Goal: Task Accomplishment & Management: Manage account settings

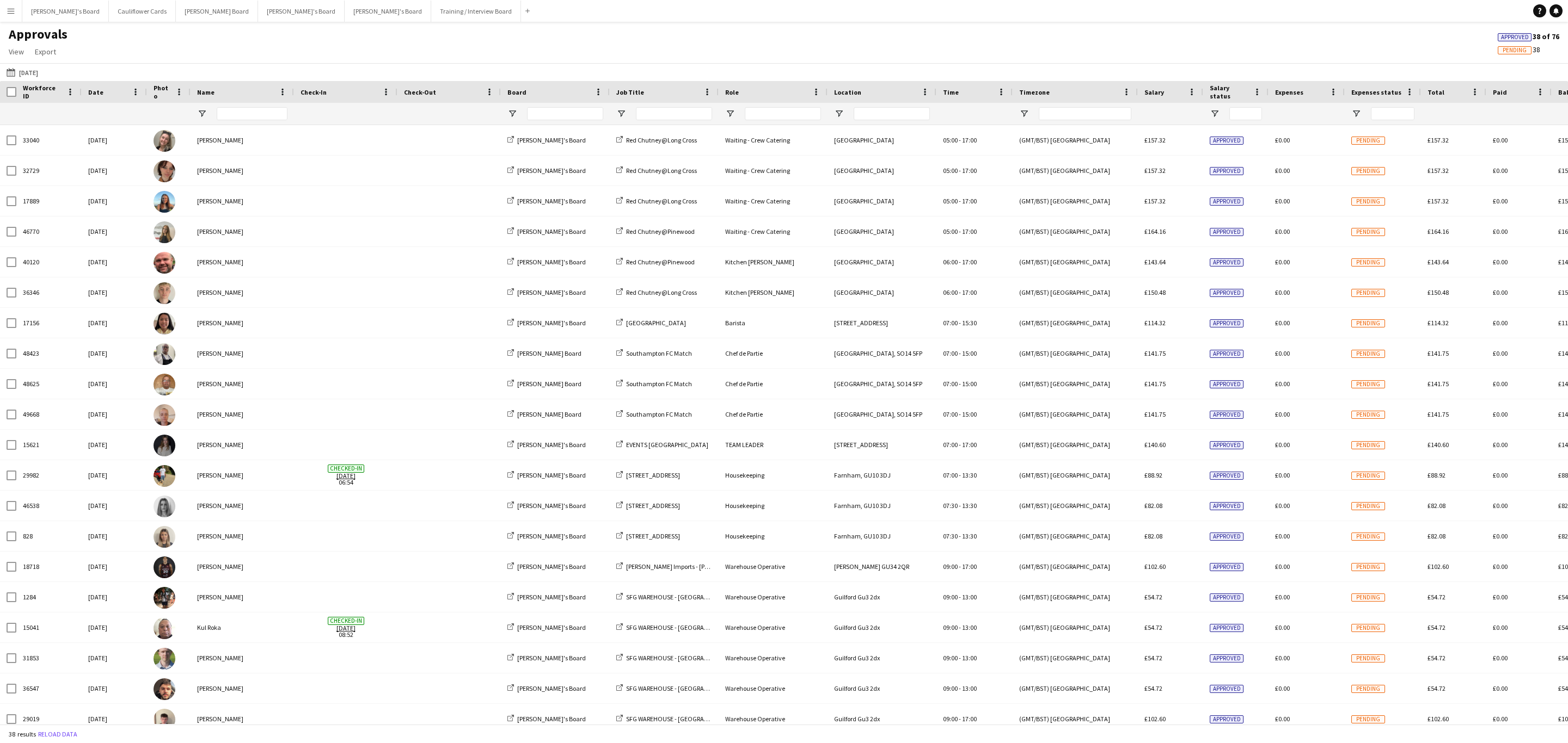
type input "**********"
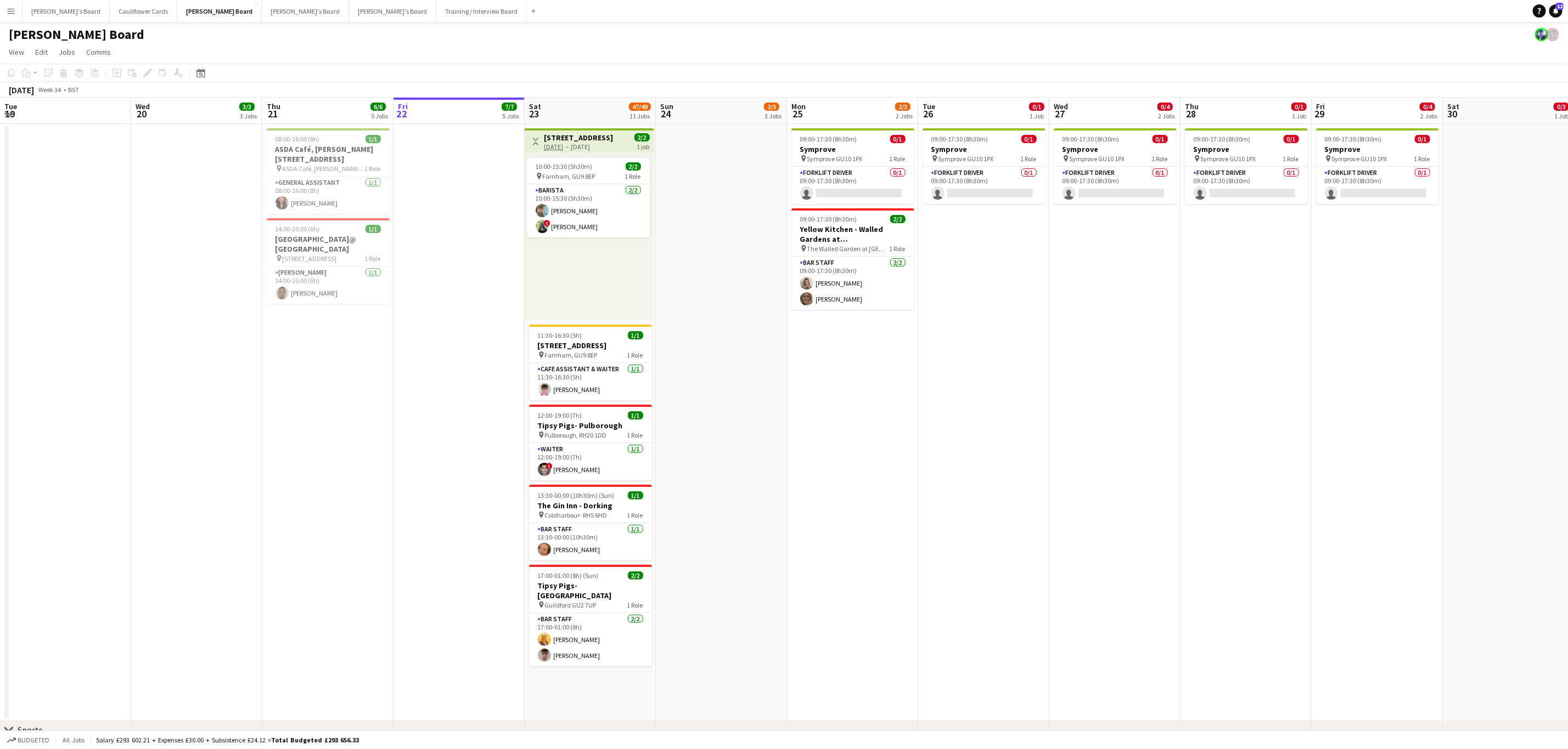
scroll to position [0, 262]
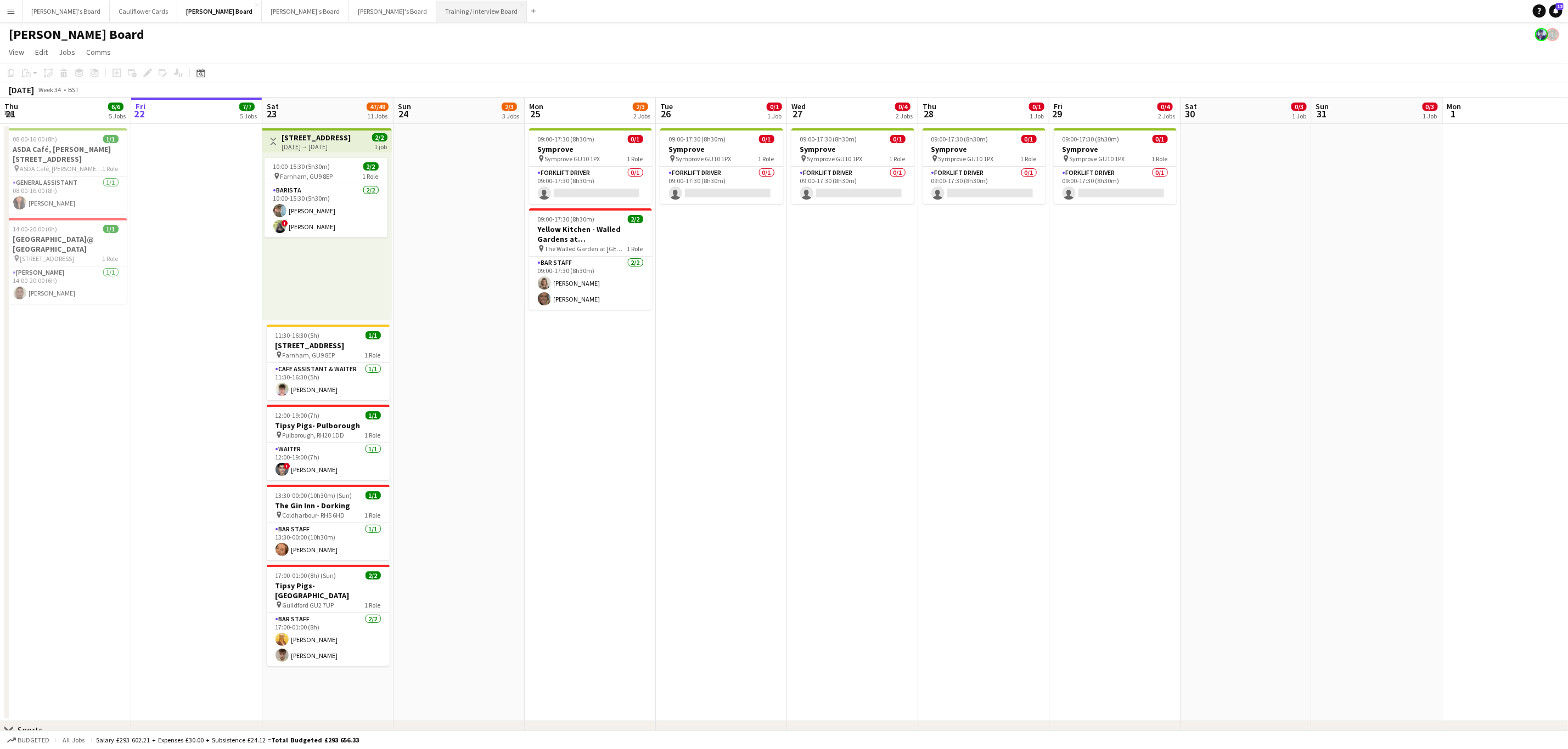
click at [436, 16] on button "Training / Interview Board Close" at bounding box center [481, 11] width 91 height 21
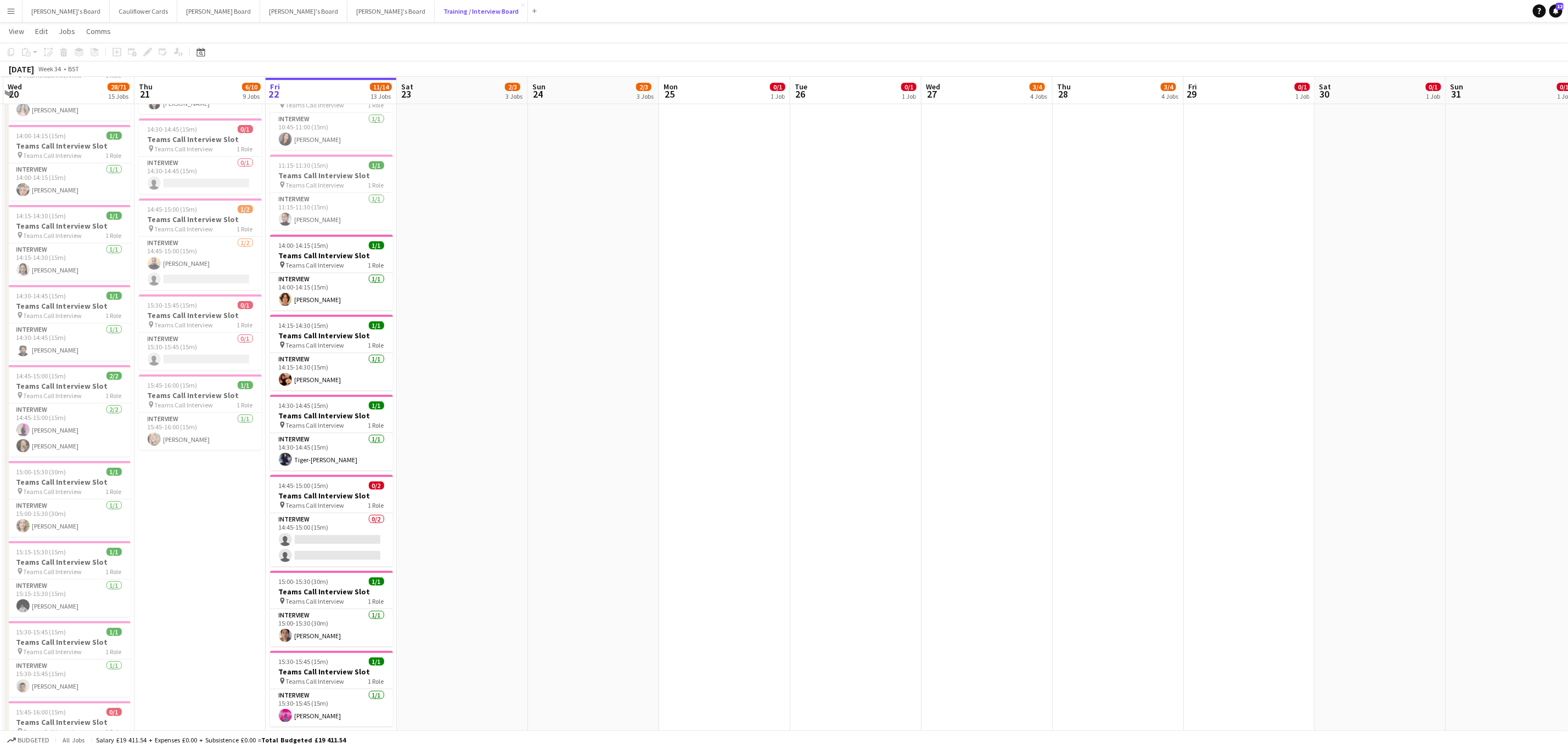
scroll to position [330, 0]
click at [316, 509] on span "Teams Call Interview" at bounding box center [315, 504] width 59 height 8
click at [318, 534] on app-card-role "Interview 0/2 14:45-15:00 (15m) single-neutral-actions single-neutral-actions" at bounding box center [331, 540] width 121 height 53
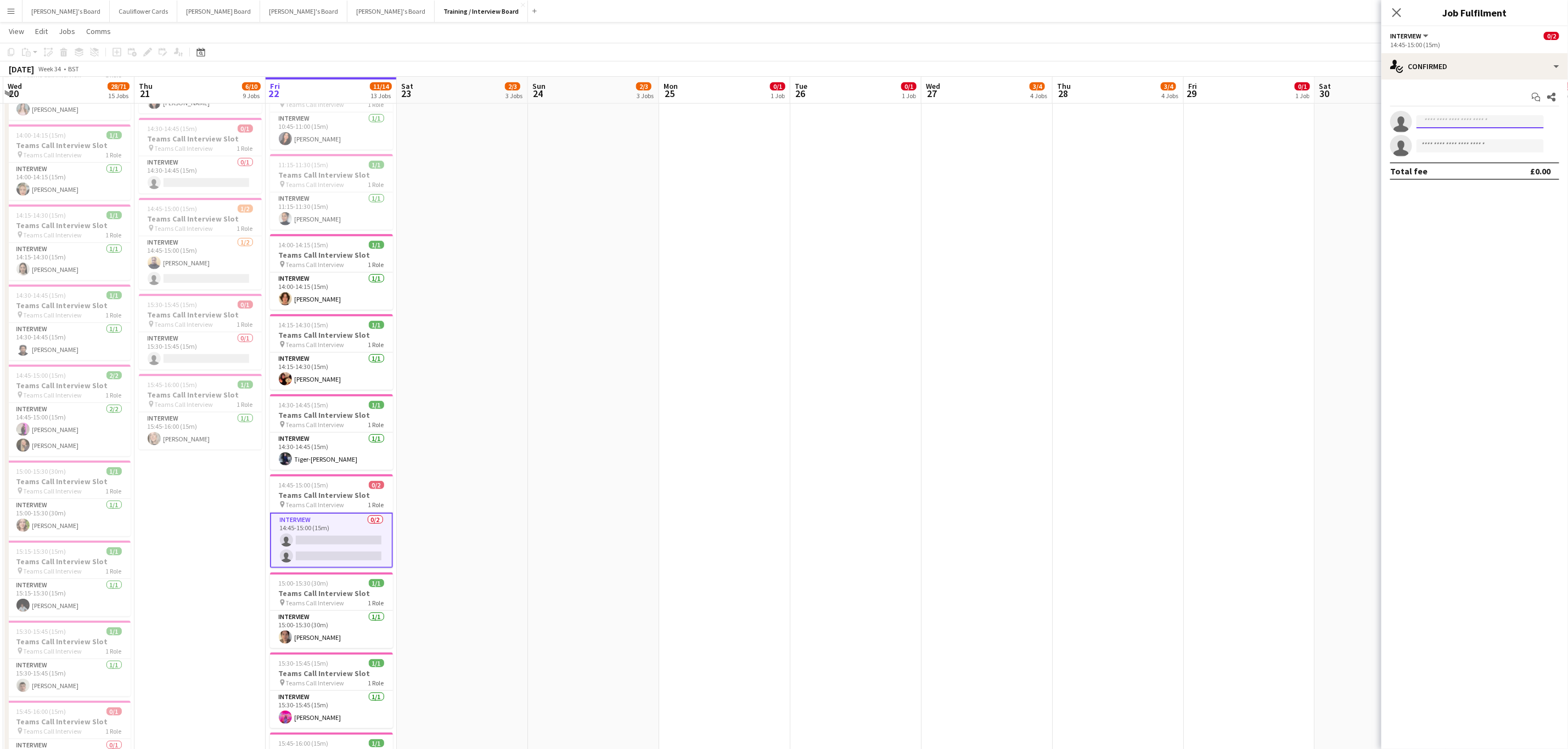
click at [1462, 126] on input at bounding box center [1480, 121] width 127 height 13
paste input "**********"
type input "**********"
click at [1457, 135] on span "[PERSON_NAME]" at bounding box center [1457, 138] width 63 height 9
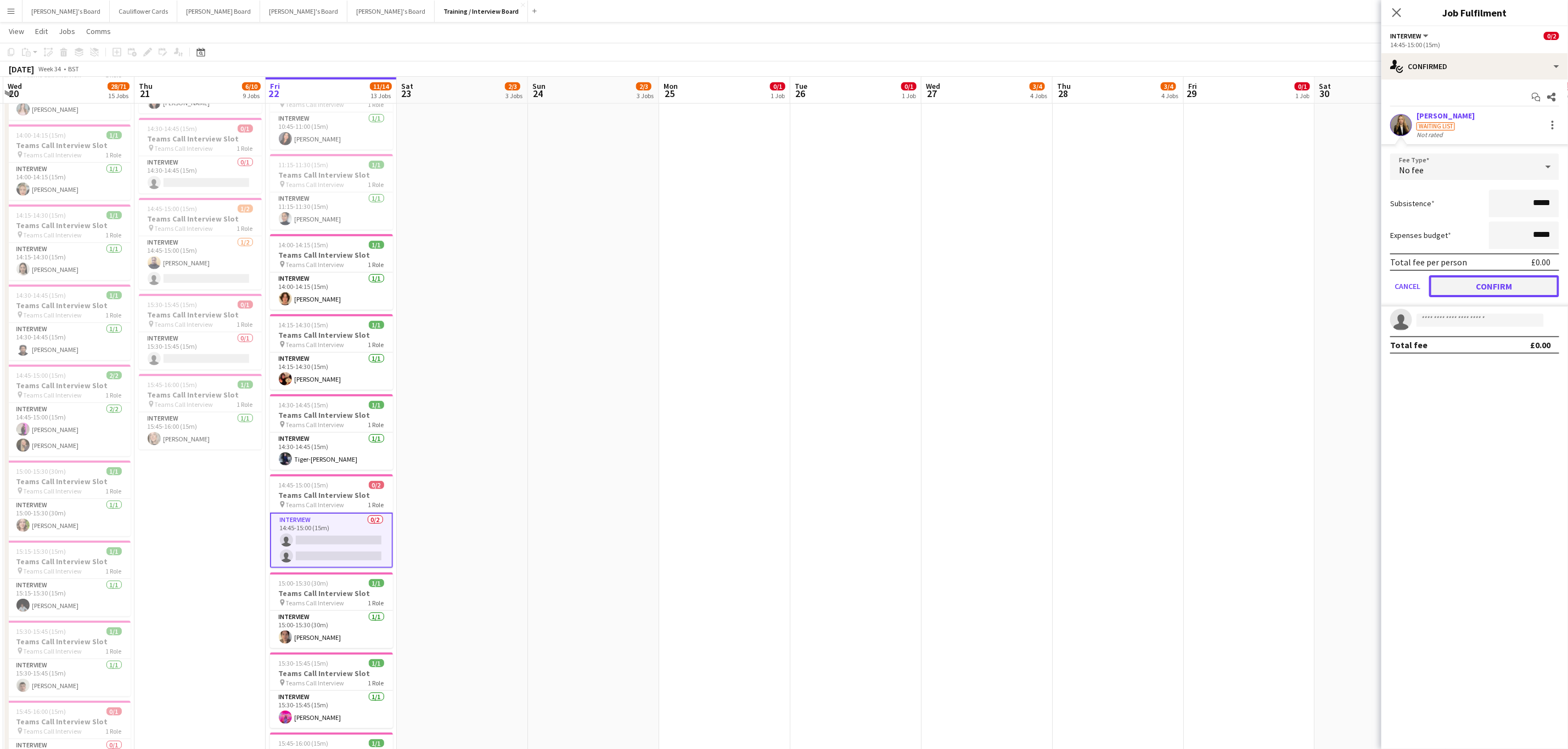
click at [1467, 283] on button "Confirm" at bounding box center [1494, 286] width 130 height 22
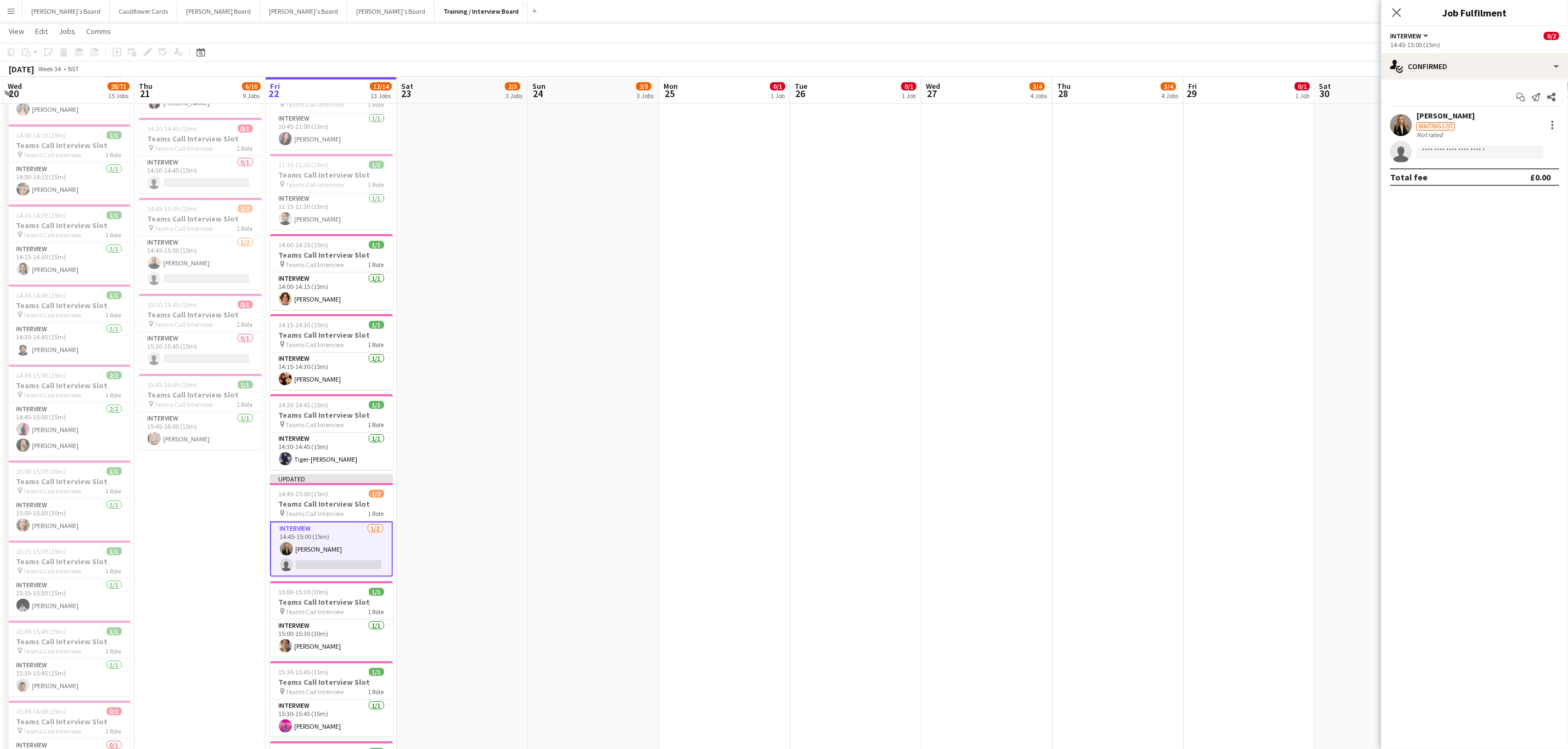
click at [492, 413] on app-date-cell "14:00-00:00 (10h) (Sun) 1/1 pin The Common and Castle Field, Southsea, Portsmou…" at bounding box center [463, 364] width 131 height 1142
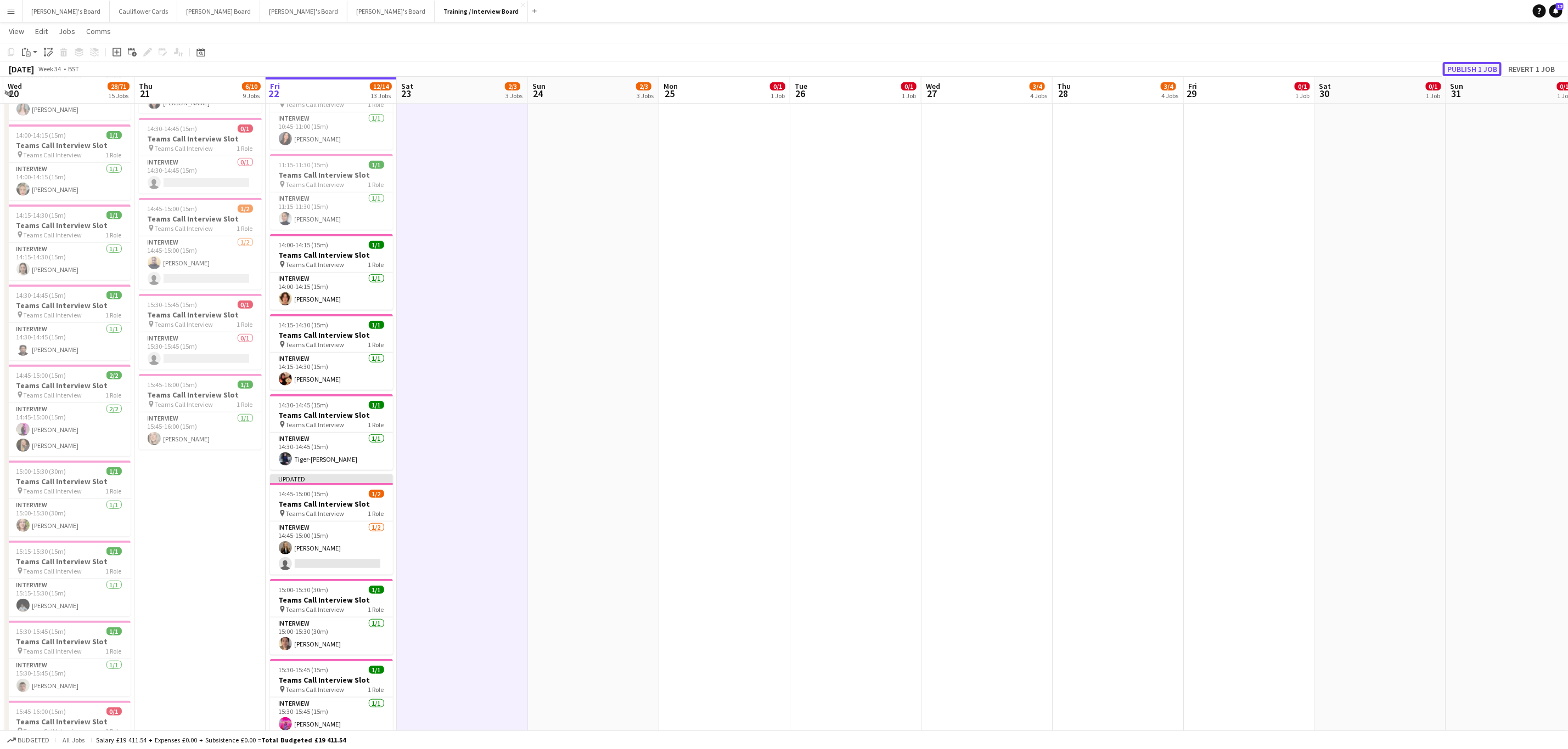
click at [1472, 63] on button "Publish 1 job" at bounding box center [1472, 69] width 59 height 14
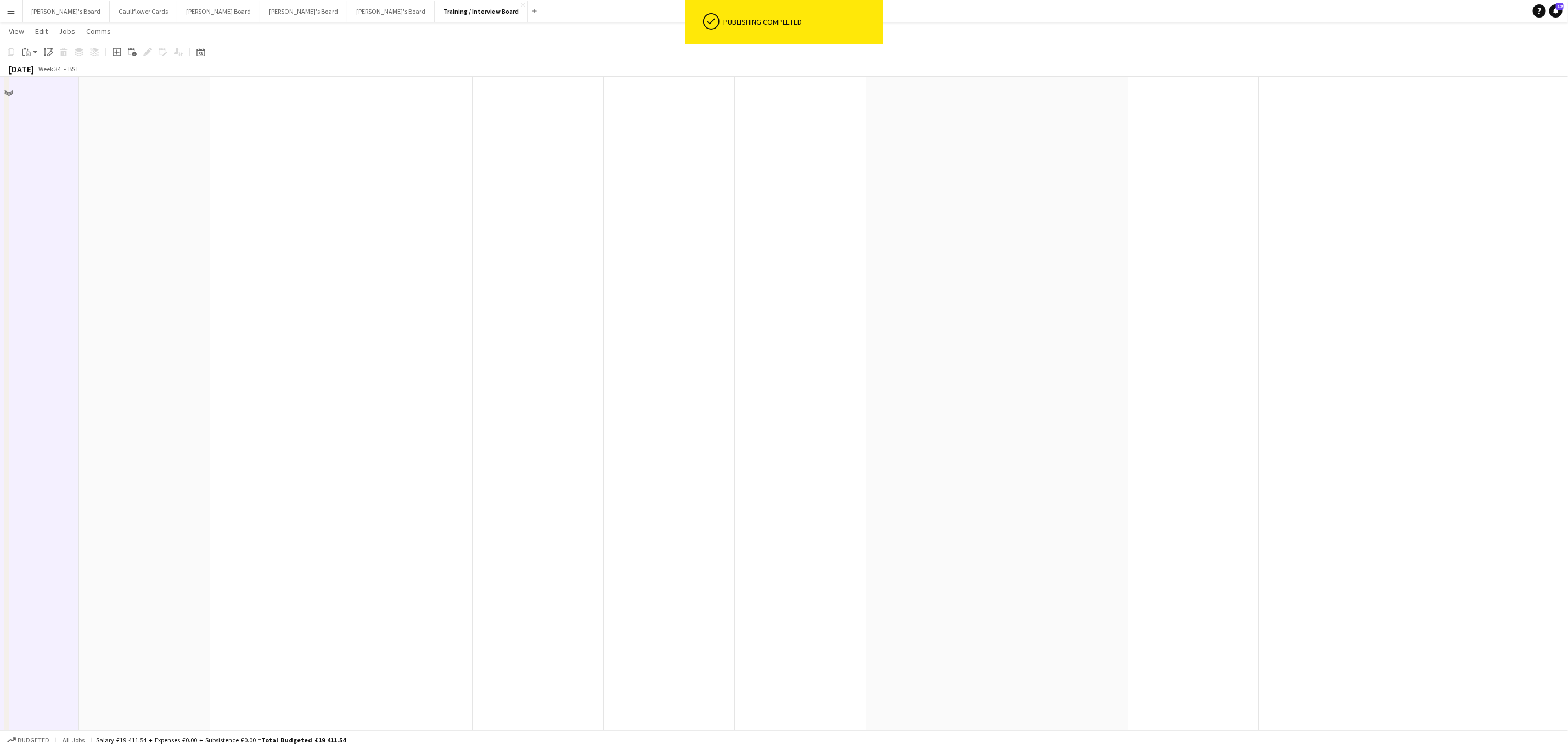
scroll to position [0, 0]
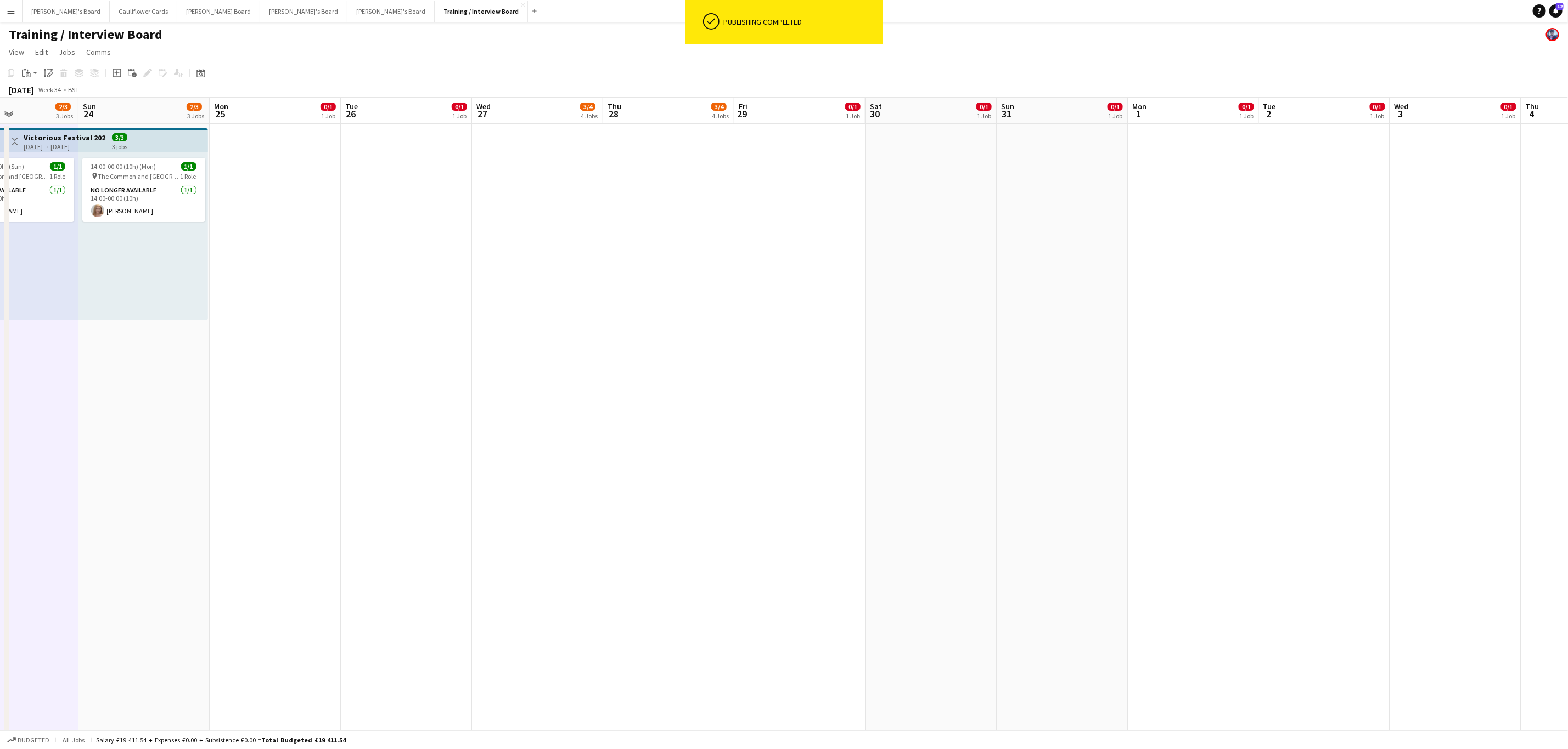
click at [1443, 263] on app-date-cell at bounding box center [1455, 695] width 131 height 1142
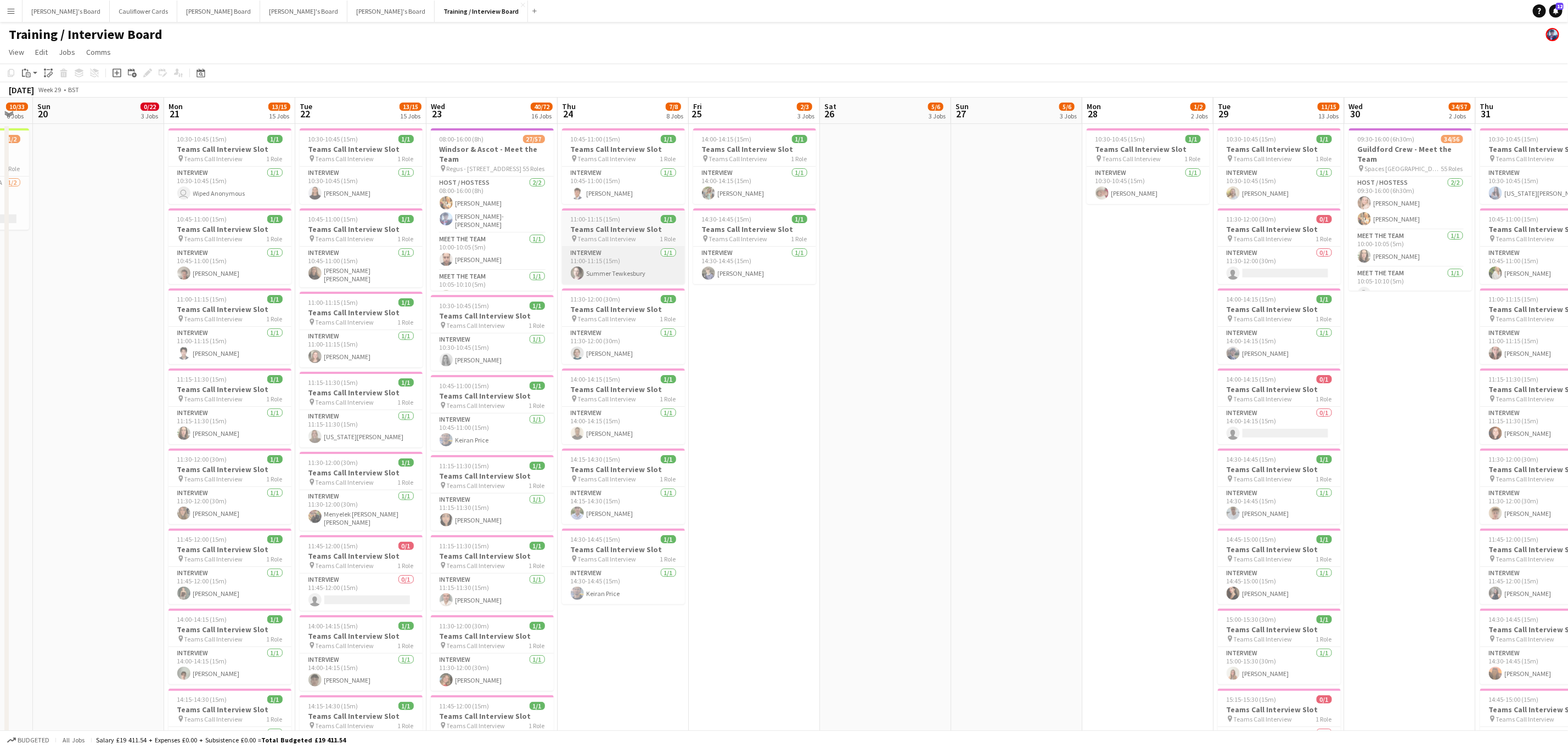
scroll to position [0, 318]
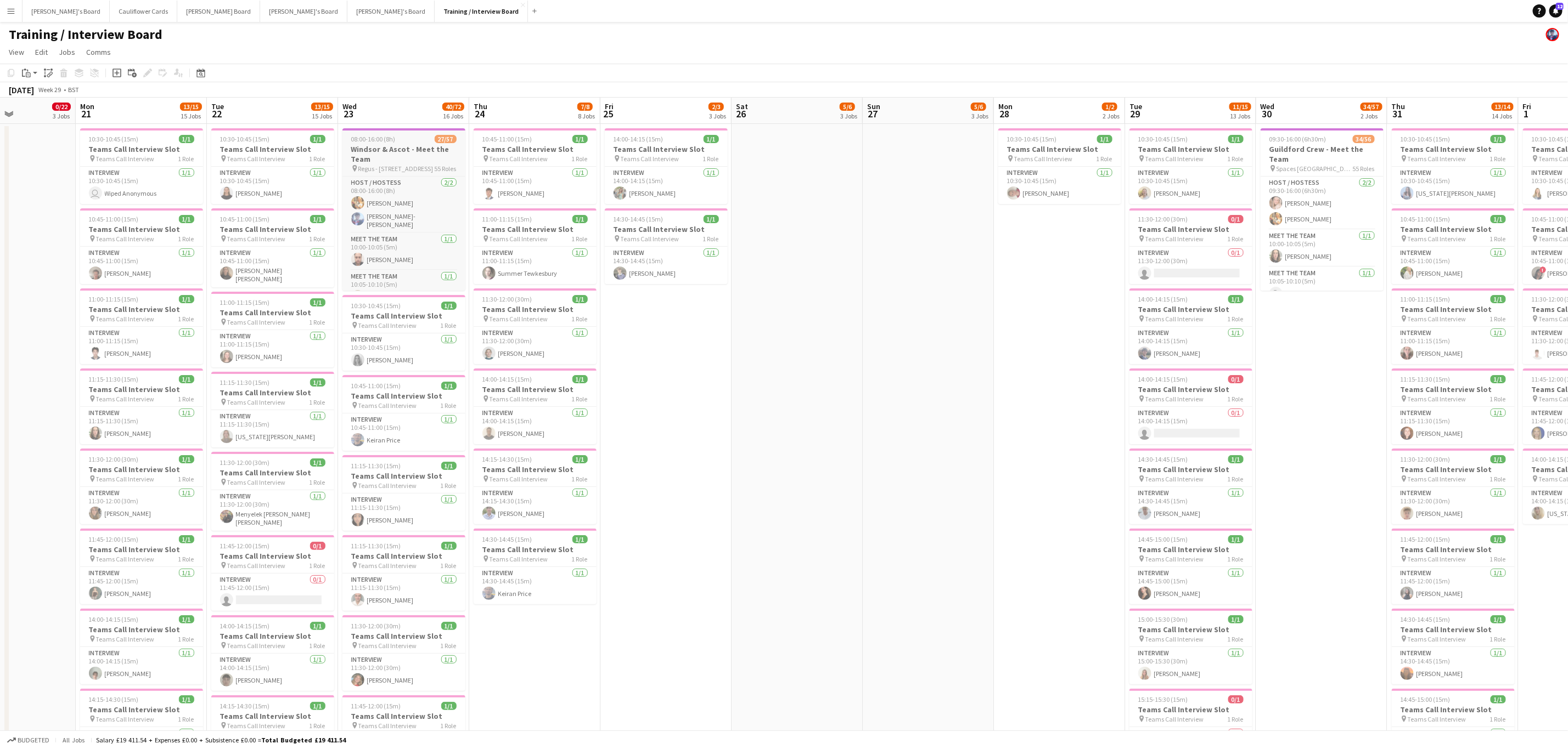
click at [435, 163] on h3 "Windsor & Ascot - Meet the Team" at bounding box center [404, 155] width 123 height 20
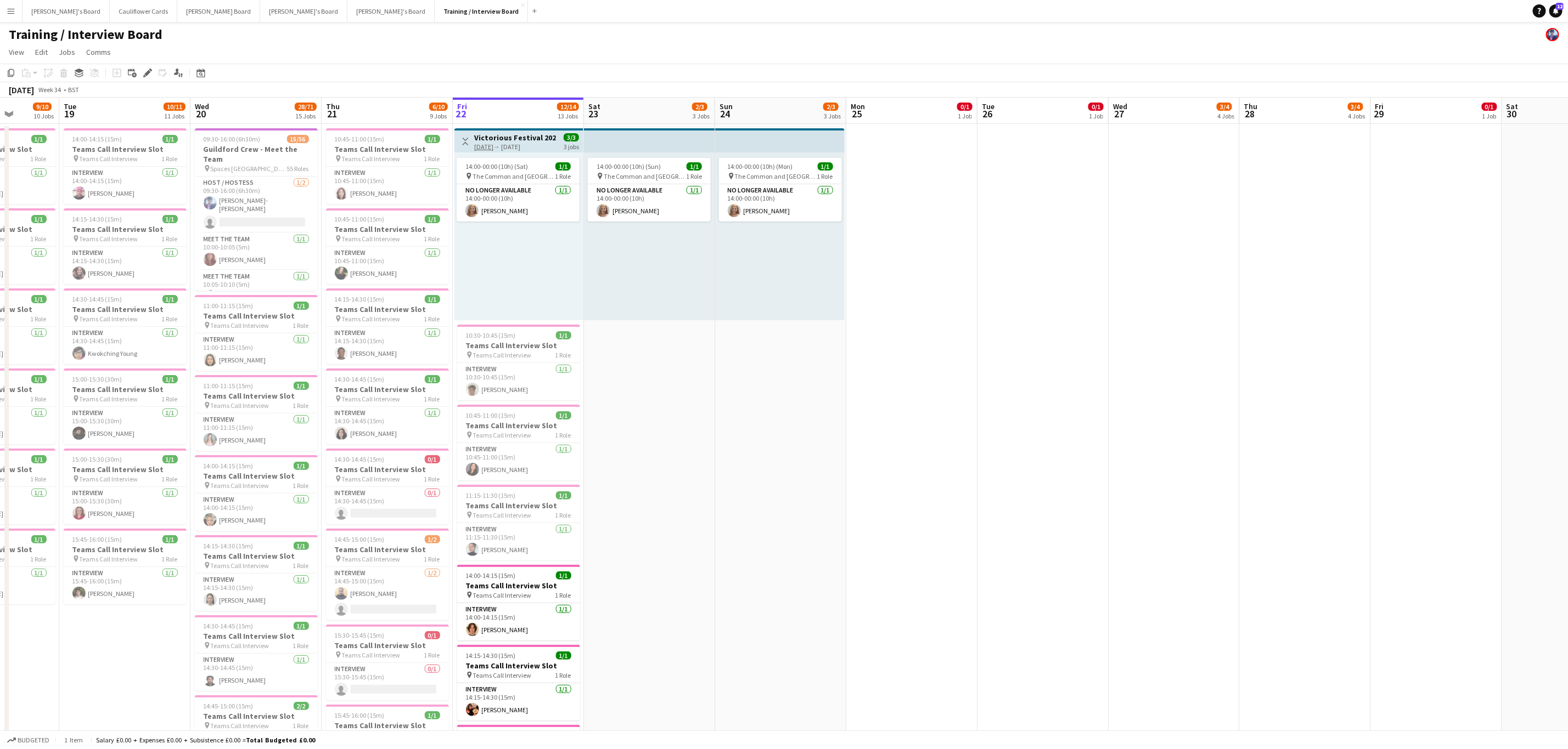
scroll to position [0, 367]
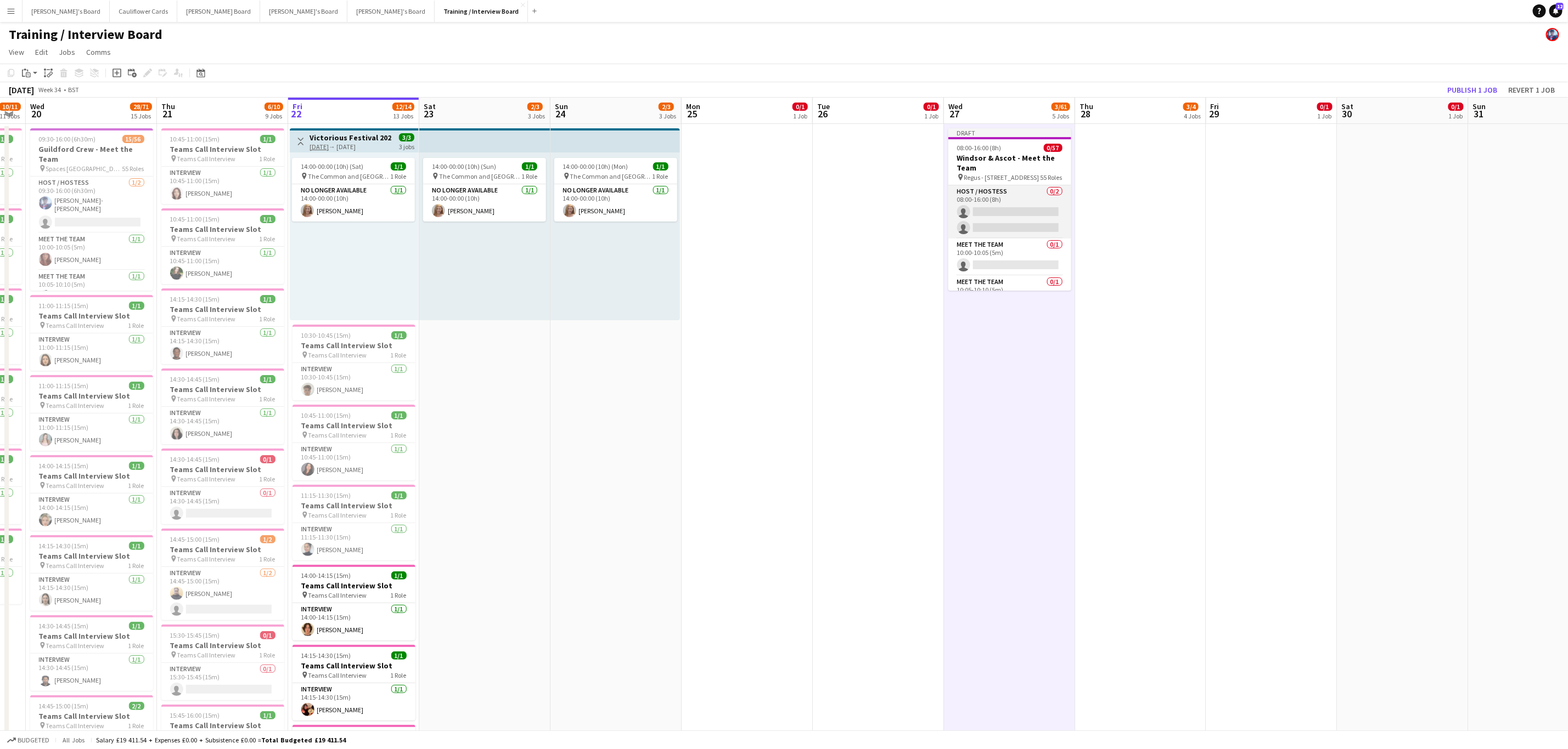
click at [992, 212] on app-card-role "Host / Hostess 0/2 08:00-16:00 (8h) single-neutral-actions single-neutral-actio…" at bounding box center [1010, 211] width 123 height 53
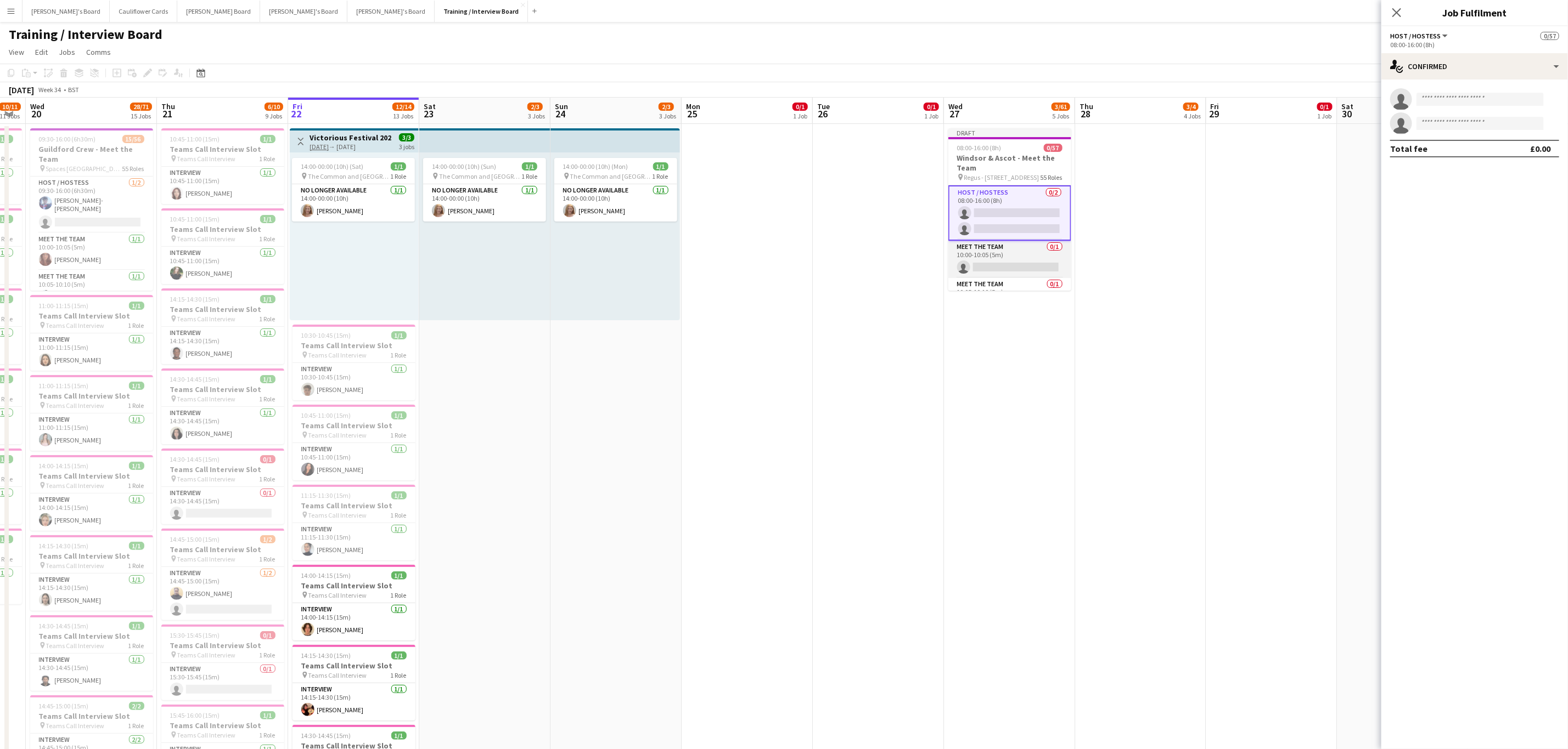
click at [1003, 267] on app-card-role "Meet The Team 0/1 10:00-10:05 (5m) single-neutral-actions" at bounding box center [1010, 260] width 123 height 38
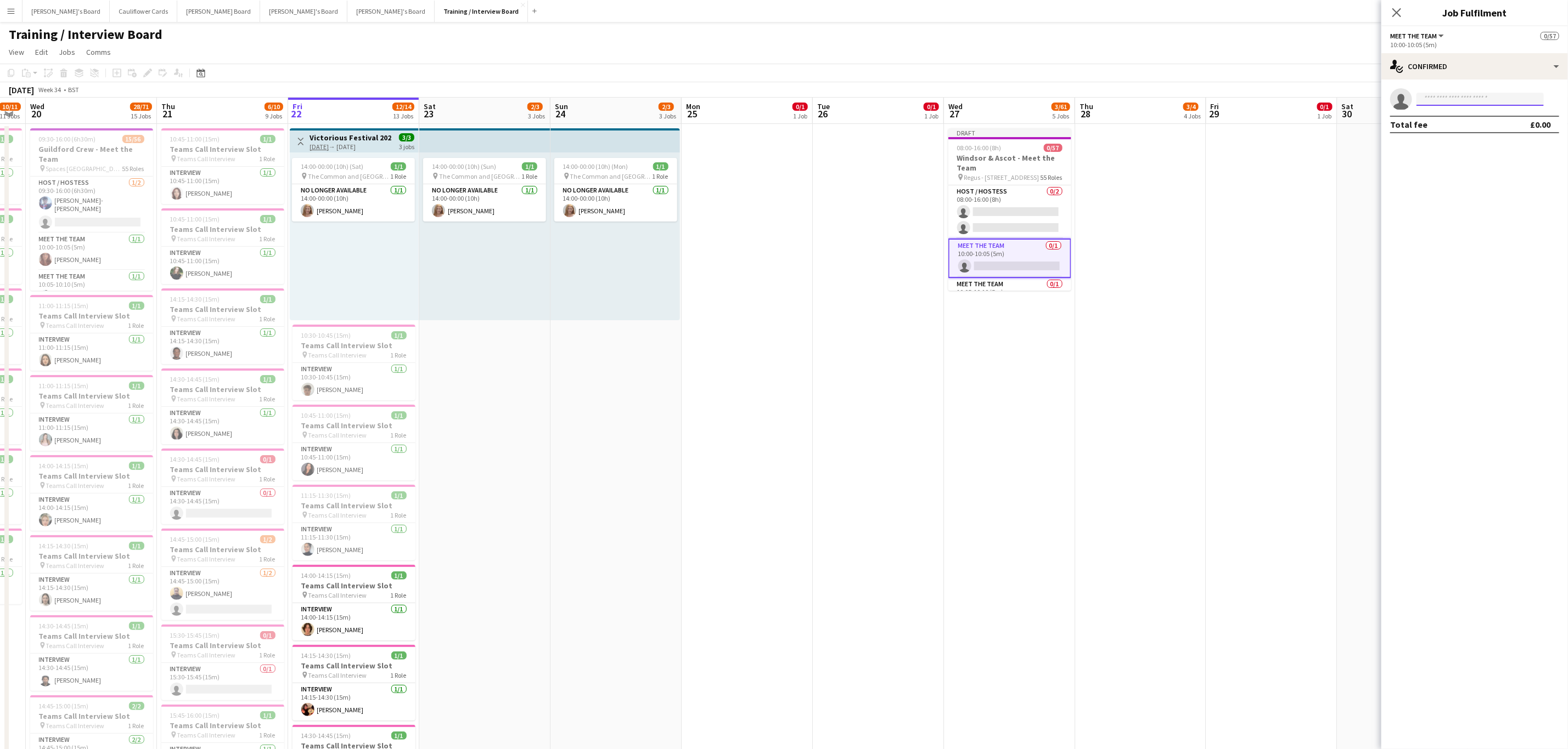
click at [1473, 97] on input at bounding box center [1480, 99] width 127 height 13
click at [976, 241] on app-card-role "Meet The Team 0/1 10:15-10:20 (5m) single-neutral-actions" at bounding box center [1010, 250] width 123 height 38
click at [1459, 104] on input at bounding box center [1480, 99] width 127 height 13
paste input "**********"
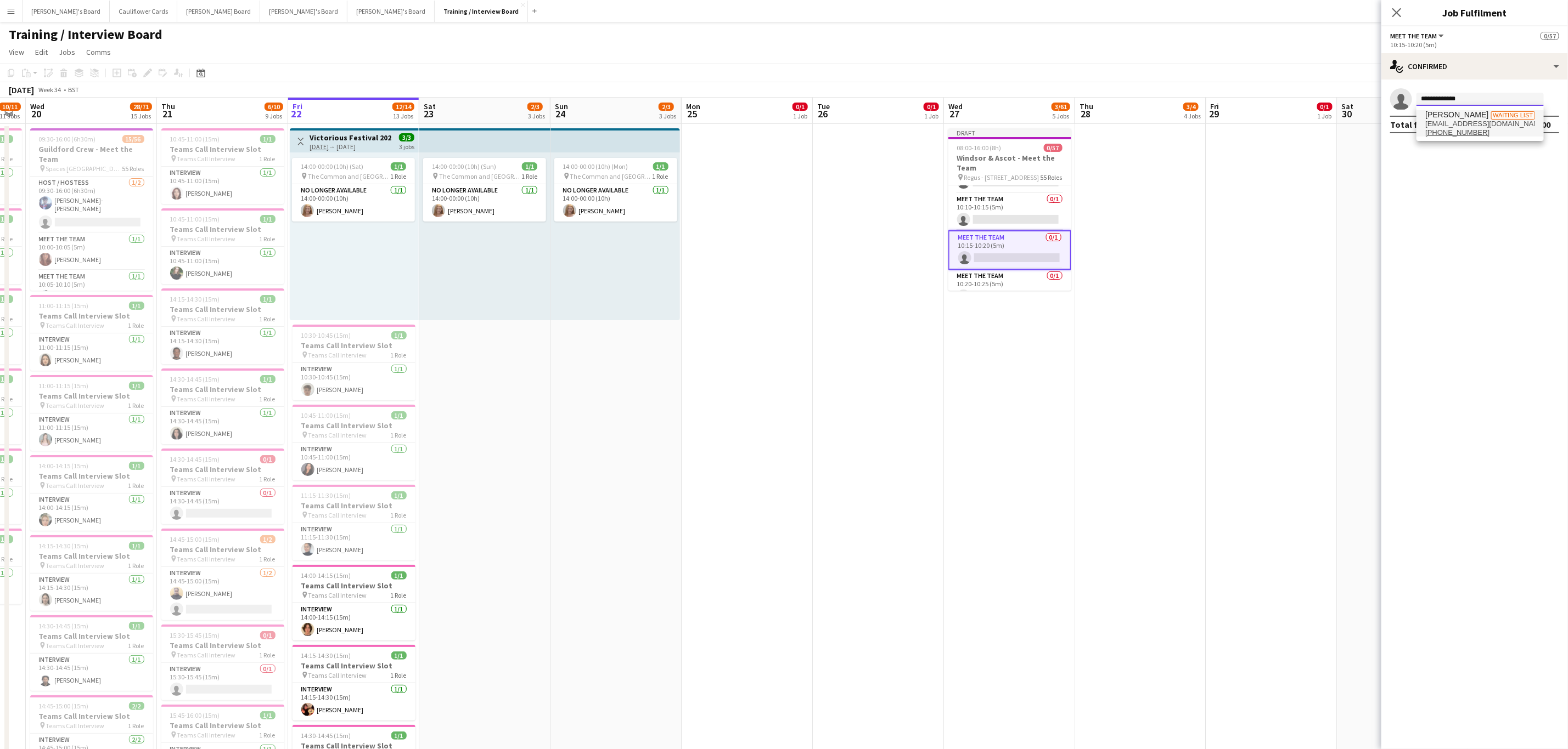
type input "**********"
click at [1480, 113] on span "Snigdha Bandari" at bounding box center [1457, 115] width 63 height 9
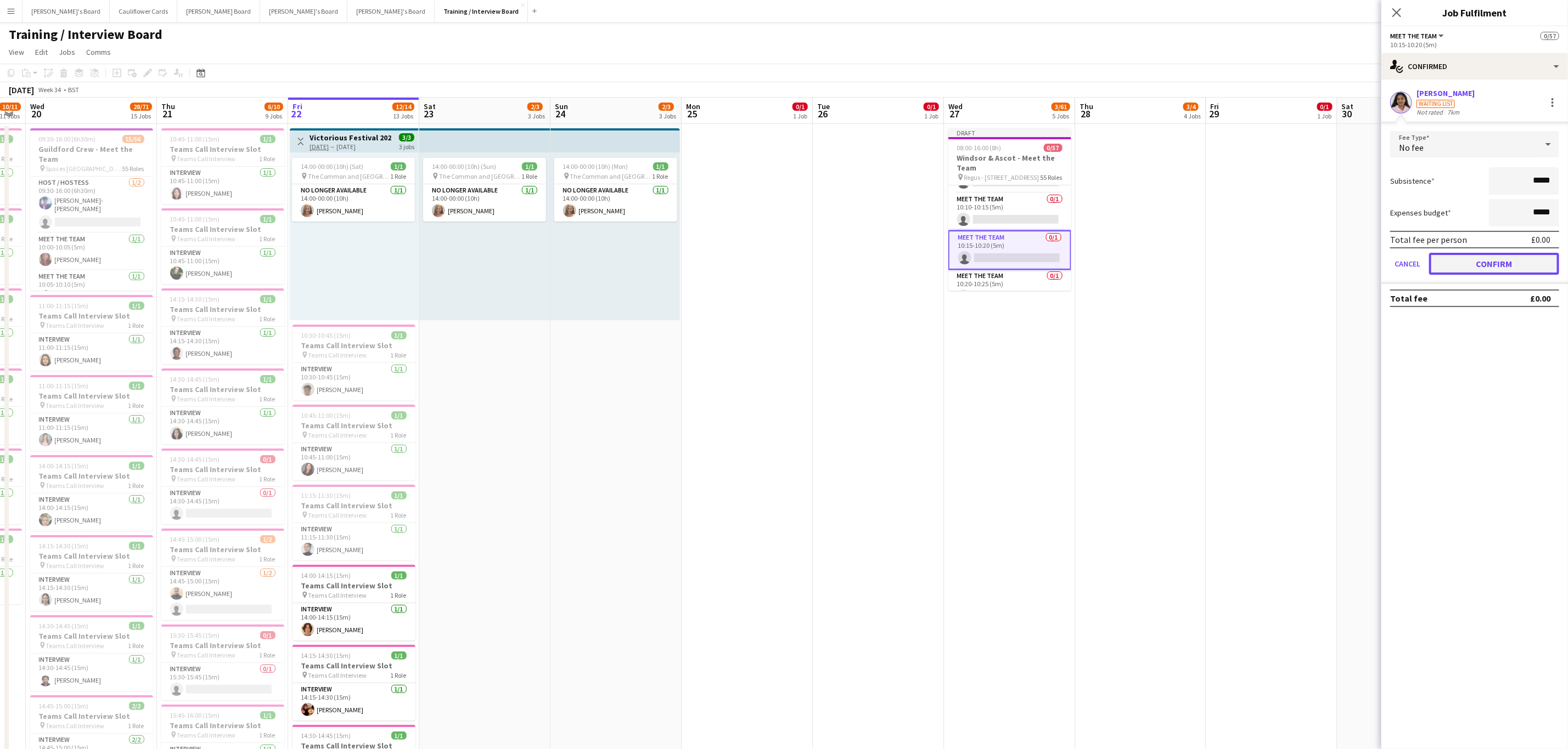
click at [1477, 265] on button "Confirm" at bounding box center [1494, 263] width 130 height 22
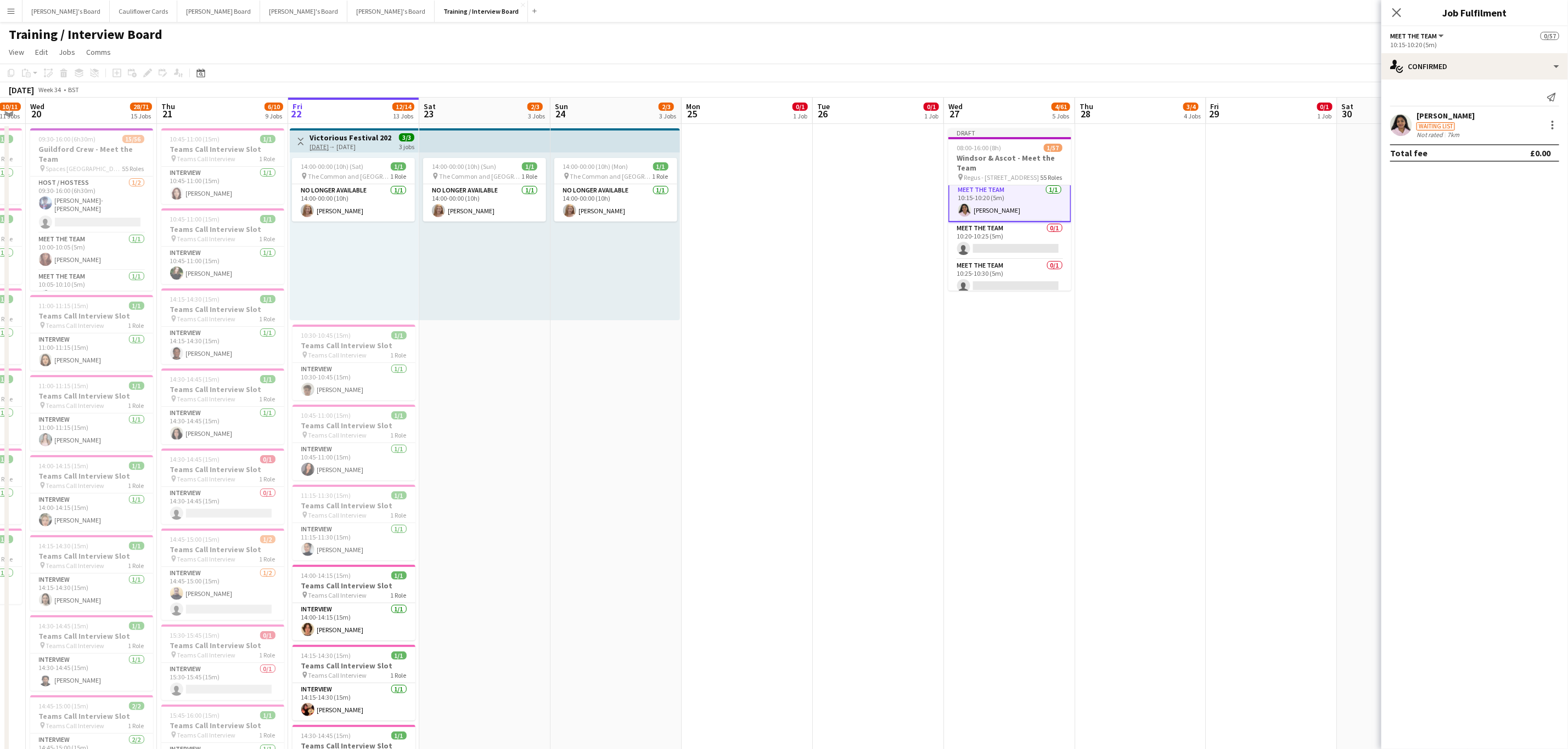
click at [1008, 251] on app-card-role "Meet The Team 0/1 10:20-10:25 (5m) single-neutral-actions" at bounding box center [1010, 241] width 123 height 38
click at [1472, 99] on input at bounding box center [1480, 99] width 127 height 13
paste input "**********"
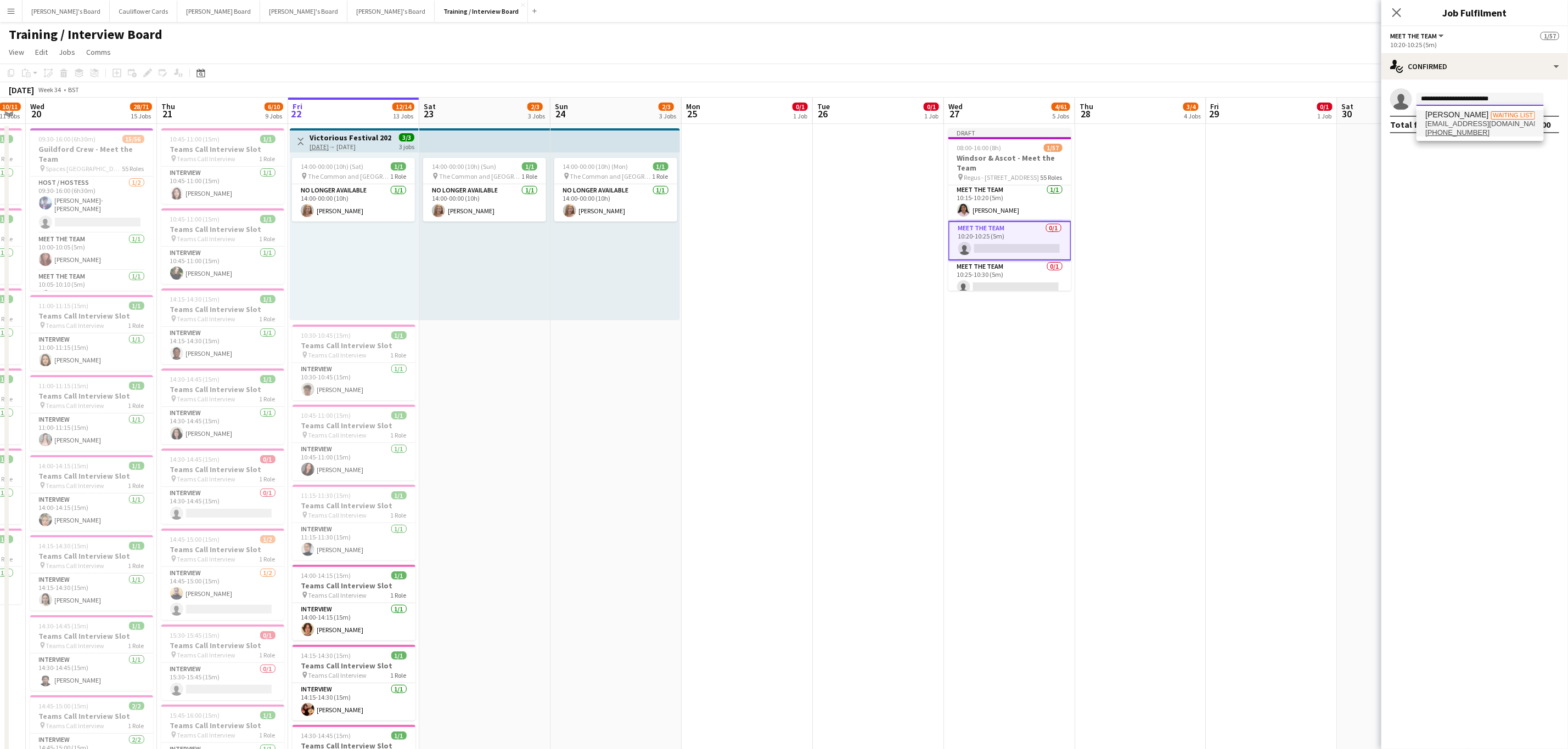
type input "**********"
click at [1477, 111] on span "Akash Sudham Waiting list" at bounding box center [1480, 115] width 110 height 9
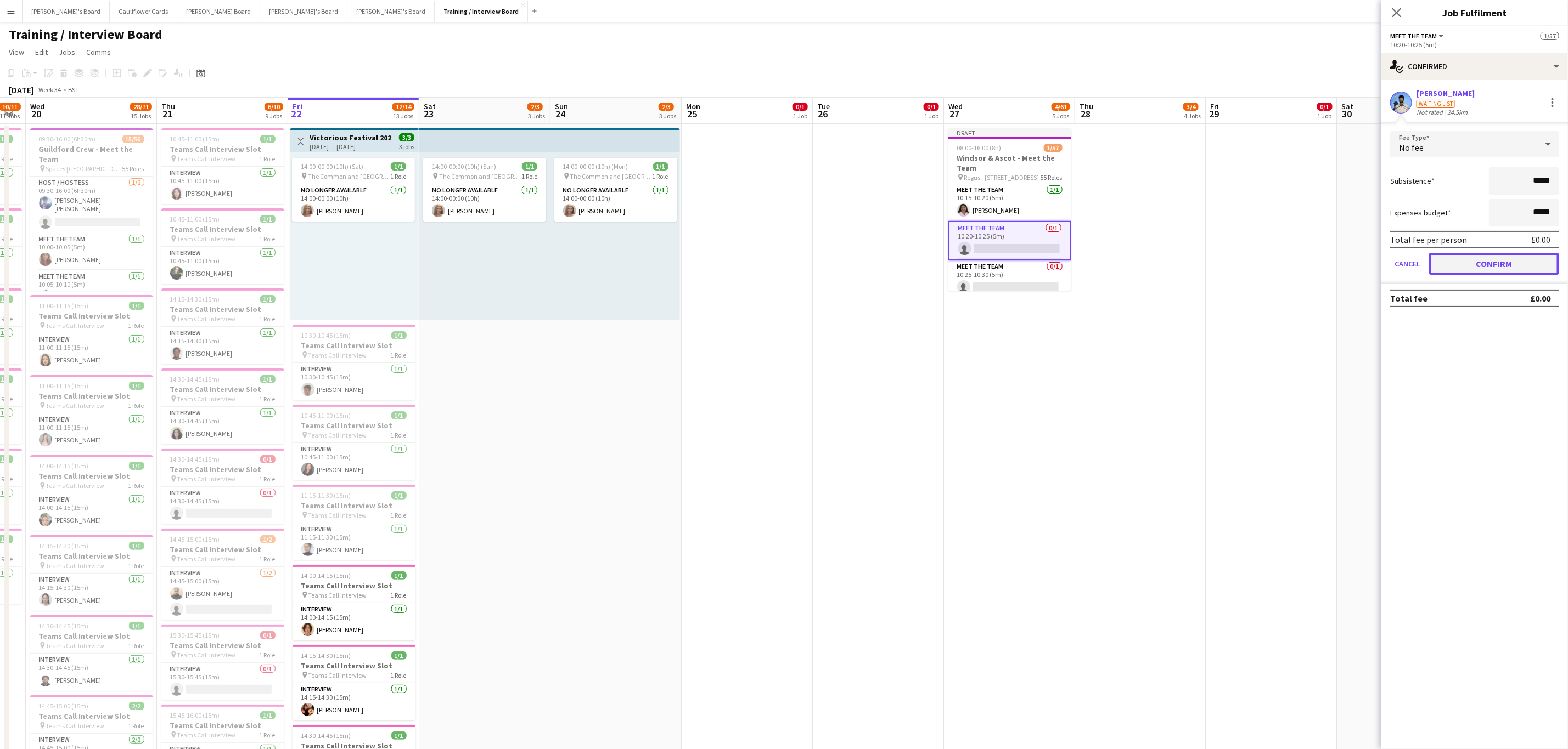
click at [1504, 258] on button "Confirm" at bounding box center [1494, 263] width 130 height 22
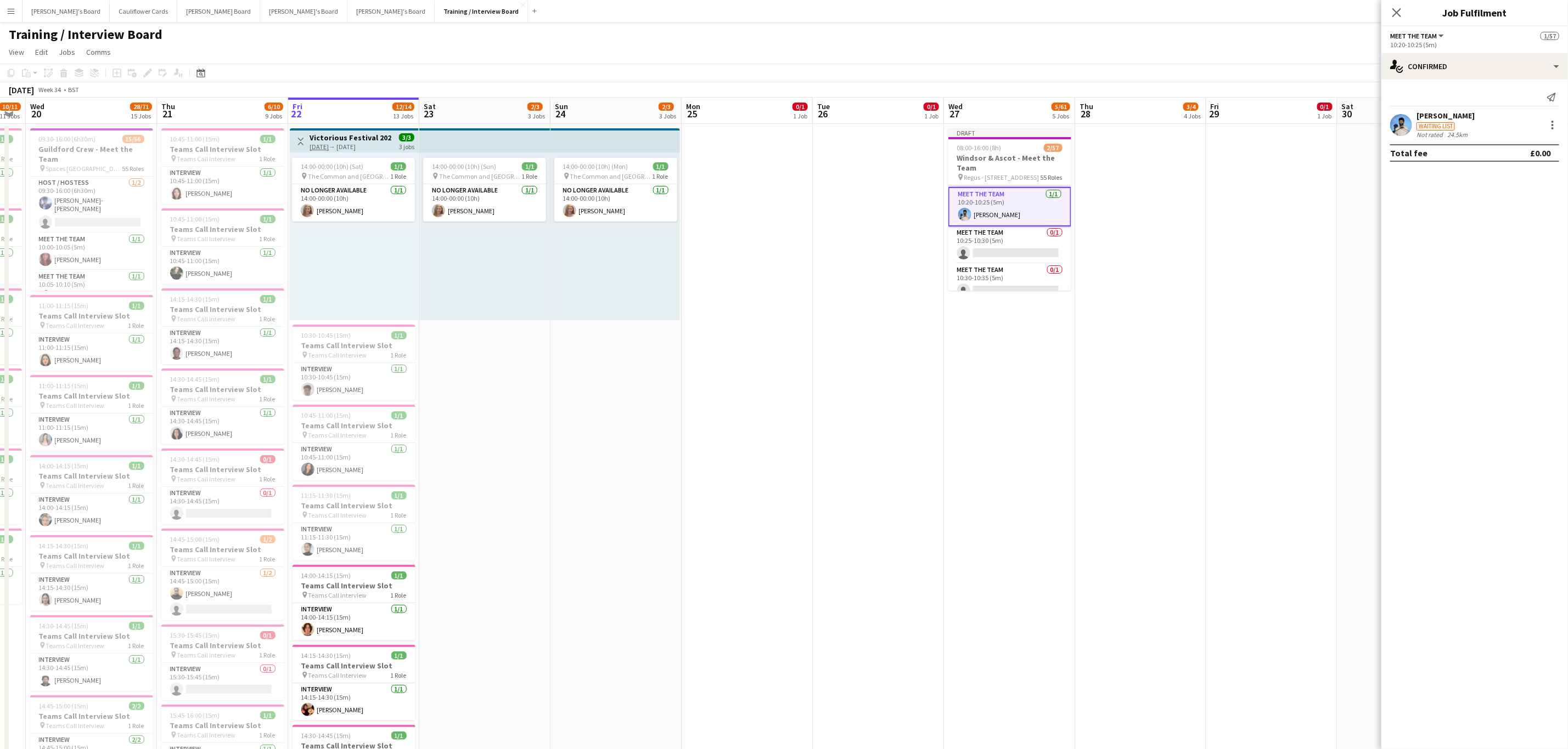
scroll to position [202, 0]
click at [1025, 242] on app-card-role "Meet The Team 0/1 10:25-10:30 (5m) single-neutral-actions" at bounding box center [1010, 243] width 123 height 38
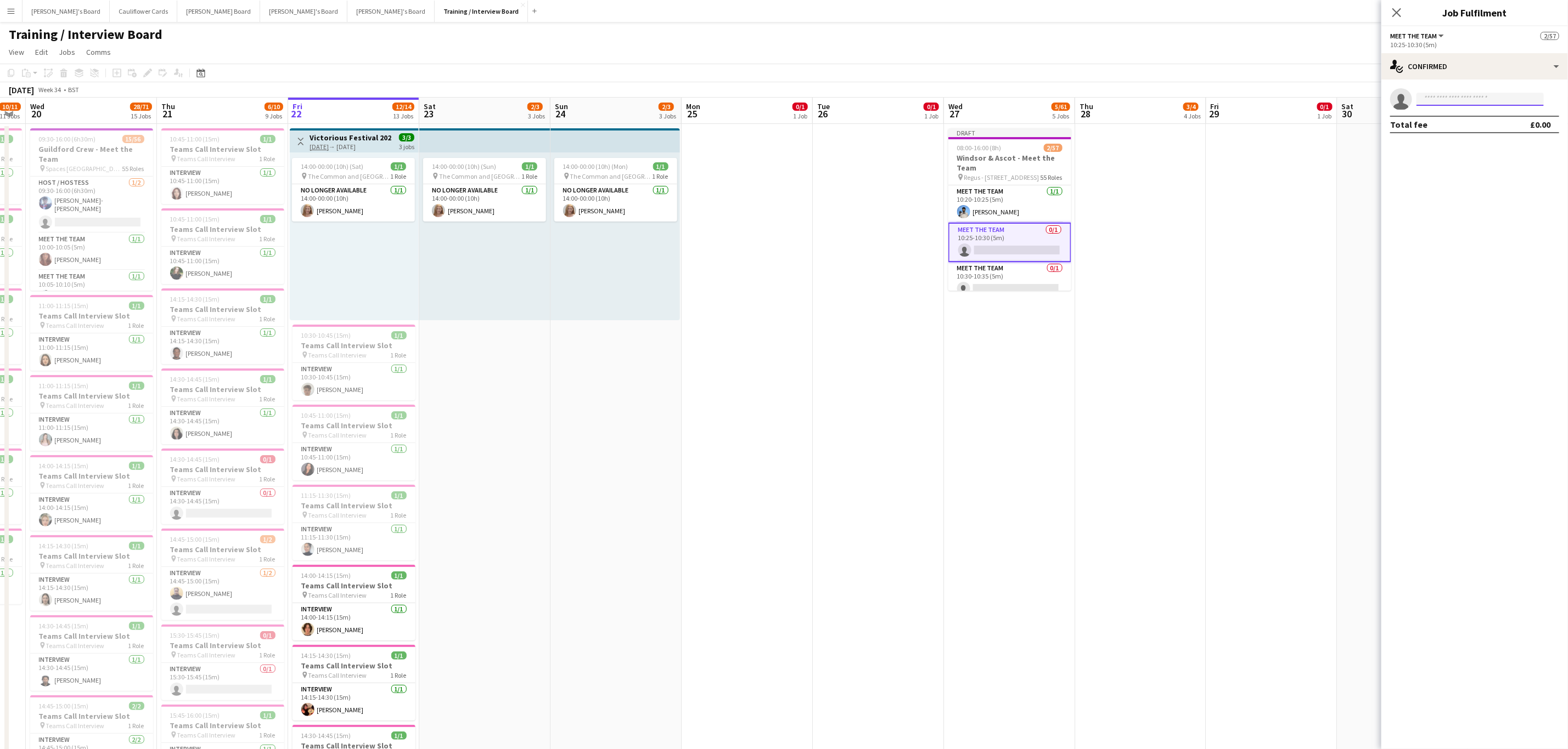
click at [1497, 101] on input at bounding box center [1480, 99] width 127 height 13
paste input "**********"
type input "**********"
click at [1482, 118] on span "Harry Cooper Waiting list" at bounding box center [1480, 115] width 110 height 9
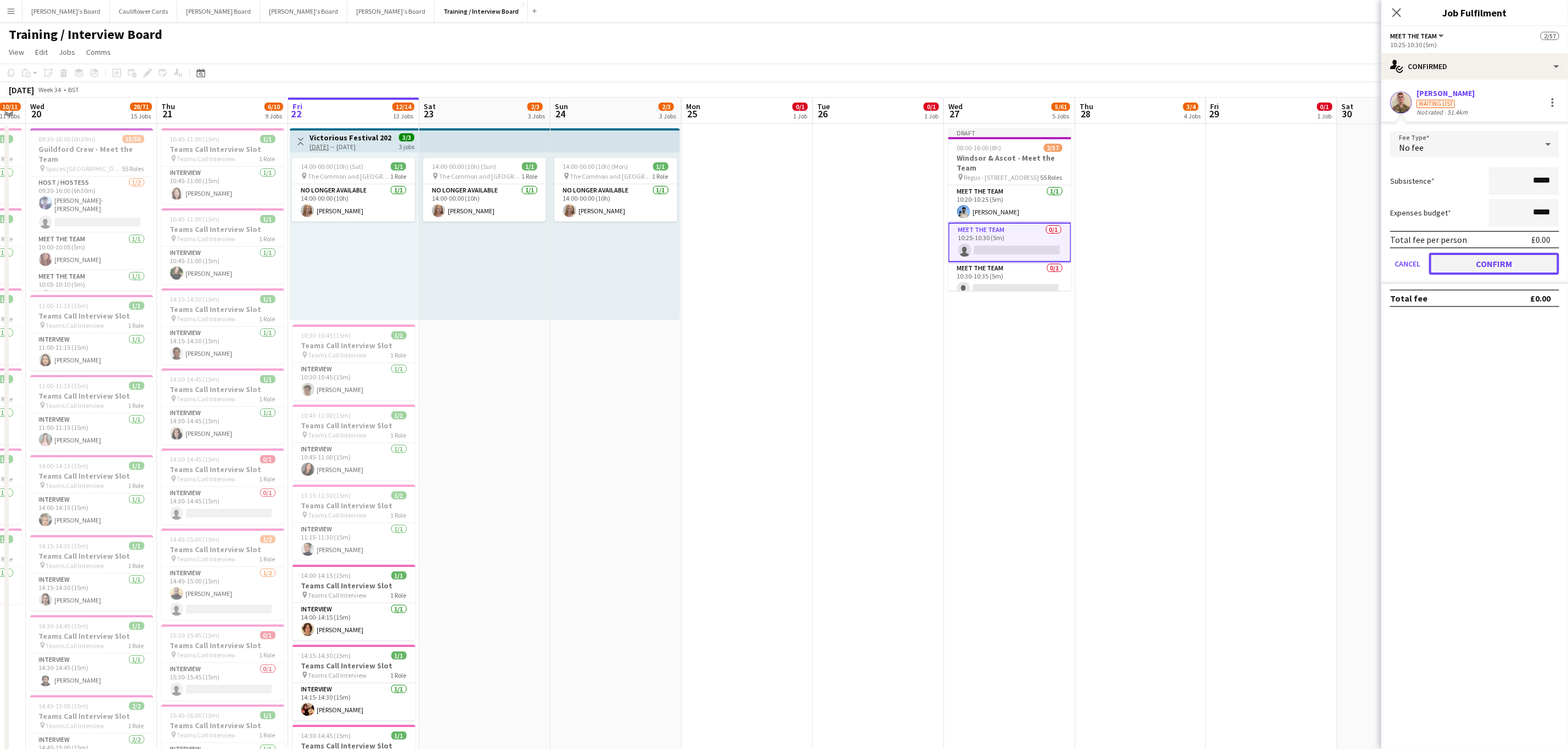
click at [1485, 264] on button "Confirm" at bounding box center [1494, 263] width 130 height 22
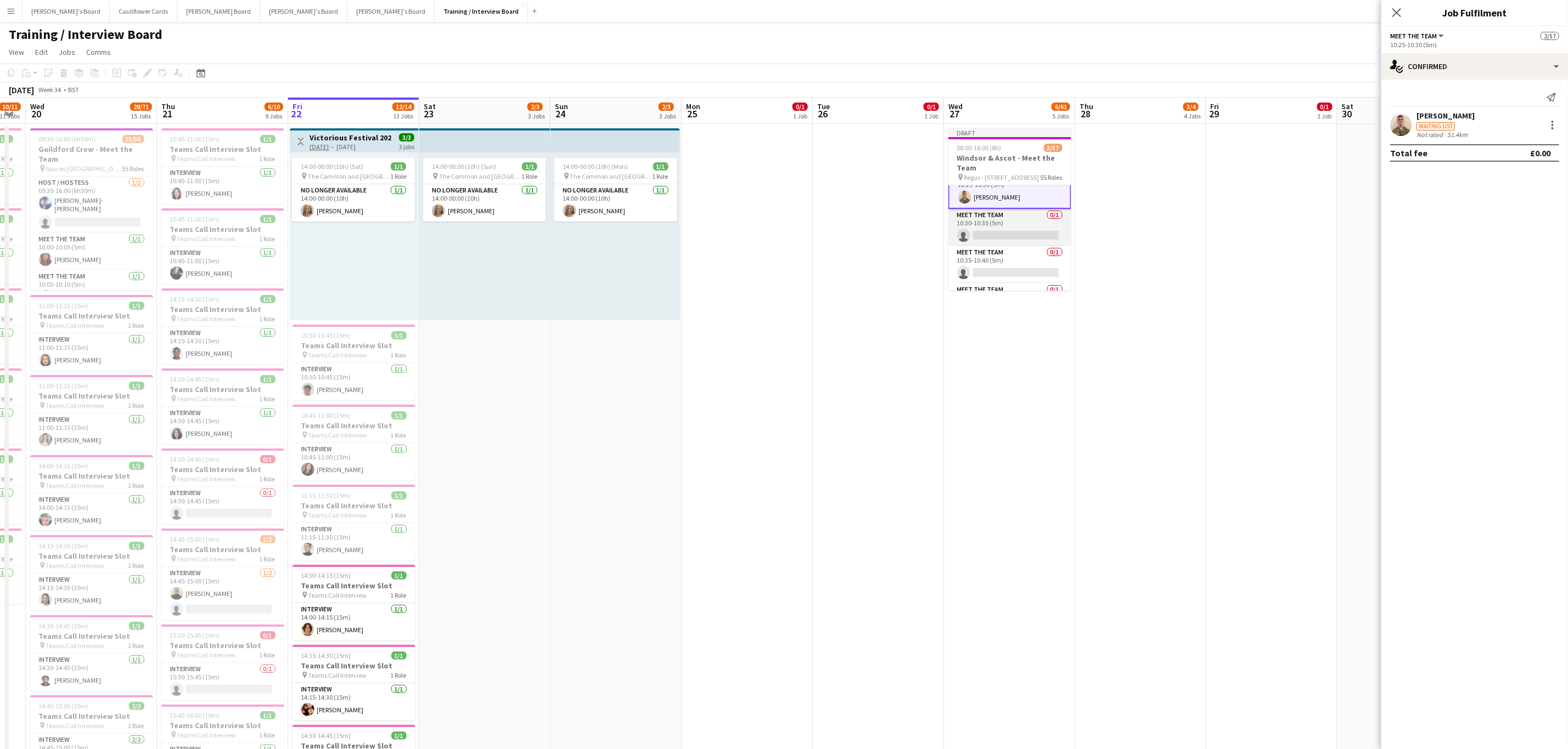
scroll to position [257, 0]
click at [1027, 229] on app-card-role "Meet The Team 0/1 10:30-10:35 (5m) single-neutral-actions" at bounding box center [1010, 227] width 123 height 38
click at [1459, 97] on input at bounding box center [1480, 99] width 127 height 13
paste input "**********"
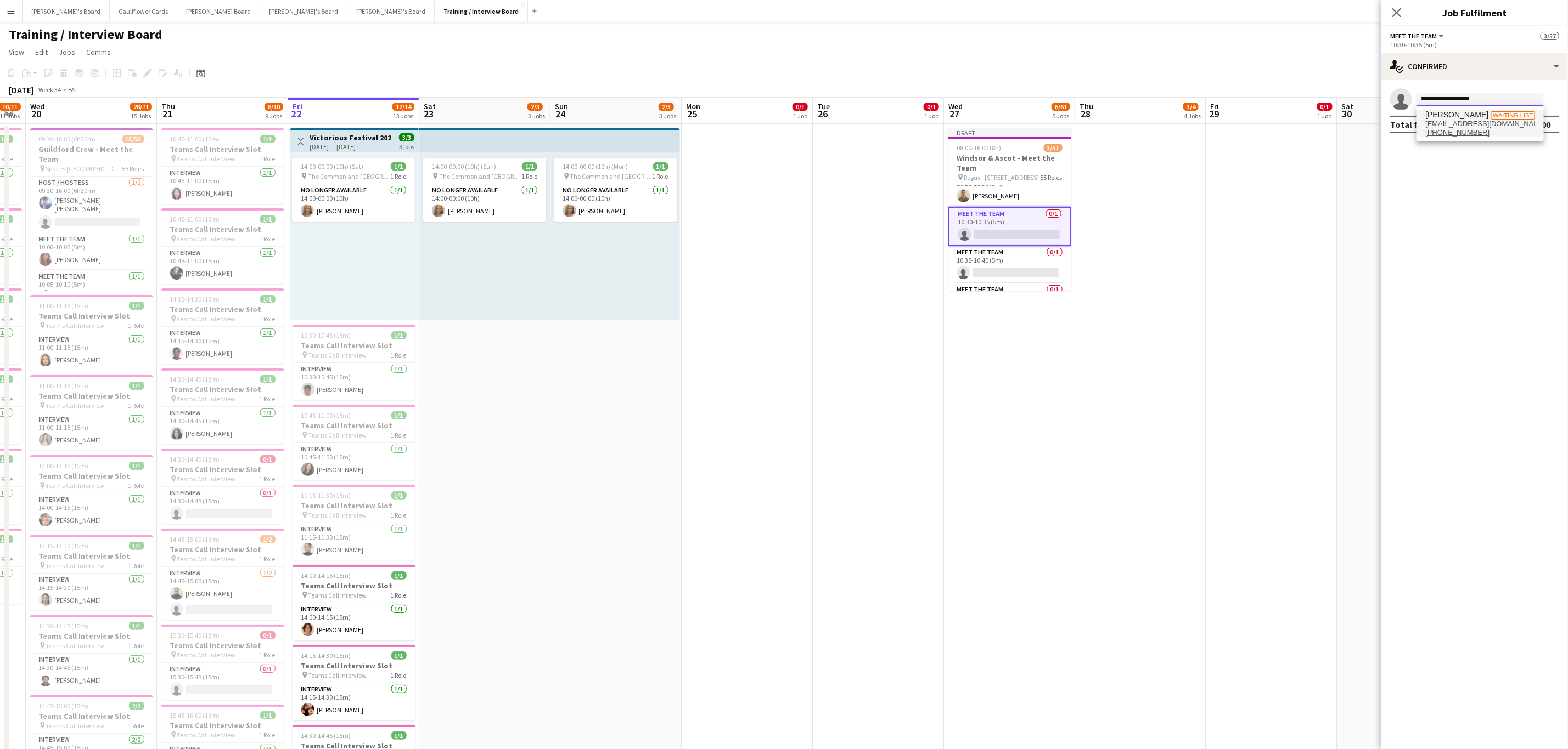
type input "**********"
click at [1478, 112] on span "Julia Lindley Waiting list" at bounding box center [1480, 115] width 110 height 9
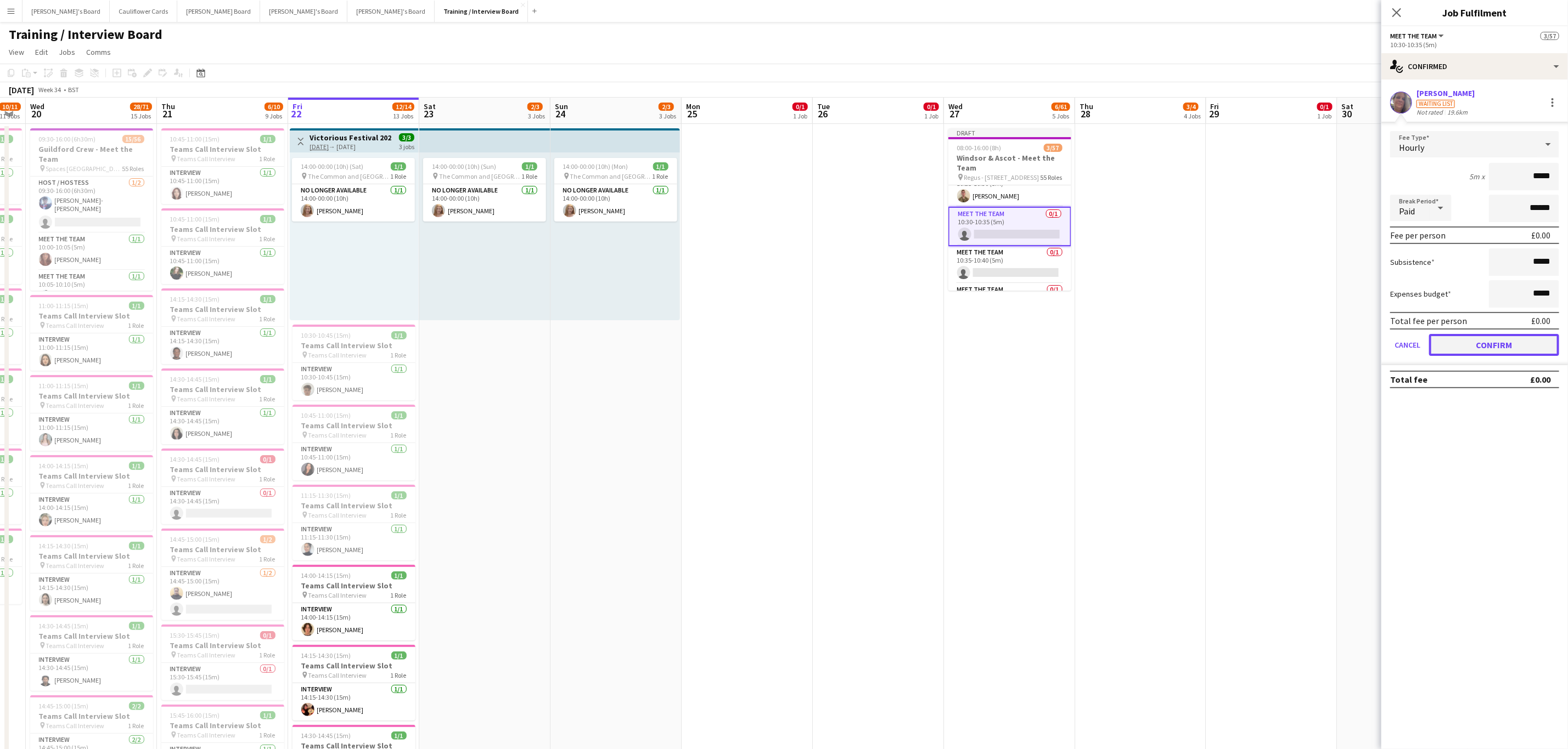
click at [1516, 339] on button "Confirm" at bounding box center [1494, 345] width 130 height 22
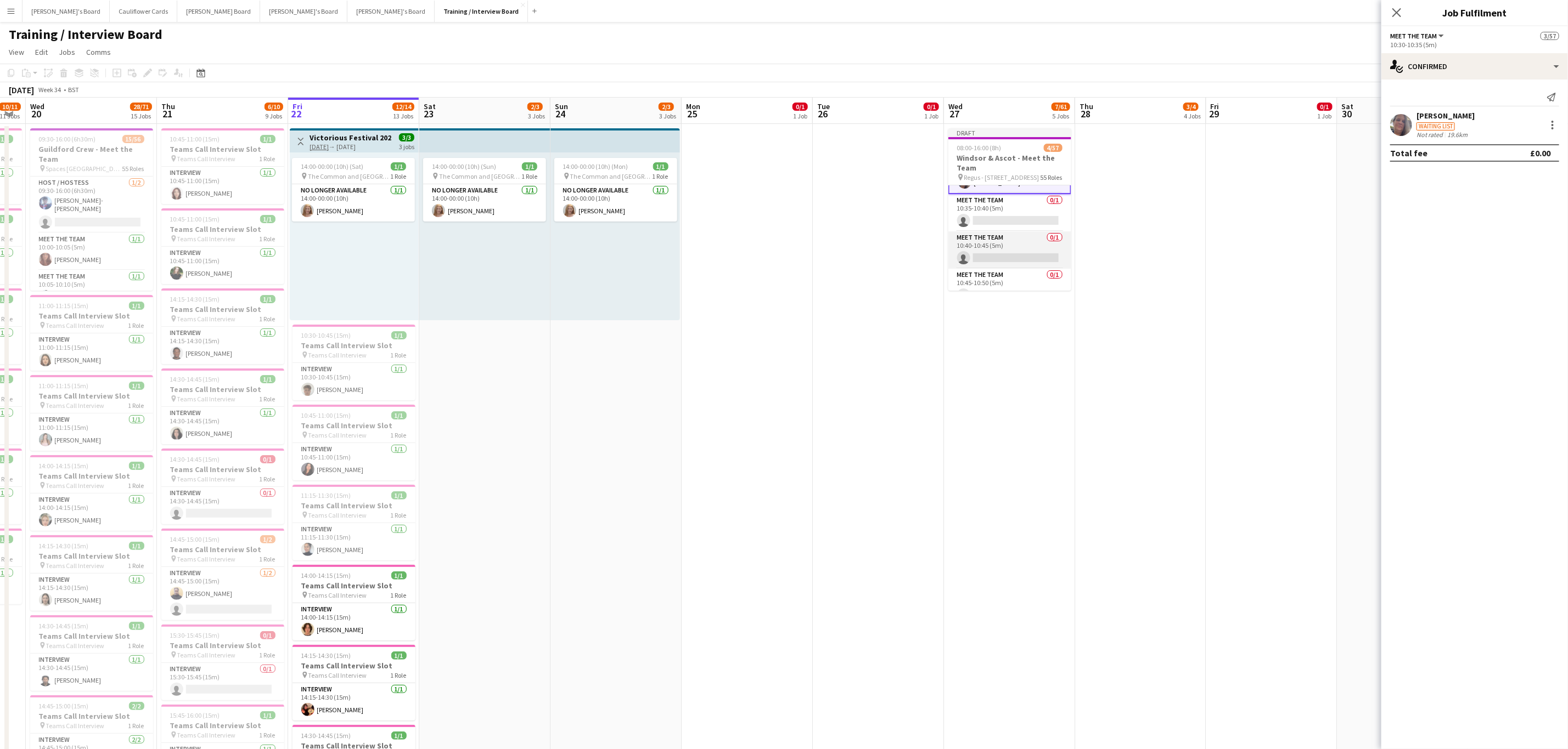
click at [1024, 263] on app-card-role "Meet The Team 0/1 10:40-10:45 (5m) single-neutral-actions" at bounding box center [1010, 250] width 123 height 38
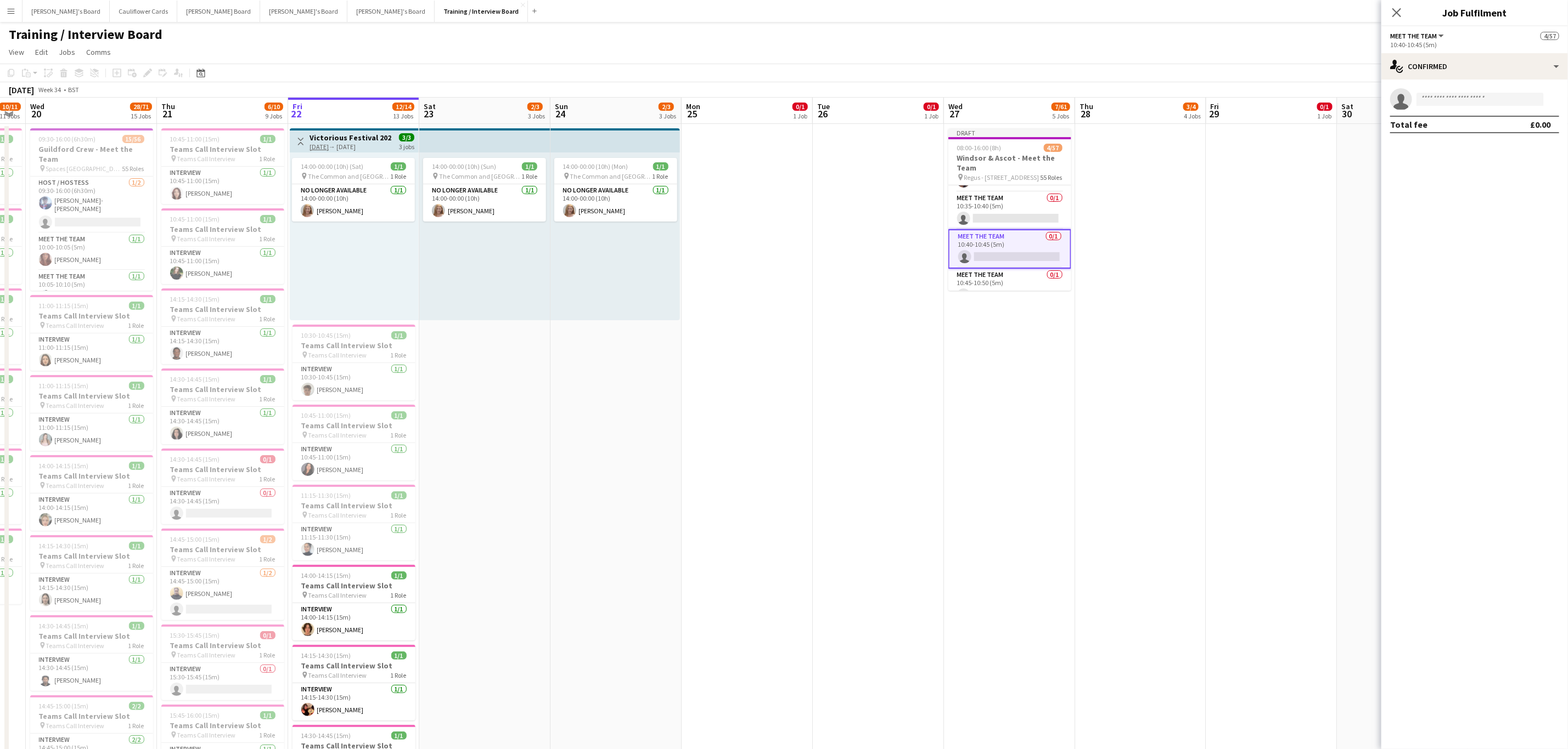
scroll to position [307, 0]
click at [1472, 104] on input at bounding box center [1480, 99] width 127 height 13
paste input "**********"
type input "**********"
click at [1463, 115] on span "Hind Ahmed" at bounding box center [1457, 115] width 63 height 9
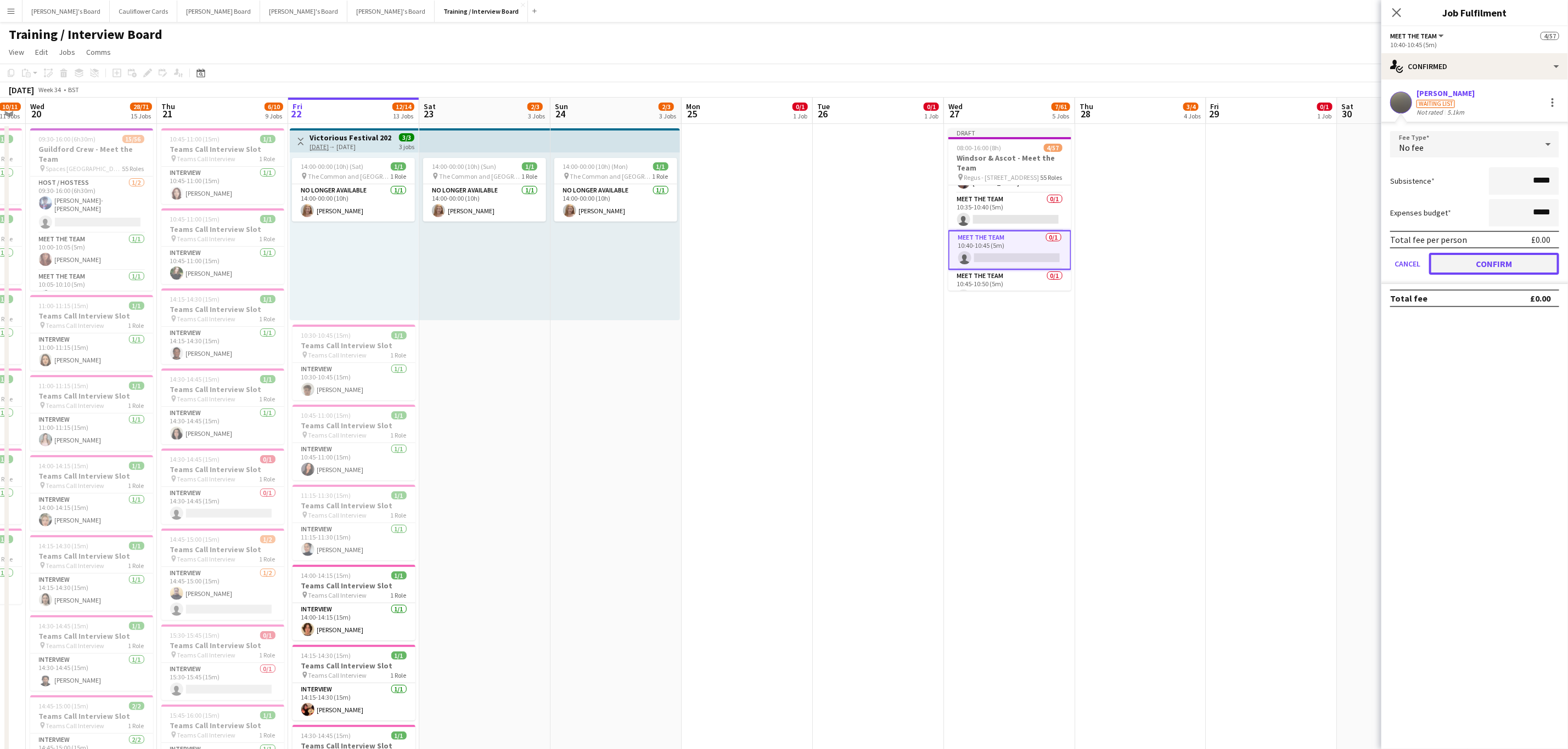
click at [1469, 262] on button "Confirm" at bounding box center [1494, 263] width 130 height 22
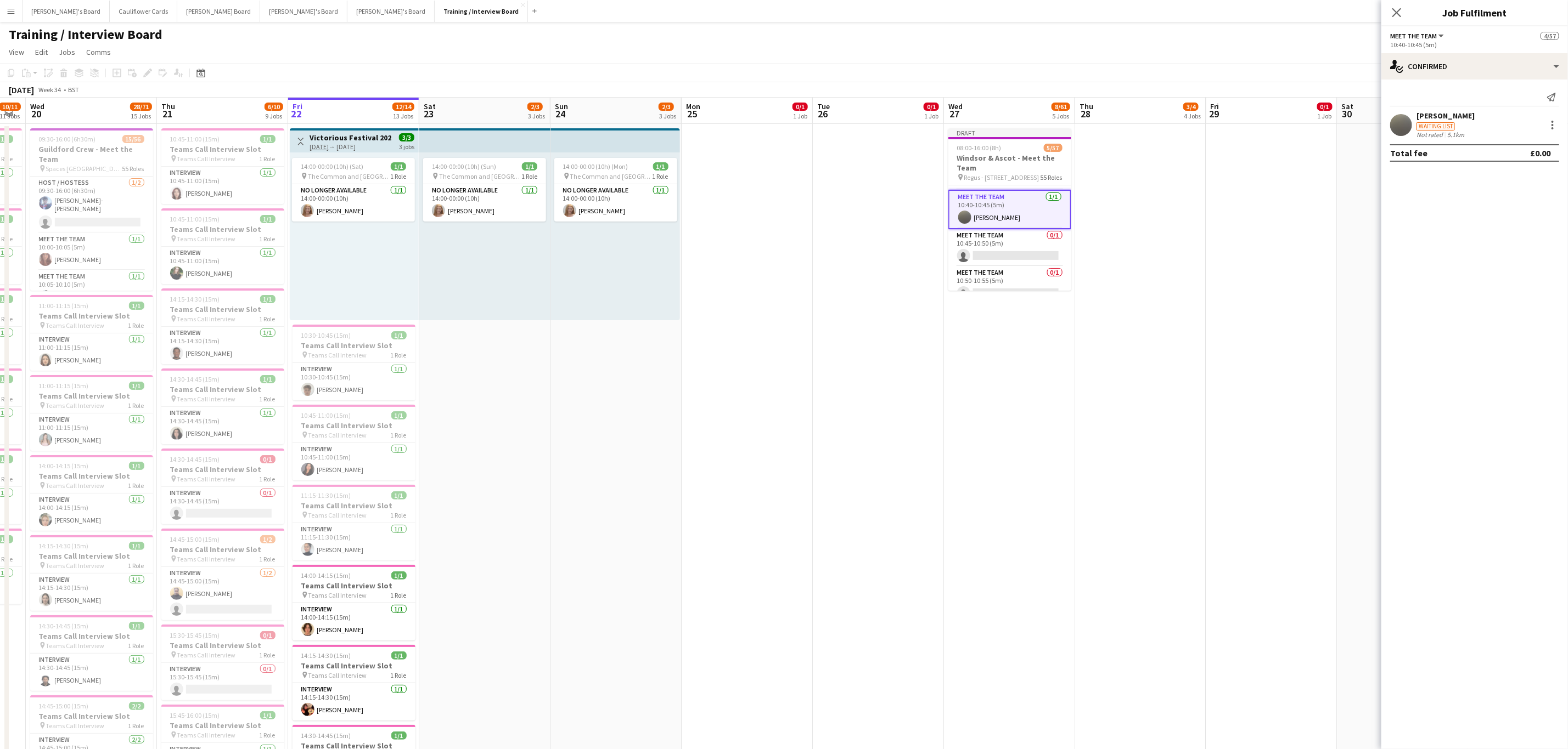
scroll to position [354, 0]
click at [1008, 247] on app-card-role "Meet The Team 0/1 10:45-10:50 (5m) single-neutral-actions" at bounding box center [1010, 242] width 123 height 38
click at [1012, 238] on app-card-role "Meet The Team 0/2 11:00-11:05 (5m) single-neutral-actions single-neutral-actions" at bounding box center [1010, 239] width 123 height 53
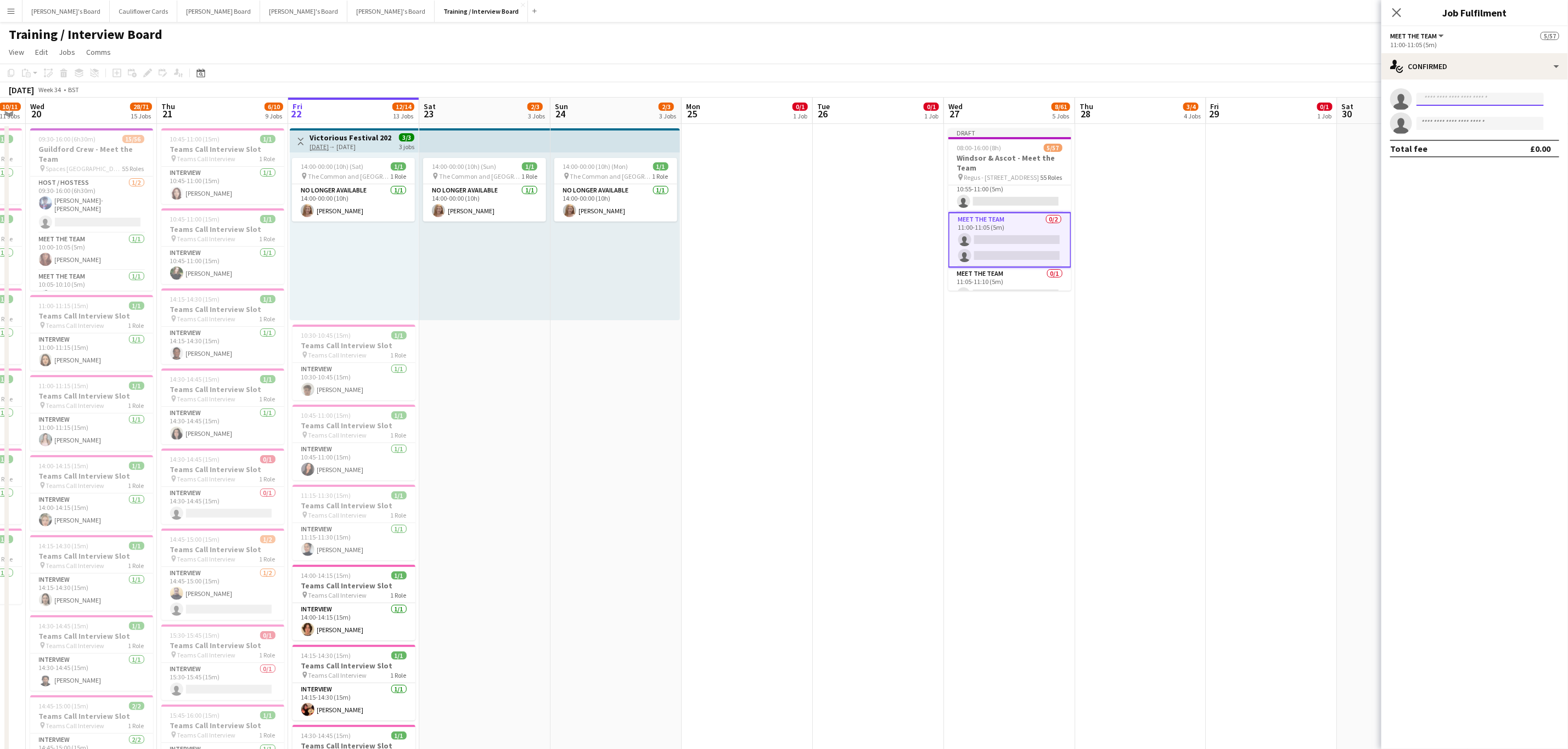
click at [1459, 97] on input at bounding box center [1480, 99] width 127 height 13
paste input "**********"
type input "**********"
click at [1441, 103] on input "**********" at bounding box center [1480, 99] width 127 height 13
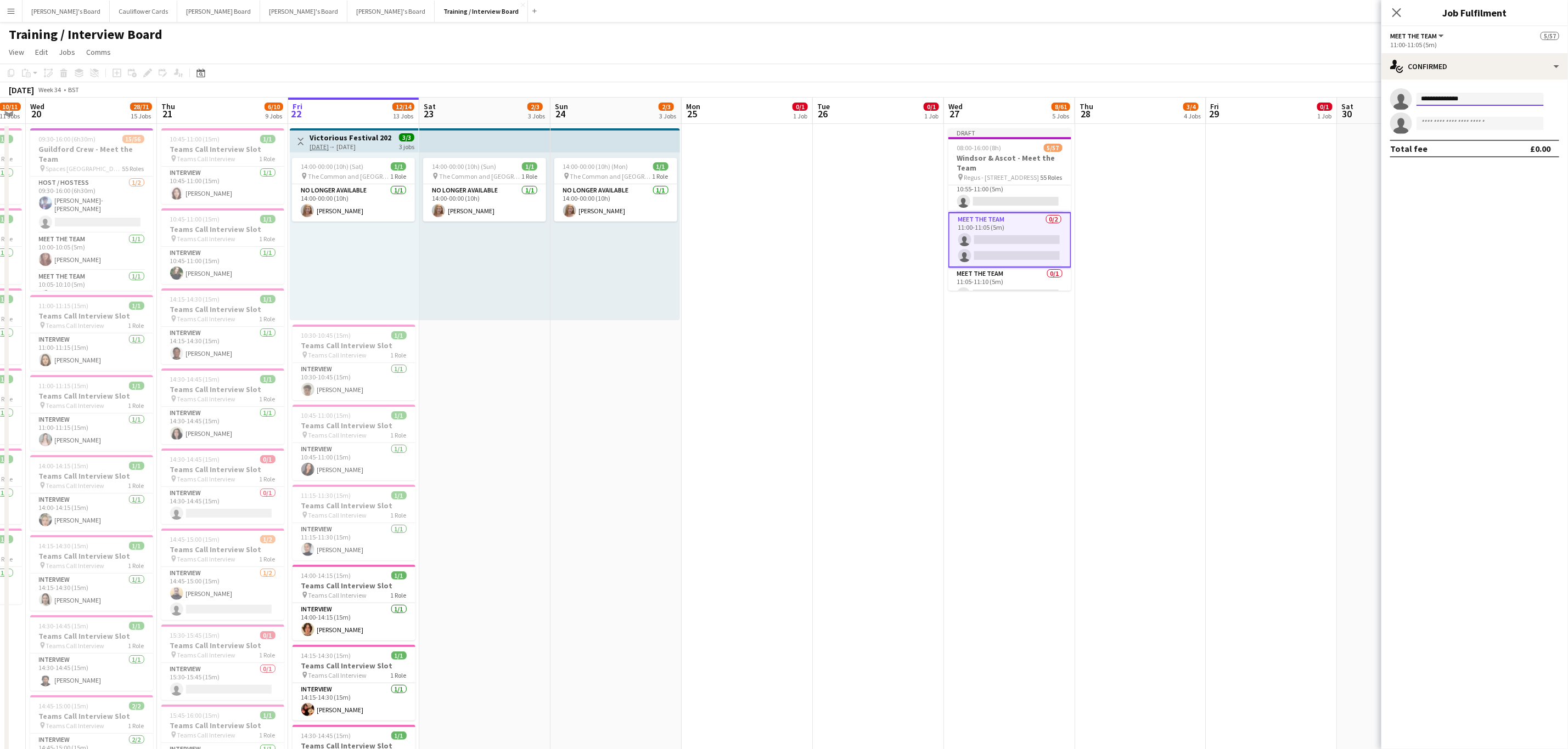
click at [1441, 103] on input "**********" at bounding box center [1480, 99] width 127 height 13
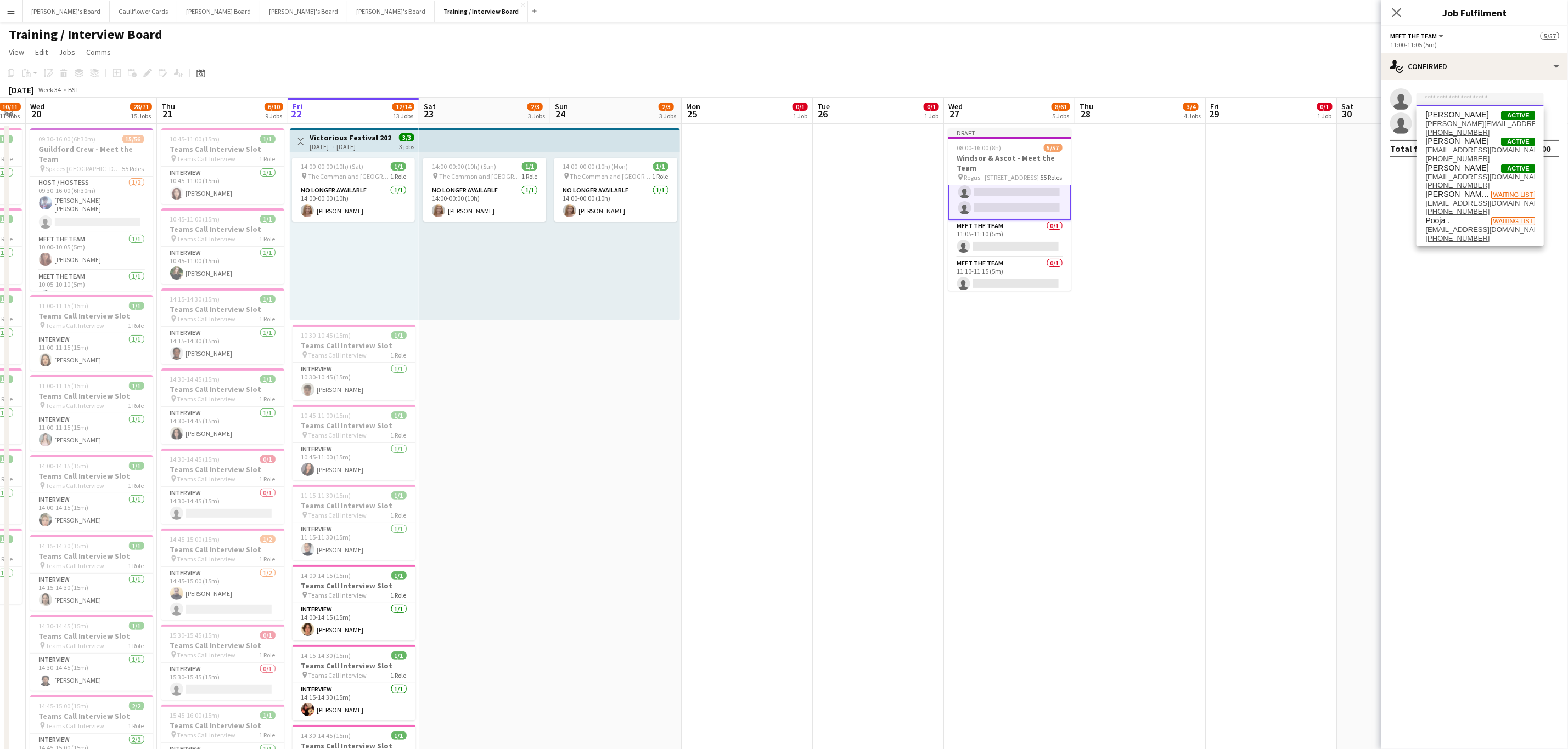
scroll to position [522, 0]
click at [1022, 278] on app-card-role "Meet The Team 0/1 11:10-11:15 (5m) single-neutral-actions" at bounding box center [1010, 275] width 123 height 38
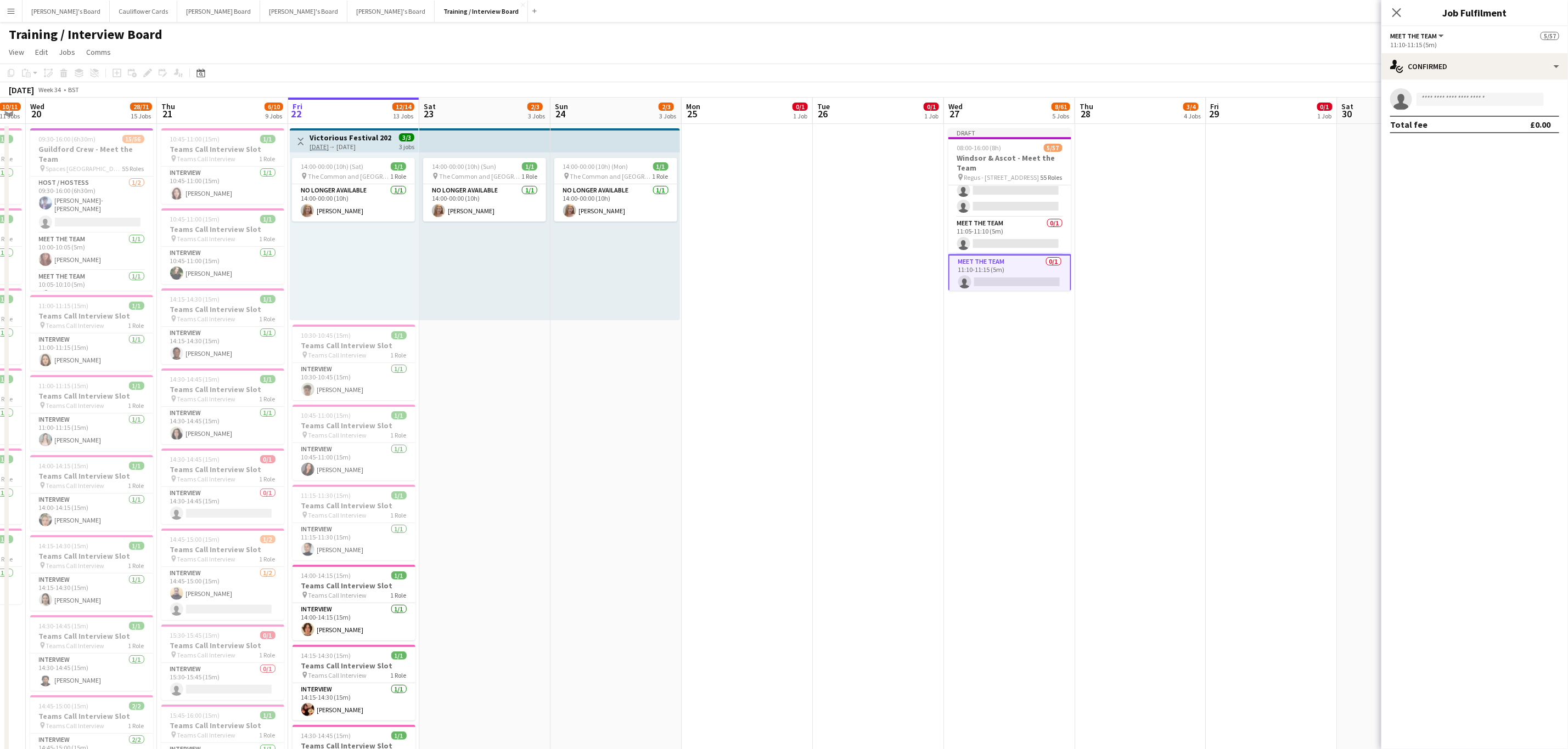
scroll to position [522, 0]
click at [1494, 96] on input at bounding box center [1480, 99] width 127 height 13
click at [1465, 101] on input at bounding box center [1480, 99] width 127 height 13
paste input "**********"
type input "**********"
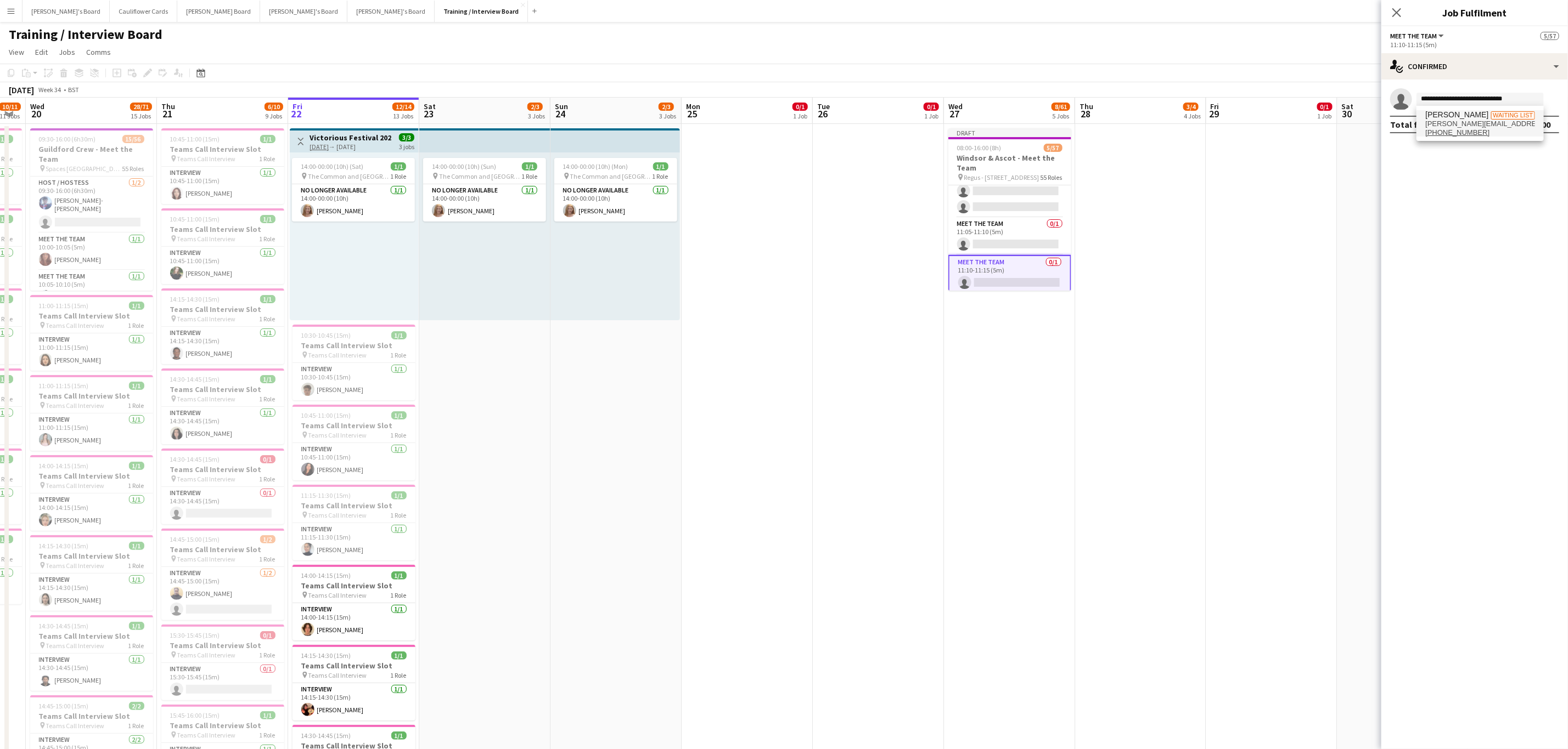
click at [1478, 118] on span "Nathaniel Seiffert" at bounding box center [1457, 115] width 63 height 9
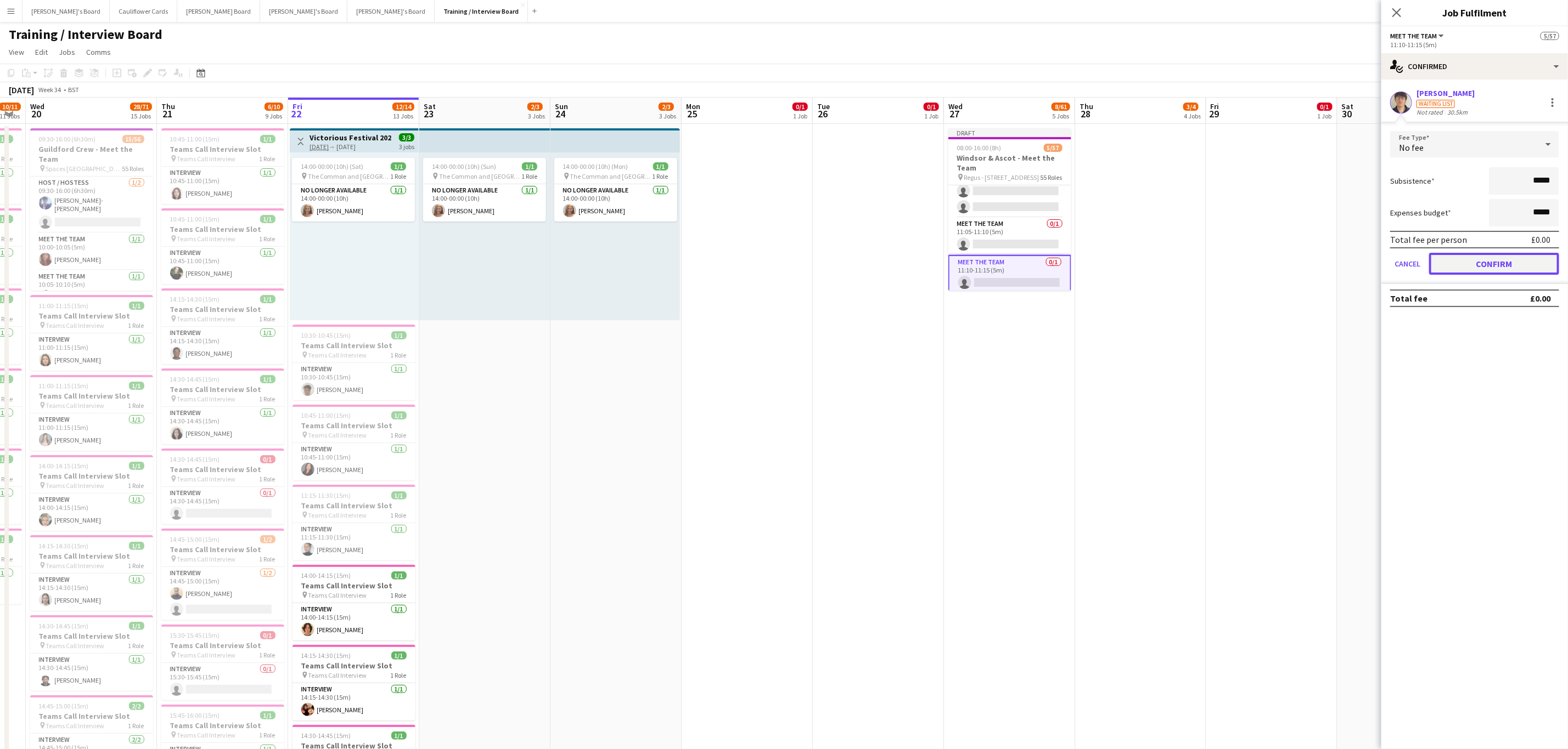
click at [1492, 260] on button "Confirm" at bounding box center [1494, 263] width 130 height 22
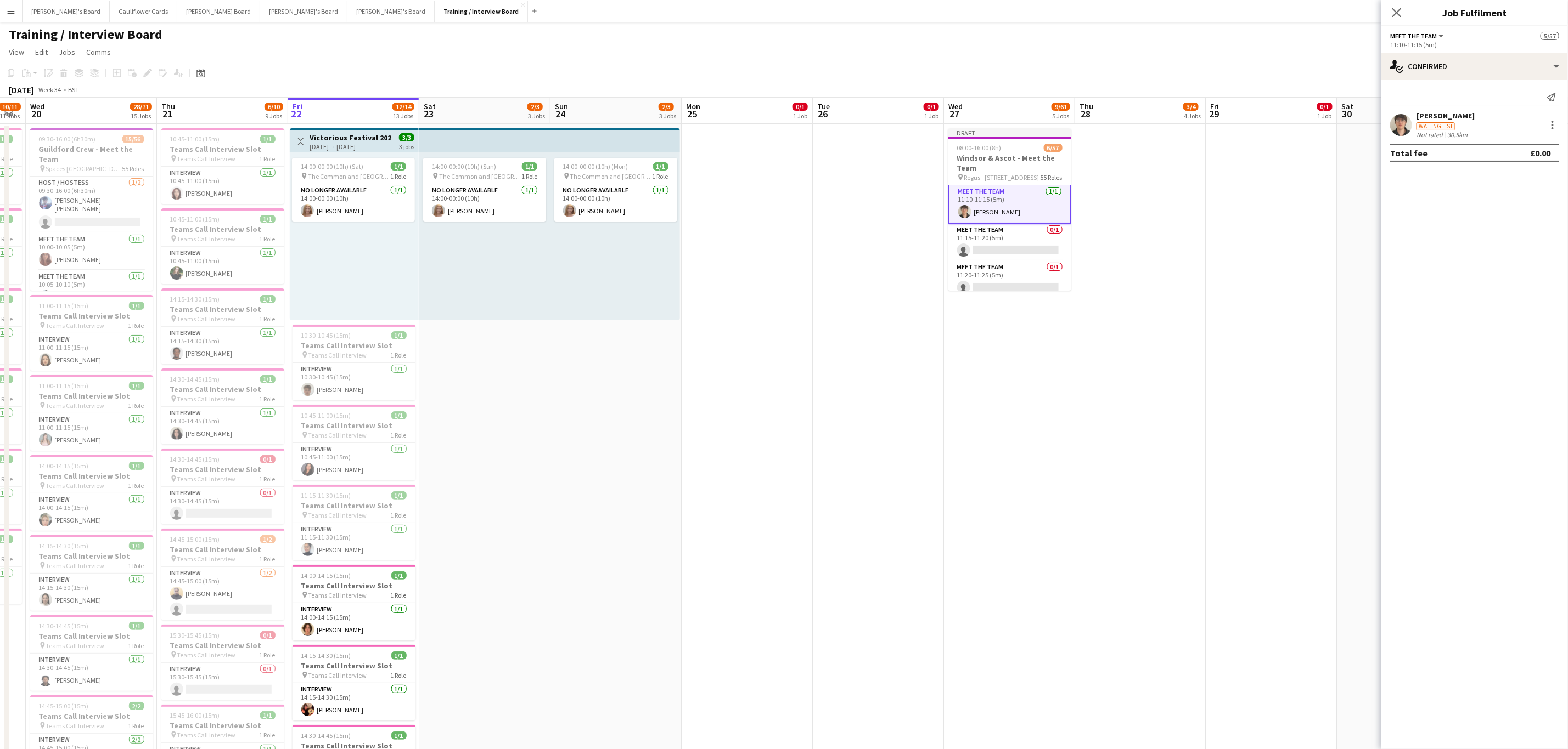
scroll to position [599, 0]
click at [1004, 238] on app-card-role "Meet The Team 0/1 11:15-11:20 (5m) single-neutral-actions" at bounding box center [1010, 236] width 123 height 38
click at [1467, 104] on input at bounding box center [1480, 99] width 127 height 13
click at [1003, 252] on app-card-role "Meet The Team 0/1 11:30-11:35 (5m) single-neutral-actions" at bounding box center [1010, 245] width 123 height 38
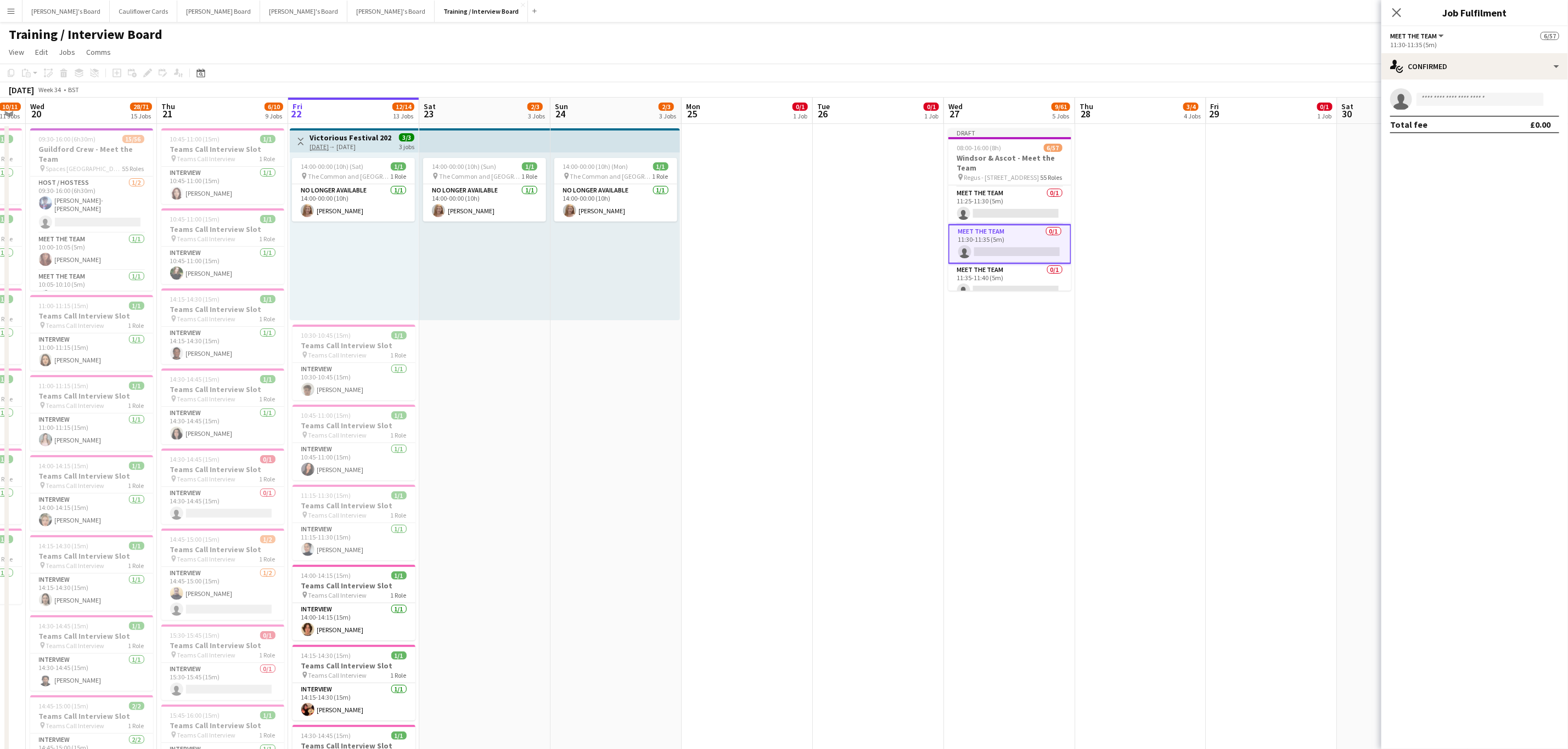
scroll to position [700, 0]
click at [1454, 100] on input at bounding box center [1480, 99] width 127 height 13
paste input "**********"
type input "**********"
click at [1452, 113] on span "REGINATIA AMOAH" at bounding box center [1458, 115] width 65 height 9
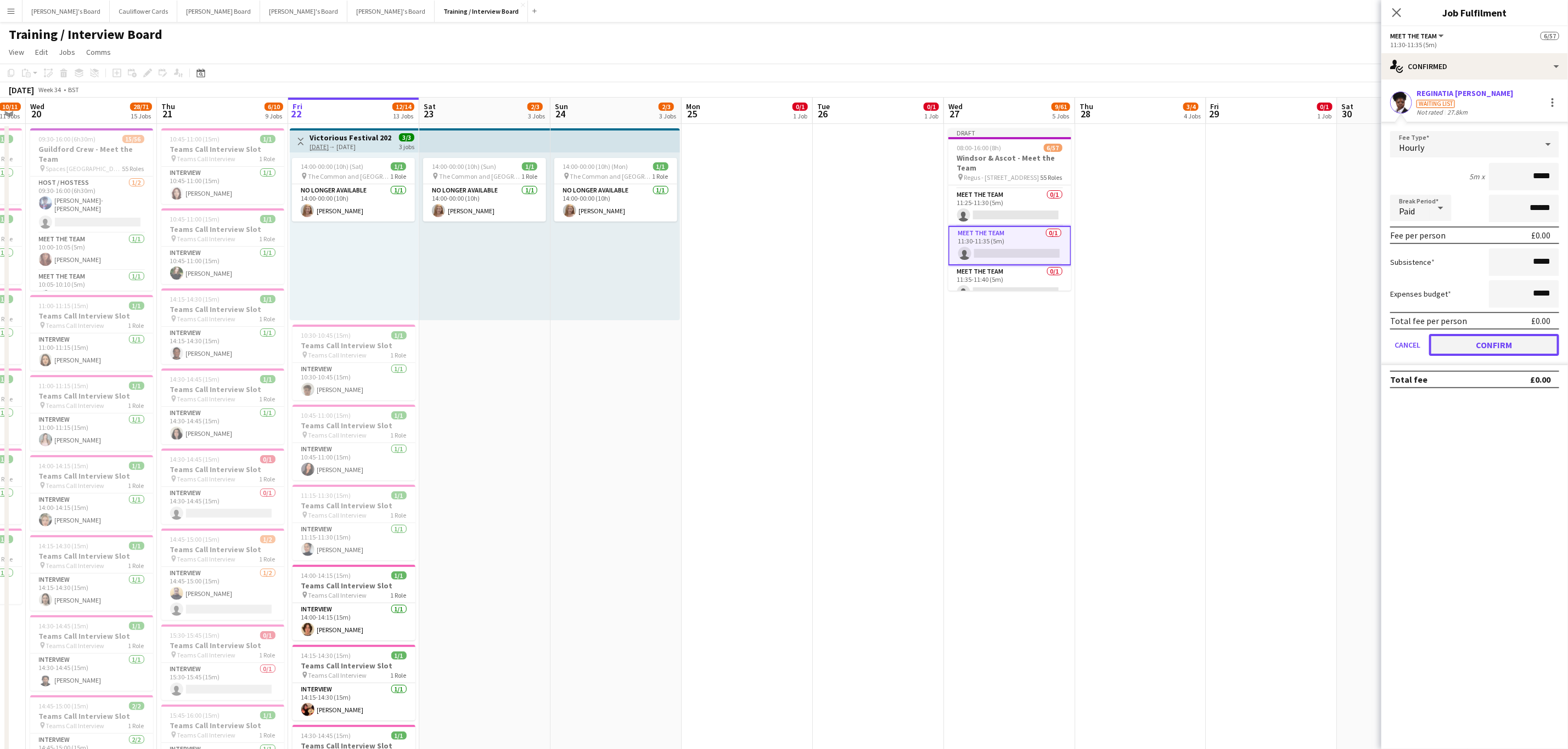
click at [1483, 335] on button "Confirm" at bounding box center [1494, 345] width 130 height 22
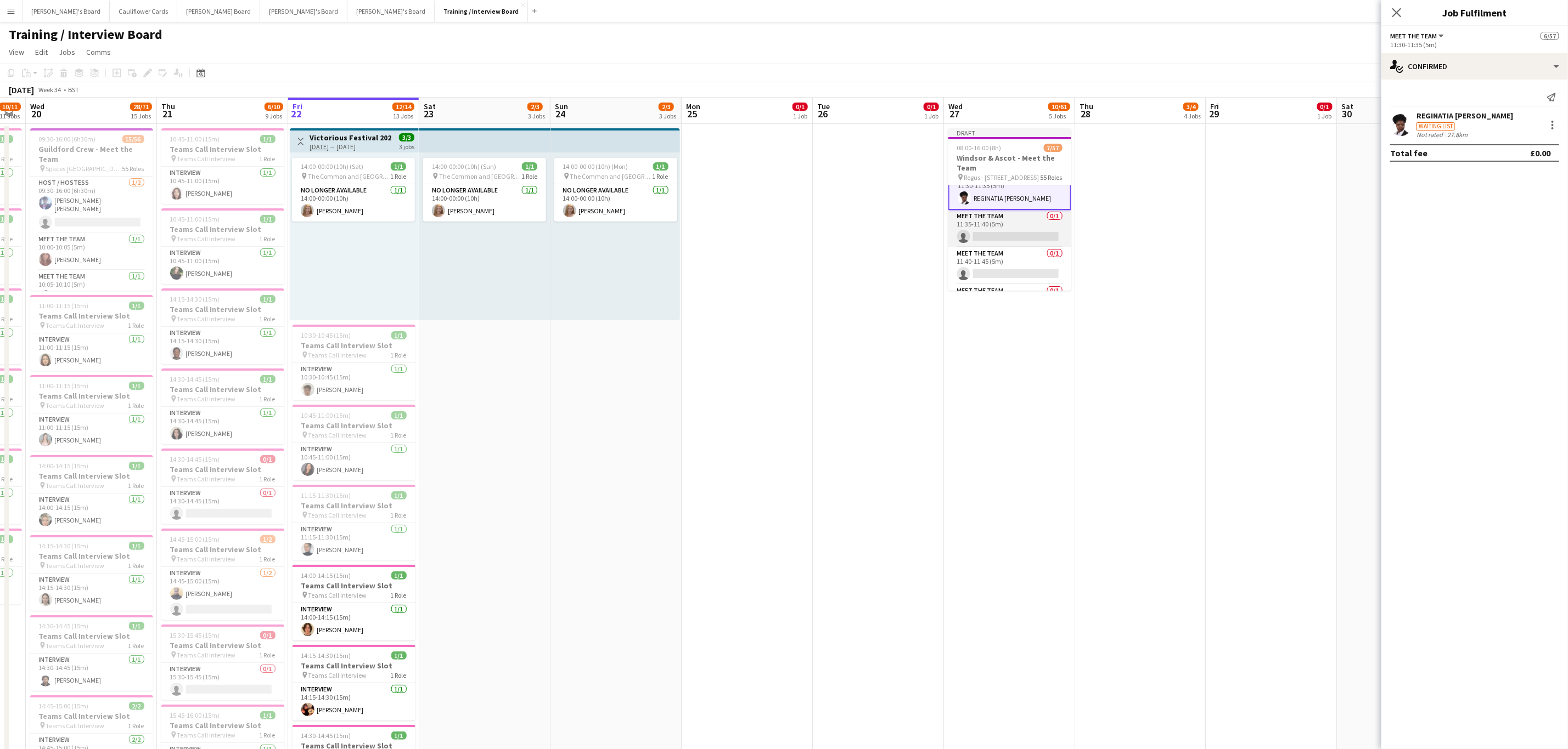
click at [998, 235] on app-card-role "Meet The Team 0/1 11:35-11:40 (5m) single-neutral-actions" at bounding box center [1010, 229] width 123 height 38
click at [1442, 104] on input at bounding box center [1480, 99] width 127 height 13
paste input "**********"
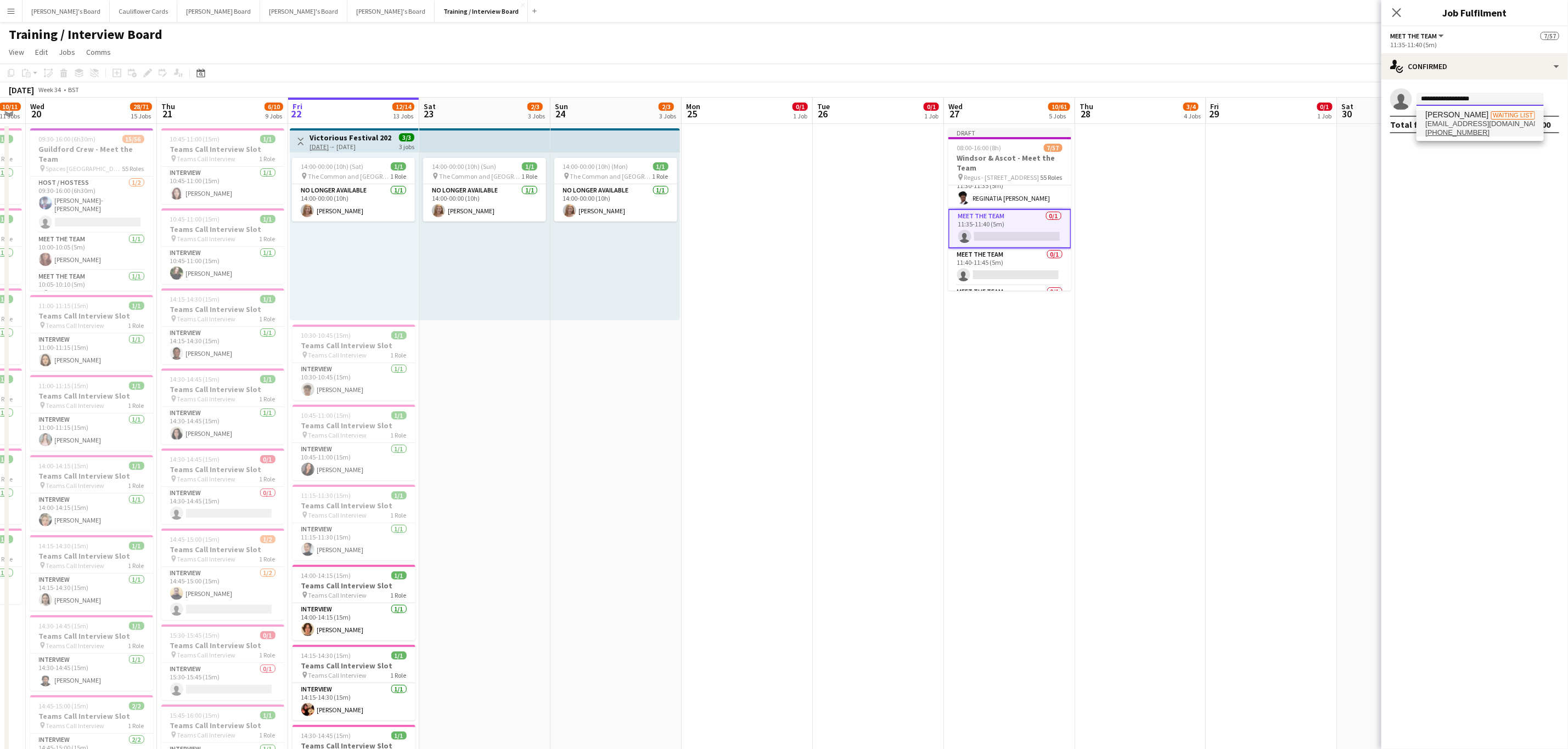
type input "**********"
click at [1456, 111] on span "Miranda Perry" at bounding box center [1457, 115] width 63 height 9
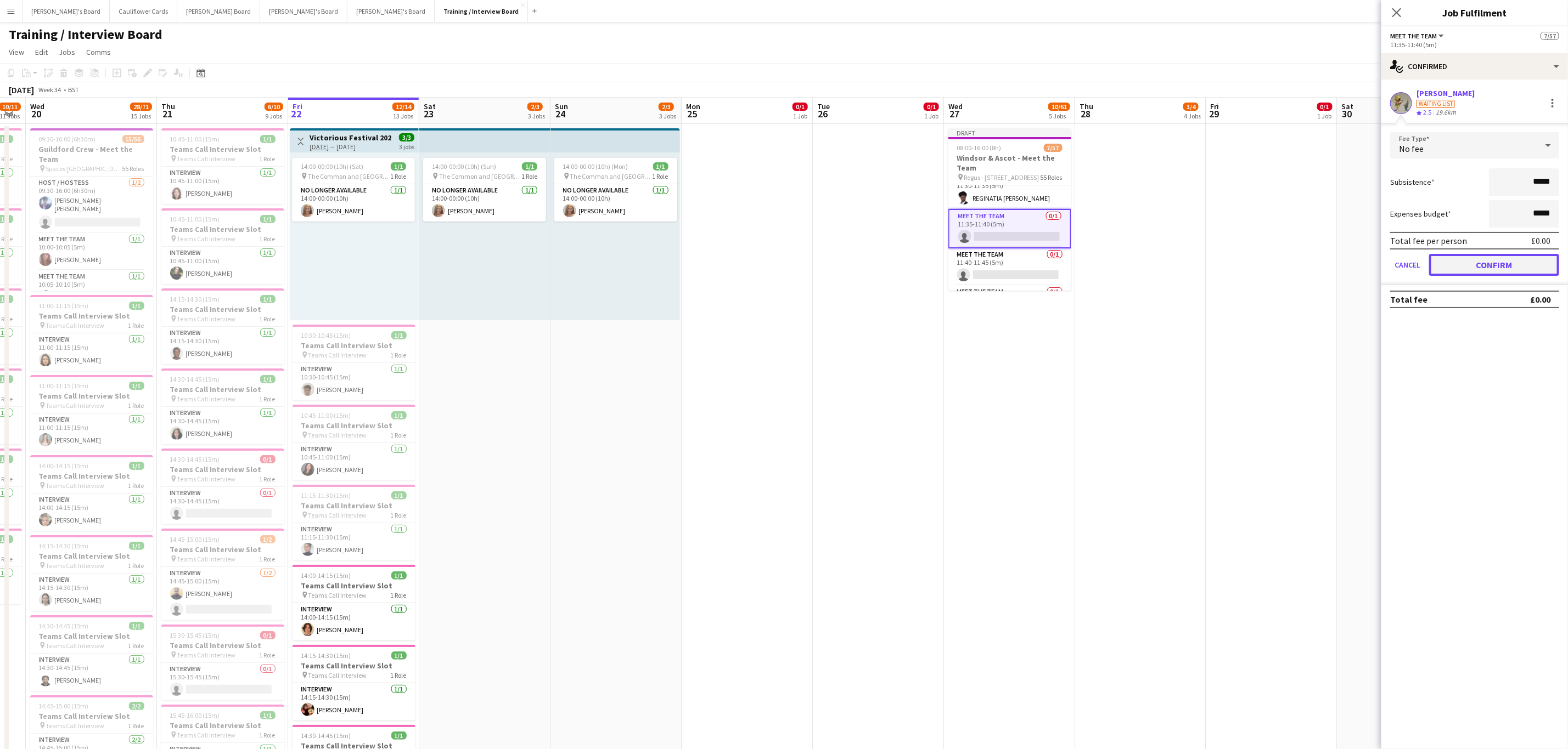
click at [1465, 259] on button "Confirm" at bounding box center [1494, 265] width 130 height 22
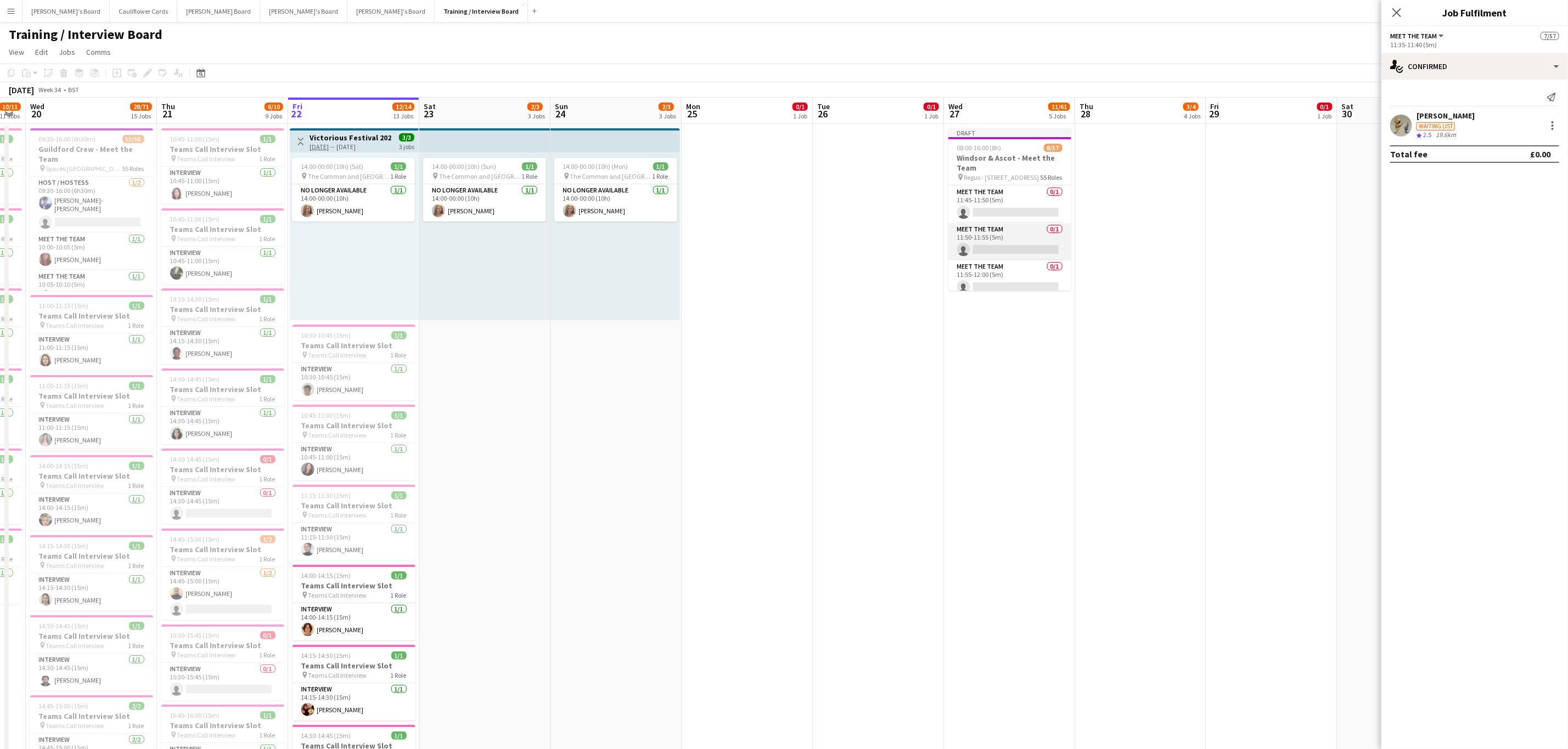
click at [1014, 249] on app-card-role "Meet The Team 0/1 11:50-11:55 (5m) single-neutral-actions" at bounding box center [1010, 242] width 123 height 38
click at [1464, 103] on input at bounding box center [1480, 99] width 127 height 13
paste input "**********"
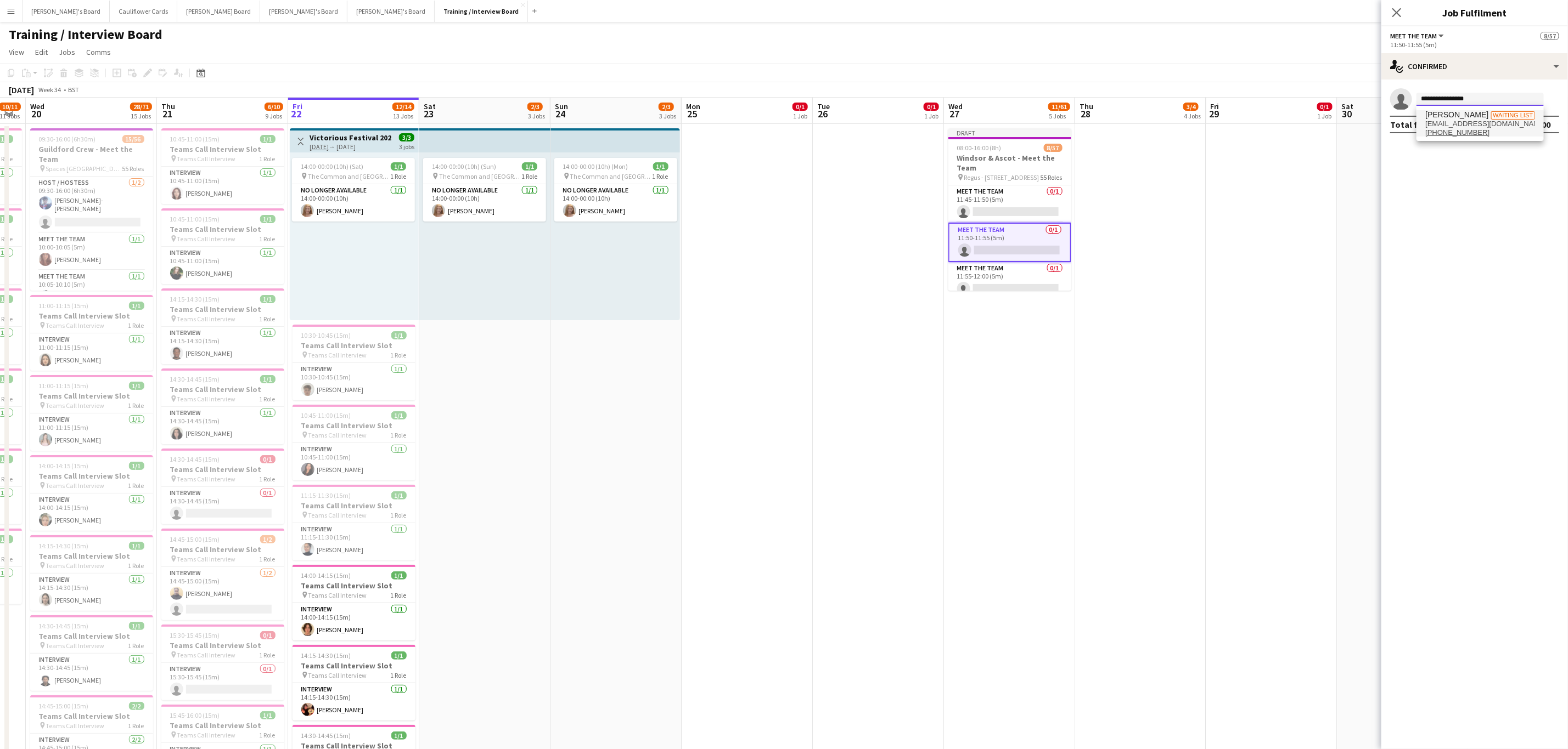
type input "**********"
click at [1468, 115] on span "Kat Ruppolt Waiting list" at bounding box center [1480, 115] width 110 height 9
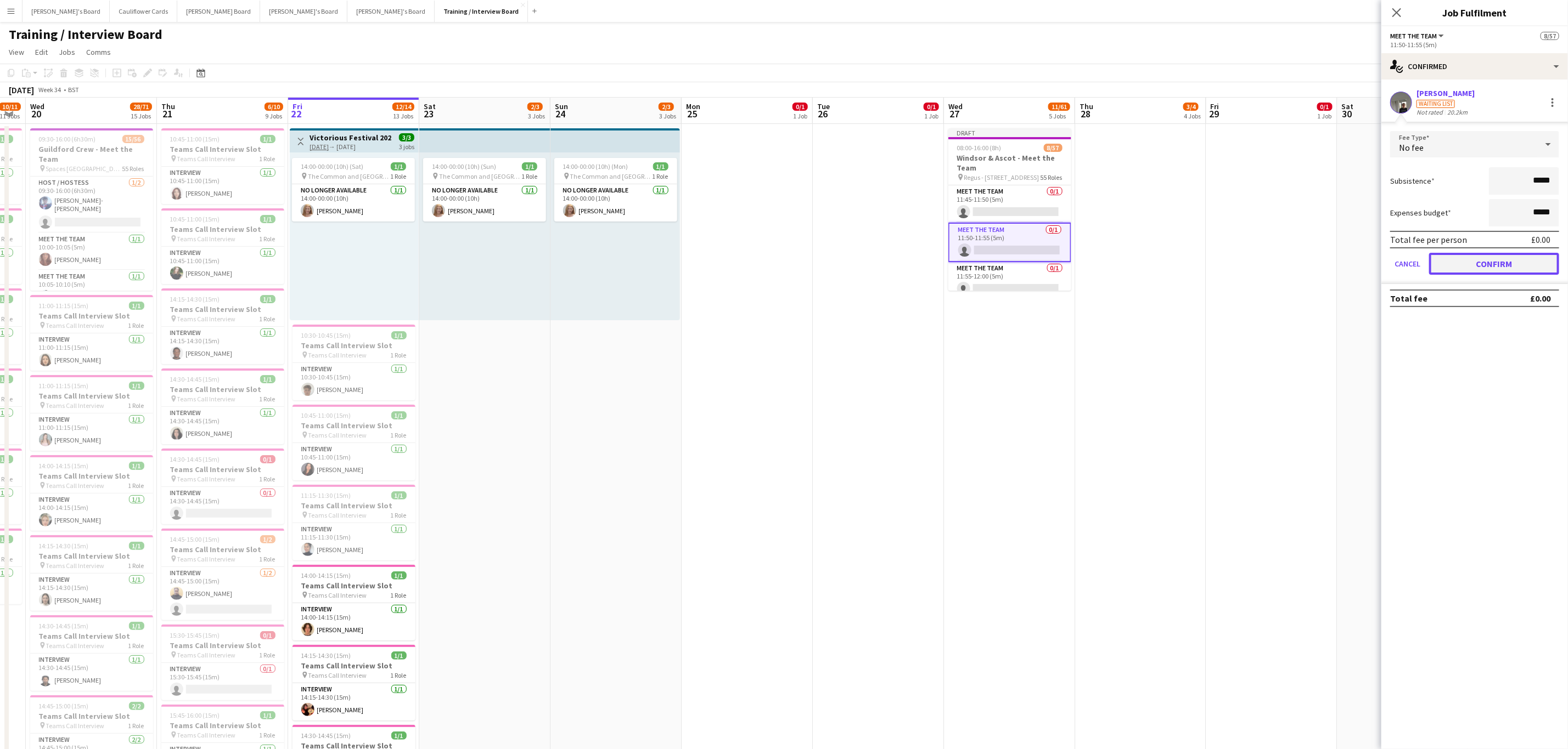
click at [1483, 267] on button "Confirm" at bounding box center [1494, 263] width 130 height 22
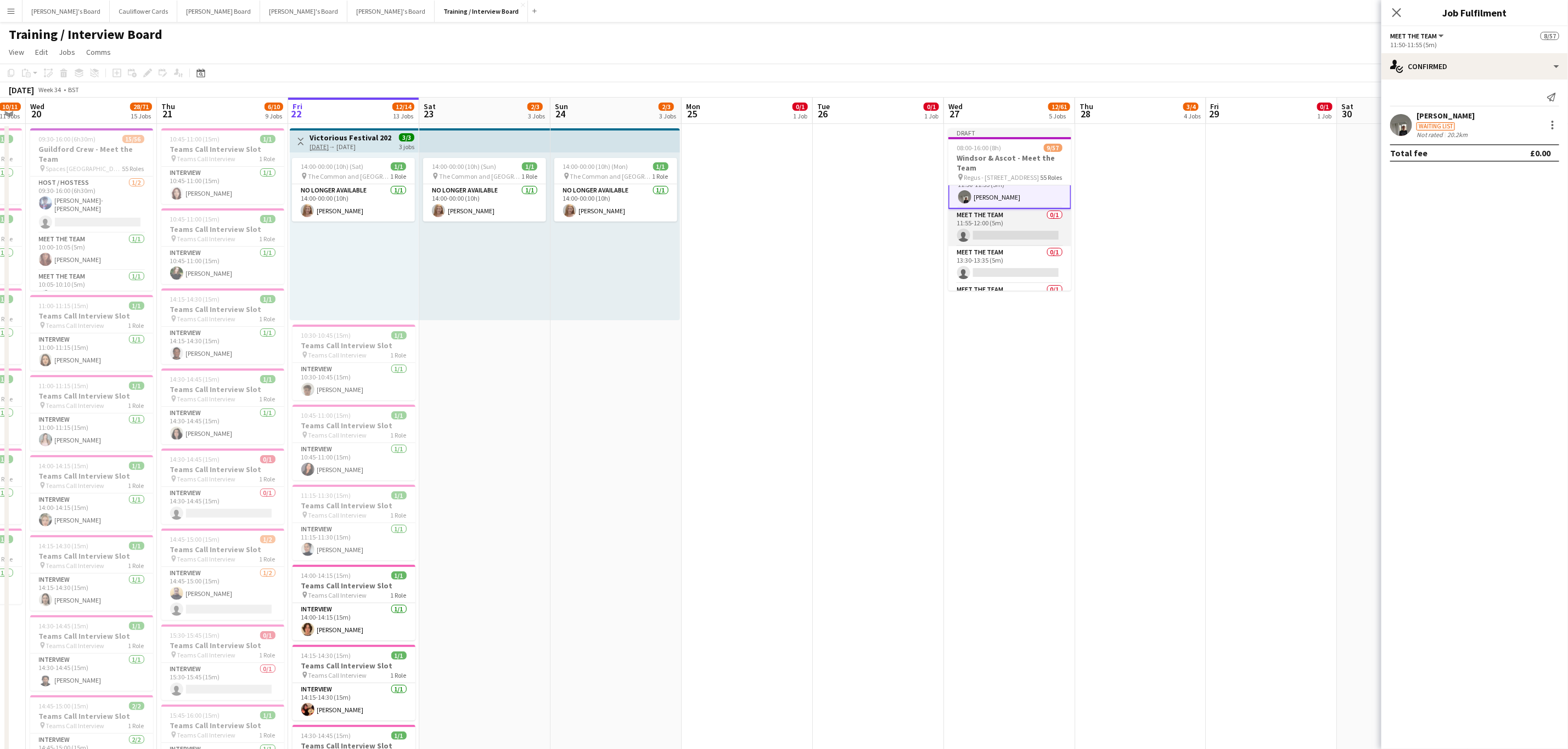
click at [999, 241] on app-card-role "Meet The Team 0/1 11:55-12:00 (5m) single-neutral-actions" at bounding box center [1010, 228] width 123 height 38
click at [1457, 99] on input at bounding box center [1480, 99] width 127 height 13
paste input "**********"
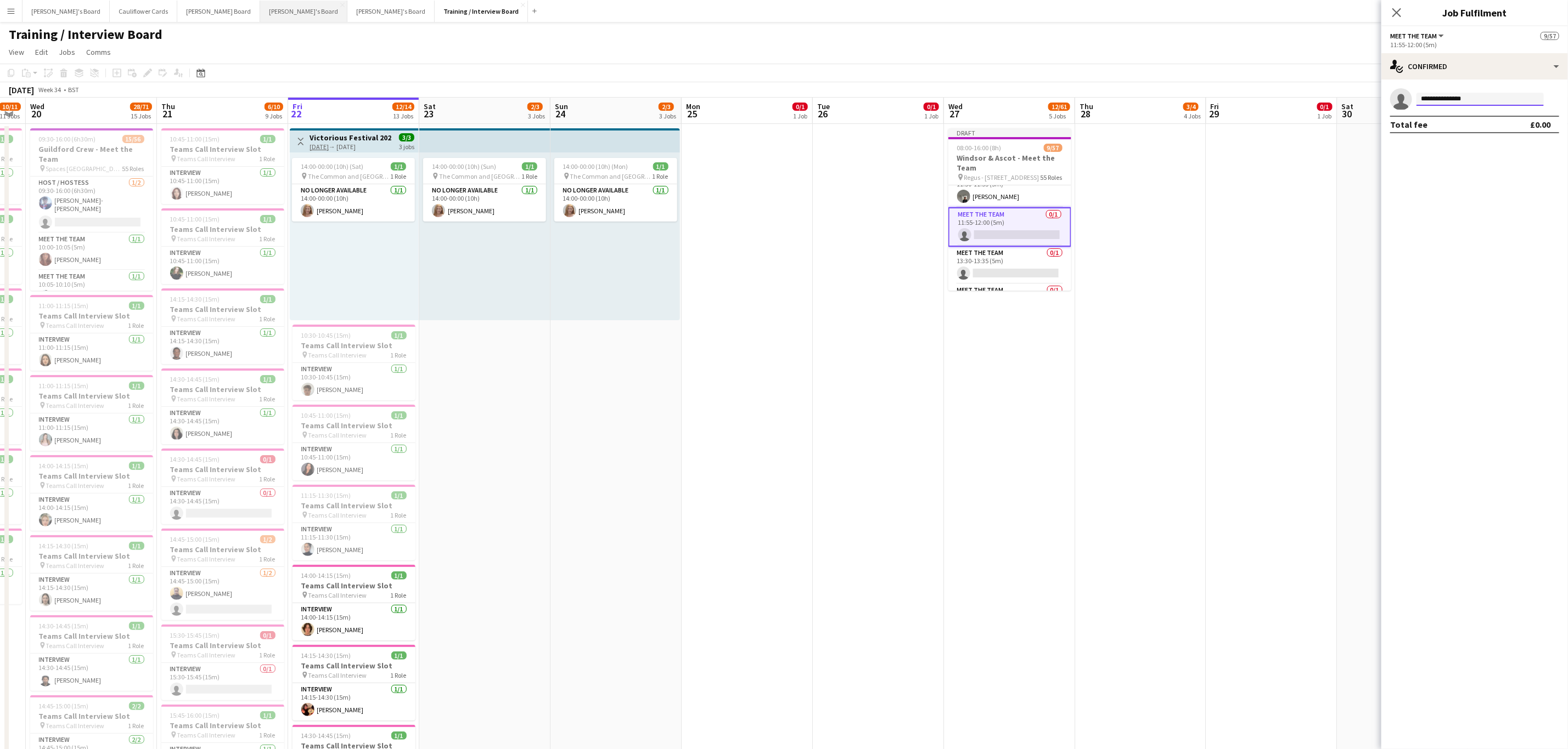
type input "**********"
click at [998, 284] on app-card-role "Meet The Team 0/1 13:30-13:35 (5m) single-neutral-actions" at bounding box center [1010, 265] width 123 height 38
click at [986, 229] on app-card-role "Meet The Team 0/1 11:55-12:00 (5m) single-neutral-actions" at bounding box center [1010, 226] width 123 height 38
click at [1487, 99] on input at bounding box center [1480, 99] width 127 height 13
paste input "**********"
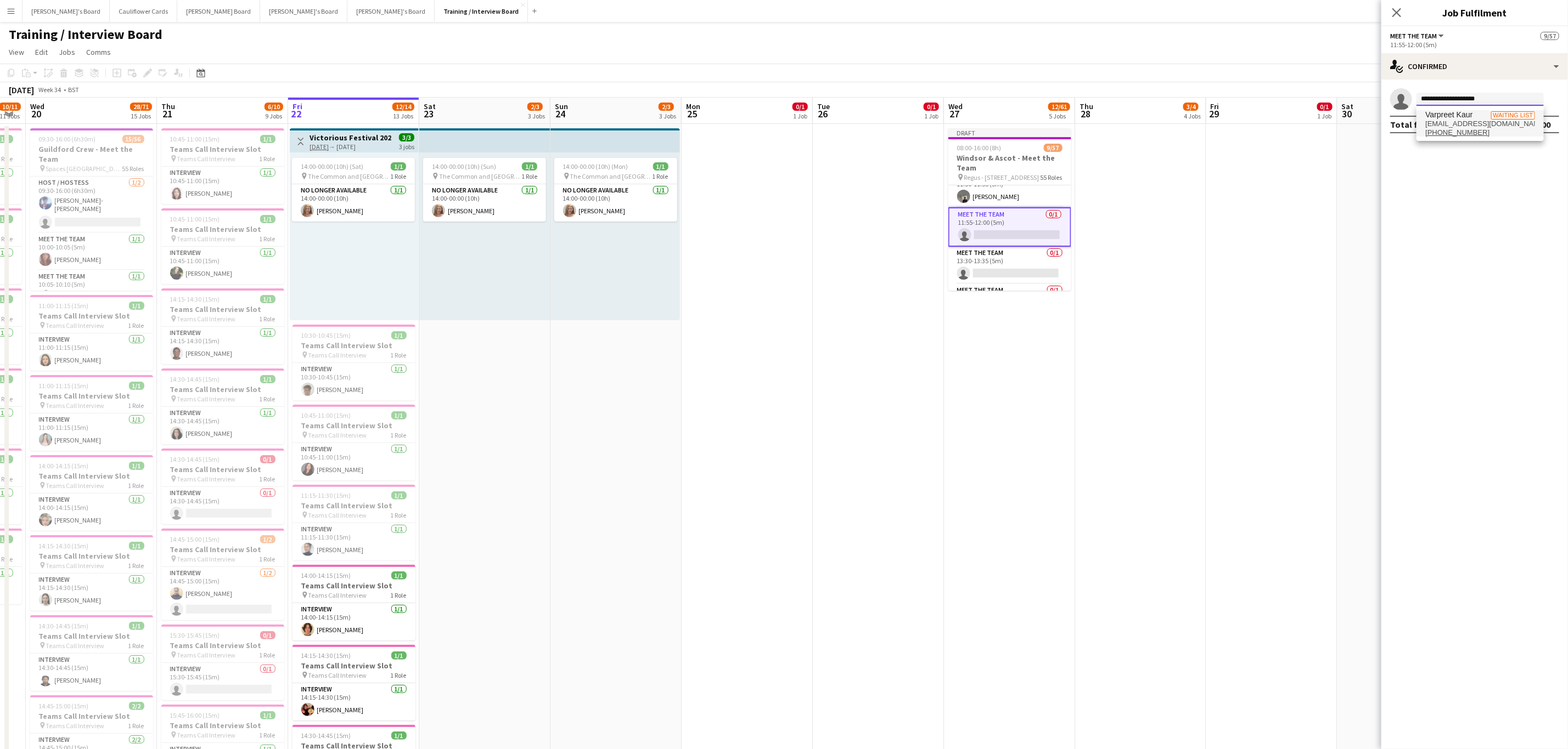
type input "**********"
click at [1464, 116] on span "Varpreet Kaur" at bounding box center [1448, 115] width 47 height 9
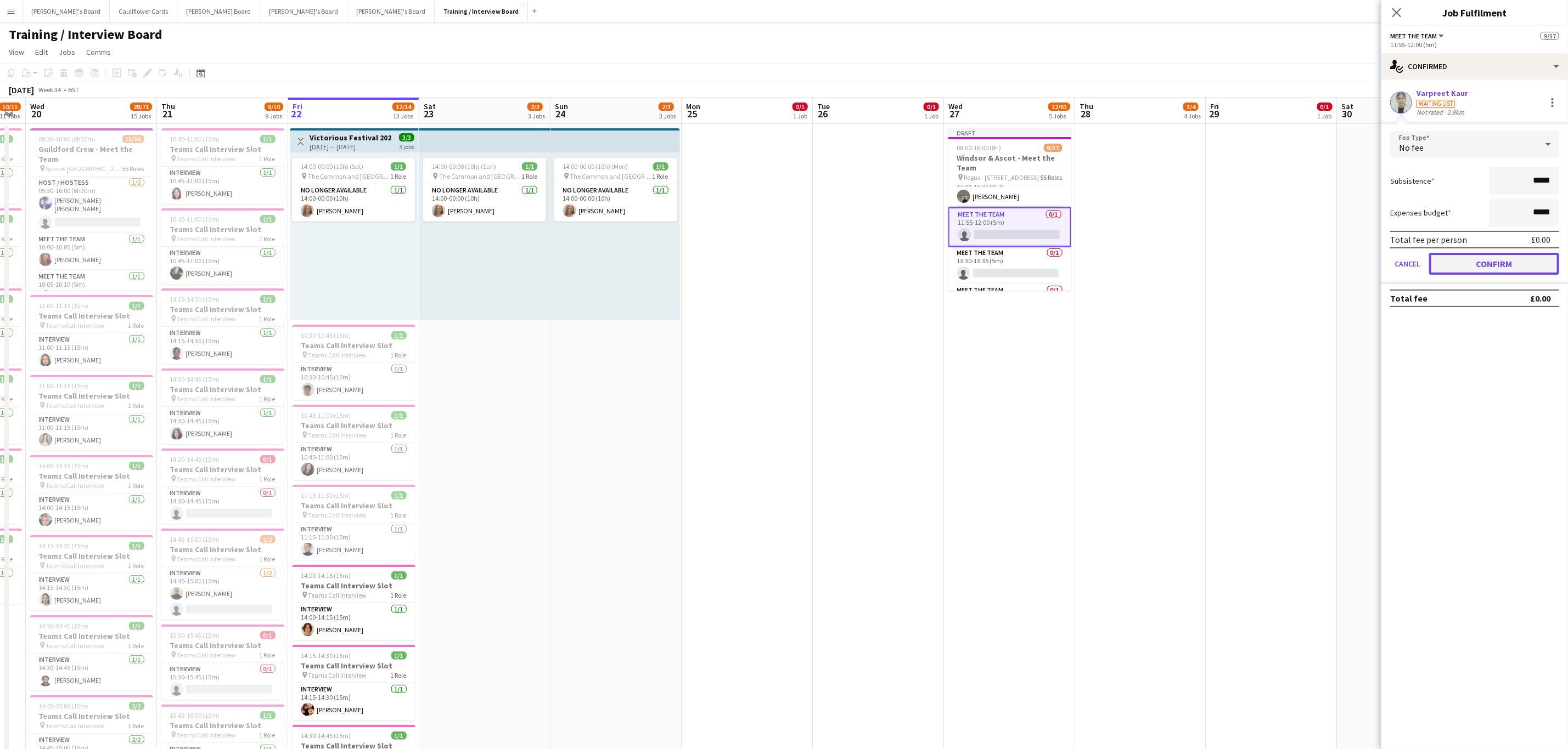
click at [1477, 260] on button "Confirm" at bounding box center [1494, 263] width 130 height 22
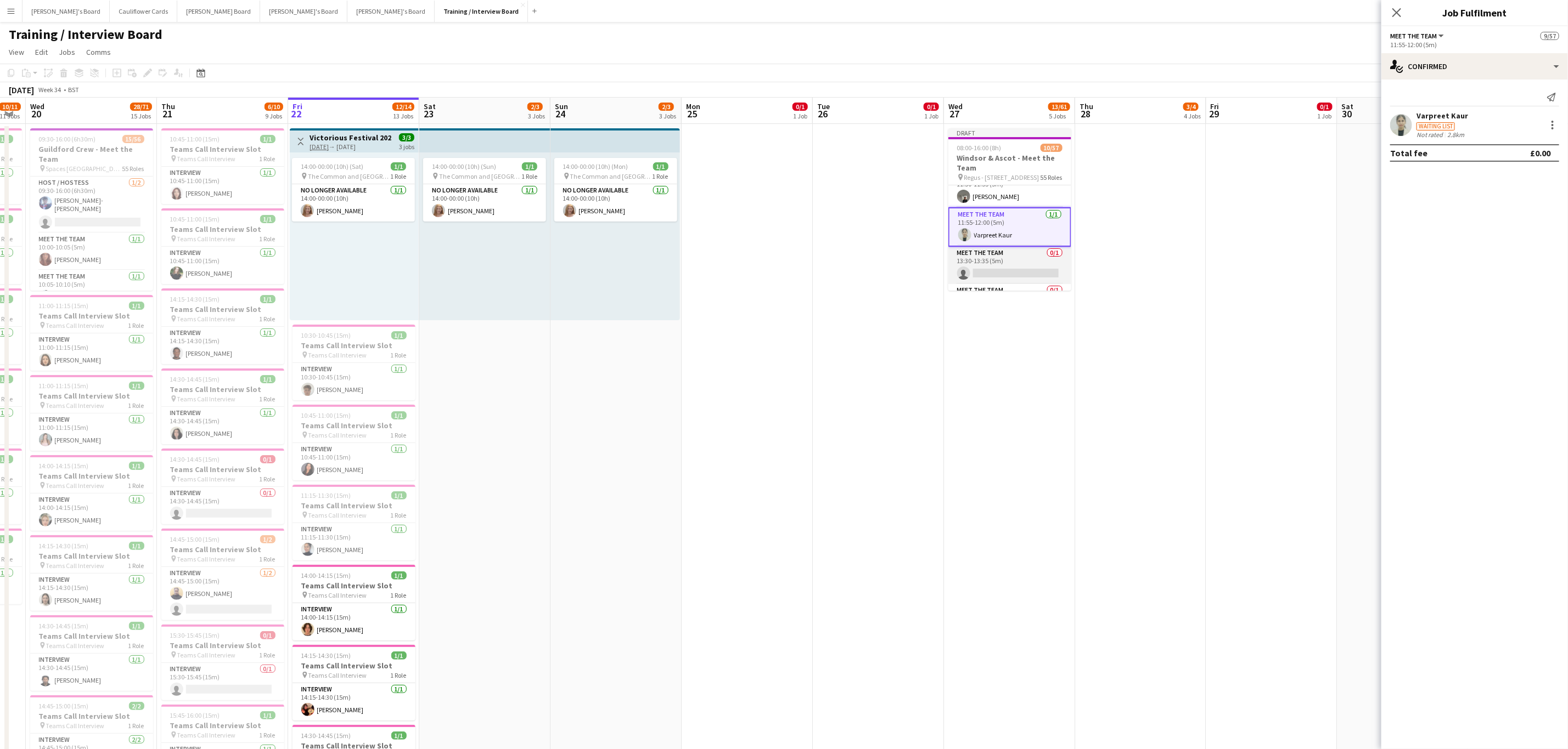
click at [1029, 272] on app-card-role "Meet The Team 0/1 13:30-13:35 (5m) single-neutral-actions" at bounding box center [1010, 265] width 123 height 38
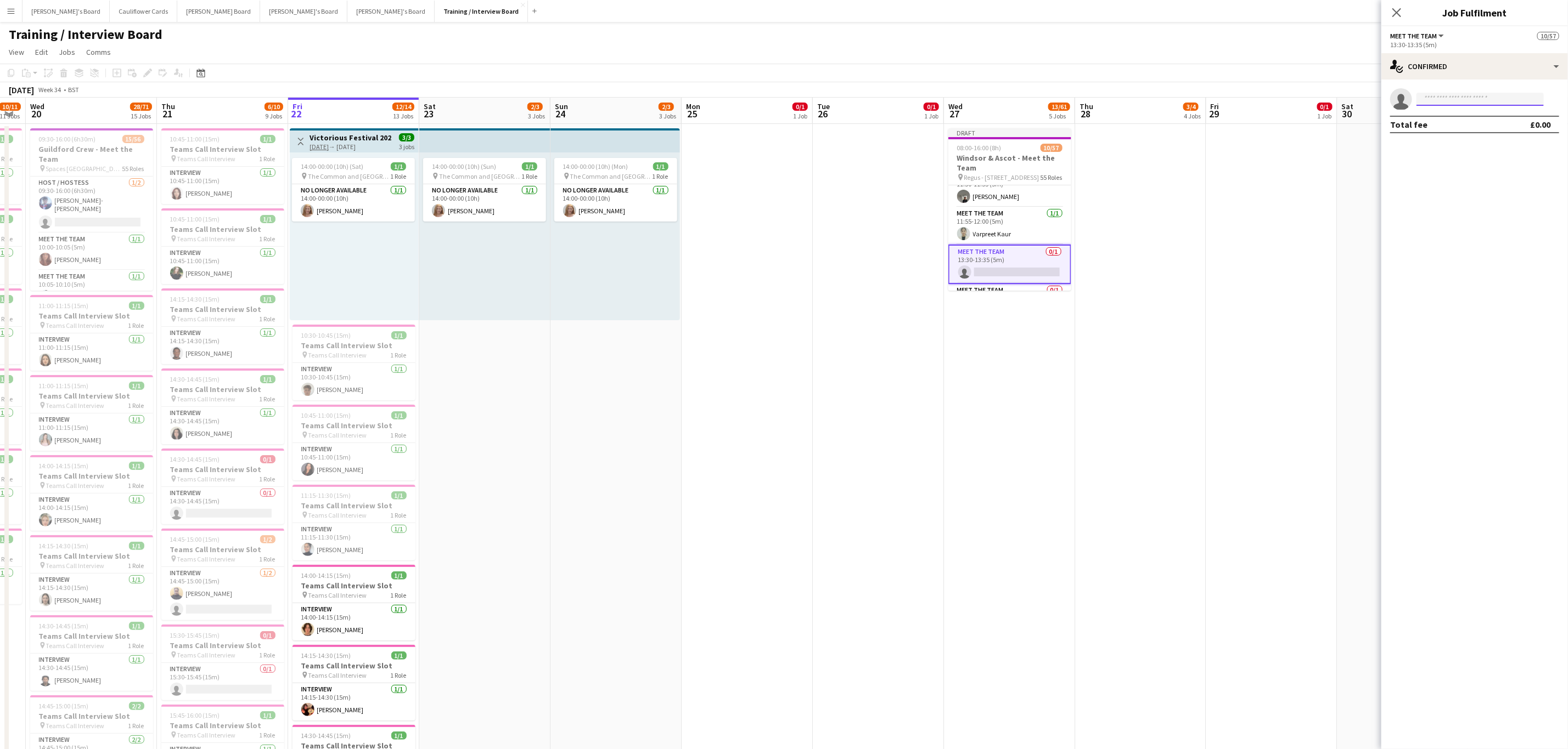
click at [1457, 96] on input at bounding box center [1480, 99] width 127 height 13
paste input "**********"
type input "**********"
click at [1456, 118] on span "Daisy Watts" at bounding box center [1457, 115] width 63 height 9
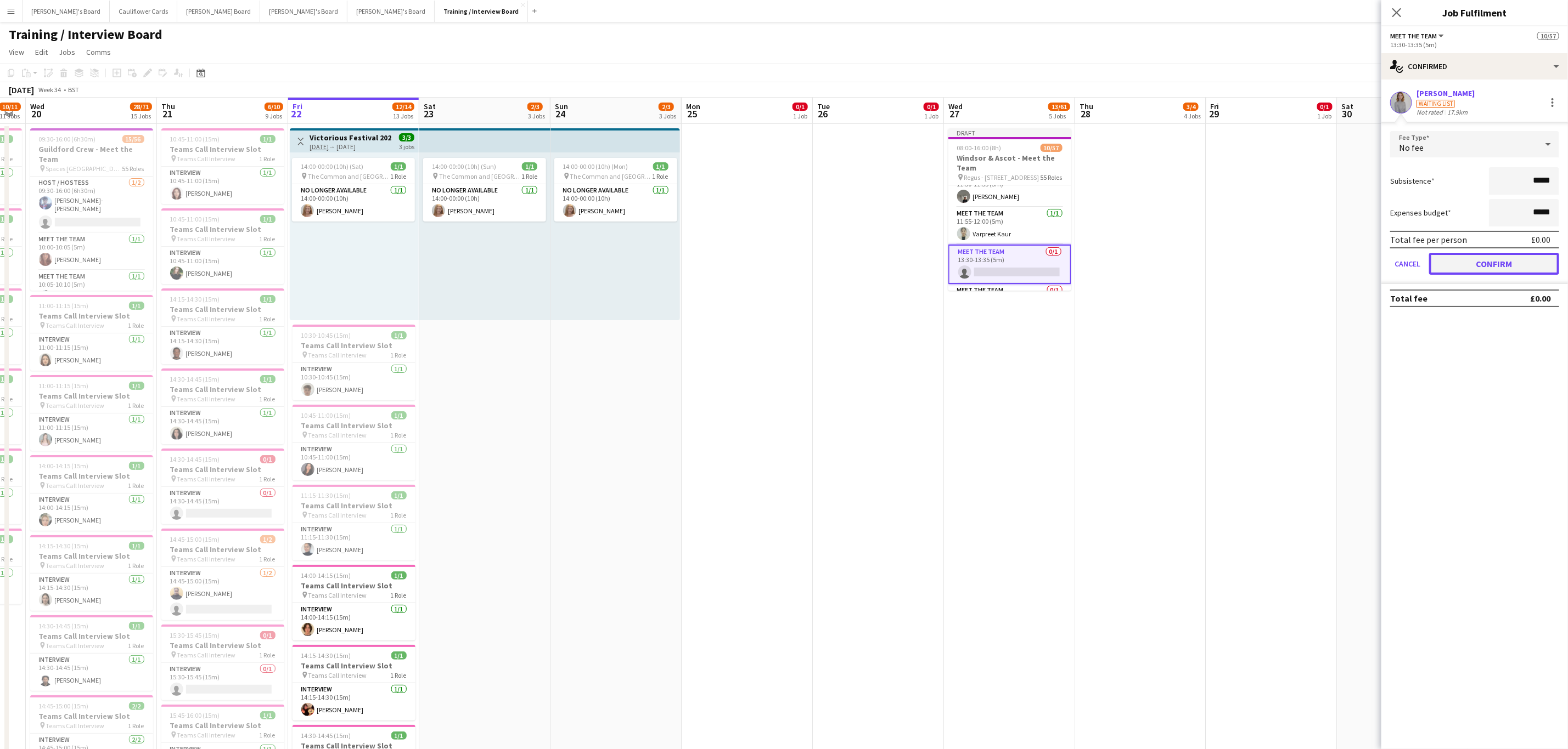
click at [1487, 256] on button "Confirm" at bounding box center [1494, 263] width 130 height 22
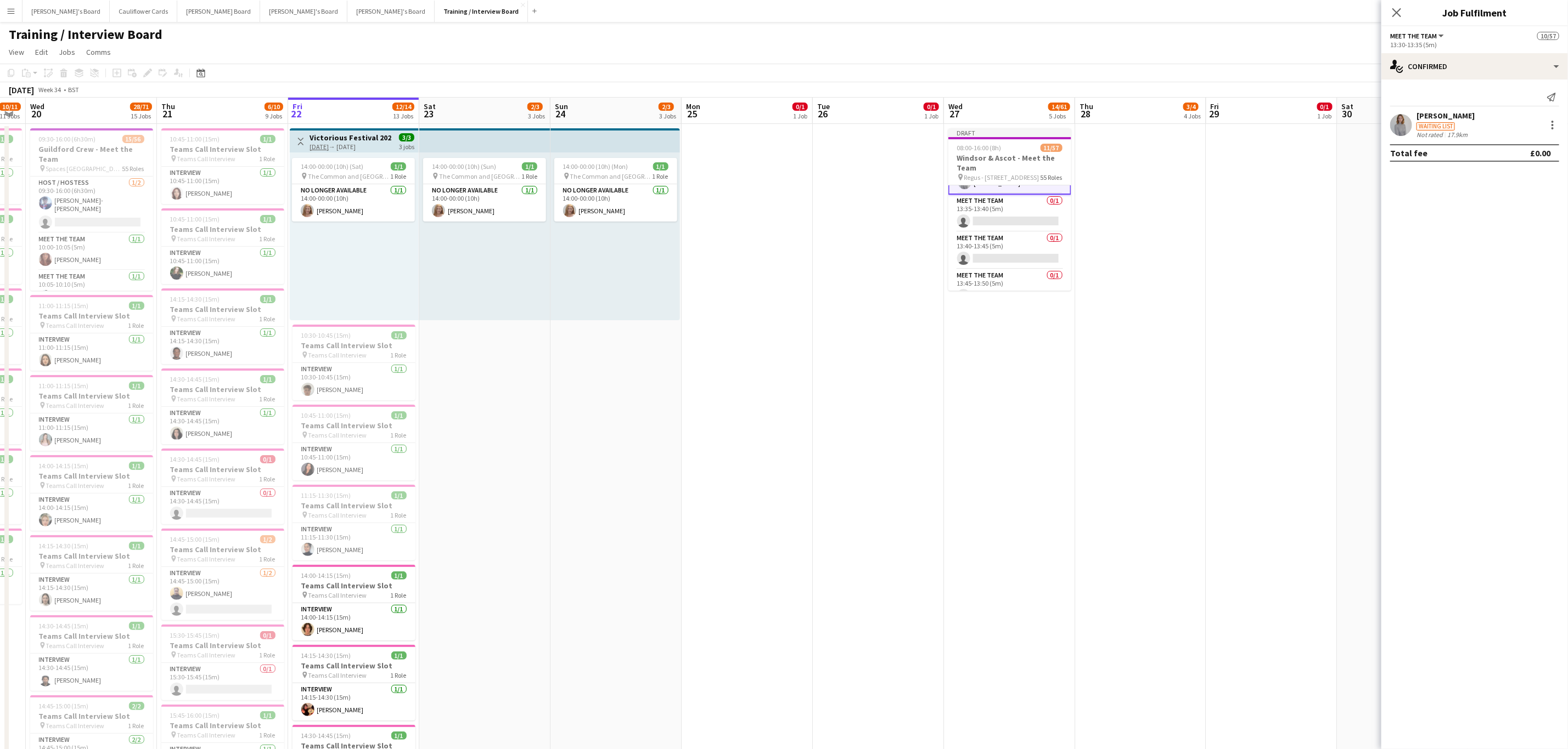
scroll to position [996, 0]
click at [1026, 231] on app-card-role "Meet The Team 0/1 13:35-13:40 (5m) single-neutral-actions" at bounding box center [1010, 212] width 123 height 38
click at [1460, 101] on input at bounding box center [1480, 99] width 127 height 13
paste input "**********"
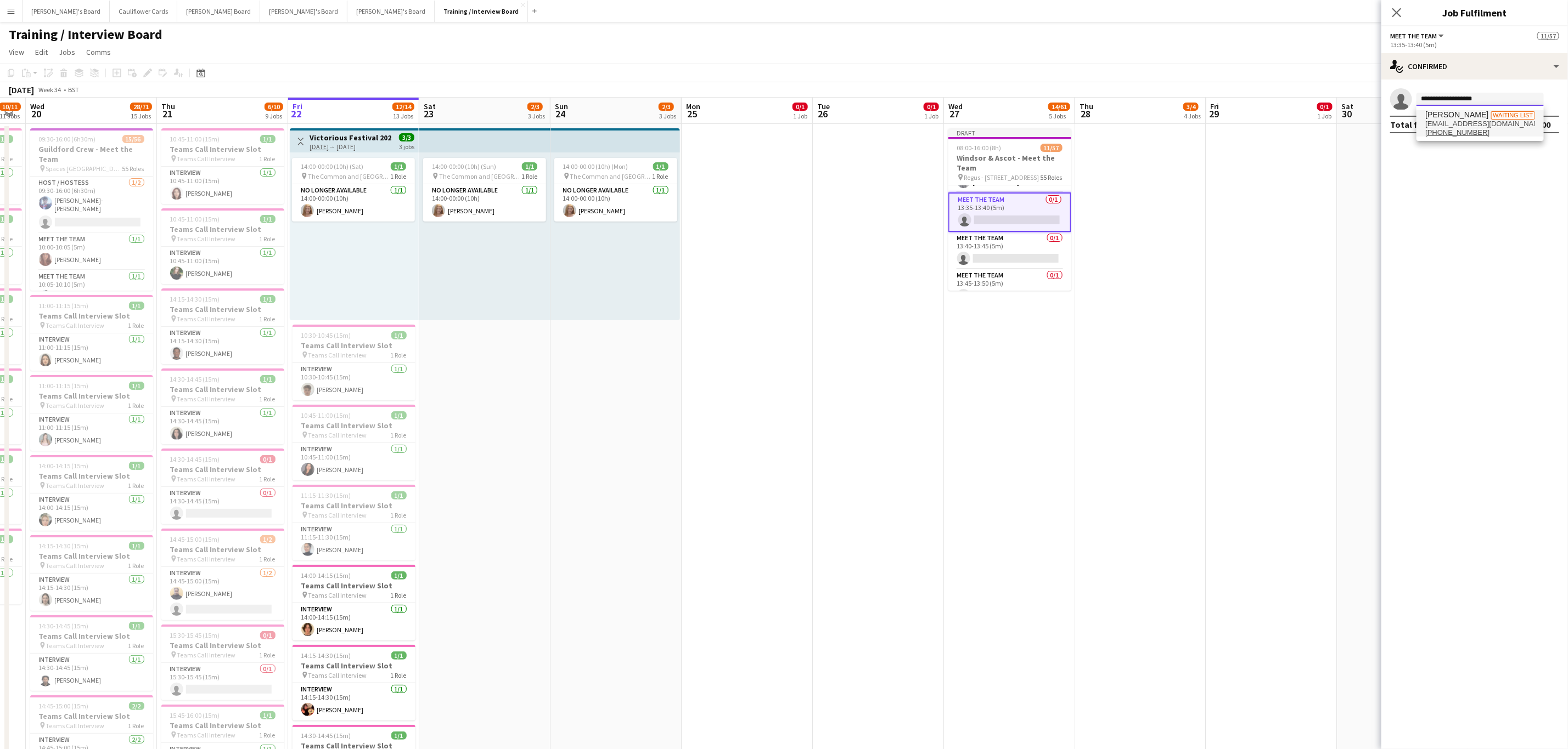
type input "**********"
click at [1452, 117] on span "Shakeel Mohamed" at bounding box center [1457, 115] width 63 height 9
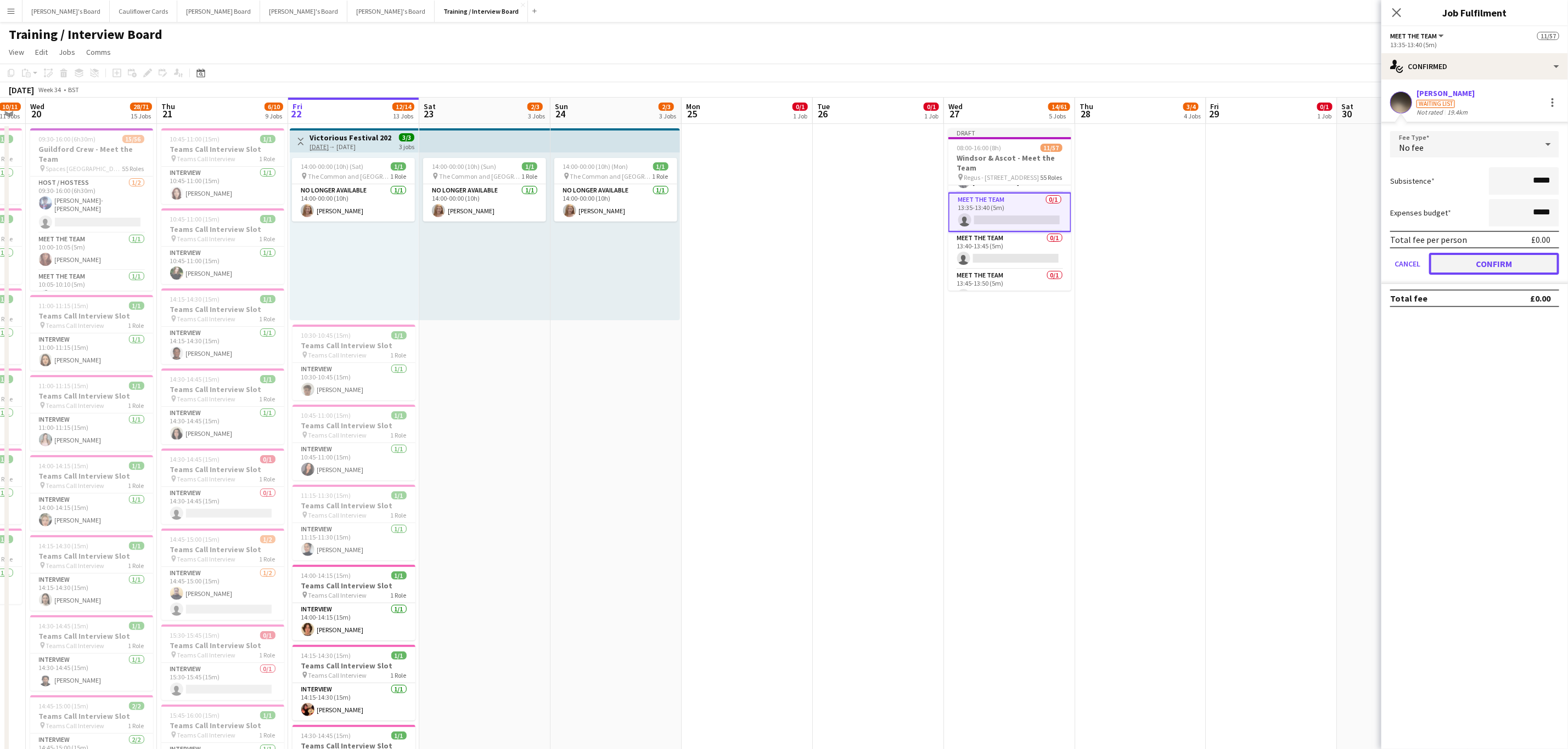
click at [1467, 258] on button "Confirm" at bounding box center [1494, 263] width 130 height 22
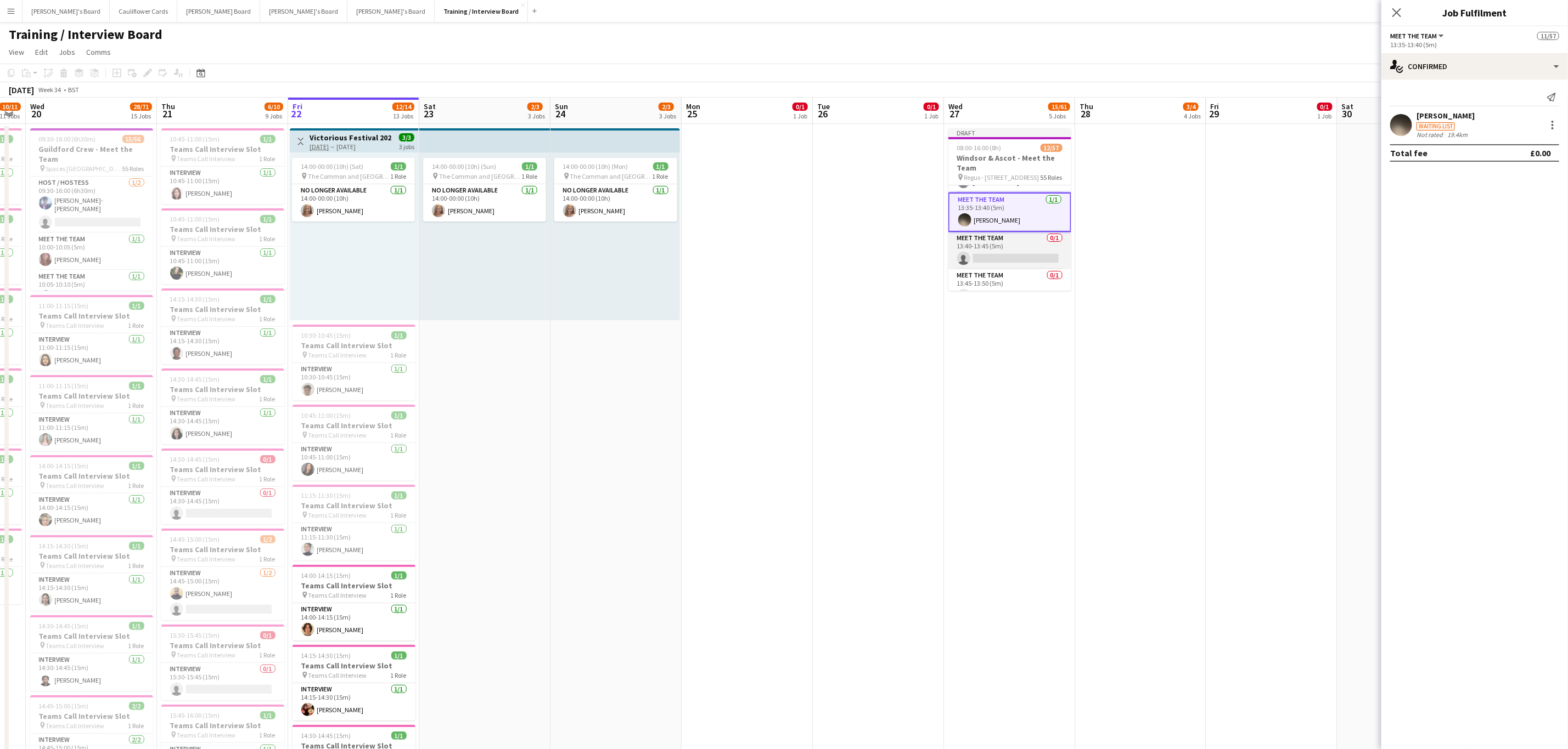
click at [975, 267] on app-card-role "Meet The Team 0/1 13:40-13:45 (5m) single-neutral-actions" at bounding box center [1010, 251] width 123 height 38
click at [1017, 252] on app-card-role "Meet The Team 0/1 13:45-13:50 (5m) single-neutral-actions" at bounding box center [1010, 234] width 123 height 38
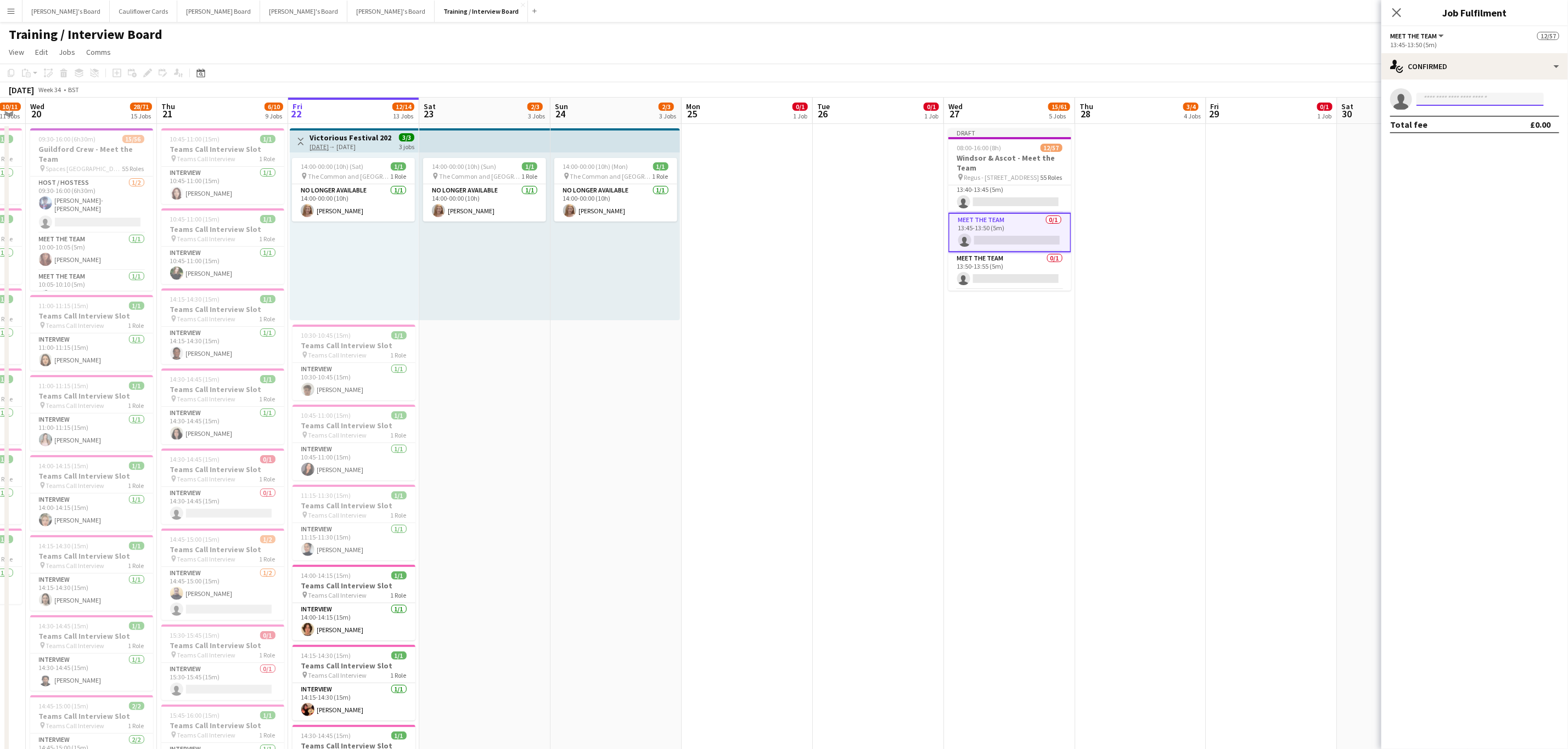
click at [1472, 100] on input at bounding box center [1480, 99] width 127 height 13
paste input "**********"
type input "**********"
click at [1470, 120] on span "aravindbabu6302@gmail.com" at bounding box center [1480, 124] width 110 height 9
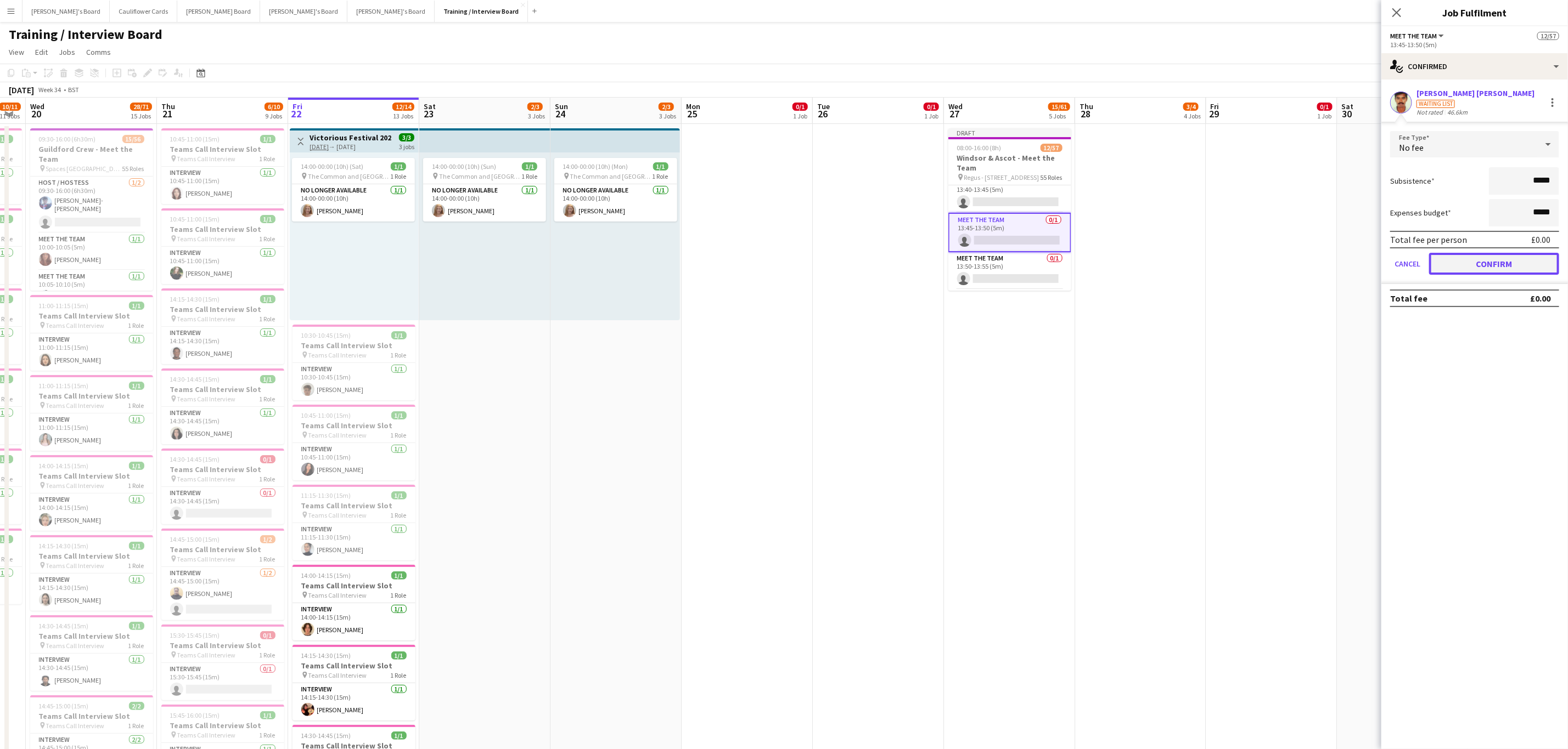
click at [1465, 268] on button "Confirm" at bounding box center [1494, 263] width 130 height 22
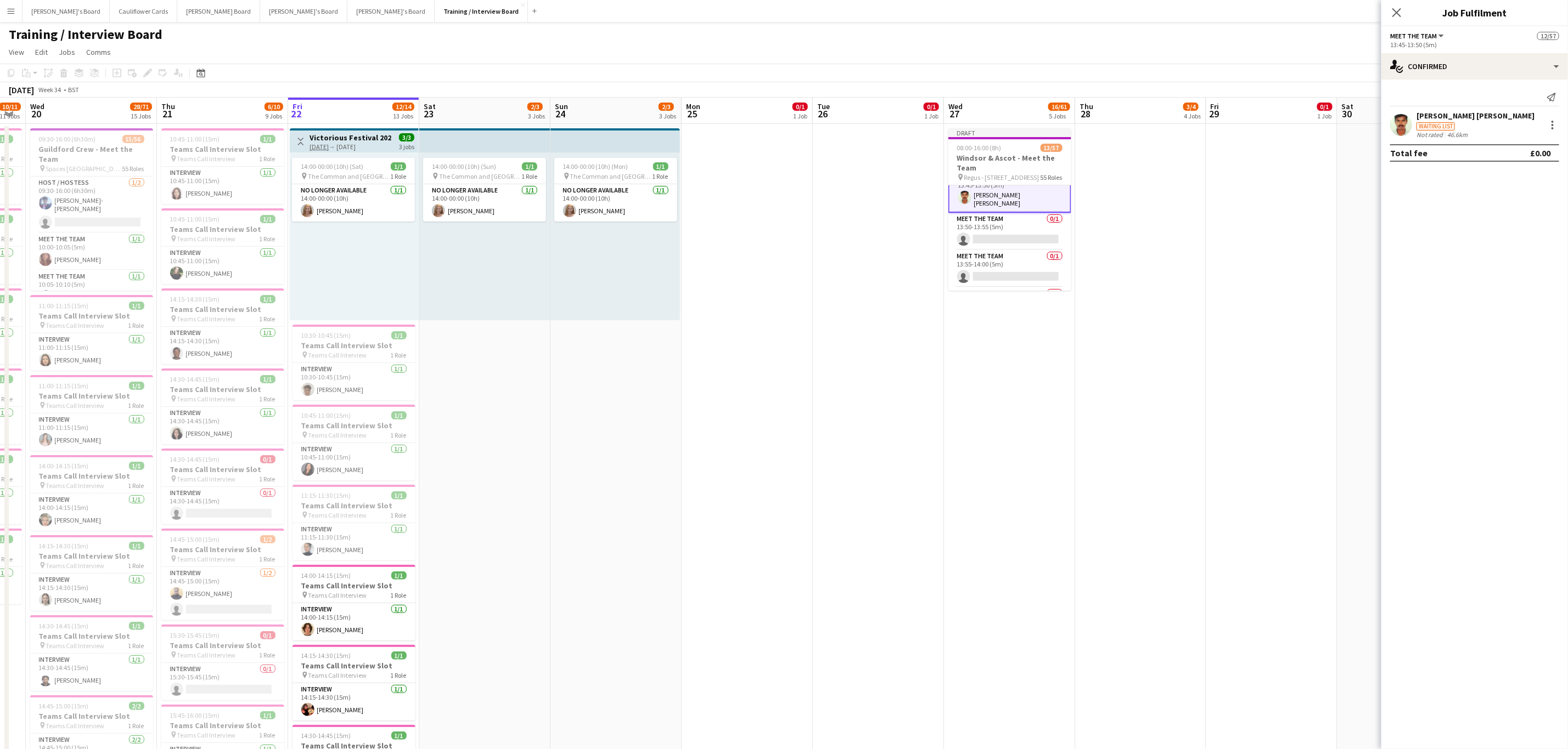
click at [1005, 247] on app-card-role "Meet The Team 0/1 13:50-13:55 (5m) single-neutral-actions" at bounding box center [1010, 232] width 123 height 38
click at [1001, 257] on app-card-role "Meet The Team 0/1 14:00-14:05 (5m) single-neutral-actions" at bounding box center [1010, 240] width 123 height 38
click at [1470, 93] on input at bounding box center [1480, 99] width 127 height 13
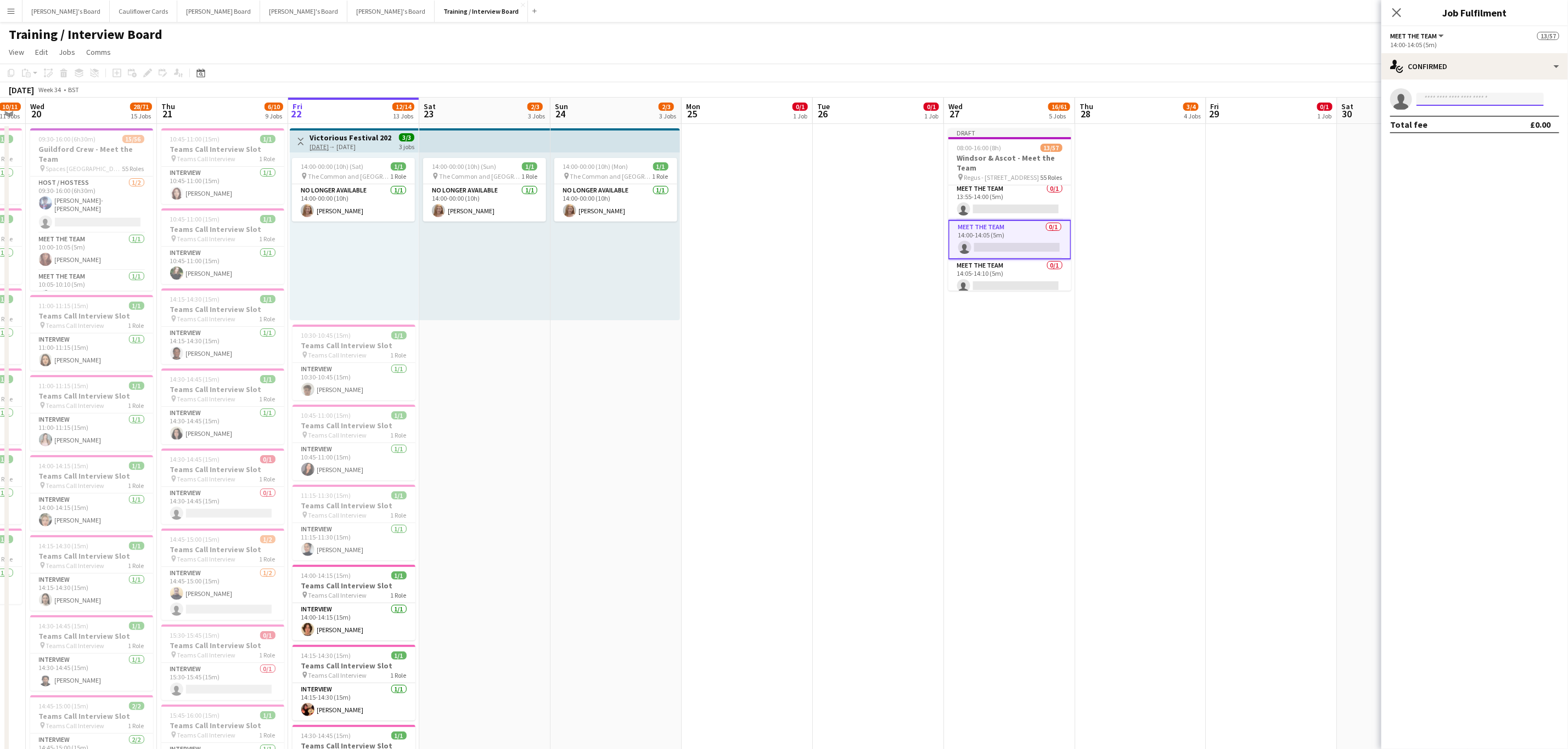
paste input "**********"
type input "**********"
click at [1470, 114] on span "Leon Mitchell" at bounding box center [1457, 115] width 63 height 9
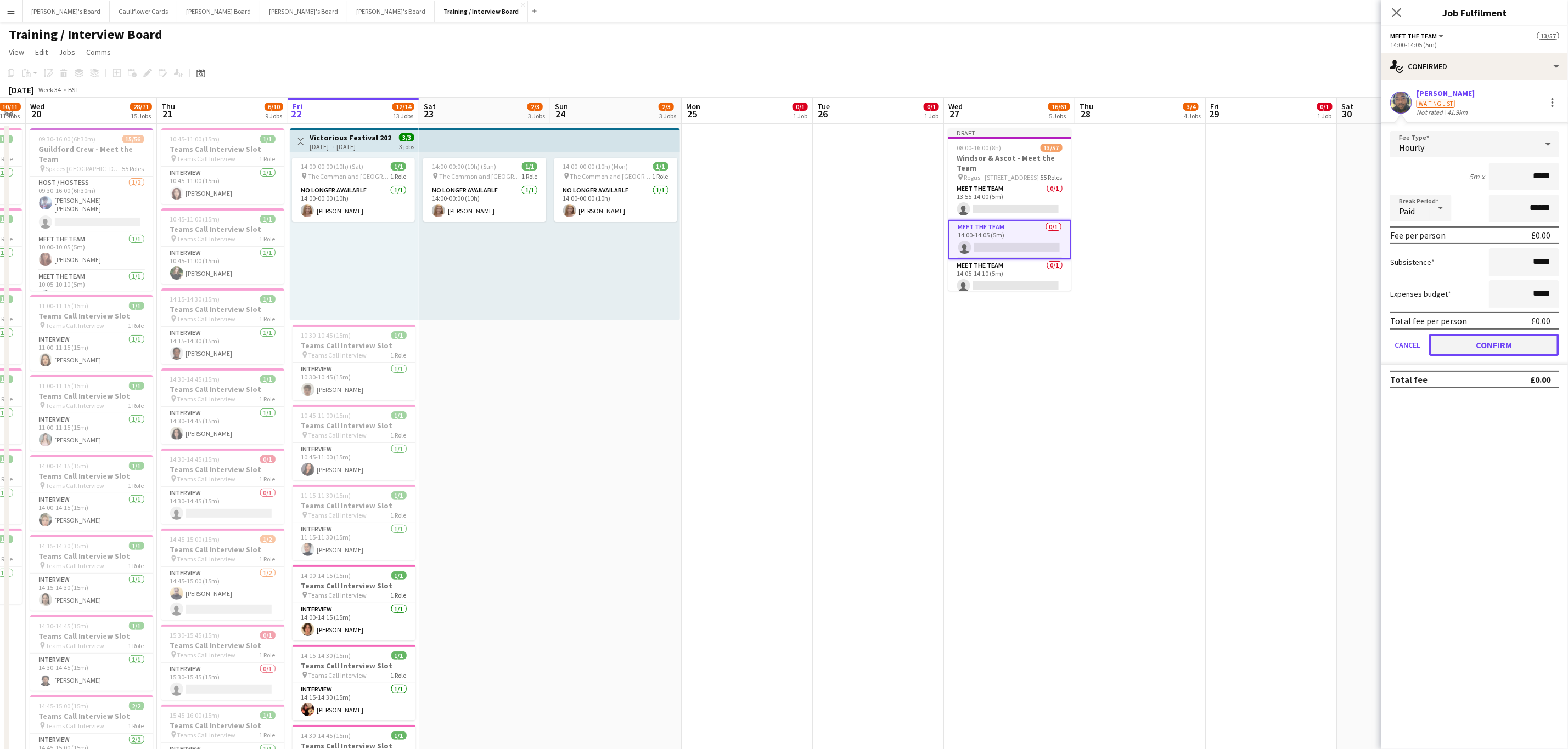
click at [1501, 342] on button "Confirm" at bounding box center [1494, 345] width 130 height 22
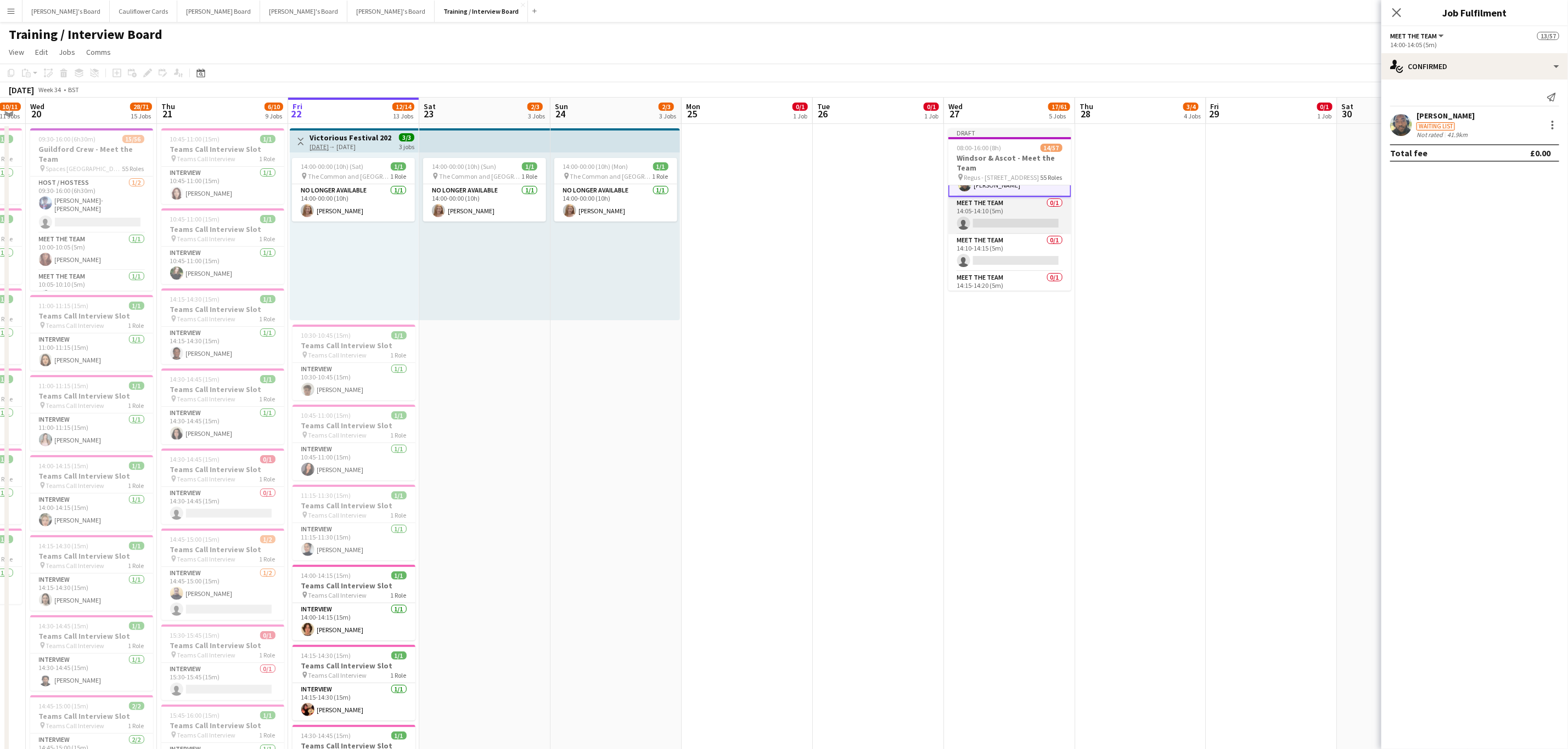
scroll to position [1221, 0]
click at [1016, 232] on app-card-role "Meet The Team 0/1 14:05-14:10 (5m) single-neutral-actions" at bounding box center [1010, 214] width 123 height 38
click at [1480, 103] on input at bounding box center [1480, 99] width 127 height 13
paste input "**********"
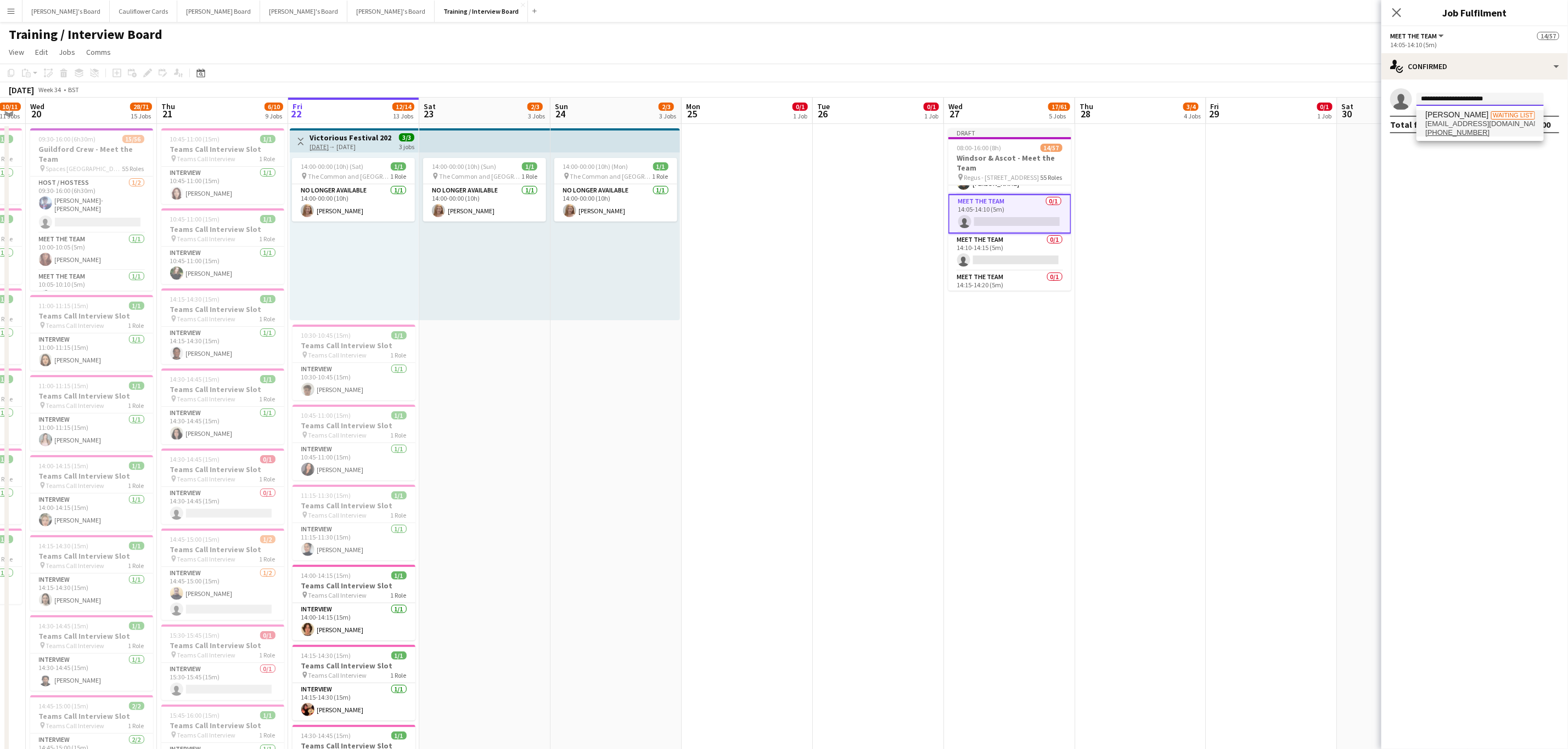
type input "**********"
click at [1459, 122] on span "imanblake2007@gmail.com" at bounding box center [1480, 124] width 110 height 9
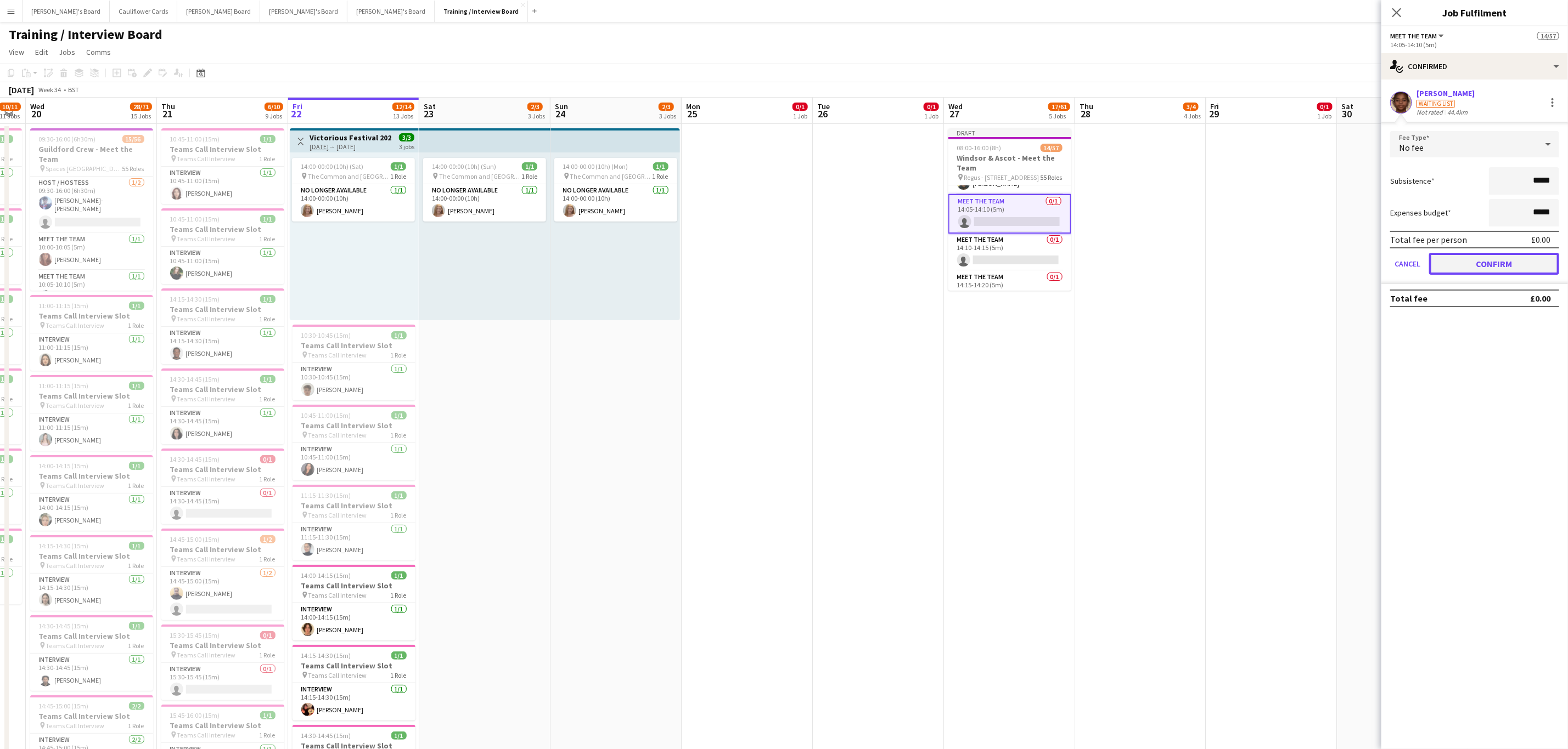
click at [1490, 262] on button "Confirm" at bounding box center [1494, 263] width 130 height 22
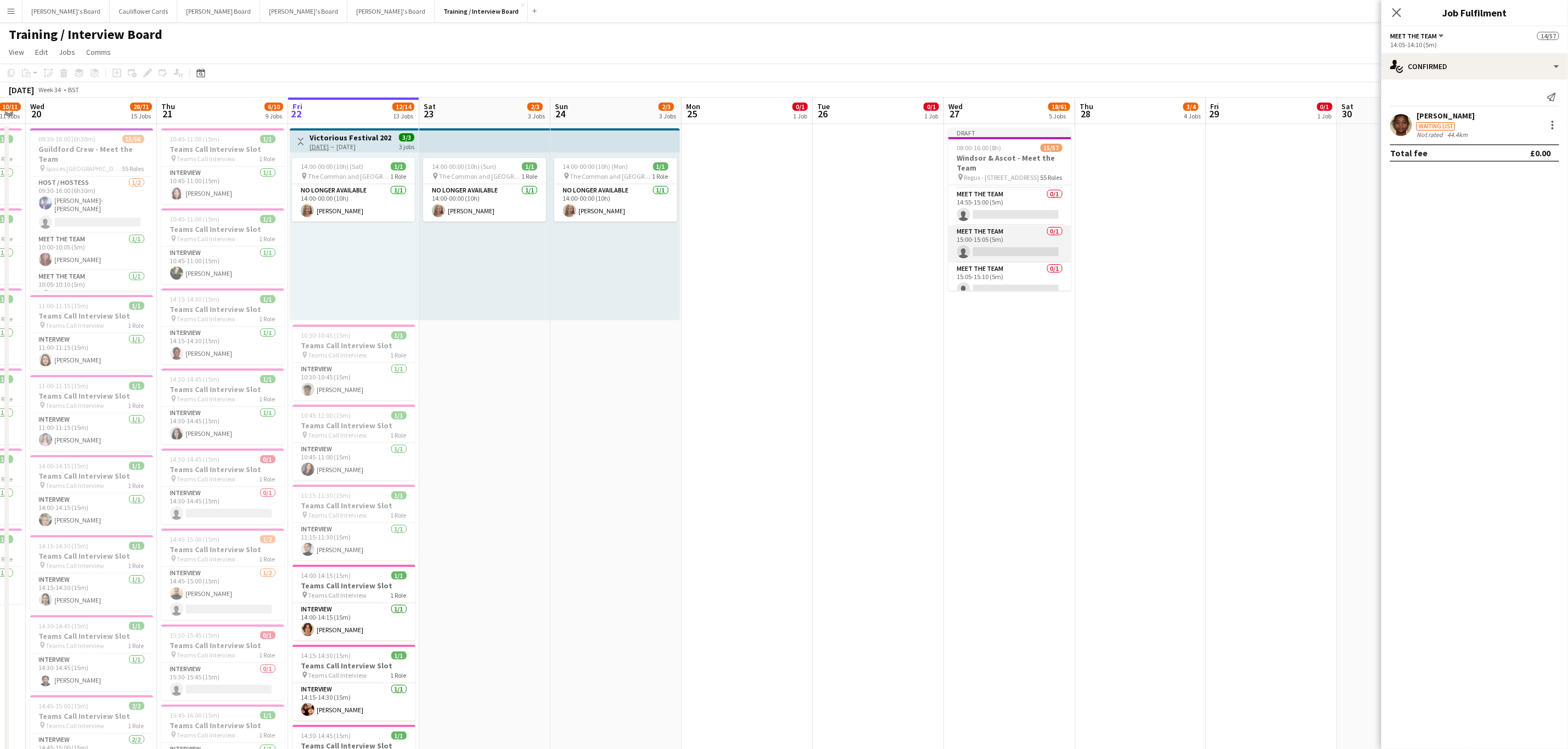
click at [1011, 263] on app-card-role "Meet The Team 0/1 15:00-15:05 (5m) single-neutral-actions" at bounding box center [1010, 244] width 123 height 38
click at [1482, 100] on input at bounding box center [1480, 99] width 127 height 13
paste input "**********"
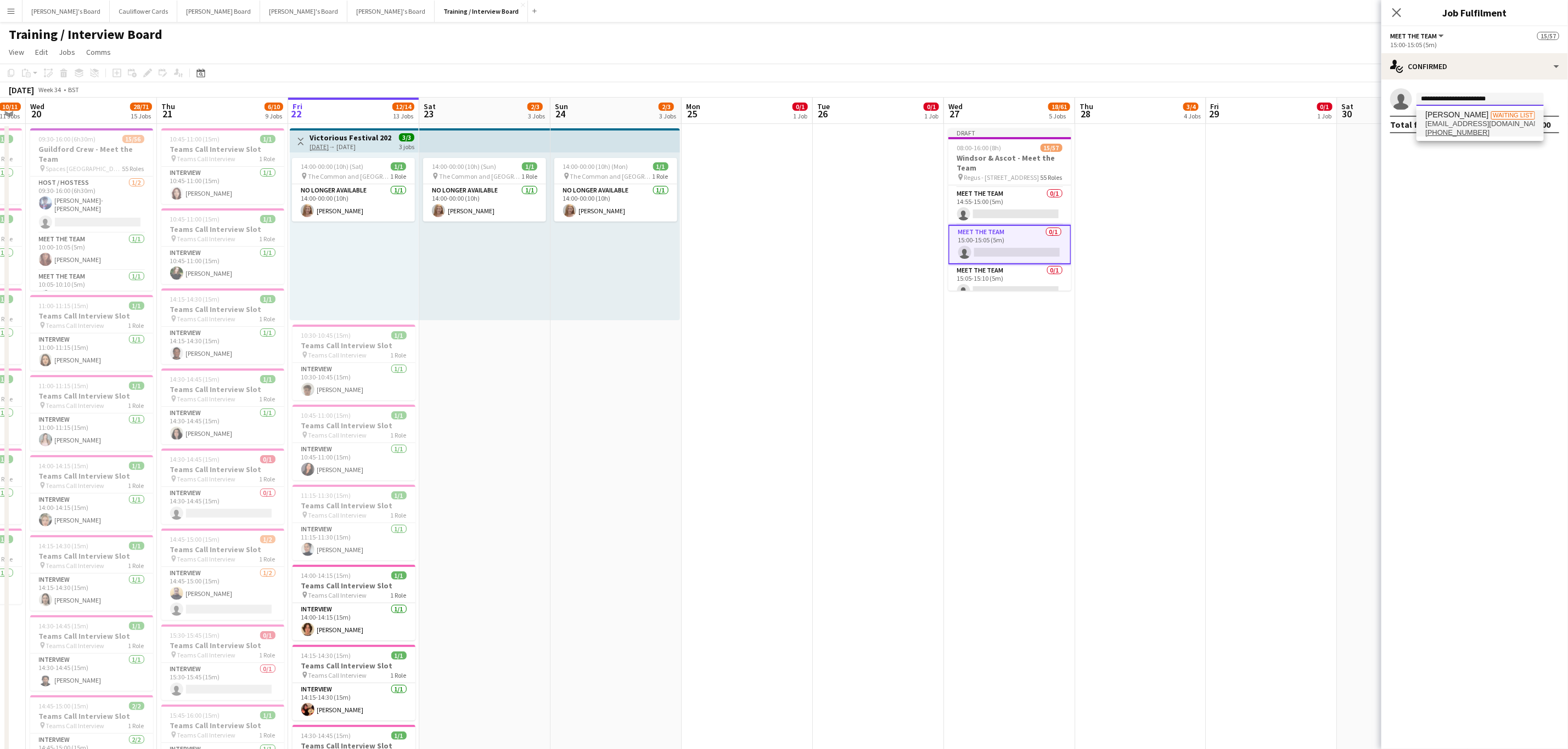
type input "**********"
click at [1475, 116] on span "Koshin Duale Waiting list" at bounding box center [1480, 115] width 110 height 9
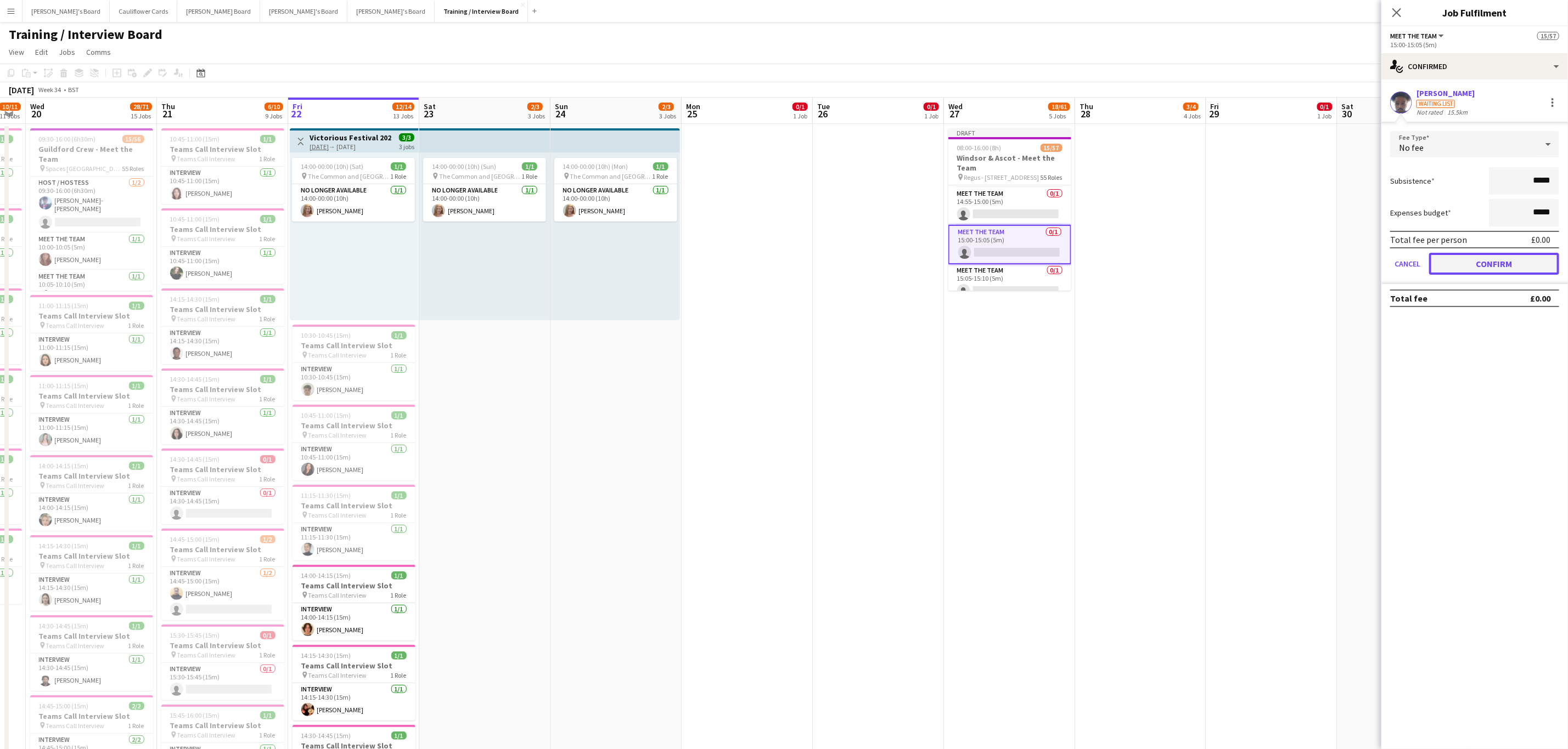
click at [1489, 270] on button "Confirm" at bounding box center [1494, 263] width 130 height 22
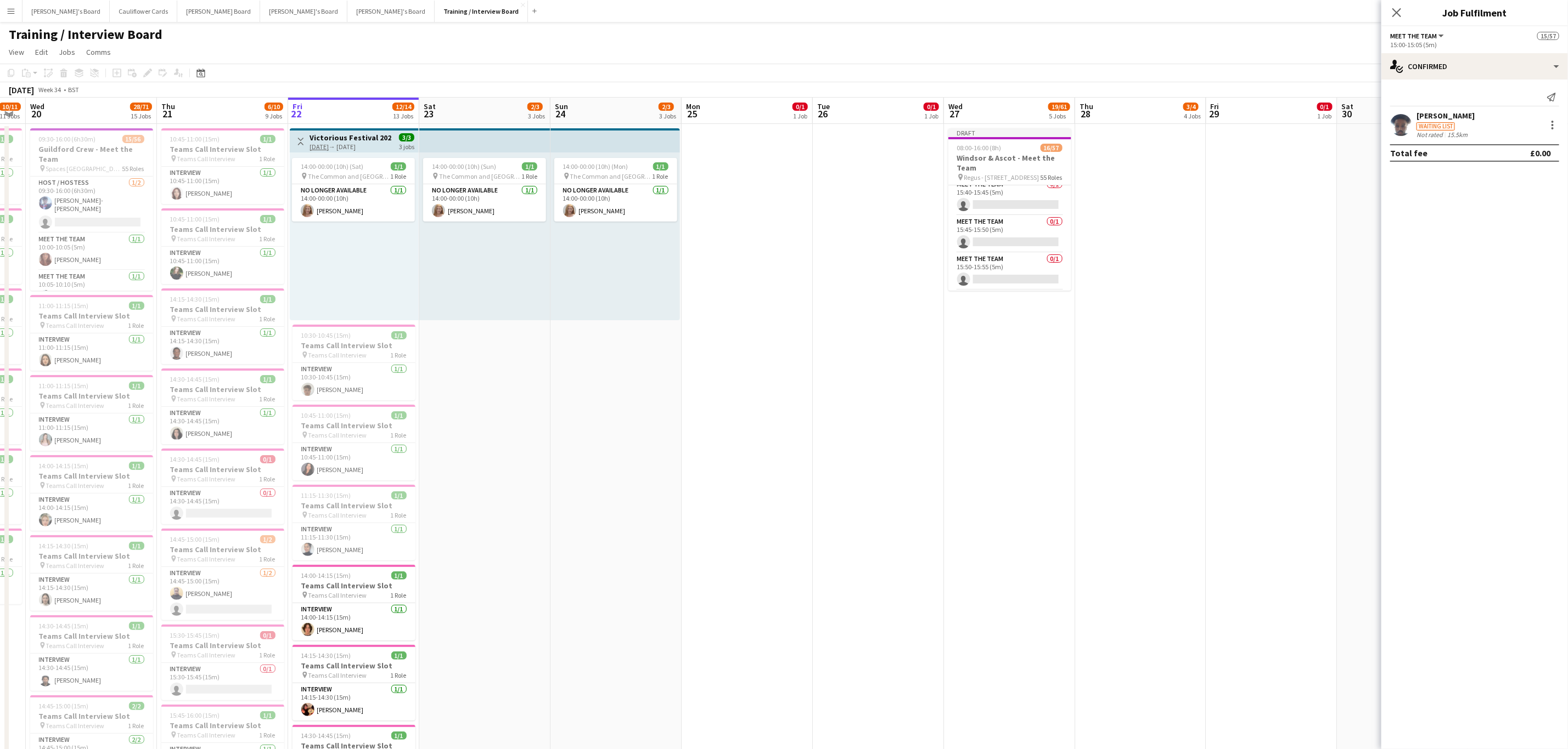
scroll to position [2010, 0]
click at [1014, 179] on app-card-role "Meet The Team 0/1 15:40-15:45 (5m) single-neutral-actions" at bounding box center [1010, 160] width 123 height 38
click at [1478, 98] on input at bounding box center [1480, 99] width 127 height 13
paste input "**********"
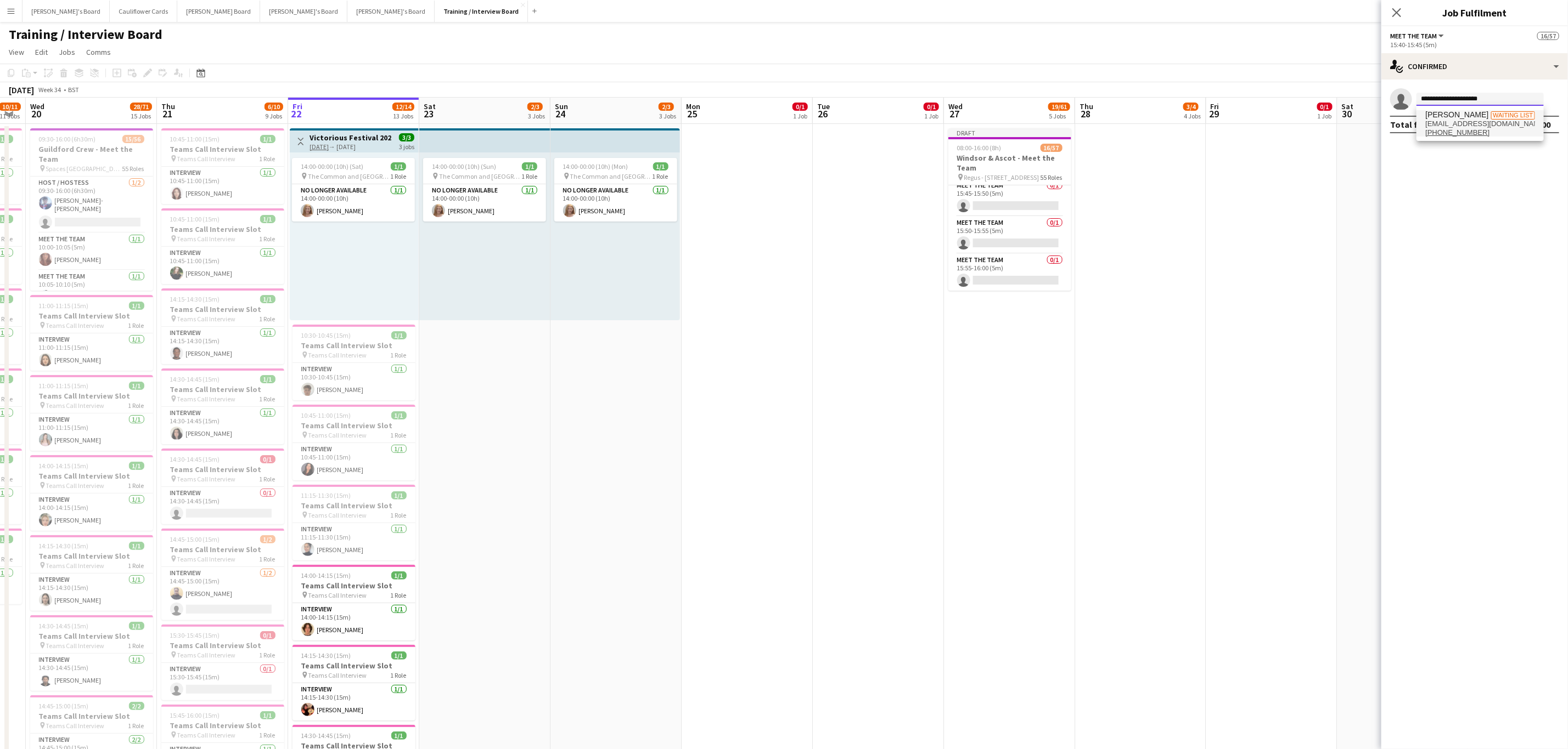
type input "**********"
click at [1478, 124] on span "bashiru4691@gmail.com" at bounding box center [1480, 124] width 110 height 9
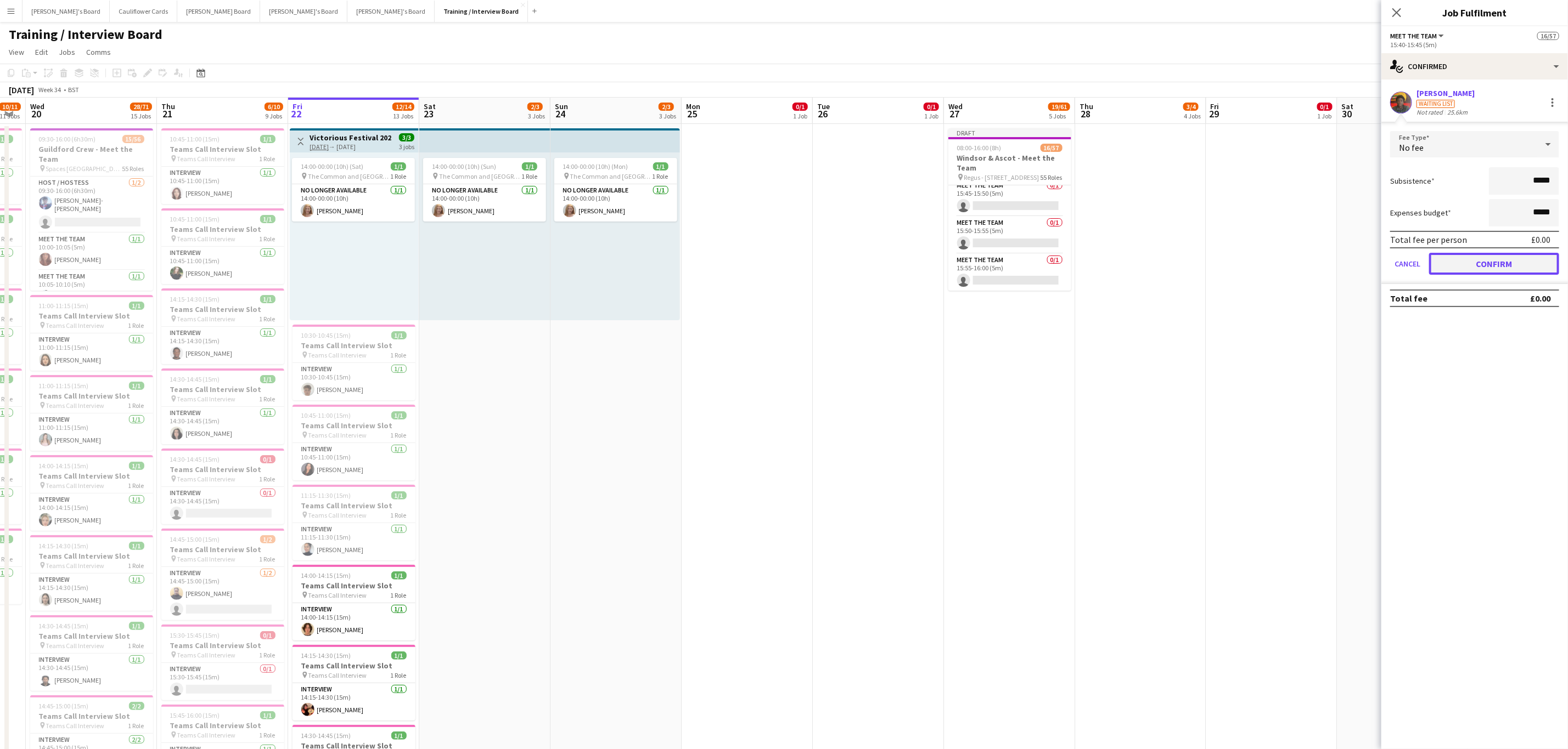
click at [1483, 258] on button "Confirm" at bounding box center [1494, 263] width 130 height 22
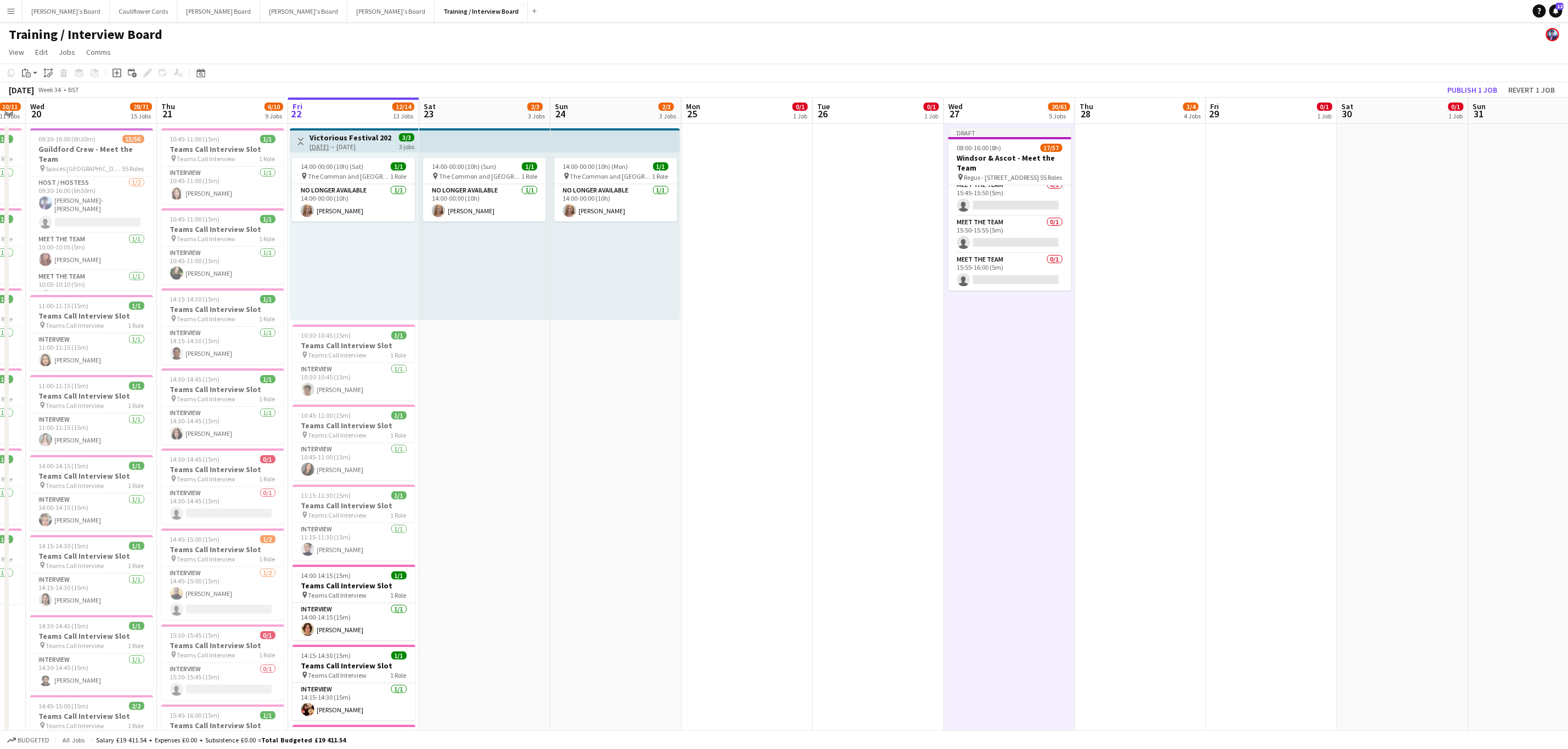
scroll to position [1982, 0]
click at [1468, 87] on button "Publish 1 job" at bounding box center [1472, 89] width 59 height 14
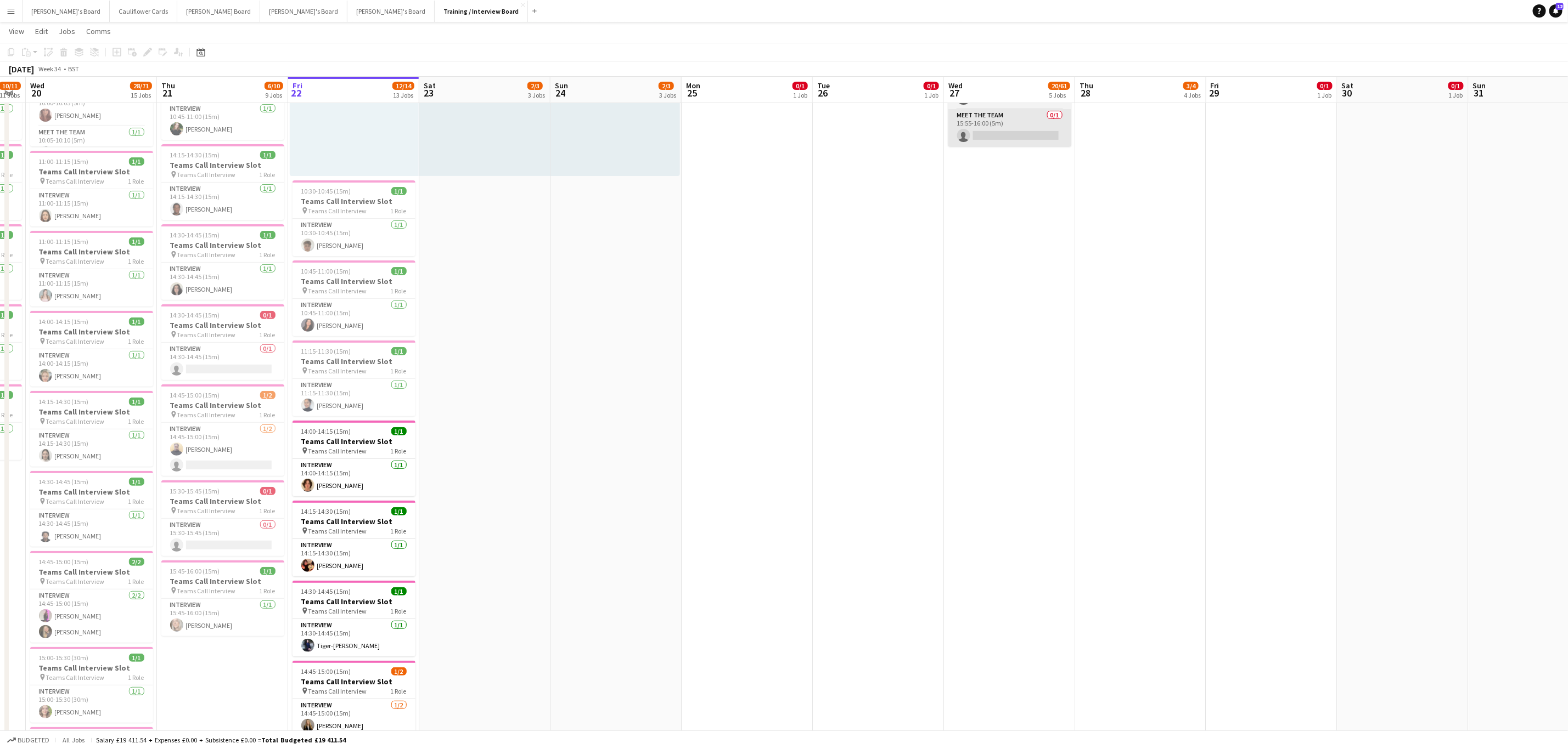
scroll to position [0, 0]
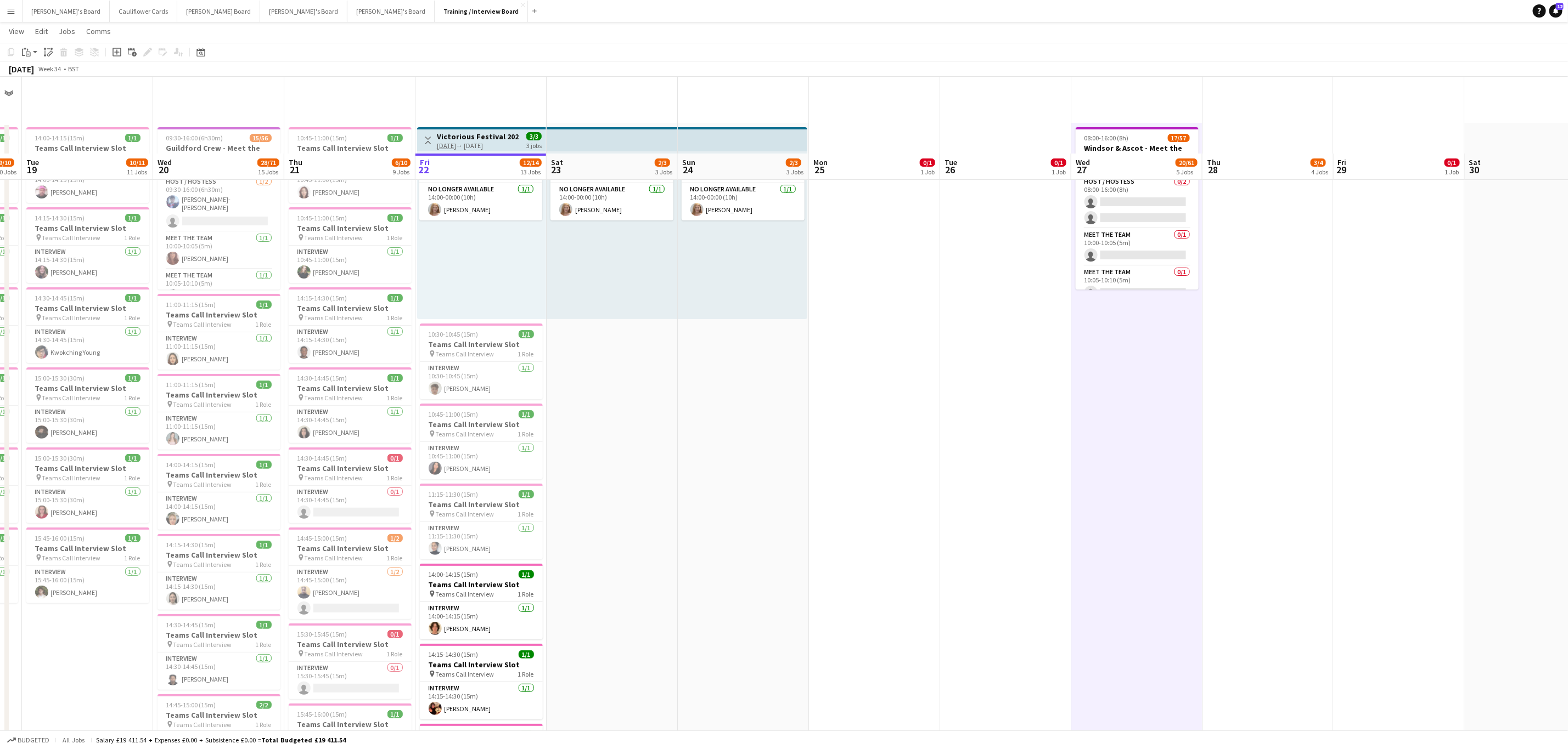
scroll to position [104, 0]
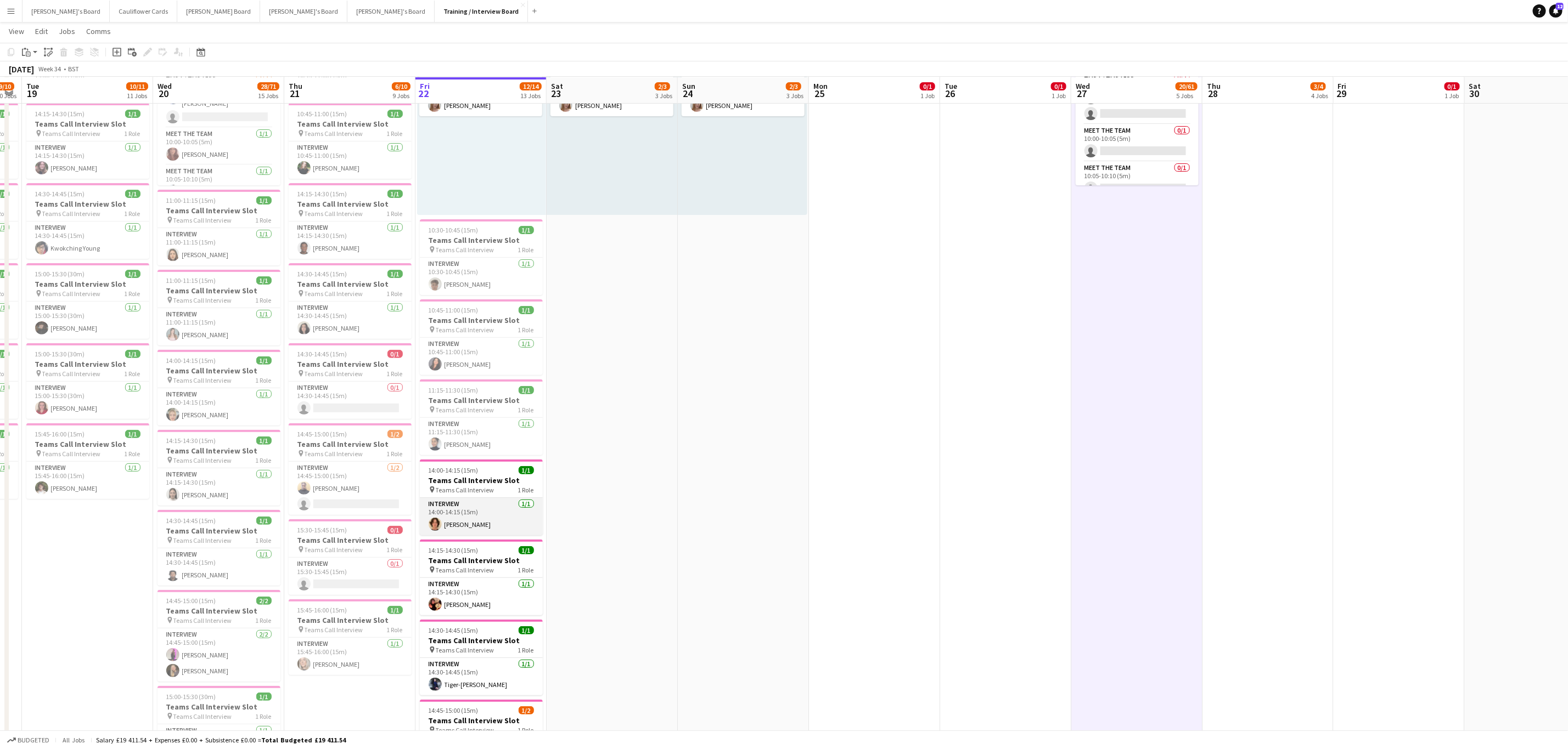
click at [471, 521] on app-card-role "Interview 1/1 14:00-14:15 (15m) Matthew Blackman" at bounding box center [481, 517] width 123 height 38
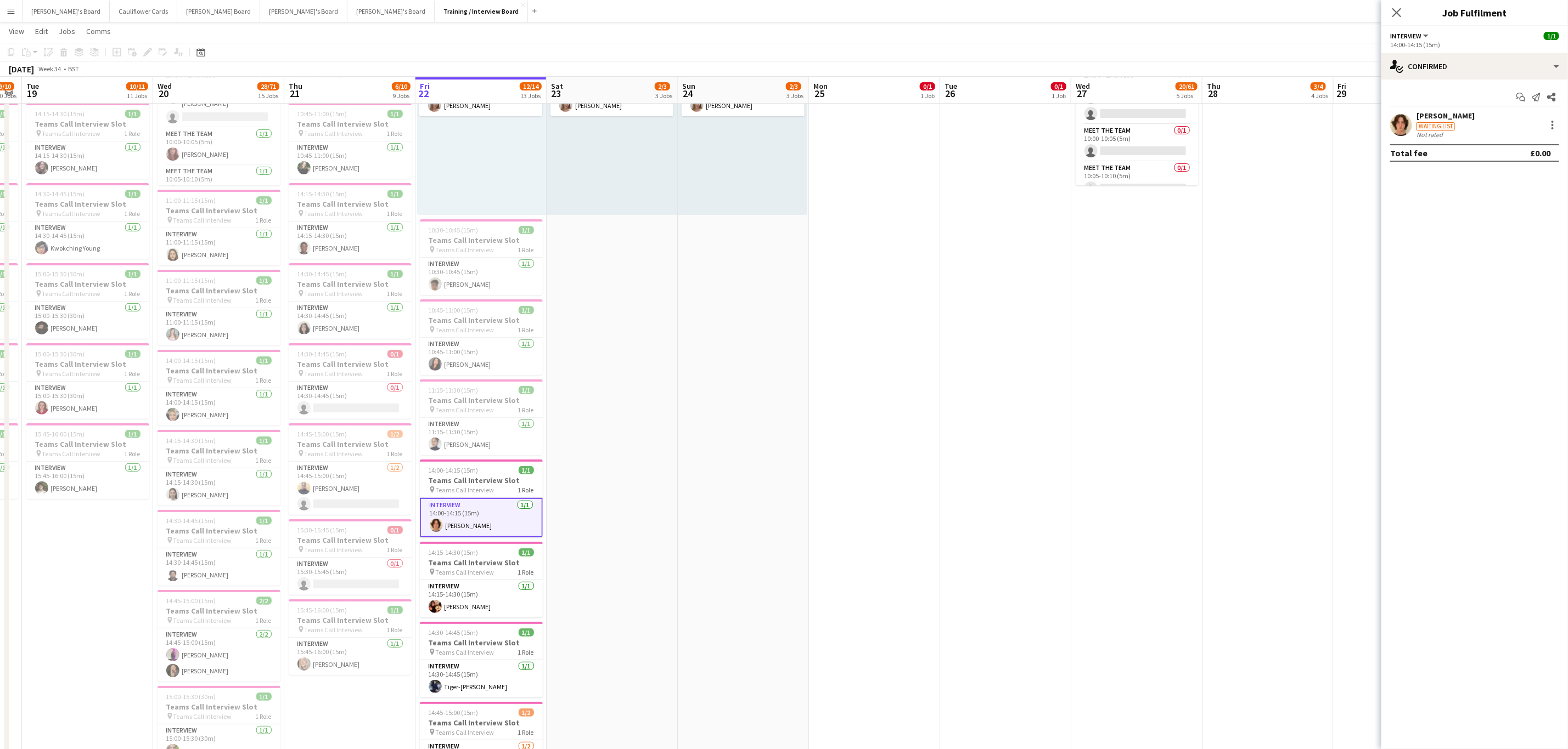
click at [1396, 122] on app-user-avatar at bounding box center [1400, 125] width 22 height 22
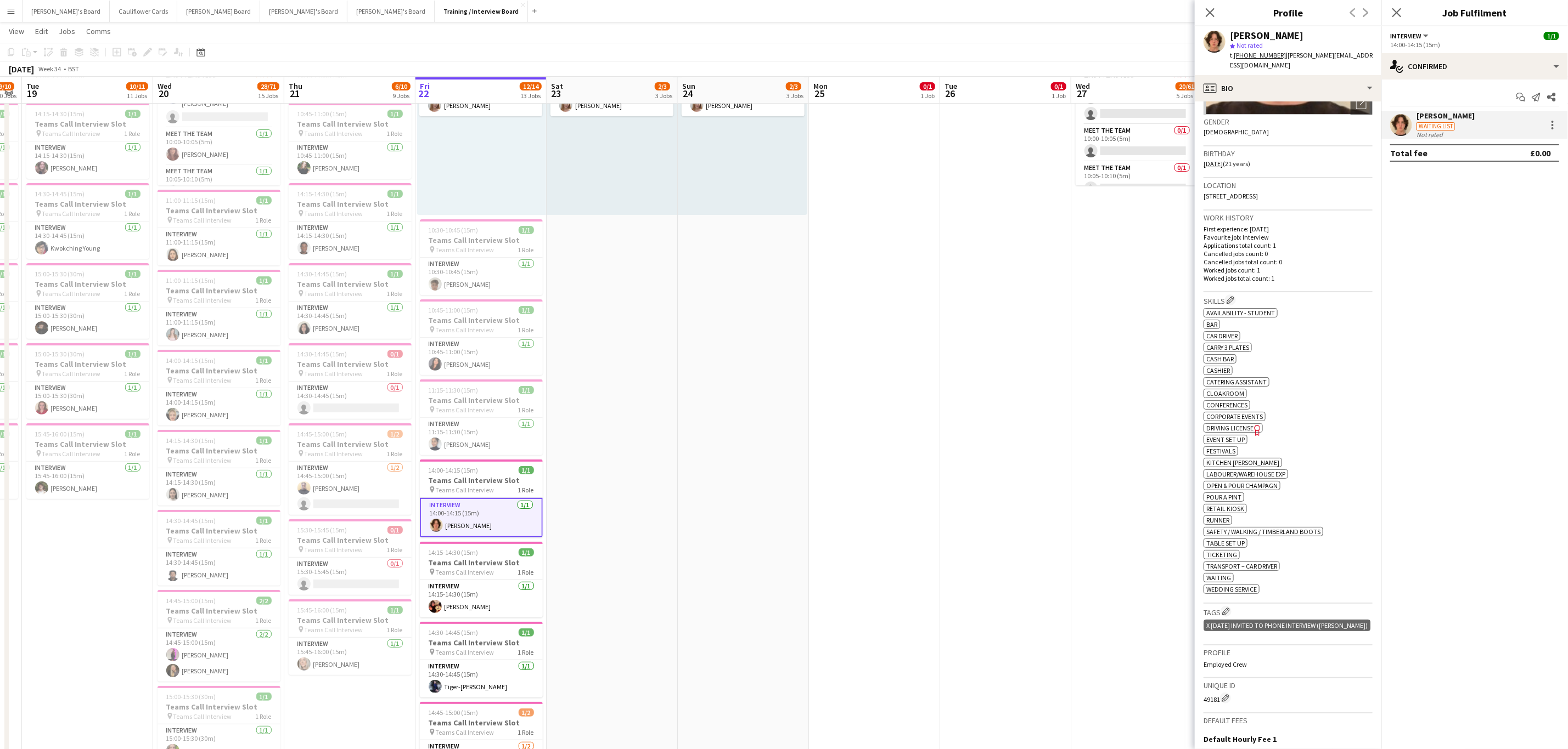
scroll to position [0, 0]
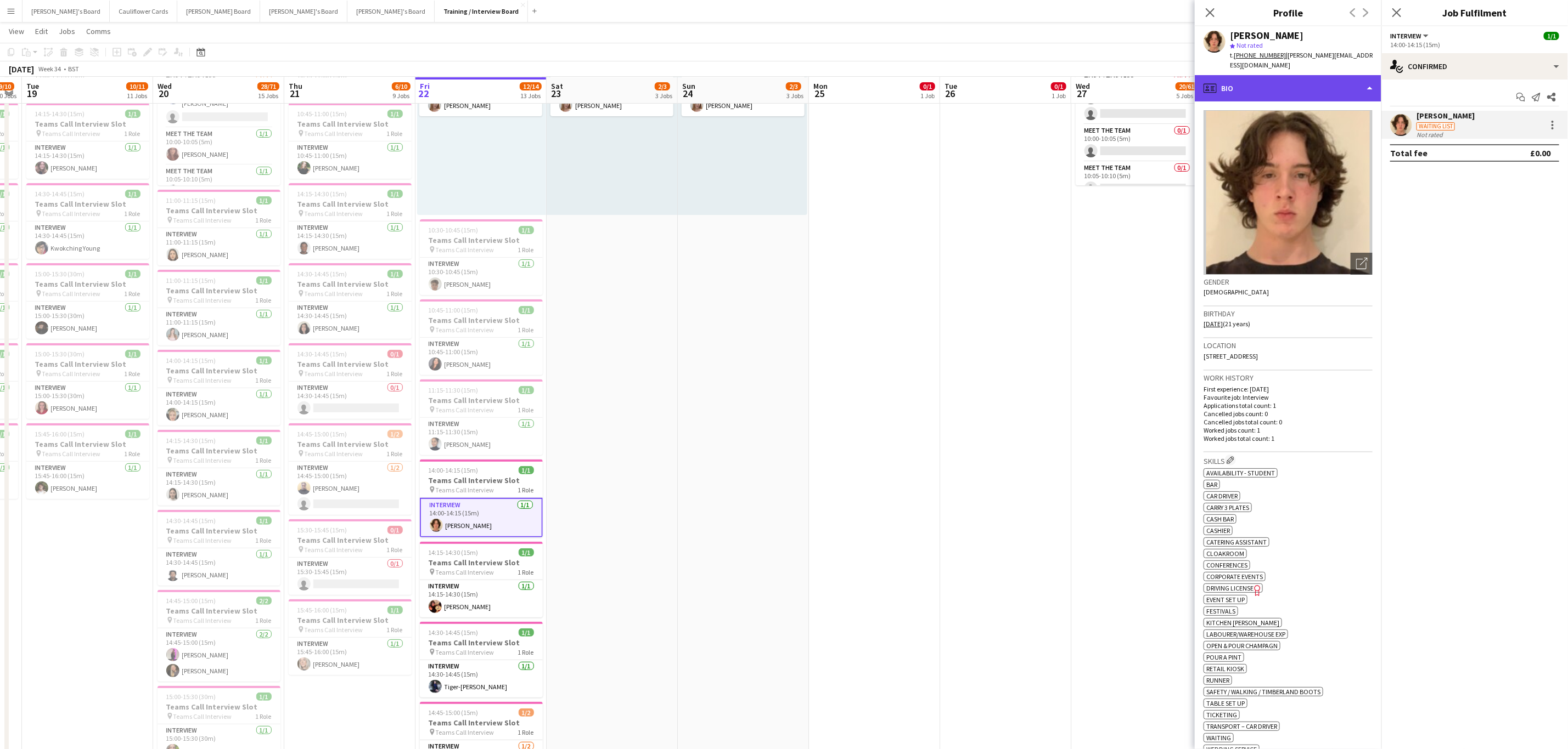
click at [1306, 81] on div "profile Bio" at bounding box center [1288, 88] width 187 height 26
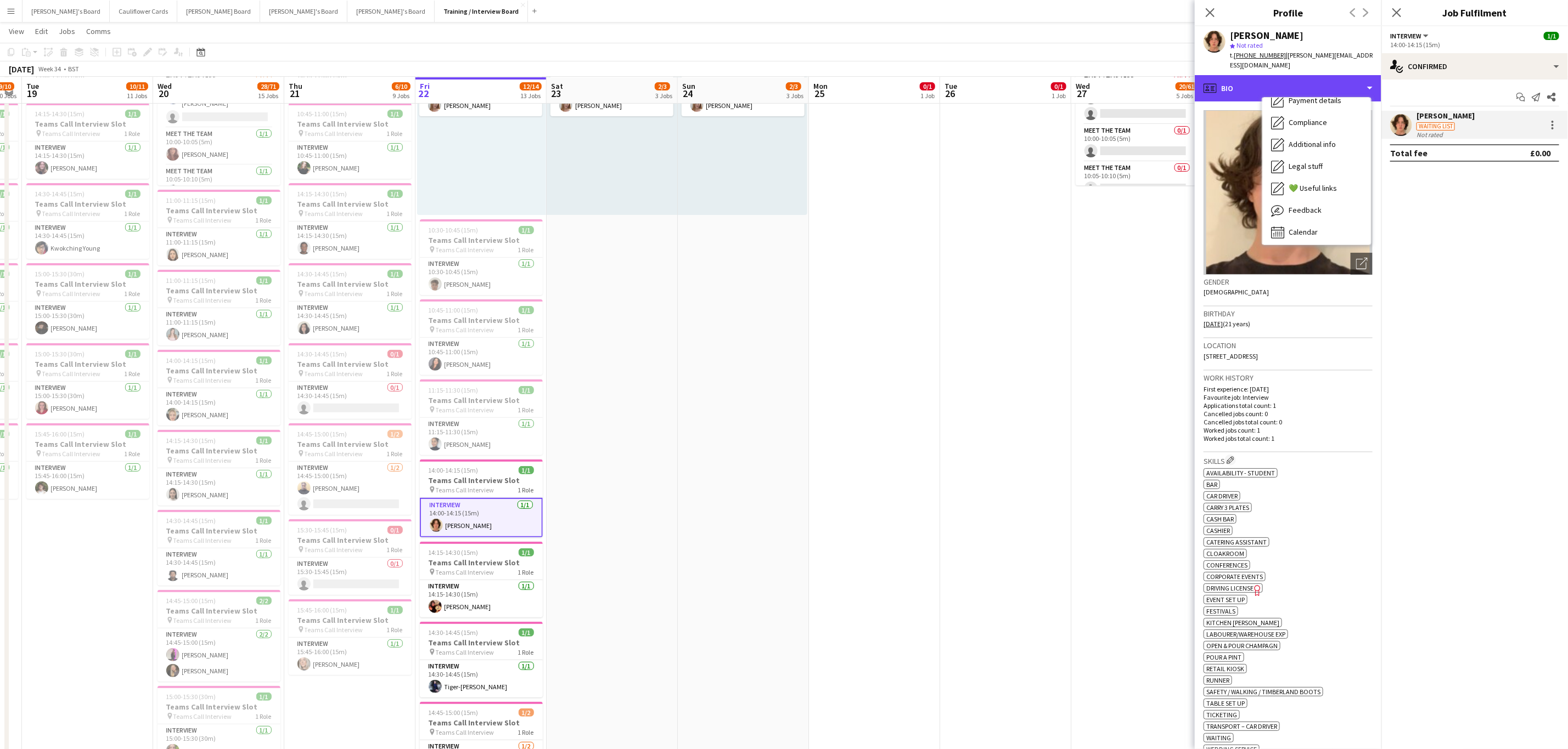
scroll to position [146, 0]
click at [1321, 136] on span "Additional info" at bounding box center [1311, 141] width 47 height 10
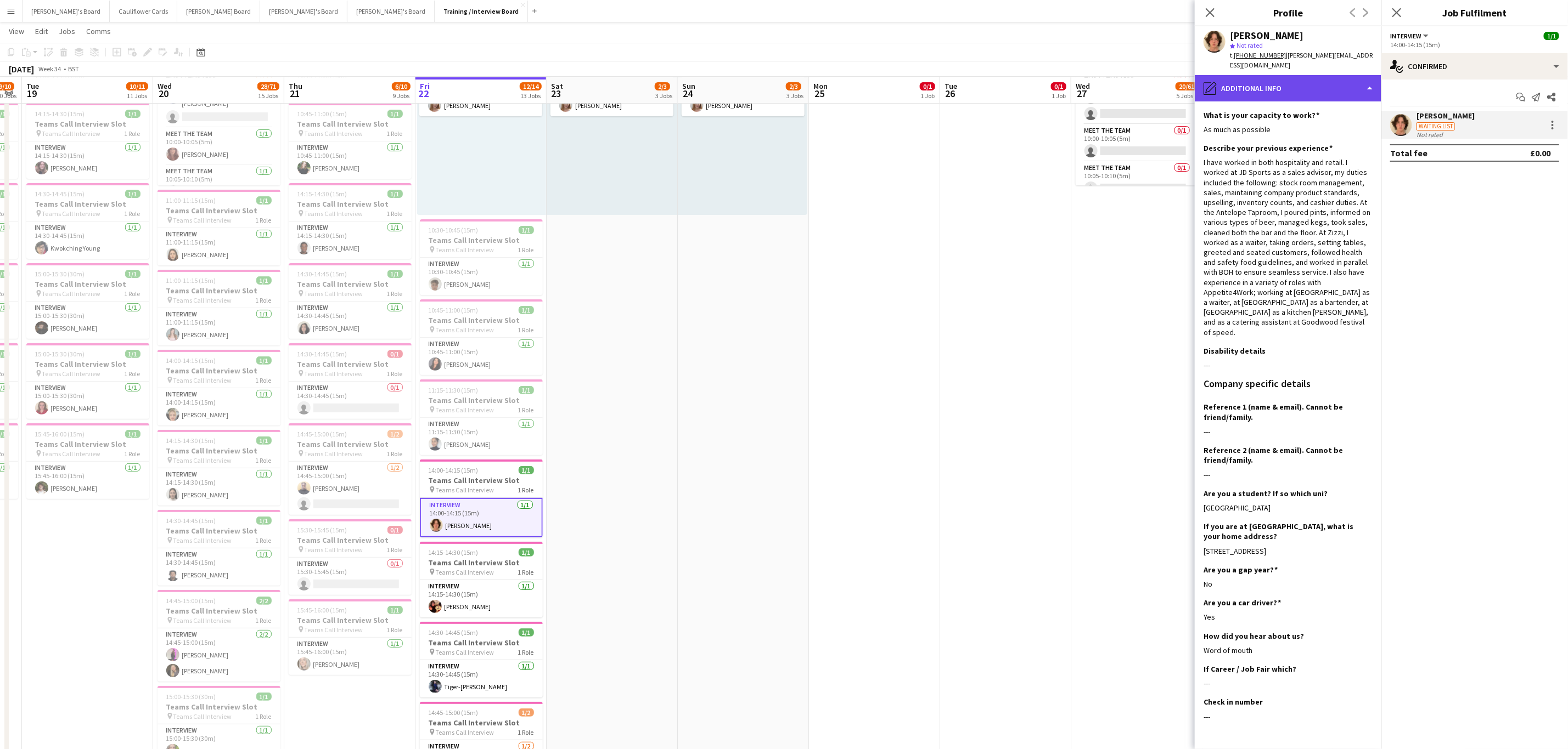
click at [1311, 75] on div "pencil4 Additional info" at bounding box center [1288, 88] width 187 height 26
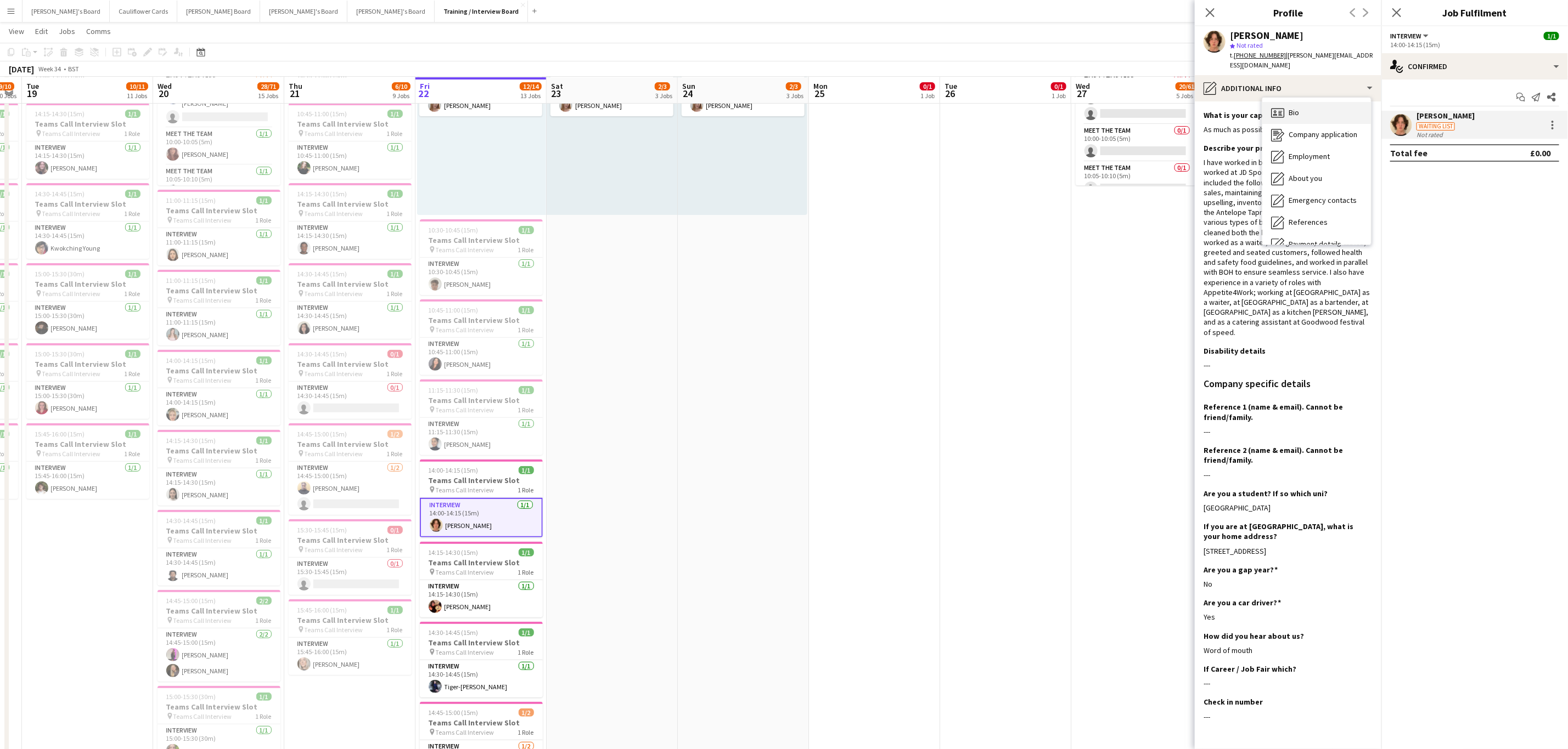
click at [1306, 103] on div "Bio Bio" at bounding box center [1316, 113] width 109 height 22
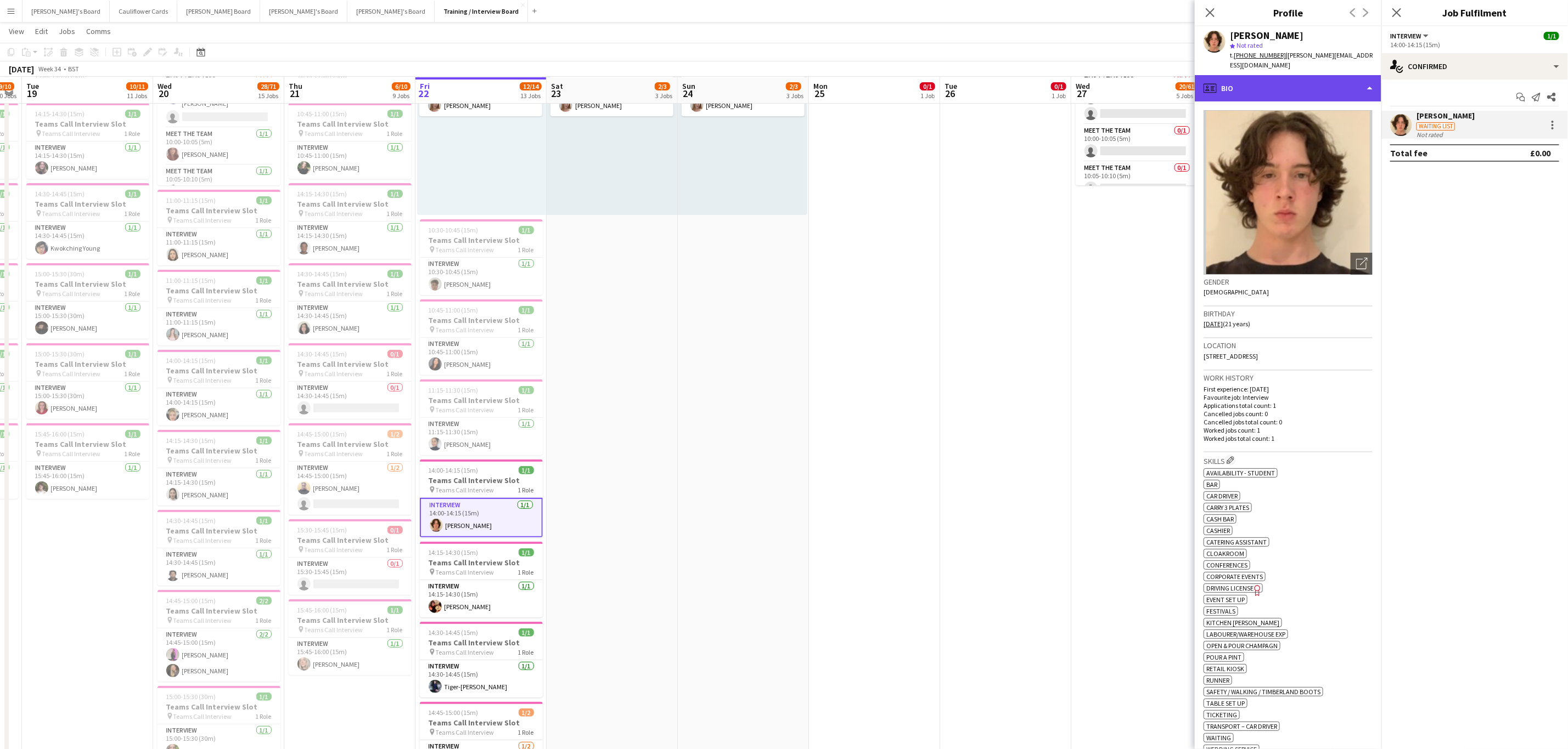
click at [1268, 75] on div "profile Bio" at bounding box center [1288, 88] width 187 height 26
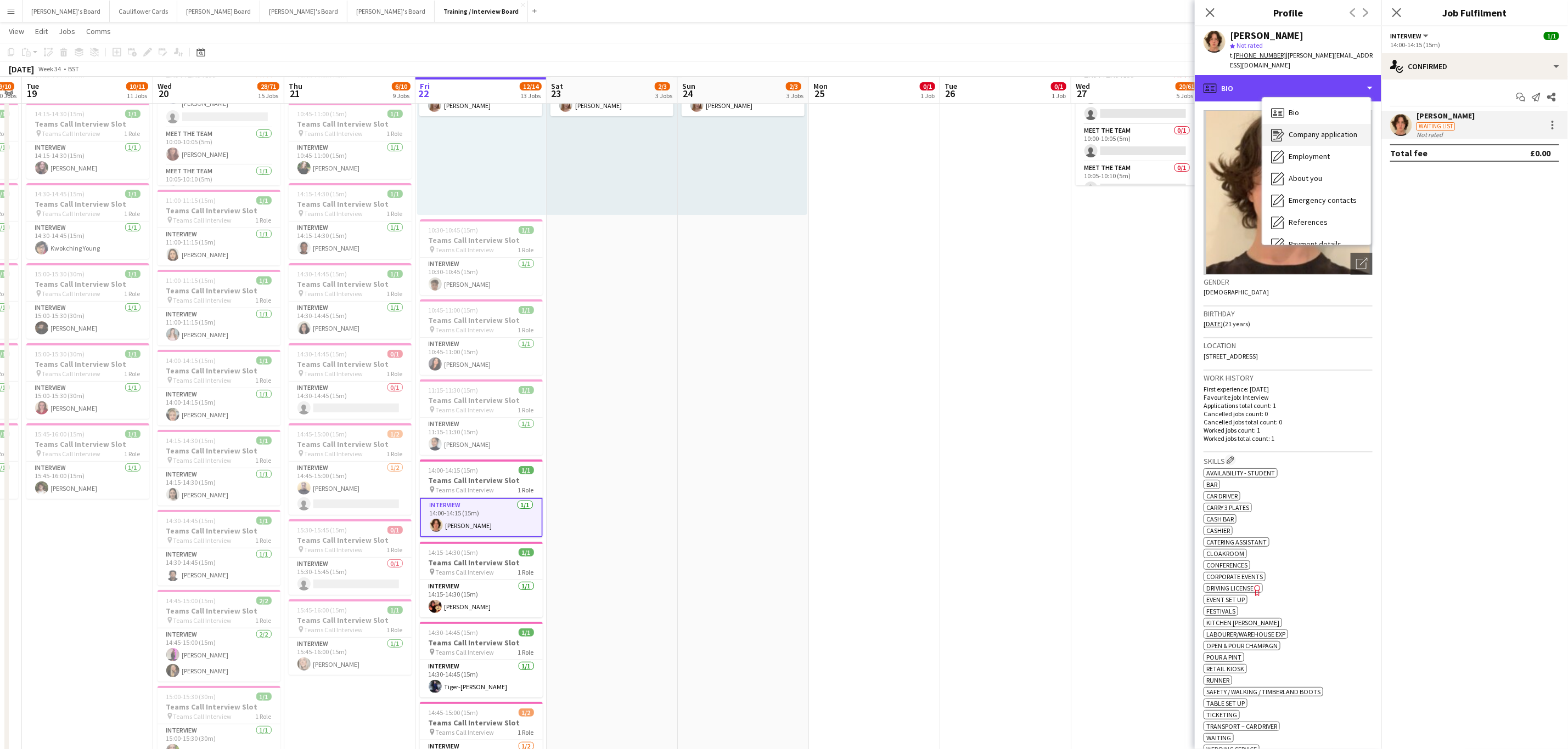
scroll to position [146, 0]
click at [1304, 115] on span "Compliance" at bounding box center [1307, 120] width 38 height 10
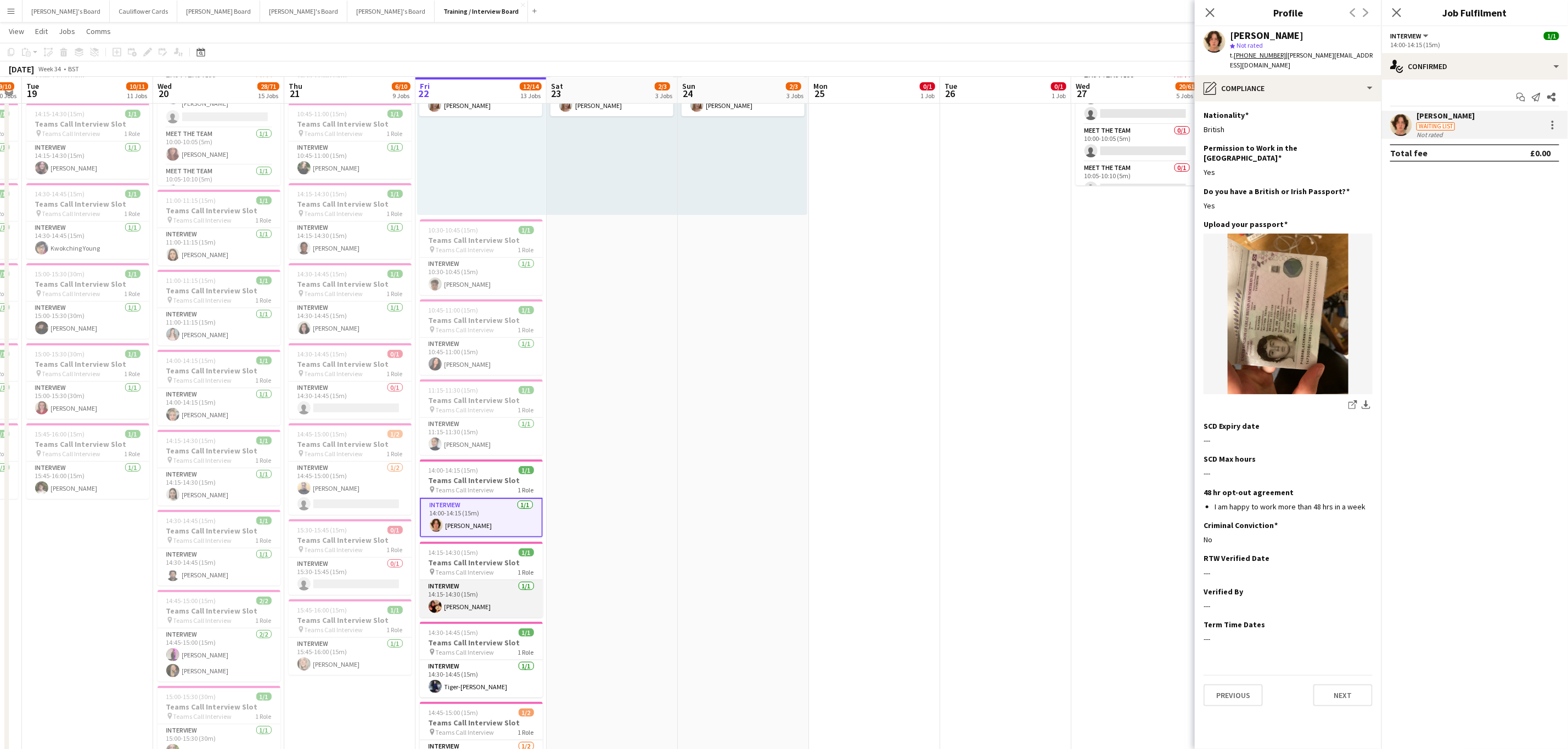
click at [476, 616] on app-card-role "Interview 1/1 14:15-14:30 (15m) Alicia Corlett" at bounding box center [481, 599] width 123 height 38
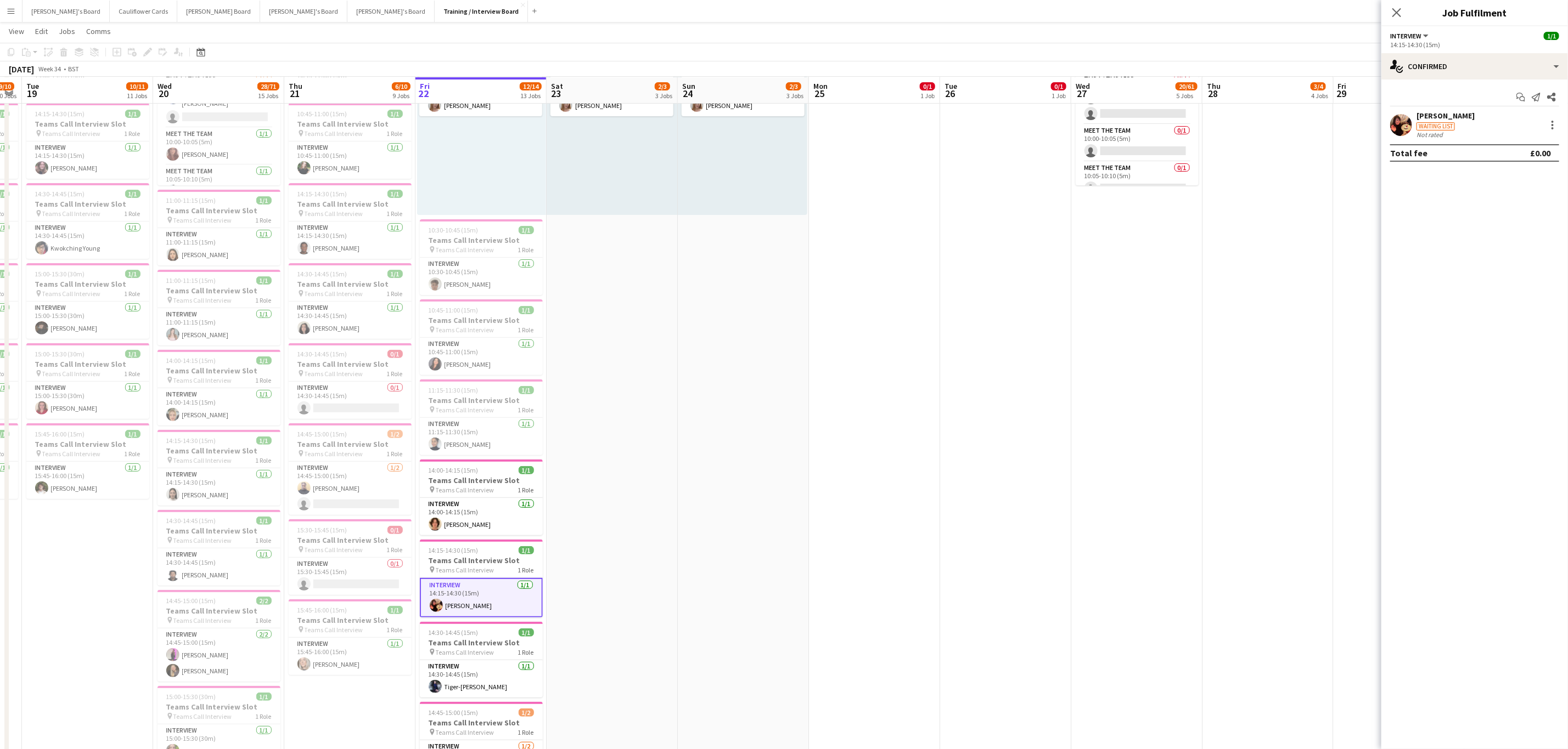
click at [1396, 115] on app-user-avatar at bounding box center [1400, 125] width 22 height 22
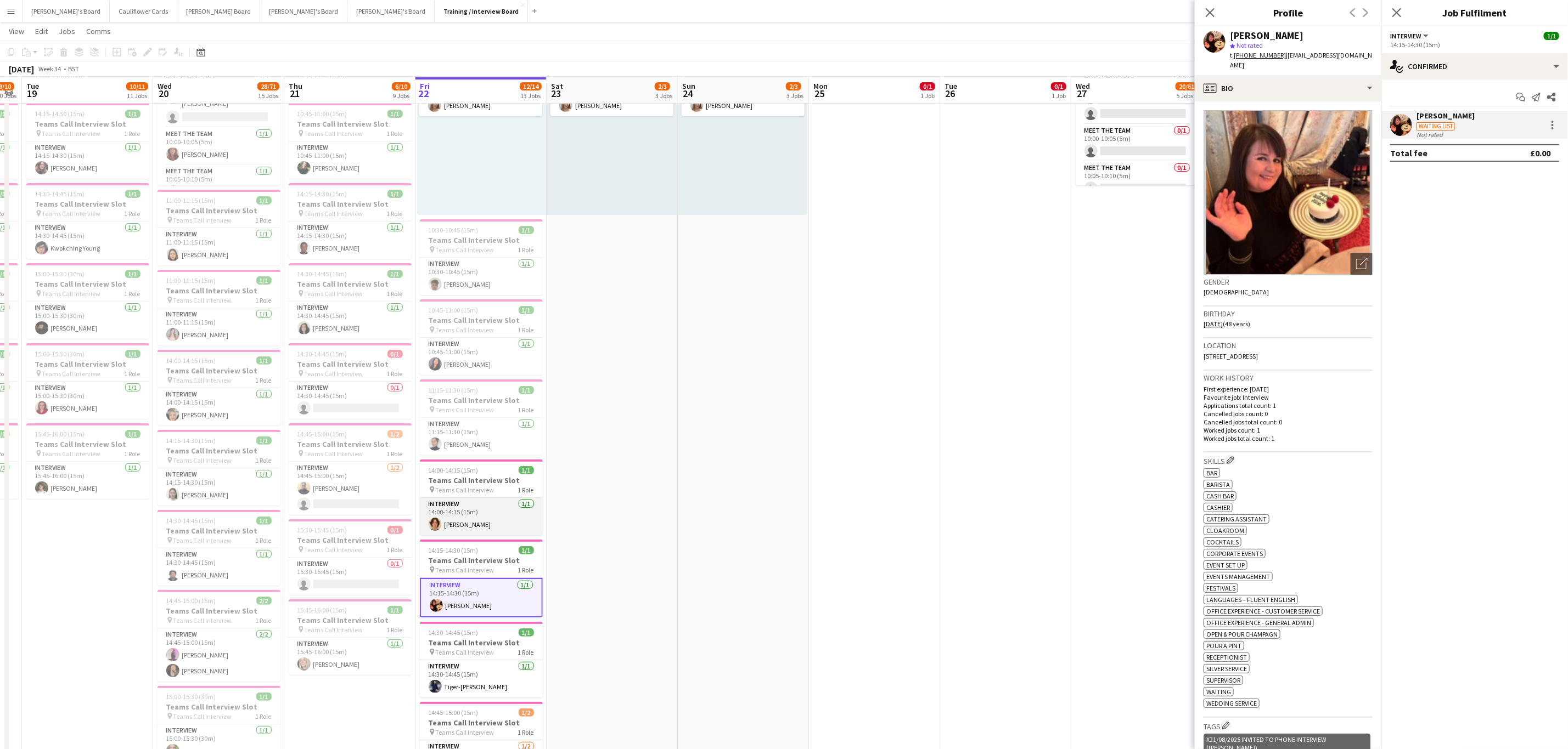
click at [458, 517] on app-card-role "Interview 1/1 14:00-14:15 (15m) Matthew Blackman" at bounding box center [481, 517] width 123 height 38
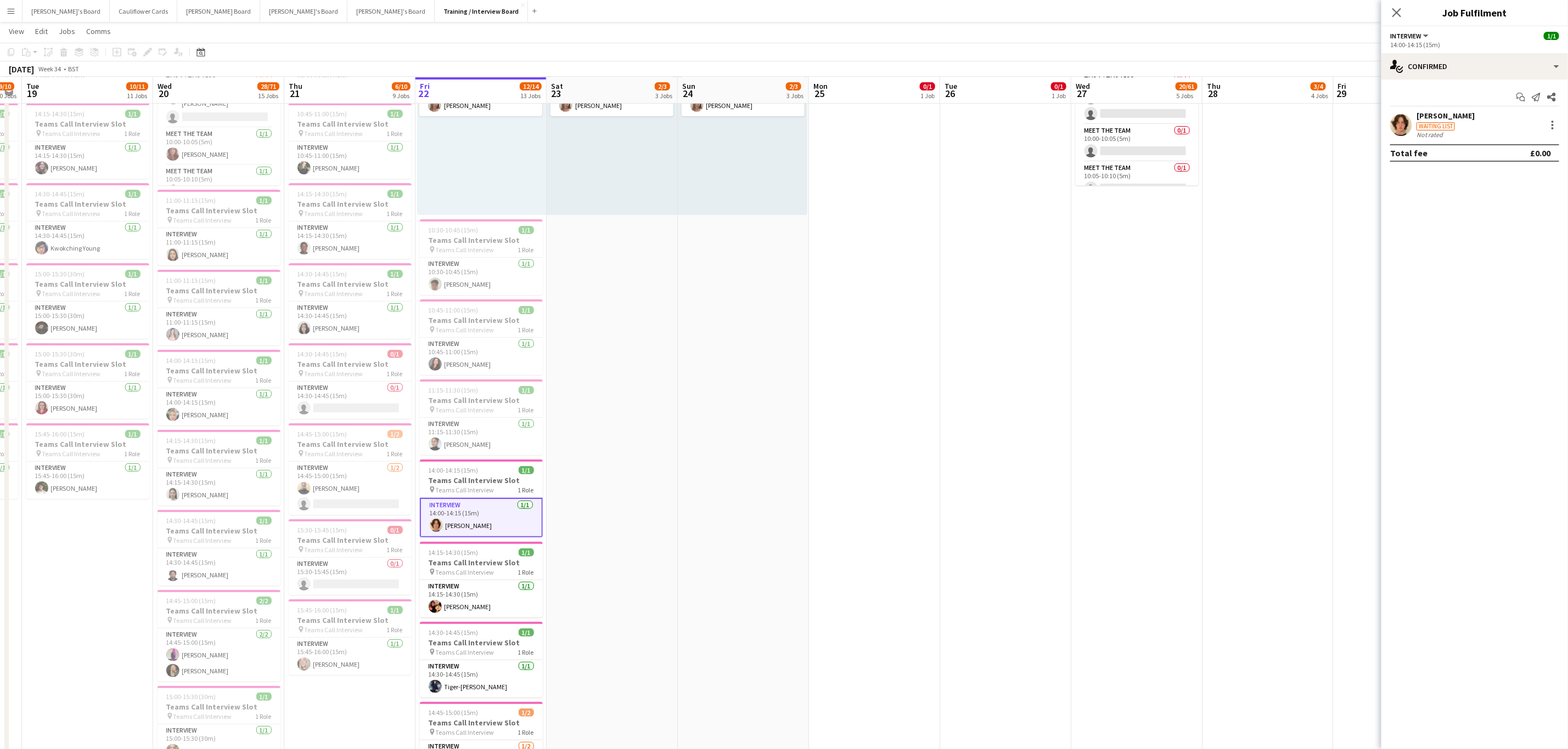
click at [1406, 126] on app-user-avatar at bounding box center [1400, 125] width 22 height 22
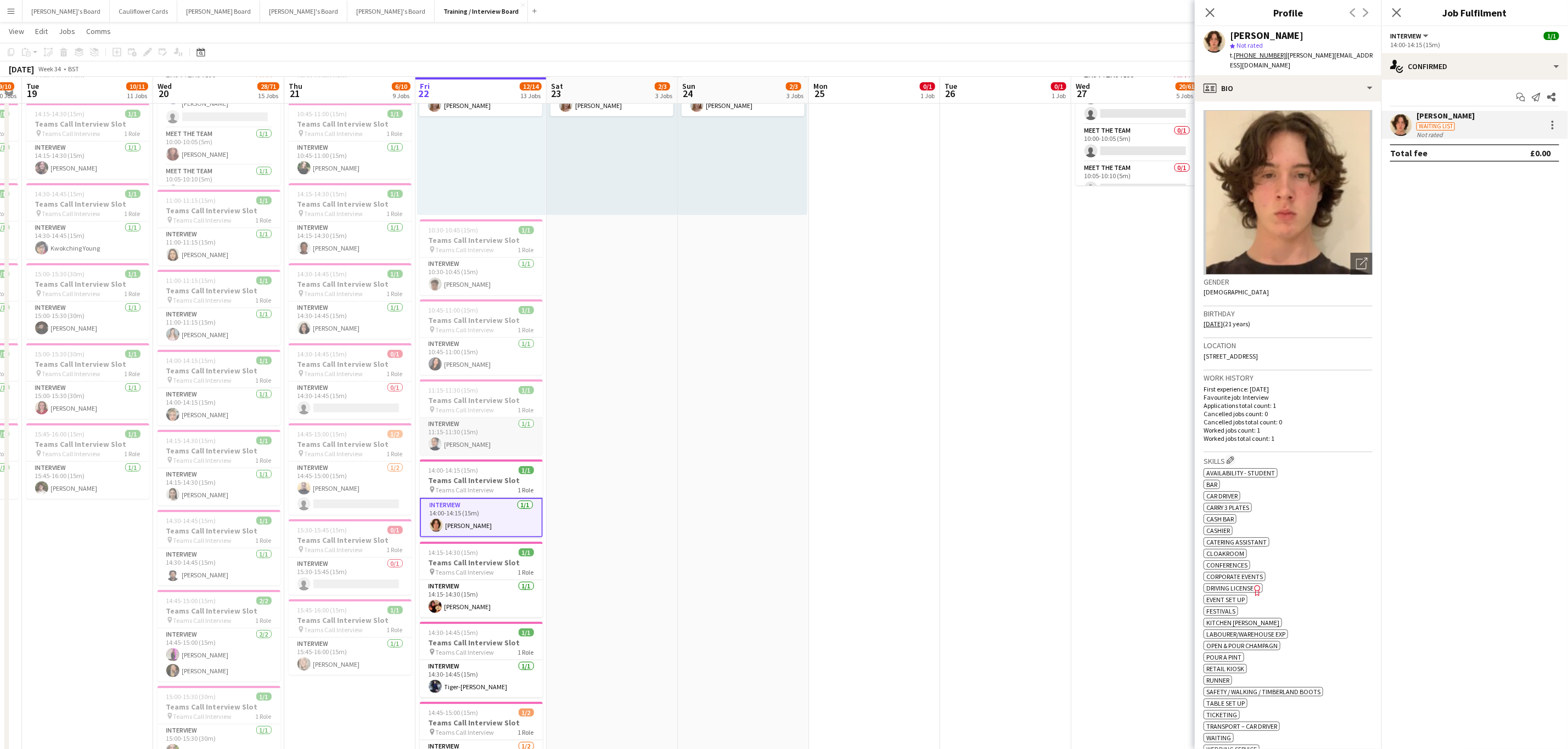
click at [492, 435] on app-card-role "Interview 1/1 11:15-11:30 (15m) Shabana Hussein" at bounding box center [481, 437] width 123 height 38
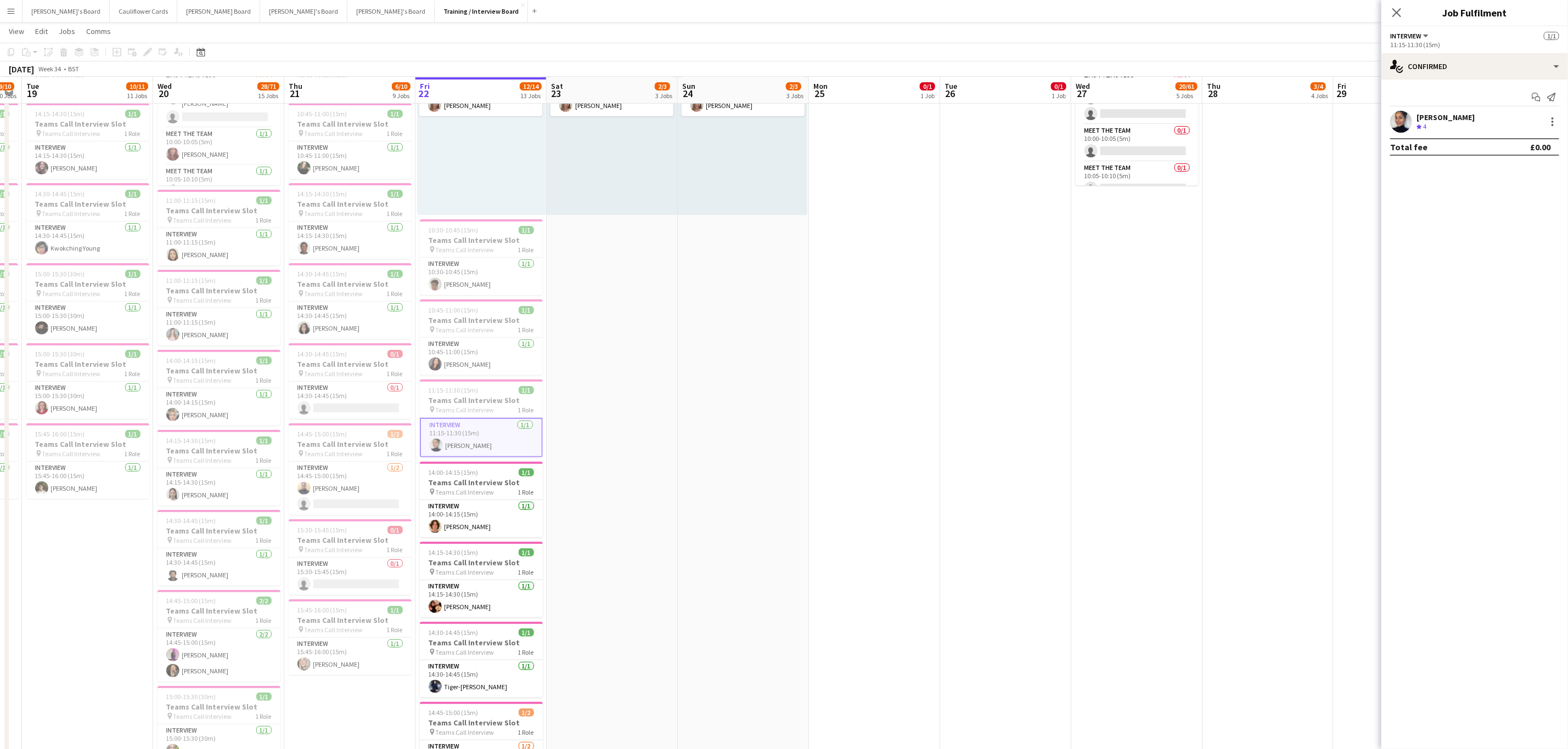
click at [1408, 120] on app-user-avatar at bounding box center [1400, 121] width 22 height 22
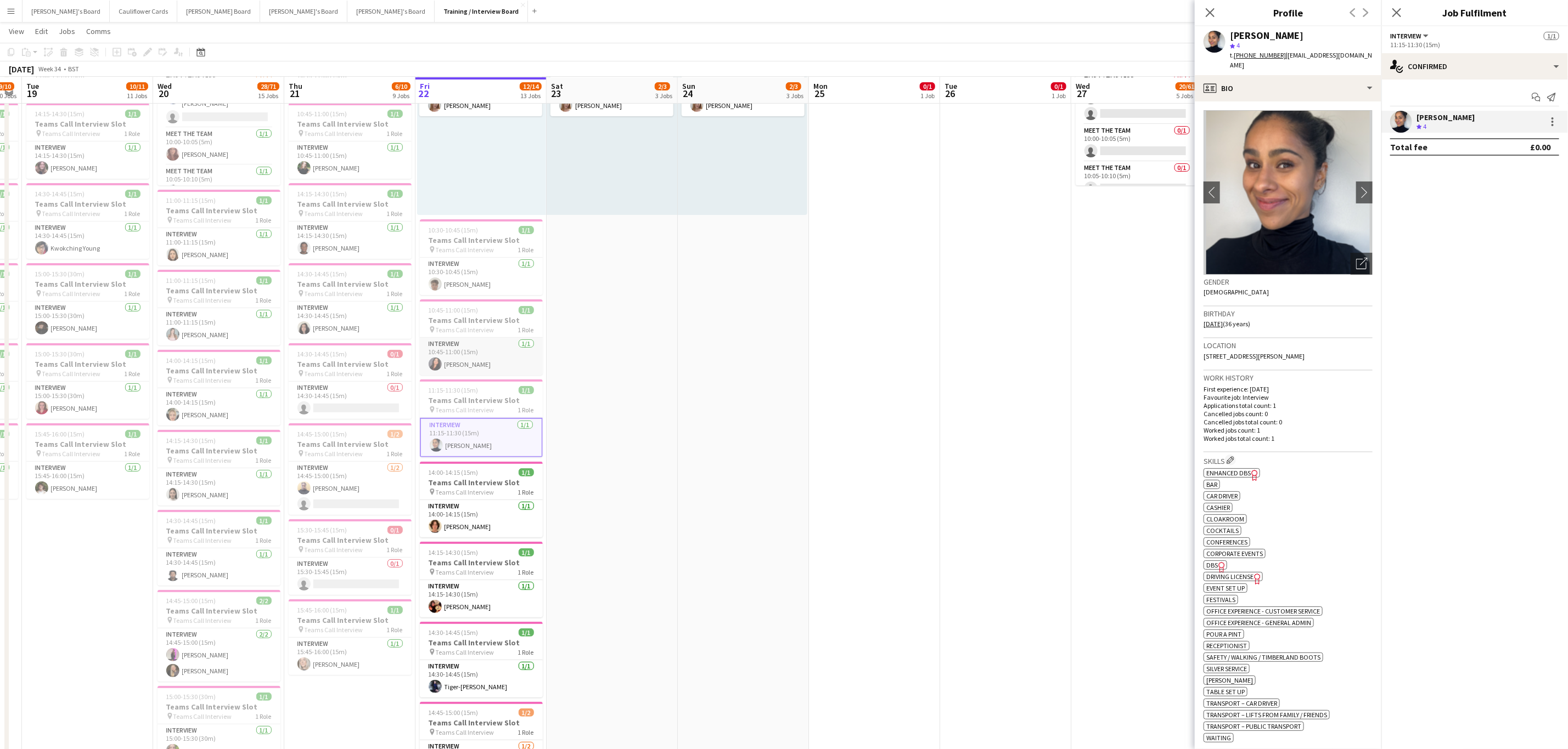
click at [458, 366] on app-card-role "Interview 1/1 10:45-11:00 (15m) Lily Nash" at bounding box center [481, 357] width 123 height 38
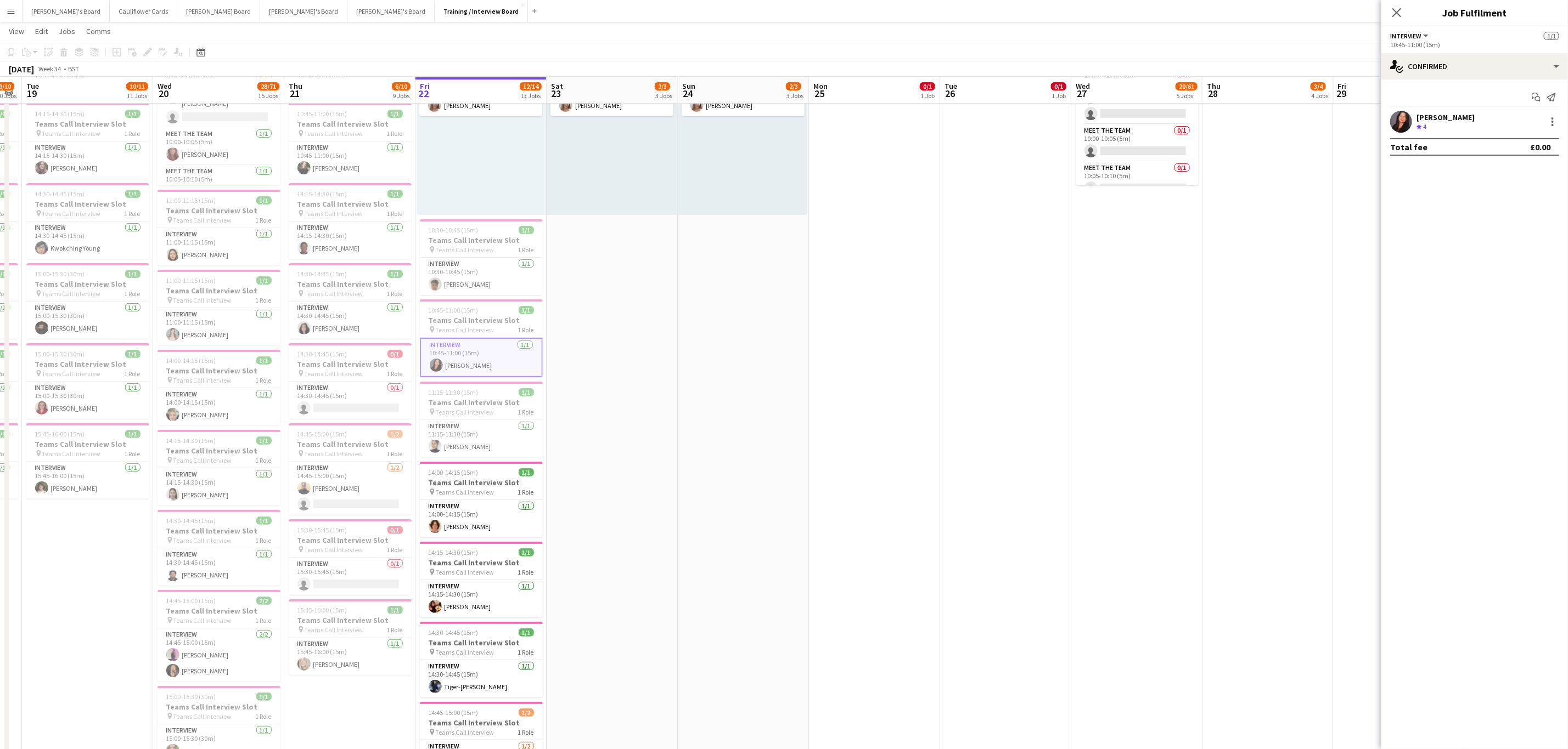
click at [1404, 126] on app-user-avatar at bounding box center [1400, 121] width 22 height 22
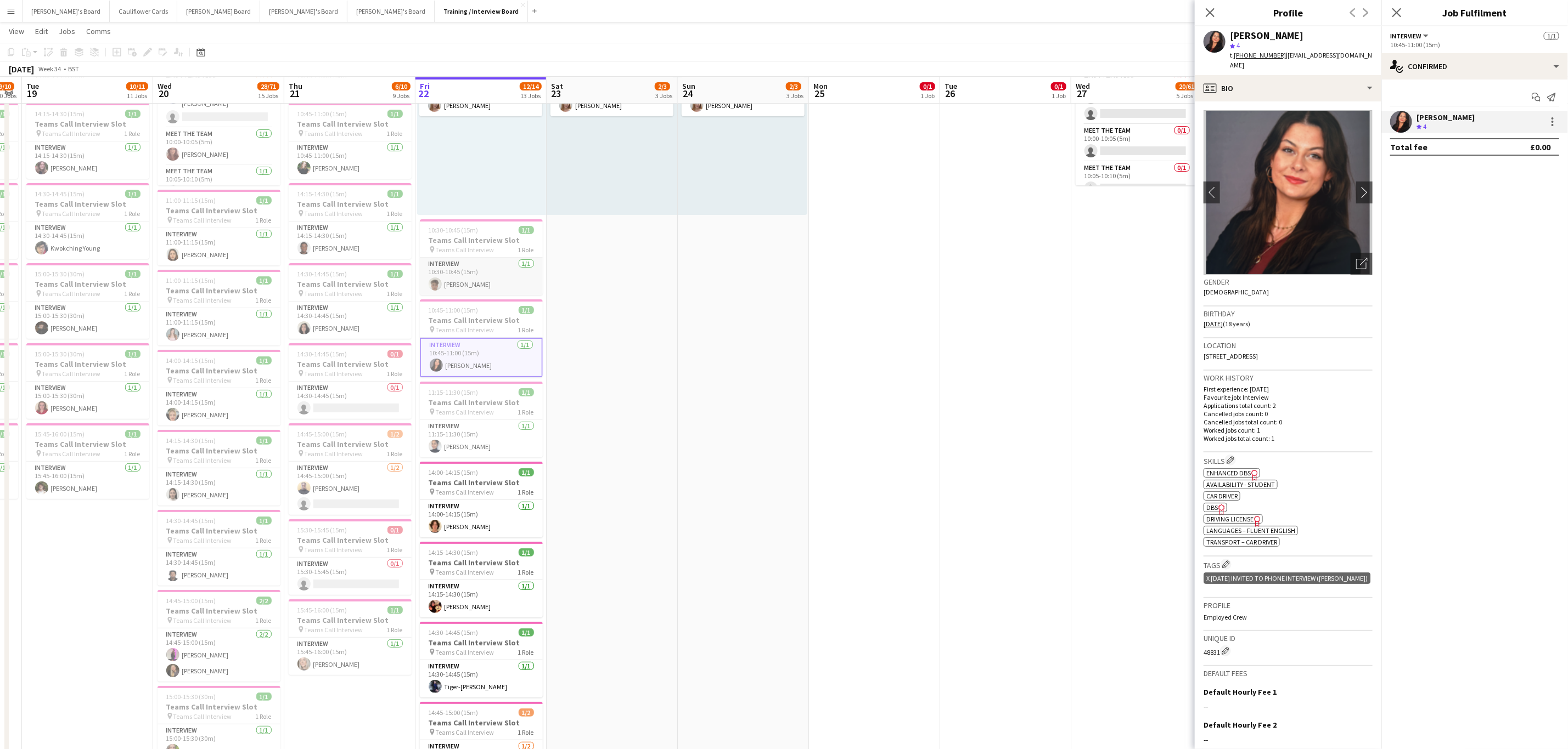
click at [476, 282] on app-card-role "Interview 1/1 10:30-10:45 (15m) Luc Genillard" at bounding box center [481, 277] width 123 height 38
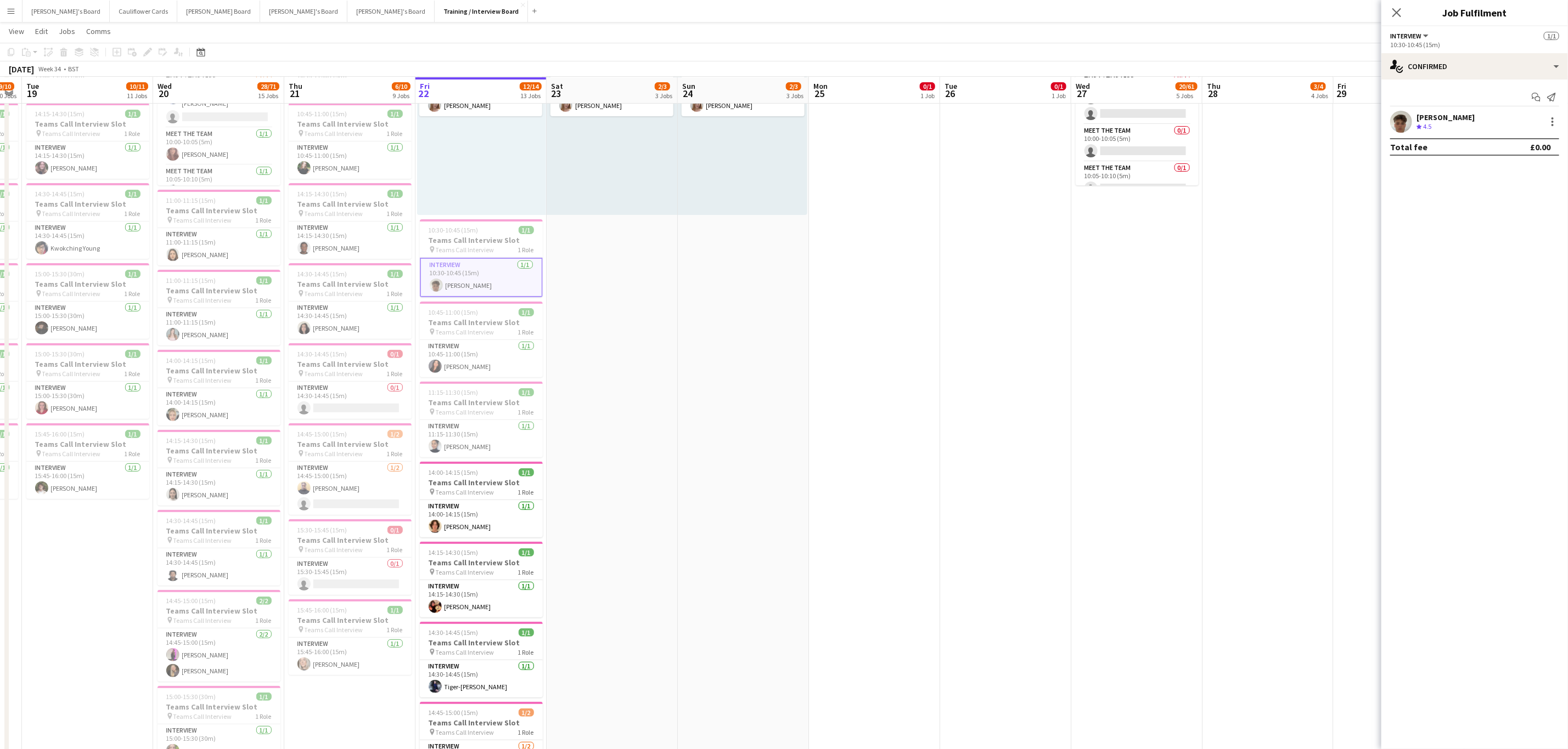
click at [1405, 118] on app-user-avatar at bounding box center [1400, 121] width 22 height 22
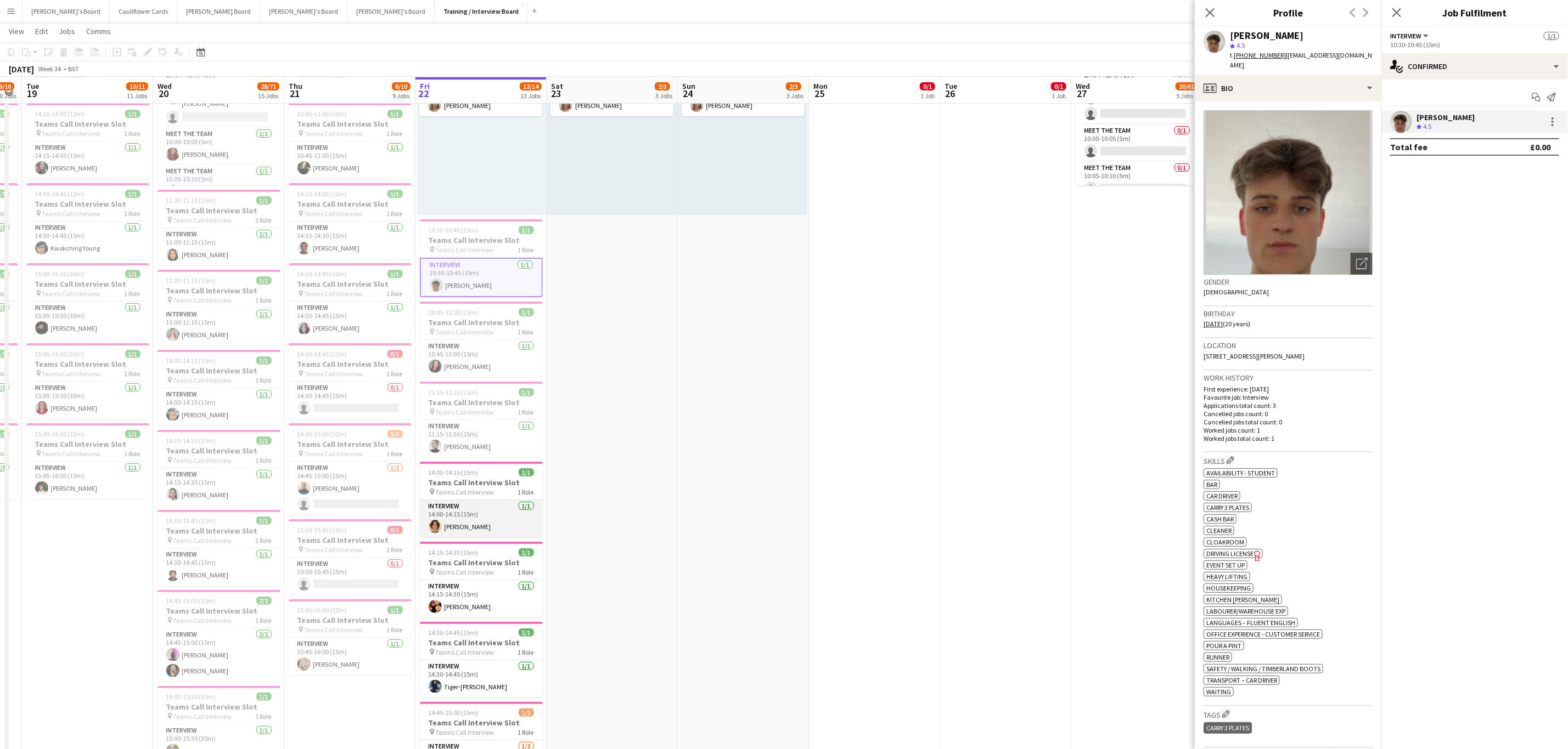
click at [471, 530] on app-card-role "Interview 1/1 14:00-14:15 (15m) Matthew Blackman" at bounding box center [481, 519] width 123 height 38
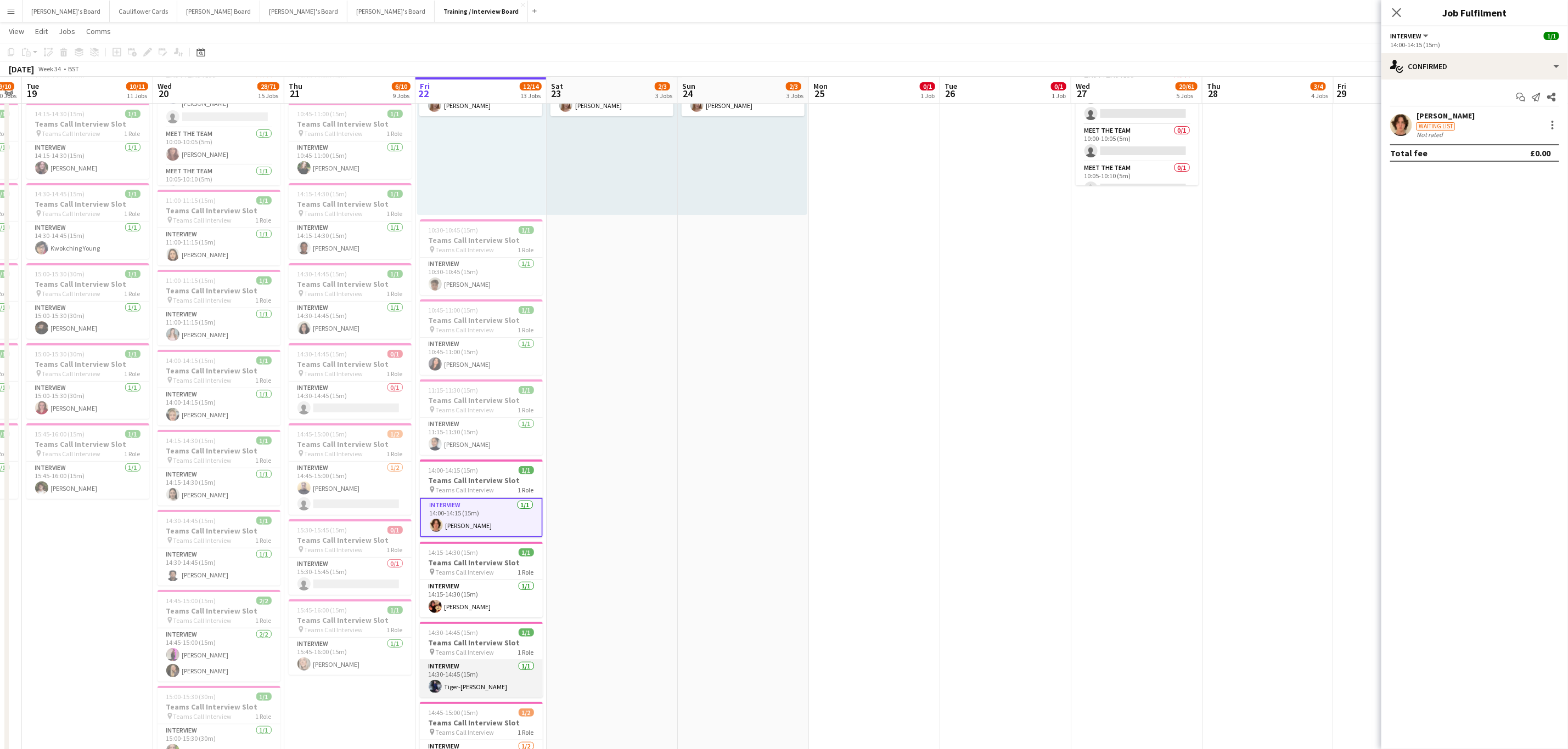
click at [474, 693] on app-card-role "Interview 1/1 14:30-14:45 (15m) Tiger-lily Dresti" at bounding box center [481, 679] width 123 height 38
click at [1396, 137] on div "Tiger-lily Dresti Waiting list Not rated" at bounding box center [1474, 125] width 187 height 28
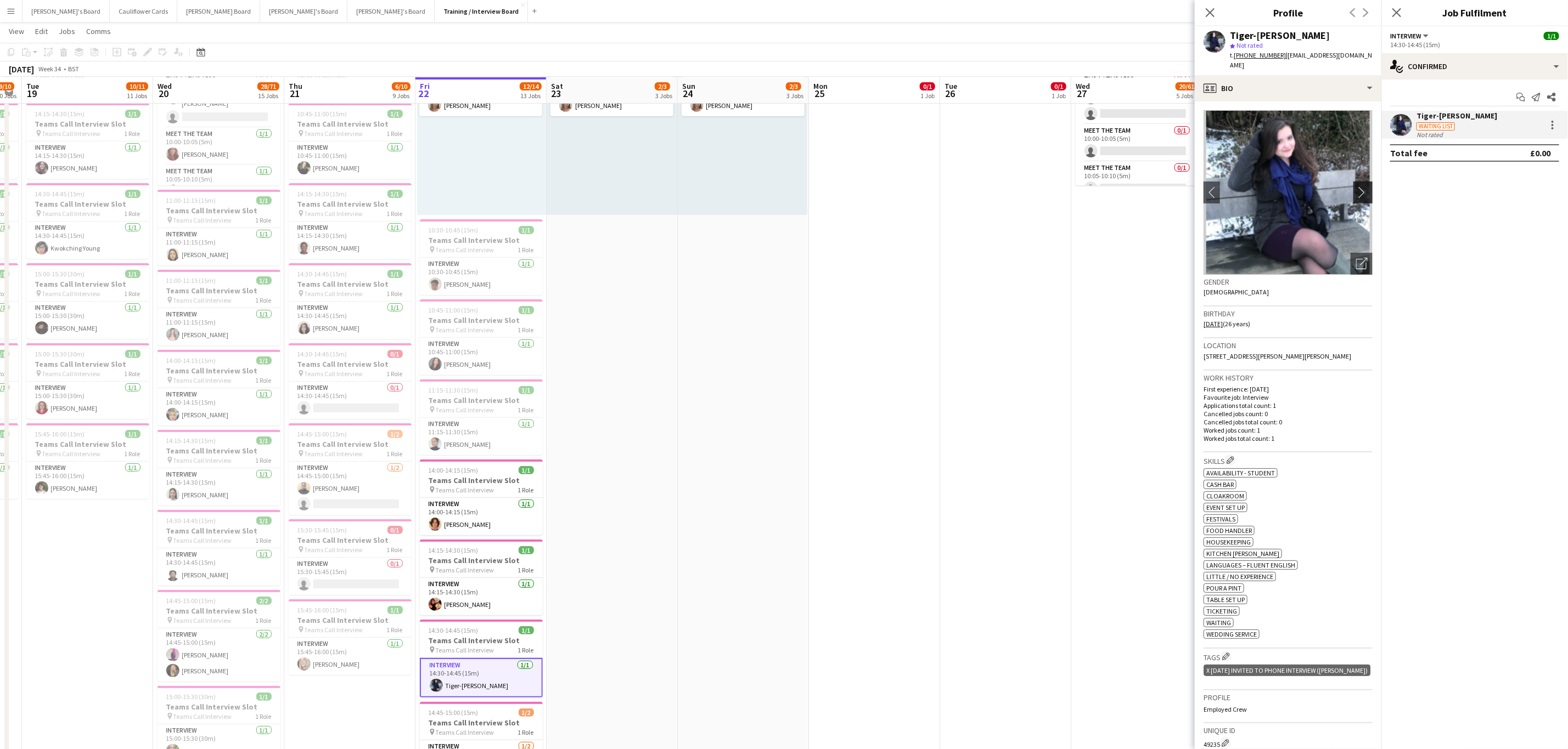
click at [1356, 181] on button "chevron-right" at bounding box center [1364, 192] width 22 height 22
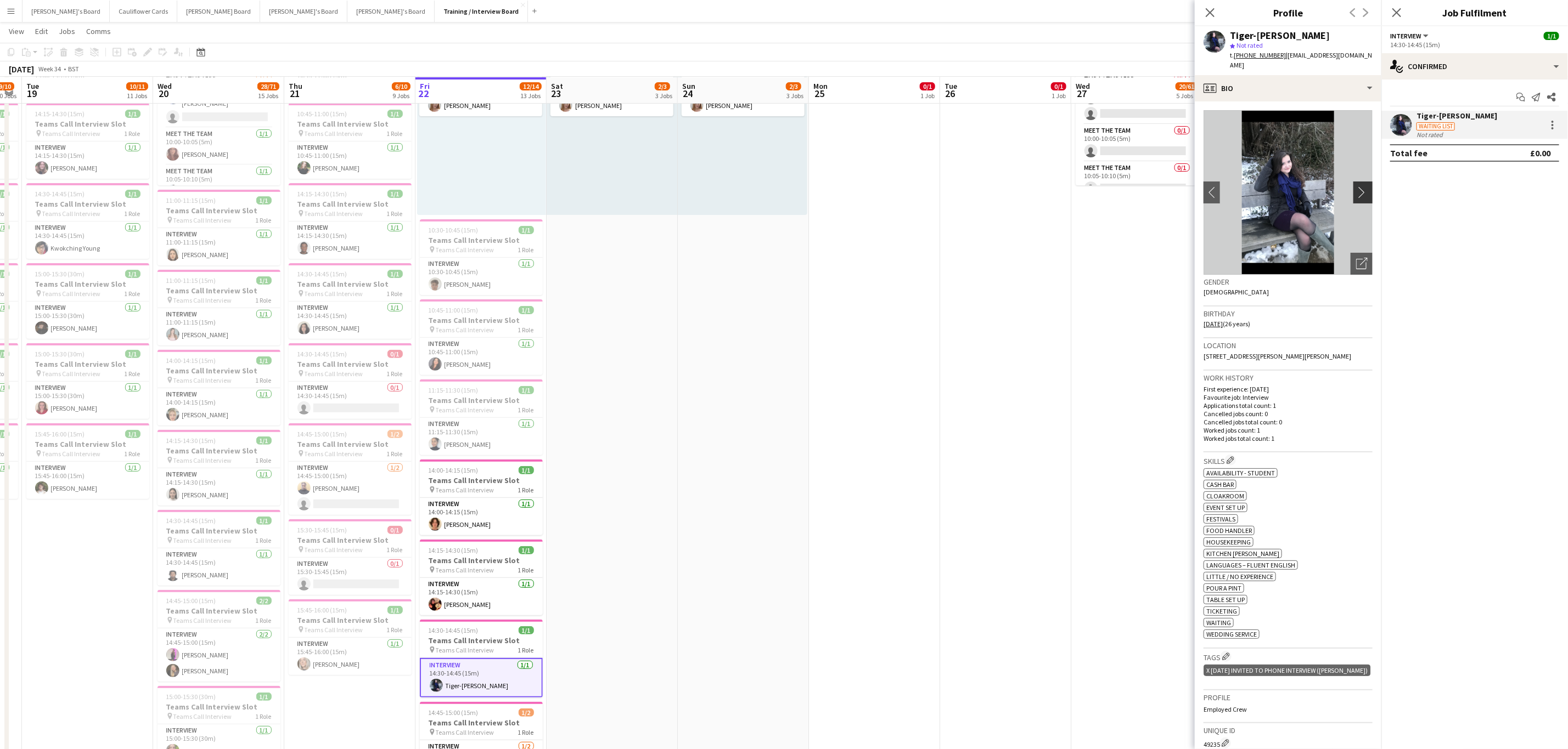
click at [1356, 186] on app-icon "chevron-right" at bounding box center [1364, 192] width 17 height 11
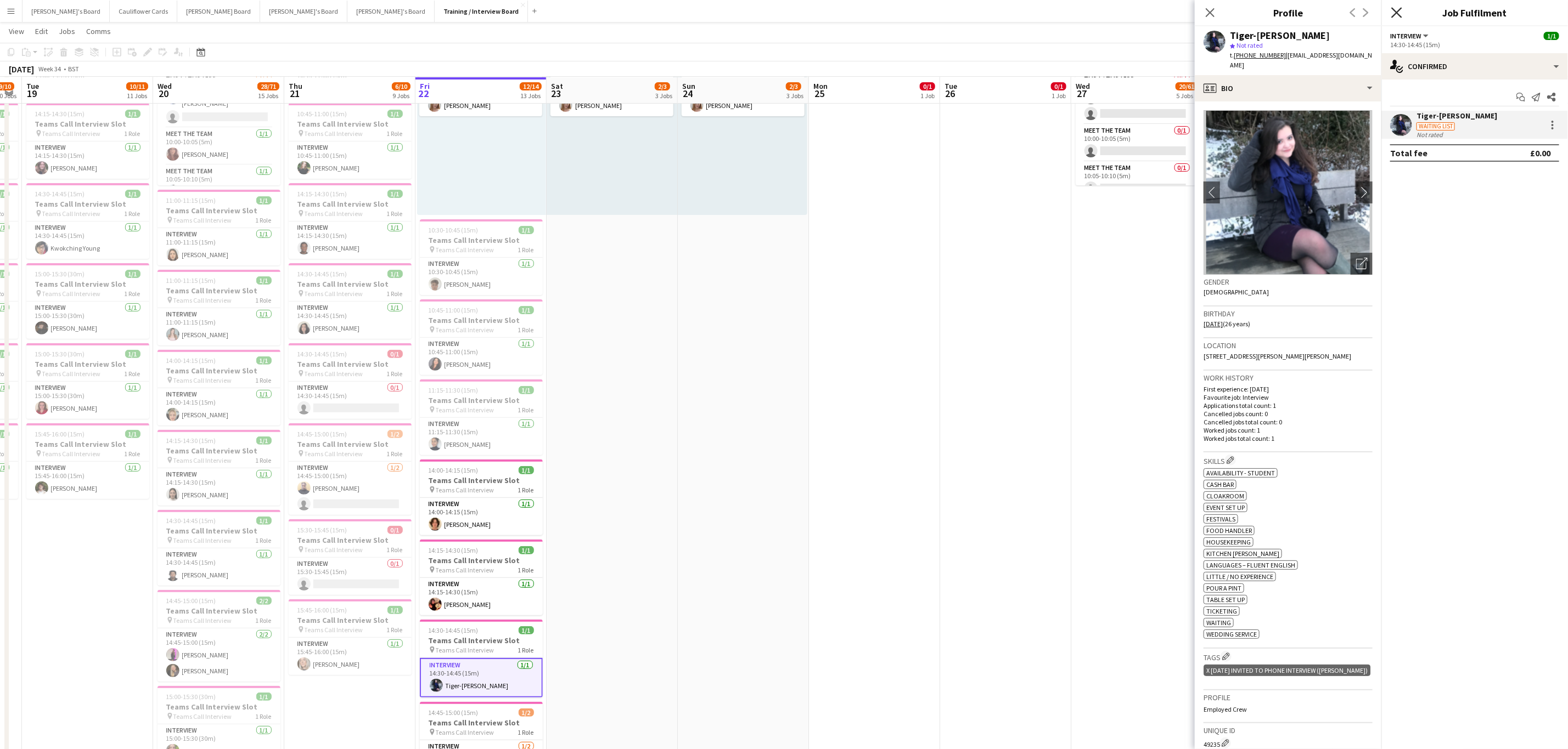
click at [1398, 9] on icon "Close pop-in" at bounding box center [1396, 12] width 11 height 11
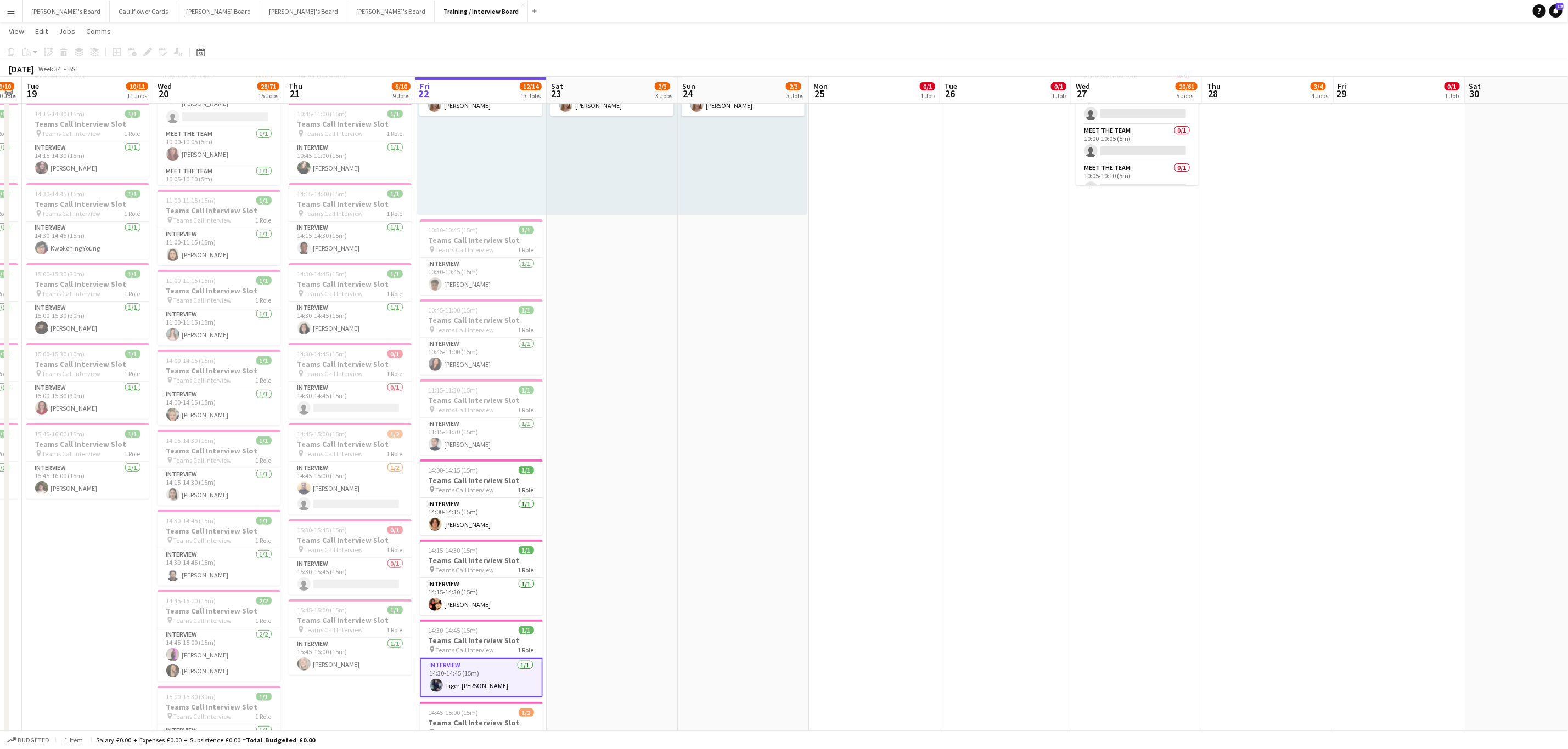
click at [489, 680] on app-card-role "Interview 1/1 14:30-14:45 (15m) Tiger-lily Dresti" at bounding box center [481, 678] width 123 height 39
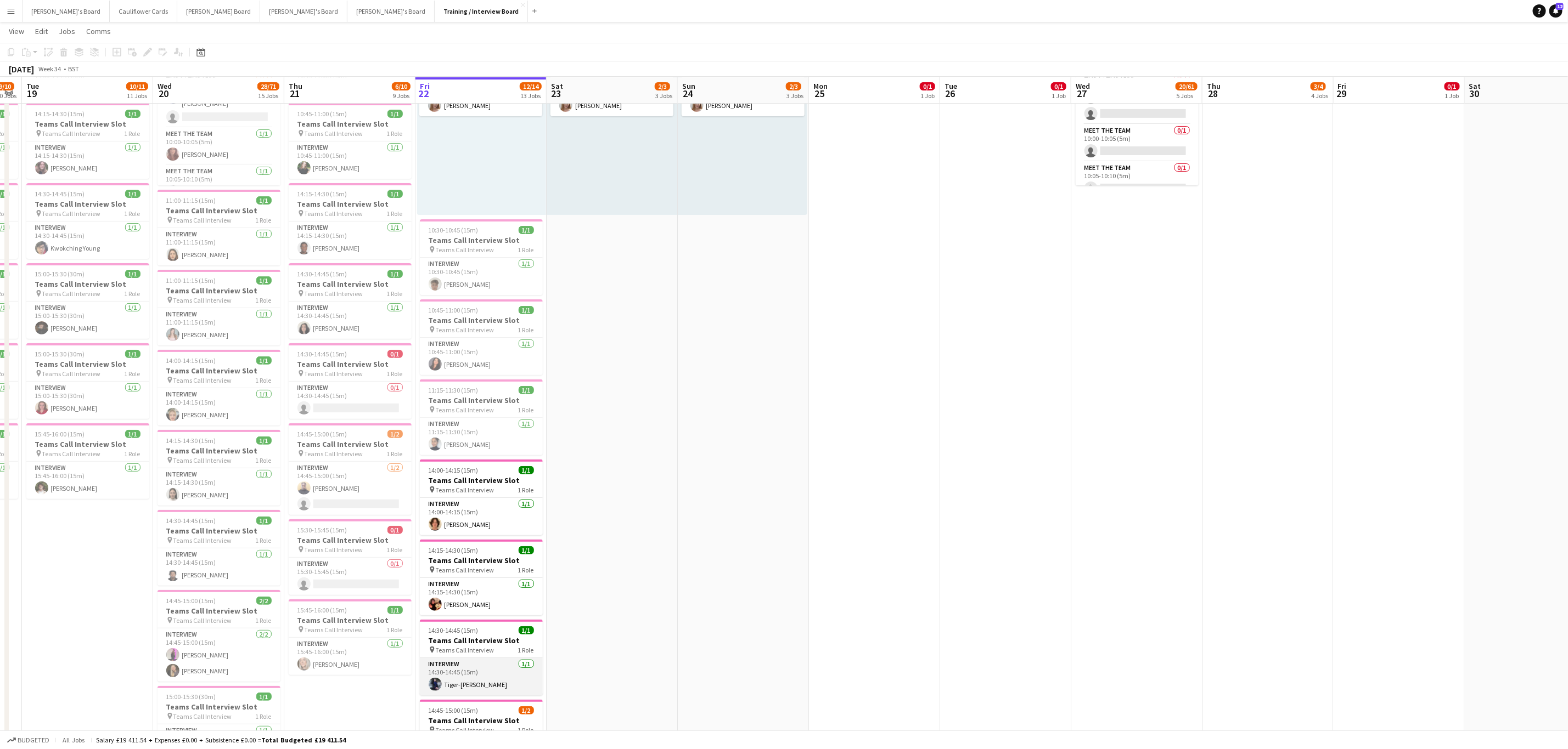
click at [453, 685] on app-card-role "Interview 1/1 14:30-14:45 (15m) Tiger-lily Dresti" at bounding box center [481, 677] width 123 height 38
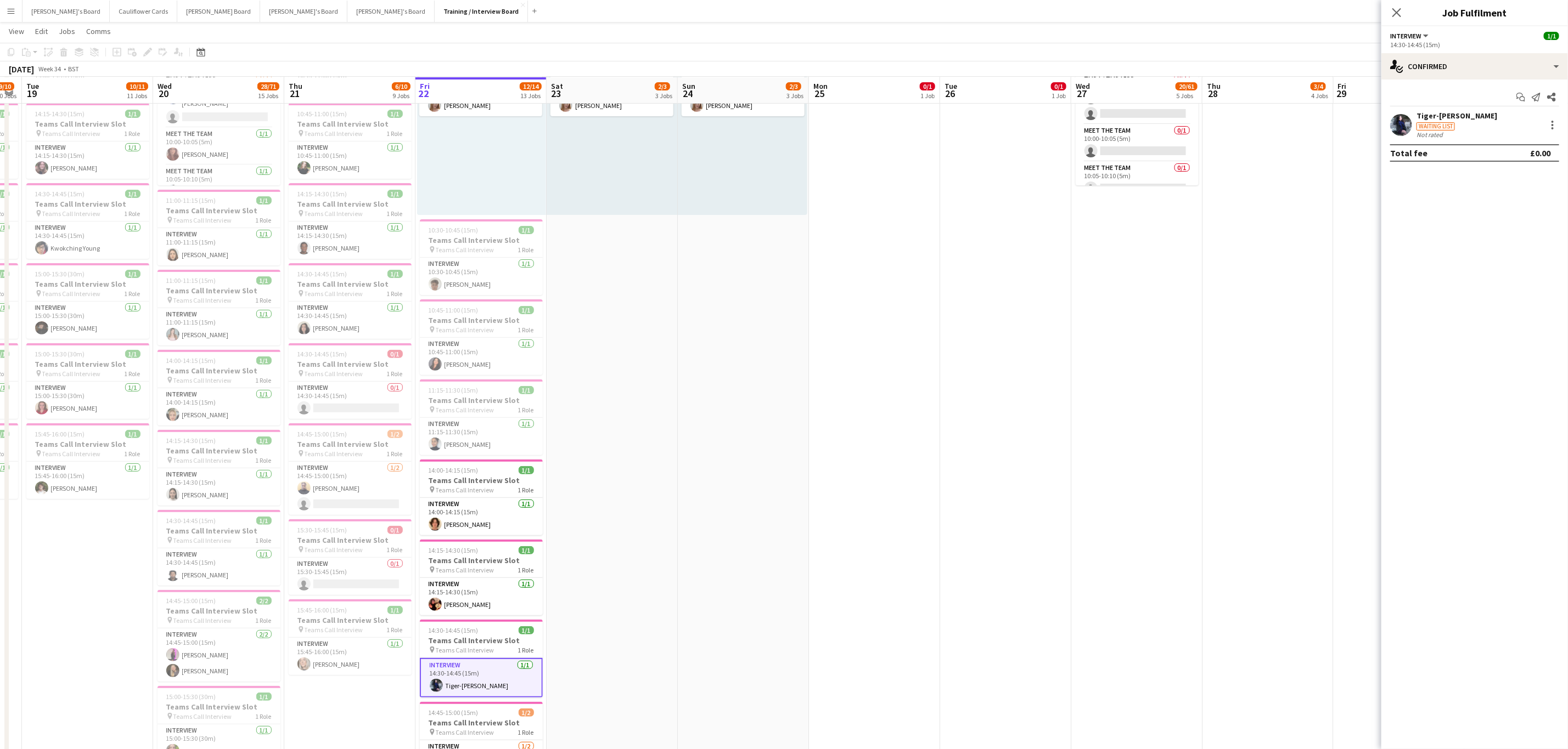
click at [1399, 123] on app-user-avatar at bounding box center [1400, 125] width 22 height 22
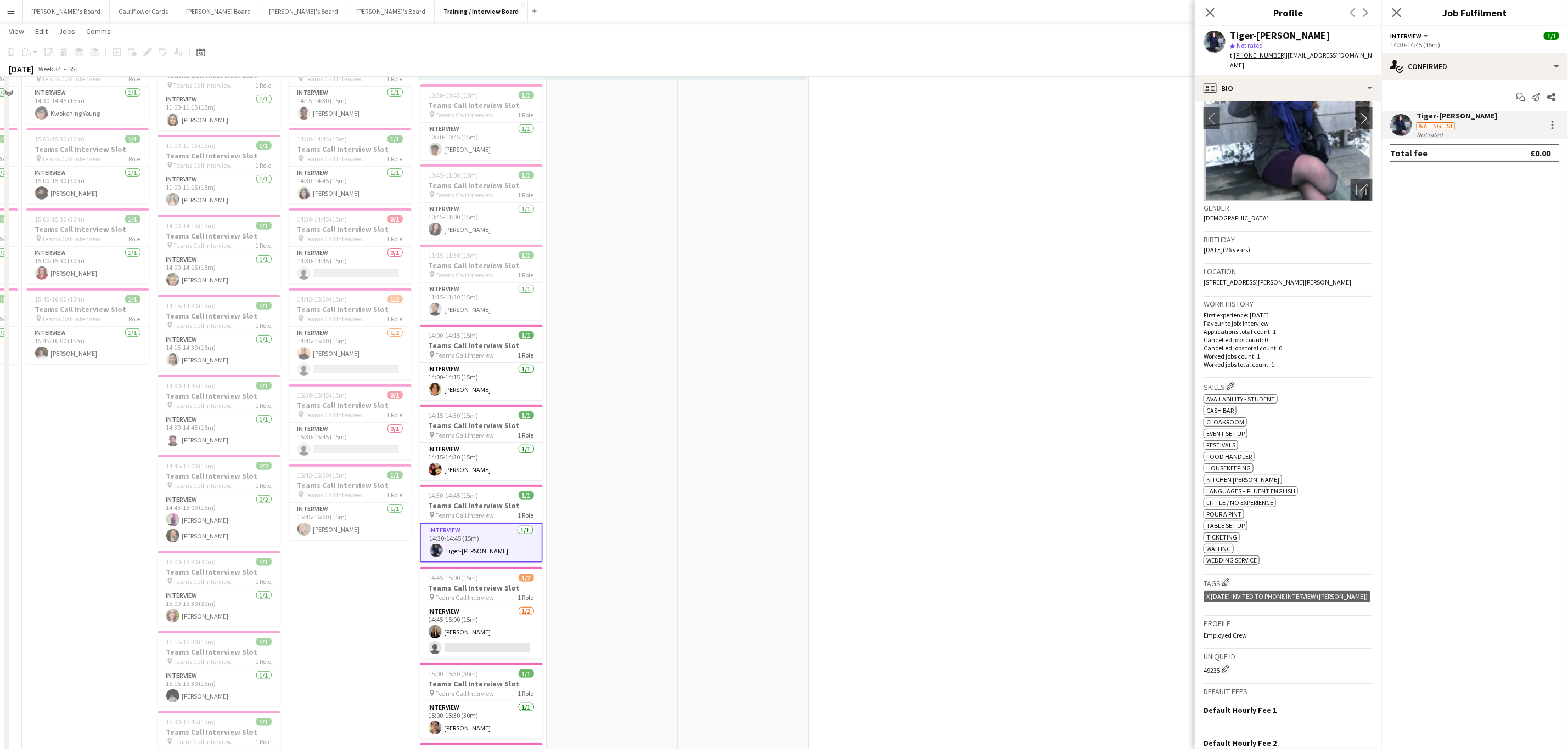
scroll to position [242, 0]
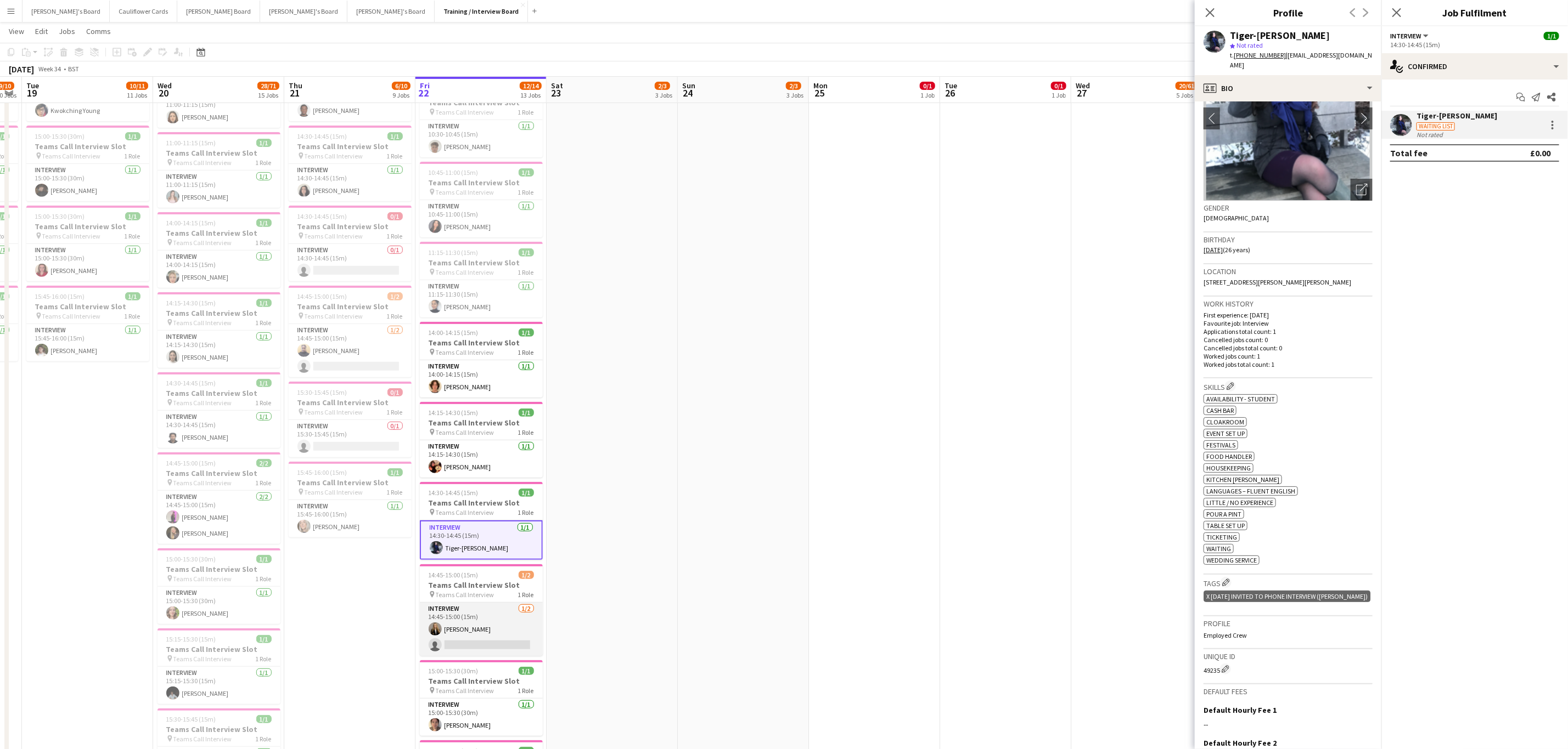
click at [521, 633] on app-card-role "Interview 1/2 14:45-15:00 (15m) Madeleine Rapley-Smith single-neutral-actions" at bounding box center [481, 629] width 123 height 53
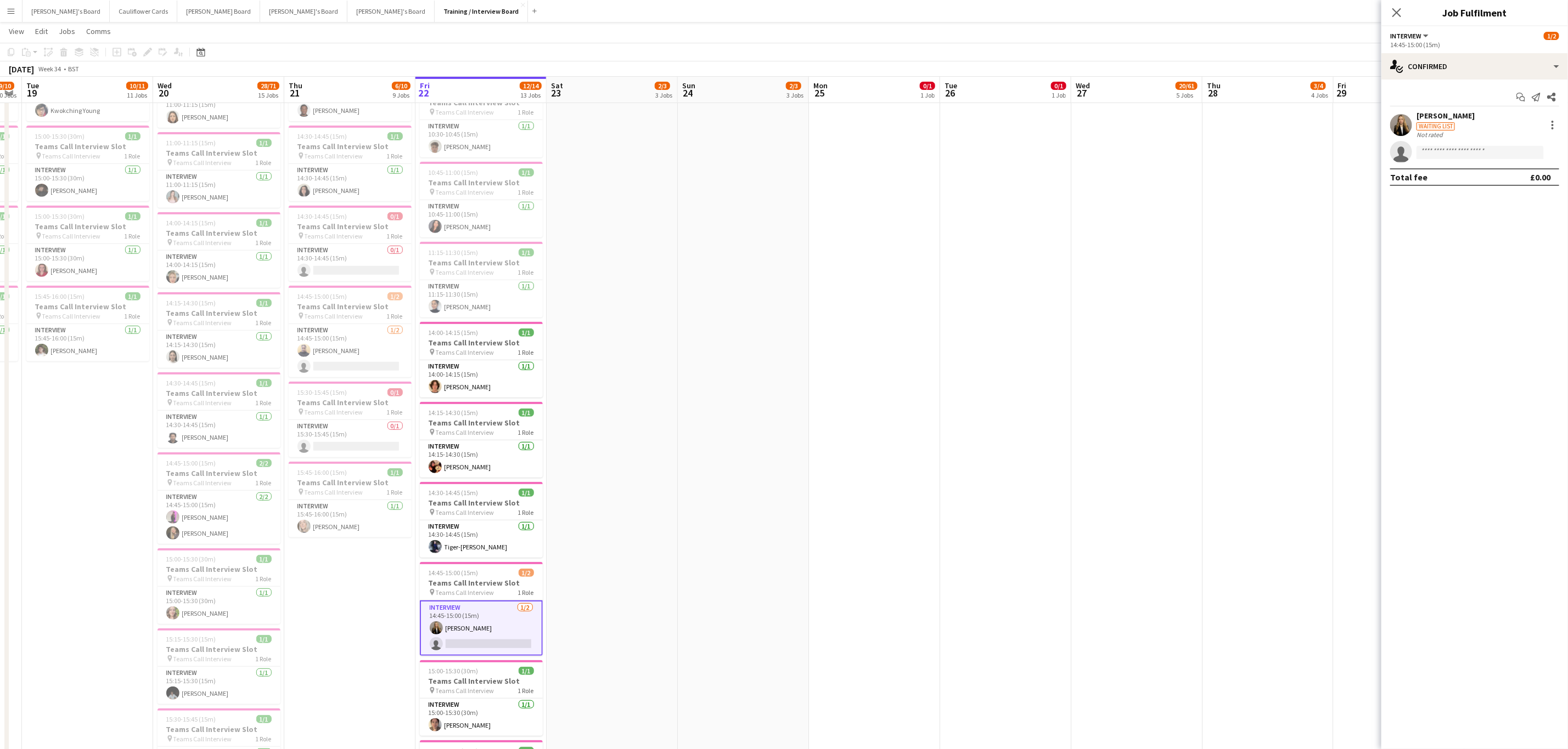
click at [1409, 122] on app-user-avatar at bounding box center [1400, 125] width 22 height 22
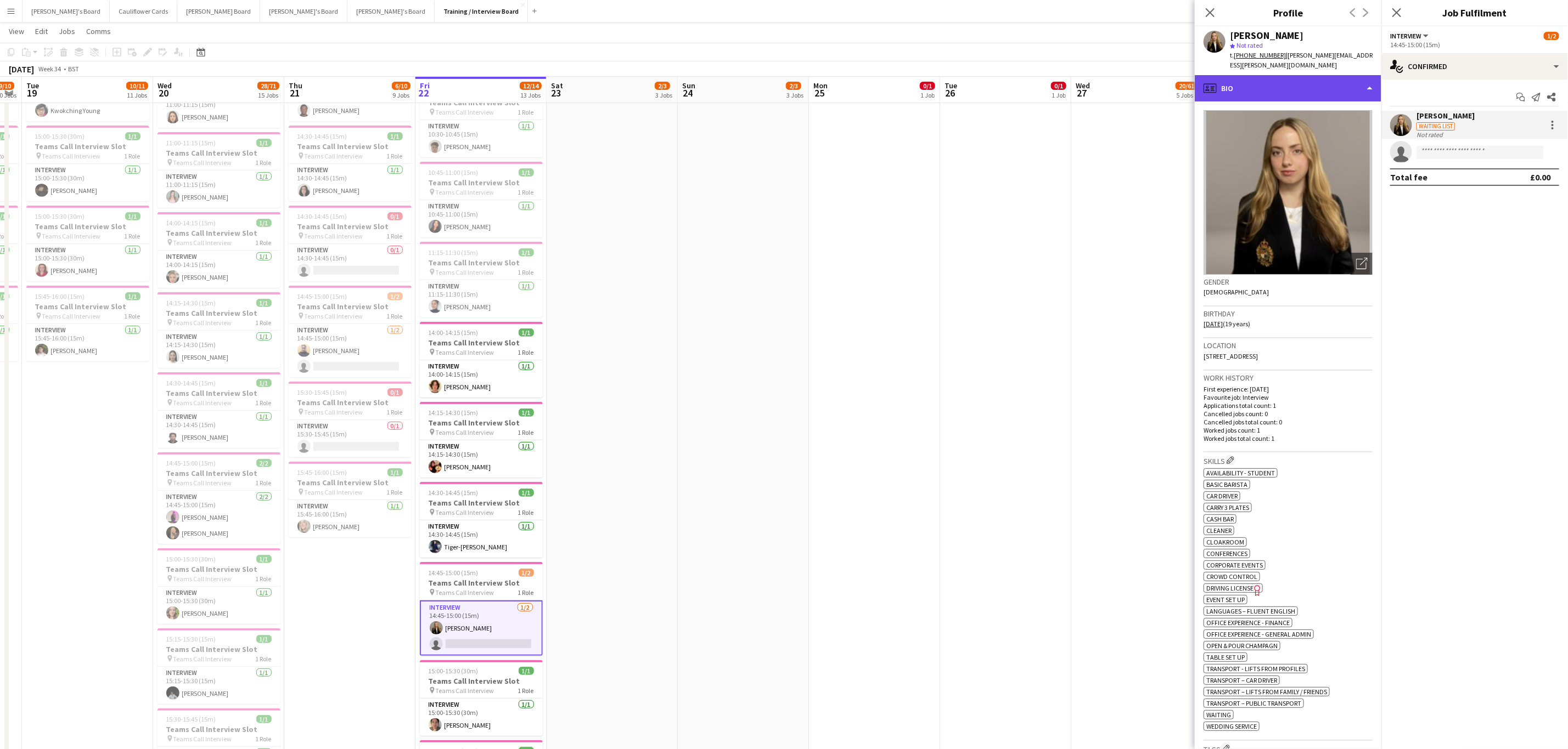
click at [1305, 79] on div "profile Bio" at bounding box center [1288, 88] width 187 height 26
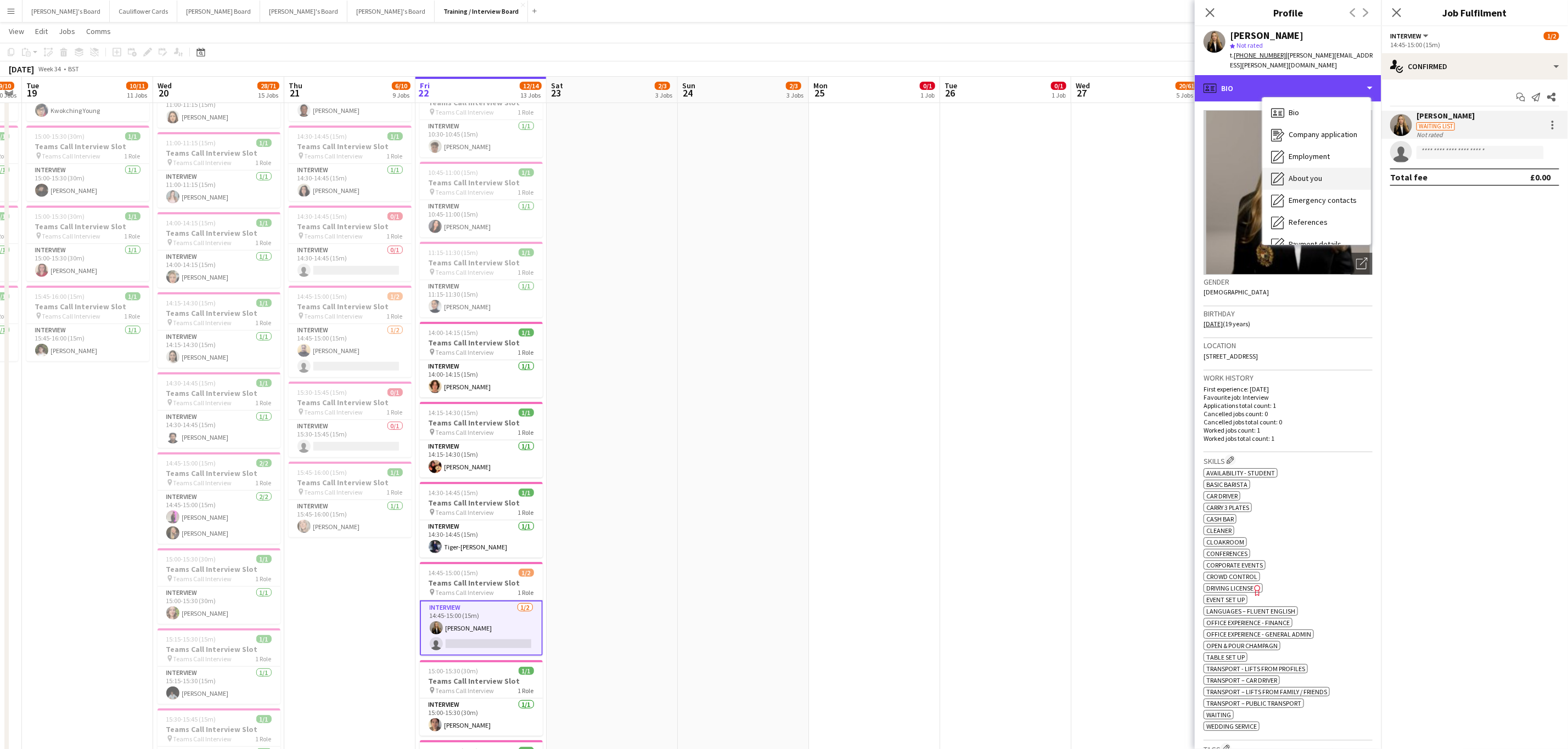
scroll to position [146, 0]
click at [1319, 127] on div "Compliance Compliance" at bounding box center [1316, 120] width 109 height 22
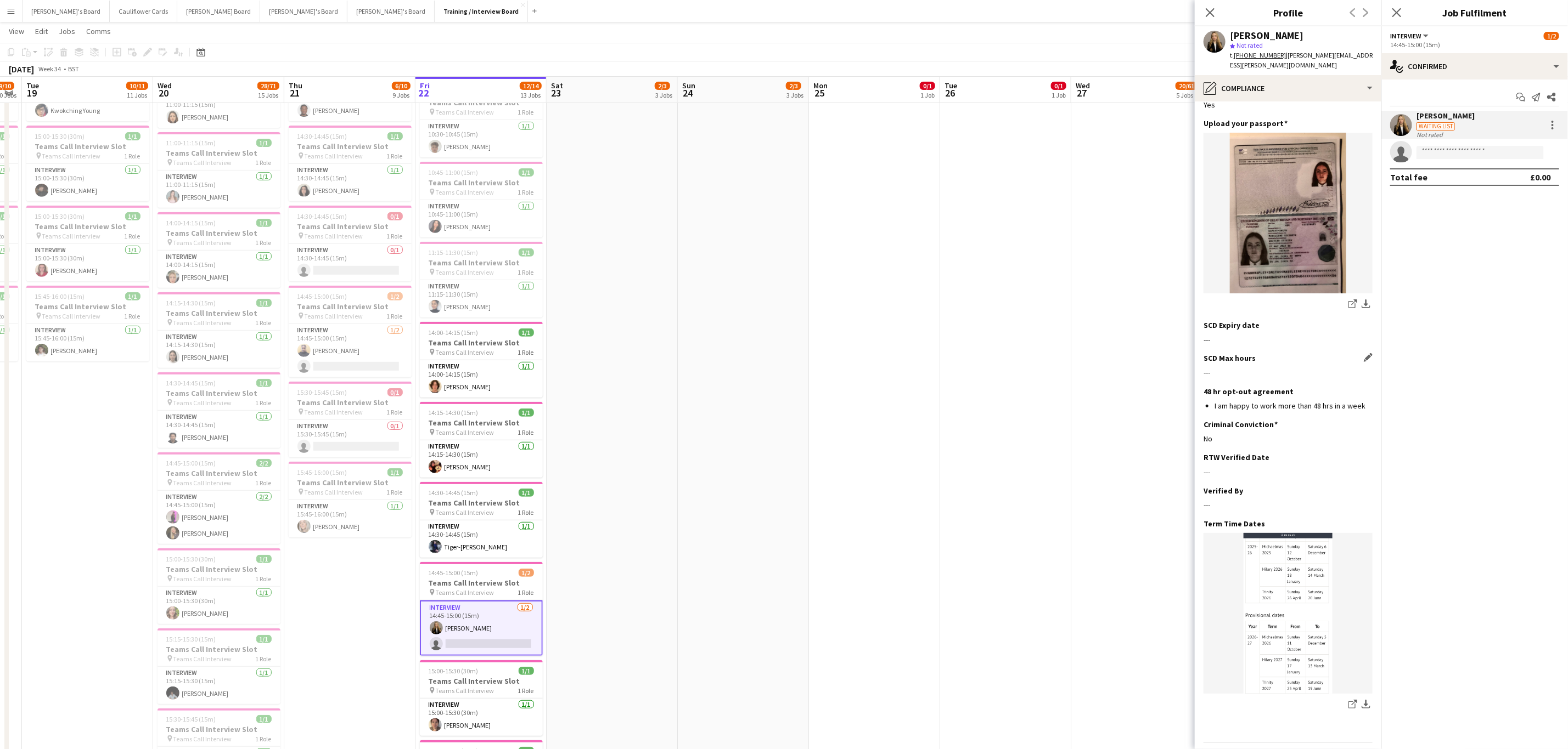
scroll to position [133, 0]
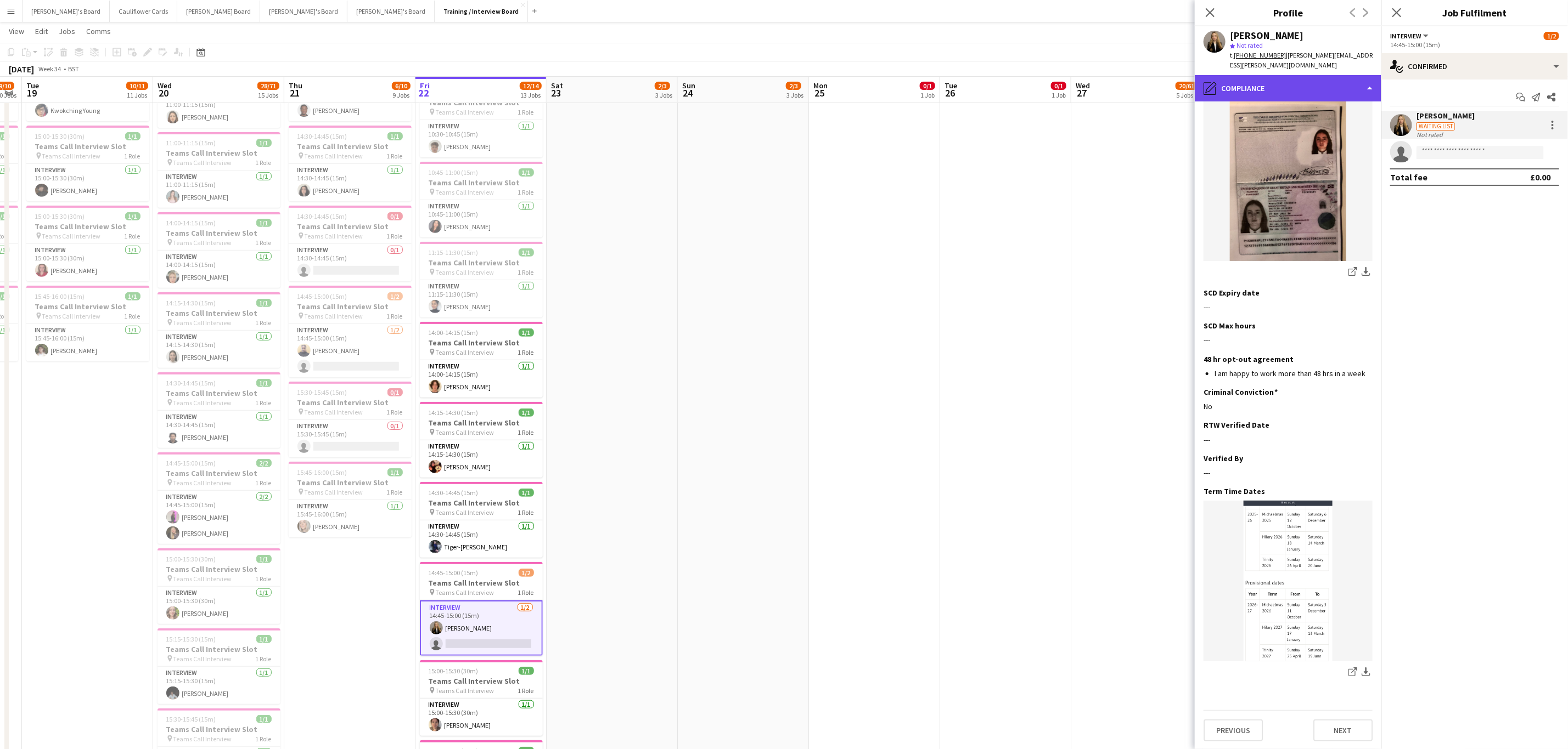
click at [1309, 83] on div "pencil4 Compliance" at bounding box center [1288, 88] width 187 height 26
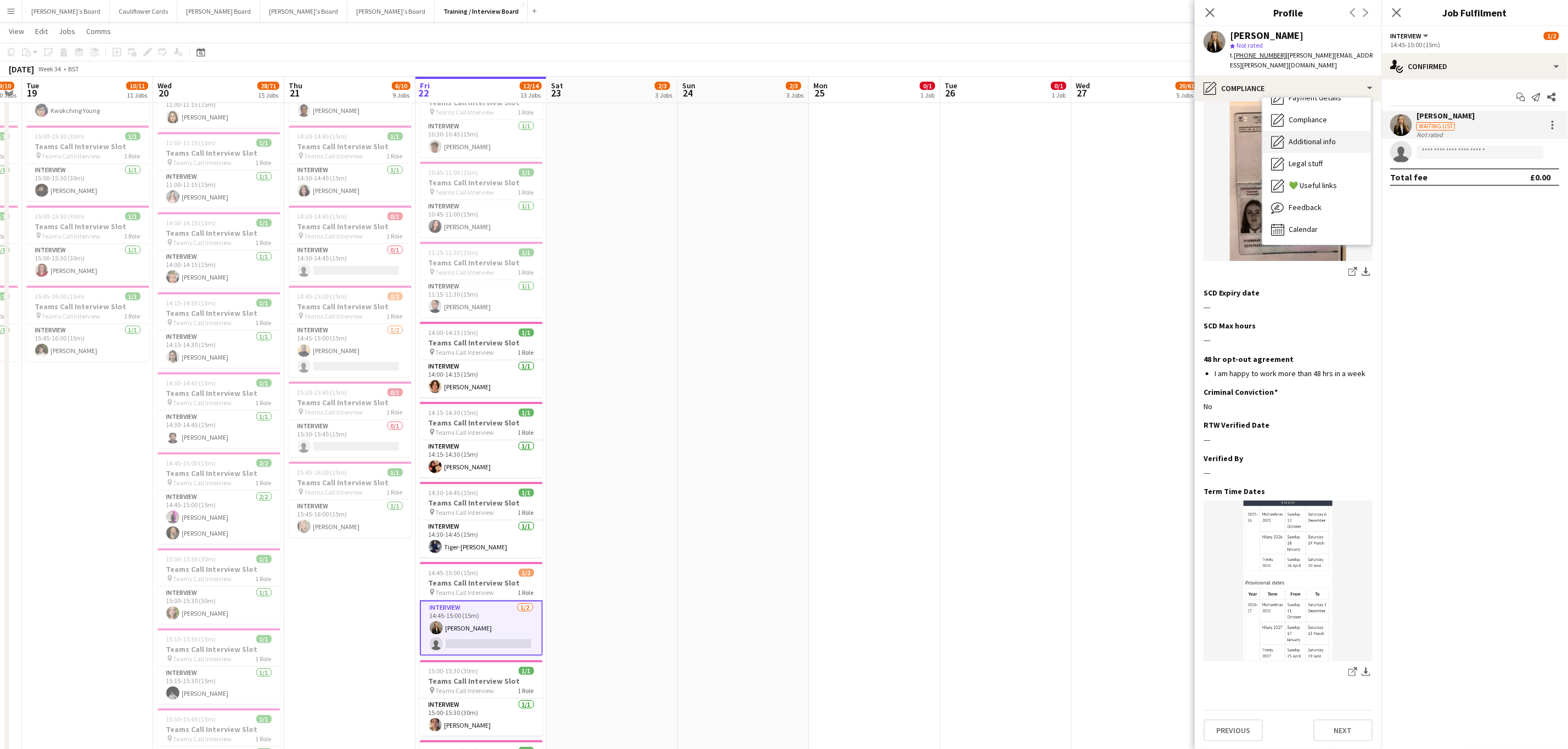
click at [1319, 145] on span "Additional info" at bounding box center [1311, 141] width 47 height 10
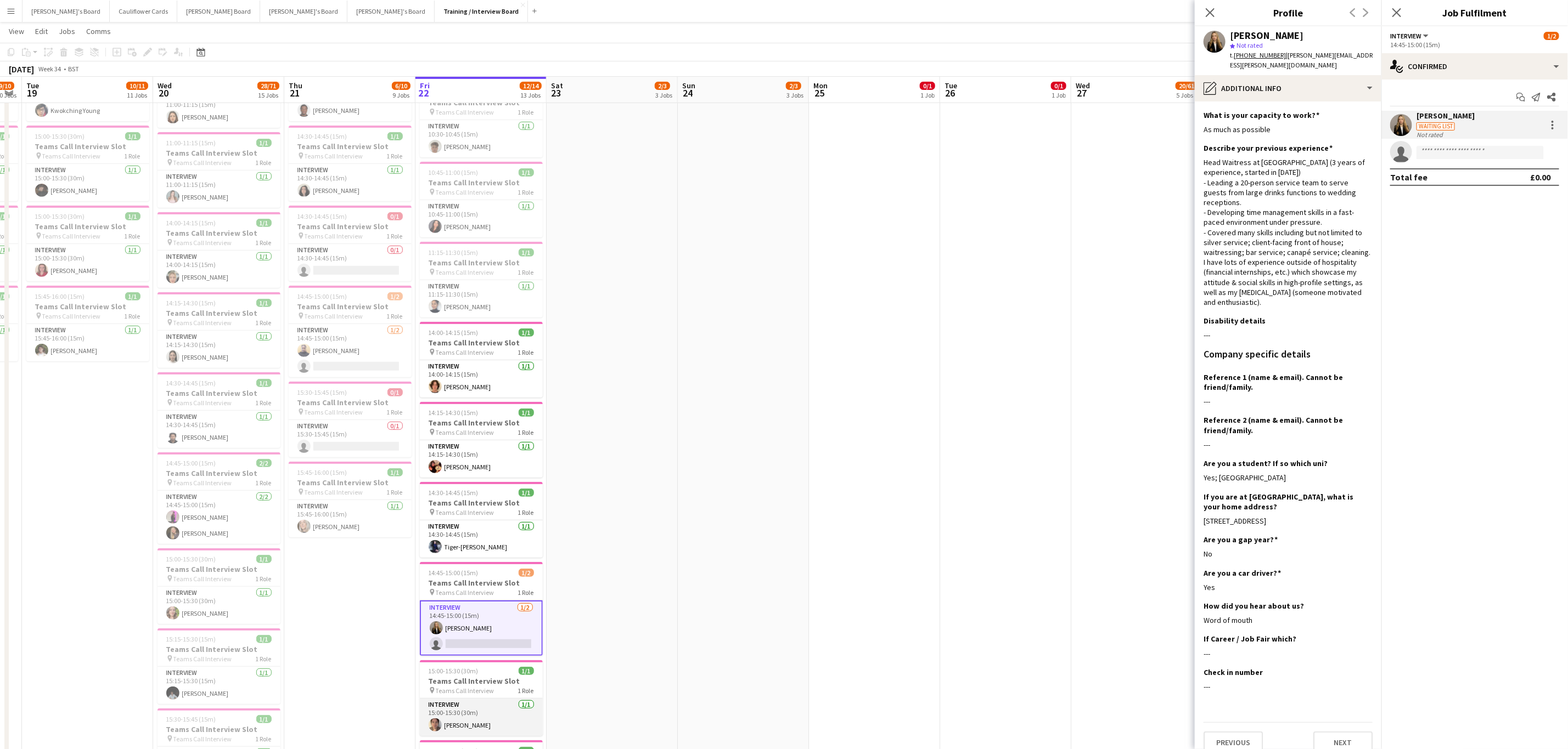
click at [479, 711] on app-card-role "Interview 1/1 15:00-15:30 (30m) Claire Dundon" at bounding box center [481, 718] width 123 height 38
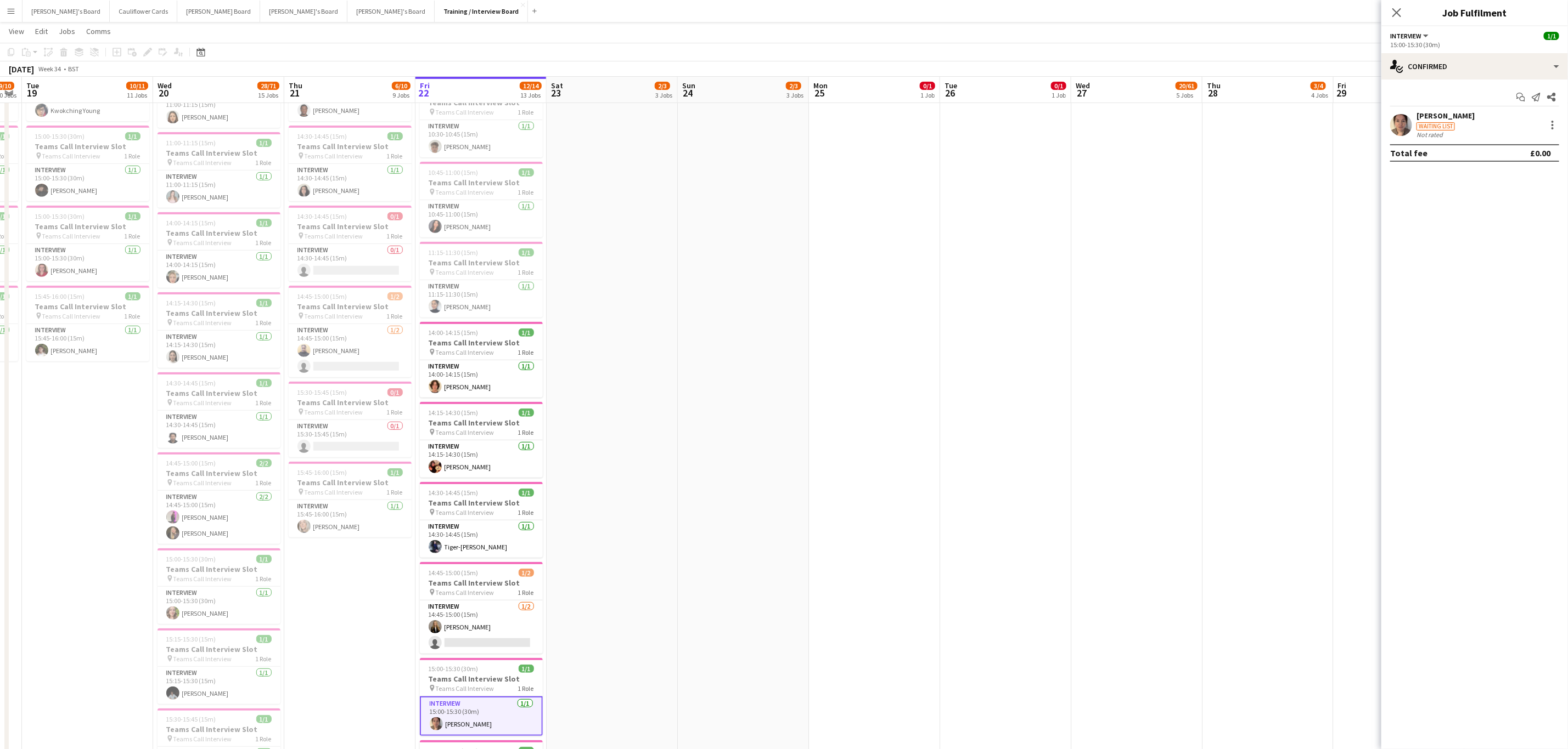
click at [1406, 131] on app-user-avatar at bounding box center [1400, 125] width 22 height 22
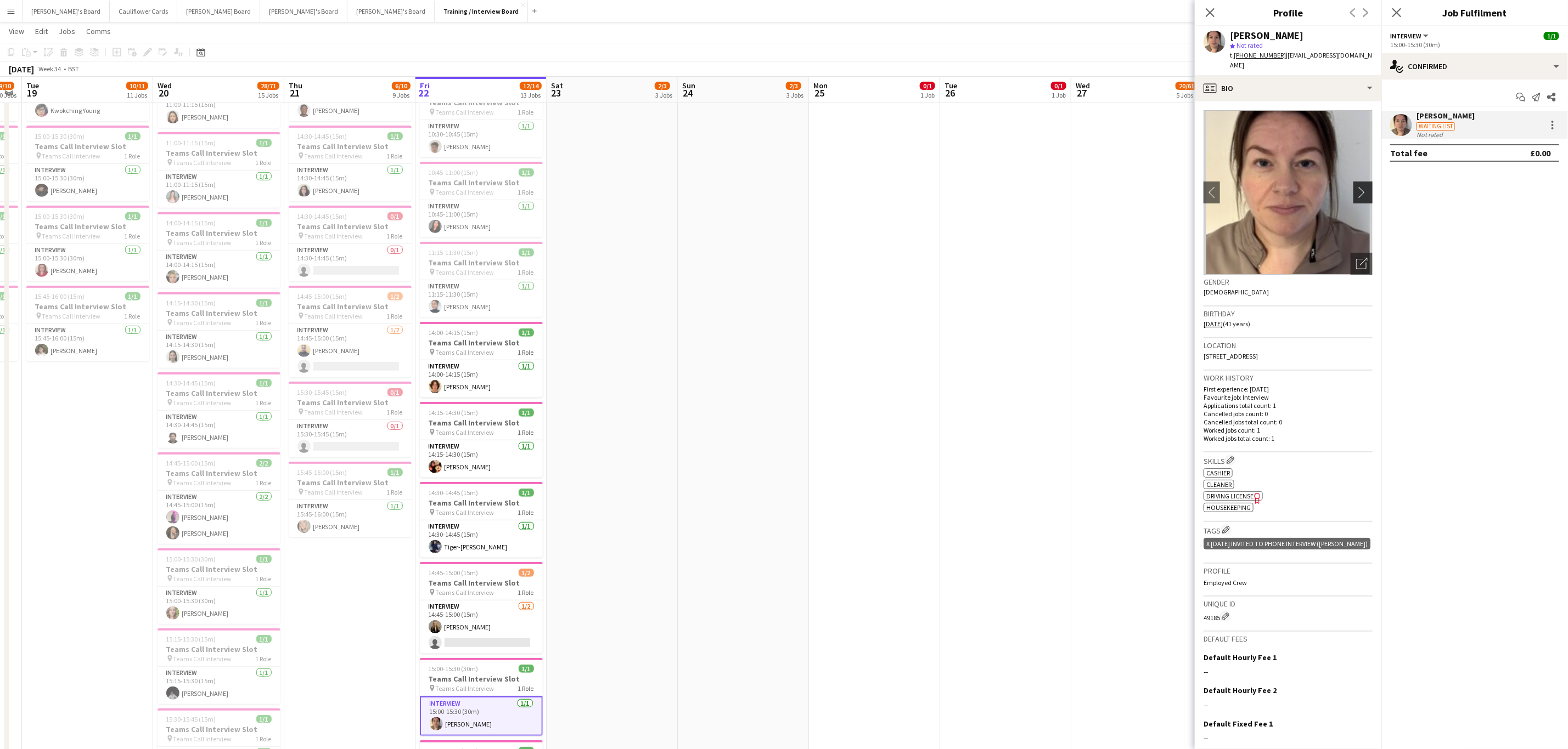
click at [1353, 181] on button "chevron-right" at bounding box center [1364, 192] width 22 height 22
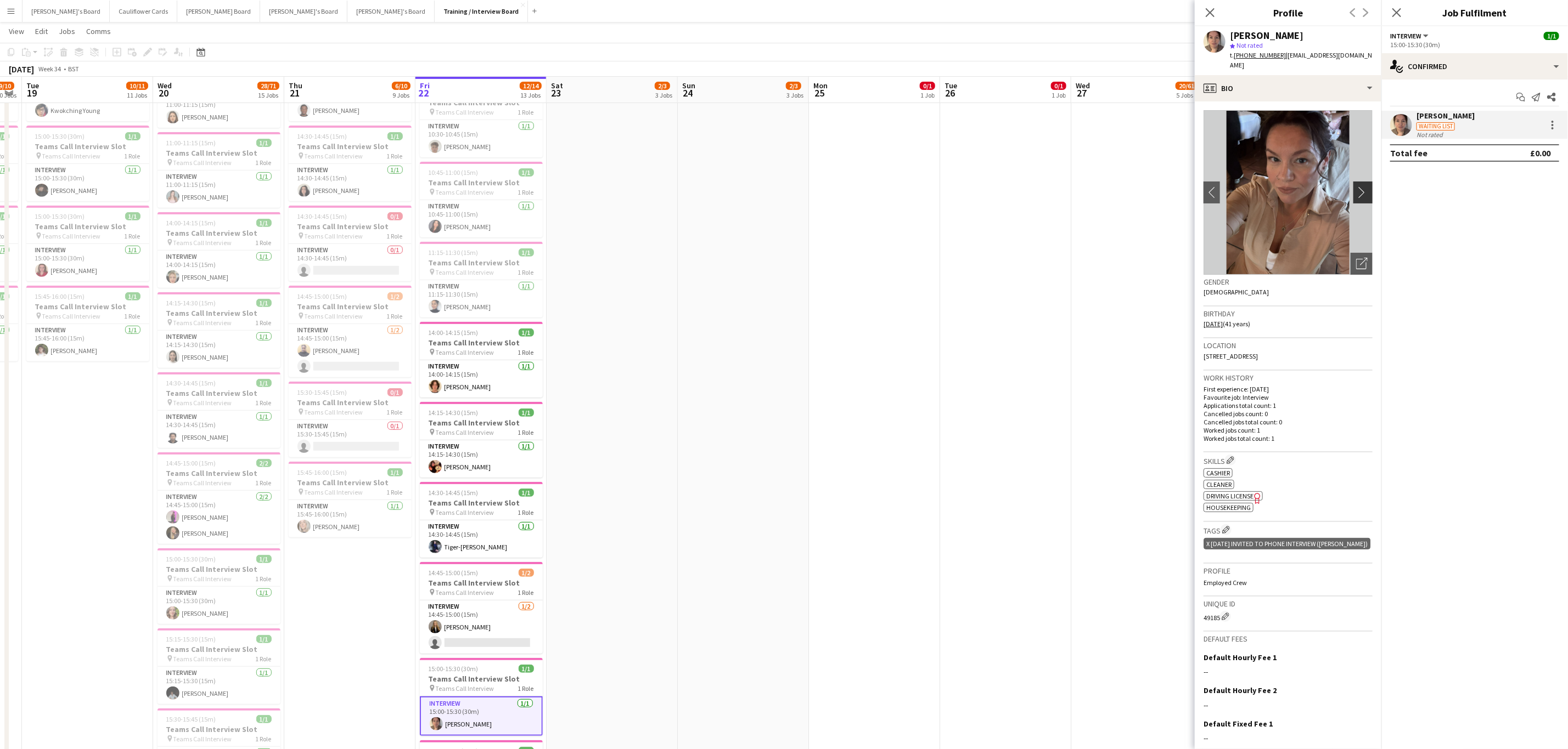
click at [1353, 181] on button "chevron-right" at bounding box center [1364, 192] width 22 height 22
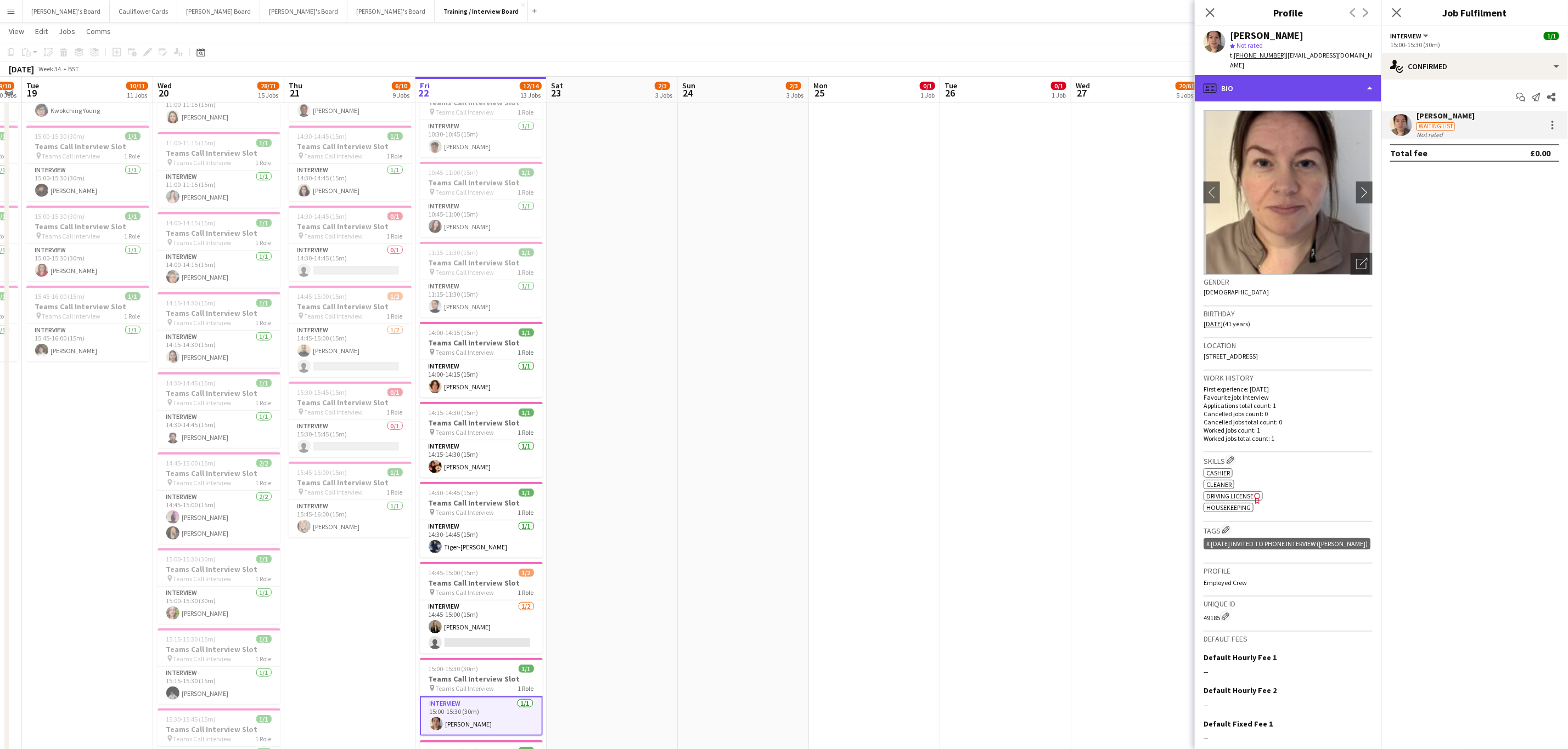
click at [1345, 87] on div "profile Bio" at bounding box center [1288, 88] width 187 height 26
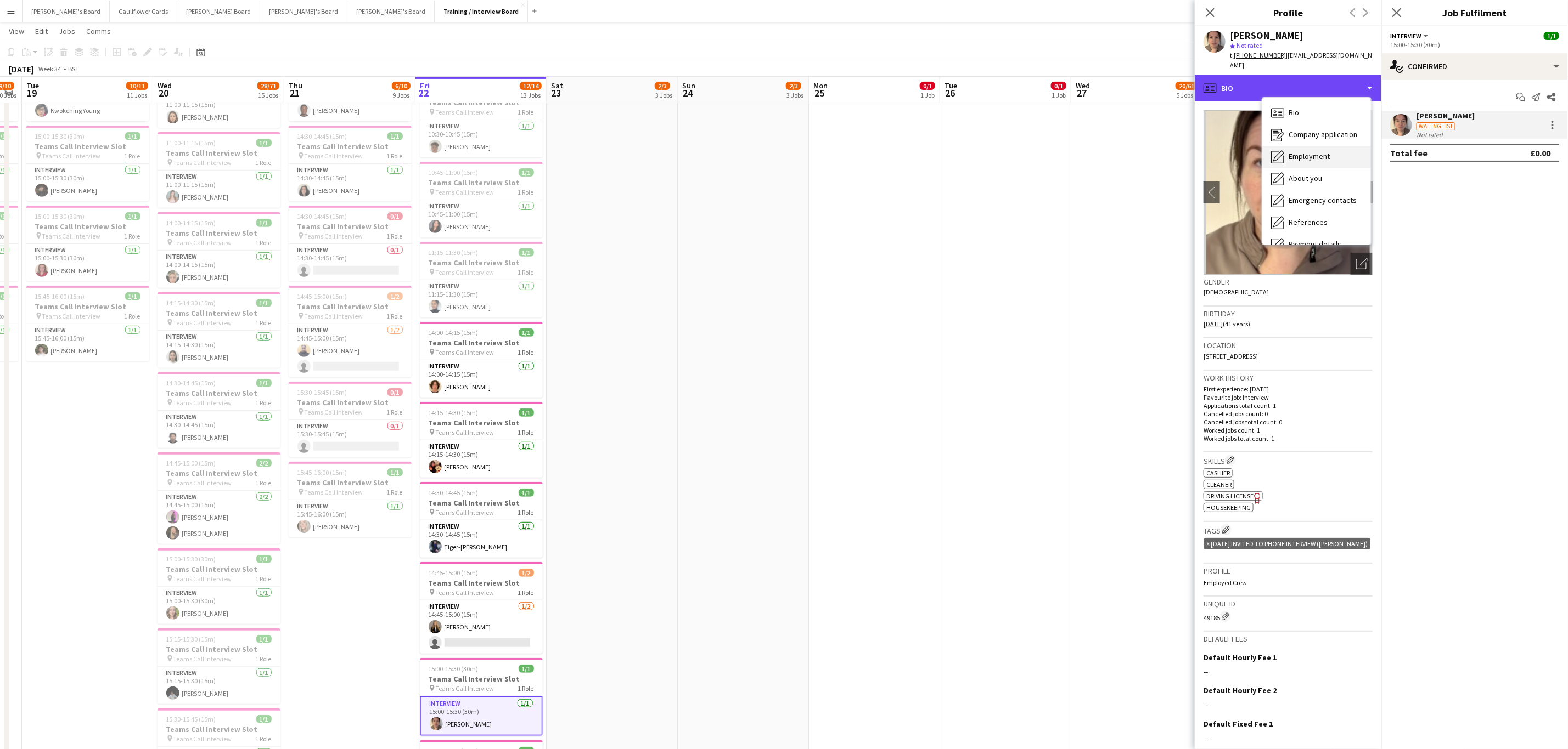
scroll to position [146, 0]
click at [1304, 116] on div "Compliance Compliance" at bounding box center [1316, 120] width 109 height 22
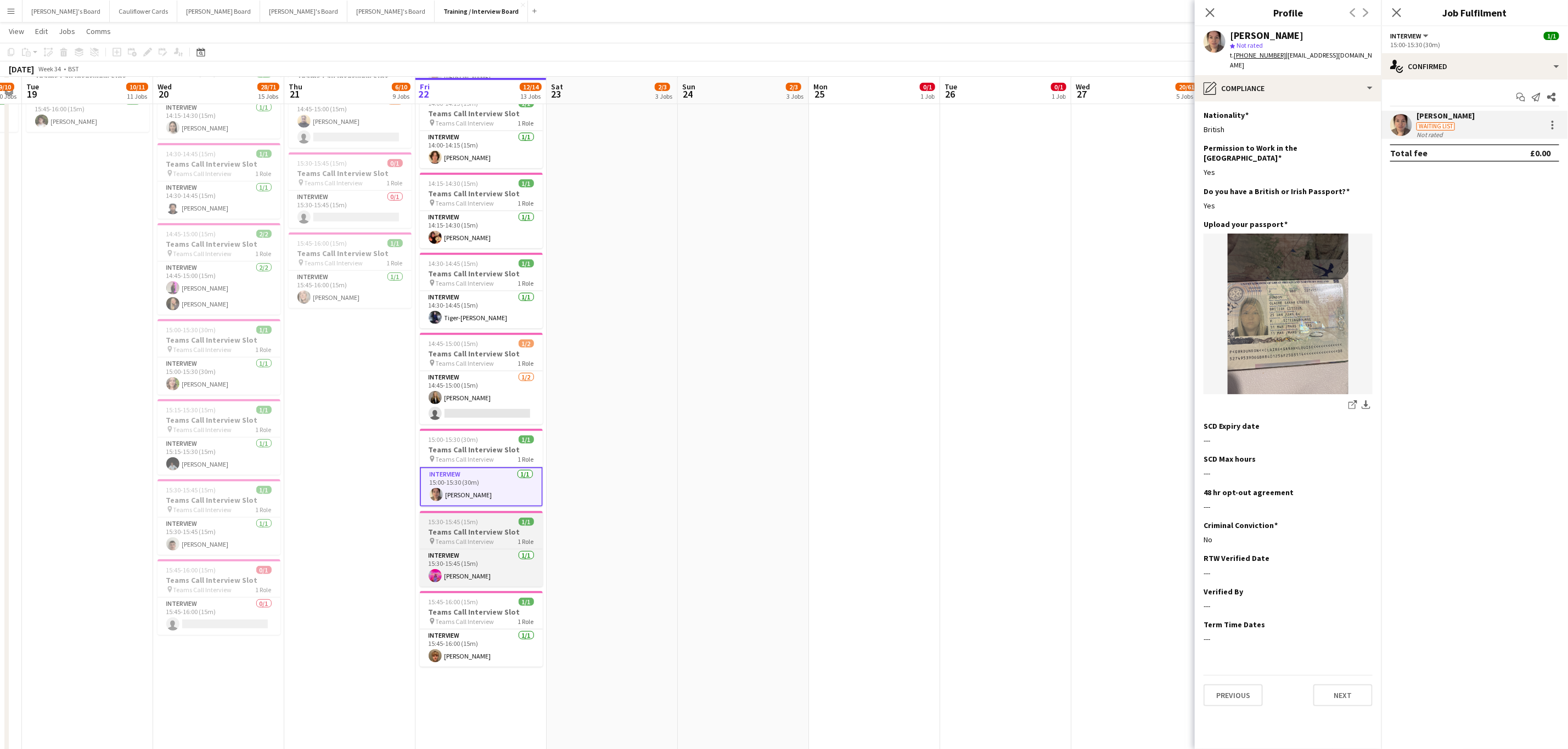
scroll to position [472, 0]
click at [494, 575] on app-card-role "Interview 1/1 15:30-15:45 (15m) Maddie McGrath" at bounding box center [481, 568] width 123 height 38
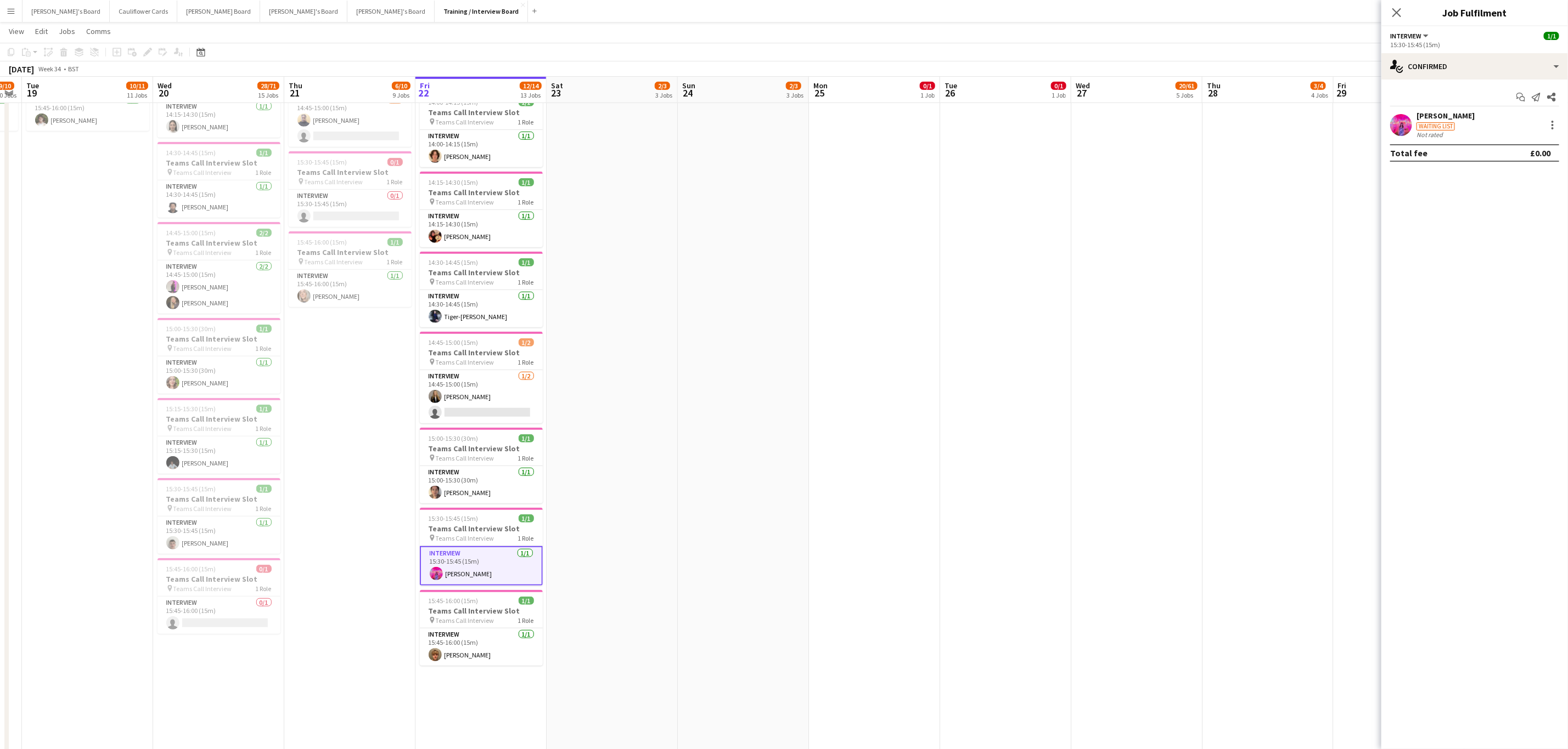
click at [1393, 129] on app-user-avatar at bounding box center [1400, 125] width 22 height 22
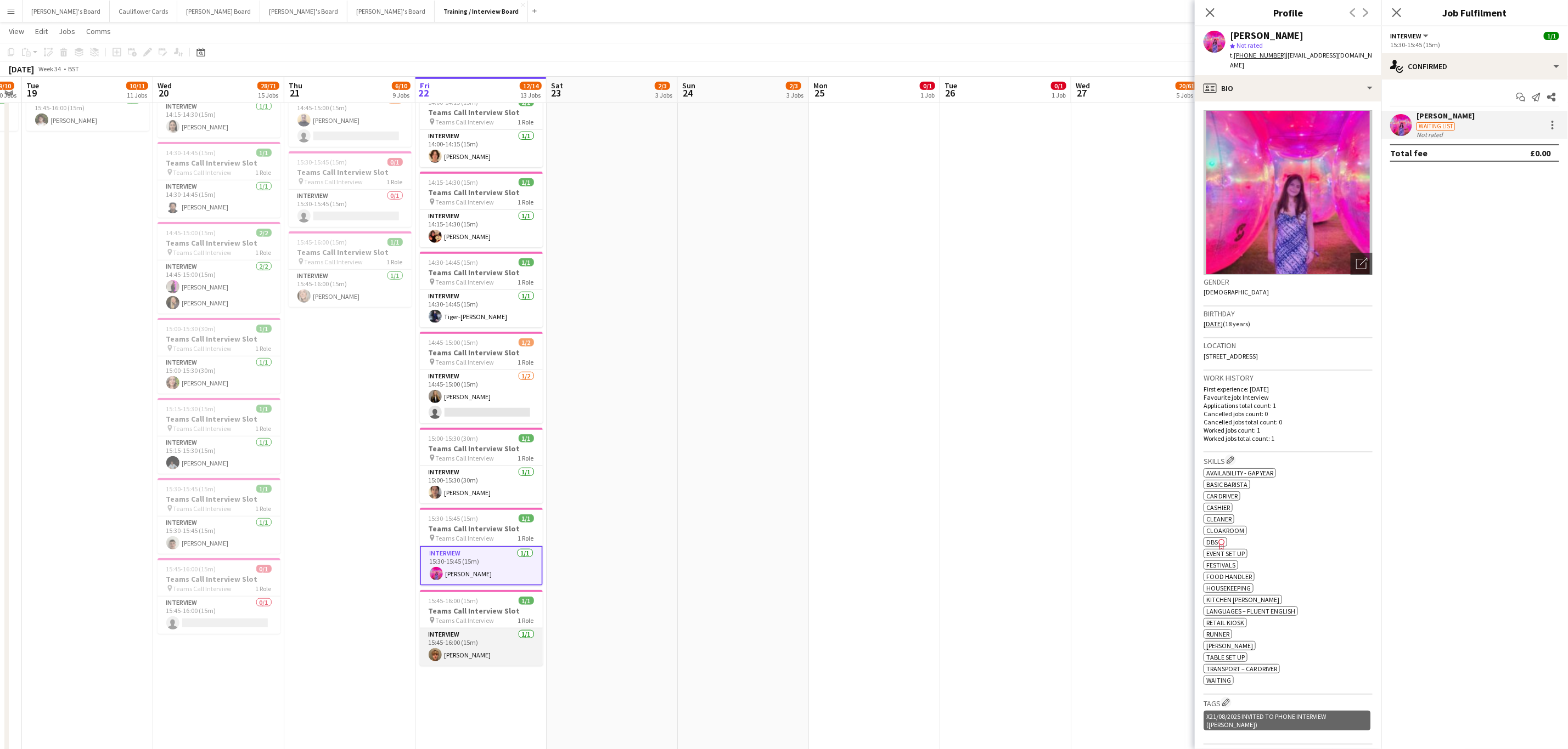
click at [466, 665] on app-card-role "Interview 1/1 15:45-16:00 (15m) Woody Gelblum" at bounding box center [481, 648] width 123 height 38
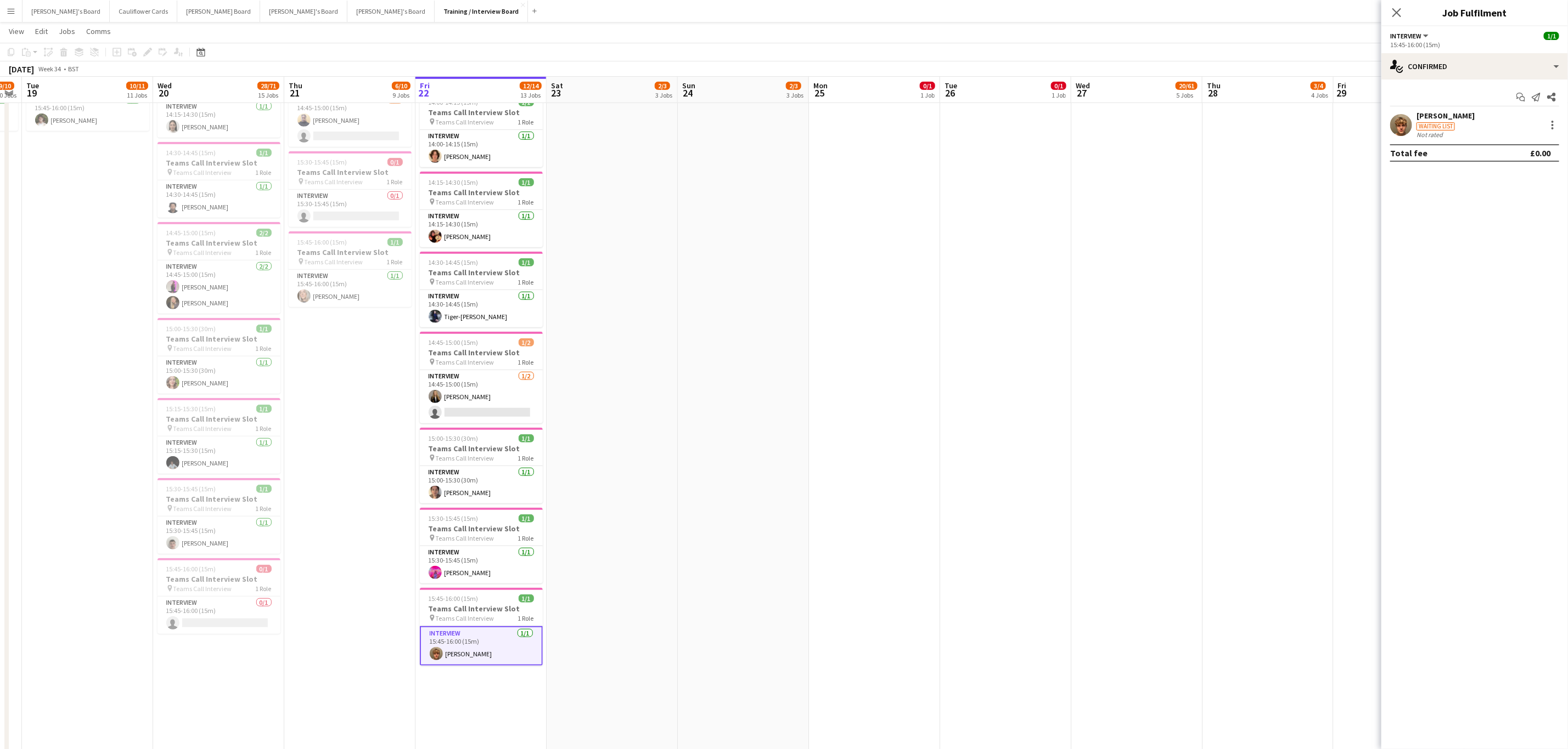
click at [1400, 131] on app-user-avatar at bounding box center [1400, 125] width 22 height 22
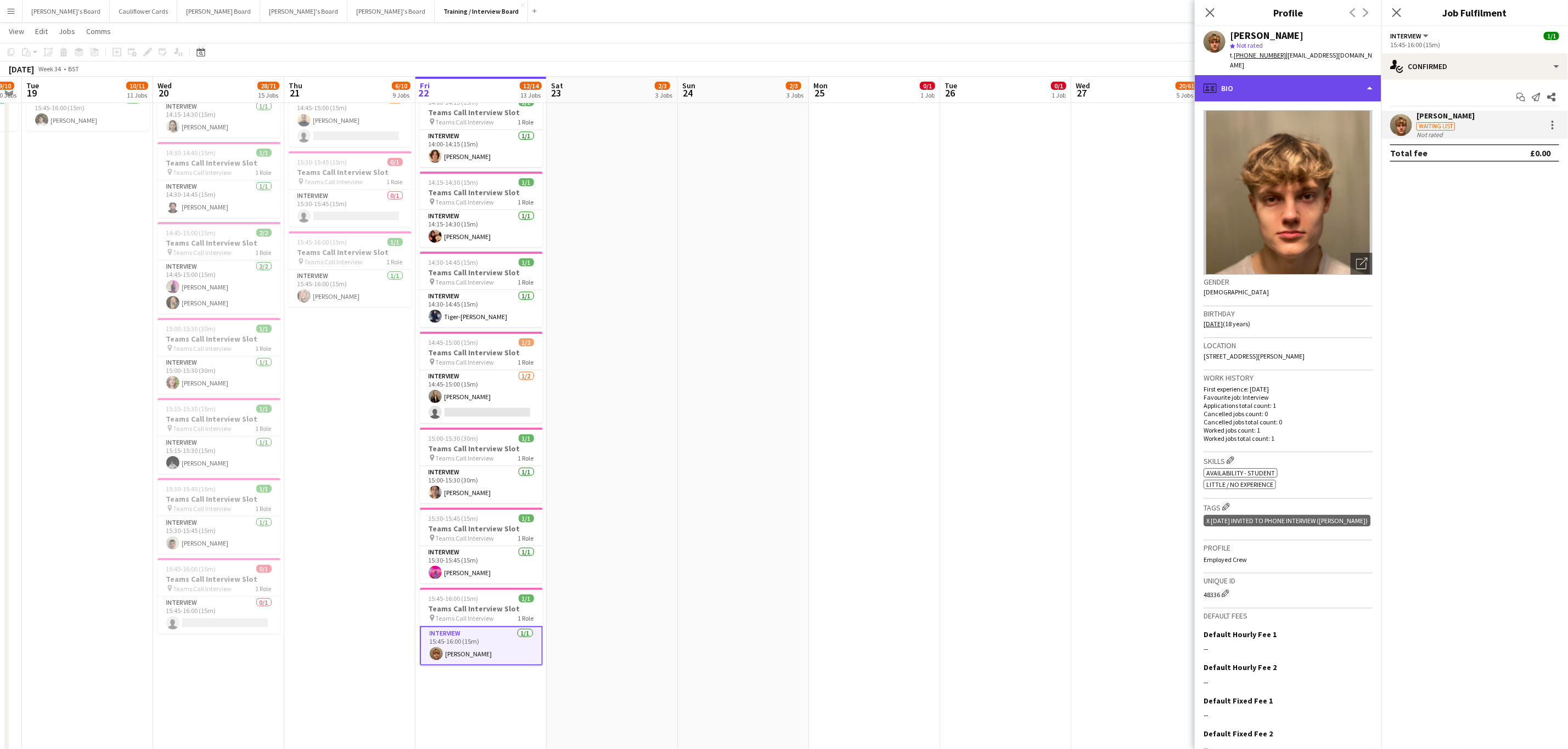
click at [1312, 86] on div "profile Bio" at bounding box center [1288, 88] width 187 height 26
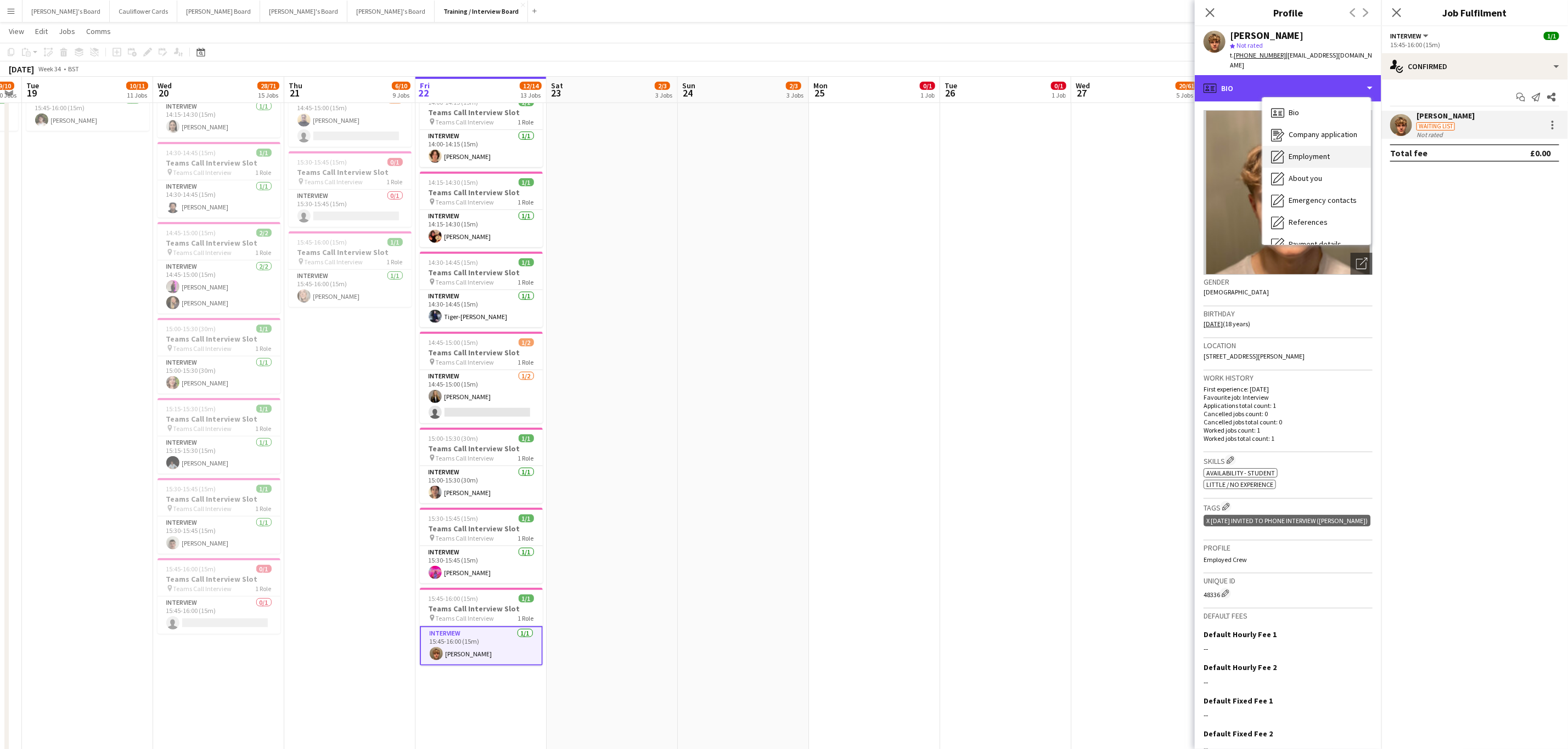
scroll to position [146, 0]
click at [1311, 115] on span "Compliance" at bounding box center [1307, 120] width 38 height 10
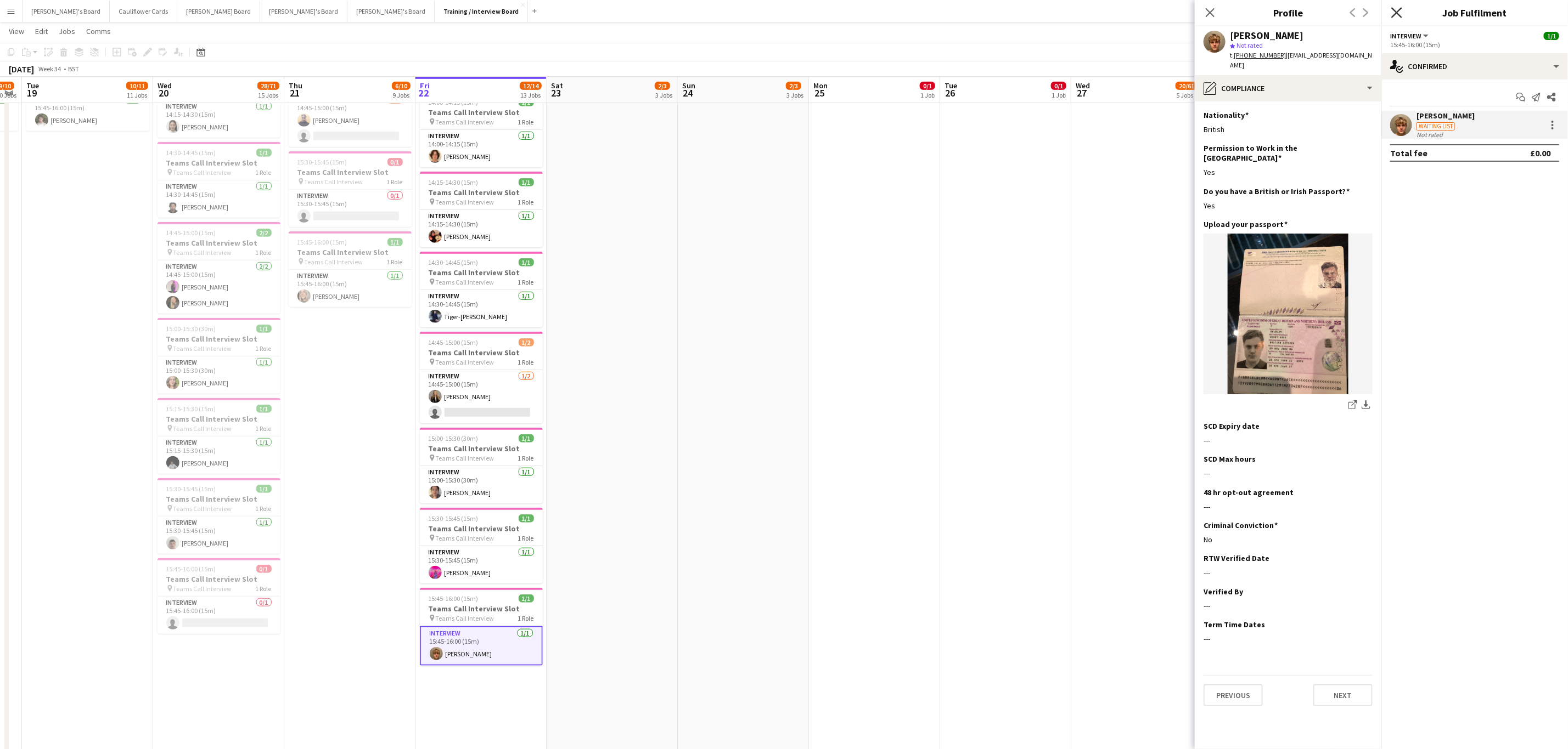
click at [1400, 12] on icon "Close pop-in" at bounding box center [1396, 12] width 11 height 11
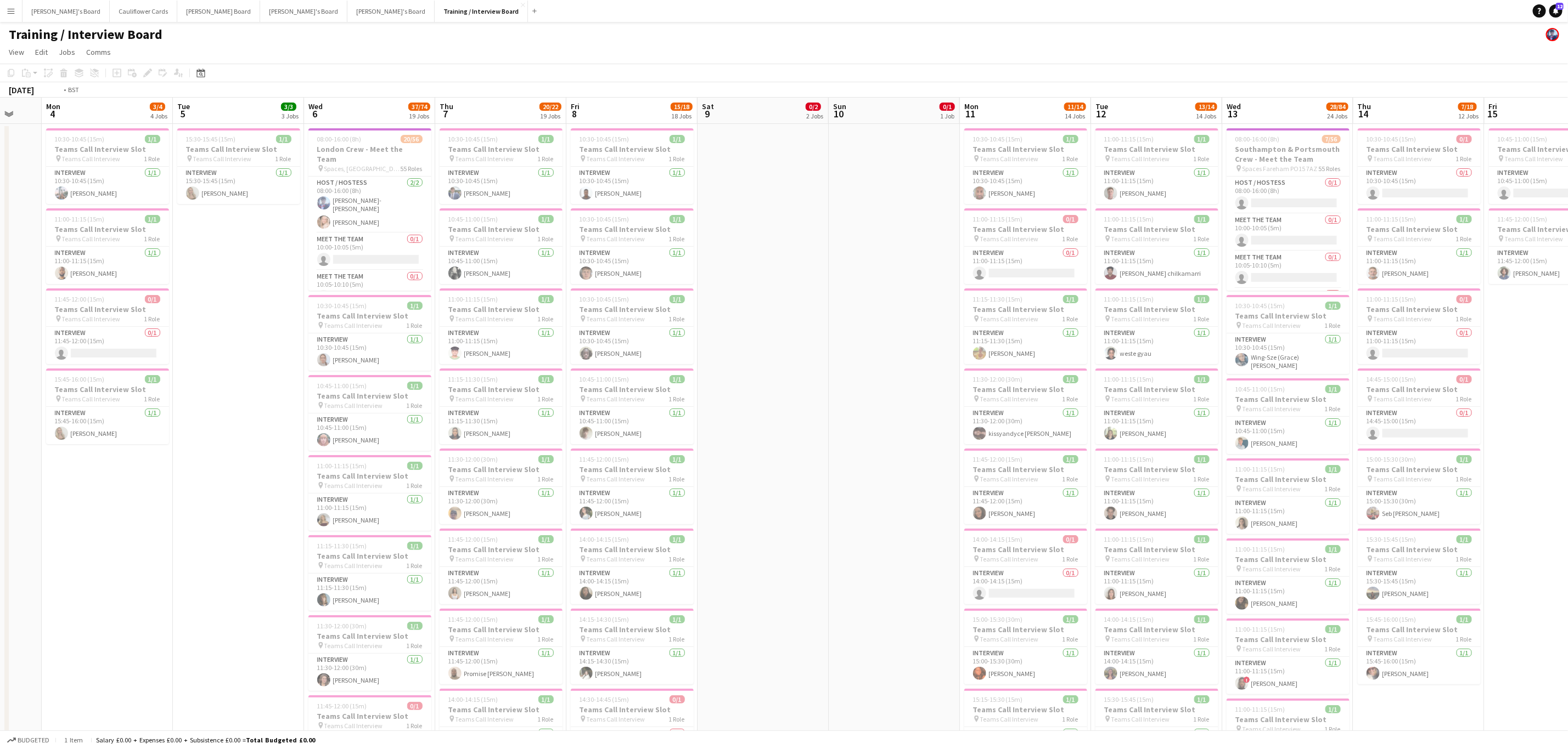
scroll to position [0, 333]
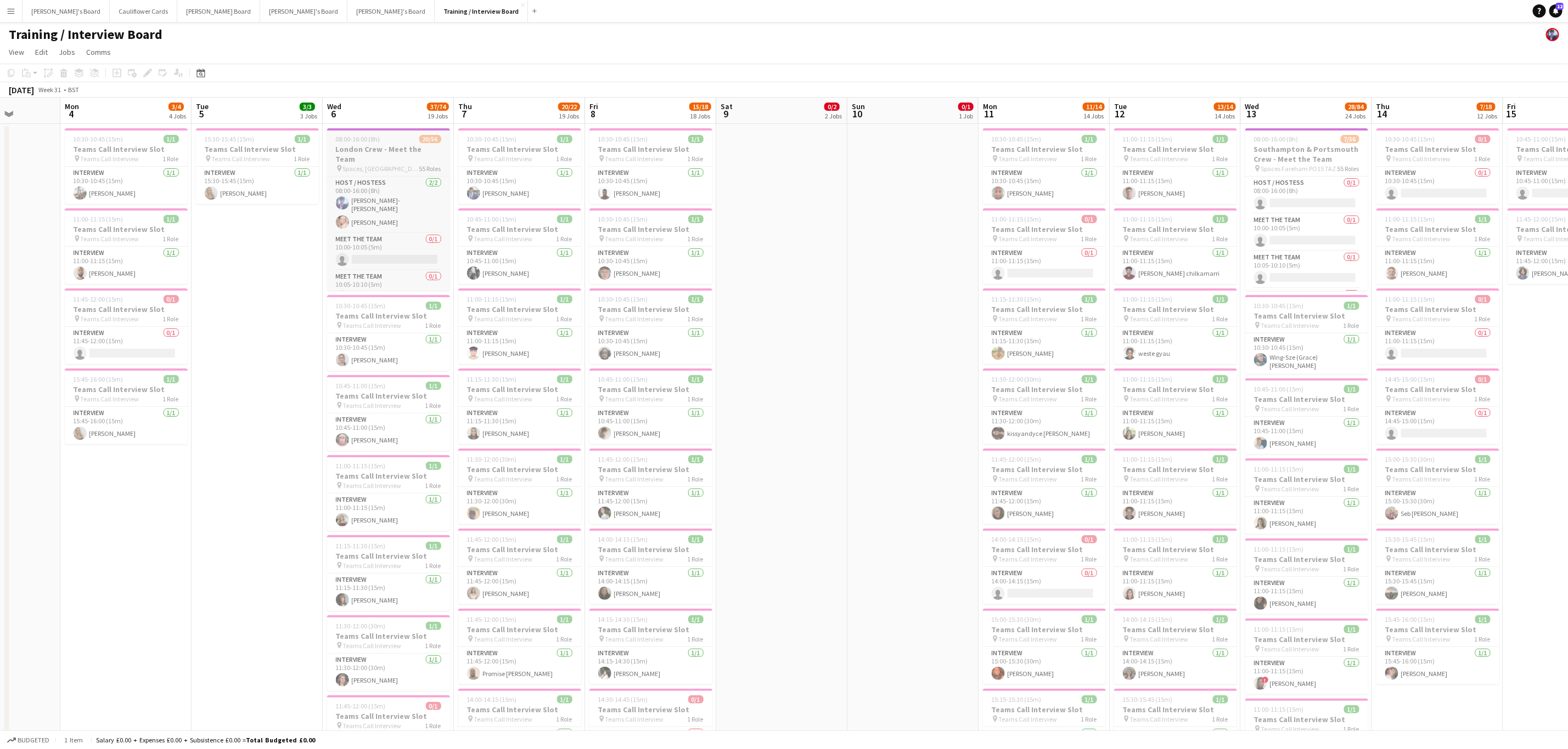
click at [377, 150] on h3 "London Crew - Meet the Team" at bounding box center [388, 155] width 123 height 20
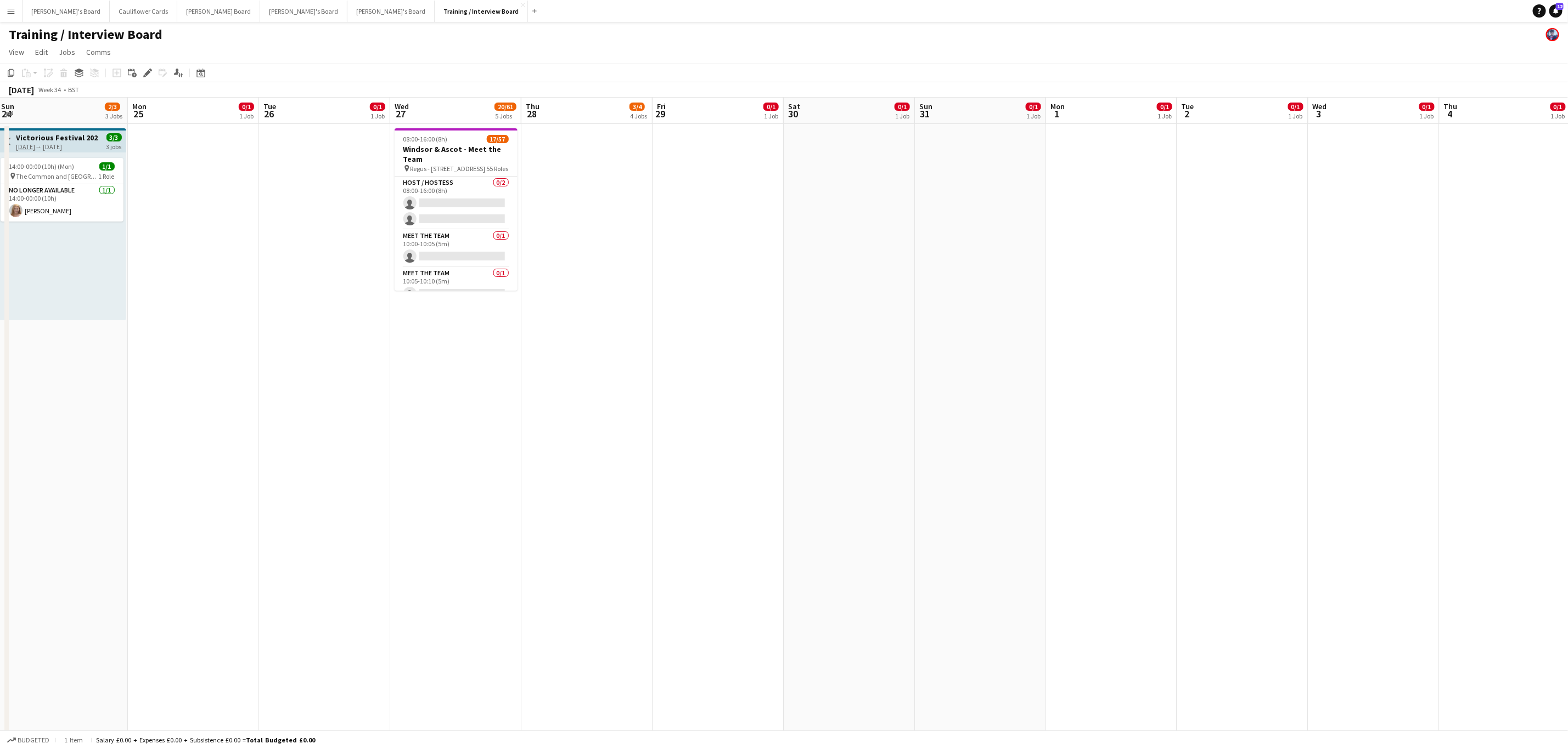
scroll to position [0, 404]
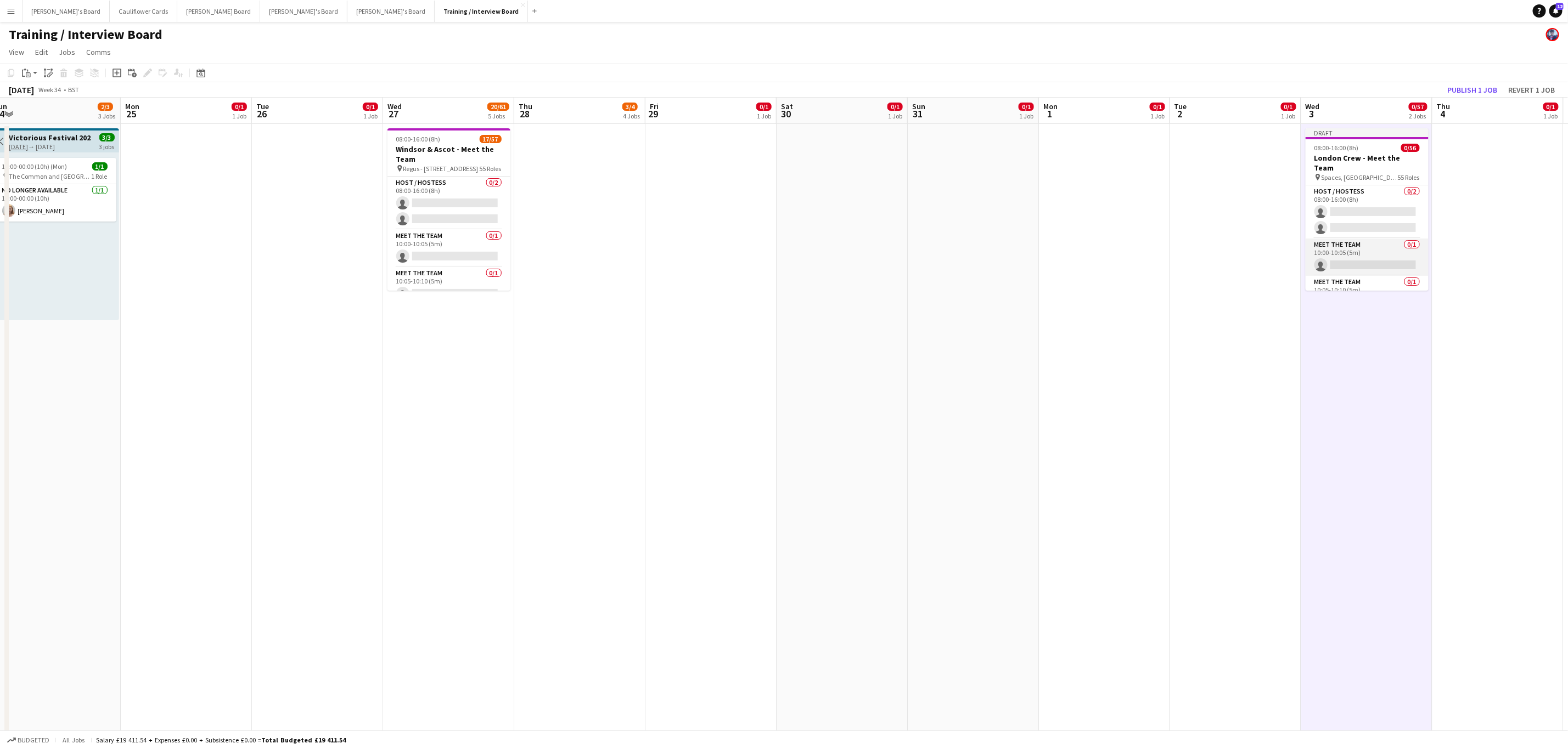
click at [1359, 242] on app-card-role "Meet The Team 0/1 10:00-10:05 (5m) single-neutral-actions" at bounding box center [1366, 257] width 123 height 38
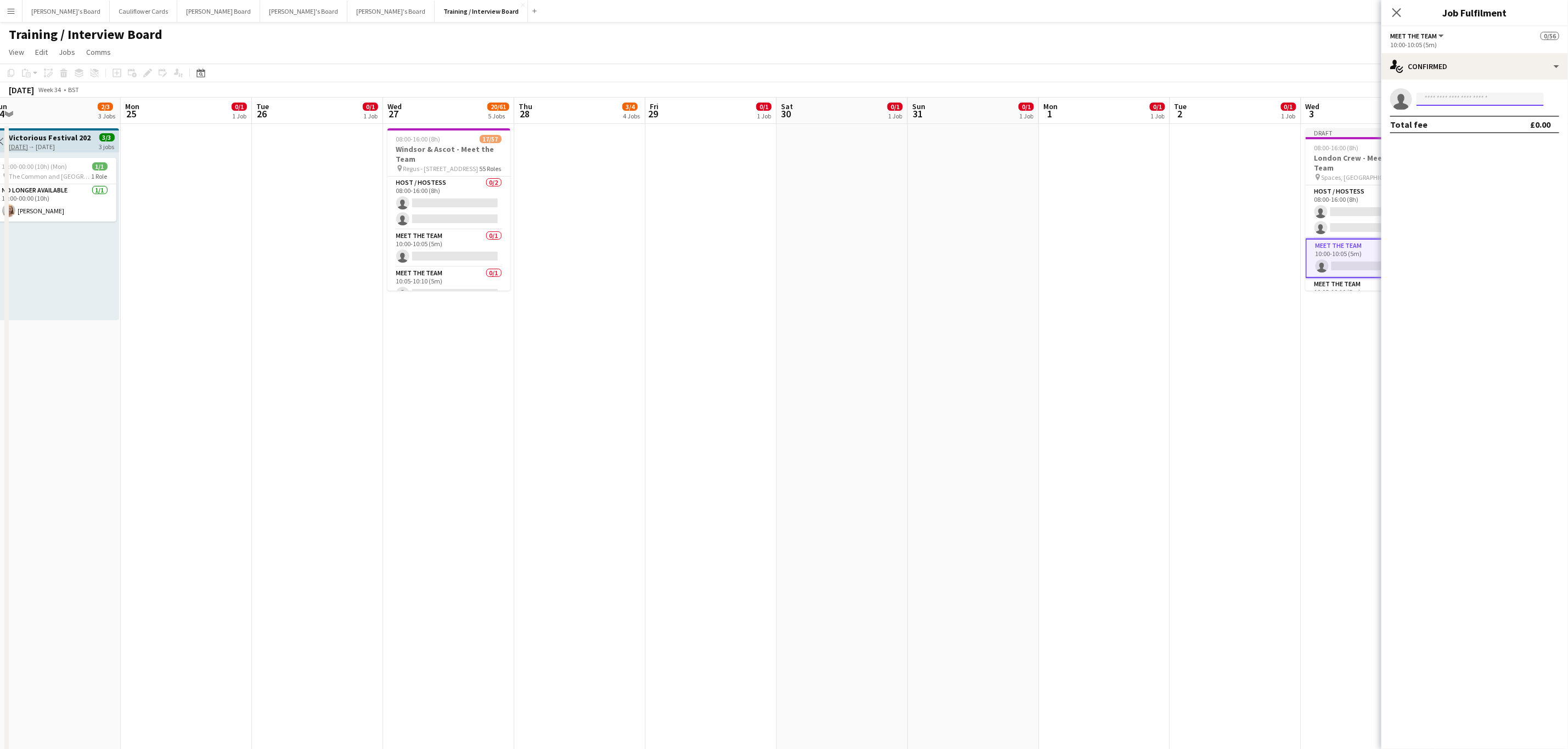
click at [1464, 102] on input at bounding box center [1480, 99] width 127 height 13
paste input "**********"
type input "**********"
click at [1463, 112] on span "Kareyni Davis" at bounding box center [1457, 115] width 63 height 9
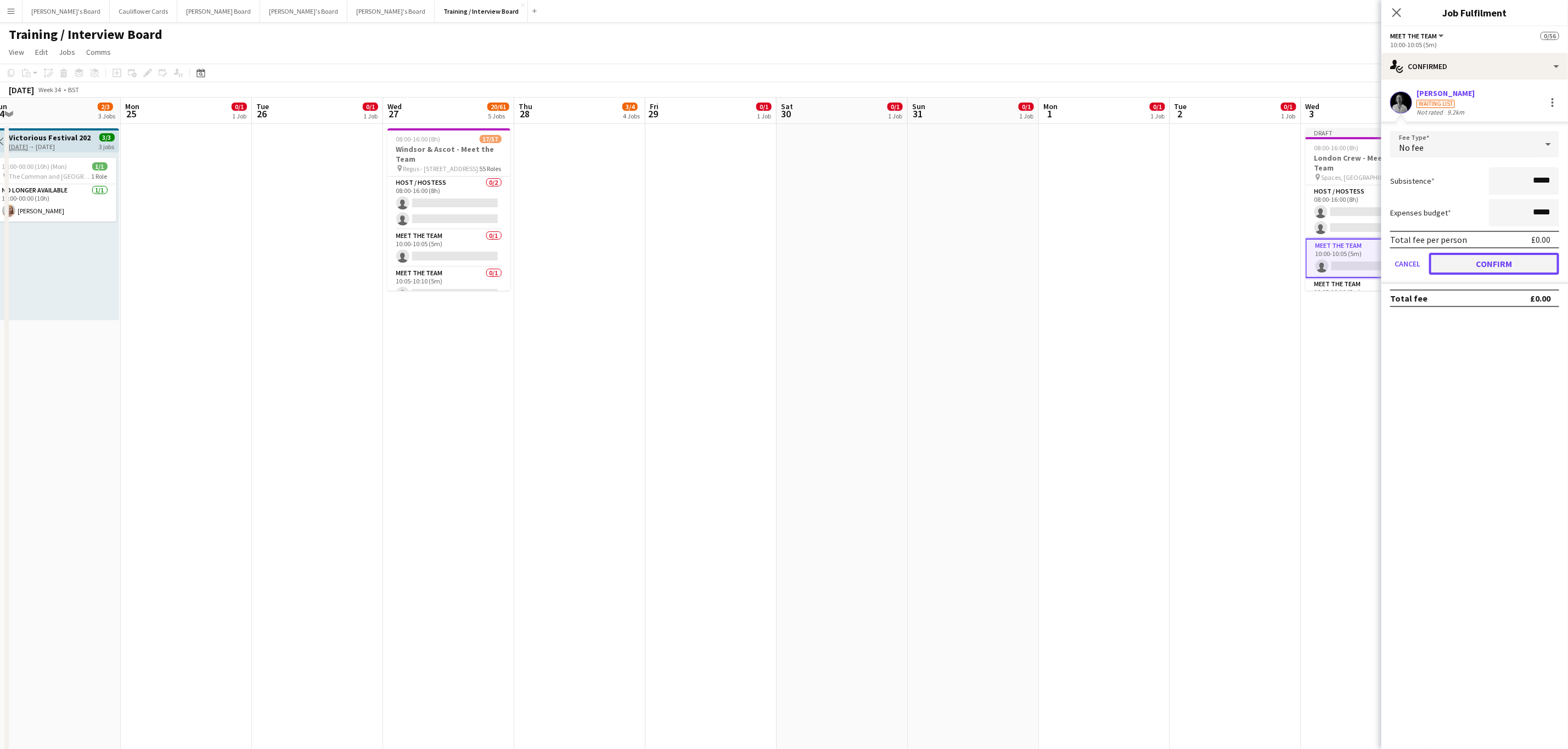
click at [1472, 254] on button "Confirm" at bounding box center [1494, 263] width 130 height 22
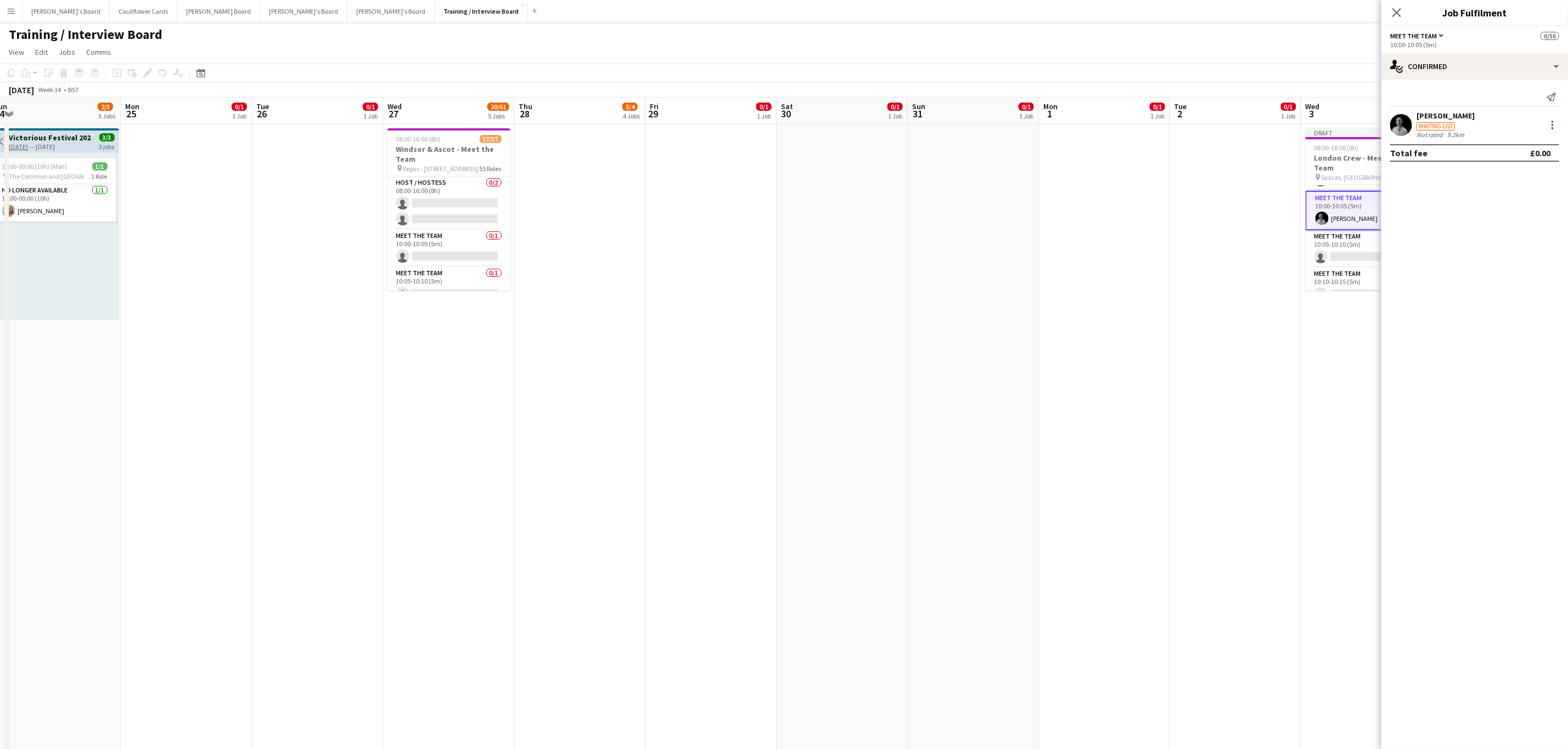
scroll to position [56, 0]
click at [1346, 231] on app-card-role "Meet The Team 0/1 10:05-10:10 (5m) single-neutral-actions" at bounding box center [1366, 241] width 123 height 38
click at [1458, 89] on app-invite-slot "single-neutral-actions" at bounding box center [1474, 99] width 187 height 22
click at [1459, 104] on input at bounding box center [1480, 99] width 127 height 13
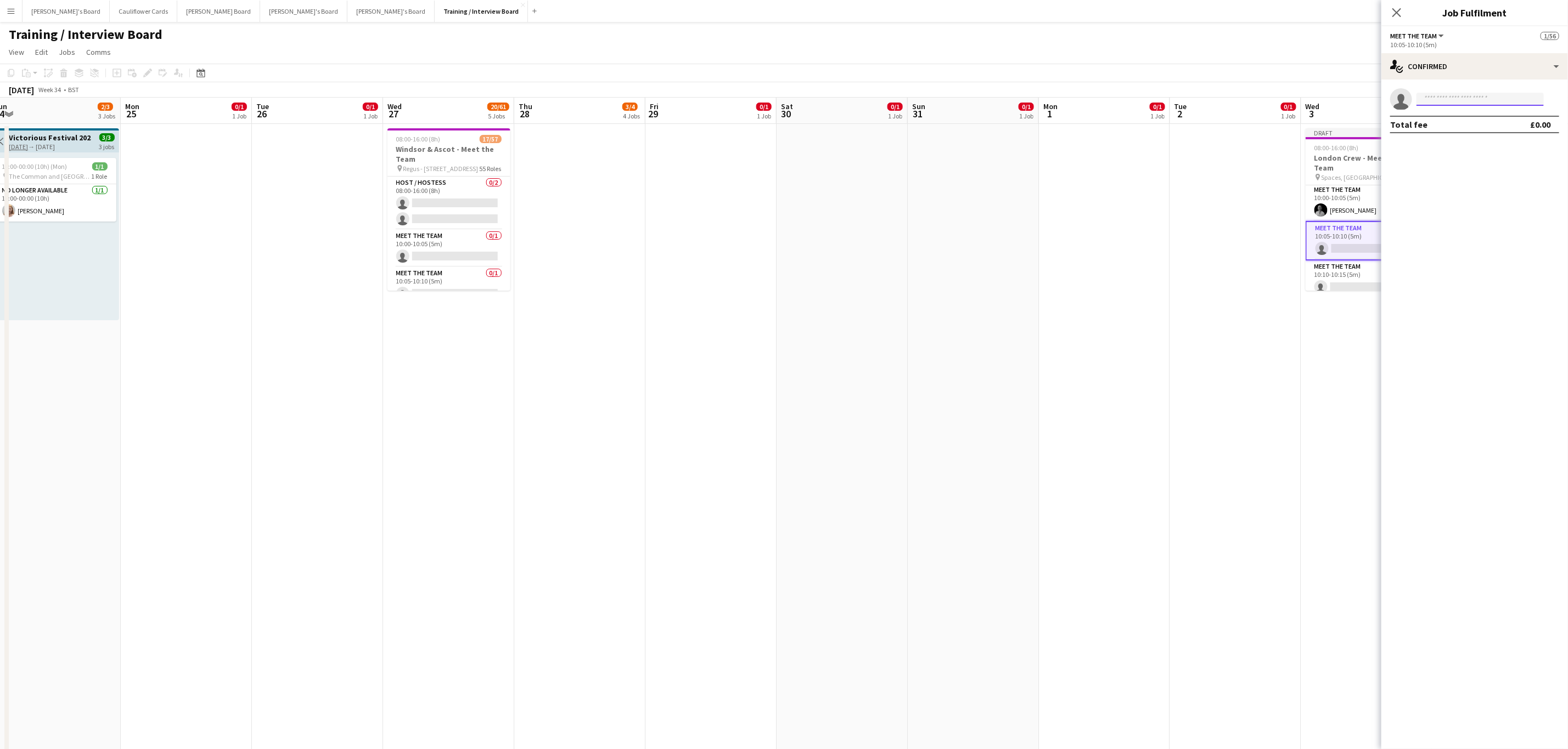
paste input "**********"
type input "**********"
click at [1463, 111] on span "Oghenetega Asakpa" at bounding box center [1457, 115] width 63 height 9
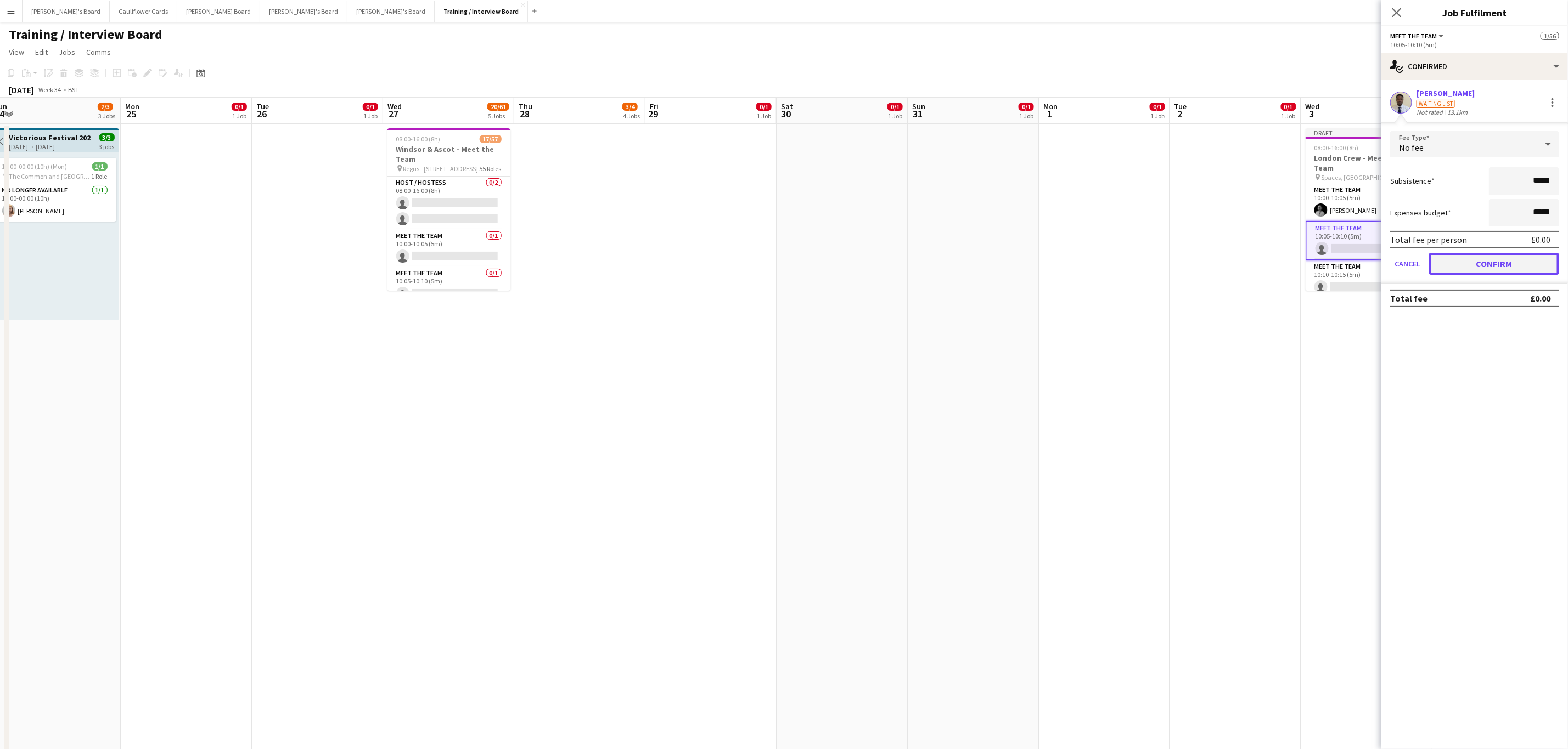
click at [1485, 254] on button "Confirm" at bounding box center [1494, 263] width 130 height 22
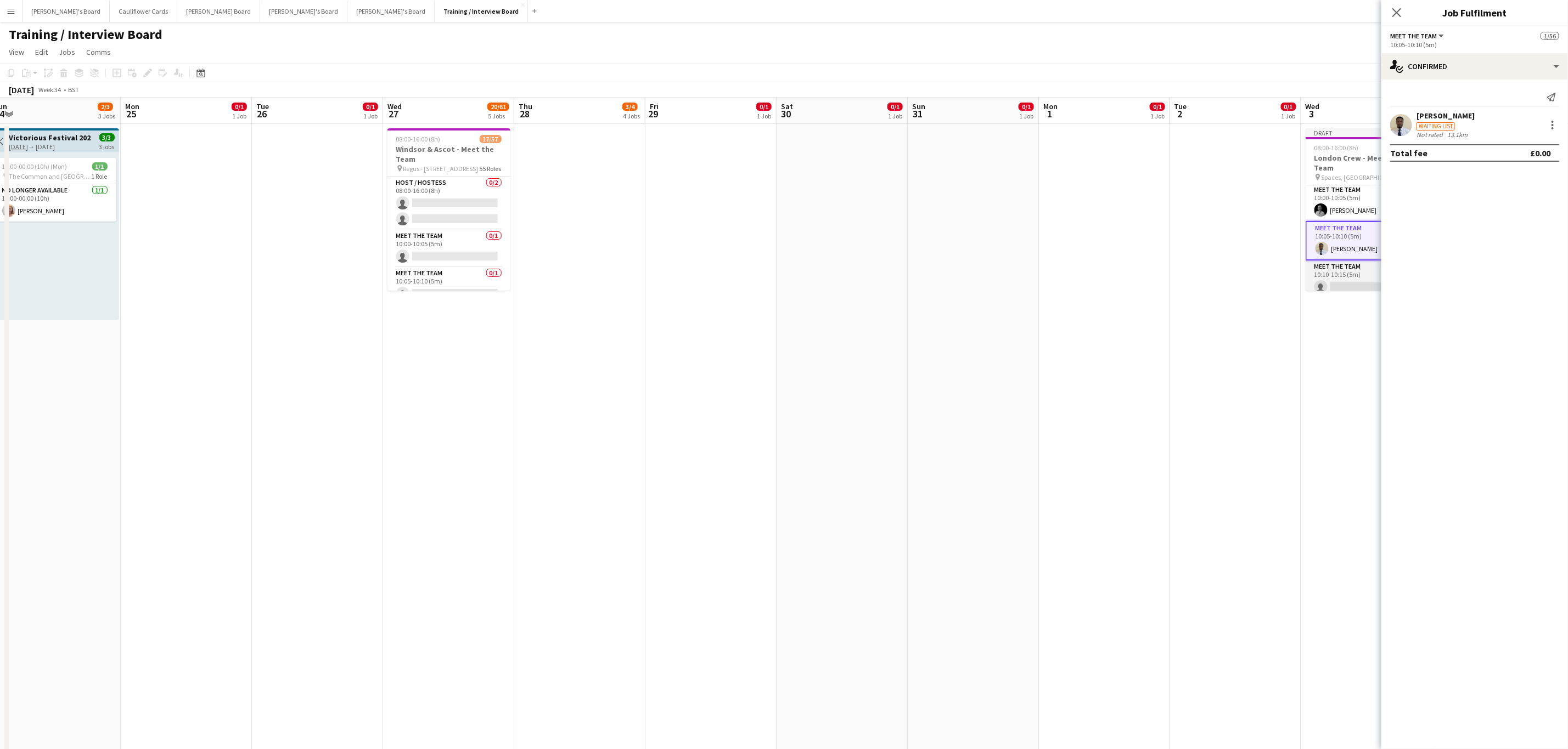
click at [1354, 278] on app-card-role "Meet The Team 0/1 10:10-10:15 (5m) single-neutral-actions" at bounding box center [1366, 279] width 123 height 38
click at [1467, 101] on input at bounding box center [1480, 99] width 127 height 13
paste input "**********"
type input "**********"
click at [1478, 122] on span "cassiemullen@hotmail.co.uk" at bounding box center [1480, 124] width 110 height 9
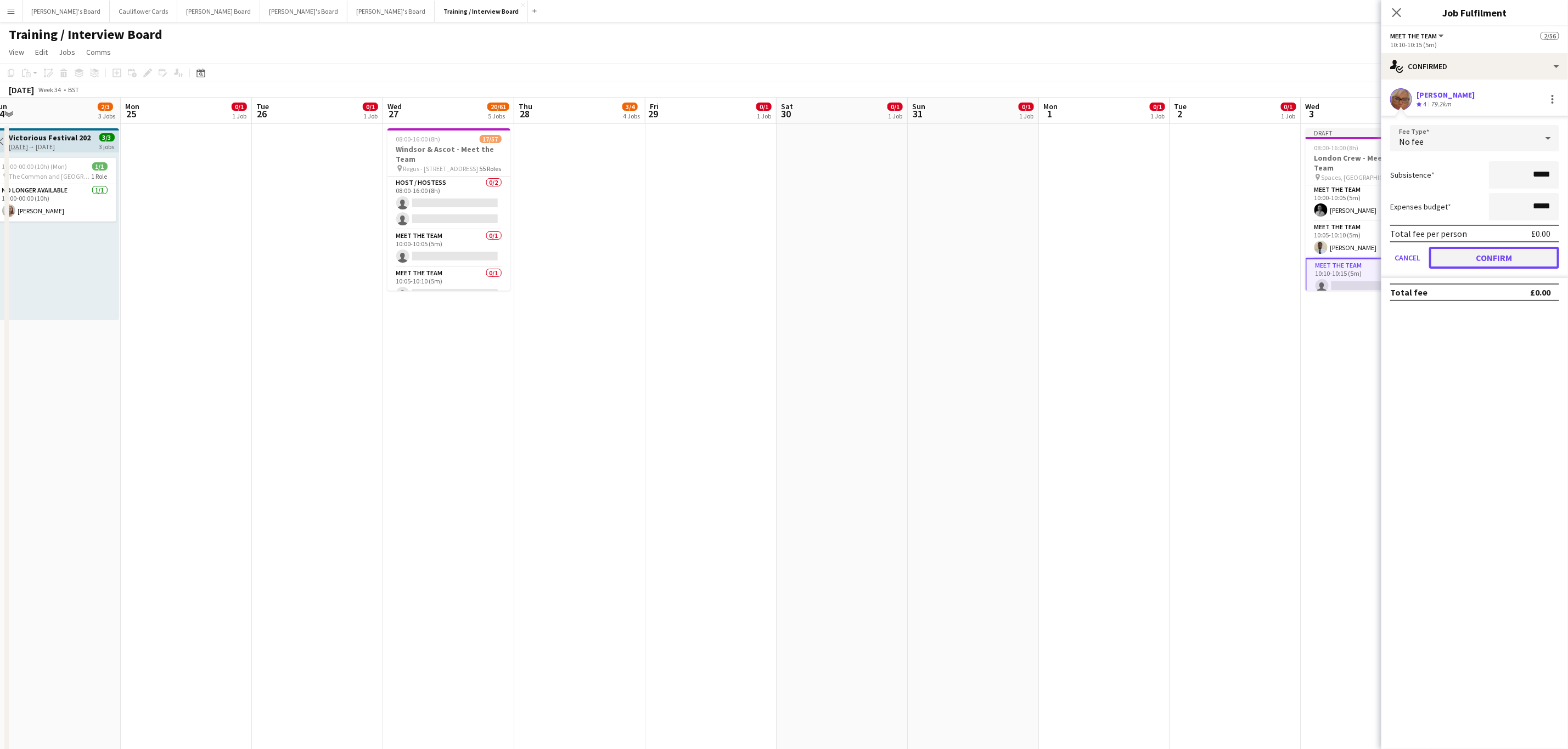
click at [1495, 260] on button "Confirm" at bounding box center [1494, 257] width 130 height 22
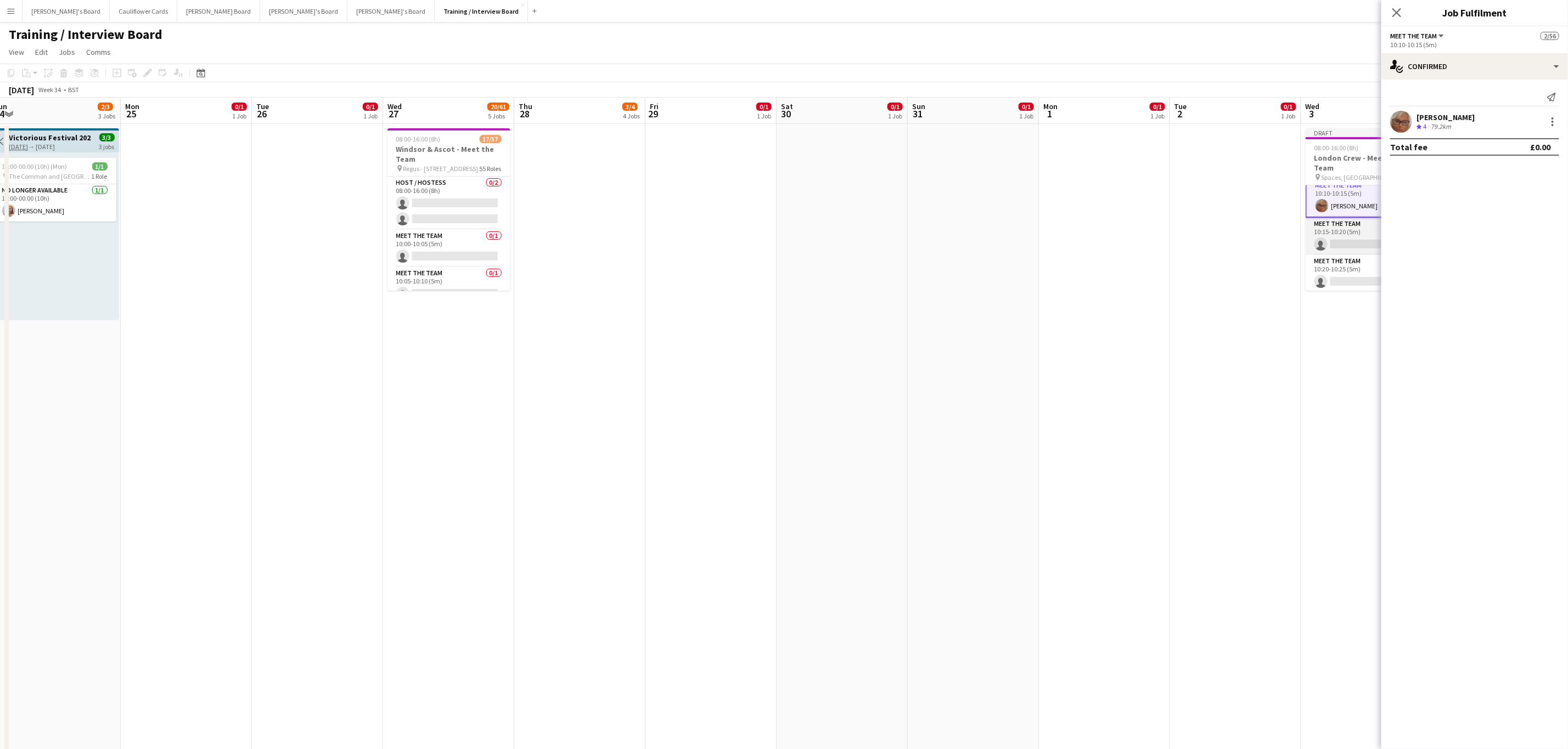
click at [1342, 227] on app-card-role "Meet The Team 0/1 10:15-10:20 (5m) single-neutral-actions" at bounding box center [1366, 237] width 123 height 38
click at [1332, 259] on app-card-role "Meet The Team 0/1 10:20-10:25 (5m) single-neutral-actions" at bounding box center [1366, 275] width 123 height 38
click at [1487, 98] on input at bounding box center [1480, 99] width 127 height 13
paste input "**********"
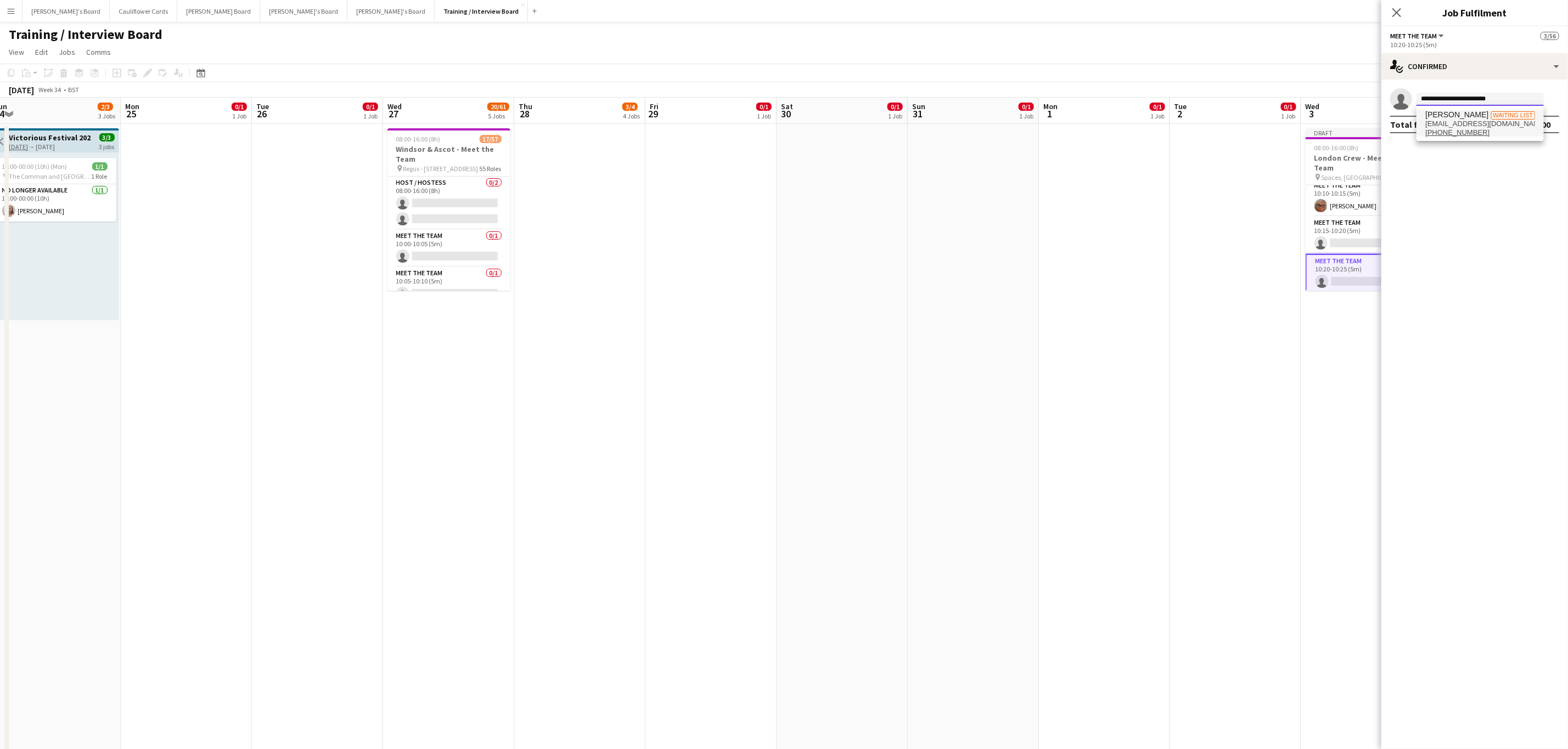
type input "**********"
click at [1470, 118] on span "mohamed hussein" at bounding box center [1457, 115] width 63 height 9
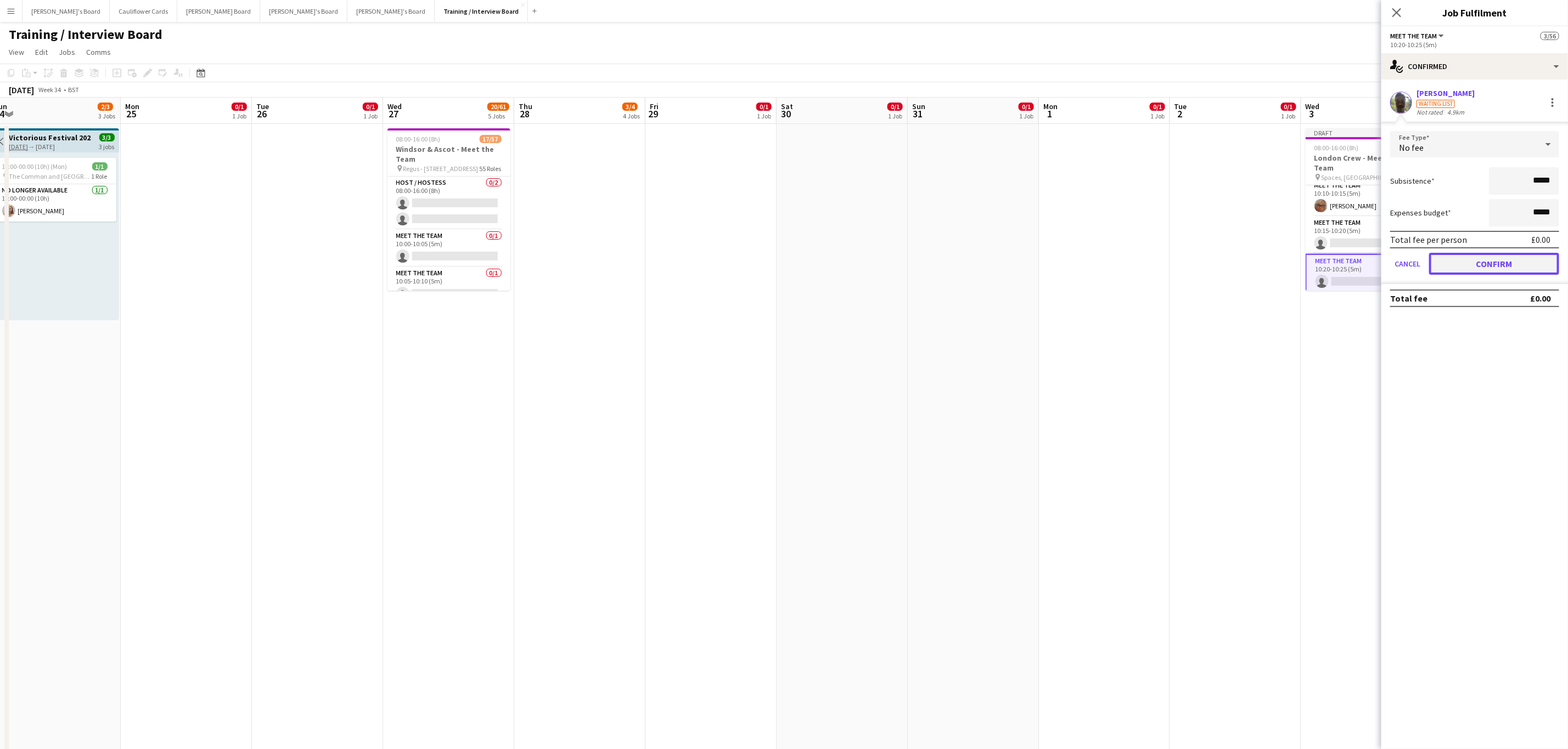
click at [1509, 265] on button "Confirm" at bounding box center [1494, 263] width 130 height 22
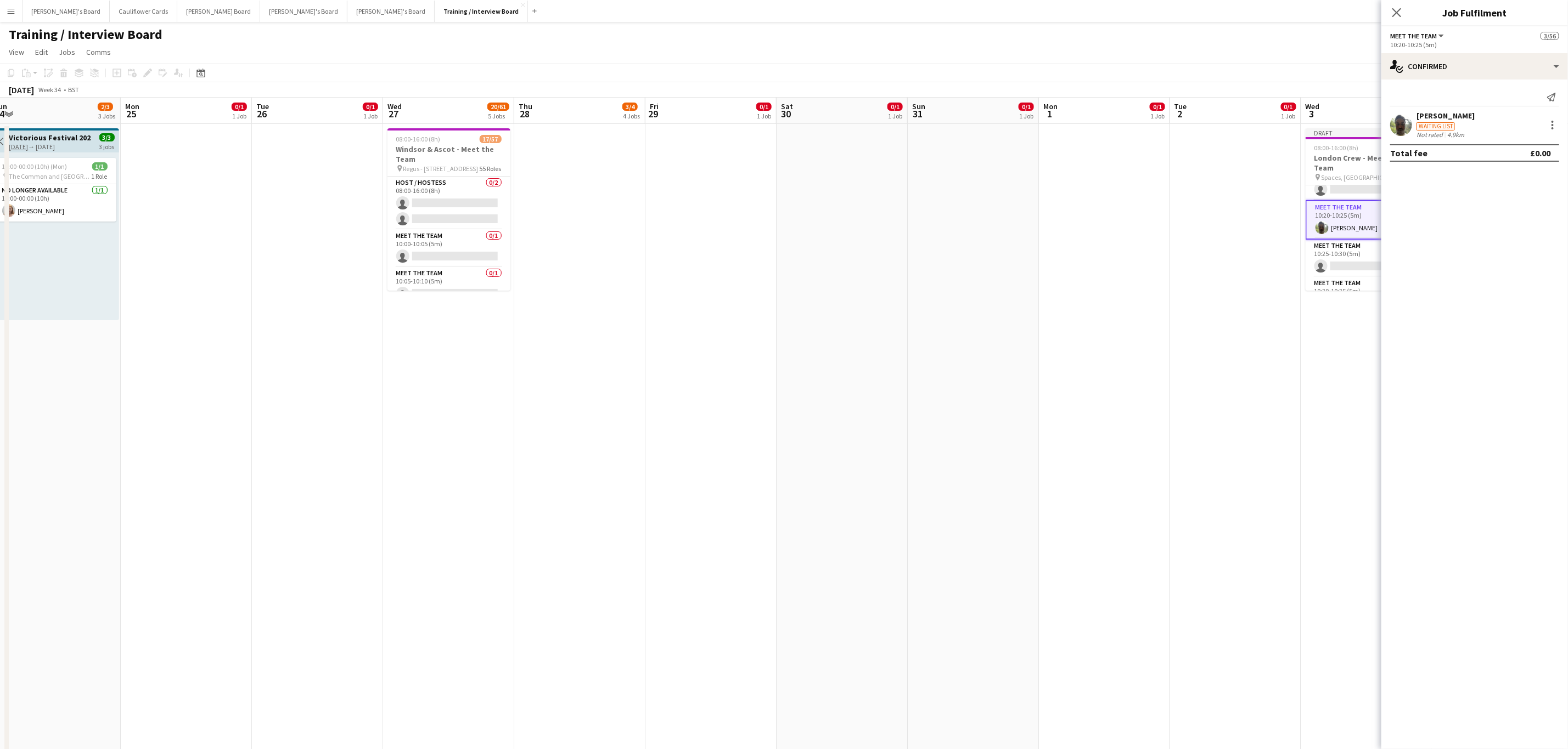
scroll to position [200, 0]
click at [1351, 241] on app-card-role "Meet The Team 0/1 10:25-10:30 (5m) single-neutral-actions" at bounding box center [1366, 247] width 123 height 38
click at [1336, 268] on app-card-role "Meet The Team 0/1 10:30-10:35 (5m) single-neutral-actions" at bounding box center [1366, 283] width 123 height 38
click at [1457, 97] on input at bounding box center [1480, 99] width 127 height 13
paste input "**********"
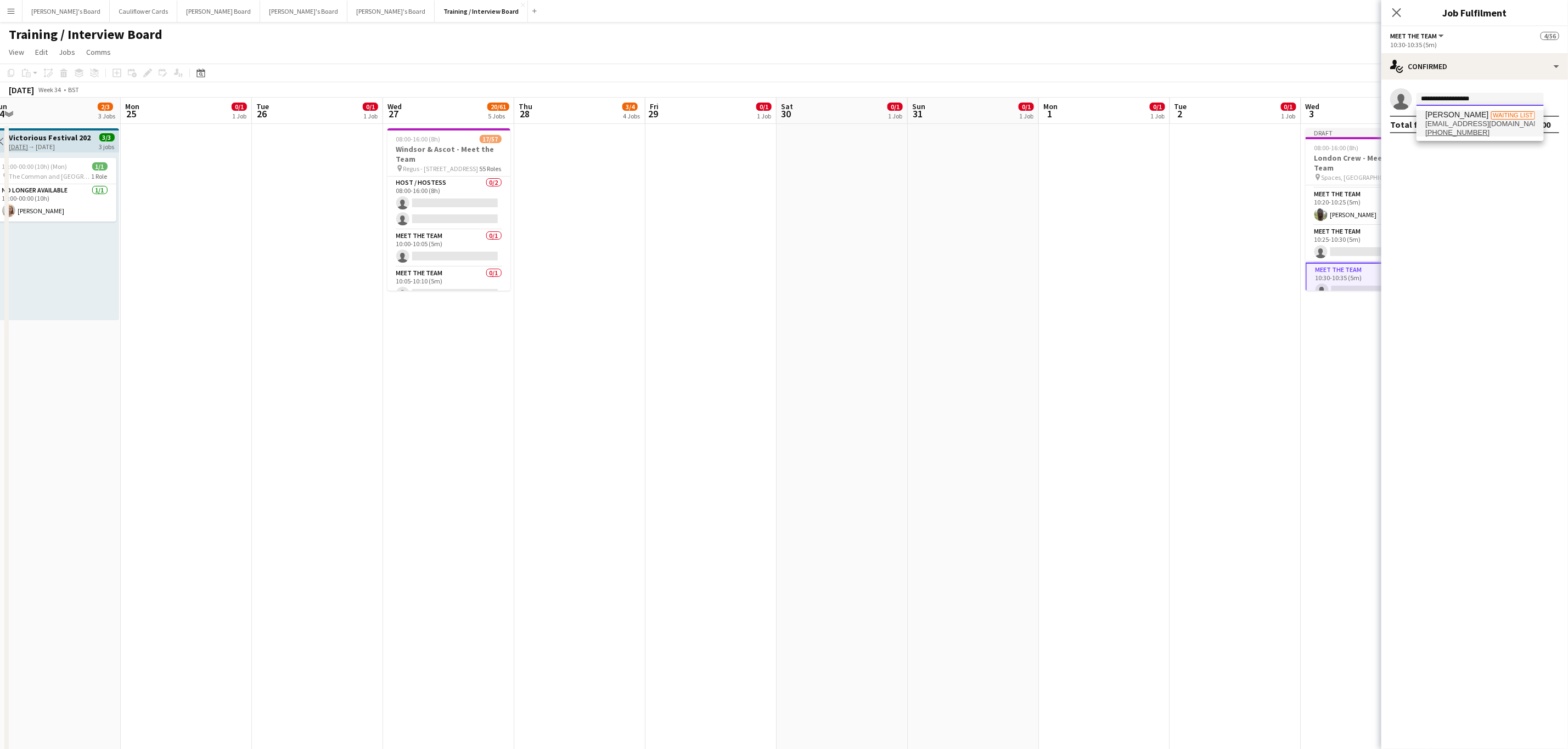
type input "**********"
click at [1475, 122] on span "lotndu@outlook.com" at bounding box center [1480, 124] width 110 height 9
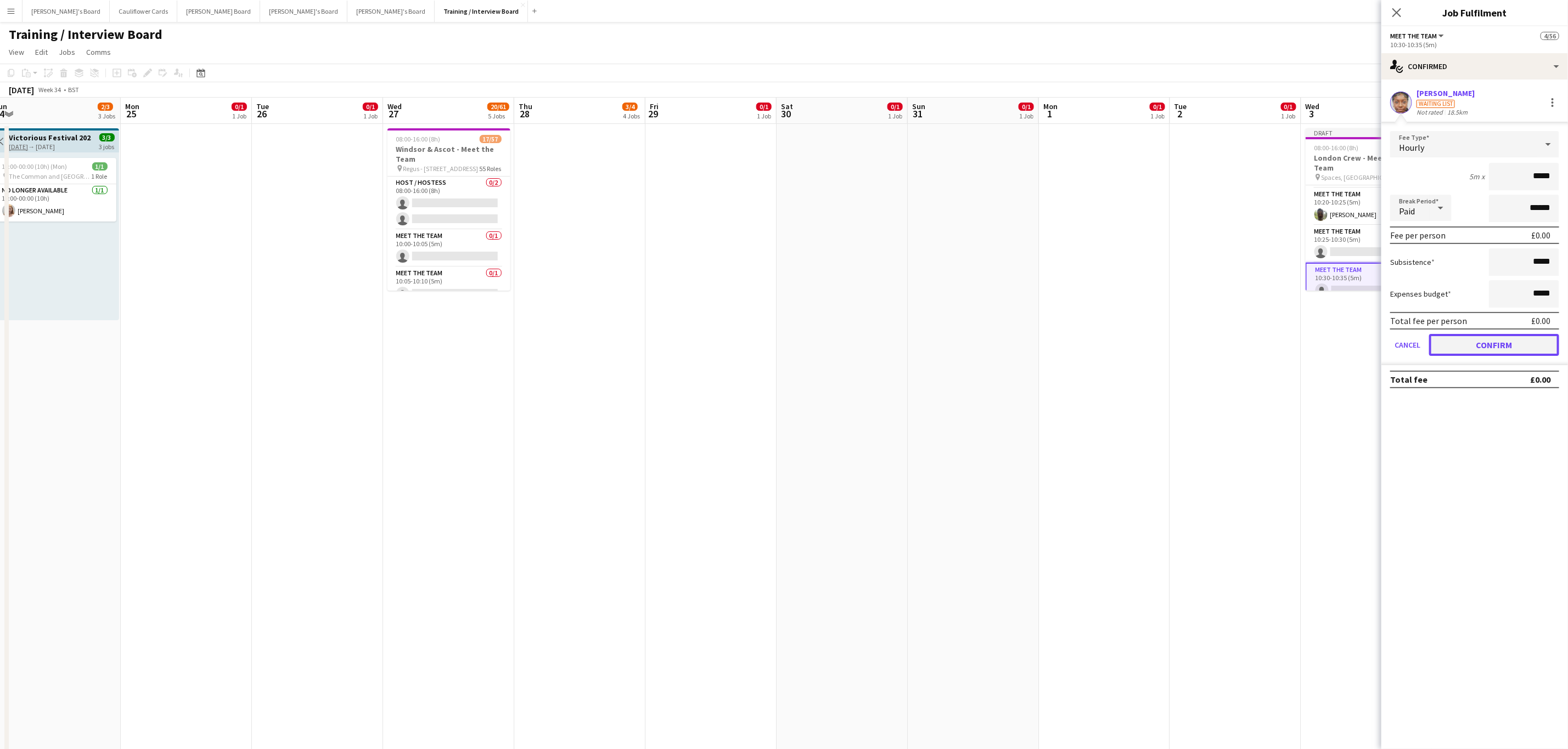
click at [1495, 341] on button "Confirm" at bounding box center [1494, 345] width 130 height 22
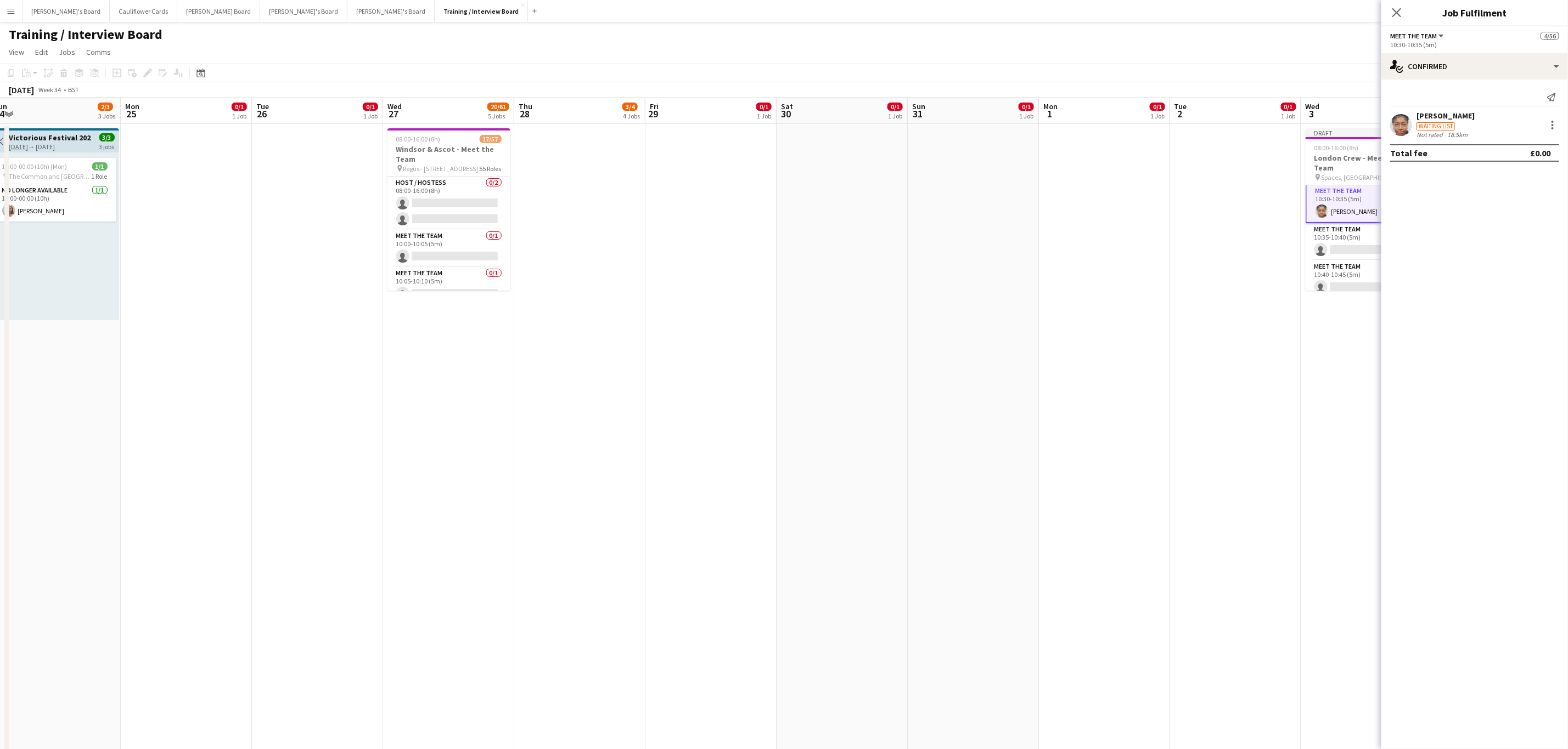
scroll to position [295, 0]
click at [1345, 211] on app-card-role "Meet The Team 0/1 10:35-10:40 (5m) single-neutral-actions" at bounding box center [1366, 225] width 123 height 38
click at [1456, 100] on input at bounding box center [1480, 99] width 127 height 13
paste input "**********"
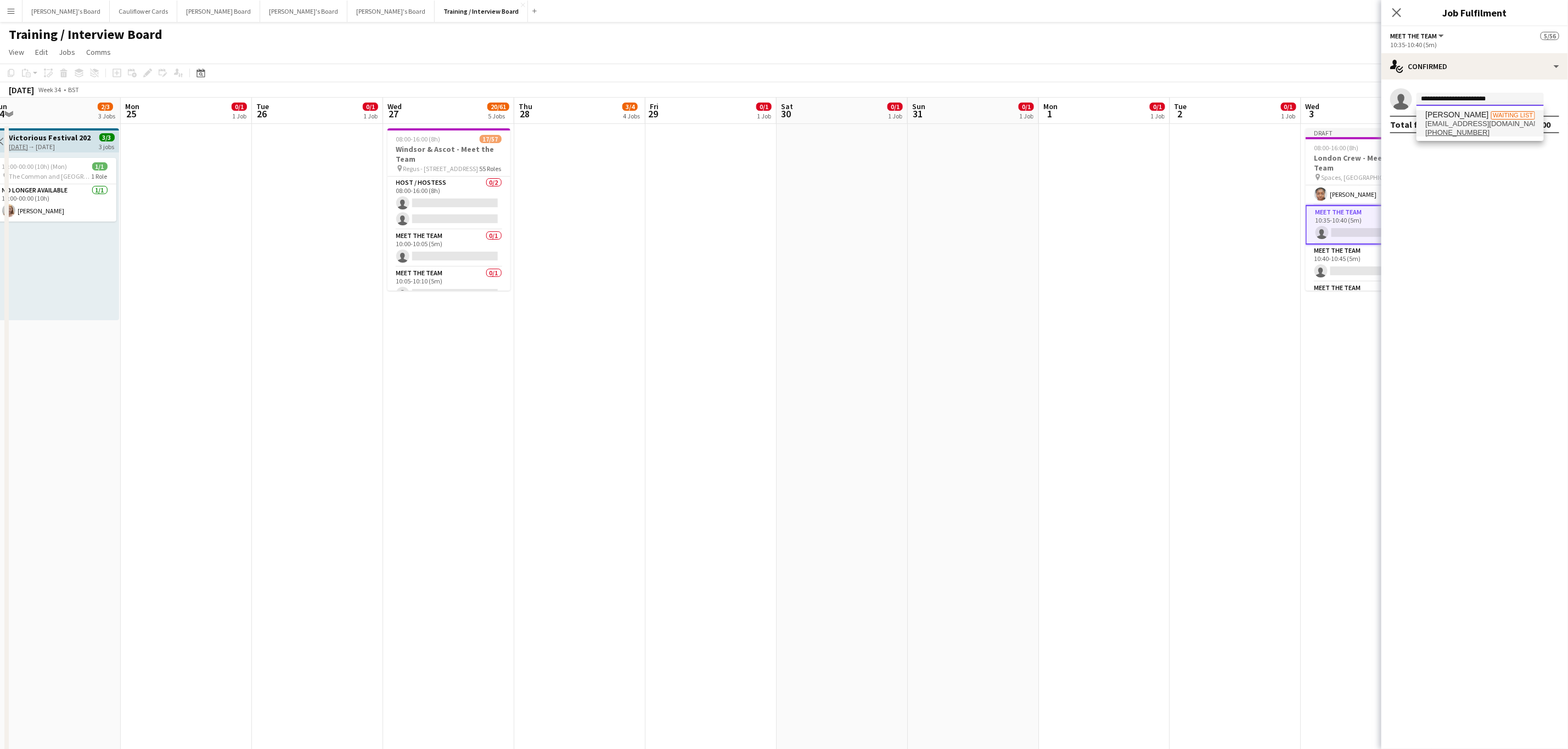
type input "**********"
click at [1464, 113] on span "Vineeth Marella" at bounding box center [1457, 115] width 63 height 9
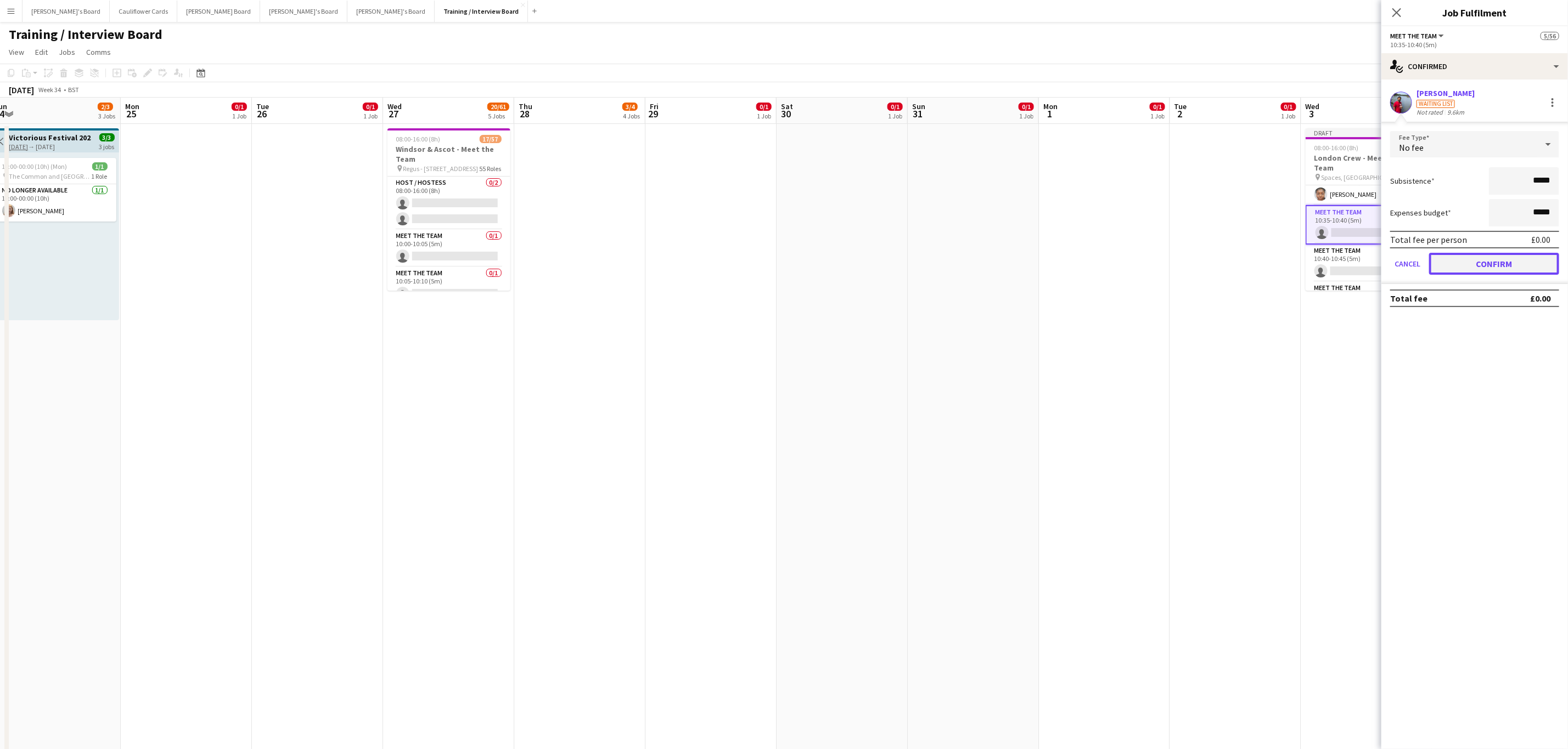
click at [1489, 262] on button "Confirm" at bounding box center [1494, 263] width 130 height 22
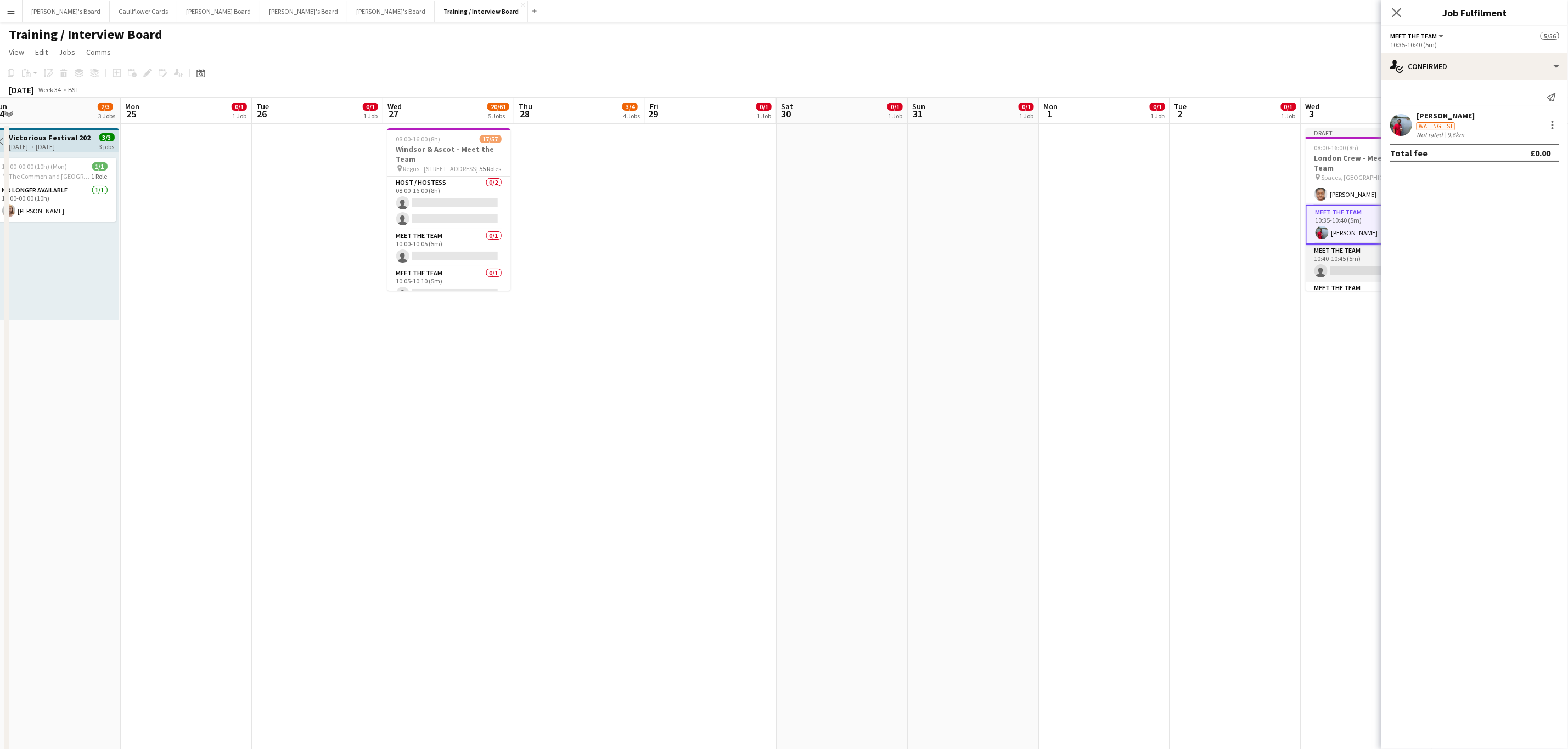
click at [1342, 268] on app-card-role "Meet The Team 0/1 10:40-10:45 (5m) single-neutral-actions" at bounding box center [1366, 263] width 123 height 38
click at [1342, 290] on app-card-role "Meet The Team 0/1 11:00-11:05 (5m) single-neutral-actions" at bounding box center [1366, 305] width 123 height 38
click at [1467, 96] on input at bounding box center [1480, 99] width 127 height 13
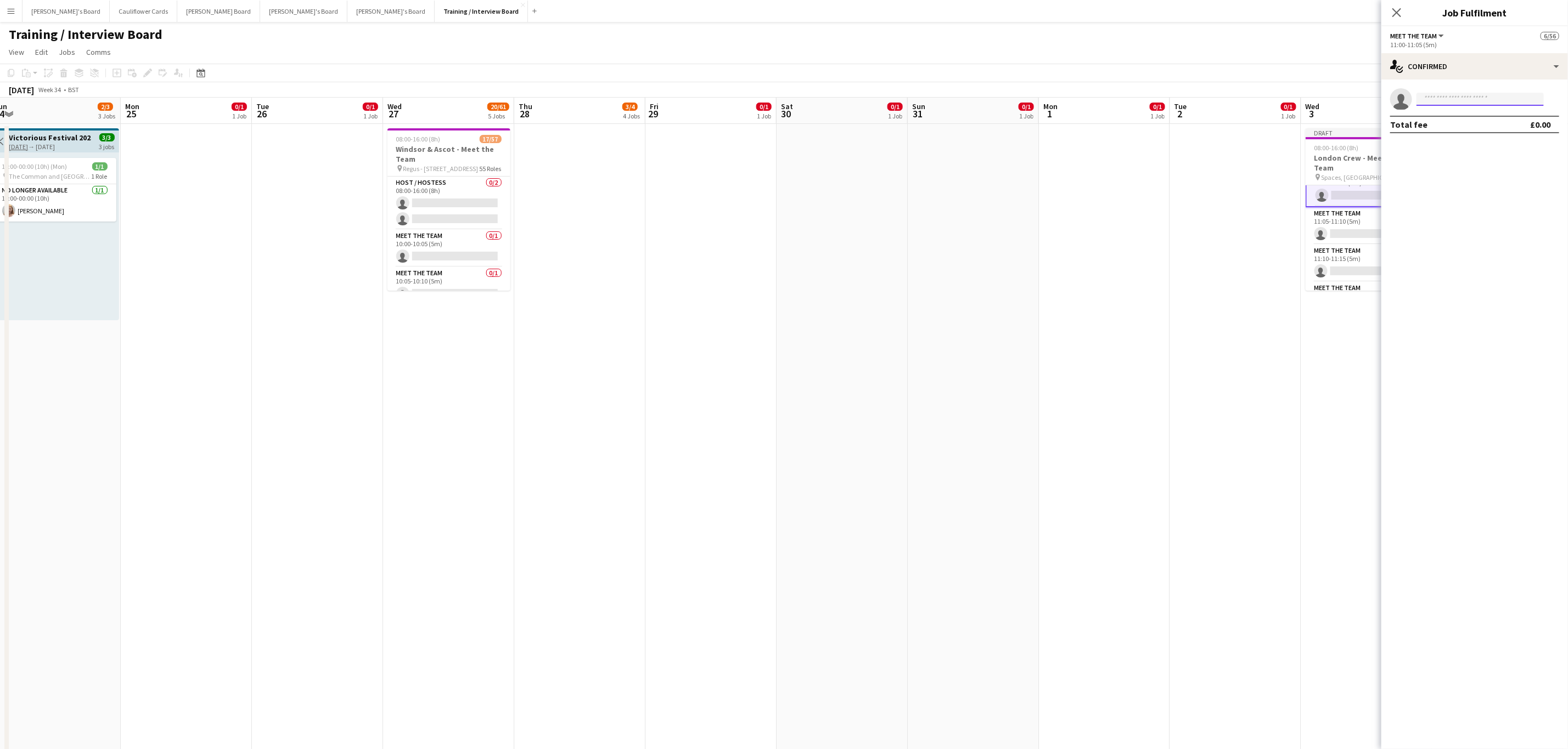
paste input "**********"
type input "**********"
click at [1458, 114] on span "Sahra Ismail" at bounding box center [1457, 115] width 63 height 9
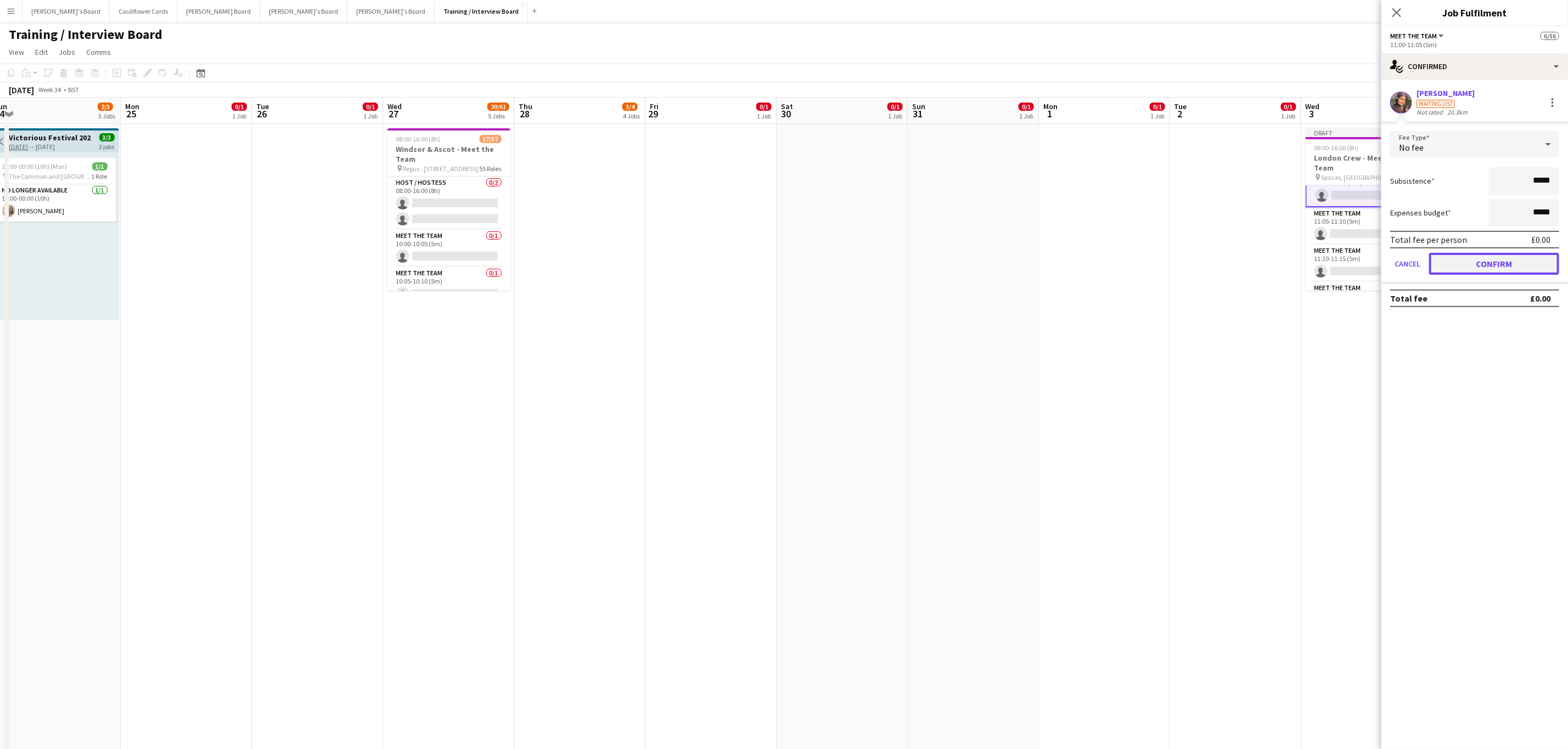
click at [1493, 260] on button "Confirm" at bounding box center [1494, 263] width 130 height 22
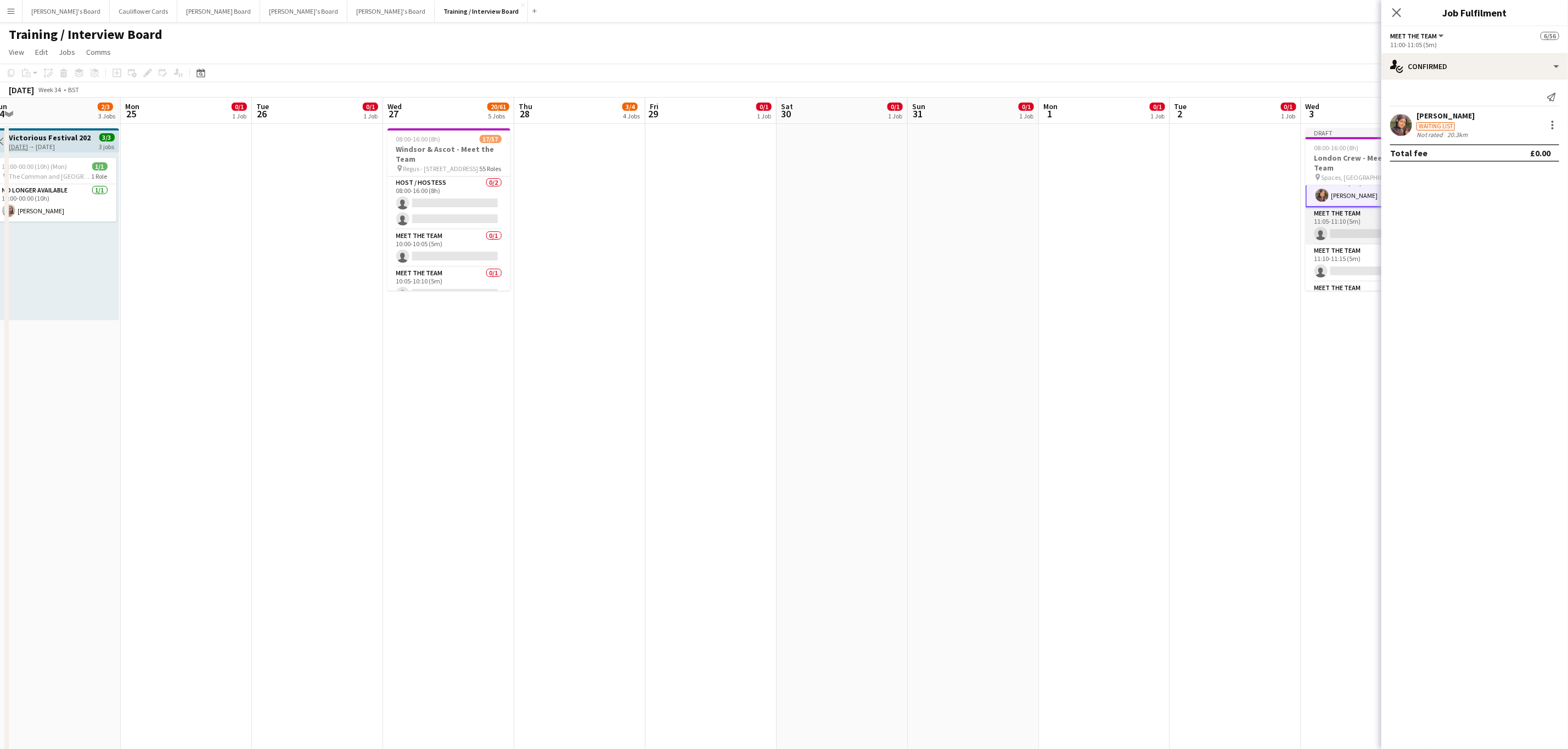
click at [1357, 229] on app-card-role "Meet The Team 0/1 11:05-11:10 (5m) single-neutral-actions" at bounding box center [1366, 226] width 123 height 38
click at [1341, 207] on app-card-role "Meet The Team 0/1 11:20-11:25 (5m) single-neutral-actions" at bounding box center [1366, 219] width 123 height 38
click at [1478, 91] on app-invite-slot "single-neutral-actions" at bounding box center [1474, 99] width 187 height 22
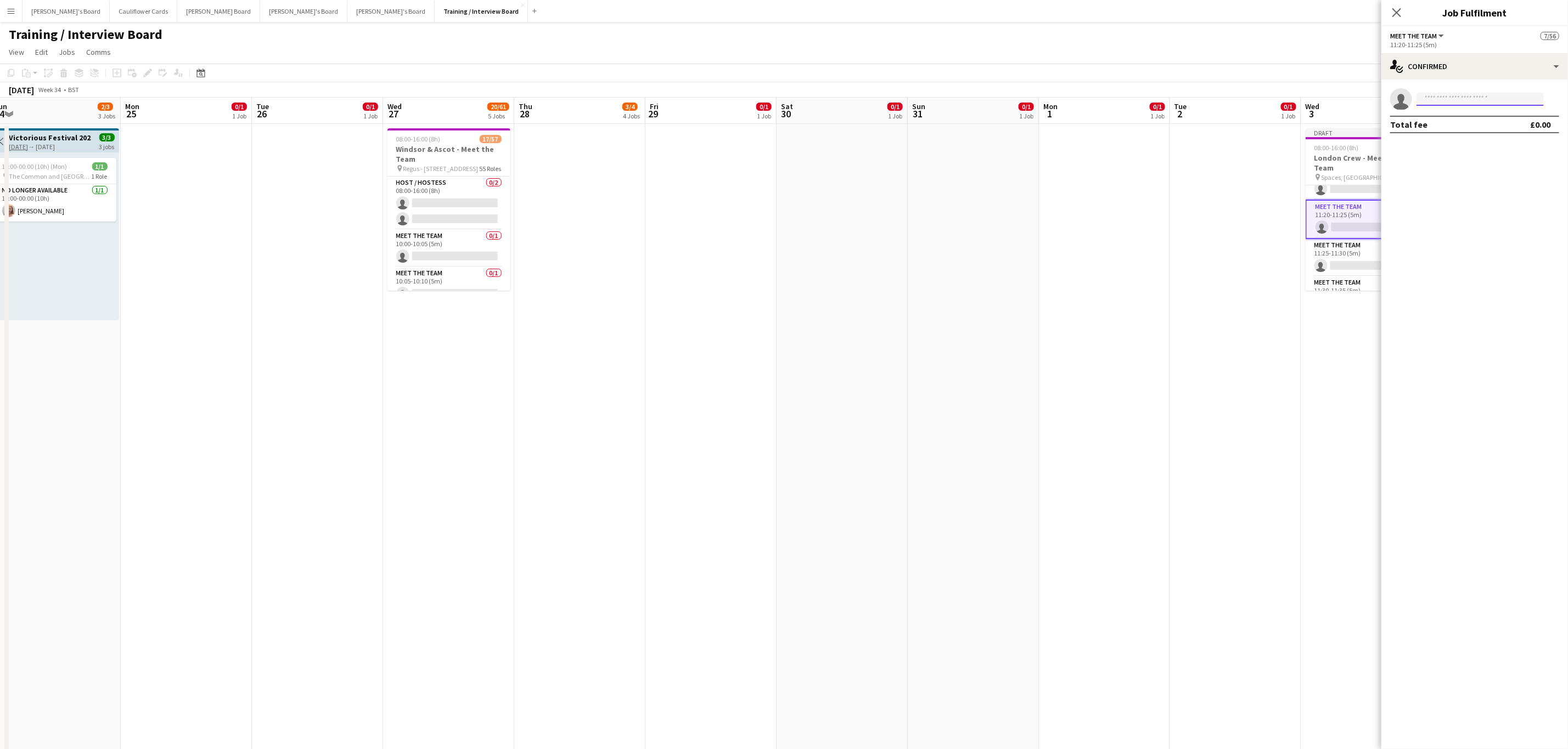
click at [1472, 101] on input at bounding box center [1480, 99] width 127 height 13
click at [1480, 97] on input at bounding box center [1480, 99] width 127 height 13
paste input "**********"
type input "**********"
click at [1468, 114] on span "Georgina Clarke" at bounding box center [1457, 115] width 63 height 9
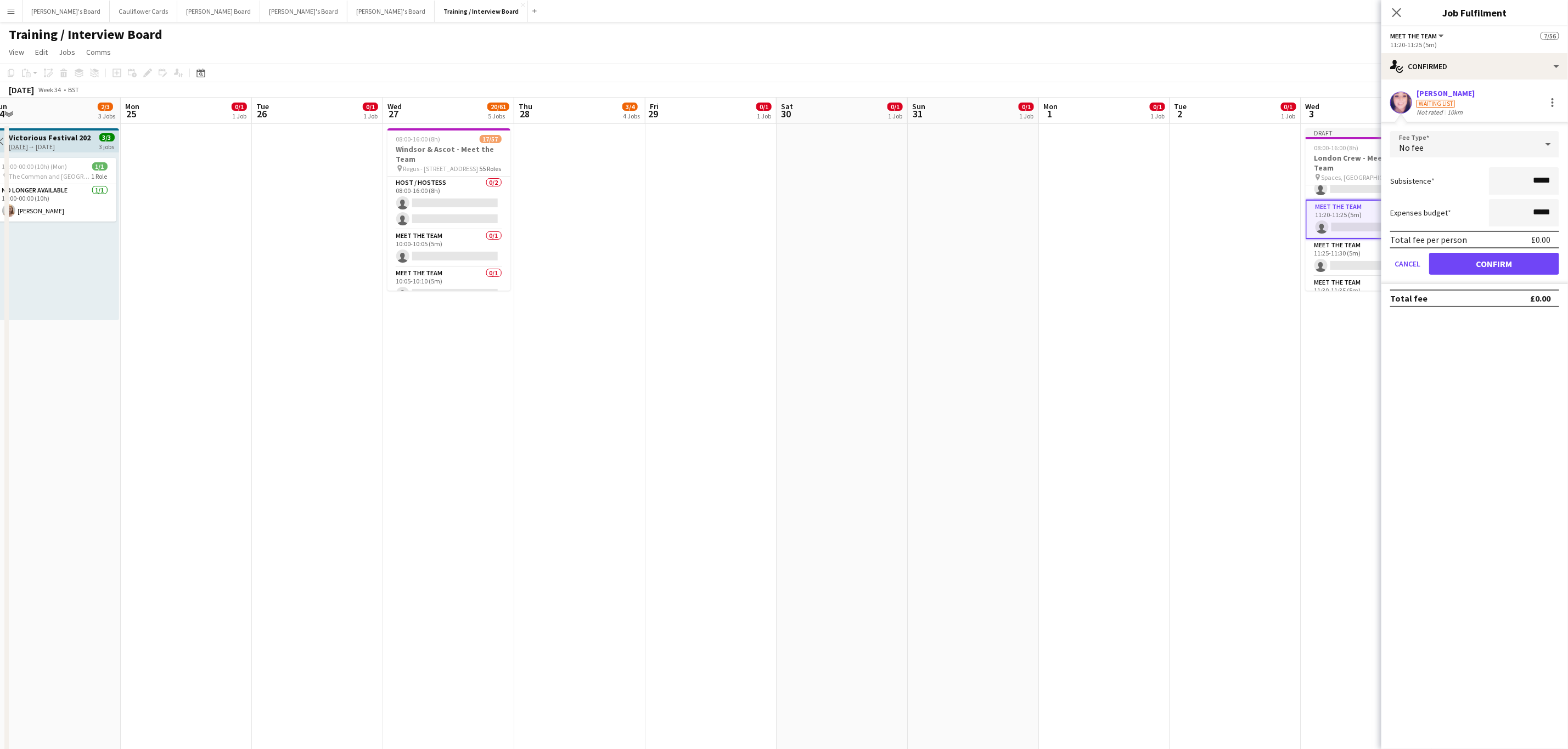
click at [1490, 251] on form "Fee Type No fee Subsistence ***** Expenses budget ***** Total fee per person £0…" at bounding box center [1474, 208] width 187 height 153
click at [1485, 270] on button "Confirm" at bounding box center [1494, 263] width 130 height 22
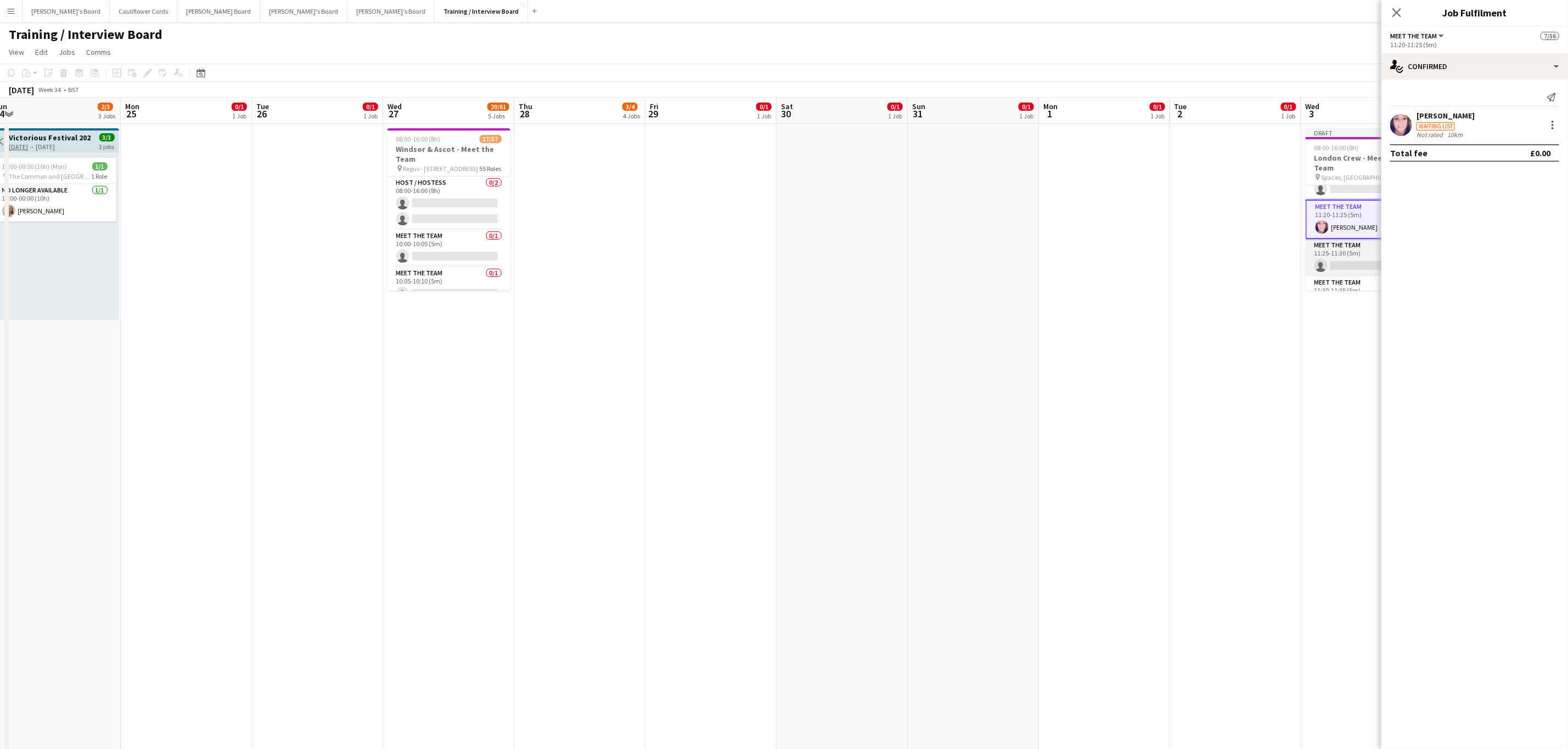
click at [1355, 257] on app-card-role "Meet The Team 0/1 11:25-11:30 (5m) single-neutral-actions" at bounding box center [1366, 258] width 123 height 38
click at [1477, 103] on input at bounding box center [1480, 99] width 127 height 13
paste input "**********"
type input "**********"
click at [1467, 113] on span "Anshil Nayani" at bounding box center [1457, 115] width 63 height 9
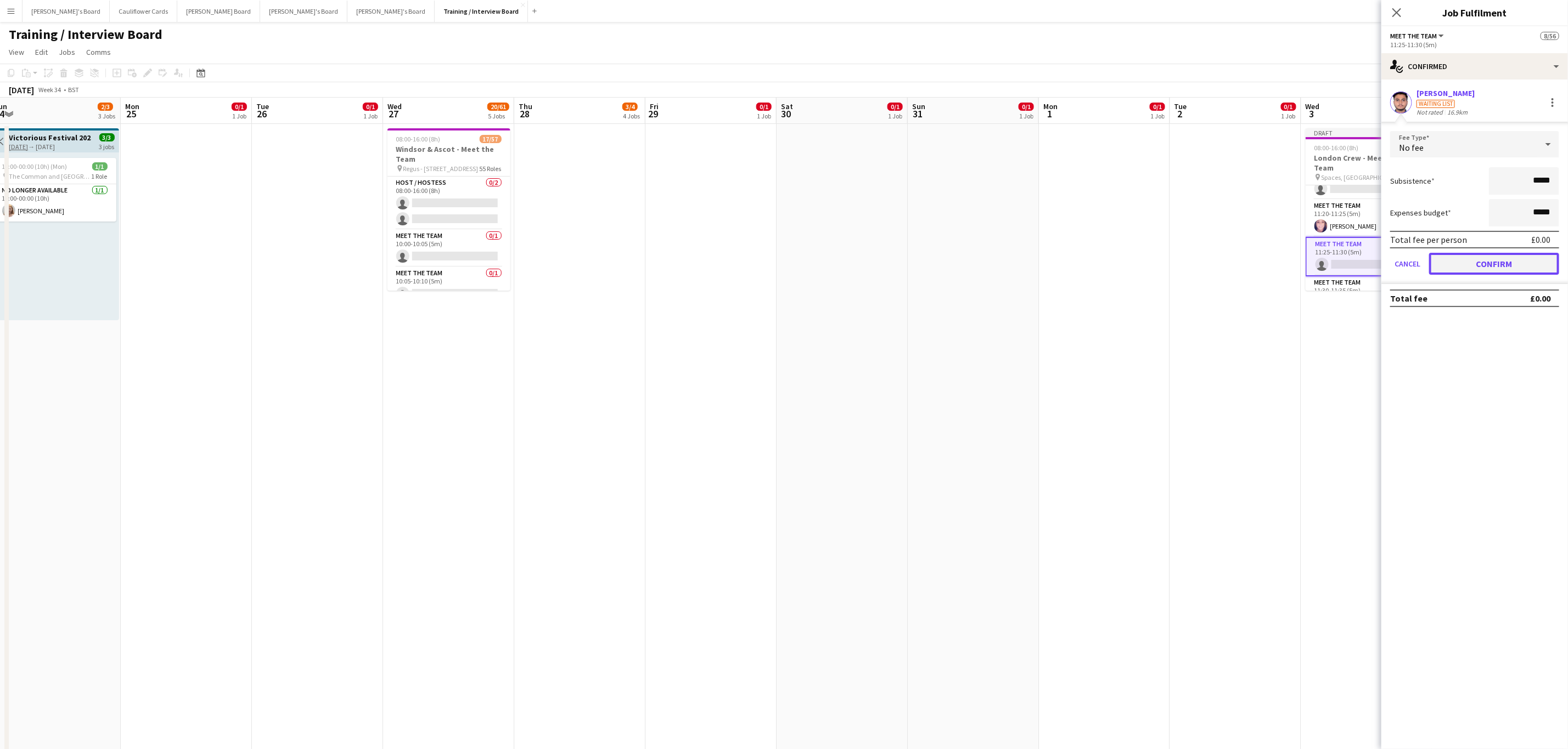
click at [1500, 260] on button "Confirm" at bounding box center [1494, 263] width 130 height 22
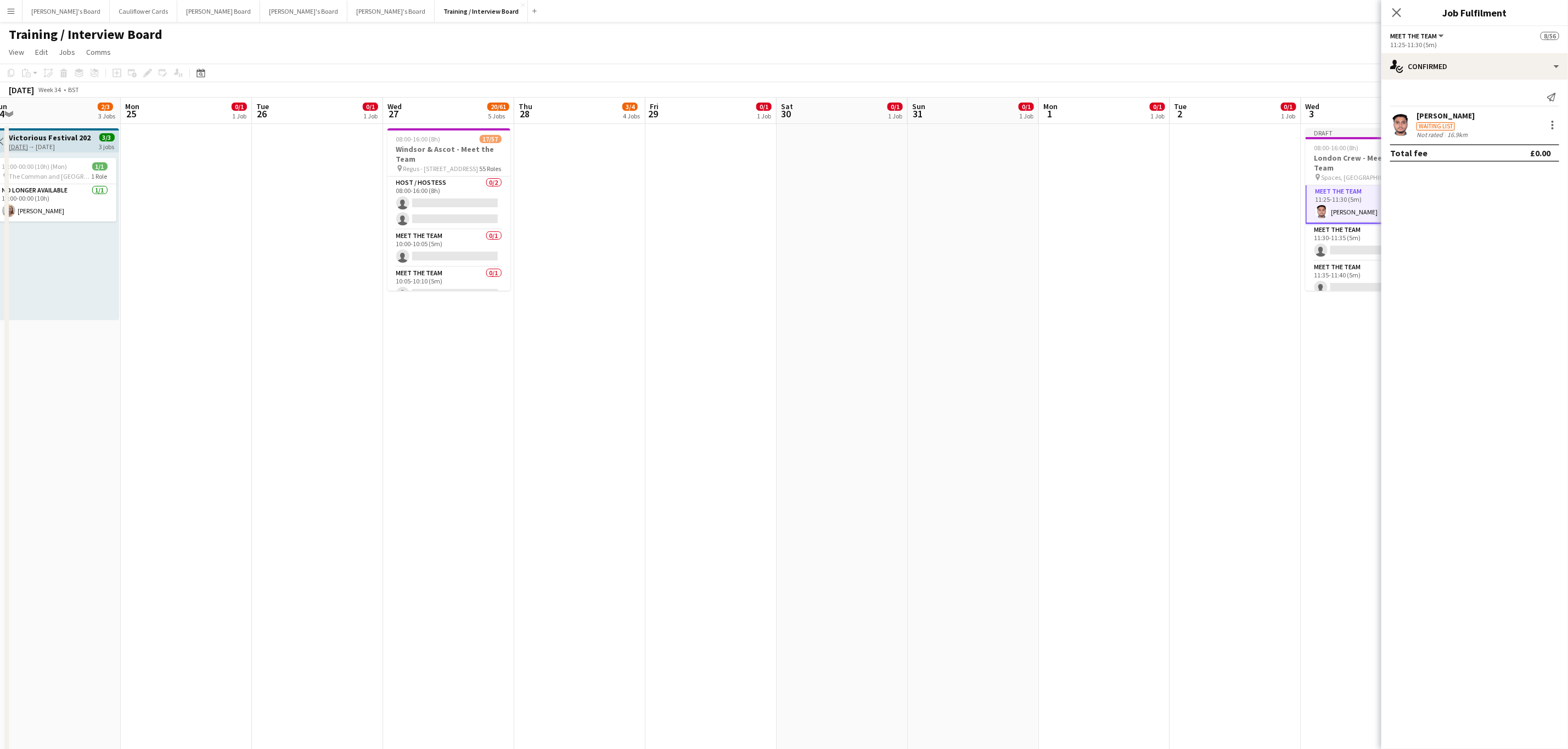
scroll to position [690, 0]
click at [1343, 238] on app-card-role "Meet The Team 0/1 11:30-11:35 (5m) single-neutral-actions" at bounding box center [1366, 242] width 123 height 38
click at [1478, 100] on input at bounding box center [1480, 99] width 127 height 13
paste input "**********"
type input "**********"
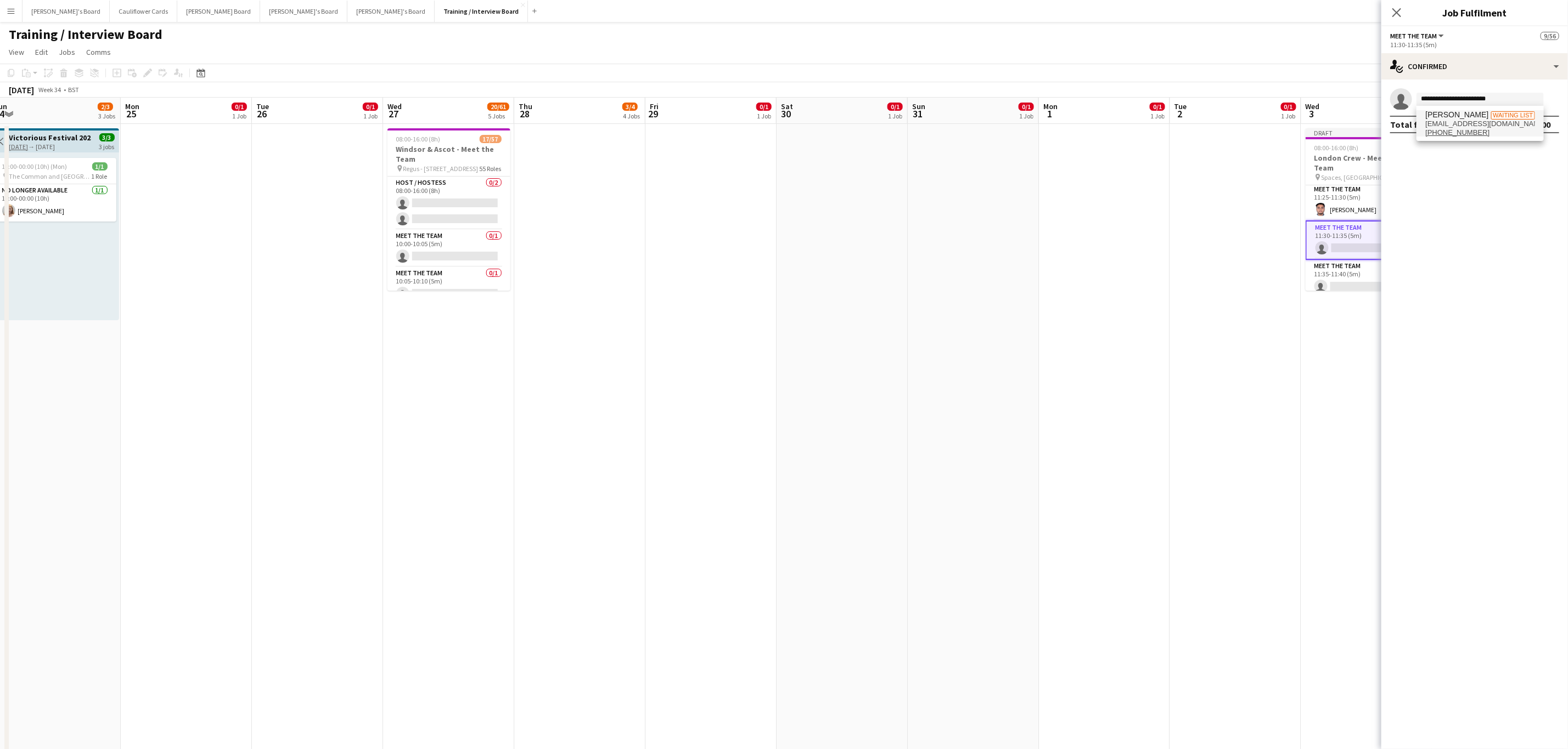
click at [1480, 117] on span "Qasim Nadeem Waiting list" at bounding box center [1480, 115] width 110 height 9
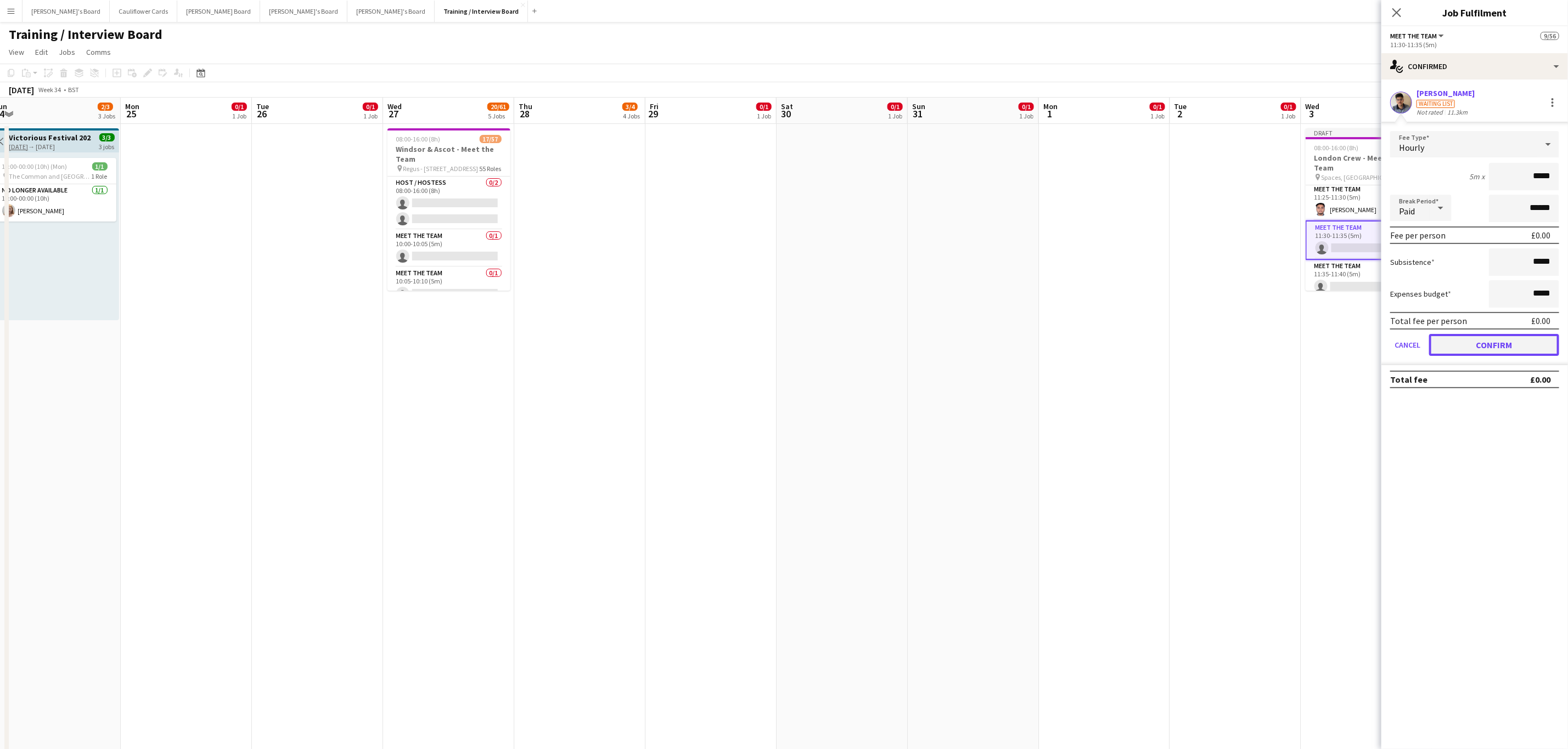
click at [1482, 339] on button "Confirm" at bounding box center [1494, 345] width 130 height 22
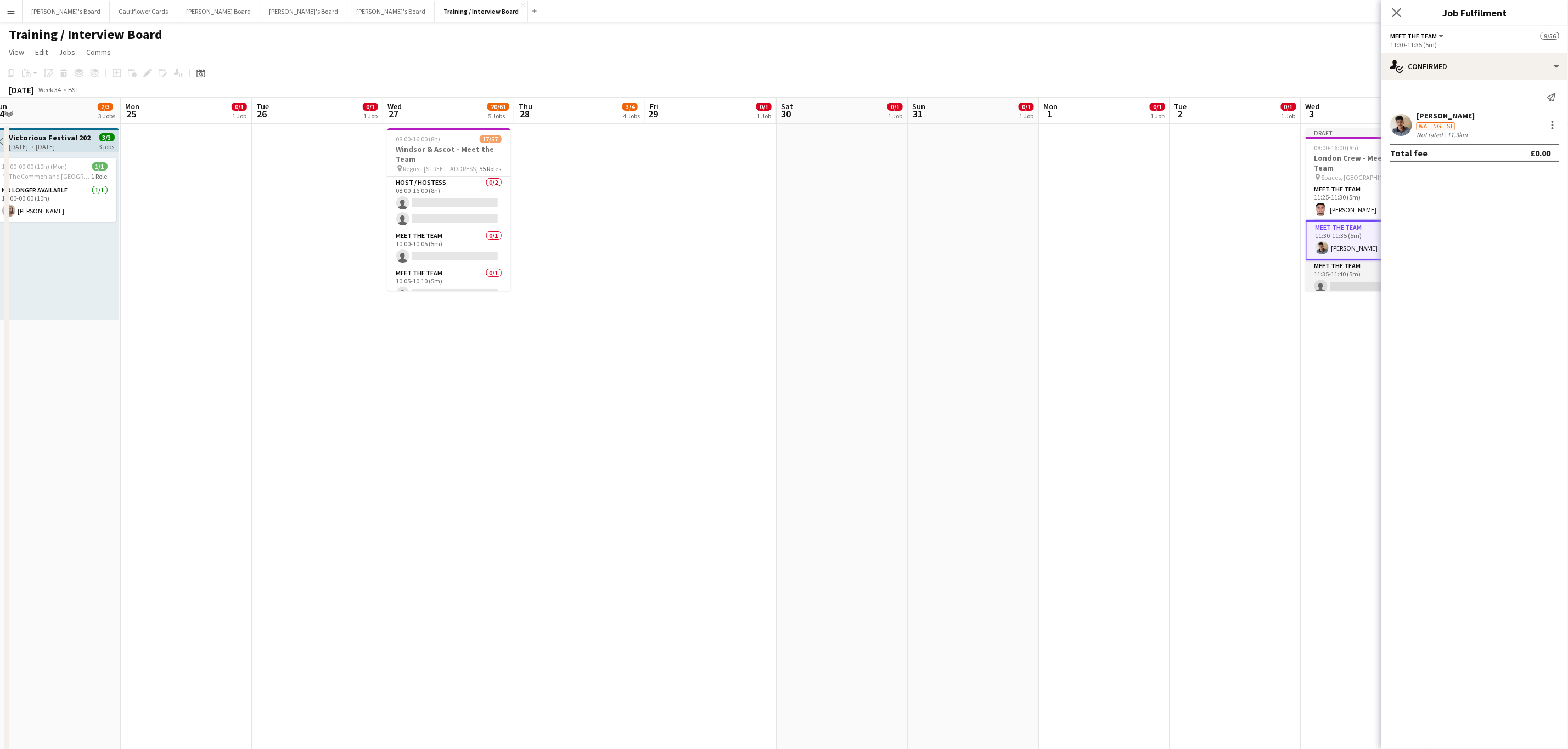
click at [1344, 287] on app-card-role "Meet The Team 0/1 11:35-11:40 (5m) single-neutral-actions" at bounding box center [1366, 279] width 123 height 38
click at [1358, 246] on app-card-role "Meet The Team 0/1 11:45-11:50 (5m) single-neutral-actions" at bounding box center [1366, 252] width 123 height 38
click at [1485, 94] on input at bounding box center [1480, 99] width 127 height 13
click at [1462, 99] on input at bounding box center [1480, 99] width 127 height 13
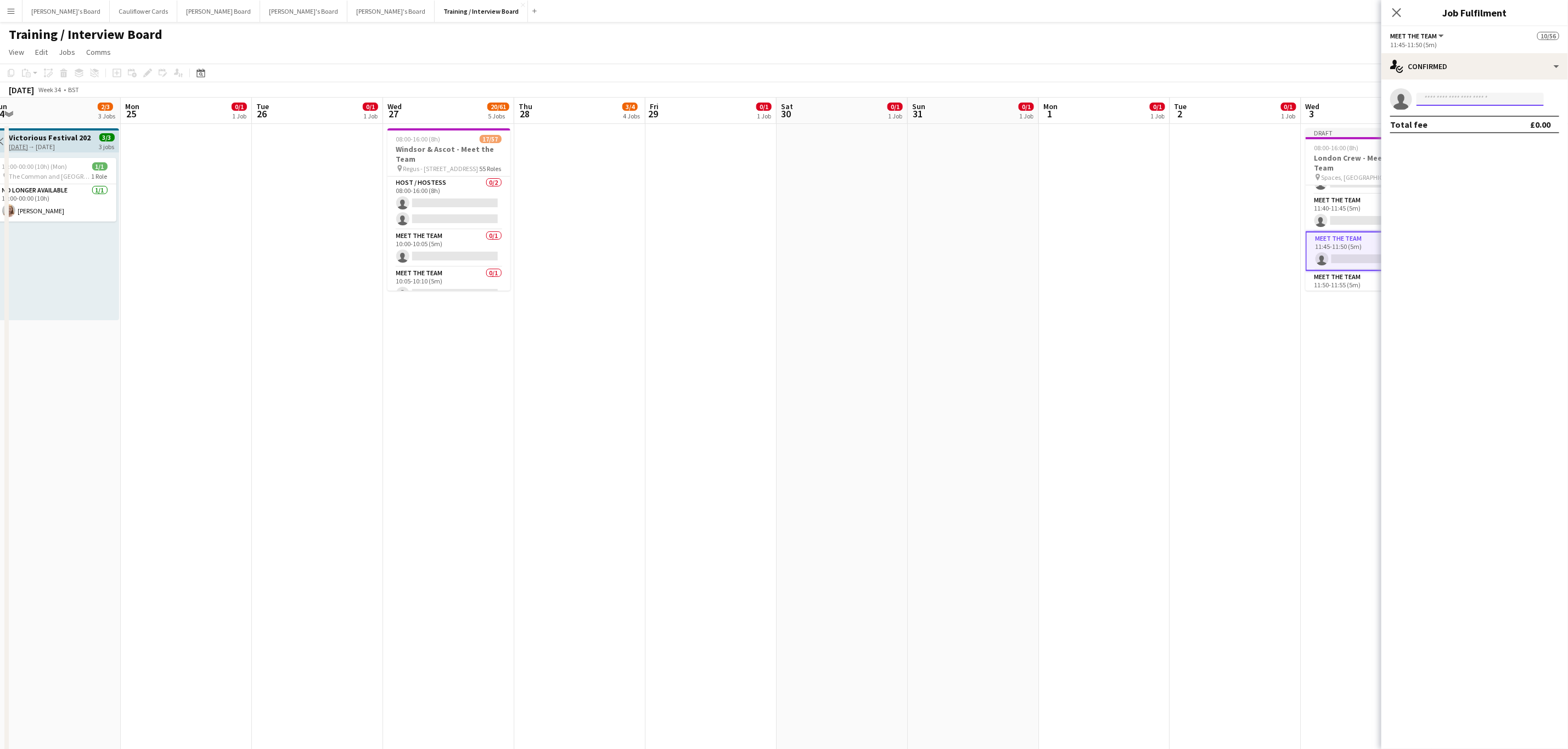
paste input "**********"
type input "**********"
click at [1463, 112] on span "Lilian Nwafor" at bounding box center [1457, 115] width 63 height 9
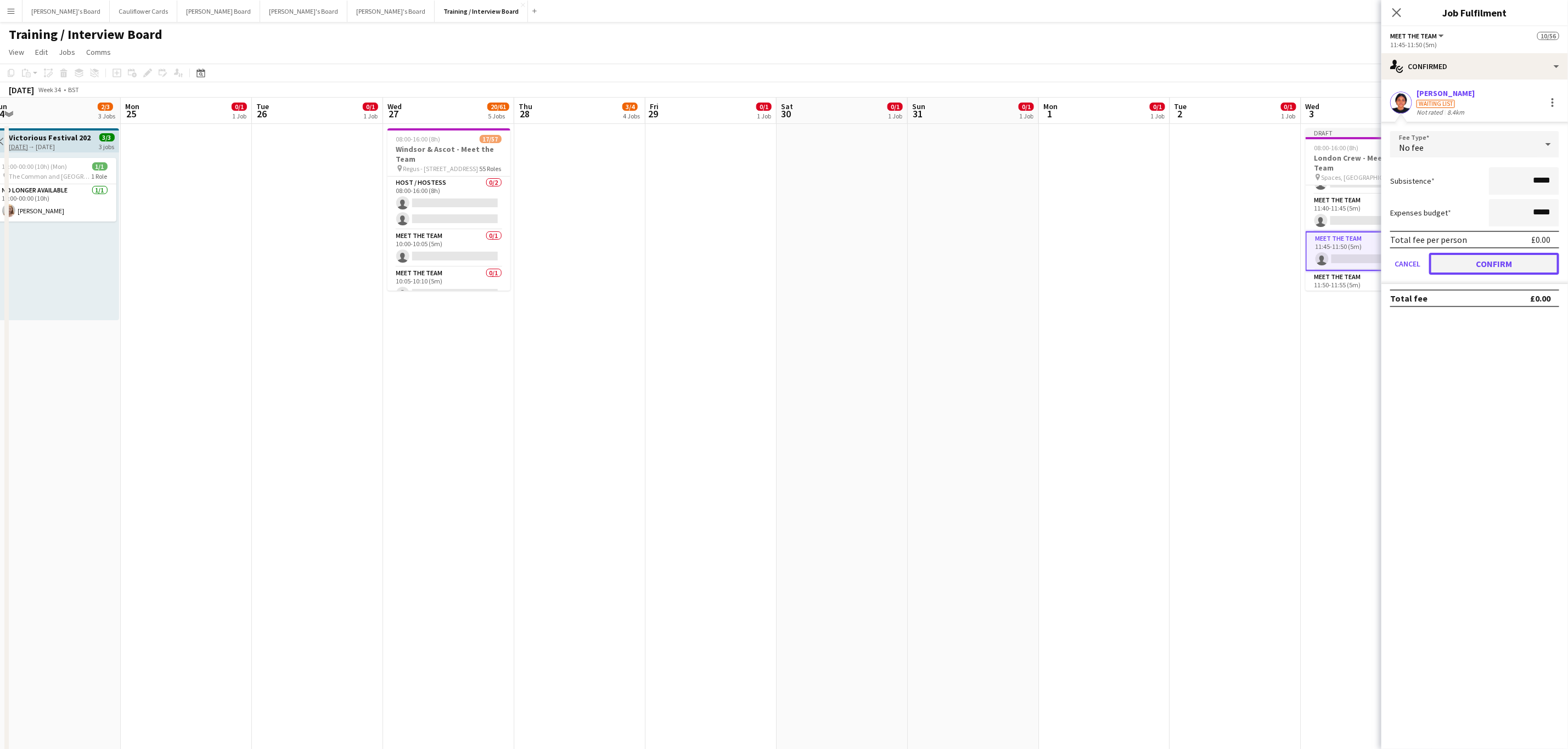
click at [1480, 262] on button "Confirm" at bounding box center [1494, 263] width 130 height 22
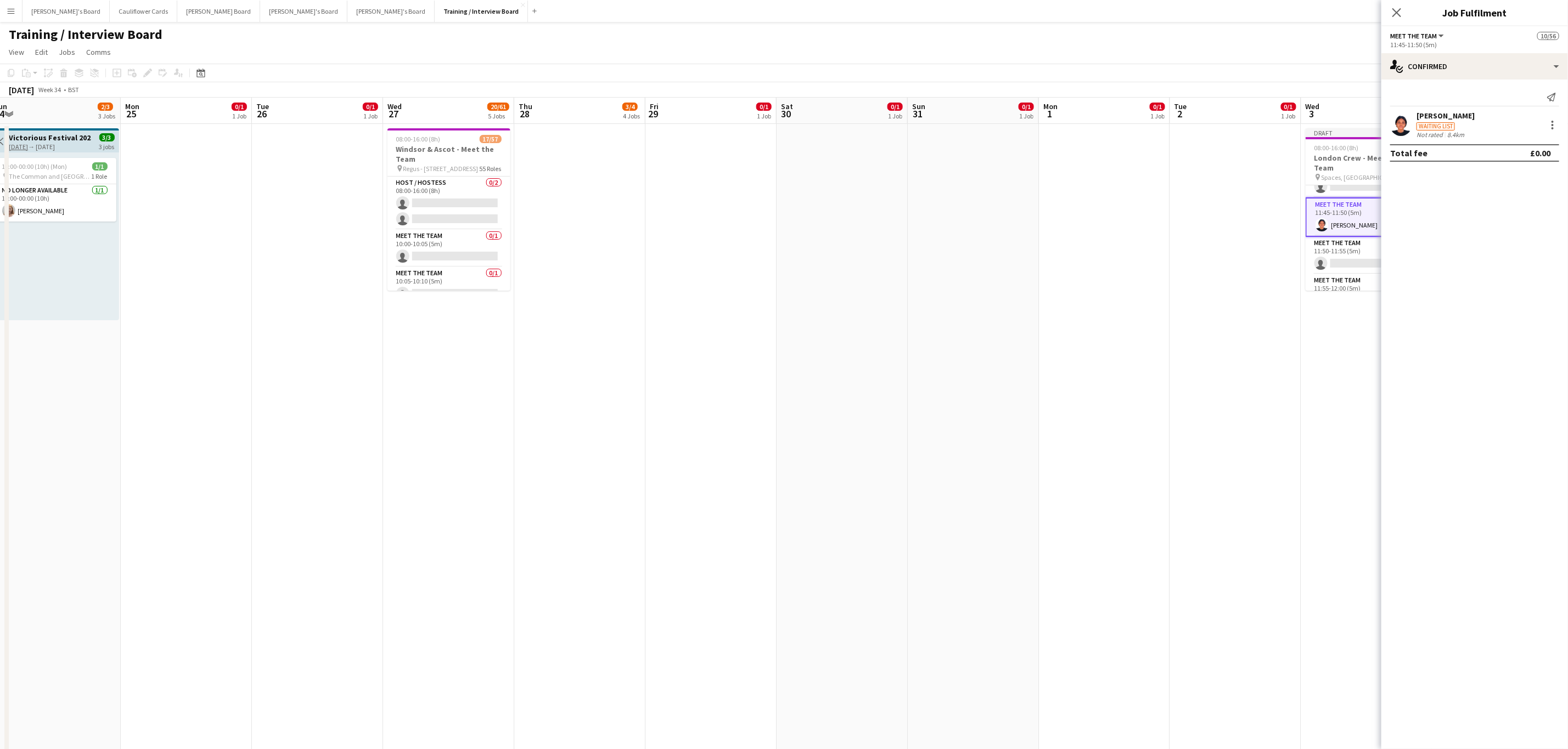
scroll to position [846, 0]
click at [1349, 238] on app-card-role "Meet The Team 0/1 11:50-11:55 (5m) single-neutral-actions" at bounding box center [1366, 235] width 123 height 38
click at [1460, 103] on input at bounding box center [1480, 99] width 127 height 13
paste input "**********"
type input "**********"
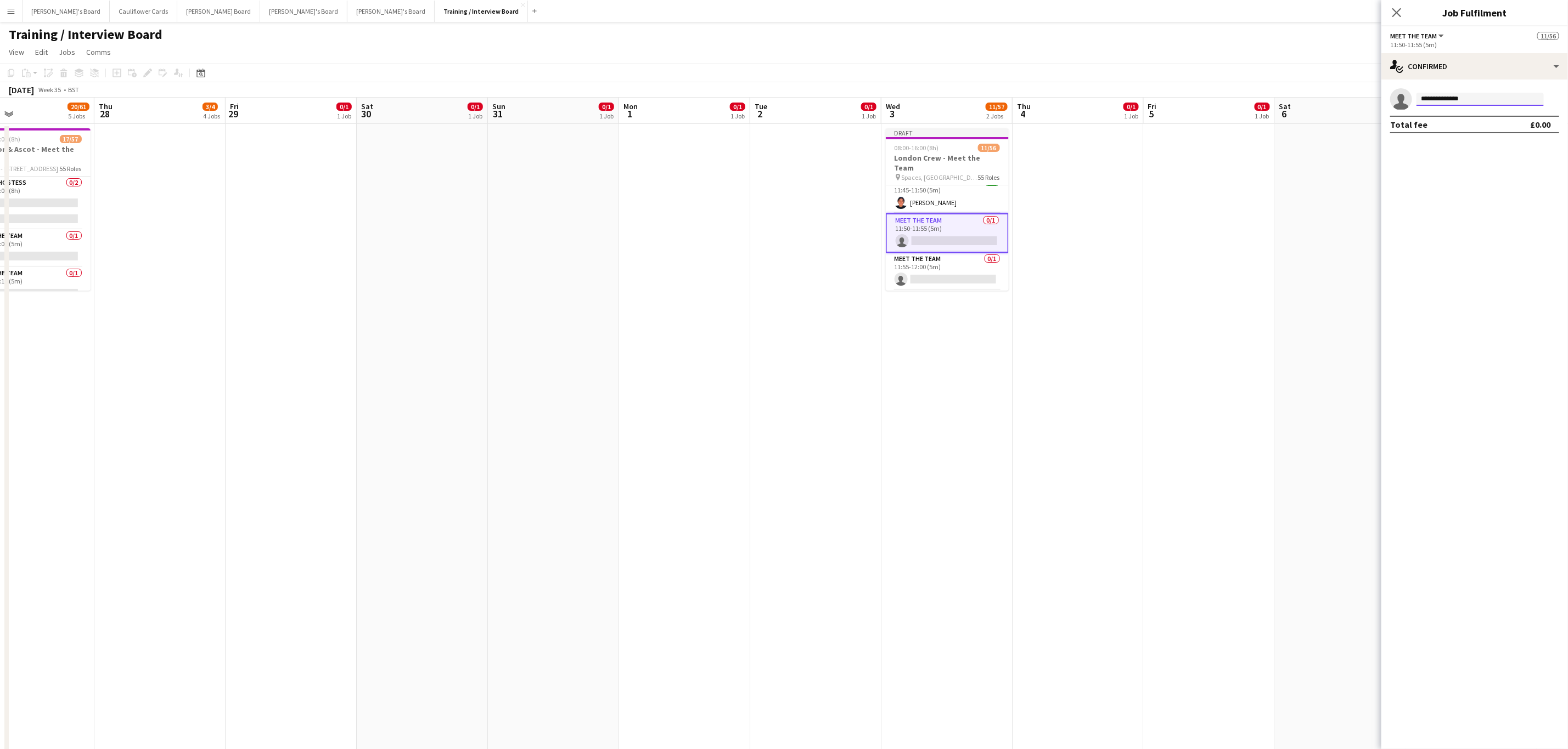
scroll to position [0, 327]
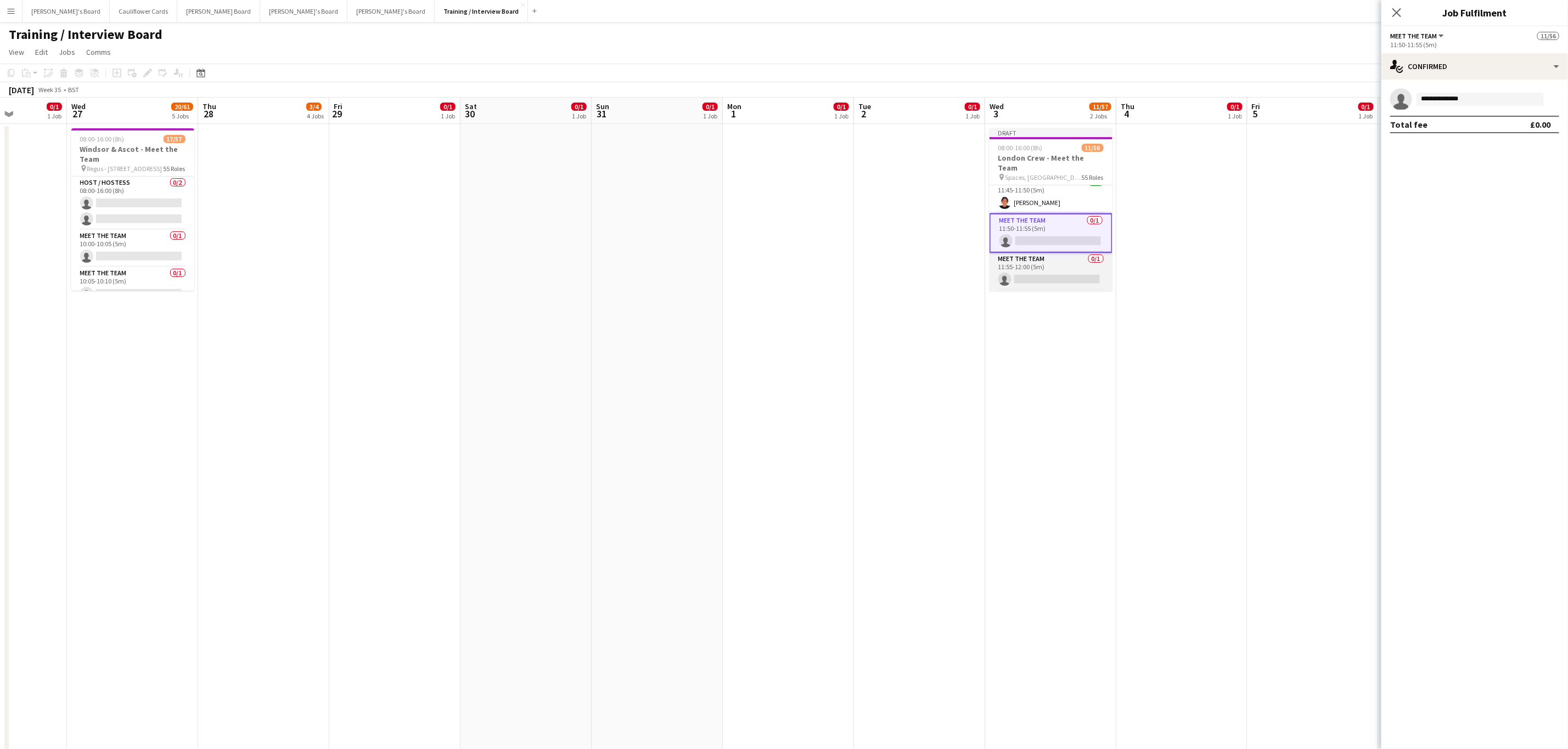
click at [1055, 273] on app-card-role "Meet The Team 0/1 11:55-12:00 (5m) single-neutral-actions" at bounding box center [1051, 272] width 123 height 38
click at [1489, 101] on input at bounding box center [1480, 99] width 127 height 13
paste input "**********"
type input "*"
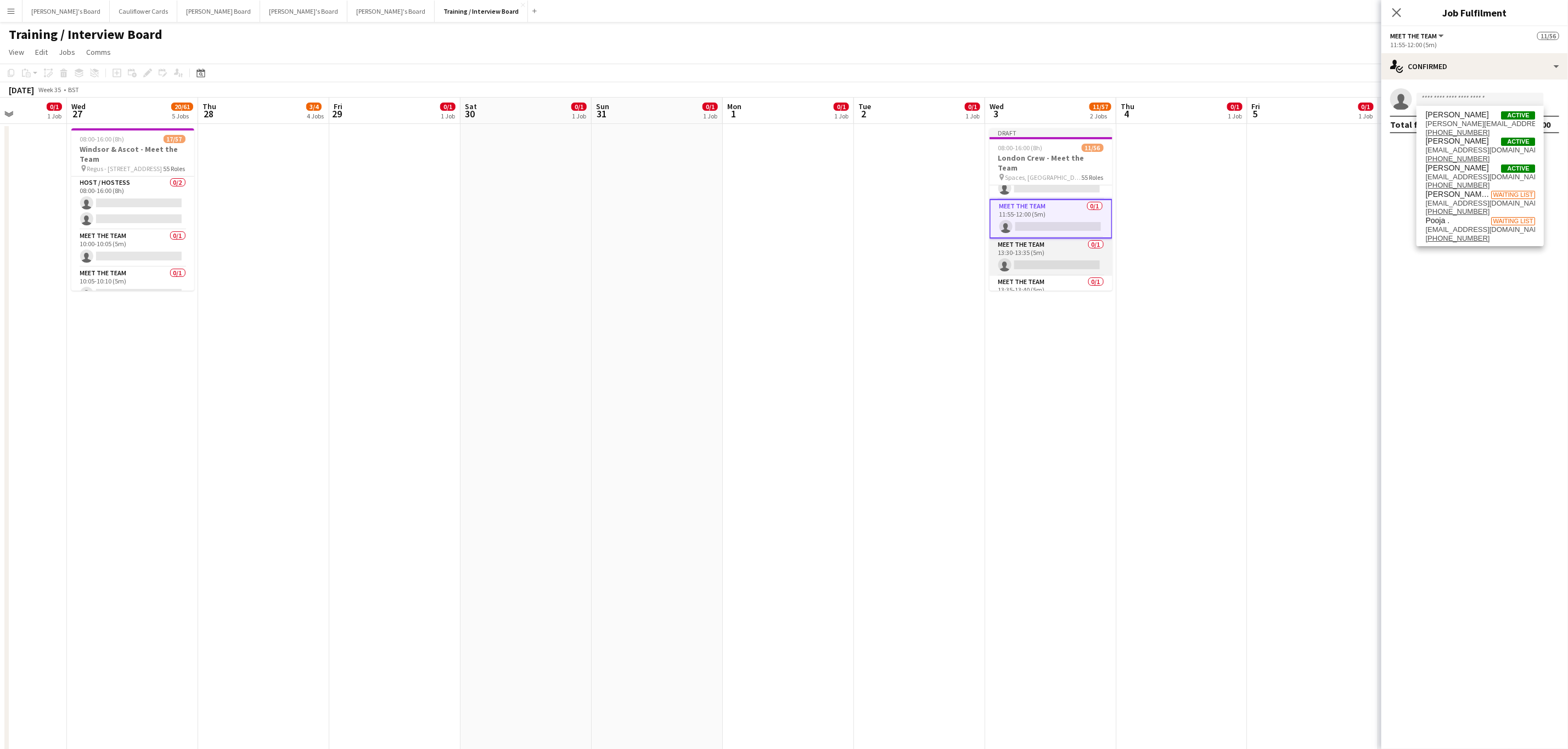
click at [1059, 256] on app-card-role "Meet The Team 0/1 13:30-13:35 (5m) single-neutral-actions" at bounding box center [1051, 257] width 123 height 38
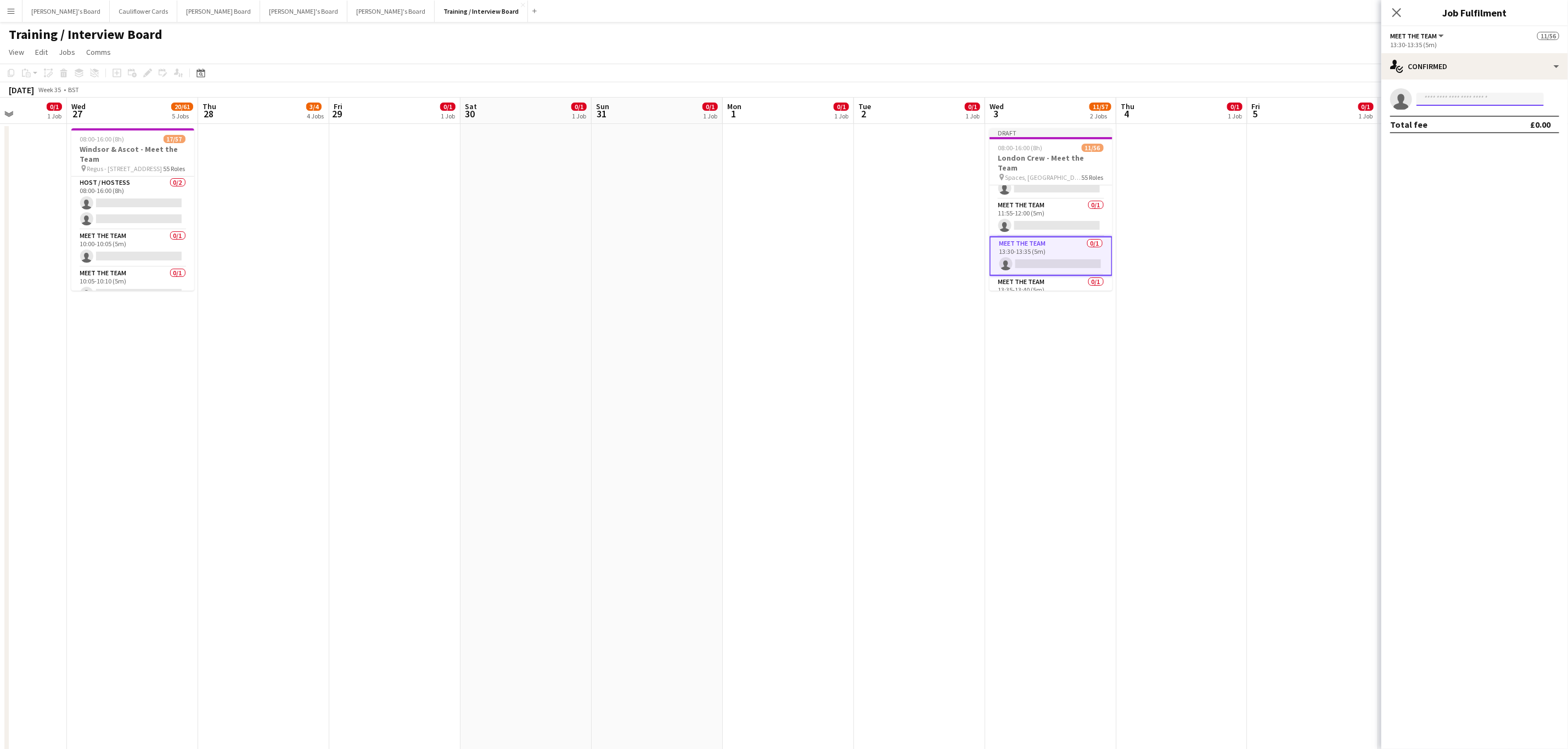
click at [1497, 104] on input at bounding box center [1480, 99] width 127 height 13
paste input "**********"
type input "**********"
click at [1475, 115] on span "Rupinder Kaur Waiting list" at bounding box center [1480, 115] width 110 height 9
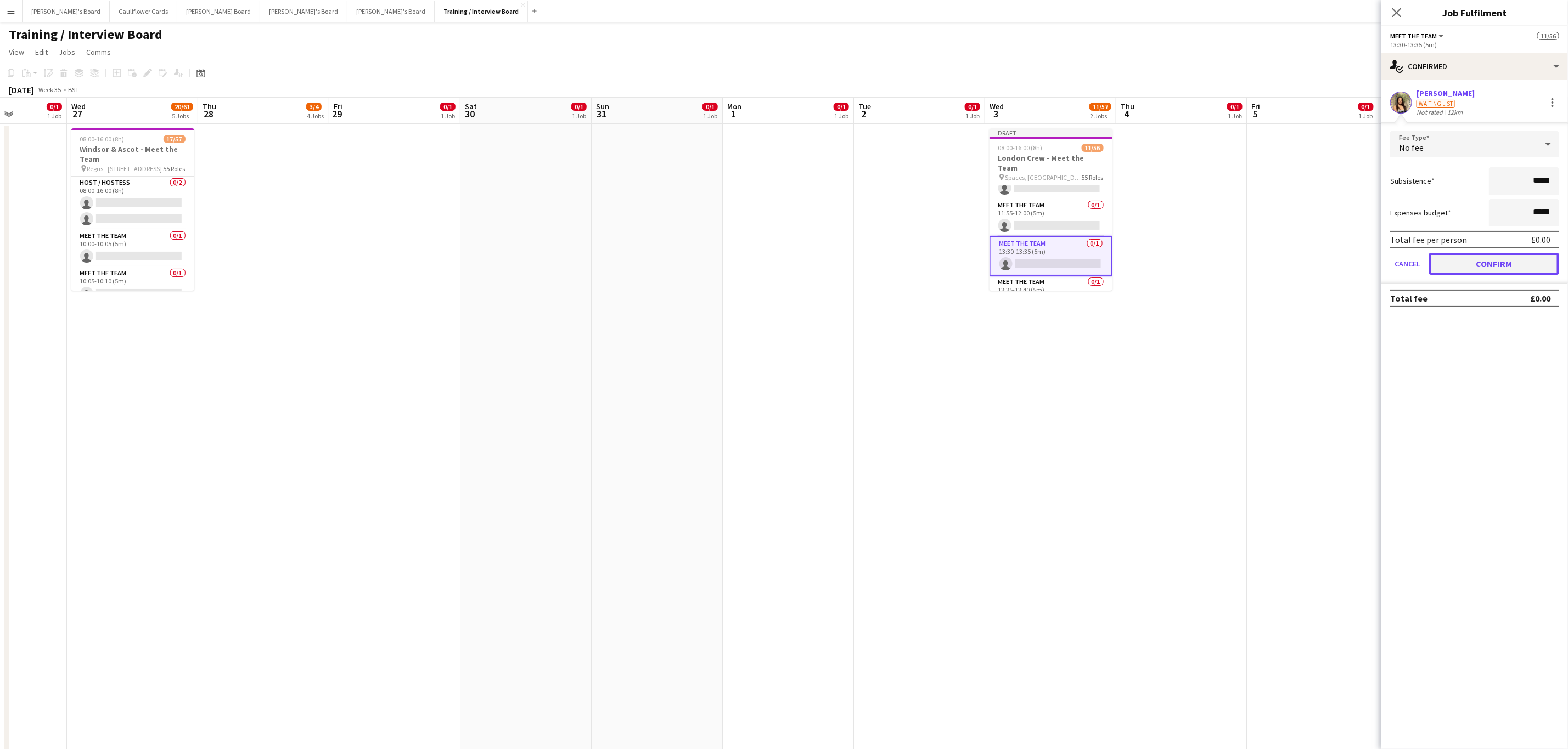
click at [1475, 265] on button "Confirm" at bounding box center [1494, 263] width 130 height 22
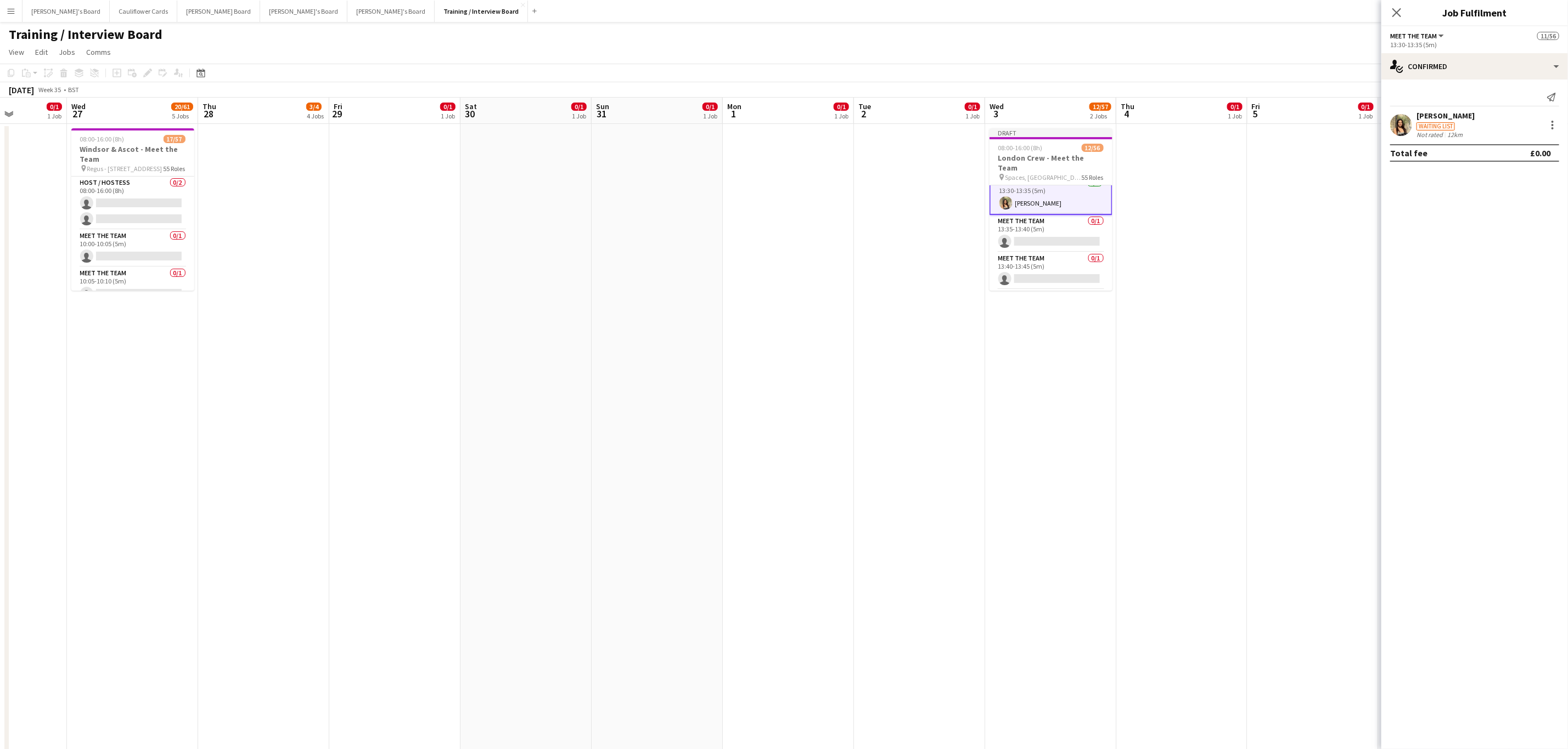
scroll to position [959, 0]
click at [1038, 244] on app-card-role "Meet The Team 0/1 13:45-13:50 (5m) single-neutral-actions" at bounding box center [1051, 242] width 123 height 38
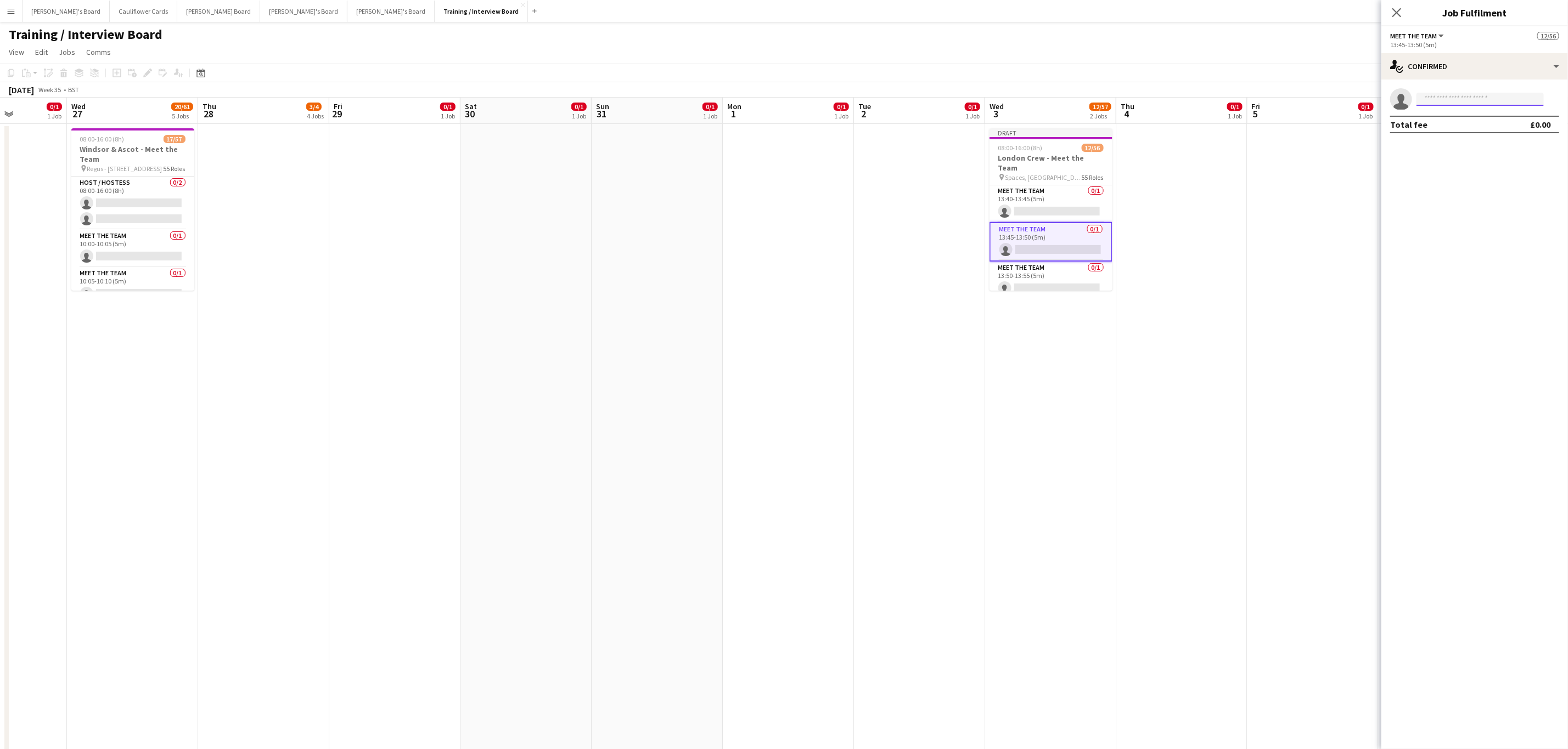
click at [1457, 99] on input at bounding box center [1480, 99] width 127 height 13
click at [1462, 106] on div at bounding box center [1480, 110] width 127 height 9
click at [1459, 101] on input at bounding box center [1480, 99] width 127 height 13
paste input "**********"
type input "**********"
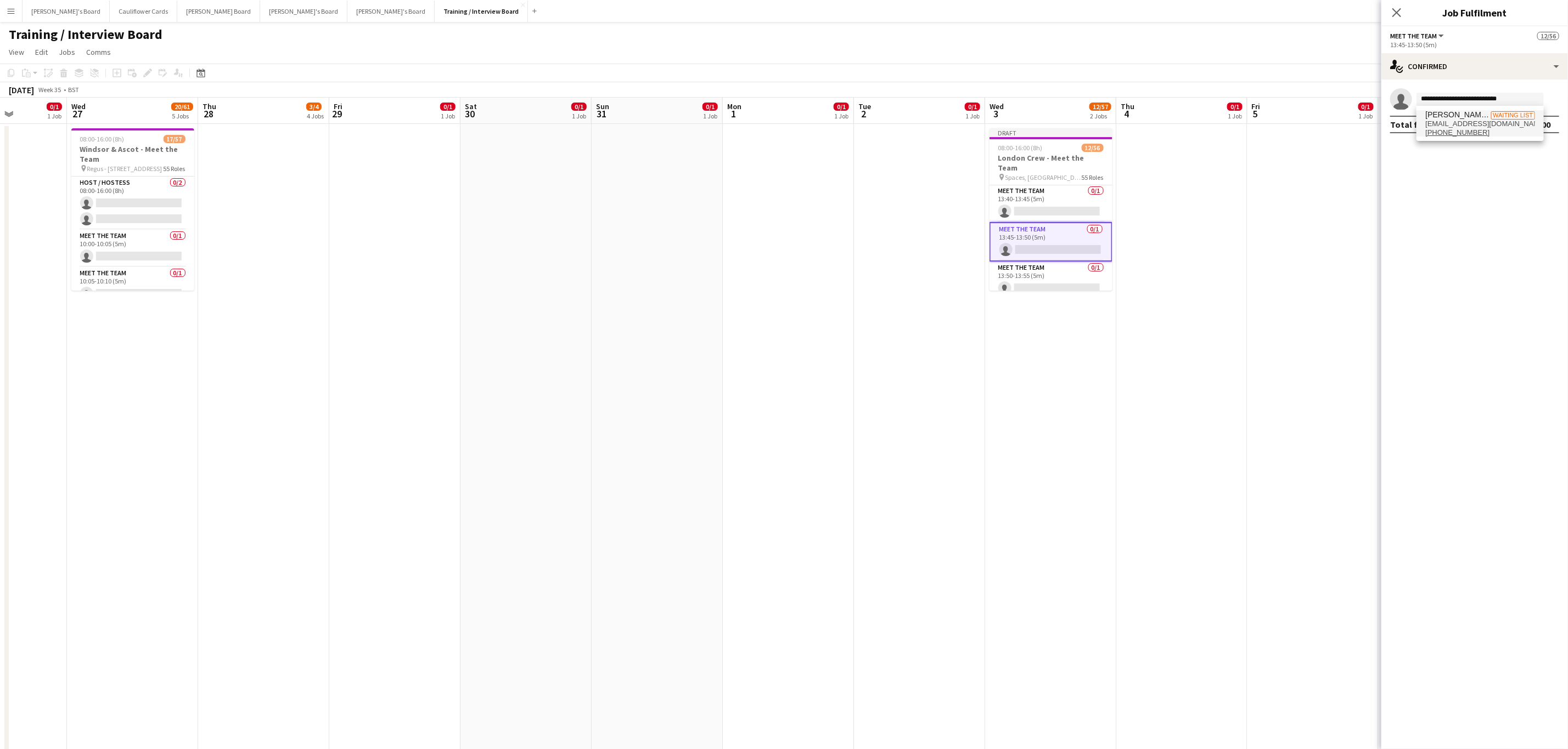
click at [1472, 116] on span "Mariam El Gabry Shaweesh" at bounding box center [1458, 115] width 65 height 9
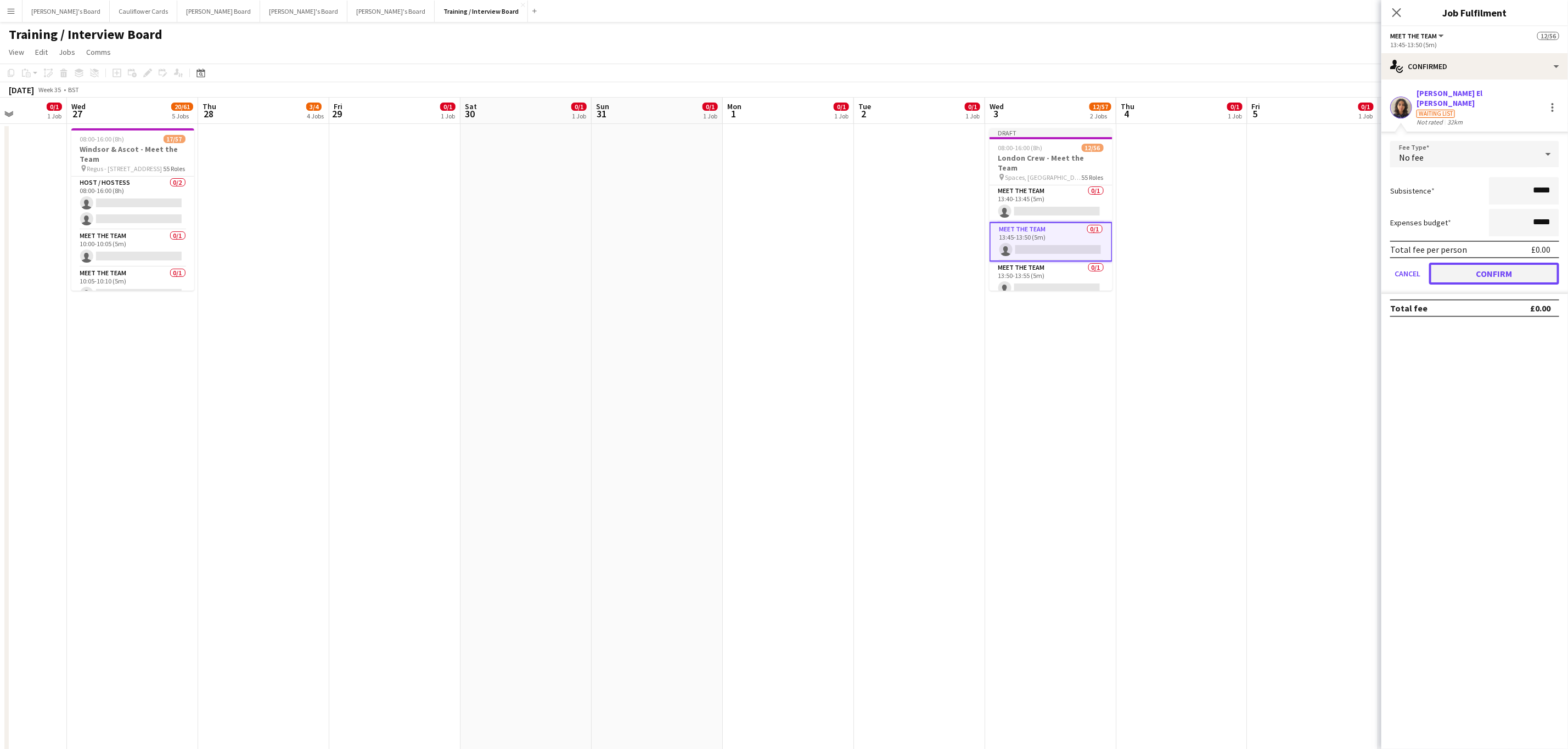
click at [1465, 268] on button "Confirm" at bounding box center [1494, 273] width 130 height 22
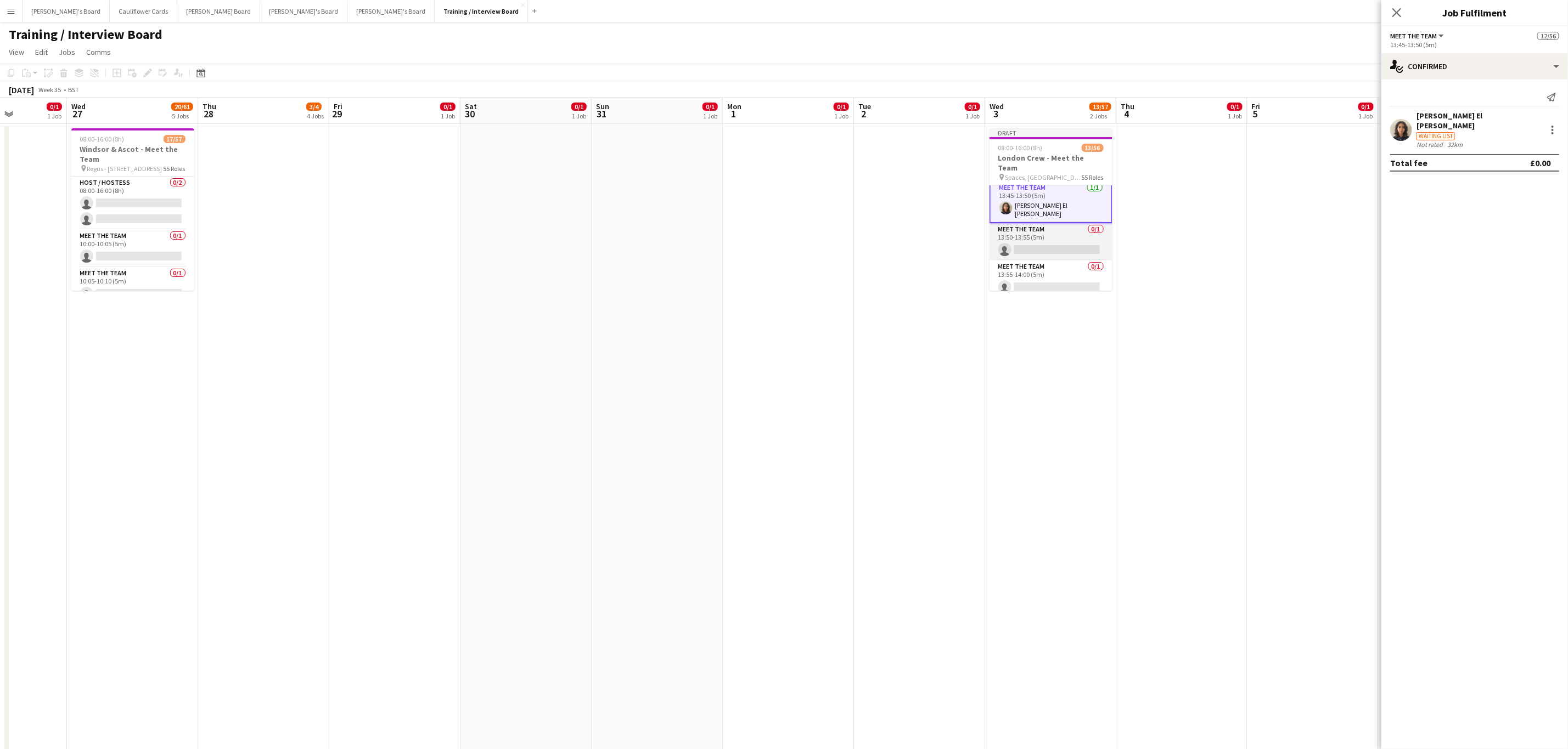
scroll to position [1066, 0]
click at [1042, 246] on app-card-role "Meet The Team 0/1 13:50-13:55 (5m) single-neutral-actions" at bounding box center [1051, 241] width 123 height 38
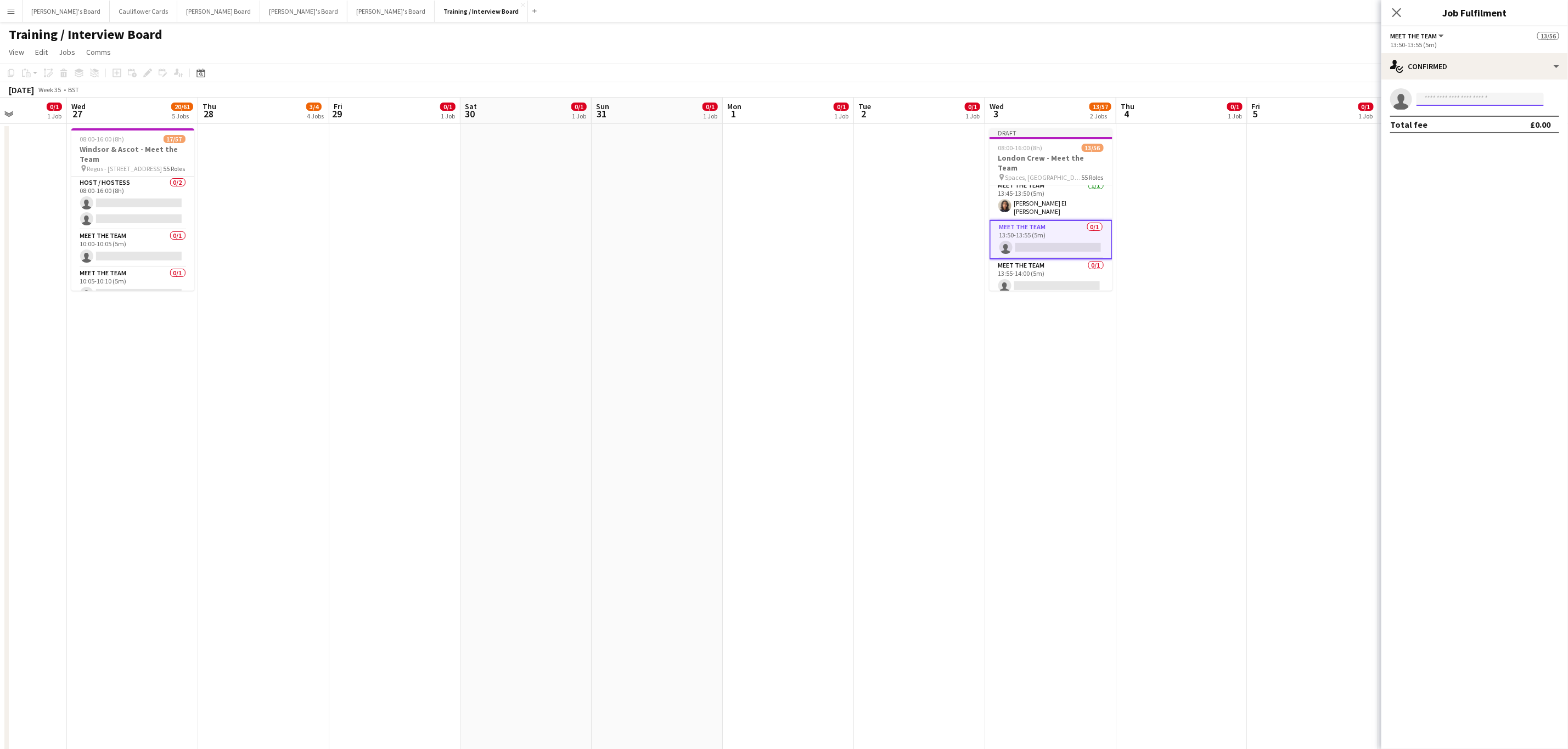
click at [1449, 98] on input at bounding box center [1480, 99] width 127 height 13
paste input "**********"
type input "**********"
click at [1468, 118] on span "Priya Chithra" at bounding box center [1457, 115] width 63 height 9
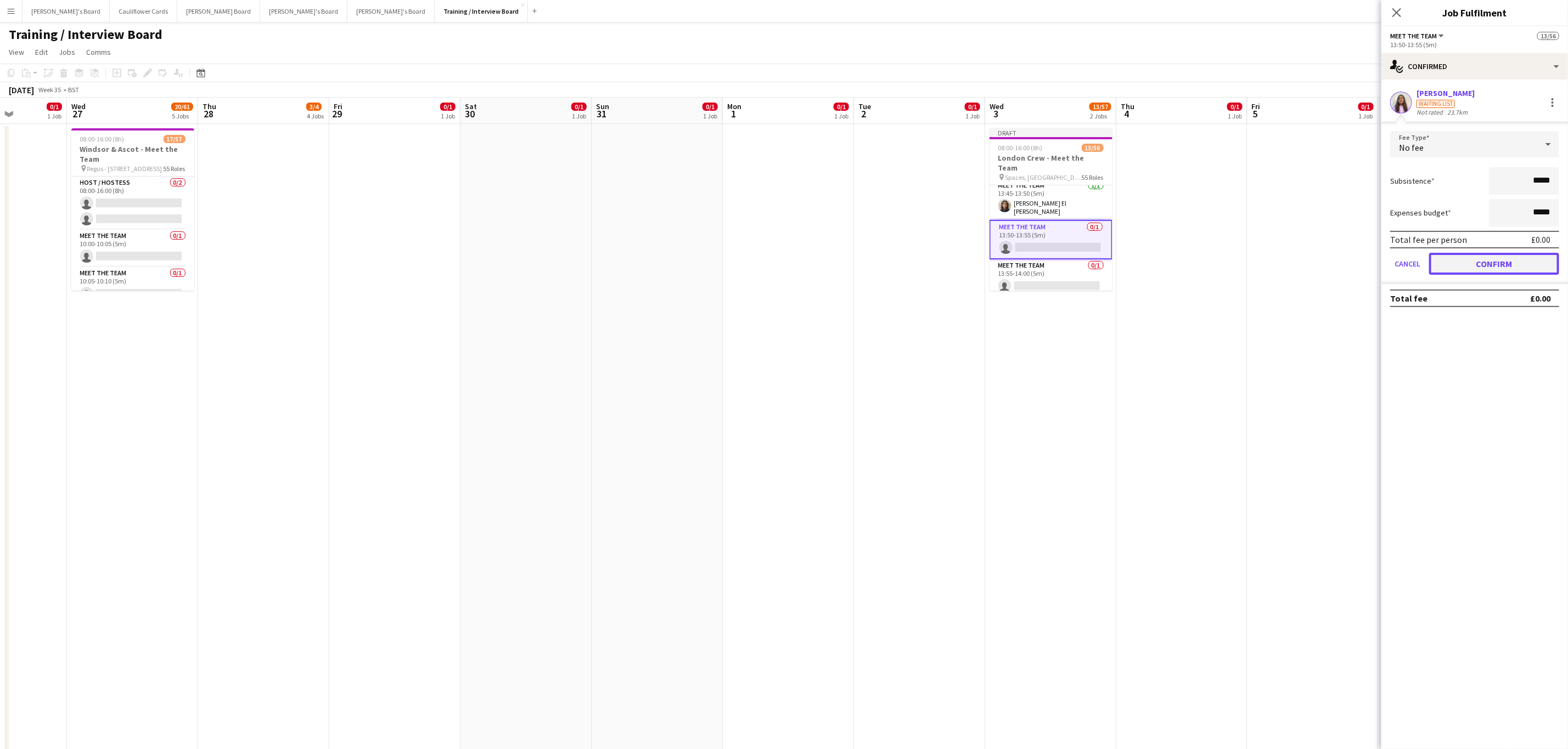
click at [1452, 258] on button "Confirm" at bounding box center [1494, 263] width 130 height 22
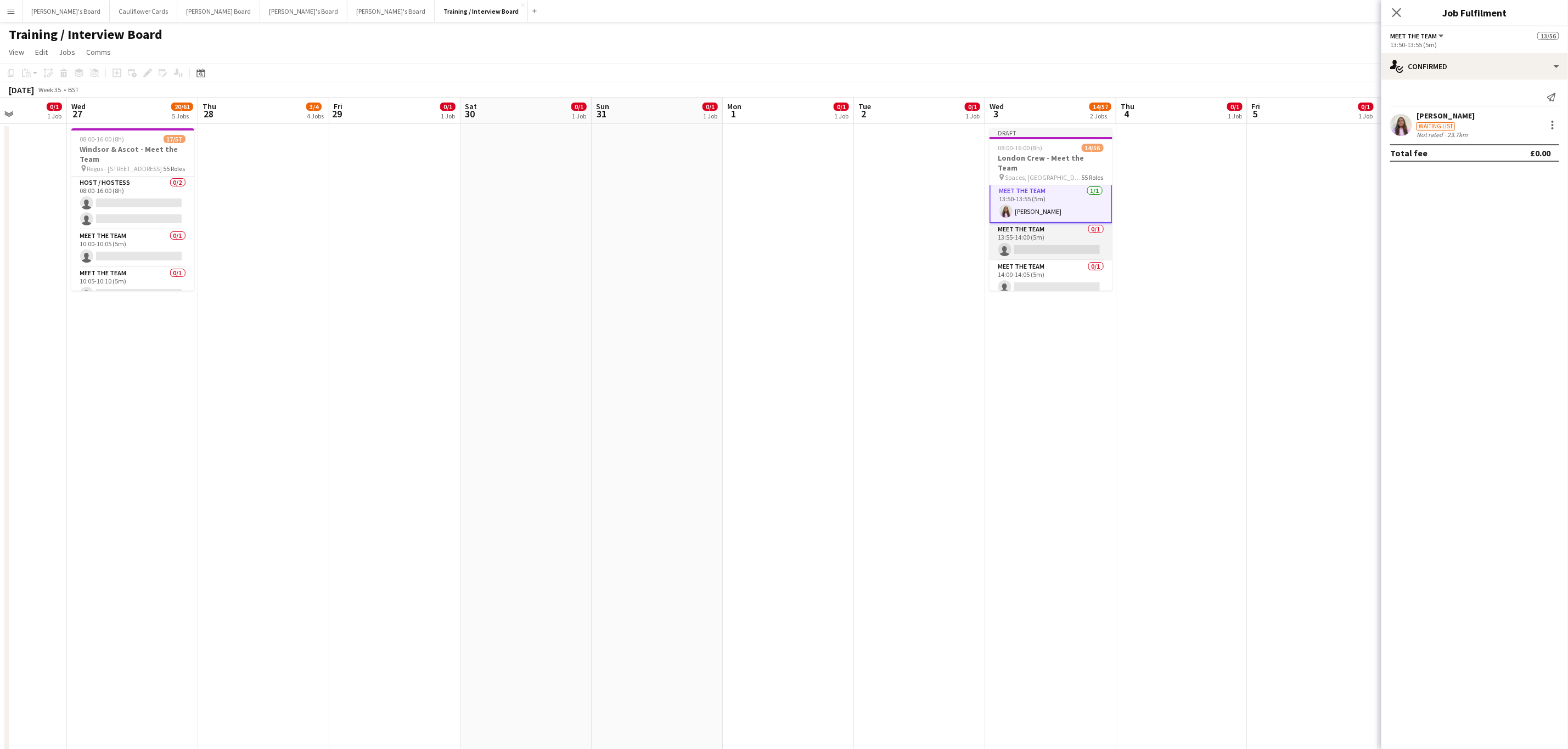
scroll to position [1104, 0]
click at [1030, 226] on app-card-role "Meet The Team 0/1 13:55-14:00 (5m) single-neutral-actions" at bounding box center [1051, 240] width 123 height 38
click at [1463, 96] on input at bounding box center [1480, 99] width 127 height 13
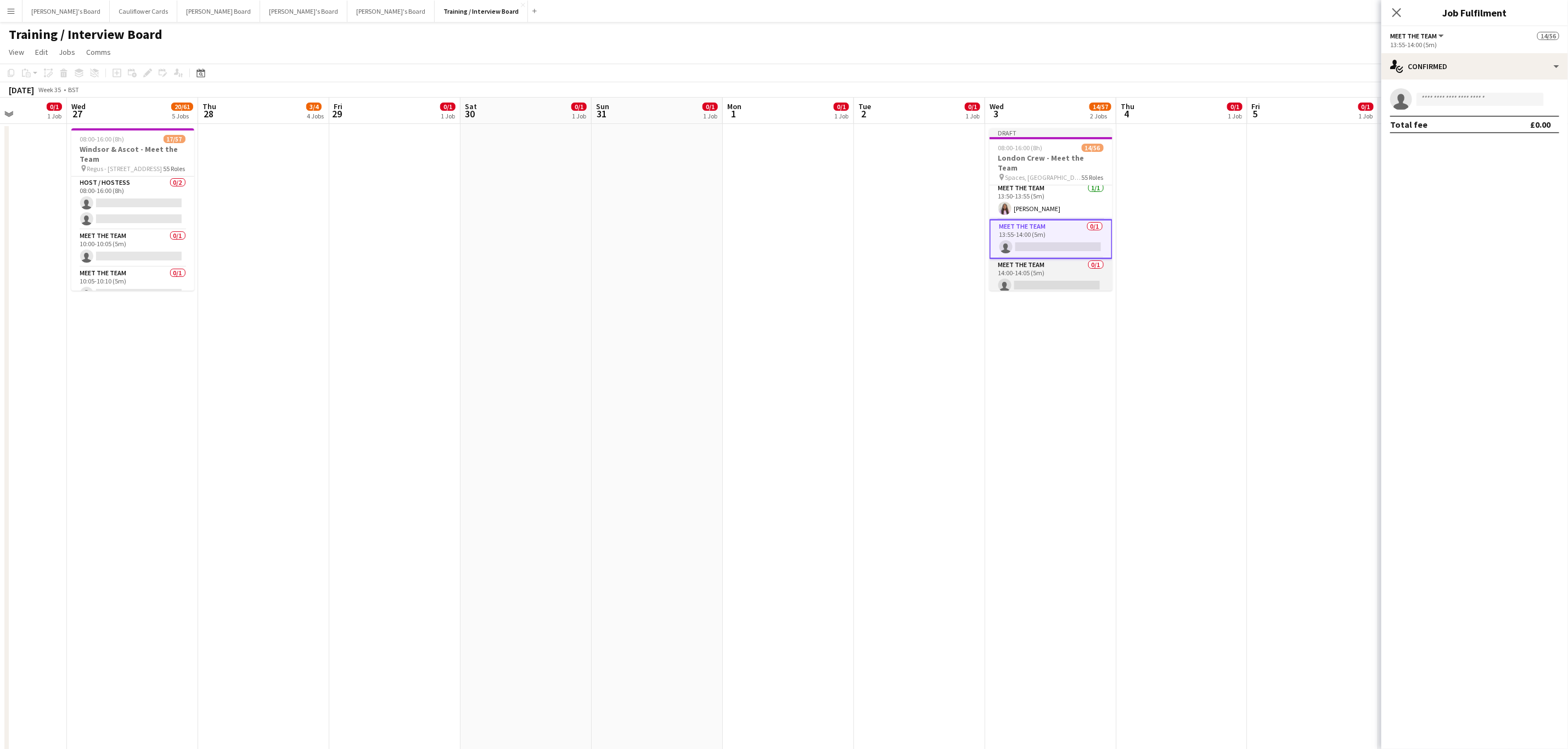
click at [1043, 275] on app-card-role "Meet The Team 0/1 14:00-14:05 (5m) single-neutral-actions" at bounding box center [1051, 278] width 123 height 38
click at [1507, 100] on input at bounding box center [1480, 99] width 127 height 13
paste input "**********"
type input "**********"
click at [1452, 122] on span "aravindbabu6302@gmail.com" at bounding box center [1480, 124] width 110 height 9
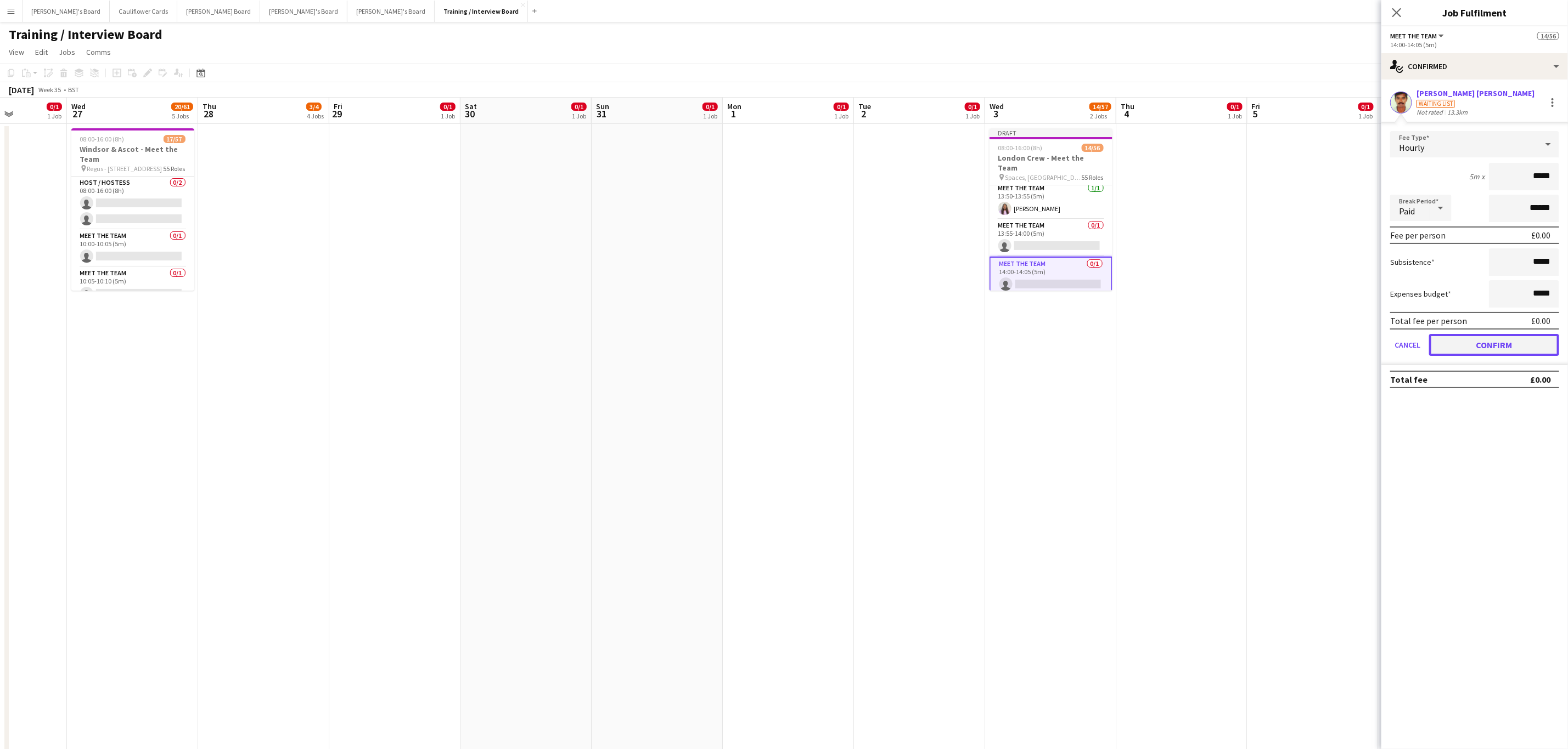
click at [1472, 345] on button "Confirm" at bounding box center [1494, 345] width 130 height 22
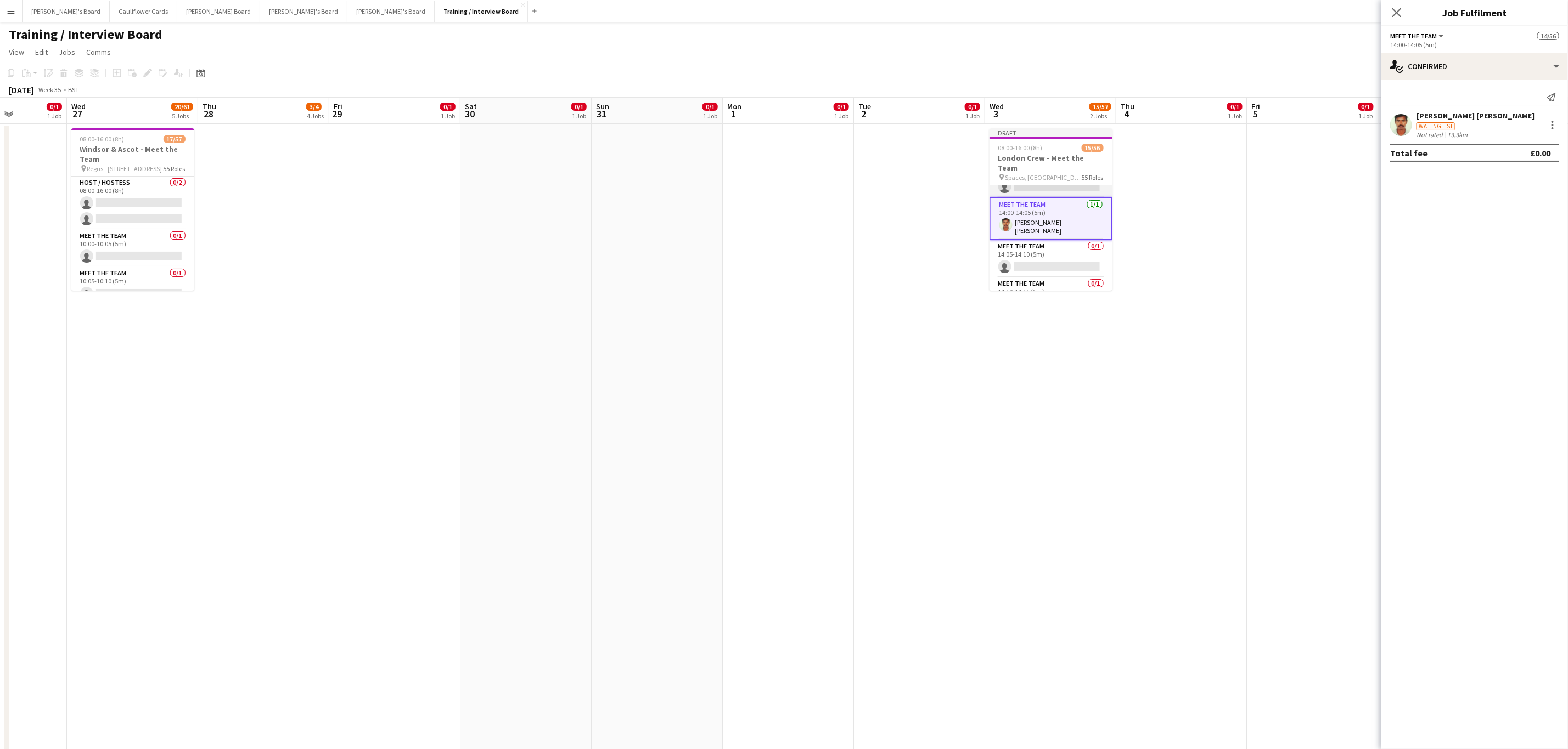
scroll to position [1176, 0]
click at [1044, 247] on app-card-role "Meet The Team 0/1 14:05-14:10 (5m) single-neutral-actions" at bounding box center [1051, 247] width 123 height 38
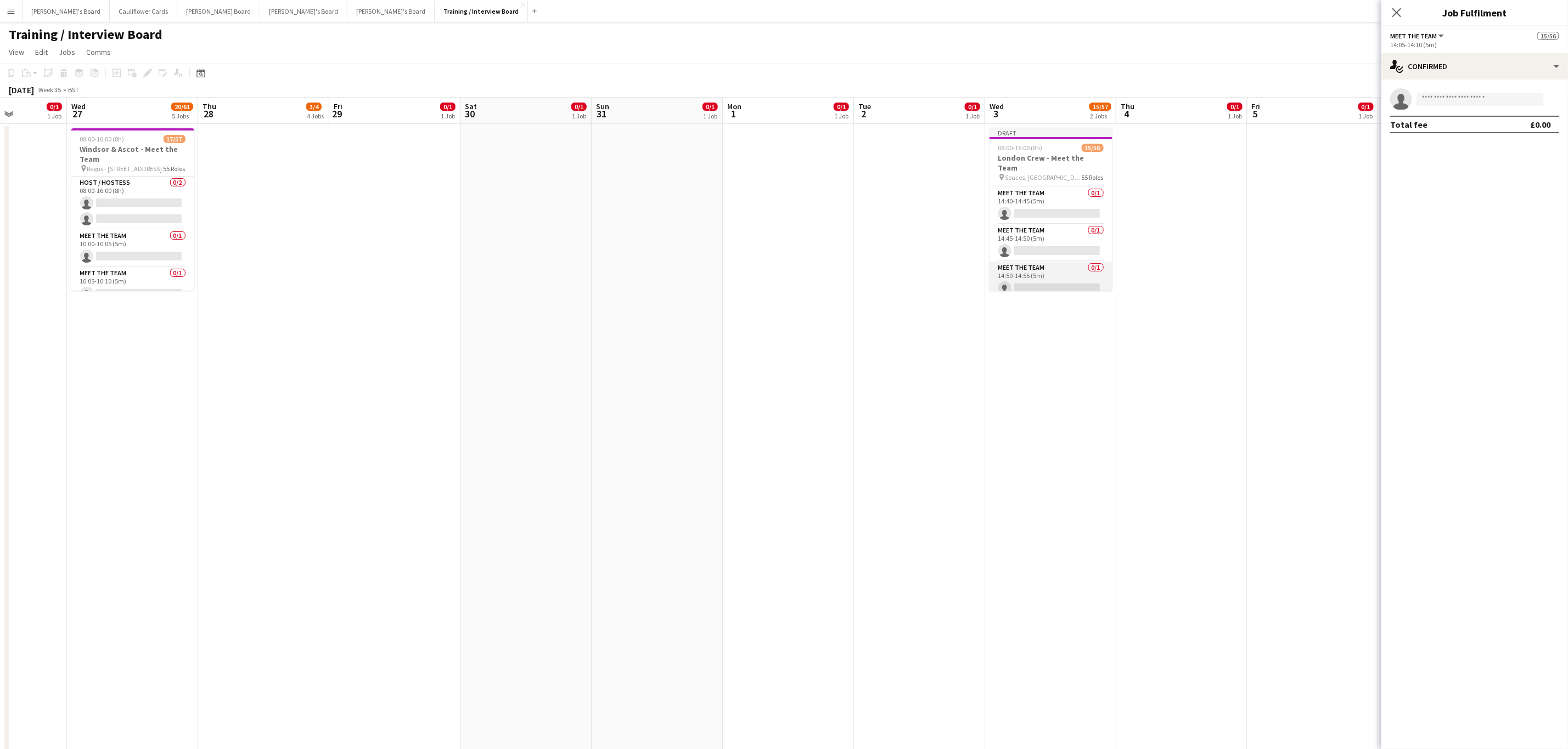
click at [1037, 275] on app-card-role "Meet The Team 0/1 14:50-14:55 (5m) single-neutral-actions" at bounding box center [1051, 280] width 123 height 38
click at [1473, 98] on input at bounding box center [1480, 99] width 127 height 13
click at [1478, 94] on input at bounding box center [1480, 99] width 127 height 13
paste input "**********"
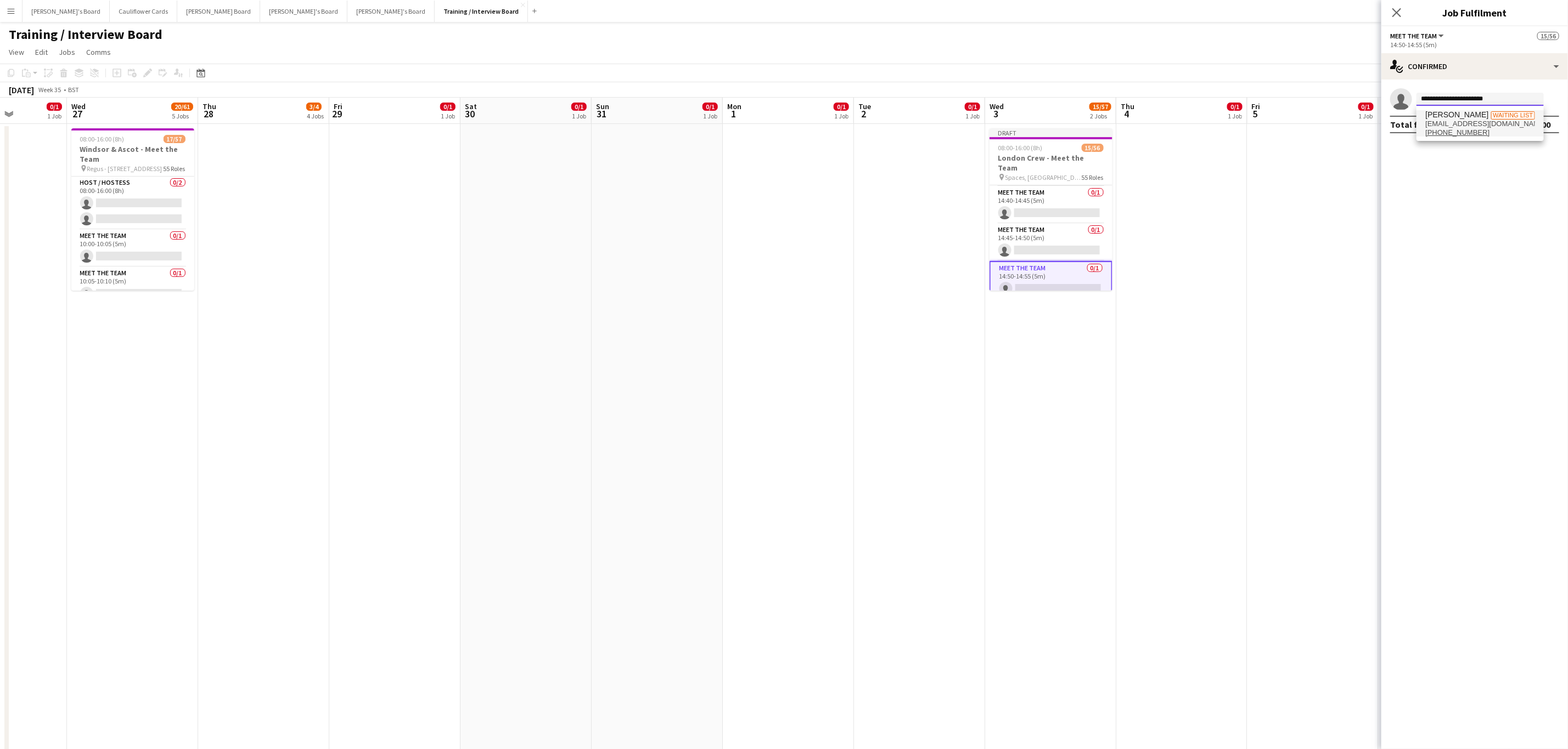
type input "**********"
click at [1454, 114] on span "Amina Adan" at bounding box center [1457, 115] width 63 height 9
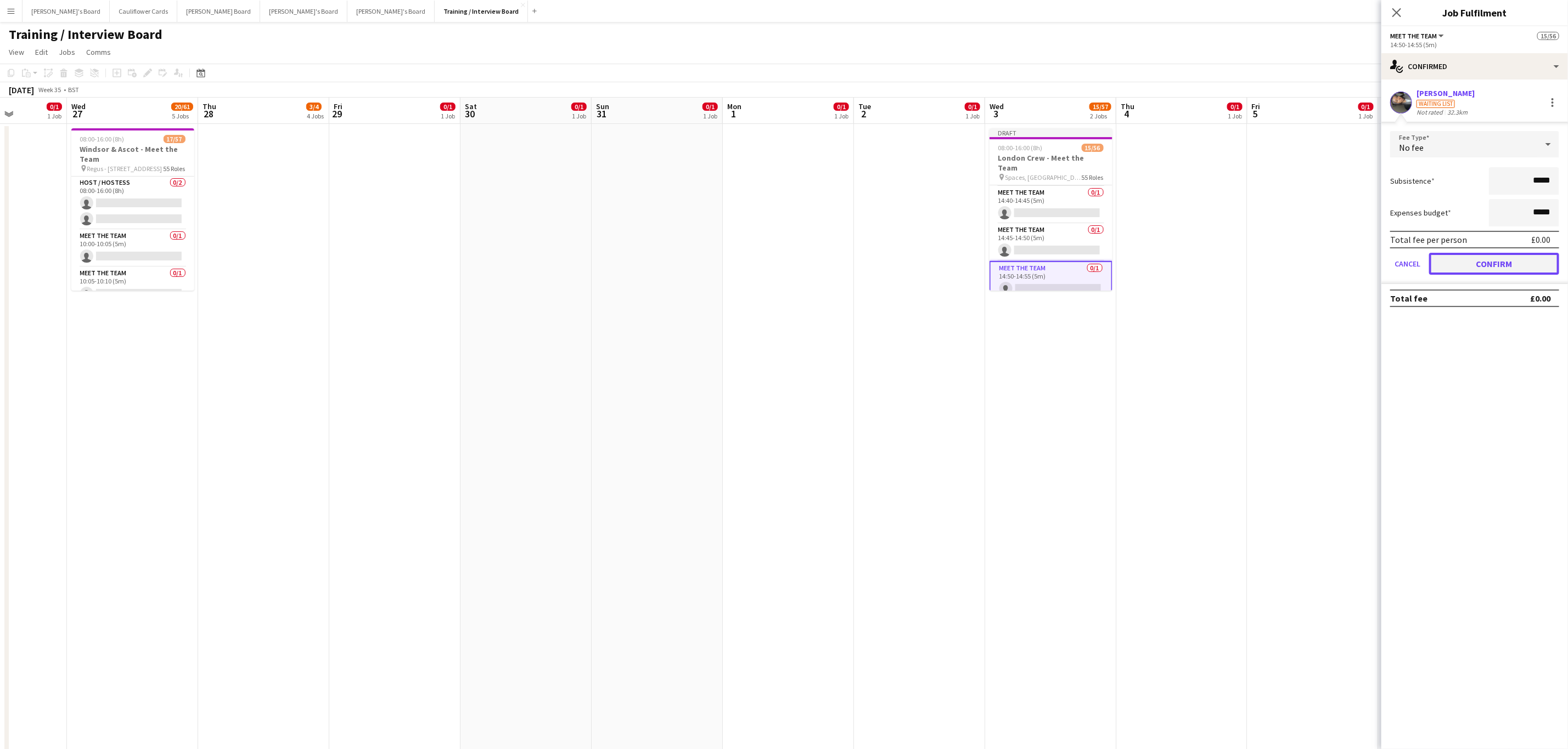
click at [1482, 257] on button "Confirm" at bounding box center [1494, 263] width 130 height 22
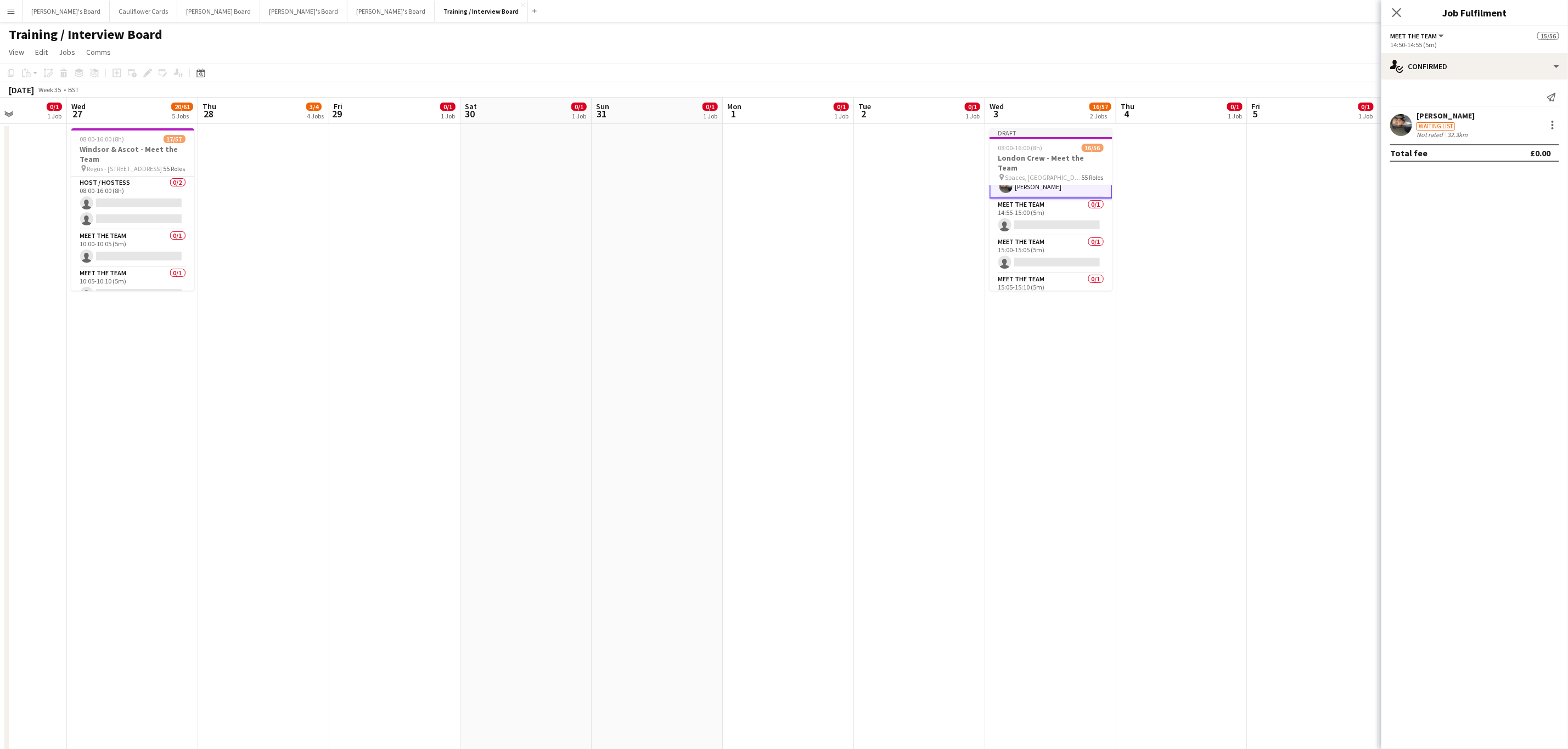
scroll to position [1579, 0]
click at [1065, 260] on app-card-role "Meet The Team 0/1 15:00-15:05 (5m) single-neutral-actions" at bounding box center [1051, 254] width 123 height 38
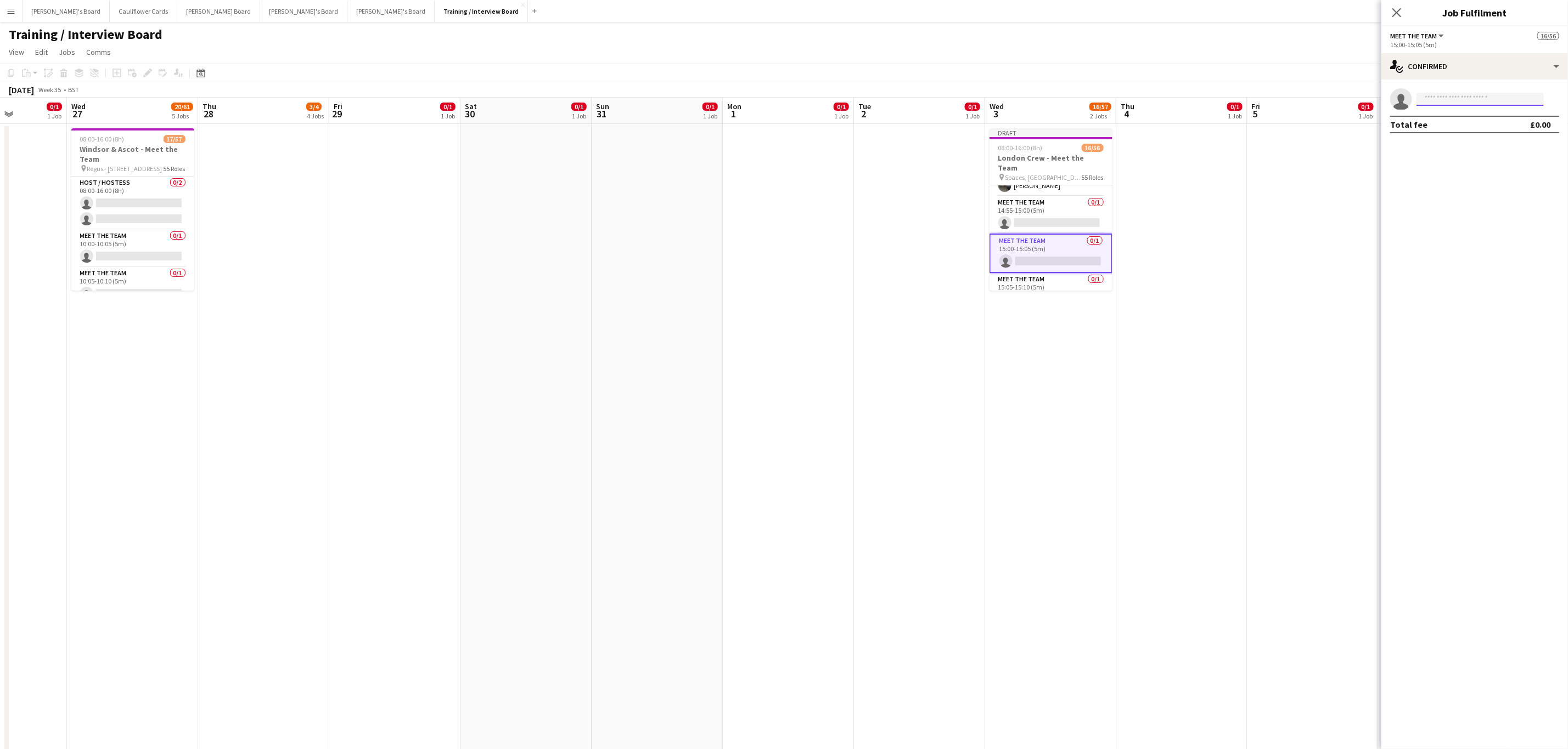
click at [1485, 96] on input at bounding box center [1480, 99] width 127 height 13
paste input "**********"
type input "**********"
click at [1478, 118] on span "Tom Deverill Active" at bounding box center [1480, 115] width 110 height 9
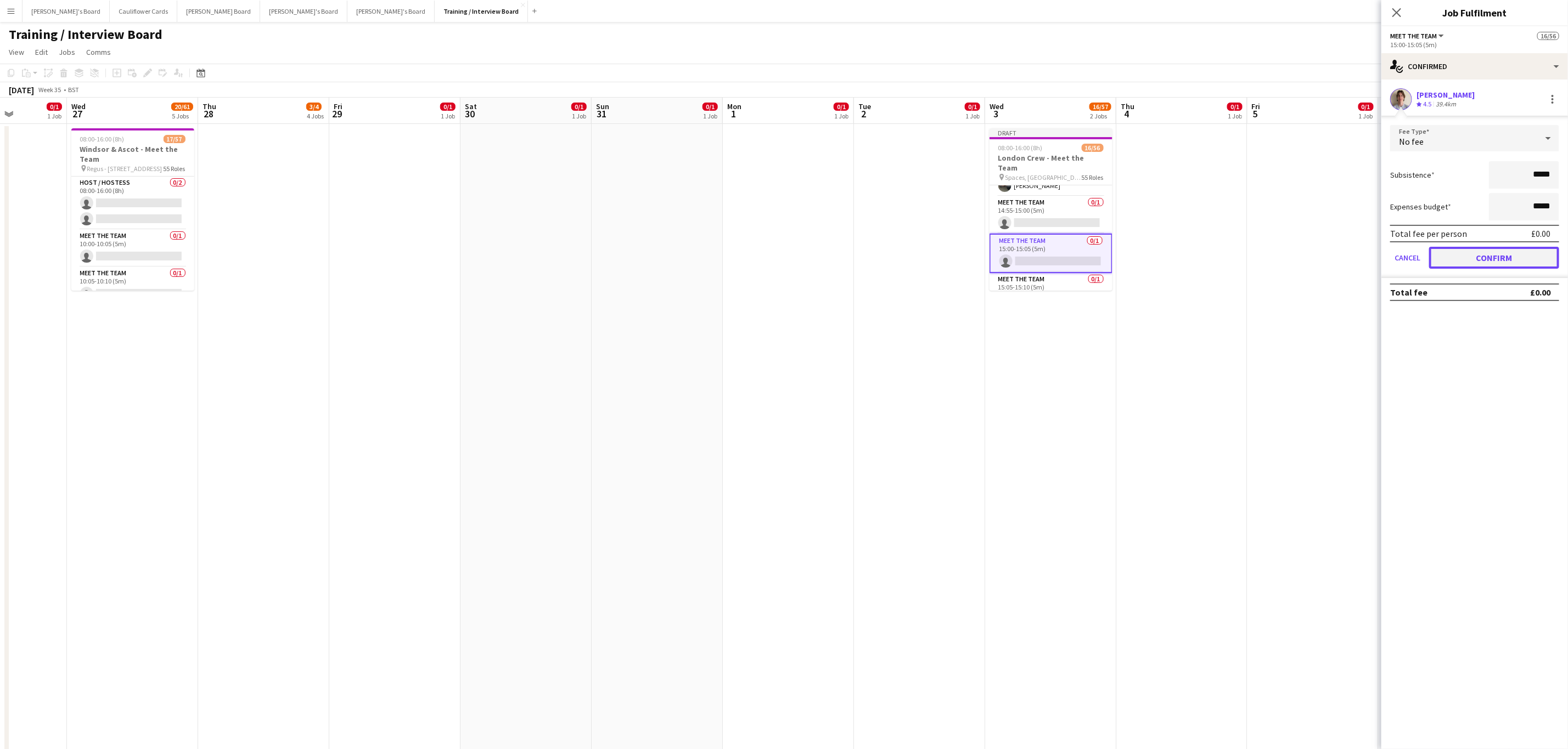
click at [1492, 255] on button "Confirm" at bounding box center [1494, 257] width 130 height 22
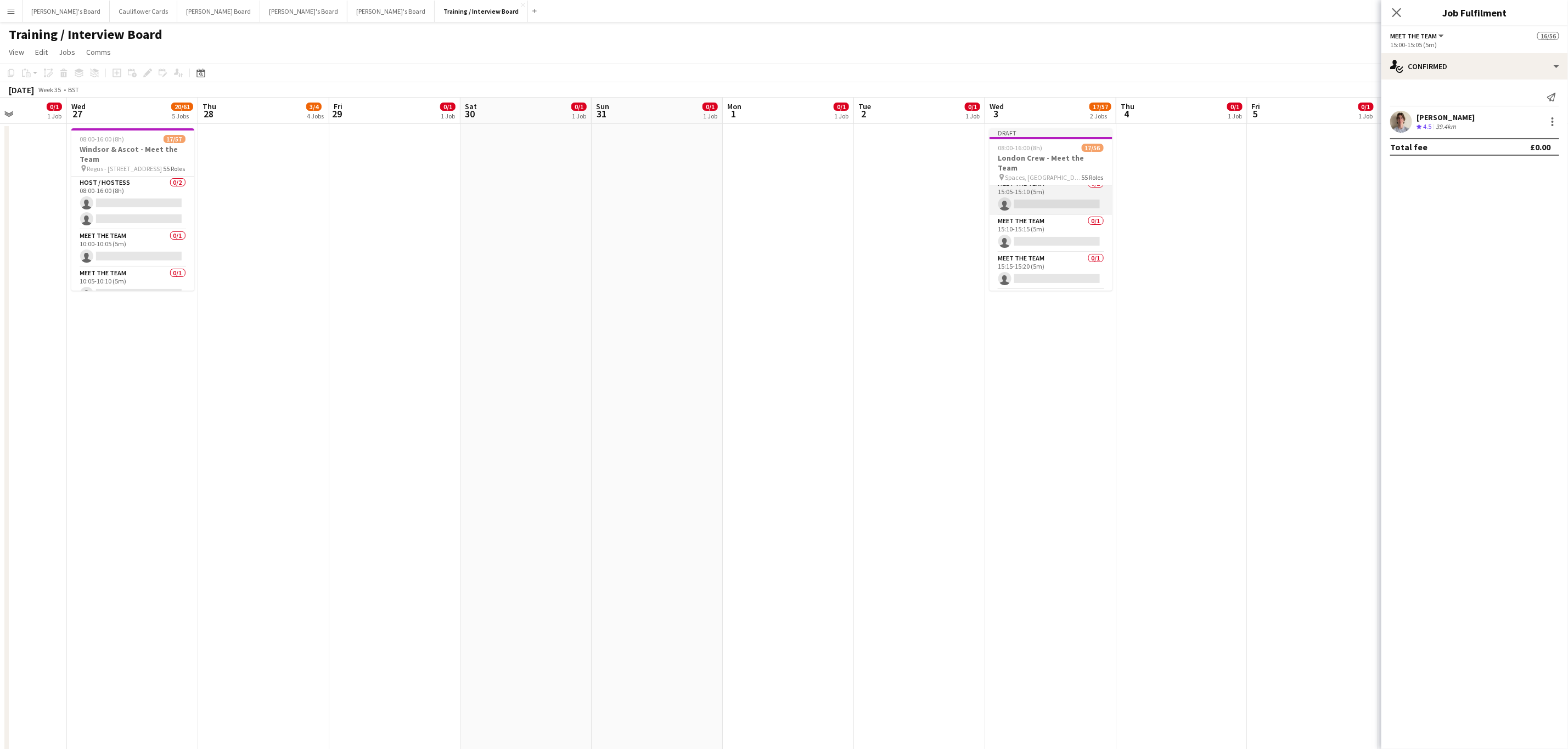
click at [1037, 212] on app-card-role "Meet The Team 0/1 15:05-15:10 (5m) single-neutral-actions" at bounding box center [1051, 196] width 123 height 38
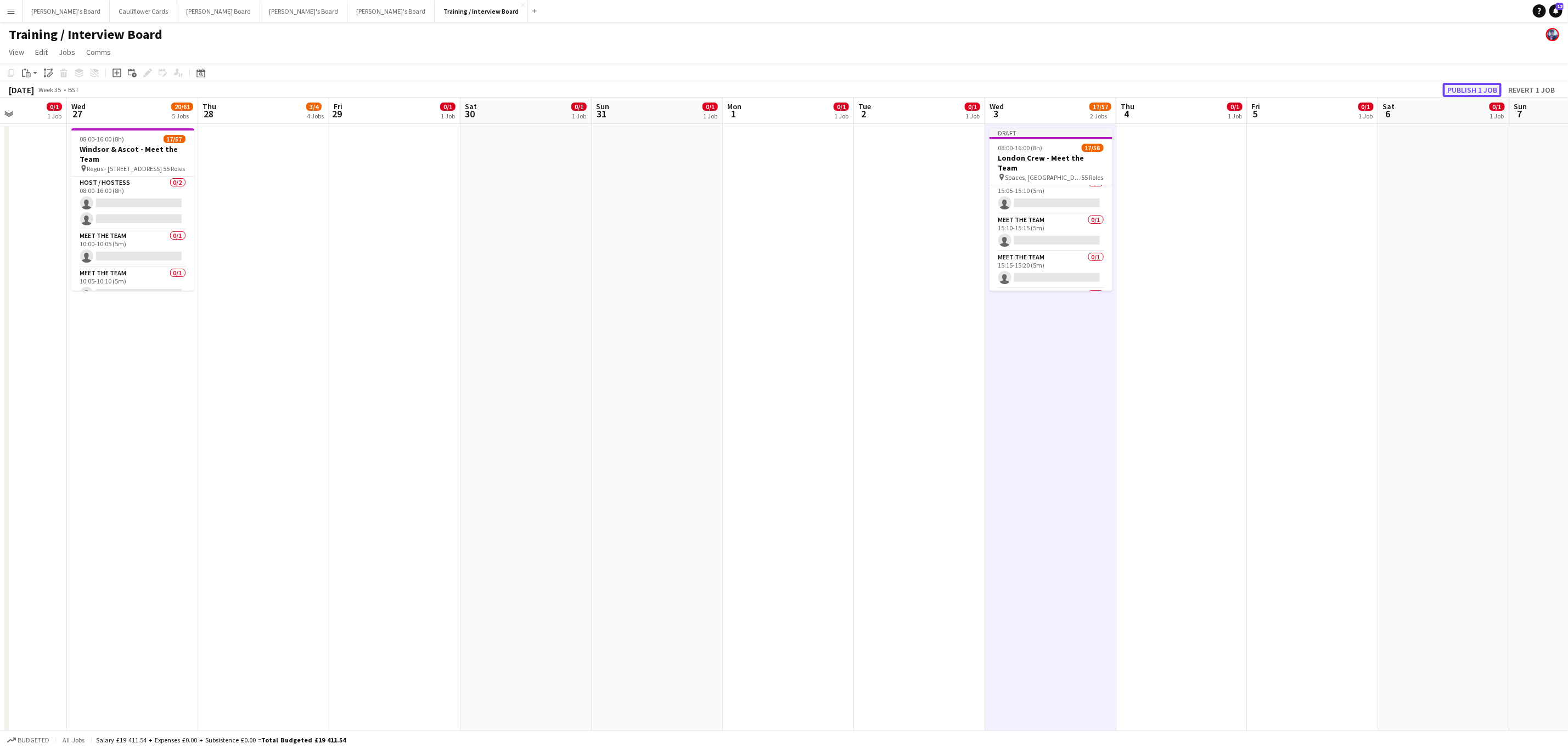
click at [1487, 83] on button "Publish 1 job" at bounding box center [1472, 89] width 59 height 14
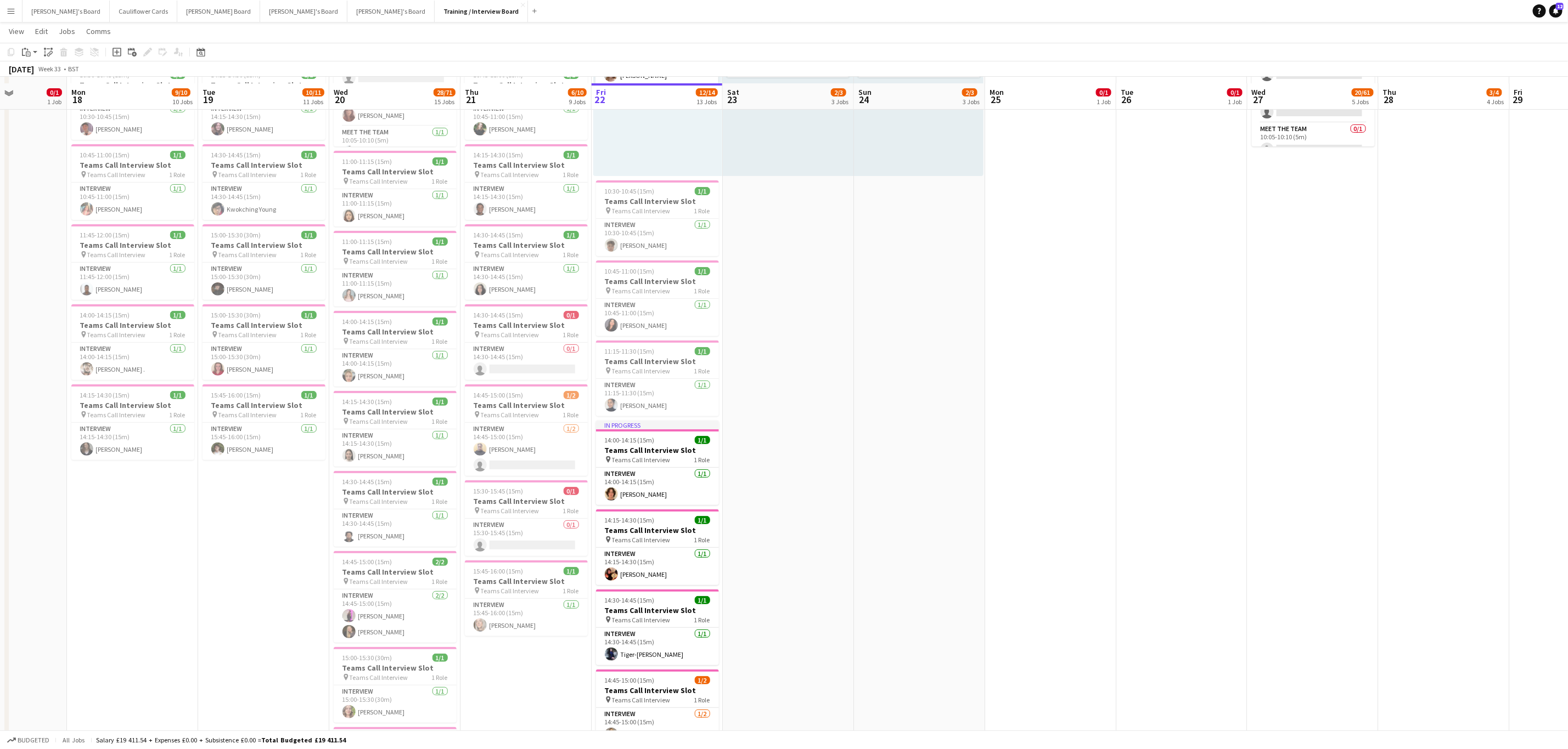
scroll to position [150, 0]
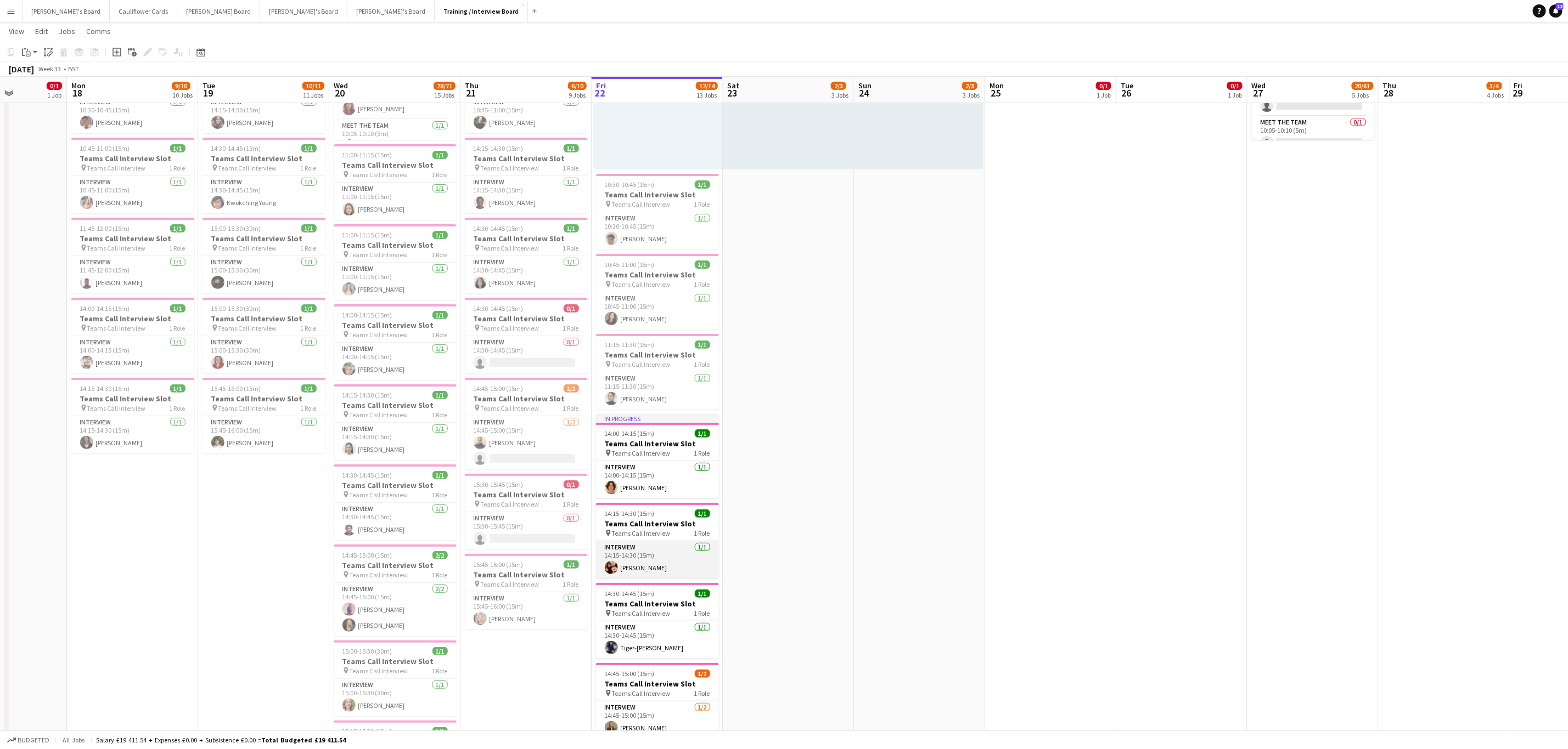
click at [665, 571] on app-card-role "Interview 1/1 14:15-14:30 (15m) Alicia Corlett" at bounding box center [657, 560] width 123 height 38
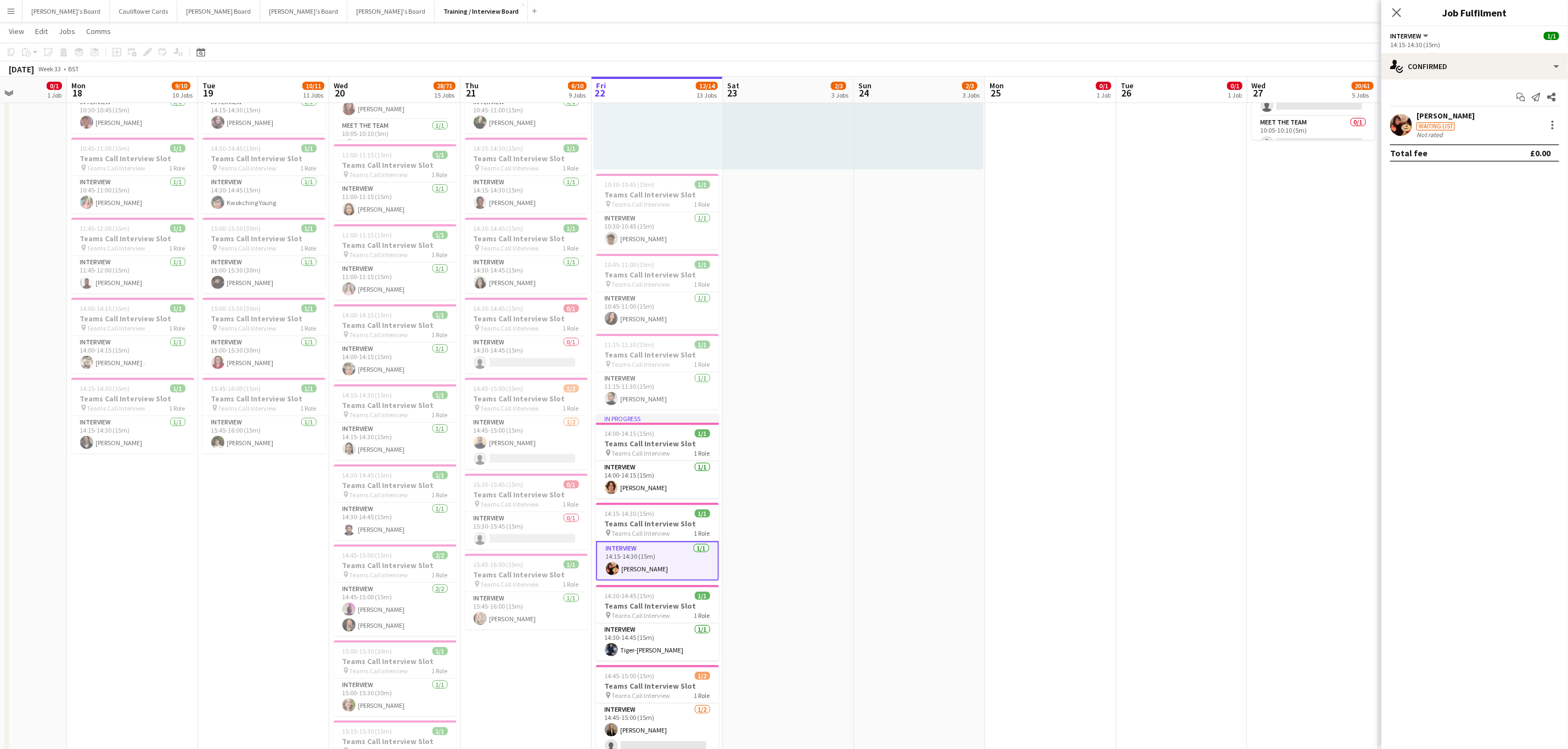
click at [1404, 122] on app-user-avatar at bounding box center [1400, 125] width 22 height 22
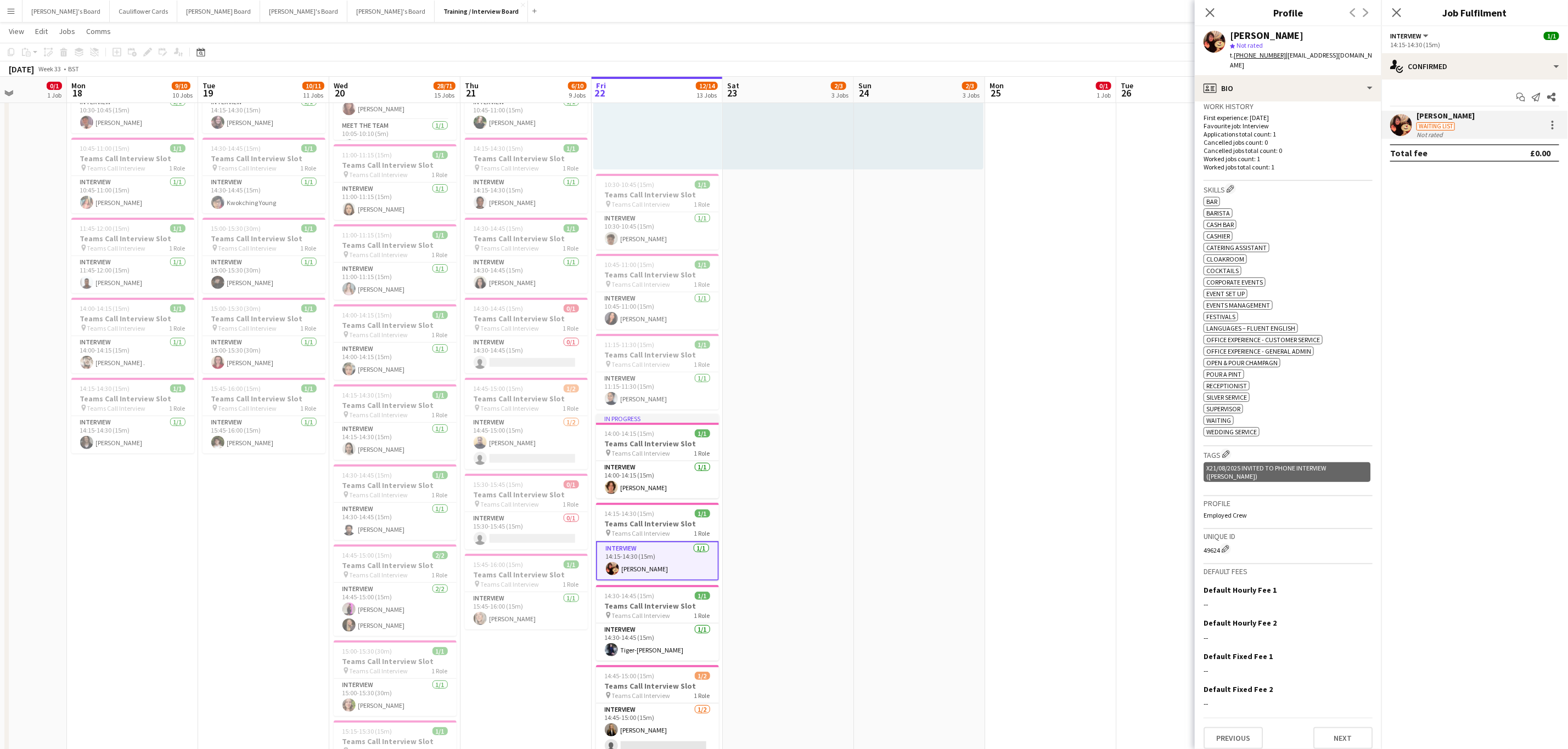
scroll to position [0, 0]
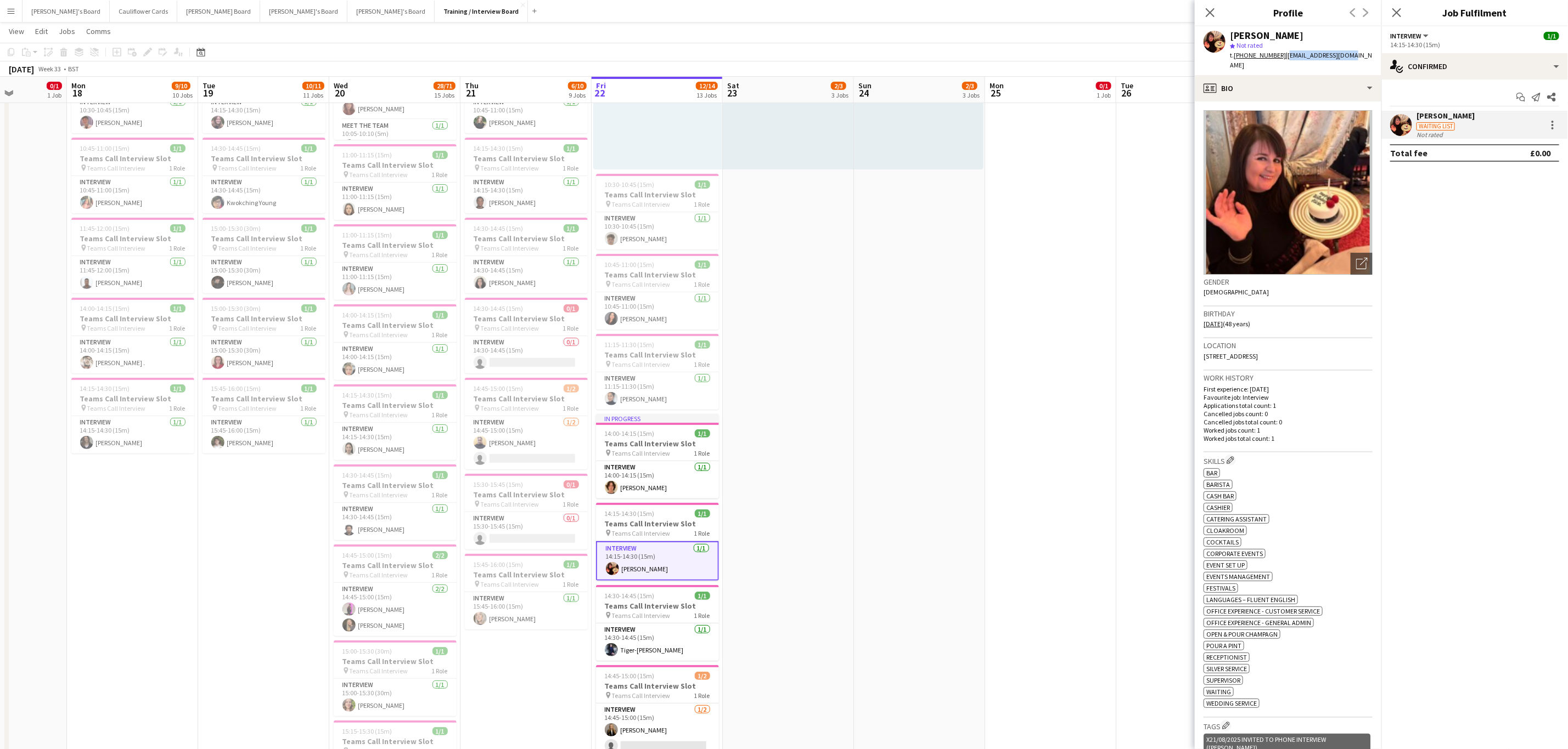
drag, startPoint x: 1362, startPoint y: 56, endPoint x: 1286, endPoint y: 61, distance: 76.2
click at [1286, 61] on app-profile-header "Alicia Corlett star Not rated t. +4407905928686 | daff_77@yahoo.co.nz" at bounding box center [1288, 51] width 187 height 49
copy span "daff_77@yahoo.co.nz"
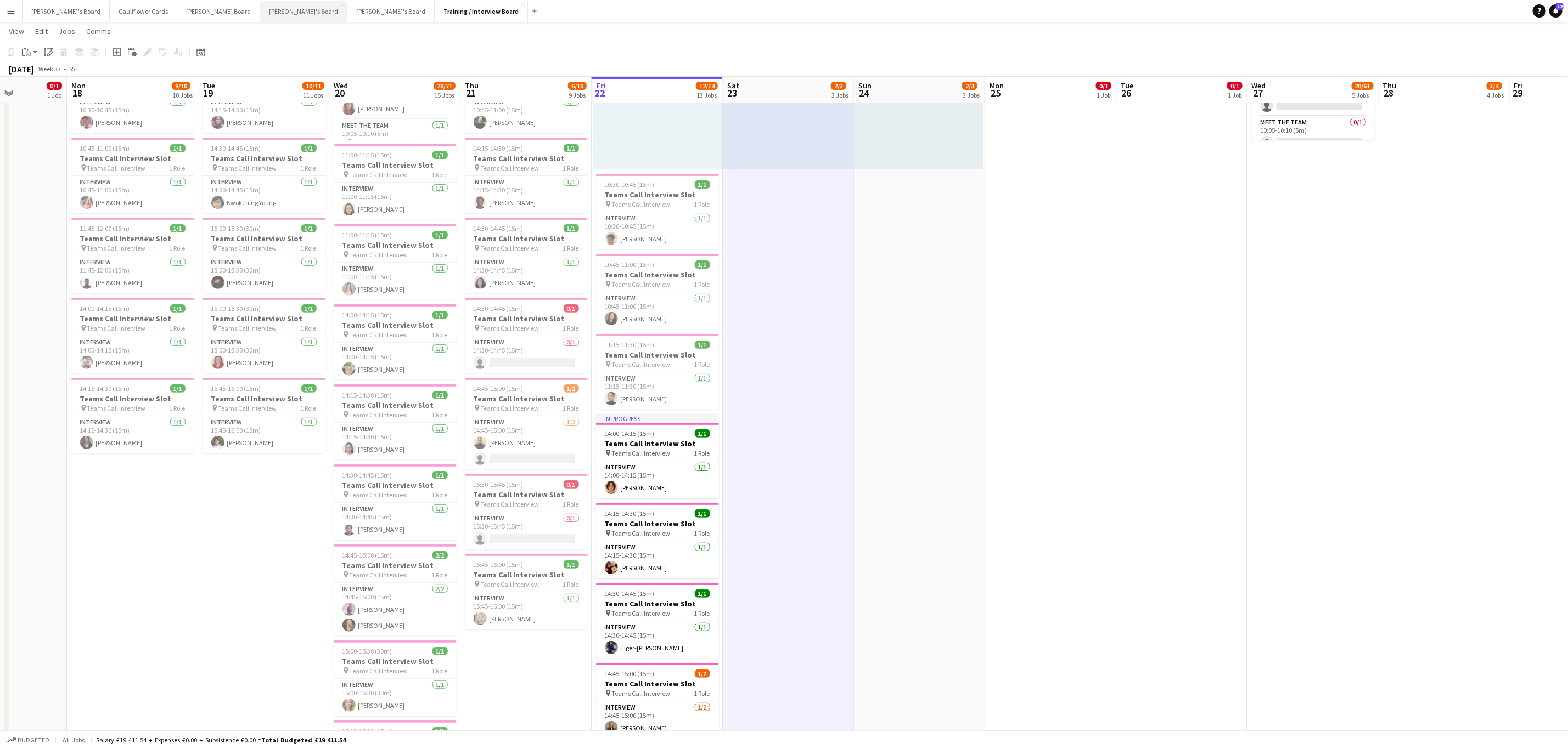
click at [260, 19] on button "Jakub's Board Close" at bounding box center [304, 11] width 87 height 21
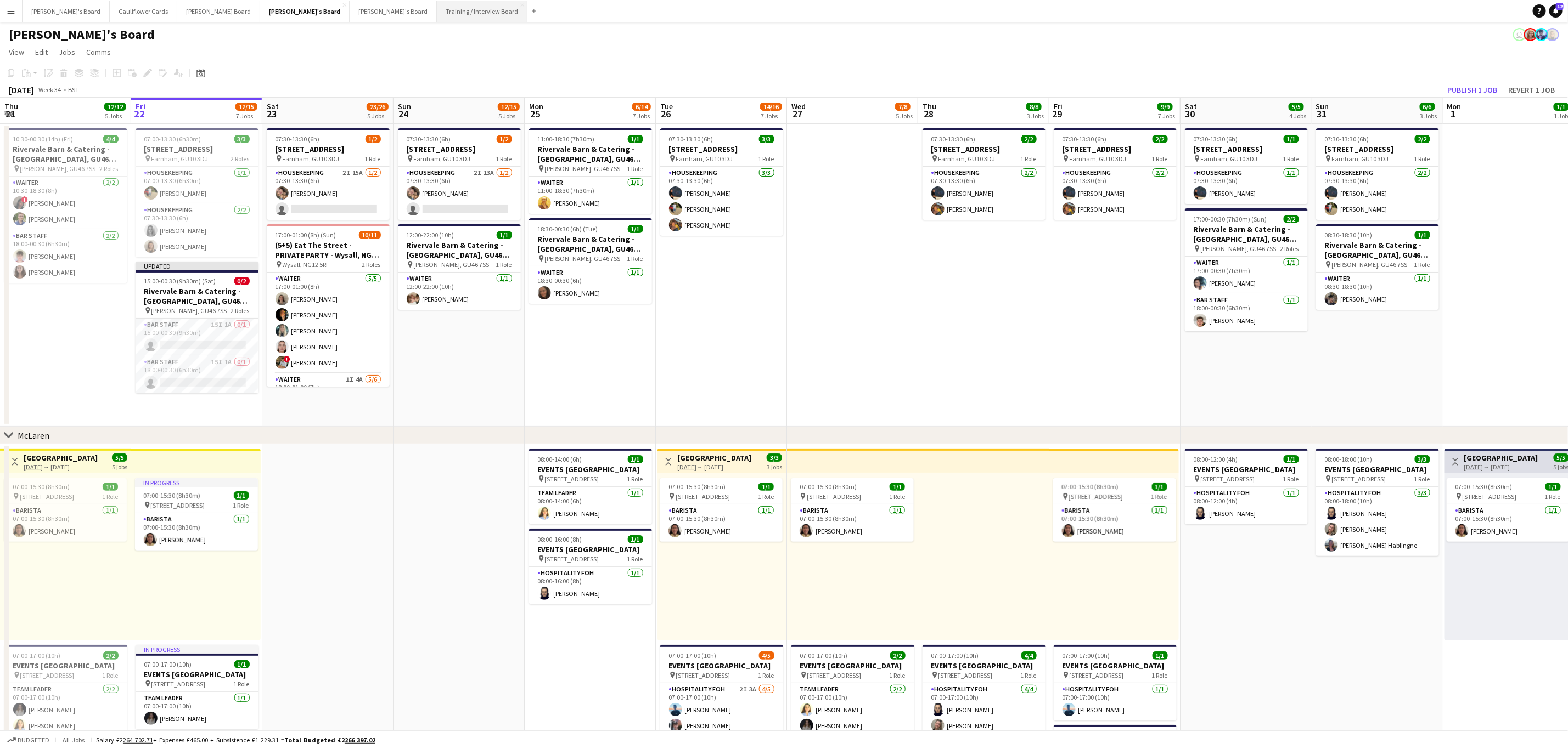
click at [437, 17] on button "Training / Interview Board Close" at bounding box center [482, 11] width 91 height 21
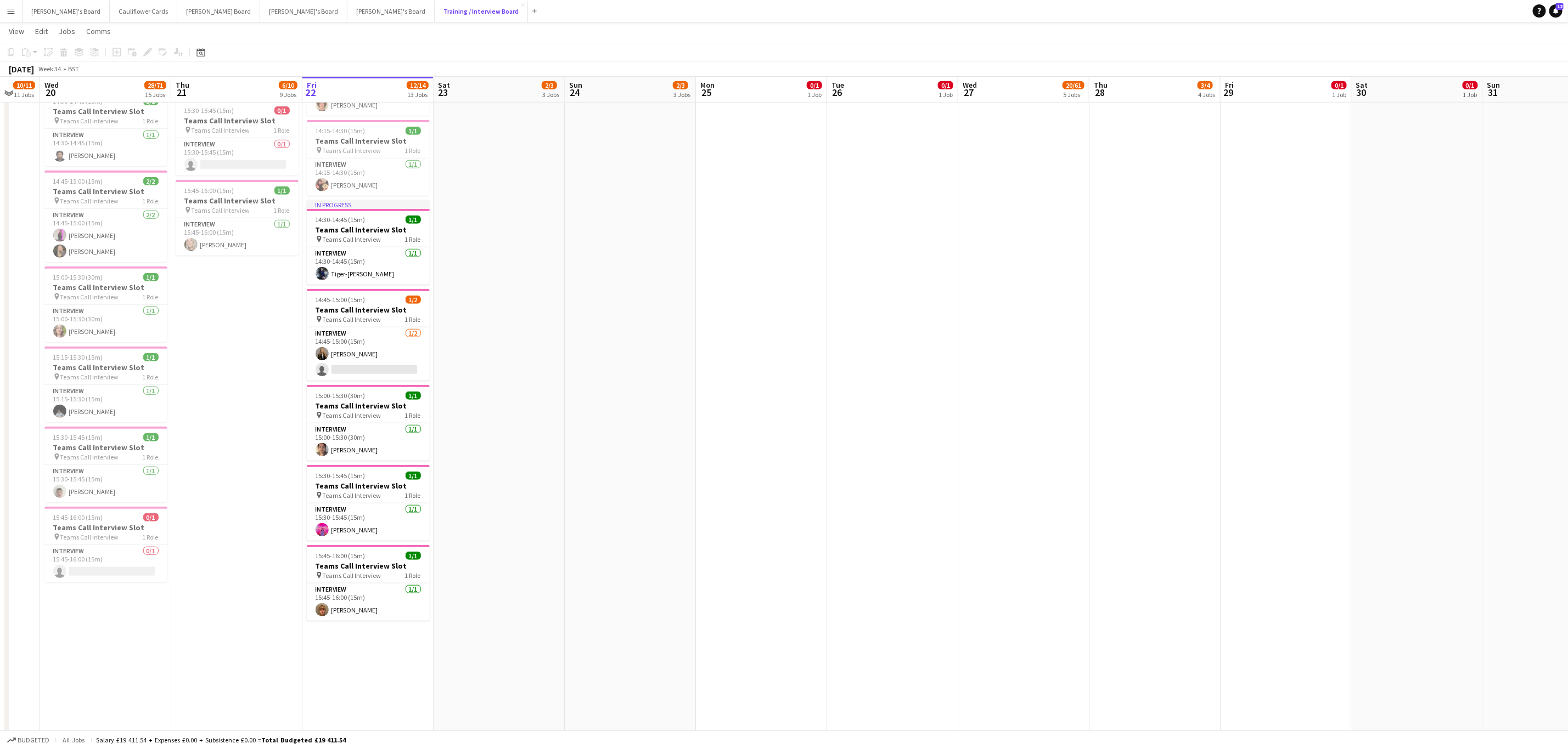
scroll to position [523, 0]
click at [396, 283] on app-card-role "Interview 1/1 14:30-14:45 (15m) Tiger-lily Dresti" at bounding box center [368, 267] width 123 height 38
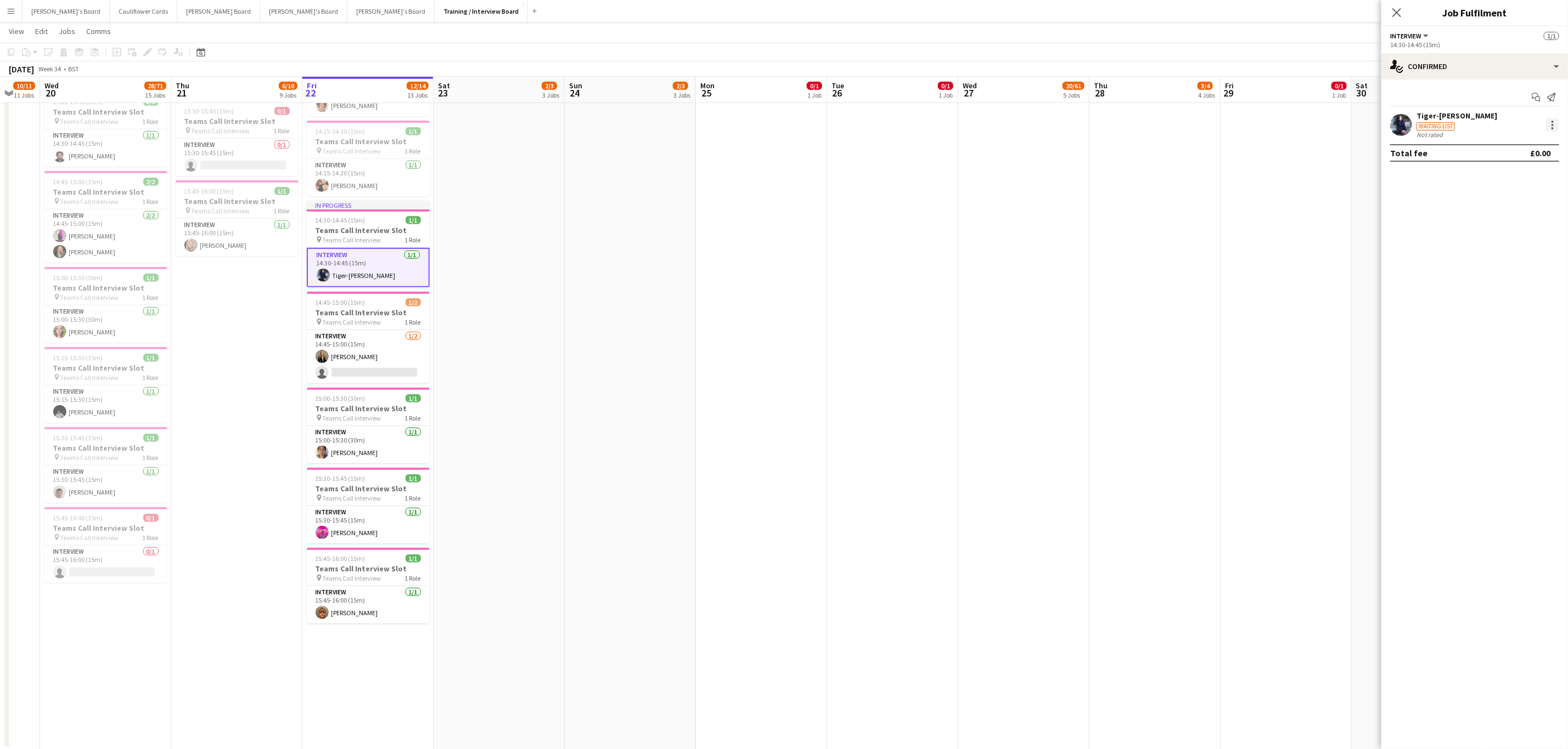
click at [1548, 124] on div at bounding box center [1552, 125] width 13 height 13
click at [1497, 252] on span "Remove" at bounding box center [1499, 250] width 33 height 9
click at [461, 328] on app-date-cell "14:00-00:00 (10h) (Sun) 1/1 pin The Common and Castle Field, Southsea, Portsmou…" at bounding box center [500, 175] width 131 height 1151
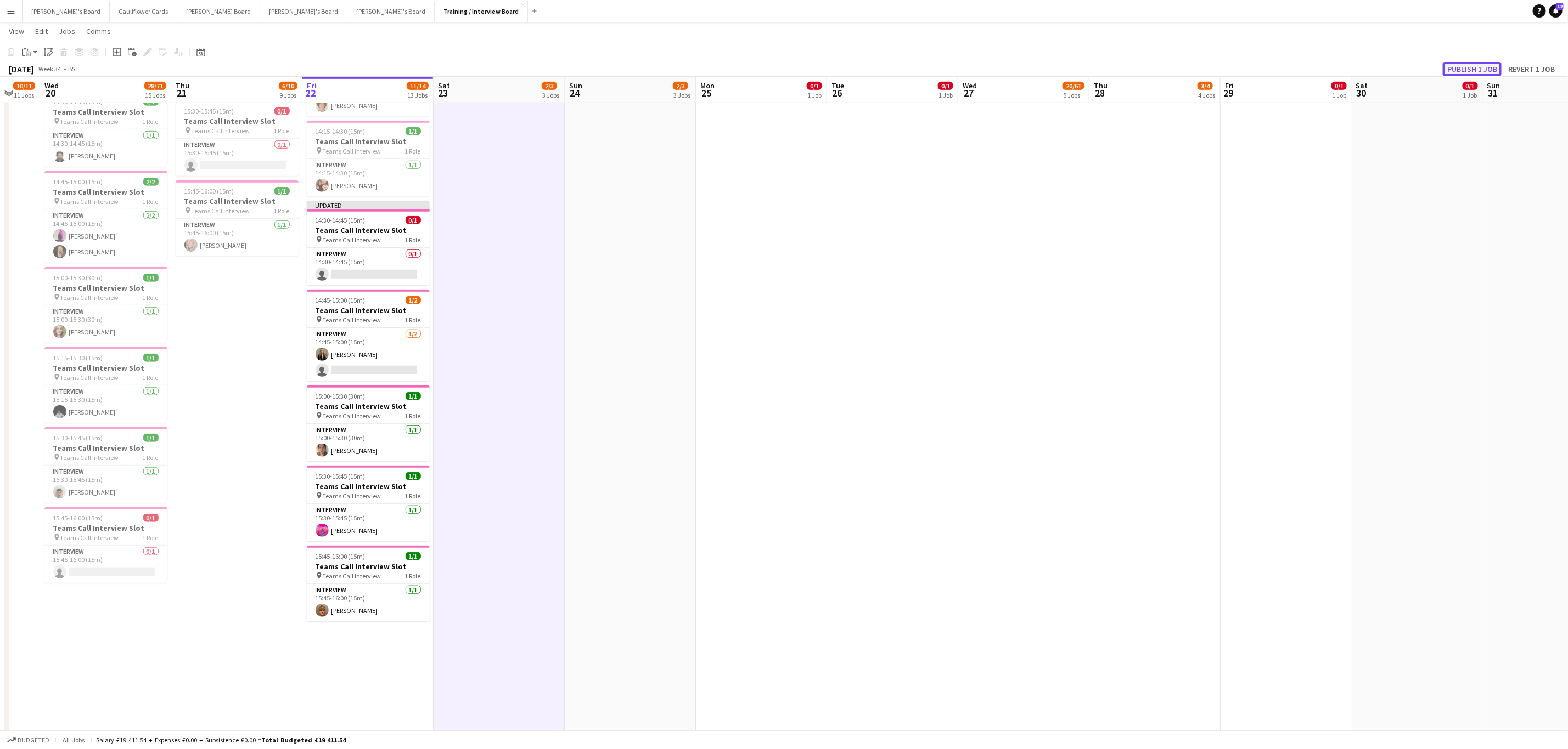
click at [1480, 63] on button "Publish 1 job" at bounding box center [1472, 69] width 59 height 14
click at [362, 448] on app-card-role "Interview 1/1 15:00-15:30 (30m) Claire Dundon" at bounding box center [368, 443] width 123 height 38
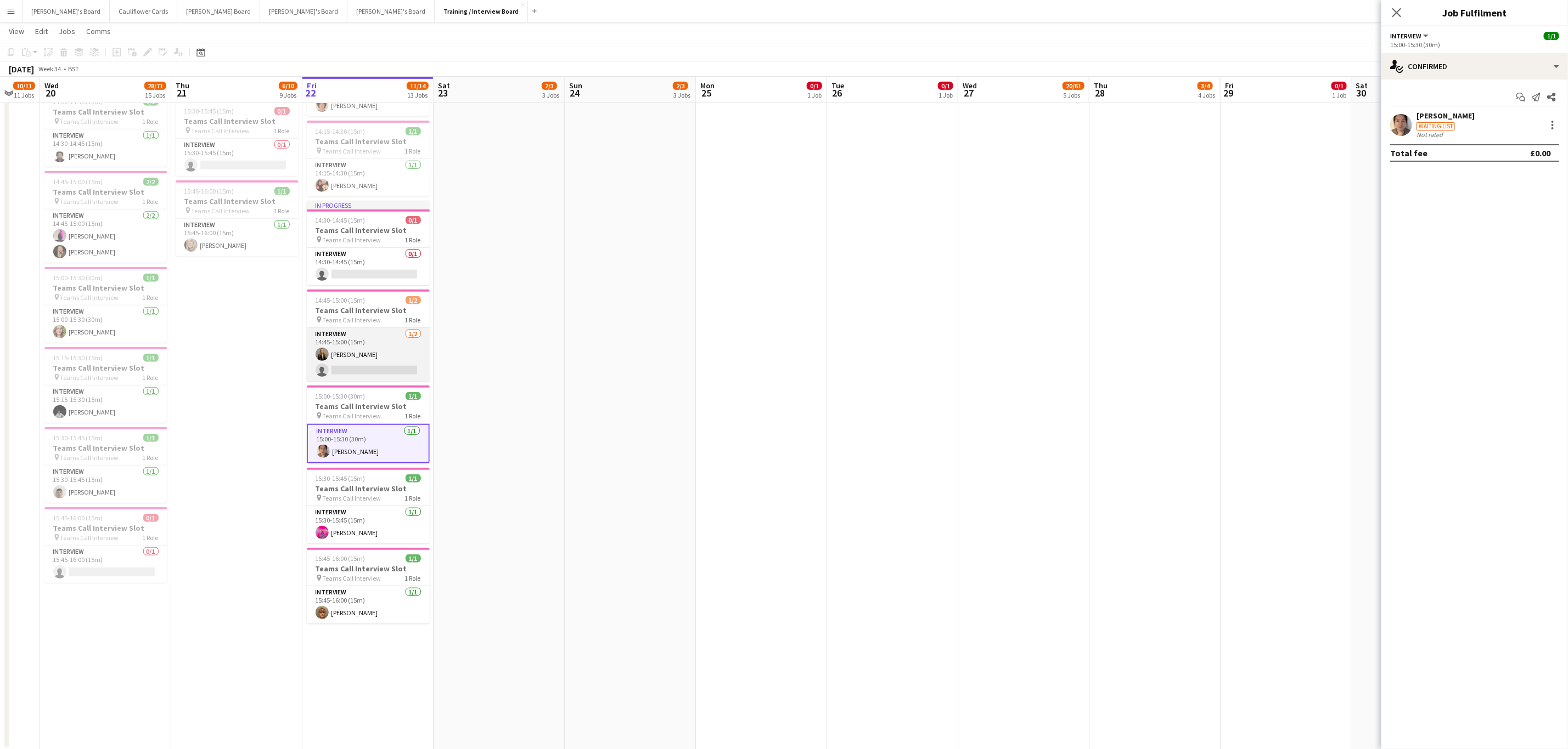
click at [384, 364] on app-card-role "Interview 1/2 14:45-15:00 (15m) Madeleine Rapley-Smith single-neutral-actions" at bounding box center [368, 354] width 123 height 53
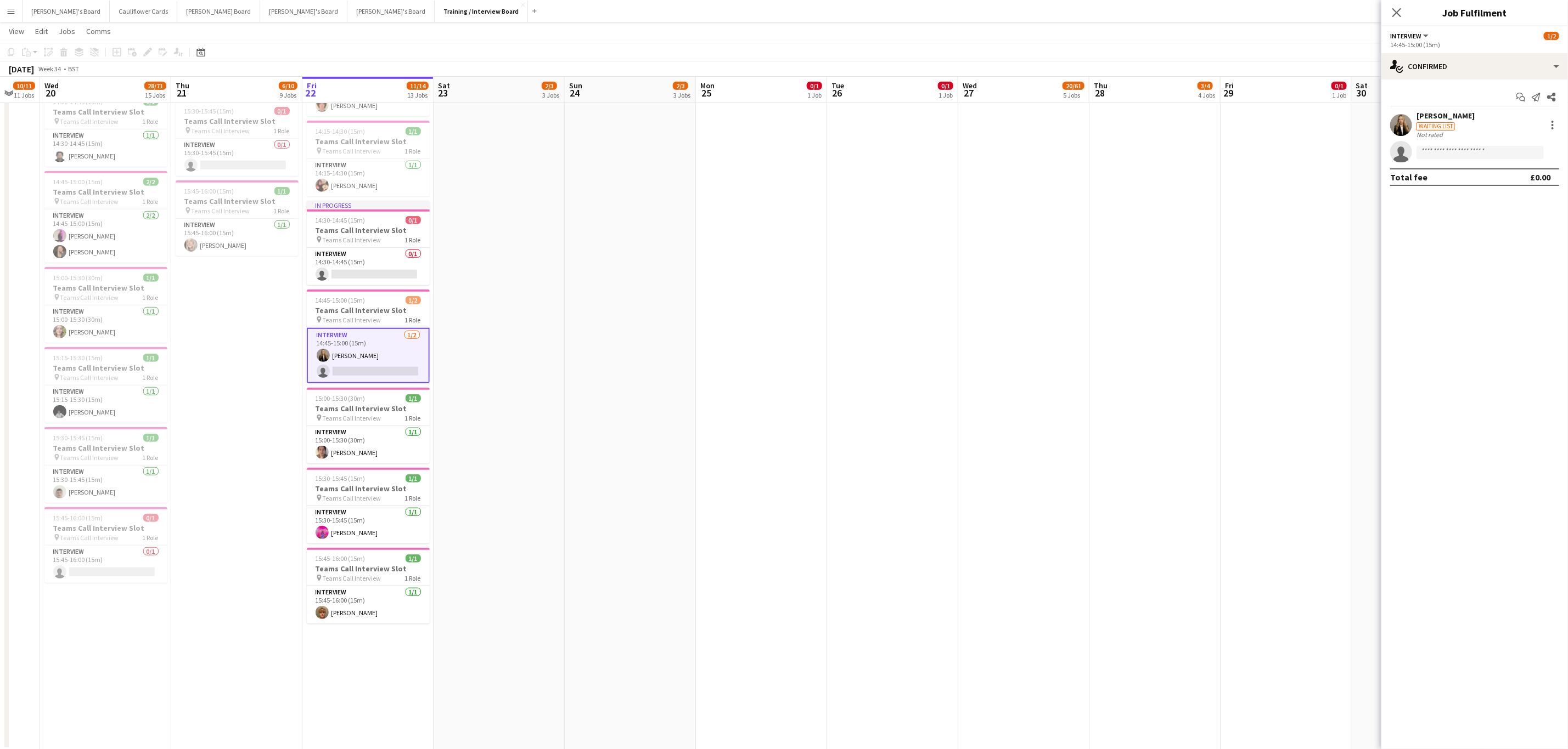
click at [1406, 114] on div at bounding box center [1400, 125] width 22 height 22
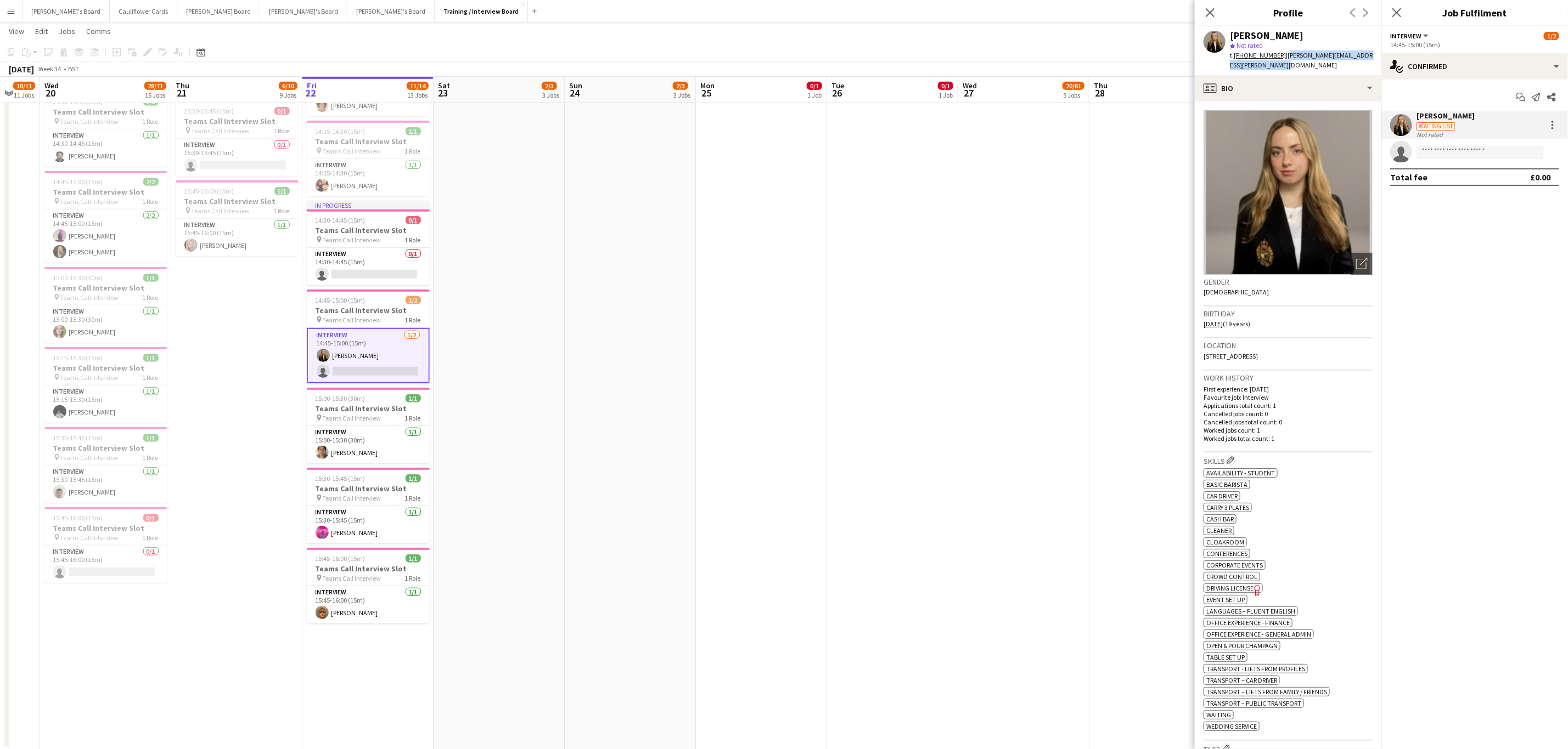
drag, startPoint x: 1291, startPoint y: 63, endPoint x: 1283, endPoint y: 56, distance: 10.6
click at [1283, 56] on div "t. +447401417006 | madeleine.rapley-smith@st-hildas.ox.ac.uk" at bounding box center [1301, 61] width 143 height 20
copy span "madeleine.rapley-smith@st-hildas.ox.ac.uk"
click at [1391, 14] on icon "Close pop-in" at bounding box center [1396, 12] width 11 height 11
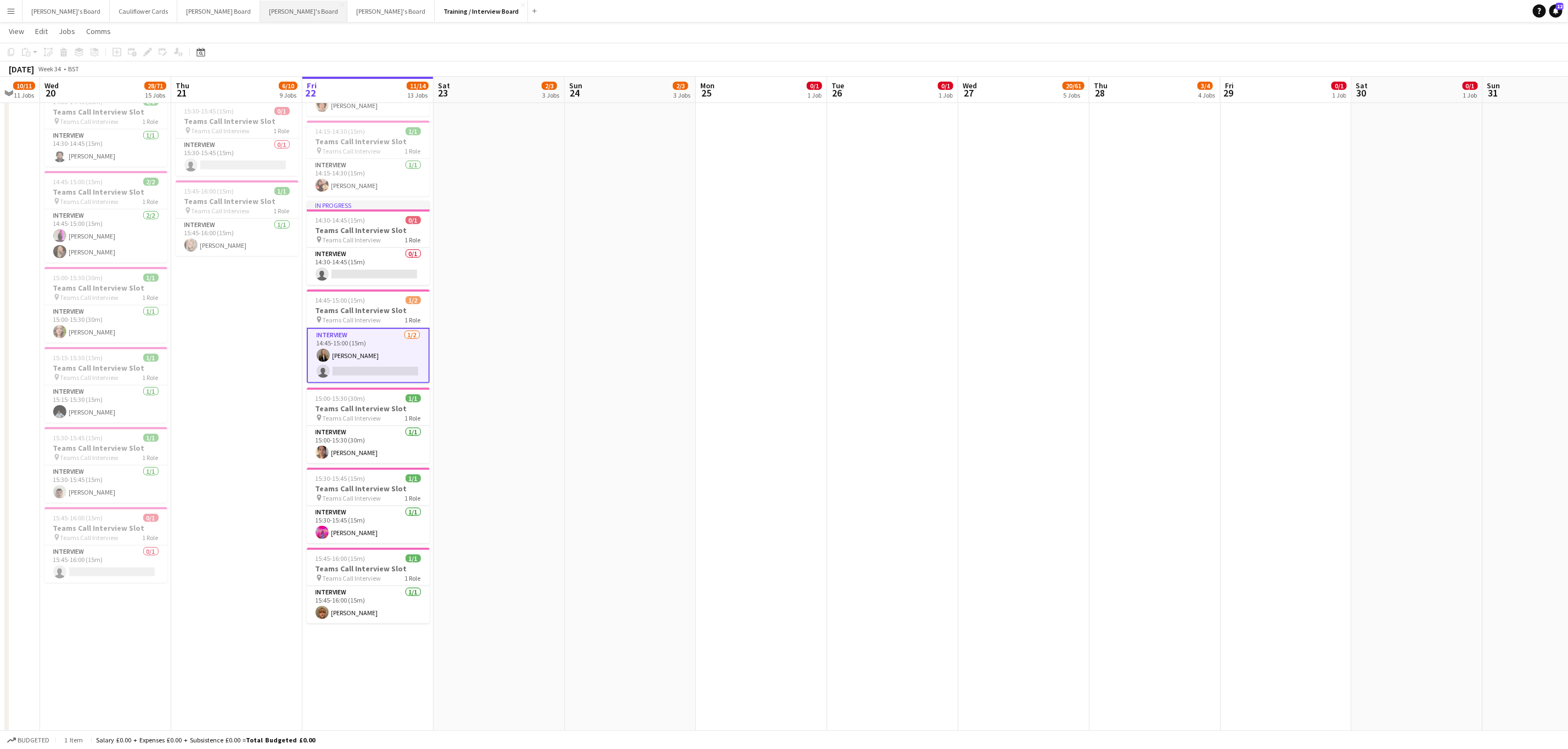
click at [260, 9] on button "Jakub's Board Close" at bounding box center [304, 11] width 87 height 21
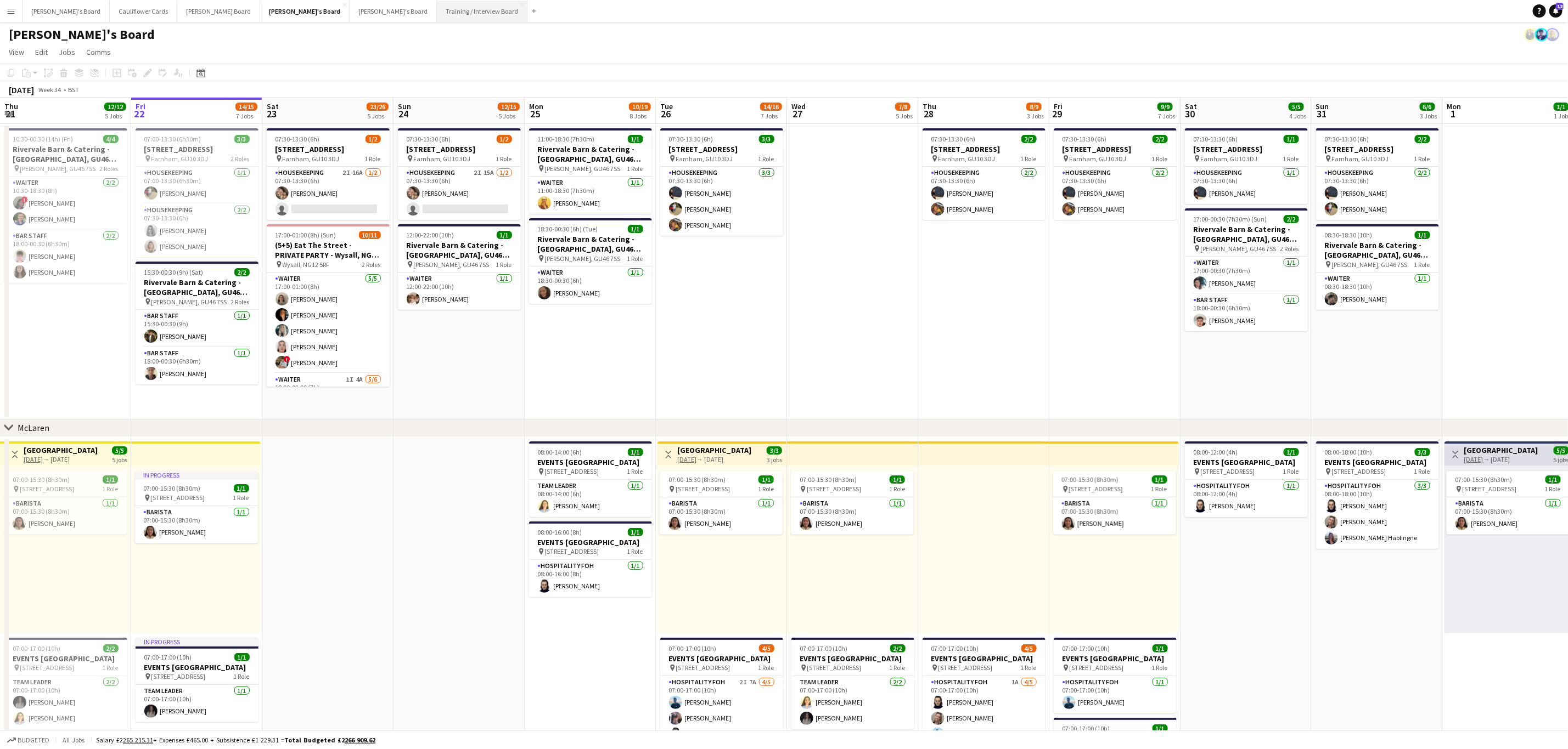
click at [437, 8] on button "Training / Interview Board Close" at bounding box center [482, 11] width 91 height 21
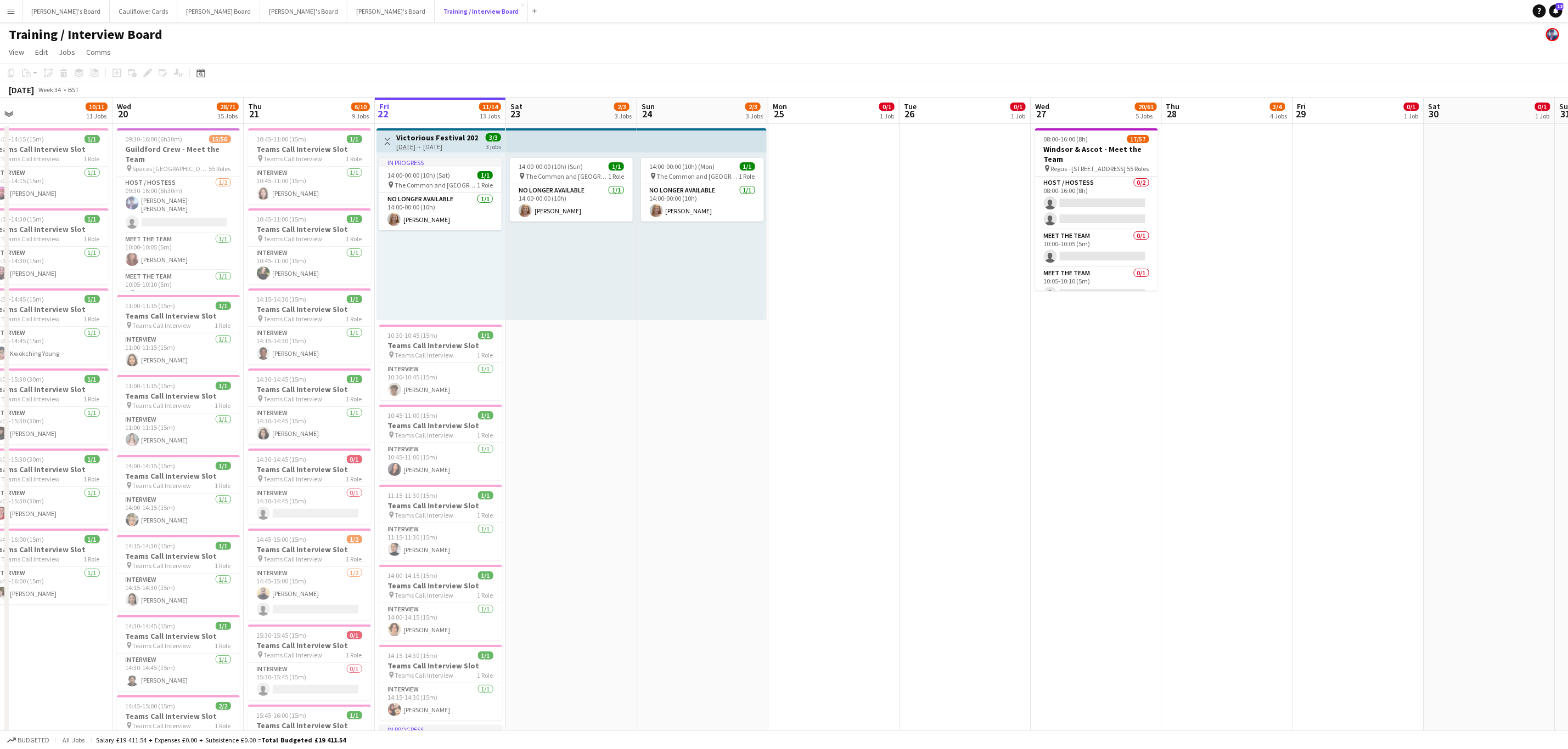
scroll to position [0, 316]
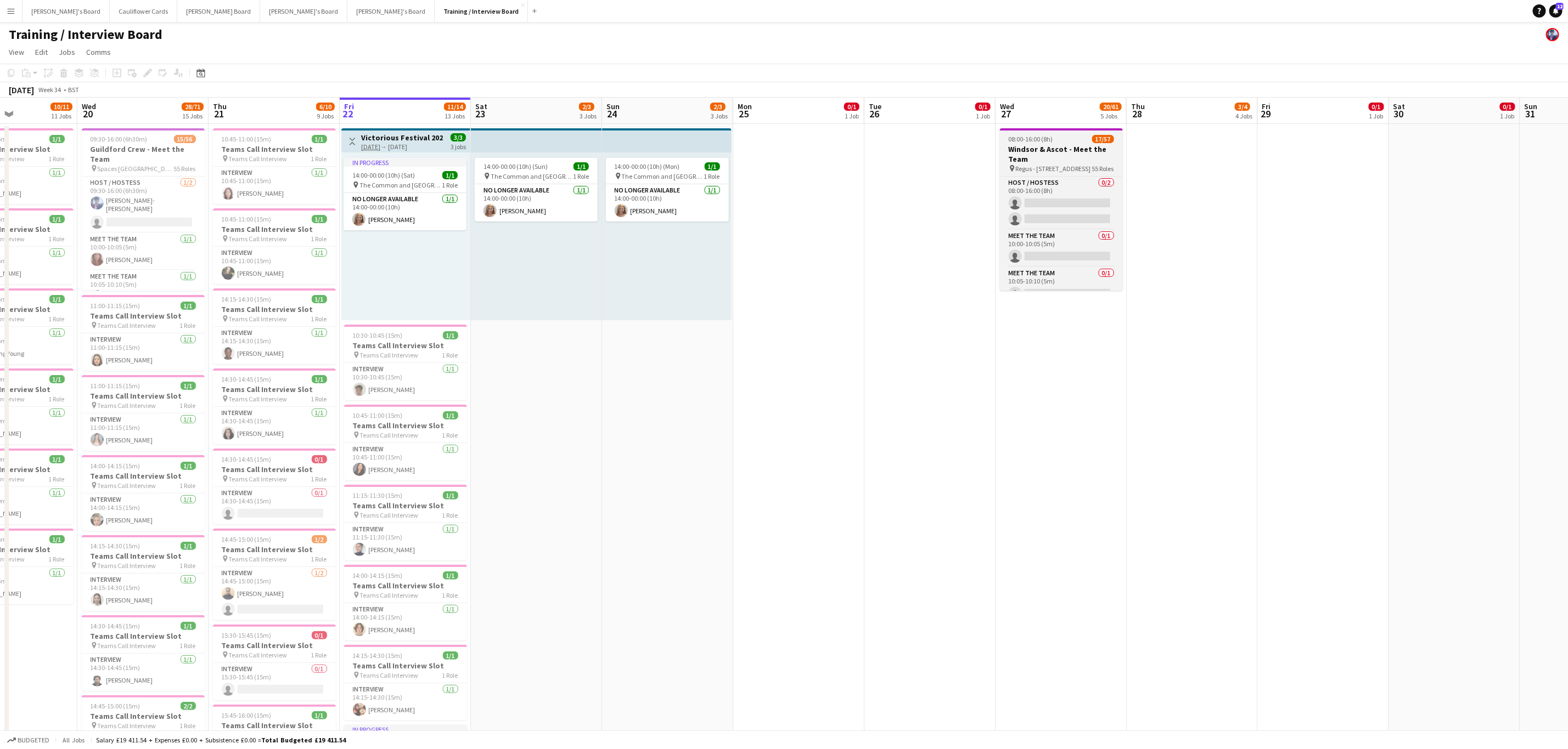
click at [1075, 146] on h3 "Windsor & Ascot - Meet the Team" at bounding box center [1061, 155] width 123 height 20
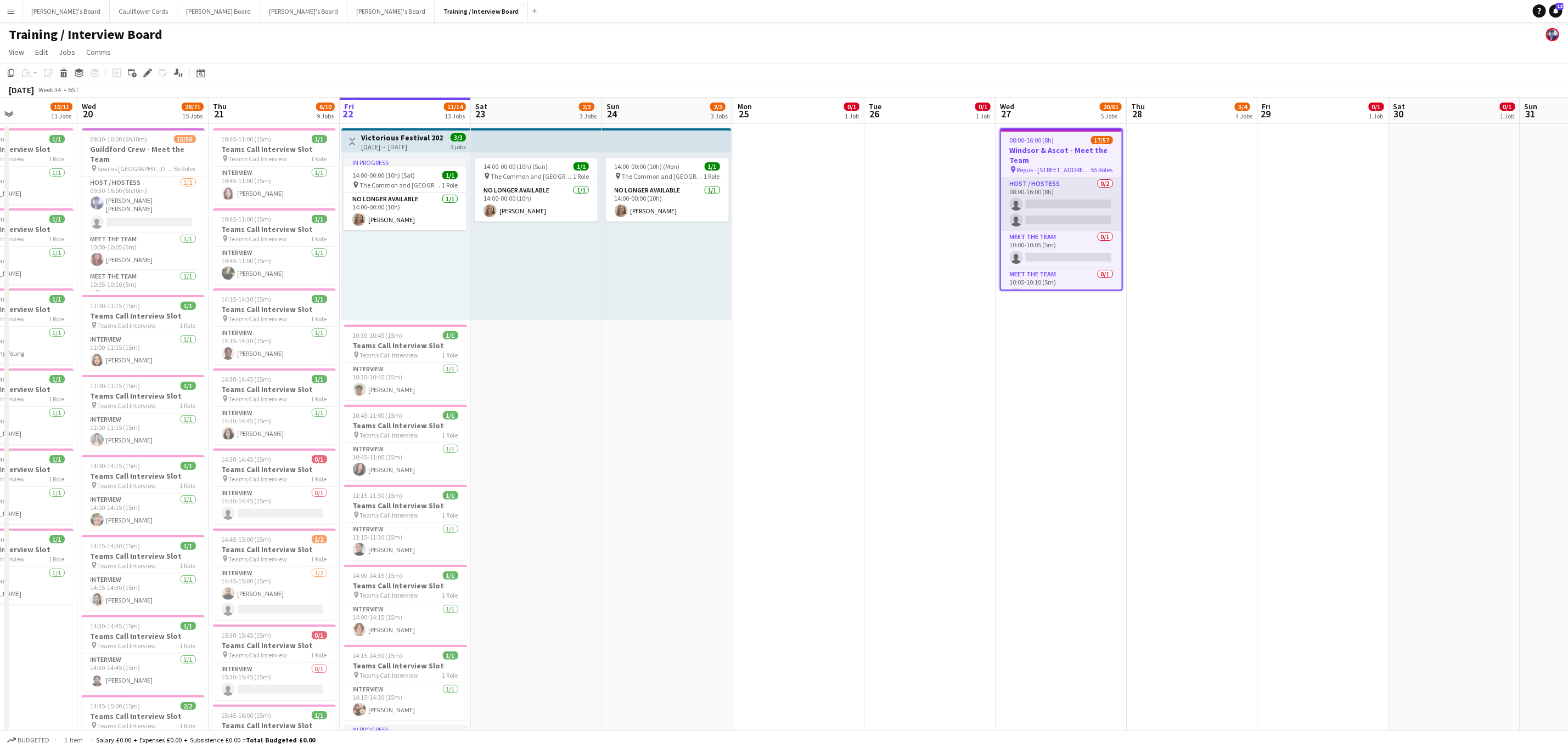
click at [1070, 201] on app-card-role "Host / Hostess 0/2 08:00-16:00 (8h) single-neutral-actions single-neutral-actio…" at bounding box center [1061, 204] width 121 height 53
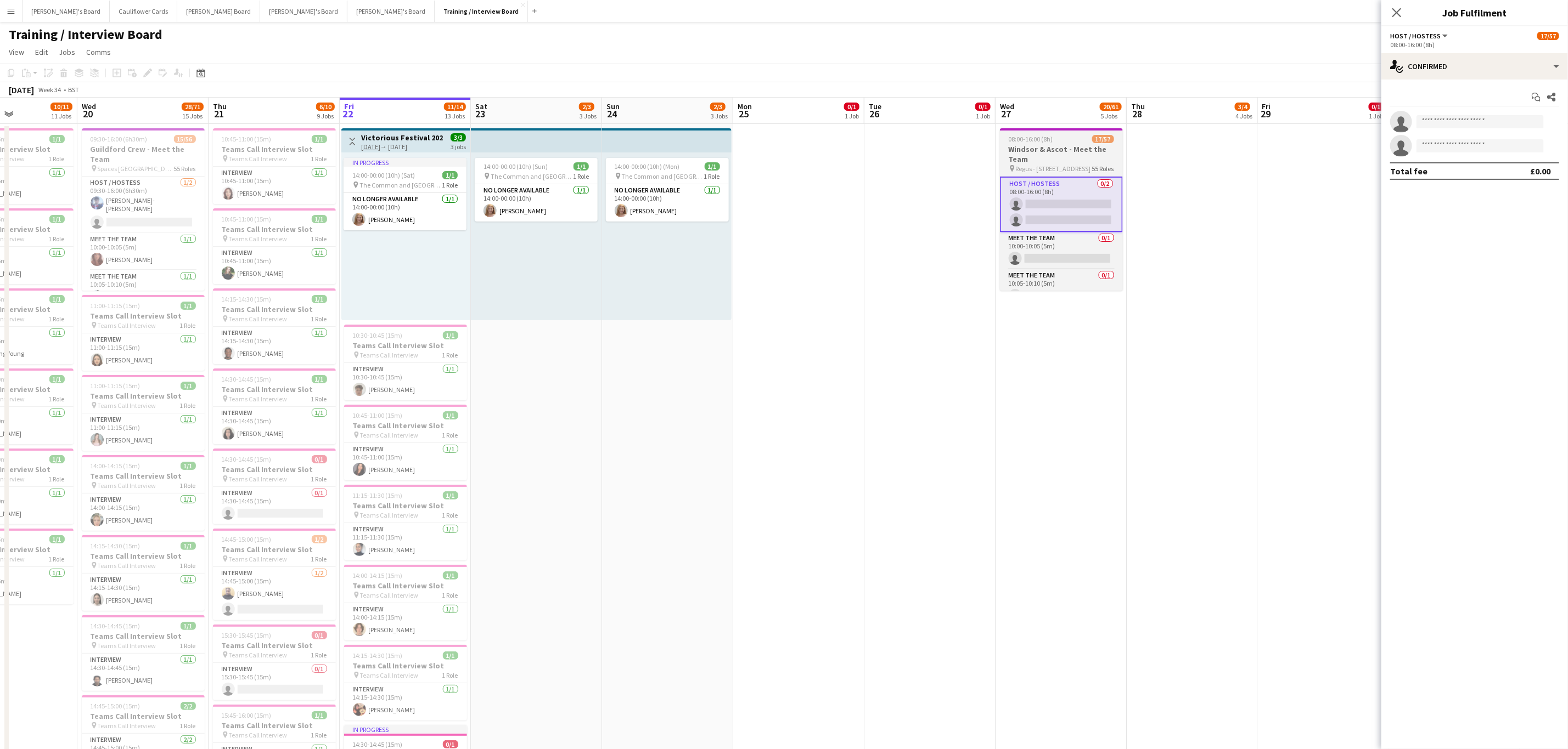
click at [1103, 152] on h3 "Windsor & Ascot - Meet the Team" at bounding box center [1061, 155] width 123 height 20
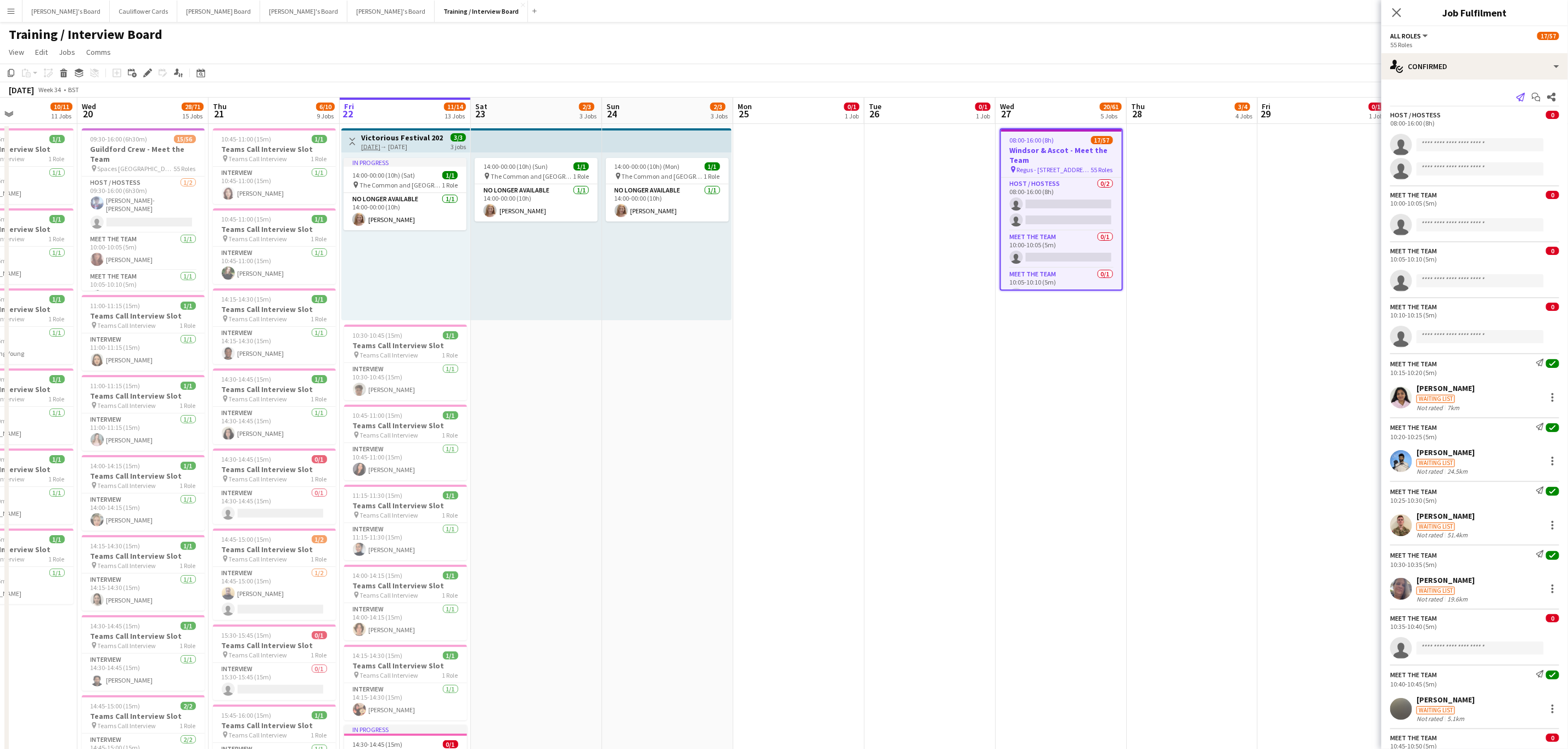
click at [1516, 100] on icon "Send notification" at bounding box center [1520, 97] width 9 height 9
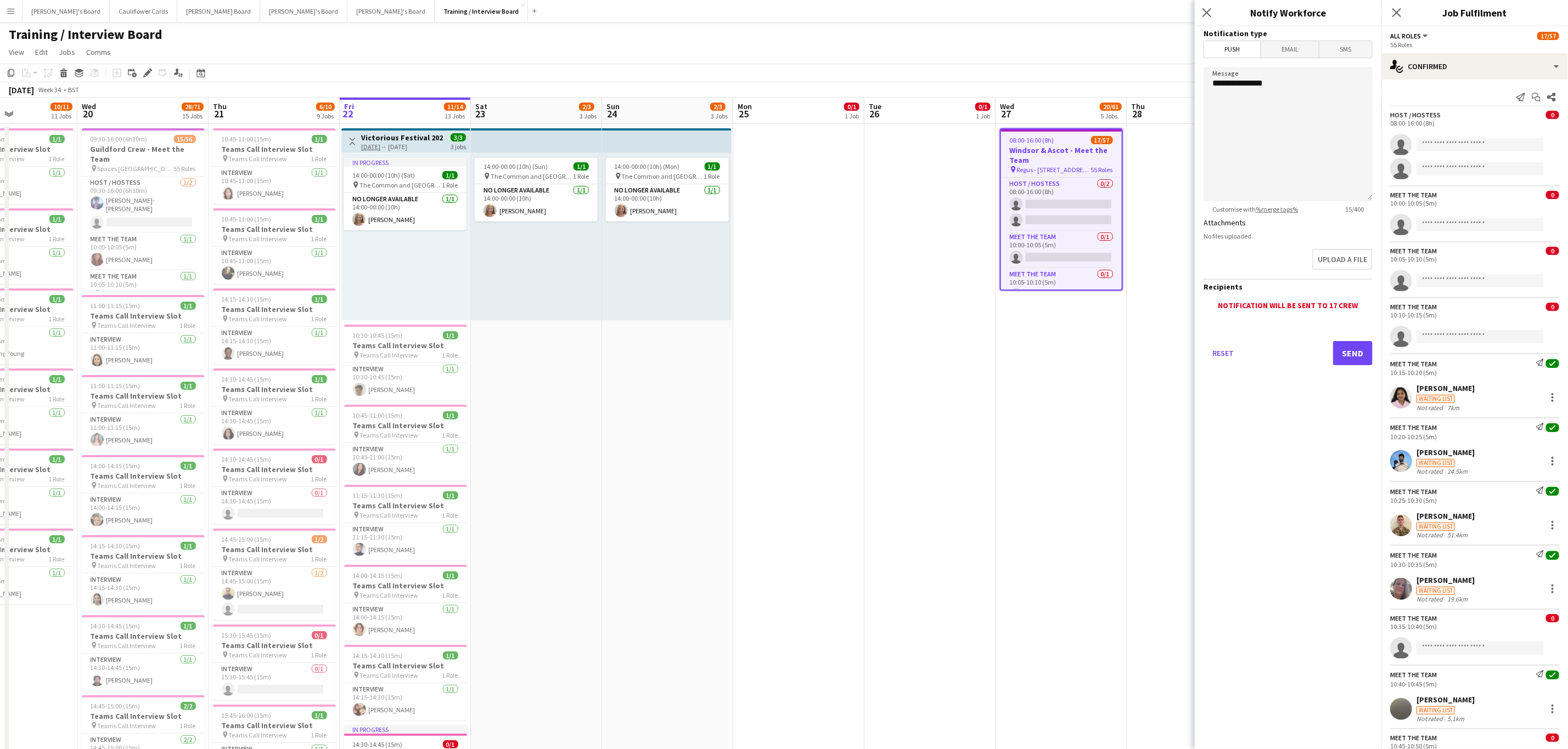
click at [1284, 53] on span "Email" at bounding box center [1289, 49] width 58 height 16
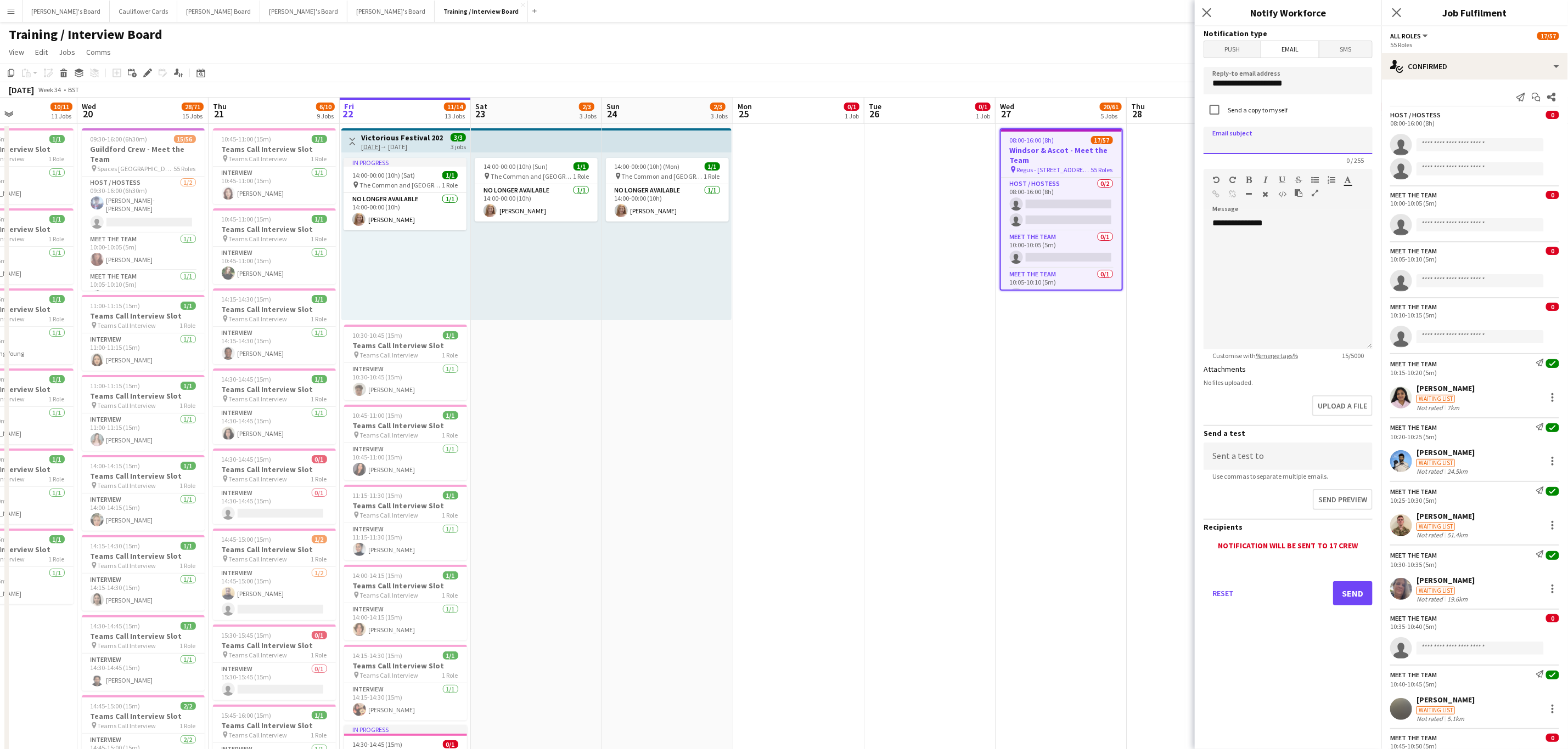
click at [1289, 142] on input at bounding box center [1288, 140] width 169 height 28
type input "*"
type input "**********"
click at [1279, 245] on div "**********" at bounding box center [1288, 283] width 169 height 131
click at [1394, 12] on icon "Close pop-in" at bounding box center [1396, 12] width 11 height 11
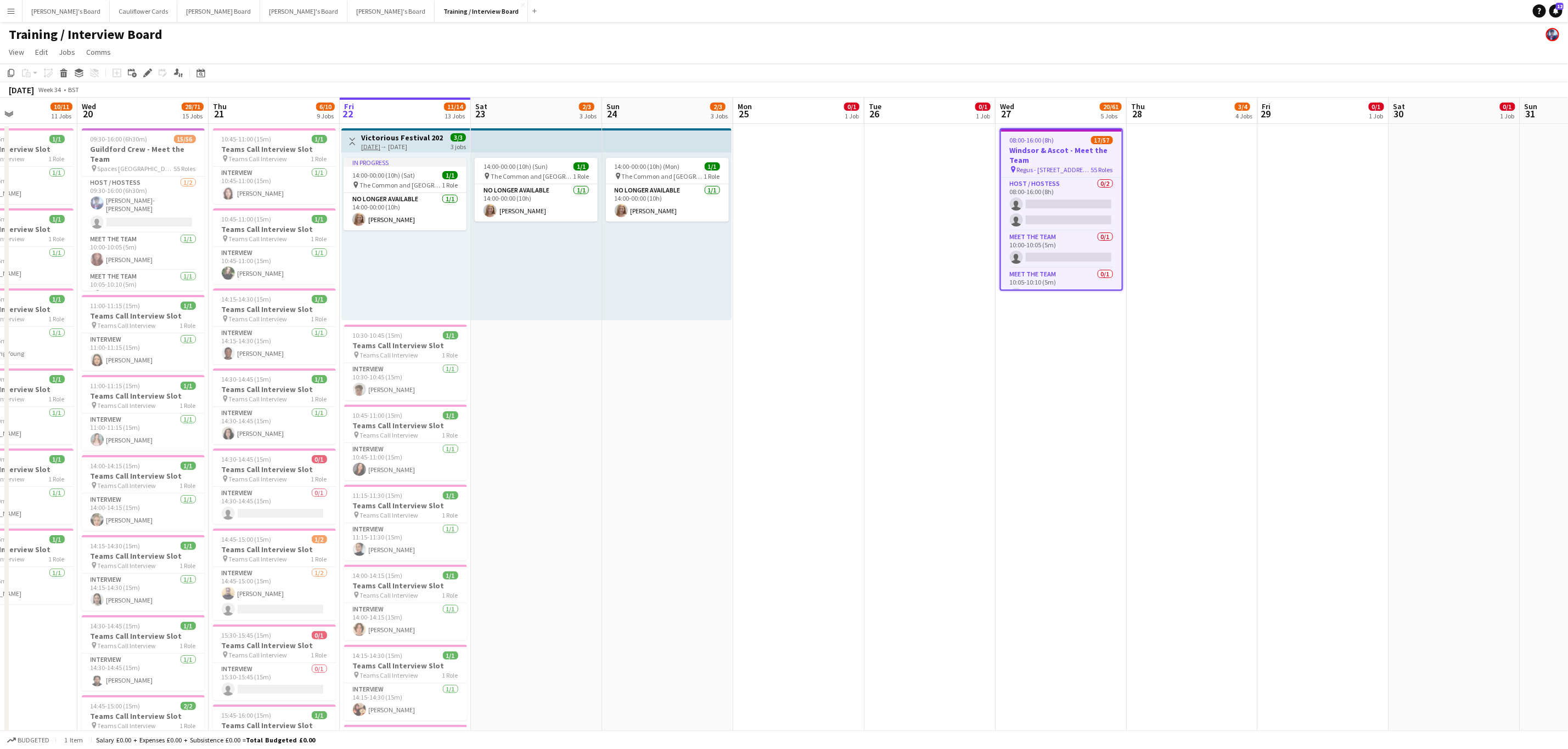
click at [565, 448] on app-date-cell "14:00-00:00 (10h) (Sun) 1/1 pin The Common and Castle Field, Southsea, Portsmou…" at bounding box center [536, 699] width 131 height 1151
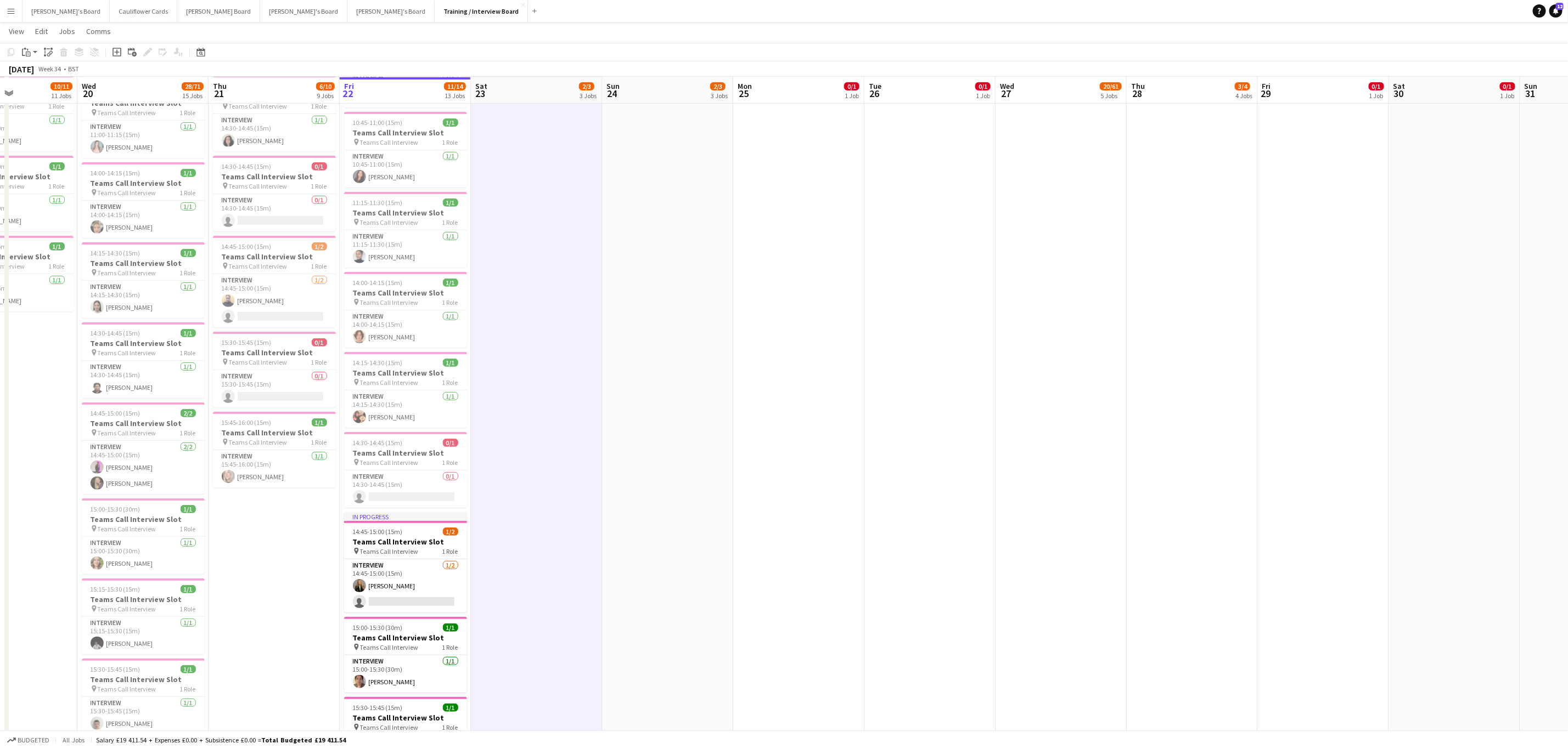
click at [558, 484] on app-date-cell "14:00-00:00 (10h) (Sun) 1/1 pin The Common and Castle Field, Southsea, Portsmou…" at bounding box center [536, 406] width 131 height 1151
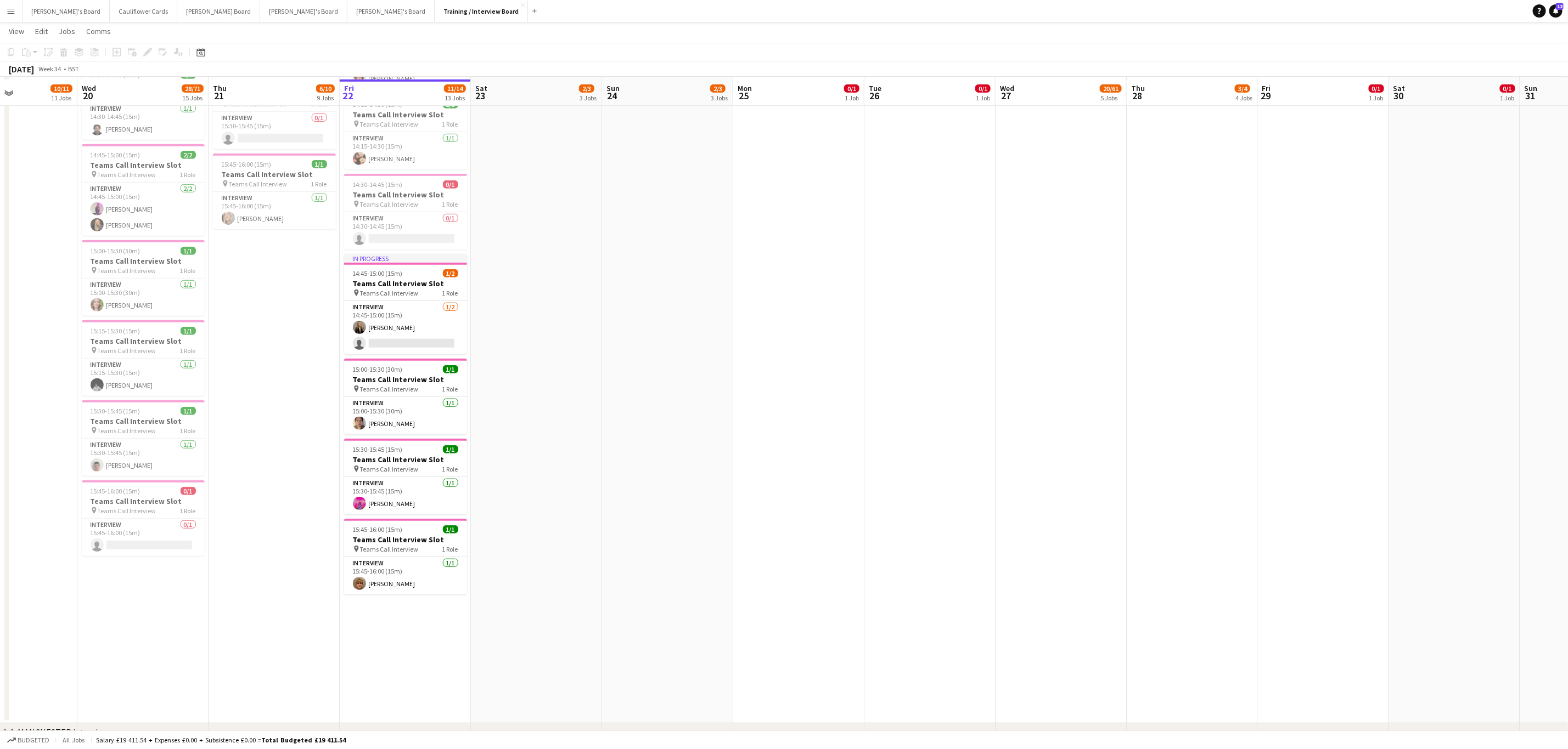
scroll to position [553, 0]
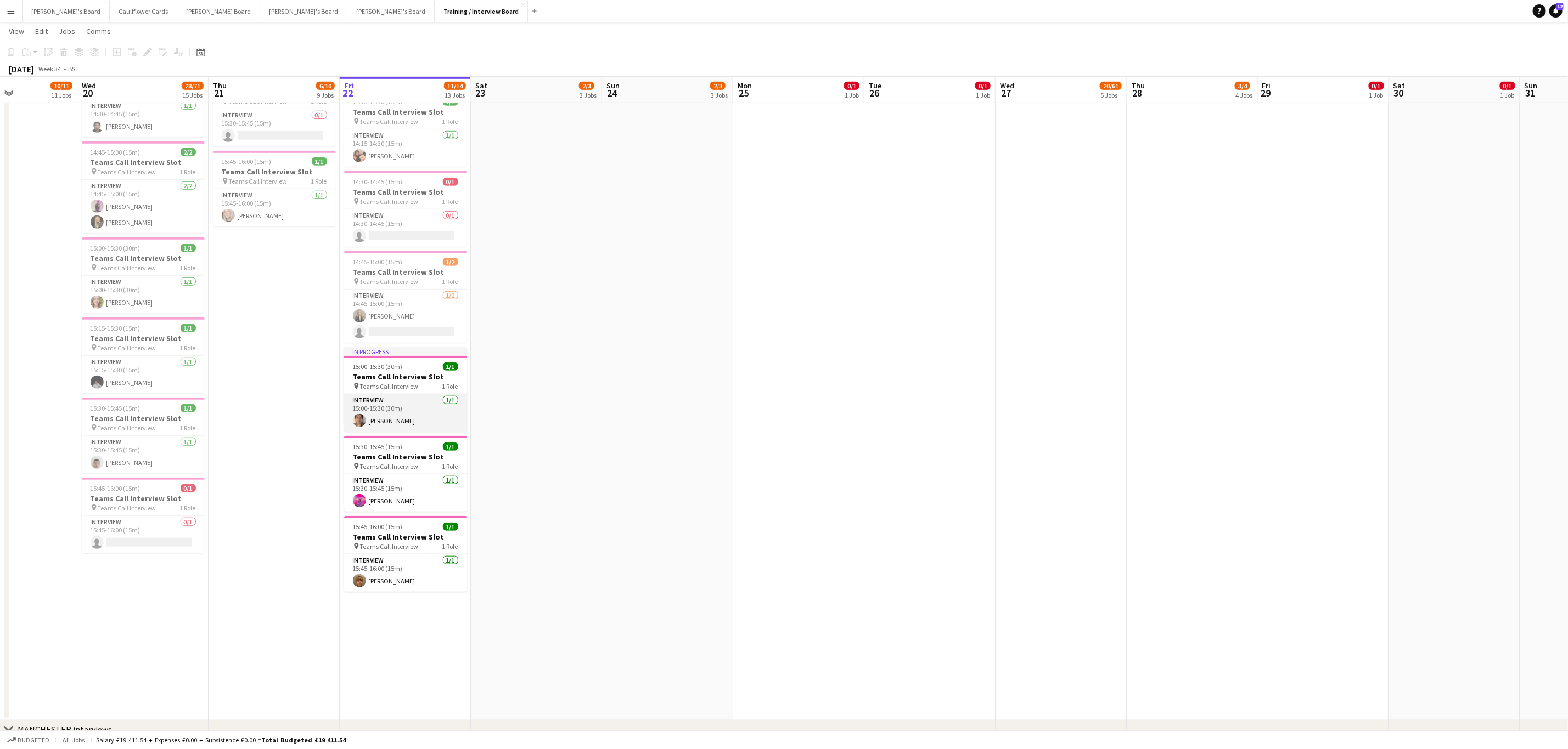
click at [425, 415] on app-card-role "Interview 1/1 15:00-15:30 (30m) Claire Dundon" at bounding box center [406, 413] width 123 height 38
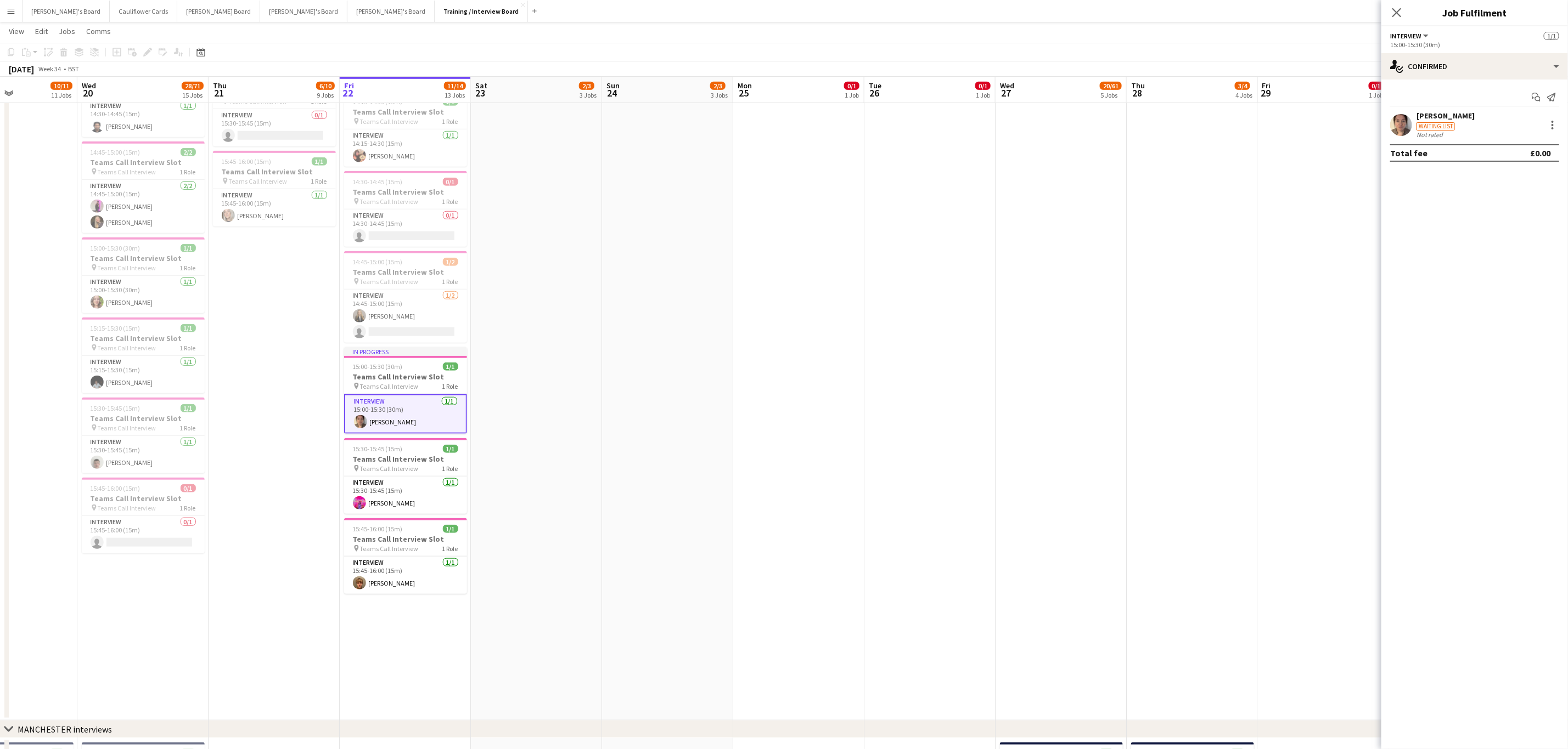
click at [1385, 133] on div "Claire Dundon Waiting list Not rated" at bounding box center [1474, 125] width 187 height 28
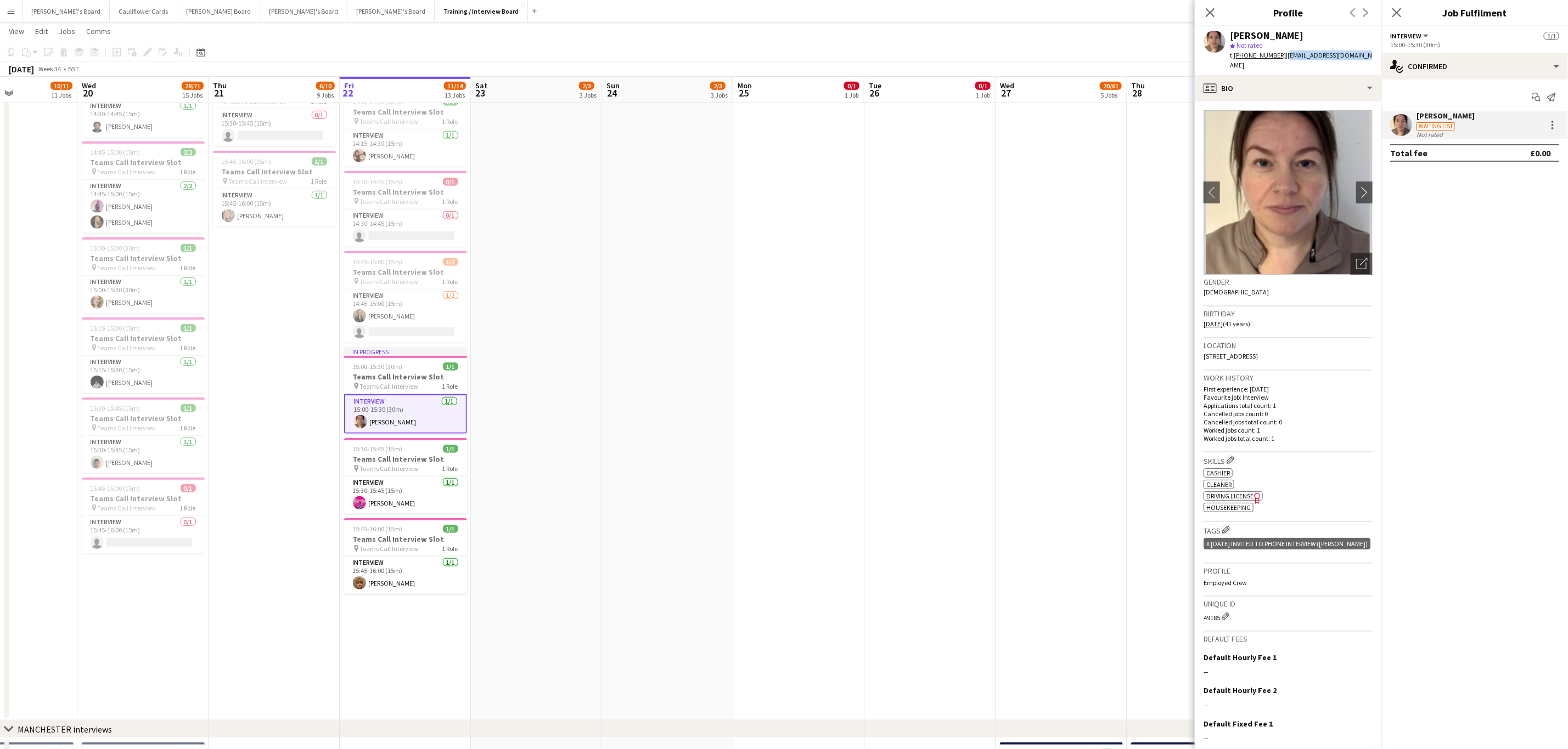
drag, startPoint x: 1363, startPoint y: 53, endPoint x: 1283, endPoint y: 56, distance: 80.1
click at [1283, 56] on div "Claire Dundon star Not rated t. +447304062678 | clairdundon84@gmail.com" at bounding box center [1288, 51] width 187 height 49
copy span "clairdundon84@gmail.com"
click at [578, 412] on app-date-cell "14:00-00:00 (10h) (Sun) 1/1 pin The Common and Castle Field, Southsea, Portsmou…" at bounding box center [536, 145] width 131 height 1151
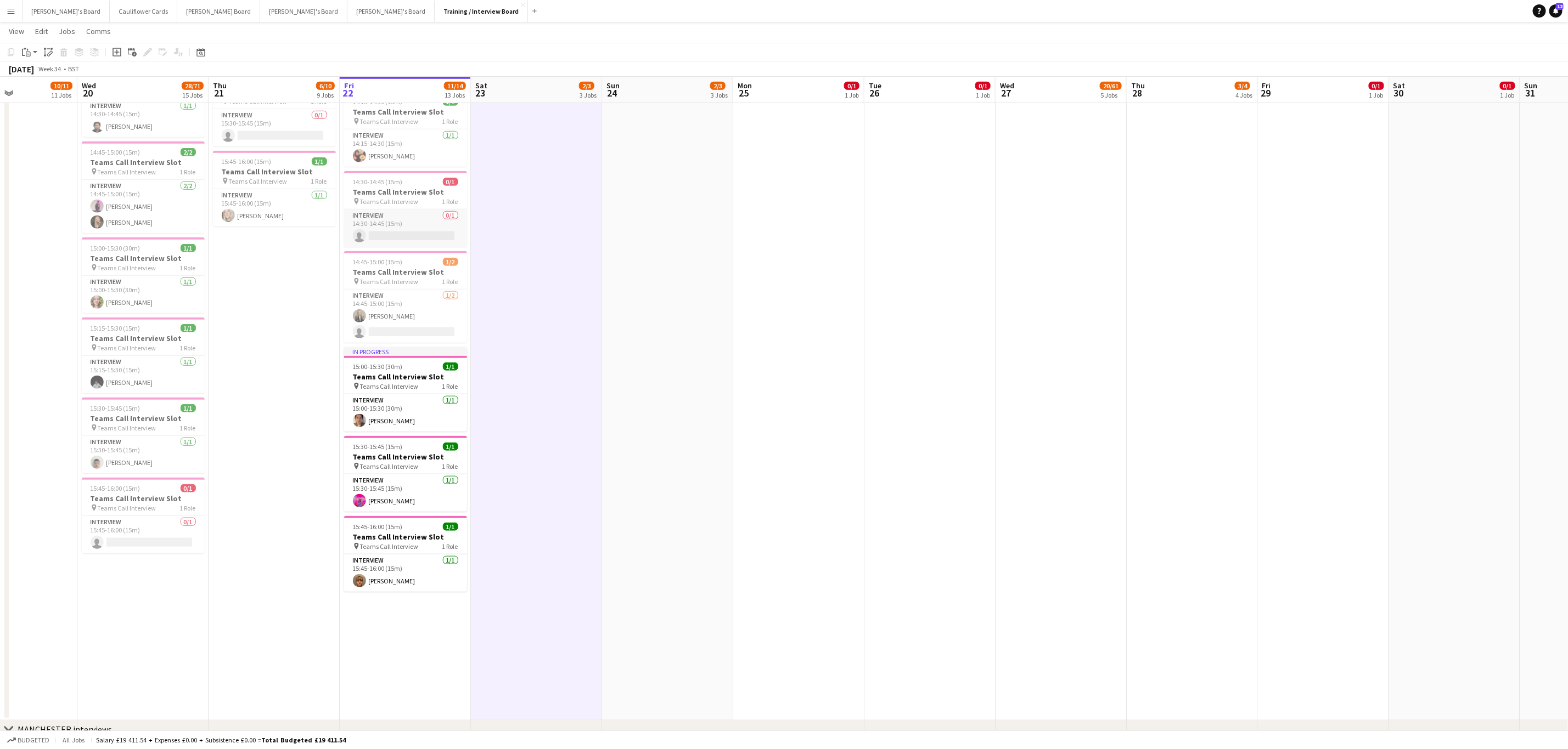
click at [425, 233] on app-card-role "Interview 0/1 14:30-14:45 (15m) single-neutral-actions" at bounding box center [406, 228] width 123 height 38
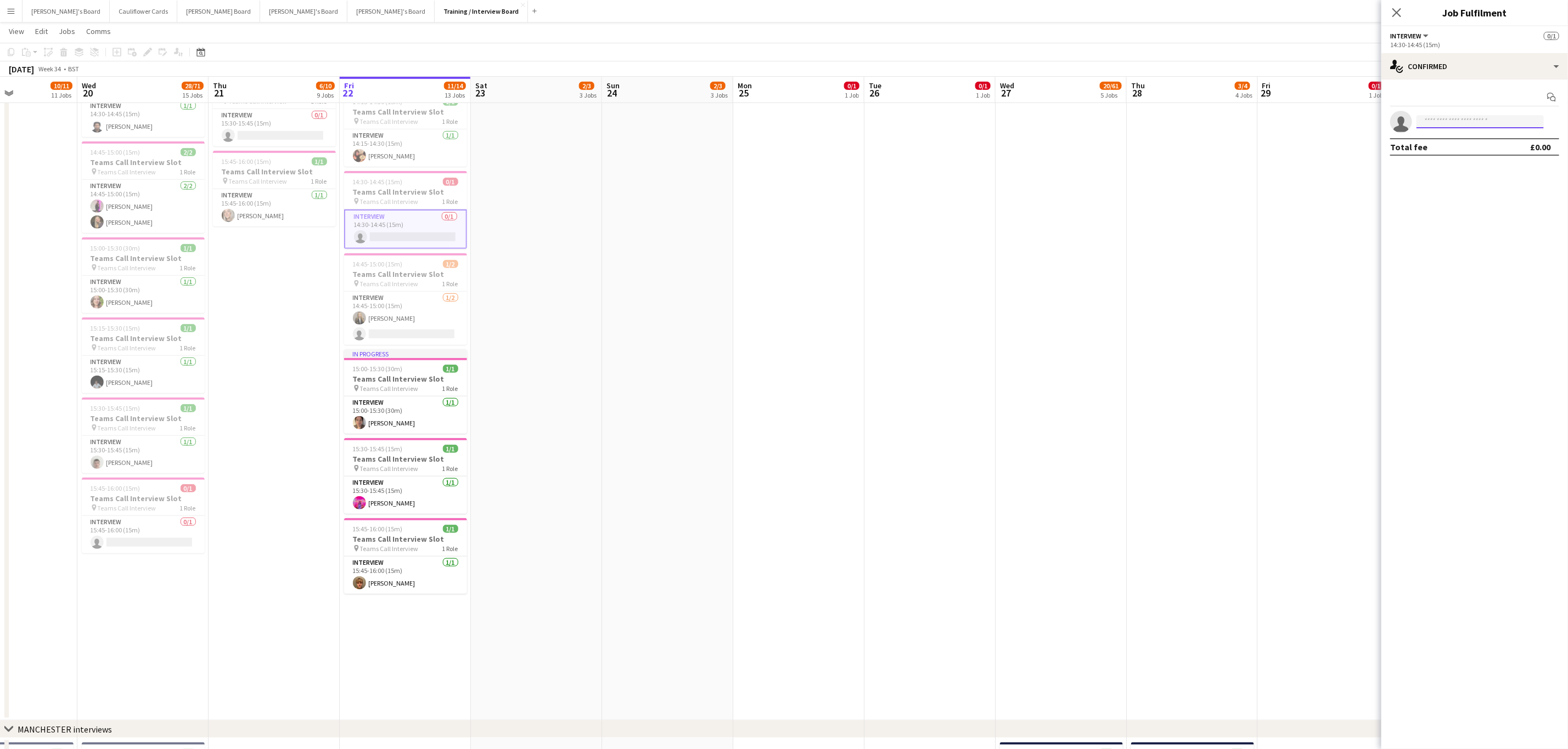
click at [1482, 126] on input at bounding box center [1480, 121] width 127 height 13
paste input "**********"
type input "**********"
click at [1463, 138] on span "[PERSON_NAME]" at bounding box center [1457, 138] width 63 height 9
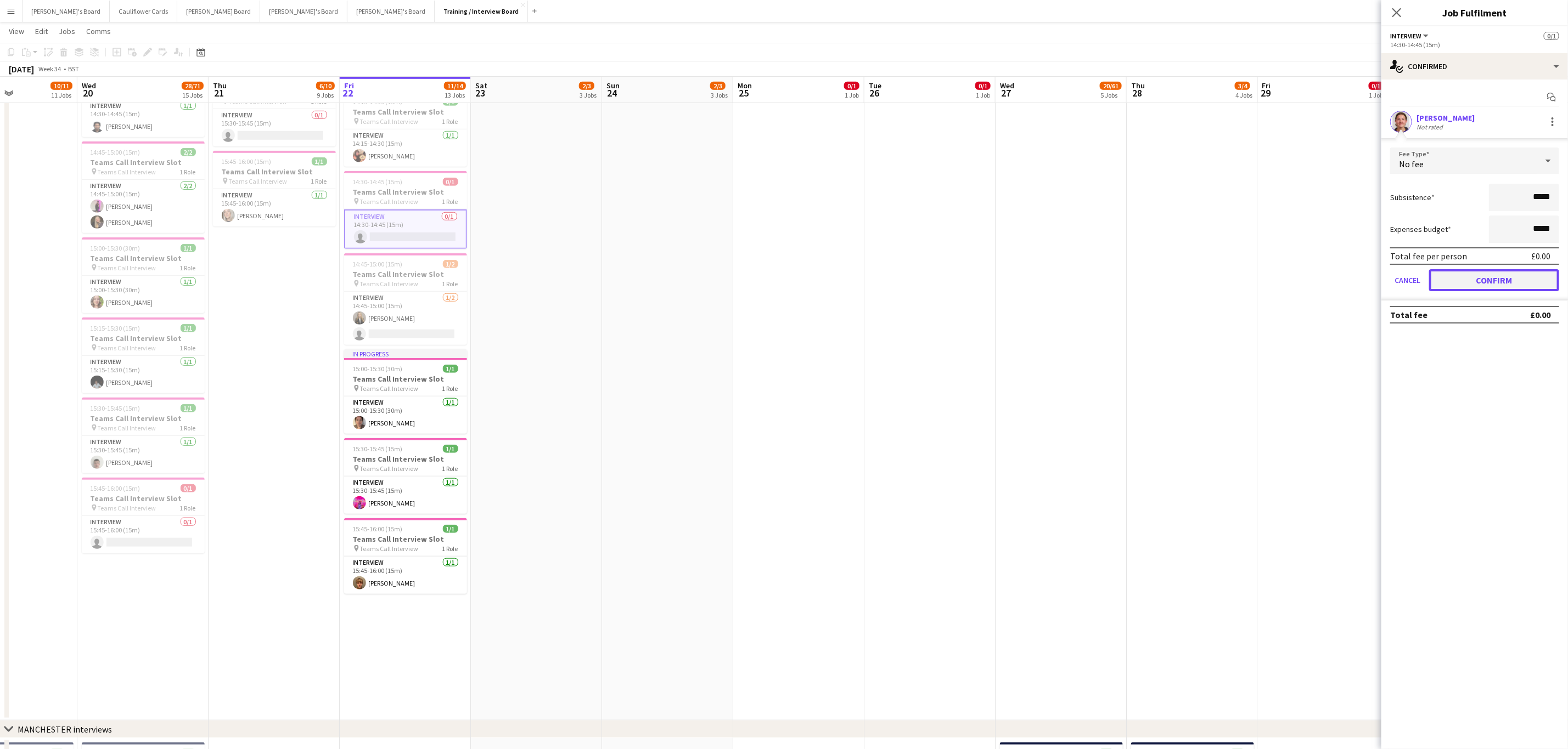
click at [1490, 277] on button "Confirm" at bounding box center [1494, 280] width 130 height 22
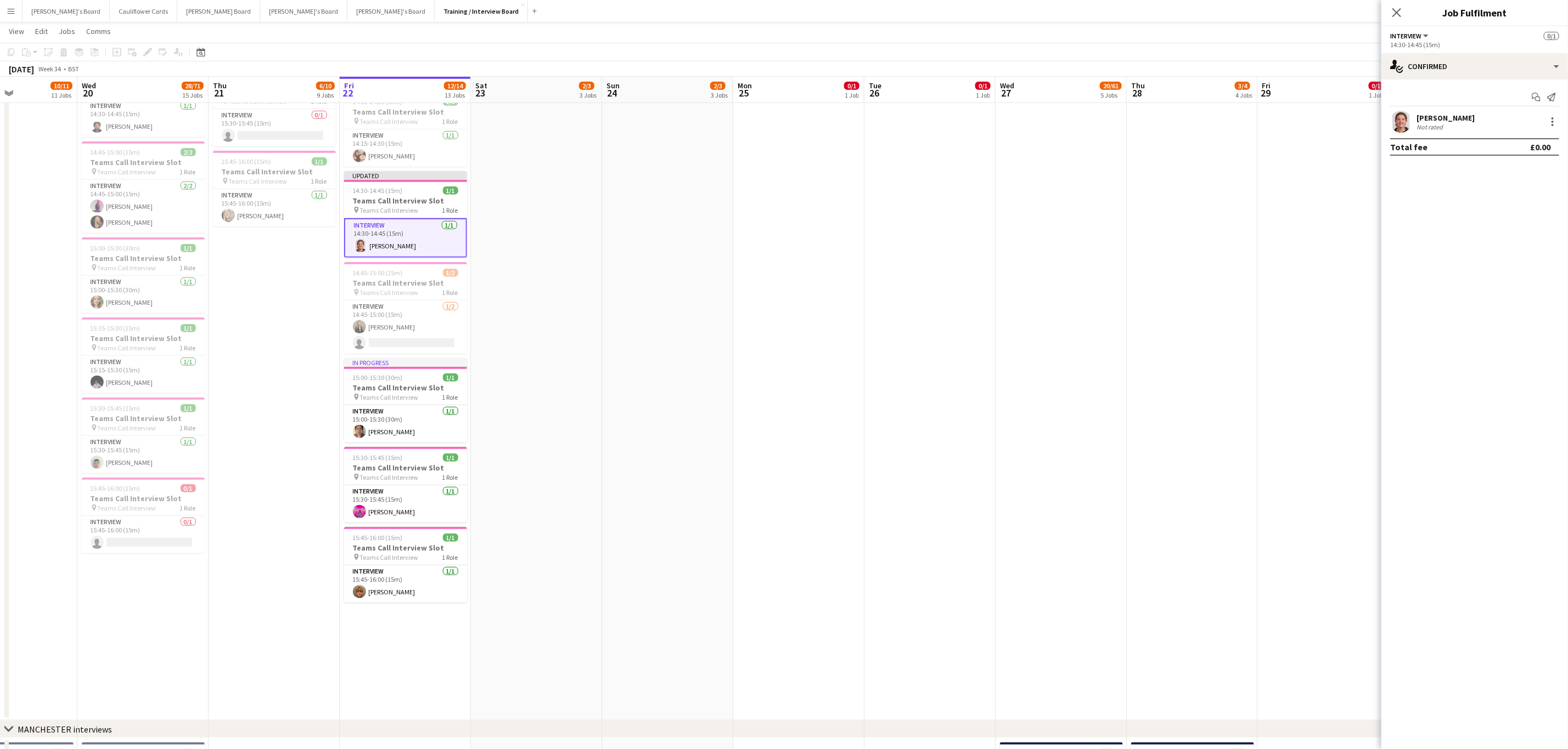
click at [554, 362] on app-date-cell "14:00-00:00 (10h) (Sun) 1/1 pin The Common and Castle Field, Southsea, Portsmou…" at bounding box center [536, 145] width 131 height 1151
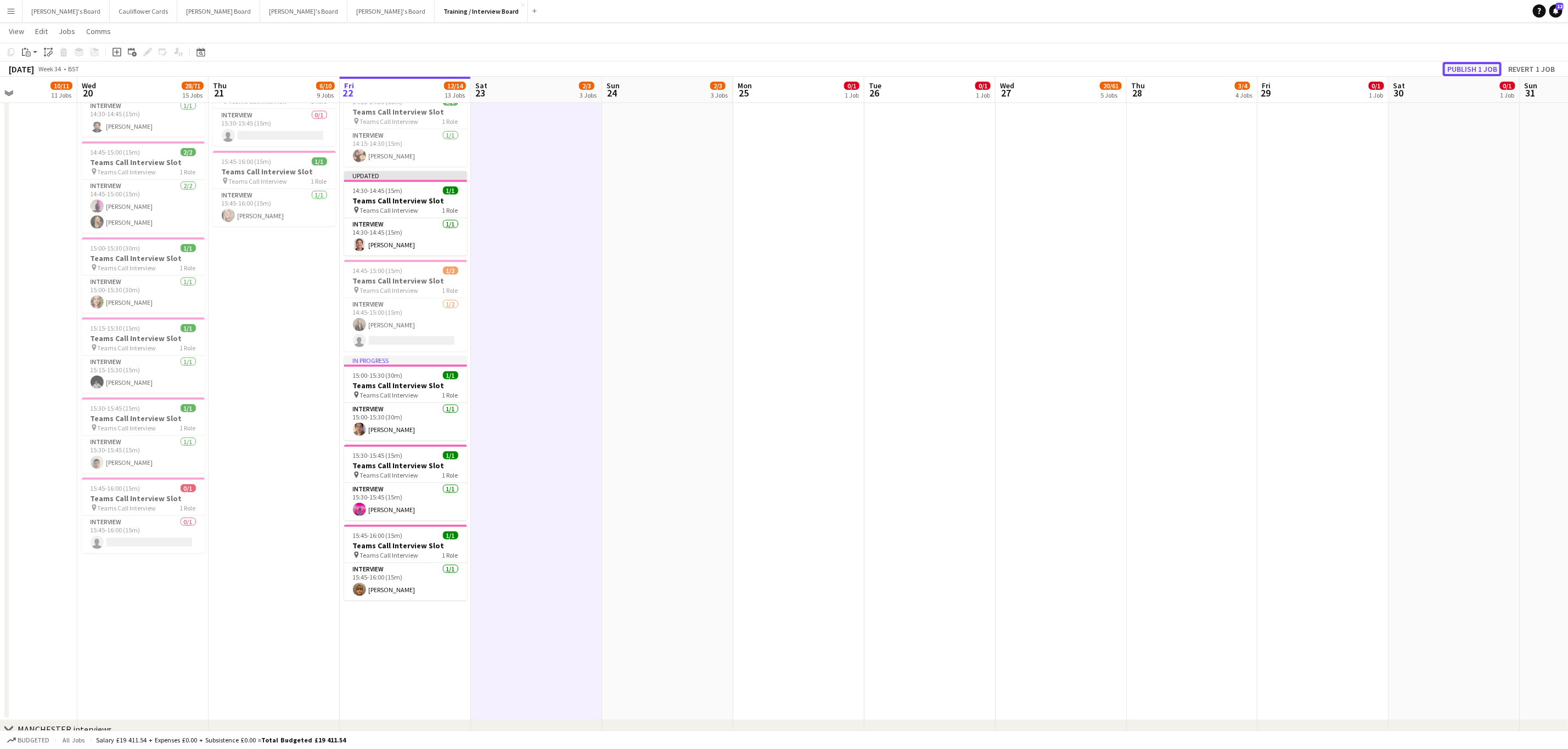
click at [1460, 64] on button "Publish 1 job" at bounding box center [1472, 69] width 59 height 14
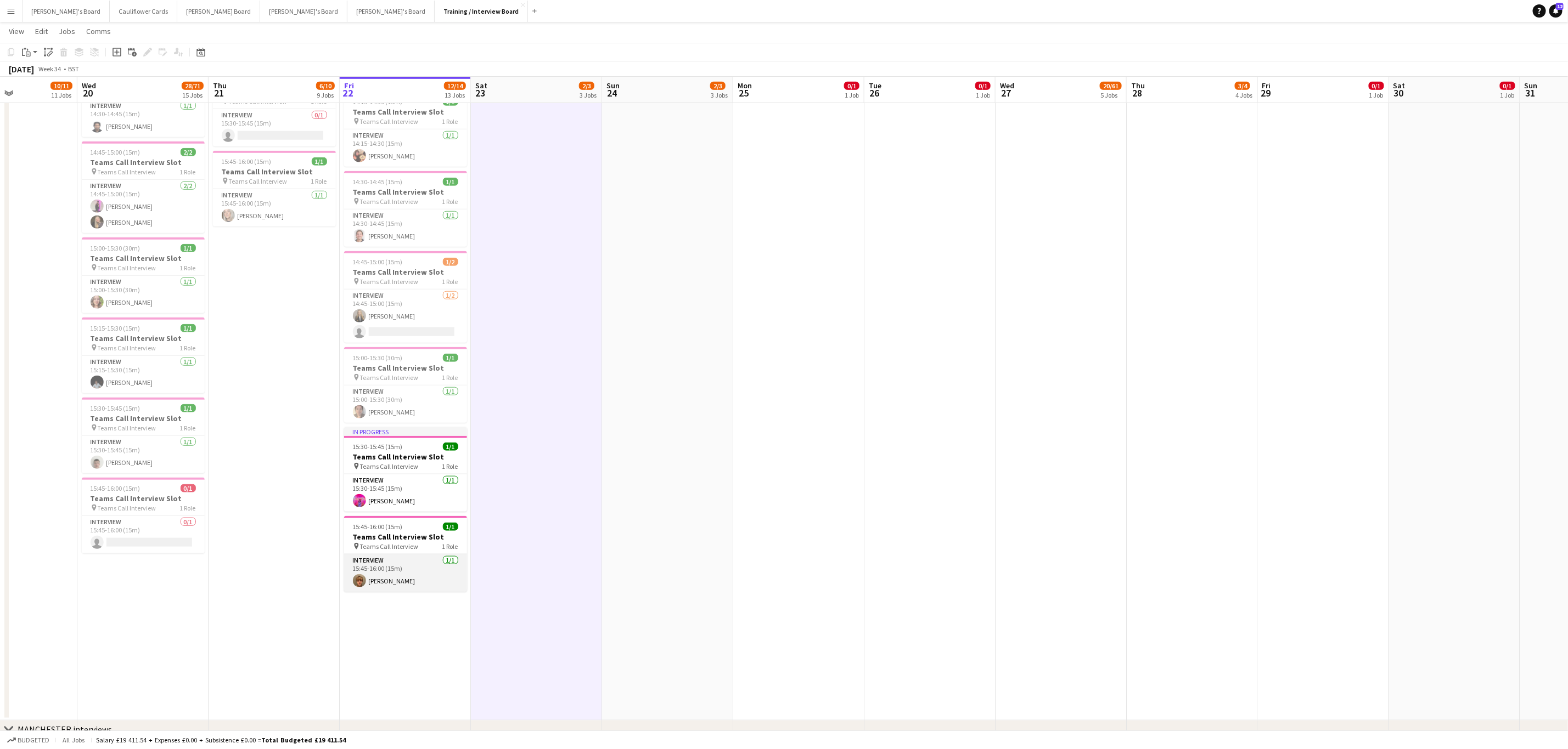
click at [420, 571] on app-card-role "Interview 1/1 15:45-16:00 (15m) Woody Gelblum" at bounding box center [406, 573] width 123 height 38
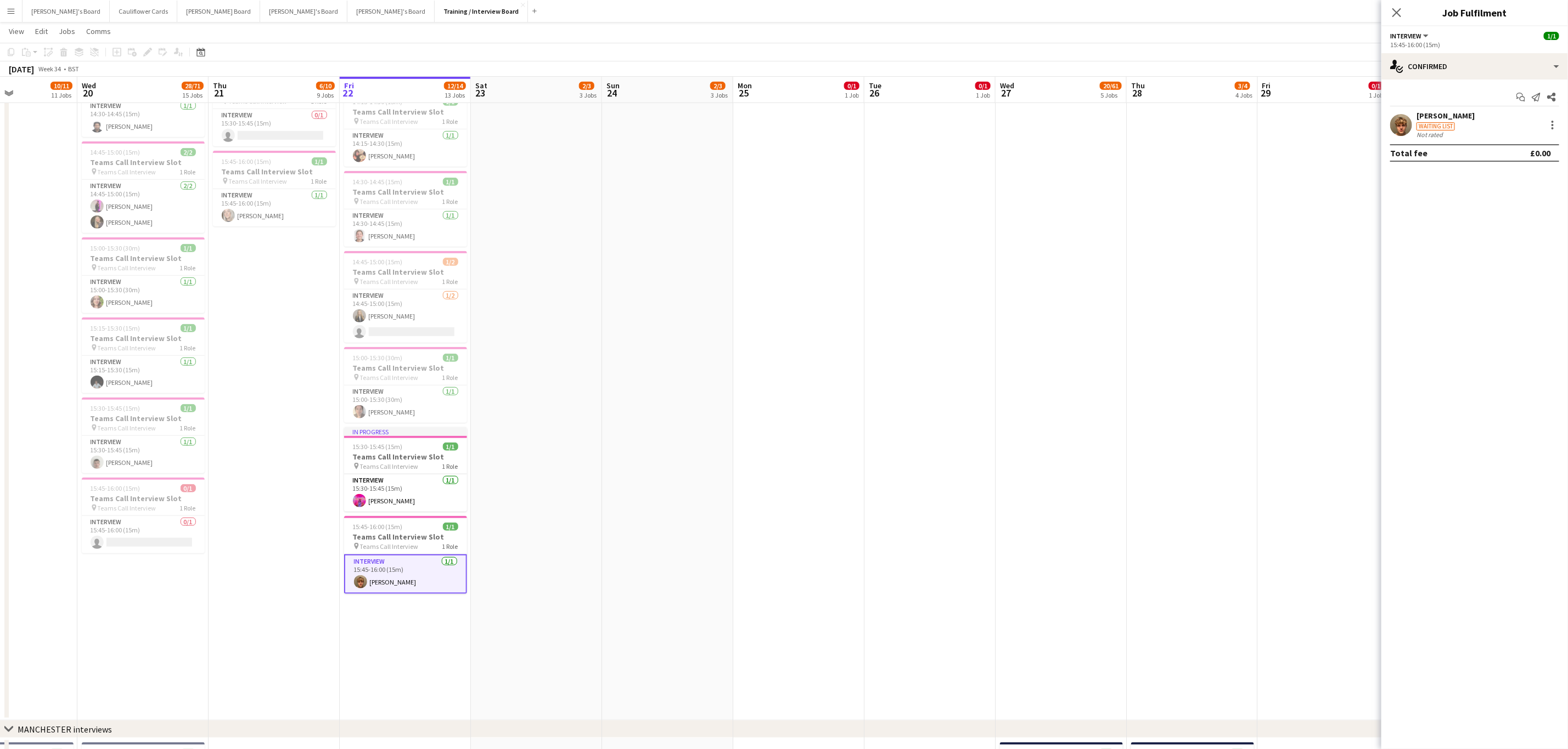
click at [1401, 131] on app-user-avatar at bounding box center [1400, 125] width 22 height 22
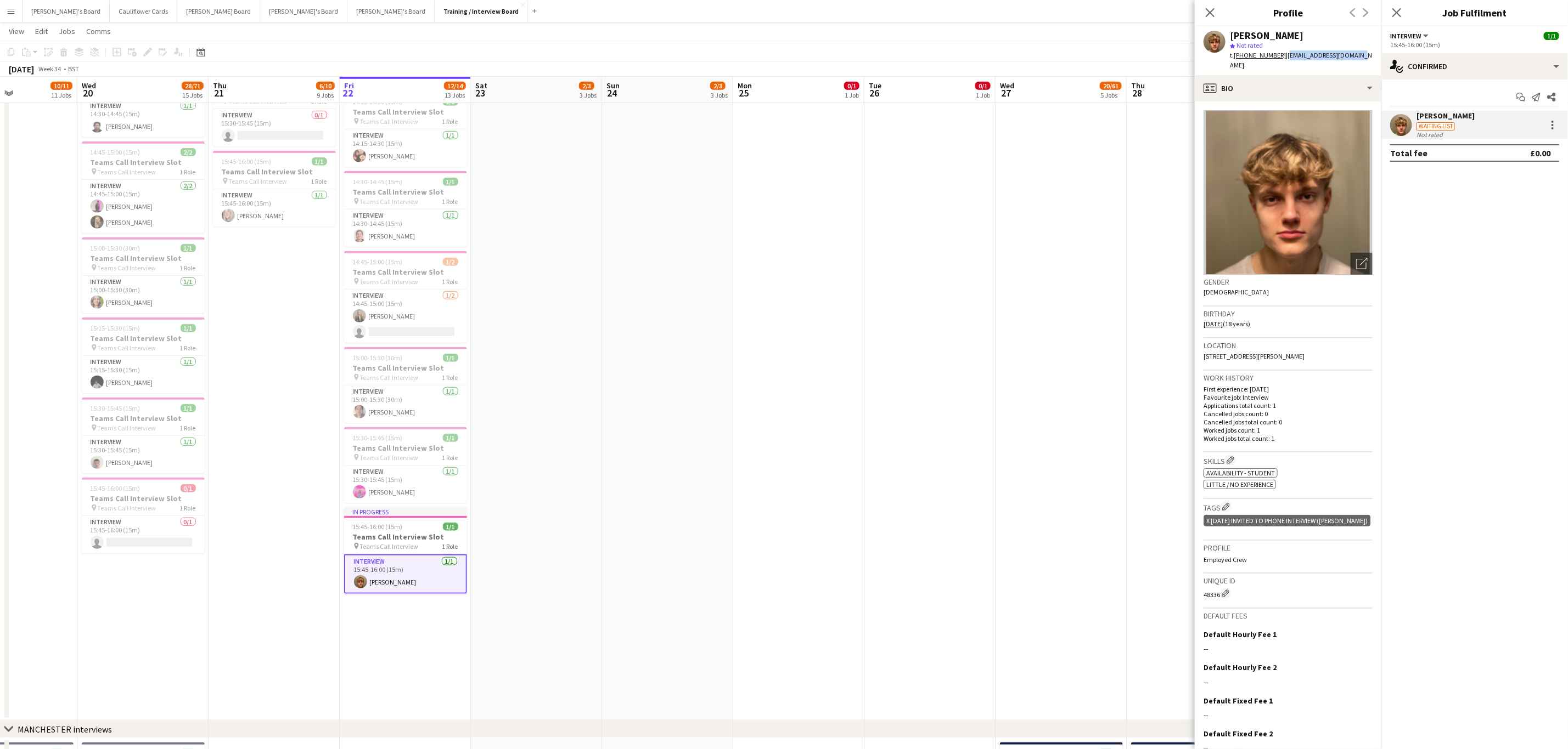
drag, startPoint x: 1361, startPoint y: 55, endPoint x: 1283, endPoint y: 61, distance: 78.2
click at [1283, 61] on div "Woody Gelblum star Not rated t. +447852570029 | woodygelblum@gmail.com" at bounding box center [1288, 51] width 187 height 49
copy span "woodygelblum@gmail.com"
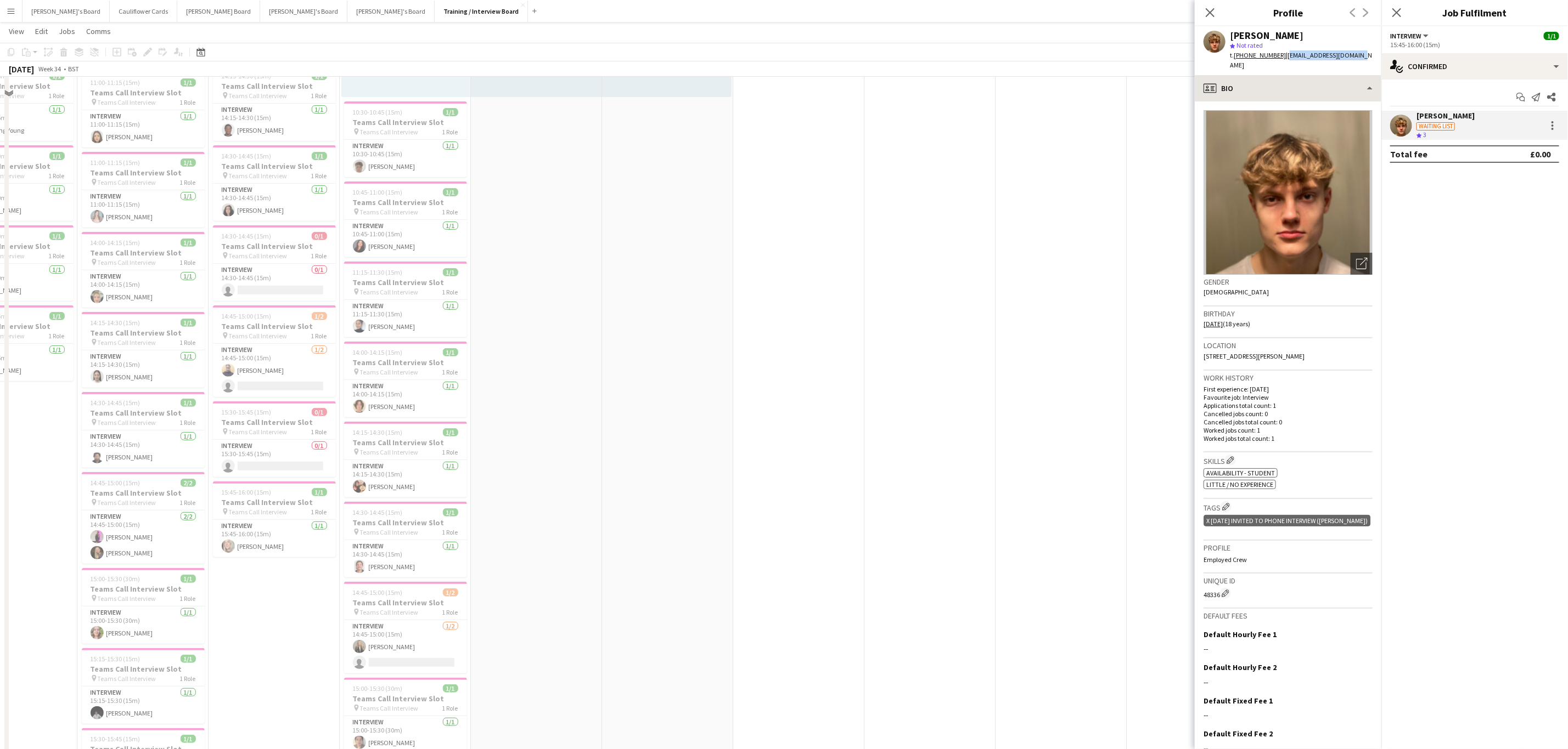
scroll to position [168, 0]
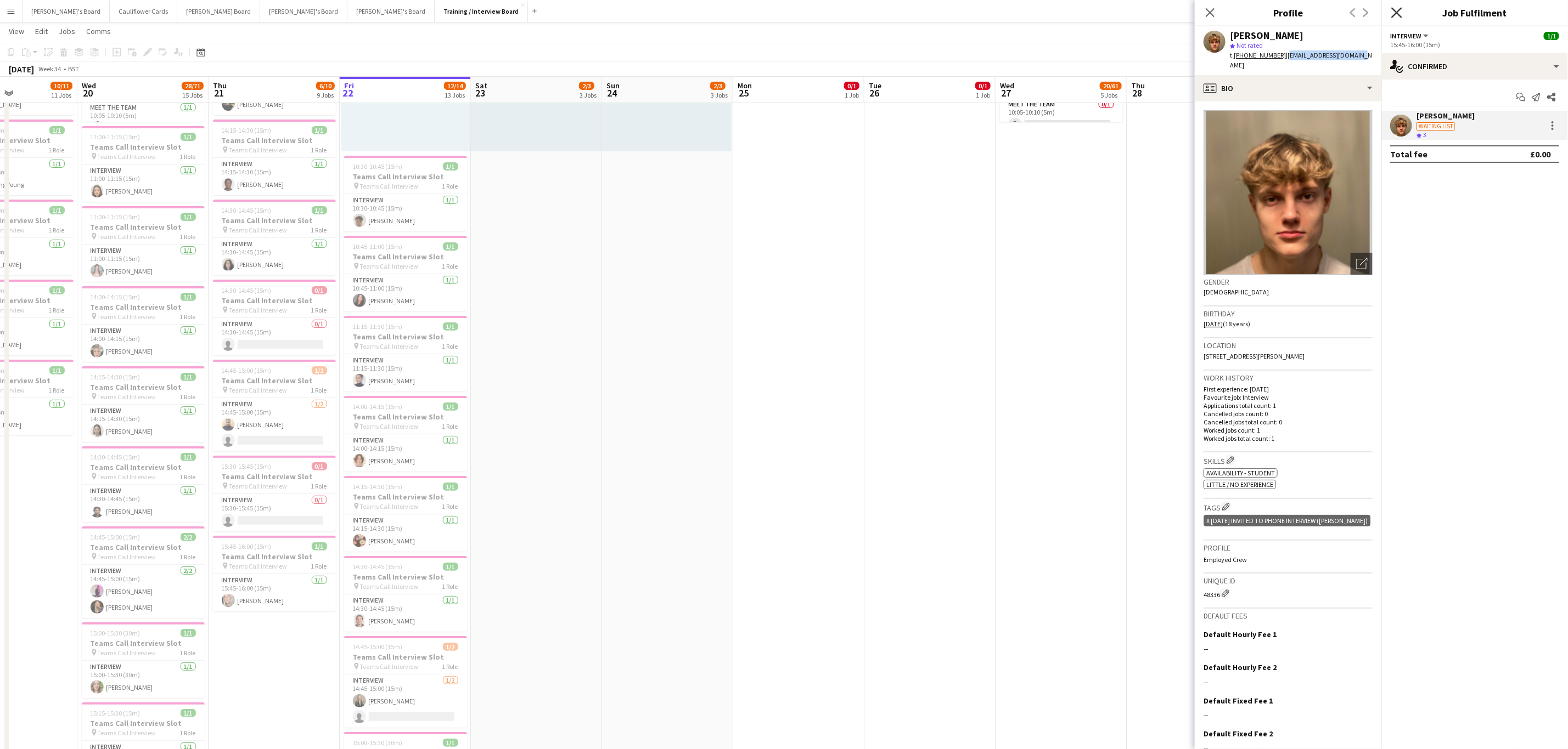
click at [1398, 13] on icon "Close pop-in" at bounding box center [1396, 12] width 11 height 11
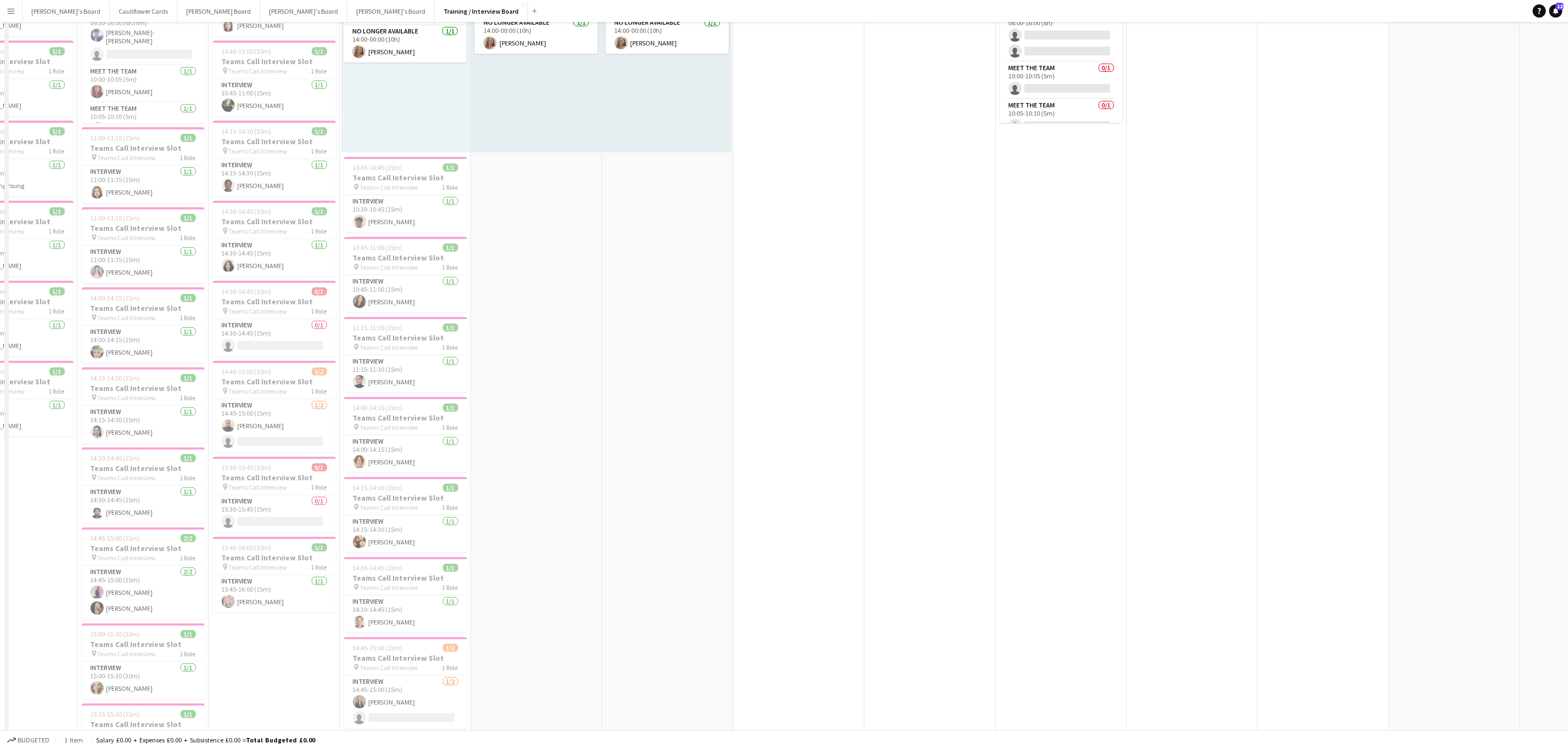
scroll to position [0, 0]
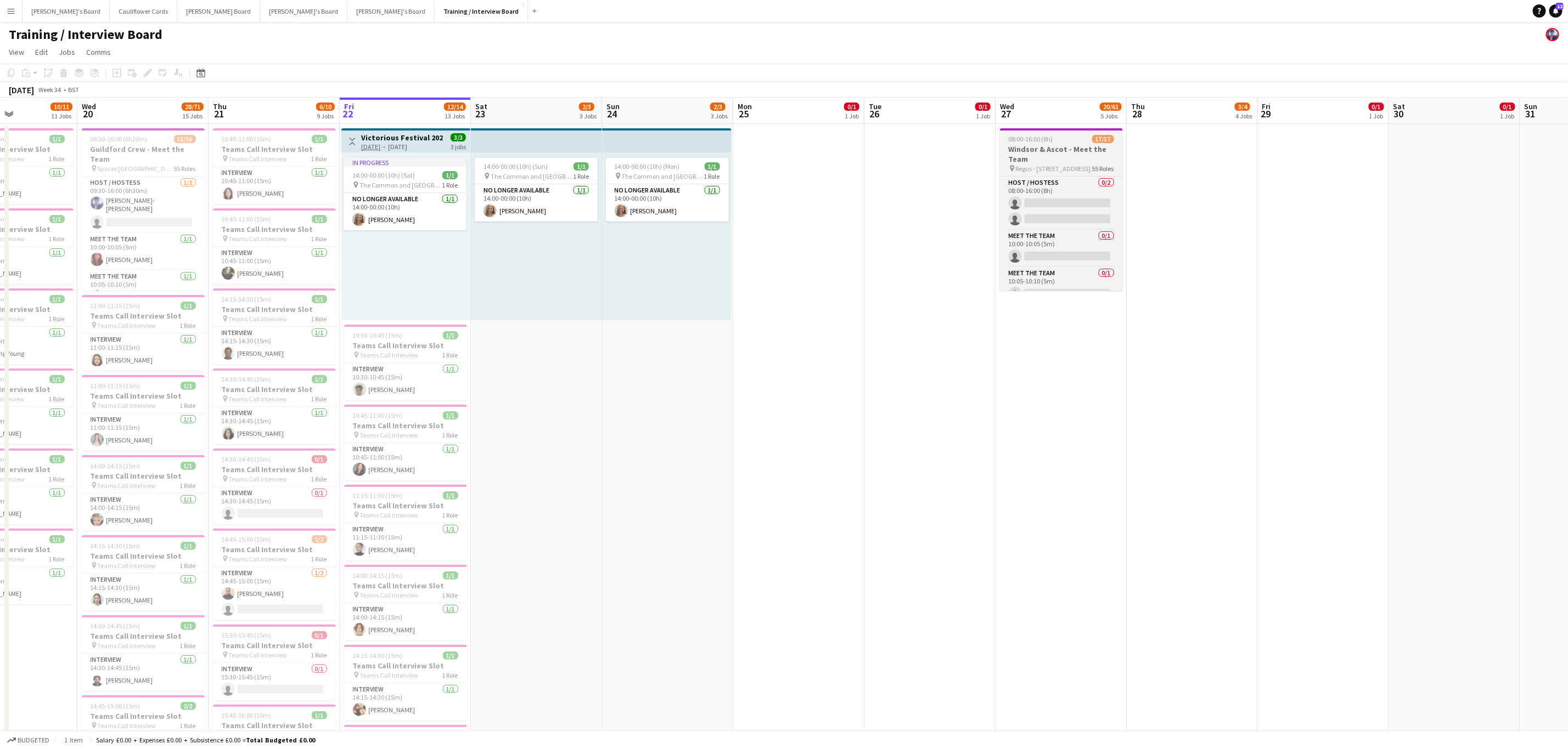
click at [1072, 158] on h3 "Windsor & Ascot - Meet the Team" at bounding box center [1061, 155] width 123 height 20
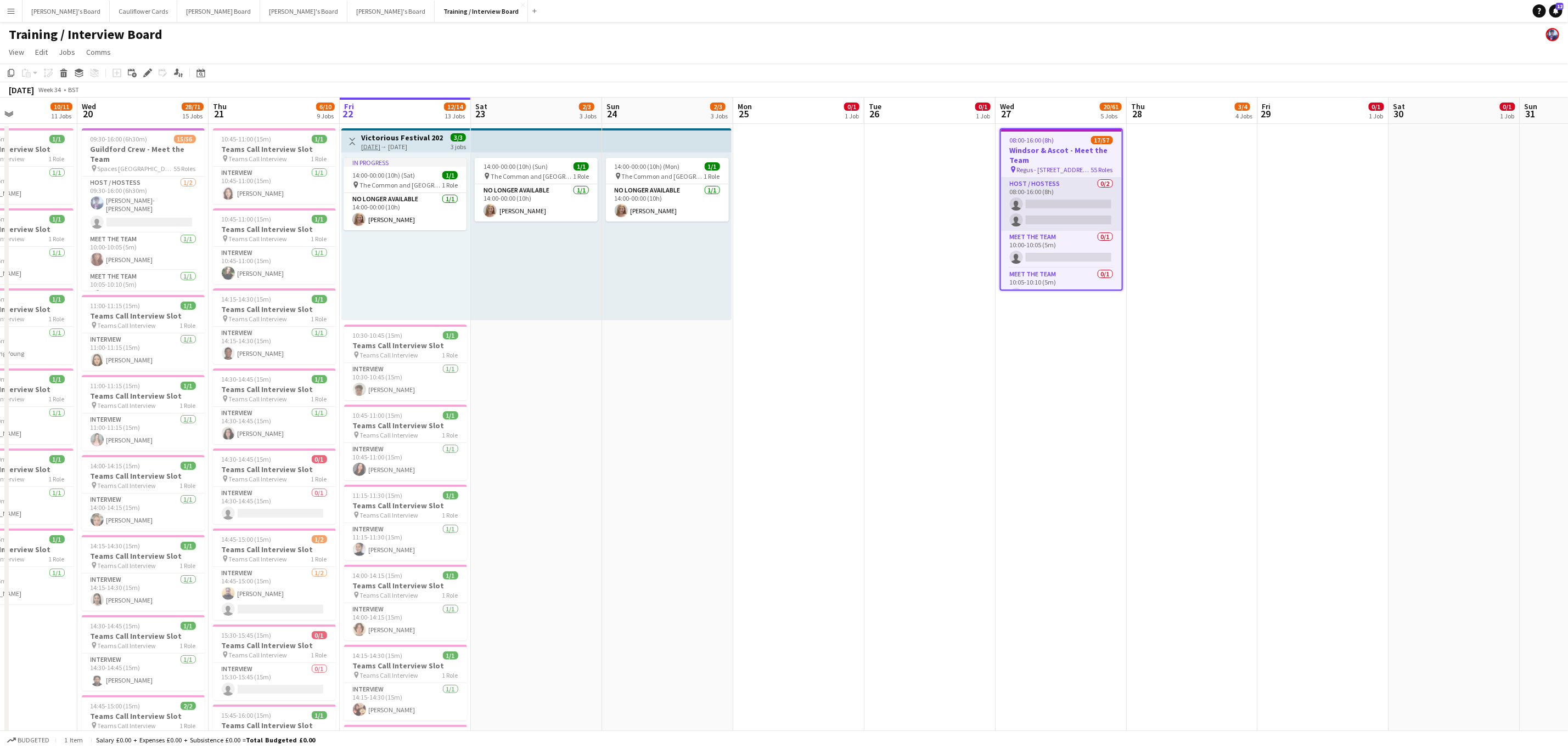
click at [1061, 196] on app-card-role "Host / Hostess 0/2 08:00-16:00 (8h) single-neutral-actions single-neutral-actio…" at bounding box center [1061, 204] width 121 height 53
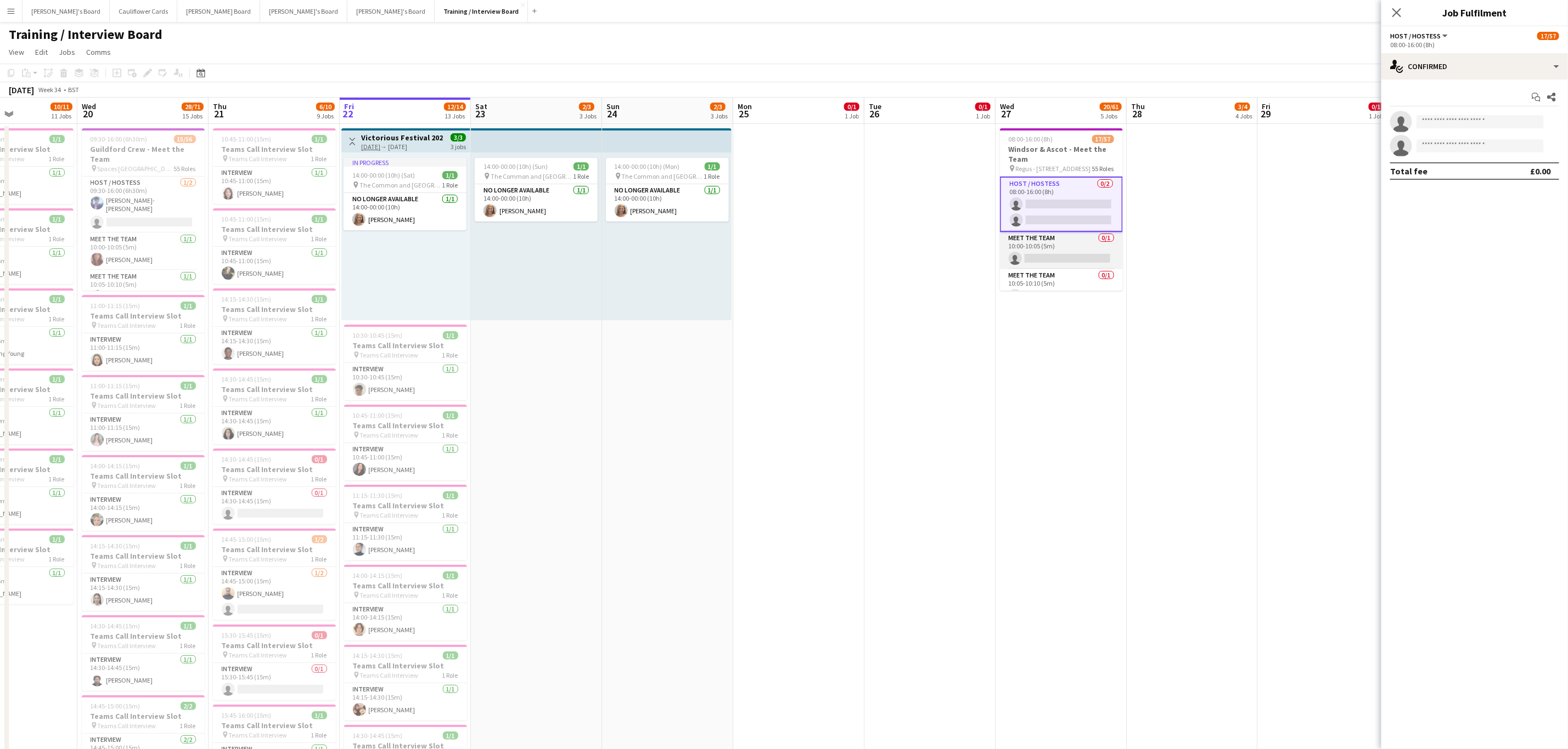
click at [1069, 259] on app-card-role "Meet The Team 0/1 10:00-10:05 (5m) single-neutral-actions" at bounding box center [1061, 251] width 123 height 38
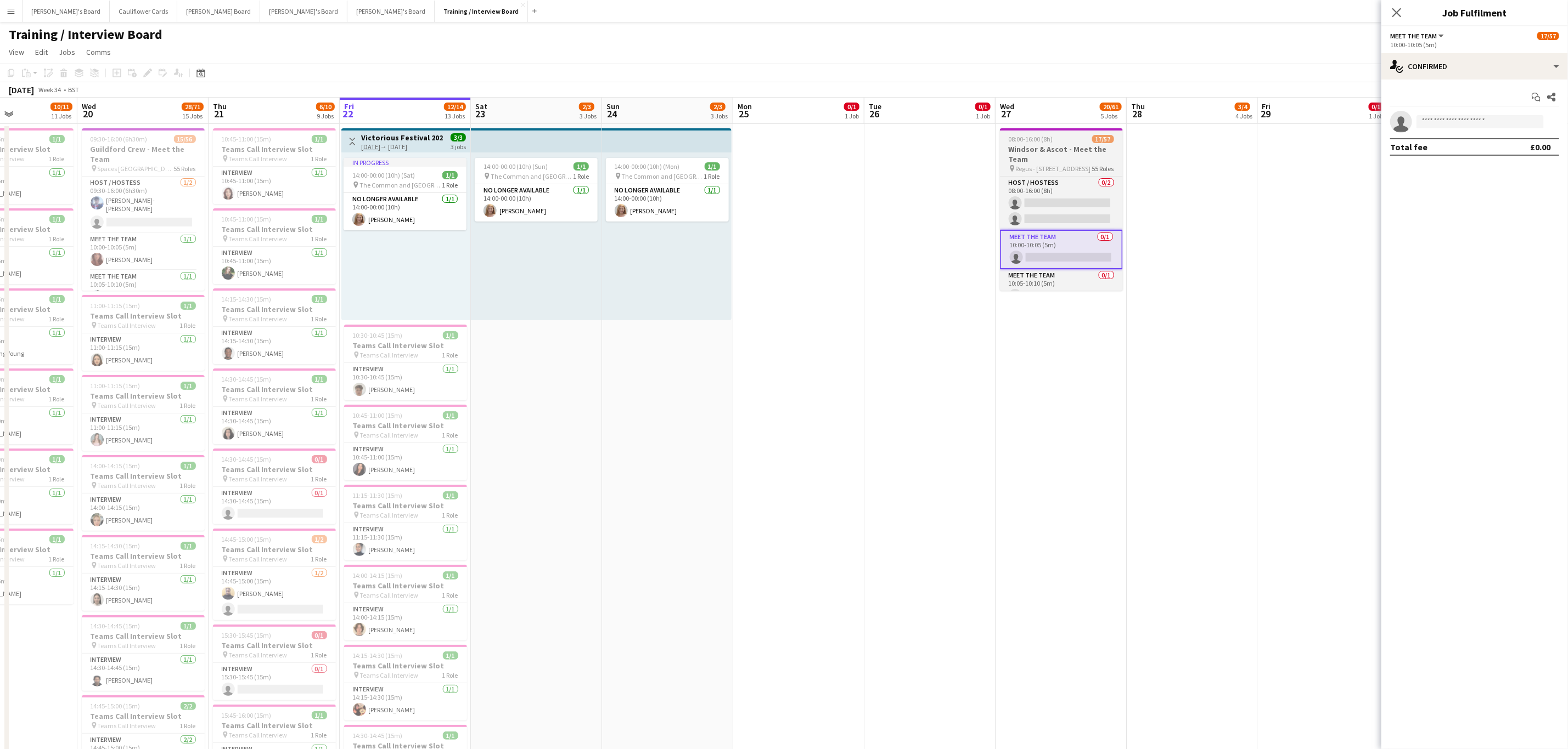
click at [1067, 150] on h3 "Windsor & Ascot - Meet the Team" at bounding box center [1061, 155] width 123 height 20
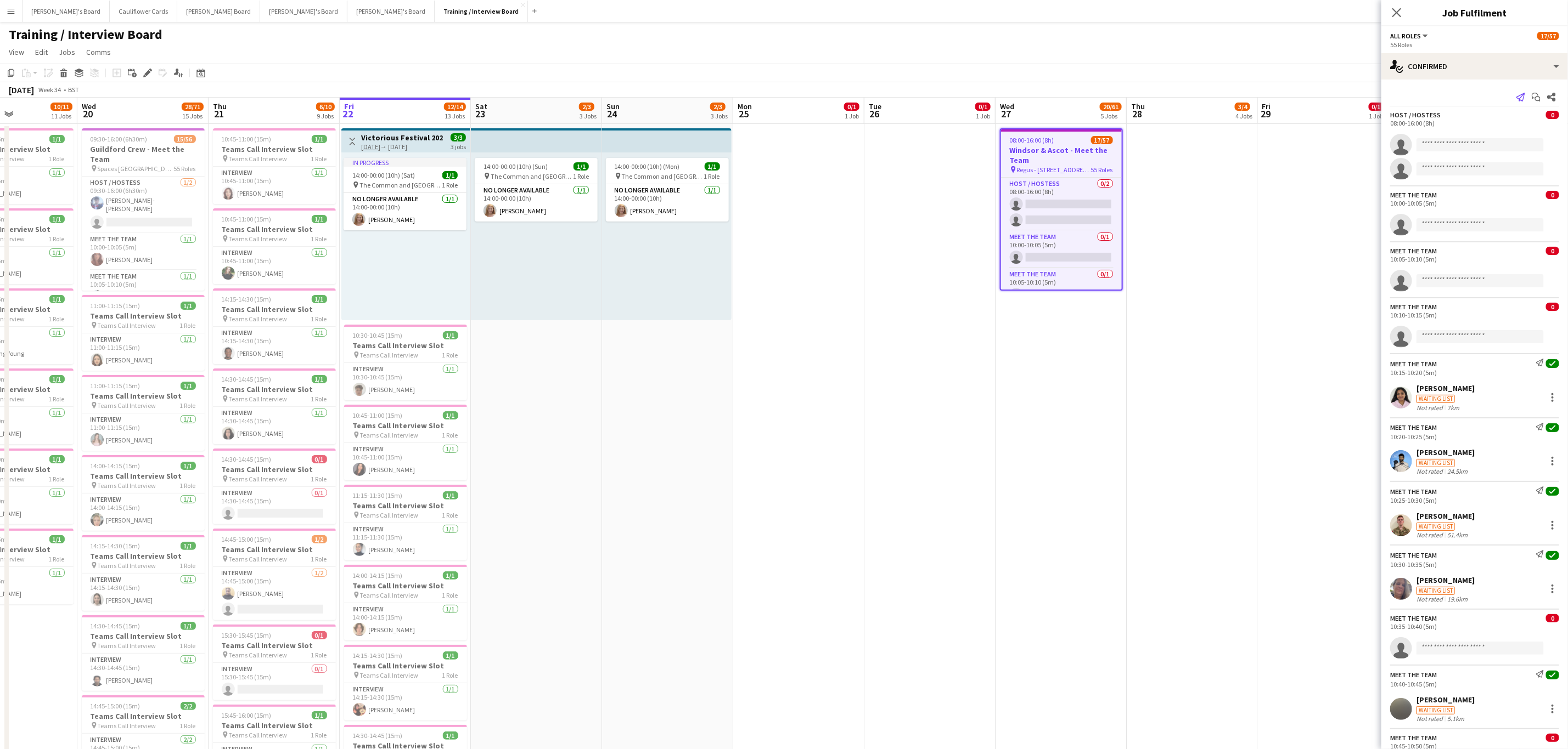
click at [1516, 94] on icon "Send notification" at bounding box center [1520, 97] width 9 height 9
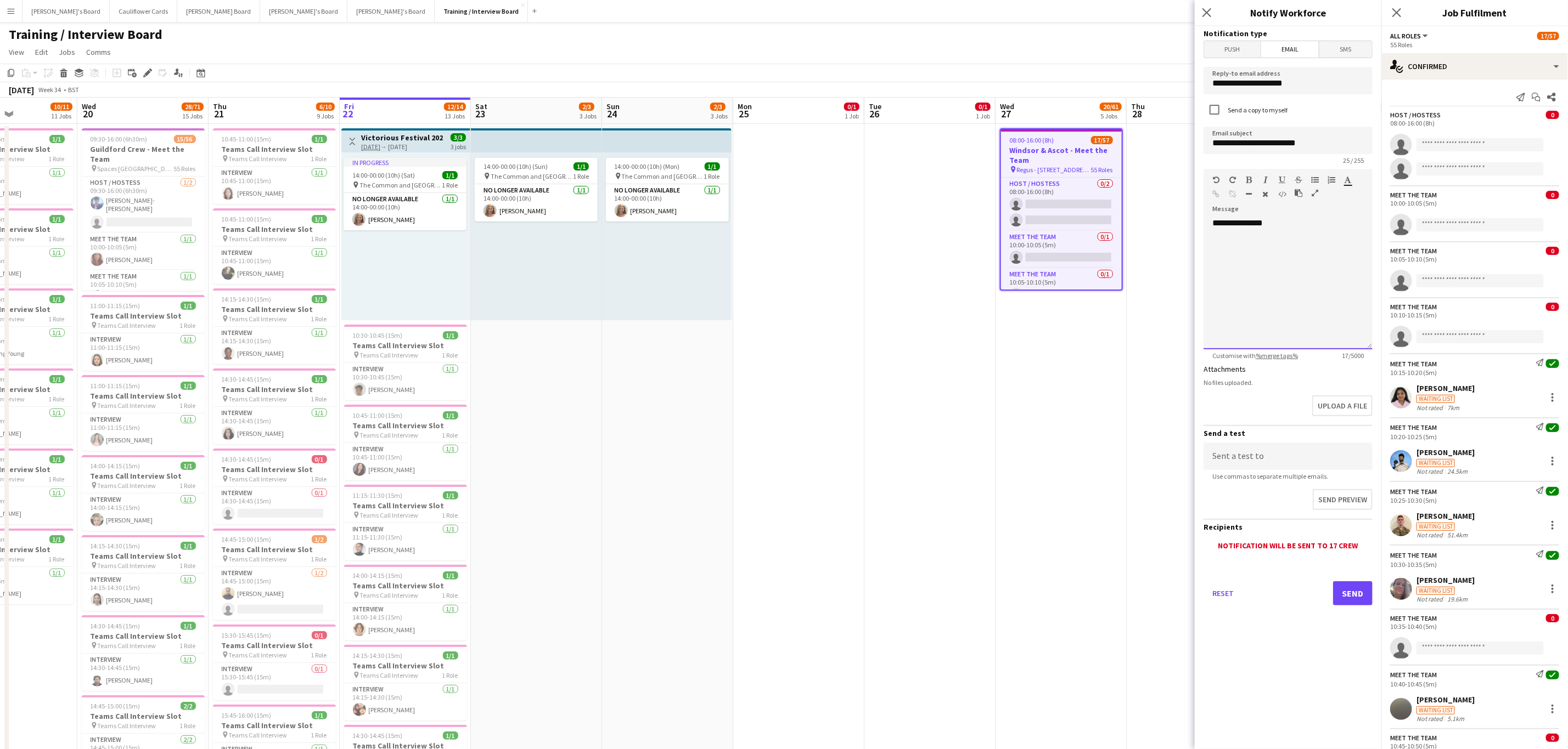
click at [1289, 225] on div "**********" at bounding box center [1288, 283] width 169 height 131
click at [1350, 233] on div "**********" at bounding box center [1288, 245] width 151 height 33
click at [1350, 246] on div "**********" at bounding box center [1288, 245] width 151 height 33
click at [1302, 278] on div "**********" at bounding box center [1288, 262] width 151 height 66
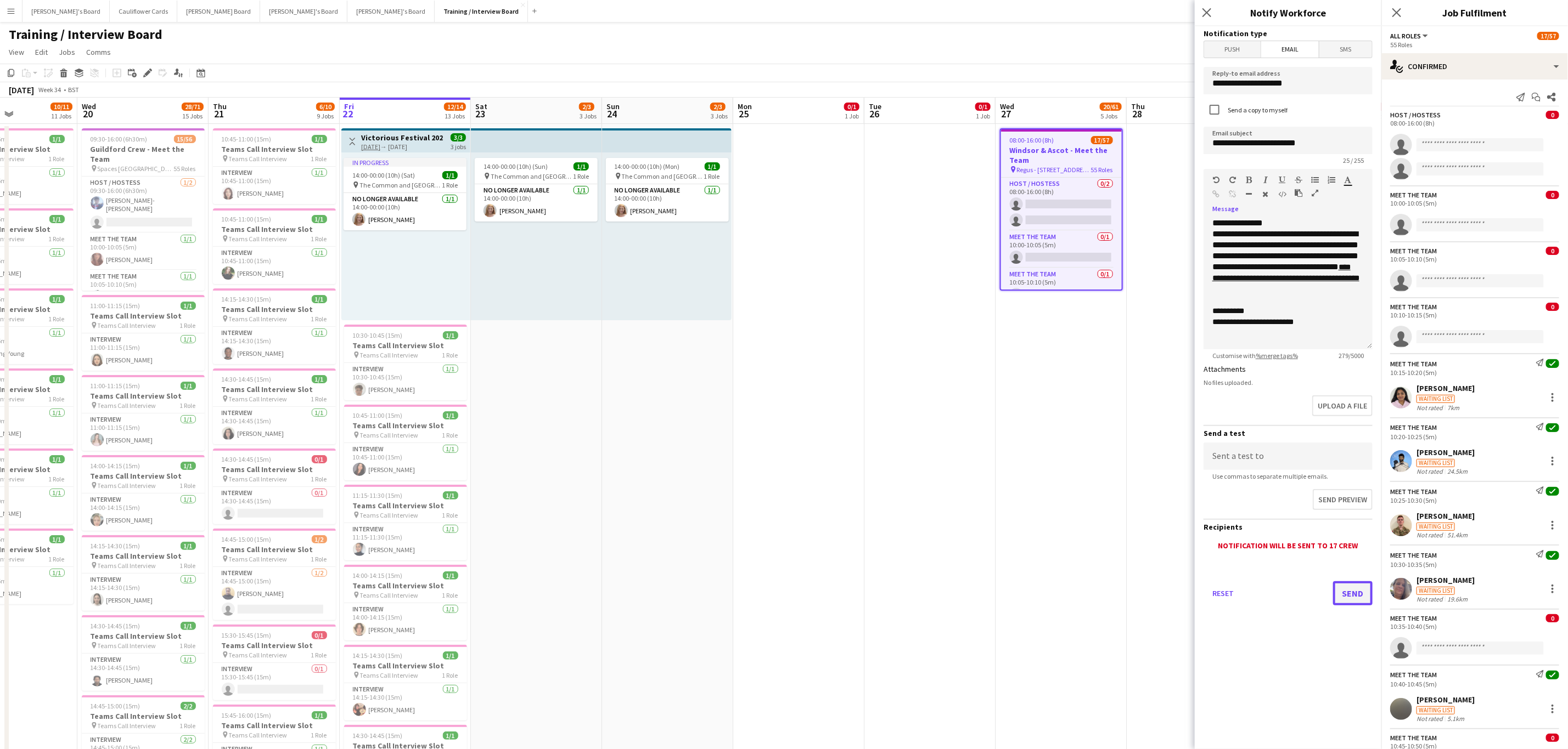
click at [1341, 589] on button "Send" at bounding box center [1352, 593] width 39 height 24
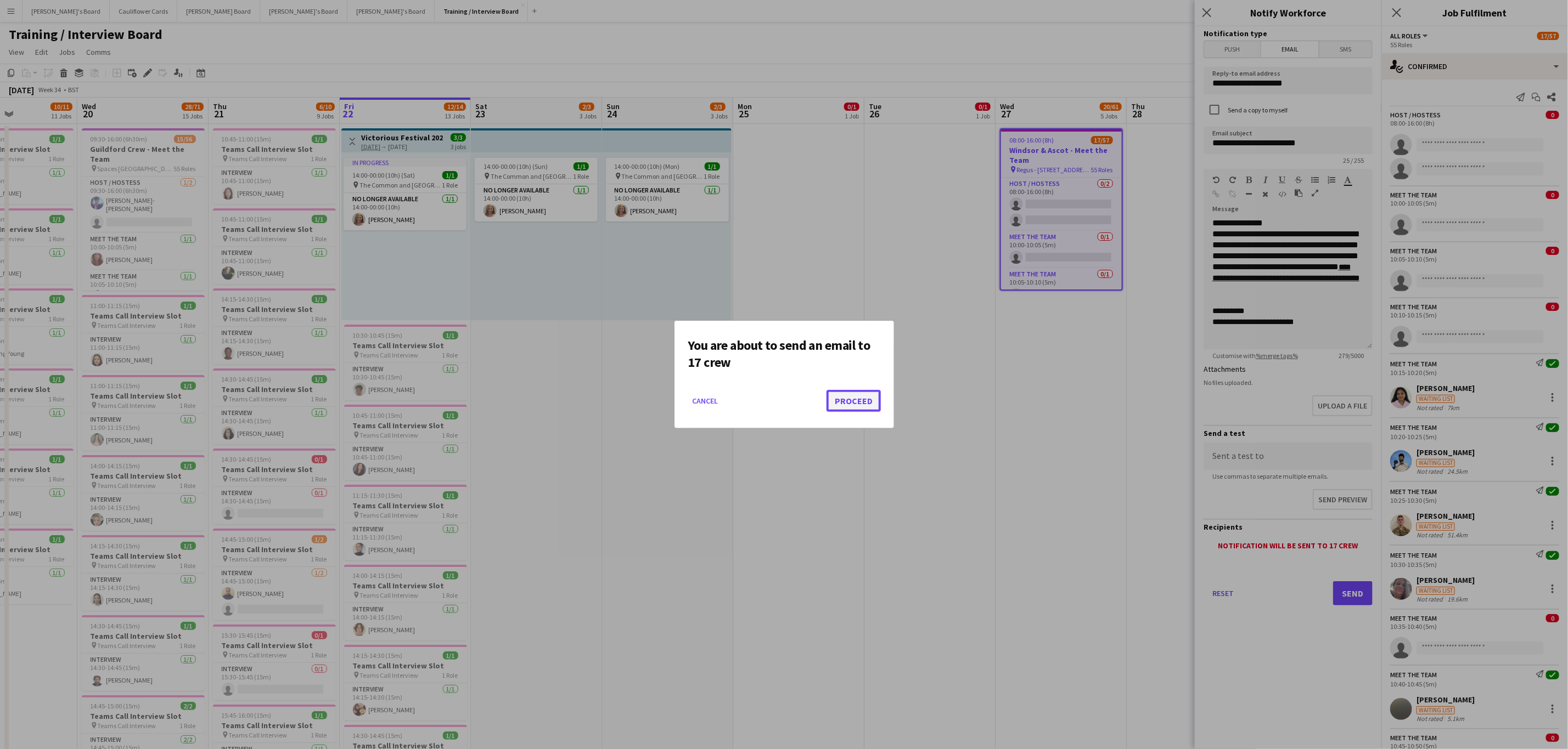
click at [873, 402] on button "Proceed" at bounding box center [853, 400] width 54 height 22
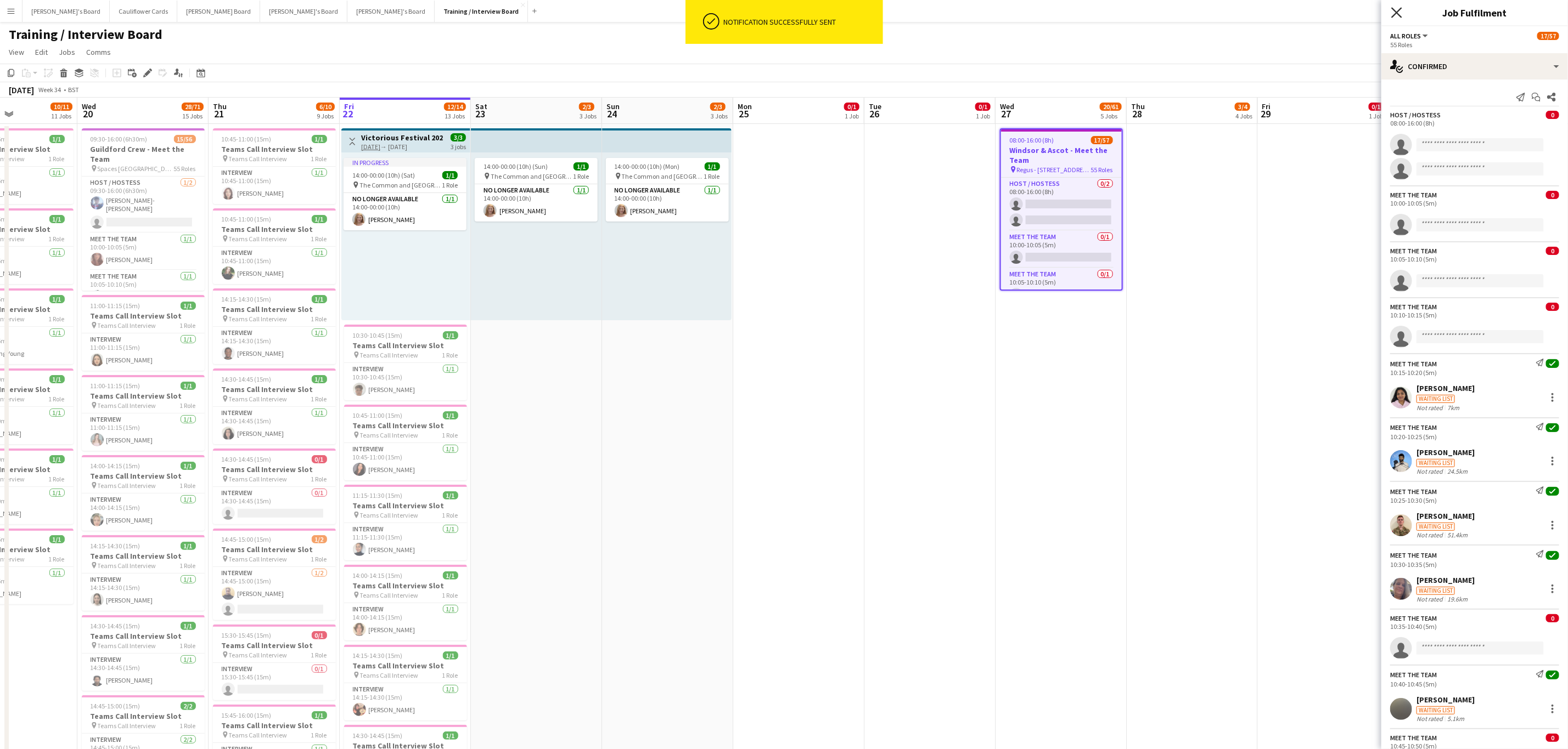
click at [1391, 16] on icon "Close pop-in" at bounding box center [1396, 12] width 11 height 11
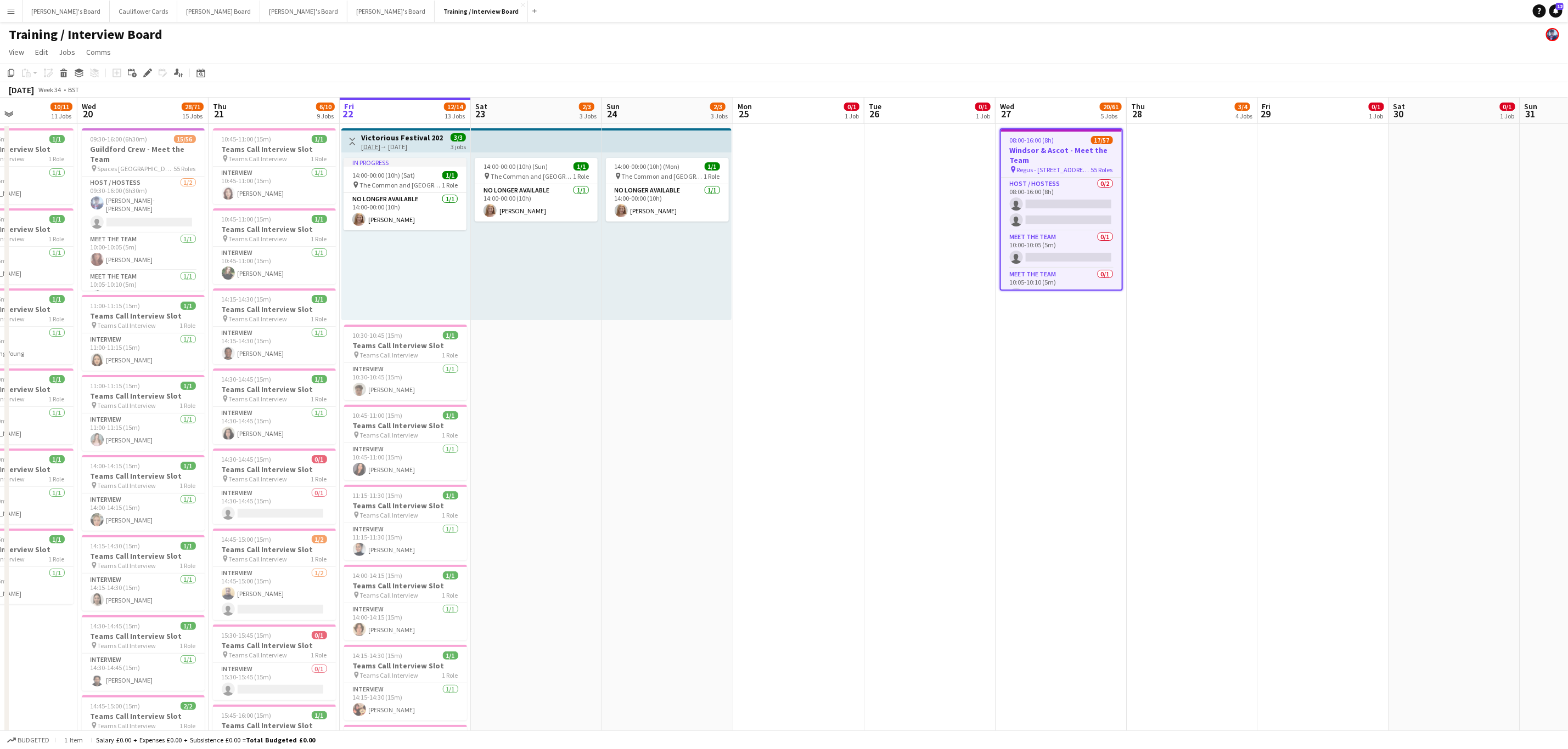
click at [1014, 439] on app-date-cell "08:00-16:00 (8h) 17/57 Windsor & Ascot - Meet the Team pin Regus - 59-60 Thames…" at bounding box center [1061, 699] width 131 height 1151
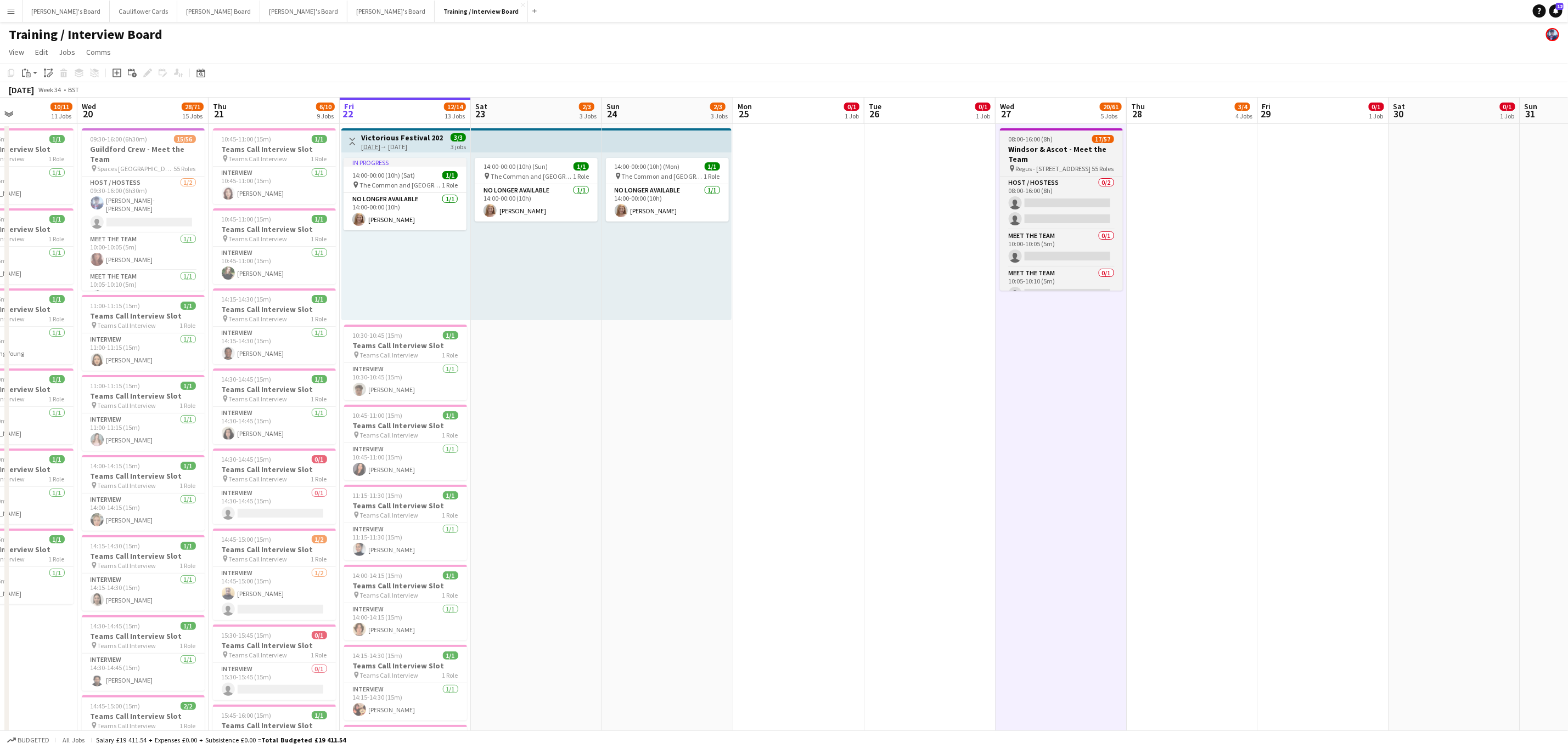
click at [1054, 160] on h3 "Windsor & Ascot - Meet the Team" at bounding box center [1061, 155] width 123 height 20
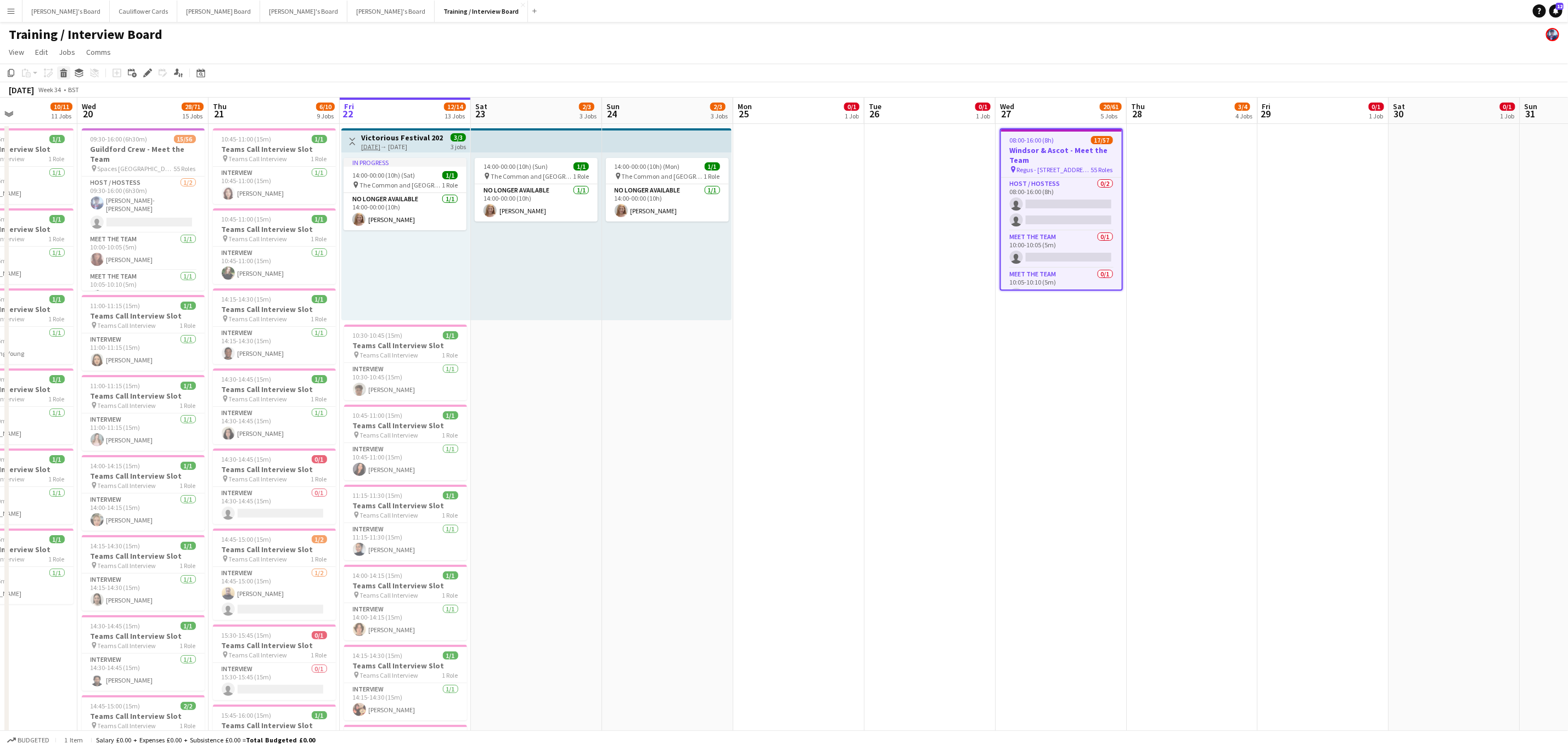
click at [63, 74] on icon "Delete" at bounding box center [64, 73] width 9 height 9
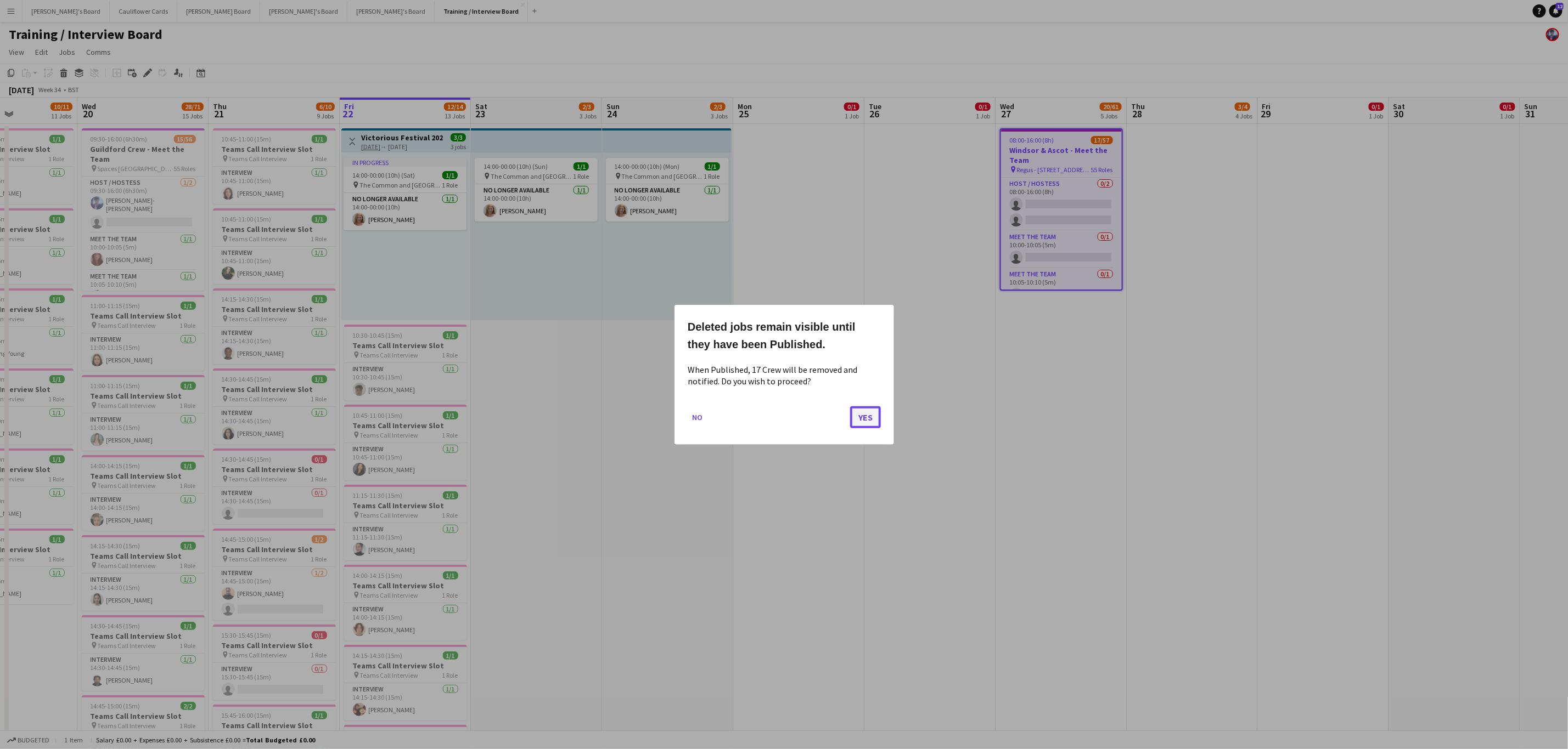
click at [871, 420] on button "Yes" at bounding box center [865, 417] width 31 height 22
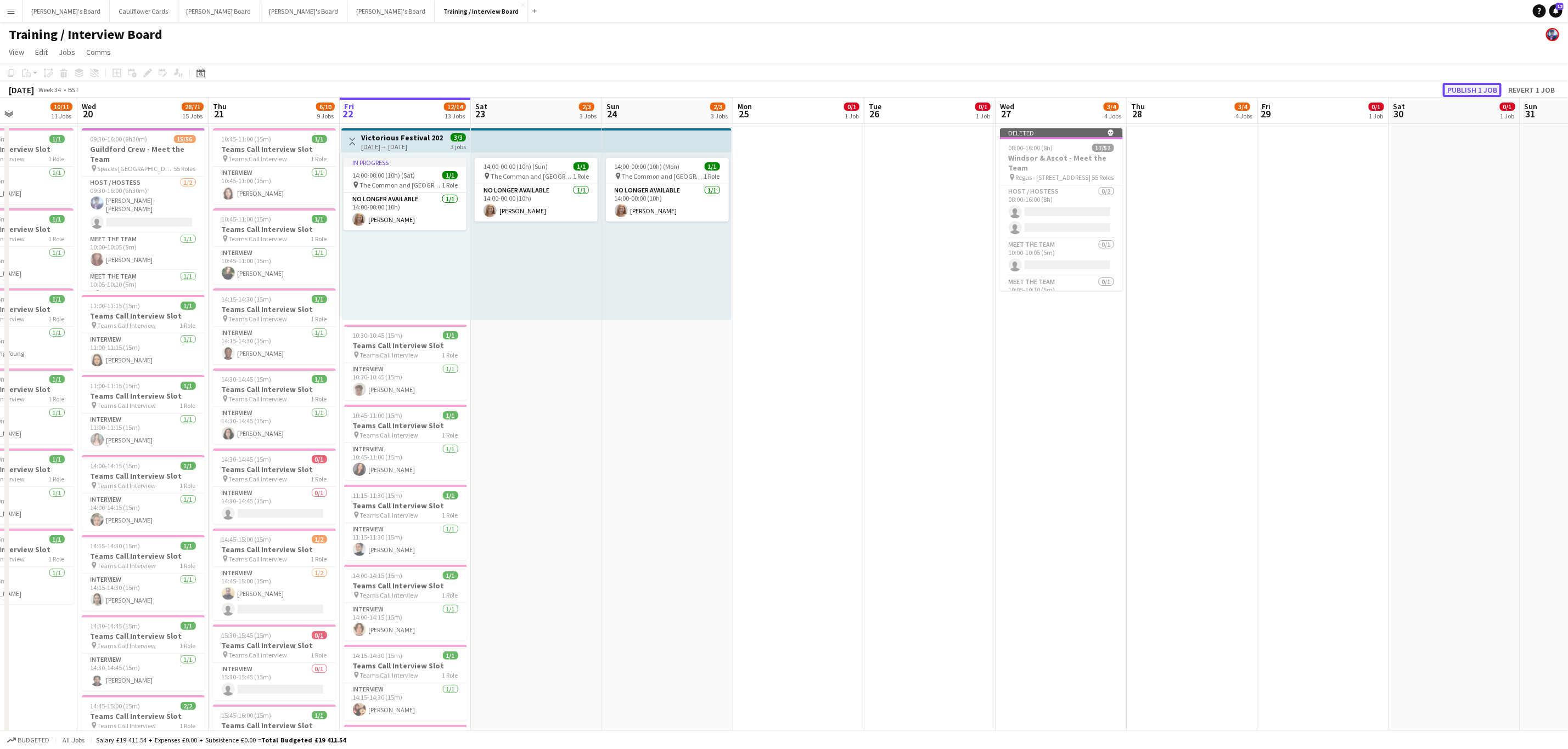
click at [1462, 88] on button "Publish 1 job" at bounding box center [1472, 89] width 59 height 14
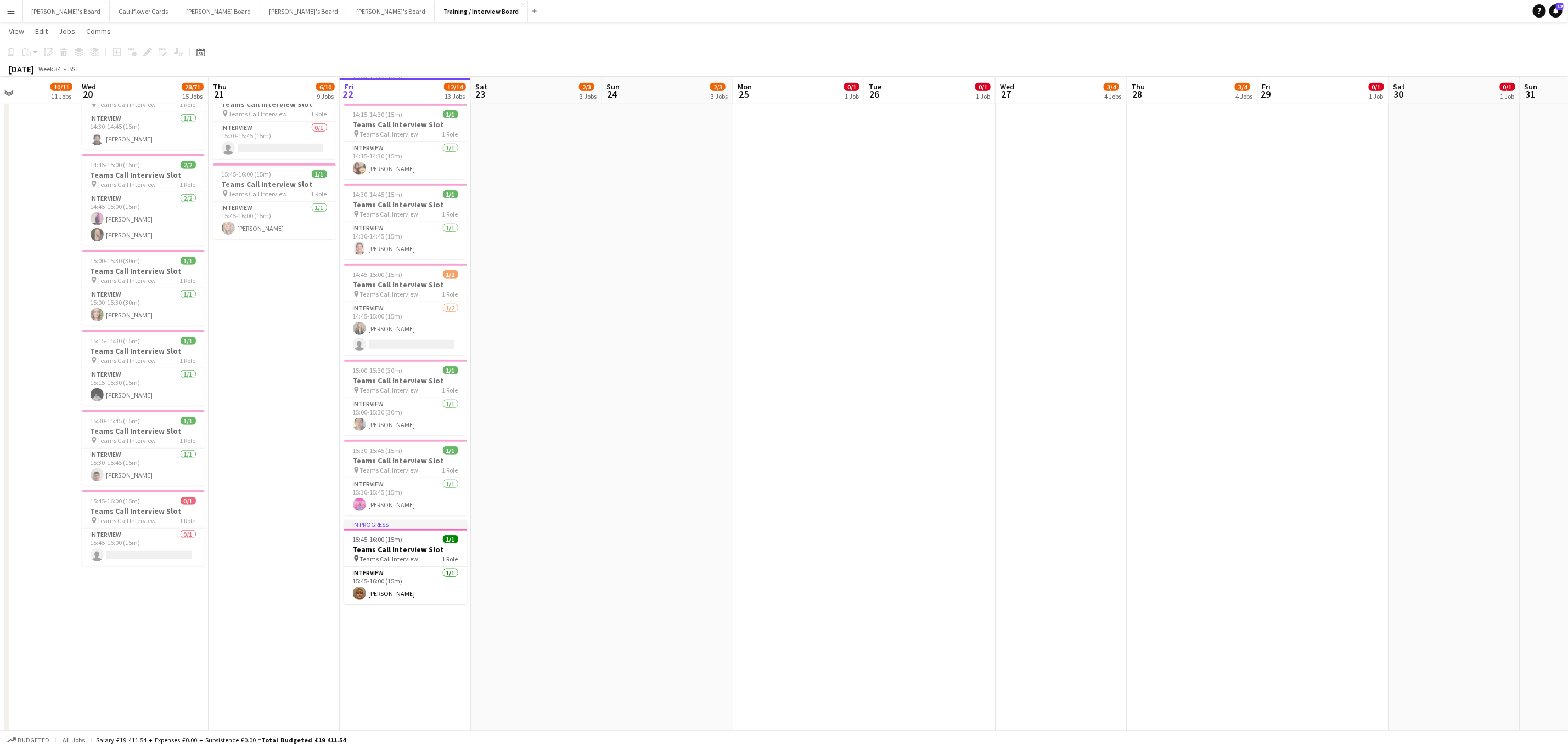
scroll to position [541, 0]
click at [380, 603] on app-card-role "Interview 1/1 15:45-16:00 (15m) Woody Gelblum" at bounding box center [406, 585] width 123 height 38
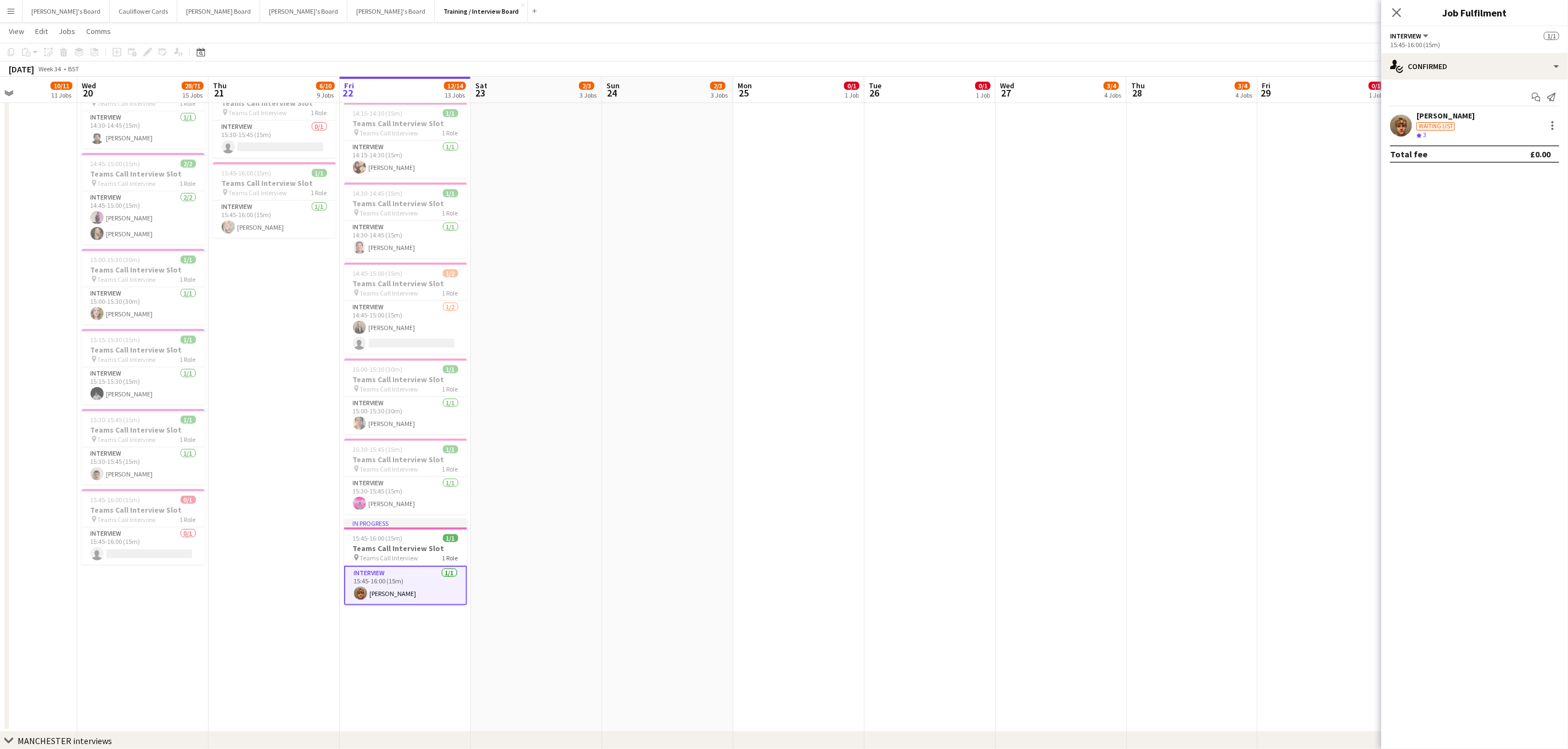
click at [1398, 126] on app-user-avatar at bounding box center [1400, 125] width 22 height 22
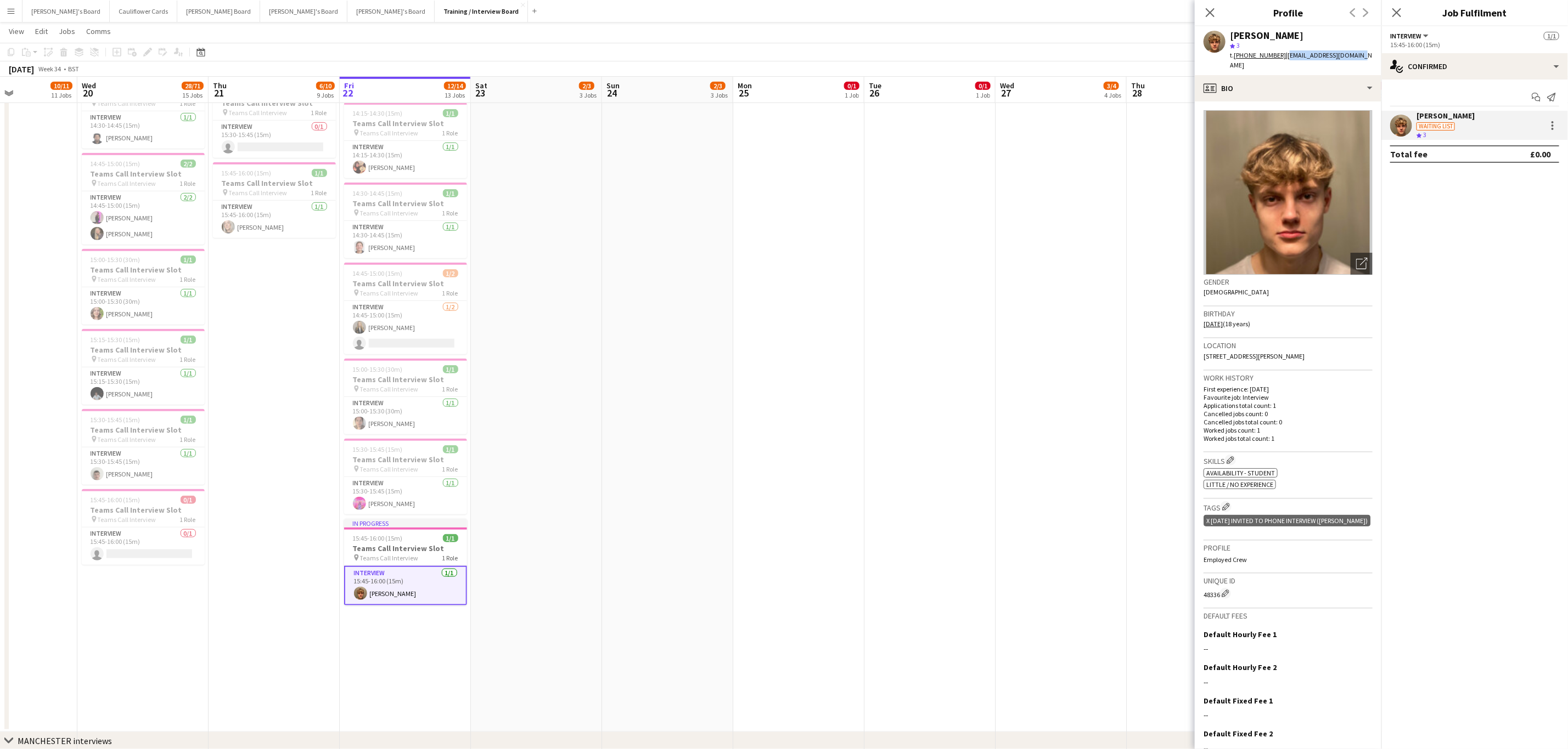
drag, startPoint x: 1362, startPoint y: 56, endPoint x: 1281, endPoint y: 61, distance: 81.2
click at [1281, 61] on div "Woody Gelblum star 3 t. +447852570029 | woodygelblum@gmail.com" at bounding box center [1288, 51] width 187 height 49
copy span "woodygelblum@gmail.com"
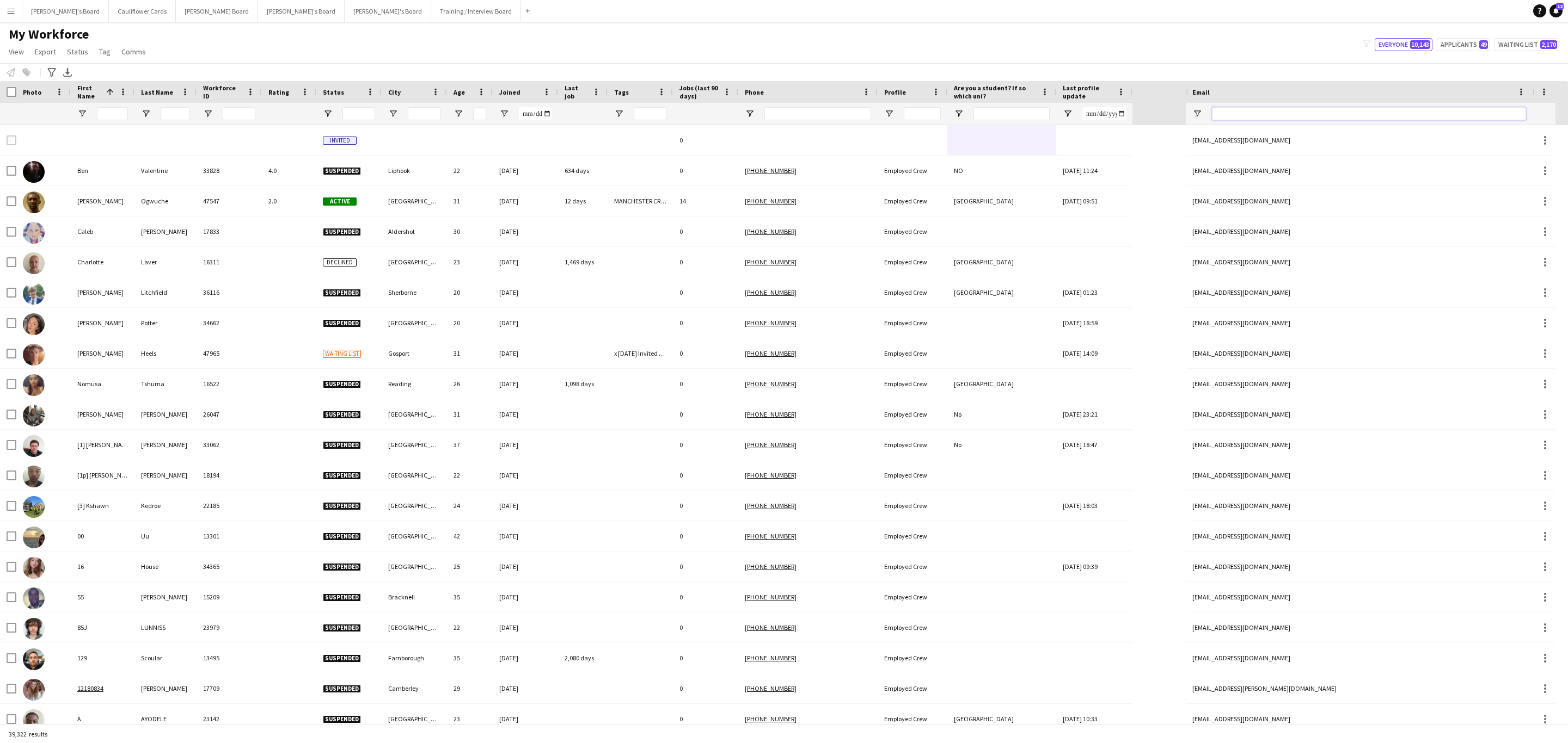
click at [1357, 114] on input "Email Filter Input" at bounding box center [1369, 114] width 314 height 13
paste input "**********"
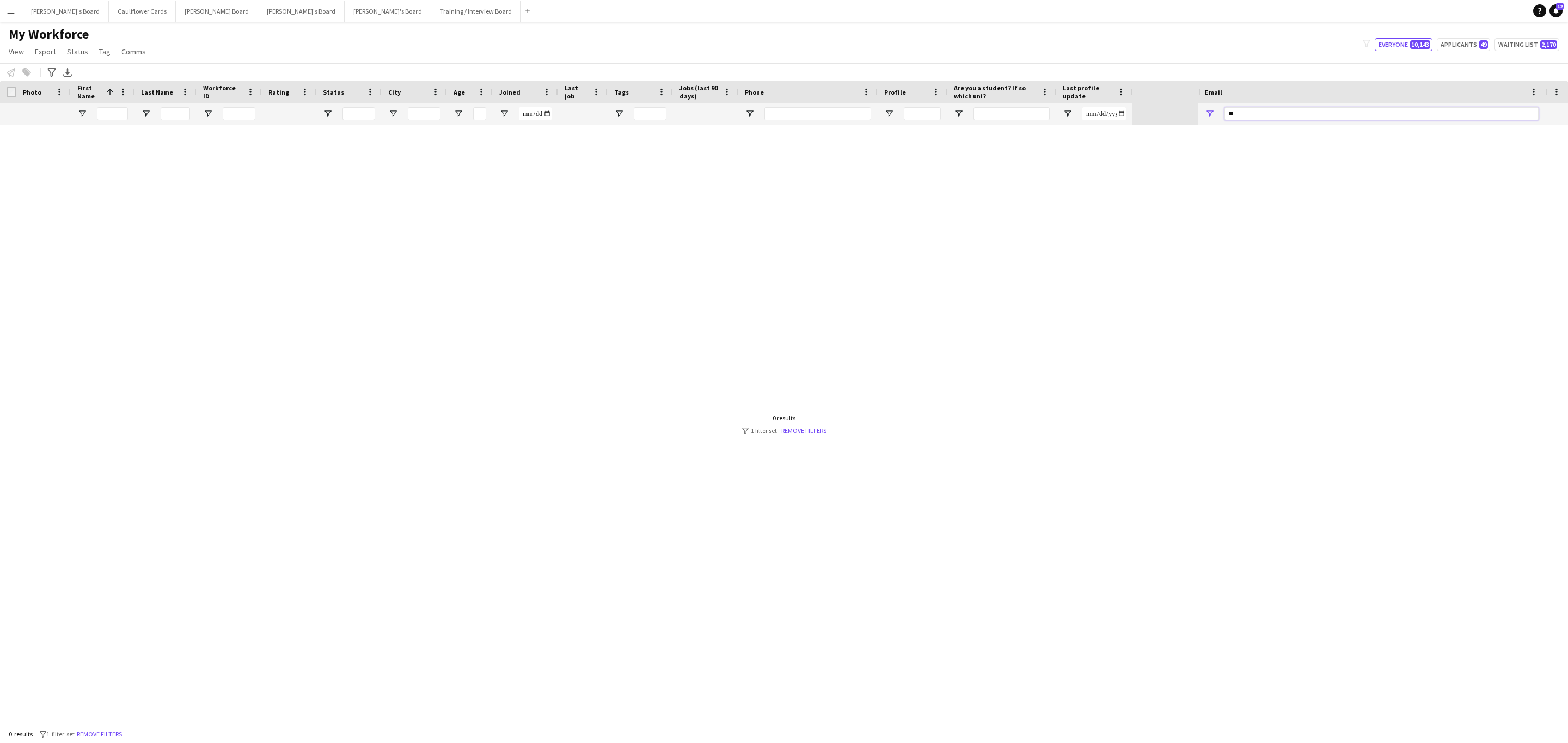
type input "*"
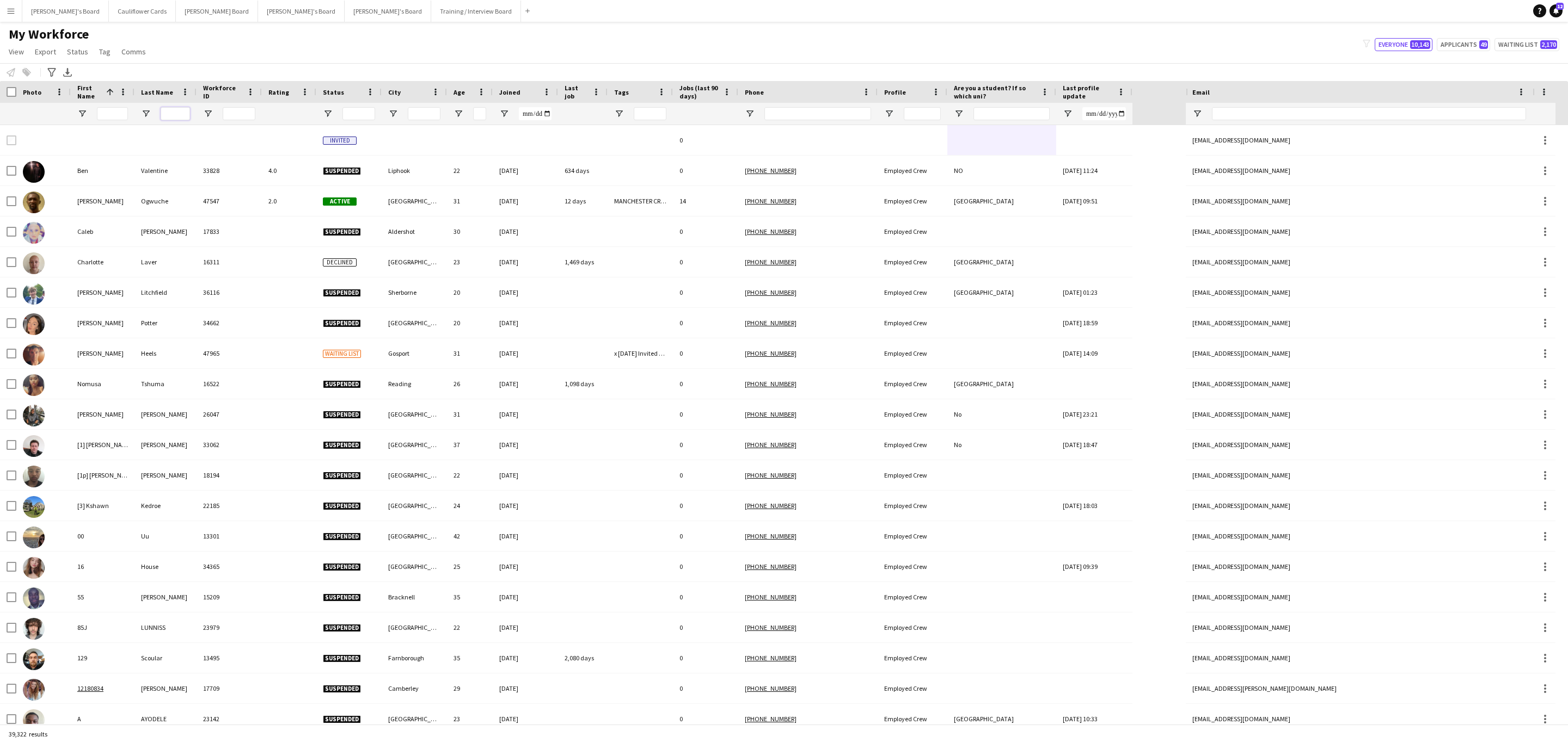
click at [178, 113] on input "Last Name Filter Input" at bounding box center [175, 114] width 29 height 13
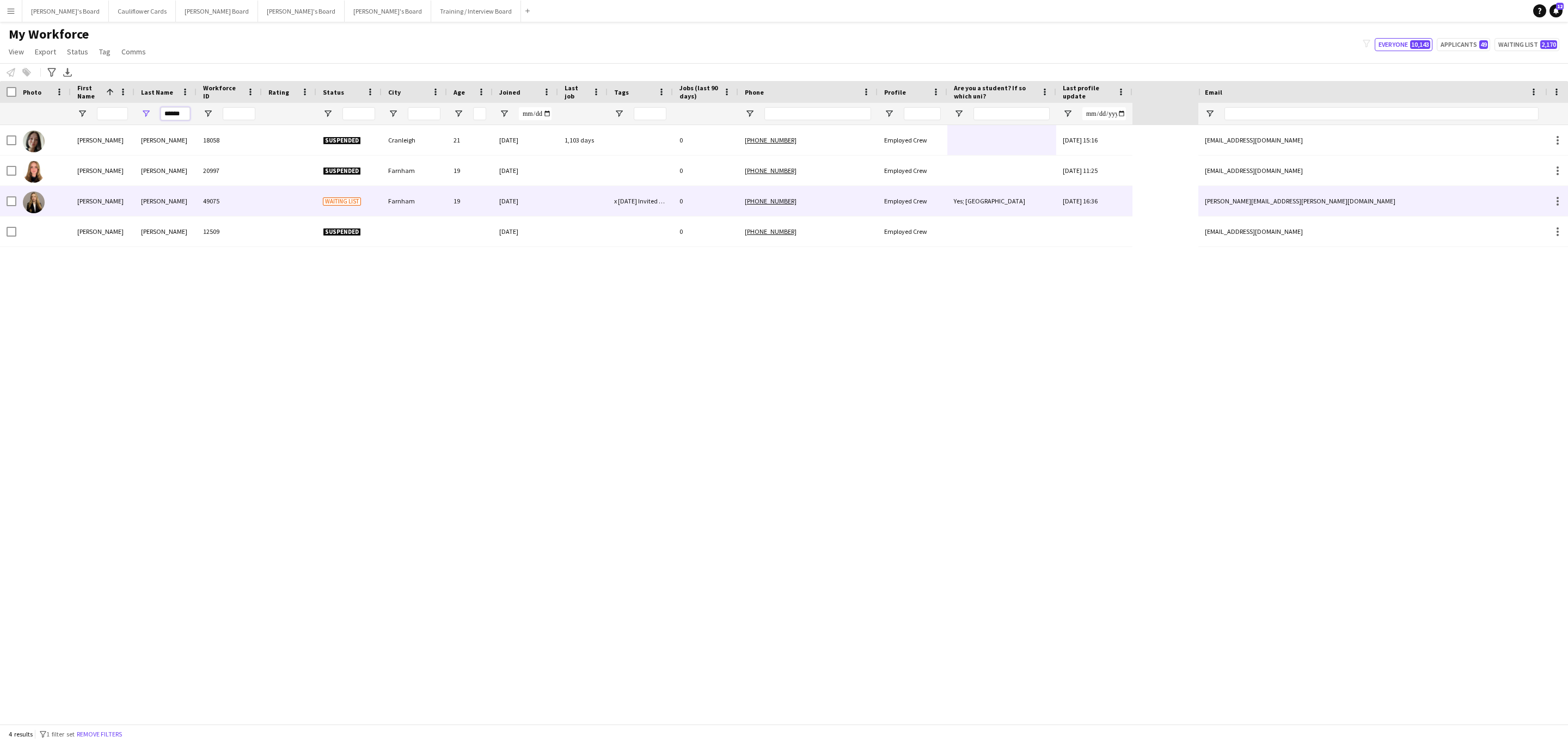
type input "******"
click at [171, 193] on div "Rapley-Smith" at bounding box center [166, 201] width 62 height 30
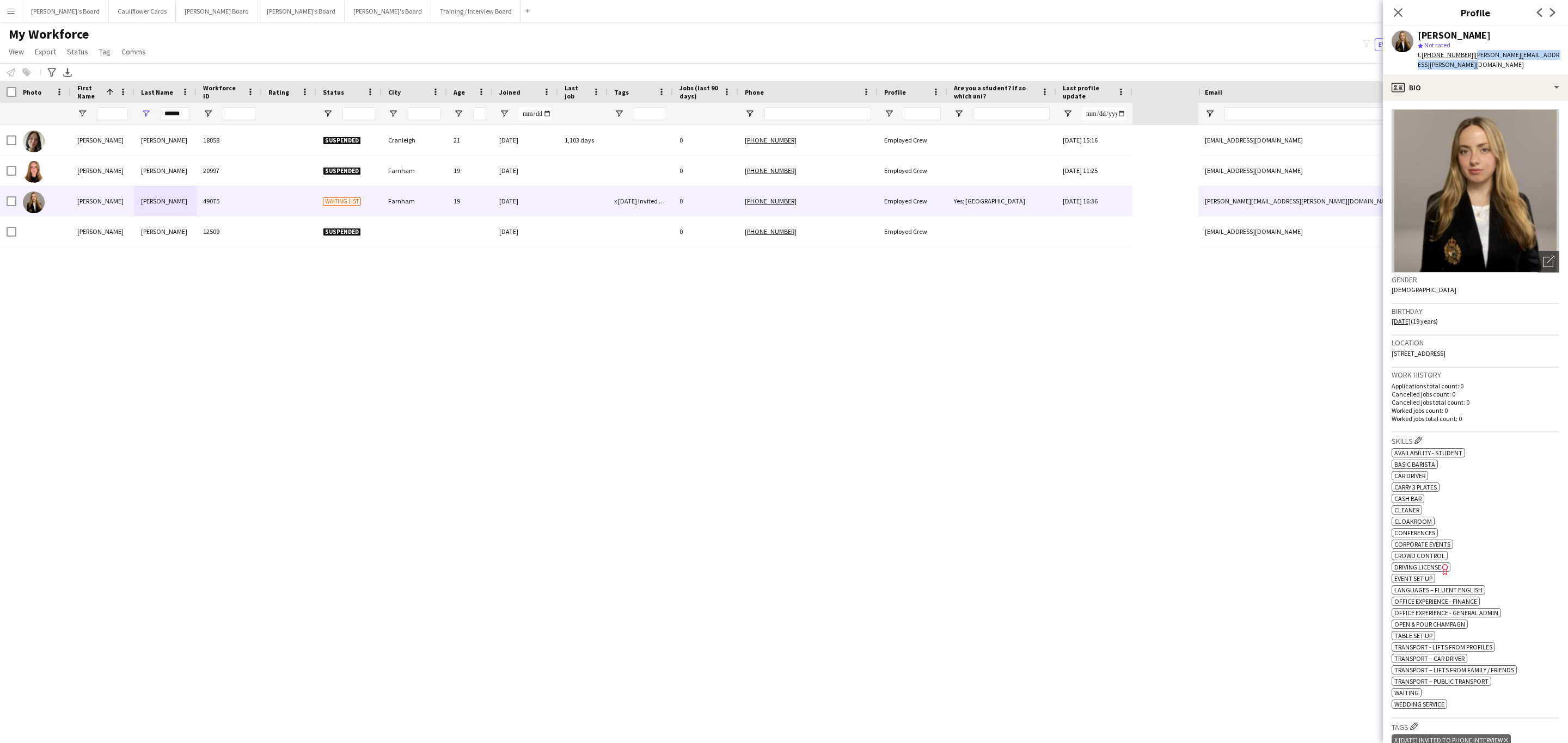
drag, startPoint x: 1483, startPoint y: 68, endPoint x: 1471, endPoint y: 57, distance: 16.3
click at [1471, 57] on div "t. +447401417006 | madeleine.rapley-smith@st-hildas.ox.ac.uk" at bounding box center [1489, 60] width 142 height 20
copy span "madeleine.rapley-smith@st-hildas.ox.ac.uk"
click at [1397, 7] on icon "Close pop-in" at bounding box center [1397, 12] width 11 height 11
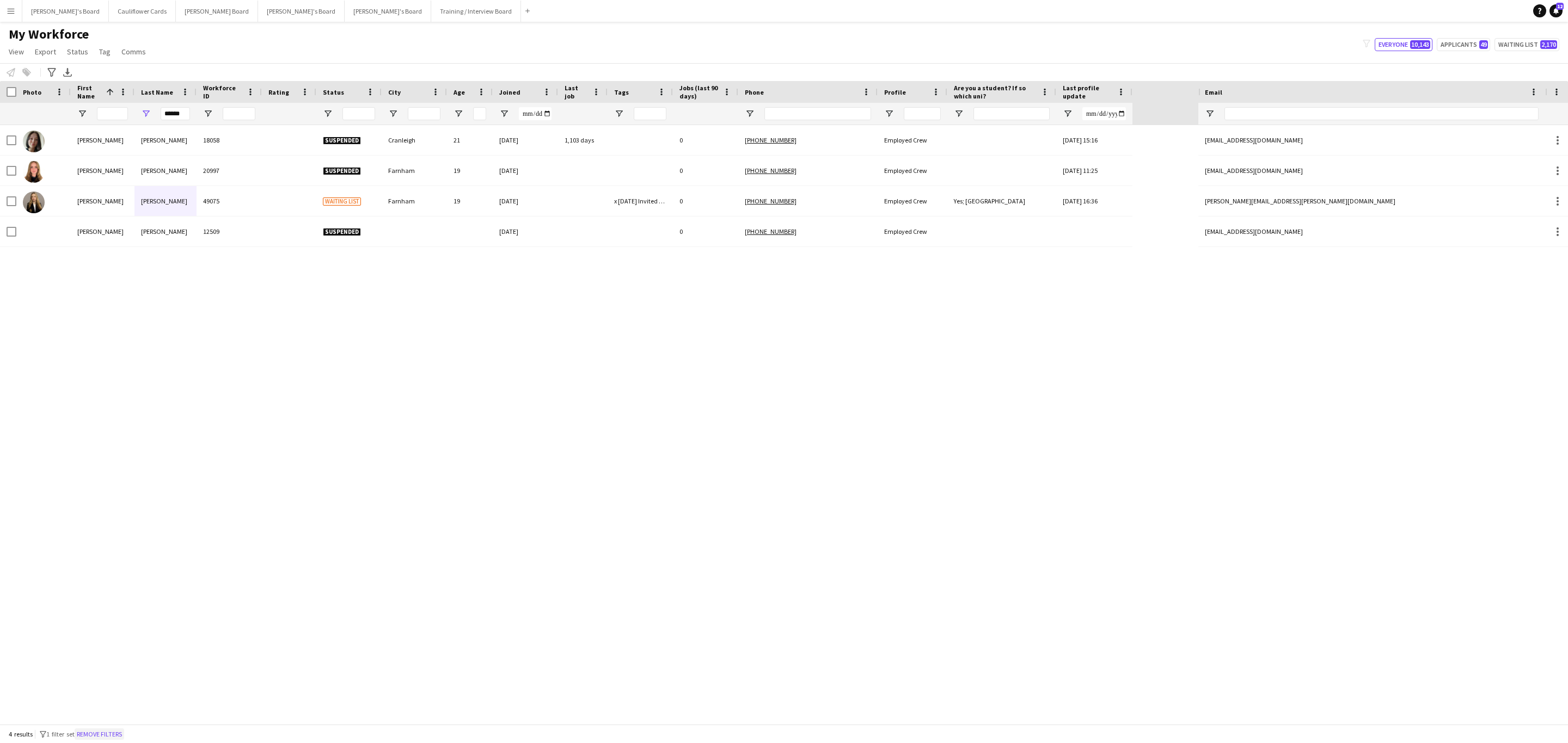
click at [103, 734] on button "Remove filters" at bounding box center [99, 734] width 50 height 12
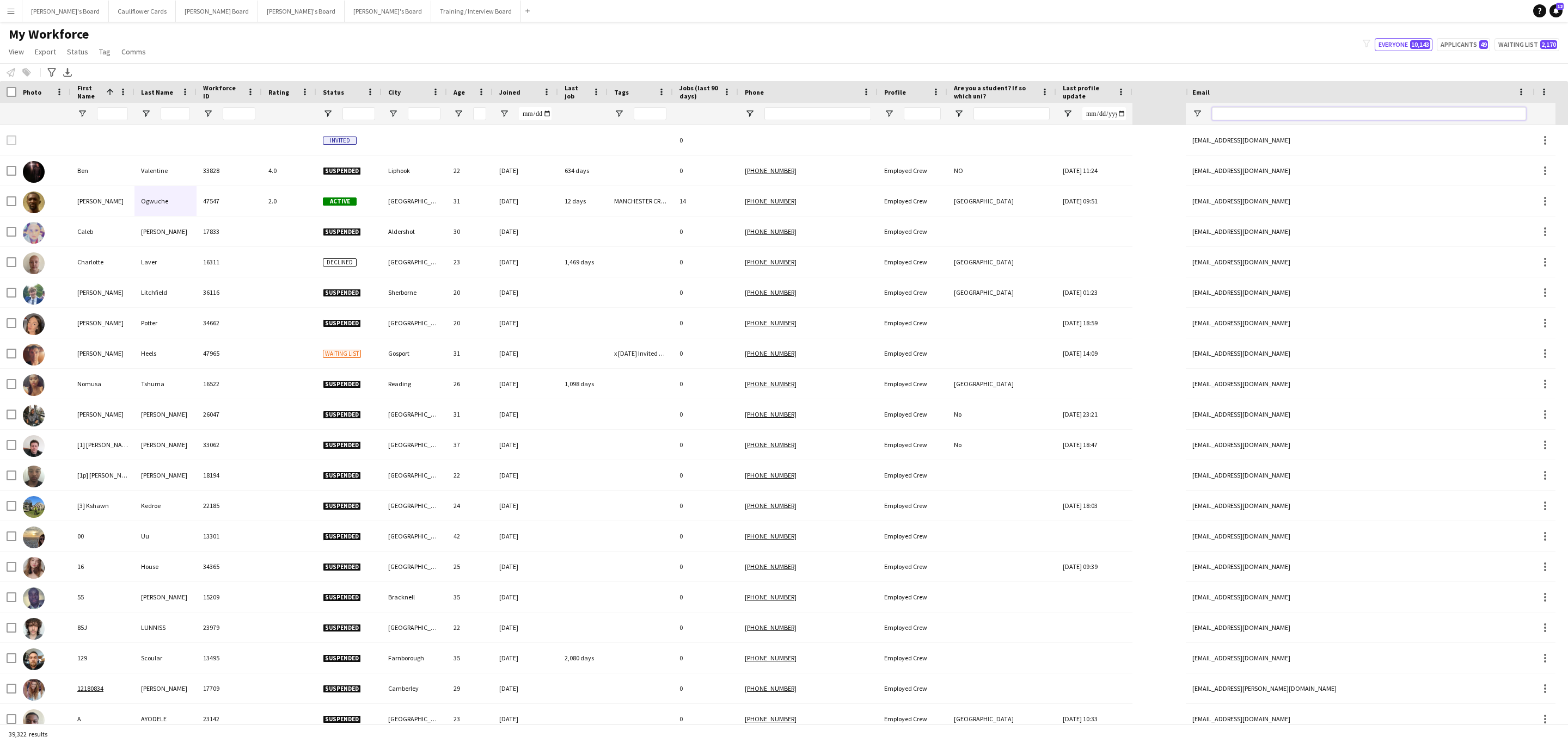
click at [1276, 110] on input "Email Filter Input" at bounding box center [1369, 114] width 314 height 13
paste input "**********"
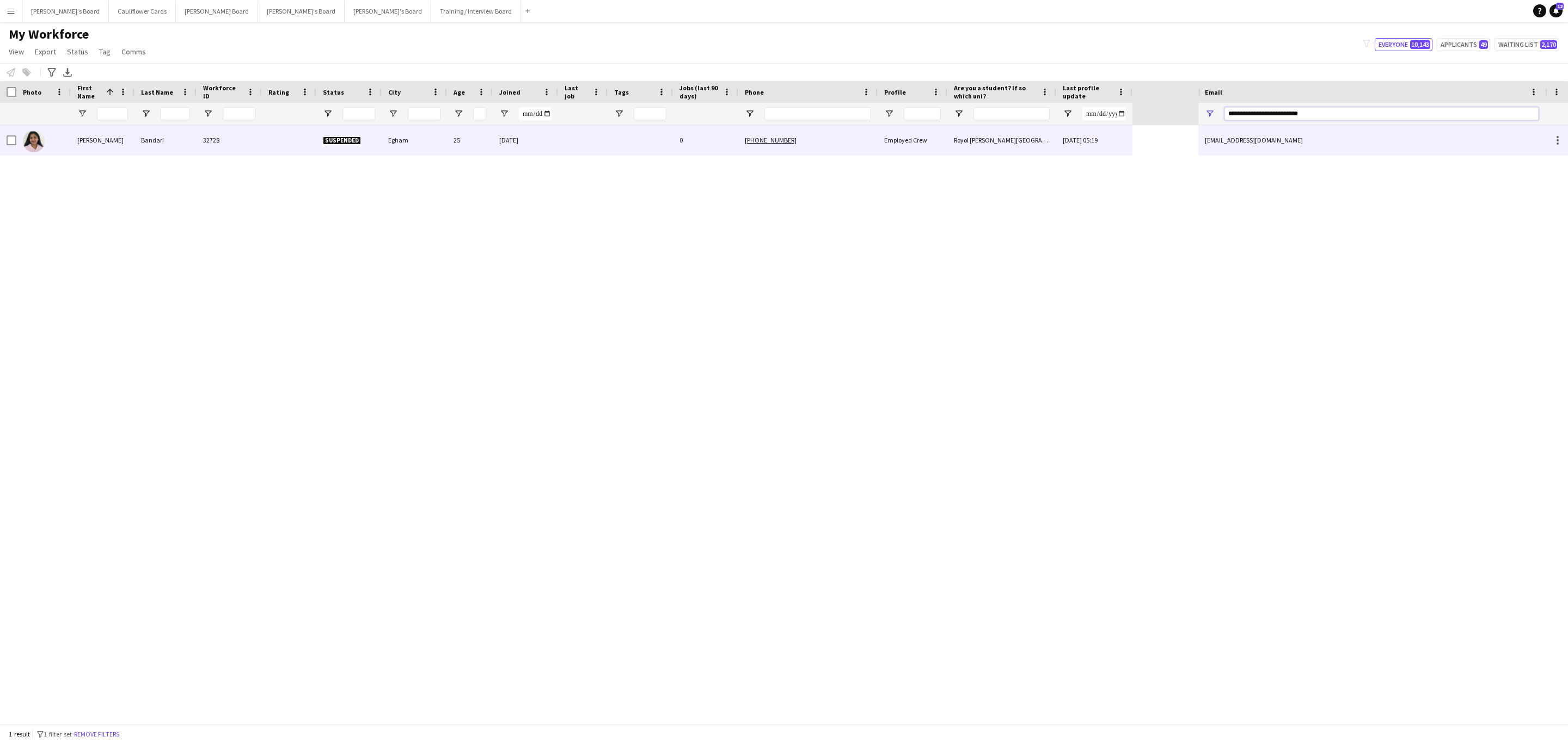
type input "**********"
click at [693, 140] on div "0" at bounding box center [705, 140] width 65 height 30
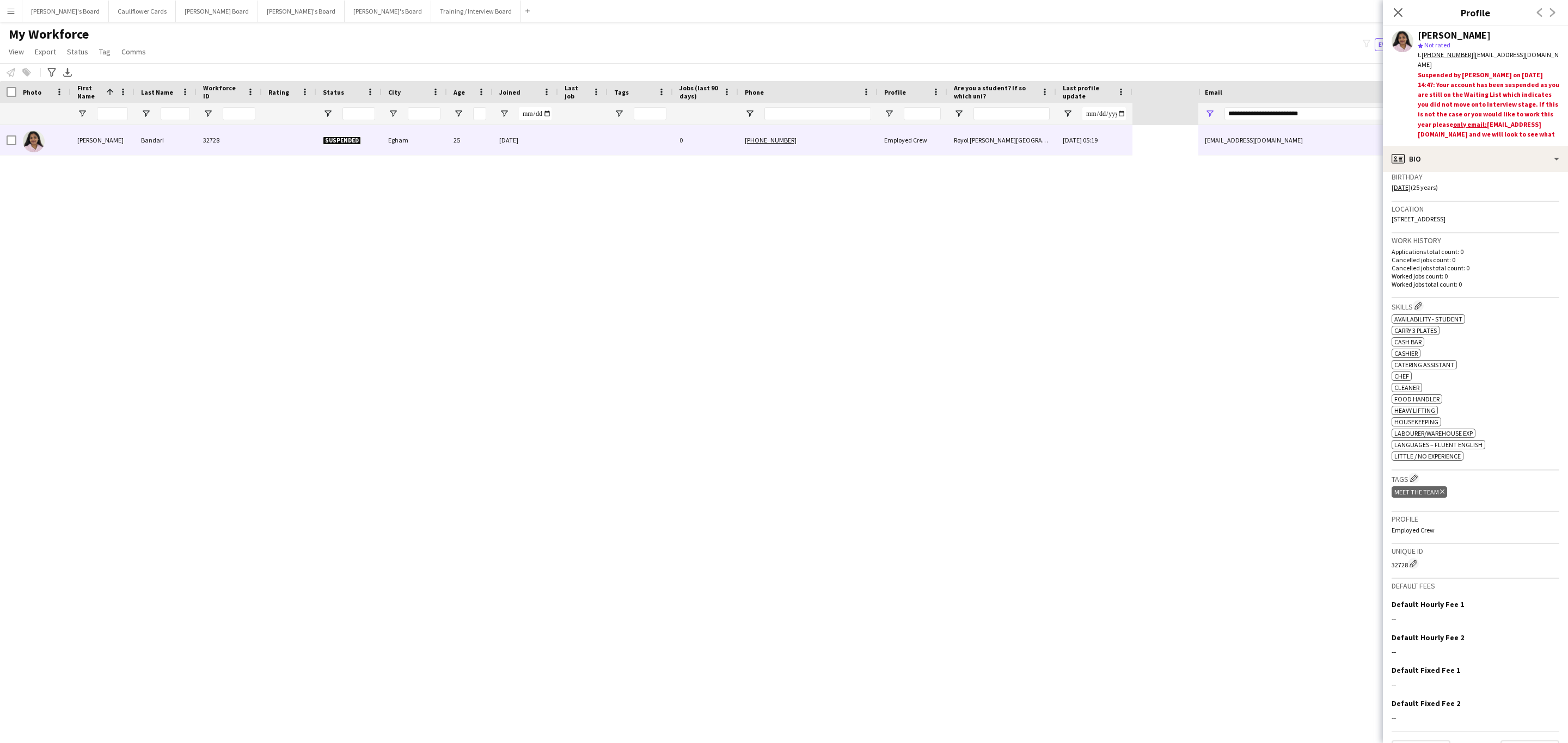
scroll to position [206, 0]
click at [1397, 7] on app-icon "Close pop-in" at bounding box center [1398, 12] width 16 height 16
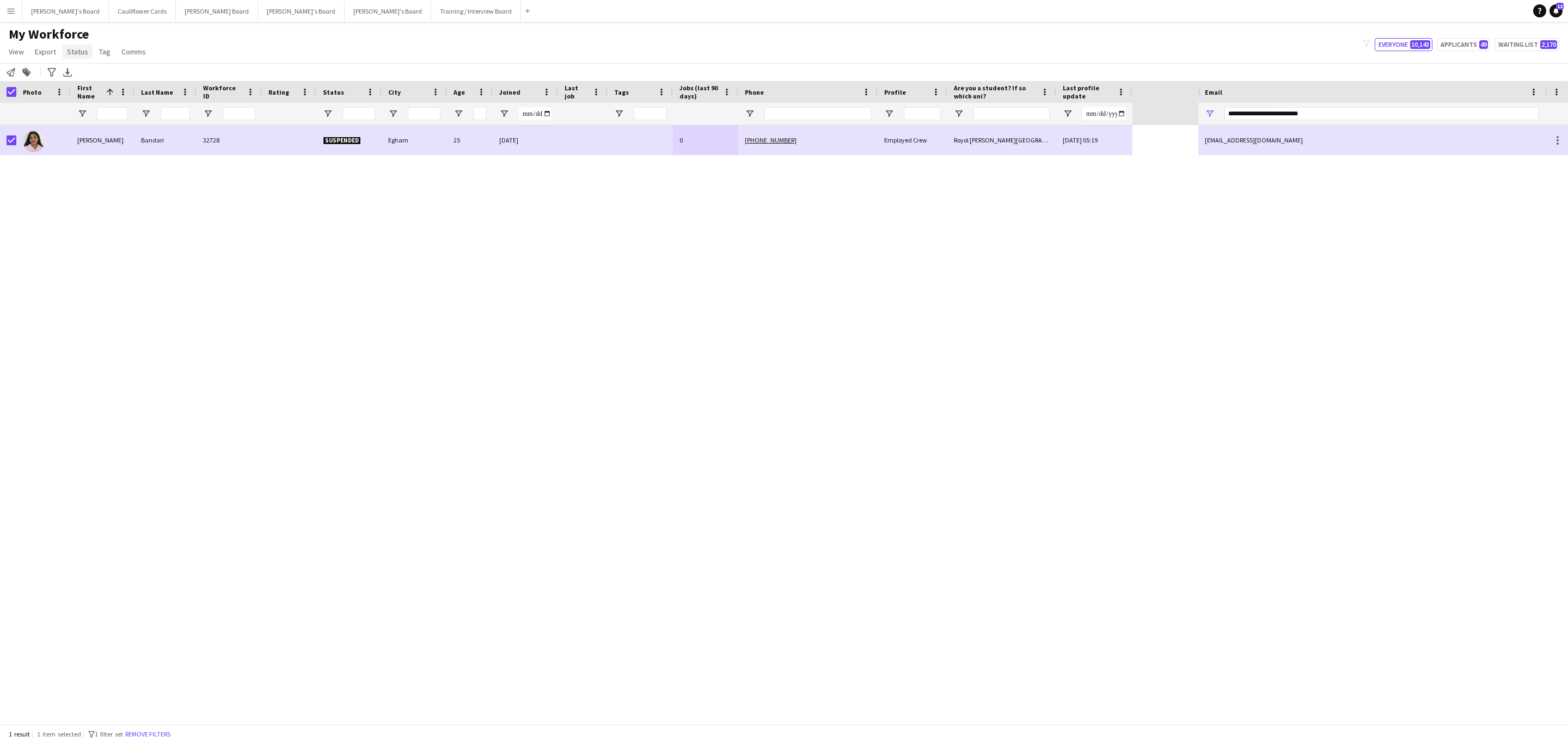
click at [73, 54] on span "Status" at bounding box center [78, 52] width 21 height 10
click at [93, 67] on link "Edit" at bounding box center [101, 75] width 76 height 23
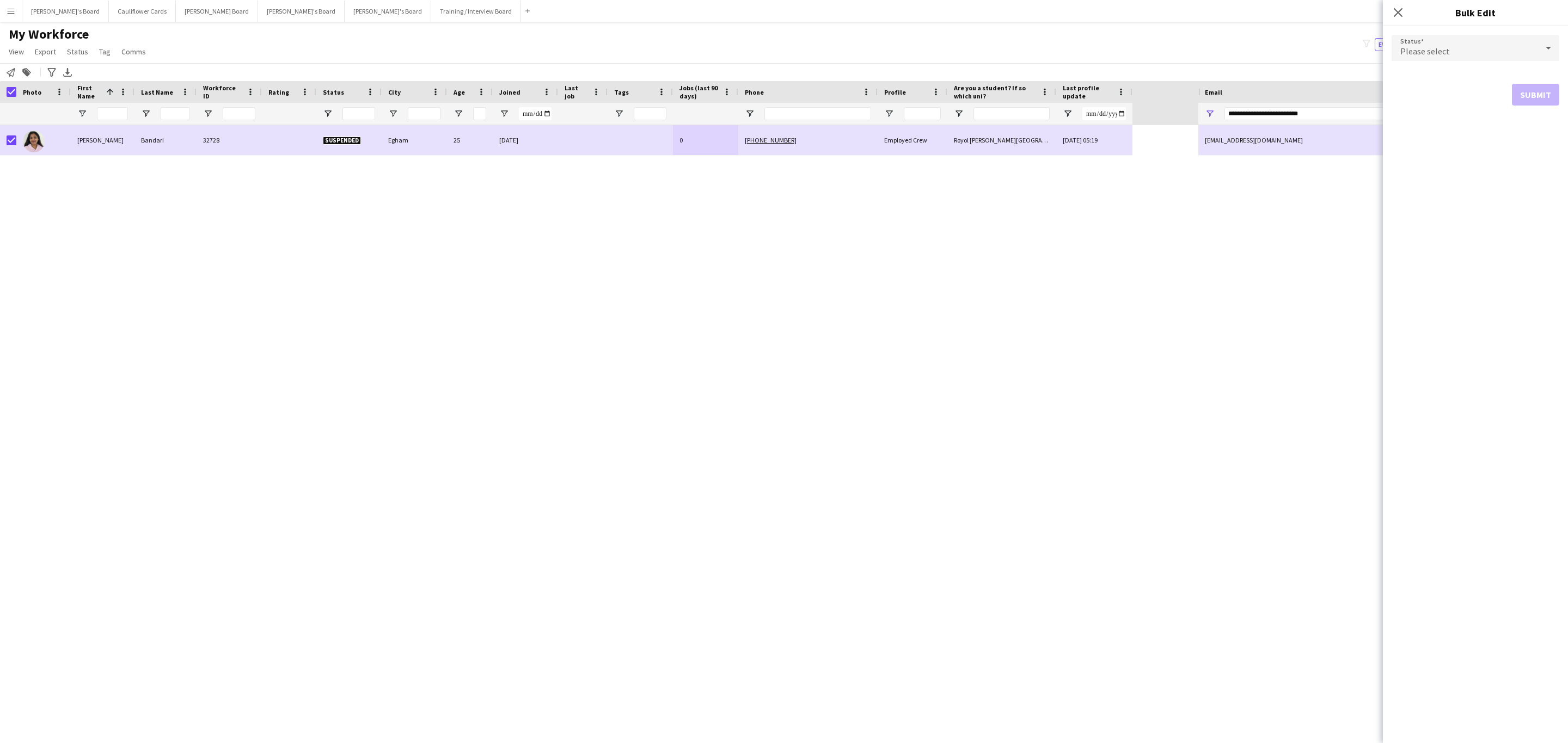
click at [1462, 42] on div "Please select" at bounding box center [1464, 48] width 146 height 26
click at [1411, 193] on mat-option "Waiting list" at bounding box center [1475, 185] width 168 height 27
click at [1540, 123] on button "Submit" at bounding box center [1535, 132] width 47 height 22
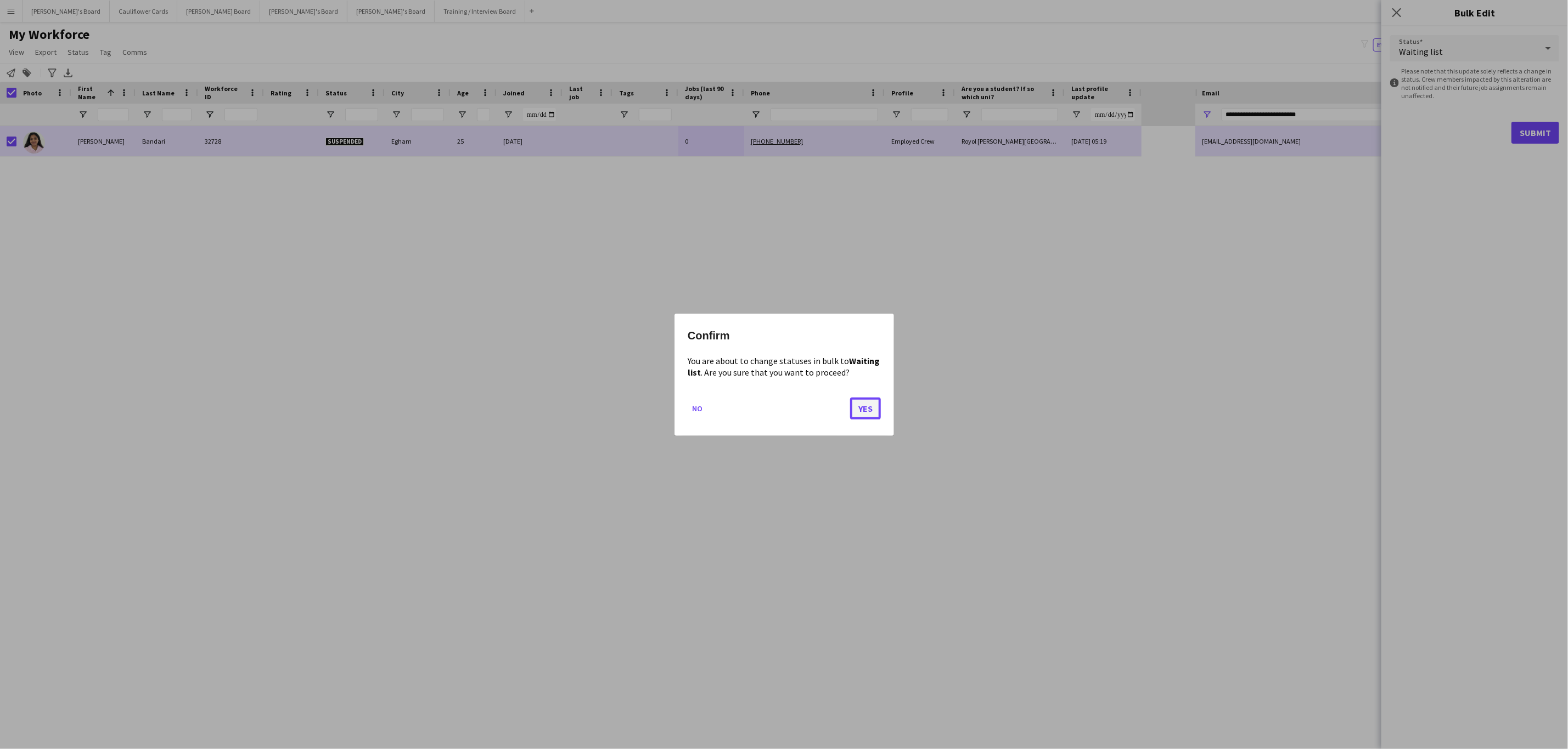
click at [864, 403] on button "Yes" at bounding box center [865, 408] width 31 height 22
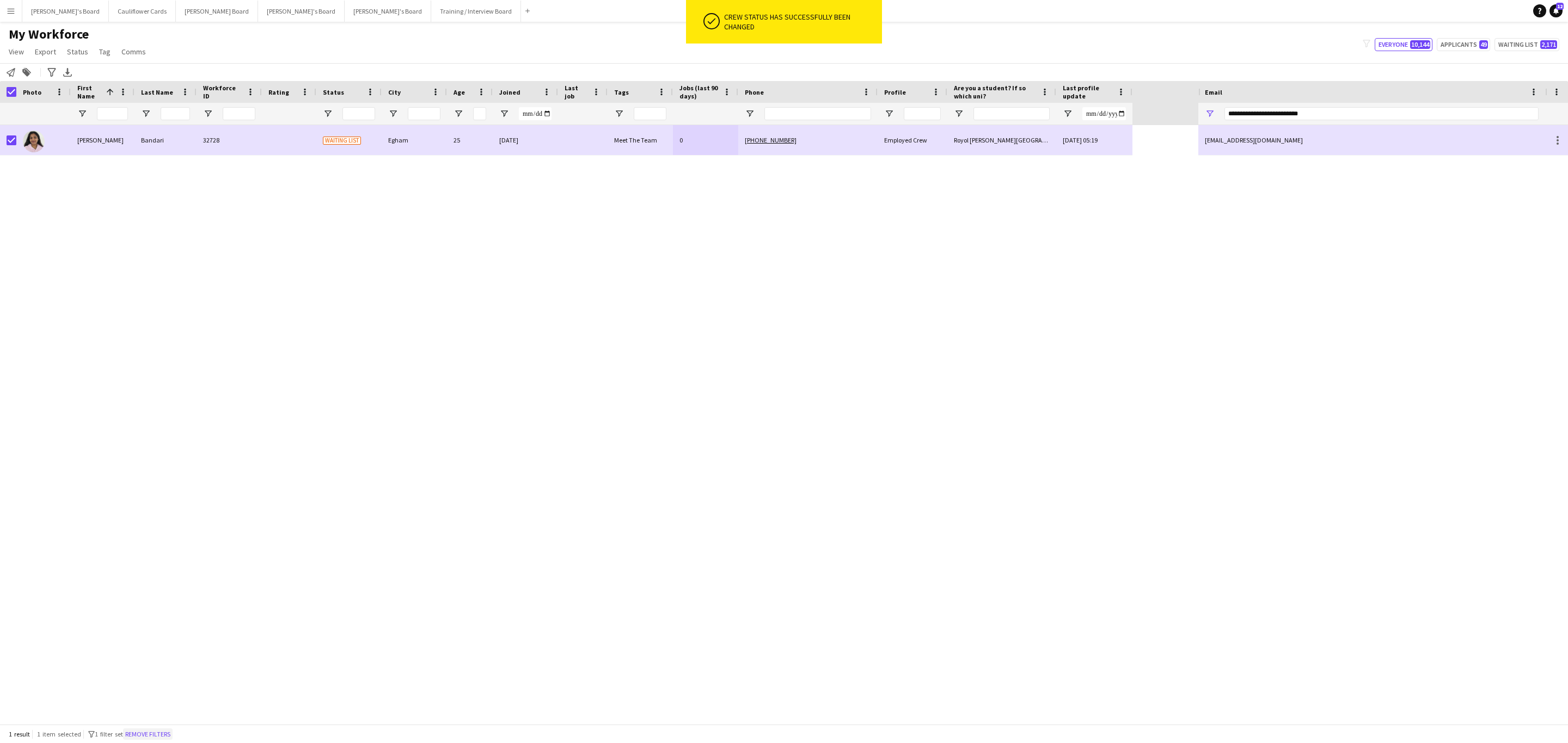
click at [140, 734] on button "Remove filters" at bounding box center [148, 734] width 50 height 12
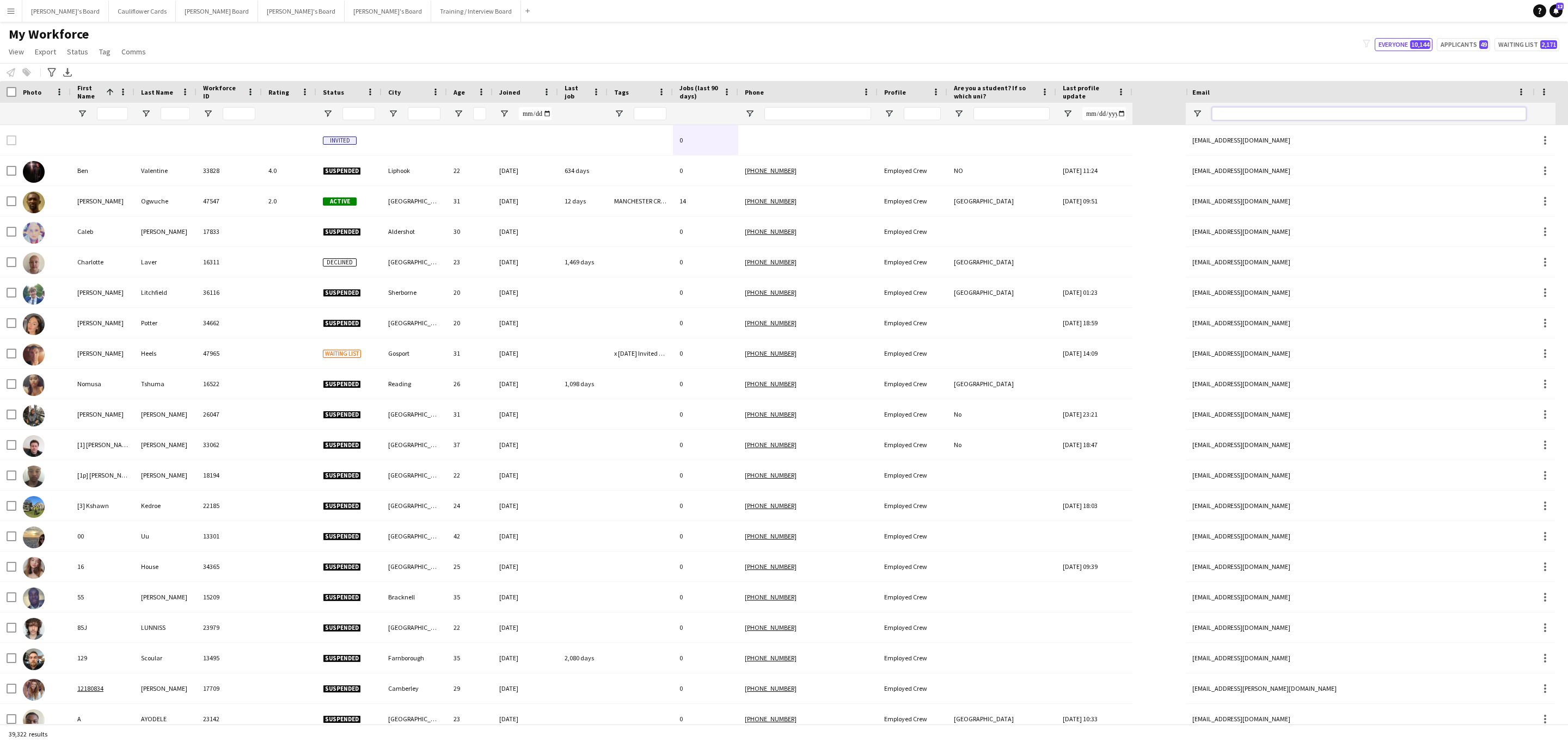
click at [1274, 115] on input "Email Filter Input" at bounding box center [1369, 114] width 314 height 13
paste input "**********"
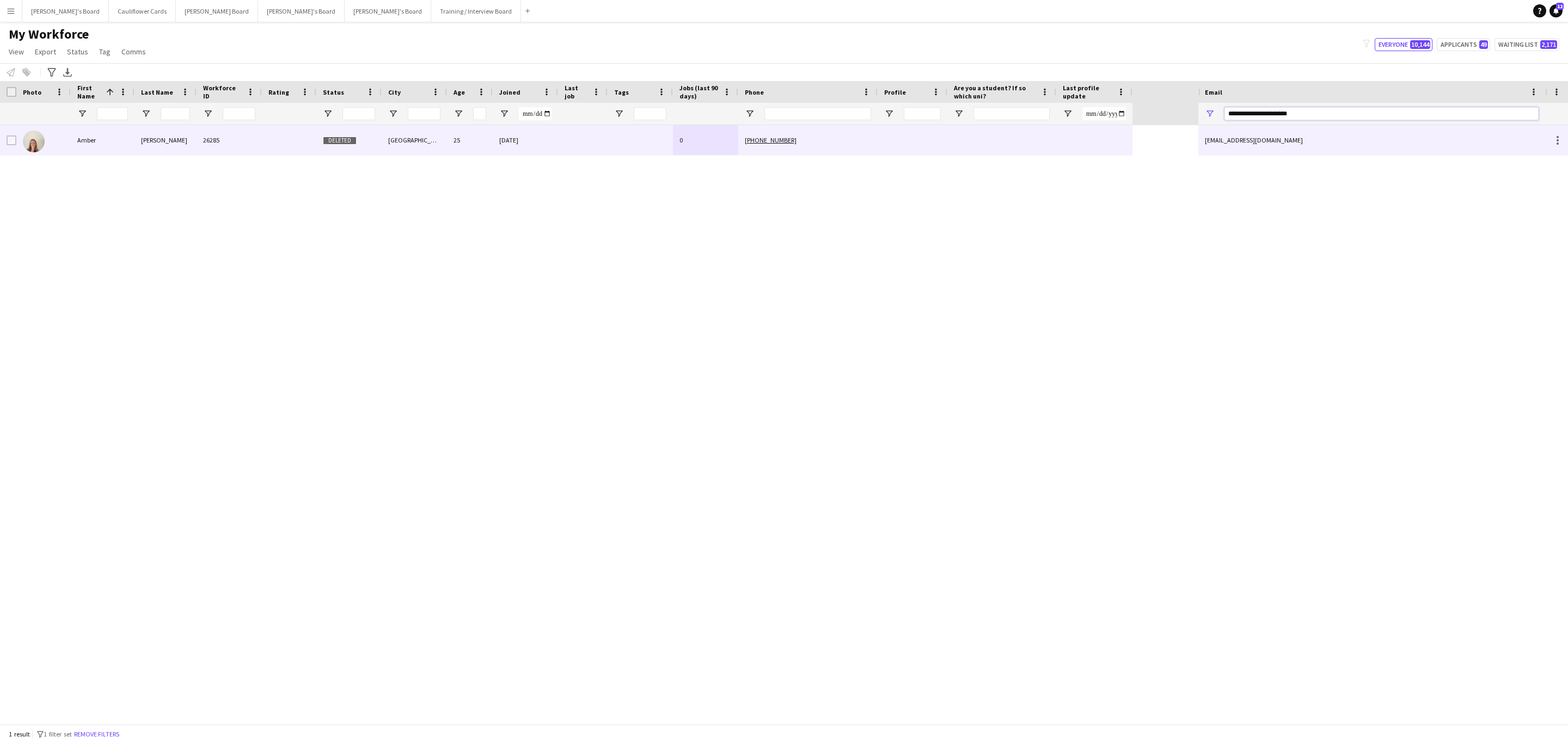
type input "**********"
click at [585, 135] on div at bounding box center [583, 140] width 50 height 30
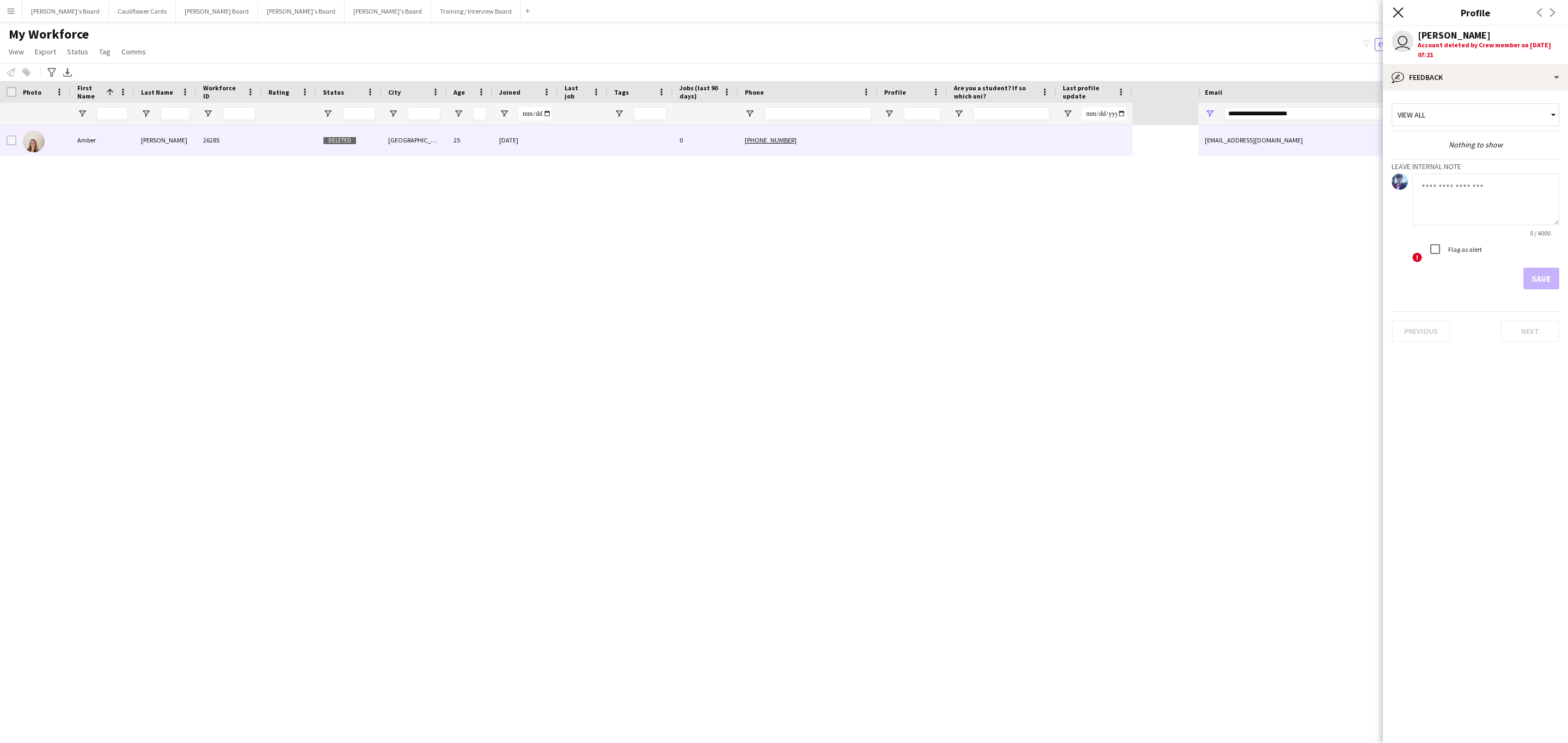
click at [1394, 15] on icon "Close pop-in" at bounding box center [1397, 12] width 11 height 11
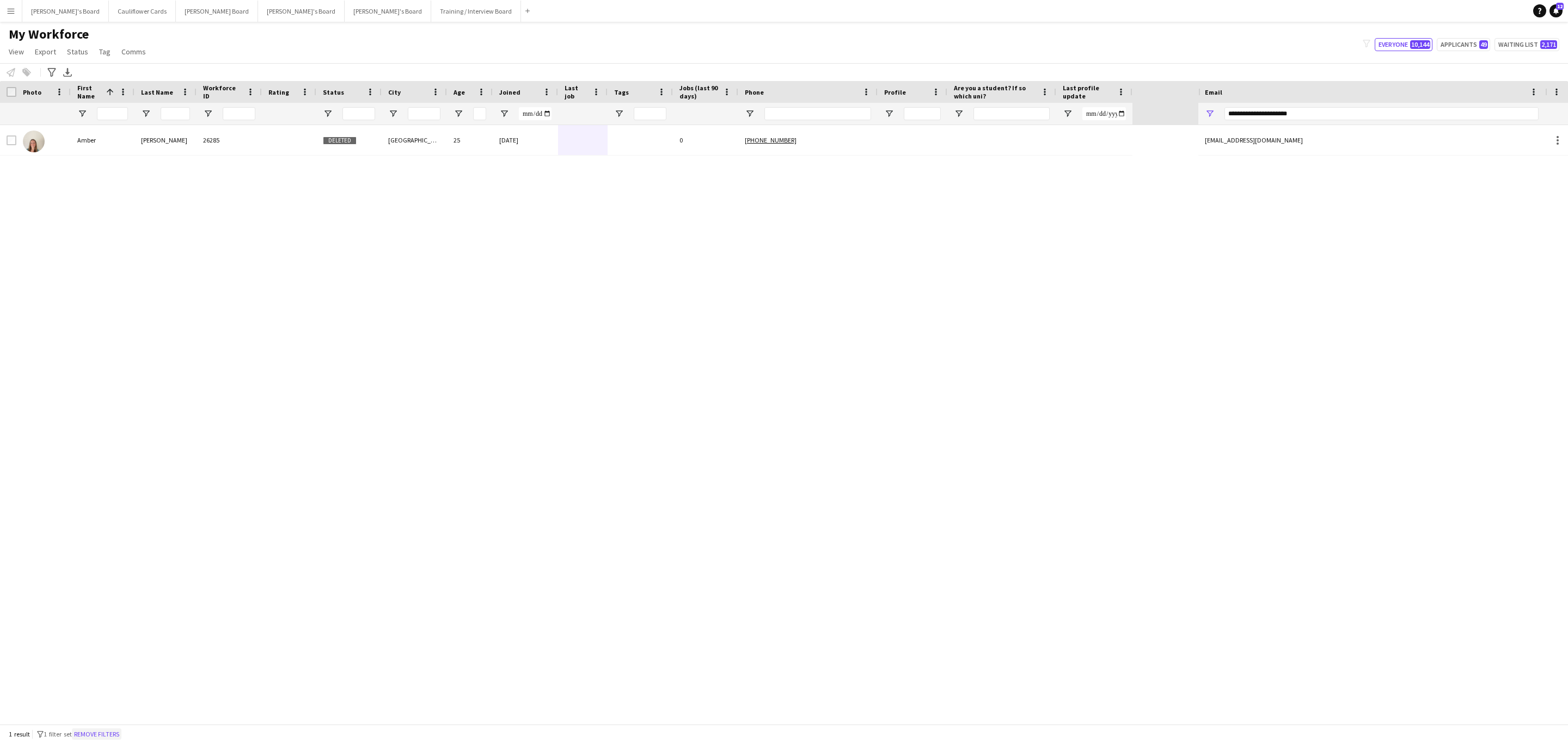
click at [110, 738] on button "Remove filters" at bounding box center [97, 734] width 50 height 12
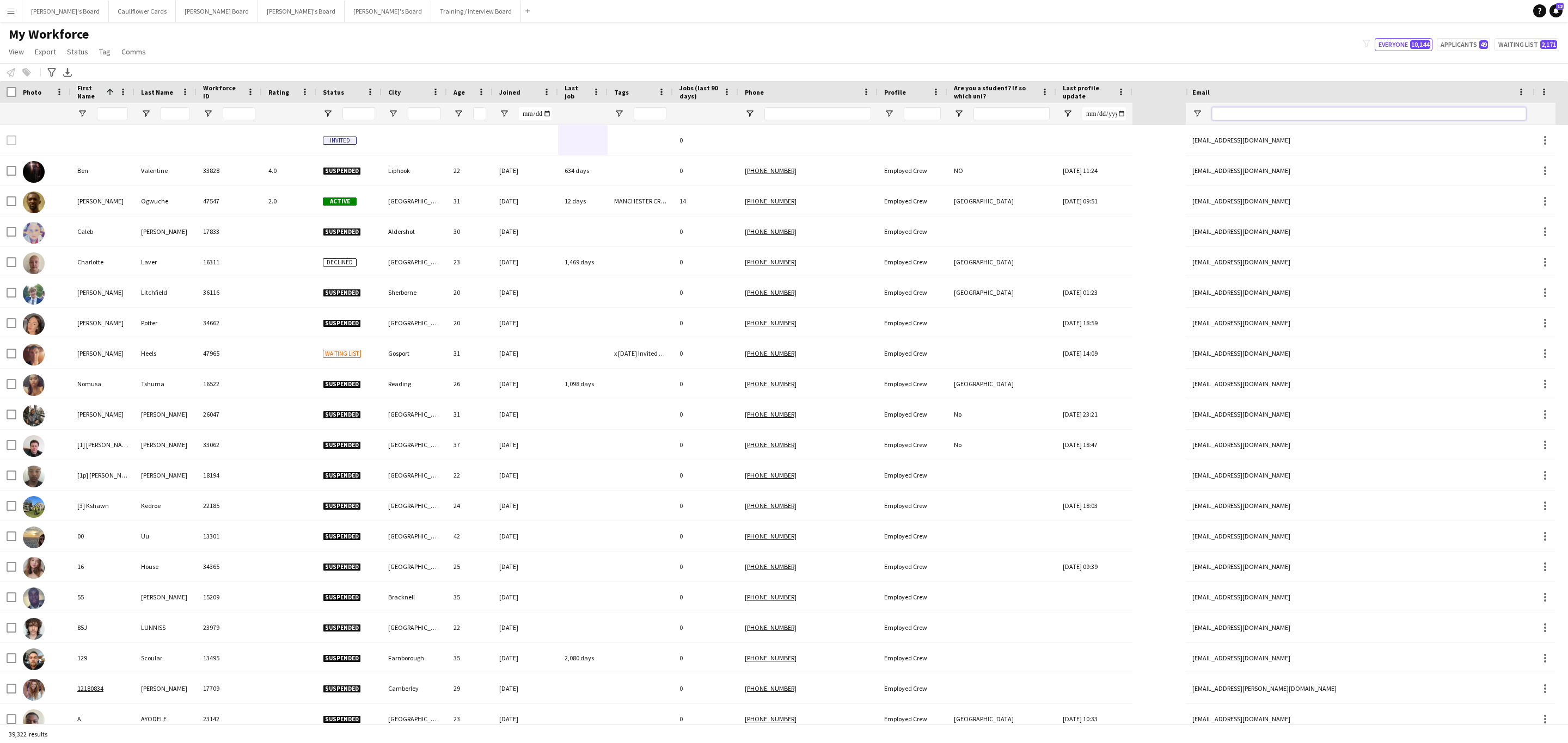
click at [1354, 113] on input "Email Filter Input" at bounding box center [1369, 114] width 314 height 13
paste input "**********"
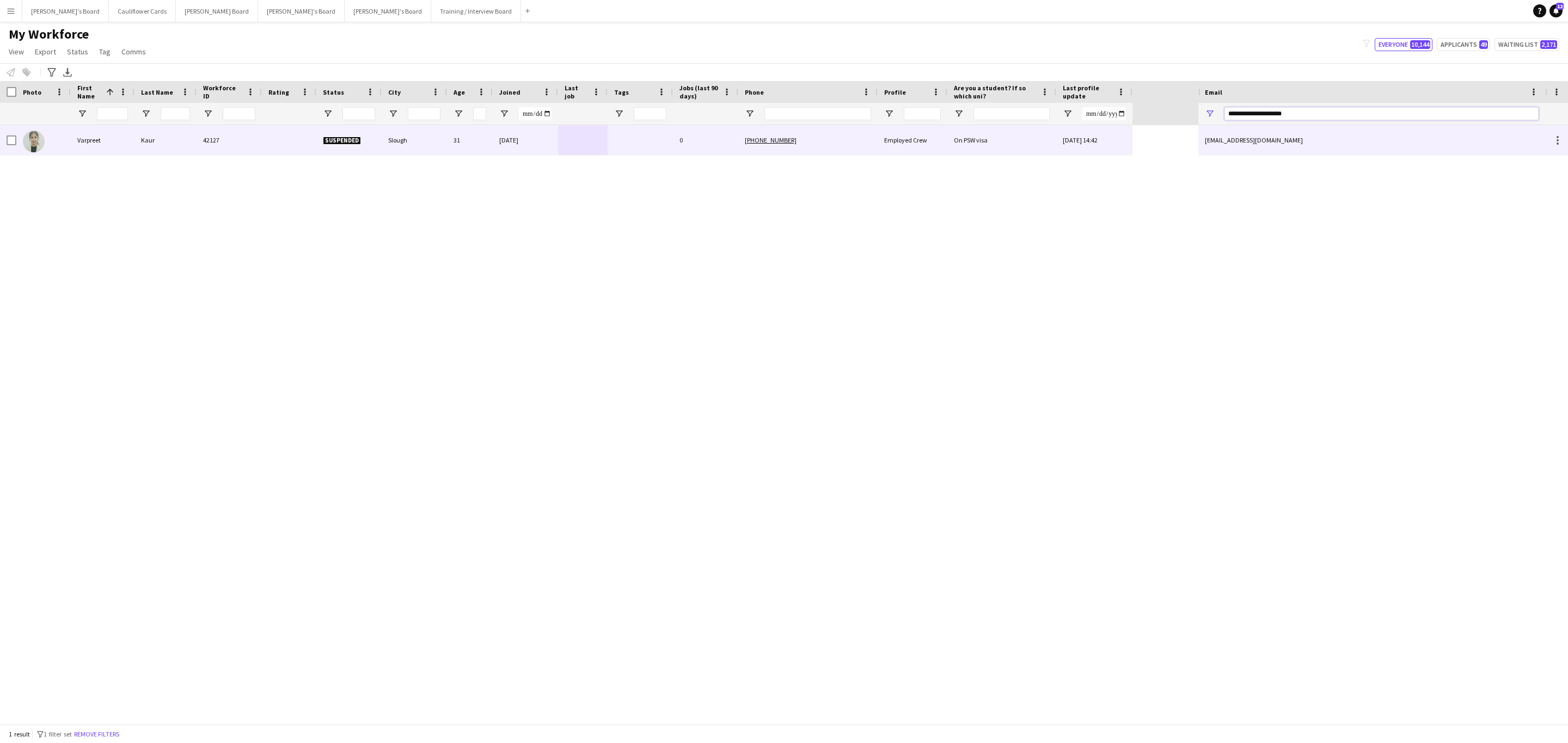
type input "**********"
click at [729, 142] on div "0" at bounding box center [705, 140] width 65 height 30
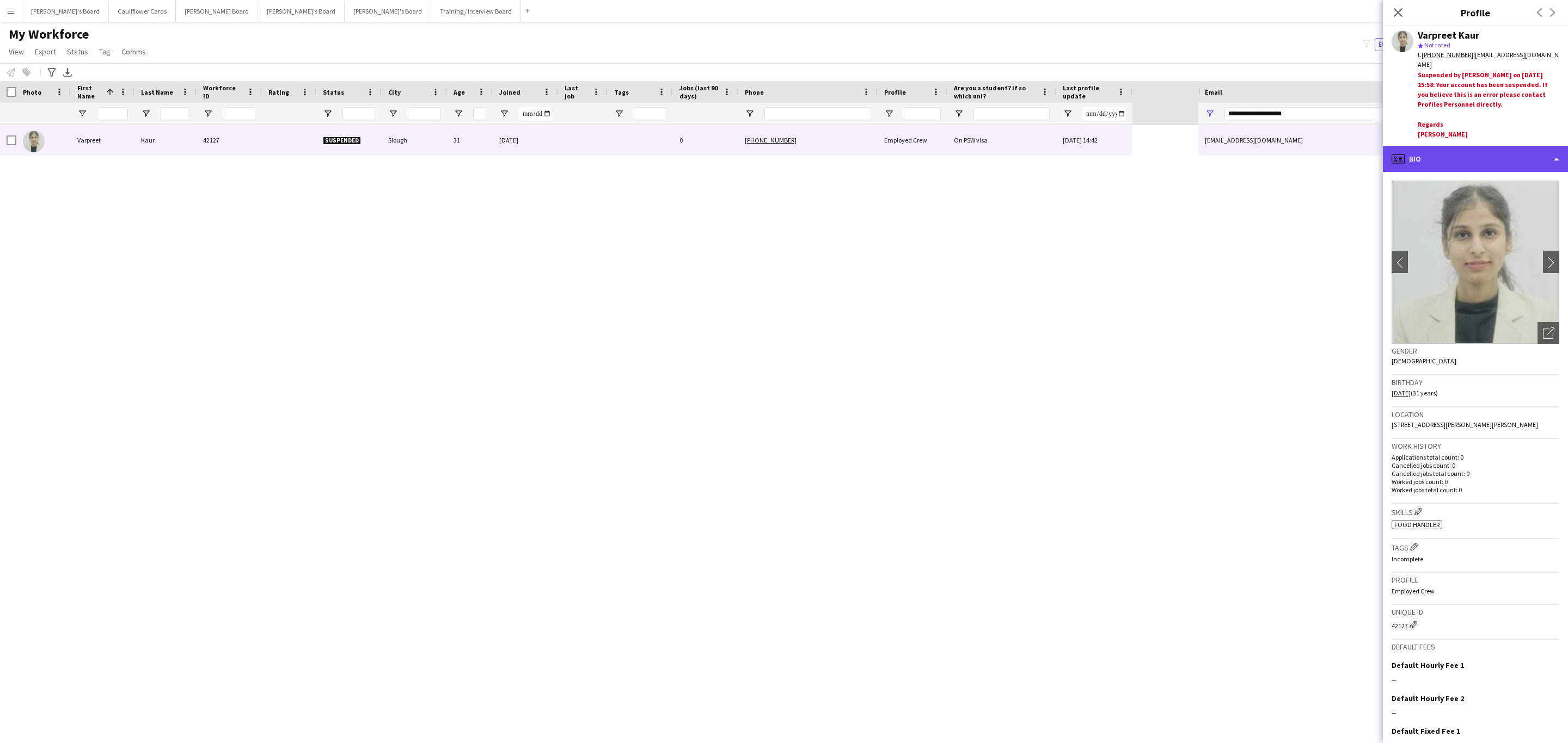
click at [1495, 160] on div "profile Bio" at bounding box center [1475, 159] width 185 height 26
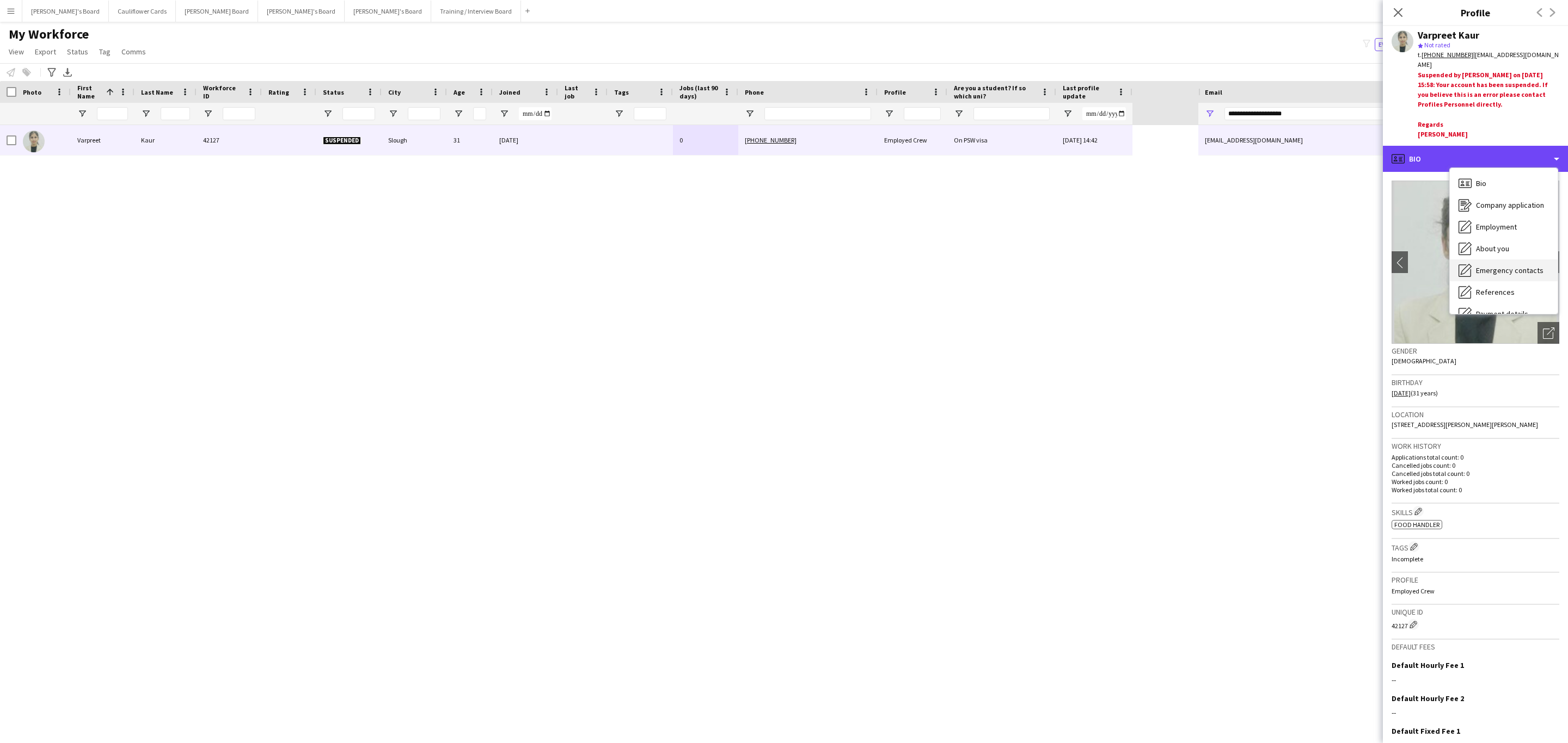
scroll to position [145, 0]
click at [1491, 294] on span "Calendar" at bounding box center [1490, 299] width 29 height 10
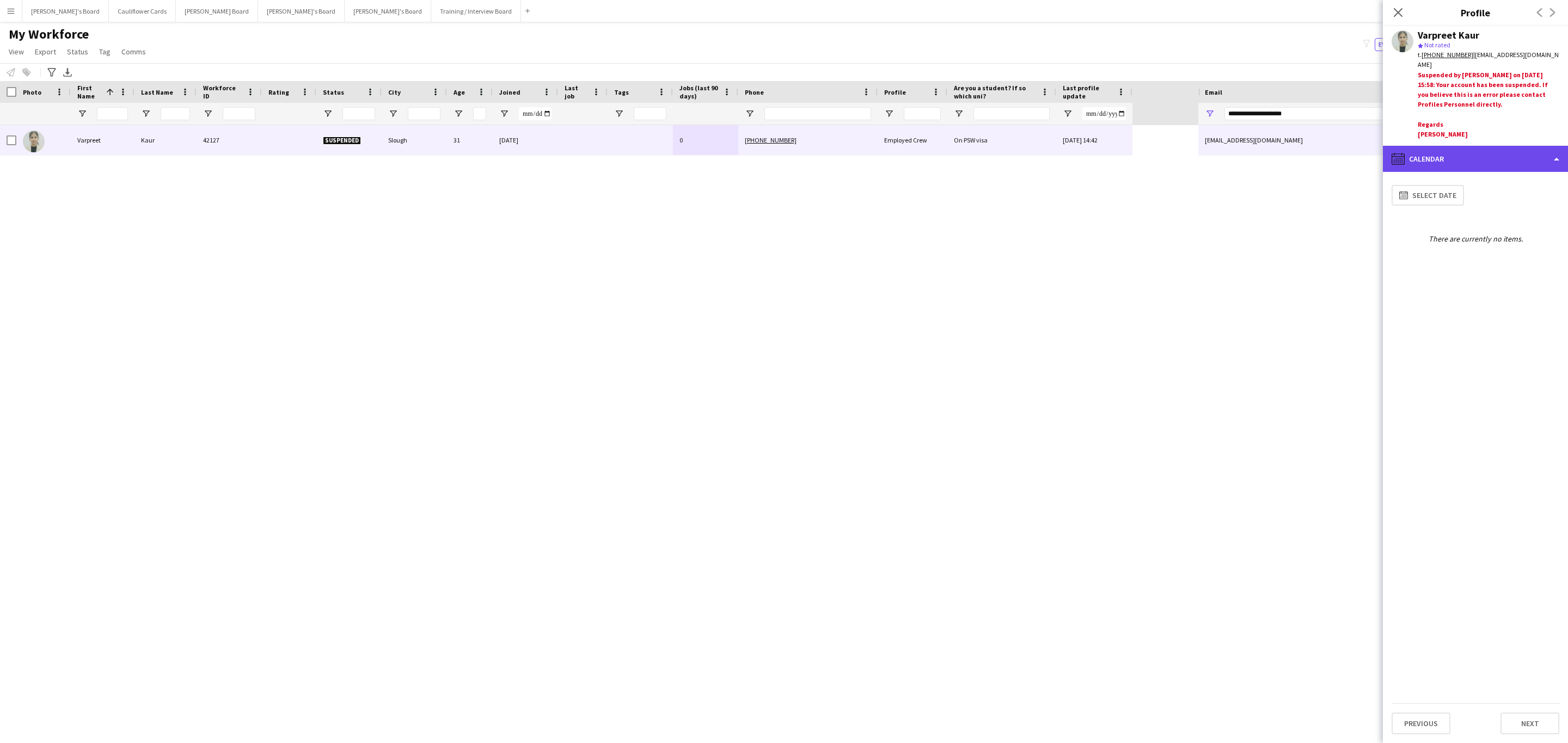
click at [1511, 155] on div "calendar-full Calendar" at bounding box center [1475, 159] width 185 height 26
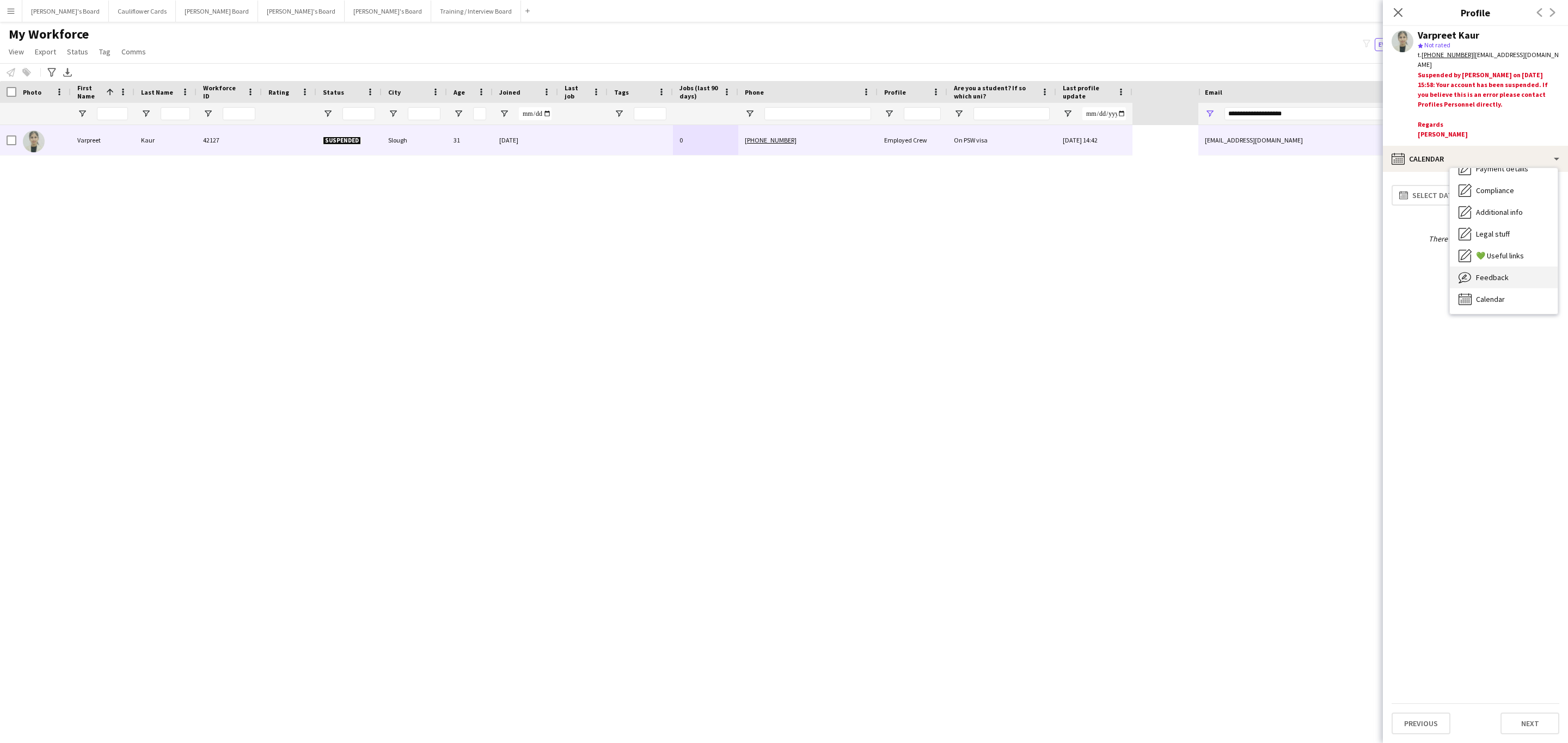
click at [1491, 272] on span "Feedback" at bounding box center [1492, 277] width 33 height 10
click at [1392, 11] on app-icon "Close pop-in" at bounding box center [1398, 12] width 16 height 16
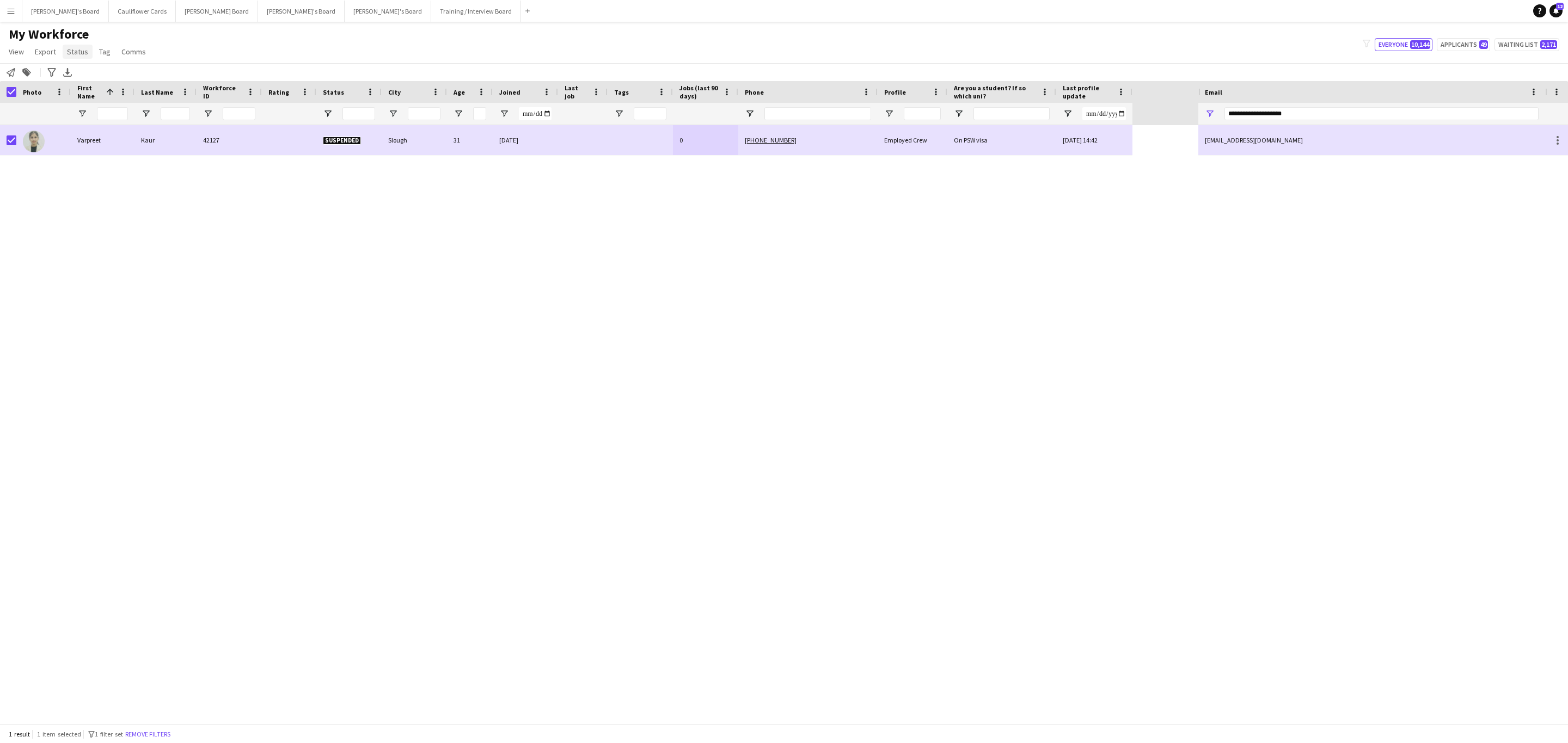
click at [72, 50] on span "Status" at bounding box center [78, 52] width 21 height 10
click at [89, 62] on div "Edit" at bounding box center [101, 75] width 76 height 32
click at [91, 68] on link "Edit" at bounding box center [101, 75] width 76 height 23
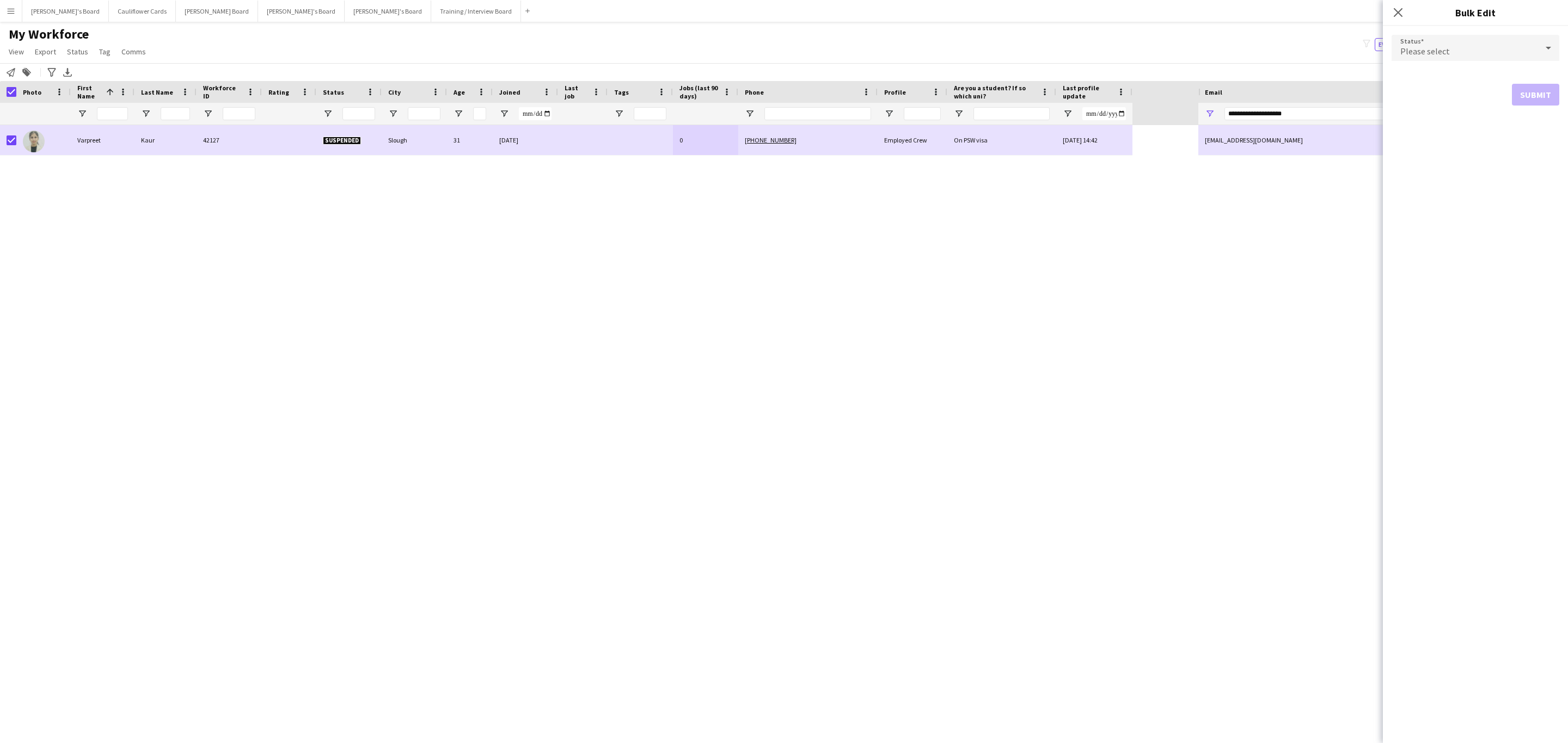
click at [1439, 55] on span "Please select" at bounding box center [1425, 52] width 50 height 11
click at [1434, 183] on span "Waiting list" at bounding box center [1475, 184] width 150 height 11
click at [1548, 135] on button "Submit" at bounding box center [1535, 132] width 47 height 22
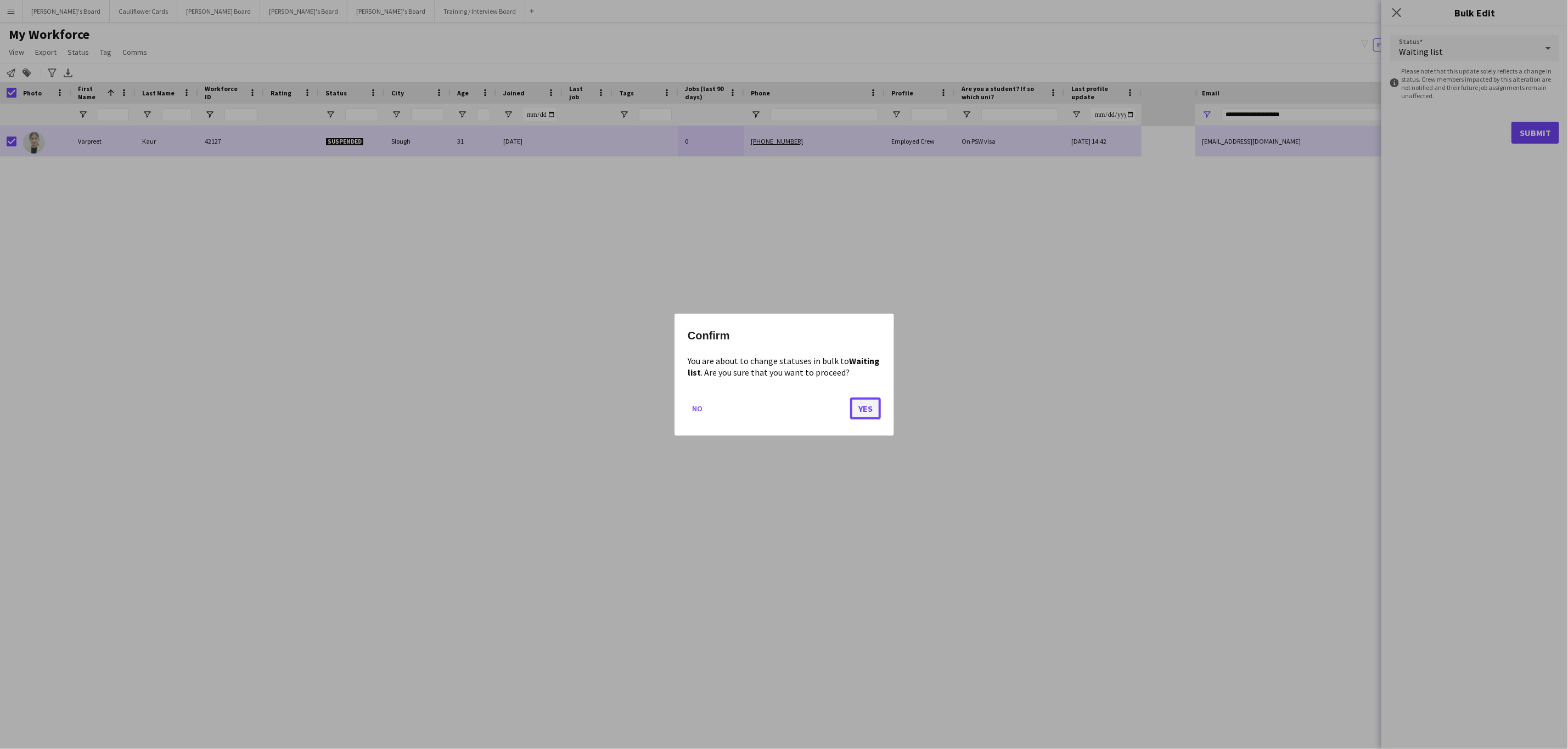
click at [866, 407] on button "Yes" at bounding box center [865, 408] width 31 height 22
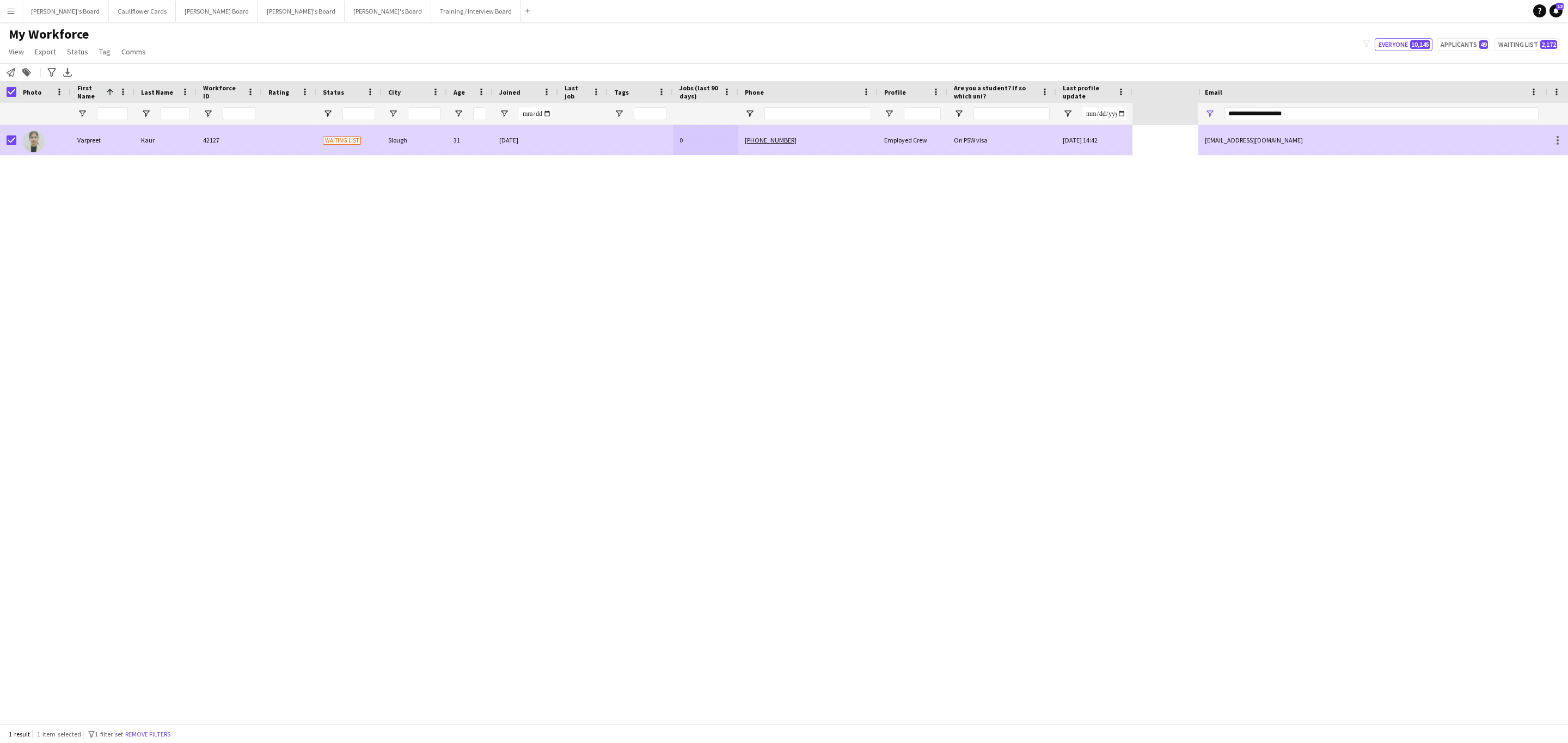
click at [624, 154] on div at bounding box center [640, 140] width 65 height 30
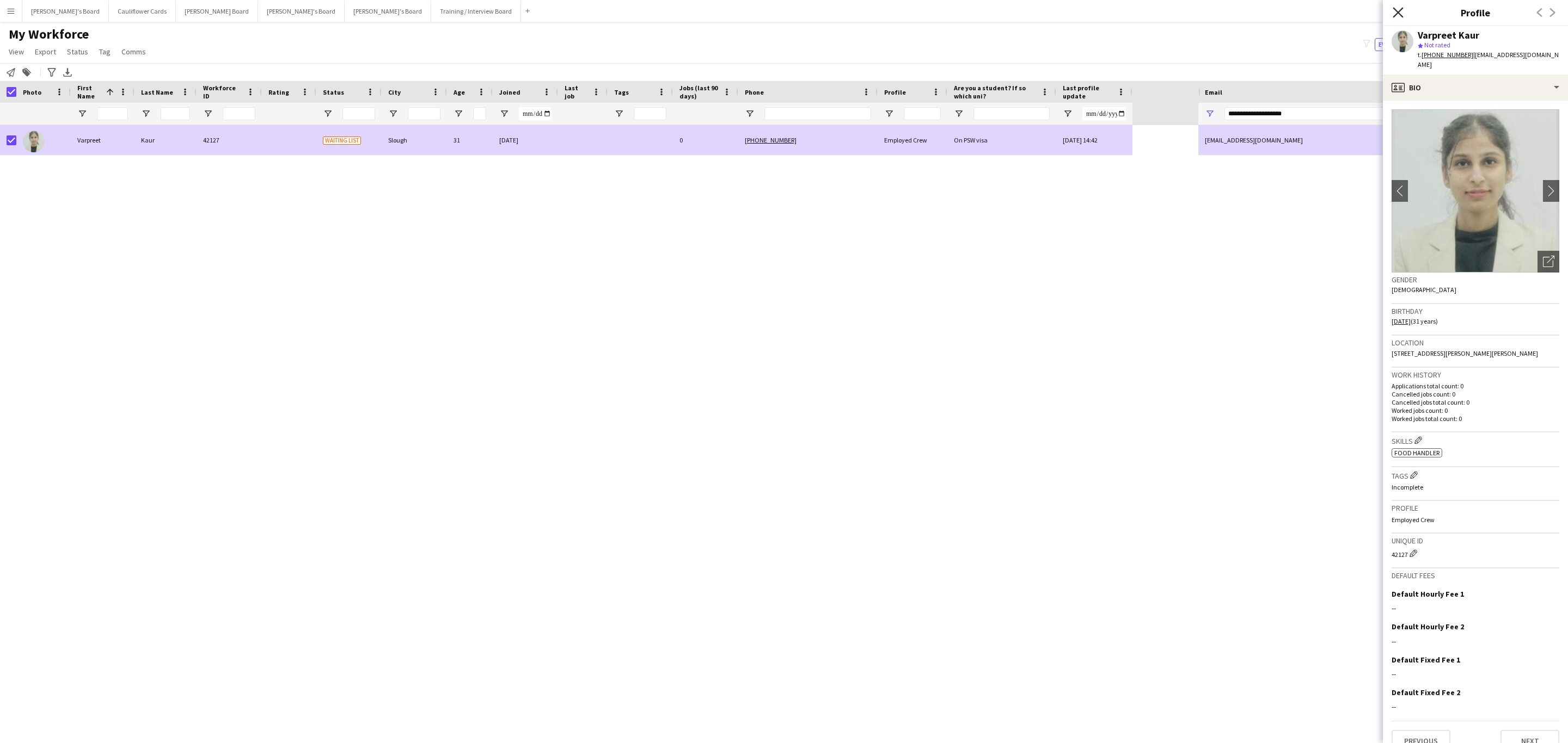
click at [1395, 13] on icon "Close pop-in" at bounding box center [1397, 12] width 11 height 11
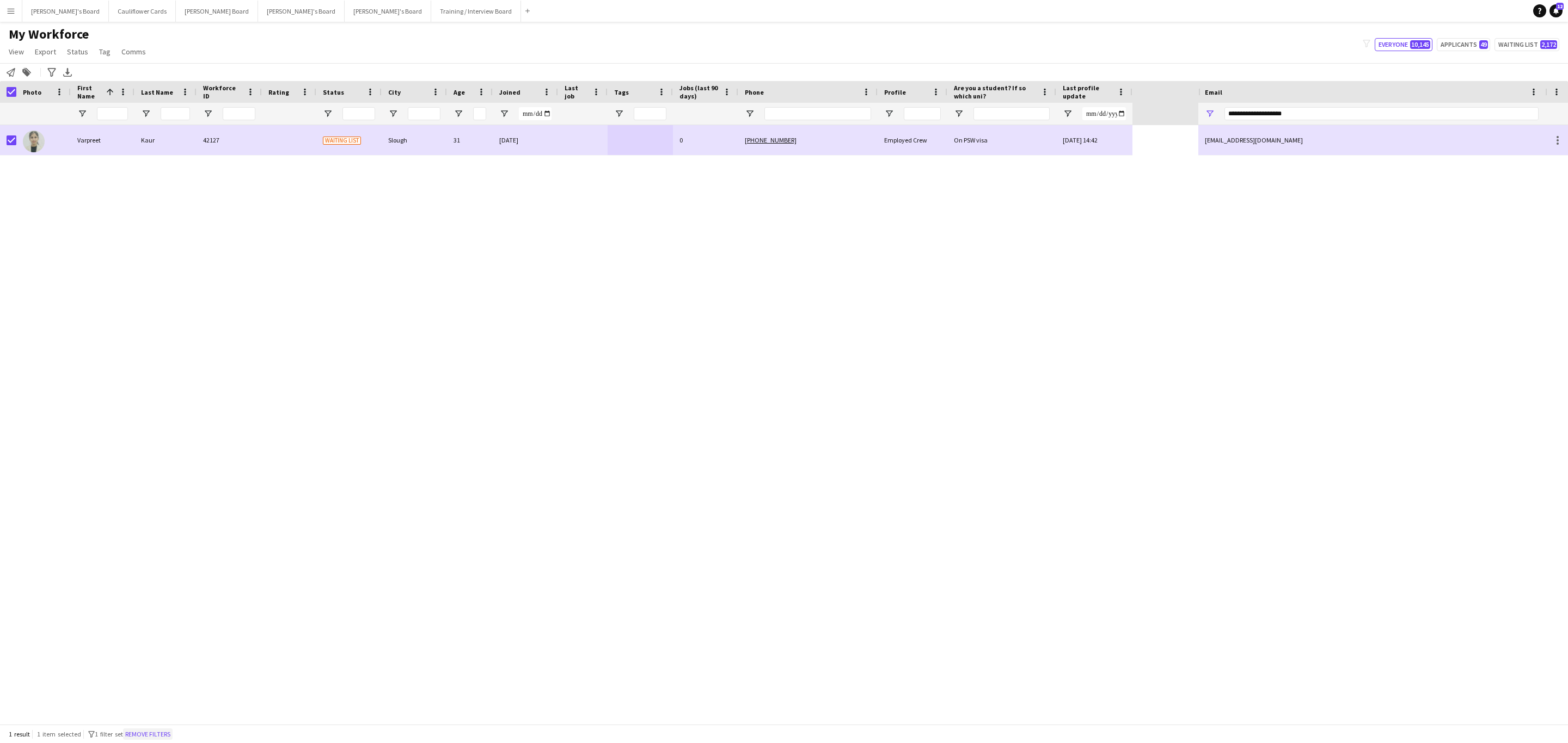
click at [167, 733] on button "Remove filters" at bounding box center [148, 734] width 50 height 12
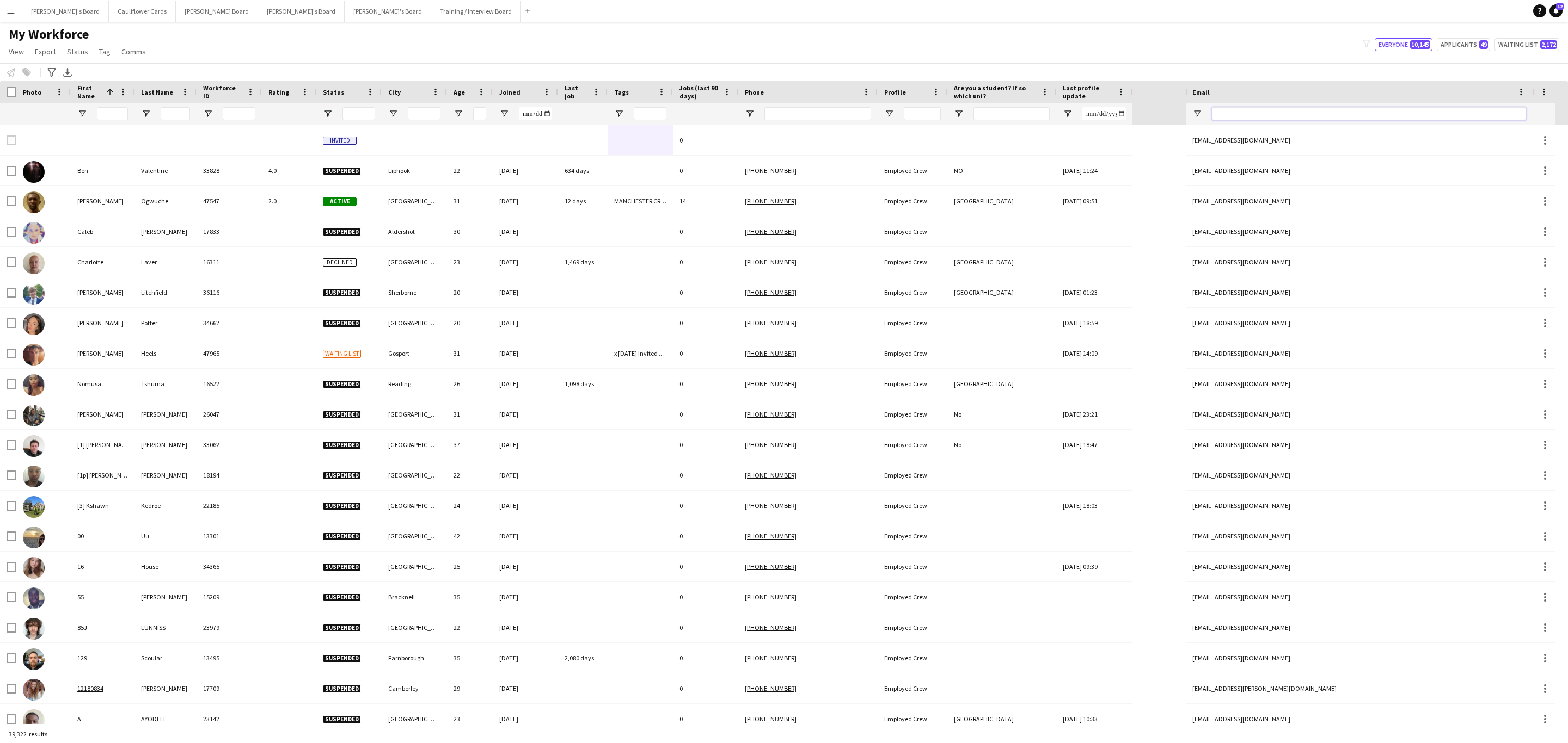
click at [1271, 112] on input "Email Filter Input" at bounding box center [1369, 114] width 314 height 13
paste input "**********"
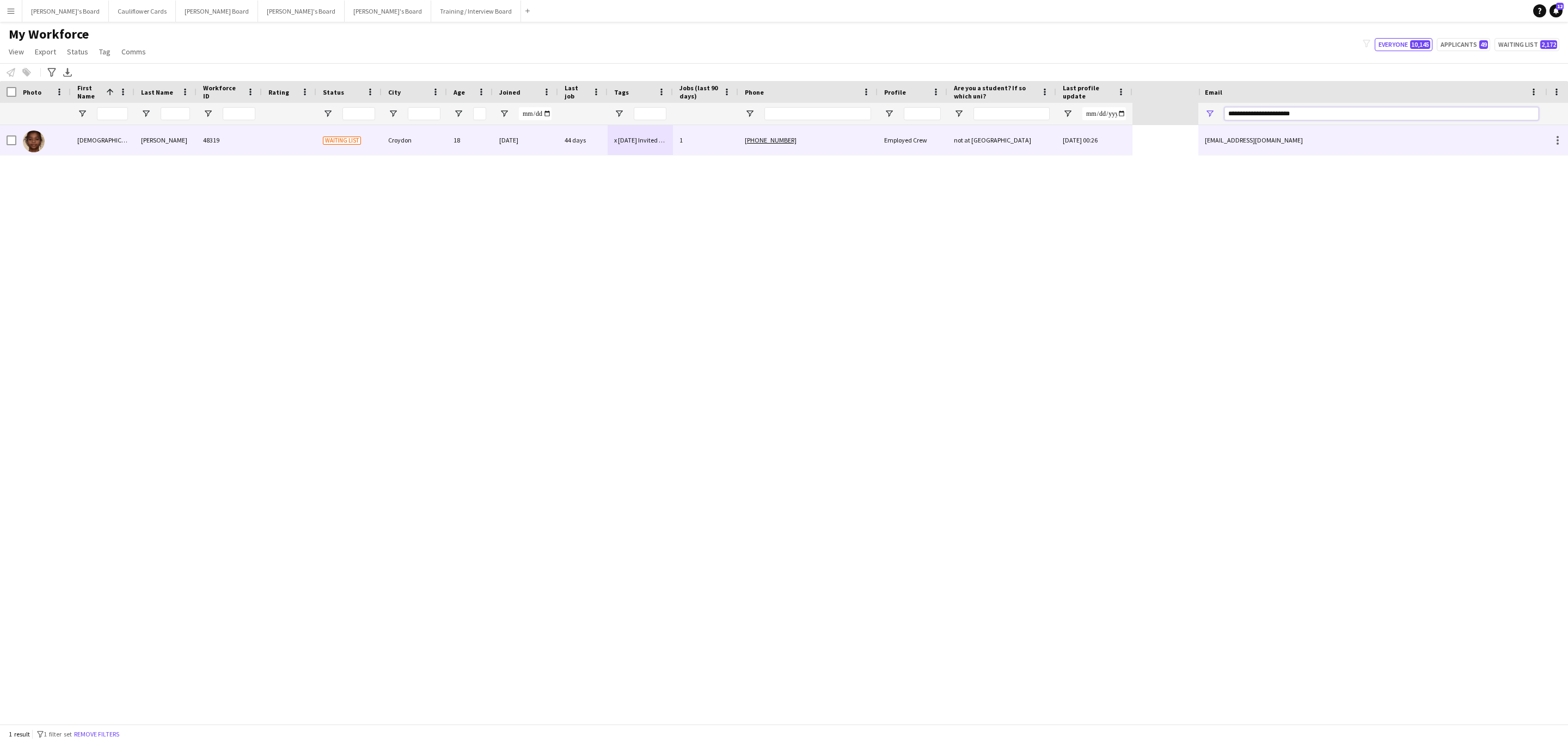
type input "**********"
click at [483, 142] on div "18" at bounding box center [470, 140] width 46 height 30
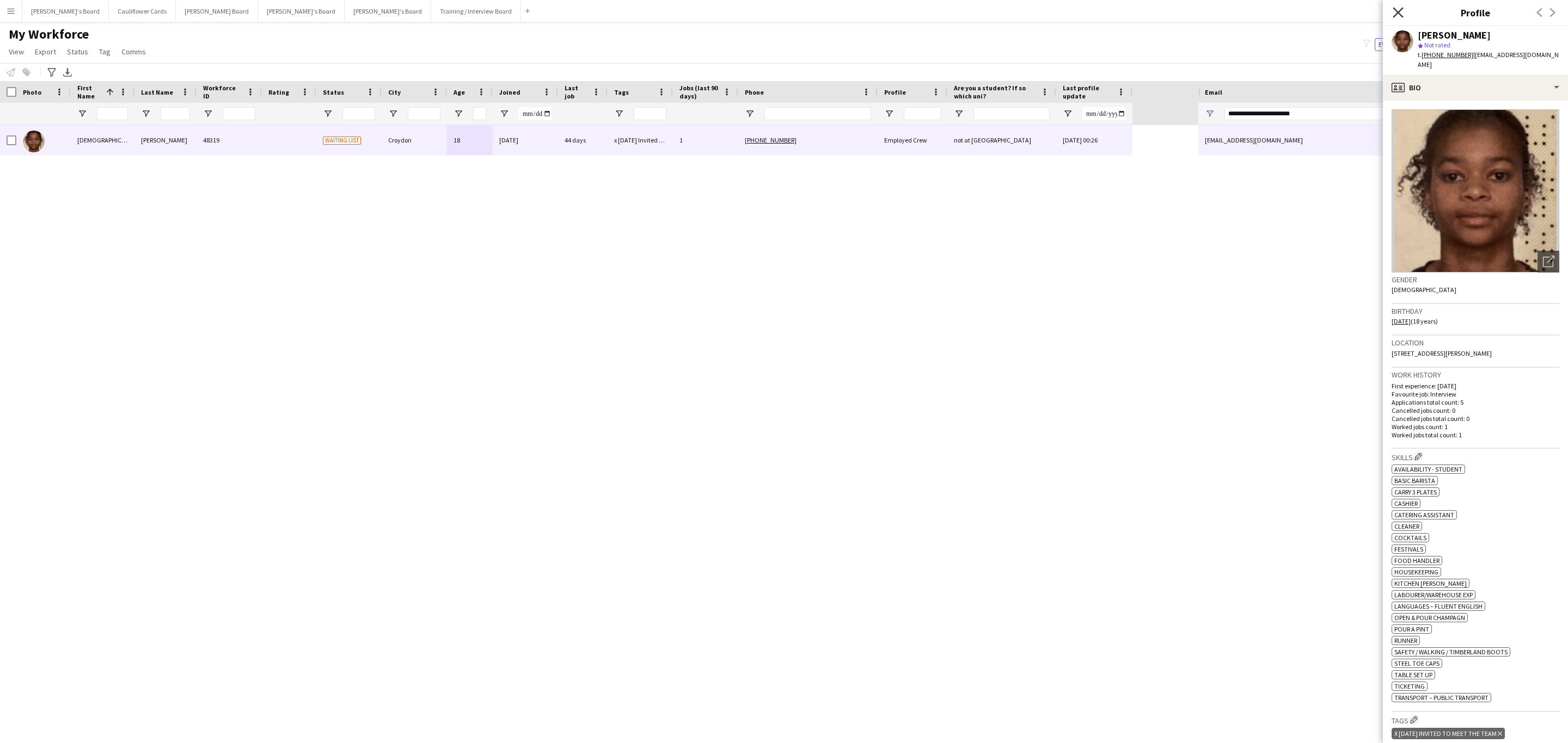
click at [1394, 12] on icon "Close pop-in" at bounding box center [1397, 12] width 11 height 11
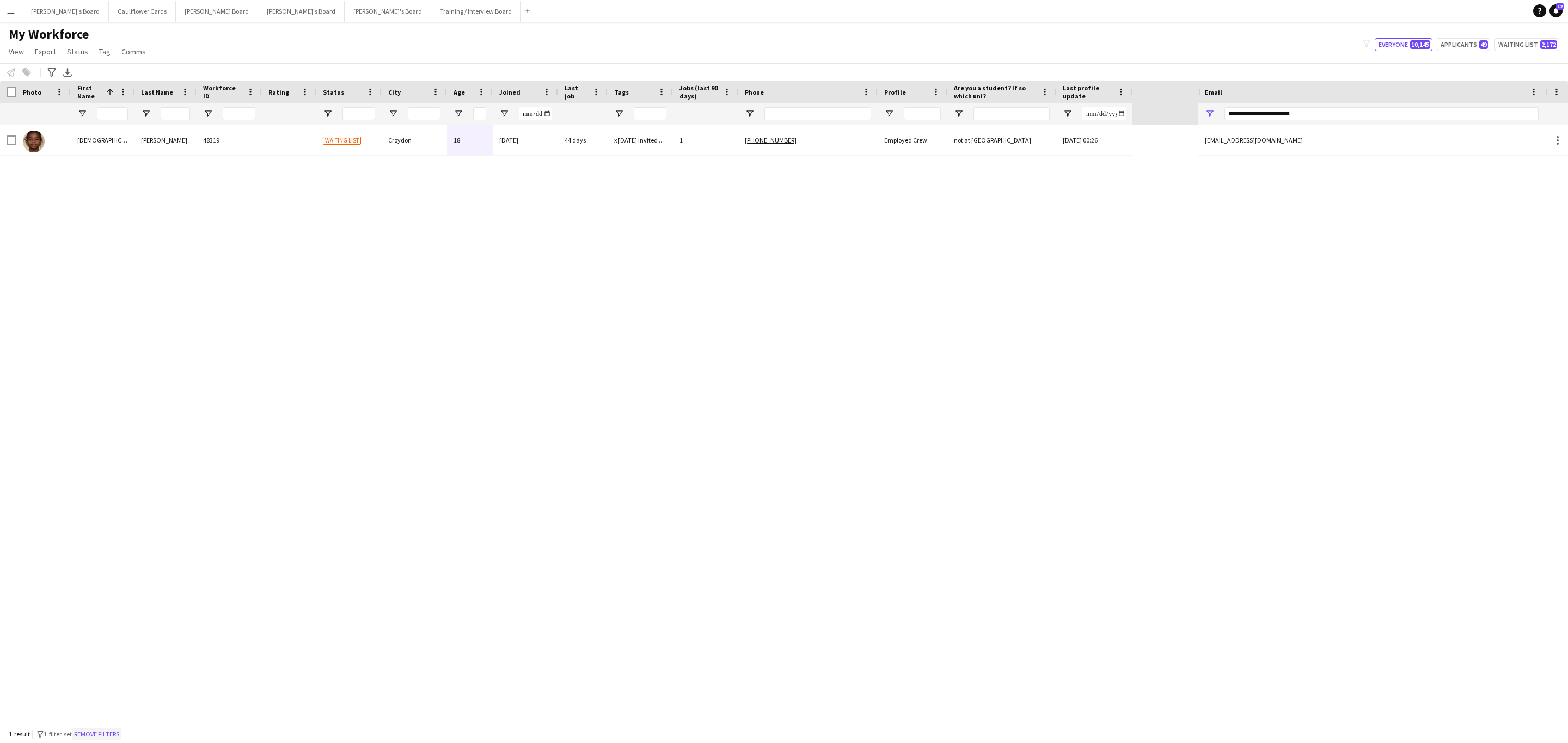
click at [95, 734] on button "Remove filters" at bounding box center [97, 734] width 50 height 12
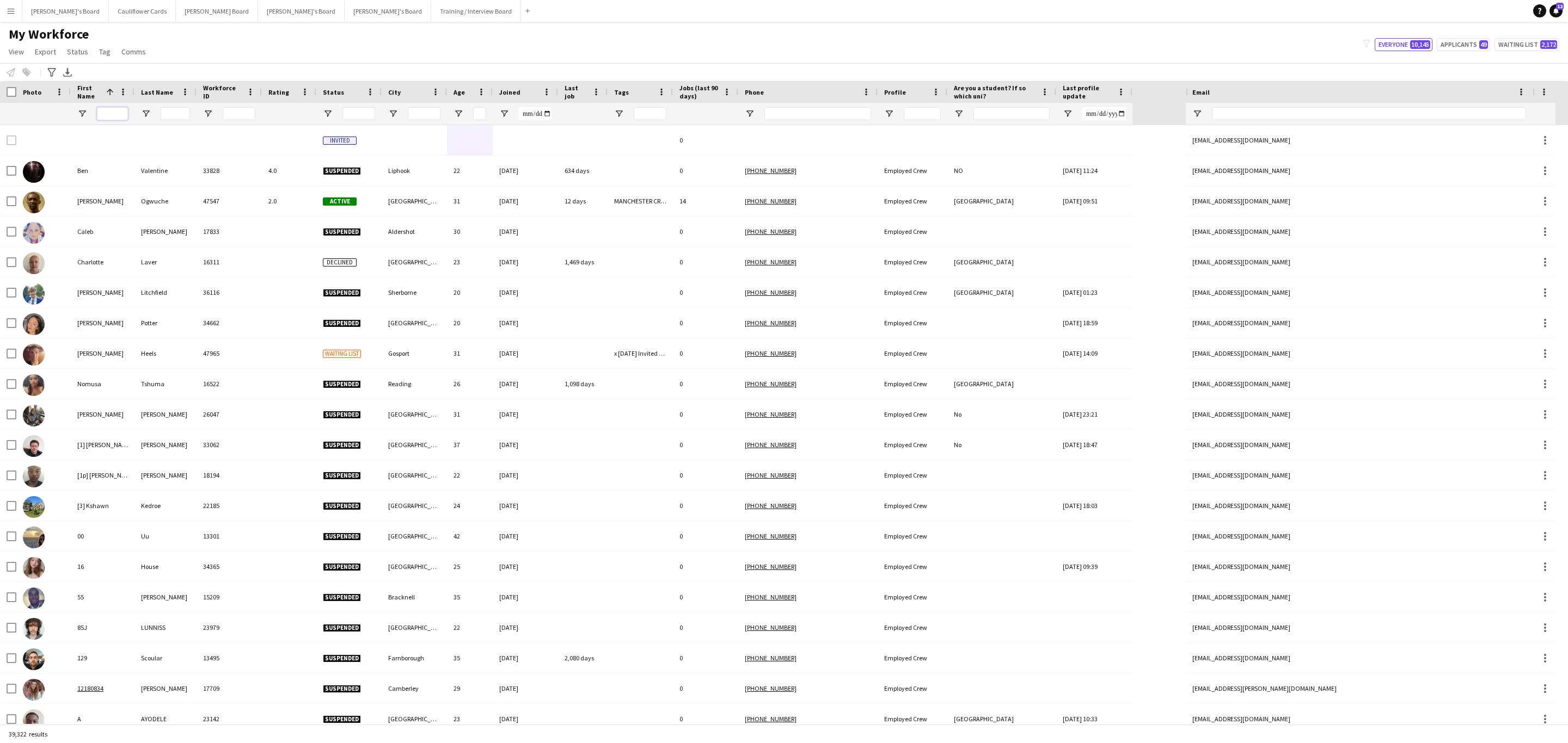
click at [110, 117] on input "First Name Filter Input" at bounding box center [112, 114] width 31 height 13
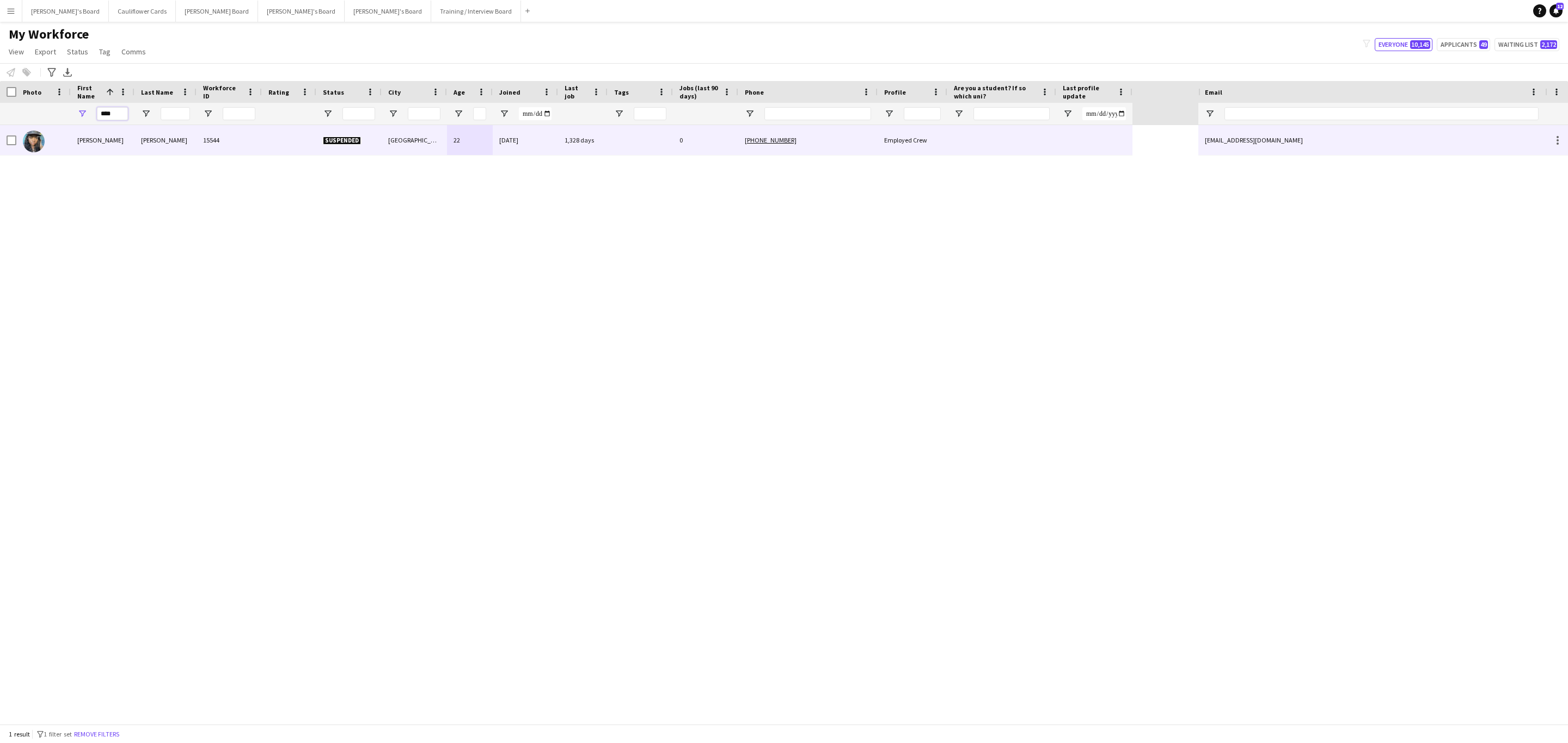
type input "****"
click at [279, 142] on div at bounding box center [289, 140] width 55 height 30
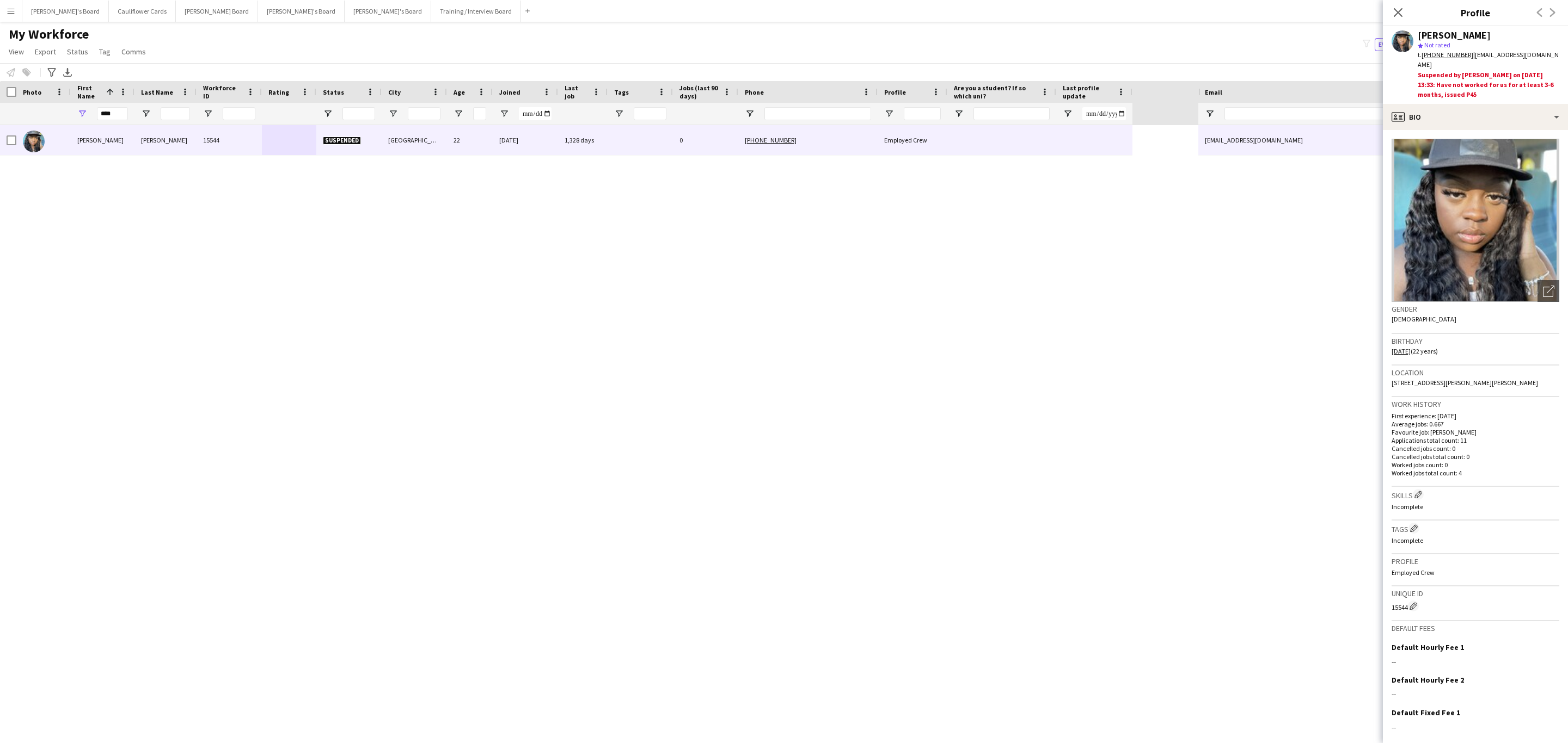
click at [1501, 219] on img at bounding box center [1475, 220] width 168 height 163
click at [1509, 106] on div "profile Bio" at bounding box center [1475, 117] width 185 height 26
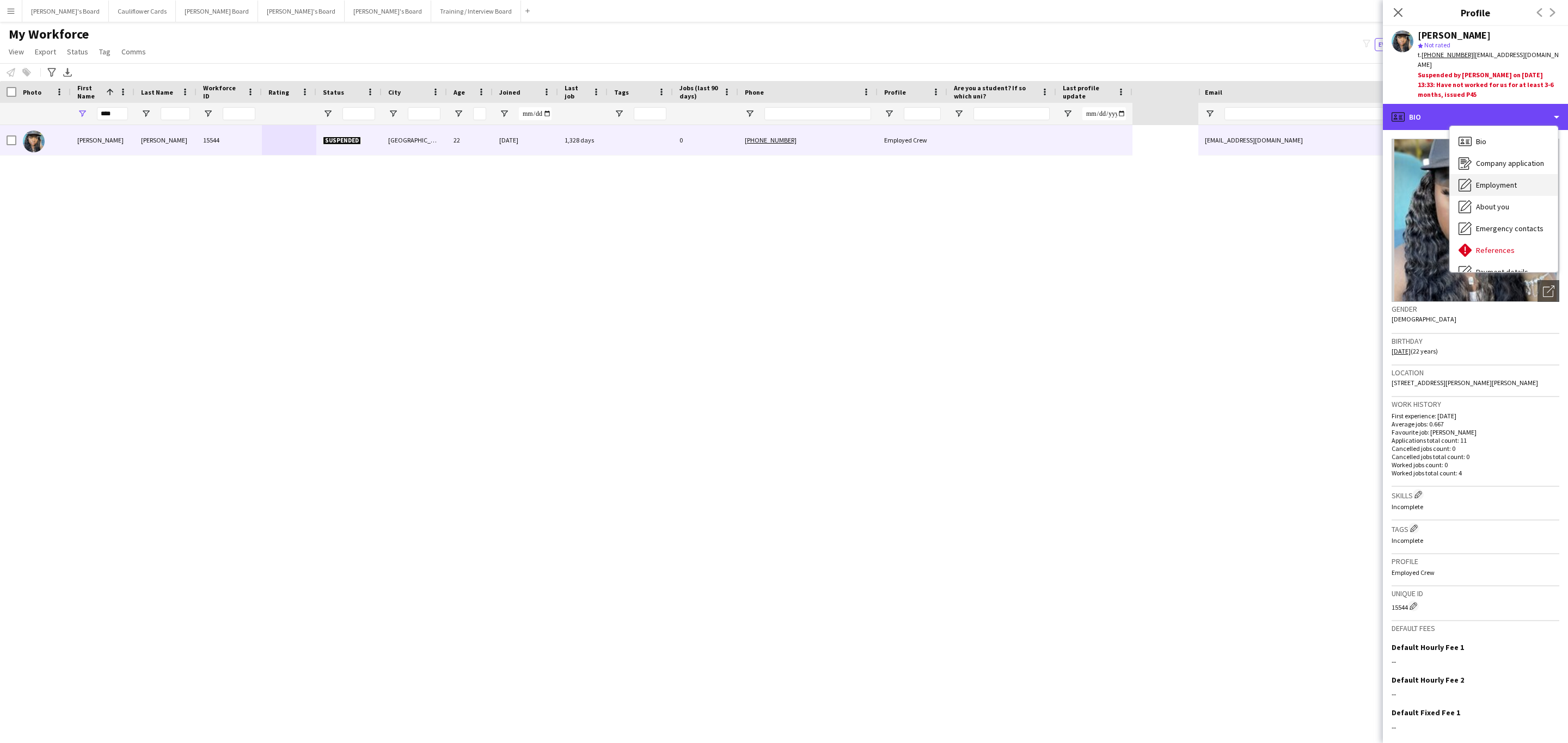
scroll to position [145, 0]
click at [1507, 247] on div "Calendar Calendar" at bounding box center [1503, 257] width 108 height 22
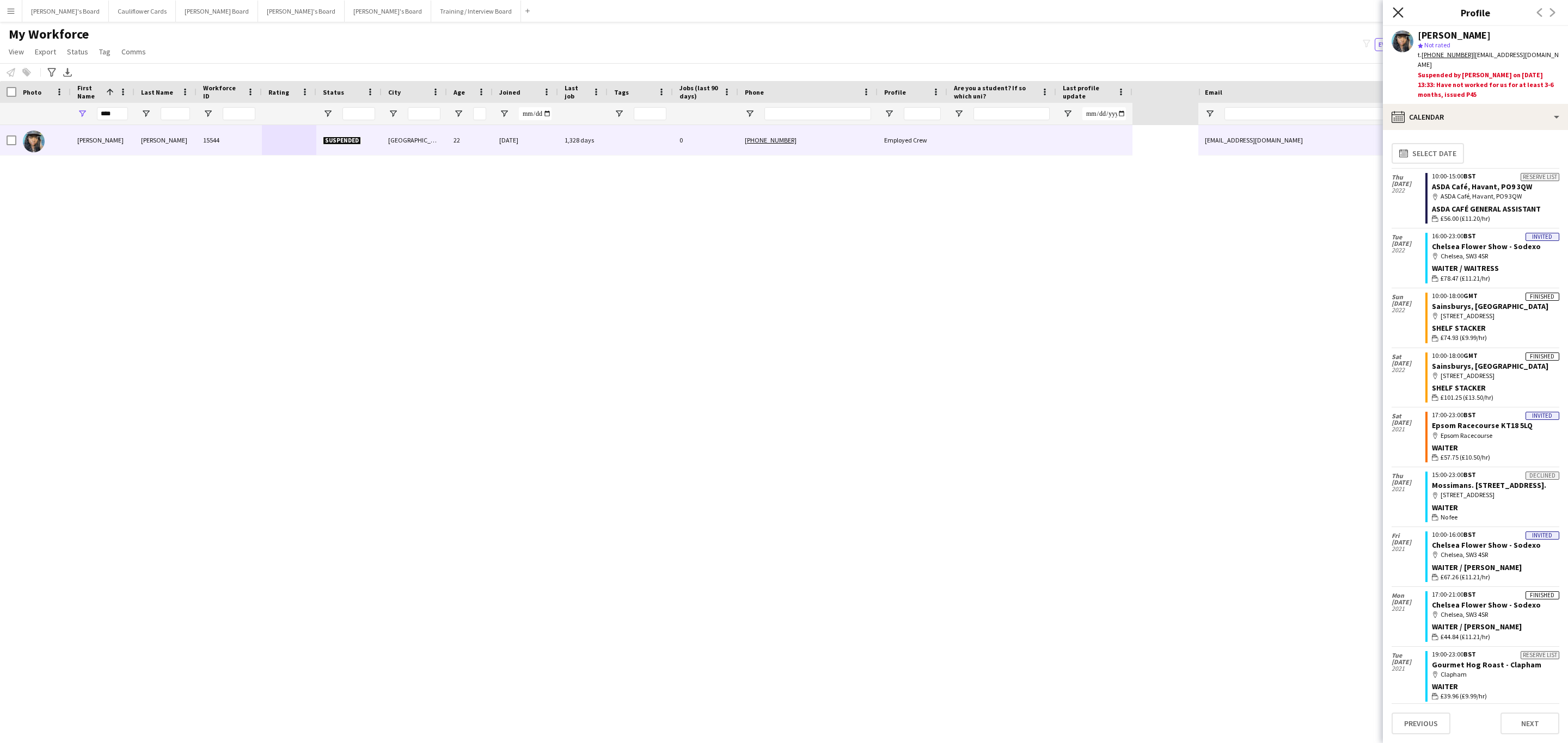
click at [1400, 11] on icon at bounding box center [1397, 12] width 11 height 11
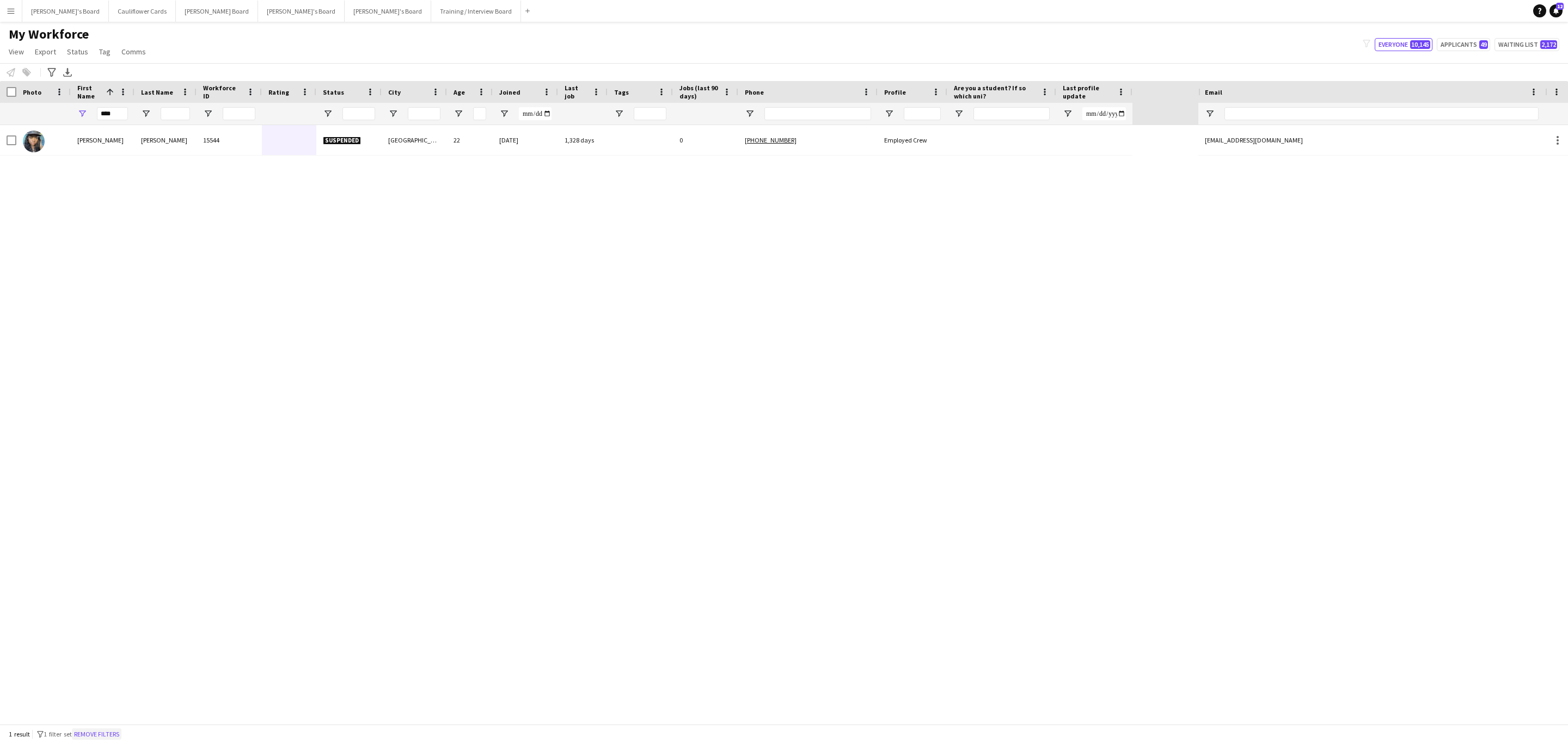
click at [115, 730] on button "Remove filters" at bounding box center [97, 734] width 50 height 12
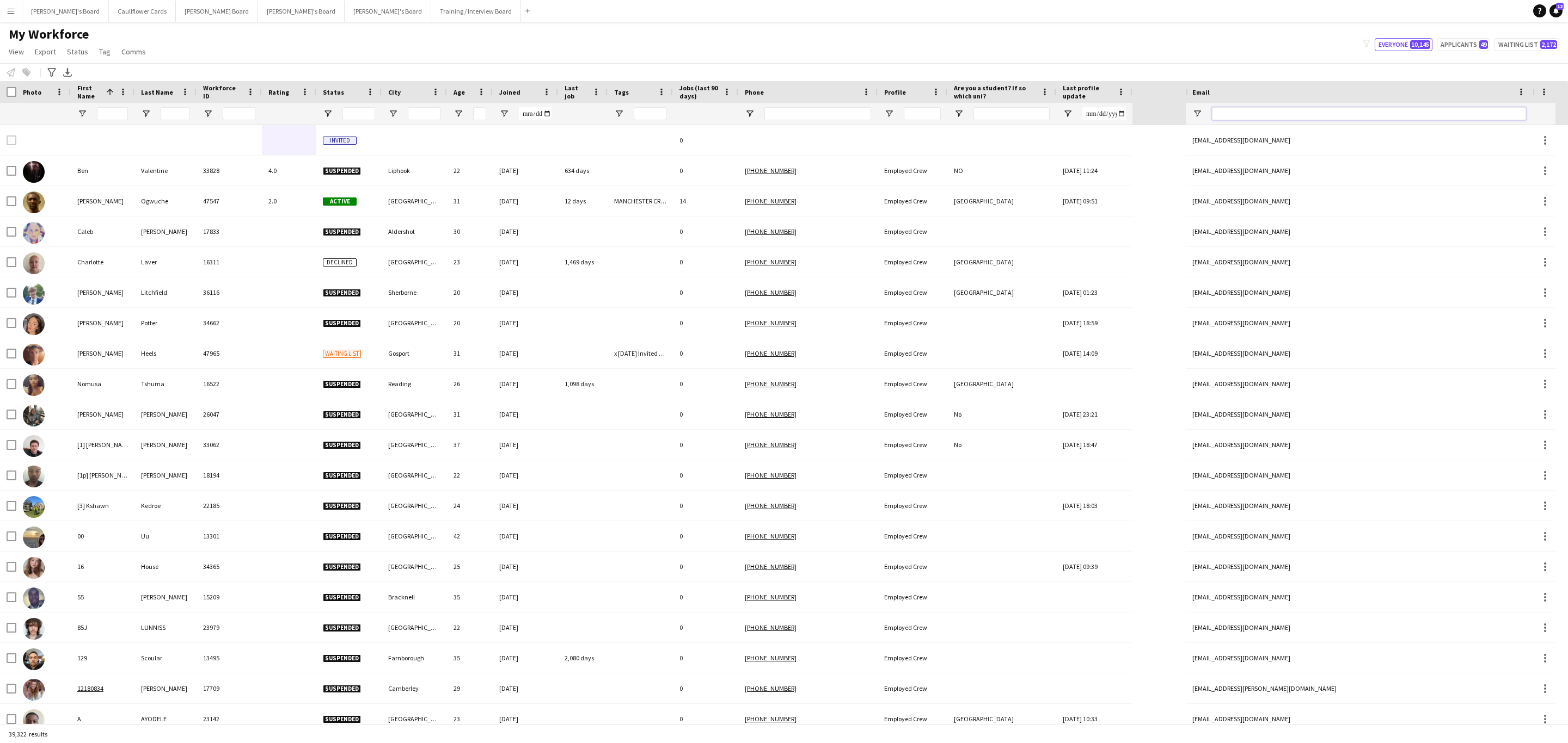
click at [1300, 111] on input "Email Filter Input" at bounding box center [1369, 114] width 314 height 13
paste input "**********"
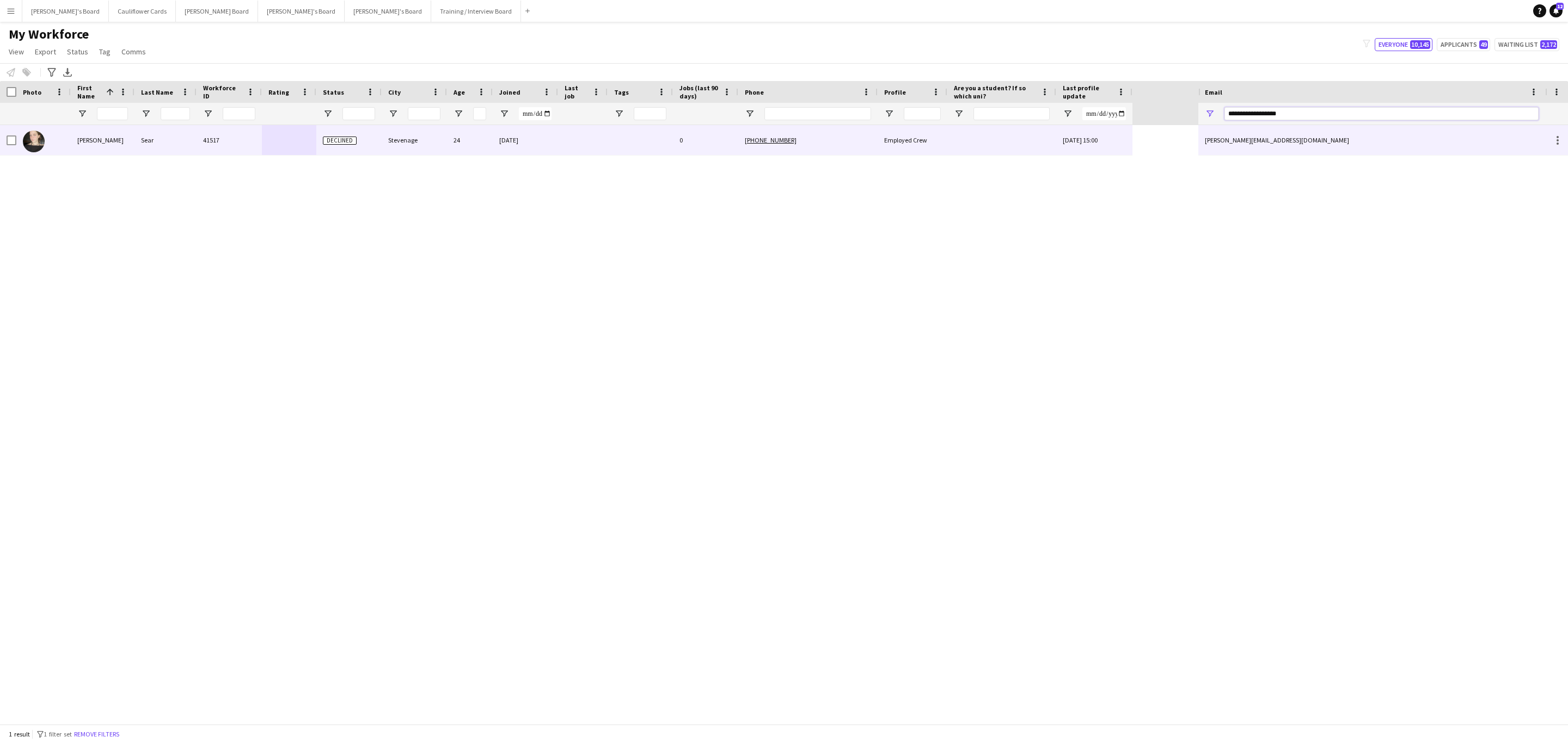
type input "**********"
click at [959, 142] on div at bounding box center [1001, 140] width 109 height 30
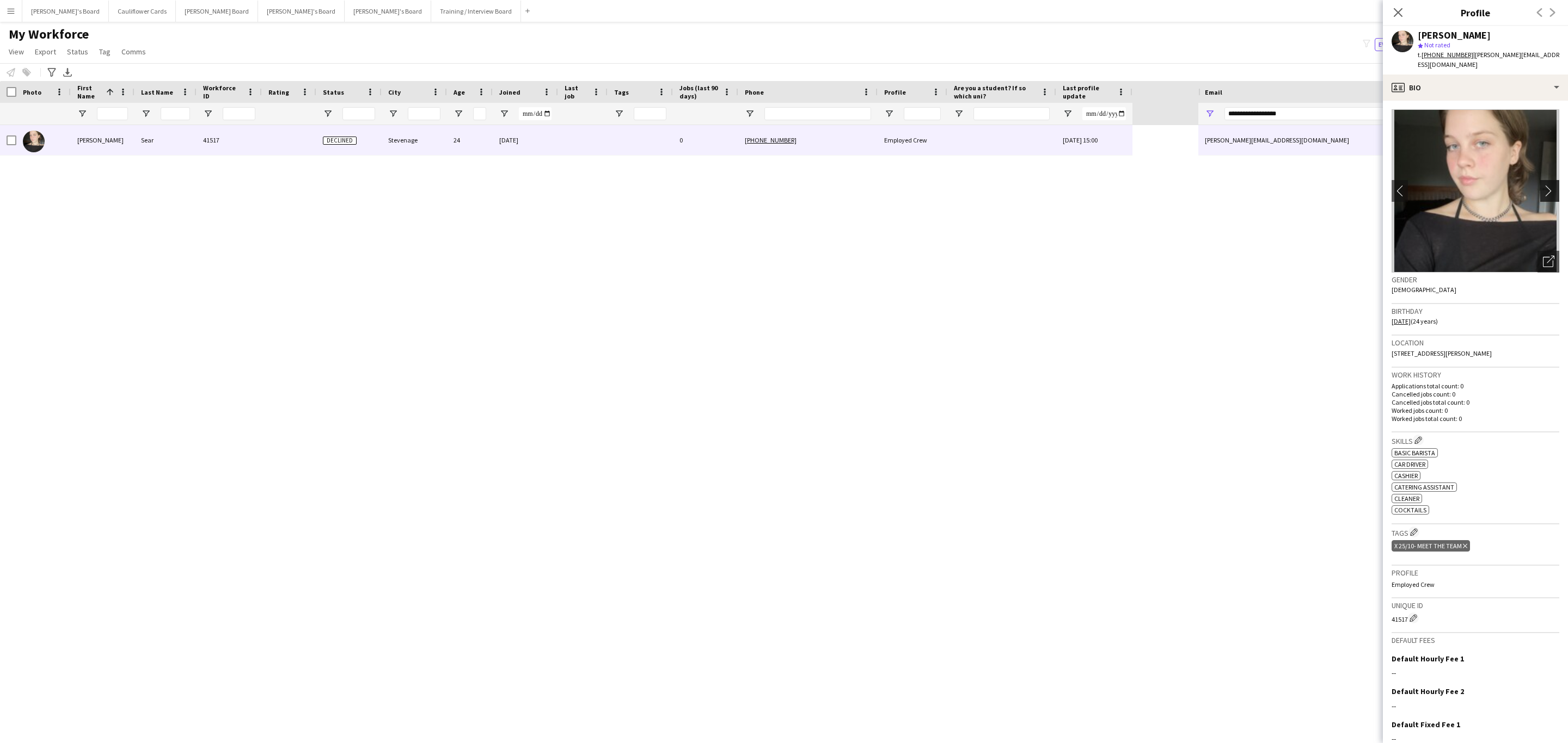
click at [1543, 185] on app-icon "chevron-right" at bounding box center [1551, 191] width 17 height 11
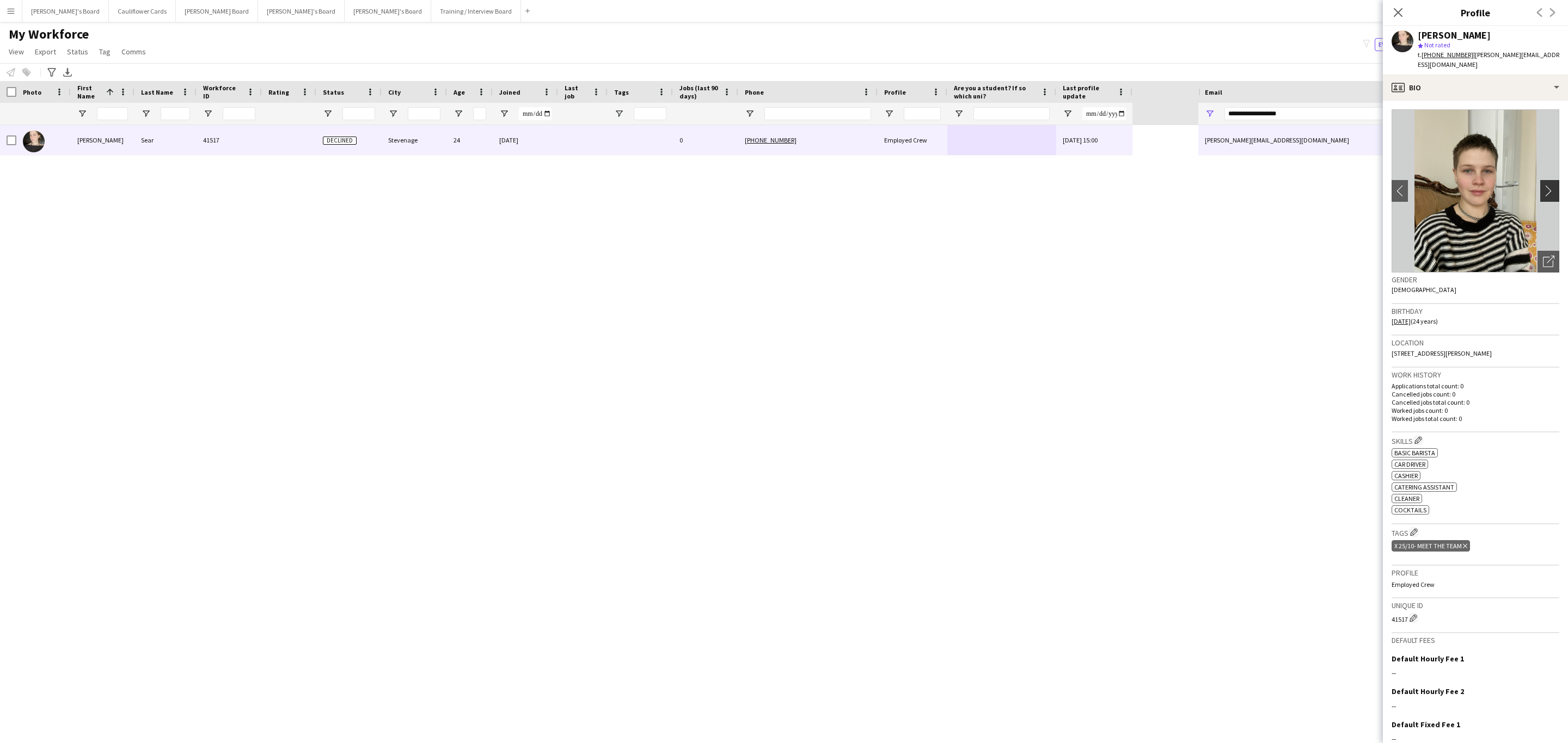
click at [1543, 185] on app-icon "chevron-right" at bounding box center [1551, 191] width 17 height 11
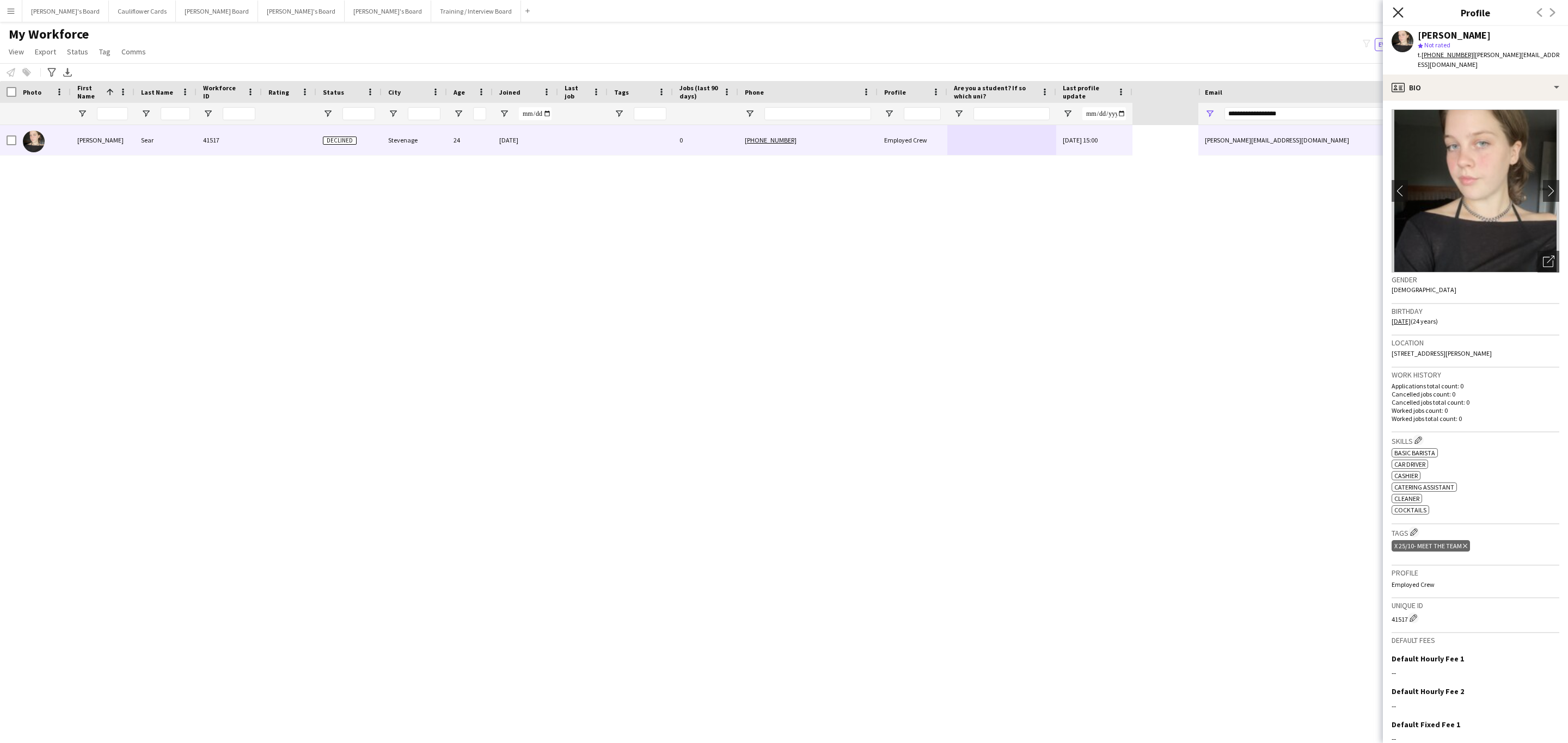
click at [1398, 10] on icon "Close pop-in" at bounding box center [1397, 12] width 11 height 11
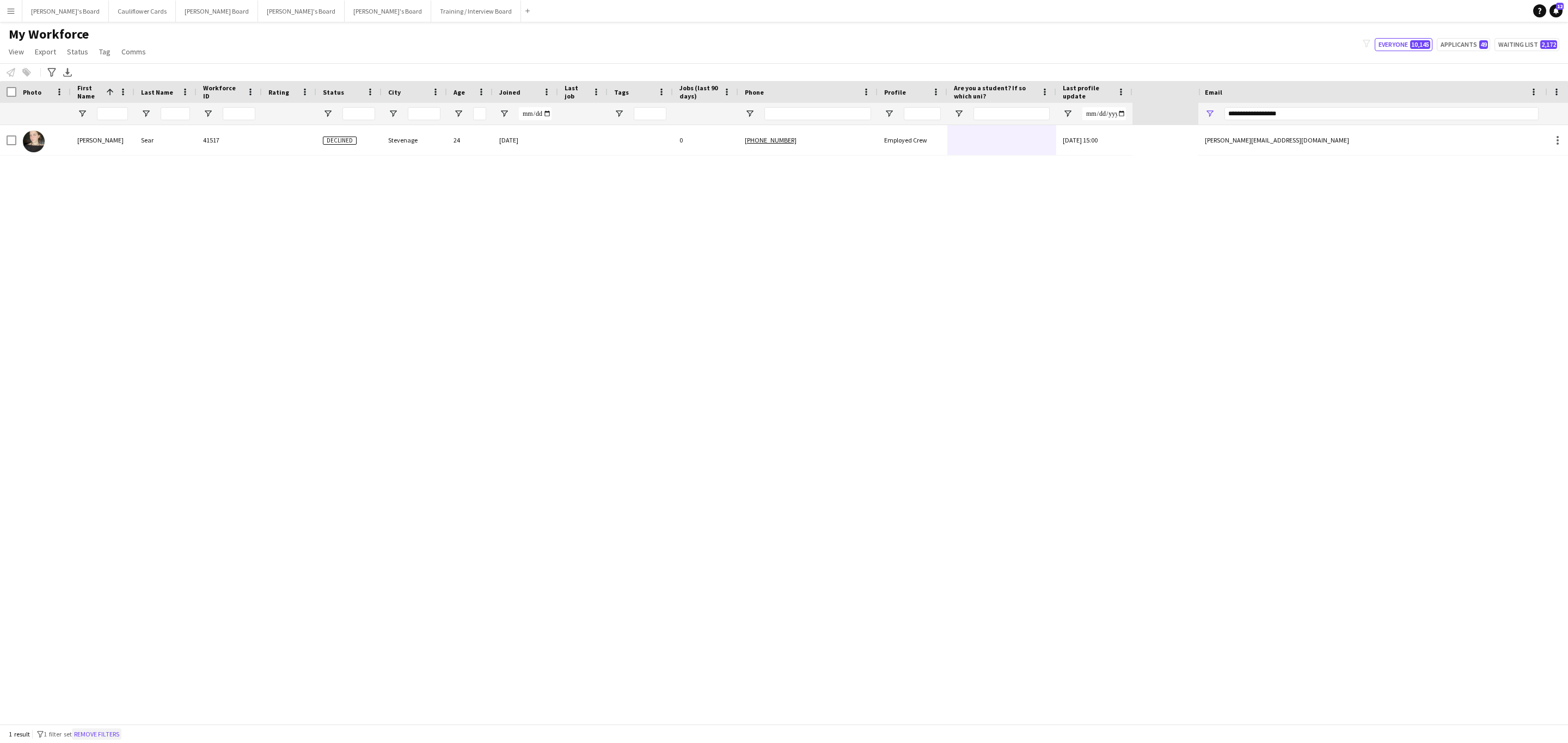
click at [114, 733] on button "Remove filters" at bounding box center [97, 734] width 50 height 12
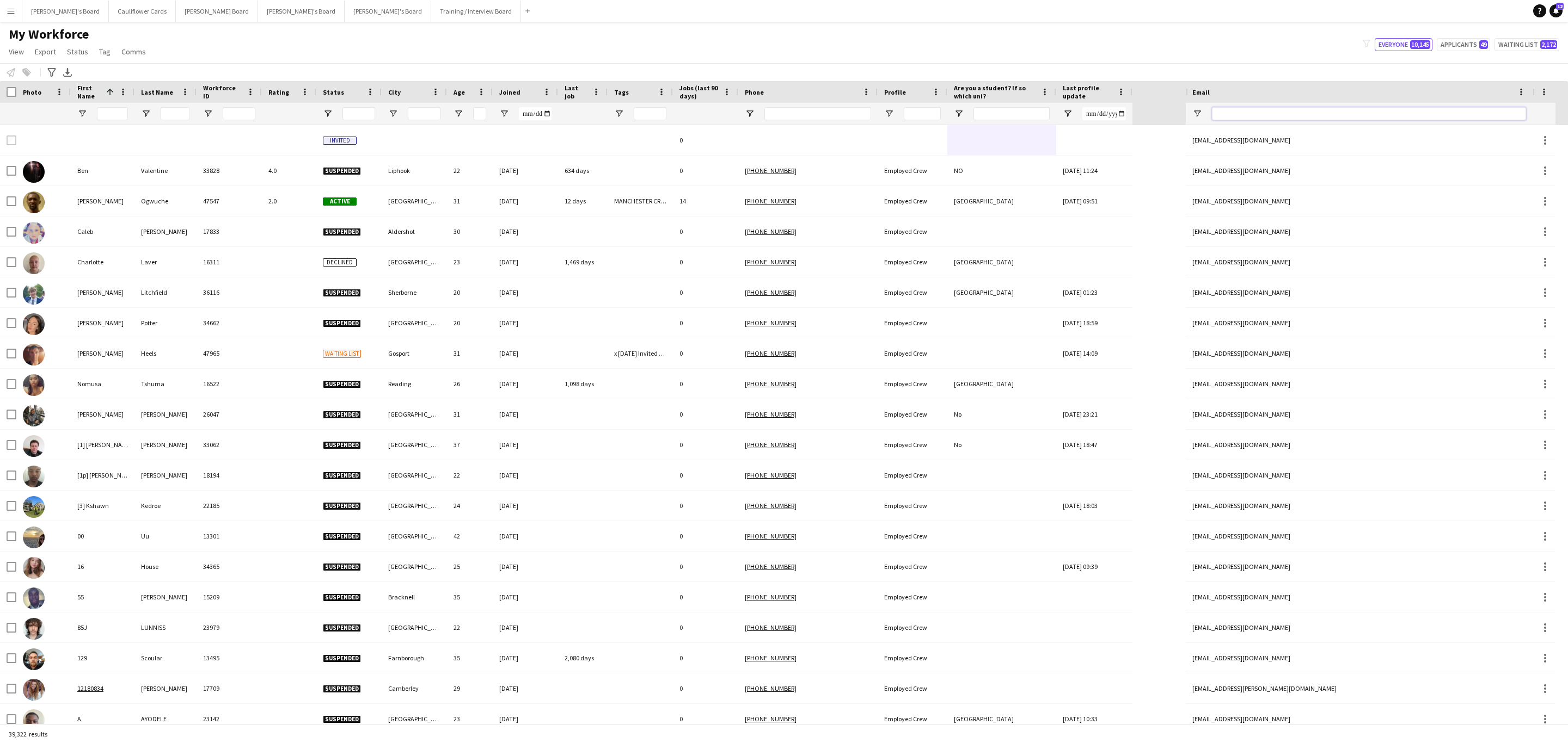
click at [1258, 110] on input "Email Filter Input" at bounding box center [1369, 114] width 314 height 13
paste input "**********"
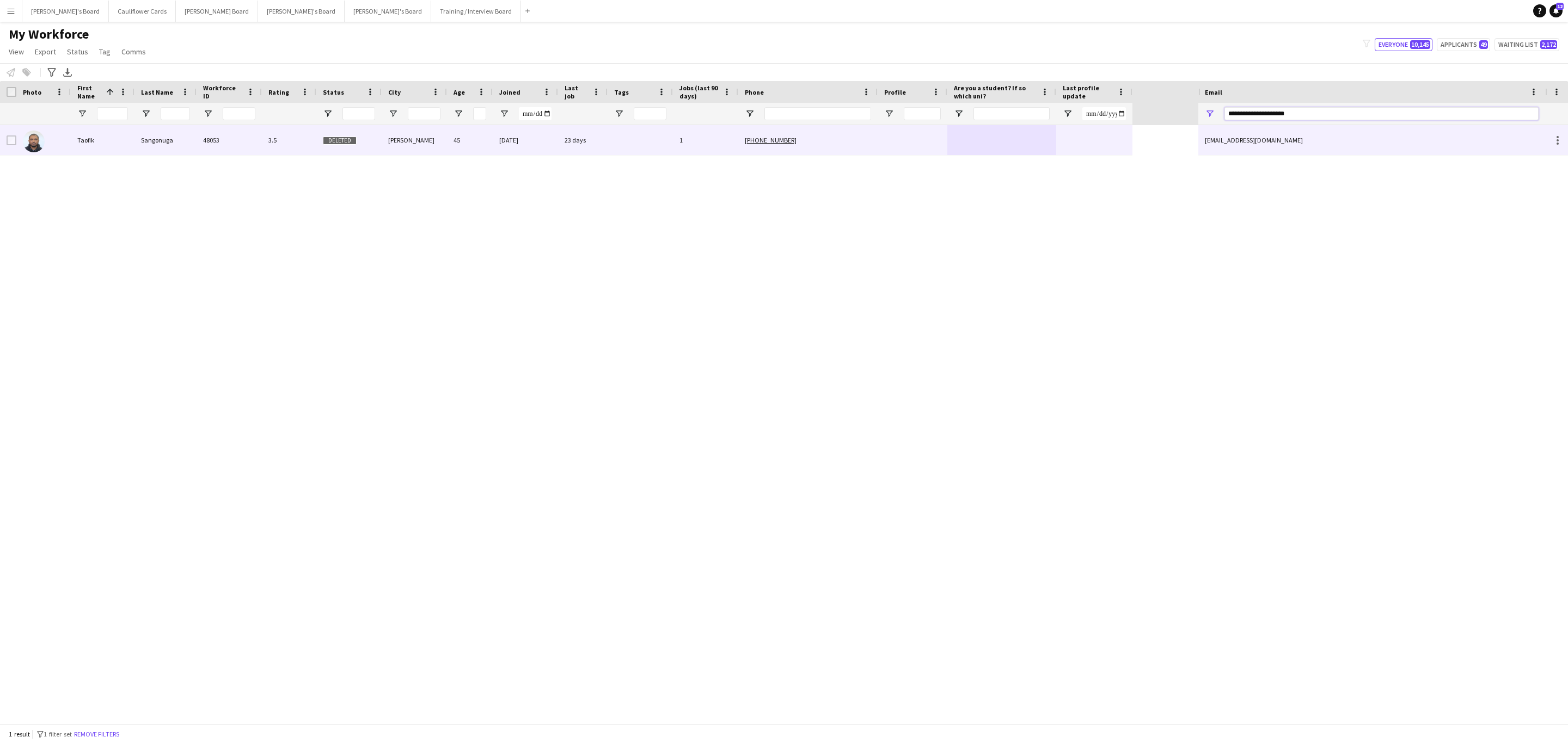
type input "**********"
click at [879, 153] on div at bounding box center [912, 140] width 70 height 30
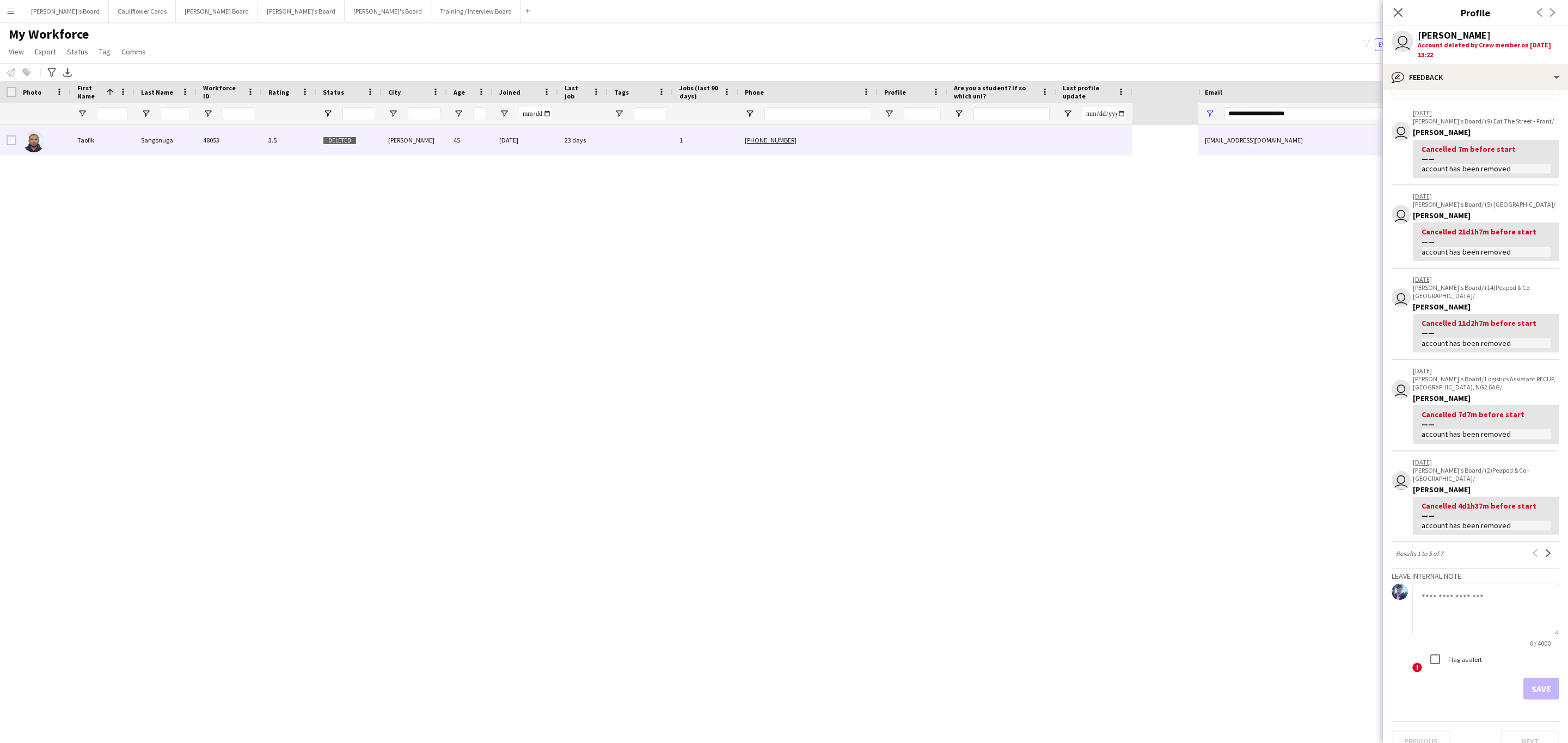
scroll to position [0, 0]
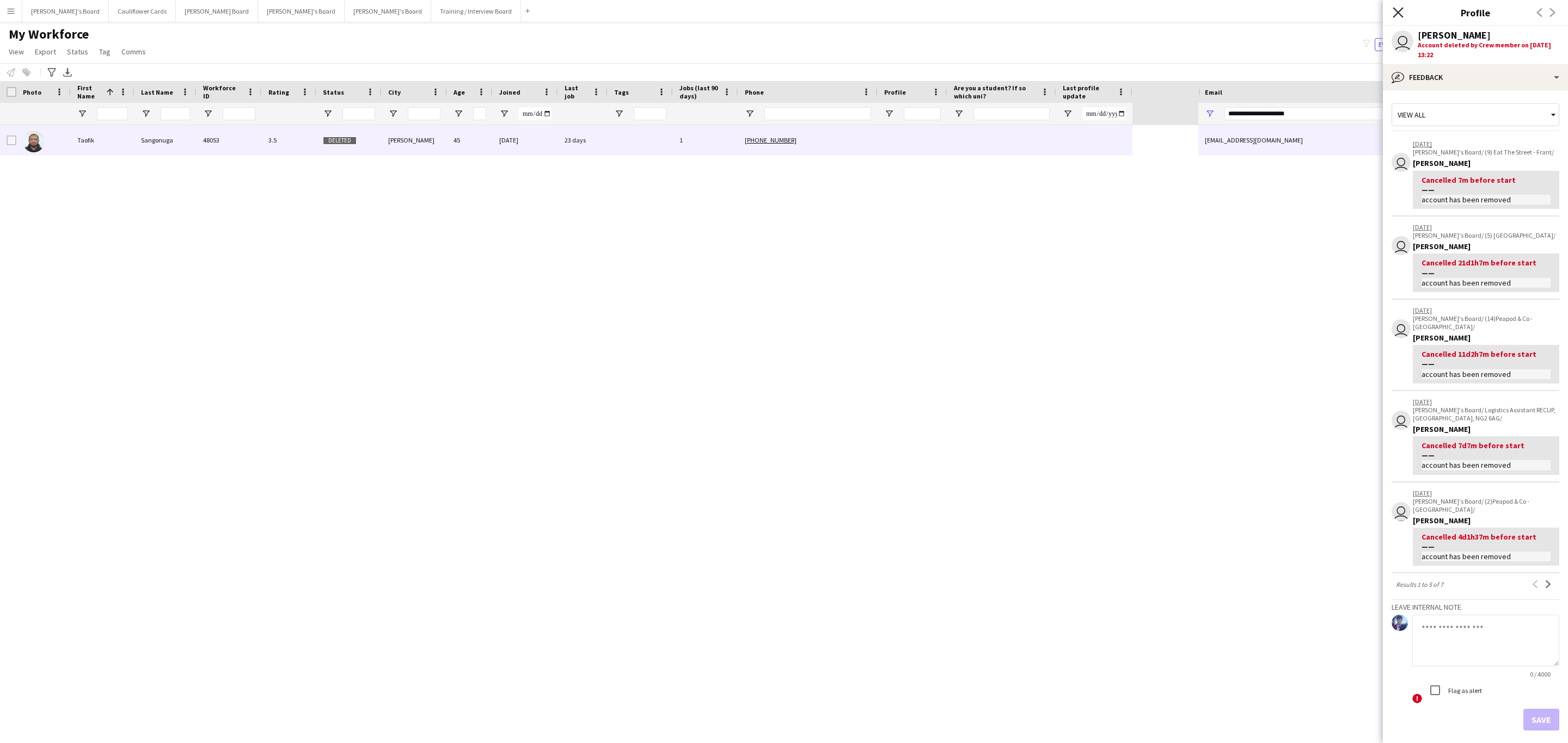
click at [1397, 11] on icon at bounding box center [1397, 12] width 11 height 11
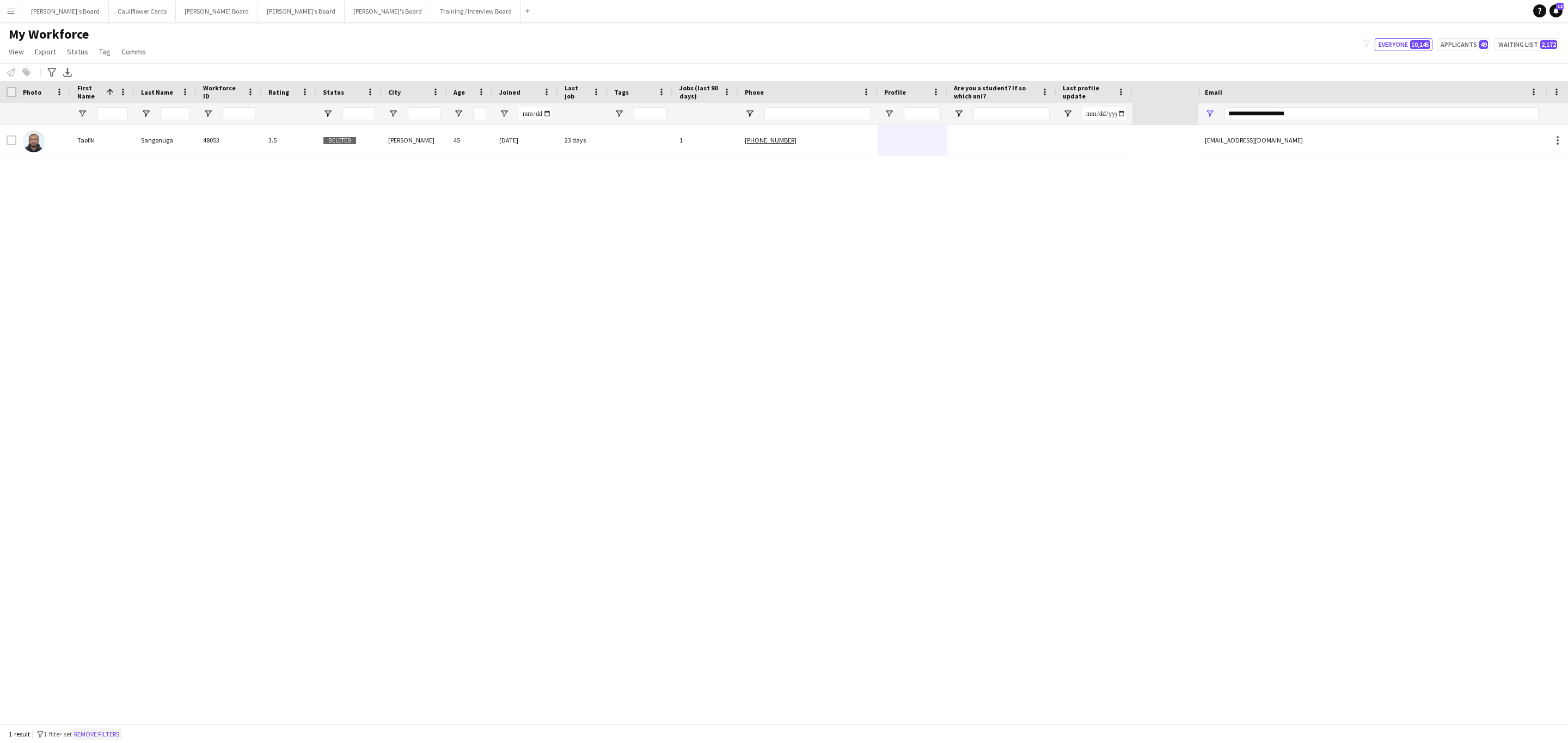
click at [112, 731] on button "Remove filters" at bounding box center [97, 734] width 50 height 12
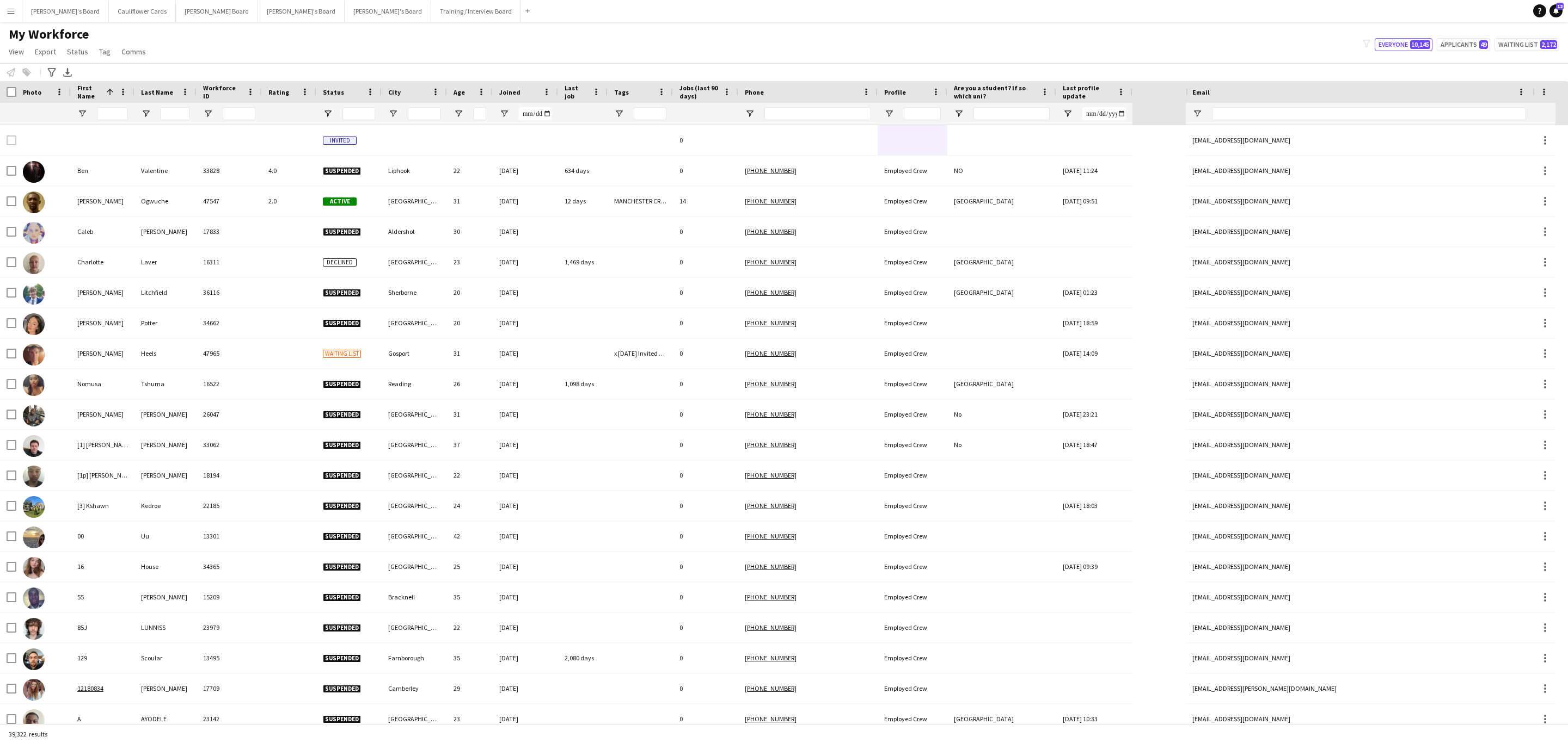
click at [1414, 121] on div at bounding box center [1369, 114] width 314 height 22
click at [1411, 120] on input "Email Filter Input" at bounding box center [1369, 114] width 314 height 13
paste input "**********"
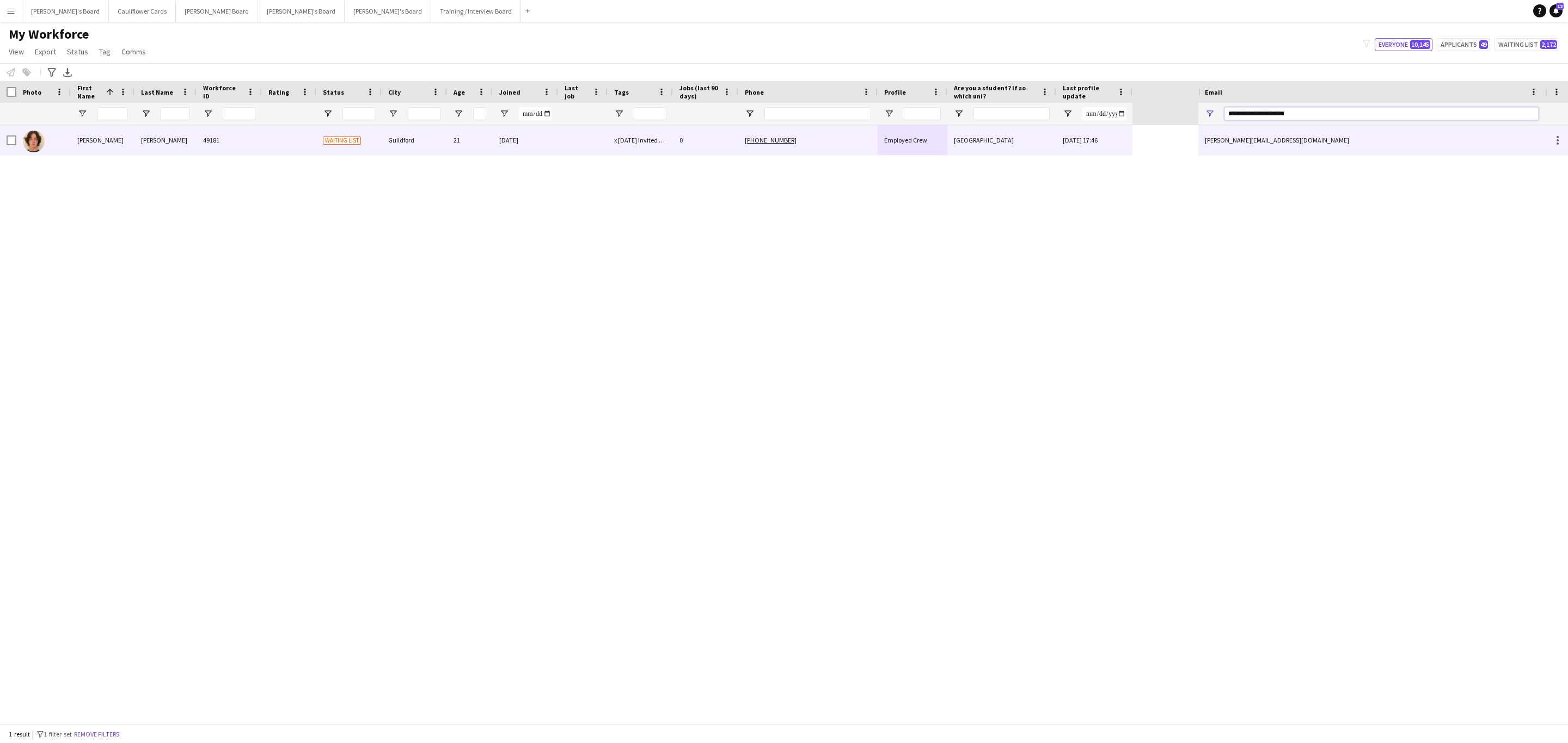
type input "**********"
click at [698, 144] on div "0" at bounding box center [705, 140] width 65 height 30
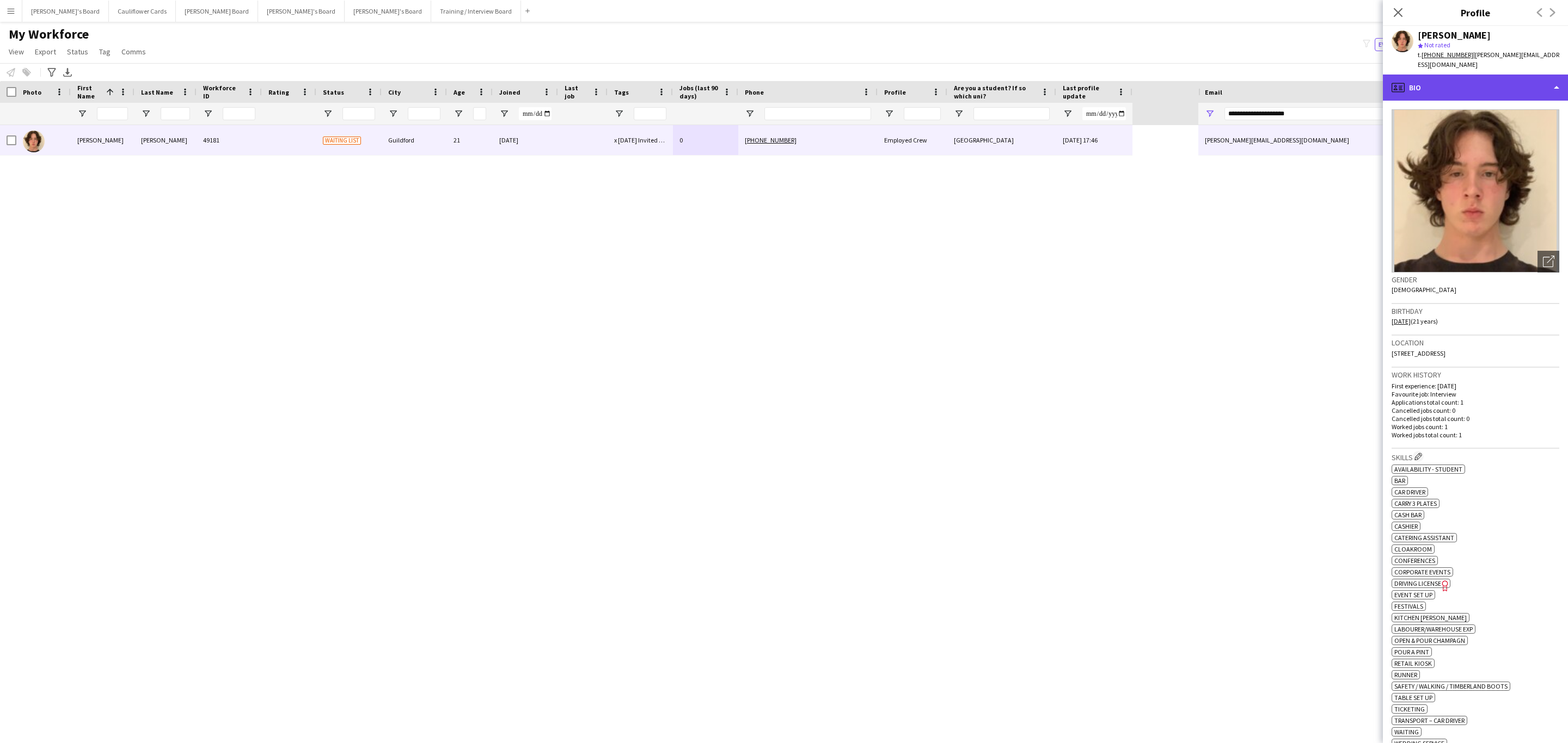
click at [1515, 81] on div "profile Bio" at bounding box center [1475, 88] width 185 height 26
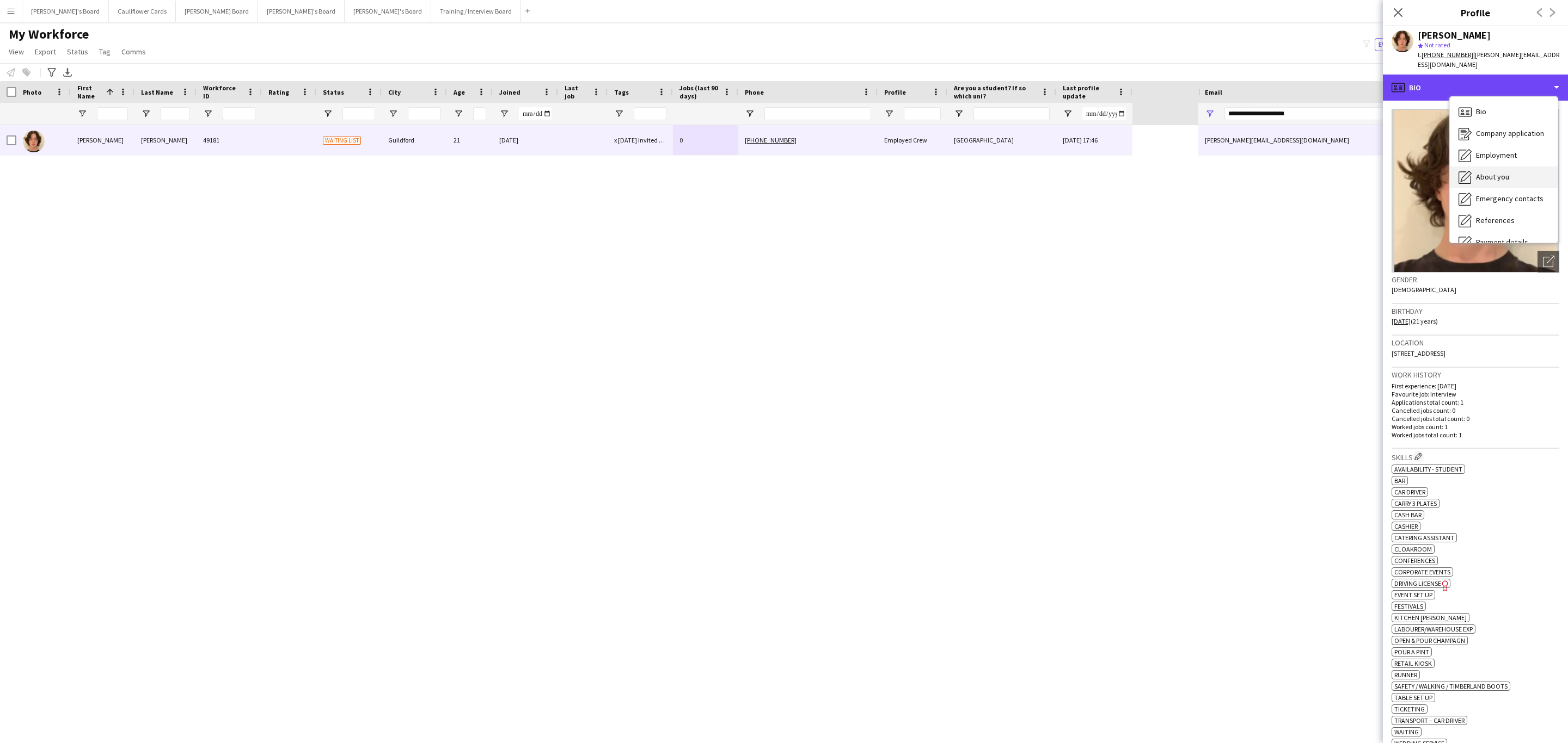
scroll to position [145, 0]
click at [1507, 130] on div "Additional info Additional info" at bounding box center [1503, 141] width 108 height 22
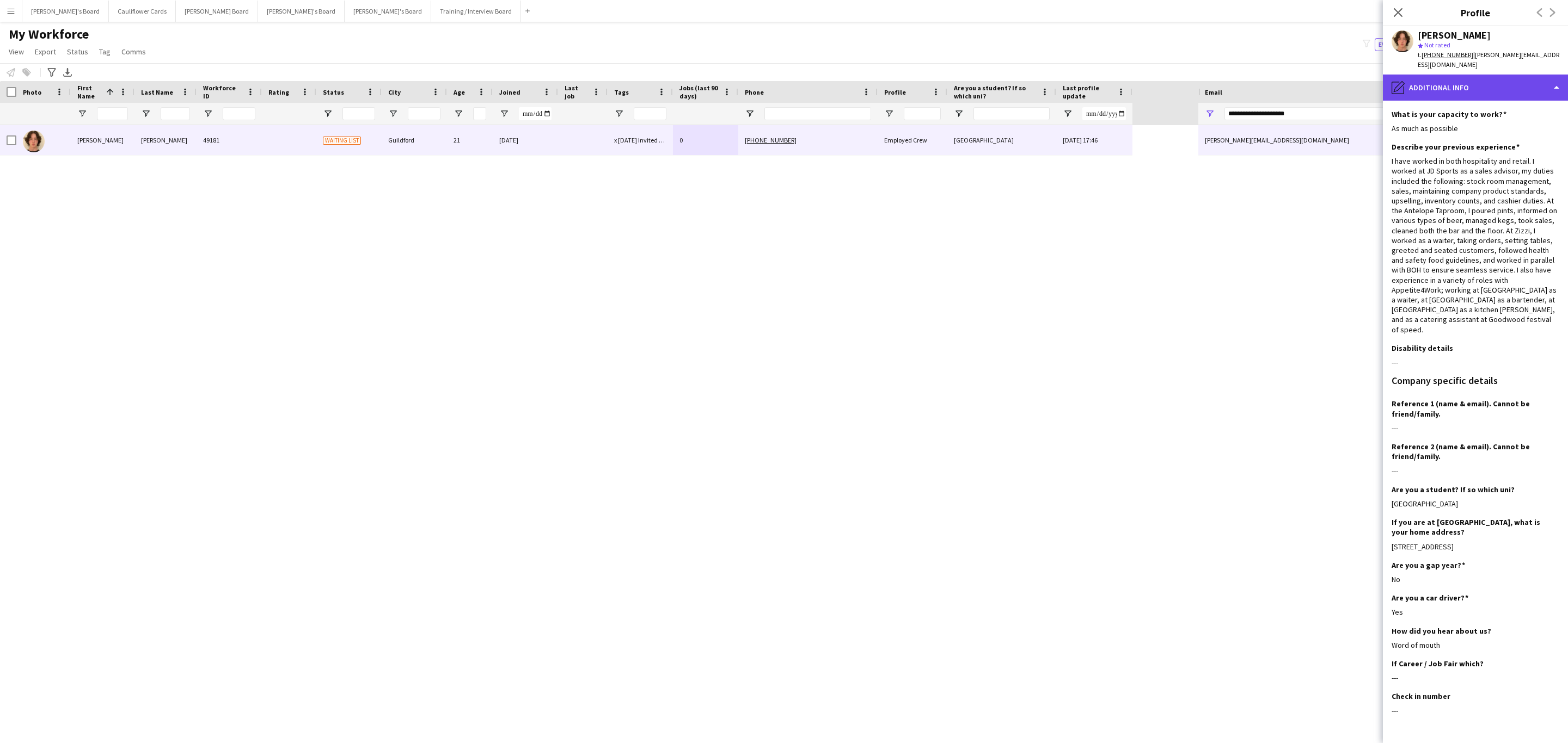
click at [1511, 83] on div "pencil4 Additional info" at bounding box center [1475, 88] width 185 height 26
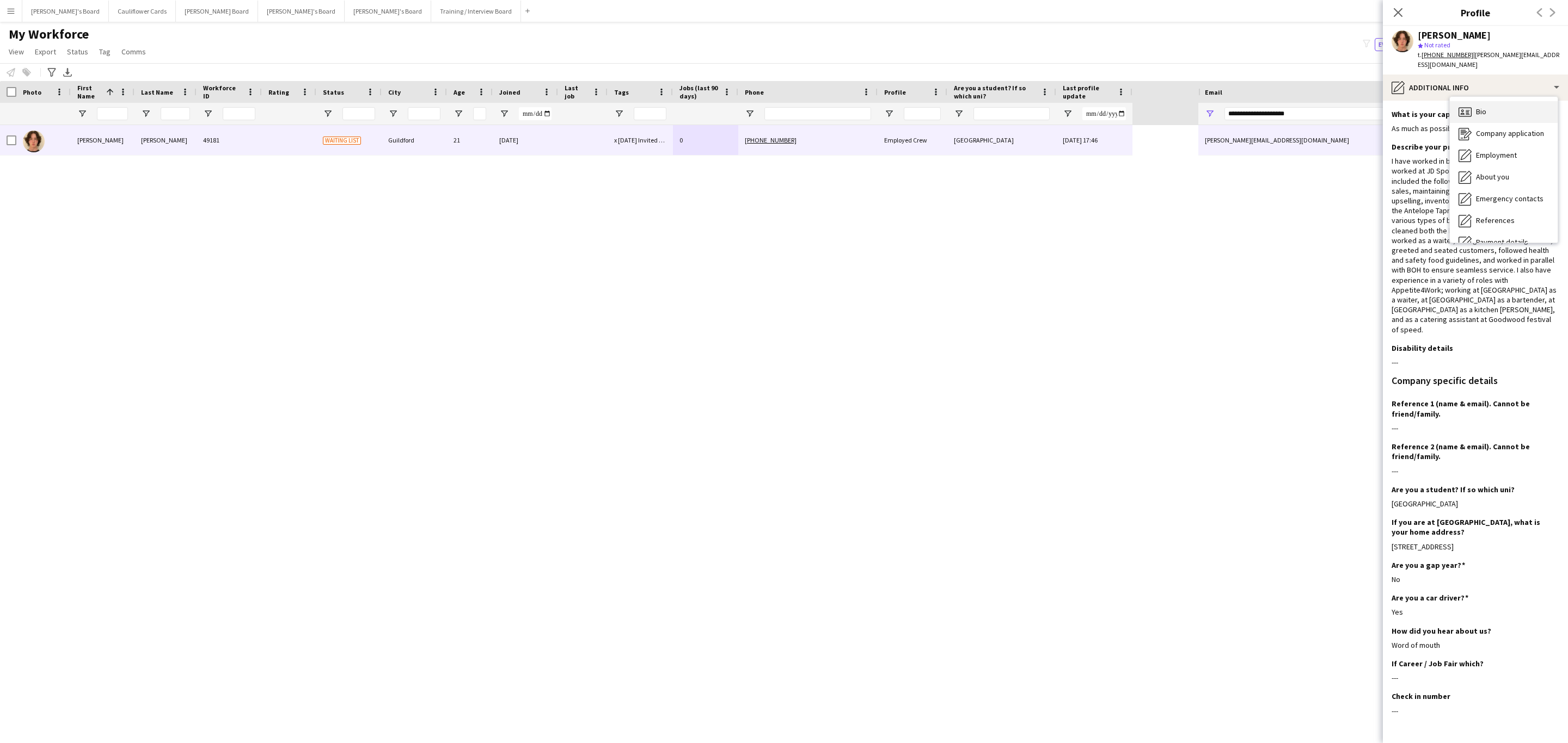
click at [1489, 108] on div "Bio Bio" at bounding box center [1503, 112] width 108 height 22
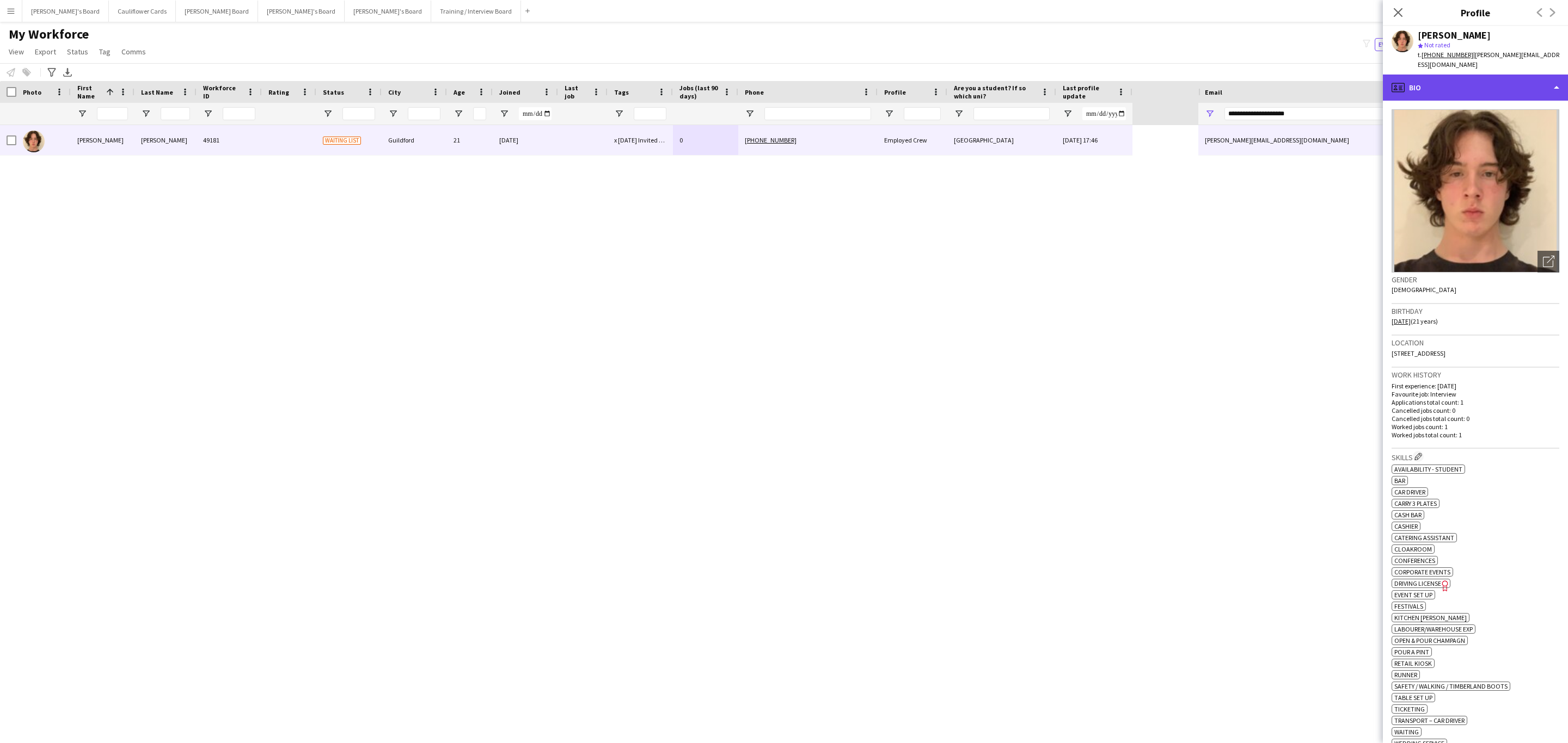
click at [1520, 87] on div "profile Bio" at bounding box center [1475, 88] width 185 height 26
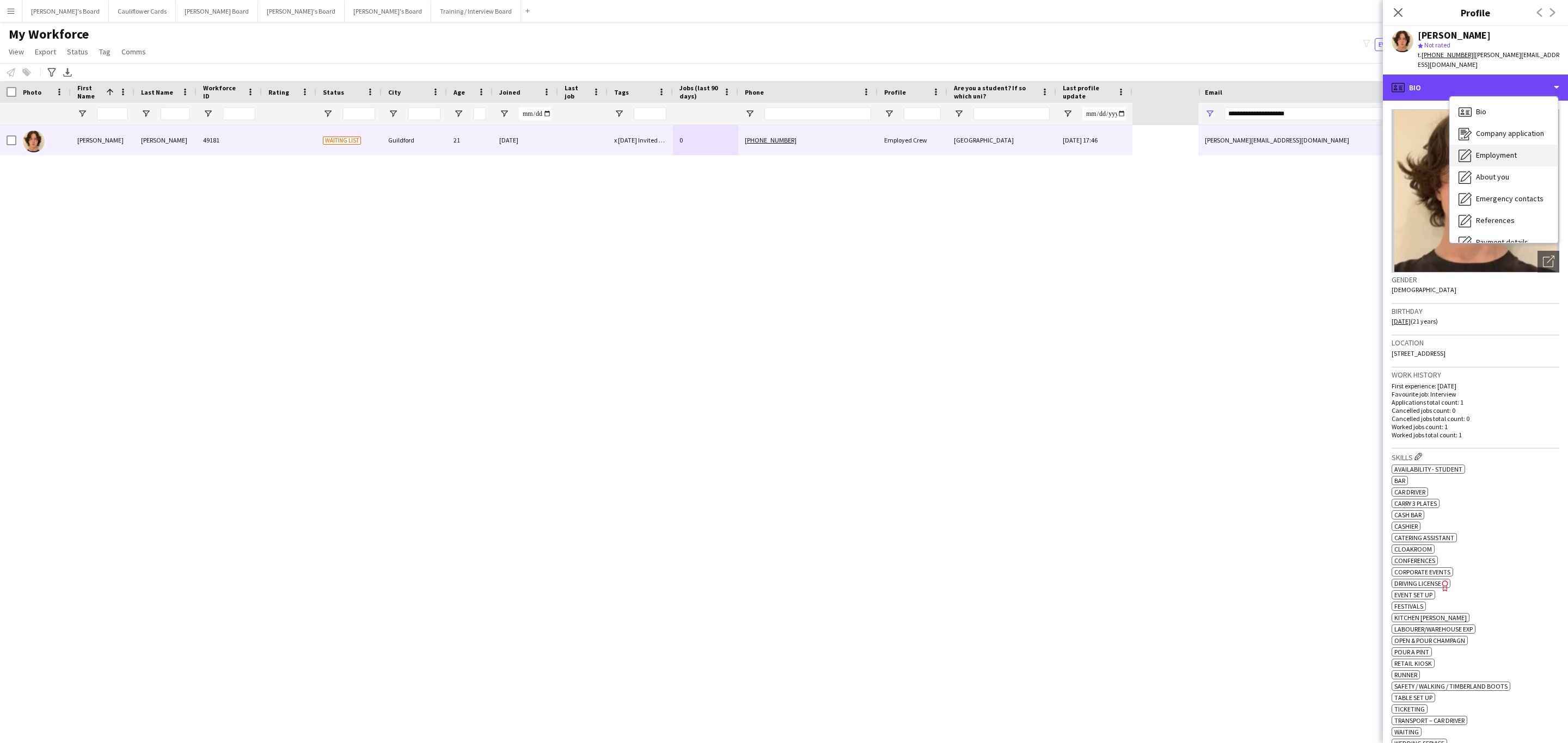
scroll to position [145, 0]
click at [1524, 130] on div "Additional info Additional info" at bounding box center [1503, 141] width 108 height 22
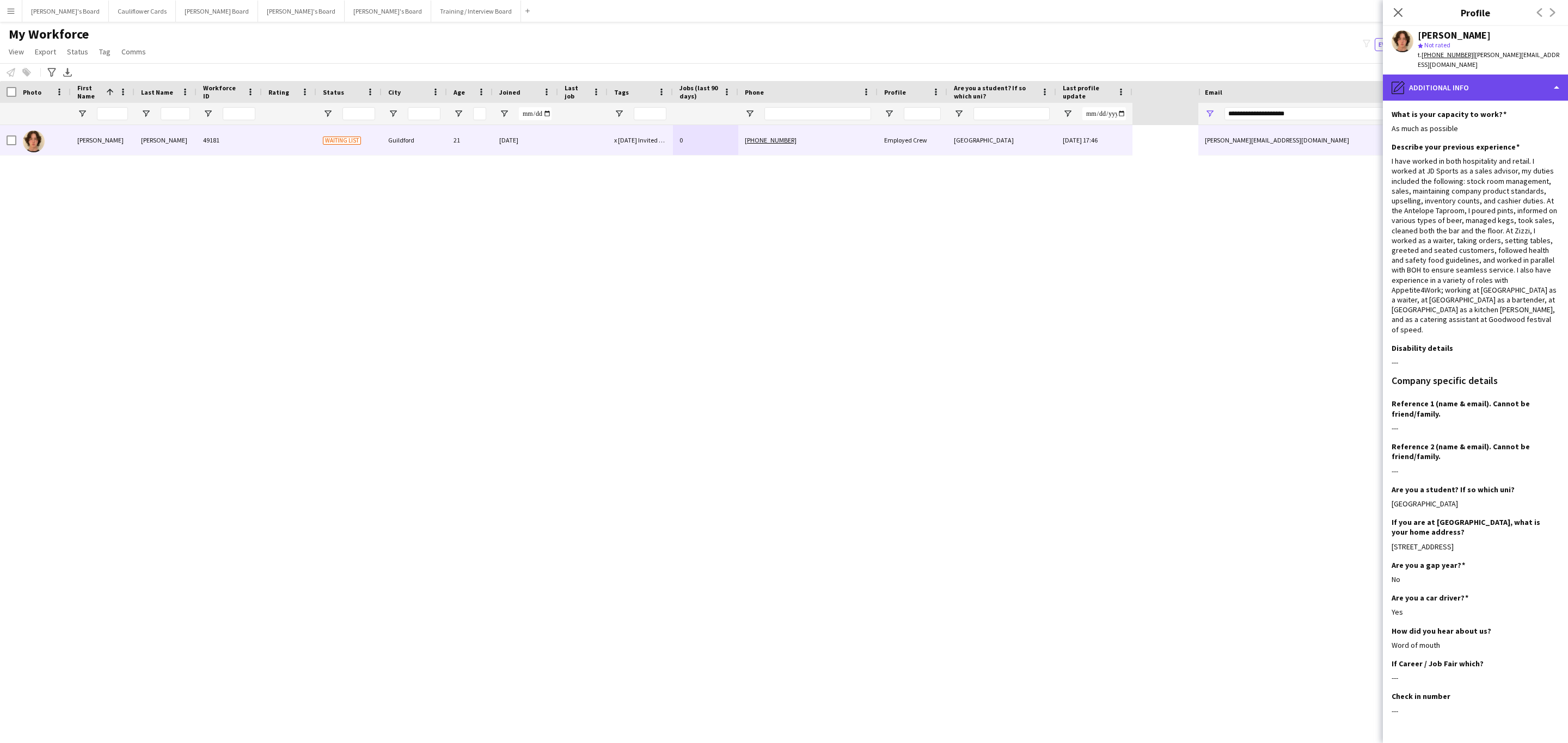
click at [1473, 88] on div "pencil4 Additional info" at bounding box center [1475, 88] width 185 height 26
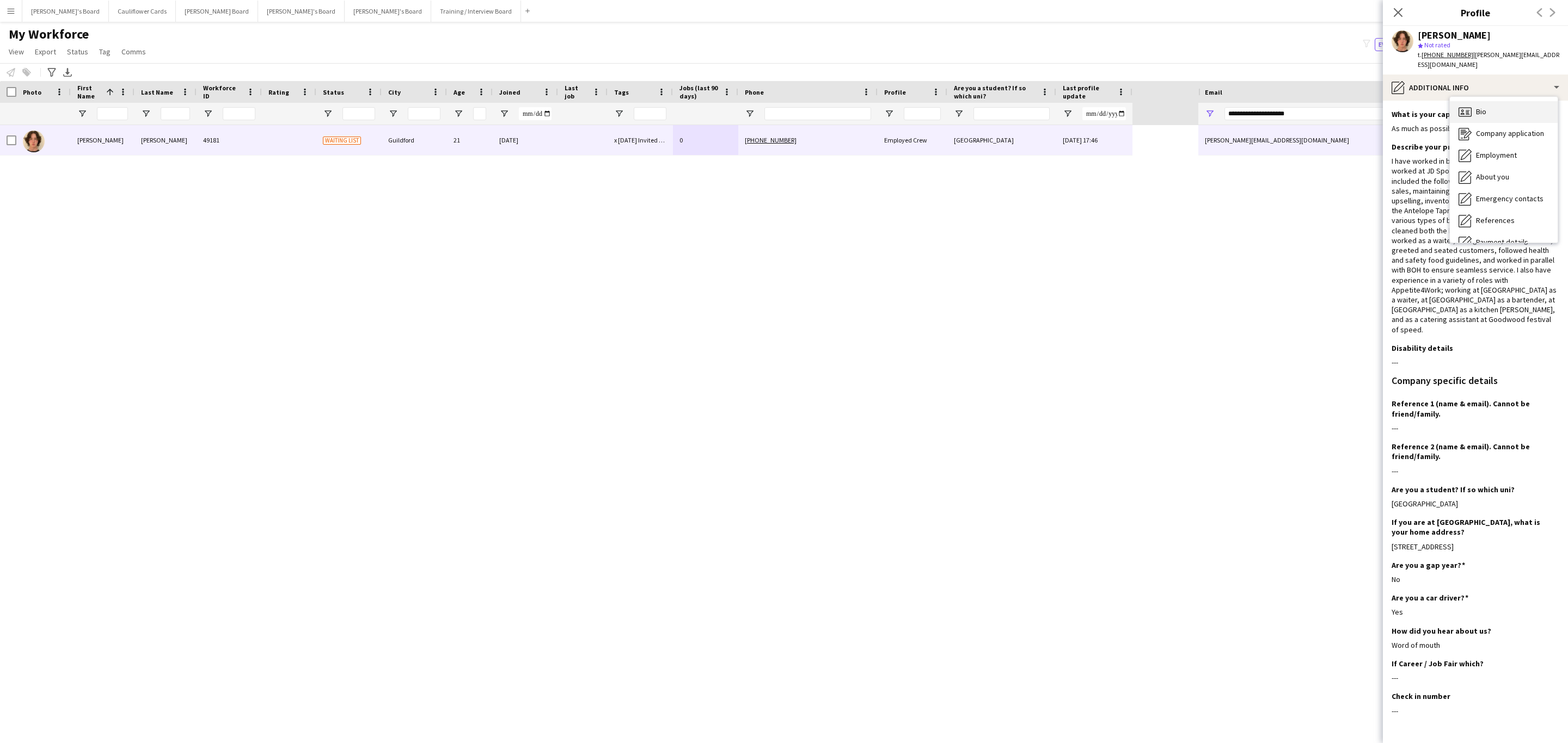
click at [1498, 109] on div "Bio Bio" at bounding box center [1503, 112] width 108 height 22
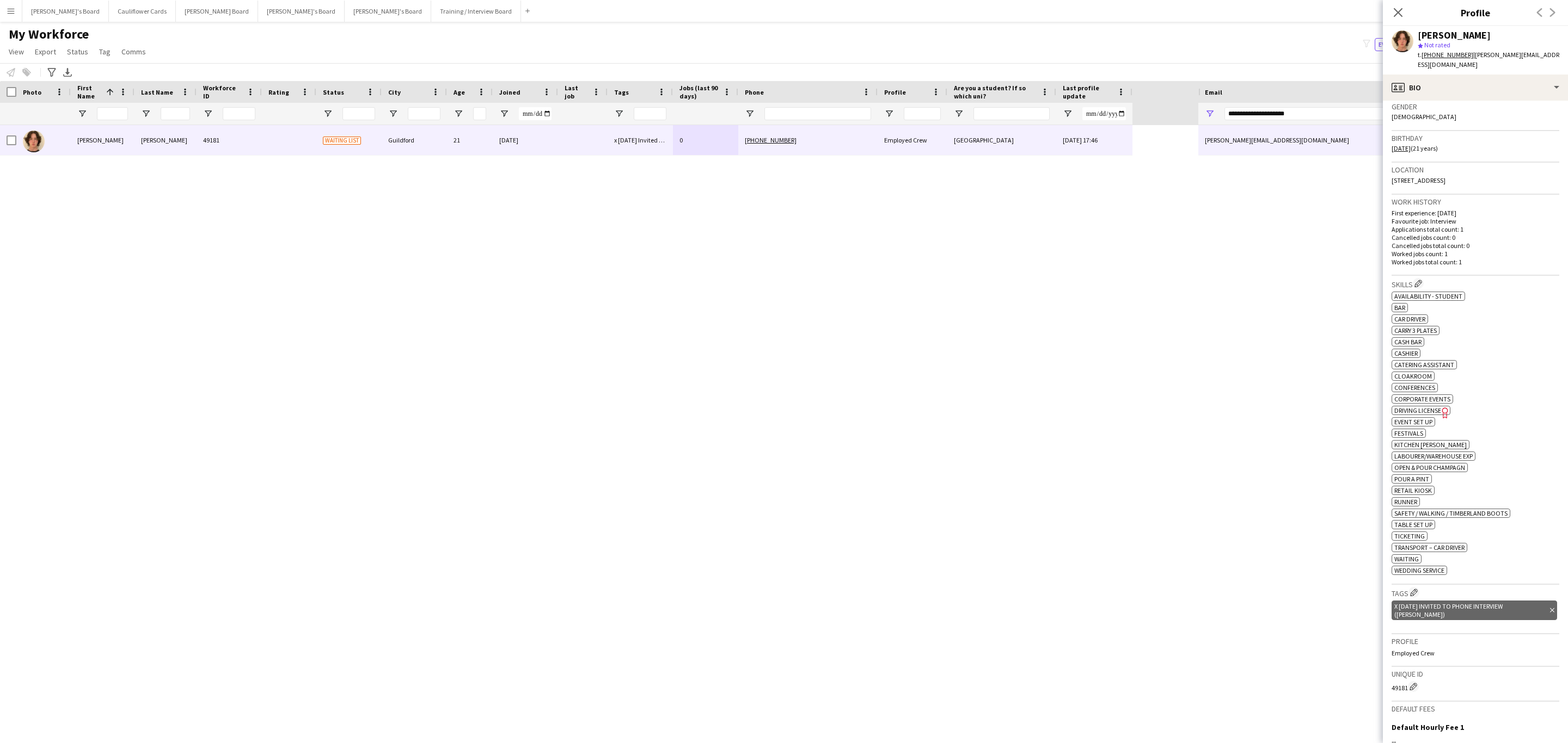
scroll to position [174, 0]
click at [1395, 8] on icon "Close pop-in" at bounding box center [1397, 12] width 11 height 11
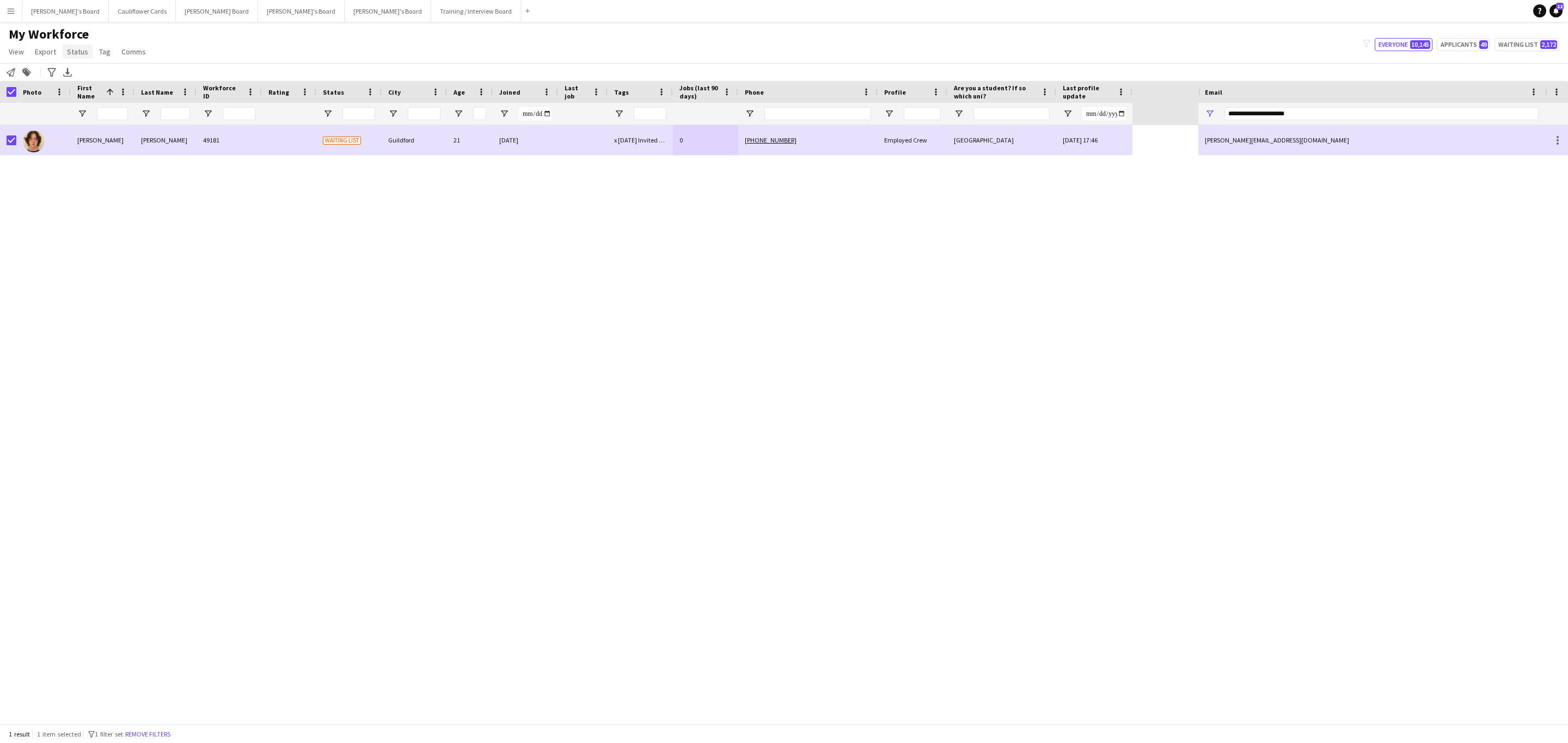
click at [77, 45] on link "Status" at bounding box center [78, 52] width 30 height 14
click at [89, 68] on link "Edit" at bounding box center [101, 75] width 76 height 23
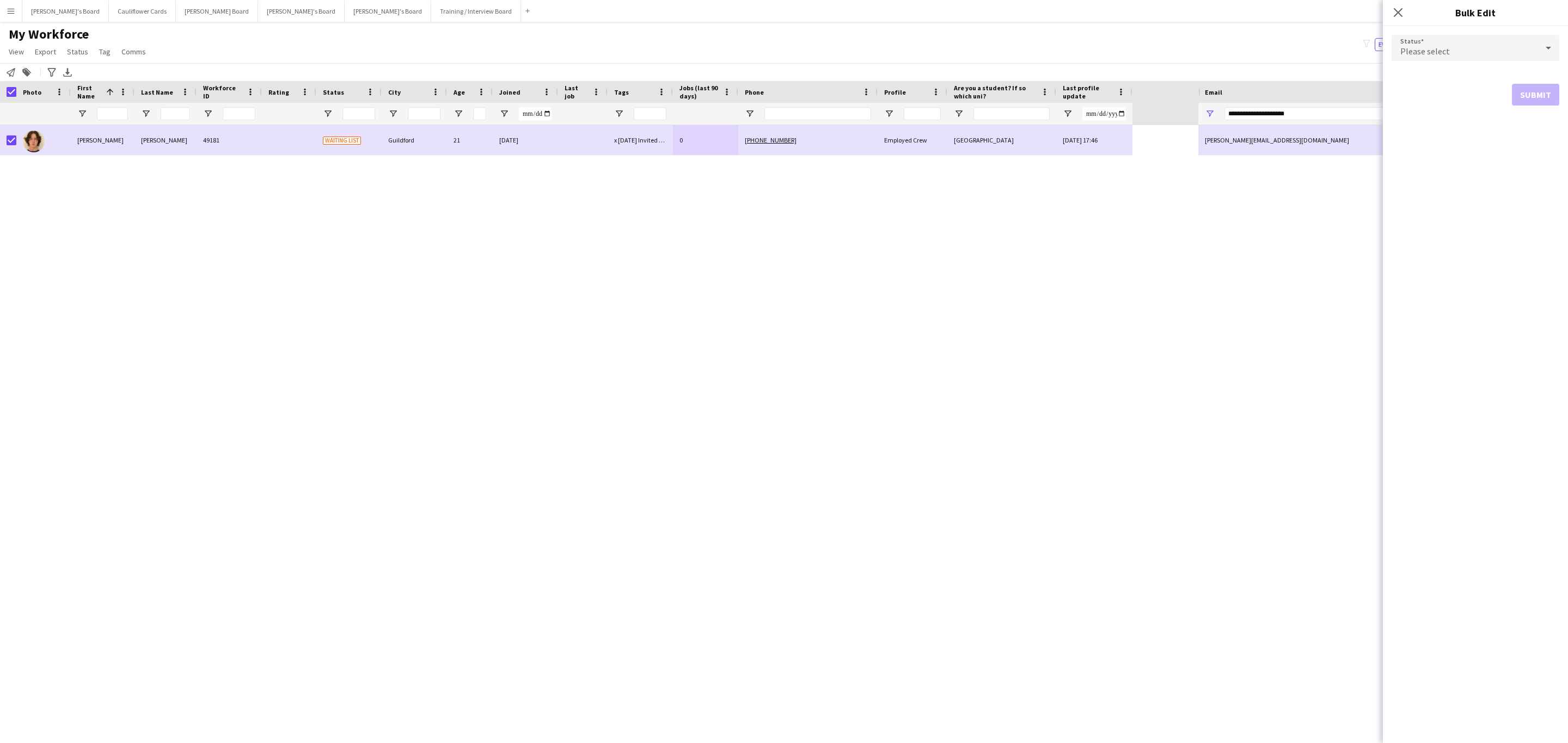
click at [1467, 35] on div "Status Please select" at bounding box center [1475, 48] width 168 height 27
click at [1457, 49] on div "Please select" at bounding box center [1464, 48] width 146 height 26
click at [1411, 73] on span "Active" at bounding box center [1475, 78] width 150 height 11
click at [1529, 131] on button "Submit" at bounding box center [1535, 132] width 47 height 22
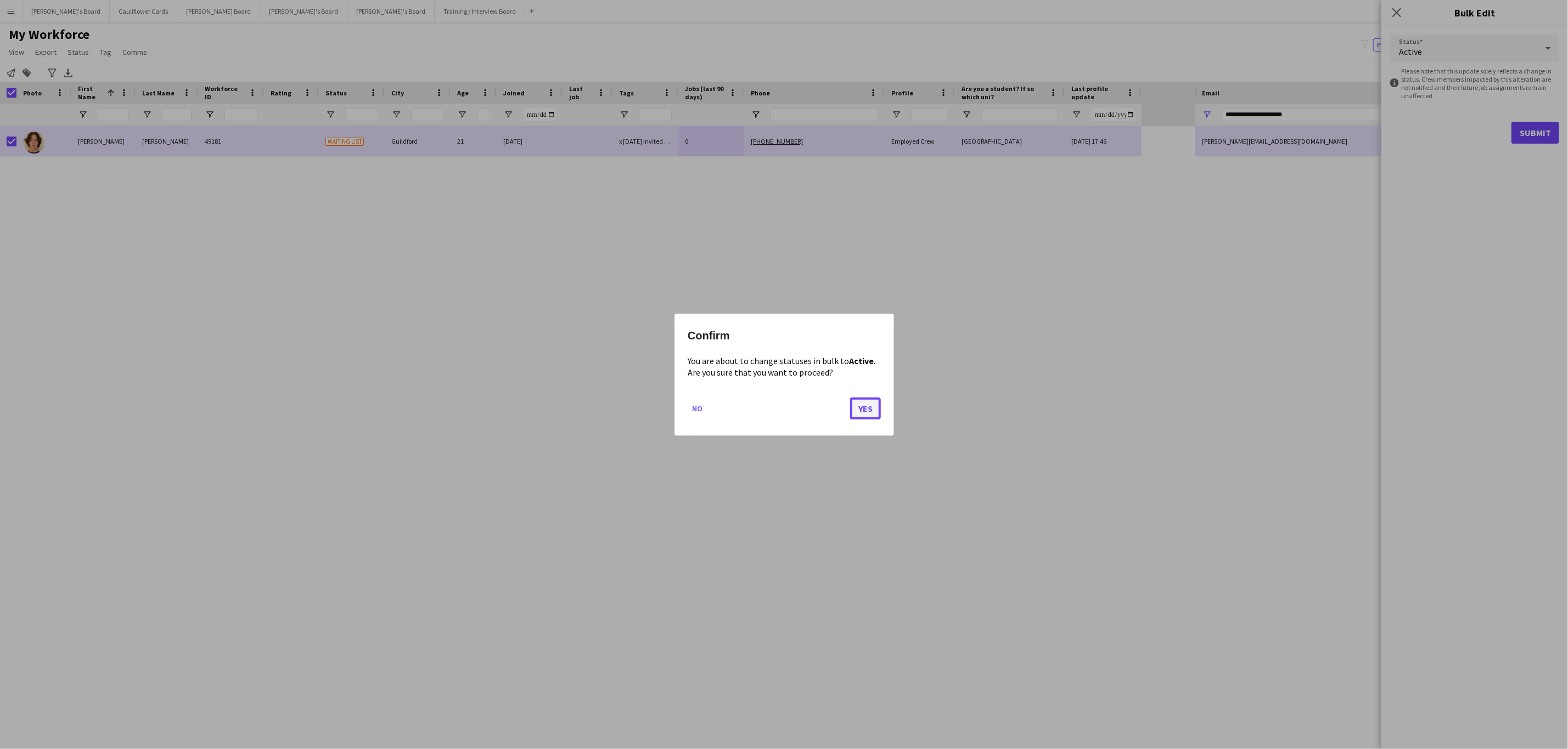
click at [861, 412] on button "Yes" at bounding box center [865, 408] width 31 height 22
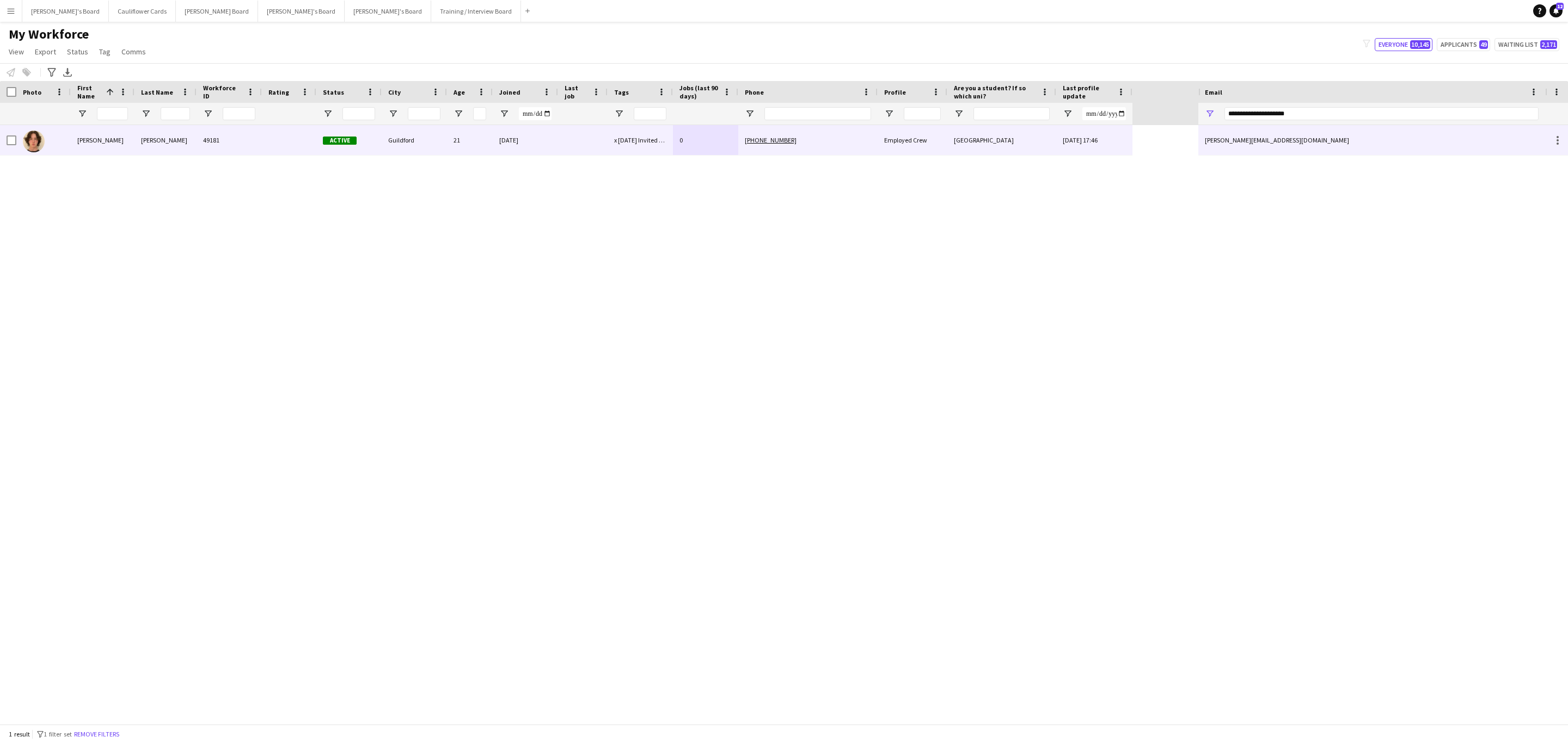
click at [268, 134] on div at bounding box center [289, 140] width 55 height 30
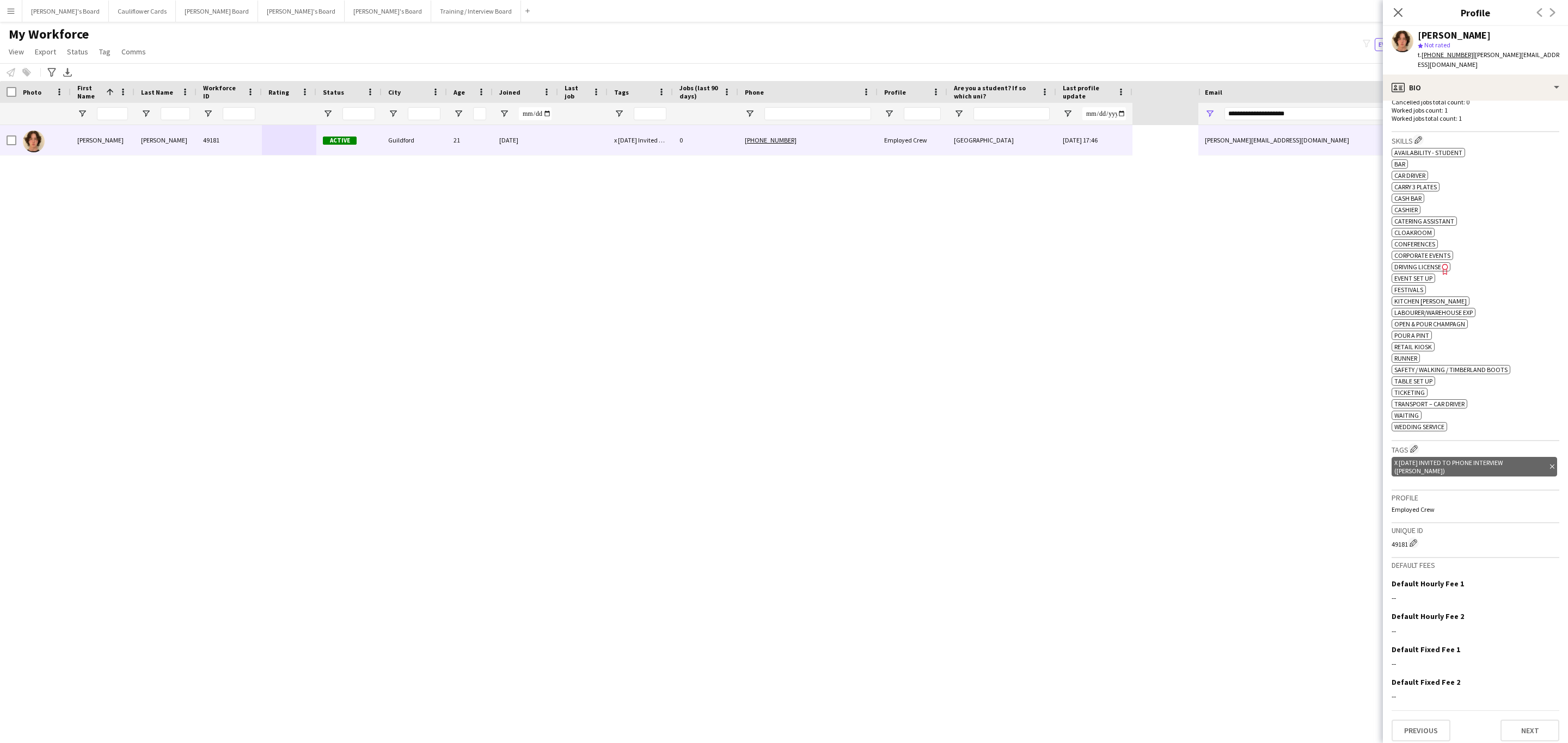
scroll to position [317, 0]
click at [1550, 467] on icon at bounding box center [1552, 467] width 4 height 4
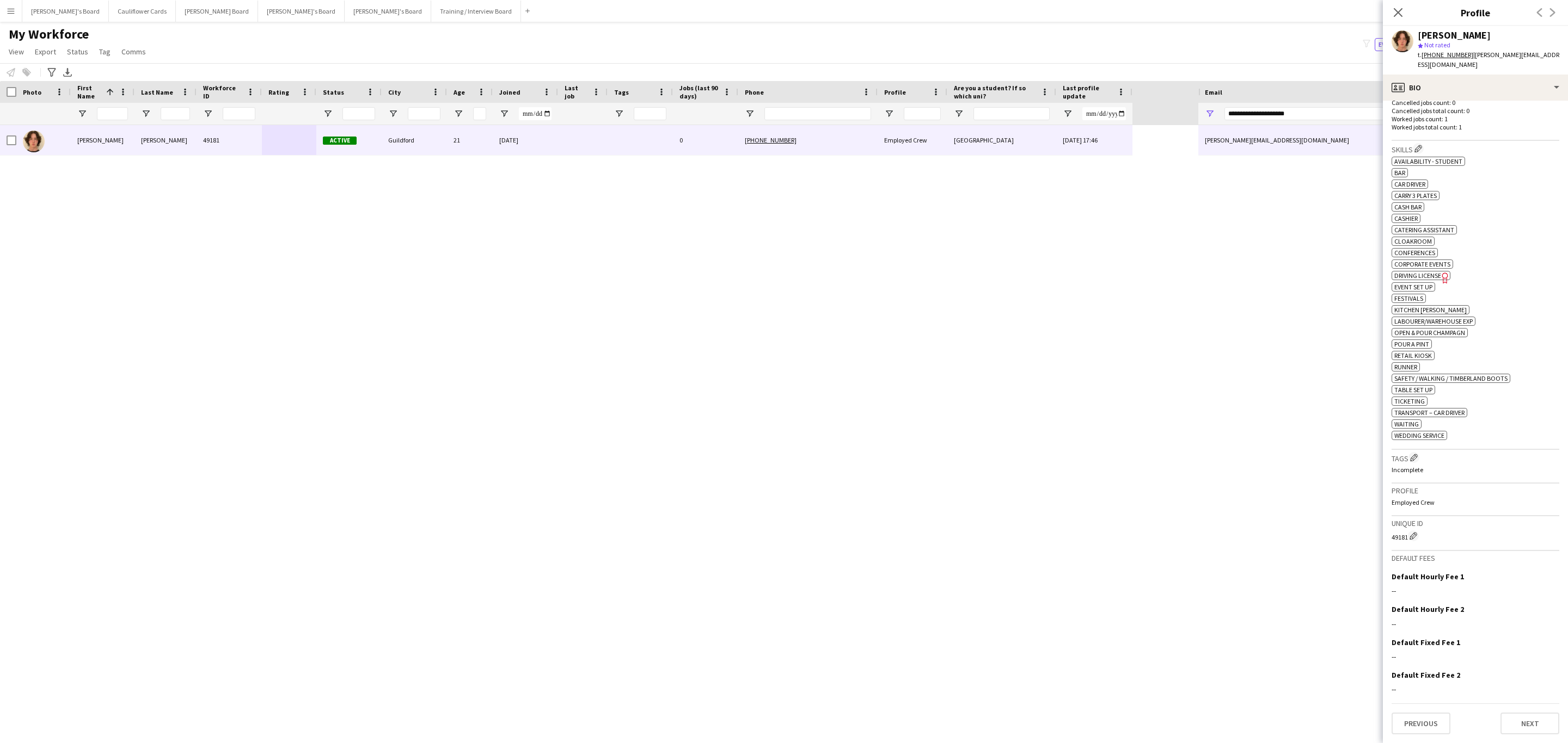
scroll to position [309, 0]
click at [1415, 456] on app-icon "Edit crew company tags" at bounding box center [1413, 457] width 7 height 7
click at [1282, 90] on input "text" at bounding box center [1290, 86] width 155 height 27
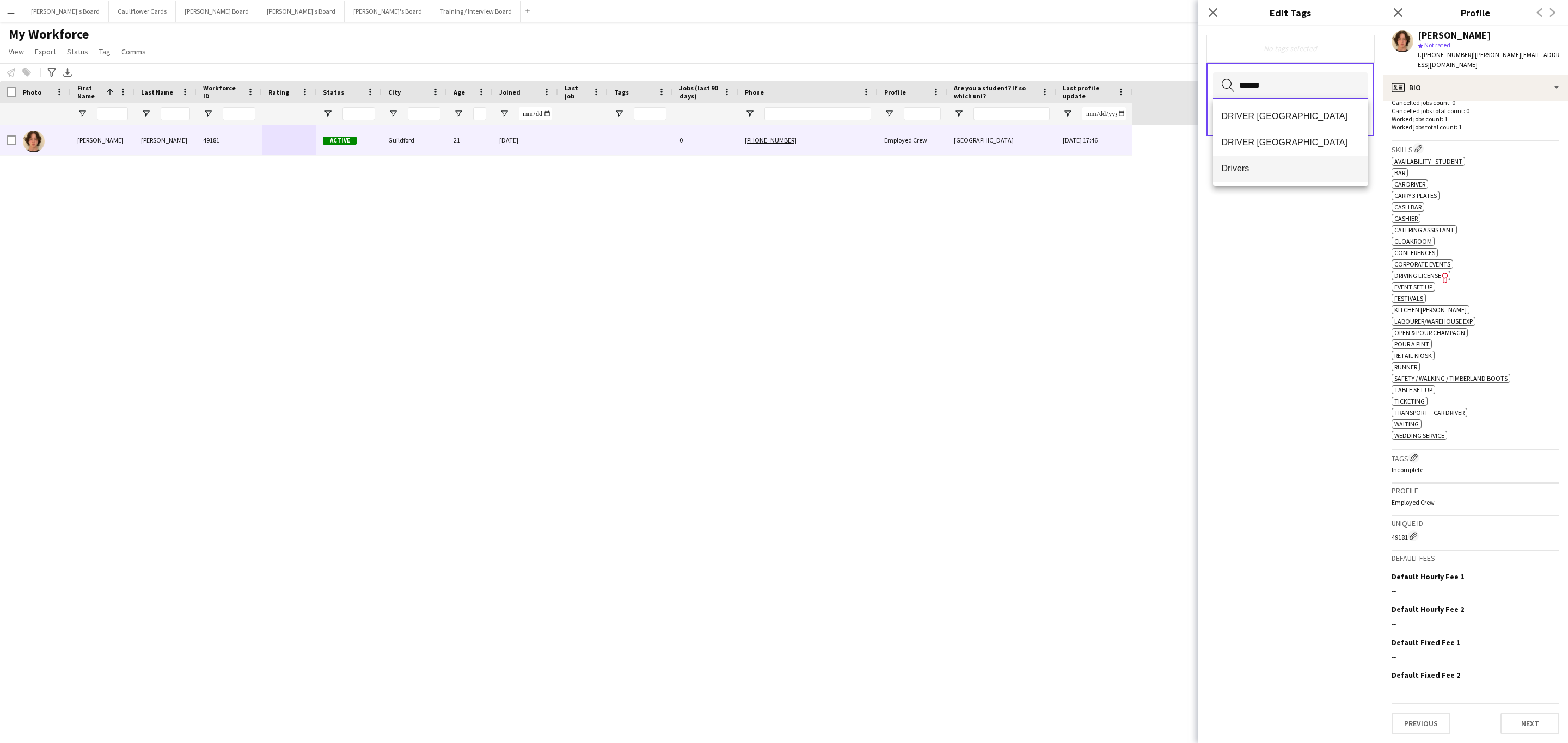
type input "******"
click at [1251, 161] on mat-option "Drivers" at bounding box center [1290, 169] width 155 height 26
click at [1290, 275] on div "Drivers Remove Search by tag name Save" at bounding box center [1290, 384] width 185 height 717
click at [1356, 123] on button "Save" at bounding box center [1354, 119] width 25 height 17
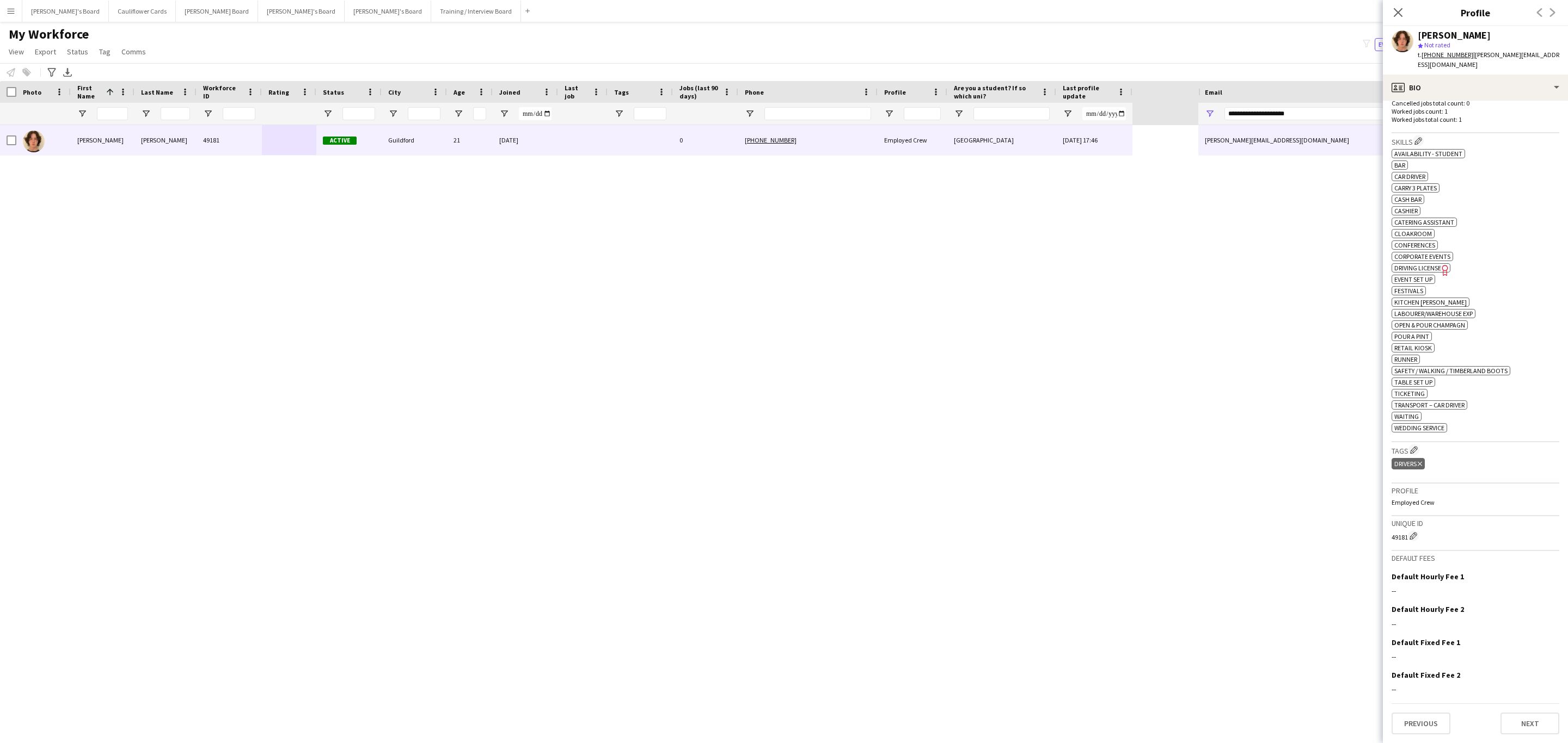
scroll to position [0, 0]
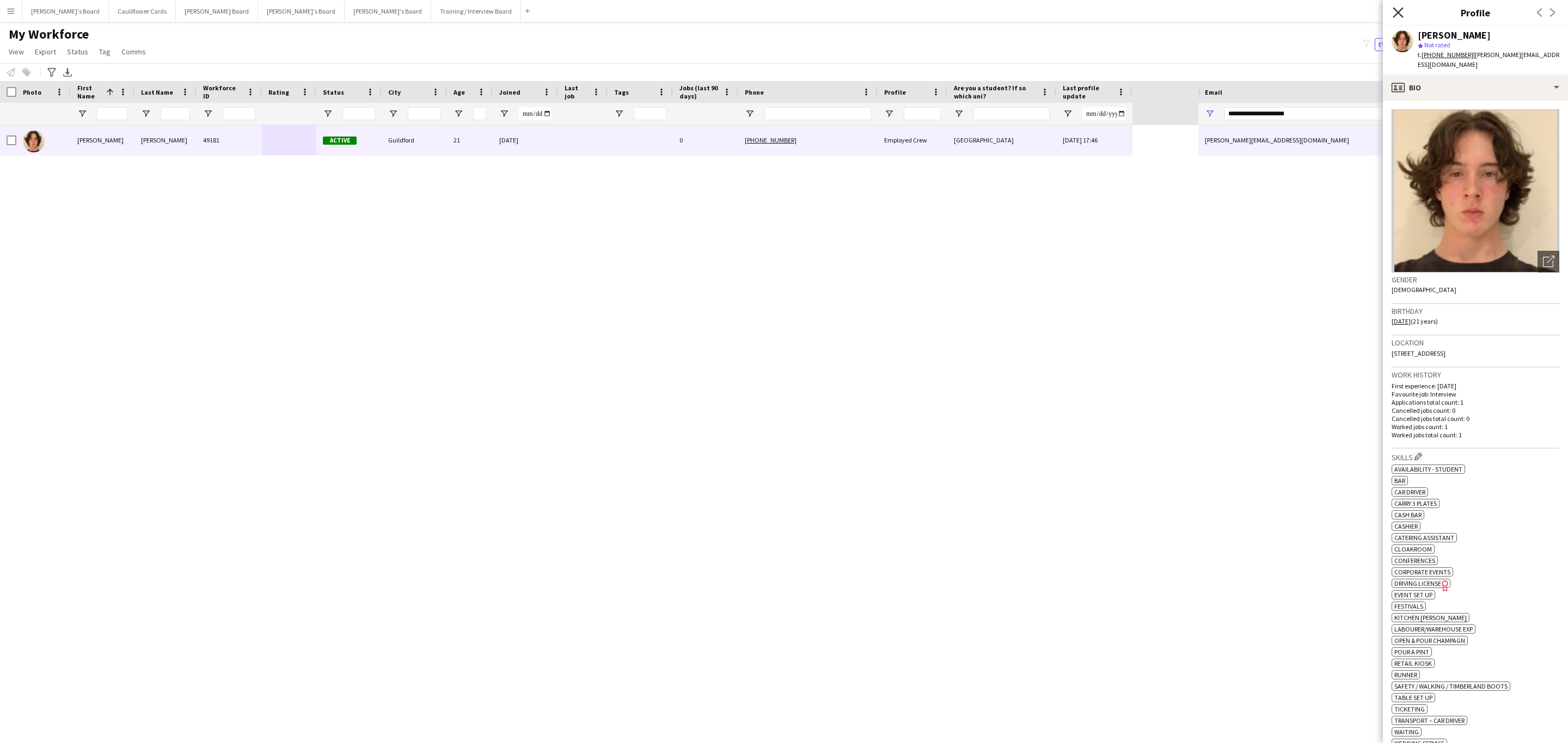
click at [1395, 10] on icon at bounding box center [1397, 12] width 11 height 11
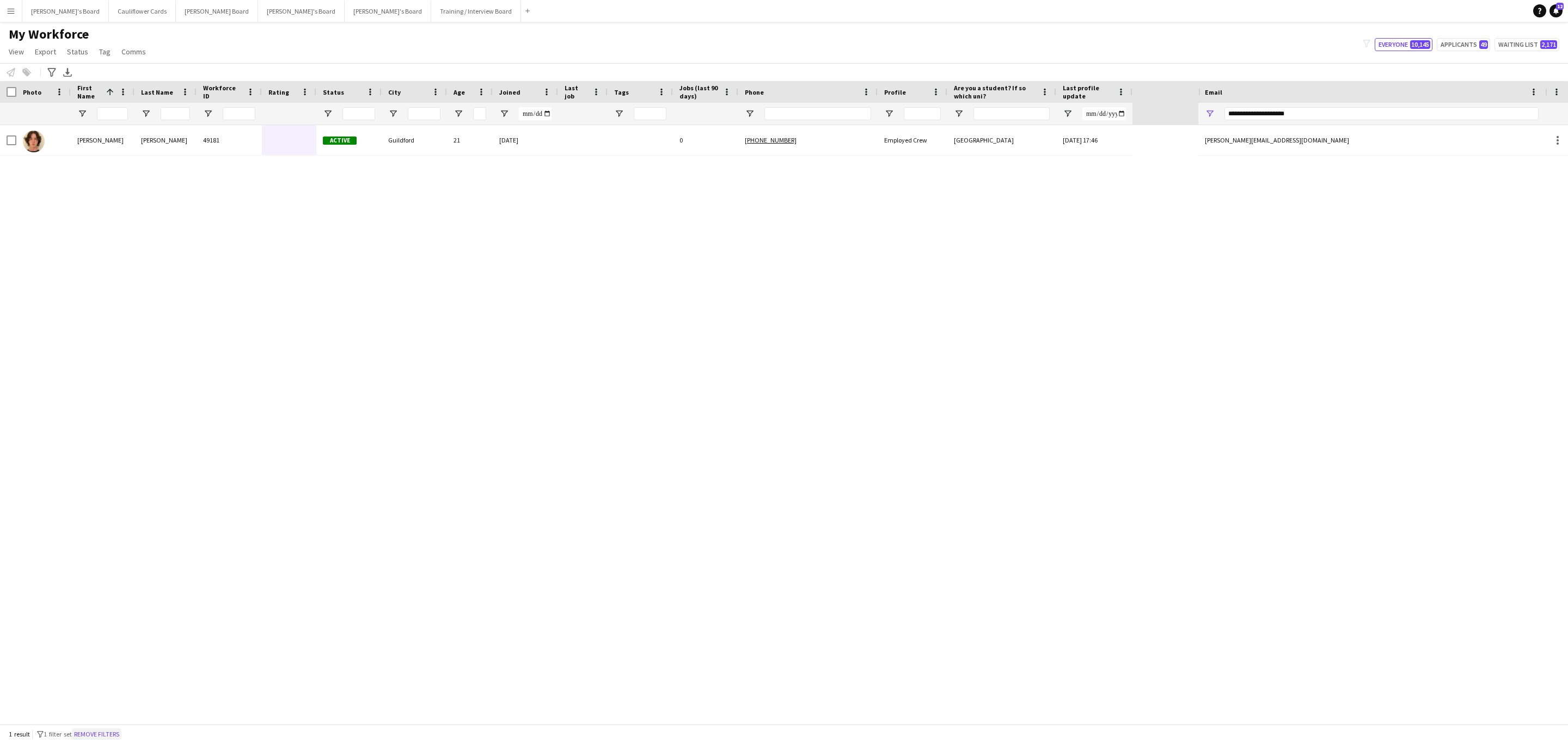
click at [105, 732] on button "Remove filters" at bounding box center [97, 734] width 50 height 12
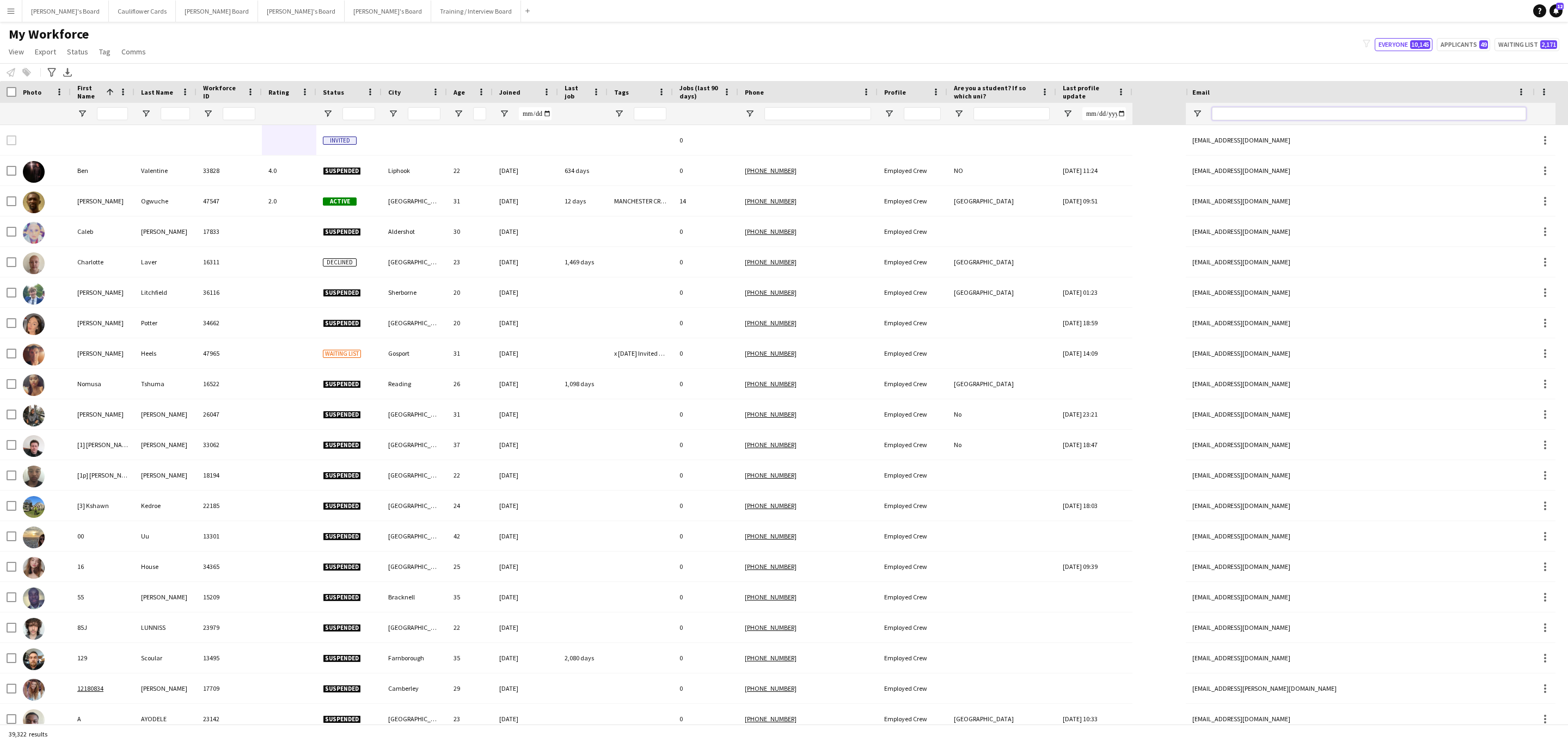
click at [1349, 120] on input "Email Filter Input" at bounding box center [1369, 114] width 314 height 13
paste input "**********"
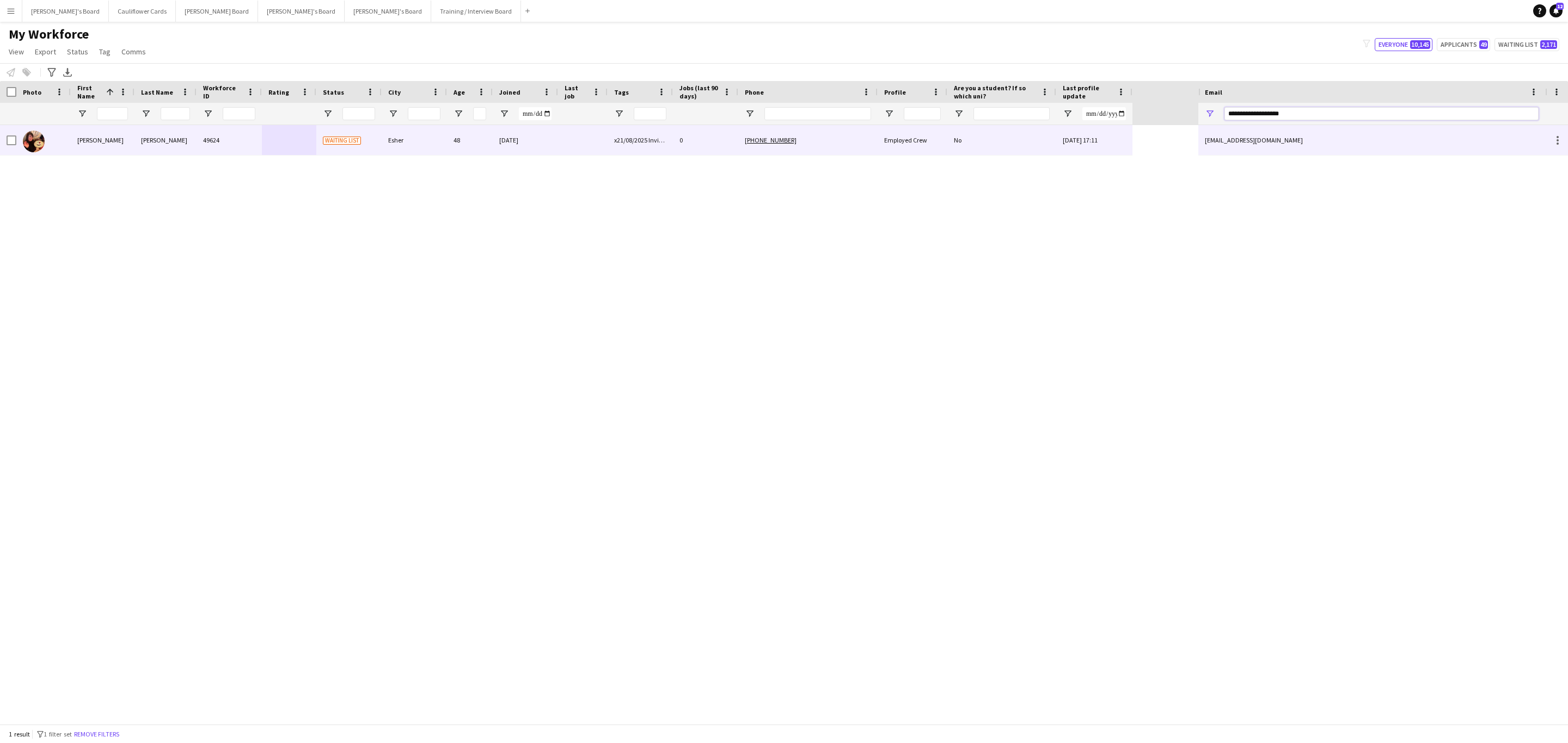
type input "**********"
click at [830, 138] on div "+4407905928686" at bounding box center [808, 140] width 139 height 30
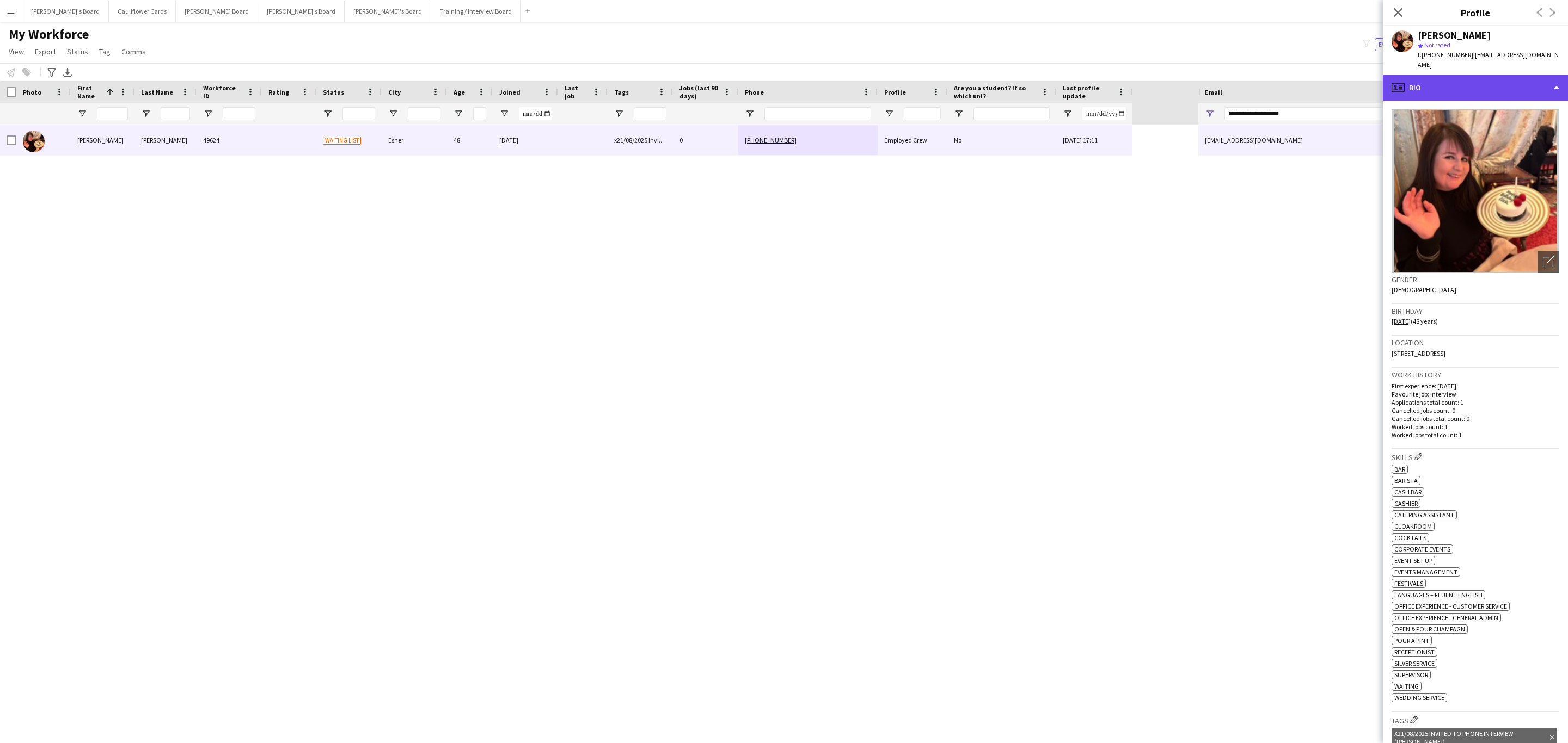
click at [1485, 74] on div "profile Bio" at bounding box center [1475, 88] width 185 height 26
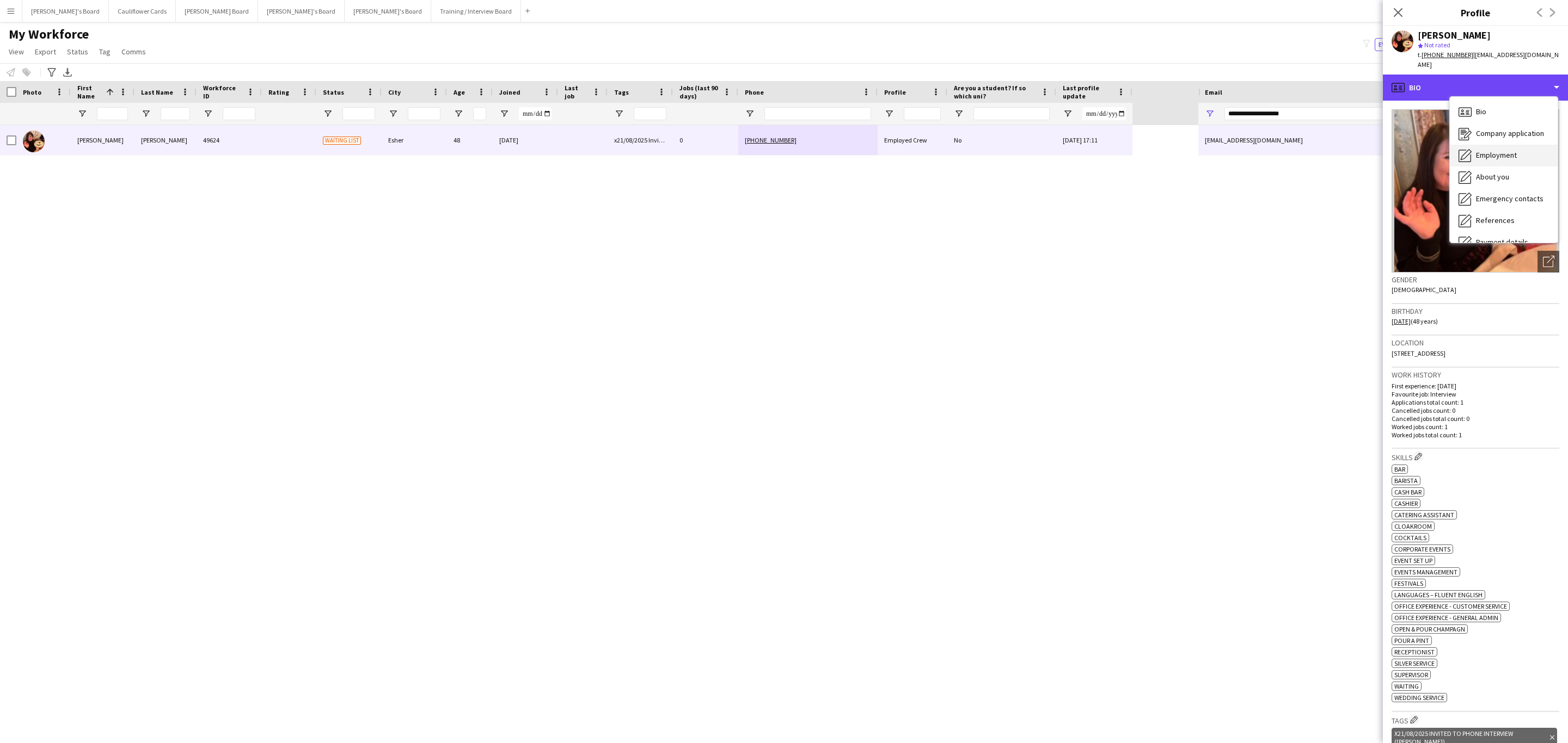
scroll to position [145, 0]
click at [1494, 223] on span "Calendar" at bounding box center [1490, 228] width 29 height 10
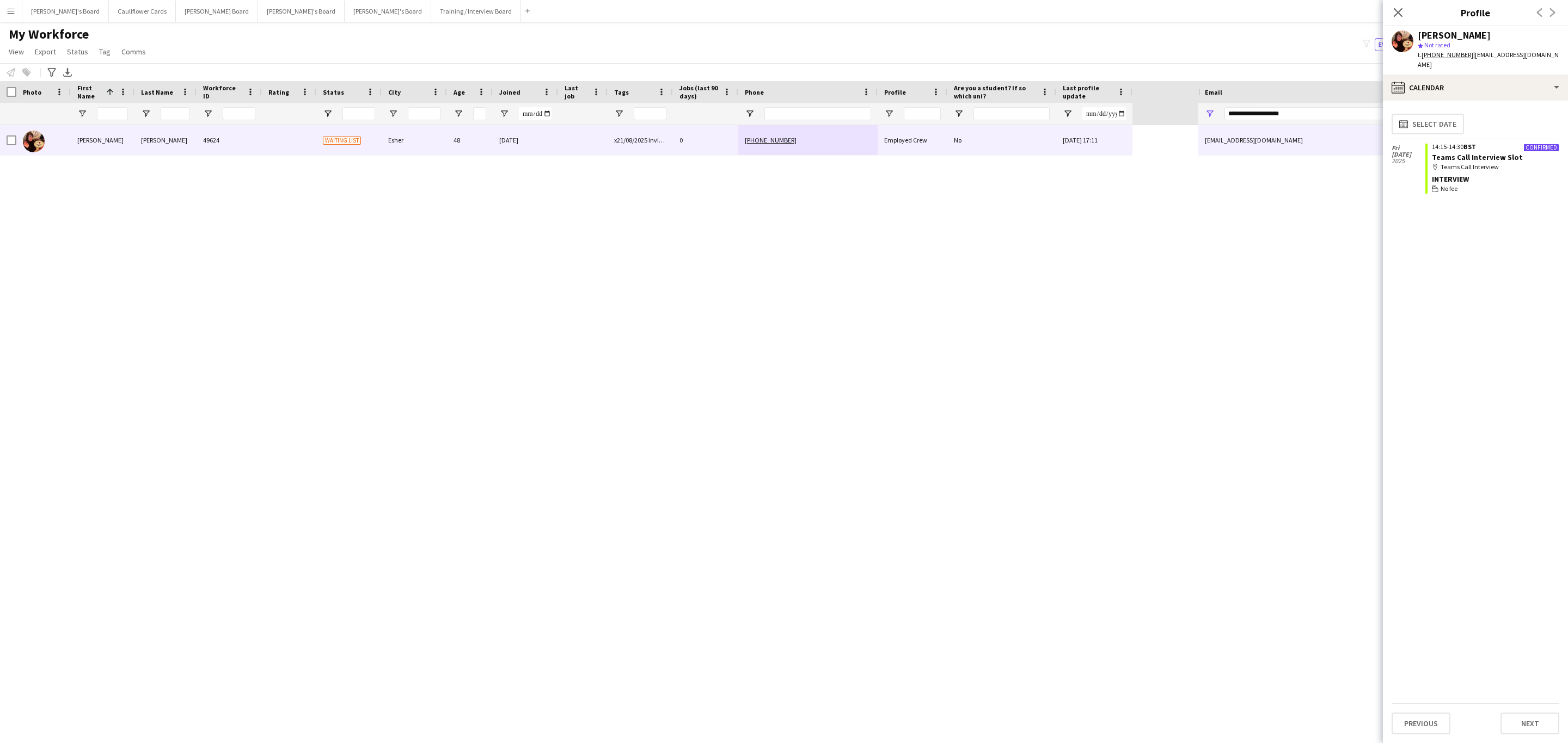
click at [1498, 101] on app-calendar-tab "calendar-full Select date Fri 22 Aug 2025 Confirmed 14:15-14:30 BST Teams Call …" at bounding box center [1475, 421] width 185 height 642
click at [1498, 84] on div "calendar-full Calendar" at bounding box center [1475, 88] width 185 height 26
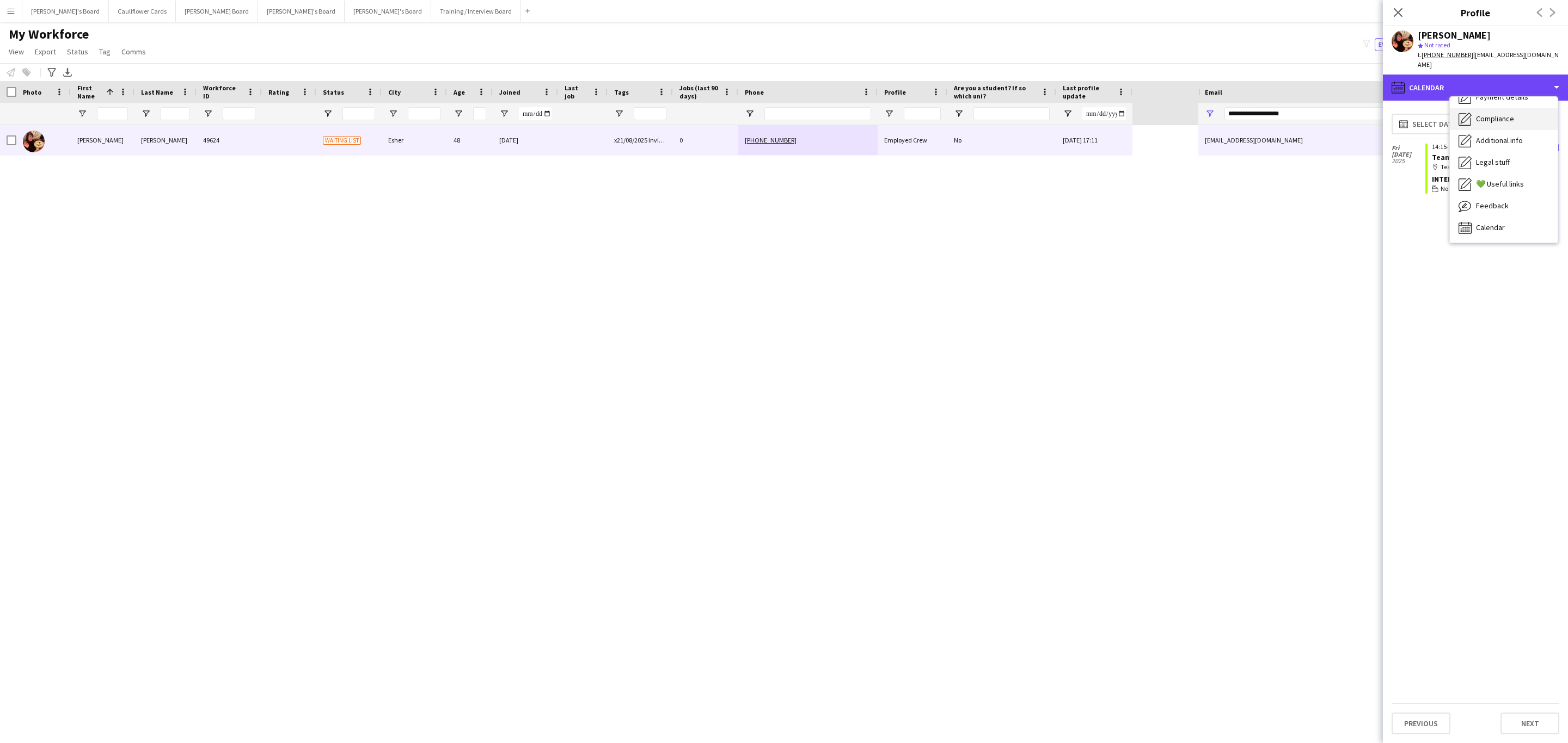
scroll to position [104, 0]
click at [1493, 178] on div "Additional info Additional info" at bounding box center [1503, 182] width 108 height 22
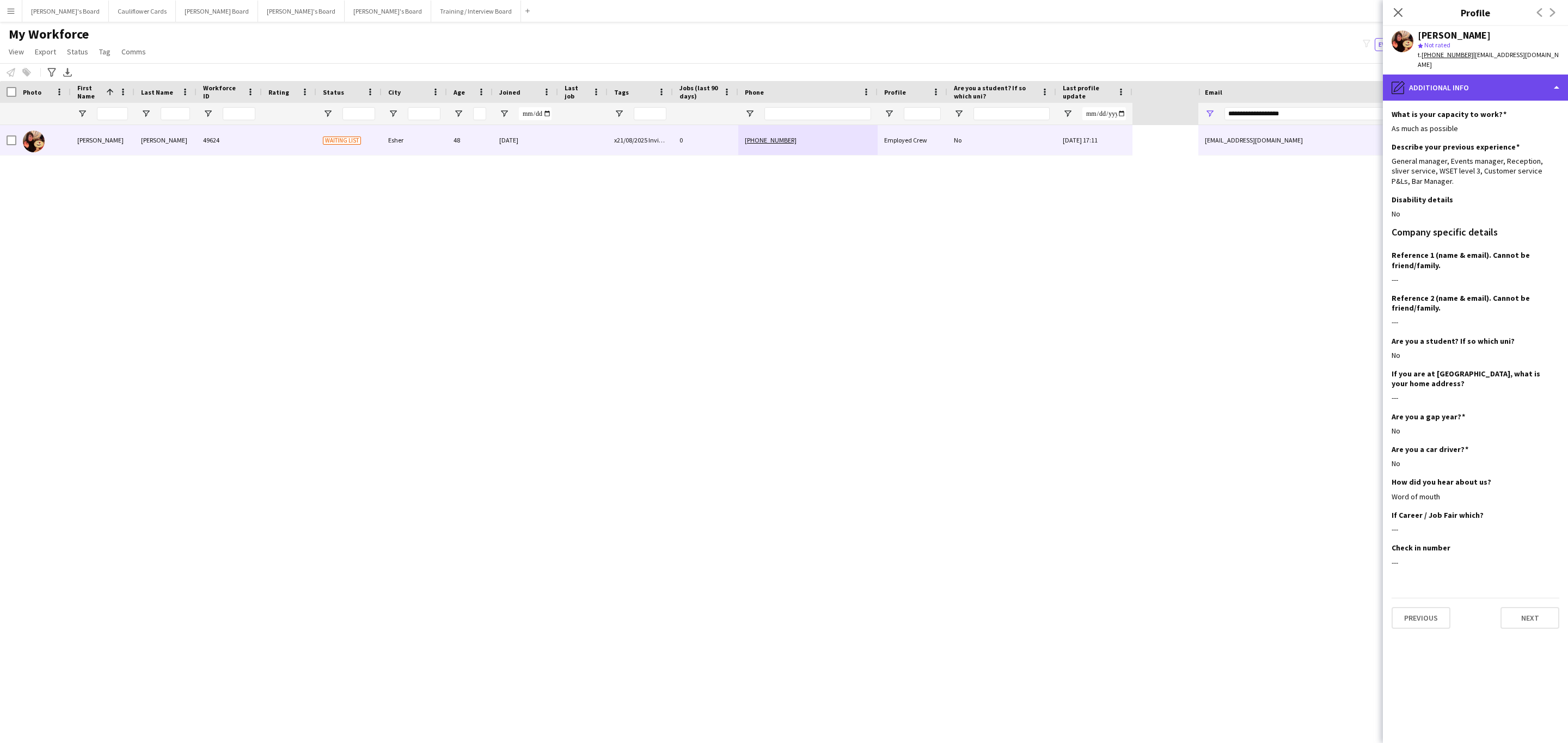
click at [1484, 79] on div "pencil4 Additional info" at bounding box center [1475, 88] width 185 height 26
click at [1511, 194] on span "Additional info" at bounding box center [1499, 199] width 47 height 10
click at [1495, 84] on div "pencil4 Additional info" at bounding box center [1475, 88] width 185 height 26
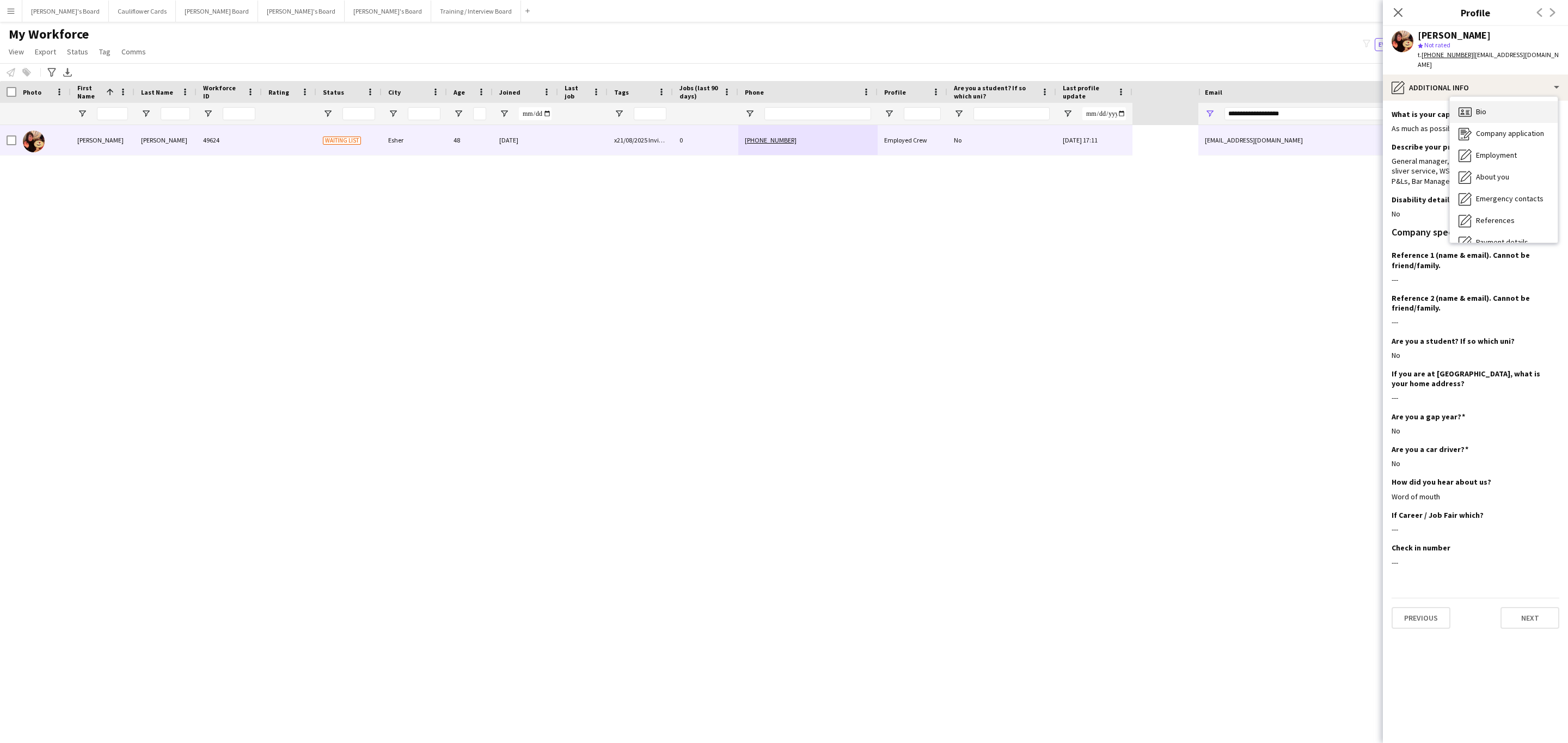
click at [1489, 101] on div "Bio Bio" at bounding box center [1503, 112] width 108 height 22
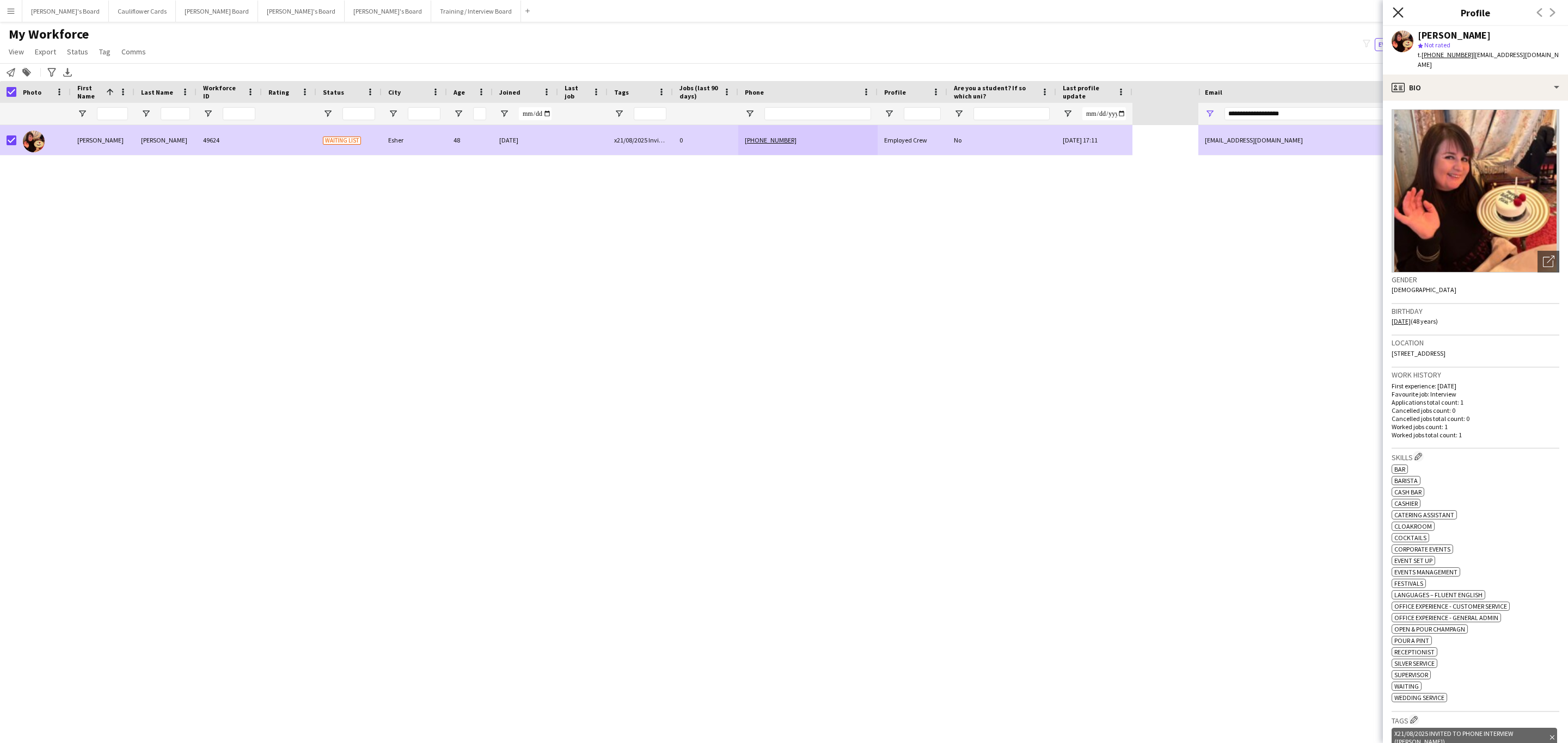
click at [1402, 16] on icon at bounding box center [1397, 12] width 11 height 11
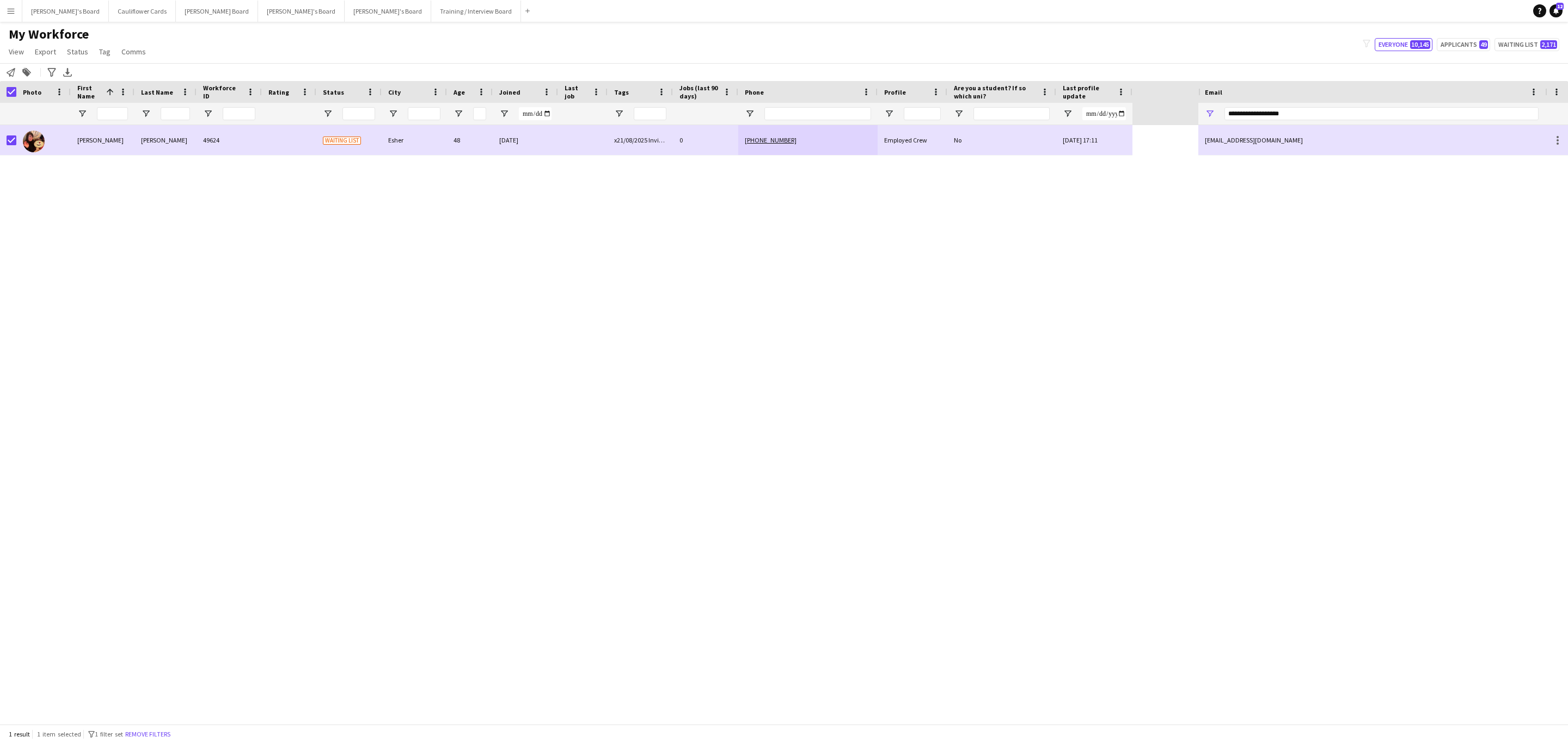
click at [73, 60] on app-page-menu "View Views Default view Compliance RTW Checks MANCHESTER Search UNI New view Up…" at bounding box center [78, 52] width 156 height 20
click at [73, 54] on span "Status" at bounding box center [78, 52] width 21 height 10
click at [89, 71] on link "Edit" at bounding box center [101, 75] width 76 height 23
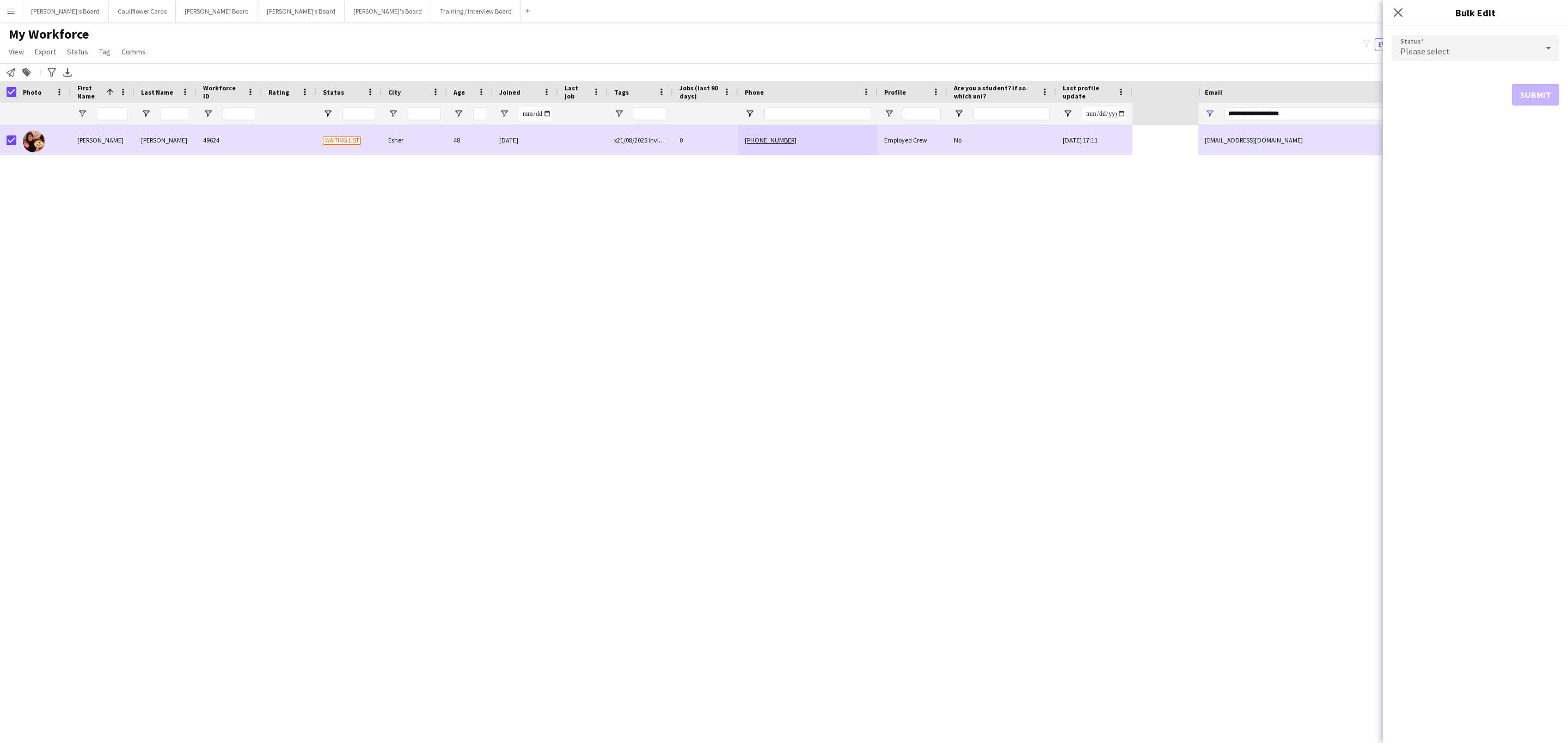
click at [1498, 39] on div "Please select" at bounding box center [1464, 48] width 146 height 26
click at [1439, 70] on mat-option "Active" at bounding box center [1475, 79] width 168 height 27
click at [1526, 135] on button "Submit" at bounding box center [1535, 132] width 47 height 22
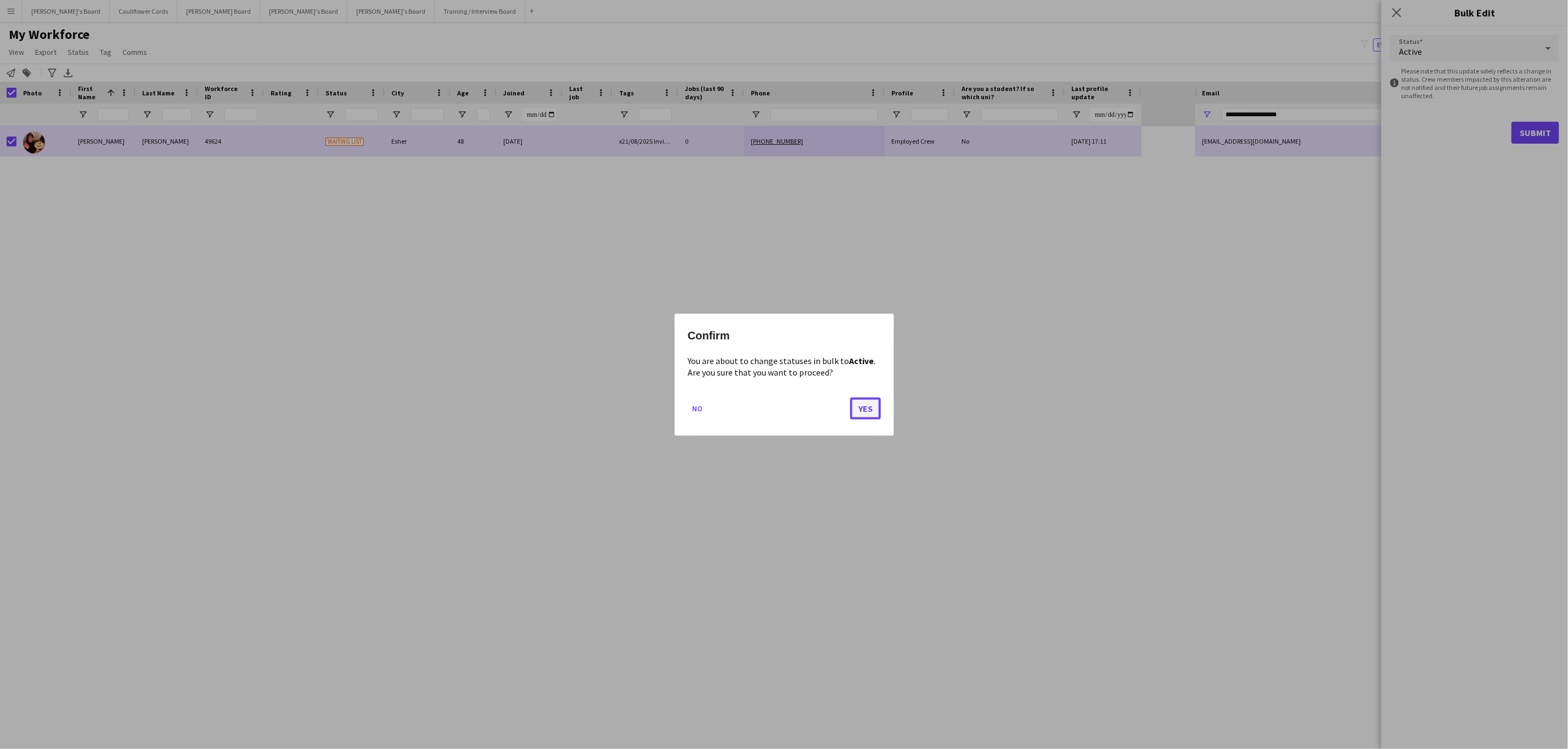
click at [859, 403] on button "Yes" at bounding box center [865, 408] width 31 height 22
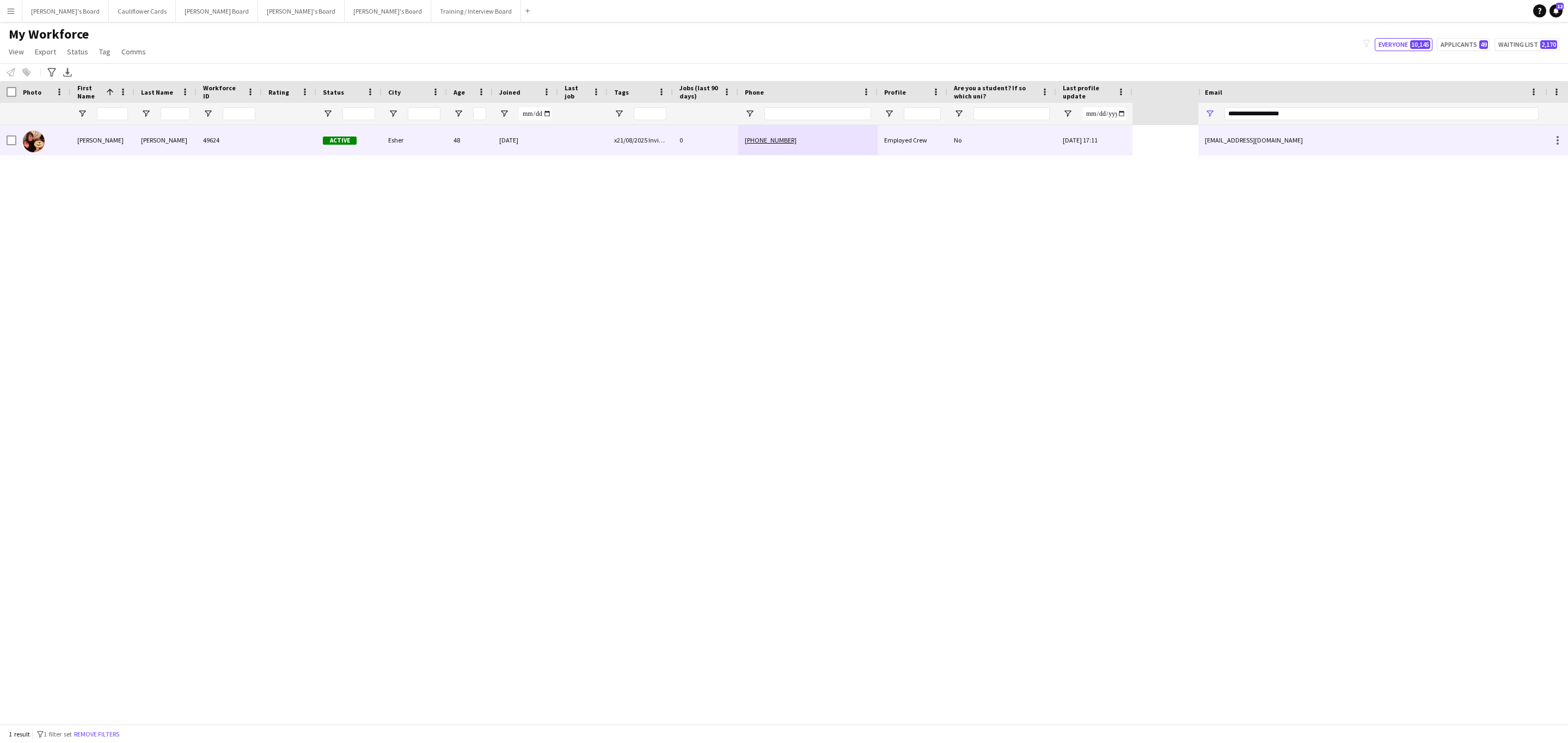
click at [222, 138] on div "49624" at bounding box center [229, 140] width 65 height 30
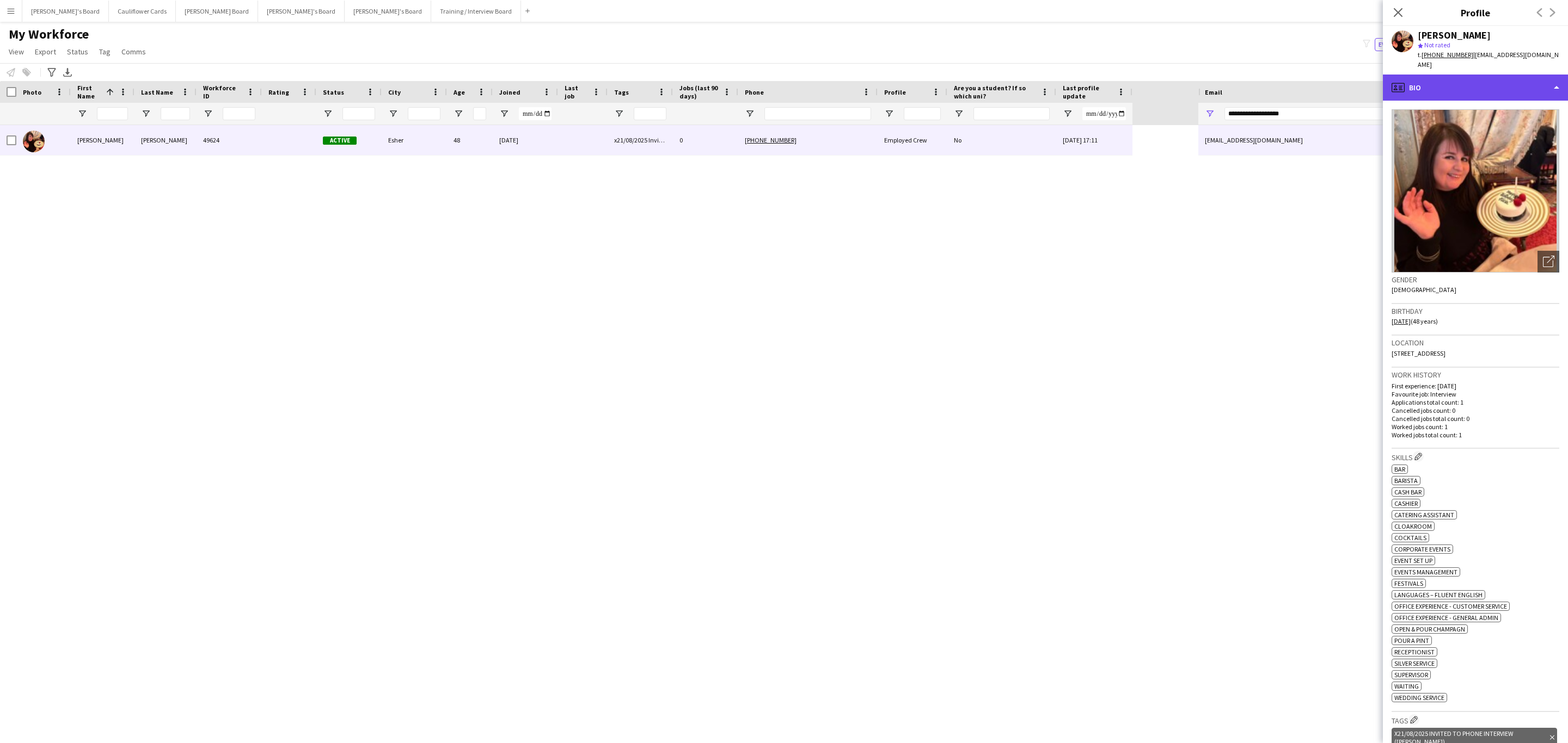
click at [1499, 86] on div "profile Bio" at bounding box center [1475, 88] width 185 height 26
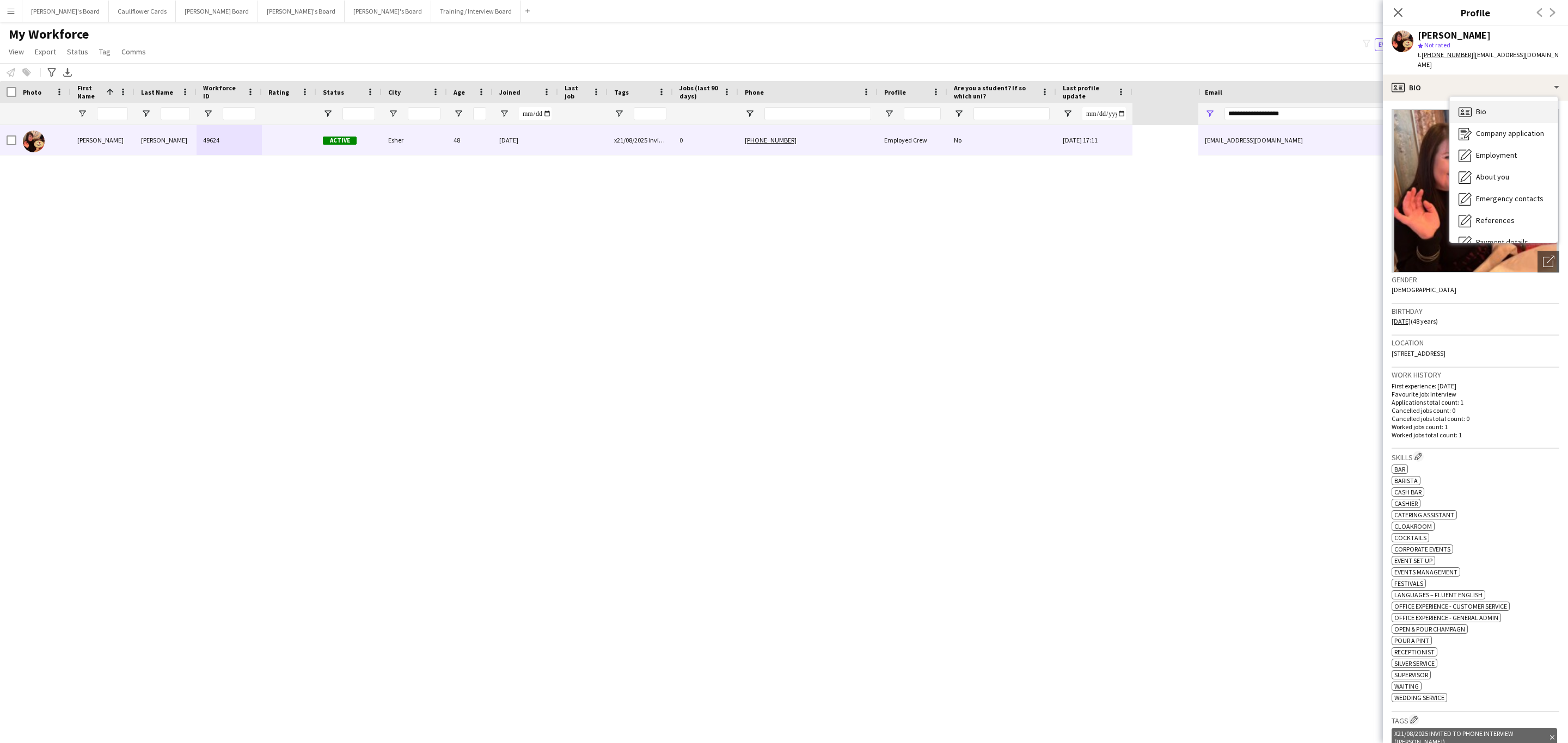
click at [1491, 105] on div "Bio Bio" at bounding box center [1503, 112] width 108 height 22
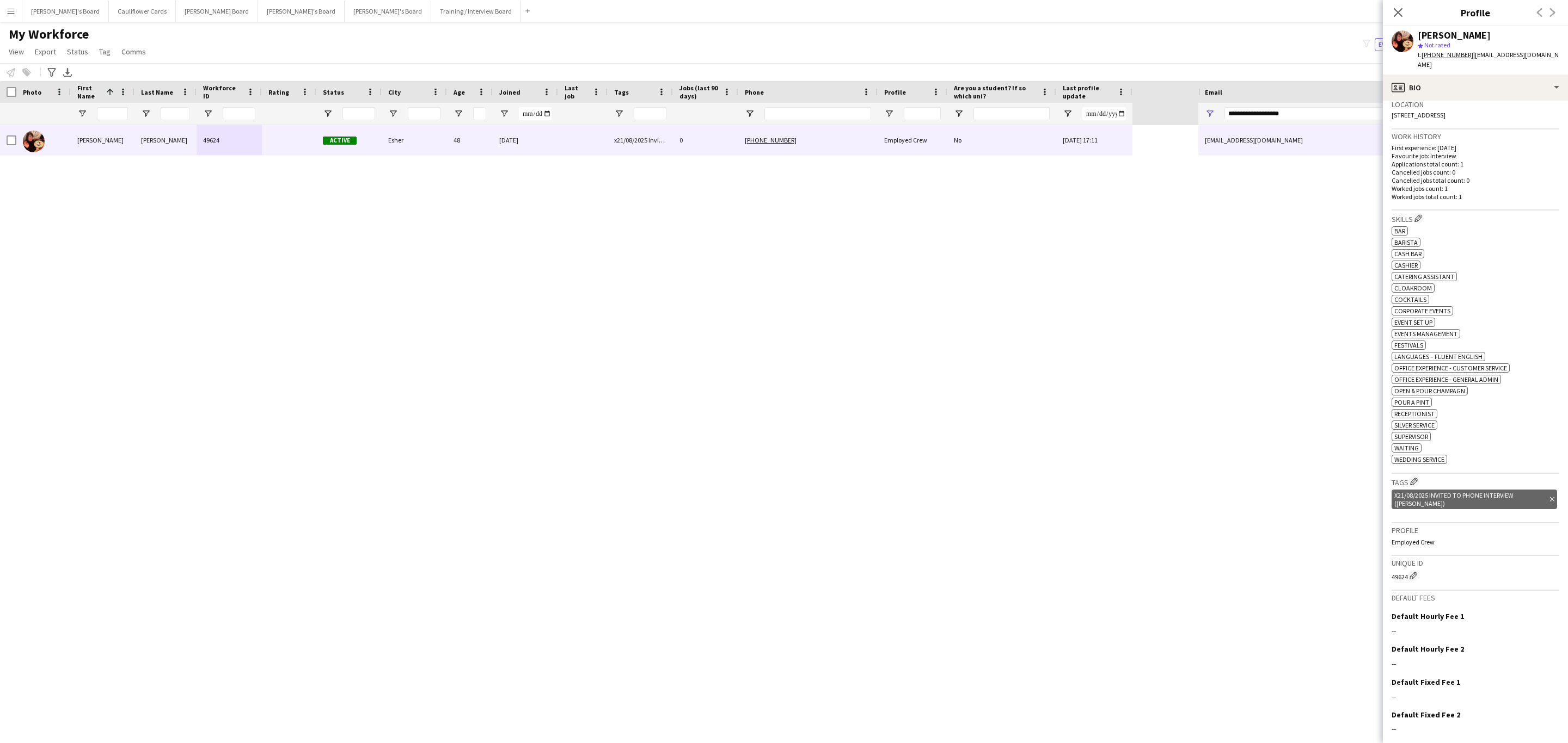
scroll to position [260, 0]
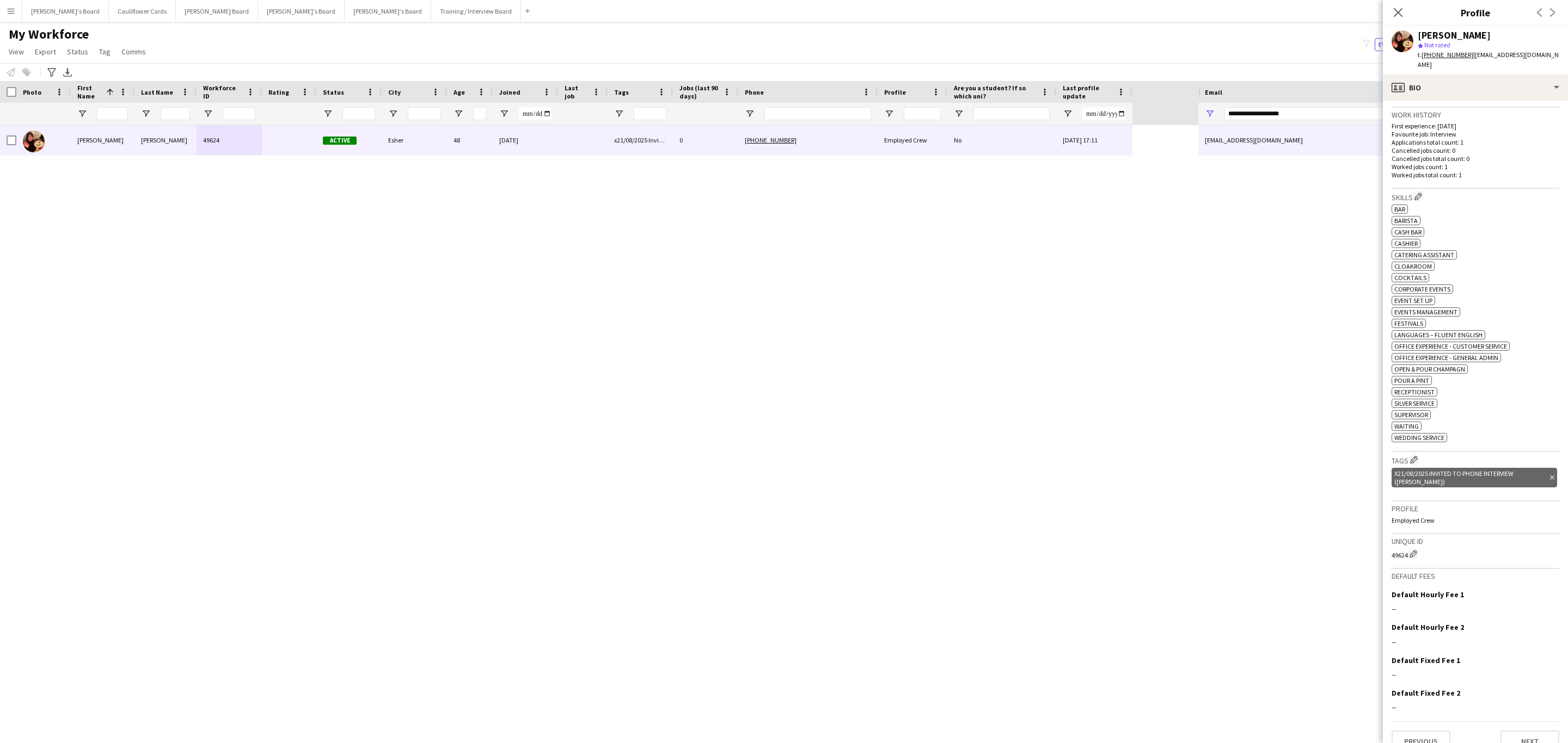
click at [1550, 474] on icon "Delete tag" at bounding box center [1552, 477] width 4 height 7
click at [1413, 461] on app-icon "Edit crew company tags" at bounding box center [1413, 460] width 7 height 7
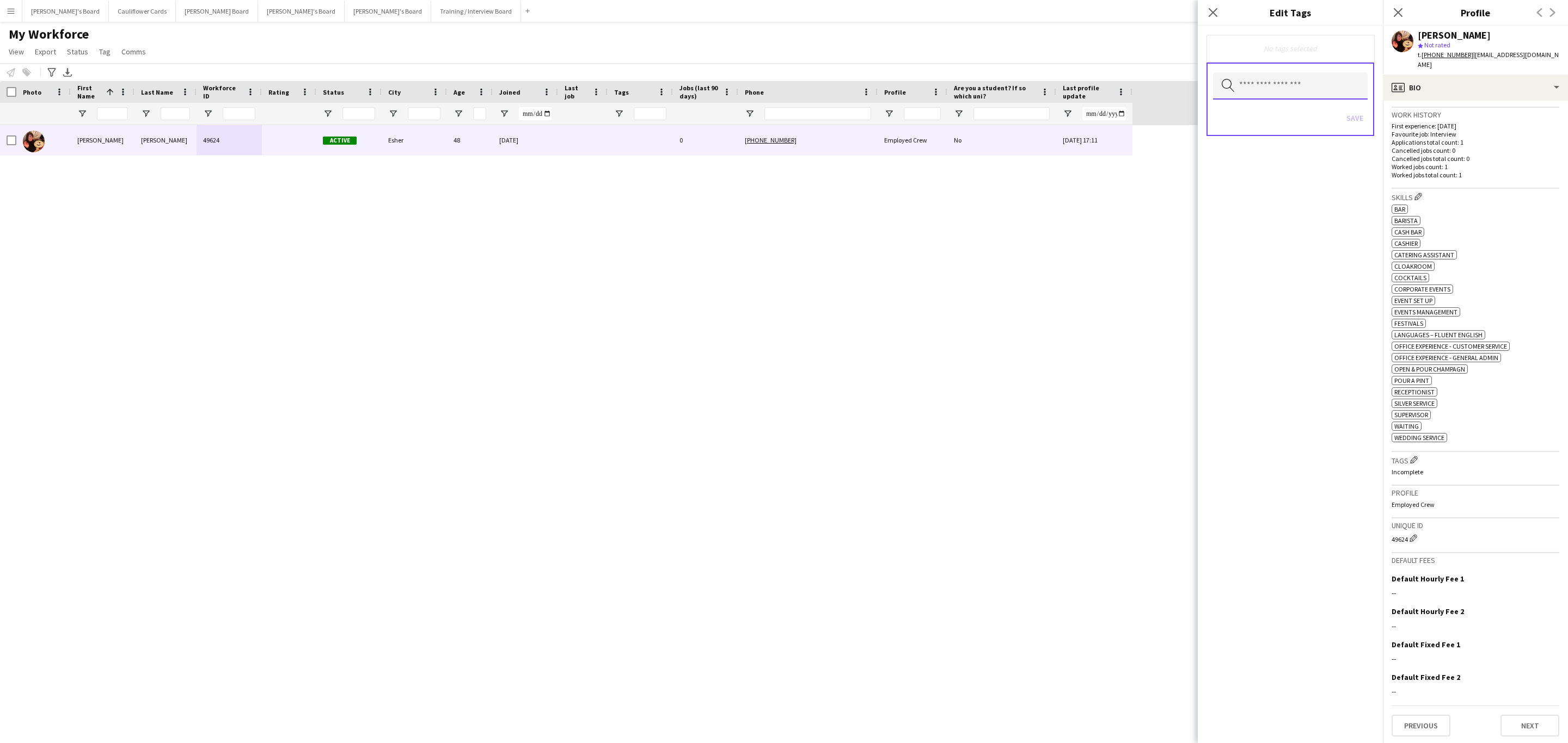
click at [1280, 91] on input "text" at bounding box center [1290, 86] width 155 height 27
click at [1276, 170] on span "Ascot Manager" at bounding box center [1290, 168] width 138 height 11
click at [1299, 313] on div "Ascot Manager Remove Search by tag name Save" at bounding box center [1290, 384] width 185 height 717
click at [1348, 121] on button "Save" at bounding box center [1354, 119] width 25 height 17
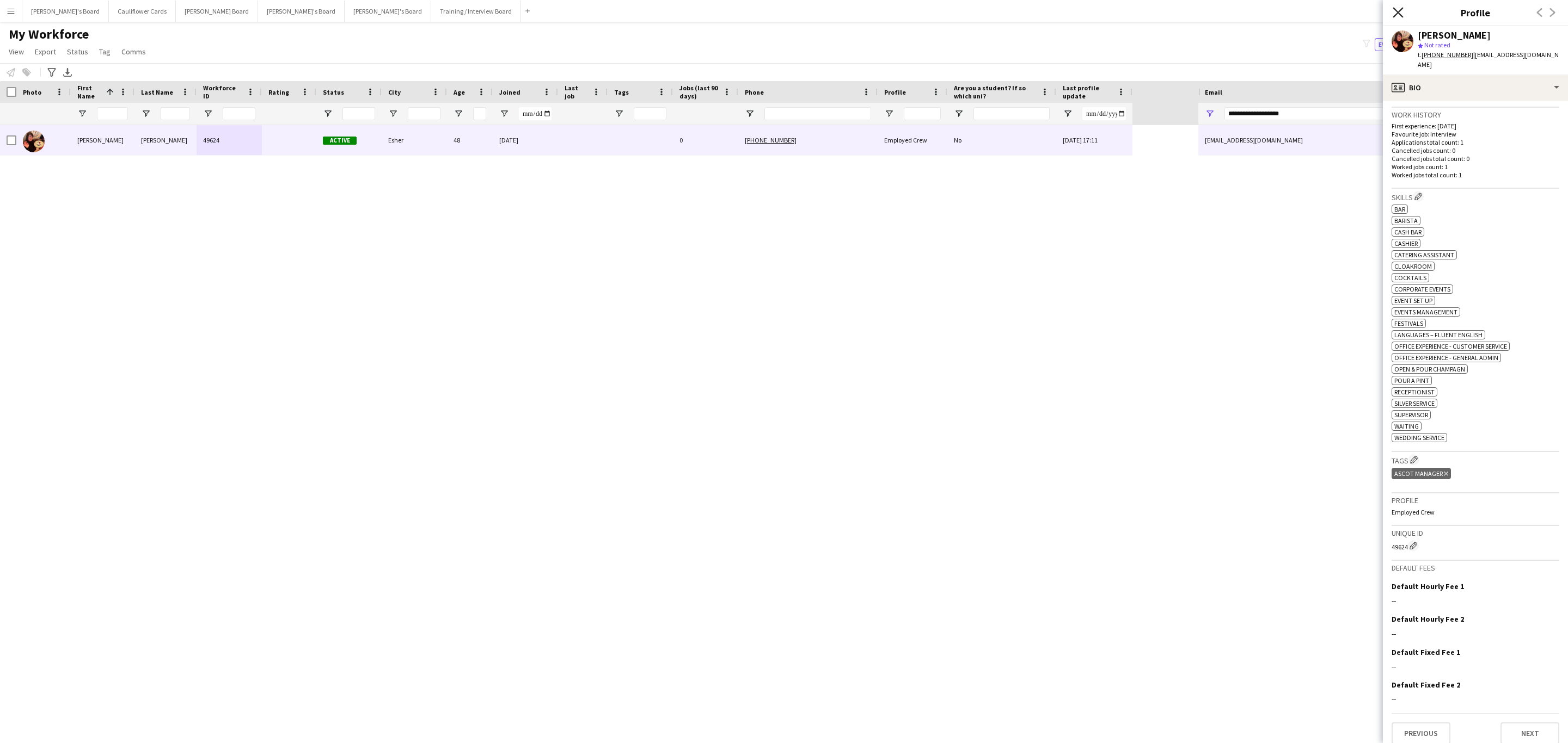
click at [1395, 7] on icon "Close pop-in" at bounding box center [1397, 12] width 11 height 11
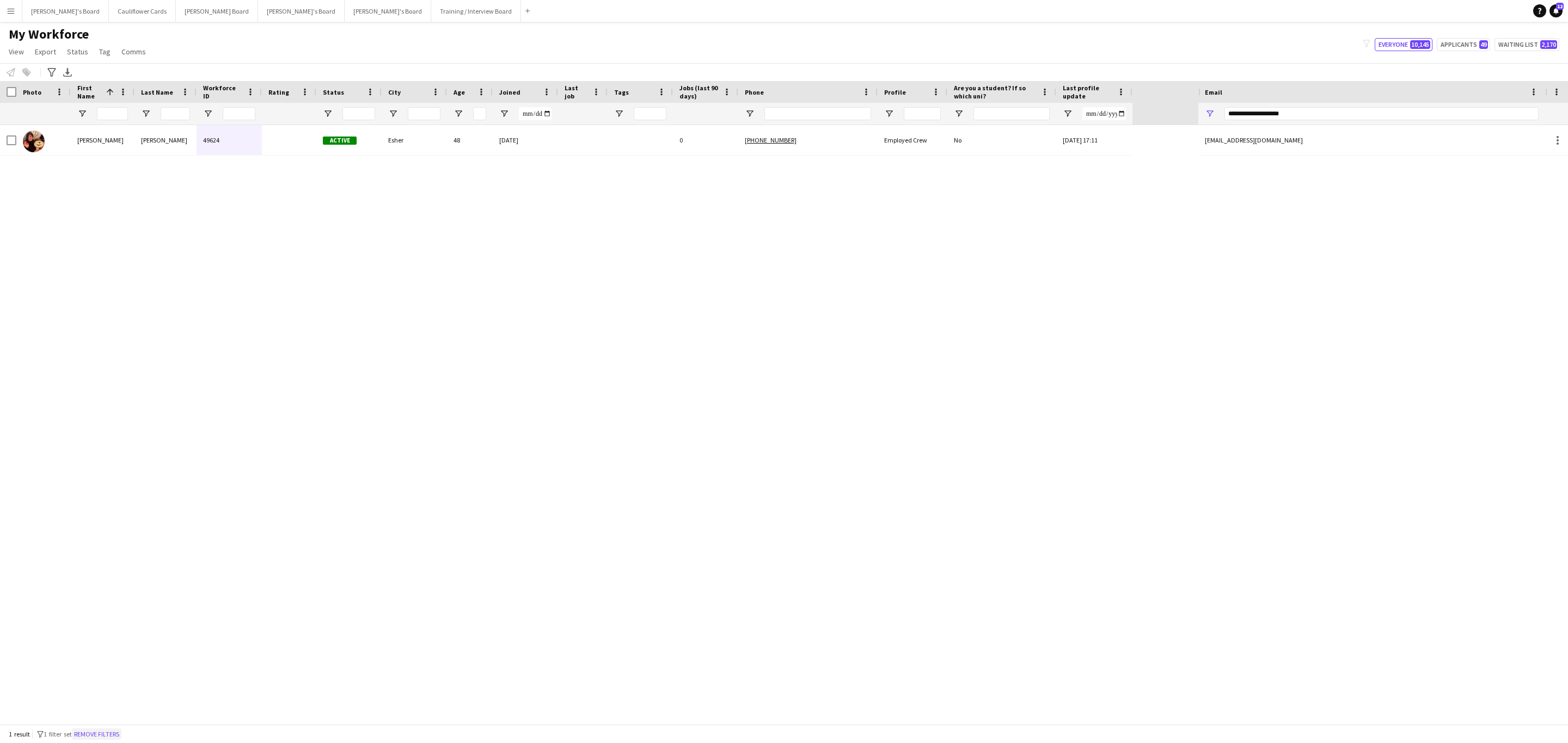
click at [119, 730] on button "Remove filters" at bounding box center [97, 734] width 50 height 12
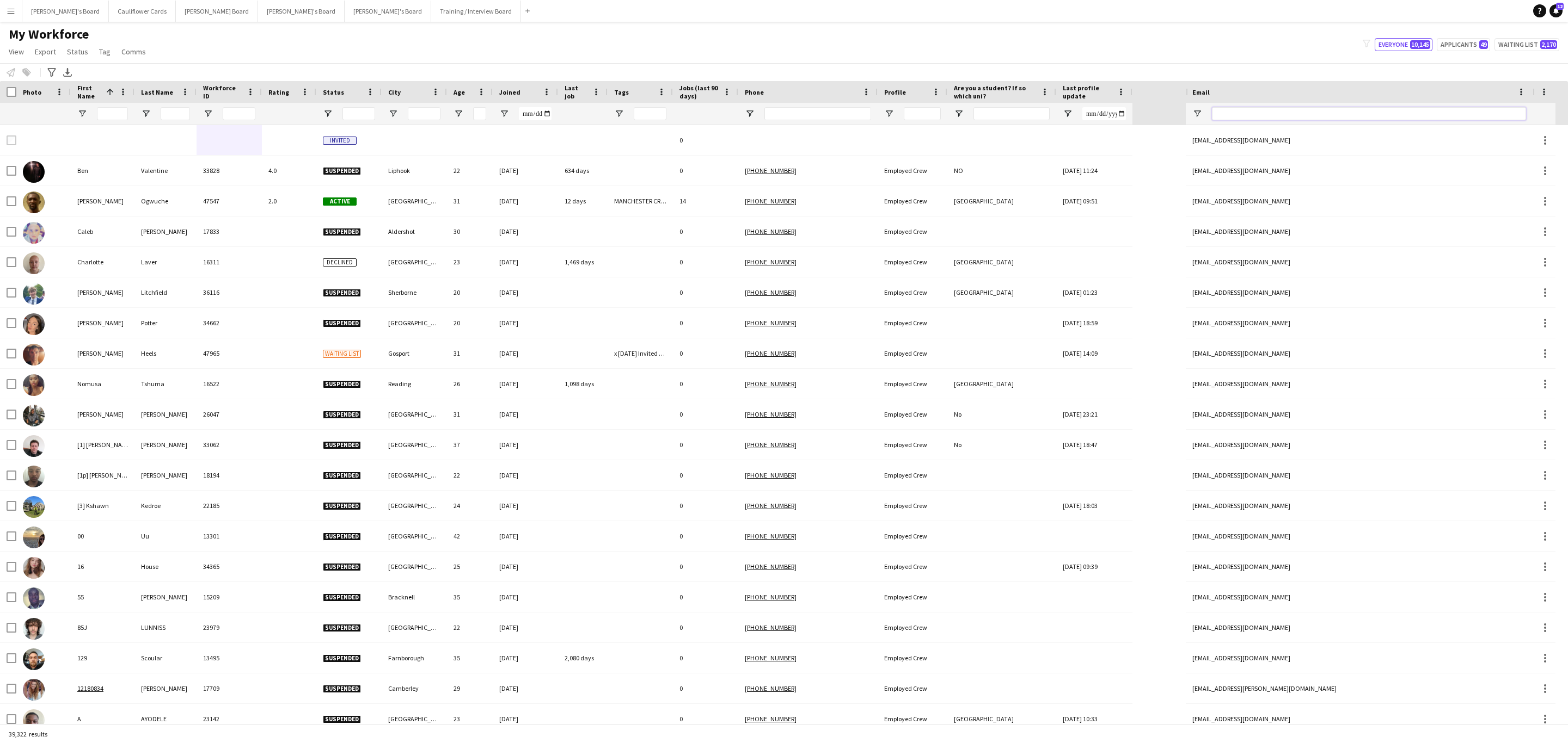
click at [1321, 120] on input "Email Filter Input" at bounding box center [1369, 114] width 314 height 13
paste input "**********"
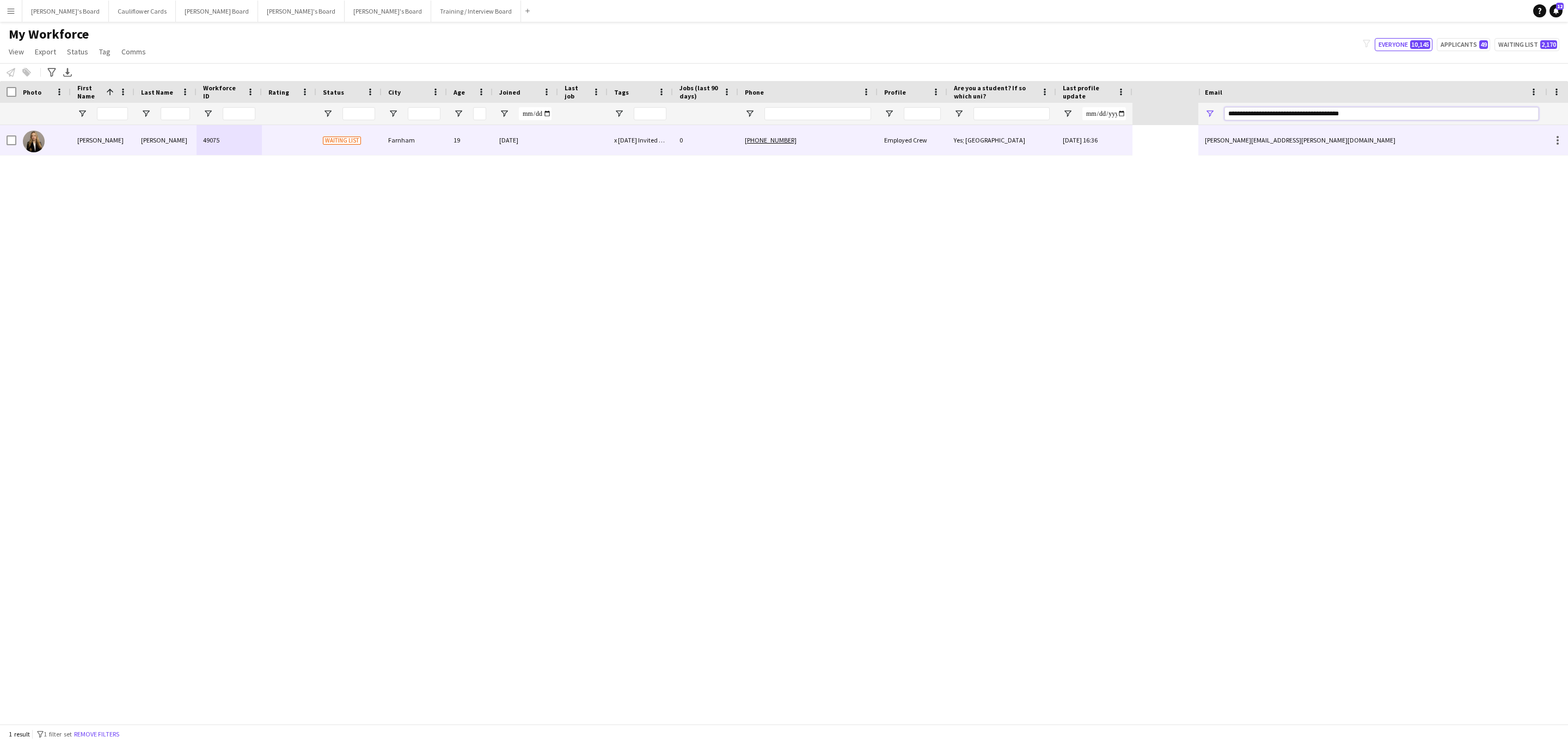
type input "**********"
click at [1113, 135] on div "28-07-2025 16:36" at bounding box center [1094, 140] width 76 height 30
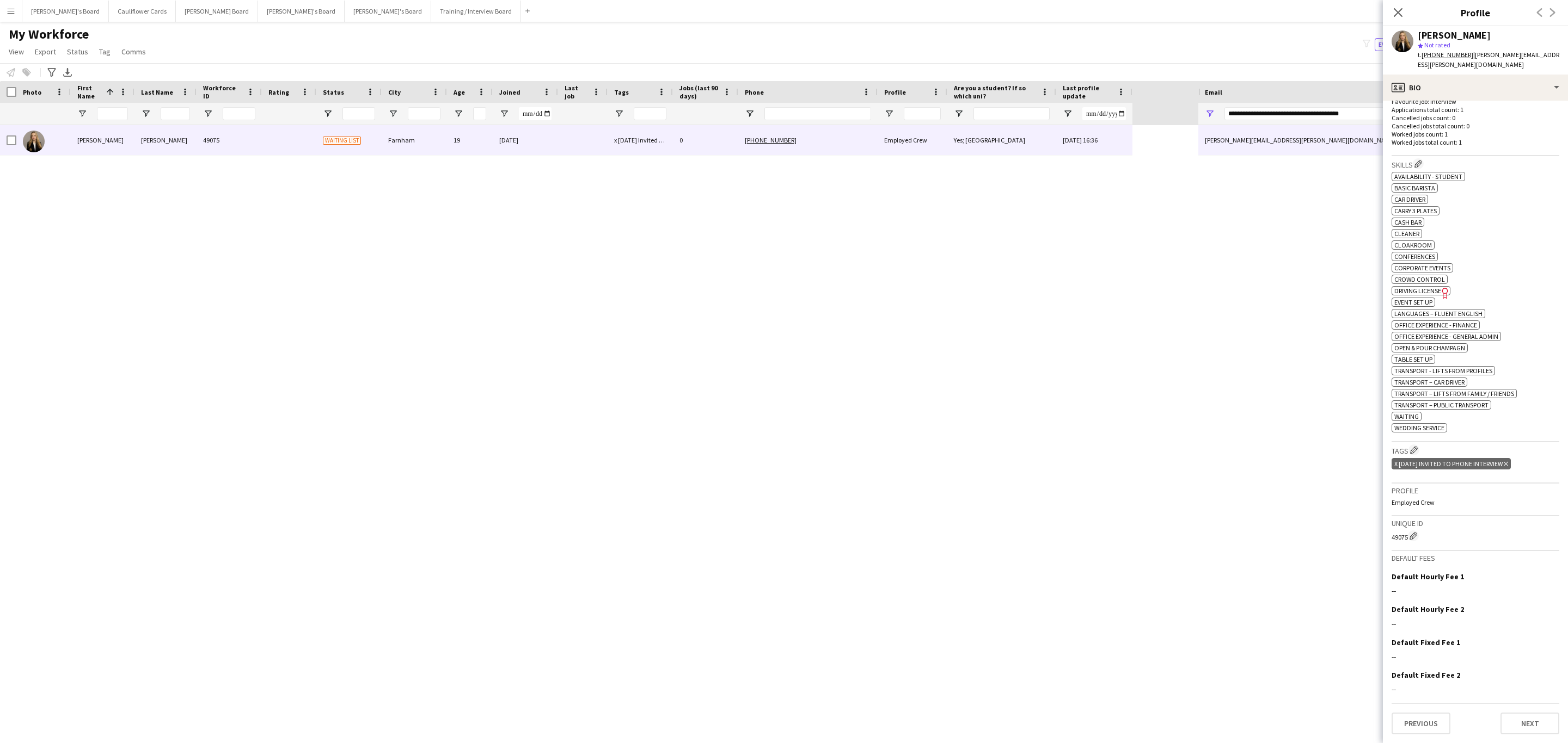
scroll to position [0, 0]
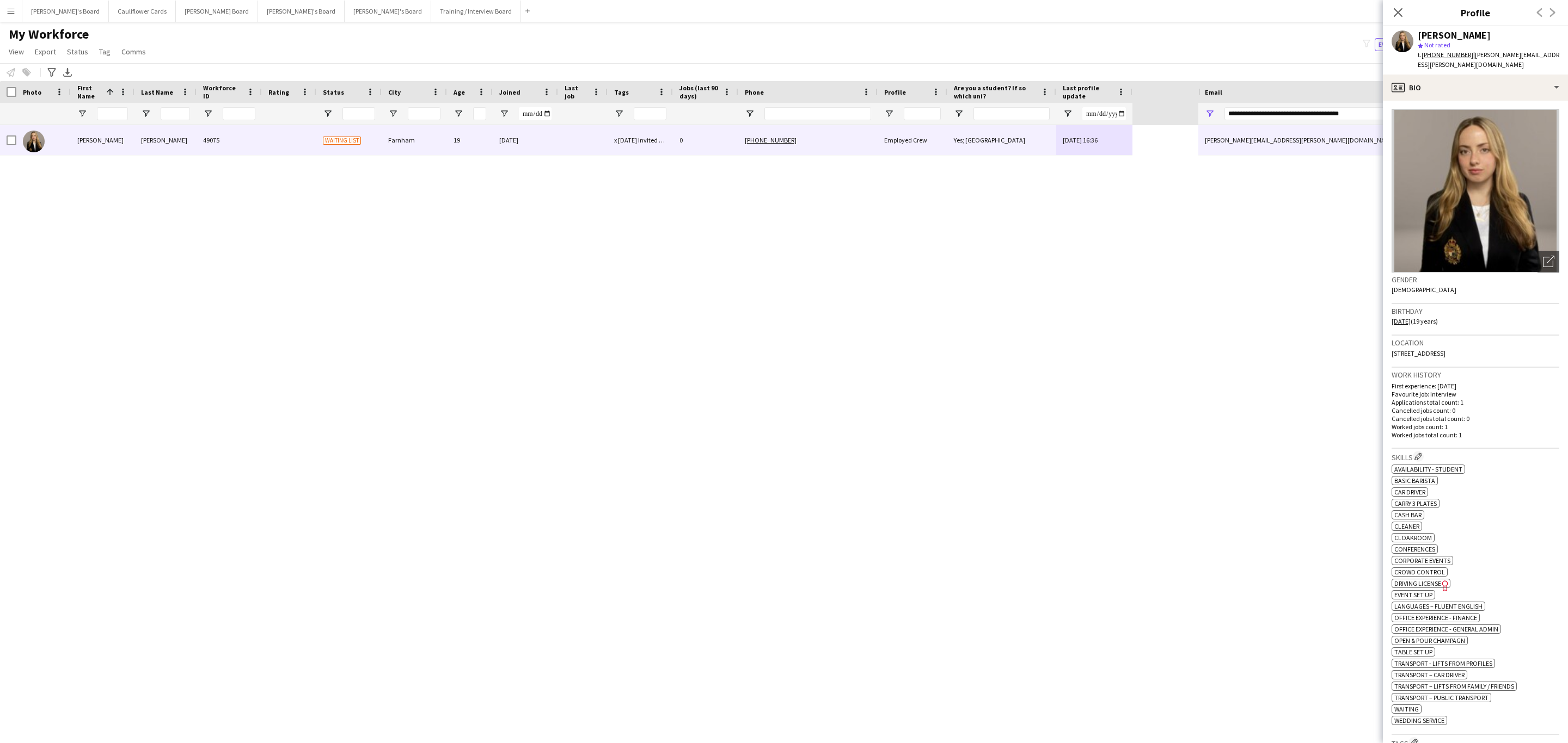
click at [1498, 73] on div "Madeleine Rapley-Smith star Not rated t. +447401417006 | madeleine.rapley-smith…" at bounding box center [1475, 50] width 185 height 48
click at [1483, 101] on app-crew-profile-bio "Open photos pop-in Gender Female Birthday 27-05-2006 (19 years) Location 113 Bu…" at bounding box center [1475, 421] width 185 height 642
click at [1484, 100] on div "profile Bio" at bounding box center [1475, 88] width 185 height 26
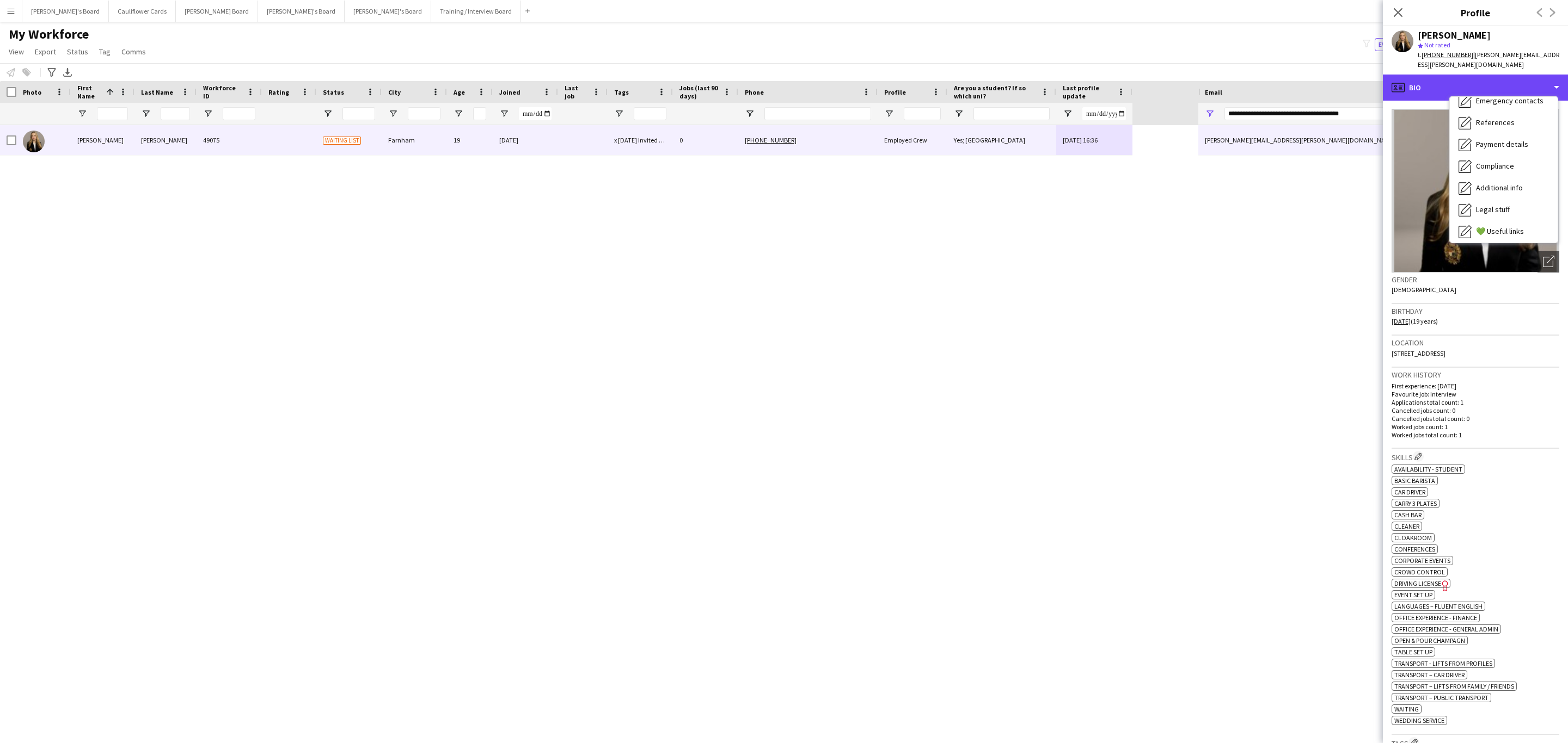
scroll to position [104, 0]
click at [1498, 176] on span "Additional info" at bounding box center [1499, 181] width 47 height 10
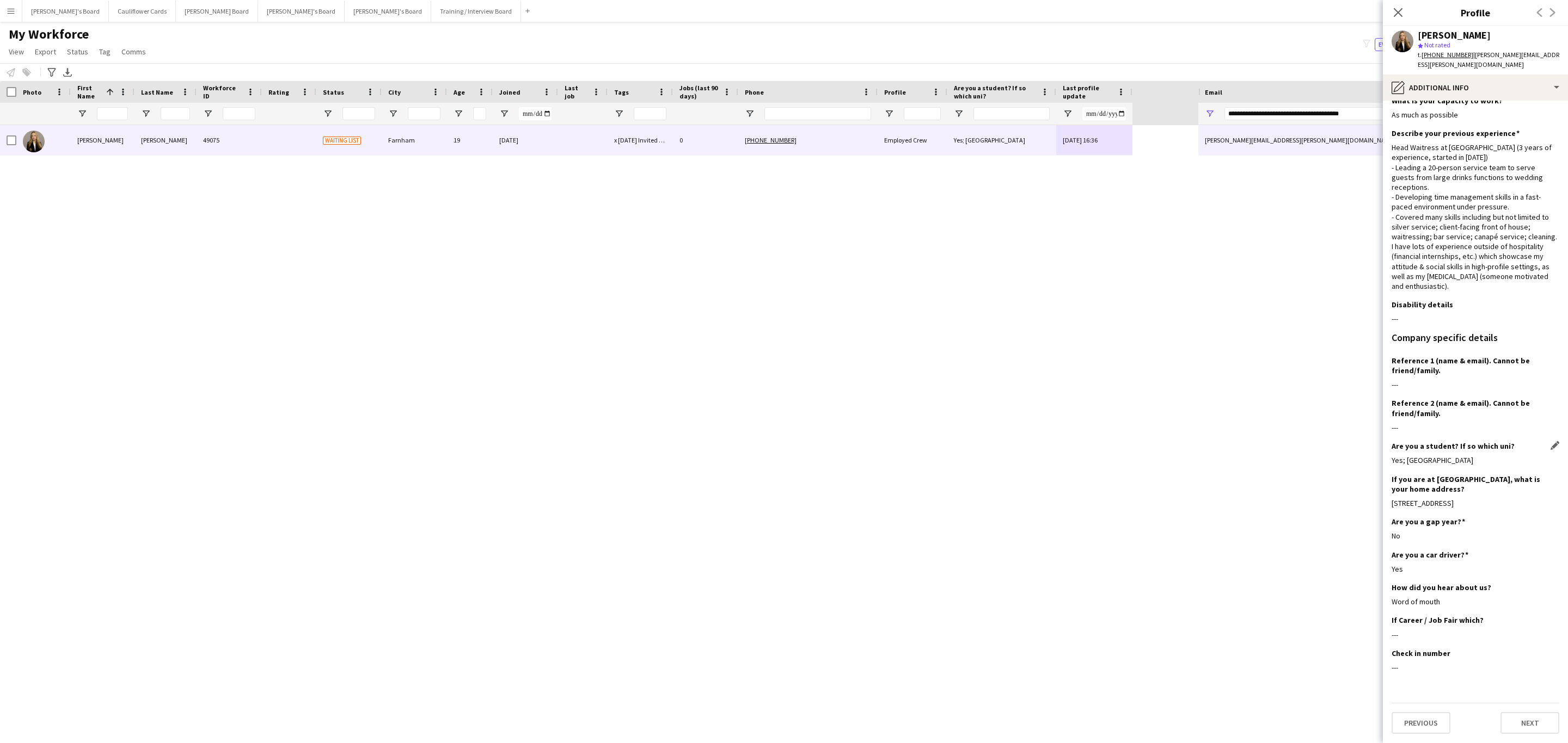
scroll to position [0, 0]
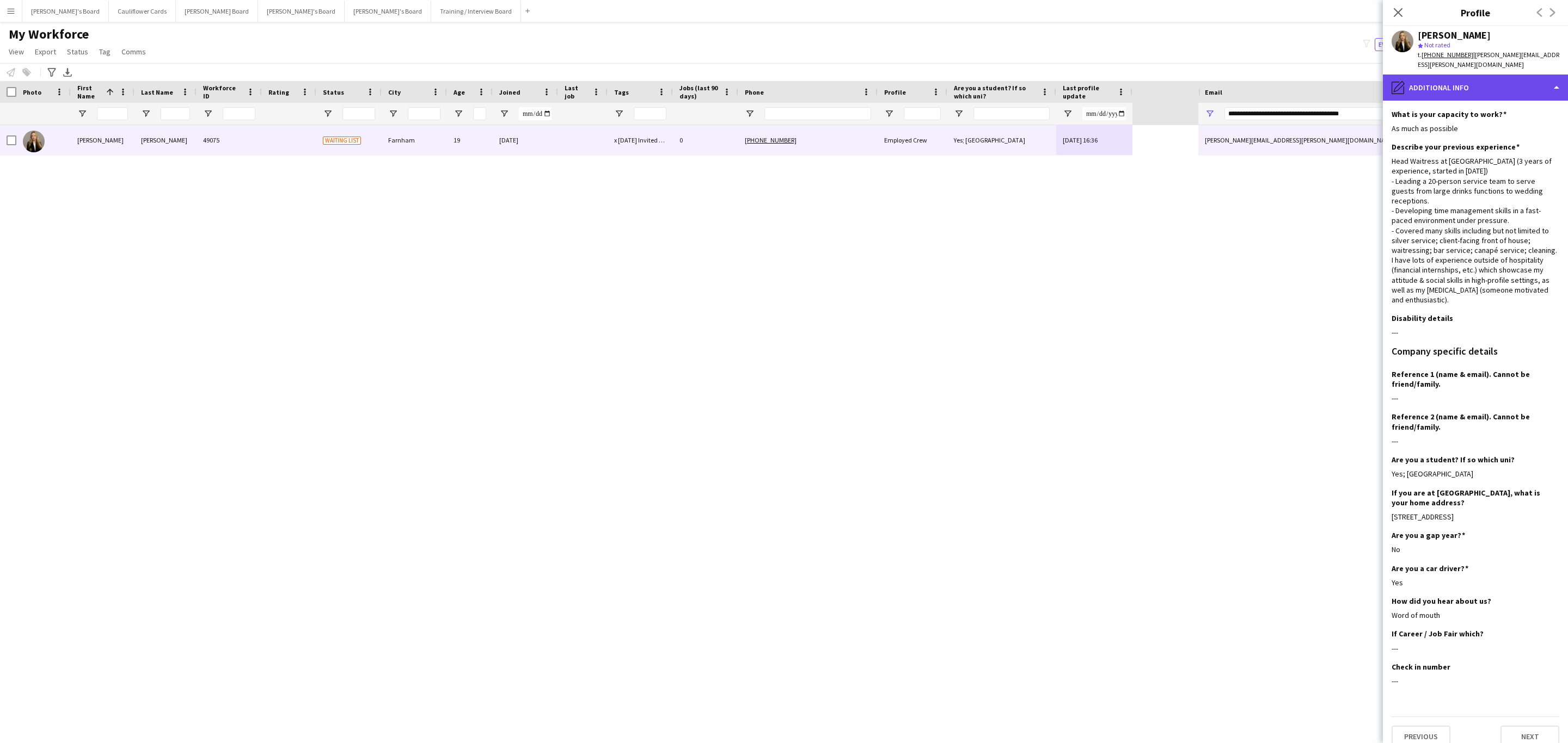
click at [1529, 87] on div "pencil4 Additional info" at bounding box center [1475, 88] width 185 height 26
click at [1500, 109] on div "Bio Bio" at bounding box center [1503, 112] width 108 height 22
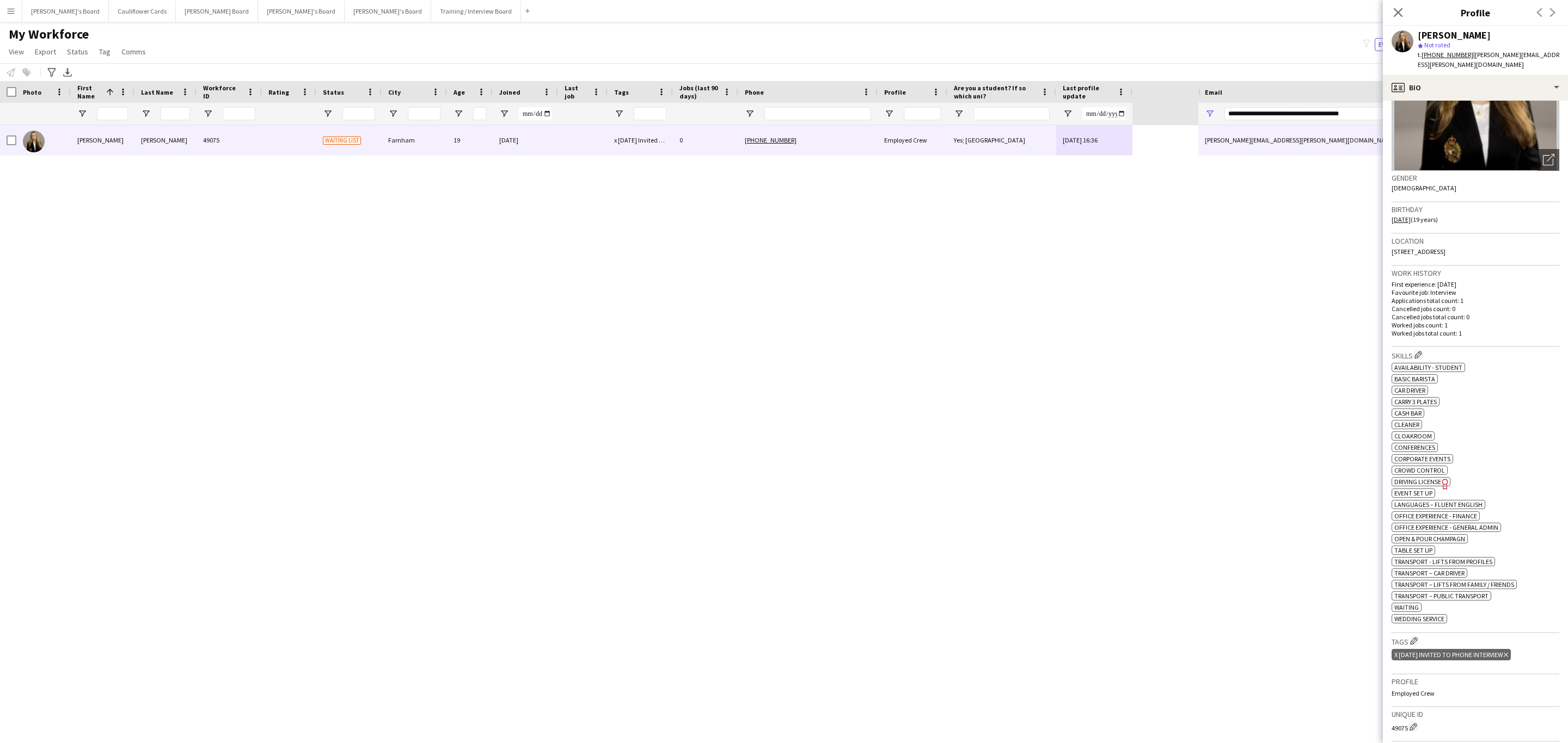
scroll to position [100, 0]
click at [1403, 12] on icon "Close pop-in" at bounding box center [1397, 12] width 11 height 11
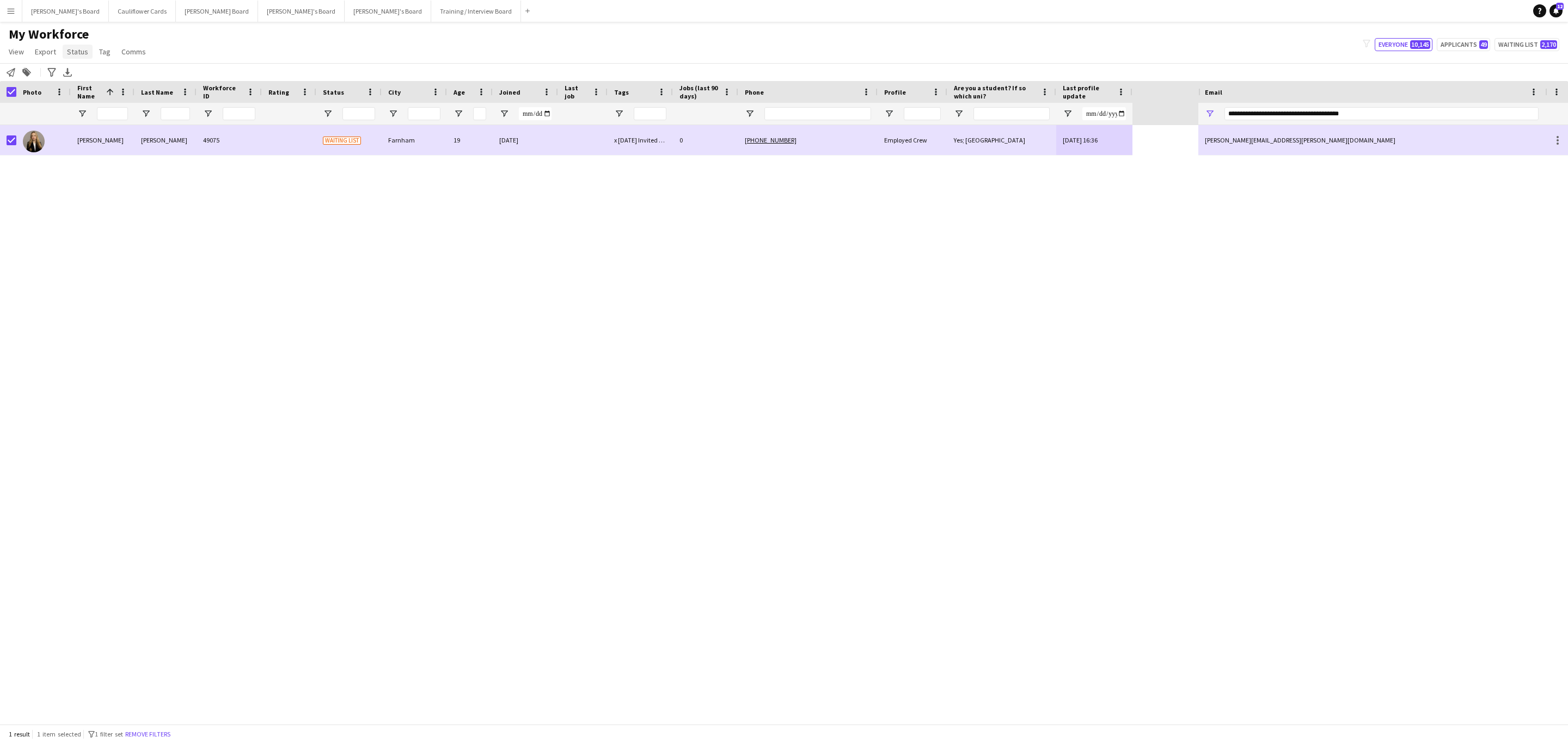
click at [85, 48] on span "Status" at bounding box center [78, 52] width 21 height 10
click at [108, 72] on link "Edit" at bounding box center [101, 75] width 76 height 23
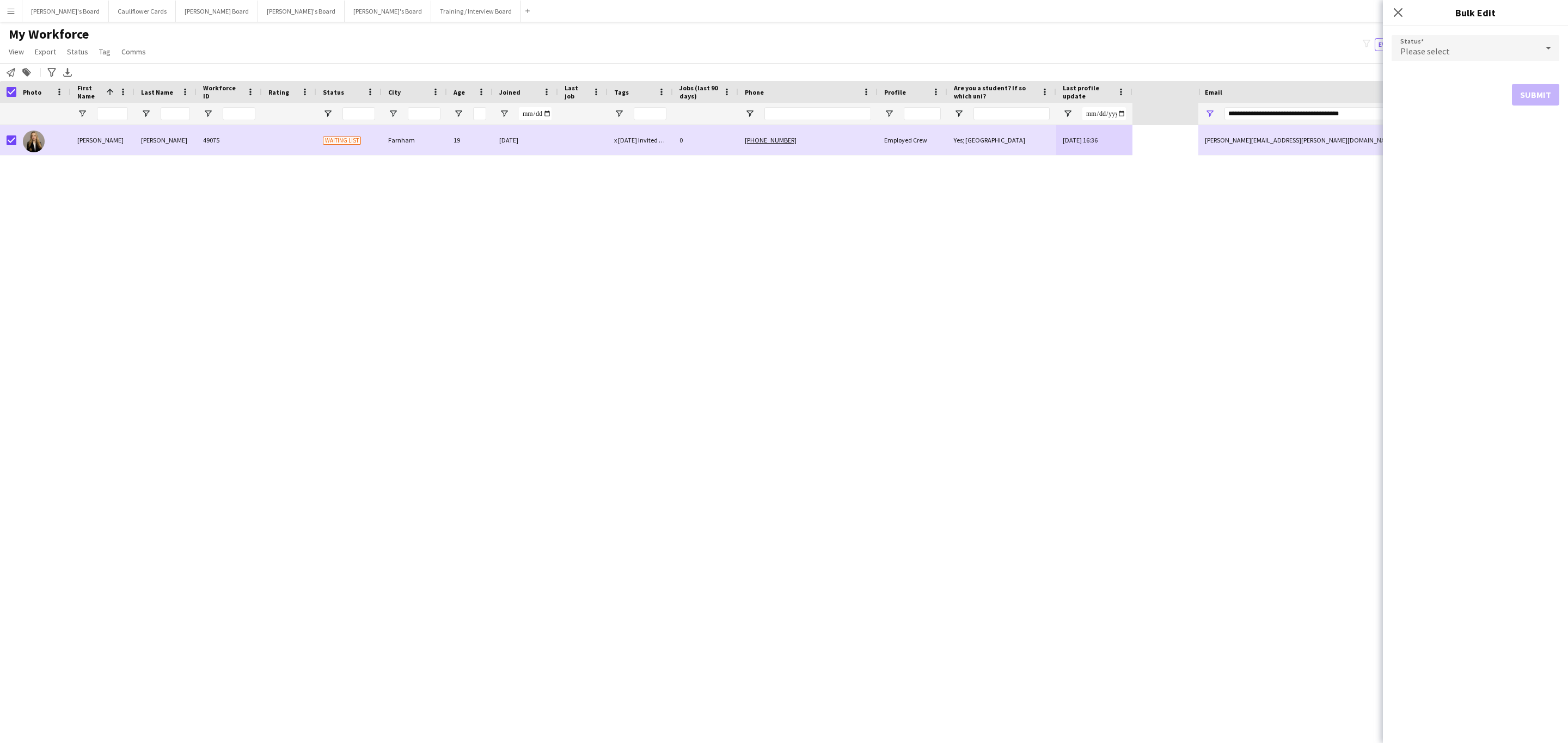
click at [1434, 30] on form "Status Please select Submit" at bounding box center [1475, 70] width 168 height 88
click at [1434, 38] on div "Please select" at bounding box center [1464, 48] width 146 height 26
click at [1426, 81] on span "Active" at bounding box center [1475, 78] width 150 height 11
click at [1541, 139] on button "Submit" at bounding box center [1535, 132] width 47 height 22
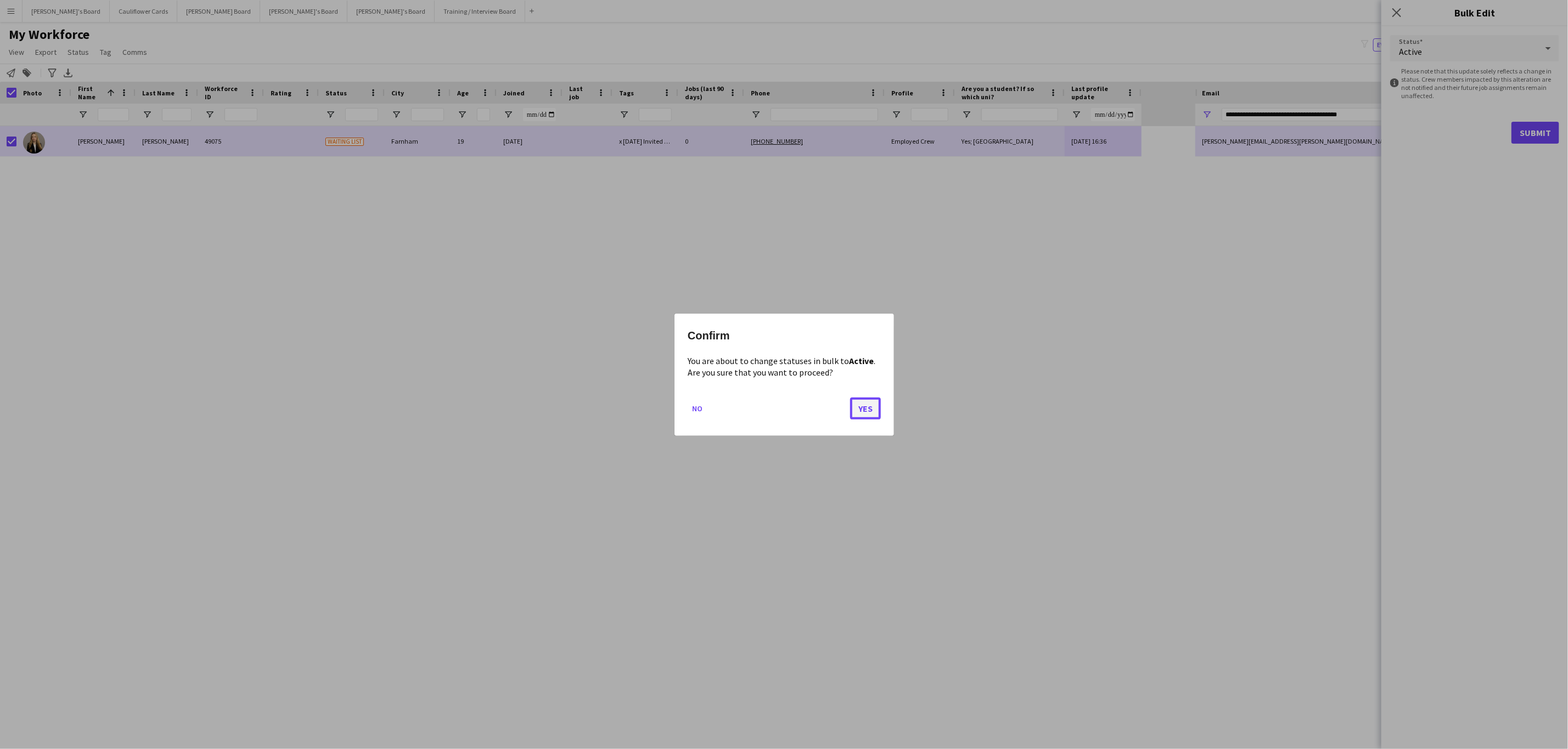
click at [861, 410] on button "Yes" at bounding box center [865, 408] width 31 height 22
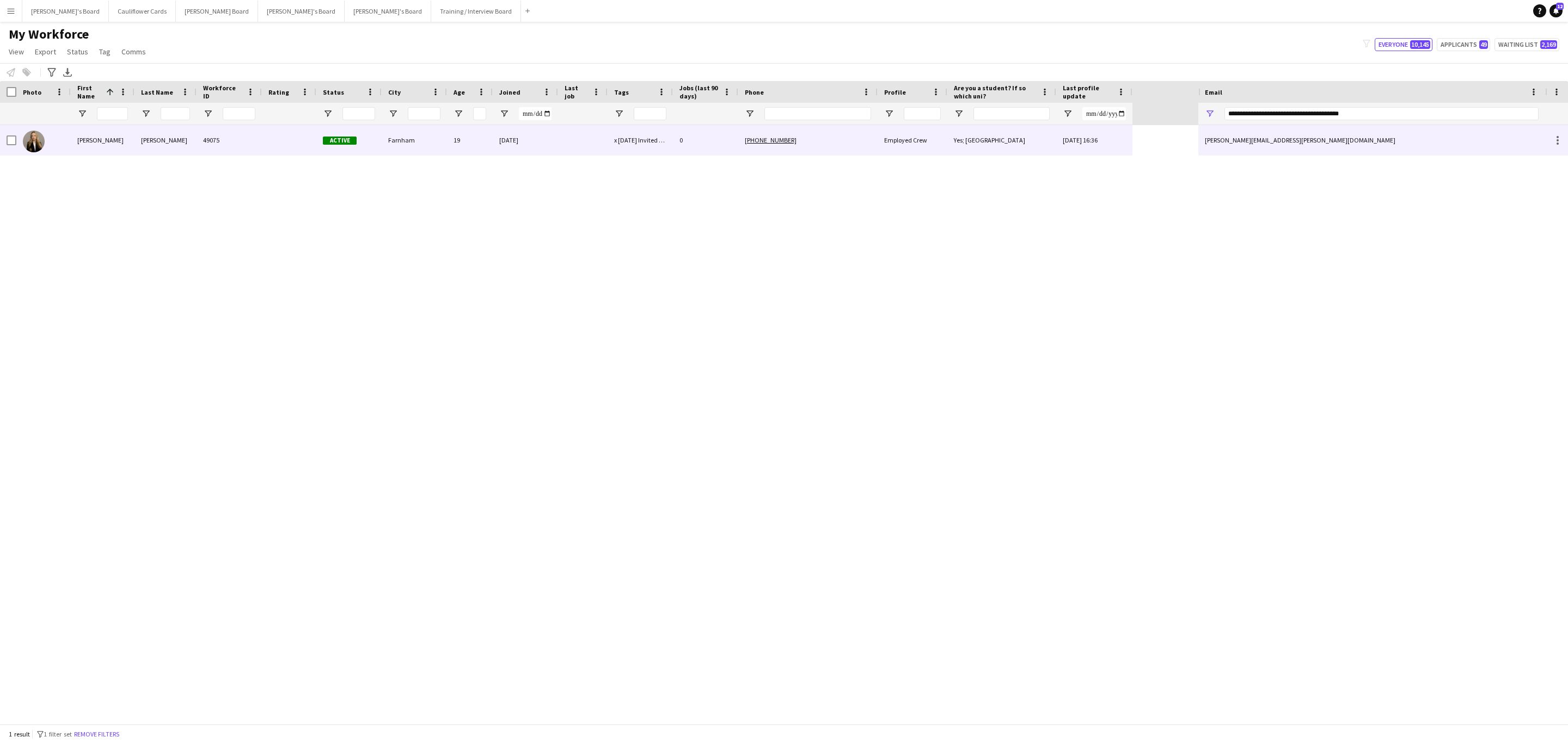
click at [229, 146] on div "49075" at bounding box center [229, 140] width 65 height 30
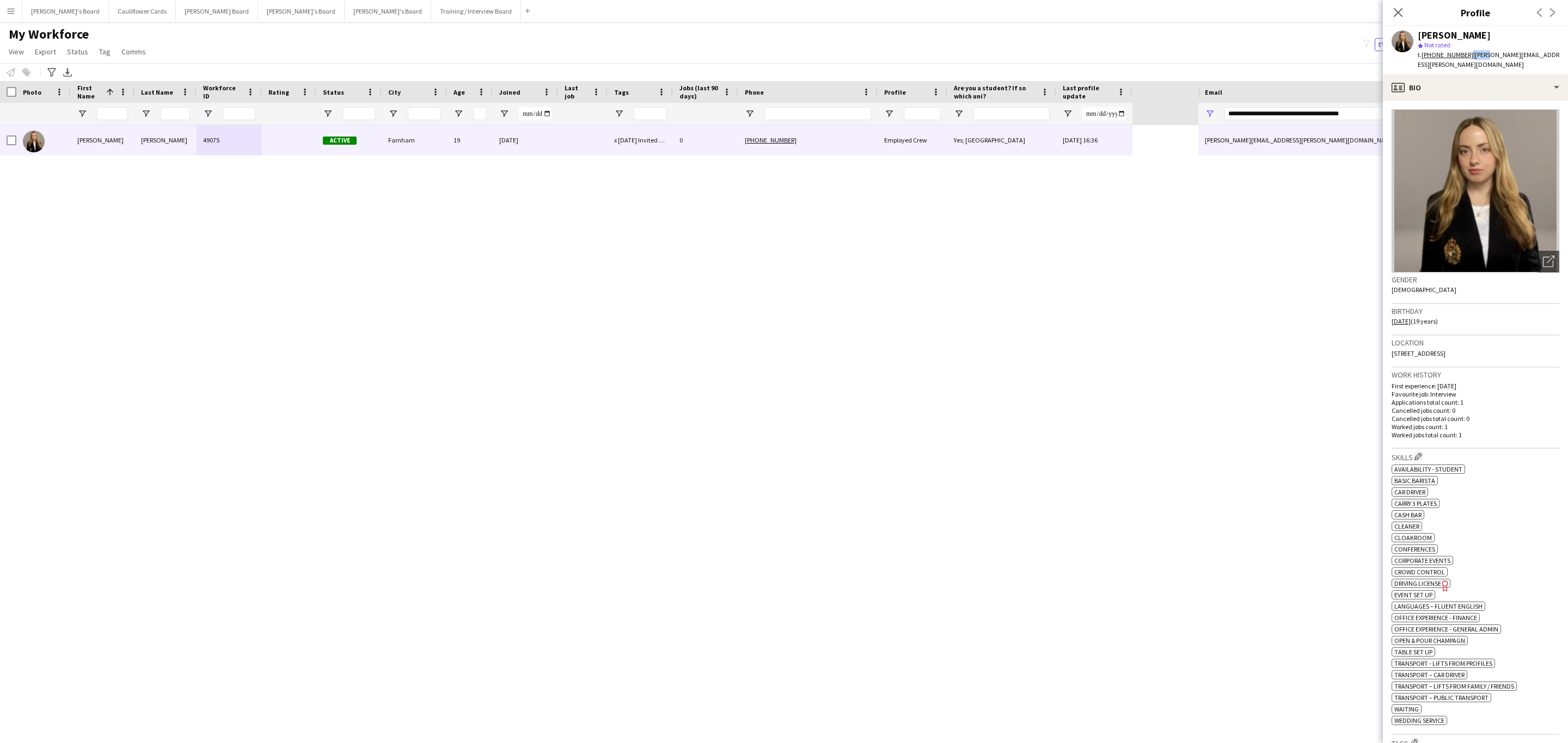
drag, startPoint x: 1484, startPoint y: 60, endPoint x: 1465, endPoint y: 55, distance: 19.6
click at [1465, 55] on div "t. +447401417006 | madeleine.rapley-smith@st-hildas.ox.ac.uk" at bounding box center [1489, 60] width 142 height 20
click at [1462, 61] on div "t. +447401417006 | madeleine.rapley-smith@st-hildas.ox.ac.uk" at bounding box center [1489, 60] width 142 height 20
drag, startPoint x: 1462, startPoint y: 62, endPoint x: 1469, endPoint y: 55, distance: 9.9
click at [1469, 55] on div "t. +447401417006 | madeleine.rapley-smith@st-hildas.ox.ac.uk" at bounding box center [1489, 60] width 142 height 20
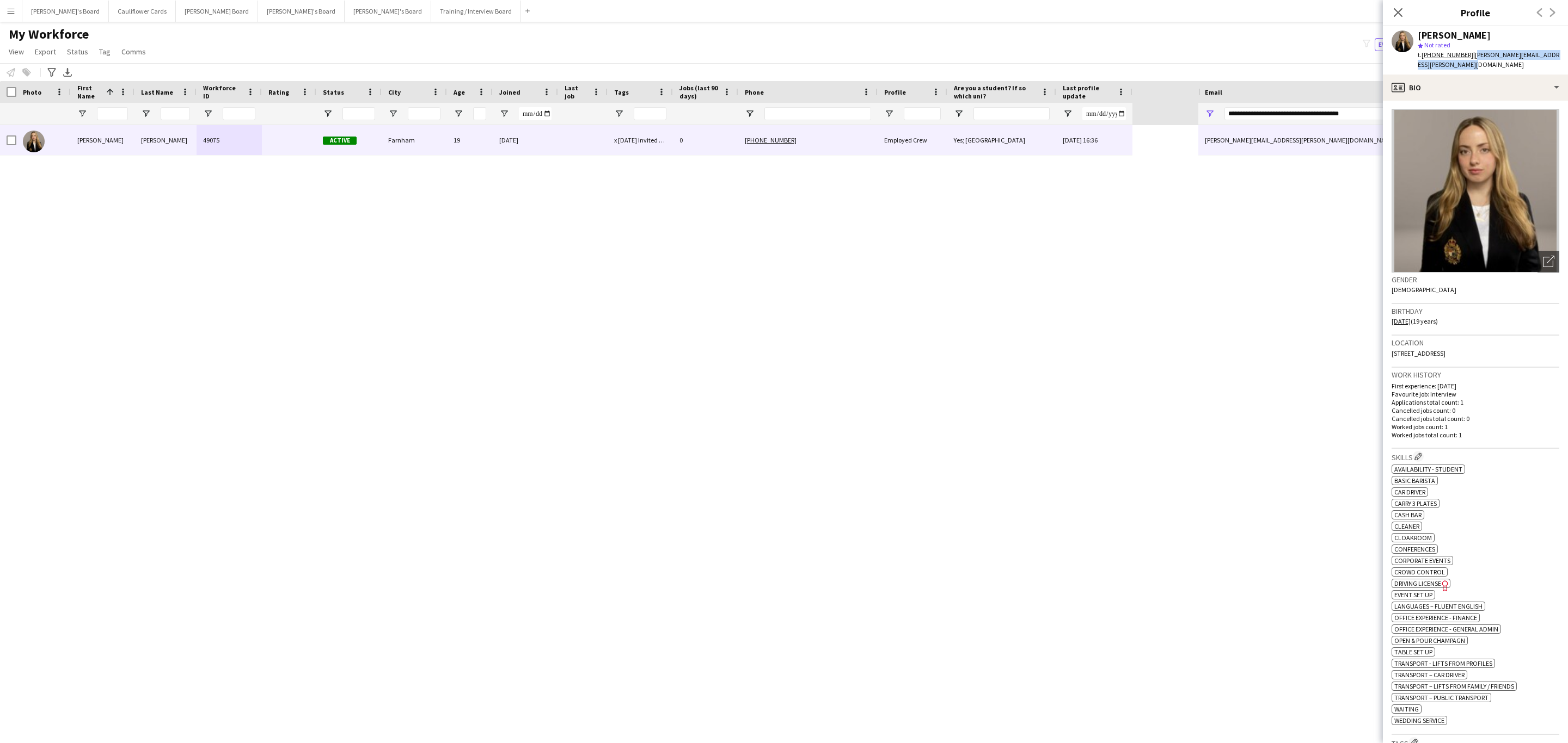
copy span "madeleine.rapley-smith@st-hildas.ox.ac.uk"
click at [1518, 446] on div "Work history First experience: 22-08-2025 Favourite job: Interview Applications…" at bounding box center [1475, 408] width 168 height 81
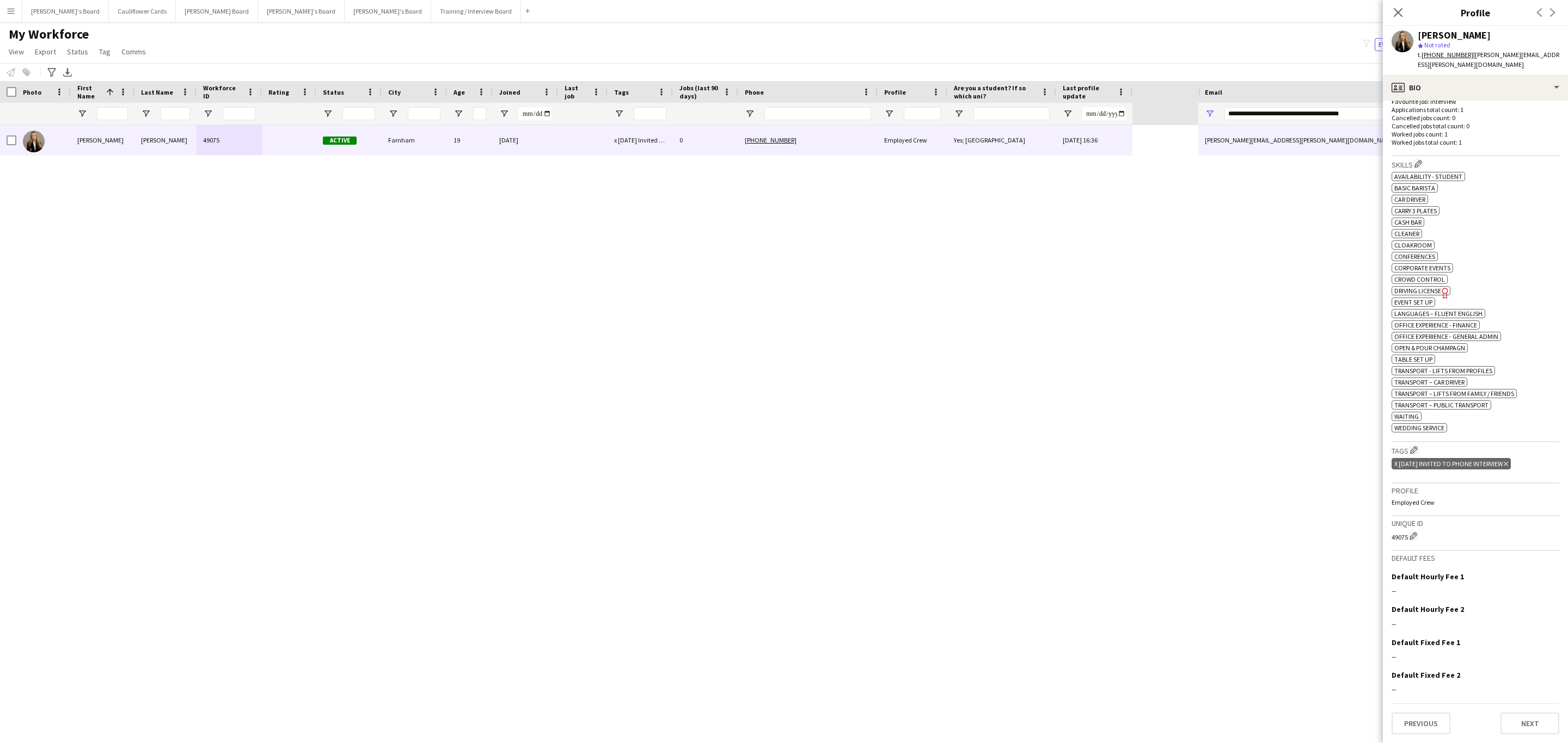
click at [1508, 466] on icon at bounding box center [1505, 464] width 4 height 4
click at [1408, 459] on h3 "Tags Edit crew company tags" at bounding box center [1475, 457] width 168 height 11
click at [1414, 459] on app-icon "Edit crew company tags" at bounding box center [1413, 457] width 7 height 7
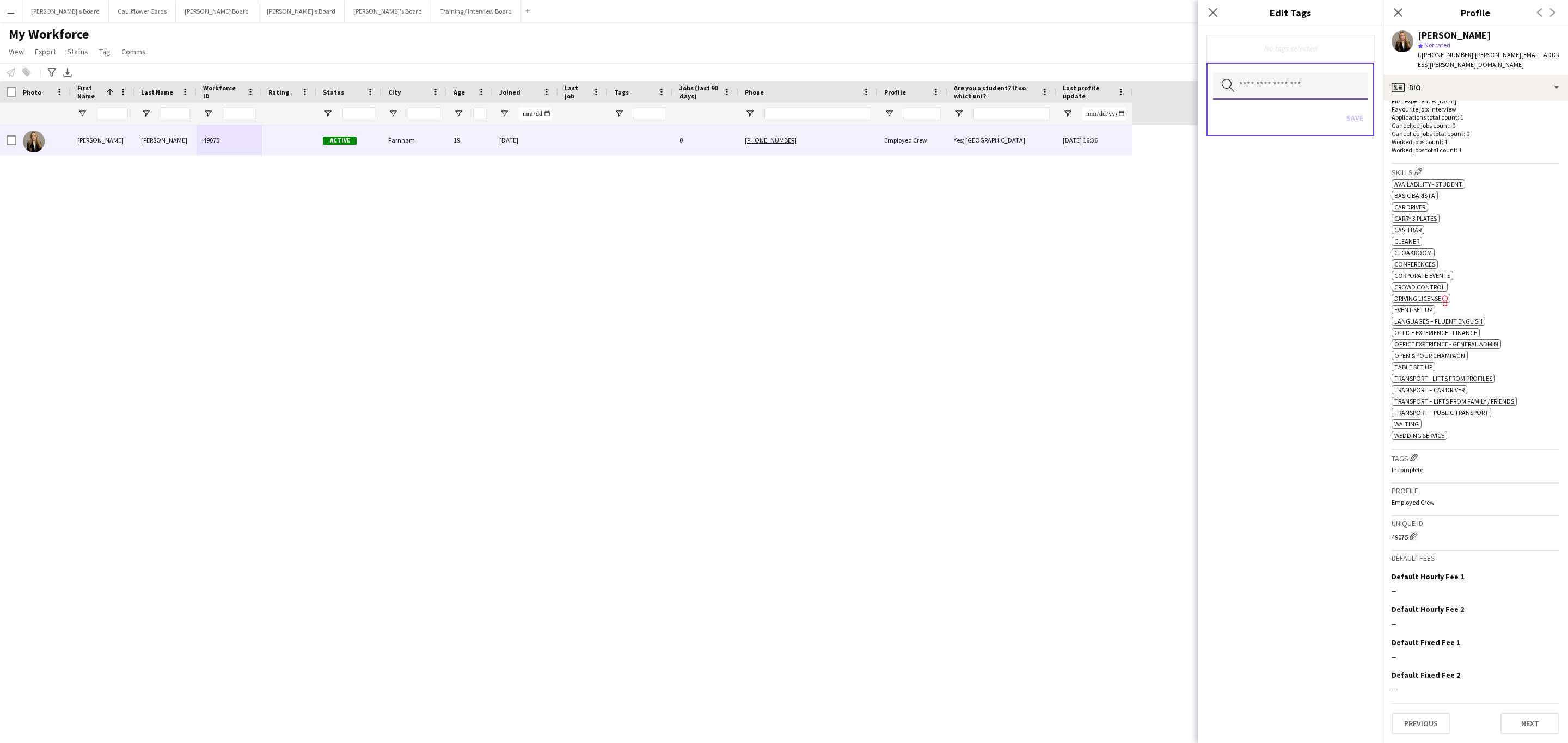
click at [1286, 90] on input "text" at bounding box center [1290, 86] width 155 height 27
type input "***"
click at [1236, 160] on mat-option "Drivers" at bounding box center [1290, 169] width 155 height 26
click at [1286, 340] on div "Drivers Remove Search by tag name Save" at bounding box center [1290, 384] width 185 height 717
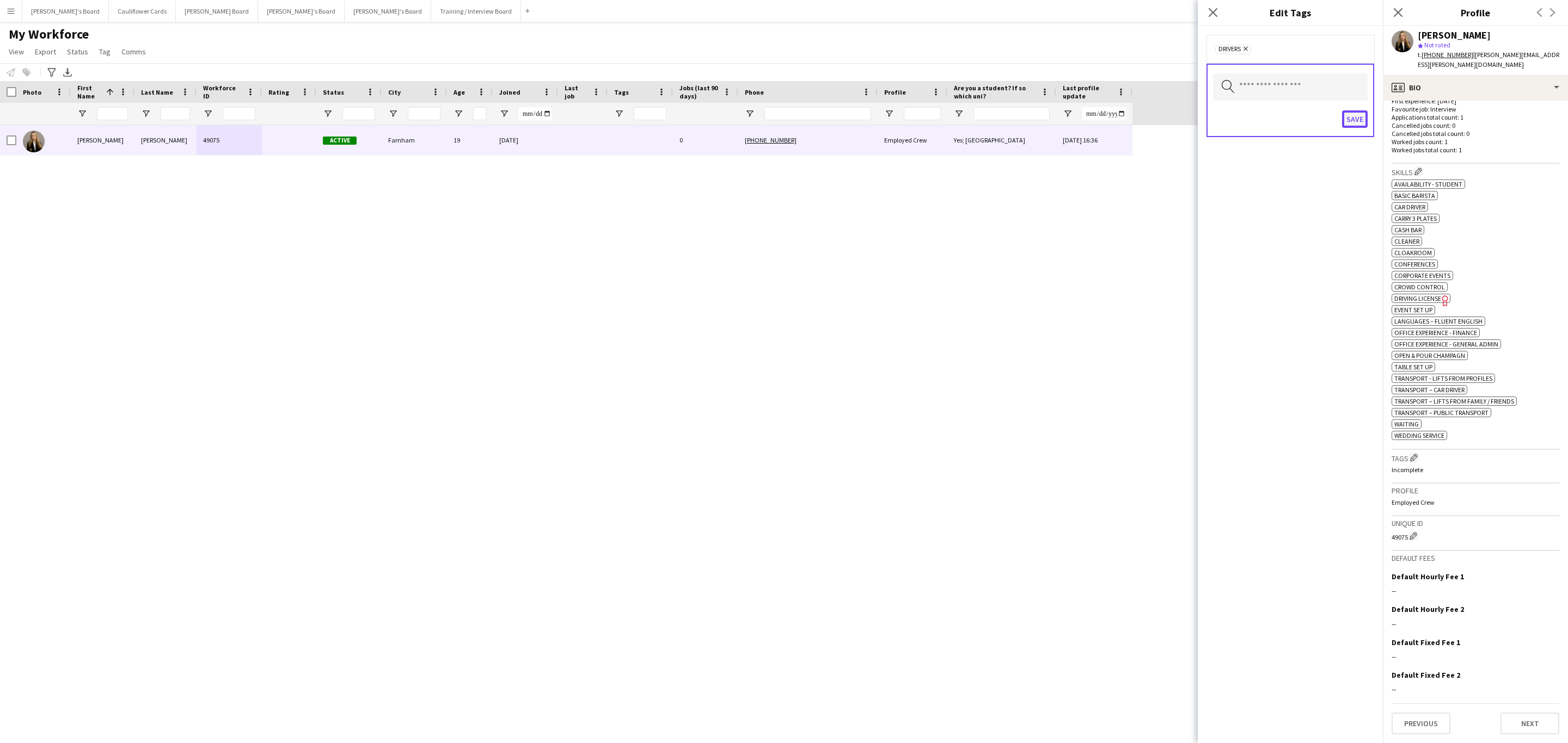
click at [1357, 121] on button "Save" at bounding box center [1354, 119] width 25 height 17
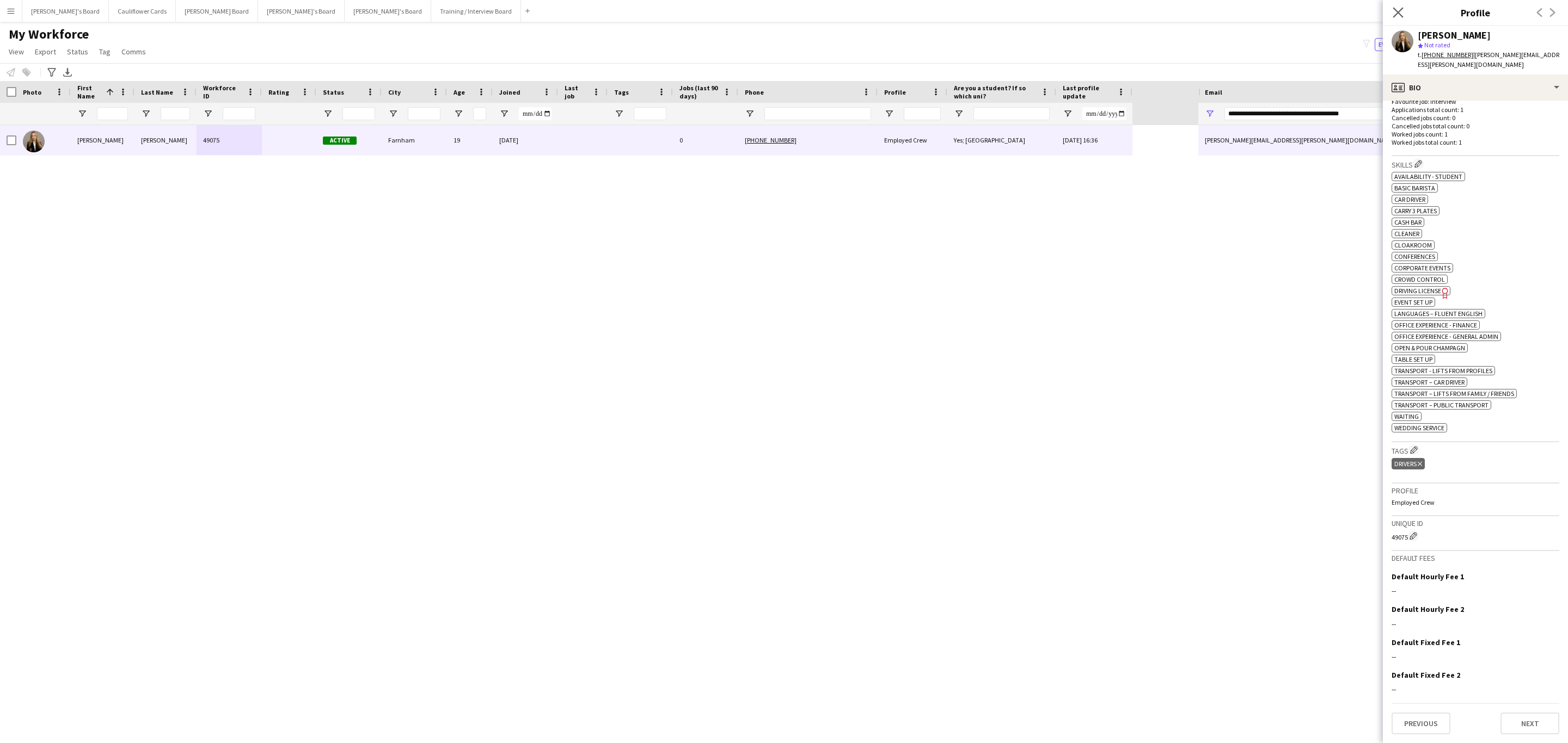
click at [1392, 13] on app-icon "Close pop-in" at bounding box center [1398, 12] width 16 height 16
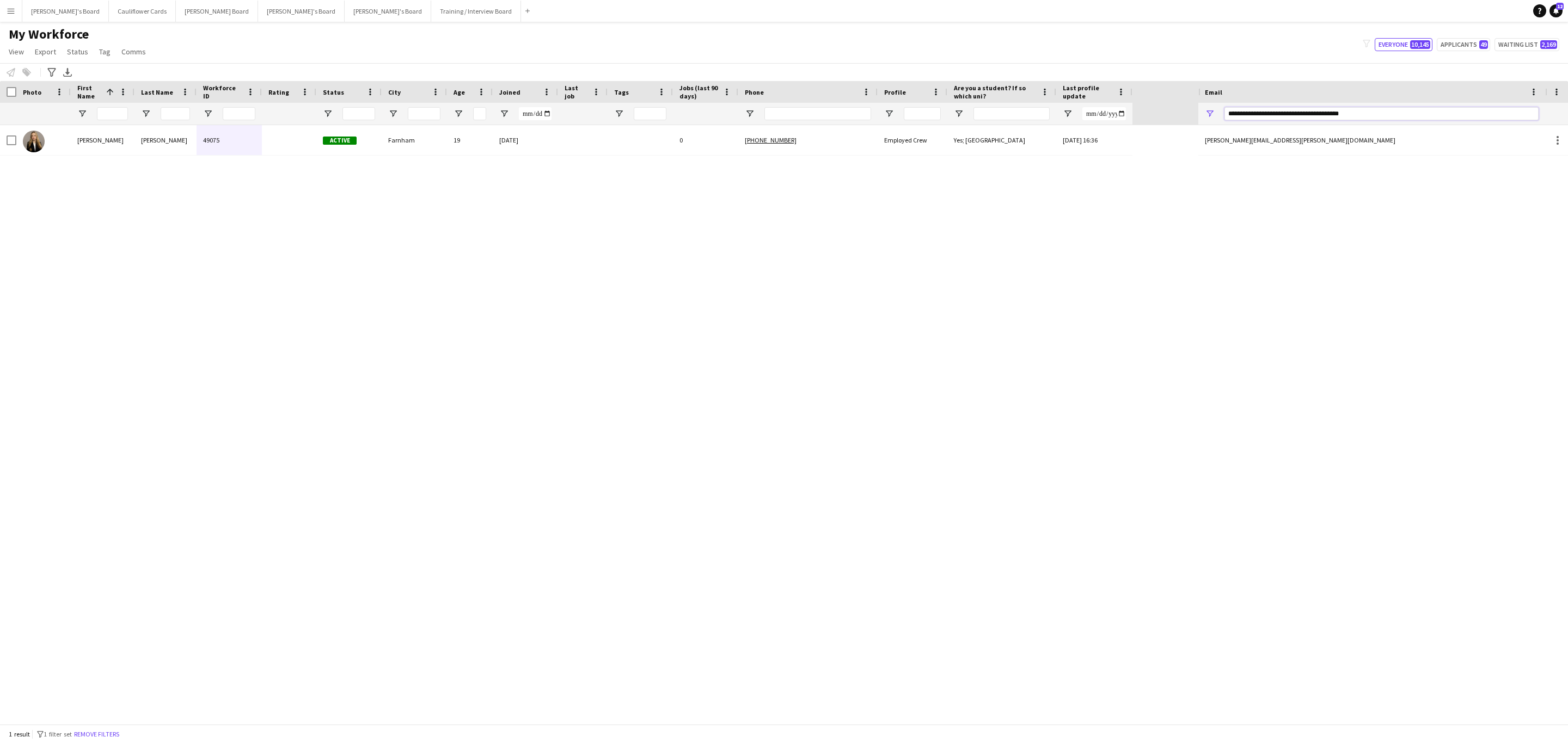
click at [1326, 114] on input "**********" at bounding box center [1382, 114] width 314 height 13
paste input "Email Filter Input"
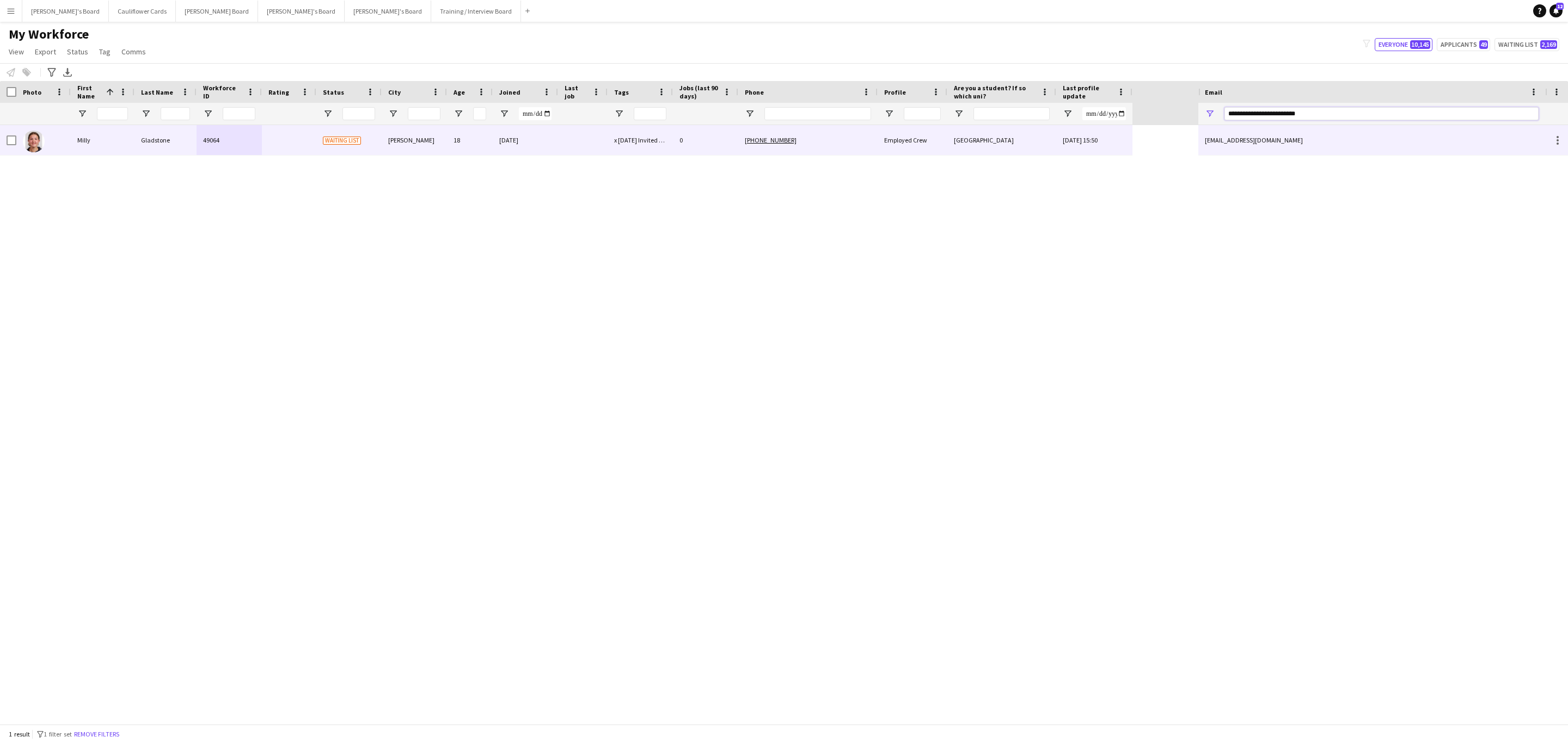
type input "**********"
click at [894, 141] on div "Employed Crew" at bounding box center [912, 140] width 70 height 30
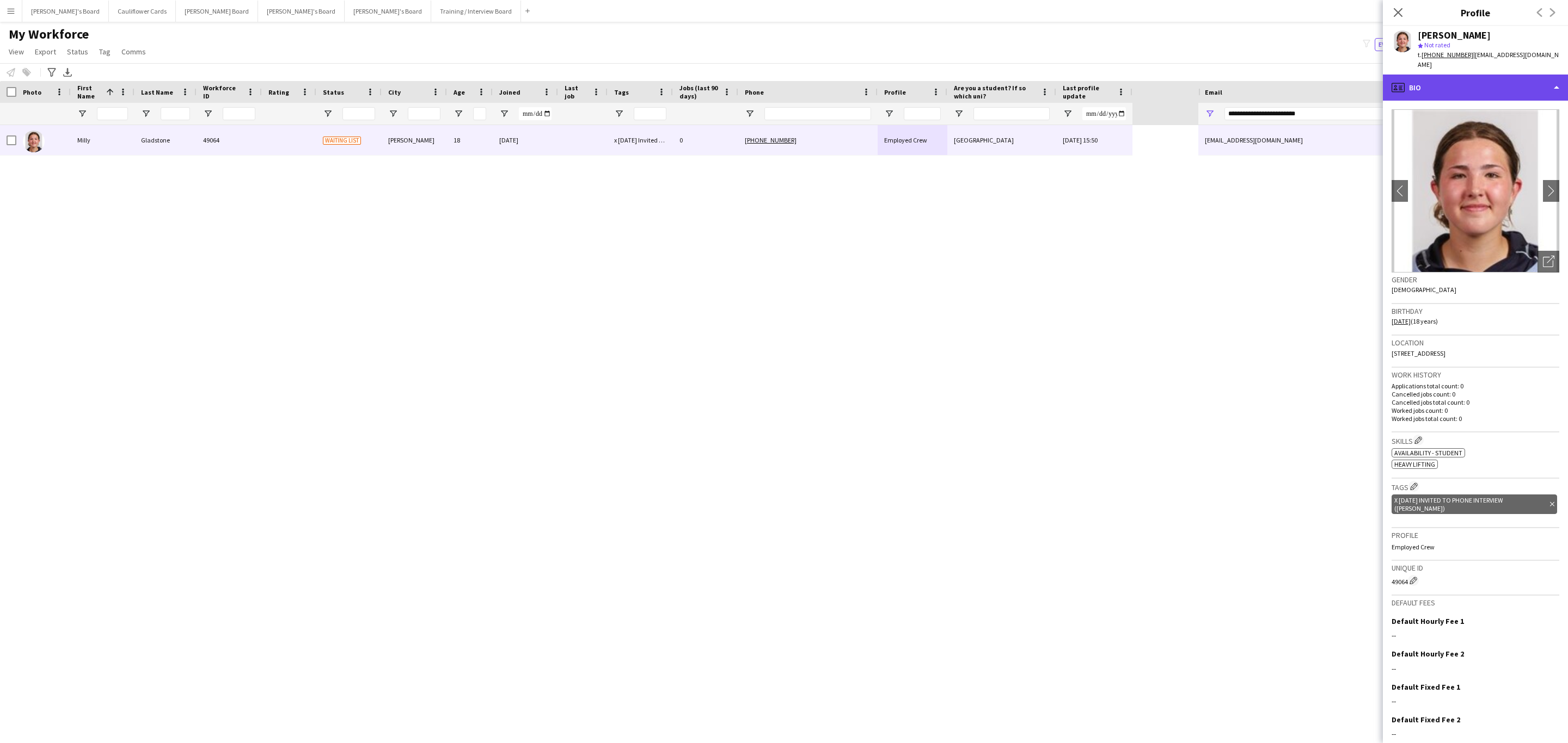
click at [1489, 89] on div "profile Bio" at bounding box center [1475, 88] width 185 height 26
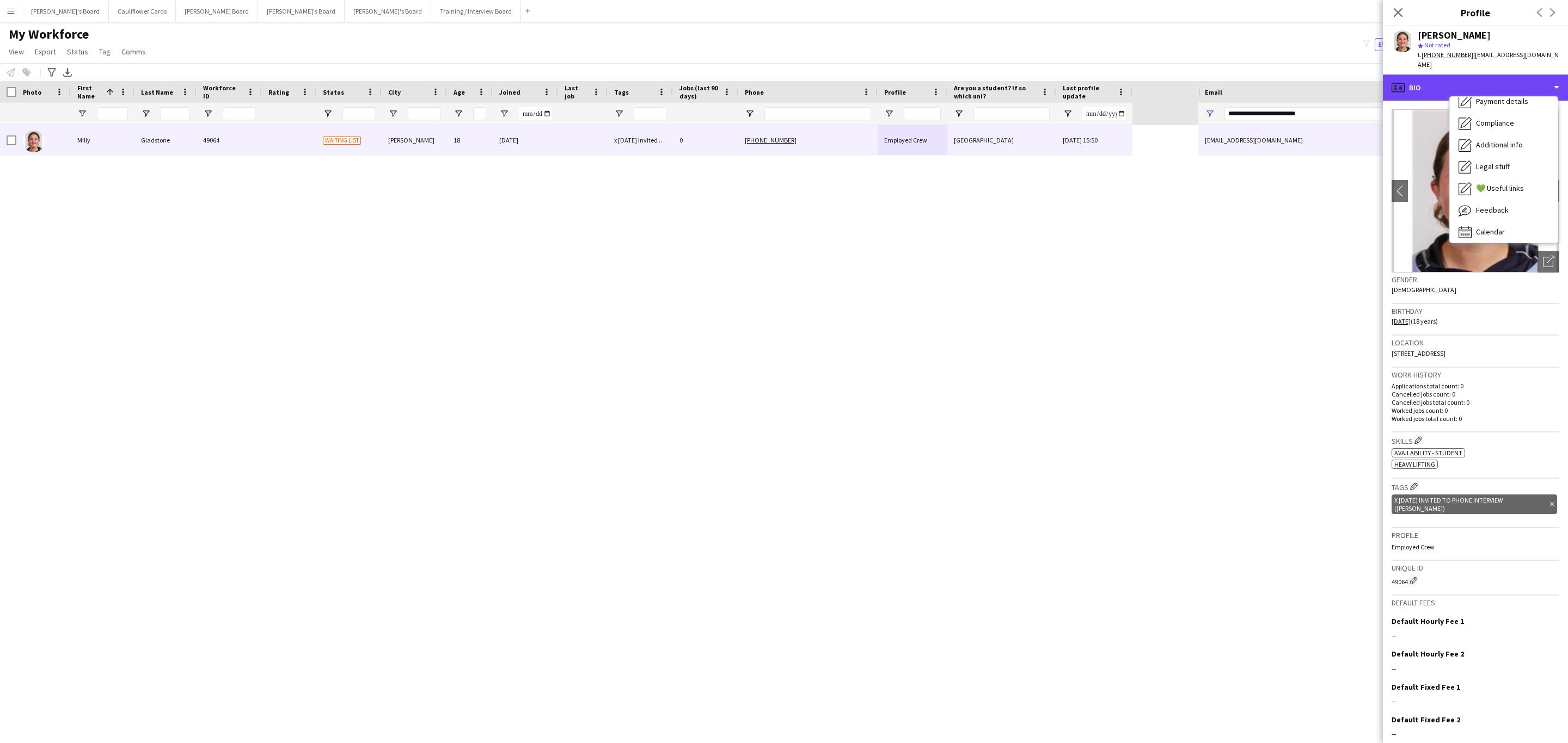
scroll to position [145, 0]
click at [1483, 135] on span "Additional info" at bounding box center [1499, 140] width 47 height 10
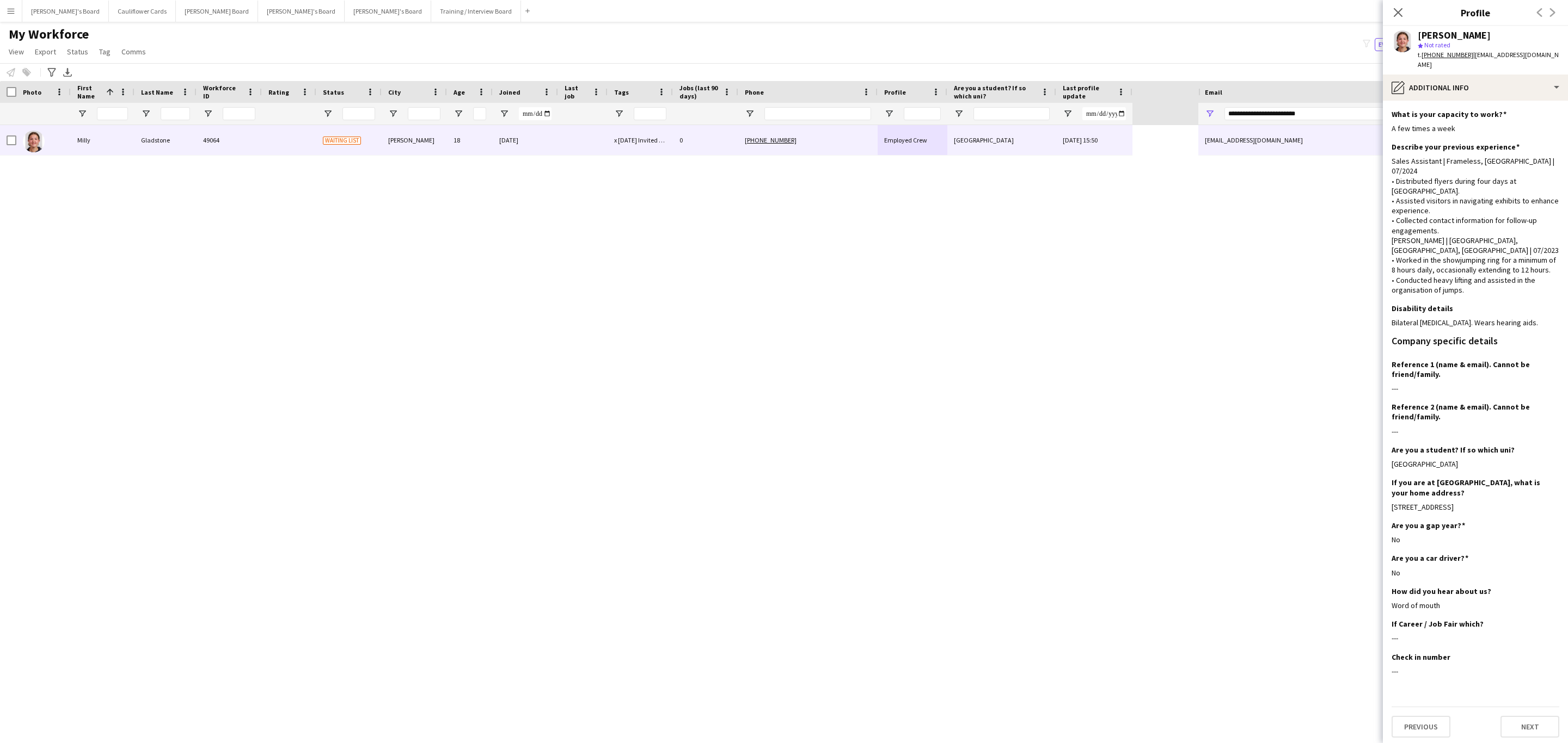
drag, startPoint x: 1395, startPoint y: 17, endPoint x: 1019, endPoint y: 80, distance: 381.2
click at [1395, 17] on icon at bounding box center [1398, 12] width 9 height 9
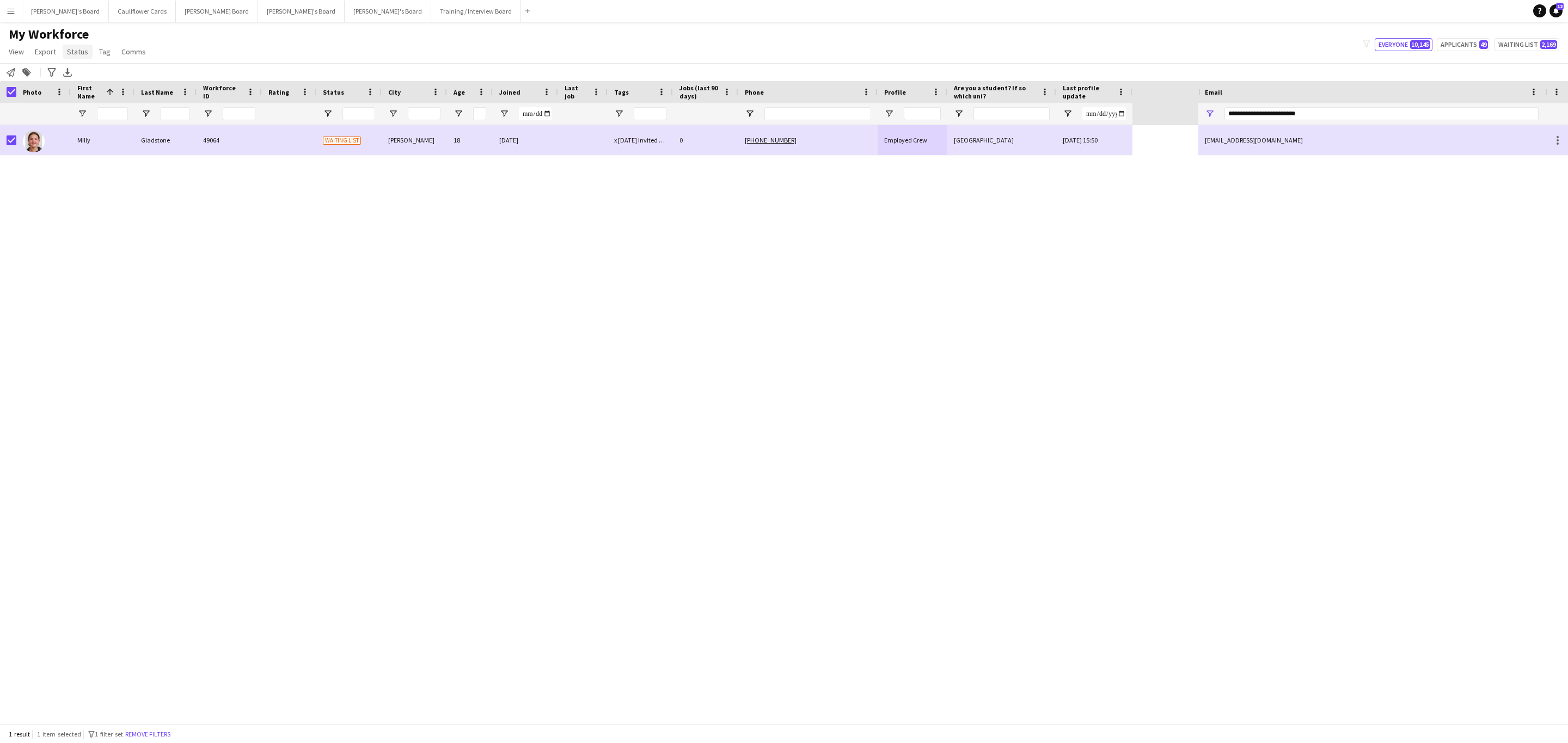
click at [80, 57] on link "Status" at bounding box center [78, 52] width 30 height 14
click at [121, 77] on link "Edit" at bounding box center [101, 75] width 76 height 23
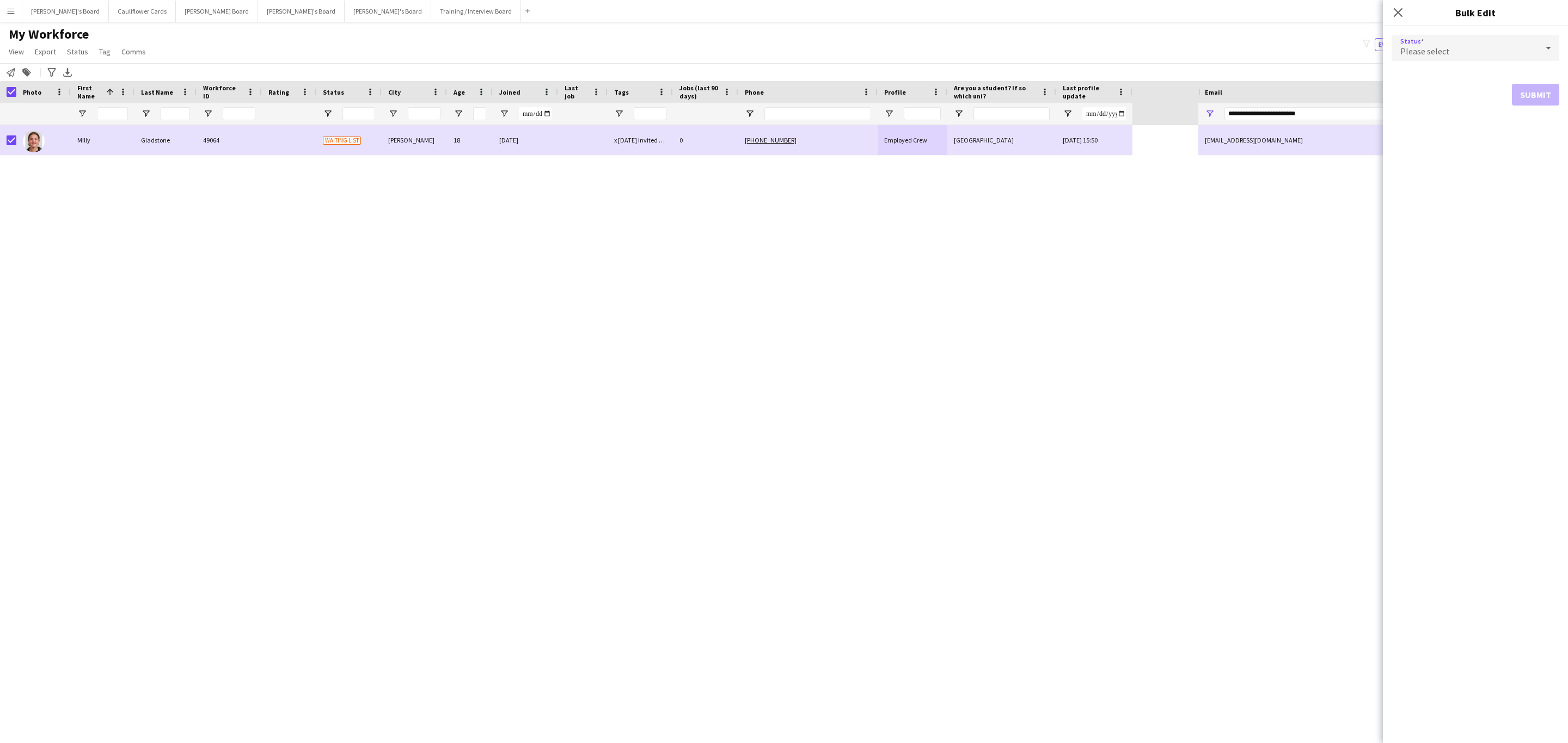
click at [1418, 59] on div "Please select" at bounding box center [1464, 48] width 146 height 26
click at [1421, 72] on mat-option "Active" at bounding box center [1475, 79] width 168 height 27
click at [1539, 136] on button "Submit" at bounding box center [1535, 132] width 47 height 22
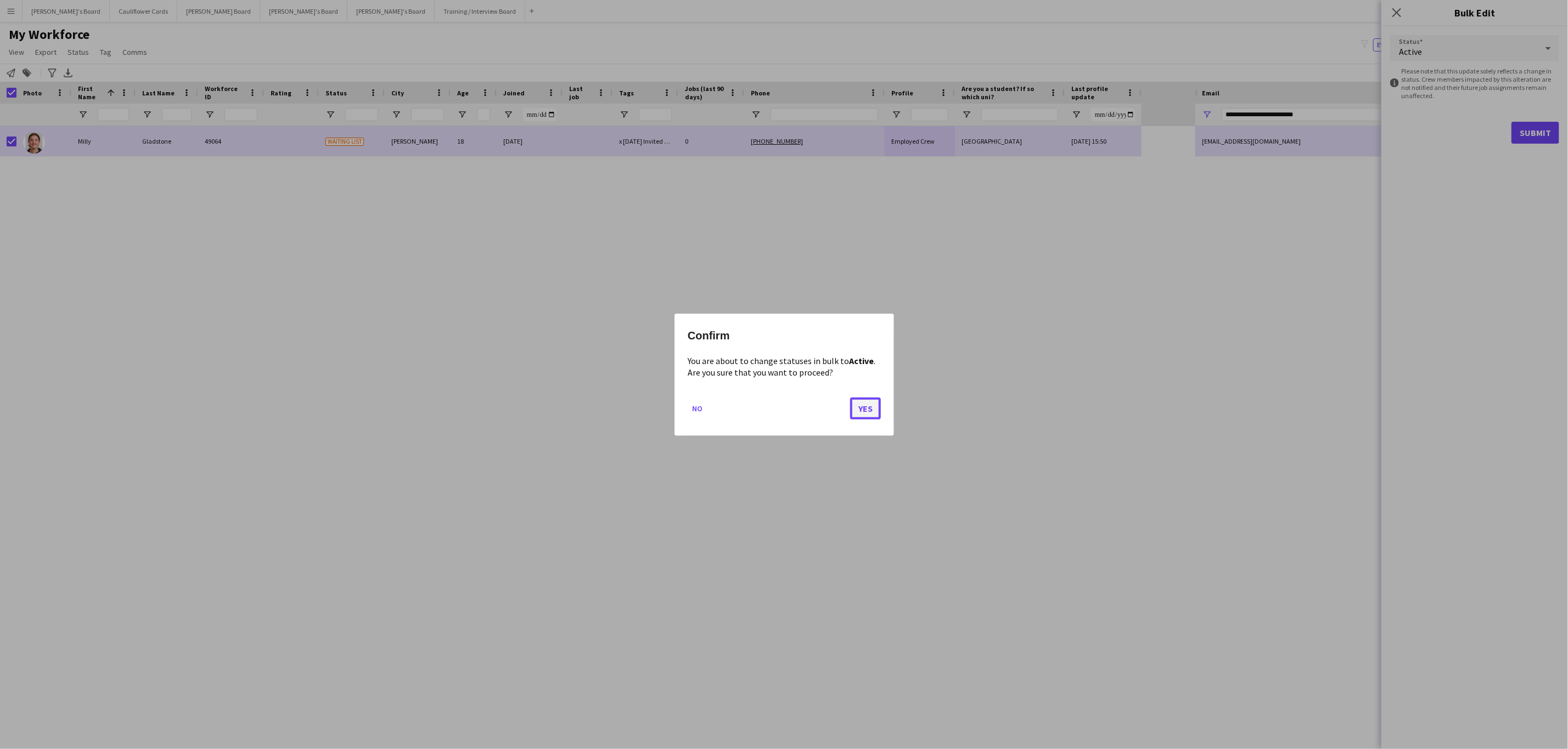
click at [869, 409] on button "Yes" at bounding box center [865, 408] width 31 height 22
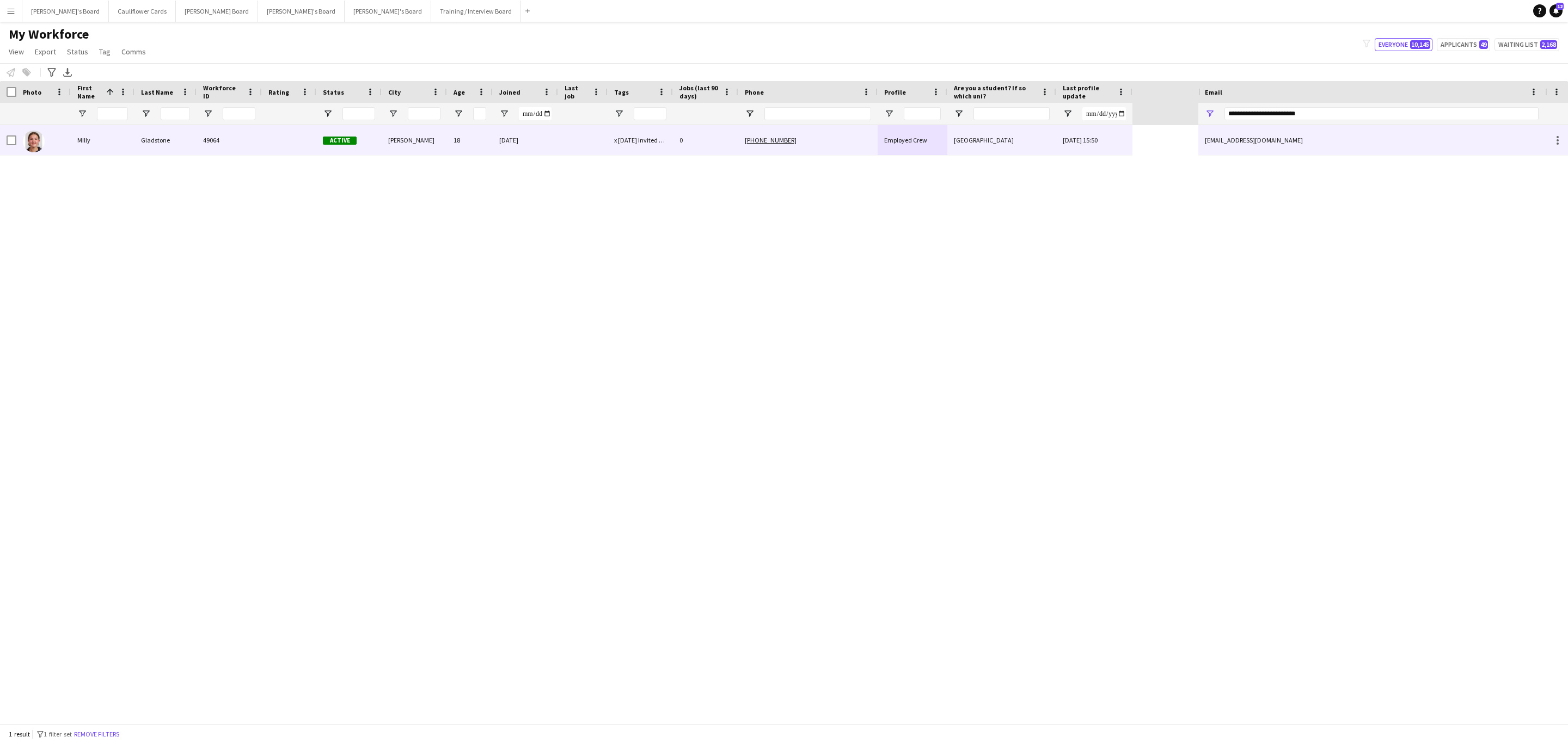
click at [219, 143] on div "49064" at bounding box center [229, 140] width 65 height 30
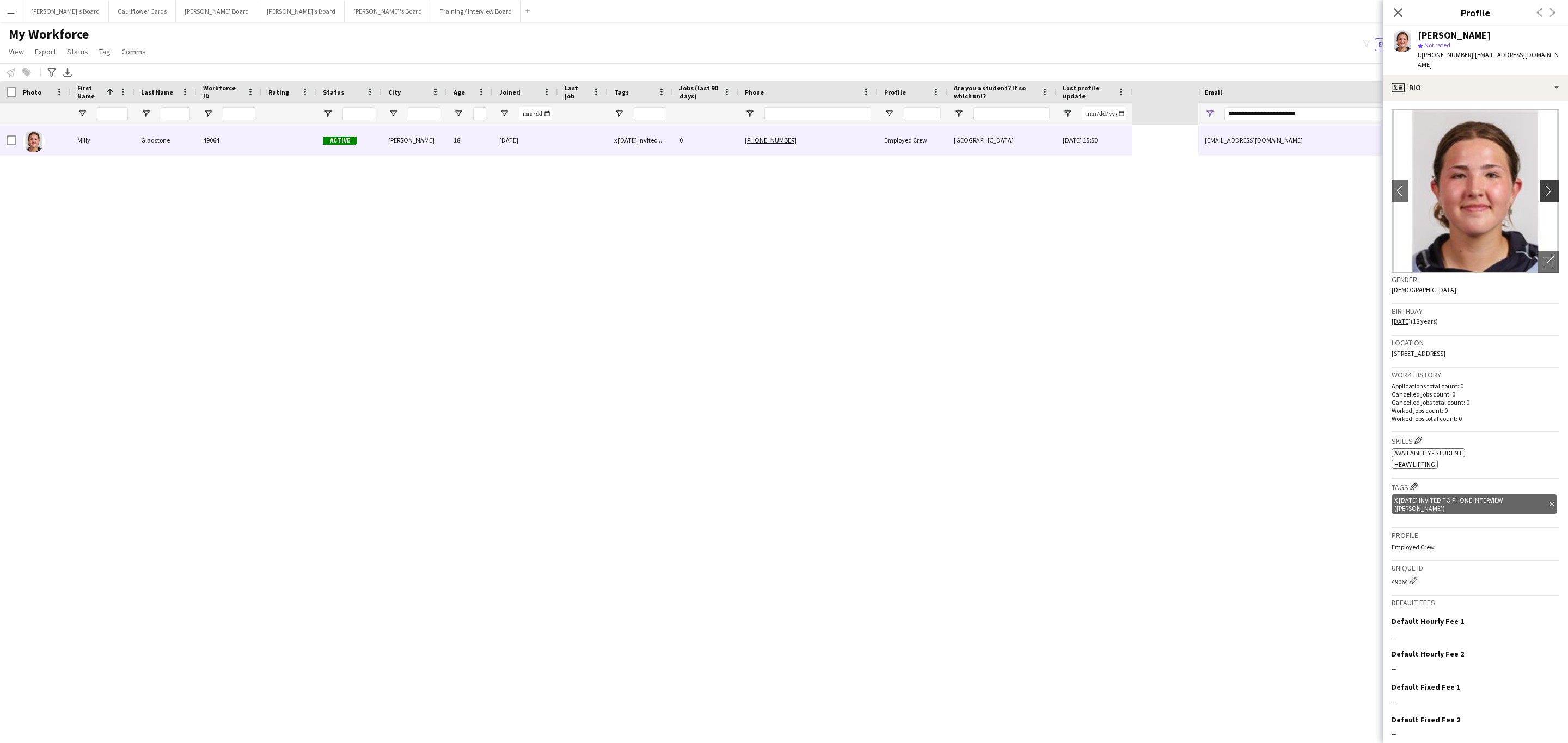
click at [1540, 180] on button "chevron-right" at bounding box center [1551, 191] width 22 height 22
click at [1550, 501] on icon "Delete tag" at bounding box center [1552, 504] width 4 height 7
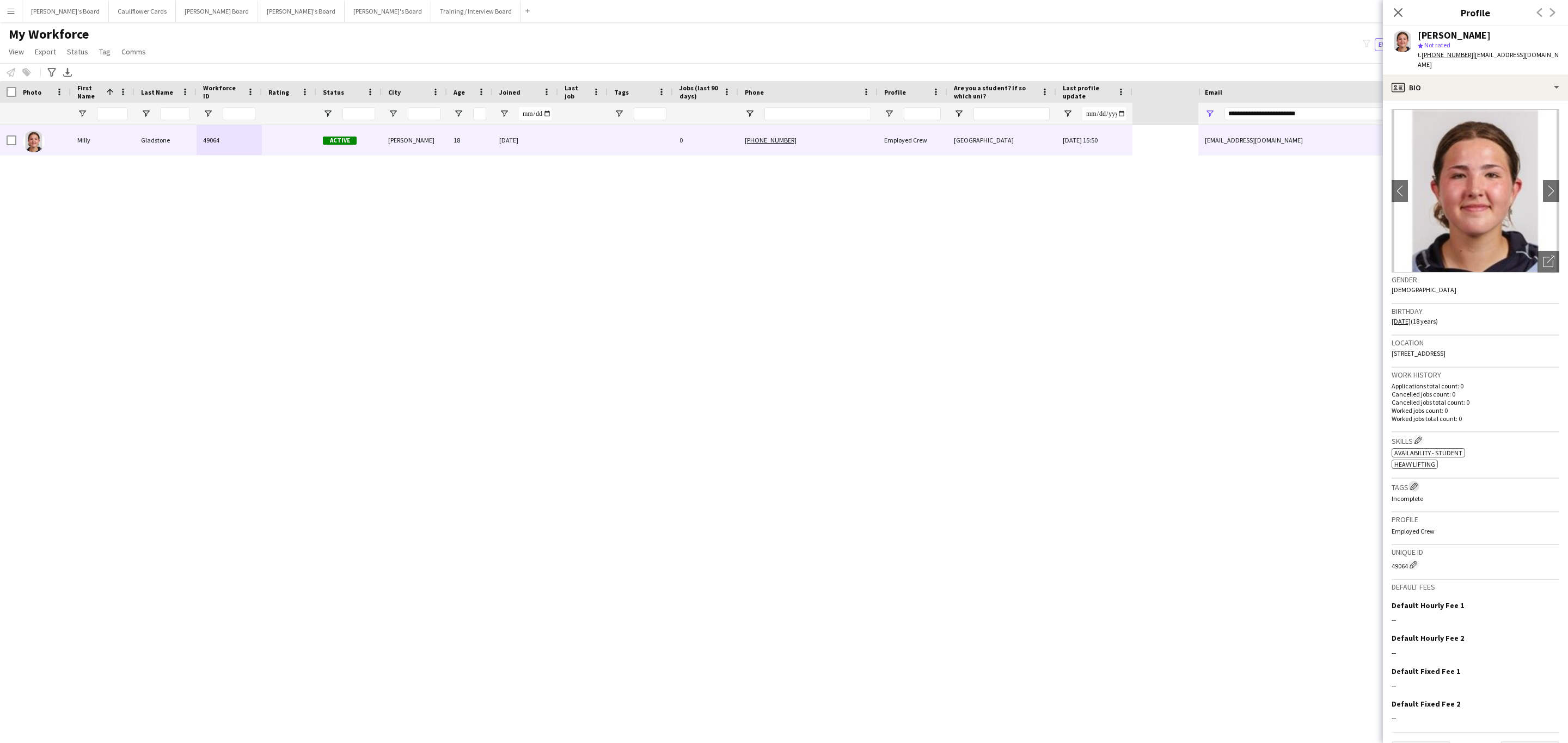
click at [1414, 483] on app-icon "Edit crew company tags" at bounding box center [1413, 487] width 7 height 7
click at [1420, 436] on app-icon "Edit crew company skills" at bounding box center [1418, 440] width 7 height 7
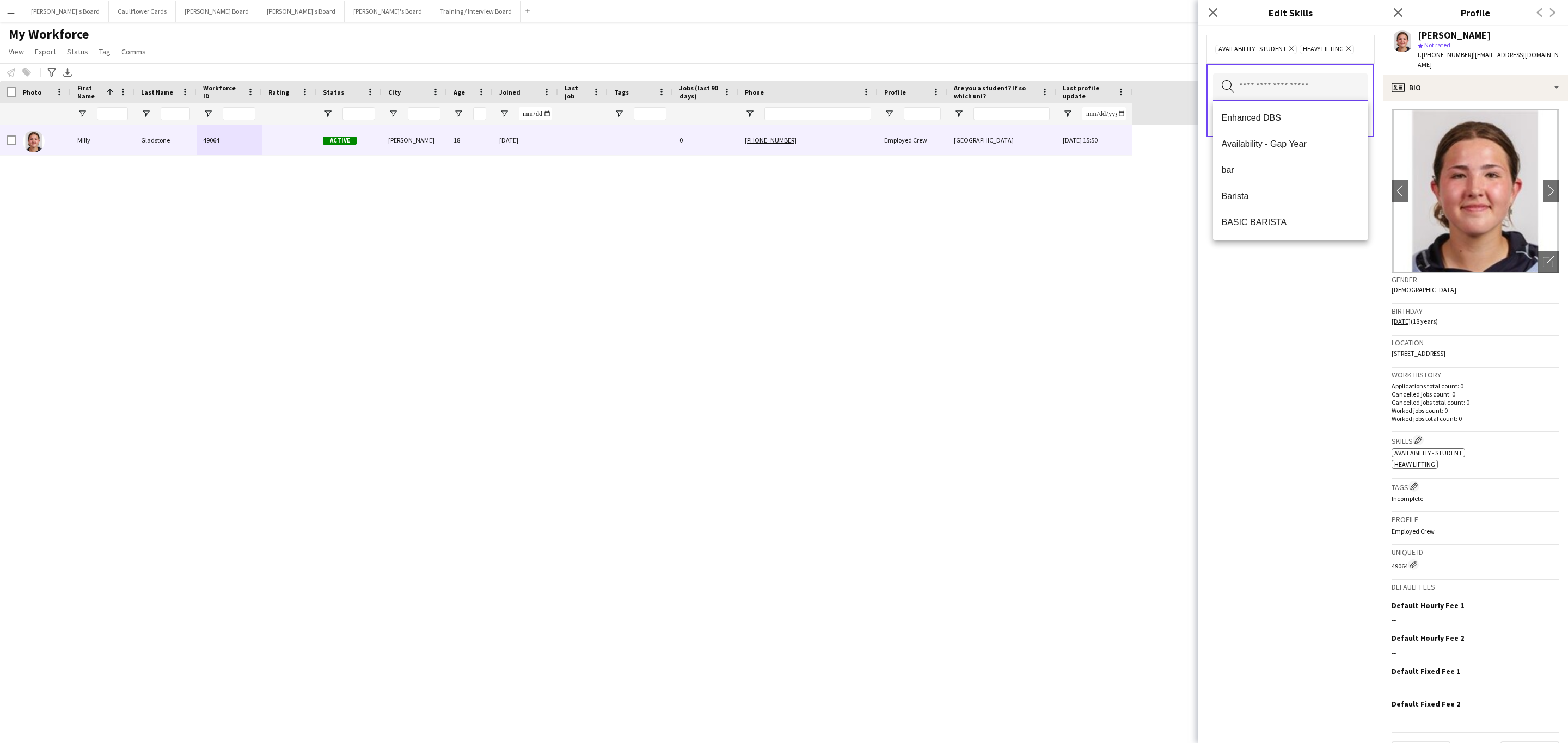
click at [1308, 86] on input "text" at bounding box center [1290, 87] width 155 height 27
type input "***"
click at [1274, 117] on span "bar" at bounding box center [1290, 117] width 138 height 11
click at [1336, 271] on div "Availability - Student Remove bar Remove Heavy Lifting Remove Search by skill n…" at bounding box center [1290, 384] width 185 height 717
click at [1354, 135] on button "Save" at bounding box center [1354, 130] width 25 height 17
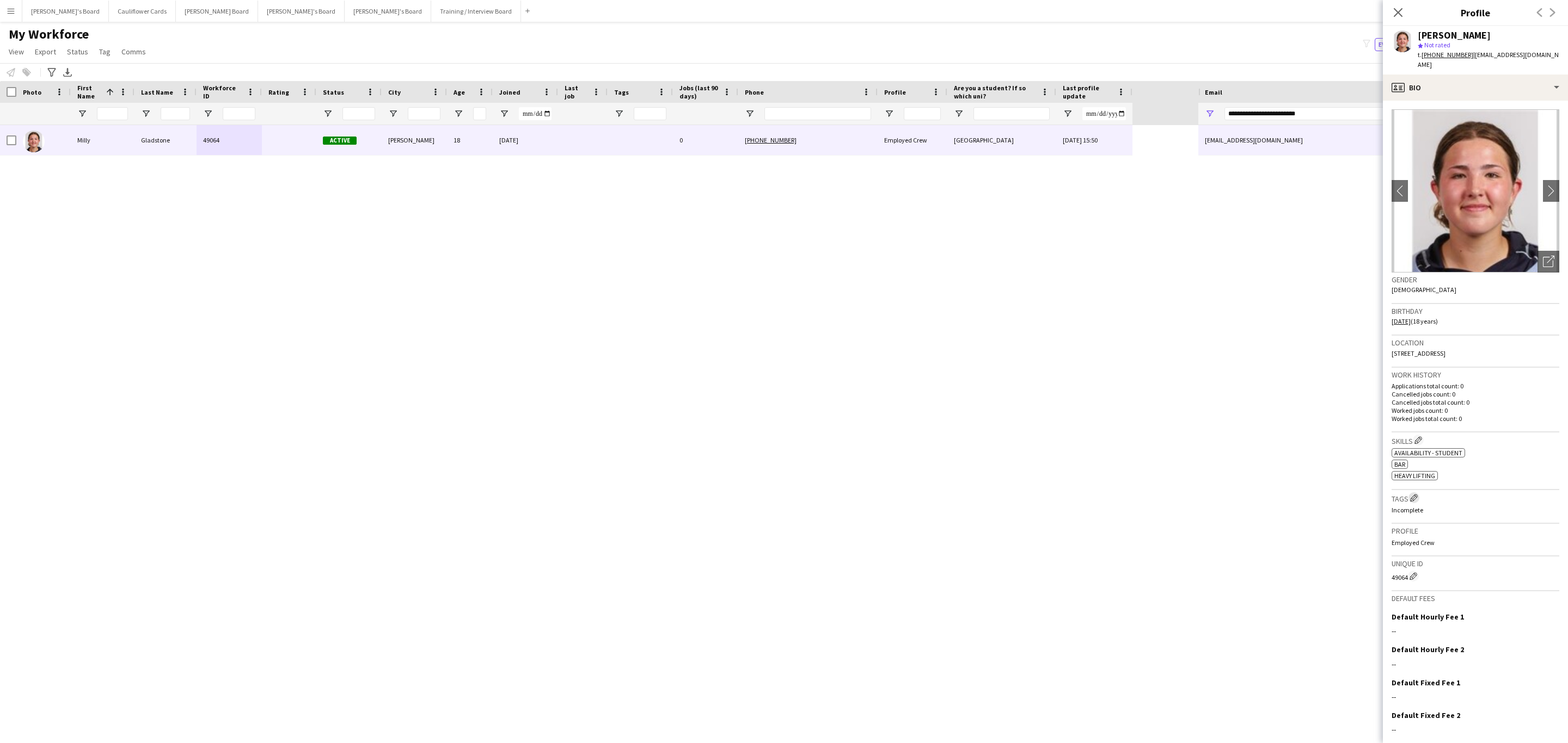
click at [1416, 494] on app-icon "Edit crew company tags" at bounding box center [1413, 498] width 7 height 7
click at [1297, 91] on input "text" at bounding box center [1290, 86] width 155 height 27
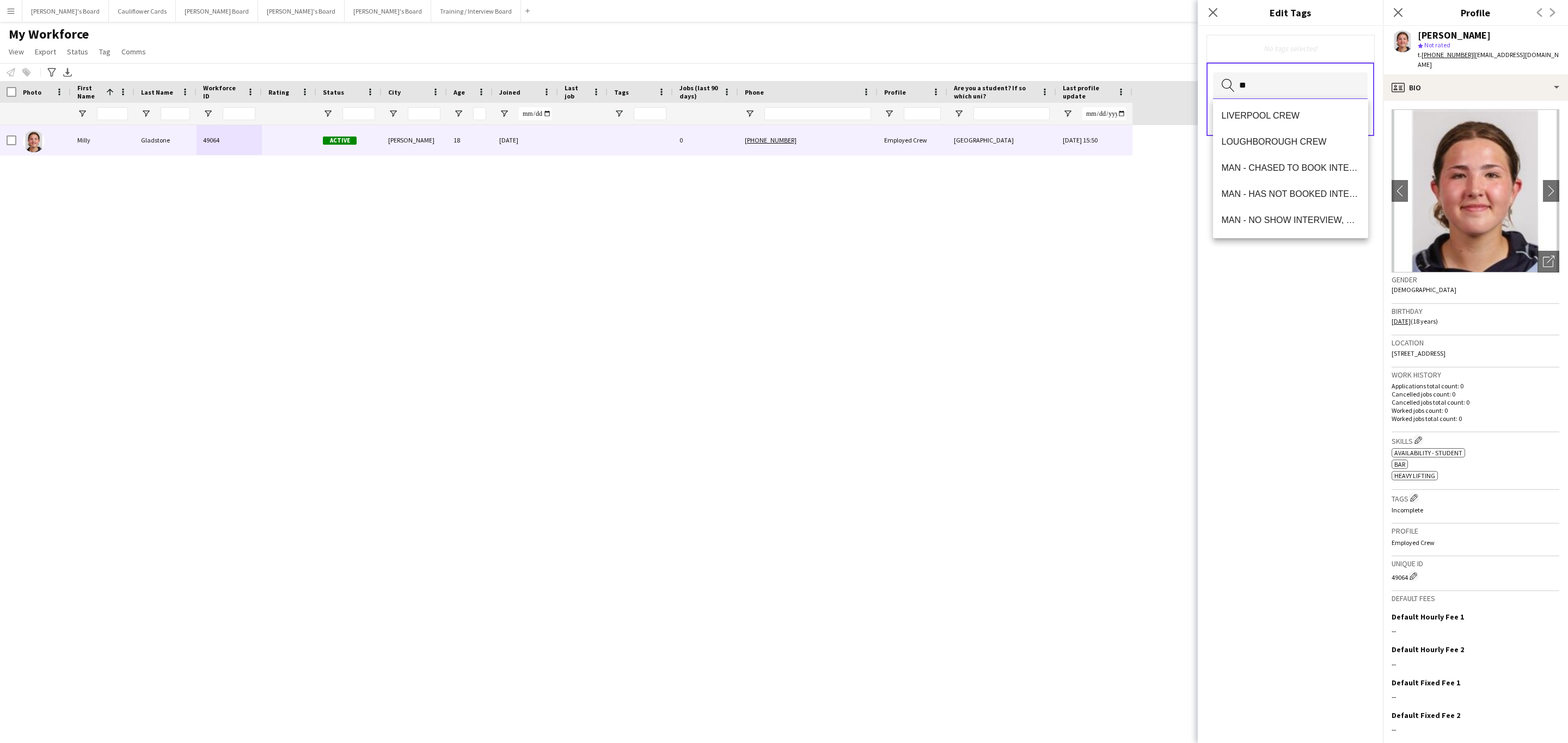
scroll to position [0, 0]
type input "***"
click at [1271, 125] on mat-option "RTW Verified" at bounding box center [1290, 117] width 155 height 26
click at [1353, 351] on div "RTW Verified Remove Search by tag name Save" at bounding box center [1290, 384] width 185 height 717
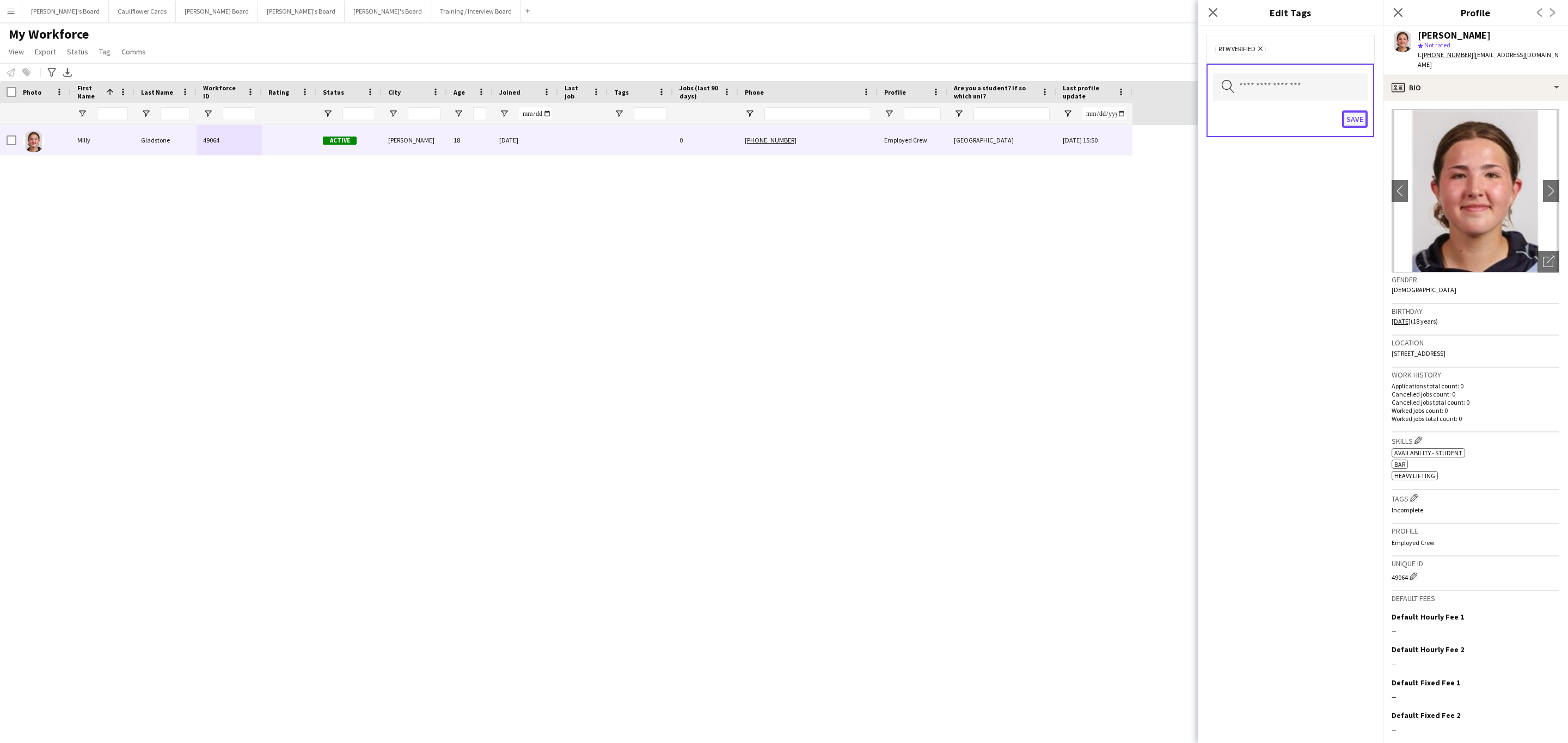
click at [1354, 121] on button "Save" at bounding box center [1354, 119] width 25 height 17
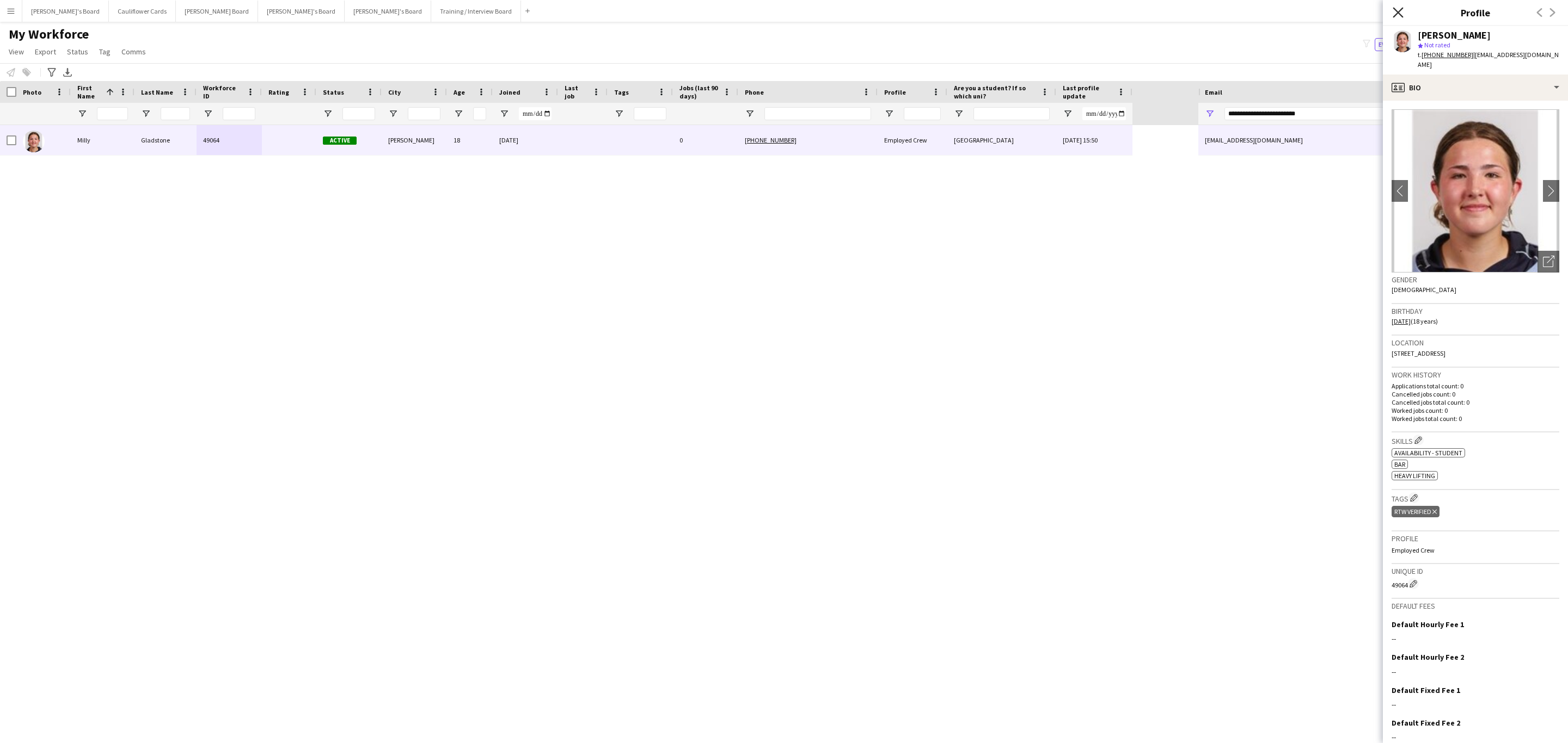
click at [1400, 12] on icon "Close pop-in" at bounding box center [1397, 12] width 11 height 11
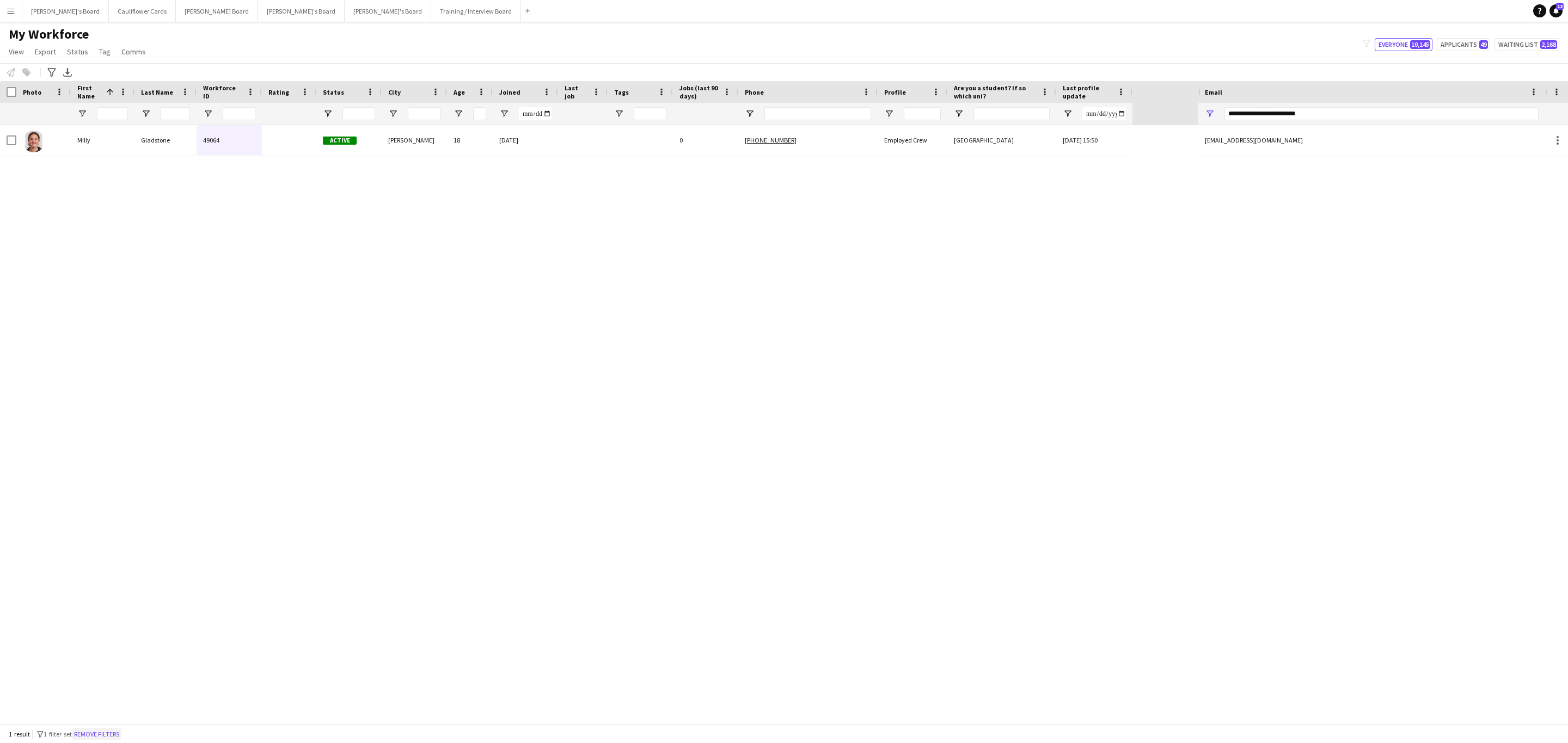
click at [111, 736] on button "Remove filters" at bounding box center [97, 734] width 50 height 12
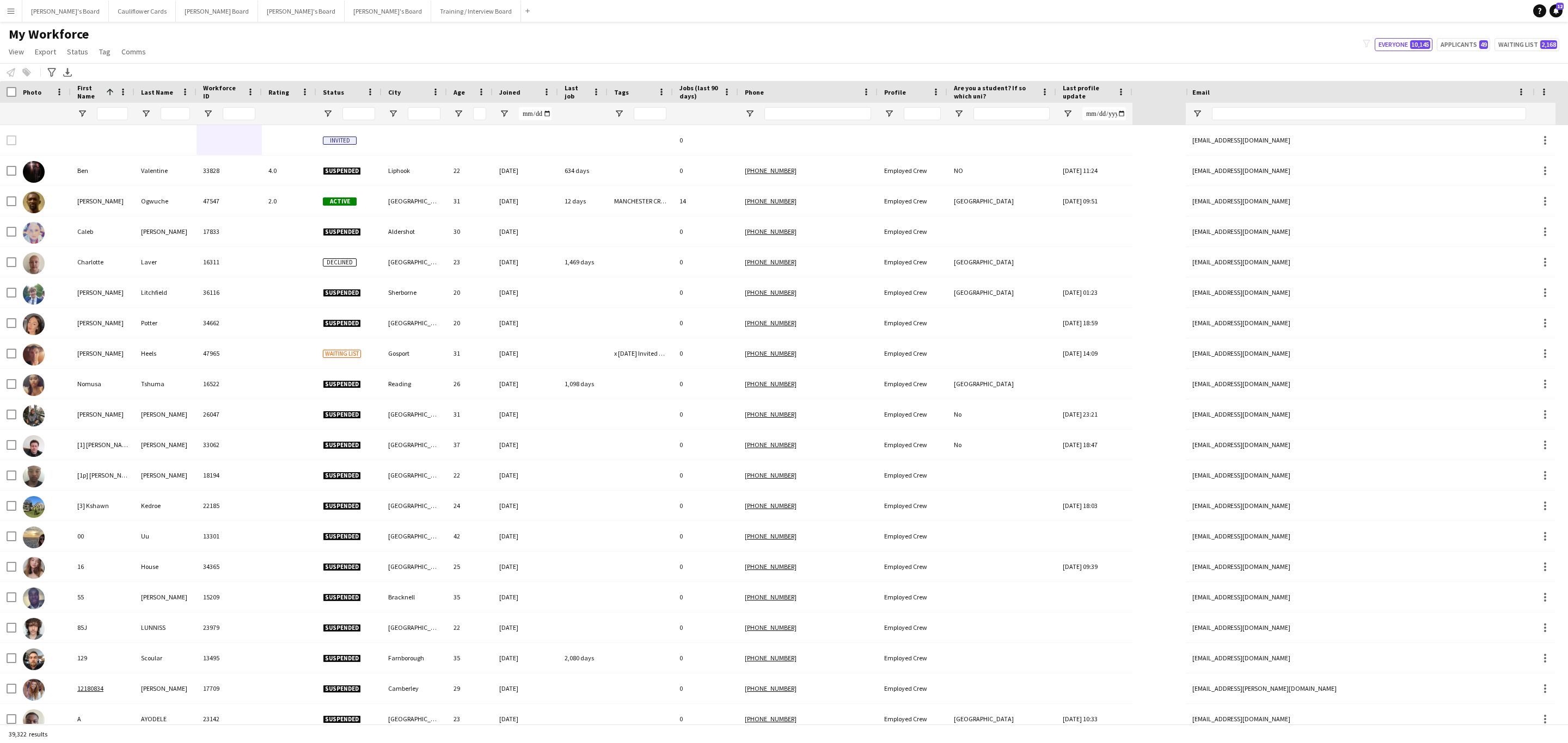
click at [1377, 106] on div at bounding box center [1369, 114] width 314 height 22
click at [1369, 112] on input "Email Filter Input" at bounding box center [1369, 114] width 314 height 13
paste input "**********"
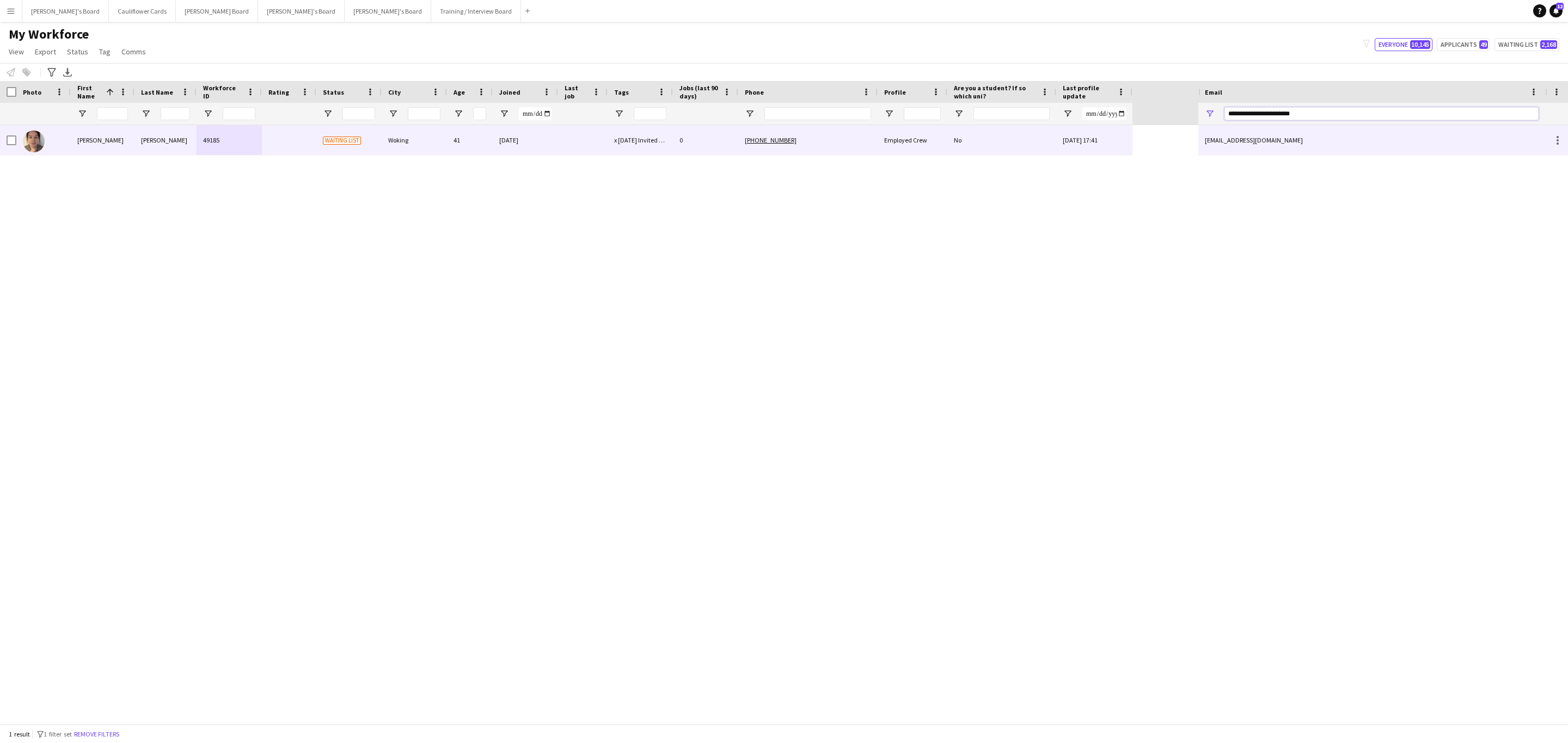
type input "**********"
click at [836, 145] on div "+447304062678" at bounding box center [808, 140] width 139 height 30
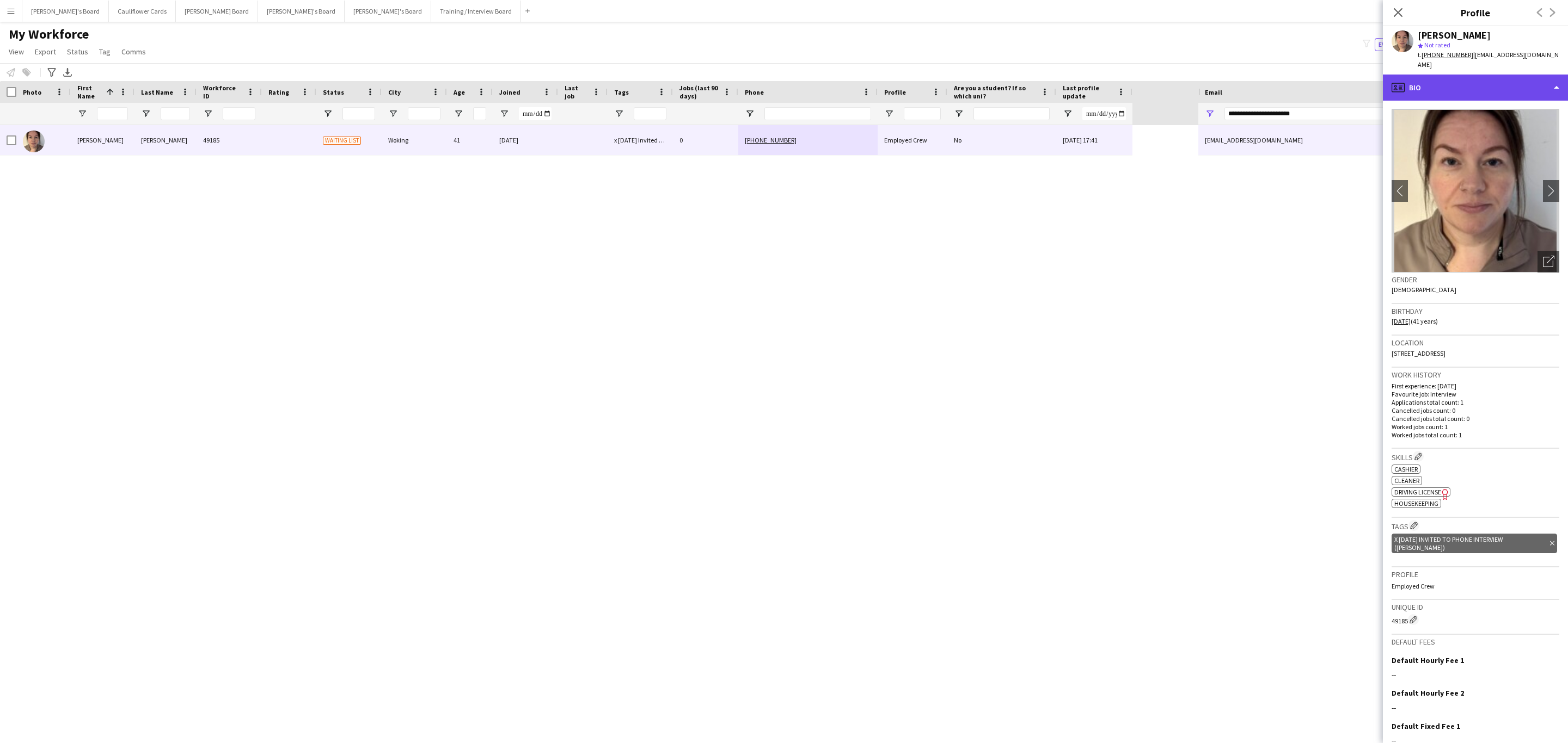
click at [1434, 74] on div "profile Bio" at bounding box center [1475, 88] width 185 height 26
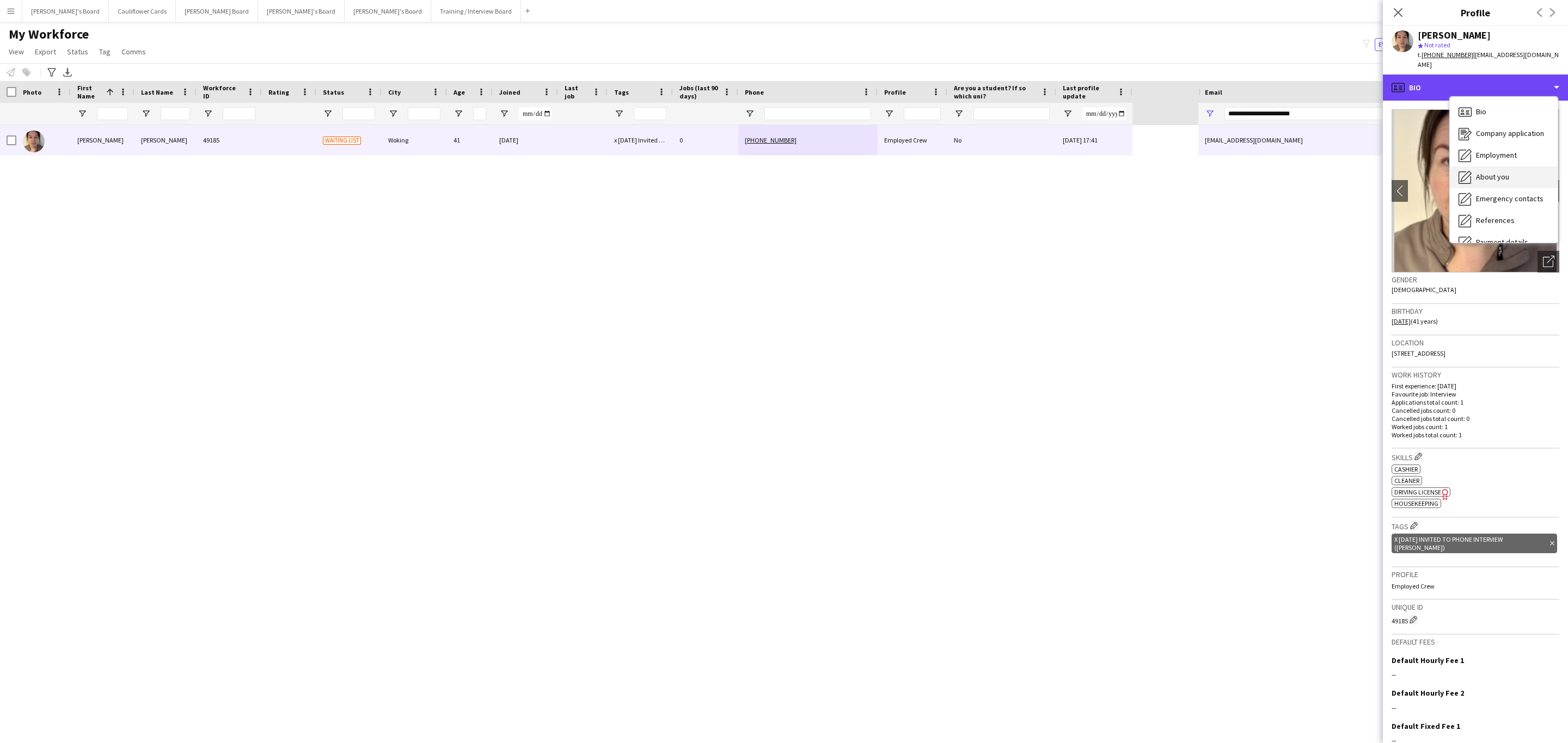
scroll to position [145, 0]
click at [1498, 130] on div "Additional info Additional info" at bounding box center [1503, 141] width 108 height 22
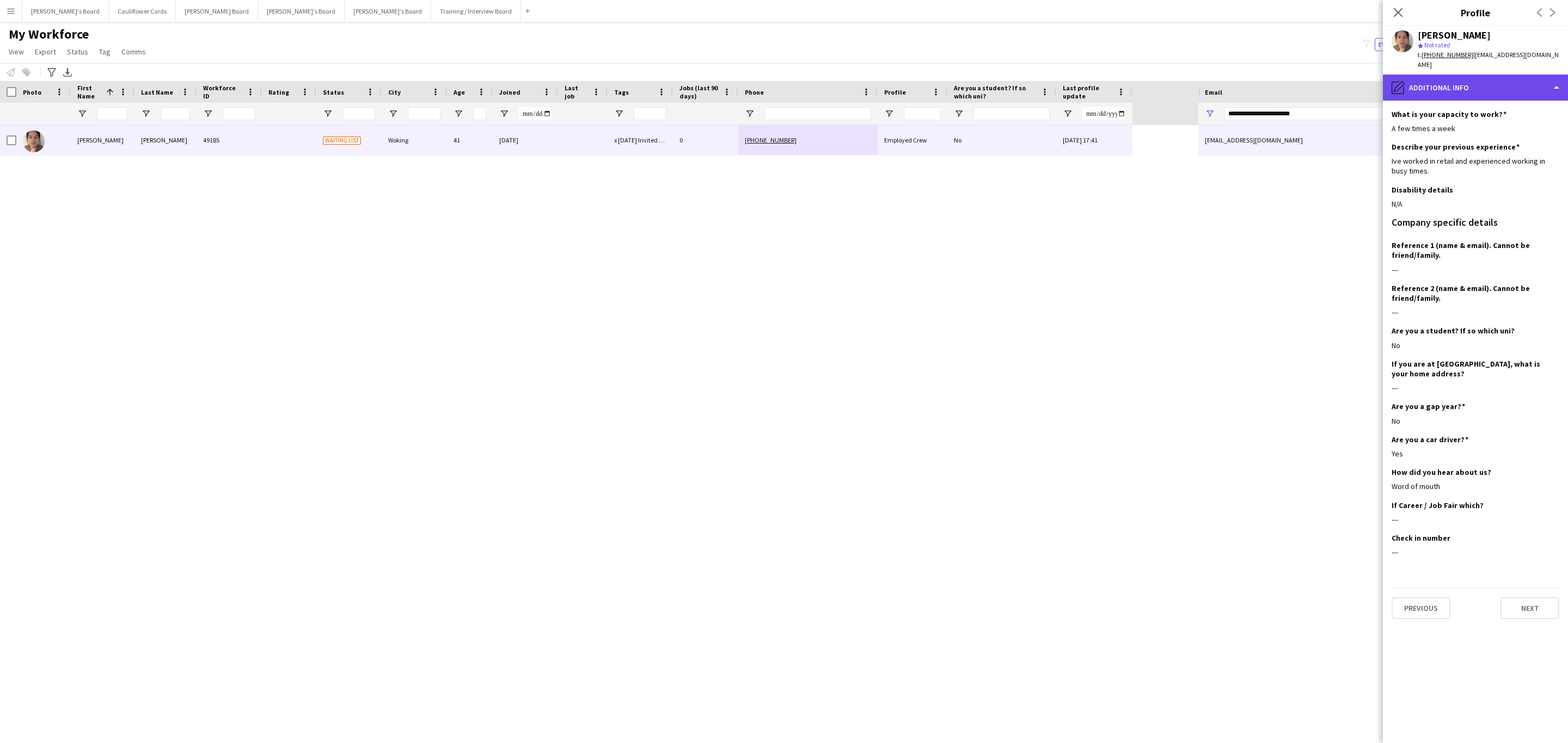
click at [1474, 77] on div "pencil4 Additional info" at bounding box center [1475, 88] width 185 height 26
click at [1482, 107] on span "Bio" at bounding box center [1481, 112] width 11 height 10
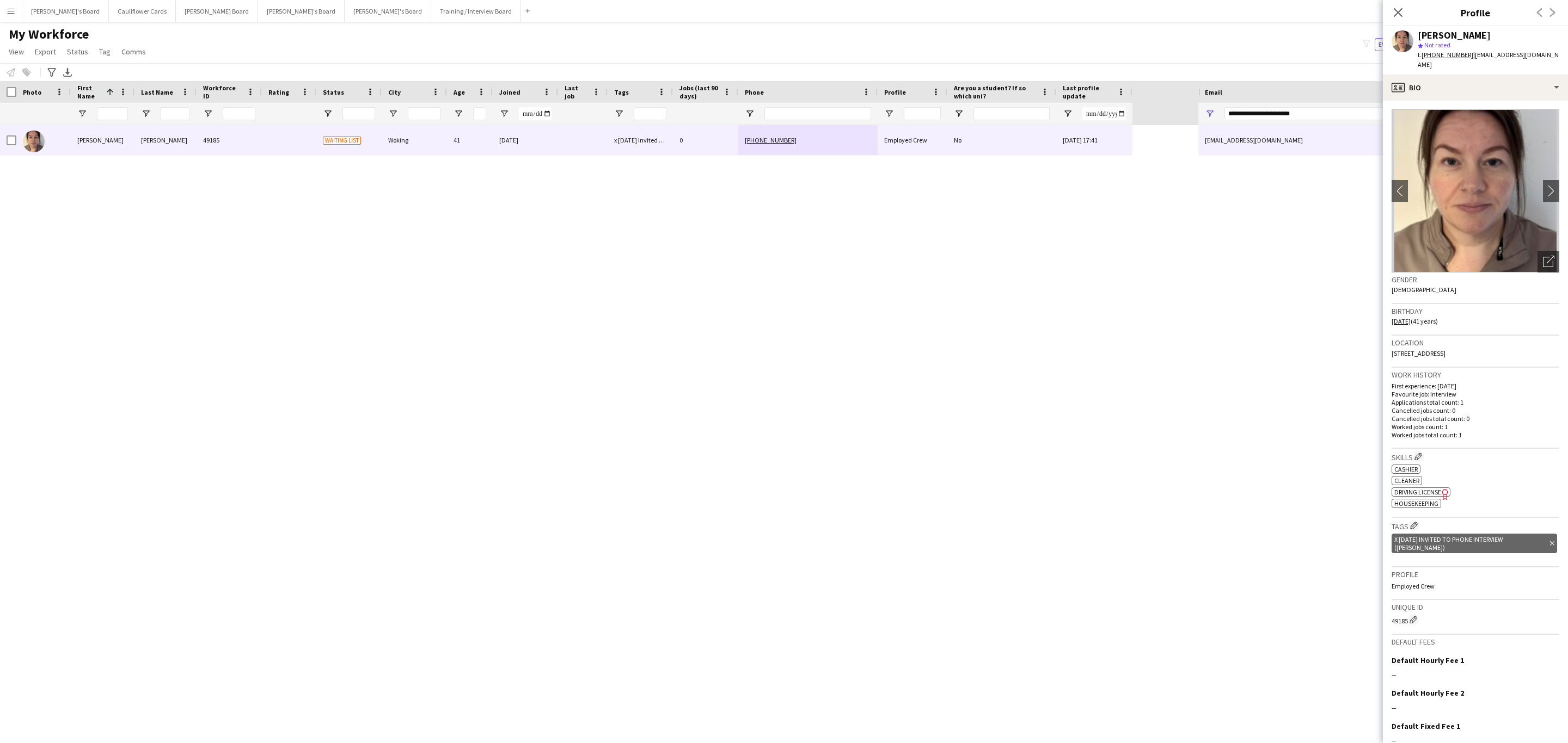
click at [1528, 183] on img at bounding box center [1475, 191] width 168 height 163
click at [1543, 185] on app-icon "chevron-right" at bounding box center [1551, 191] width 17 height 11
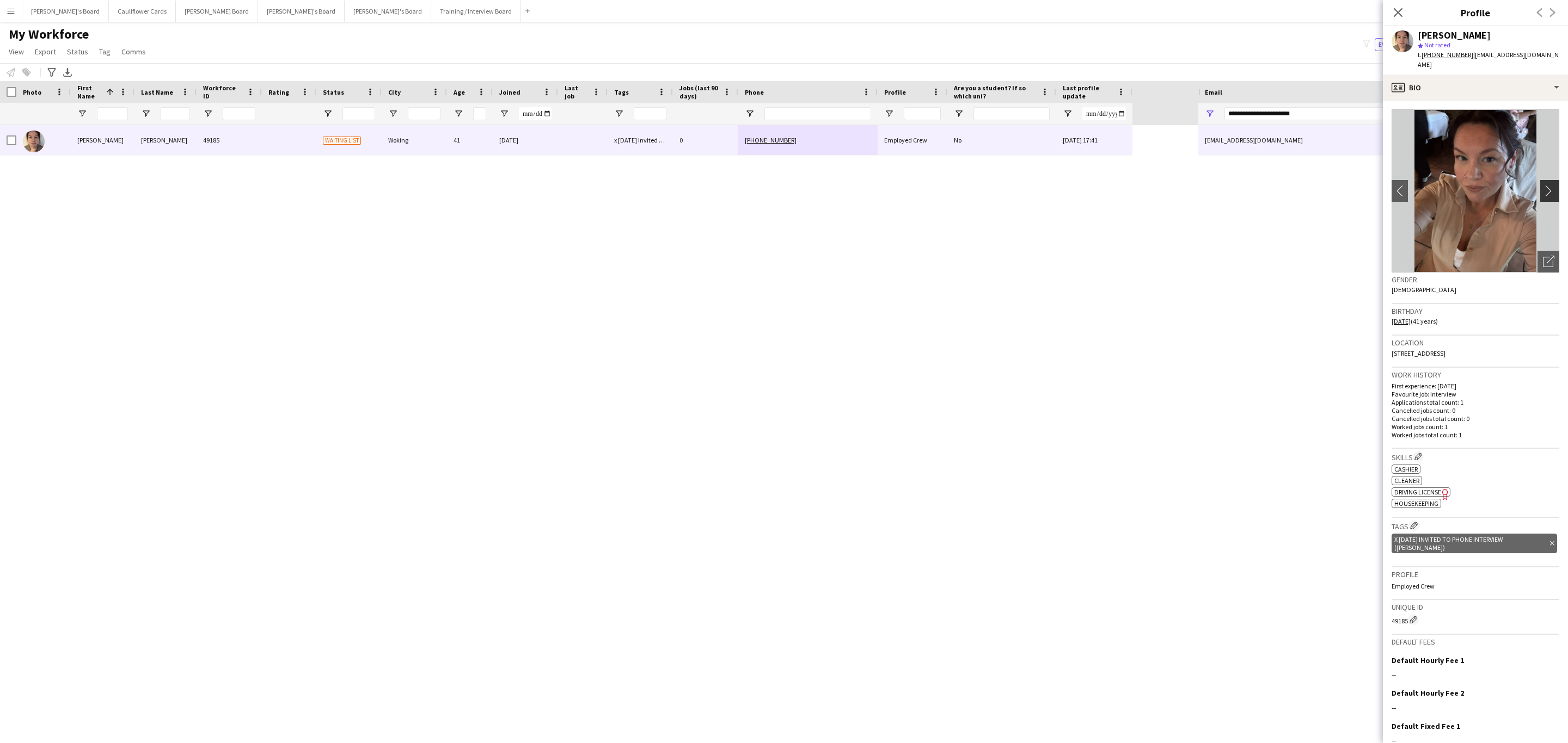
click at [1543, 185] on app-icon "chevron-right" at bounding box center [1551, 191] width 17 height 11
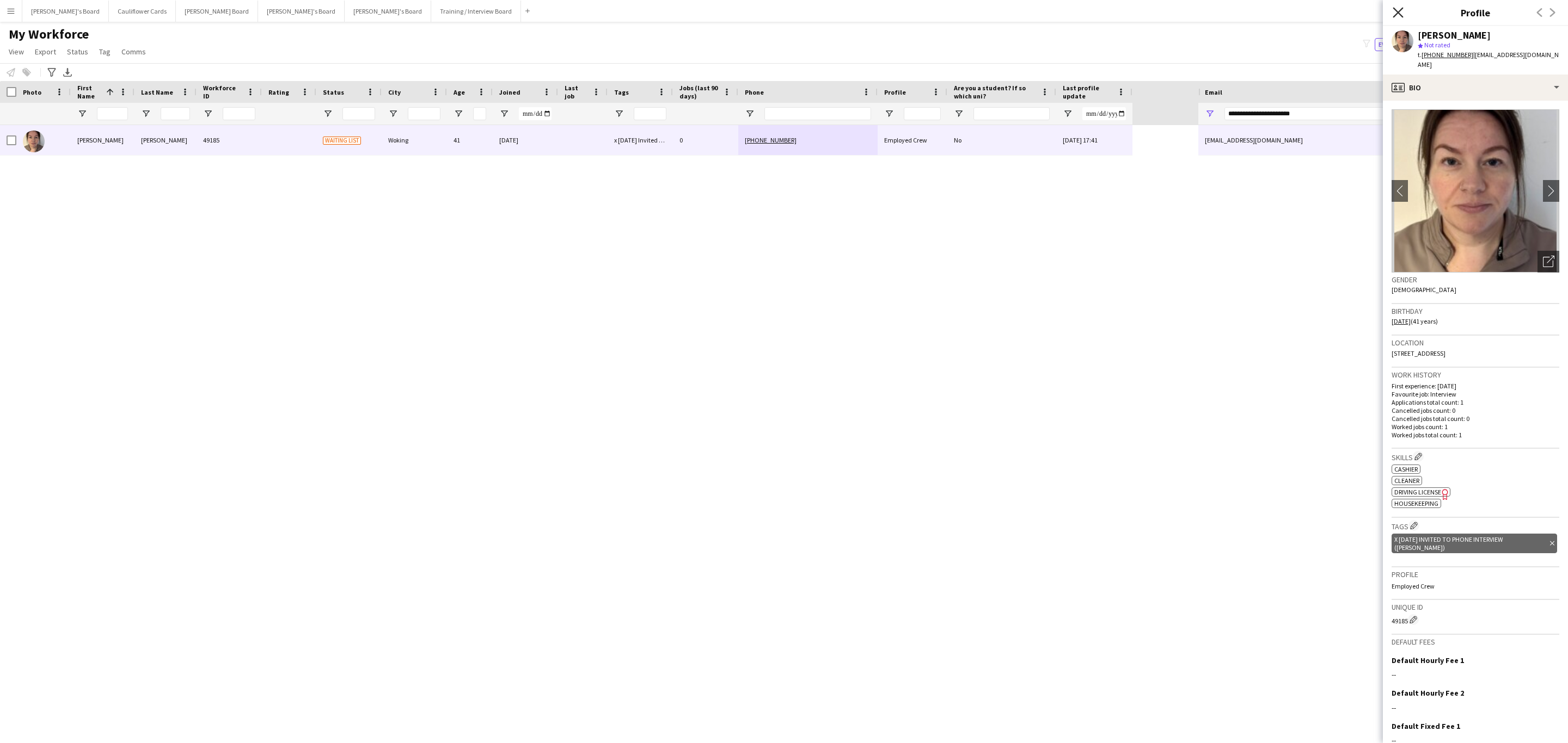
click at [1400, 10] on icon at bounding box center [1397, 12] width 11 height 11
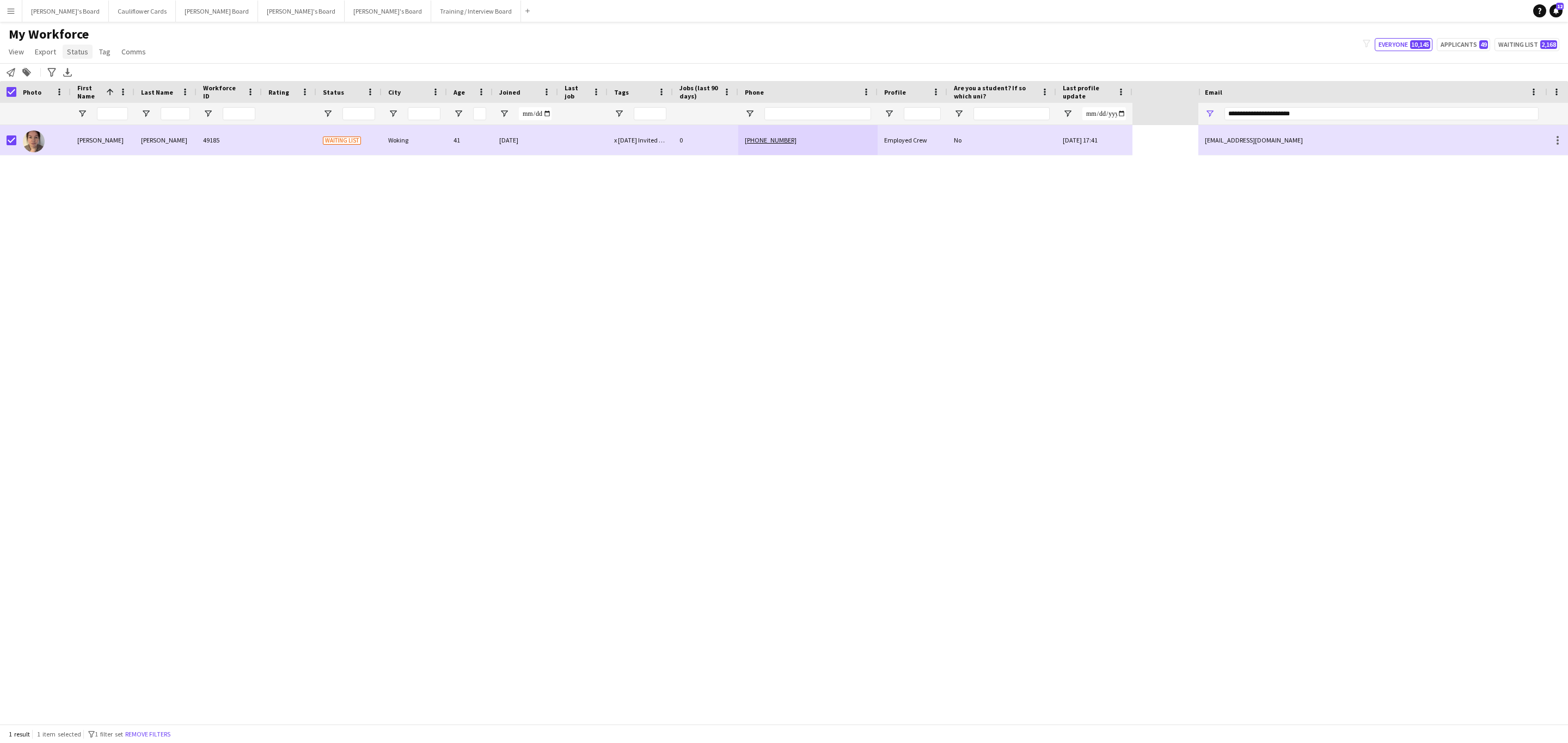
click at [84, 51] on span "Status" at bounding box center [78, 52] width 21 height 10
click at [92, 70] on link "Edit" at bounding box center [101, 75] width 76 height 23
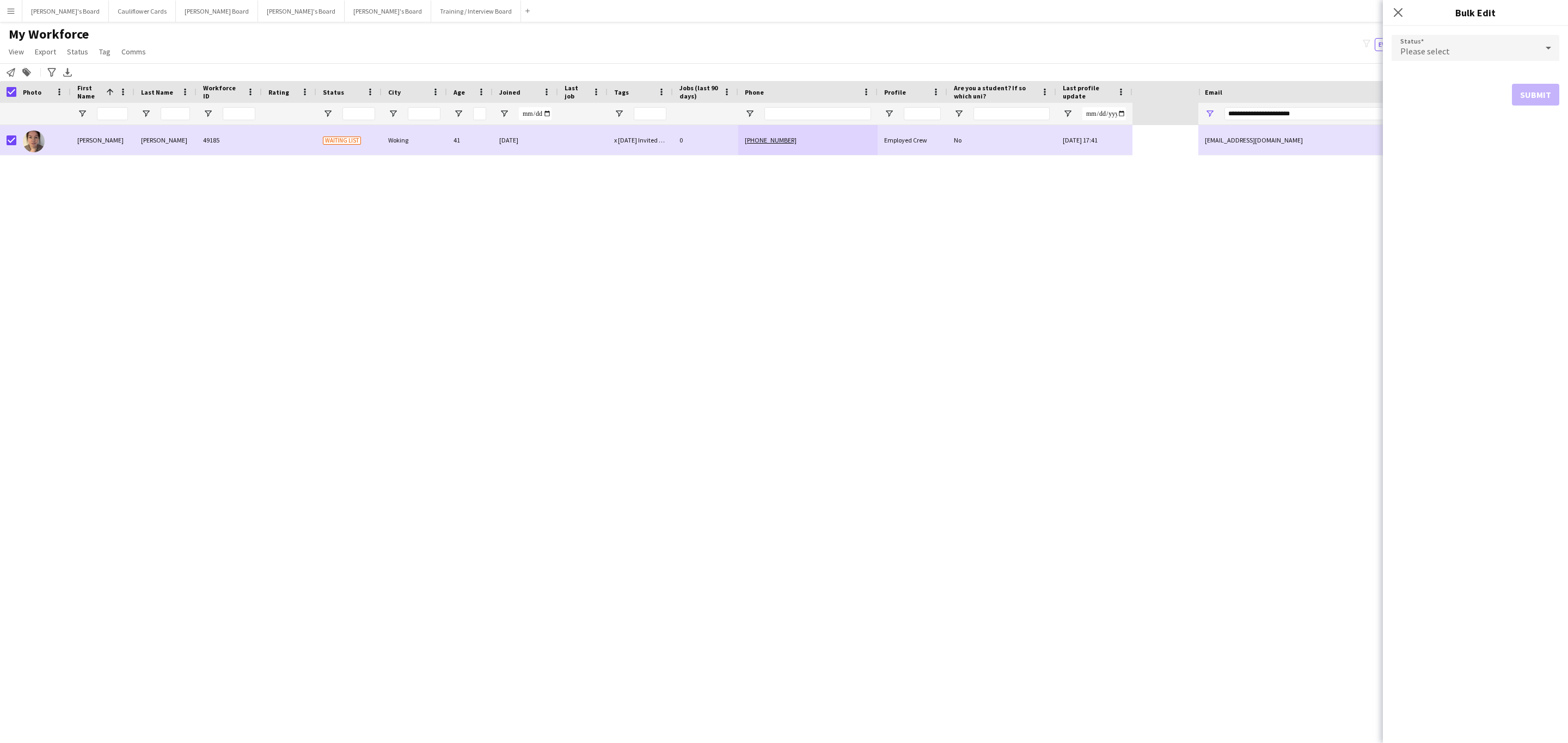
click at [1411, 47] on span "Please select" at bounding box center [1425, 52] width 50 height 11
click at [1431, 82] on span "Active" at bounding box center [1475, 78] width 150 height 11
click at [1533, 139] on button "Submit" at bounding box center [1535, 132] width 47 height 22
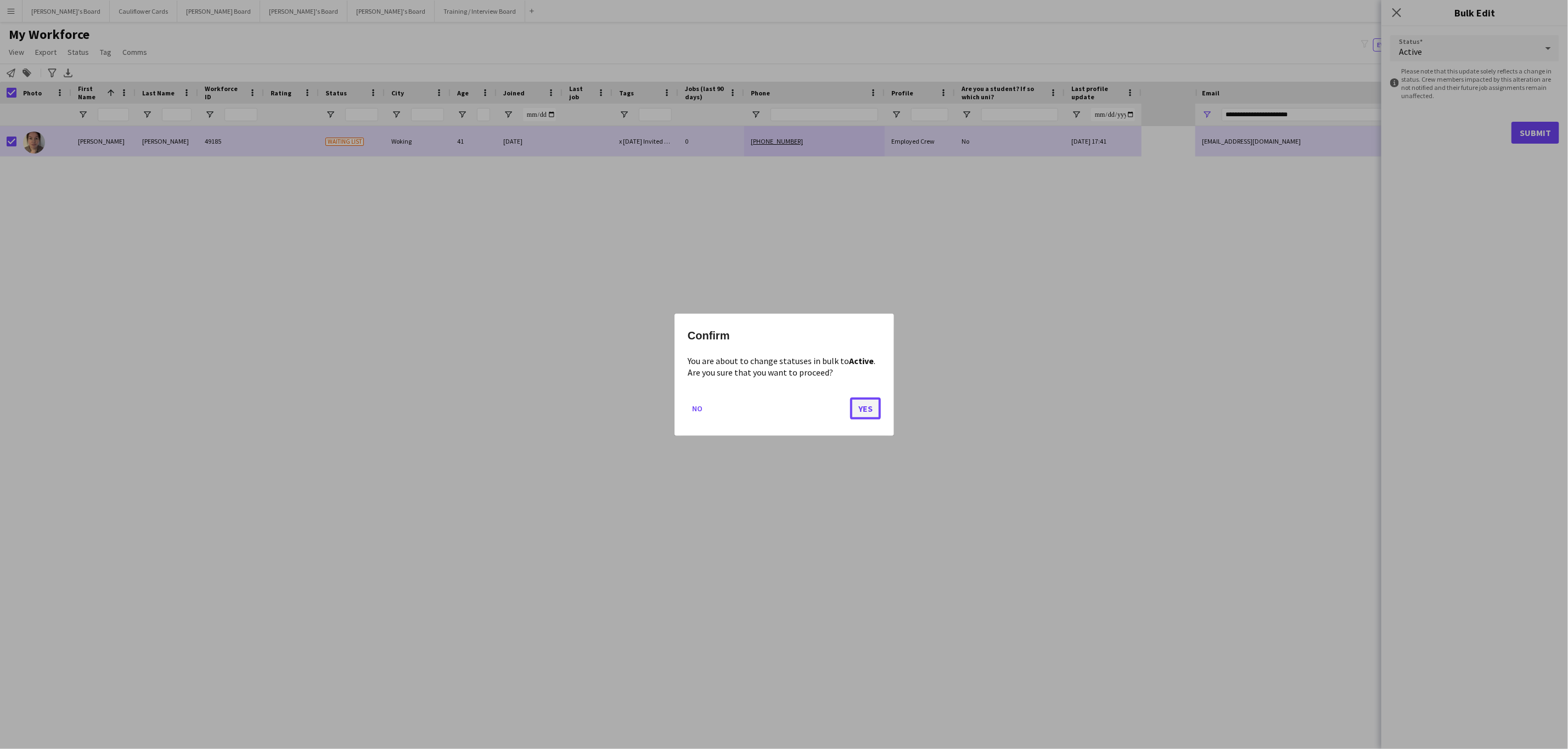
click at [858, 415] on button "Yes" at bounding box center [865, 408] width 31 height 22
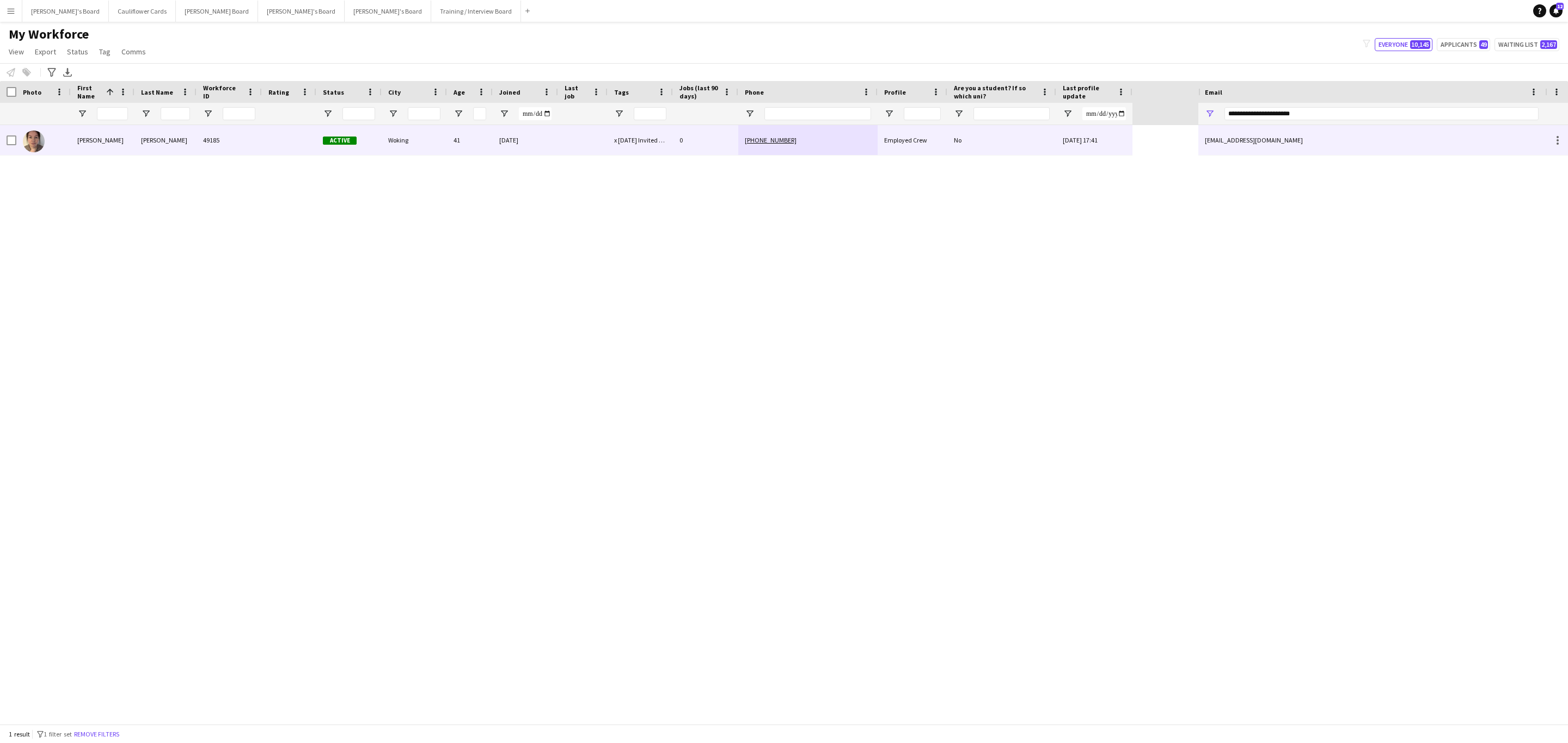
click at [194, 135] on div "Dundon" at bounding box center [166, 140] width 62 height 30
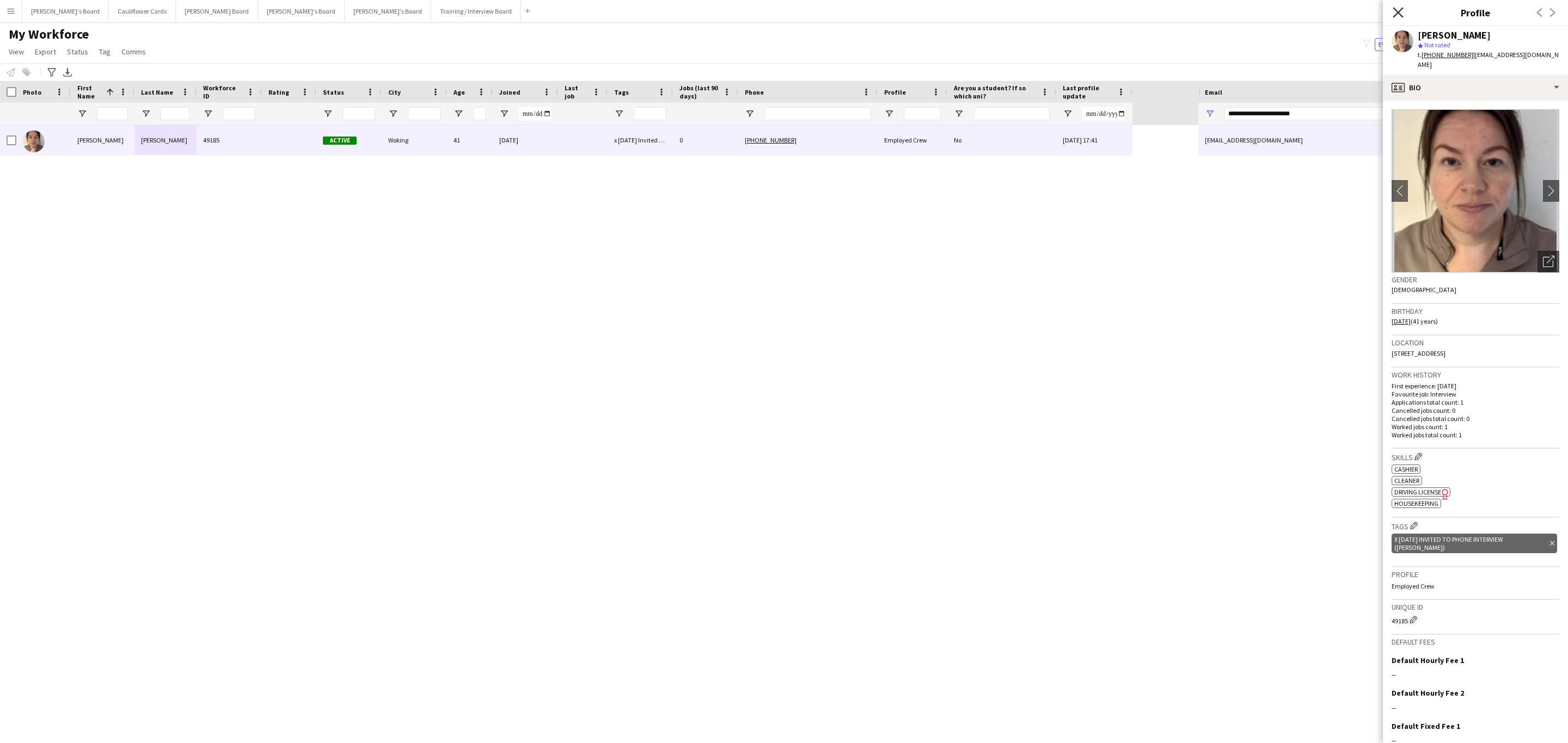
click at [1395, 16] on icon at bounding box center [1397, 12] width 11 height 11
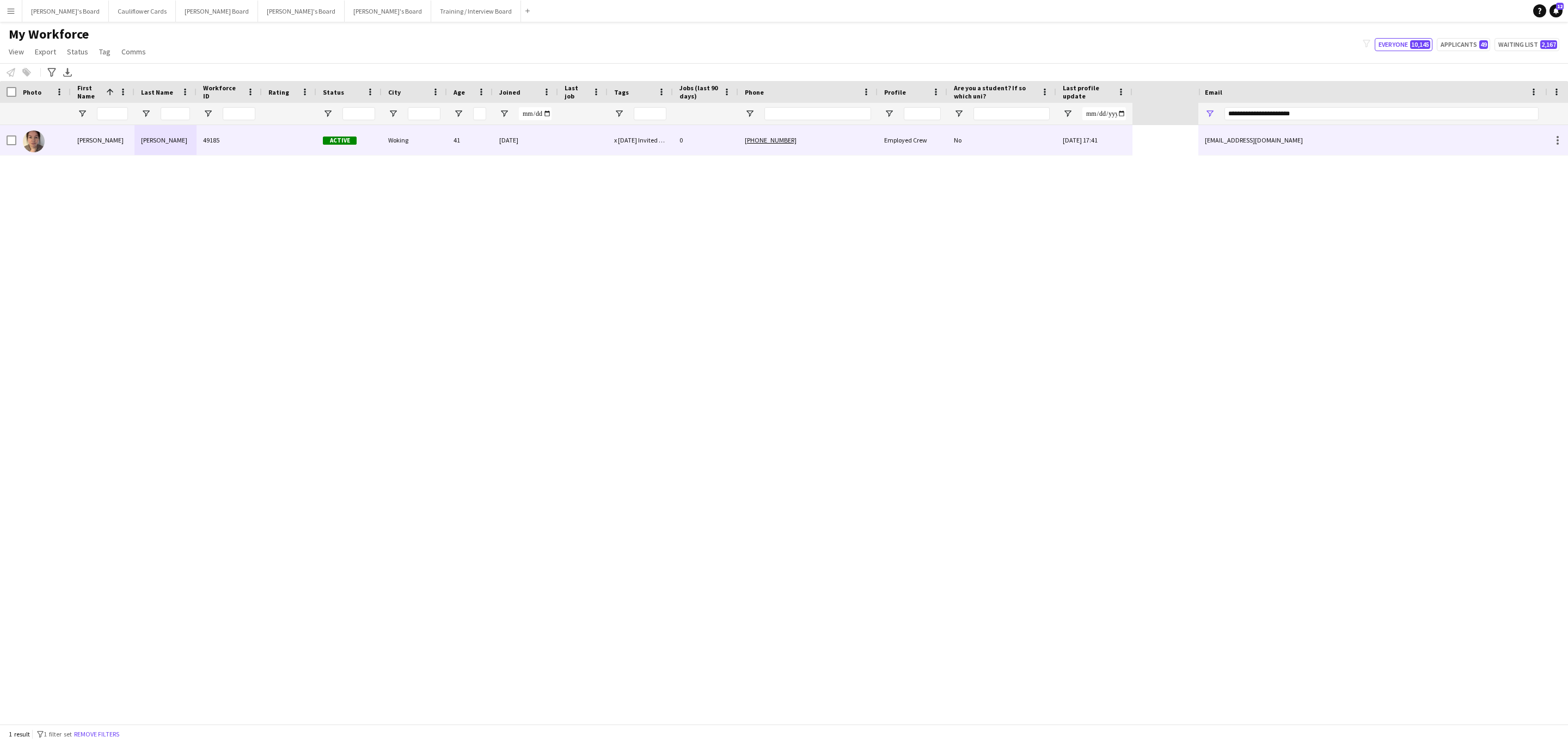
click at [443, 139] on div "Woking" at bounding box center [414, 140] width 65 height 30
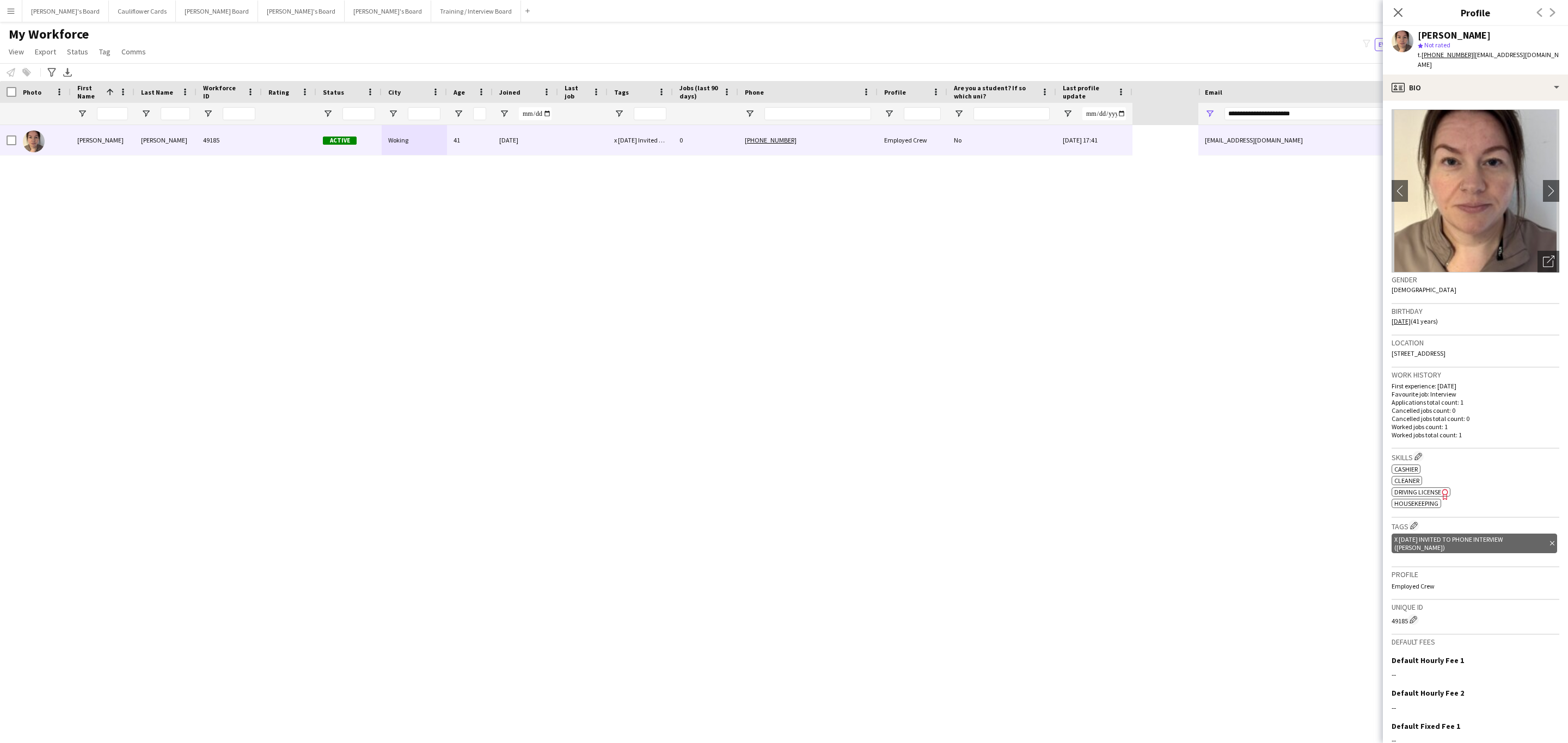
click at [1550, 540] on icon "Delete tag" at bounding box center [1552, 543] width 4 height 7
click at [1412, 522] on app-icon "Edit crew company tags" at bounding box center [1413, 526] width 7 height 7
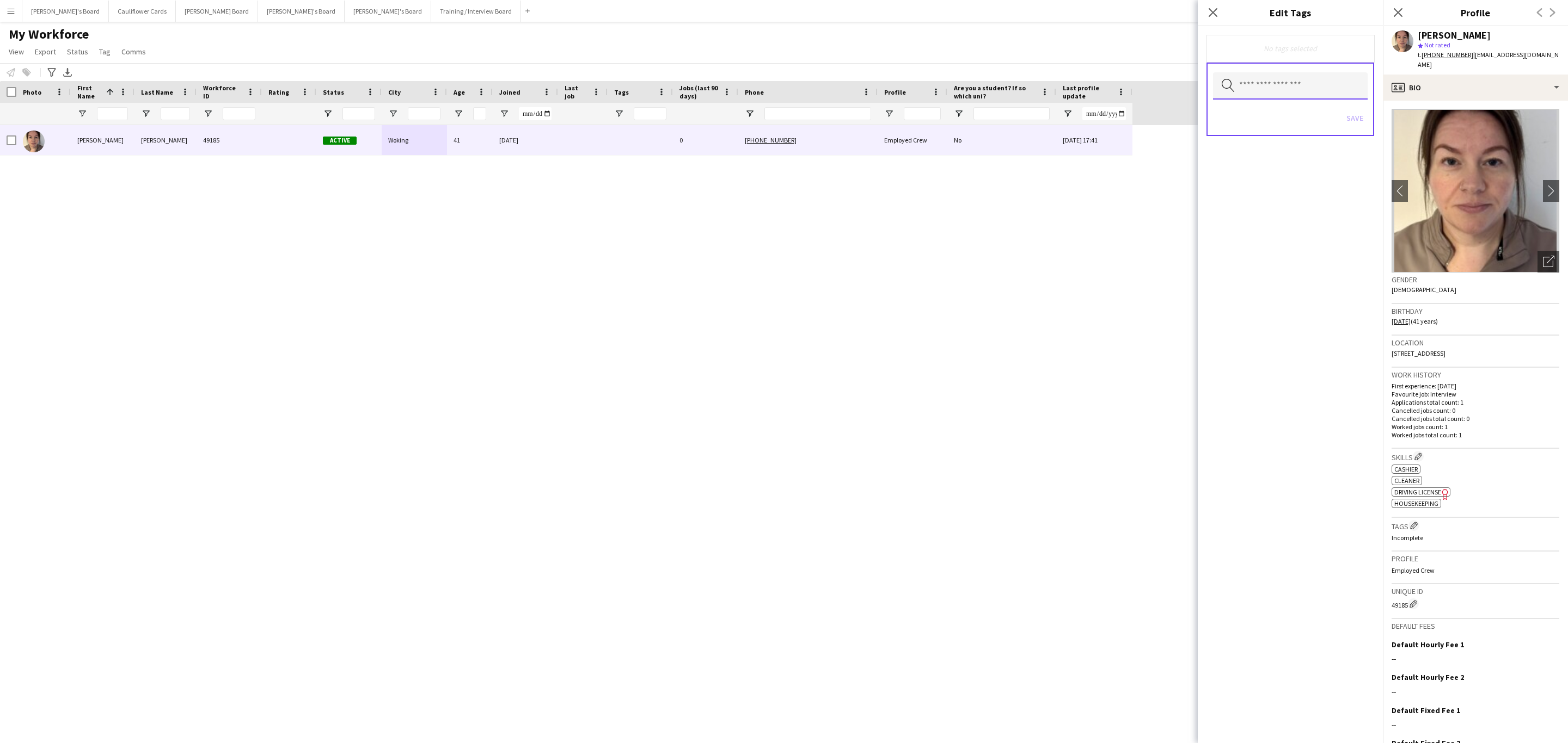
click at [1298, 98] on input "text" at bounding box center [1290, 86] width 155 height 27
type input "****"
click at [1251, 167] on span "Drivers" at bounding box center [1290, 168] width 138 height 11
click at [1239, 281] on div "Drivers Remove Search by tag name Save" at bounding box center [1290, 384] width 185 height 717
click at [1354, 123] on button "Save" at bounding box center [1354, 119] width 25 height 17
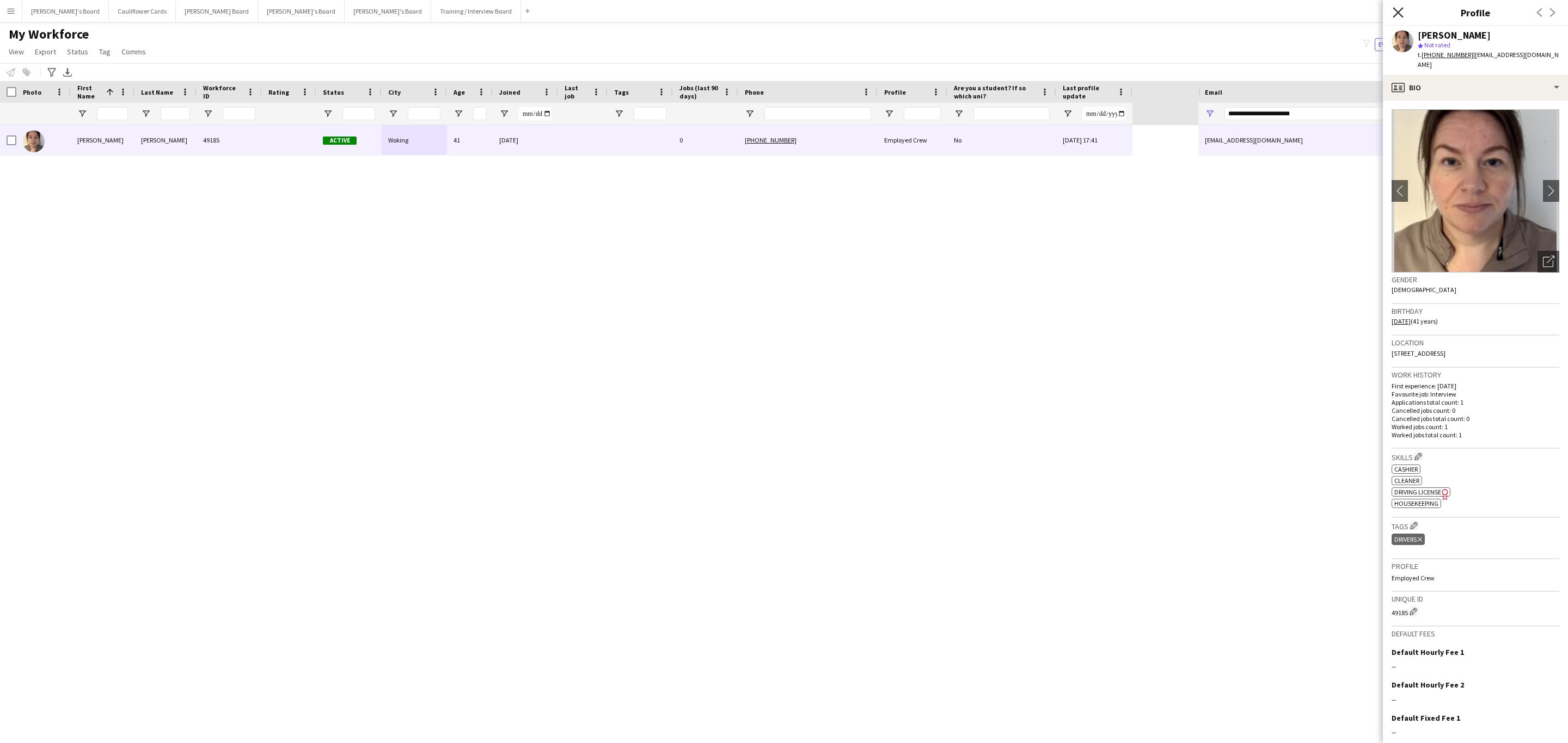
click at [1395, 14] on icon "Close pop-in" at bounding box center [1397, 12] width 11 height 11
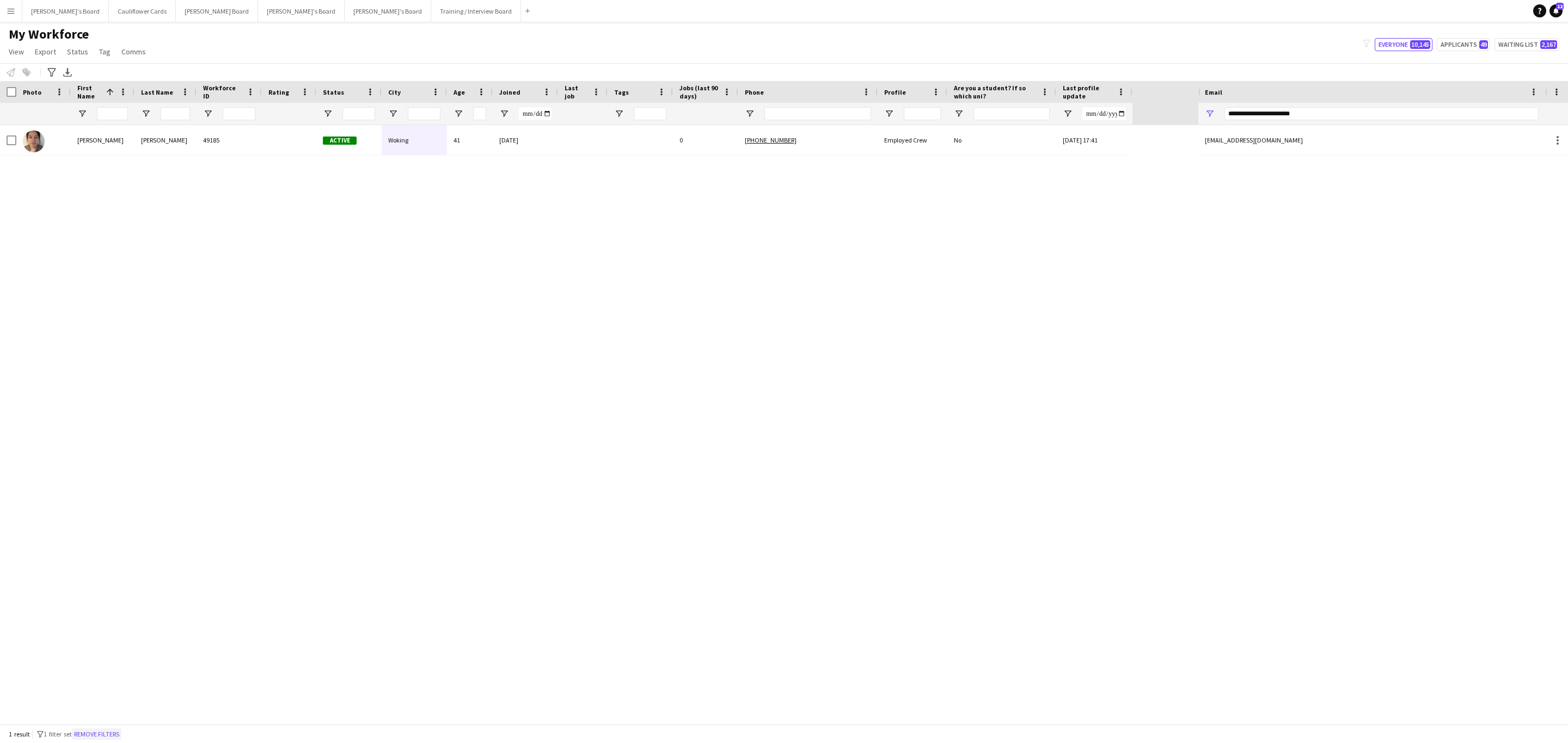
click at [91, 730] on button "Remove filters" at bounding box center [97, 734] width 50 height 12
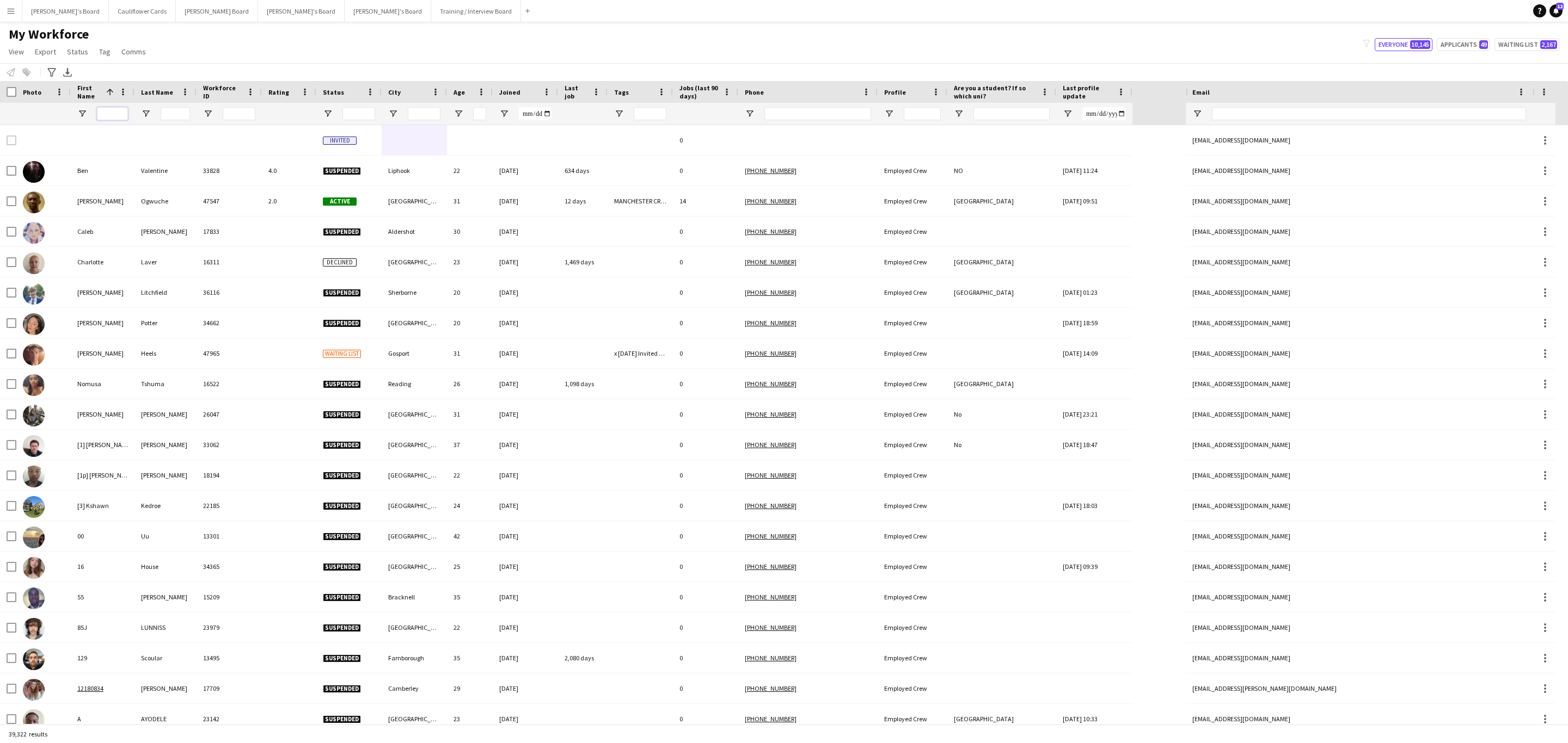
click at [108, 112] on input "First Name Filter Input" at bounding box center [112, 114] width 31 height 13
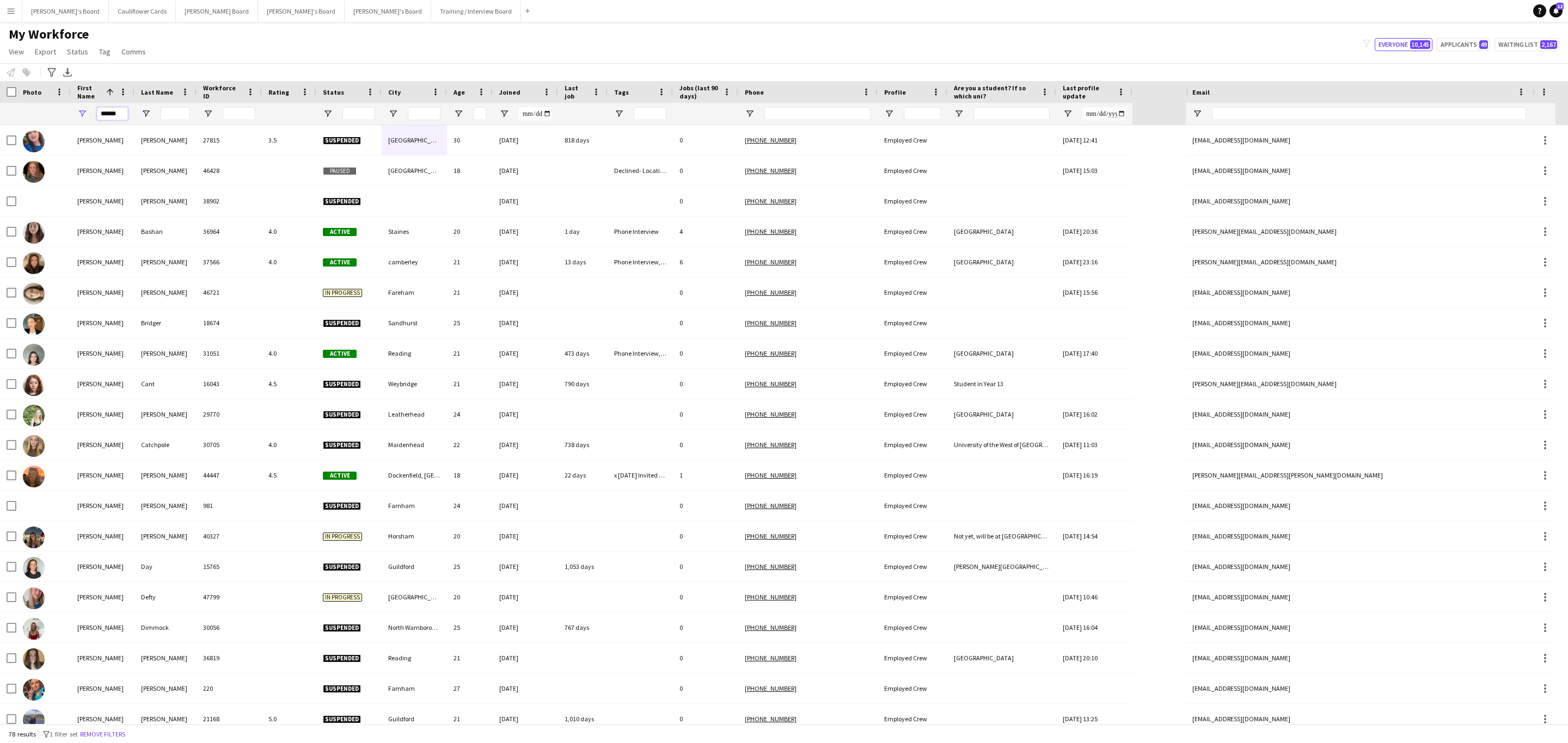
type input "******"
click at [163, 110] on input "Last Name Filter Input" at bounding box center [175, 114] width 29 height 13
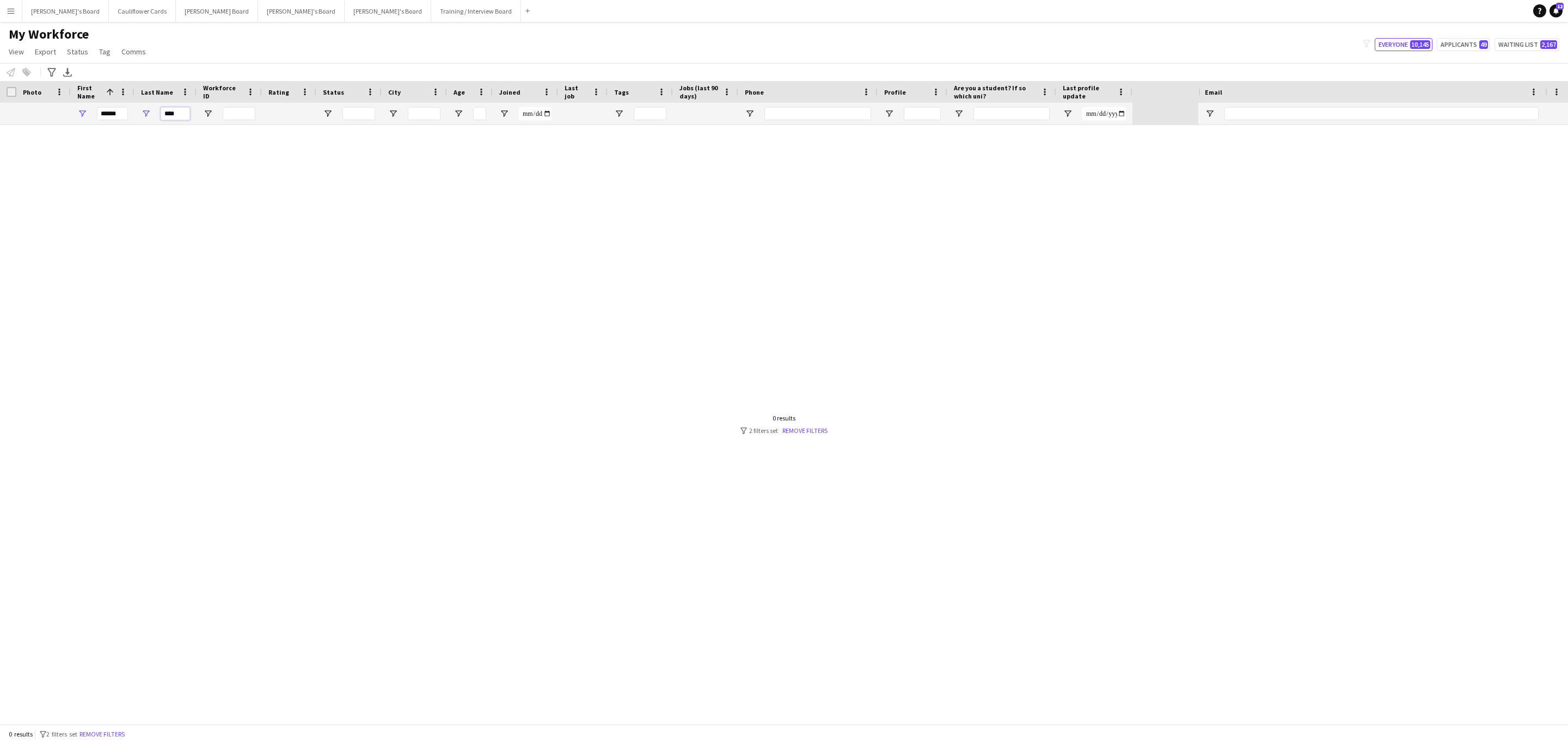
type input "****"
drag, startPoint x: 812, startPoint y: 426, endPoint x: 1302, endPoint y: 66, distance: 608.0
click at [812, 426] on link "Remove filters" at bounding box center [805, 430] width 45 height 8
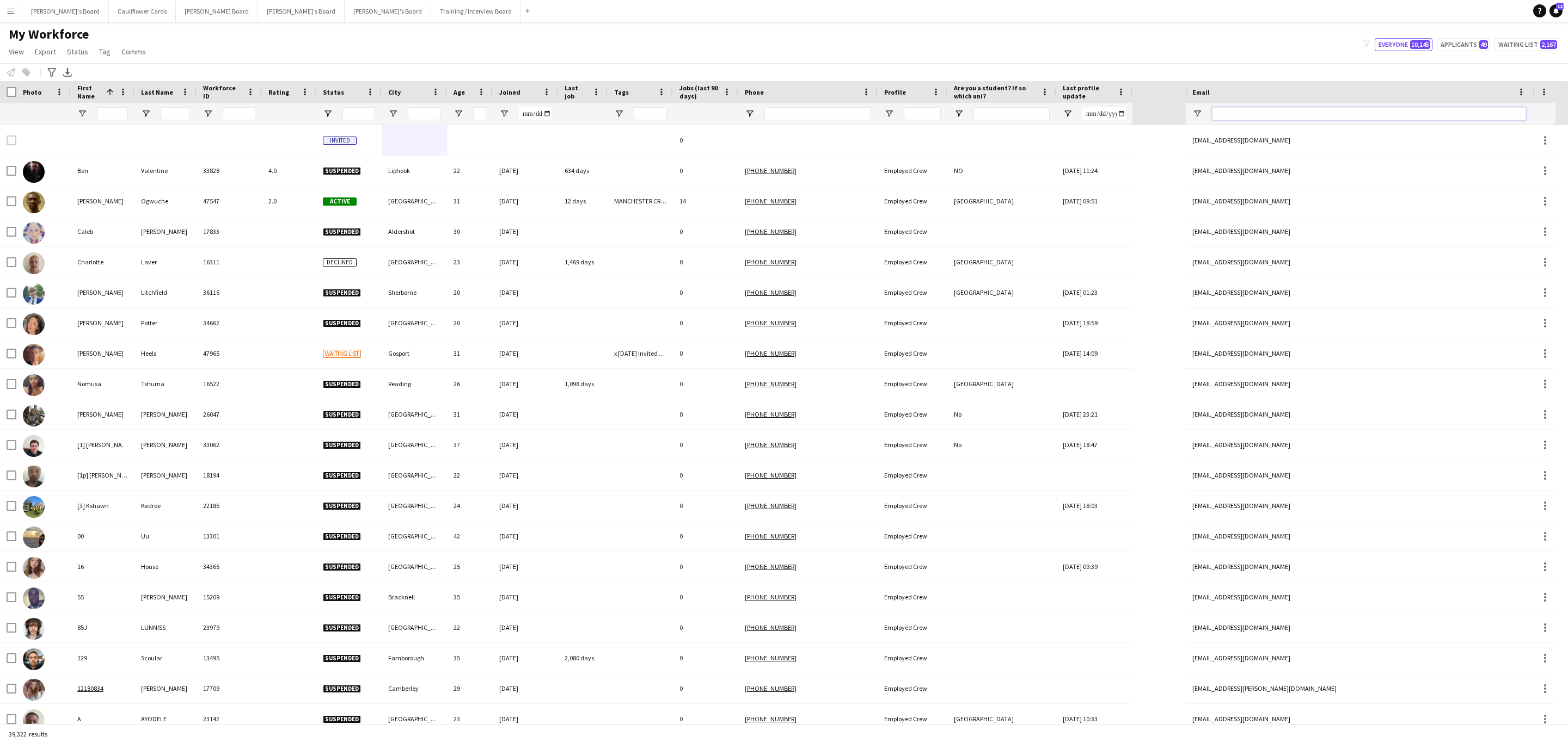
click at [1357, 114] on input "Email Filter Input" at bounding box center [1369, 114] width 314 height 13
paste input "**********"
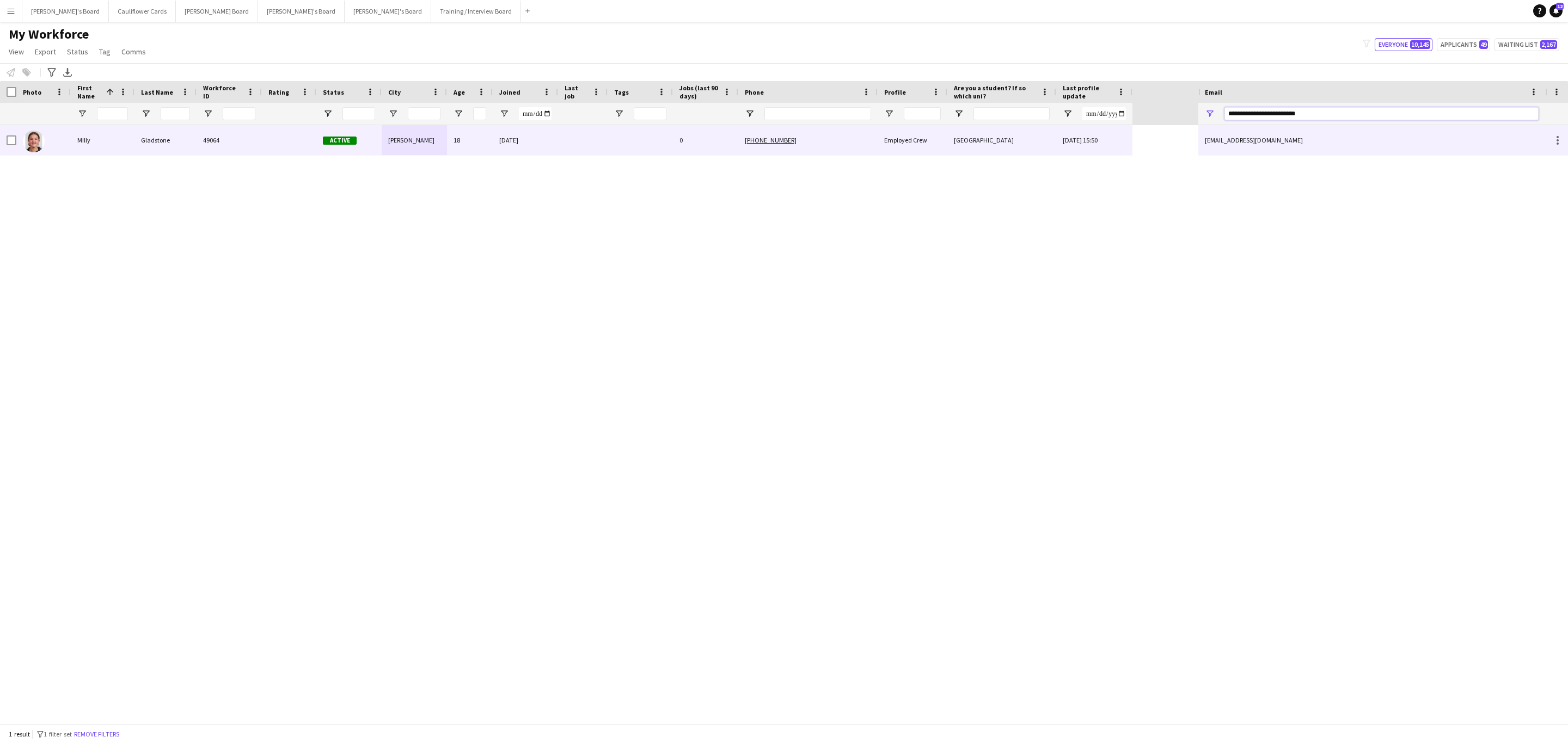
type input "**********"
click at [611, 144] on div at bounding box center [640, 140] width 65 height 30
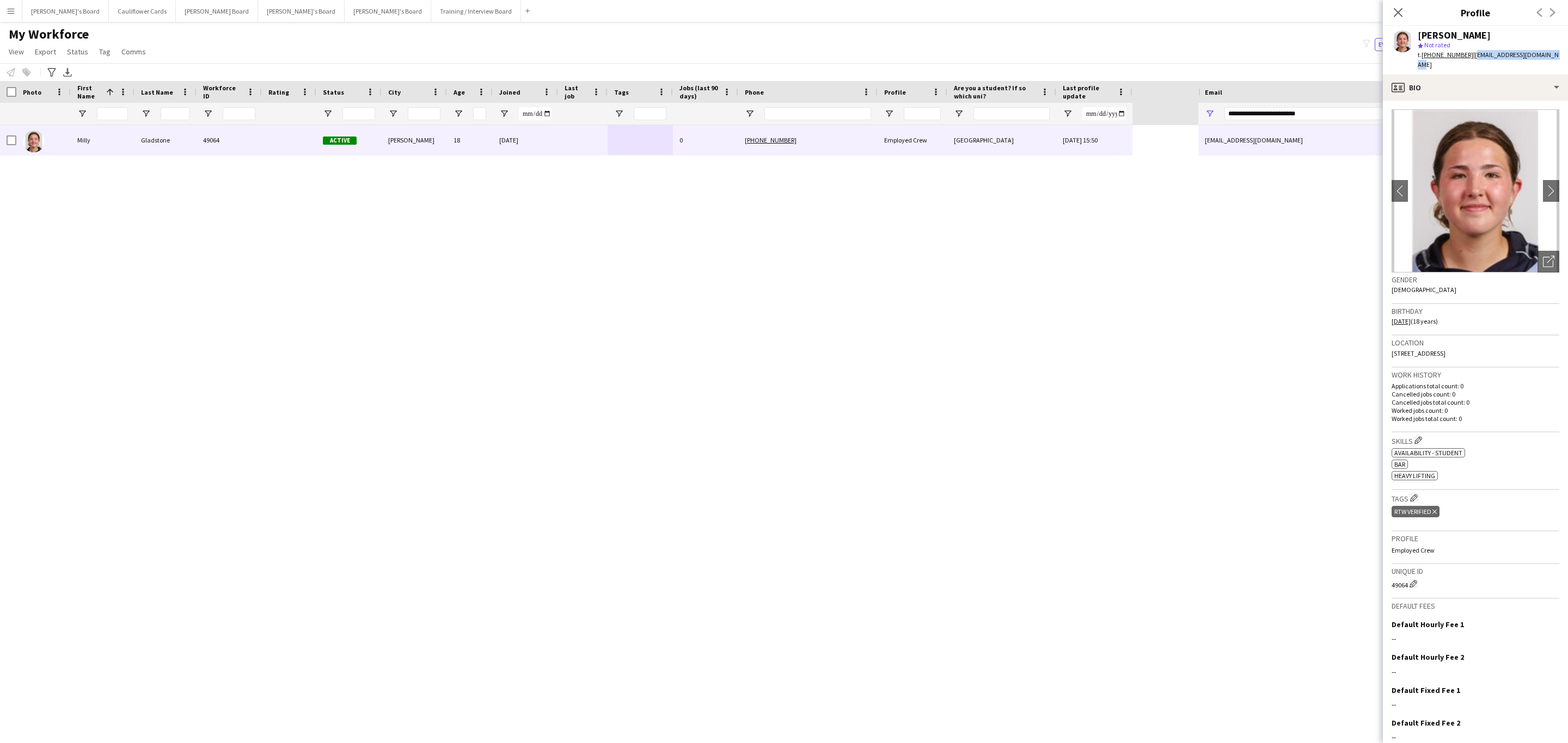
drag, startPoint x: 1556, startPoint y: 54, endPoint x: 1470, endPoint y: 55, distance: 86.0
click at [1470, 55] on app-profile-header "Milly Gladstone star Not rated t. +447722953833 | millygladstone@icloud.com" at bounding box center [1475, 50] width 185 height 48
copy span "millygladstone@icloud.com"
click at [1401, 10] on icon at bounding box center [1397, 12] width 11 height 11
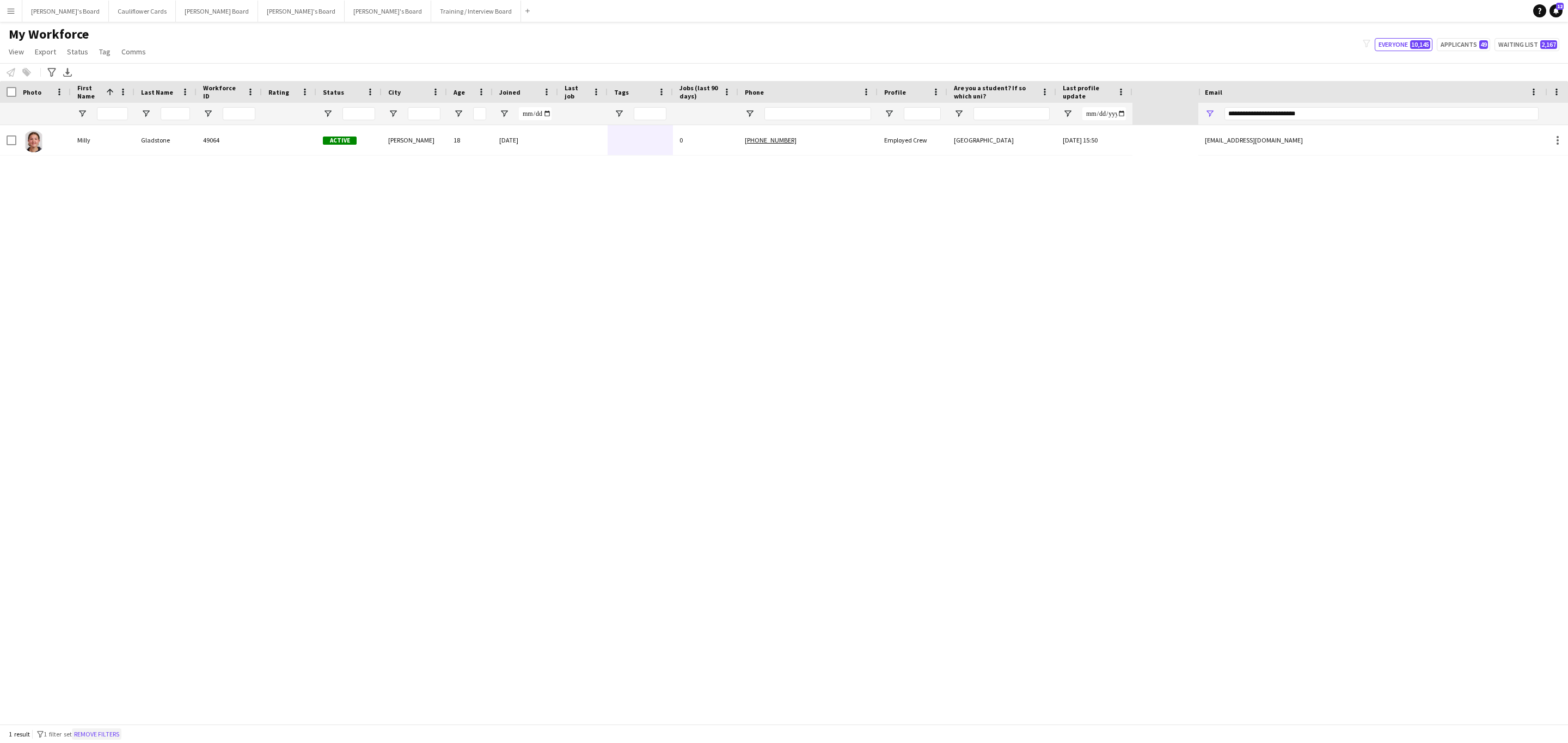
click at [120, 732] on button "Remove filters" at bounding box center [97, 734] width 50 height 12
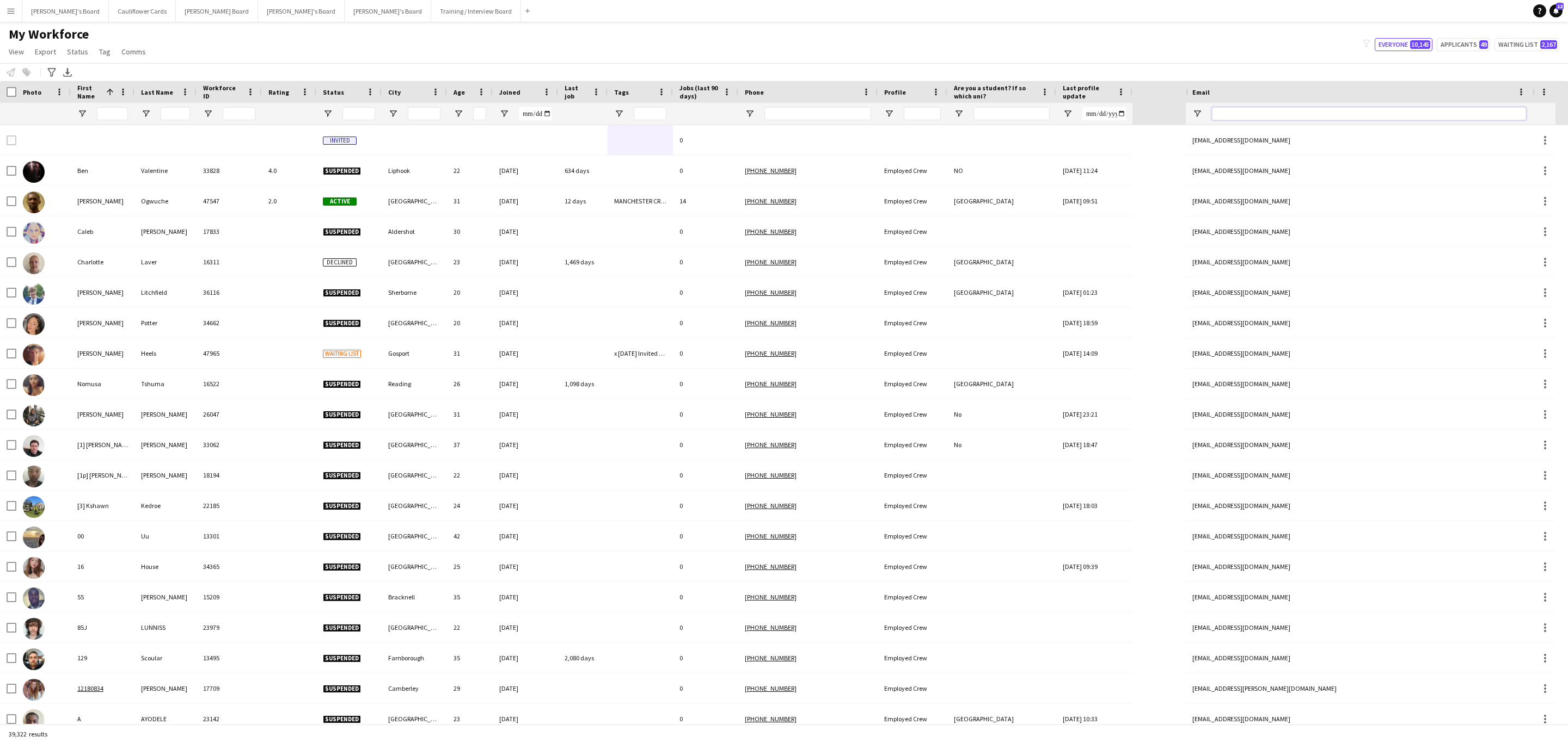
click at [1302, 111] on input "Email Filter Input" at bounding box center [1369, 114] width 314 height 13
paste input "**********"
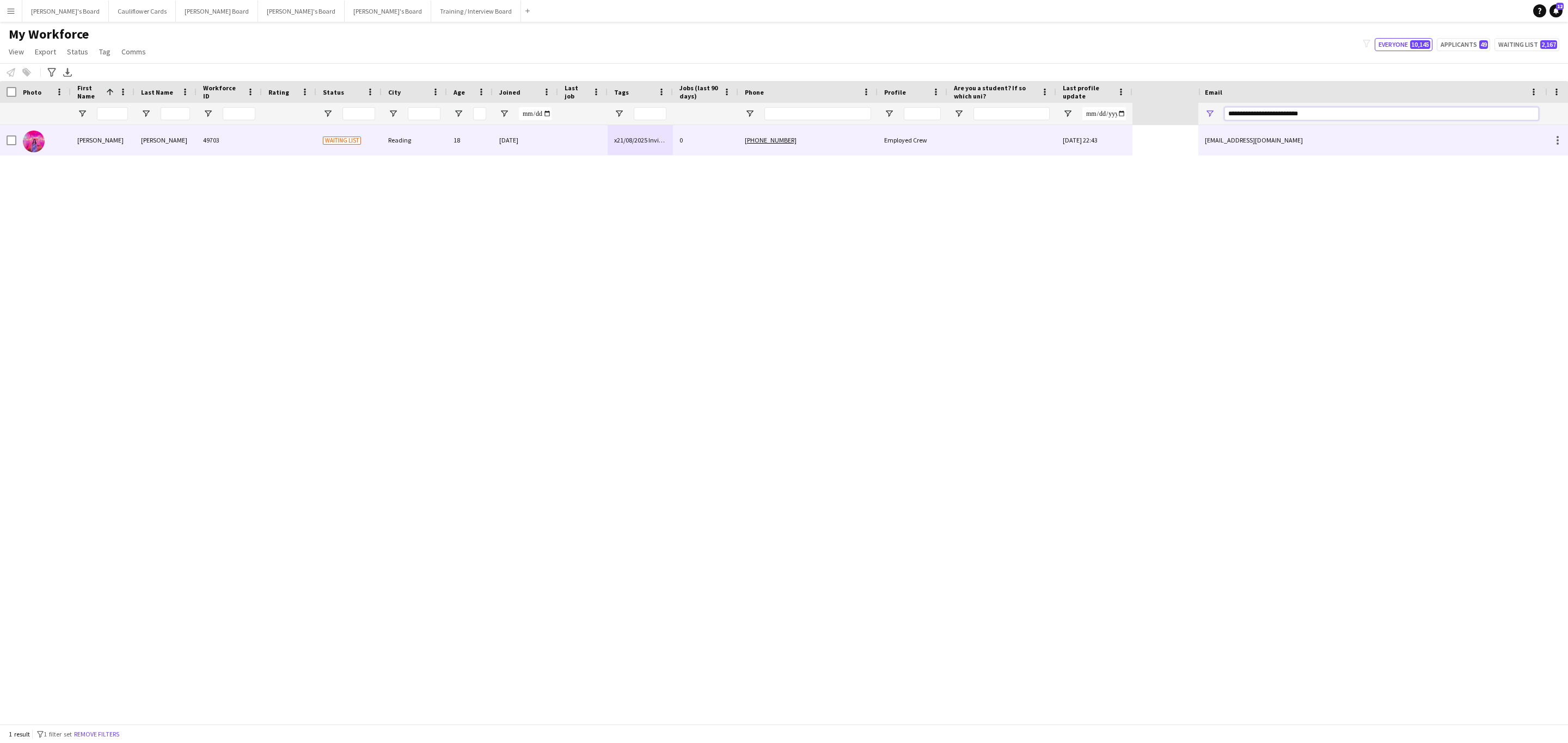
type input "**********"
click at [622, 148] on div "x21/08/2025 Invited to Phone Interview (Fran)" at bounding box center [640, 140] width 65 height 30
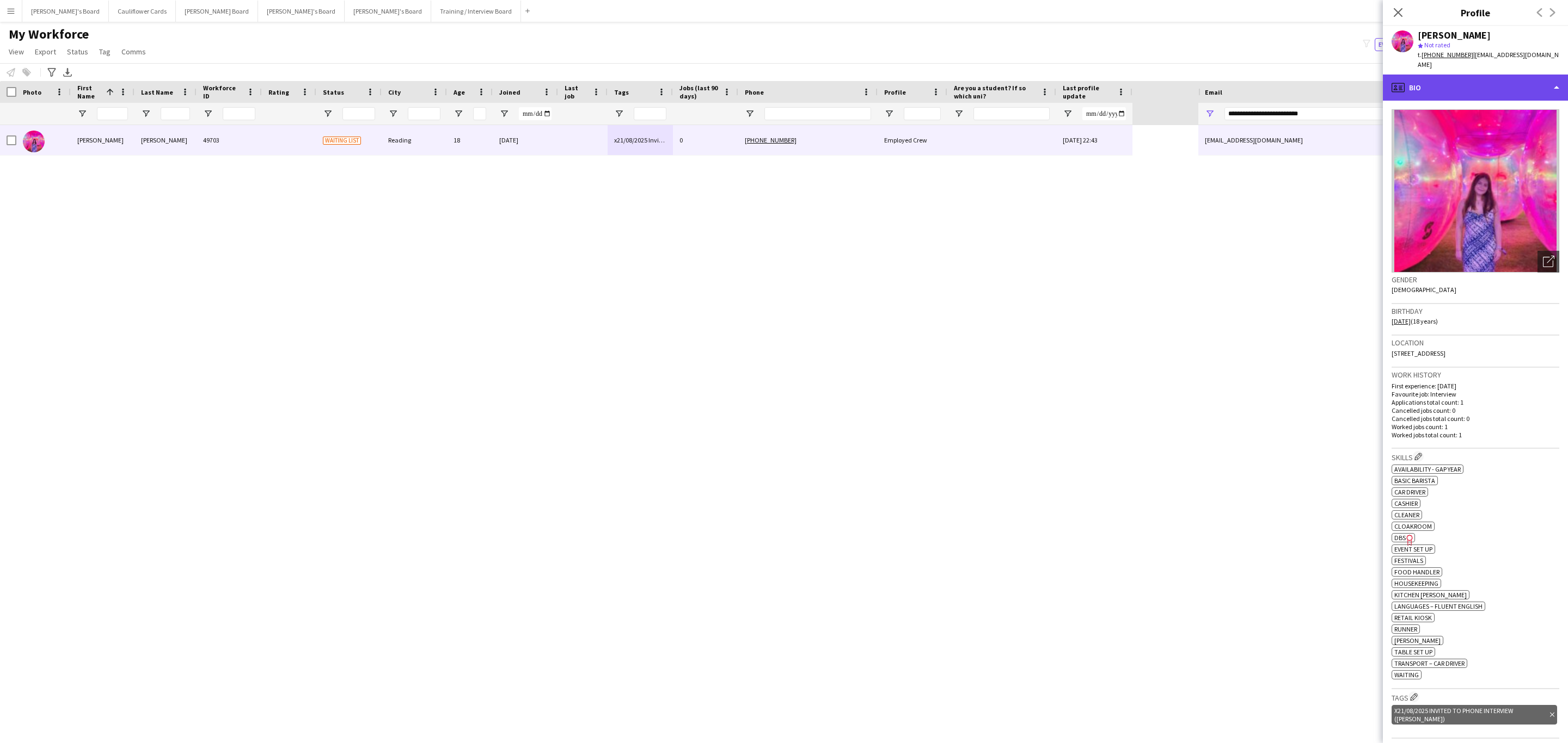
click at [1485, 74] on div "profile Bio" at bounding box center [1475, 88] width 185 height 26
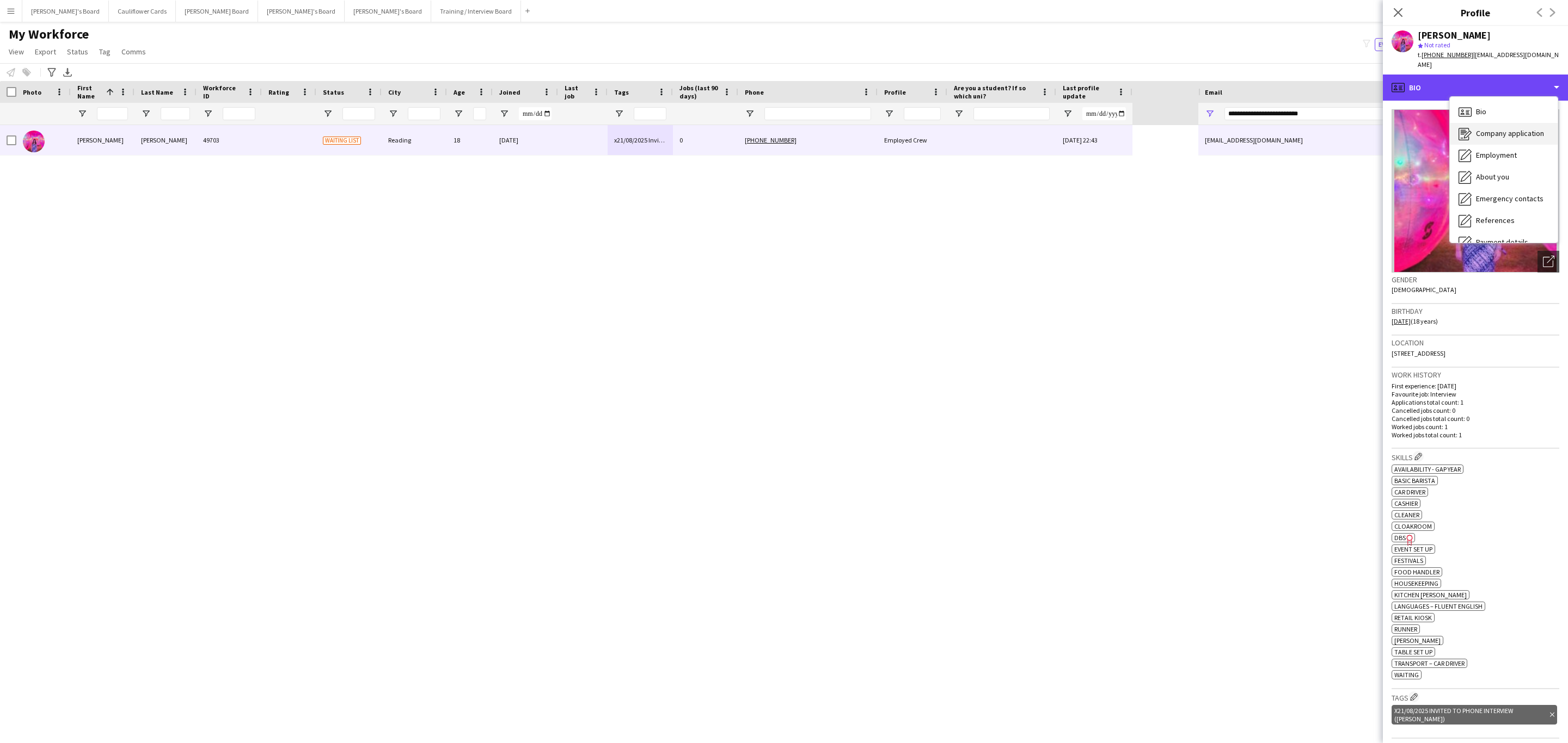
scroll to position [145, 0]
click at [1502, 135] on span "Additional info" at bounding box center [1499, 140] width 47 height 10
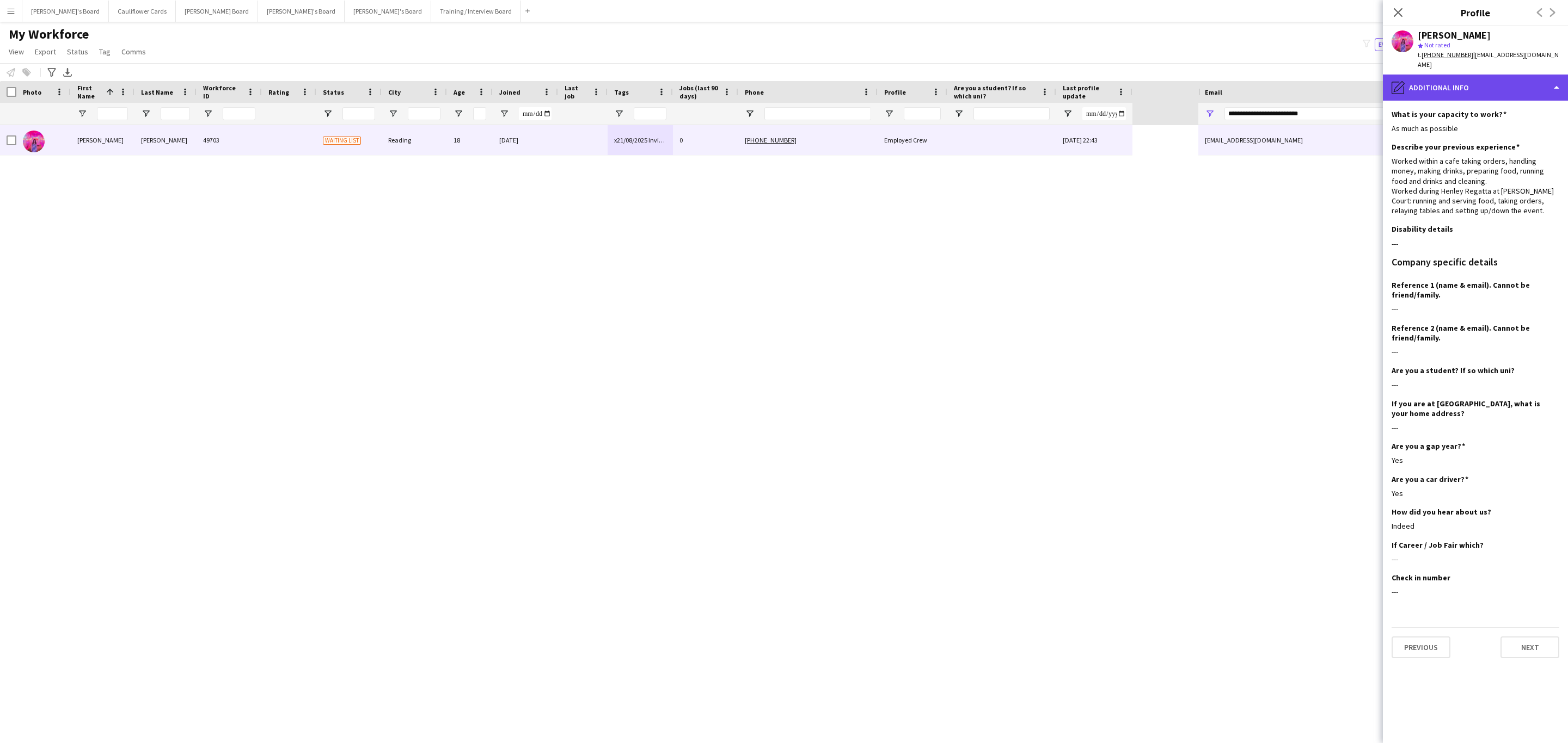
click at [1462, 86] on div "pencil4 Additional info" at bounding box center [1475, 88] width 185 height 26
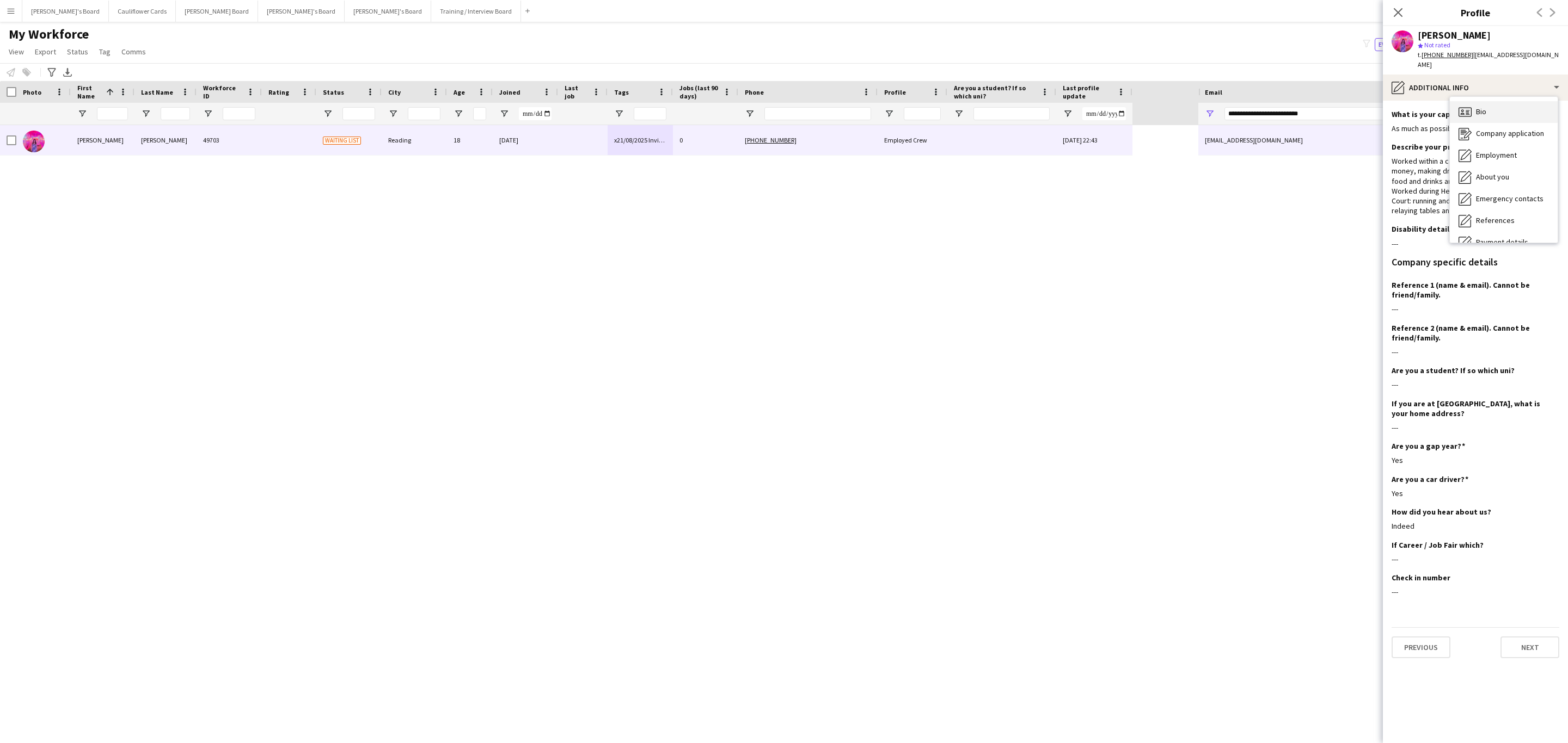
click at [1495, 101] on div "Bio Bio" at bounding box center [1503, 112] width 108 height 22
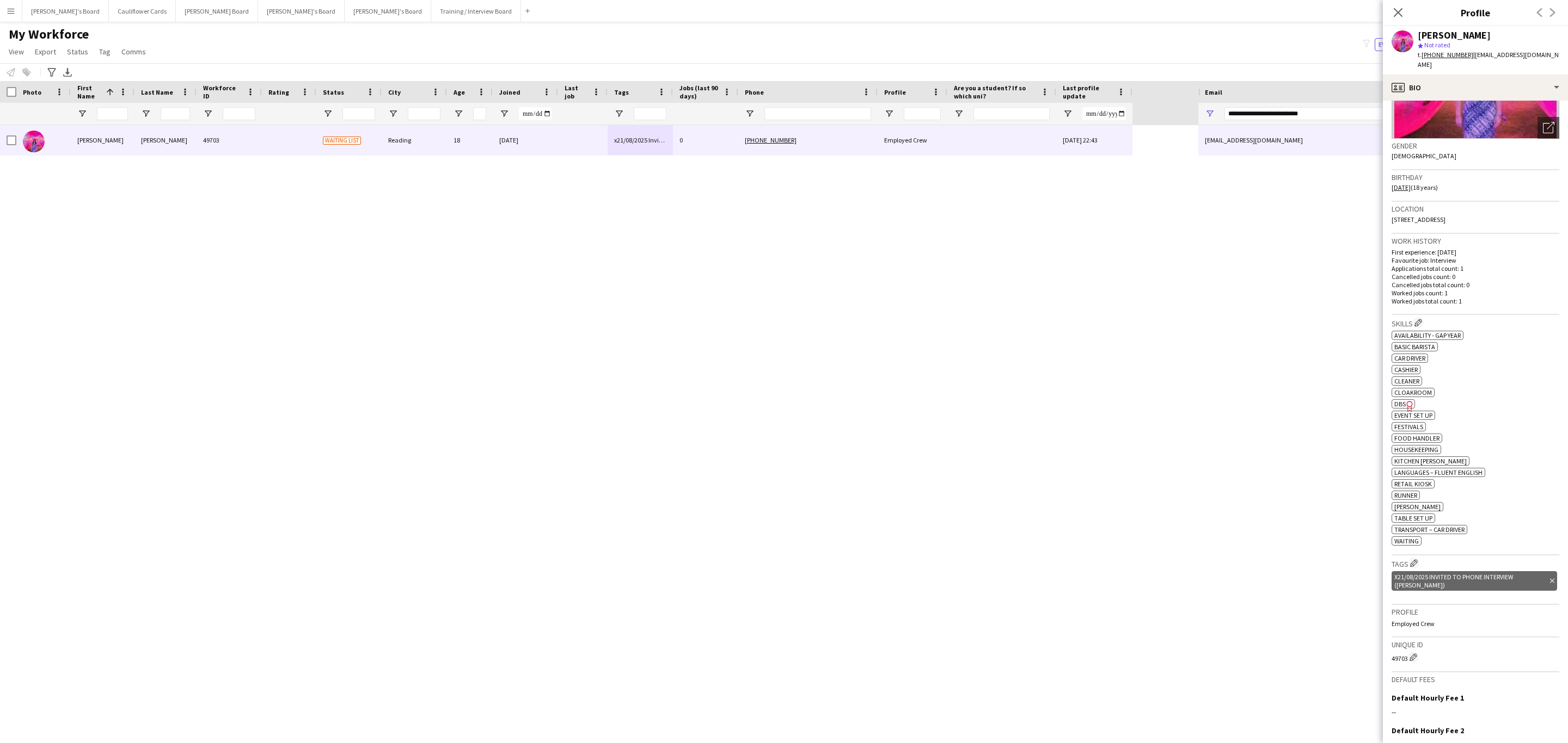
scroll to position [133, 0]
click at [1395, 10] on icon at bounding box center [1397, 12] width 11 height 11
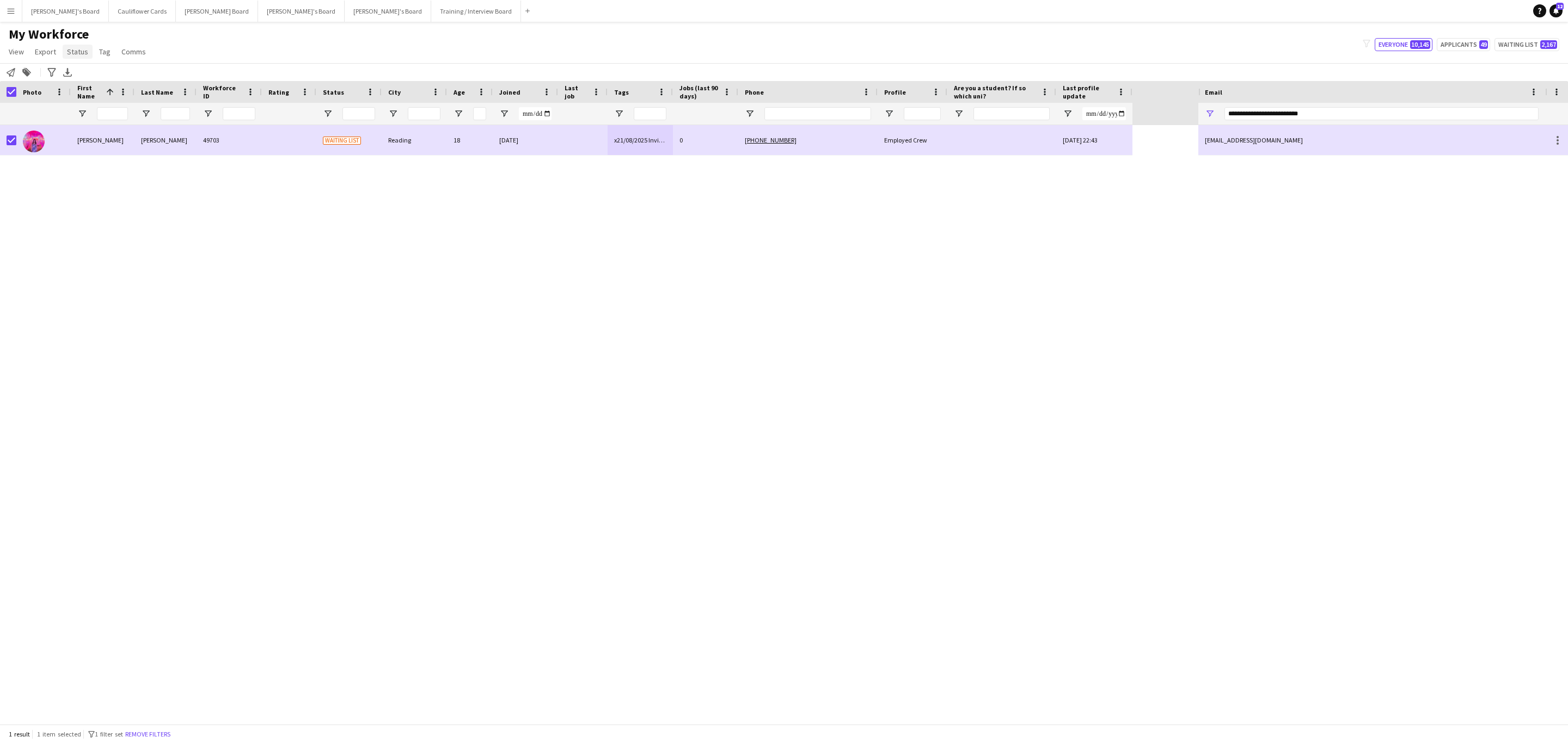
click at [88, 48] on link "Status" at bounding box center [78, 52] width 30 height 14
click at [105, 73] on link "Edit" at bounding box center [101, 75] width 76 height 23
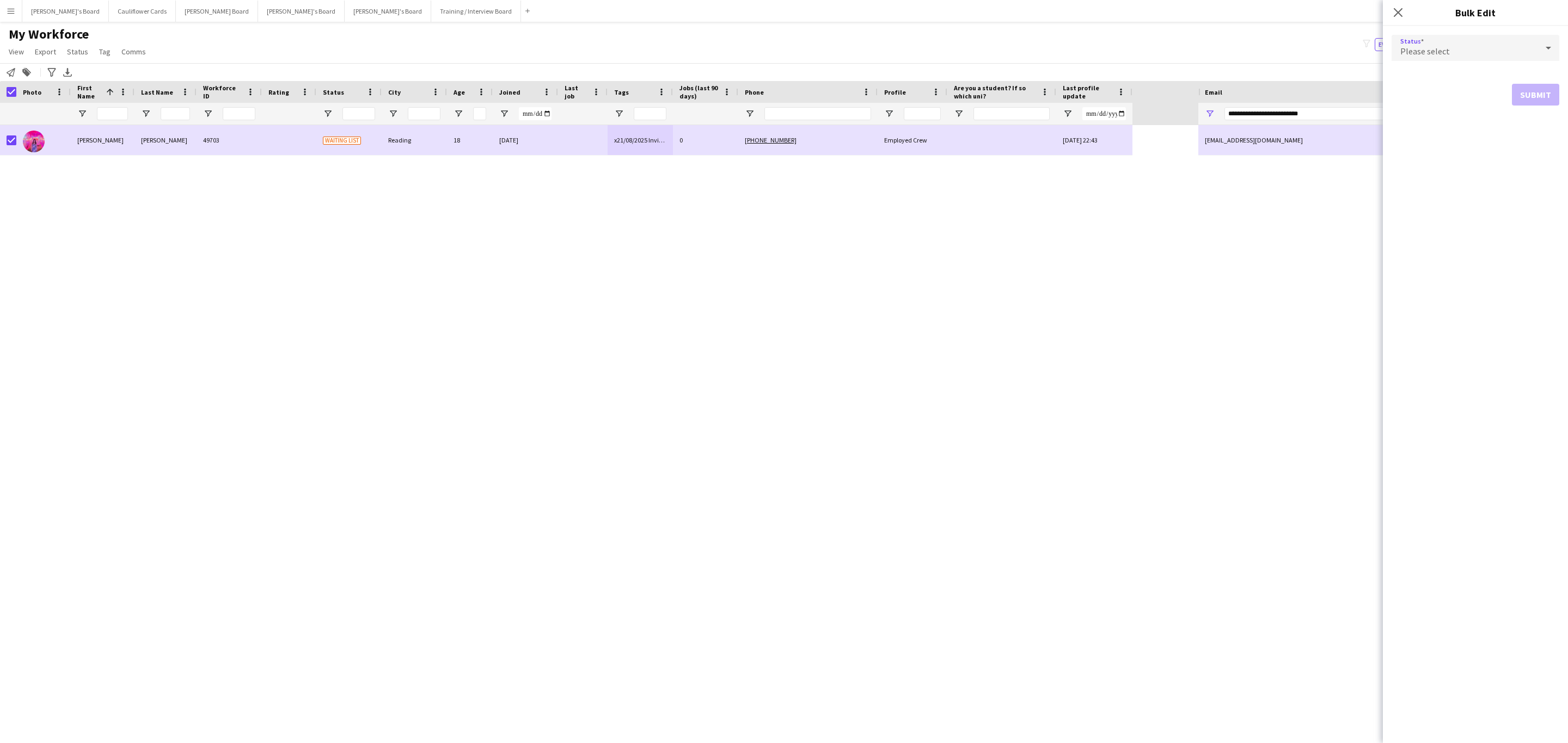
click at [1452, 54] on div "Please select" at bounding box center [1464, 48] width 146 height 26
click at [1430, 71] on mat-option "Active" at bounding box center [1475, 79] width 168 height 27
click at [1518, 123] on button "Submit" at bounding box center [1535, 132] width 47 height 22
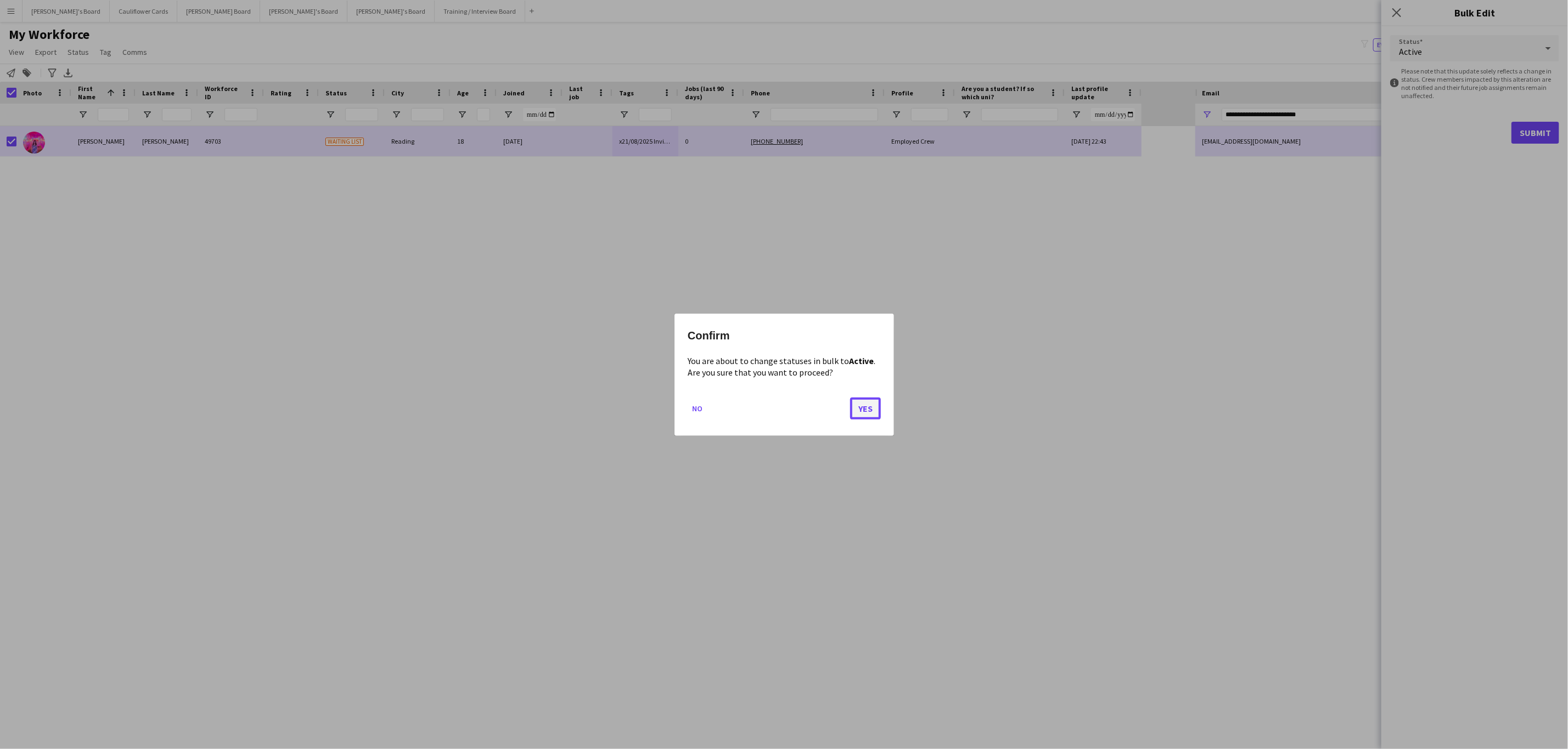
click at [871, 405] on button "Yes" at bounding box center [865, 408] width 31 height 22
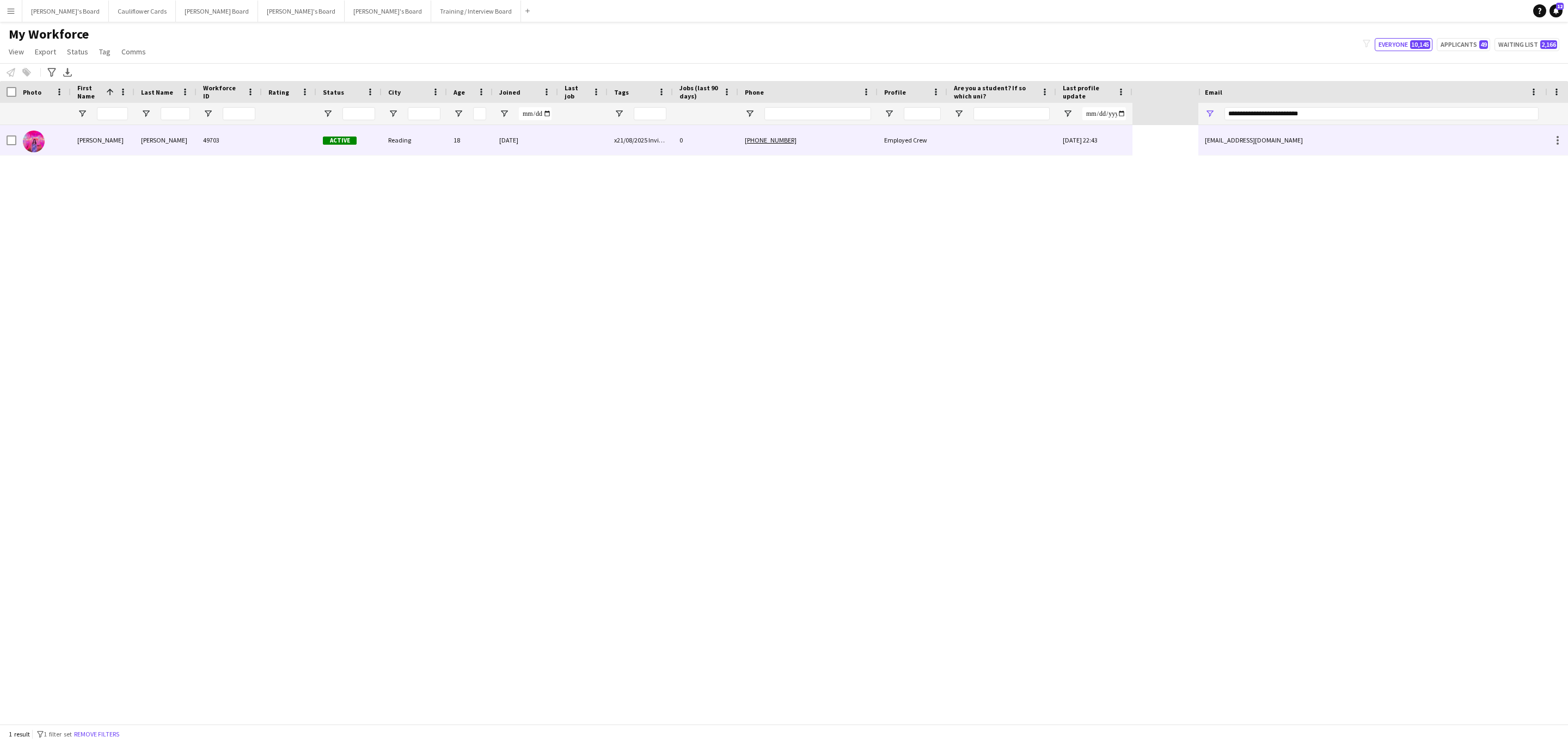
click at [535, 147] on div "20-08-2025" at bounding box center [525, 140] width 65 height 30
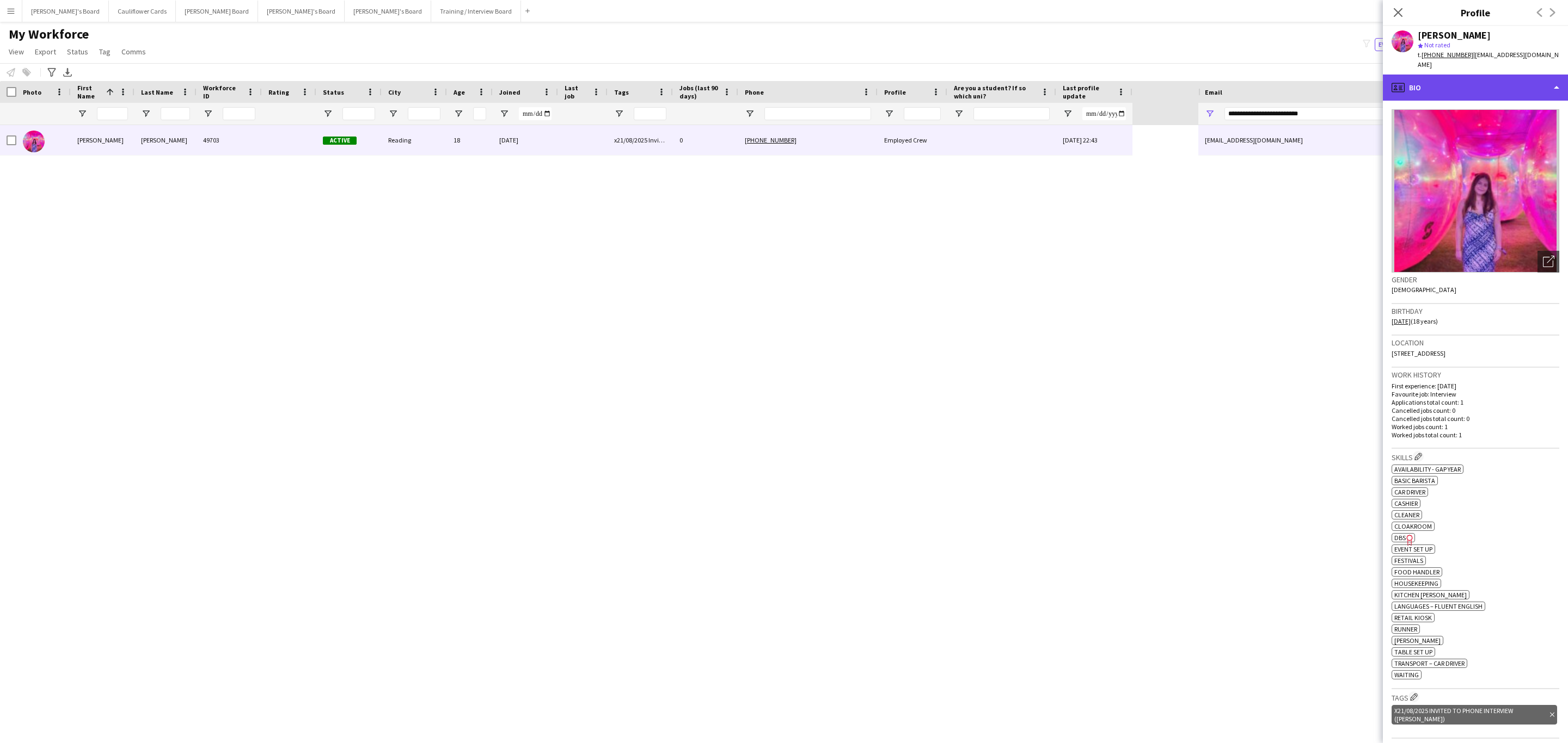
click at [1525, 86] on div "profile Bio" at bounding box center [1475, 88] width 185 height 26
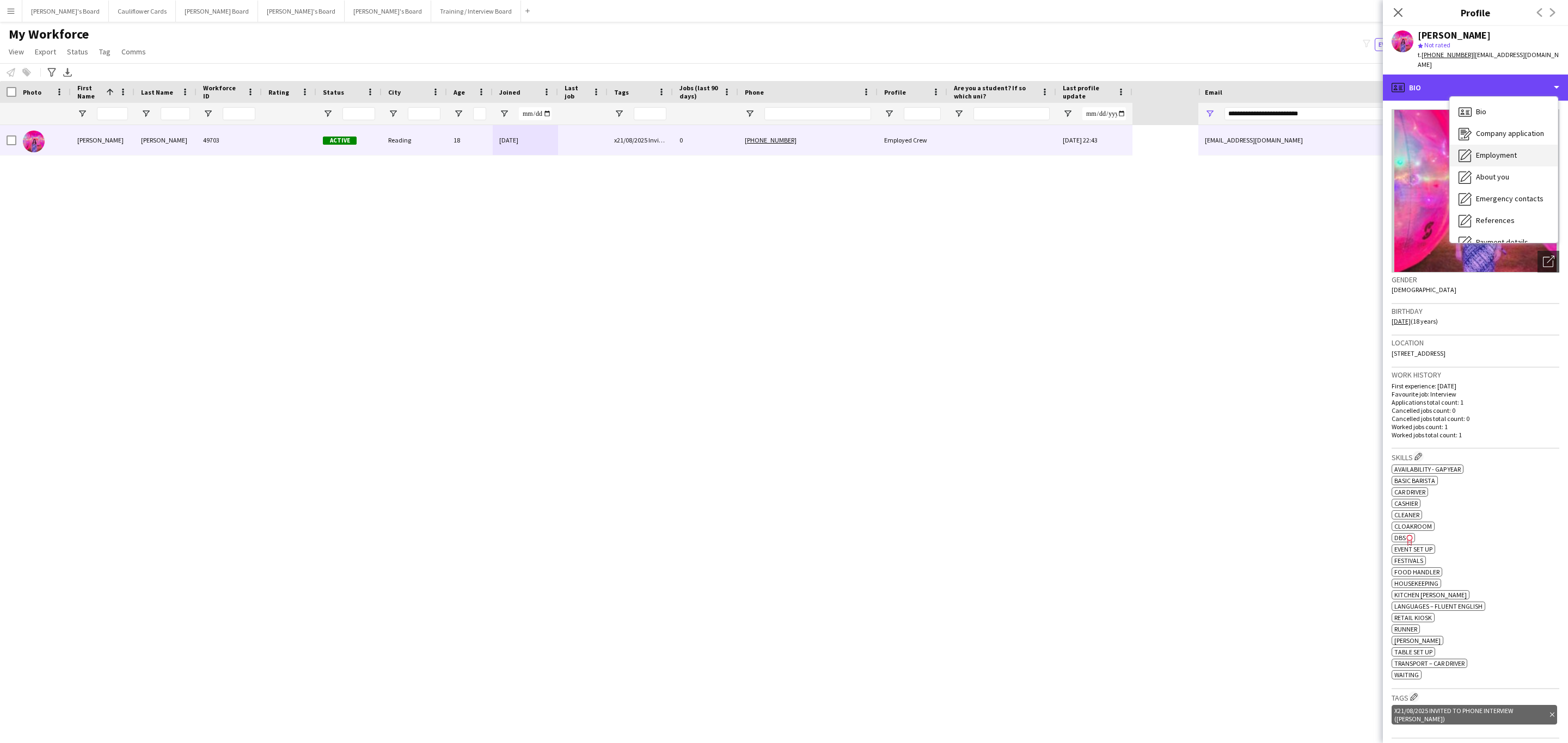
scroll to position [145, 0]
click at [1398, 13] on icon at bounding box center [1397, 12] width 11 height 11
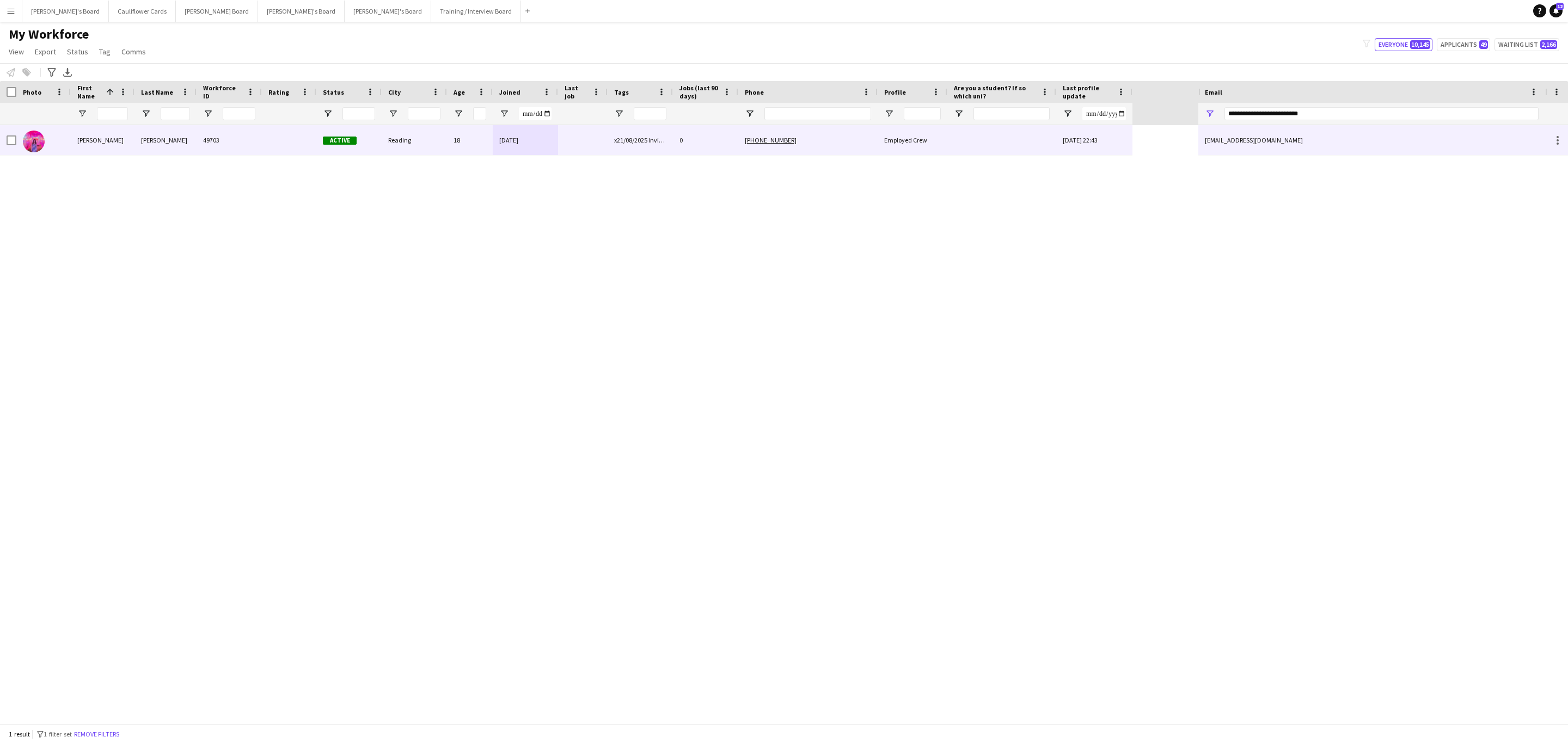
click at [545, 151] on div "20-08-2025" at bounding box center [525, 140] width 65 height 30
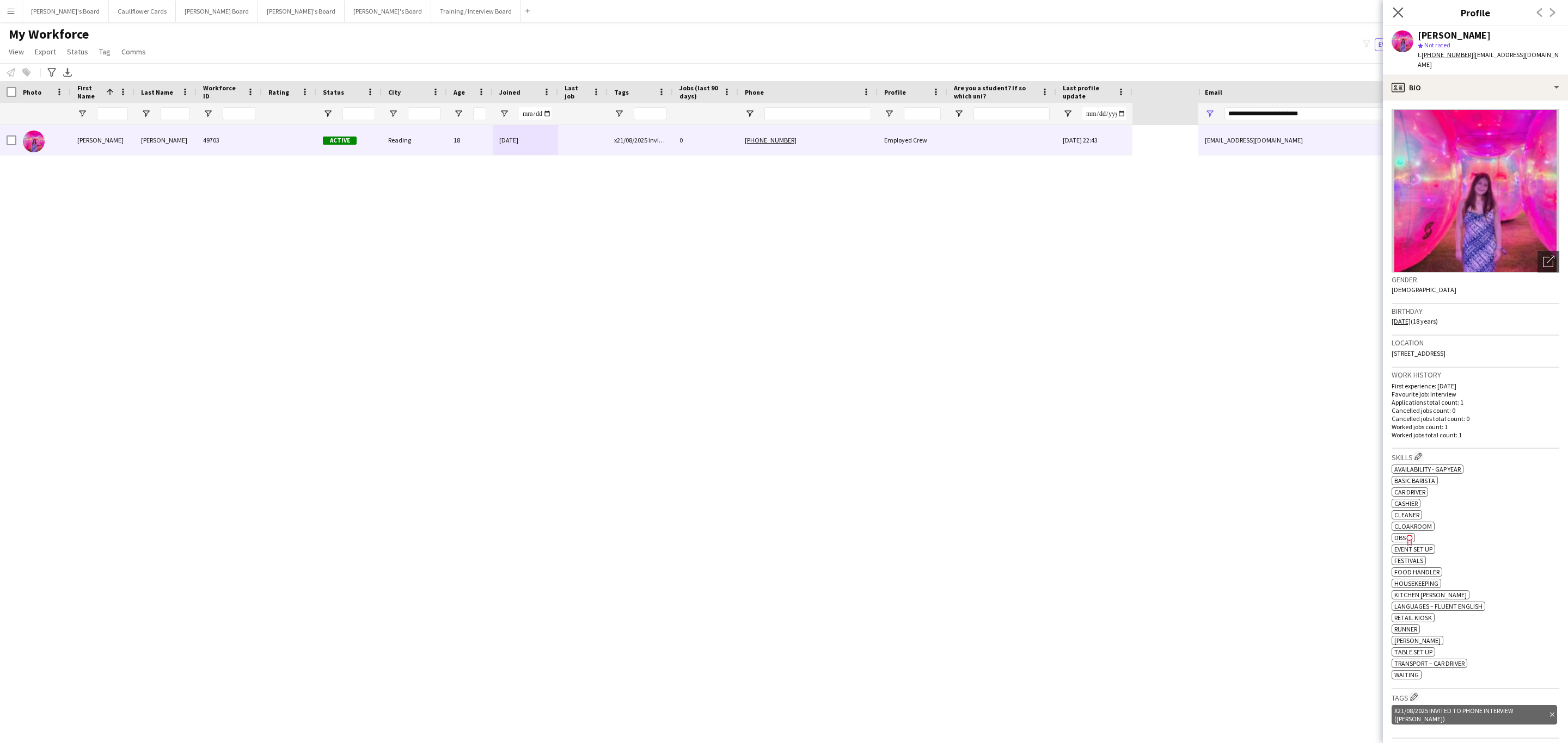
click at [1400, 7] on app-icon "Close pop-in" at bounding box center [1398, 12] width 16 height 16
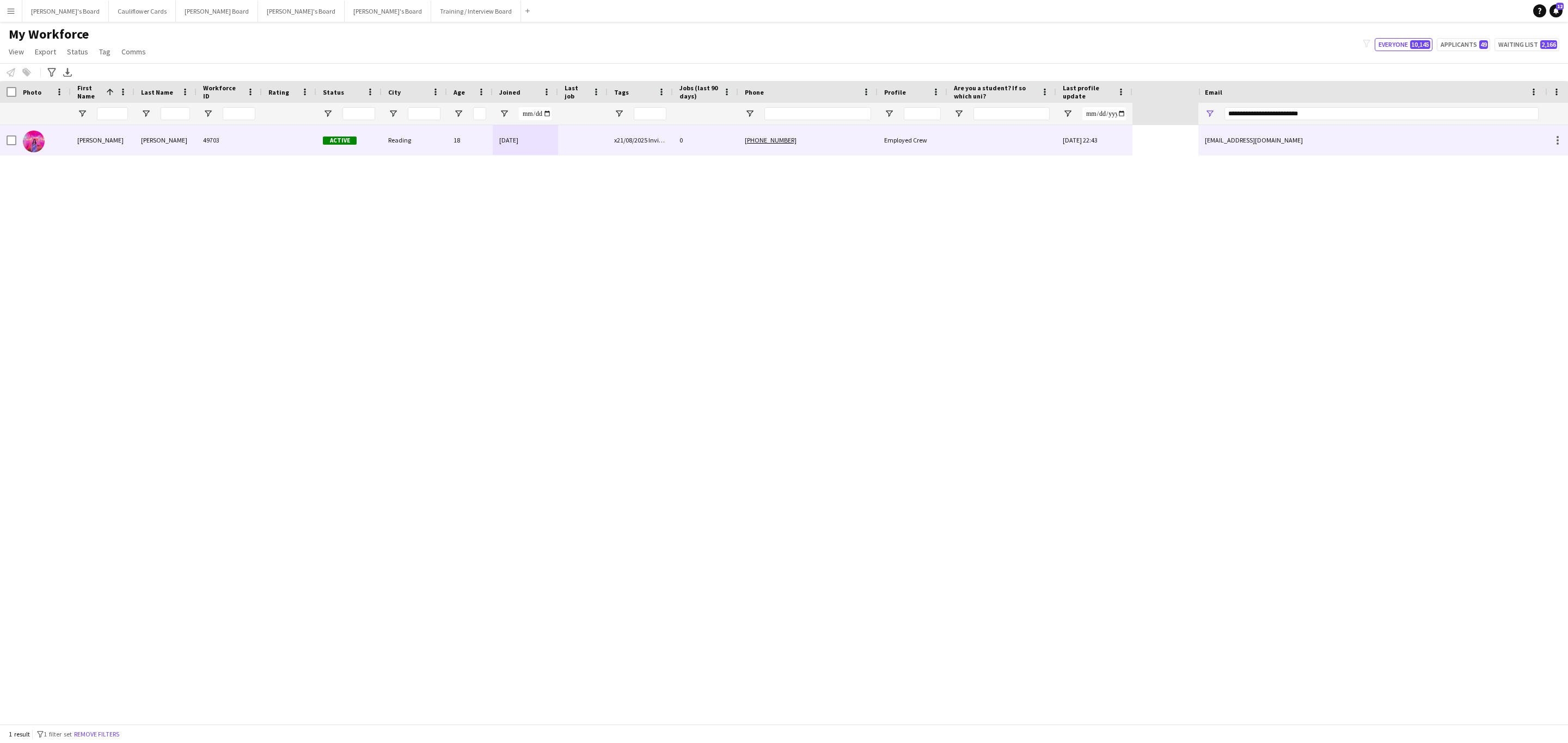
click at [153, 135] on div "McGrath" at bounding box center [166, 140] width 62 height 30
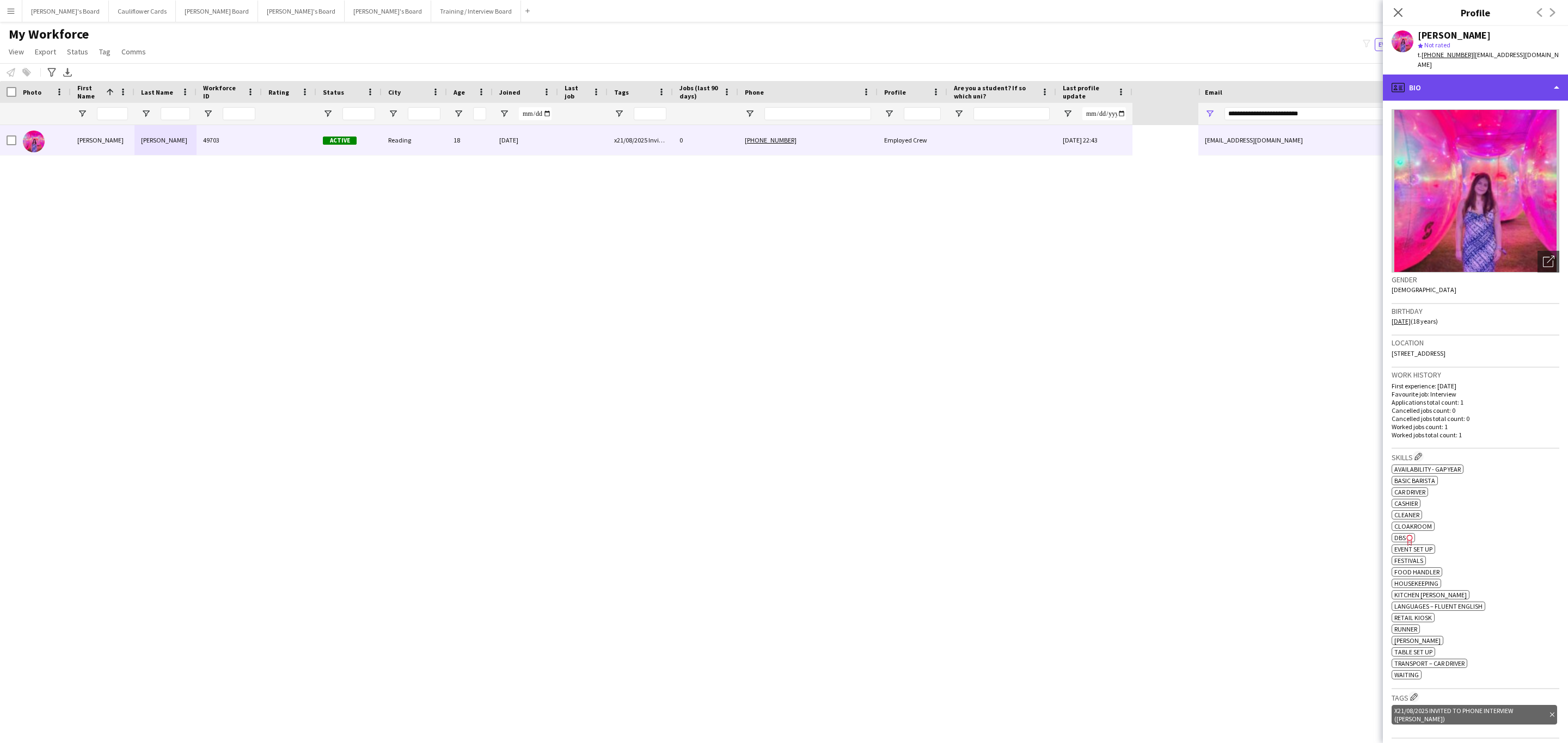
click at [1500, 86] on div "profile Bio" at bounding box center [1475, 88] width 185 height 26
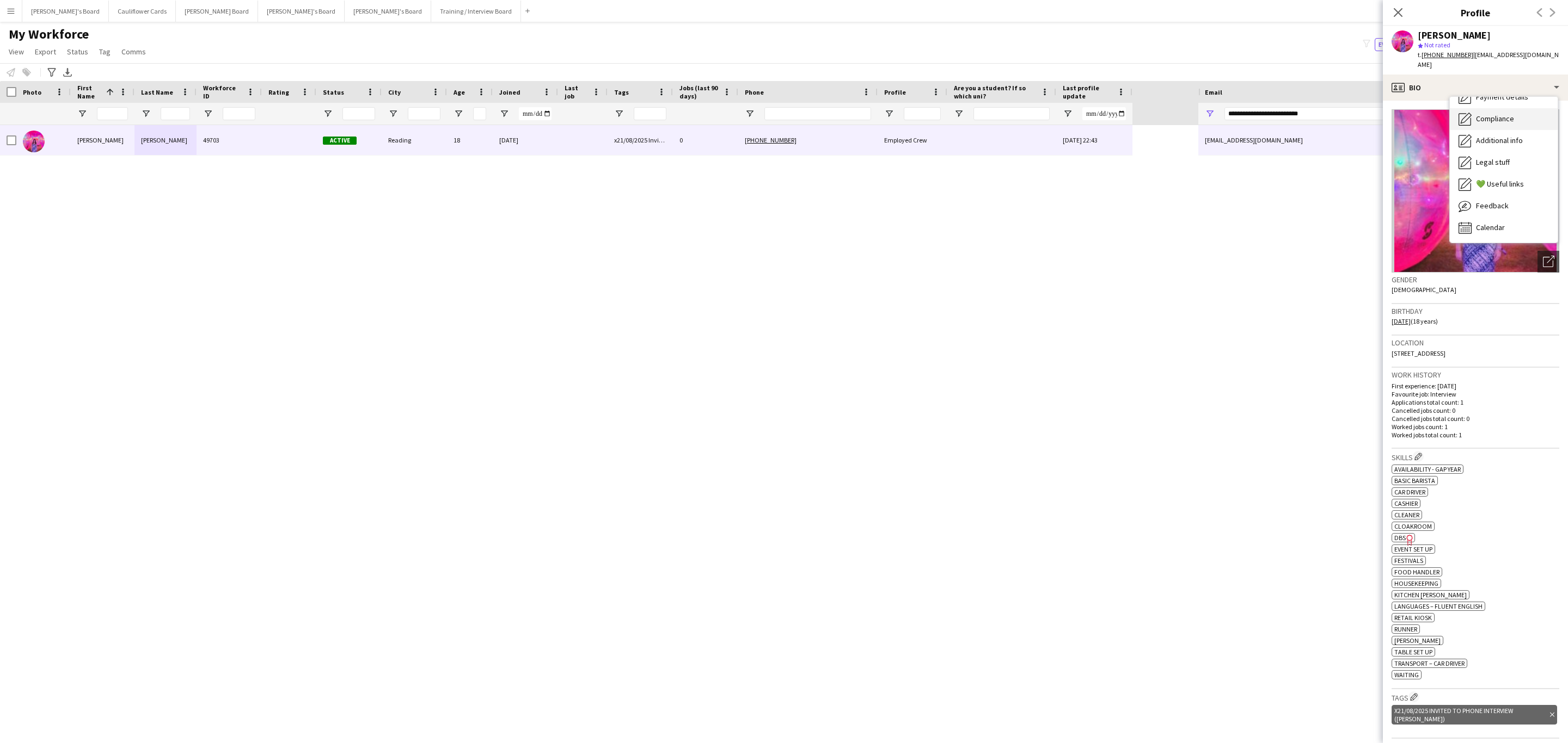
click at [1500, 114] on div "Compliance Compliance" at bounding box center [1503, 119] width 108 height 22
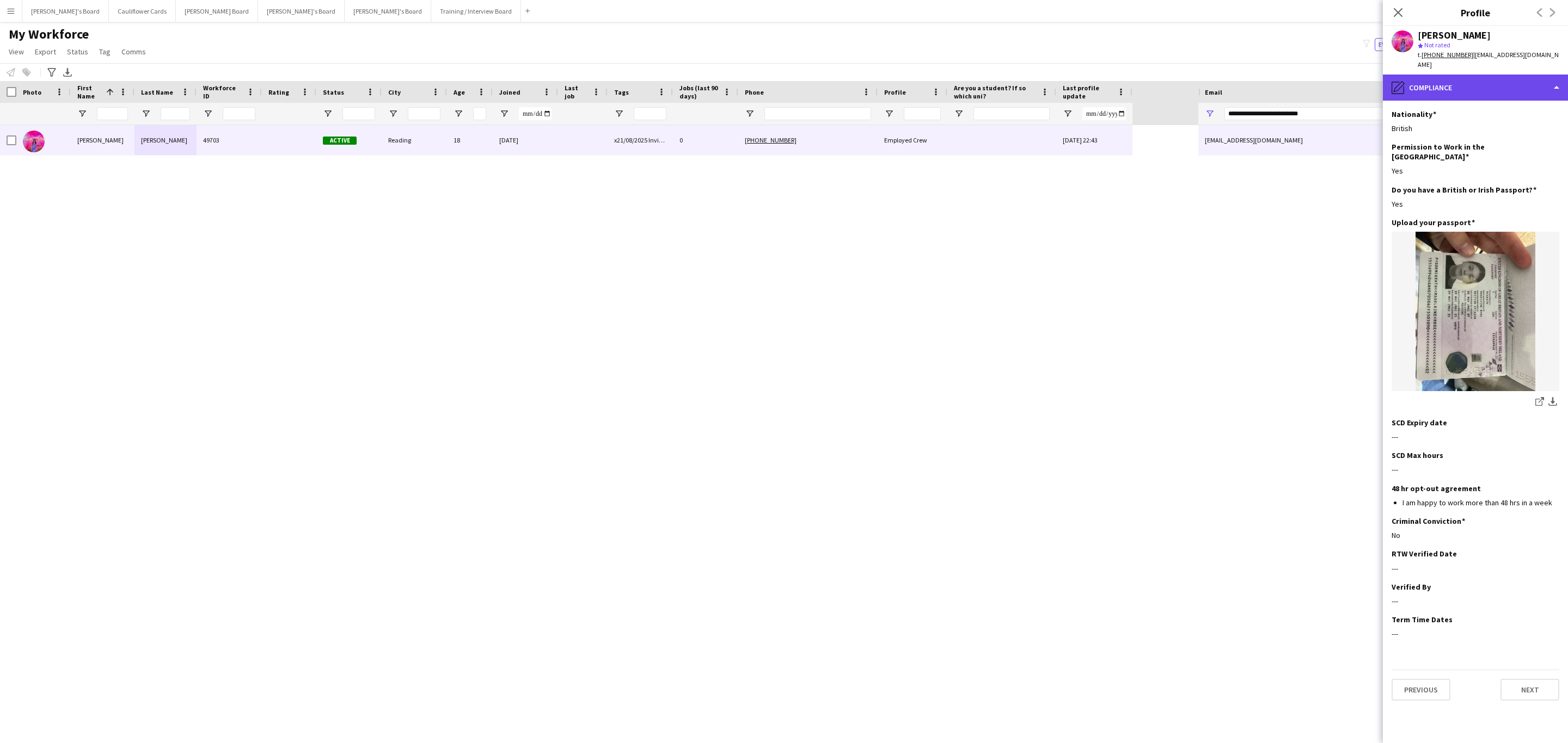
click at [1501, 74] on div "pencil4 Compliance" at bounding box center [1475, 88] width 185 height 26
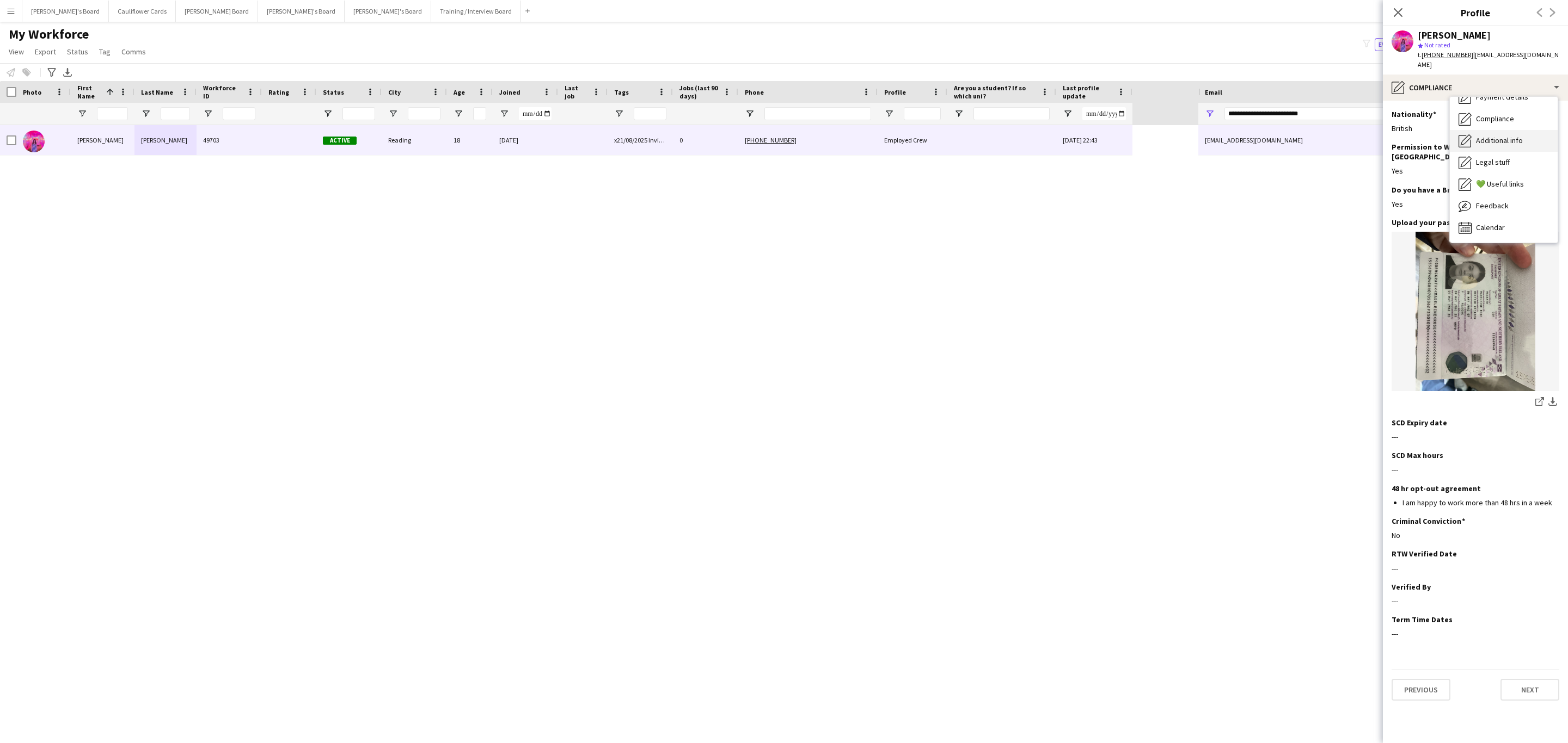
click at [1503, 135] on span "Additional info" at bounding box center [1499, 140] width 47 height 10
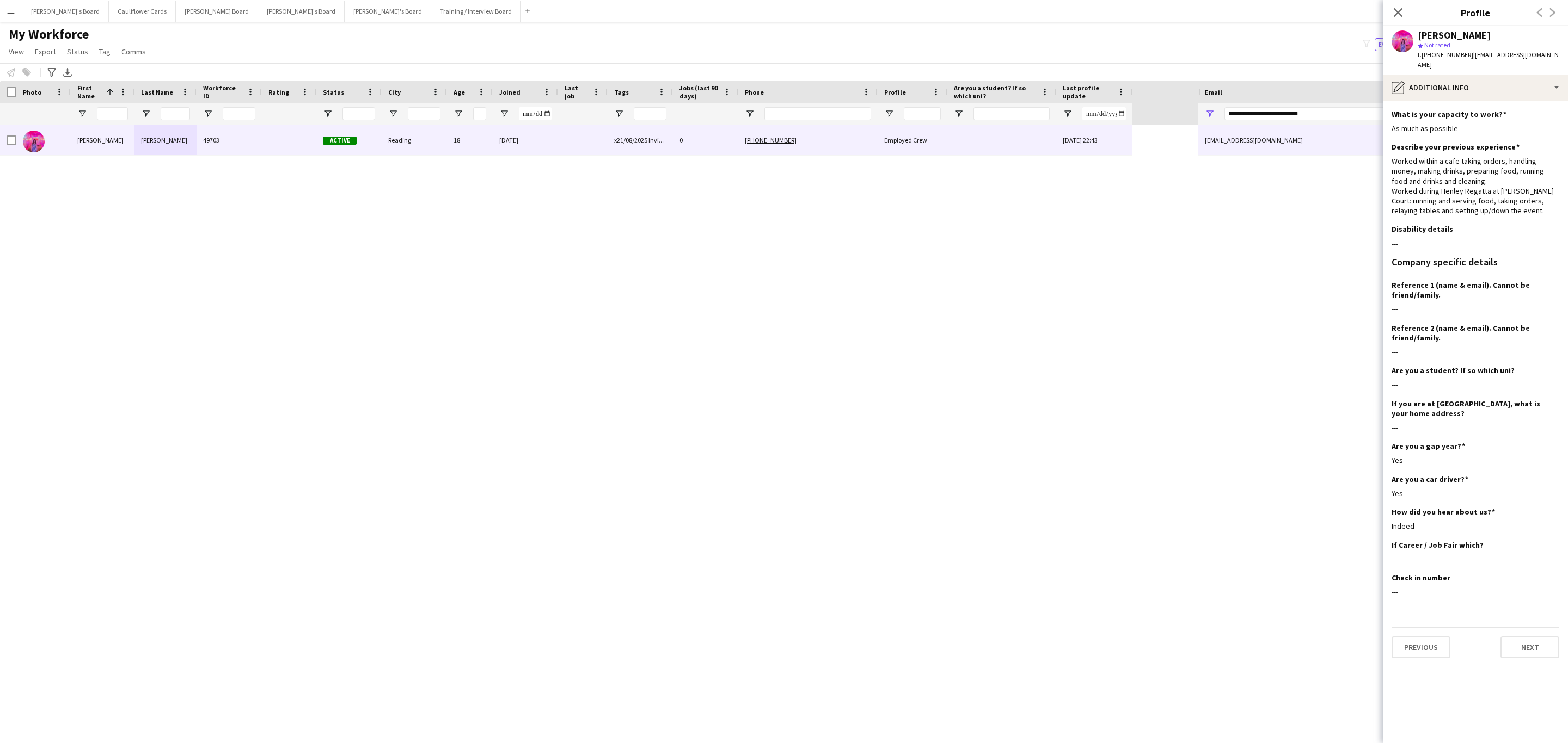
click at [1516, 101] on app-section-data-types "What is your capacity to work? Edit this field As much as possible Describe you…" at bounding box center [1475, 421] width 185 height 642
click at [1515, 81] on div "pencil4 Additional info" at bounding box center [1475, 88] width 185 height 26
click at [1495, 102] on div "Bio Bio" at bounding box center [1503, 112] width 108 height 22
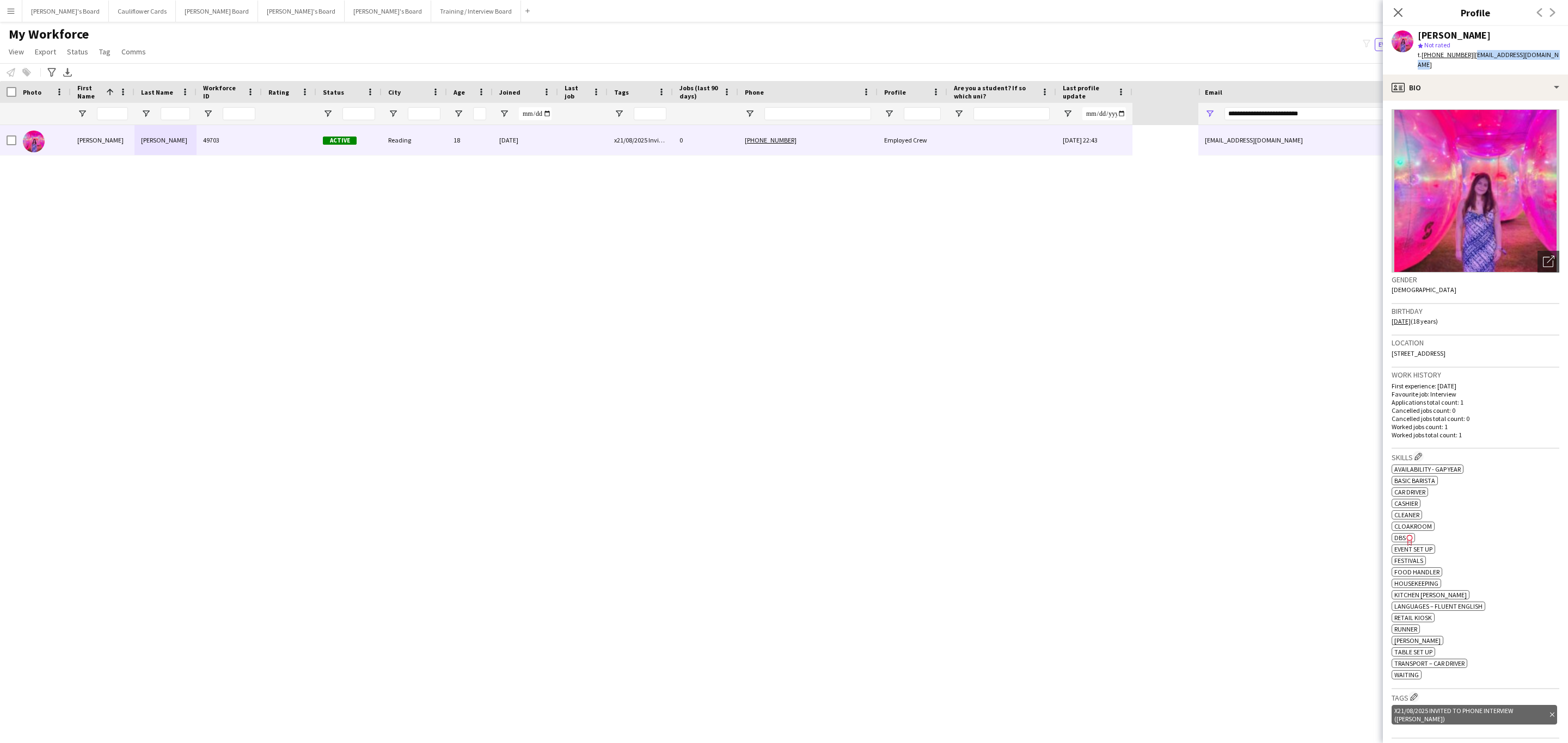
drag, startPoint x: 1560, startPoint y: 61, endPoint x: 1470, endPoint y: 61, distance: 90.0
click at [1470, 61] on div "Maddie McGrath star Not rated t. +447900232196 | maddie.mcgrath07@yahoo.com" at bounding box center [1475, 50] width 185 height 48
copy span "maddie.mcgrath07@yahoo.com"
click at [1550, 712] on icon "Delete tag" at bounding box center [1552, 715] width 4 height 7
click at [1416, 699] on app-icon "Edit crew company tags" at bounding box center [1413, 697] width 7 height 7
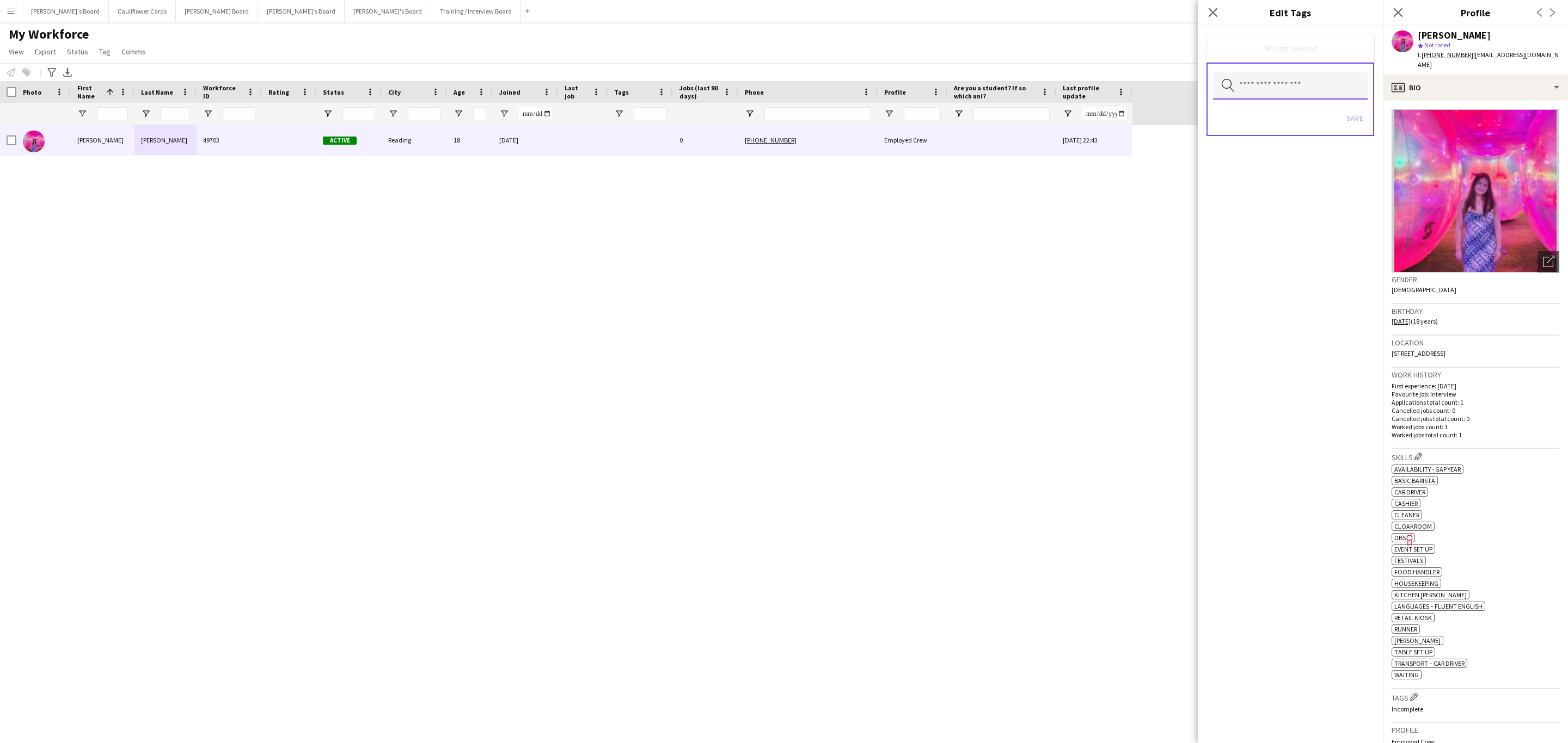
click at [1267, 89] on input "text" at bounding box center [1290, 86] width 155 height 27
type input "******"
click at [1263, 169] on span "Drivers" at bounding box center [1290, 168] width 138 height 11
click at [1338, 322] on div "Drivers Remove Search by tag name Save" at bounding box center [1290, 384] width 185 height 717
click at [1353, 126] on button "Save" at bounding box center [1354, 119] width 25 height 17
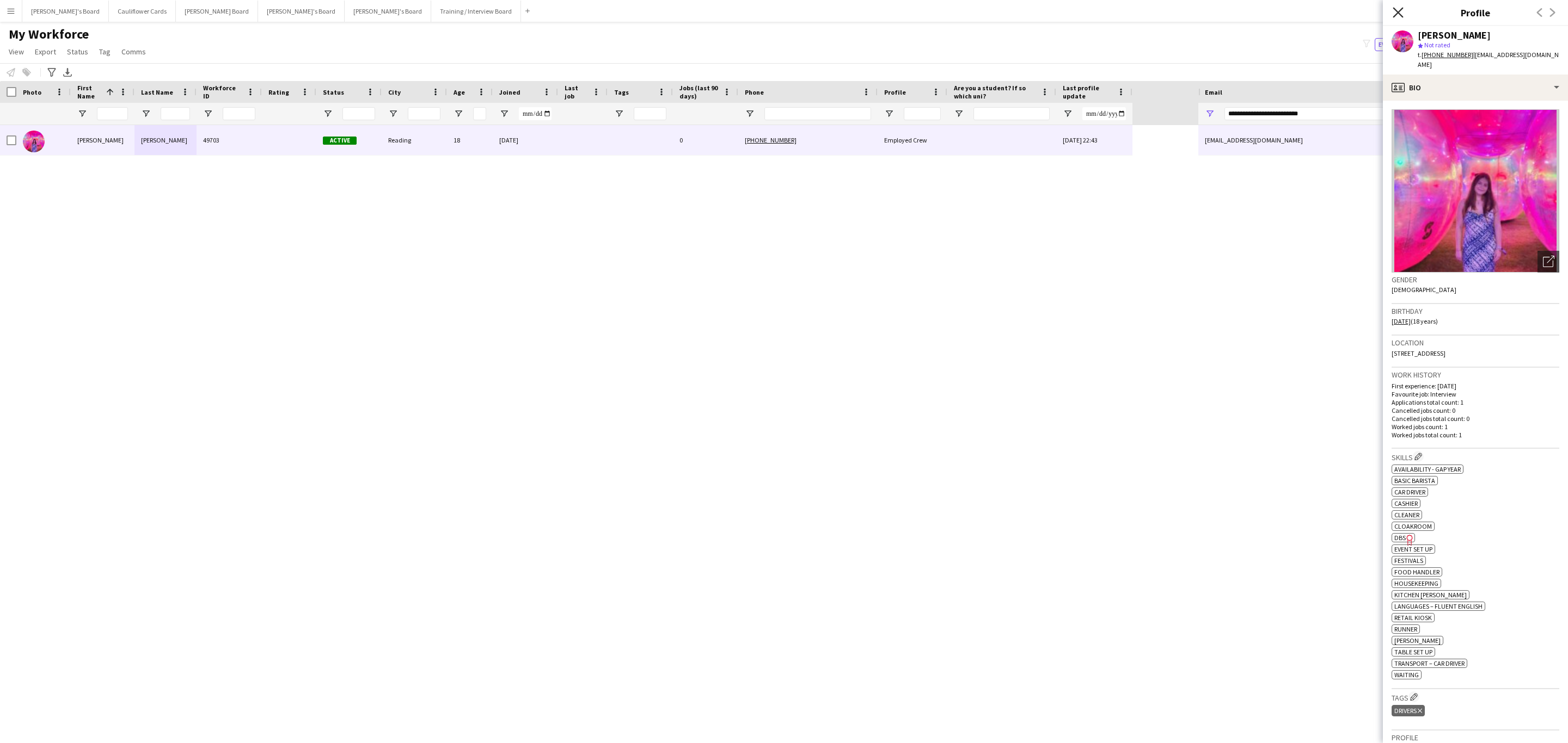
click at [1400, 13] on icon "Close pop-in" at bounding box center [1397, 12] width 11 height 11
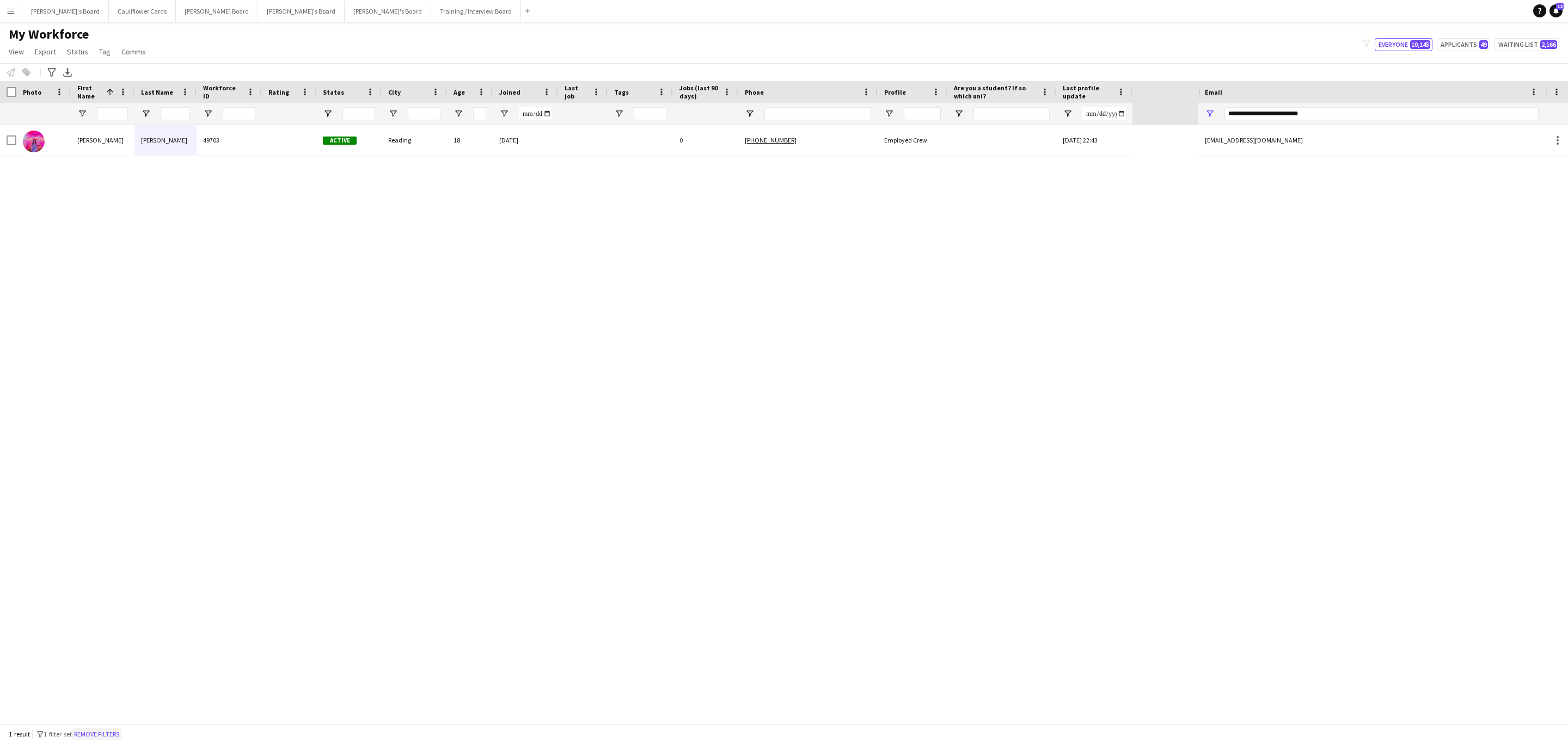
click at [114, 735] on button "Remove filters" at bounding box center [97, 734] width 50 height 12
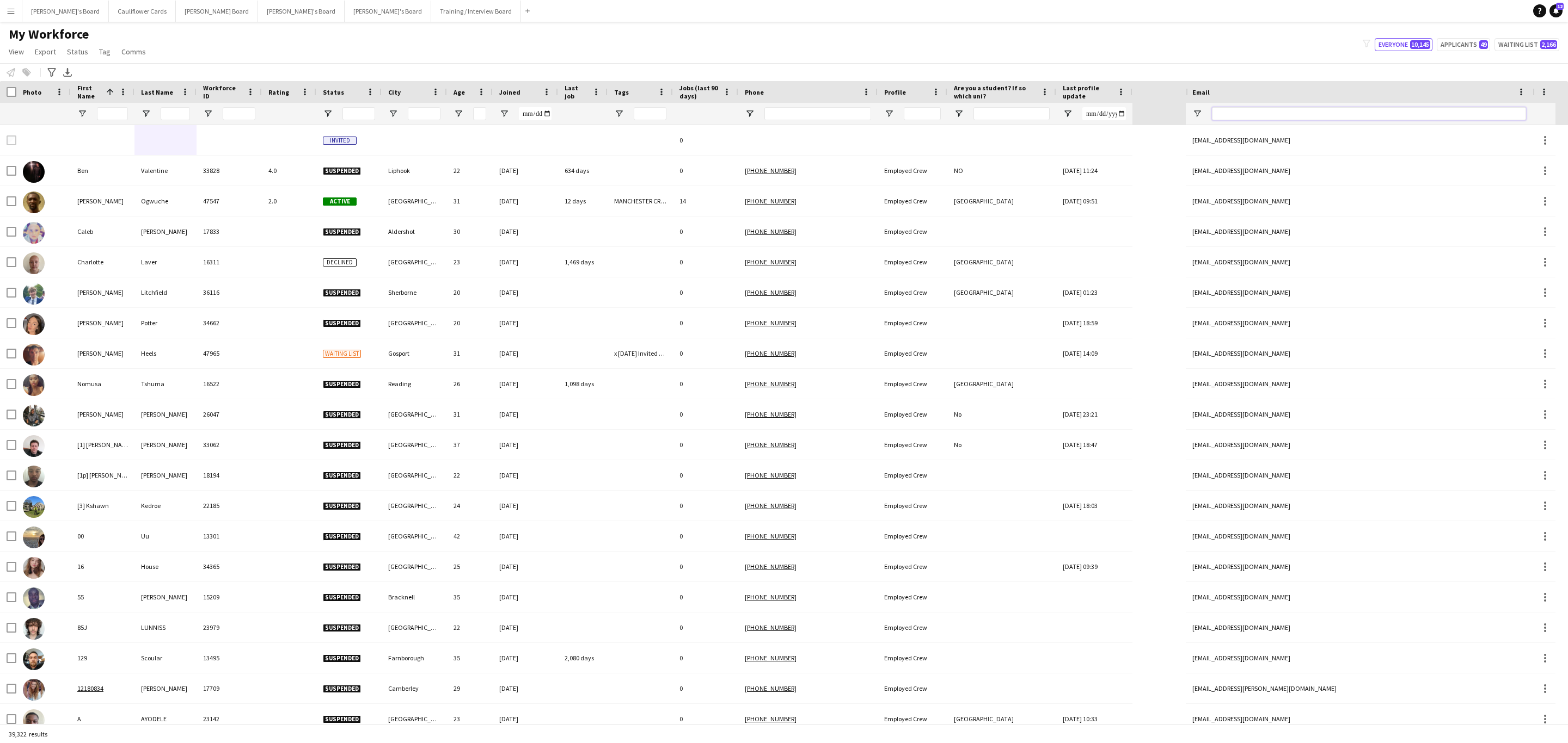
click at [1256, 112] on input "Email Filter Input" at bounding box center [1369, 114] width 314 height 13
paste input "**********"
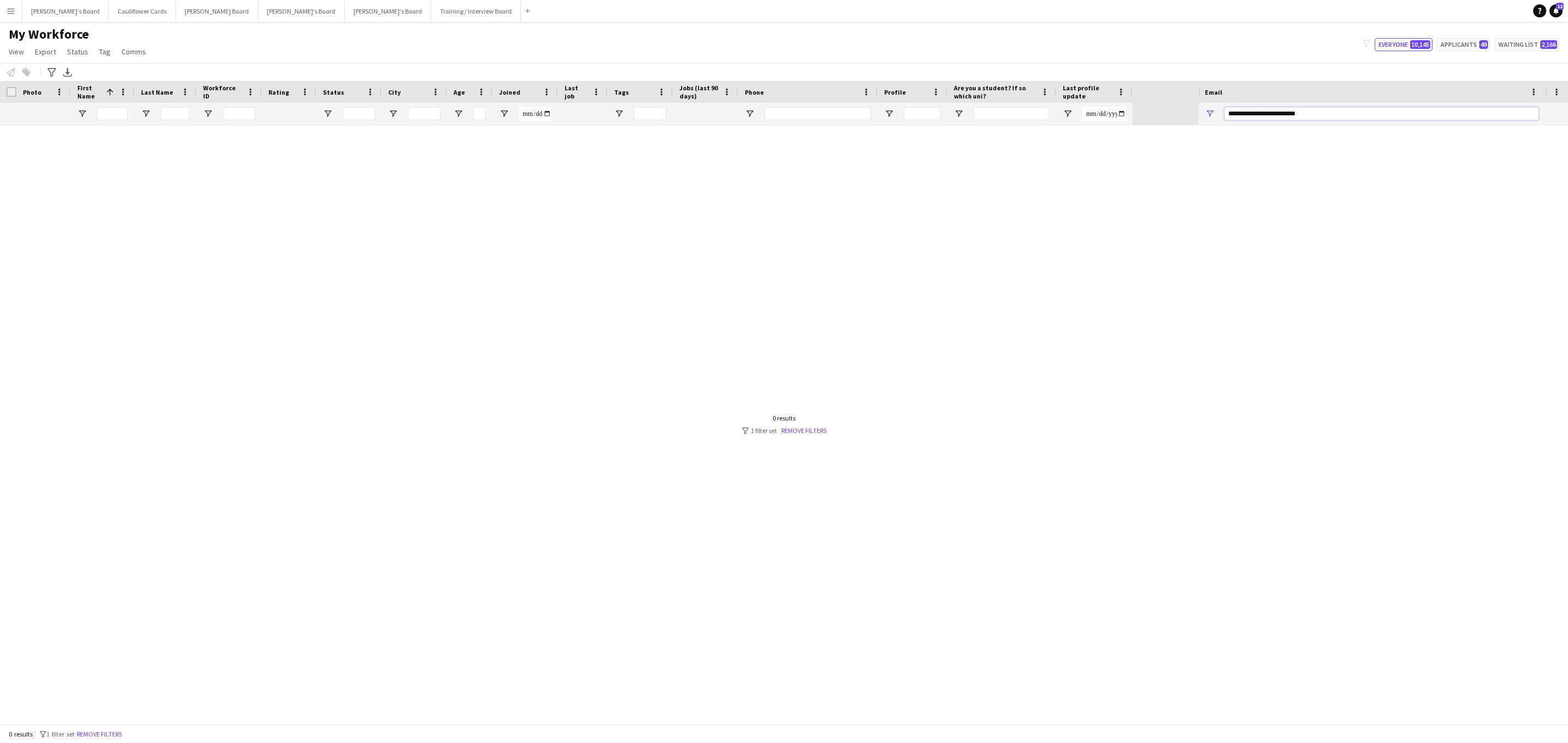
type input "**********"
click at [1230, 116] on input "**********" at bounding box center [1382, 114] width 314 height 13
click at [1303, 112] on input "**********" at bounding box center [1382, 114] width 314 height 13
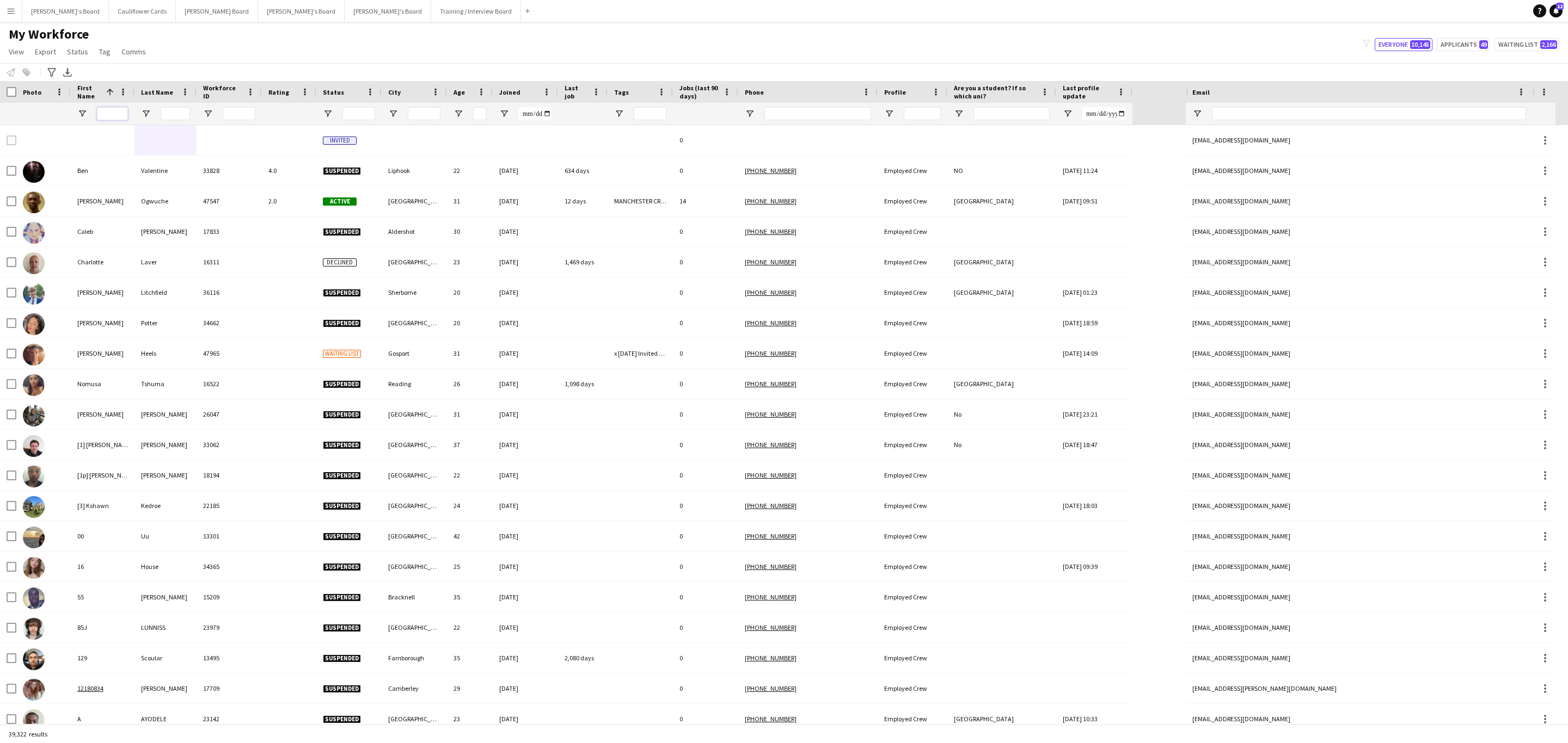
click at [113, 114] on input "First Name Filter Input" at bounding box center [112, 114] width 31 height 13
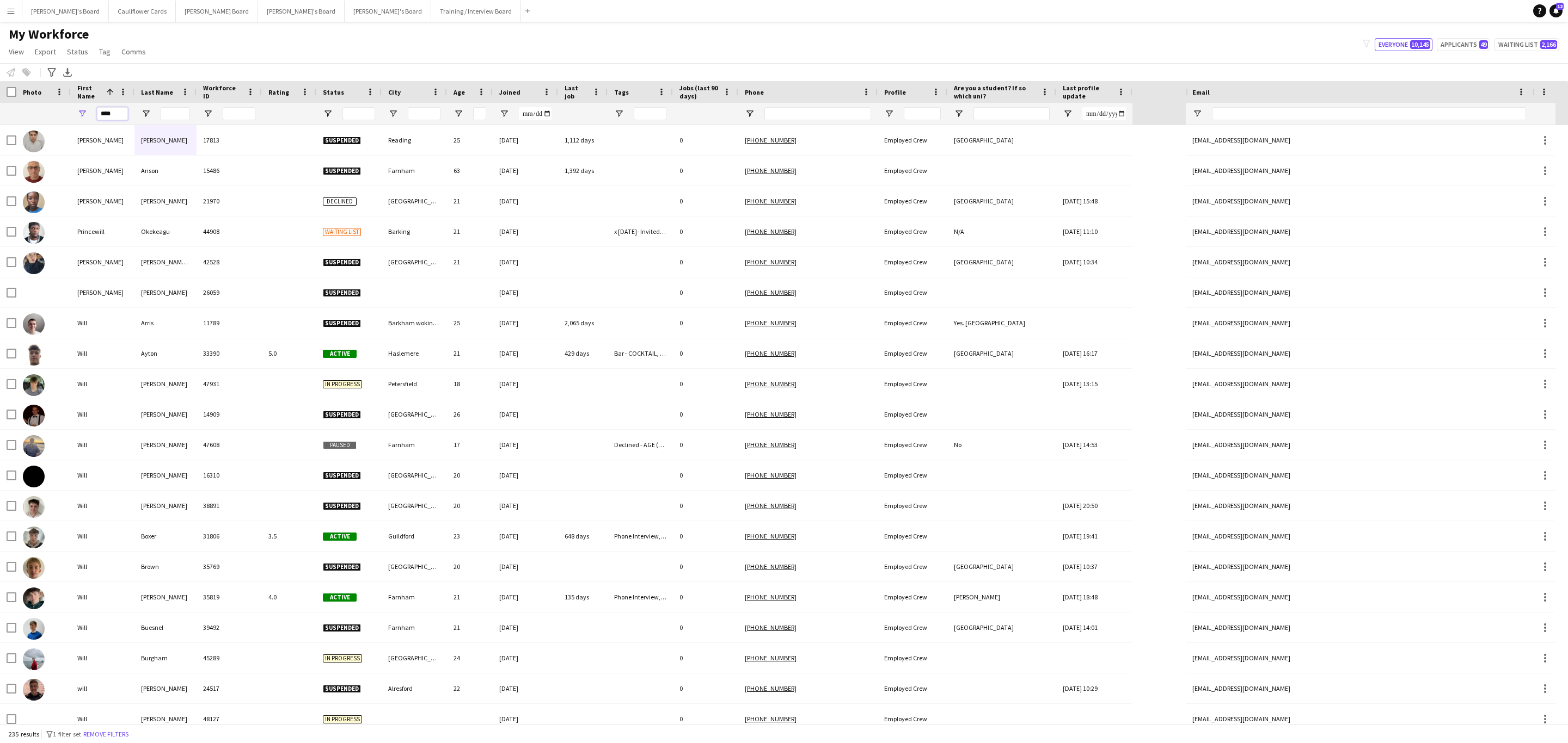
type input "****"
click at [182, 111] on input "Last Name Filter Input" at bounding box center [175, 114] width 29 height 13
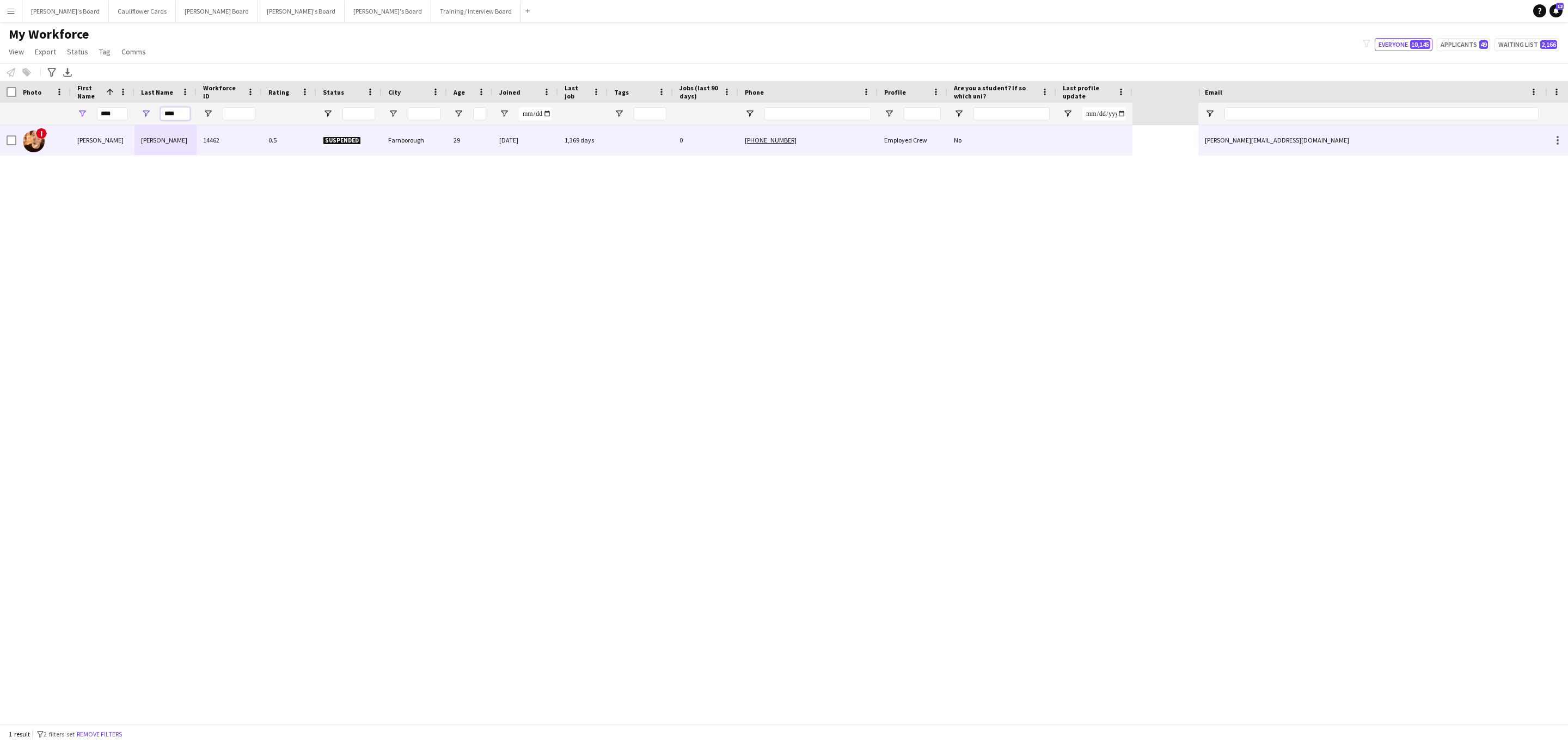
type input "****"
click at [198, 152] on div "14462" at bounding box center [229, 140] width 65 height 30
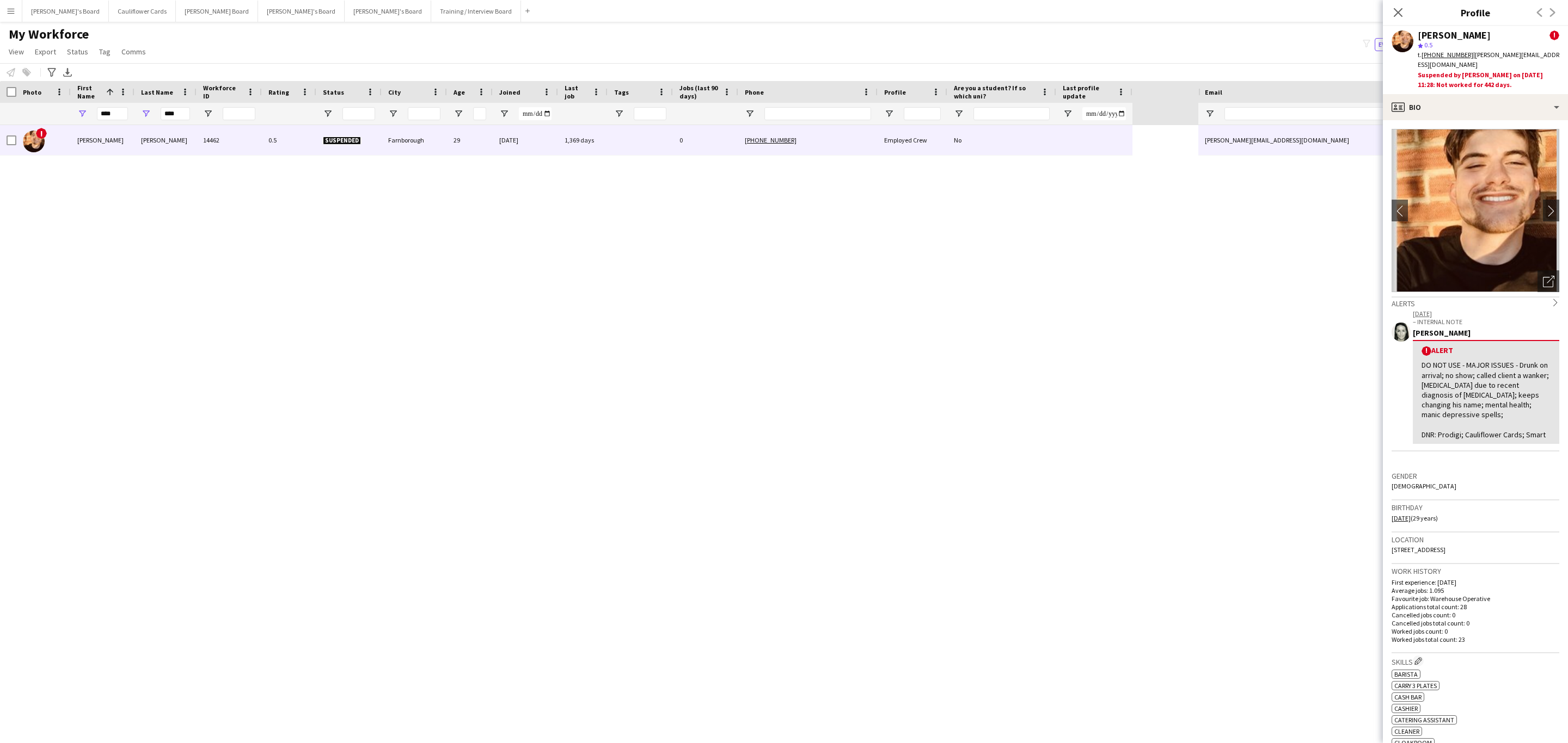
click at [1482, 122] on app-crew-profile-bio "chevron-left chevron-right Open photos pop-in Alerts chevron-right 24-11-2021 –…" at bounding box center [1475, 432] width 185 height 623
click at [1480, 112] on div "profile Bio" at bounding box center [1475, 107] width 185 height 26
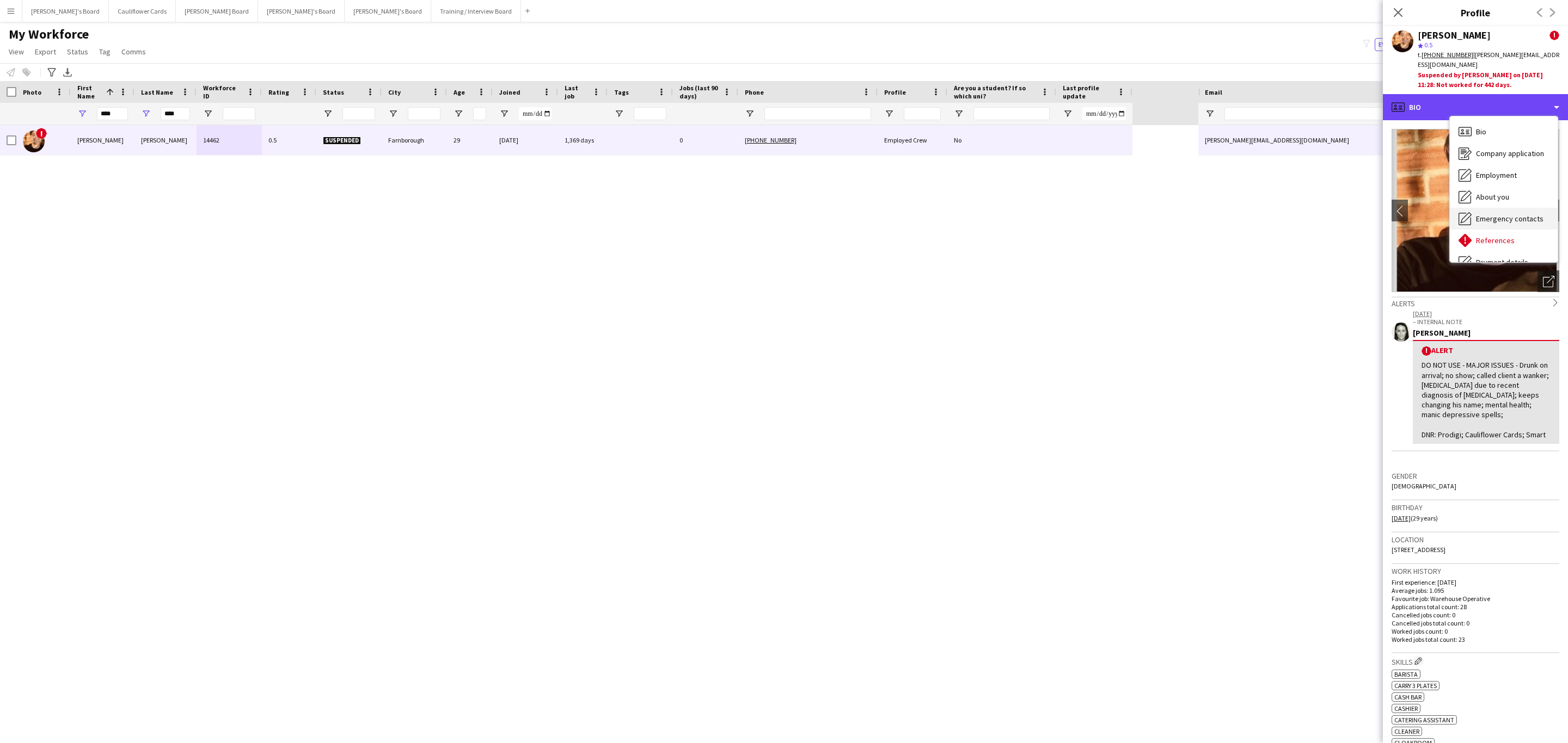
scroll to position [145, 0]
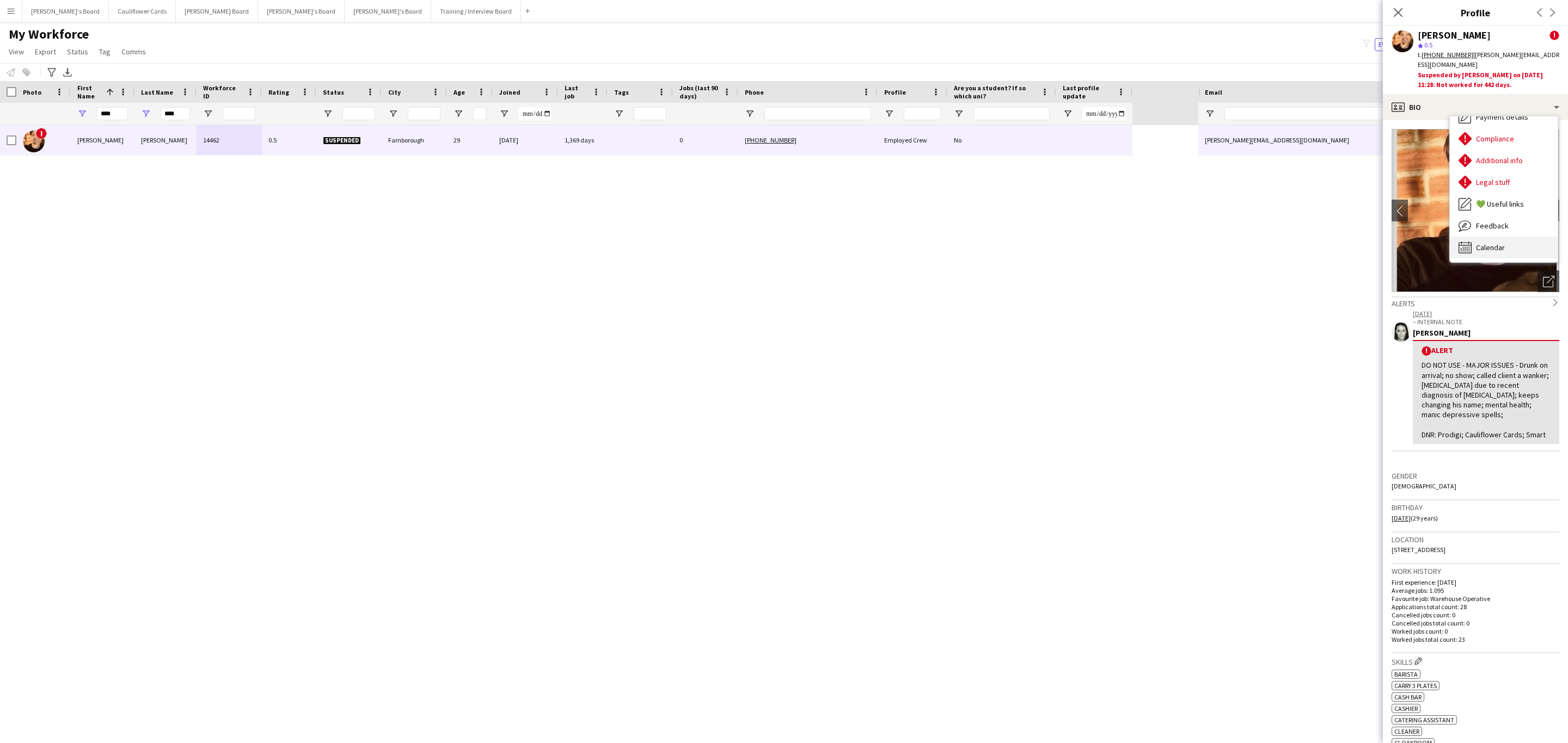
click at [1502, 240] on div "Calendar Calendar" at bounding box center [1503, 247] width 108 height 22
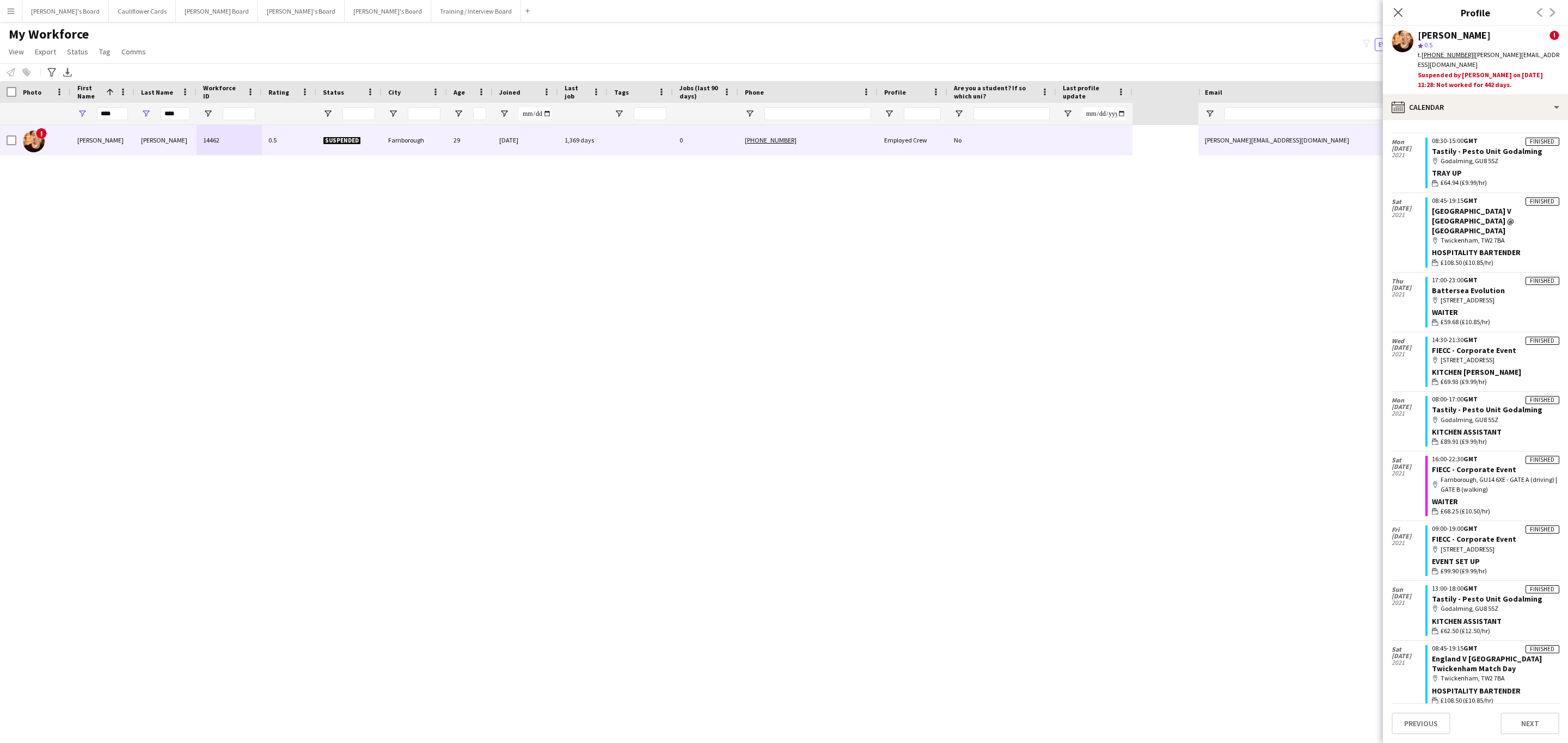
scroll to position [0, 0]
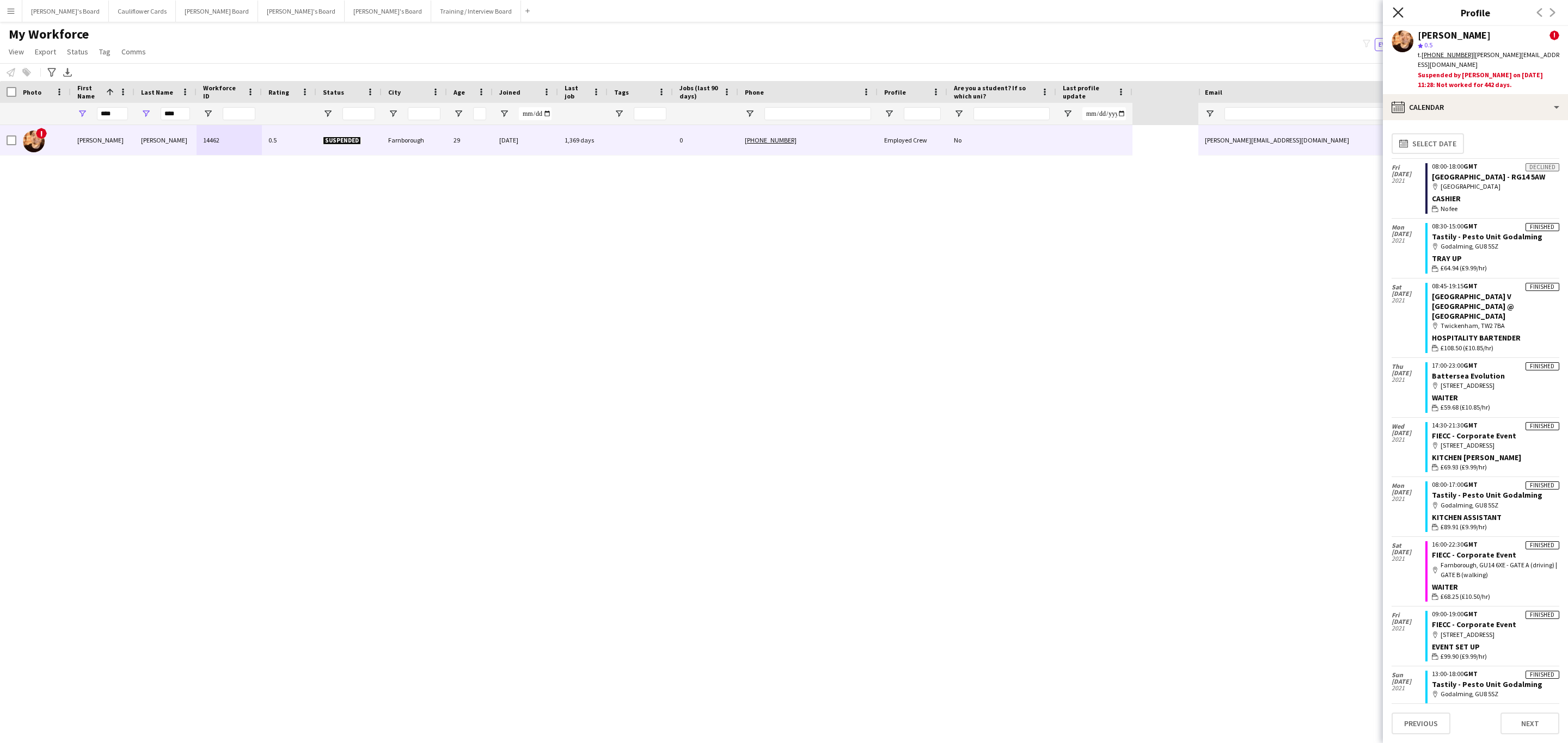
click at [1397, 11] on icon "Close pop-in" at bounding box center [1397, 12] width 11 height 11
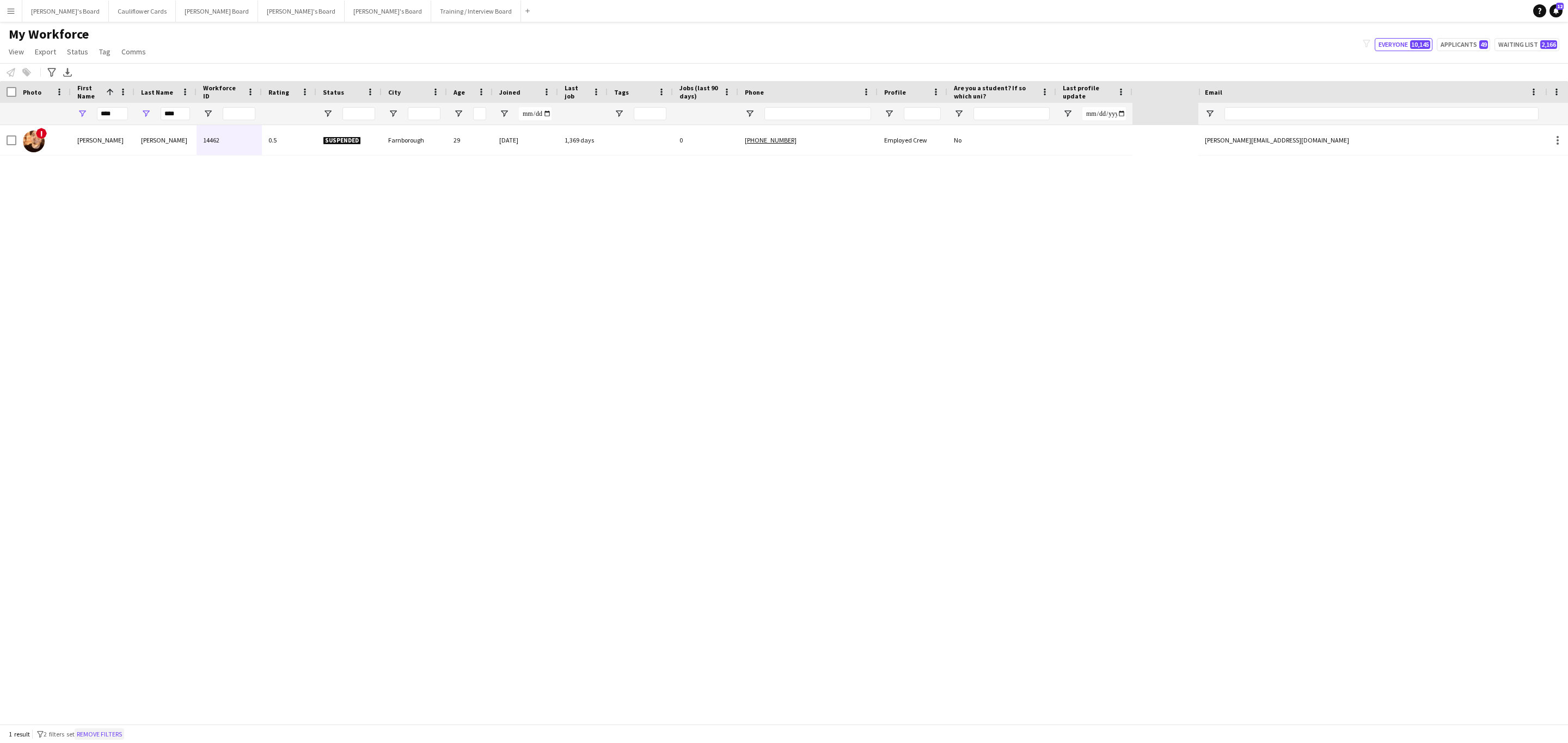
click at [100, 733] on button "Remove filters" at bounding box center [99, 734] width 50 height 12
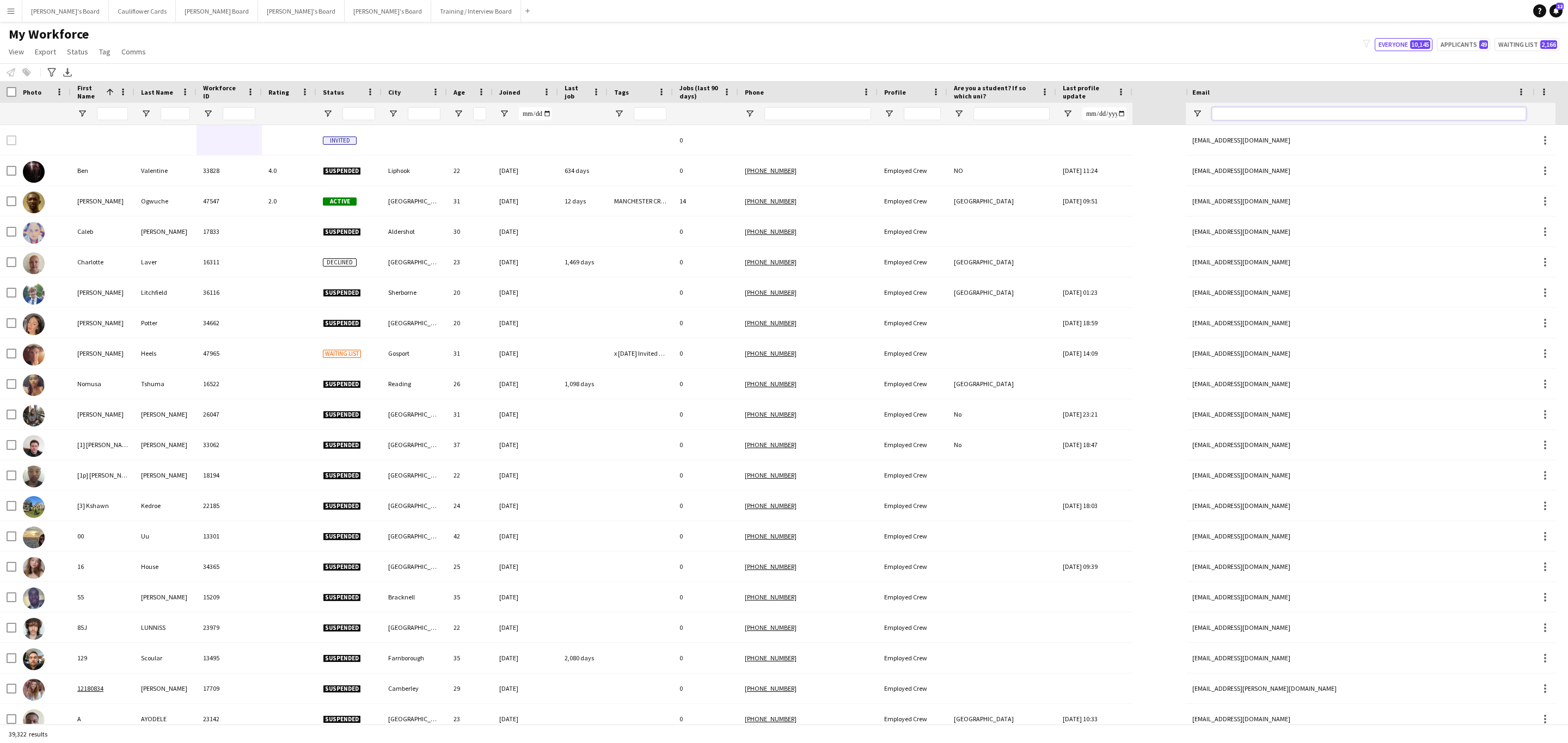
click at [1235, 120] on input "Email Filter Input" at bounding box center [1369, 114] width 314 height 13
paste input "**********"
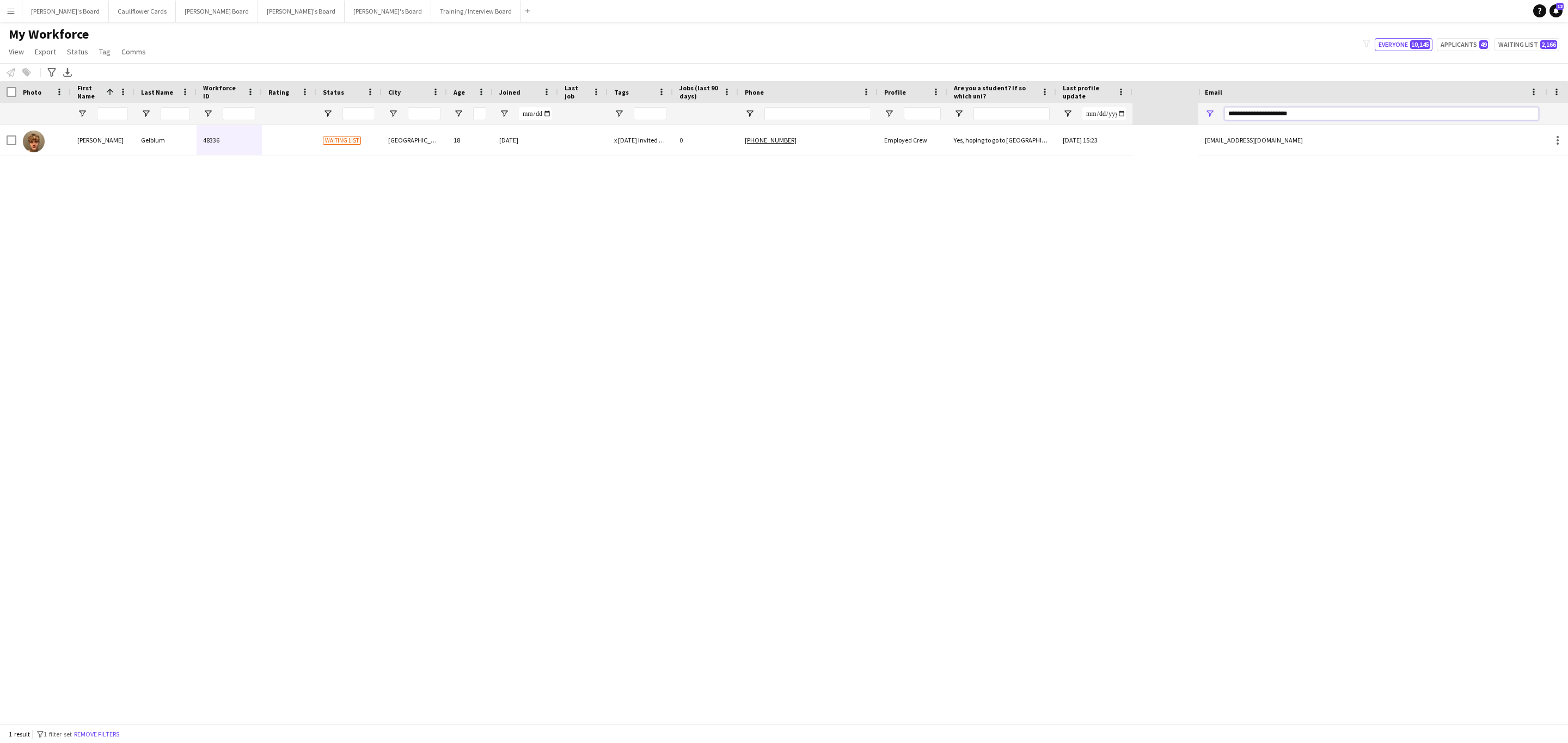
type input "**********"
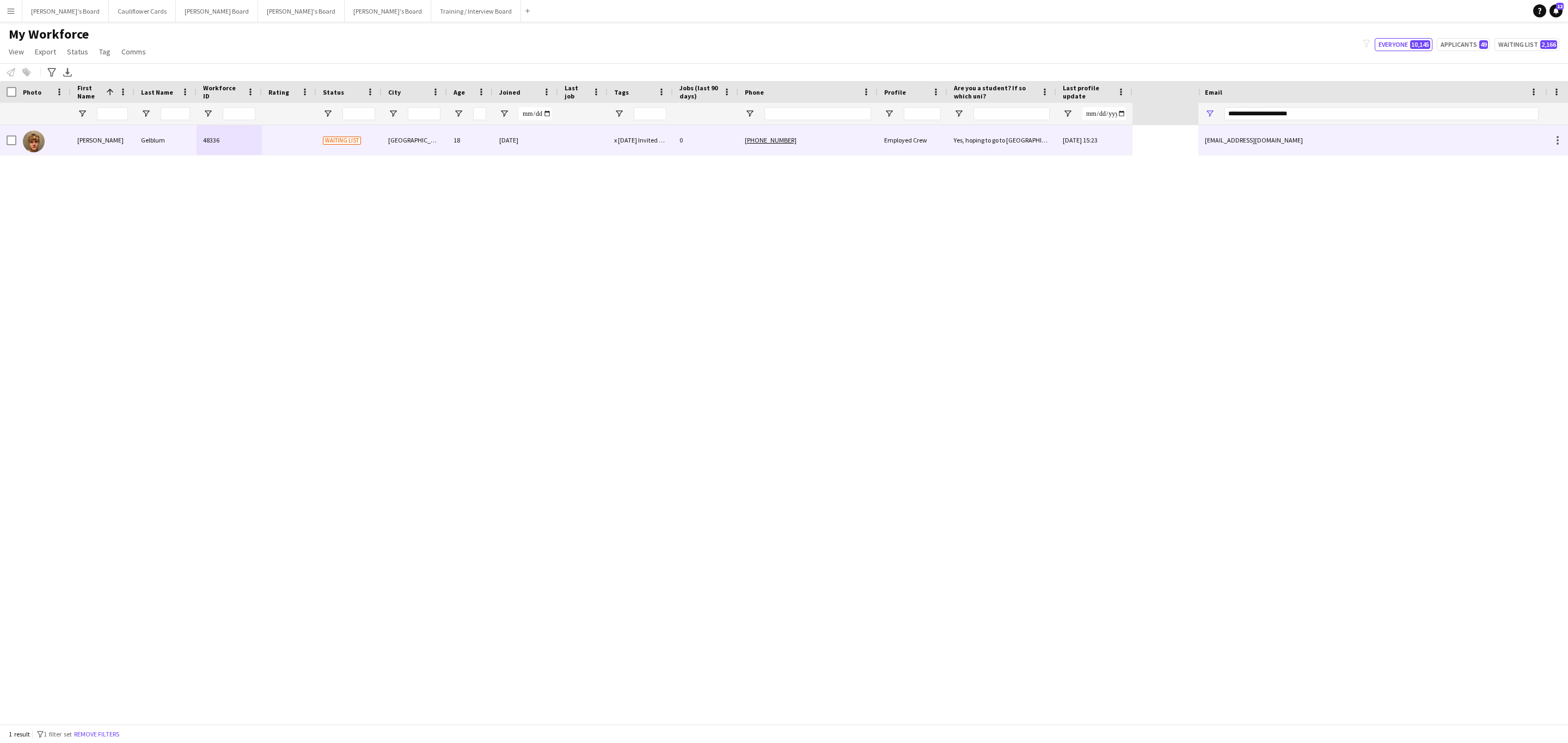
drag, startPoint x: 1056, startPoint y: 137, endPoint x: 1064, endPoint y: 137, distance: 8.0
click at [1056, 137] on div "19-07-2025 15:23" at bounding box center [1094, 140] width 76 height 30
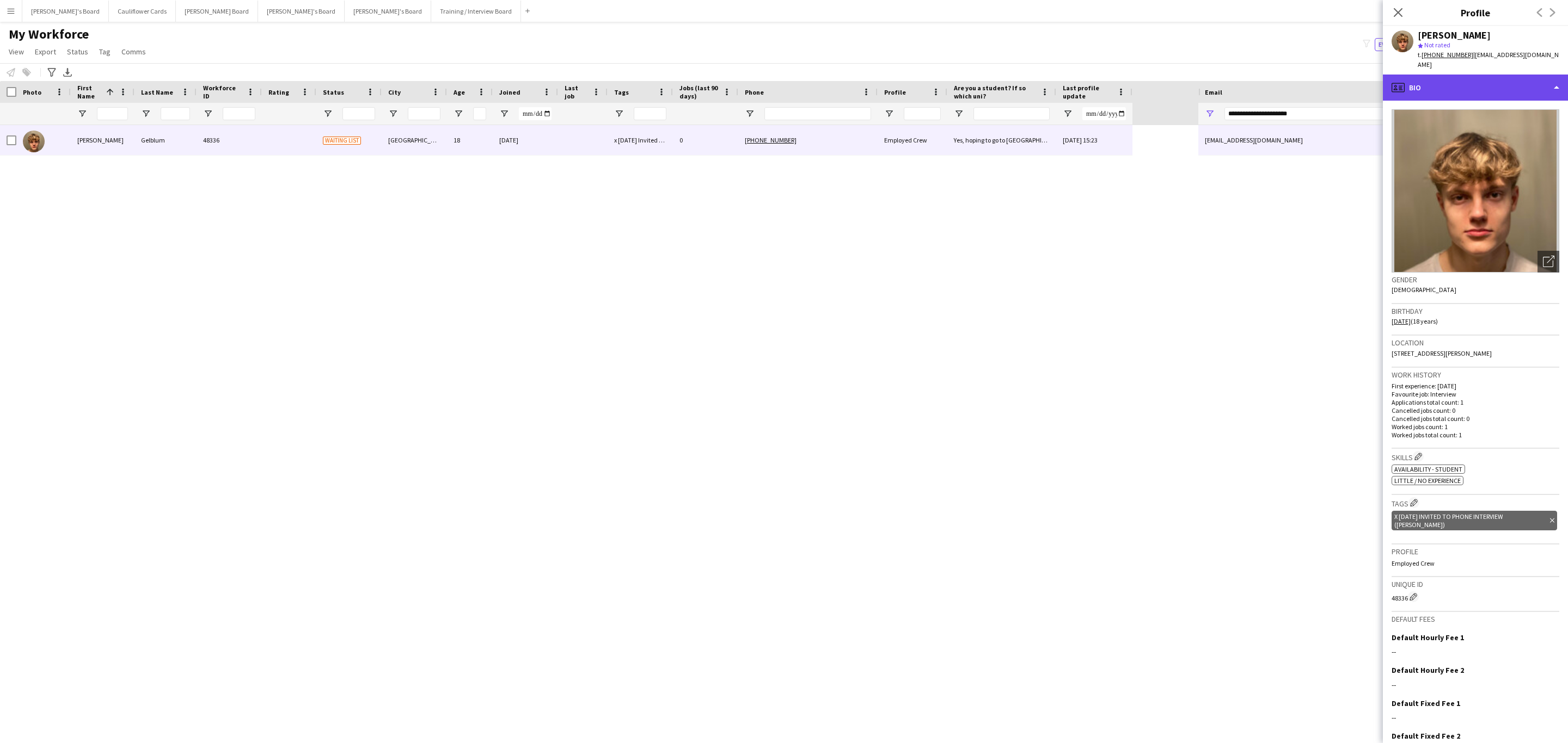
click at [1476, 85] on div "profile Bio" at bounding box center [1475, 88] width 185 height 26
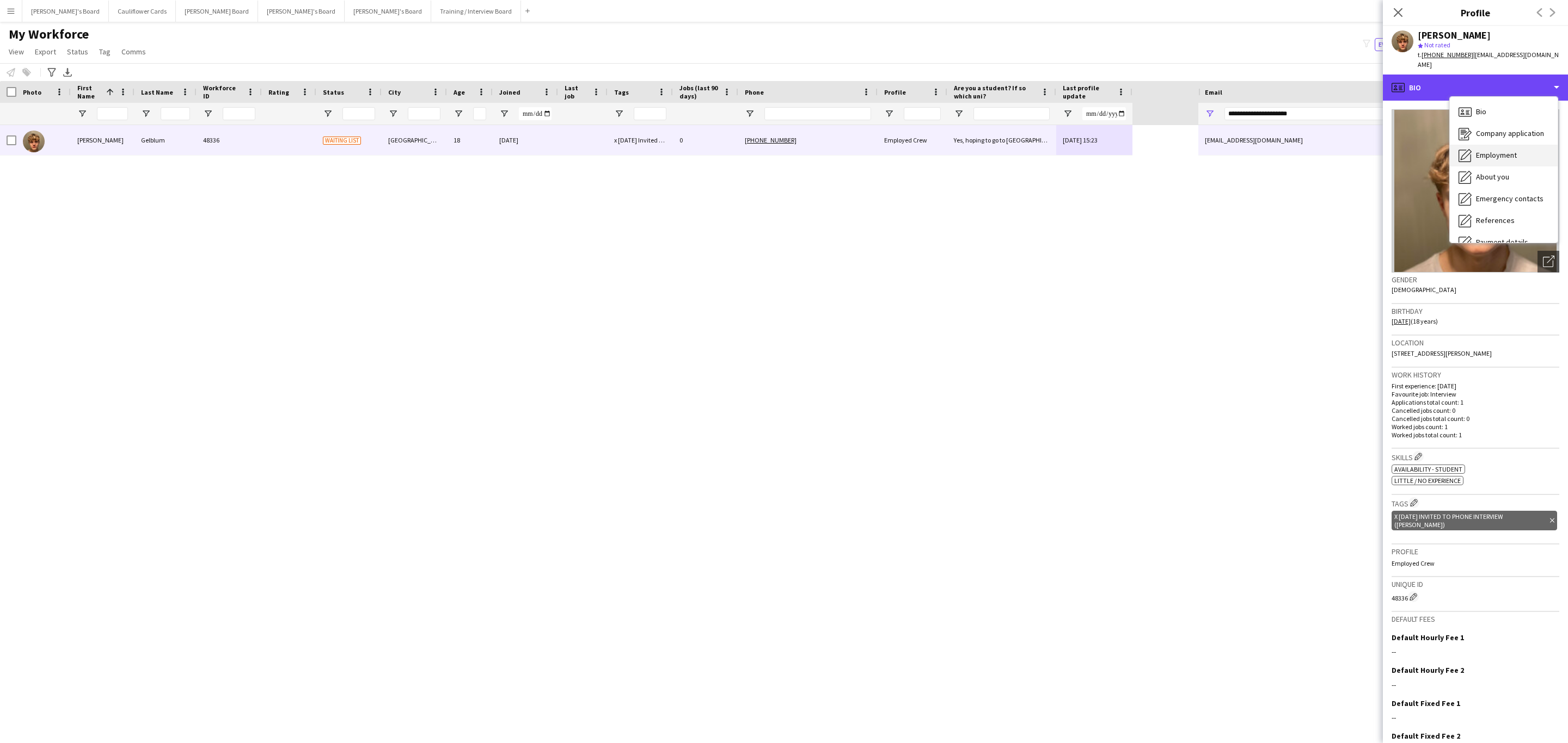
scroll to position [145, 0]
click at [1500, 135] on span "Additional info" at bounding box center [1499, 140] width 47 height 10
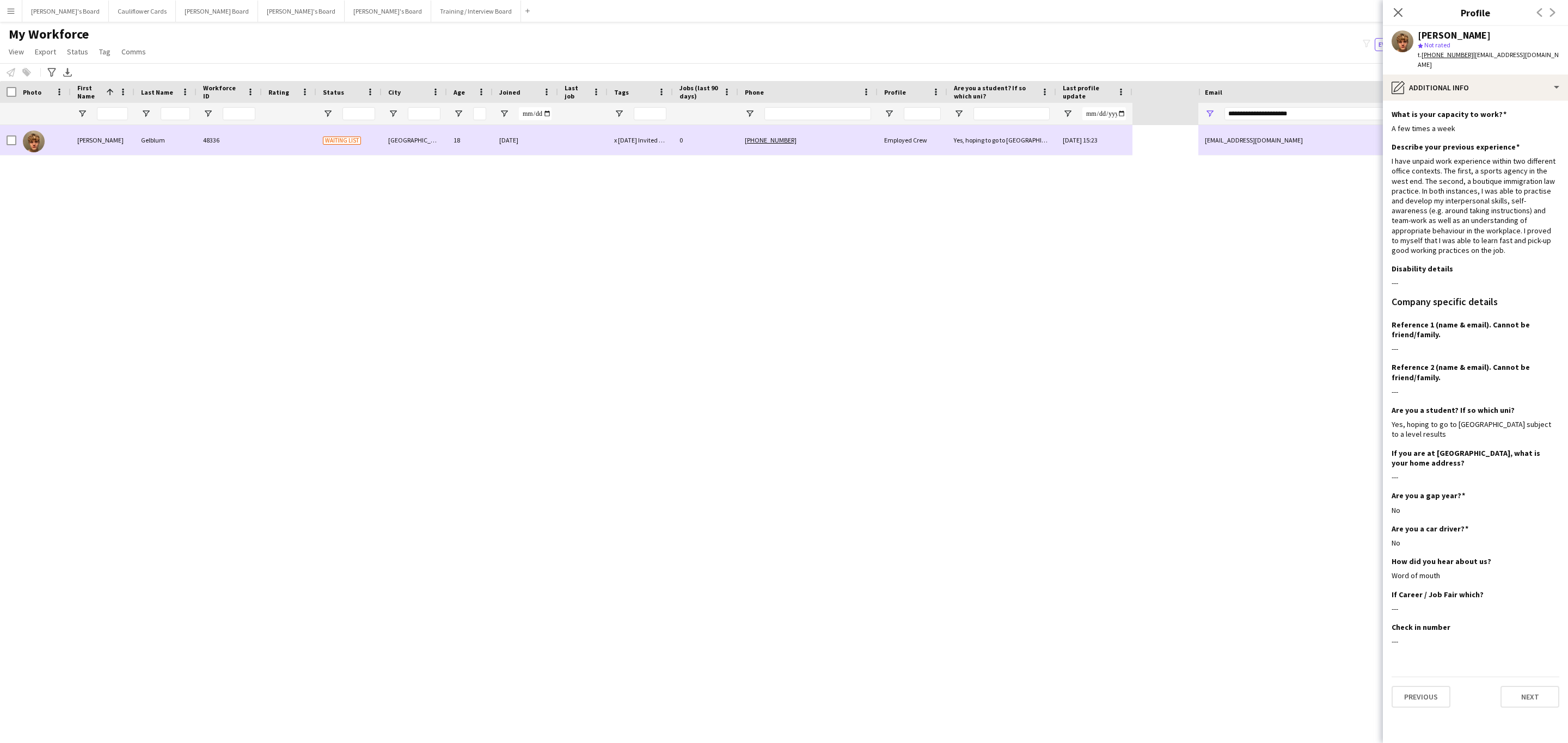
drag, startPoint x: 848, startPoint y: 142, endPoint x: 1331, endPoint y: 120, distance: 483.5
click at [848, 142] on div "[PHONE_NUMBER]" at bounding box center [808, 140] width 139 height 30
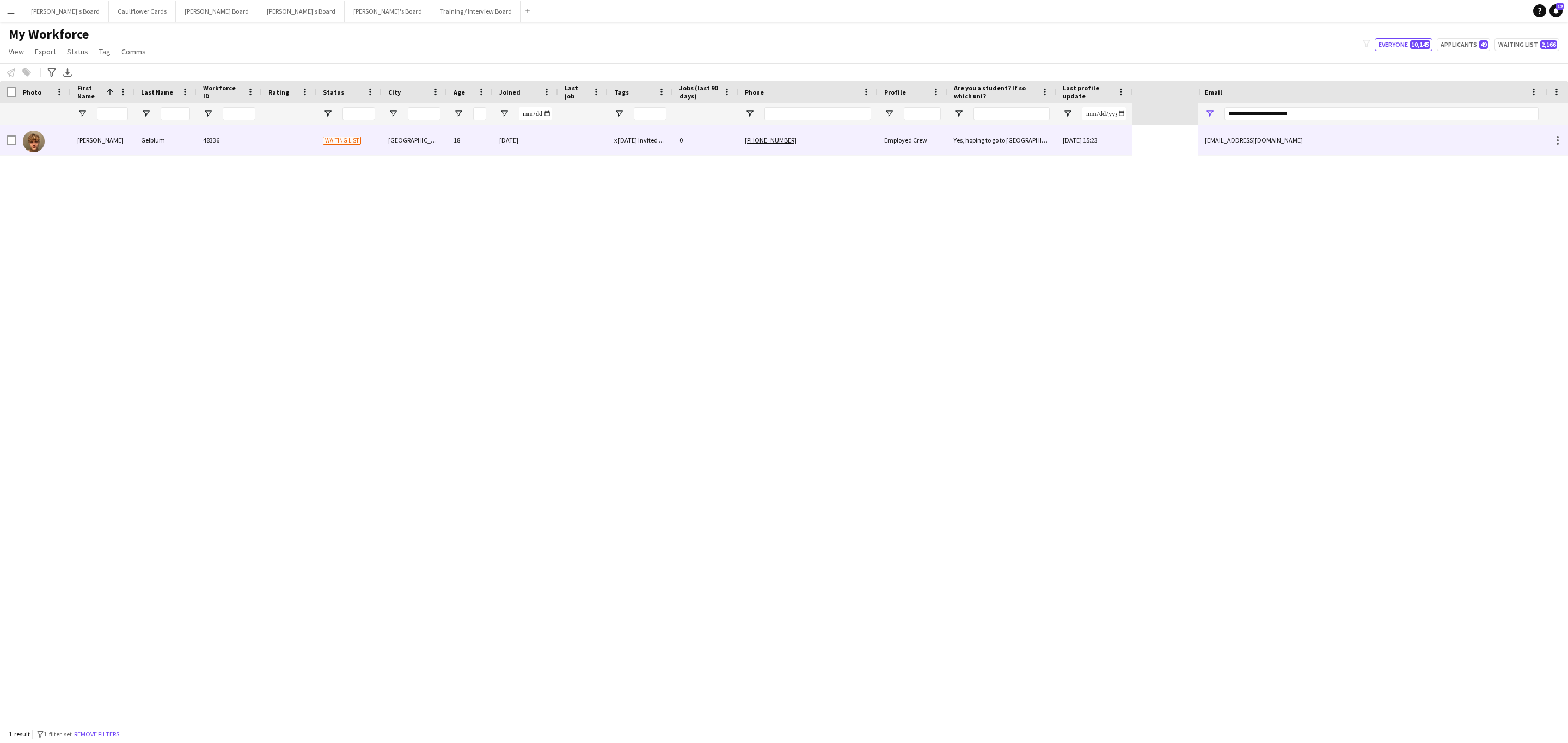
click at [1292, 136] on div "woodygelblum@gmail.com" at bounding box center [1371, 140] width 347 height 30
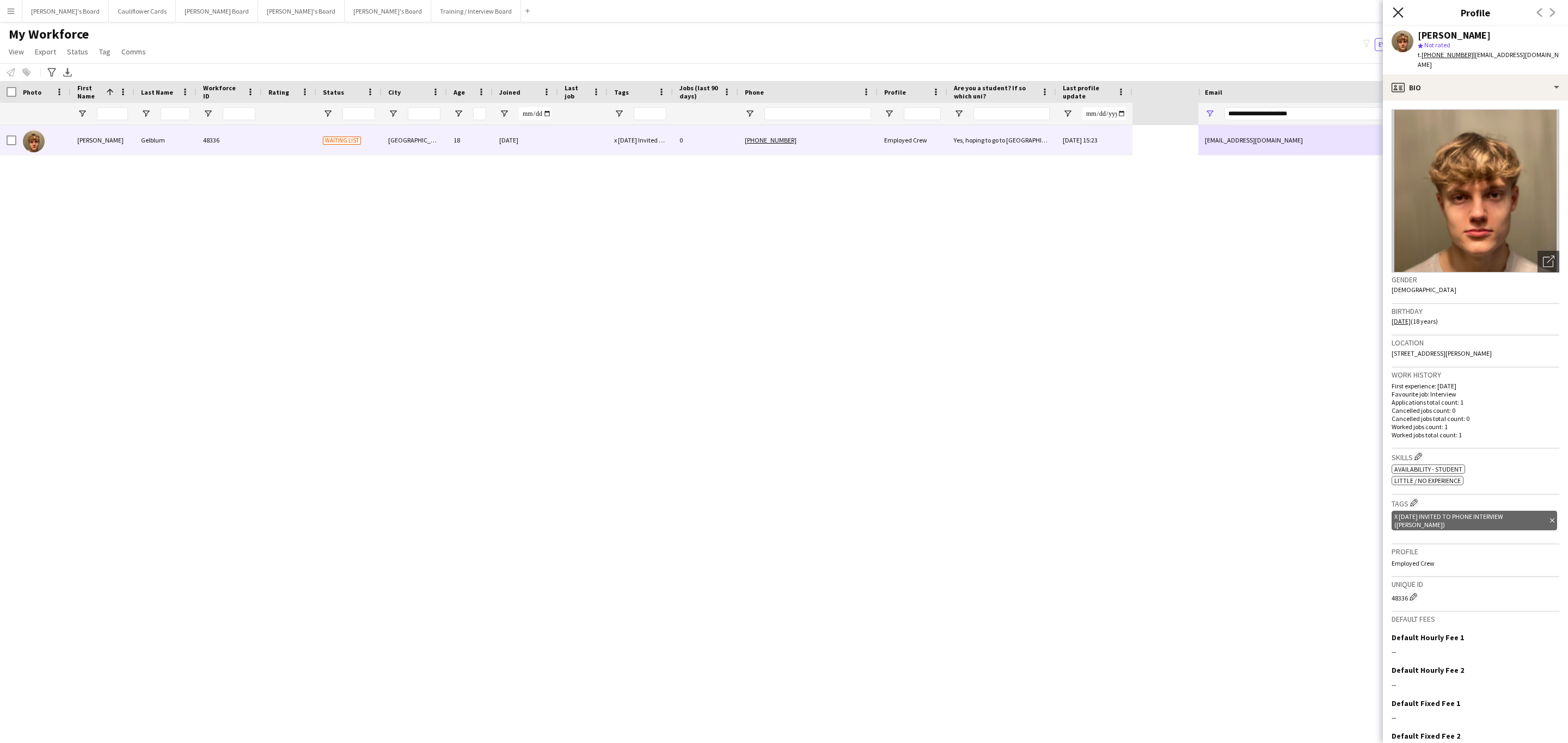
click at [1398, 16] on icon "Close pop-in" at bounding box center [1397, 12] width 11 height 11
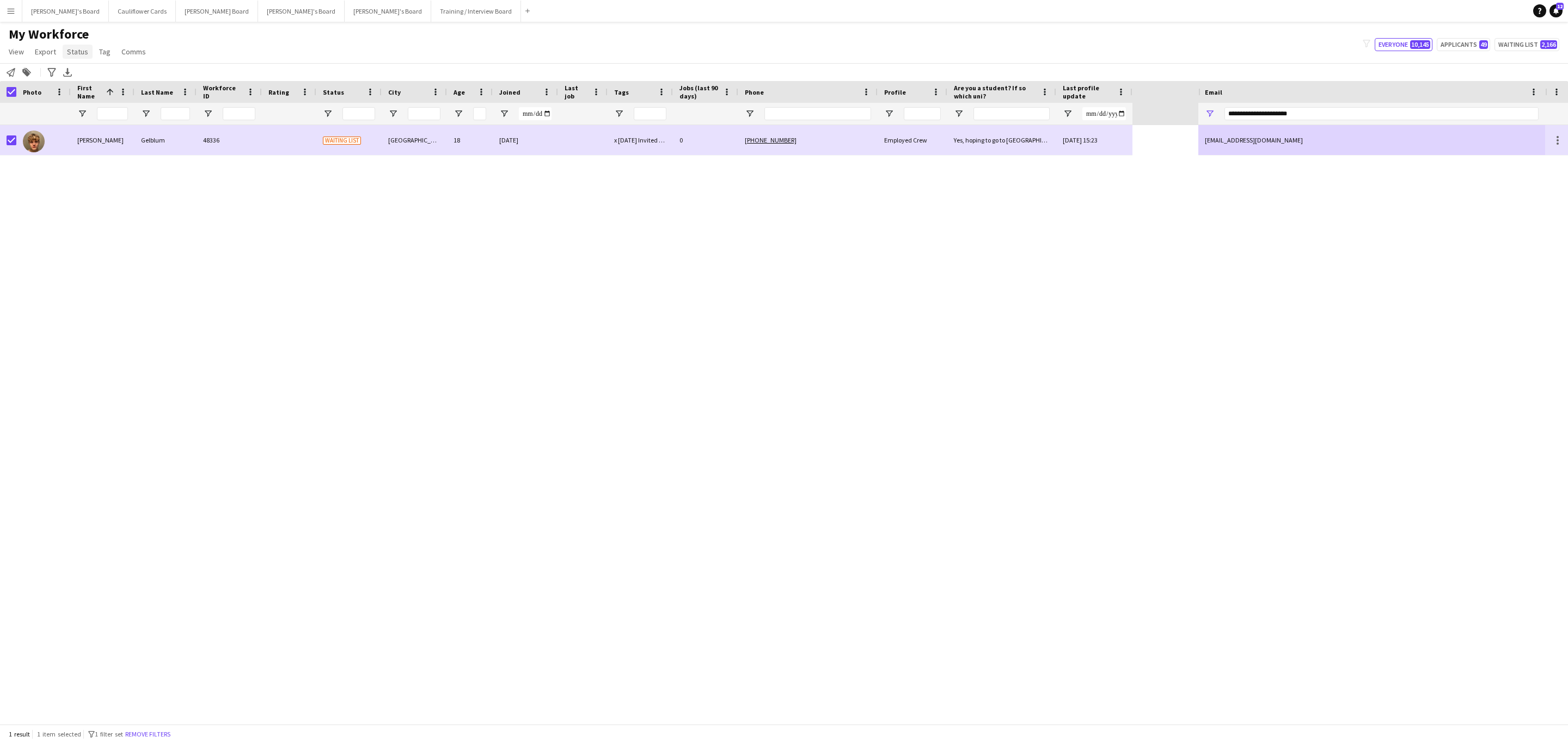
click at [77, 45] on link "Status" at bounding box center [78, 52] width 30 height 14
click at [93, 69] on link "Edit" at bounding box center [101, 75] width 76 height 23
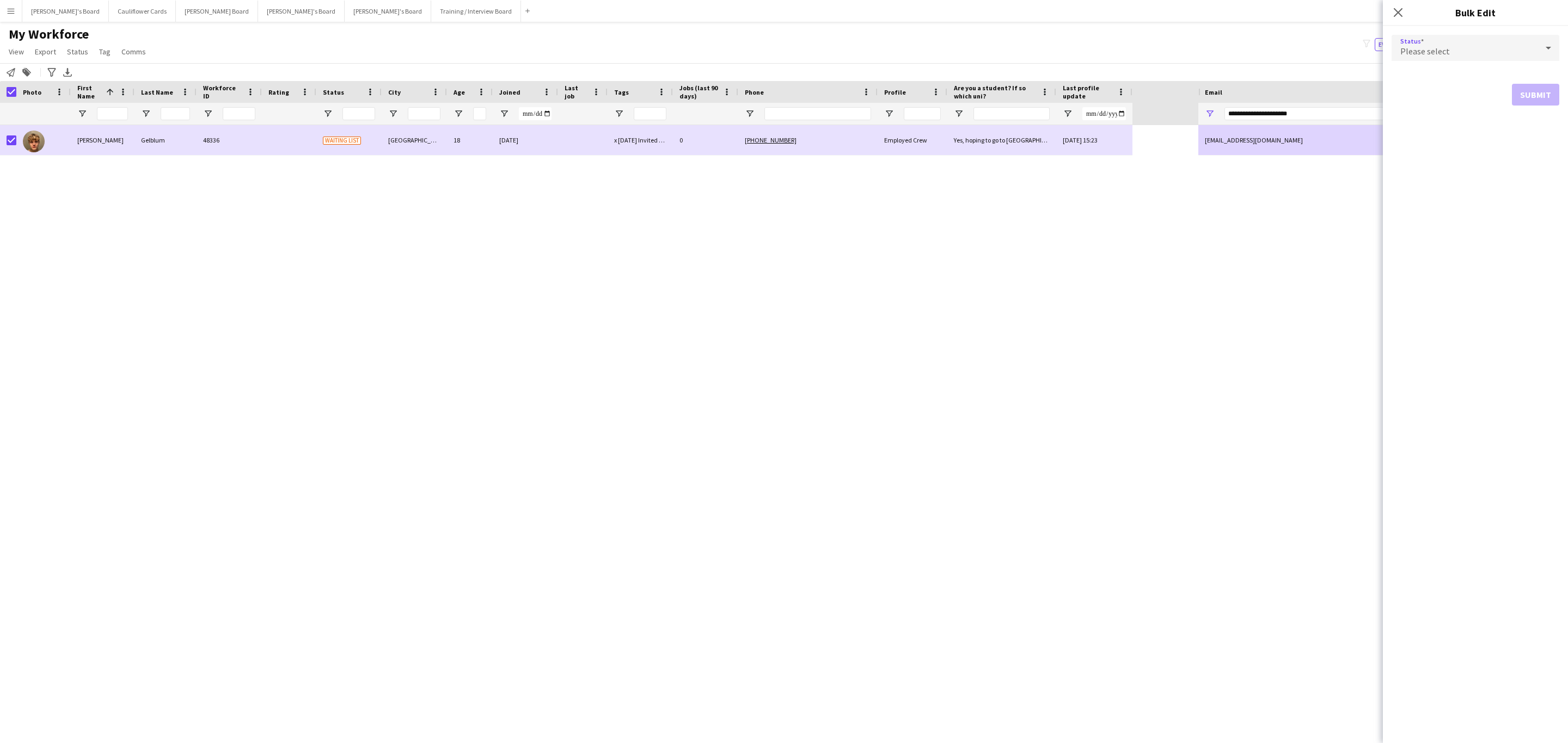
click at [1455, 49] on div "Please select" at bounding box center [1464, 48] width 146 height 26
click at [1439, 68] on mat-option "Active" at bounding box center [1475, 79] width 168 height 27
click at [1542, 135] on button "Submit" at bounding box center [1535, 132] width 47 height 22
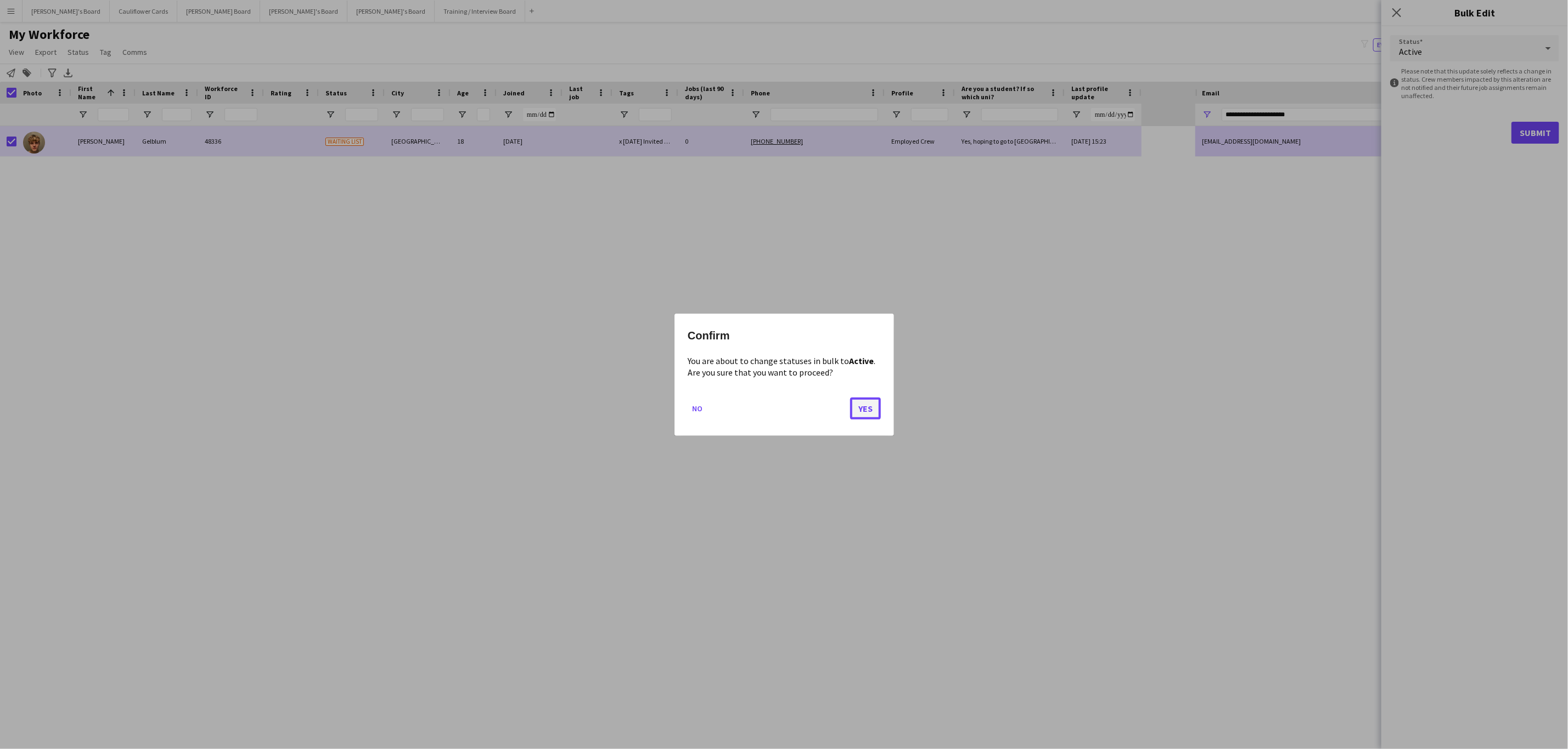
click at [869, 408] on button "Yes" at bounding box center [865, 408] width 31 height 22
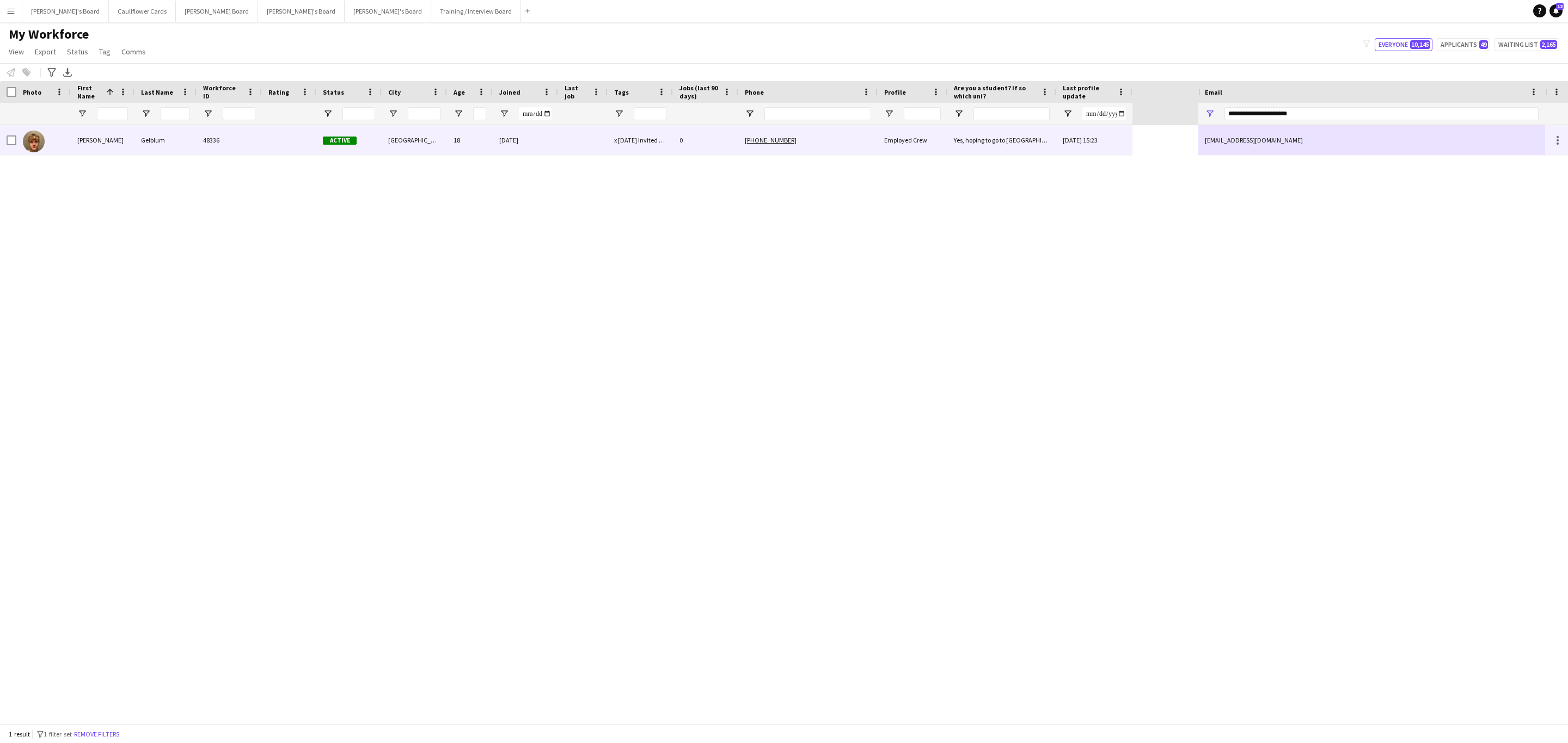
click at [149, 143] on div "Gelblum" at bounding box center [166, 140] width 62 height 30
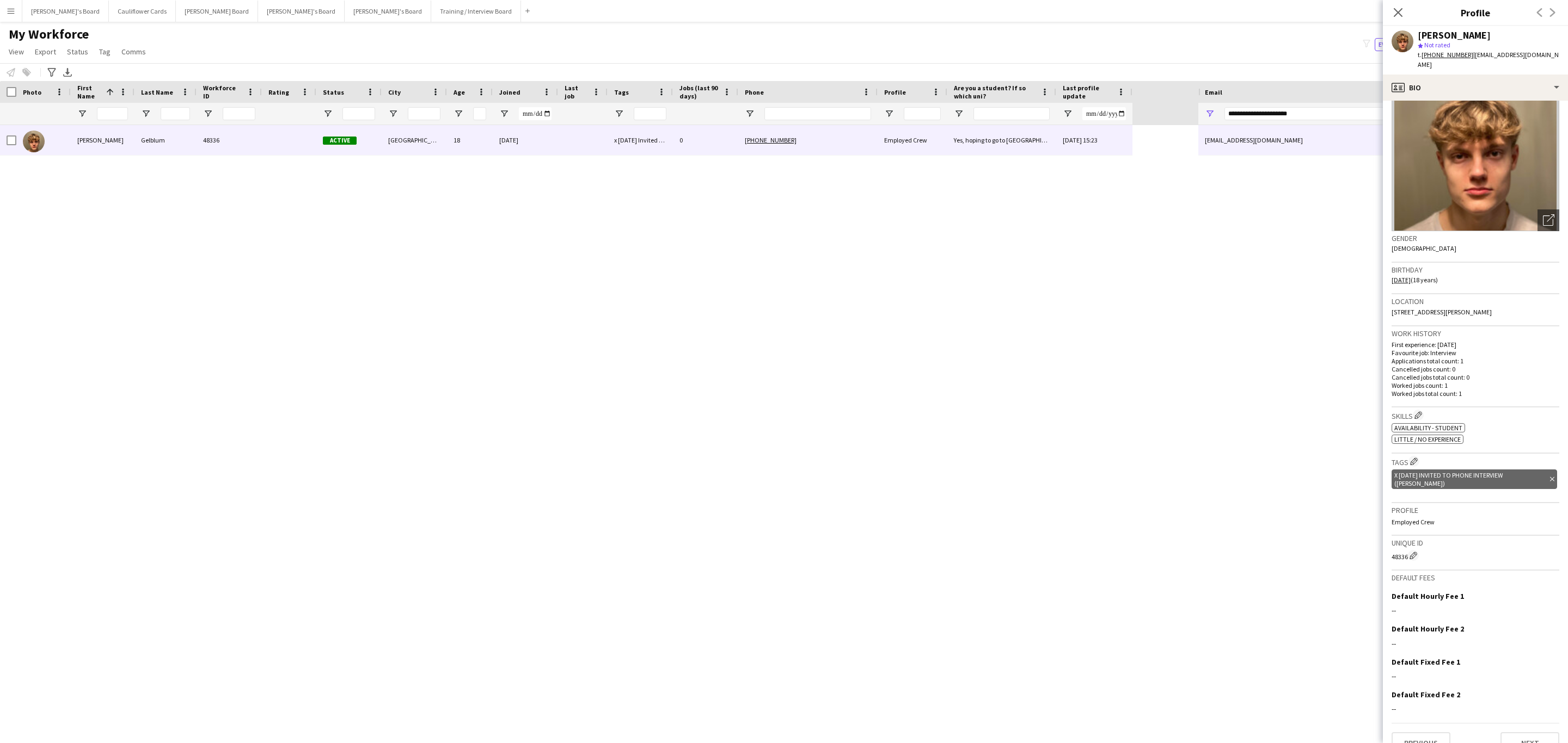
scroll to position [0, 0]
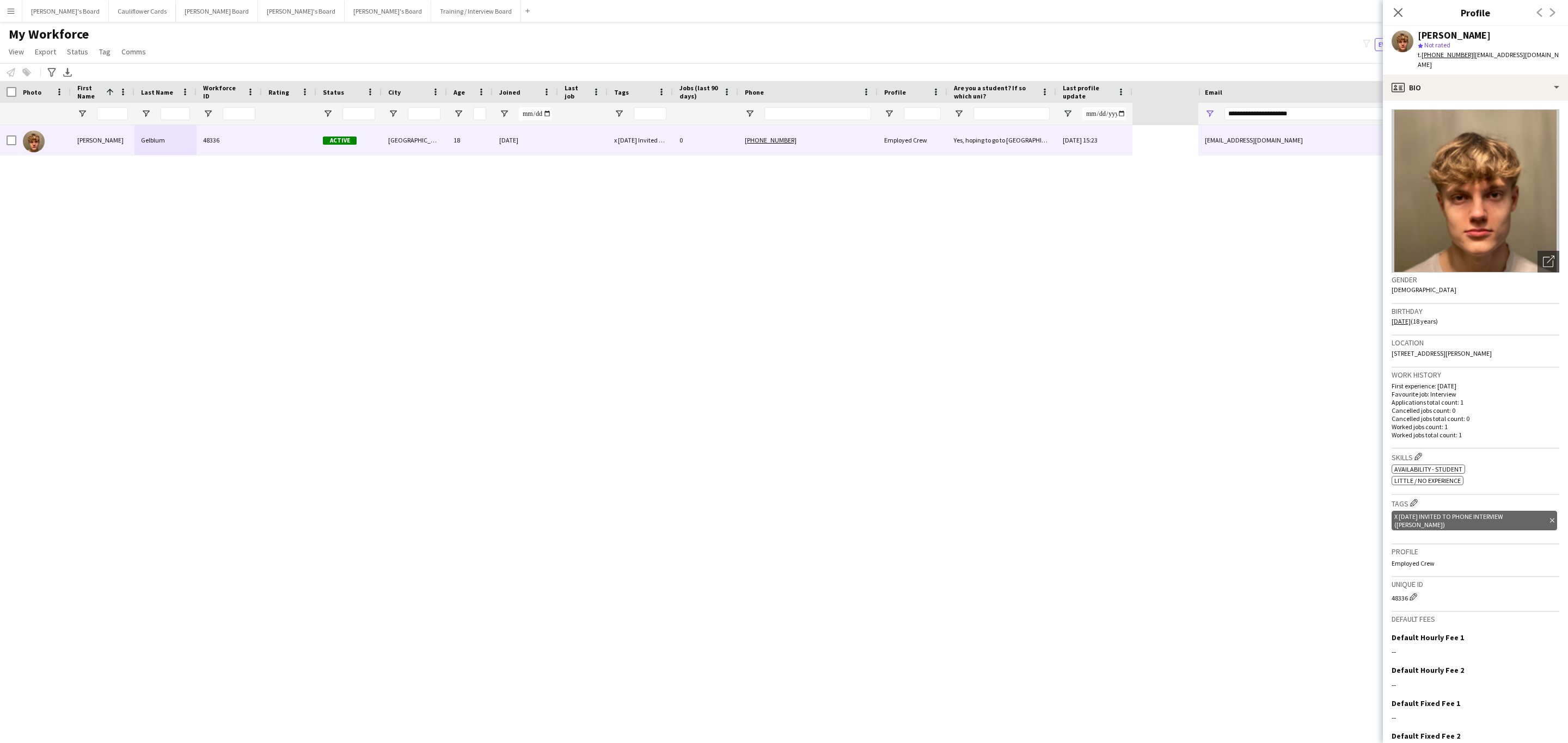
click at [840, 123] on div at bounding box center [818, 114] width 107 height 22
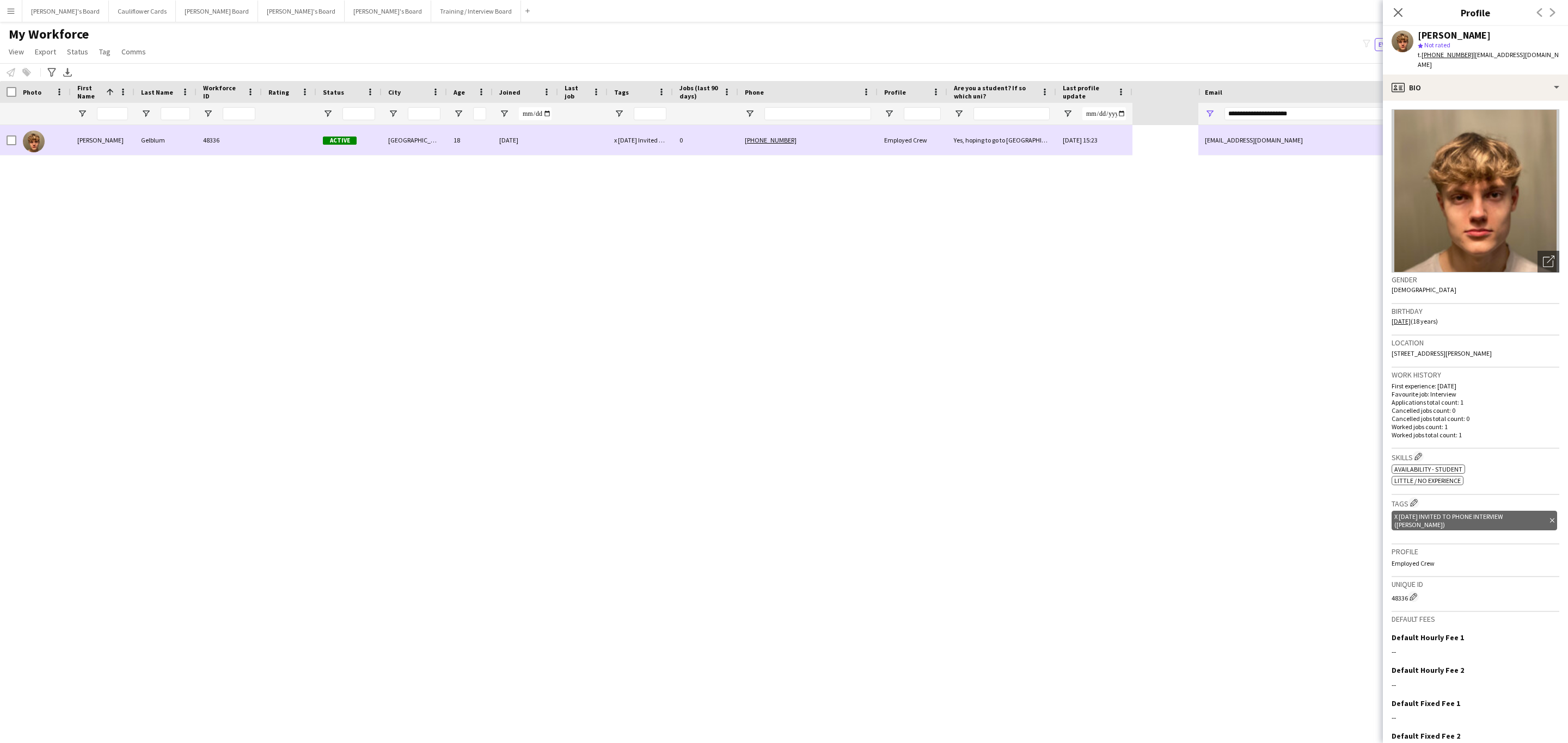
click at [838, 139] on div "[PHONE_NUMBER]" at bounding box center [808, 140] width 139 height 30
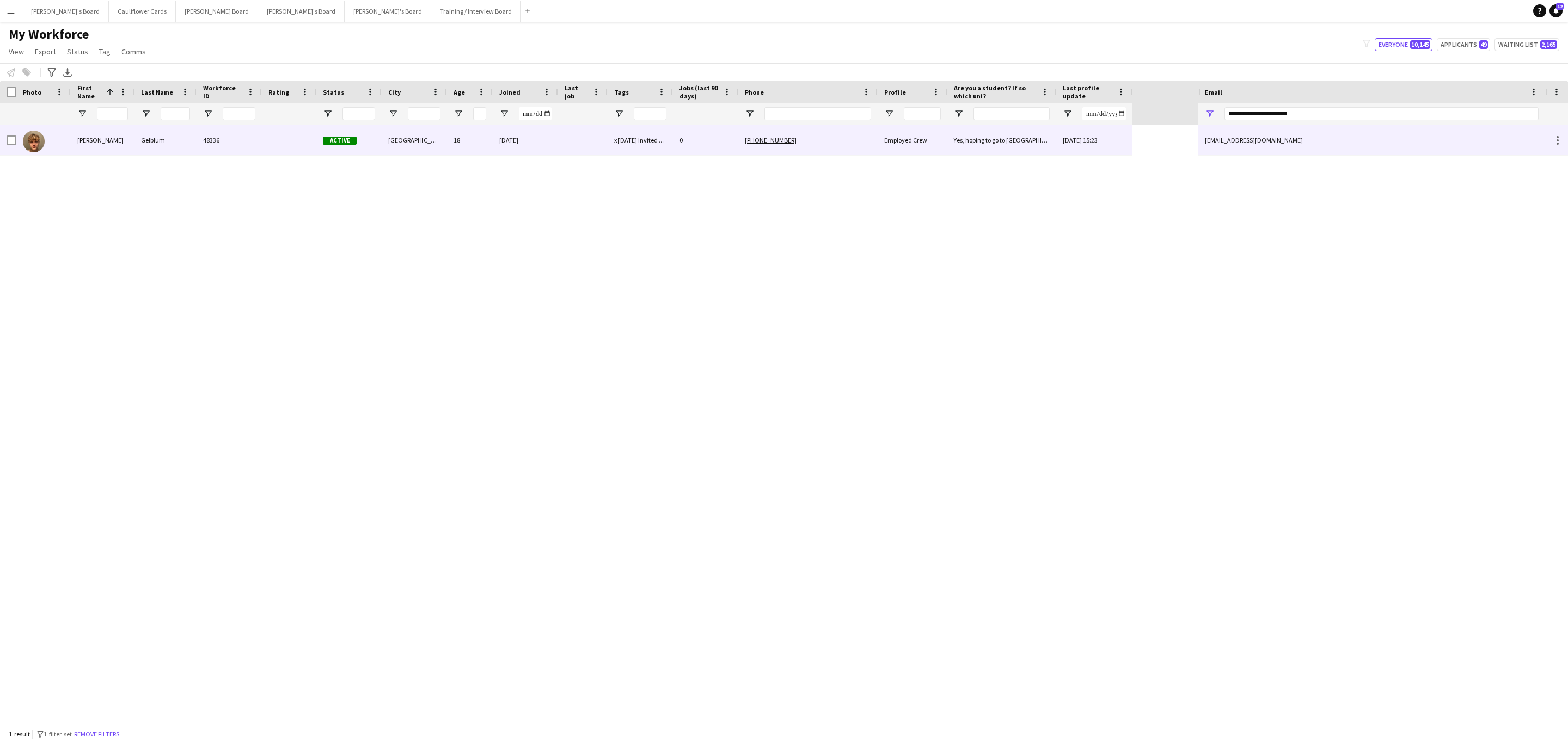
click at [1336, 146] on div "woodygelblum@gmail.com" at bounding box center [1371, 140] width 347 height 30
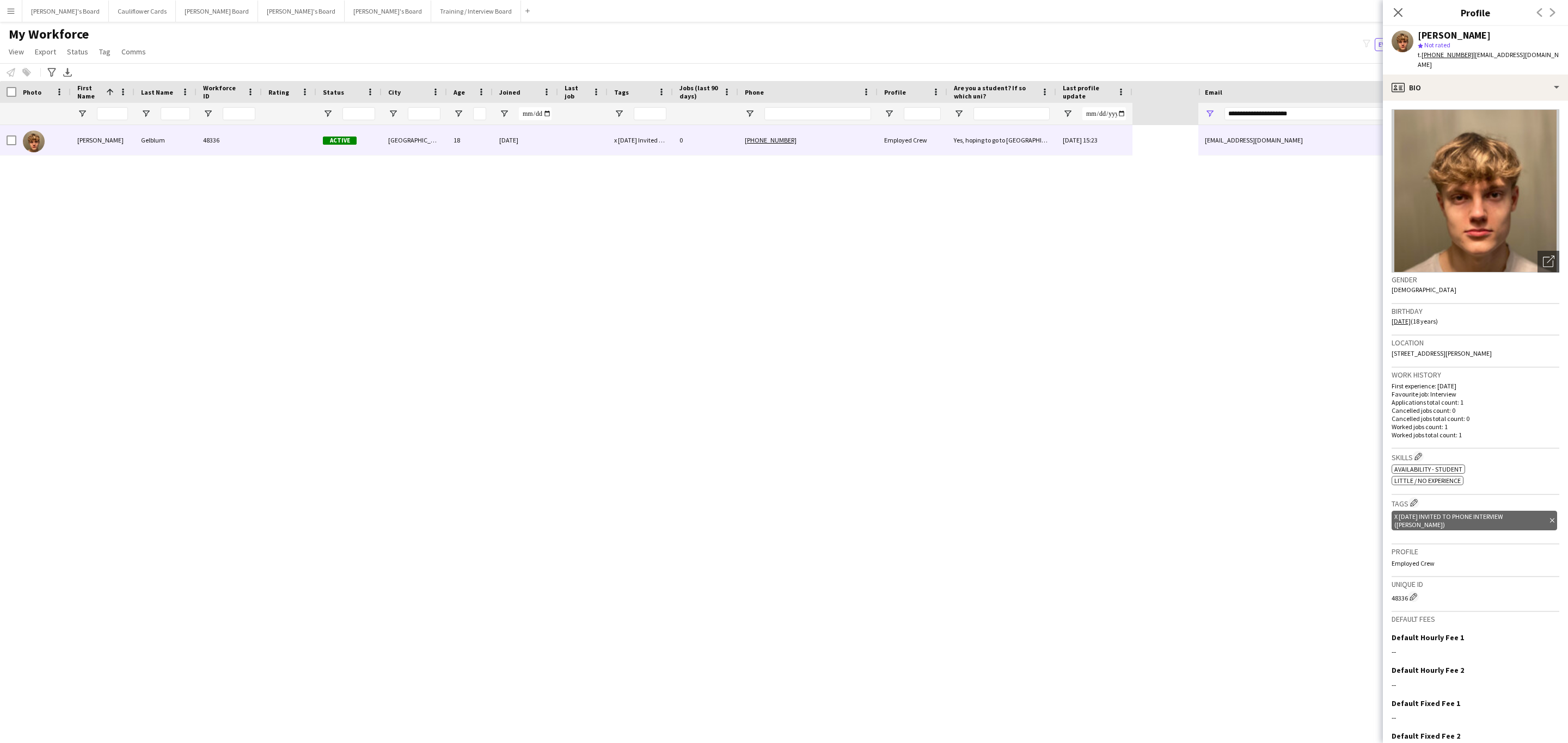
click at [1550, 518] on icon "Delete tag" at bounding box center [1552, 521] width 4 height 7
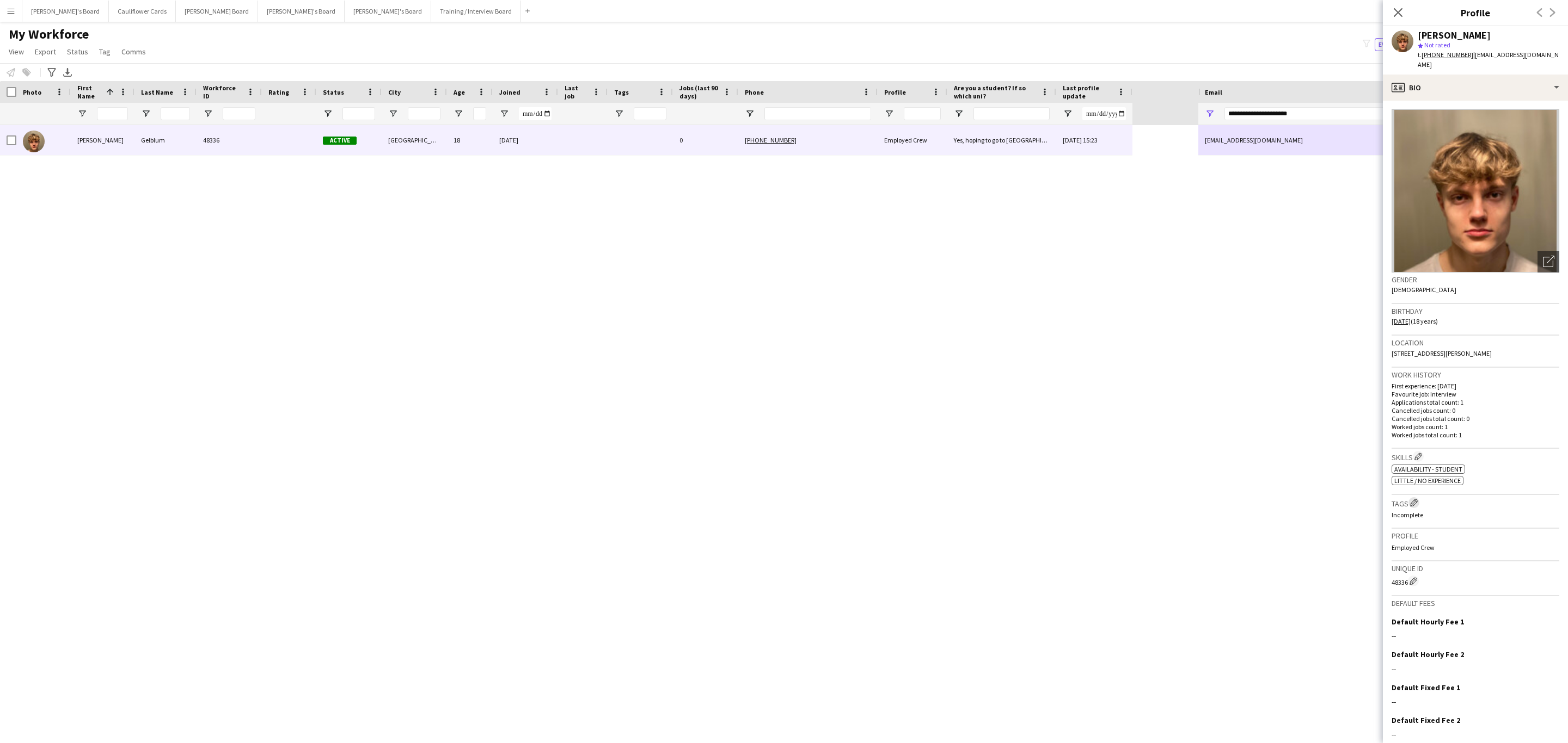
click at [1416, 499] on app-icon "Edit crew company tags" at bounding box center [1413, 503] width 7 height 7
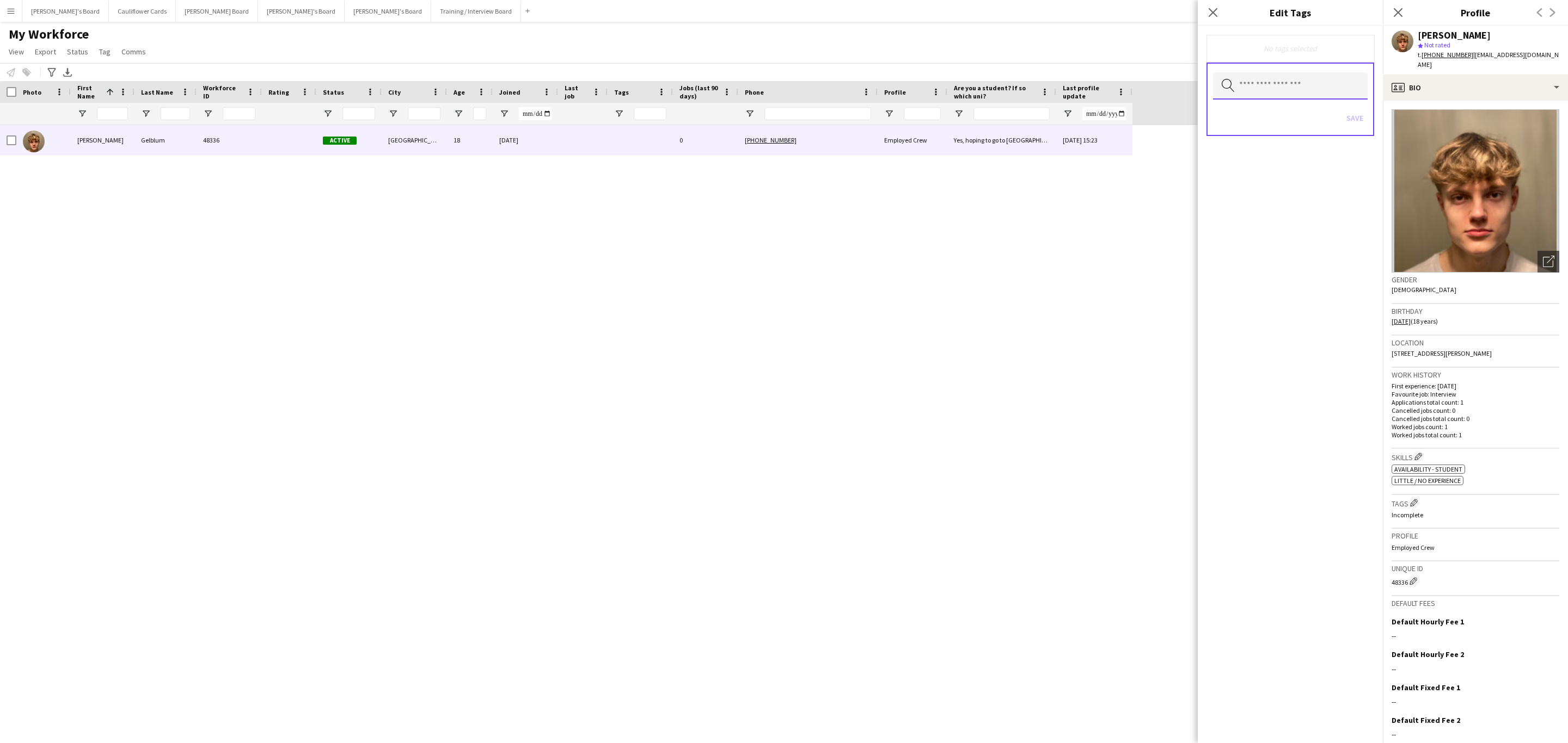
click at [1312, 86] on input "text" at bounding box center [1290, 86] width 155 height 27
type input "***"
click at [1271, 115] on span "RTW Verified" at bounding box center [1290, 116] width 138 height 11
click at [1346, 320] on div "RTW Verified Remove Search by tag name Save" at bounding box center [1290, 384] width 185 height 717
click at [1351, 123] on button "Save" at bounding box center [1354, 119] width 25 height 17
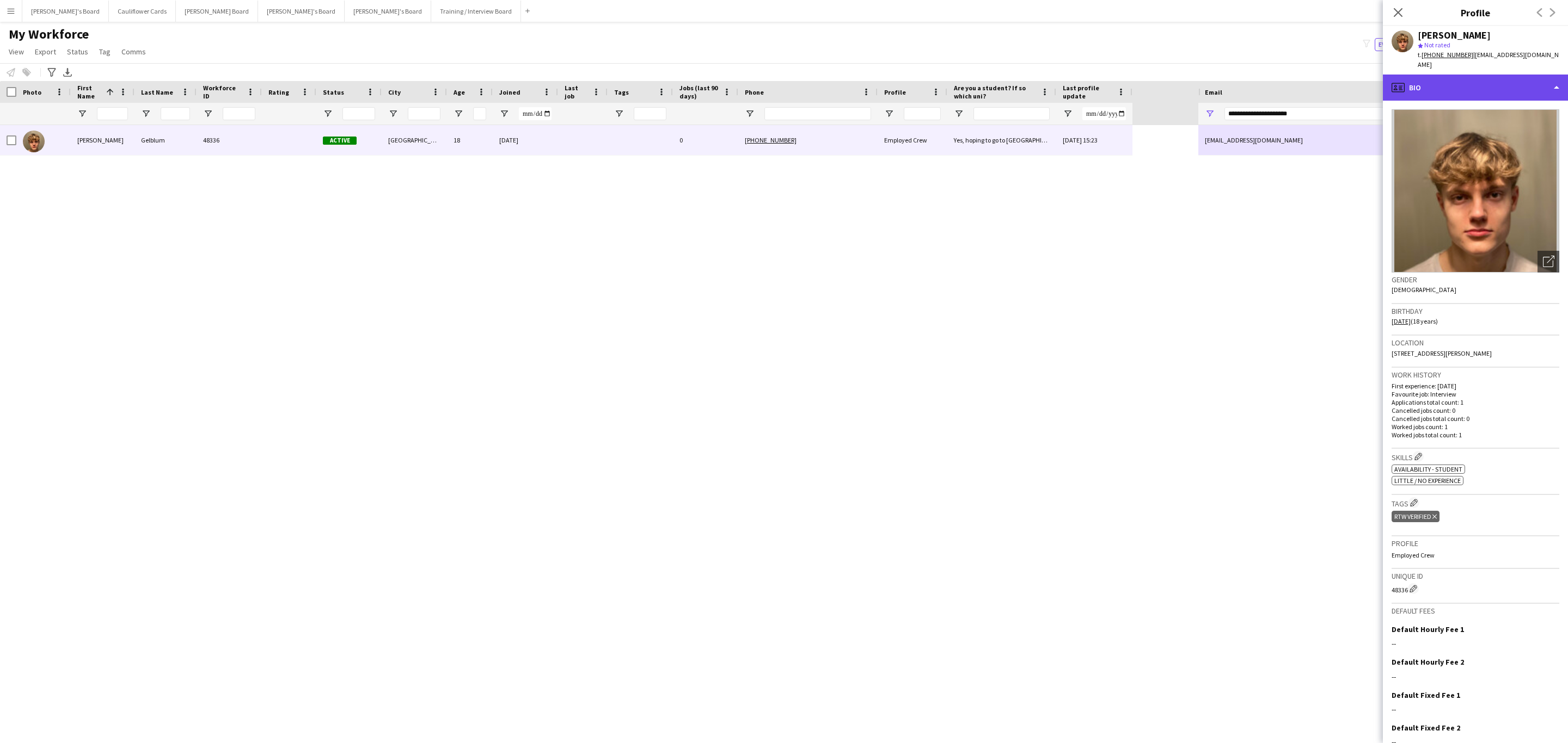
click at [1485, 81] on div "profile Bio" at bounding box center [1475, 88] width 185 height 26
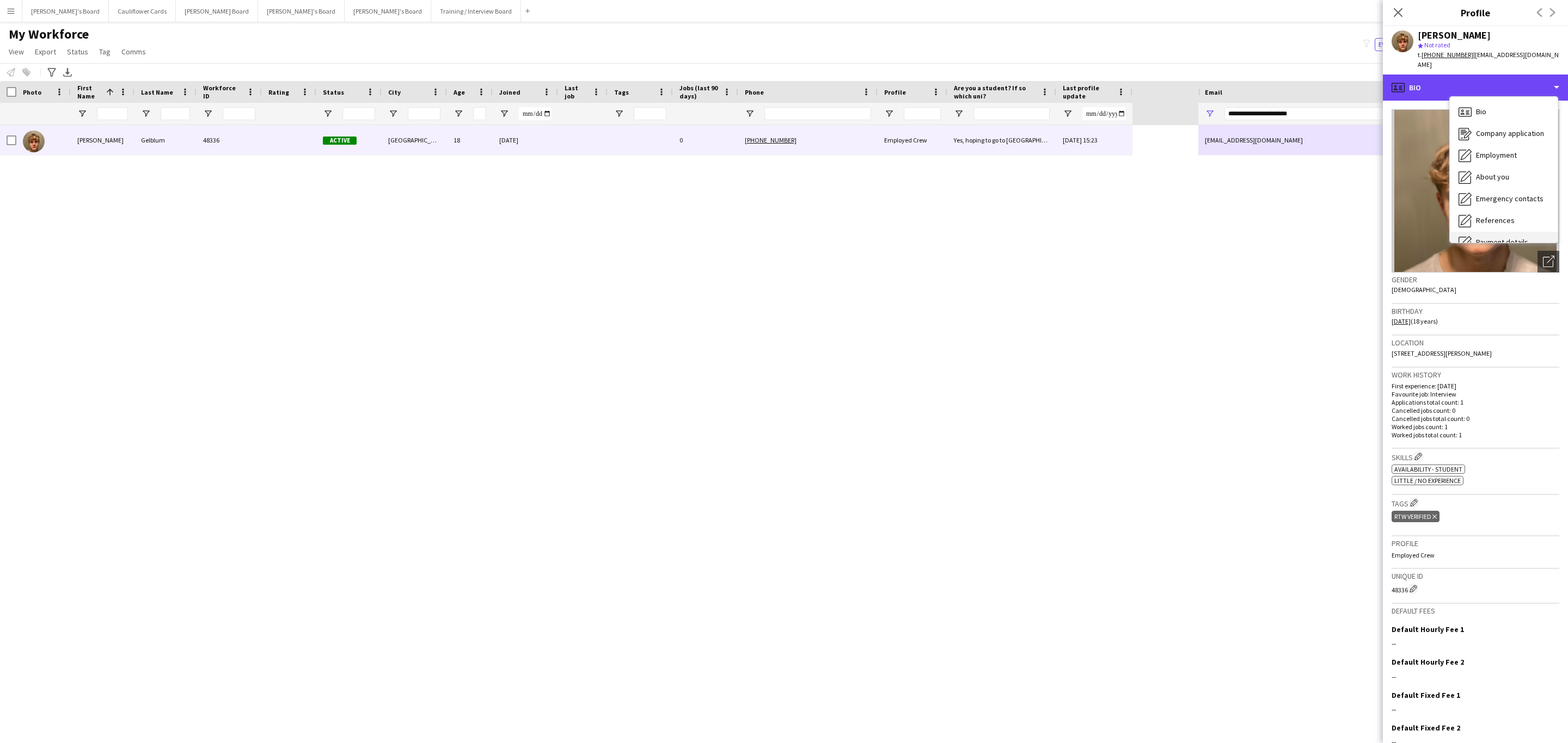
scroll to position [145, 0]
click at [1494, 114] on span "Compliance" at bounding box center [1495, 119] width 38 height 10
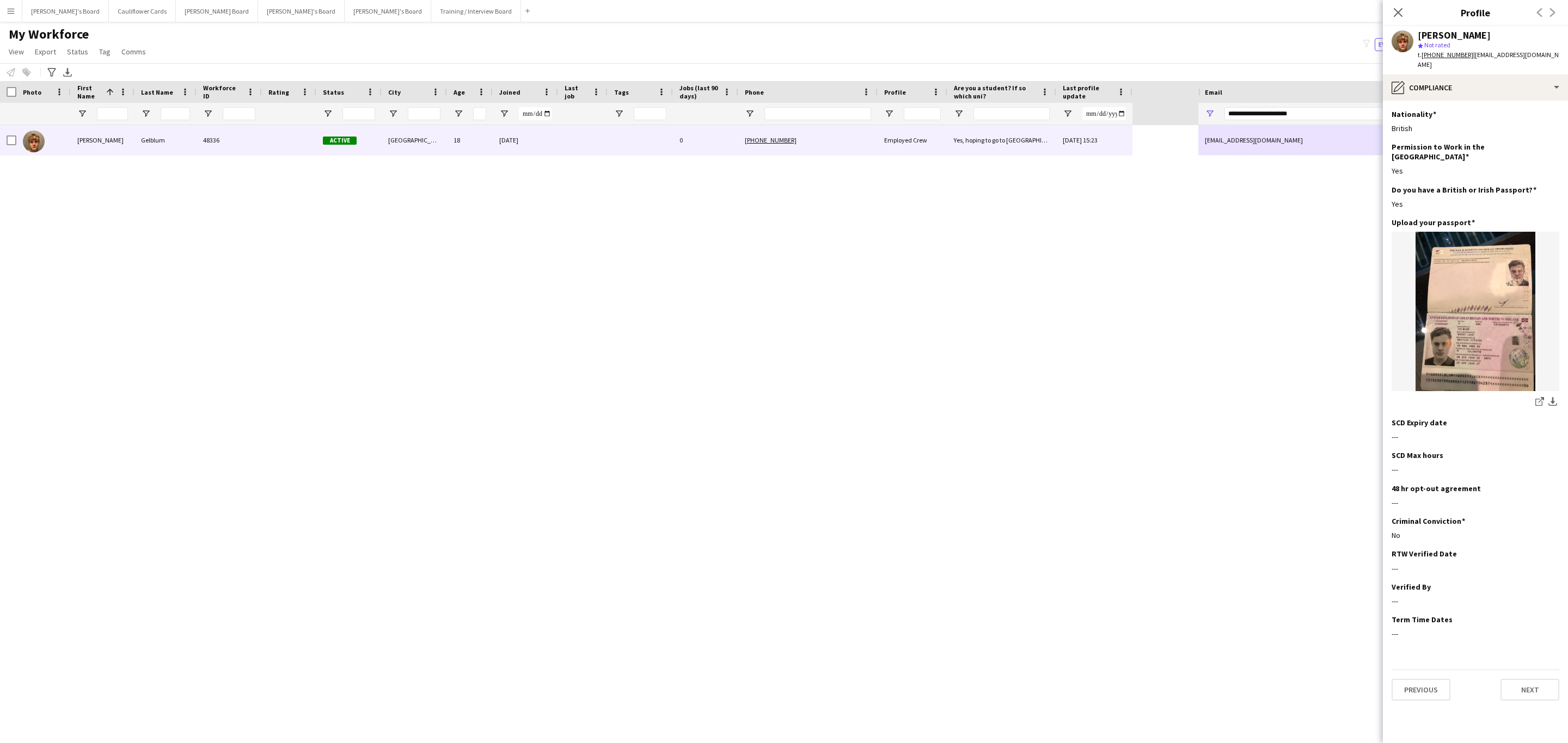
click at [1389, 7] on div "Close pop-in" at bounding box center [1398, 12] width 30 height 25
click at [1398, 12] on icon at bounding box center [1397, 12] width 11 height 11
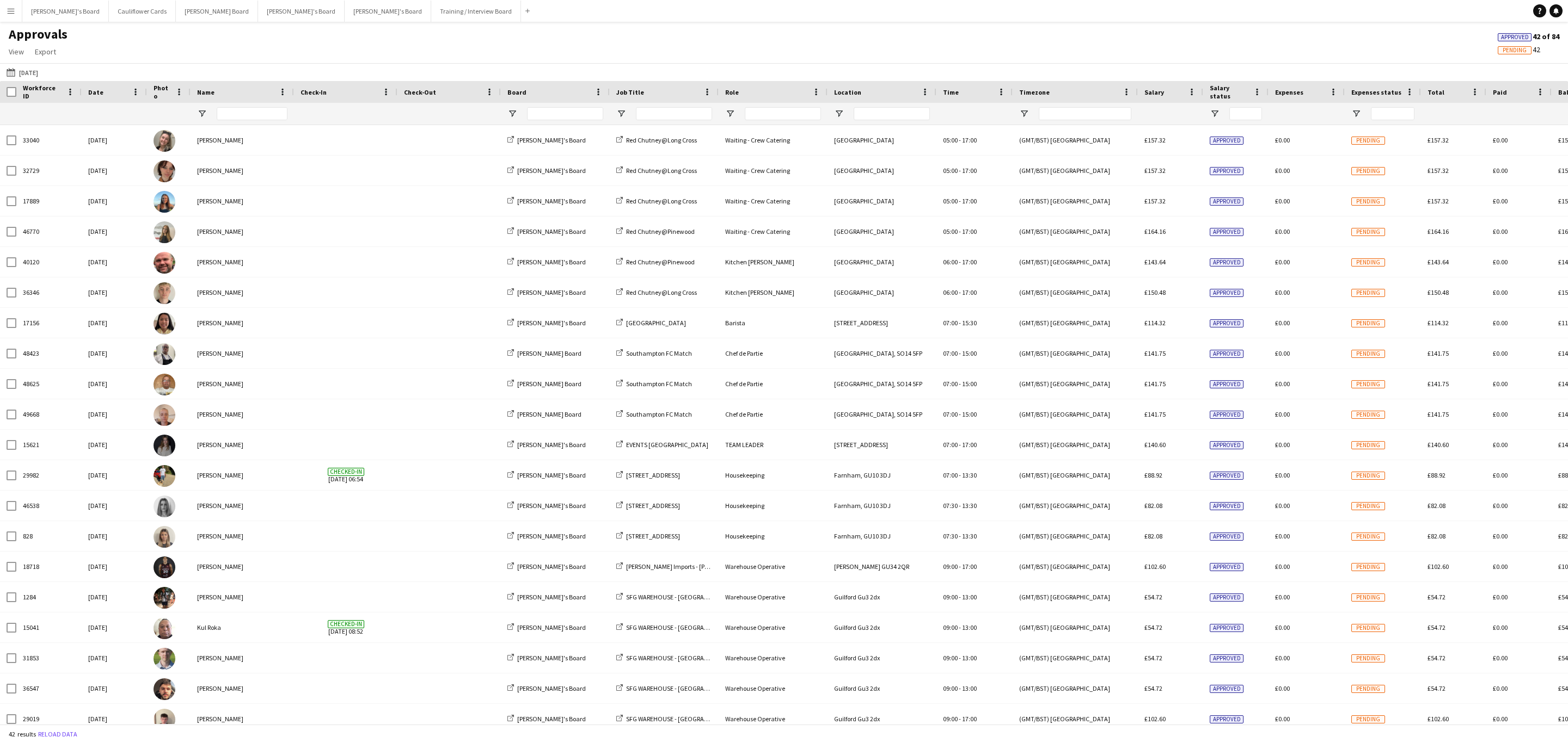
type input "**********"
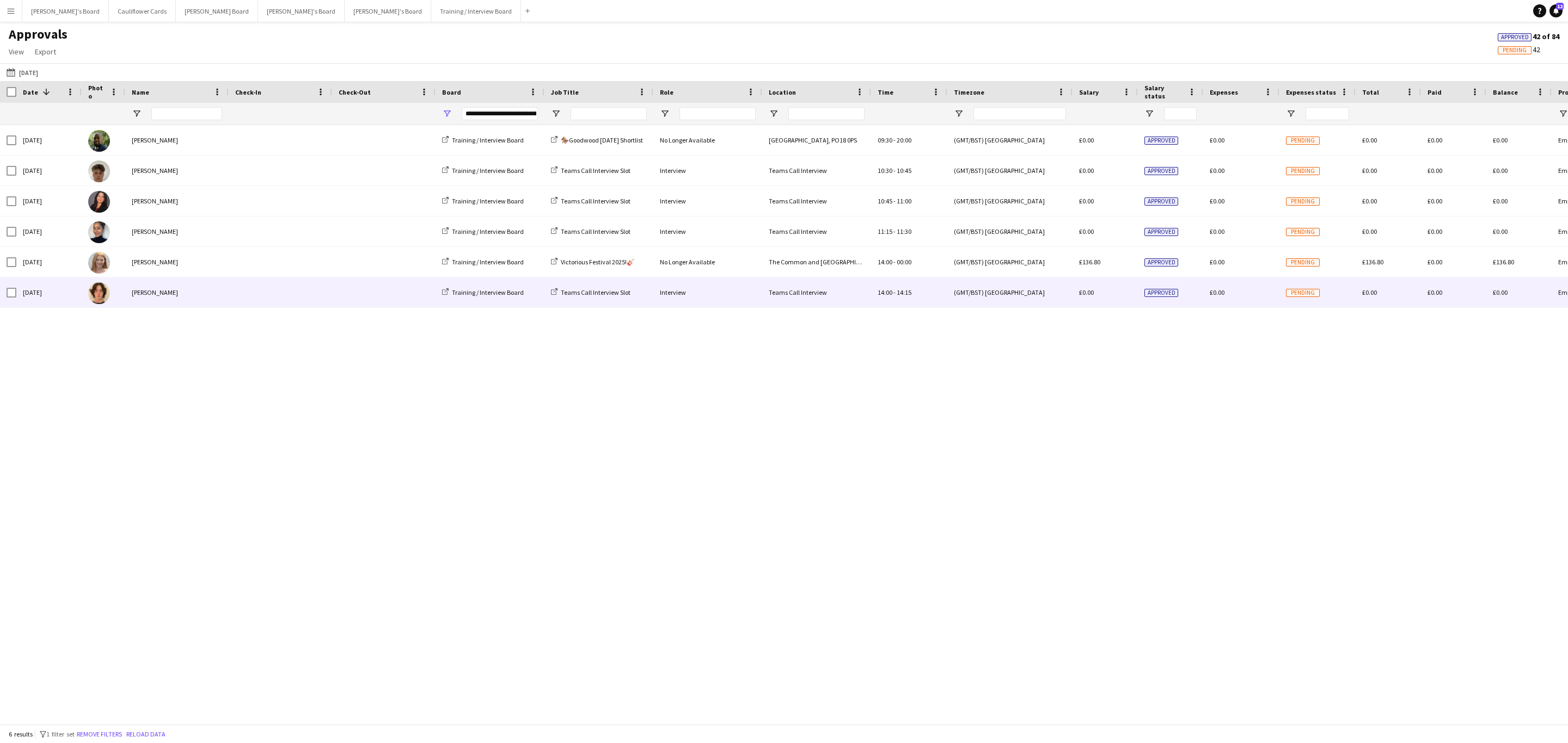
click at [240, 289] on span at bounding box center [281, 292] width 91 height 30
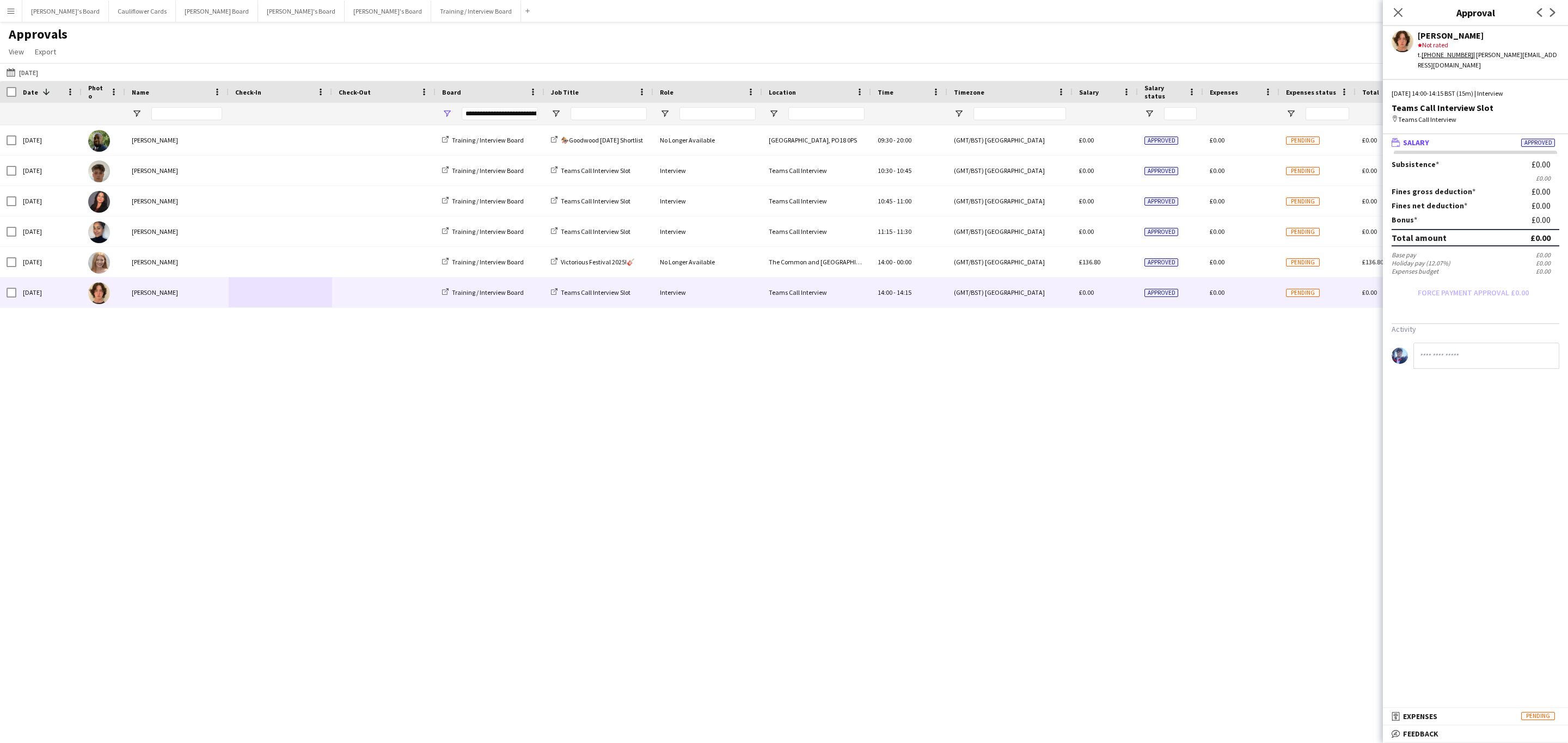
click at [1419, 726] on mat-expansion-panel "receipt Expenses Pending Activity" at bounding box center [1475, 717] width 185 height 17
click at [1419, 728] on mat-expansion-panel-header "bubble-pencil Feedback" at bounding box center [1475, 734] width 185 height 16
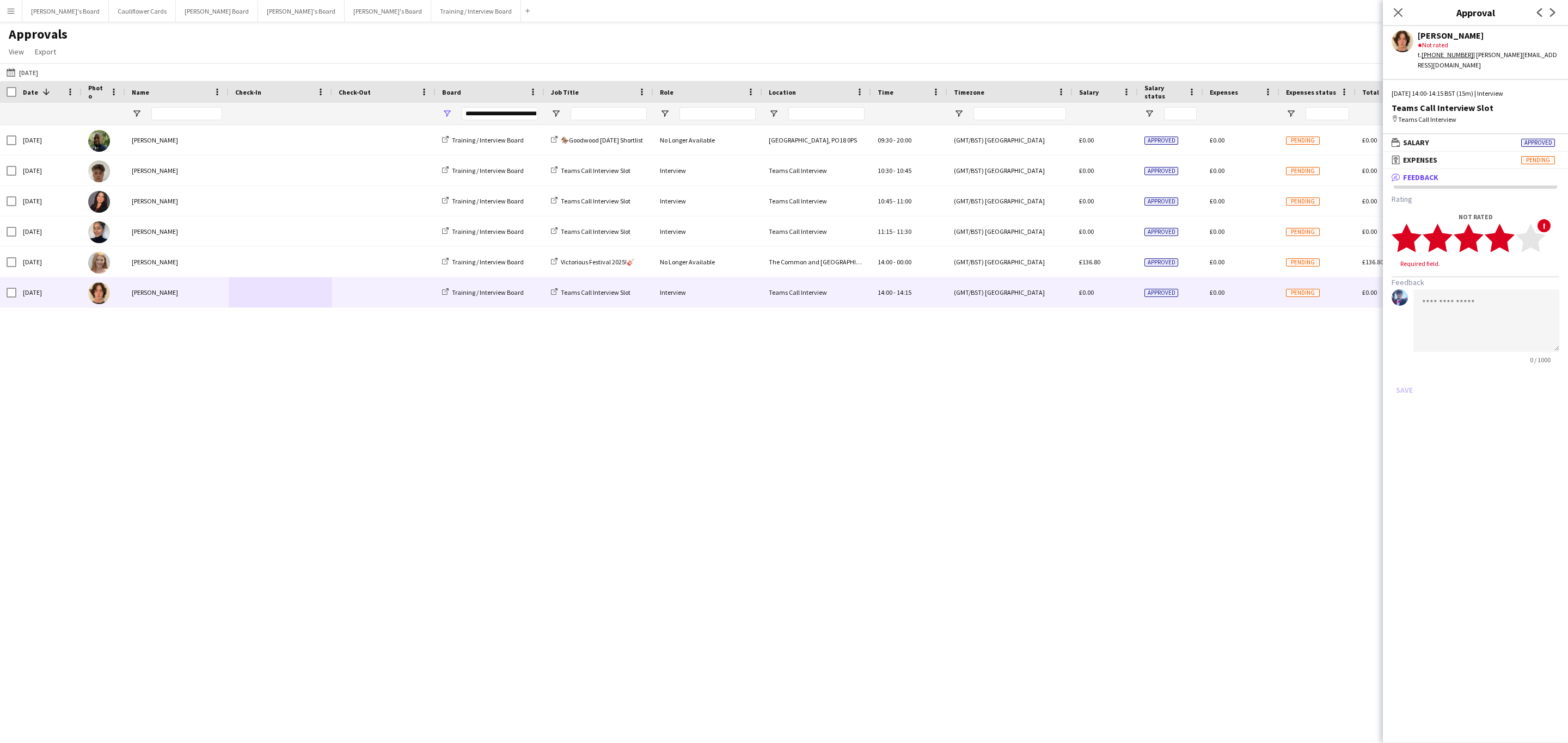
click at [1505, 236] on polygon at bounding box center [1500, 238] width 30 height 29
click at [1477, 282] on textarea at bounding box center [1486, 310] width 146 height 63
paste textarea "**********"
type textarea "**********"
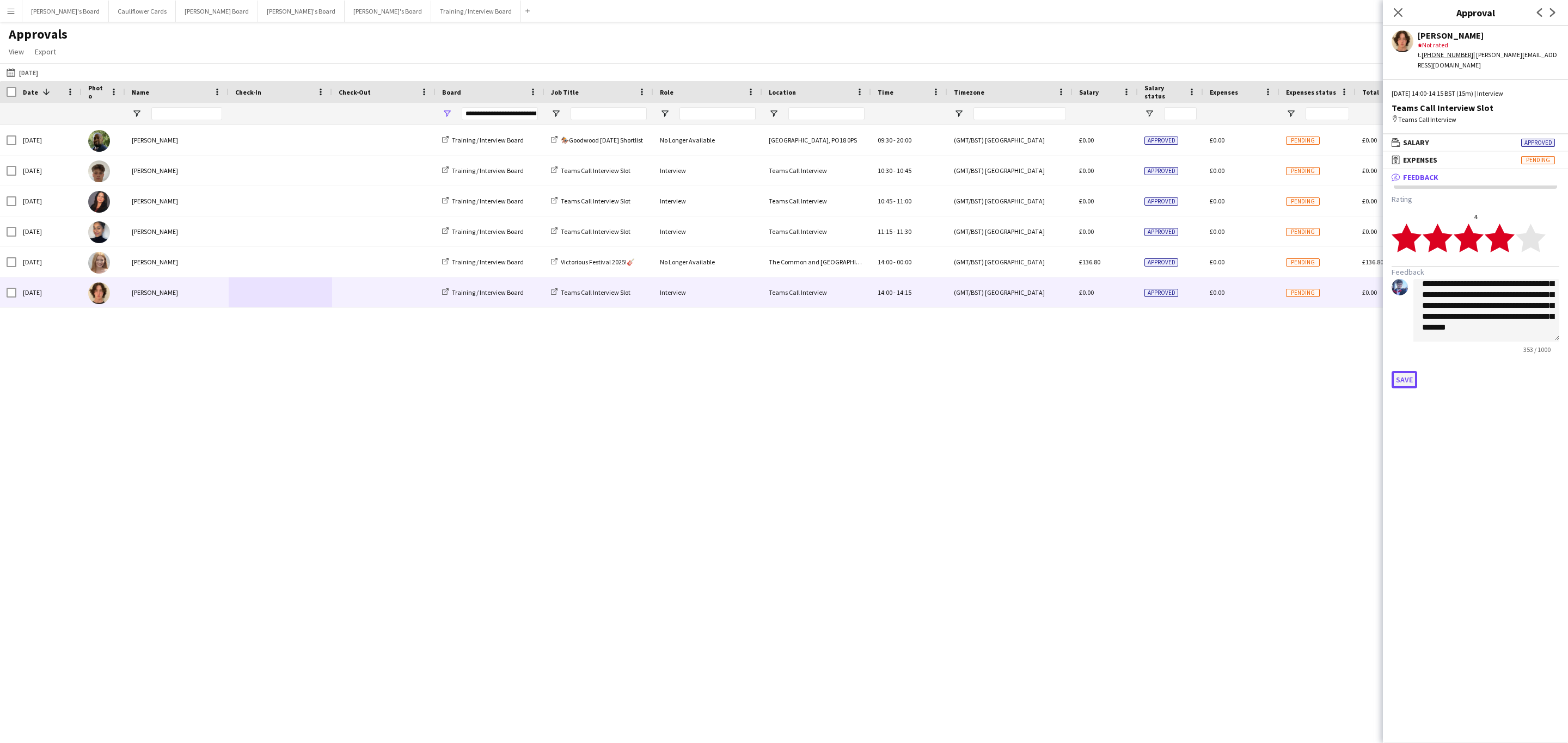
click at [1402, 374] on button "Save" at bounding box center [1404, 380] width 25 height 17
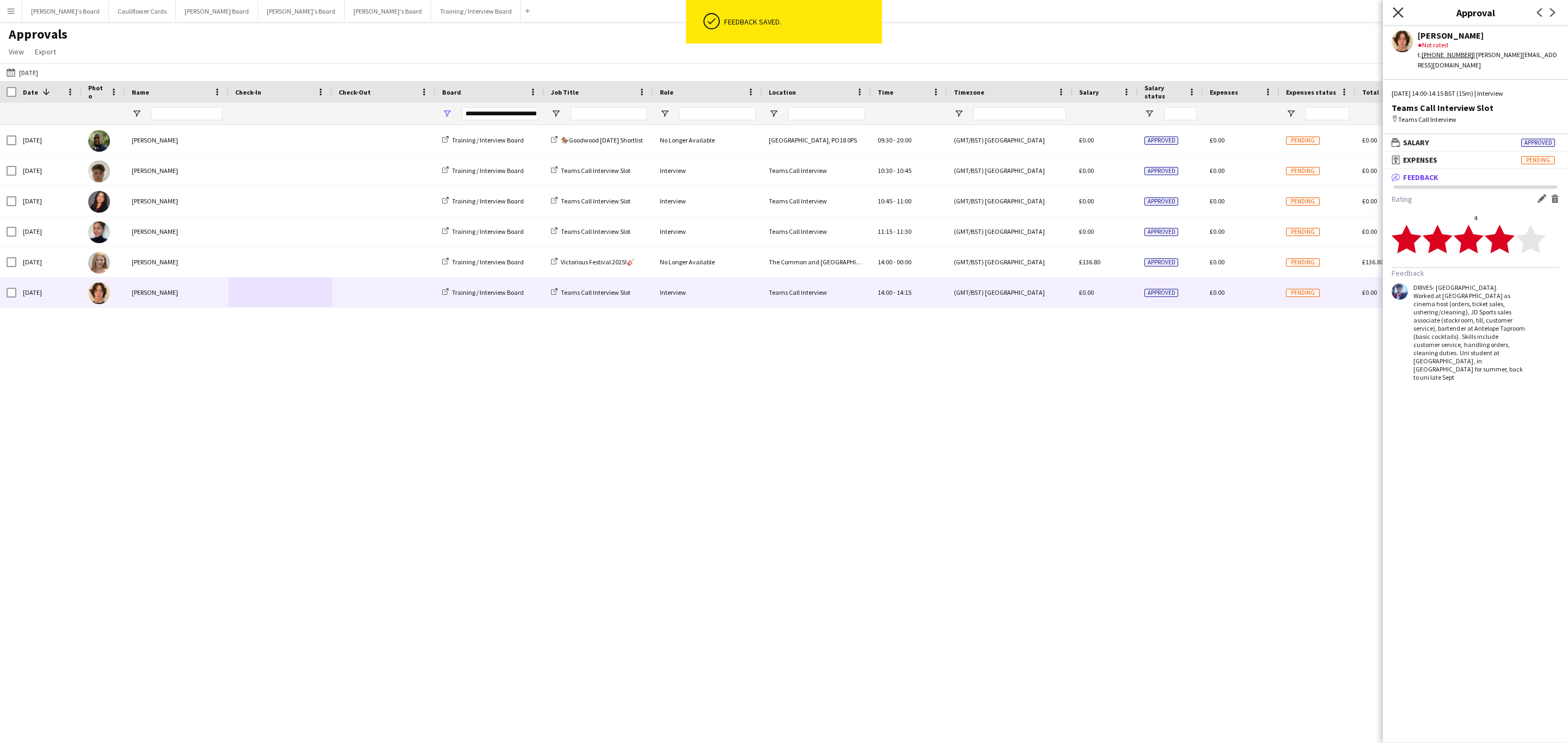
click at [1395, 13] on icon "Close pop-in" at bounding box center [1397, 12] width 11 height 11
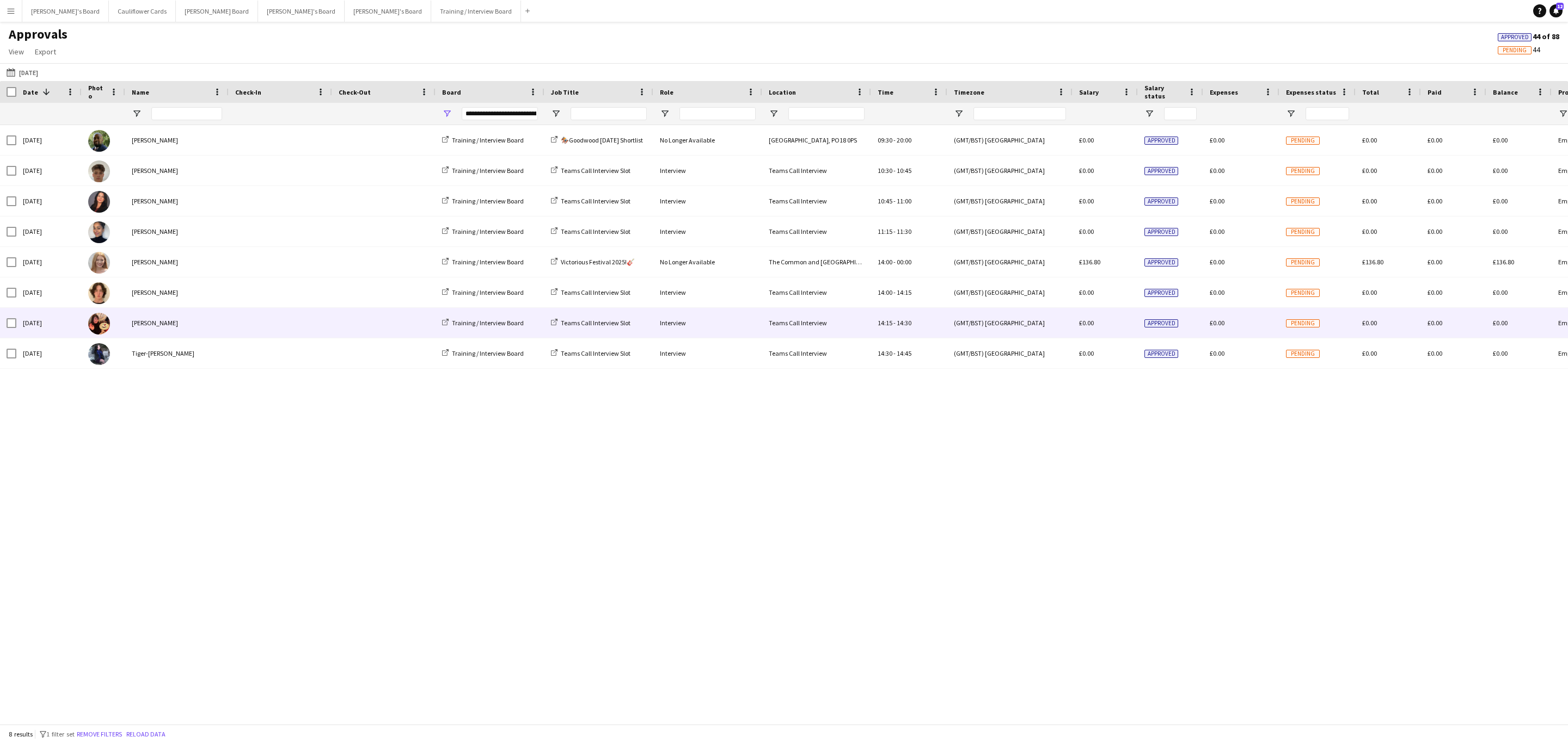
click at [214, 319] on div "[PERSON_NAME]" at bounding box center [177, 323] width 104 height 30
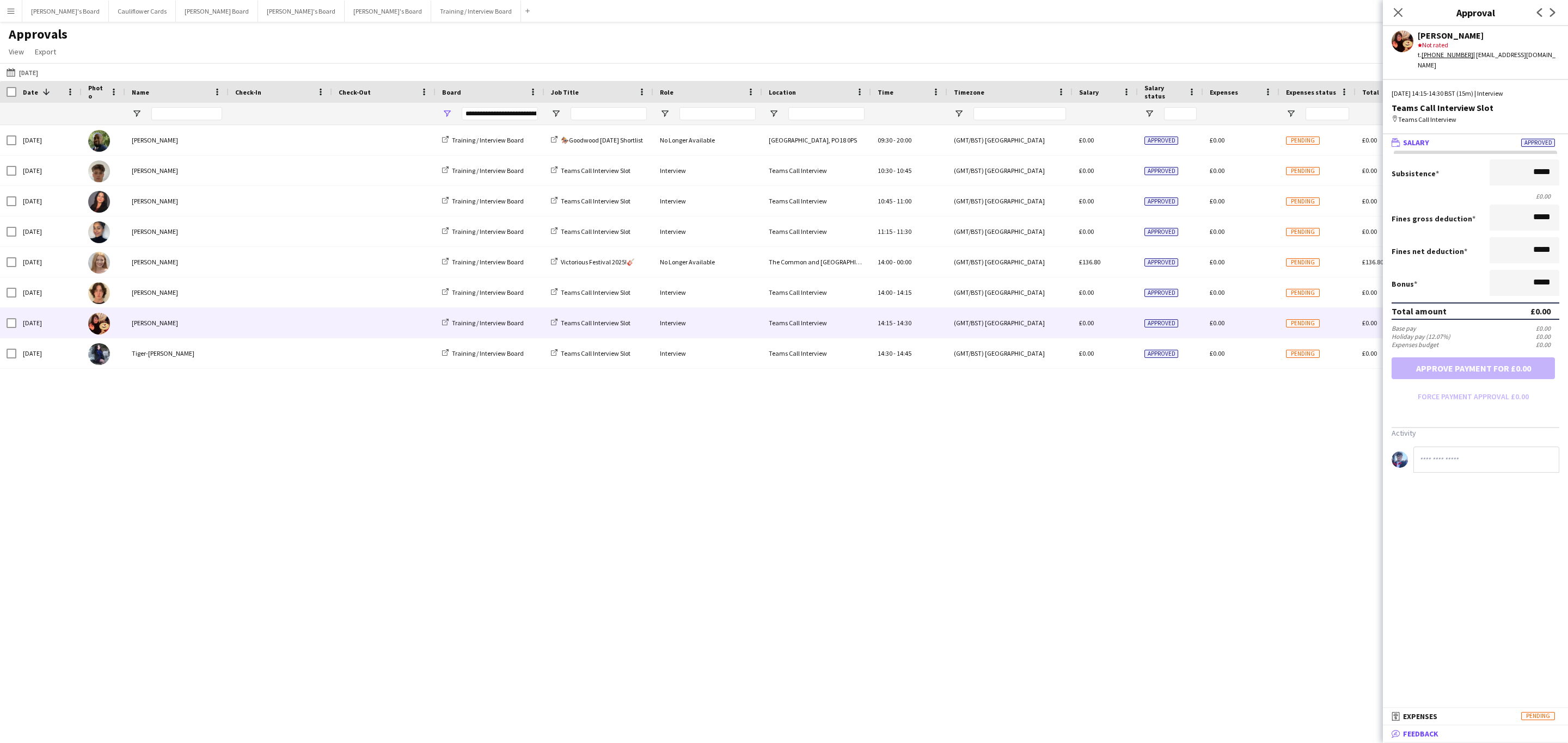
click at [1437, 728] on mat-expansion-panel-header "bubble-pencil Feedback" at bounding box center [1475, 734] width 185 height 16
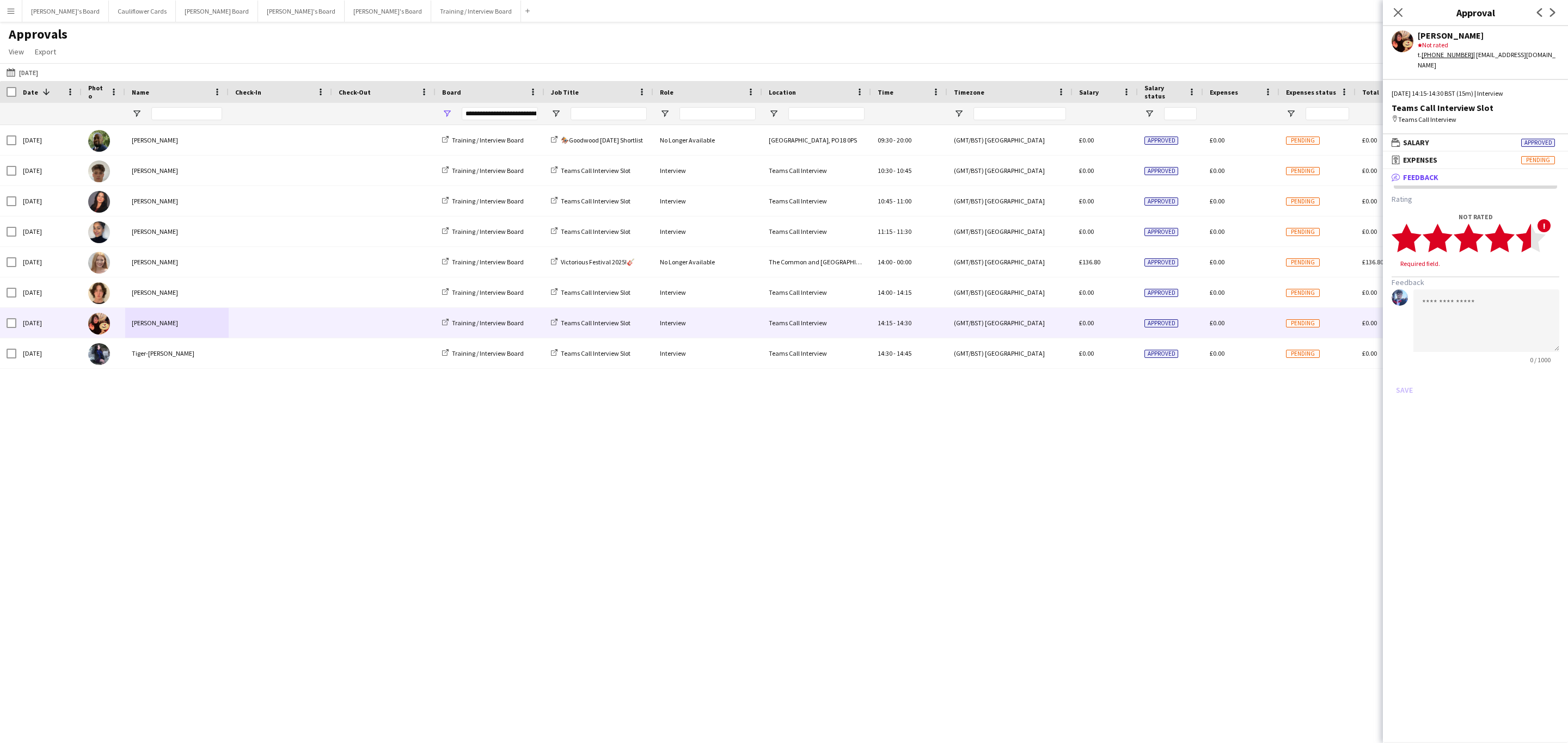
click at [1520, 230] on icon "star" at bounding box center [1531, 238] width 30 height 30
click at [1473, 297] on textarea at bounding box center [1486, 310] width 146 height 63
paste textarea "**********"
type textarea "**********"
click at [1398, 371] on button "Save" at bounding box center [1404, 380] width 25 height 17
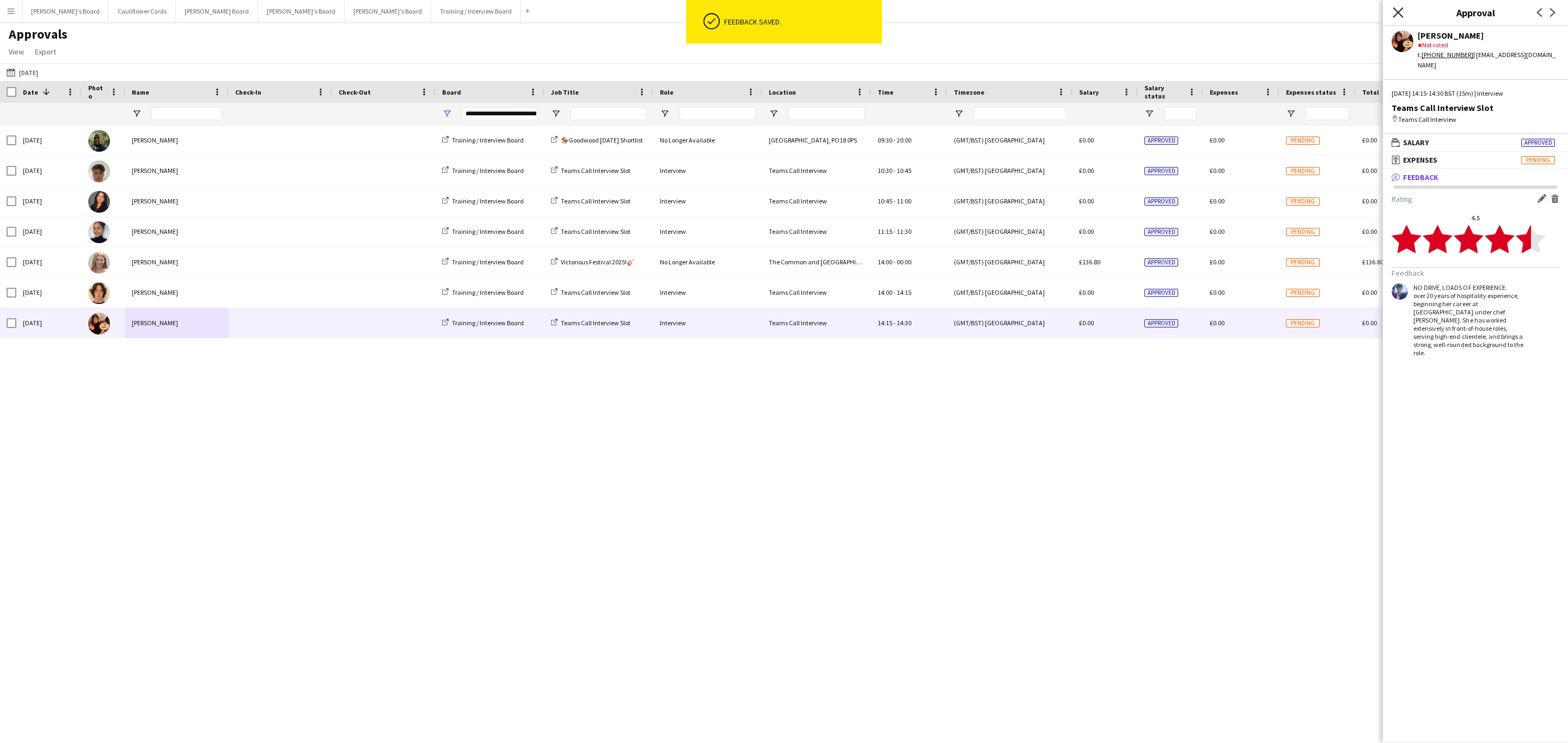
click at [1401, 13] on icon "Close pop-in" at bounding box center [1397, 12] width 11 height 11
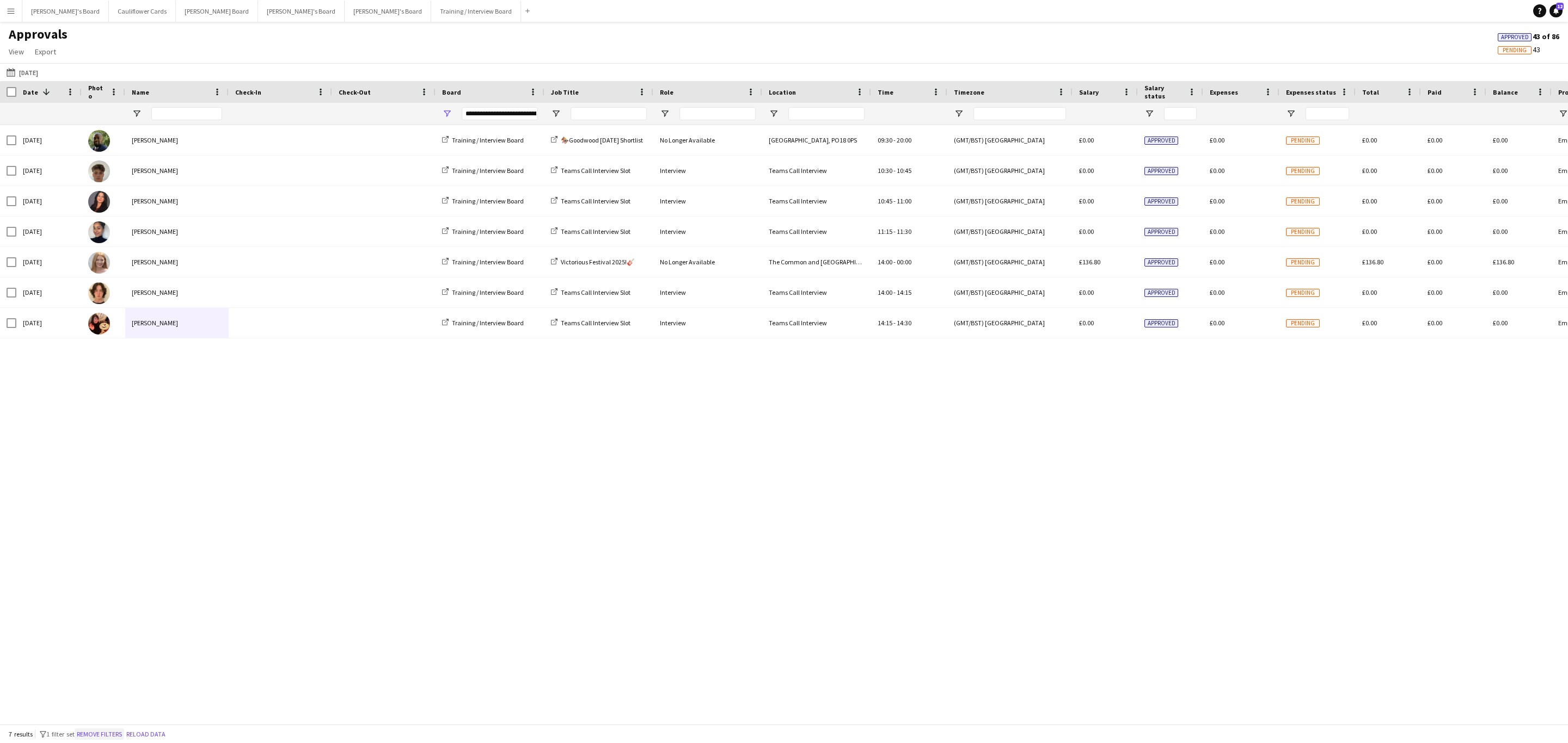
click at [101, 731] on button "Remove filters" at bounding box center [99, 734] width 50 height 12
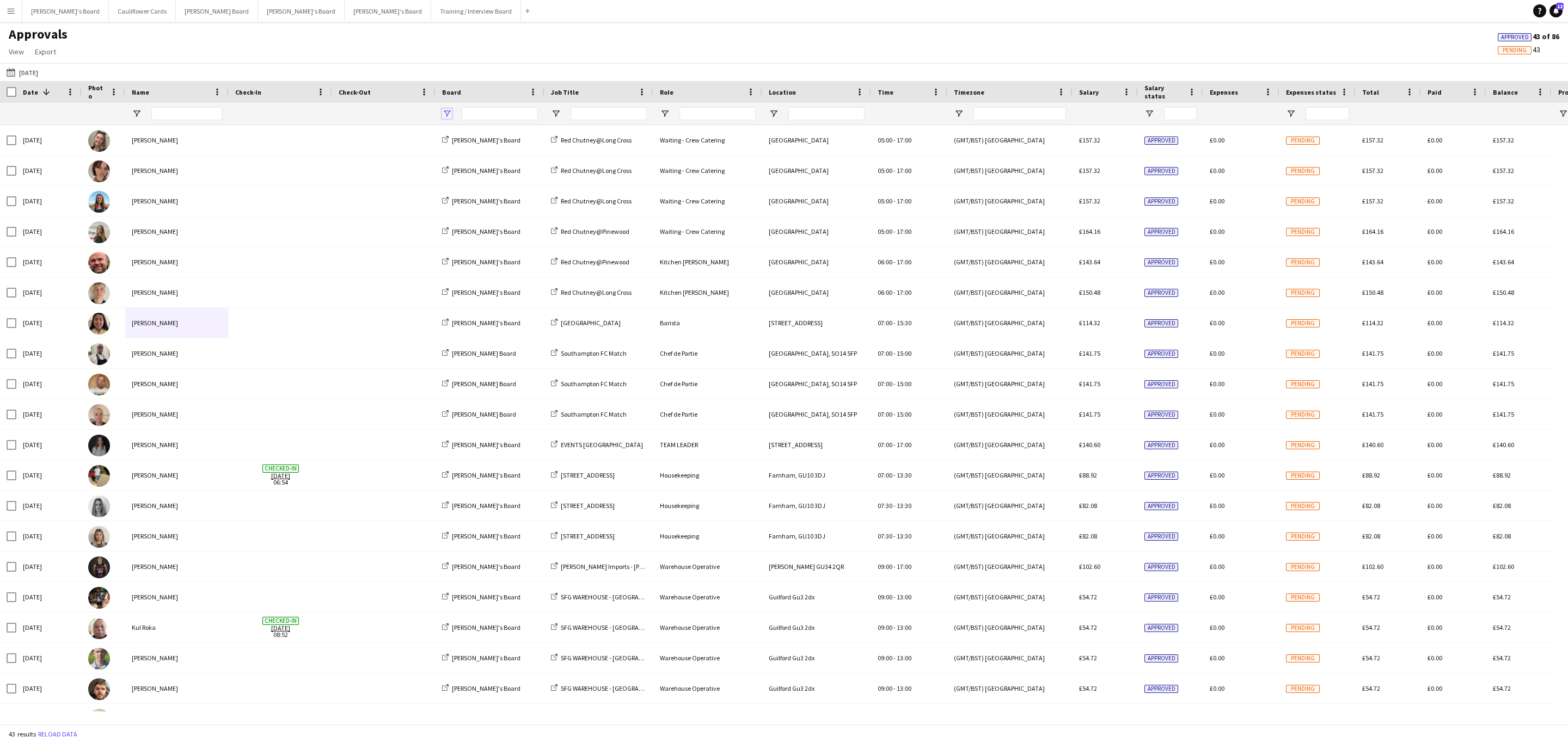
click at [446, 112] on span "Open Filter Menu" at bounding box center [447, 114] width 10 height 10
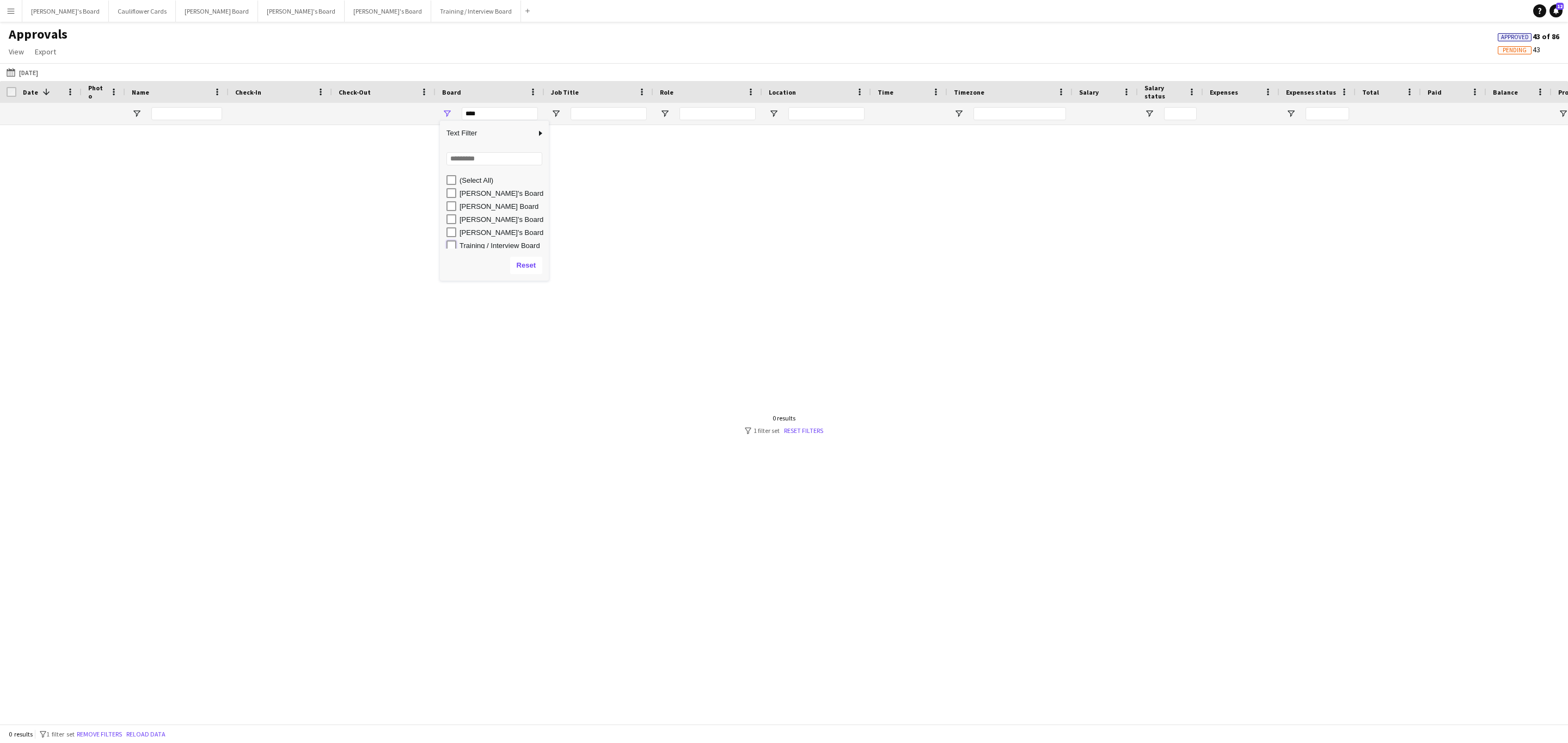
type input "**********"
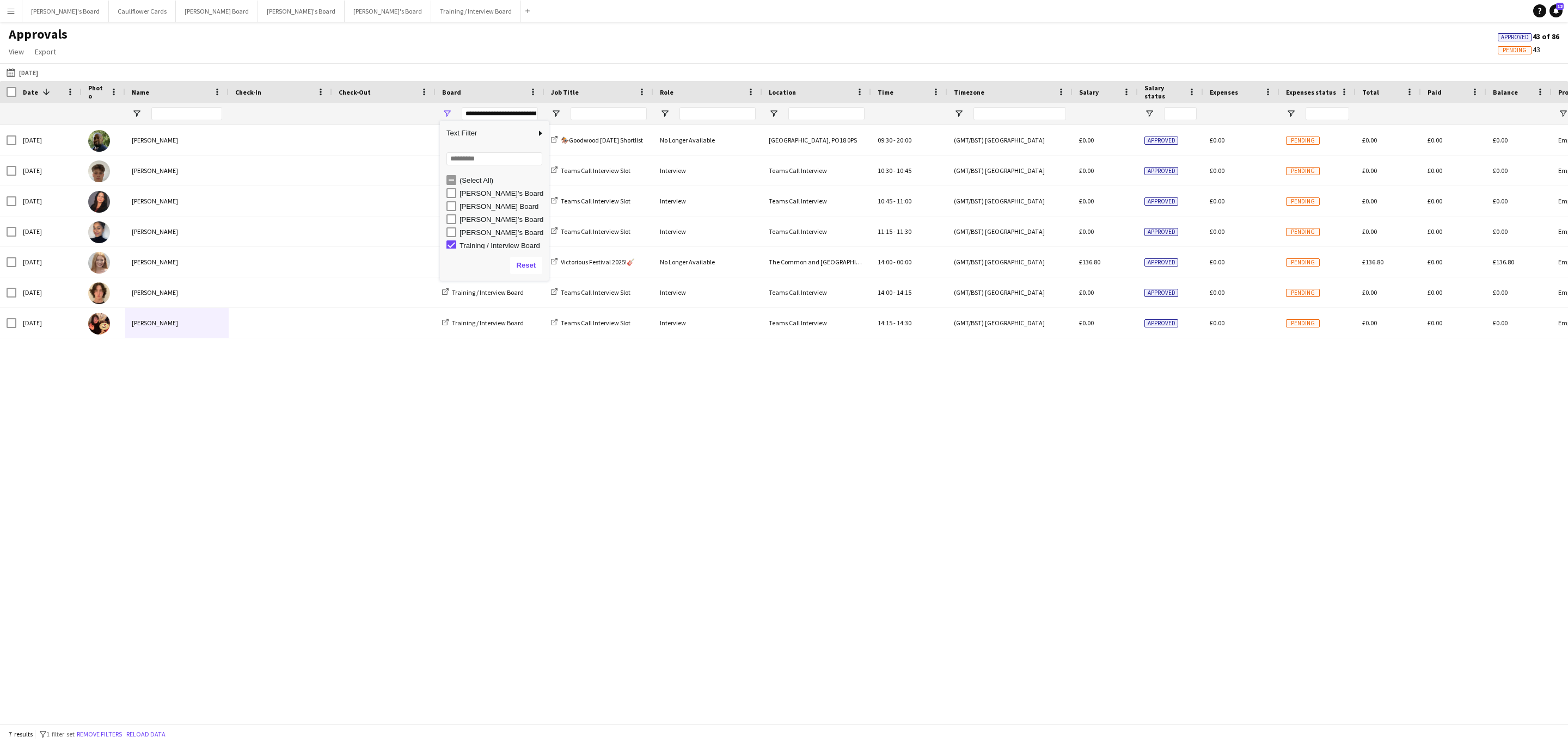
scroll to position [3, 0]
click at [499, 49] on div "Approvals View Customise view Customise filters Reset Filters Reset View Reset …" at bounding box center [784, 45] width 1568 height 37
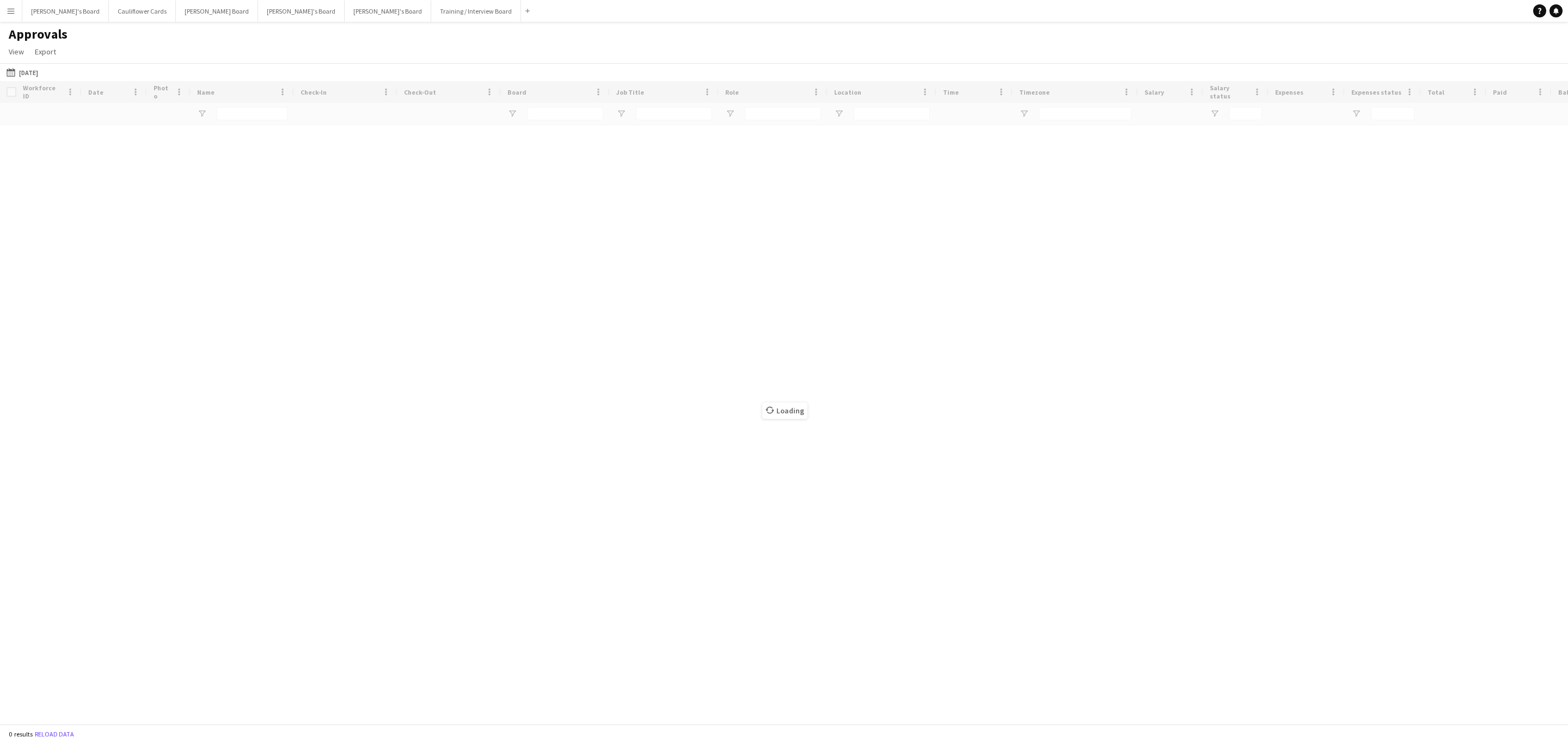
type input "**********"
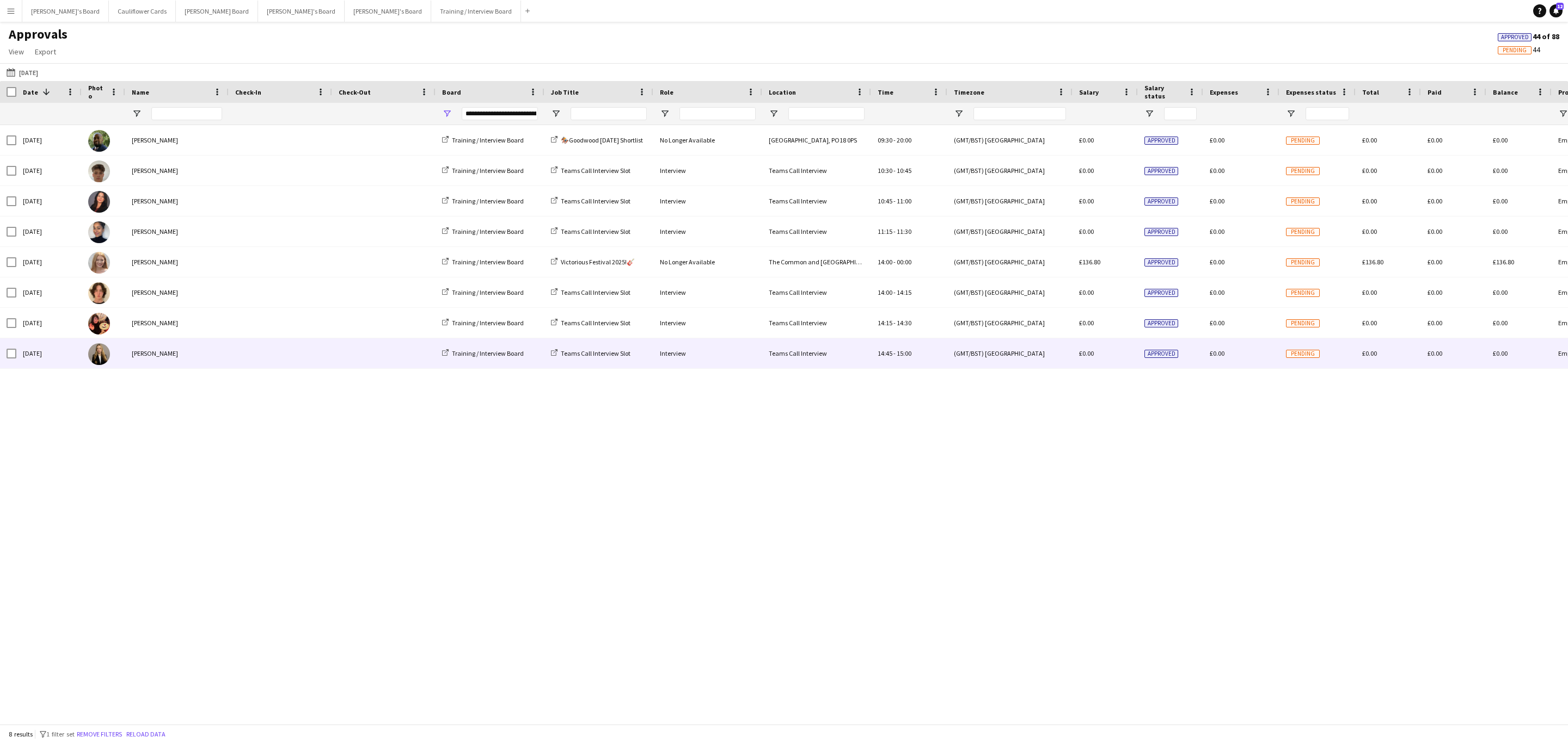
click at [166, 358] on div "[PERSON_NAME]" at bounding box center [177, 353] width 104 height 30
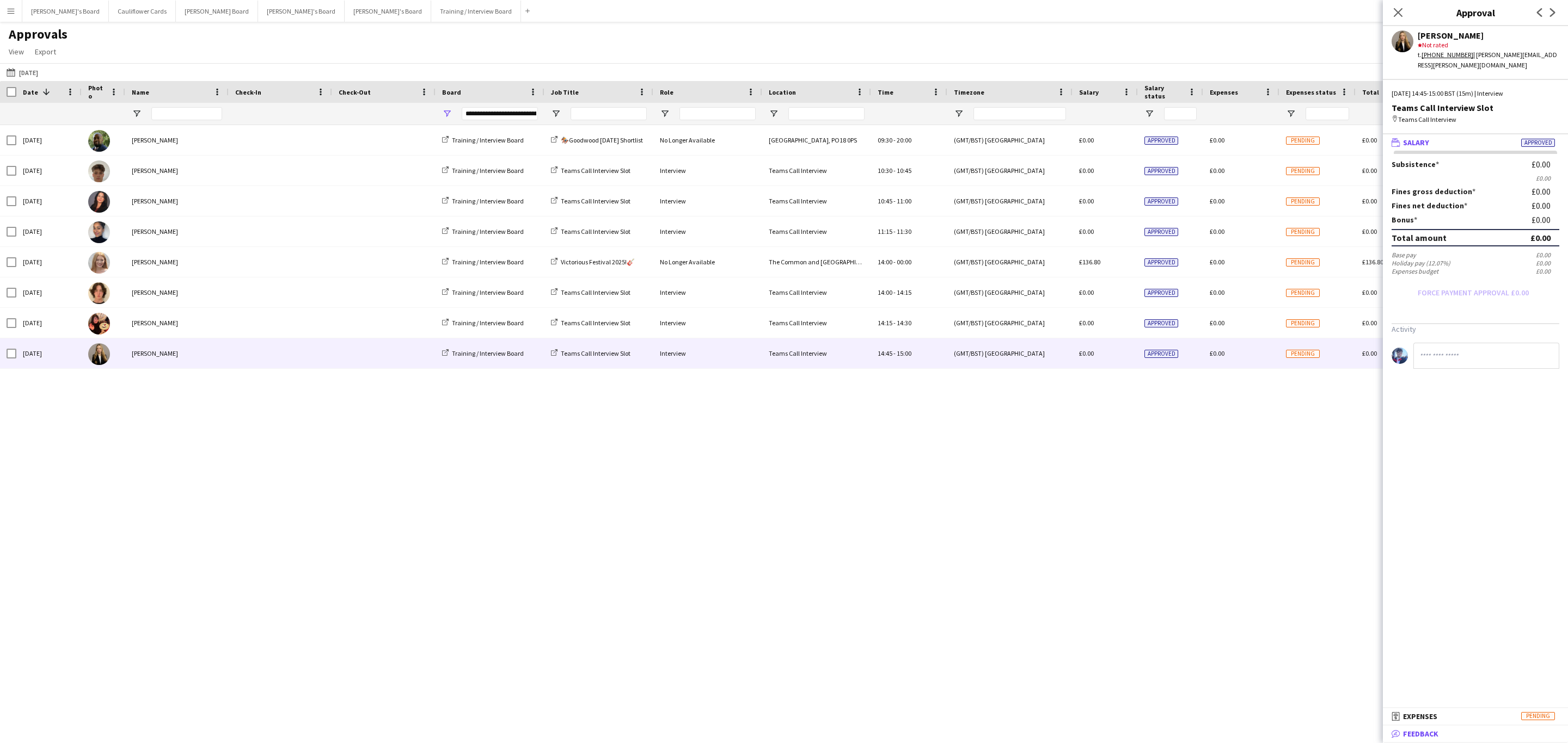
click at [1442, 730] on mat-panel-title "bubble-pencil Feedback" at bounding box center [1473, 734] width 181 height 10
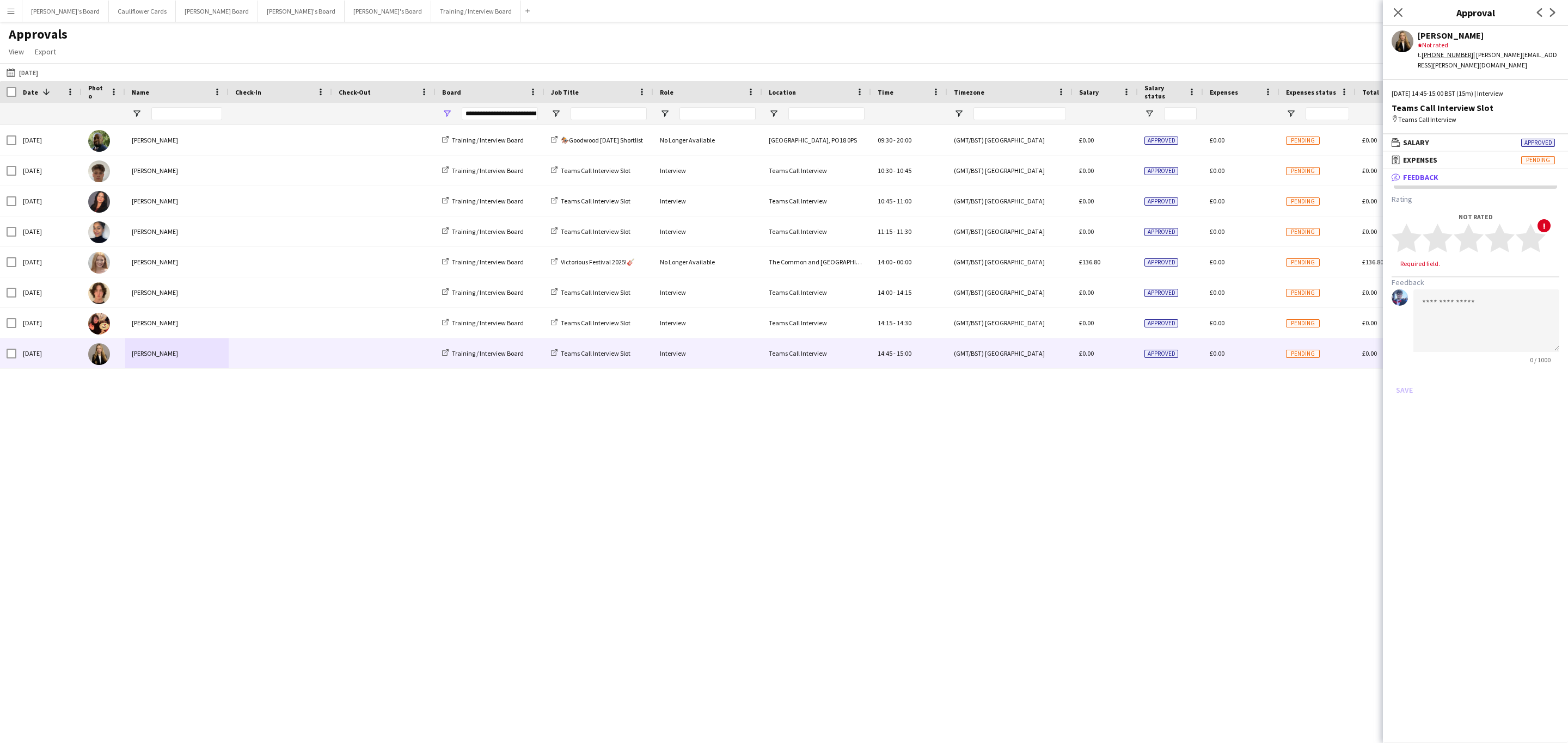
click at [1534, 252] on div "Not rated star star star star star star star star star star !" at bounding box center [1475, 235] width 168 height 45
click at [1526, 242] on polygon at bounding box center [1531, 238] width 30 height 29
click at [1482, 289] on textarea at bounding box center [1486, 310] width 146 height 63
paste textarea "**********"
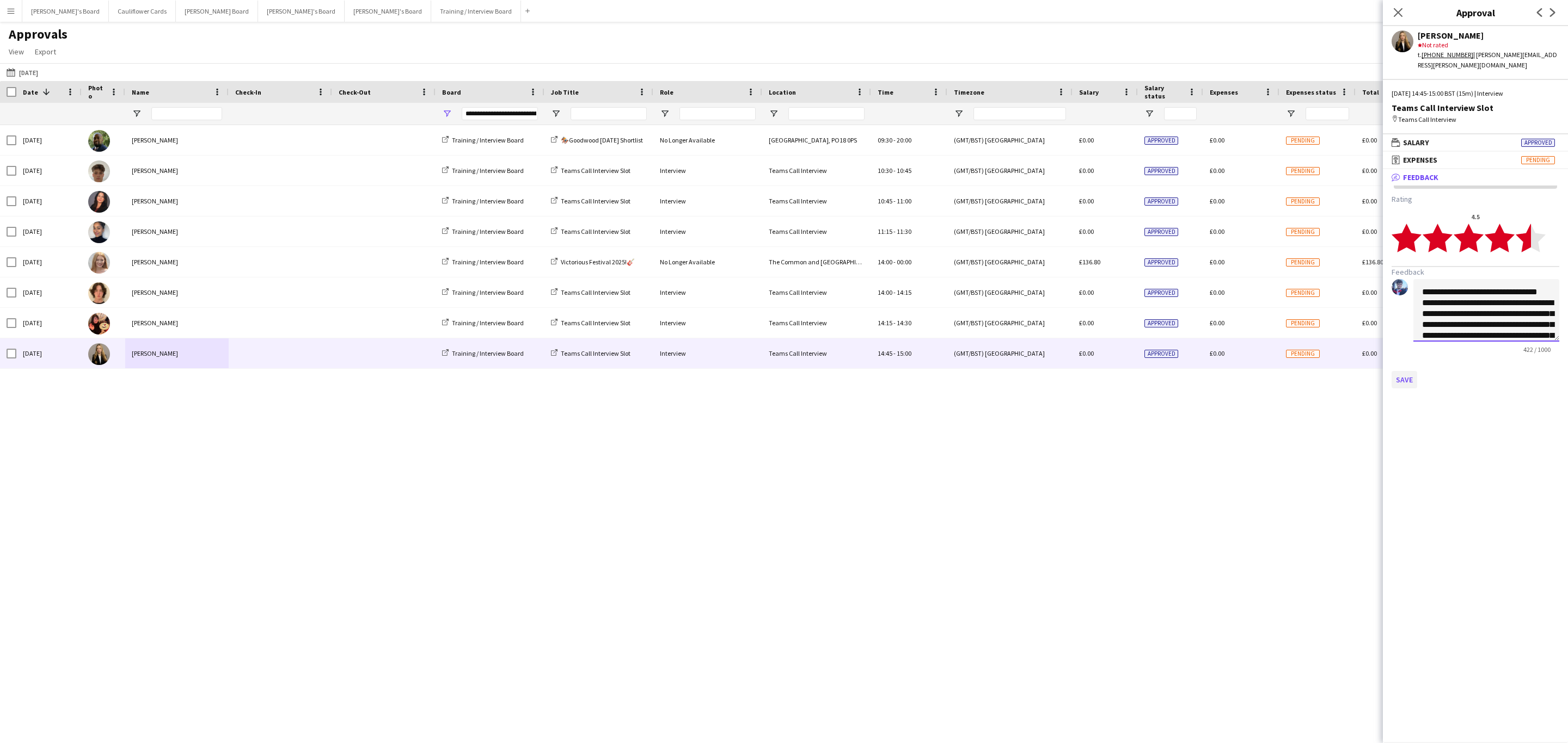
type textarea "**********"
click at [1402, 382] on button "Save" at bounding box center [1404, 380] width 25 height 17
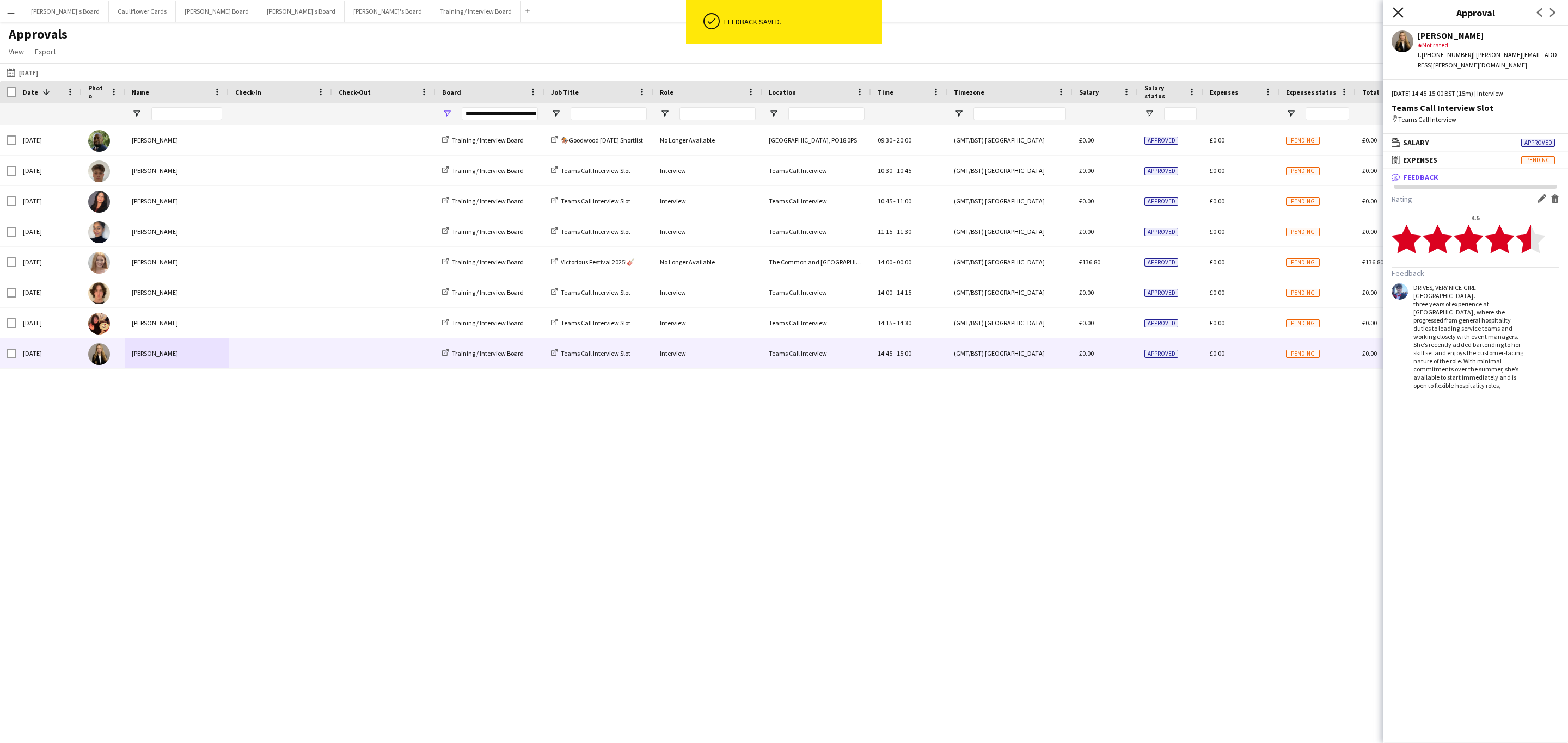
click at [1402, 11] on icon "Close pop-in" at bounding box center [1397, 12] width 11 height 11
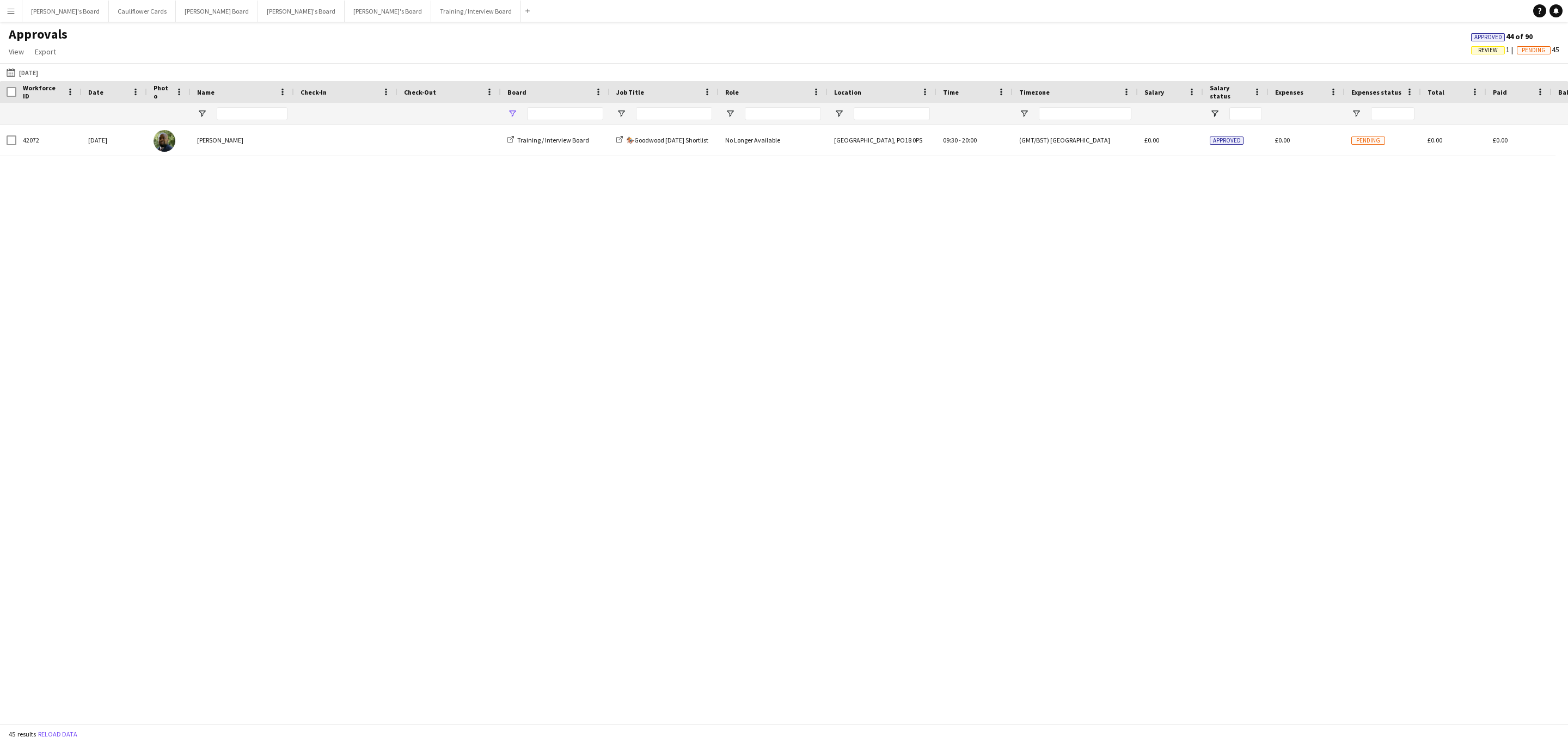
type input "**********"
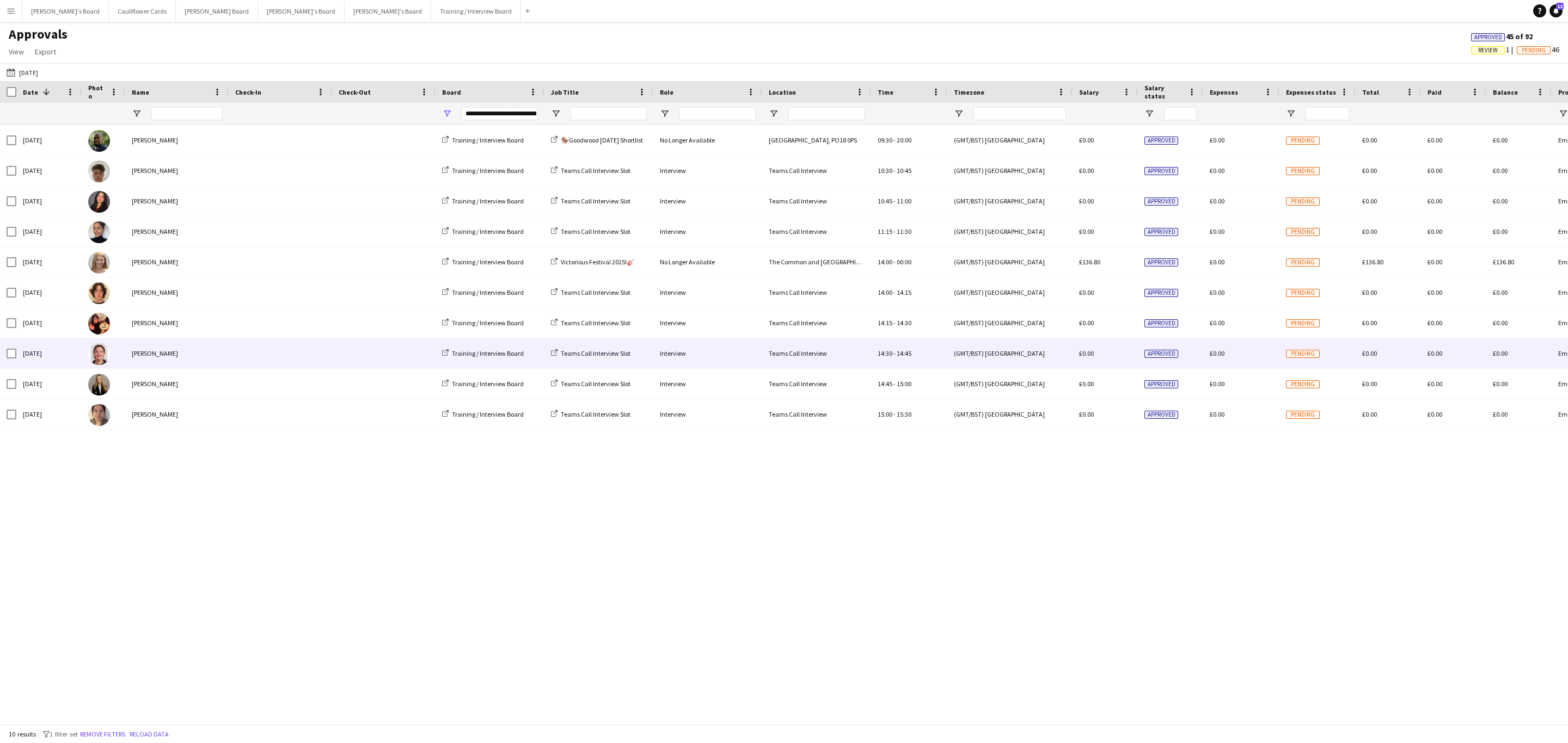
click at [174, 358] on div "[PERSON_NAME]" at bounding box center [177, 353] width 104 height 30
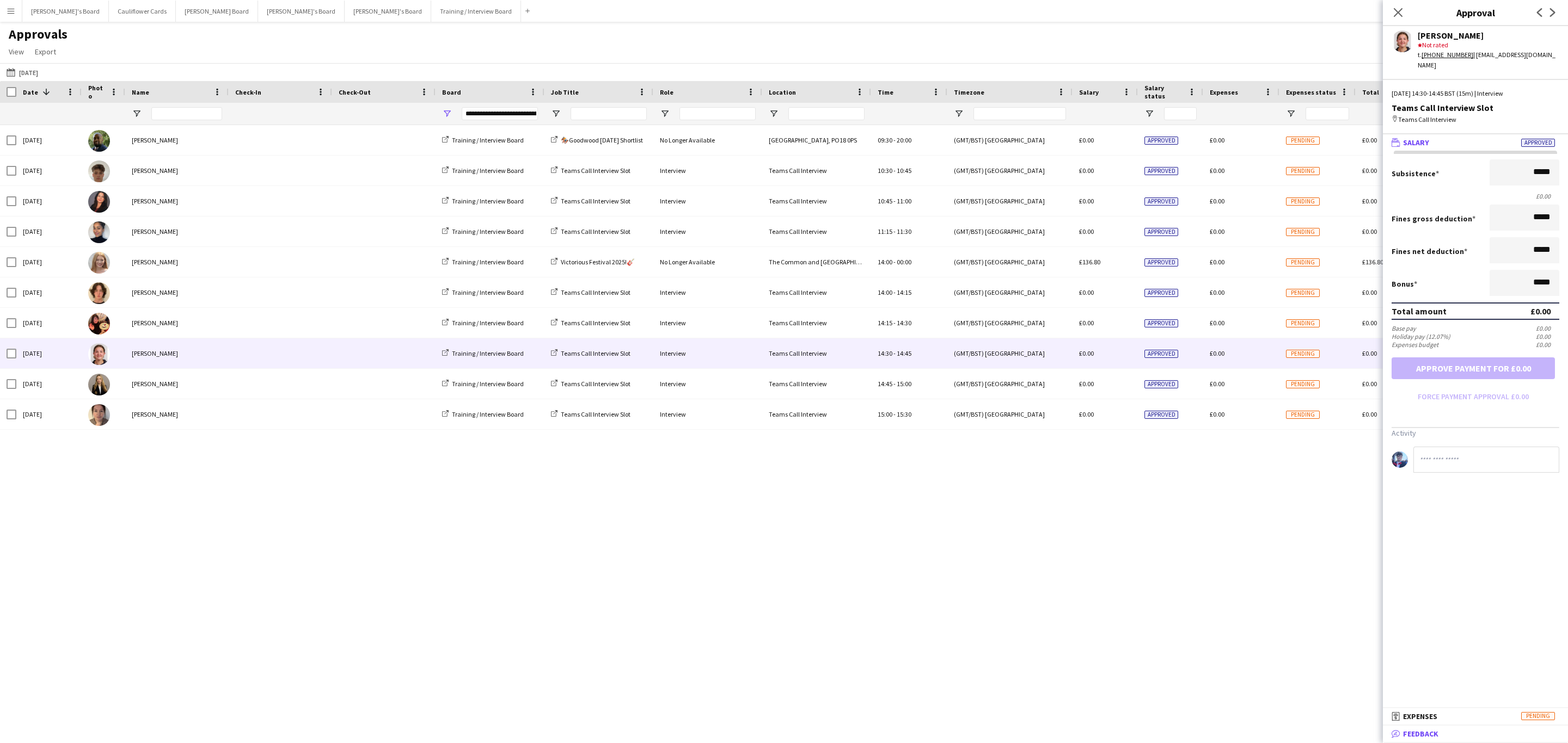
click at [1425, 732] on span "Feedback" at bounding box center [1420, 734] width 35 height 10
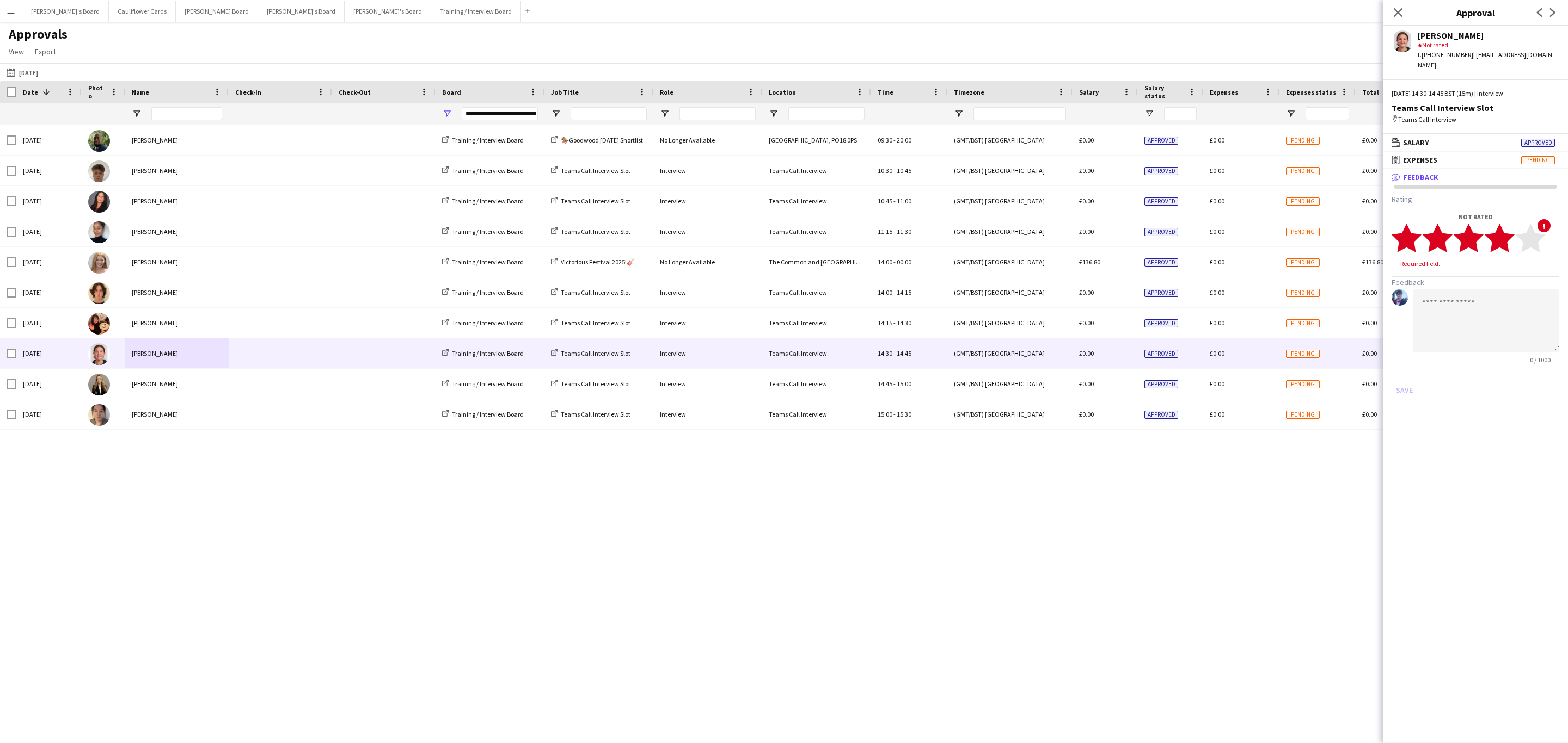
click at [1502, 226] on polygon at bounding box center [1500, 238] width 30 height 29
click at [1499, 284] on textarea at bounding box center [1486, 310] width 146 height 63
click at [1494, 283] on textarea at bounding box center [1486, 310] width 146 height 63
paste textarea "**********"
click at [1537, 292] on textarea "**********" at bounding box center [1486, 310] width 146 height 63
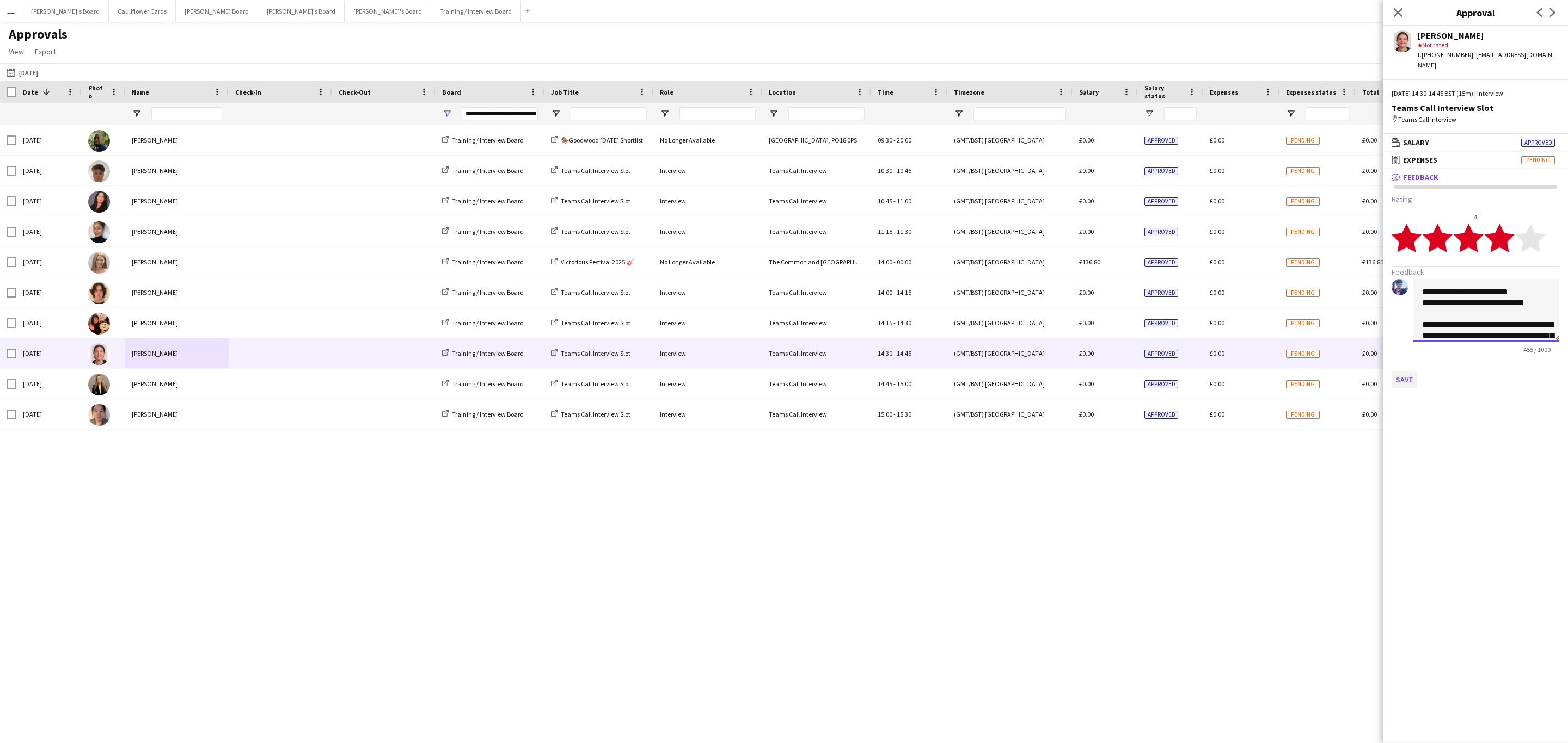
type textarea "**********"
click at [1405, 371] on button "Save" at bounding box center [1404, 380] width 25 height 17
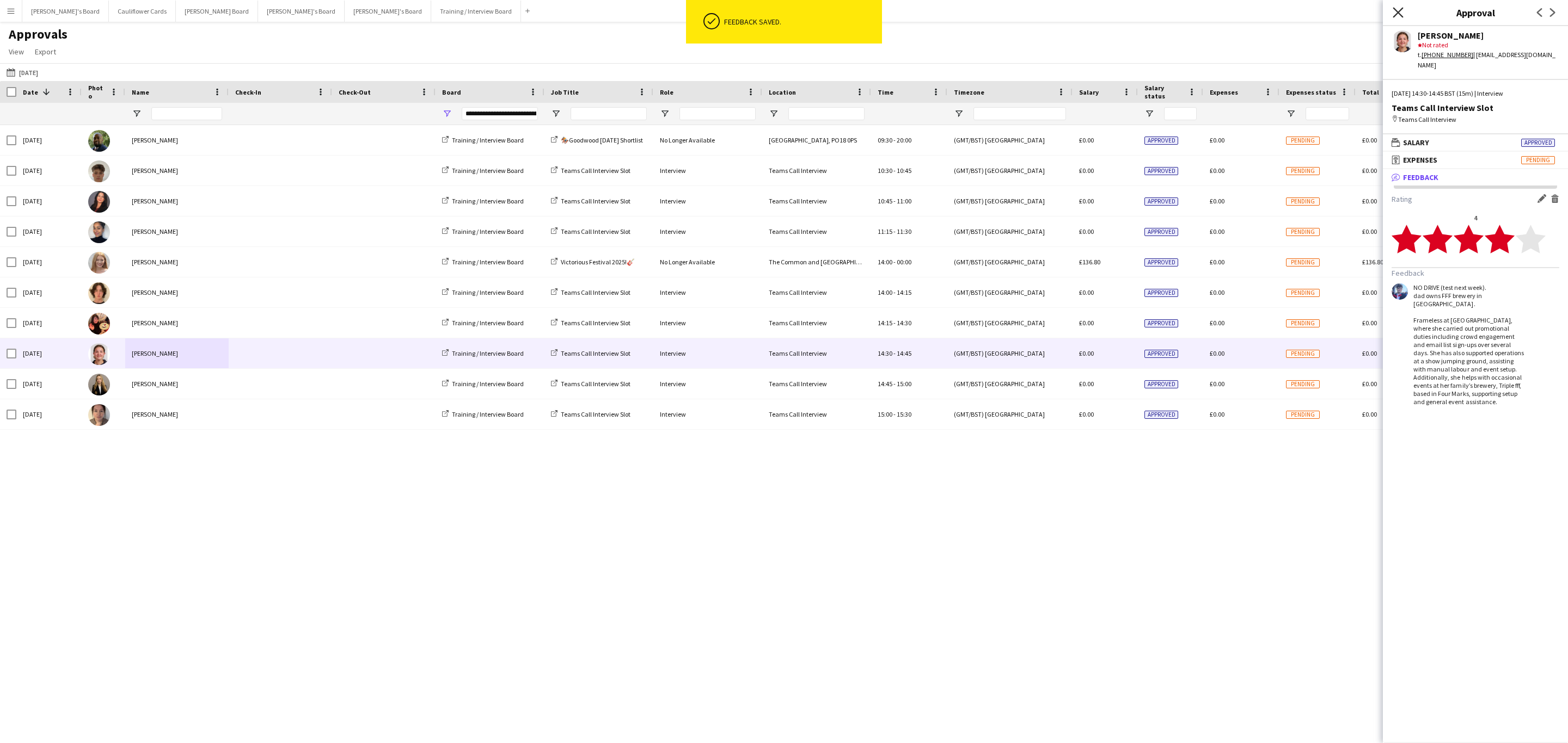
click at [1395, 13] on icon "Close pop-in" at bounding box center [1397, 12] width 11 height 11
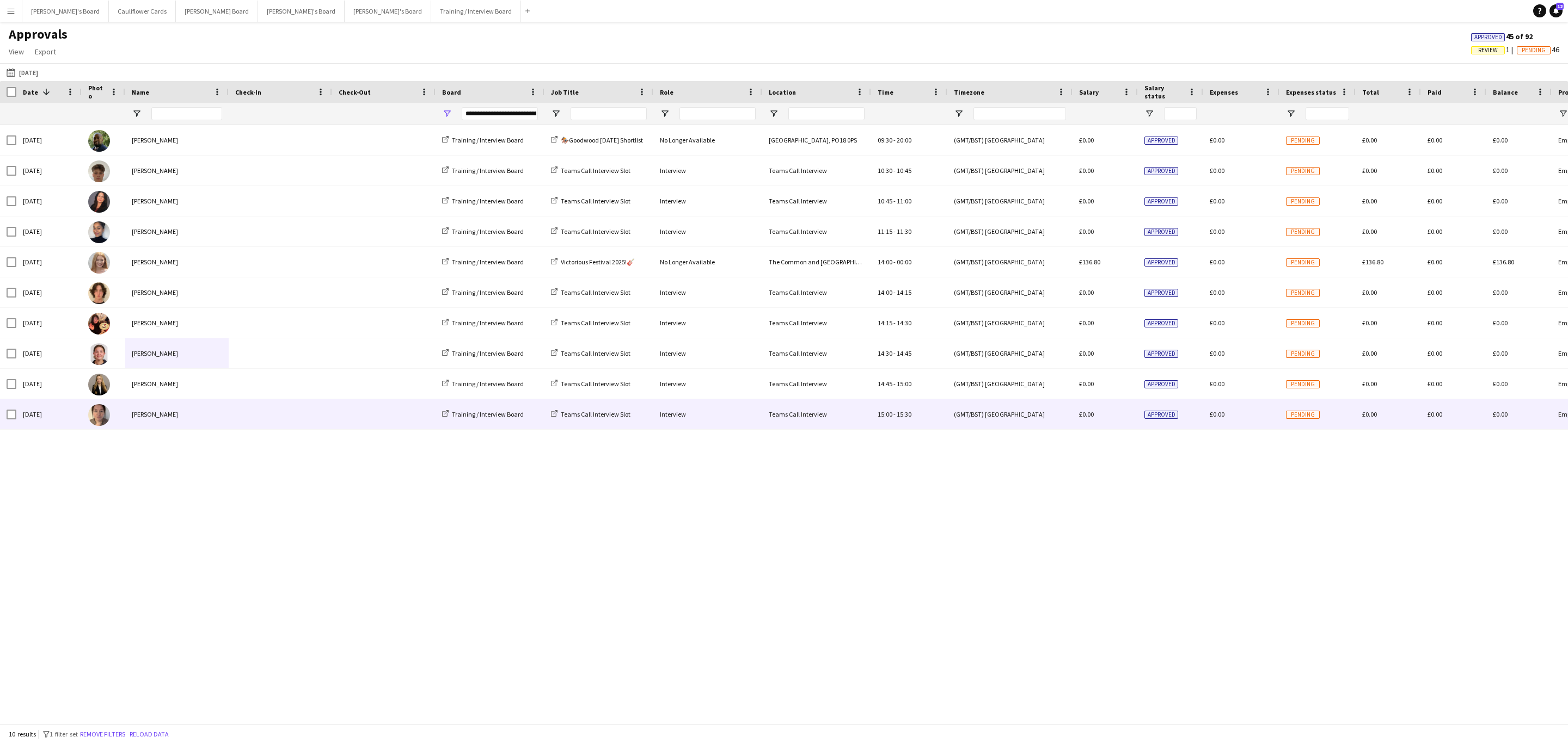
click at [404, 425] on span at bounding box center [384, 414] width 91 height 30
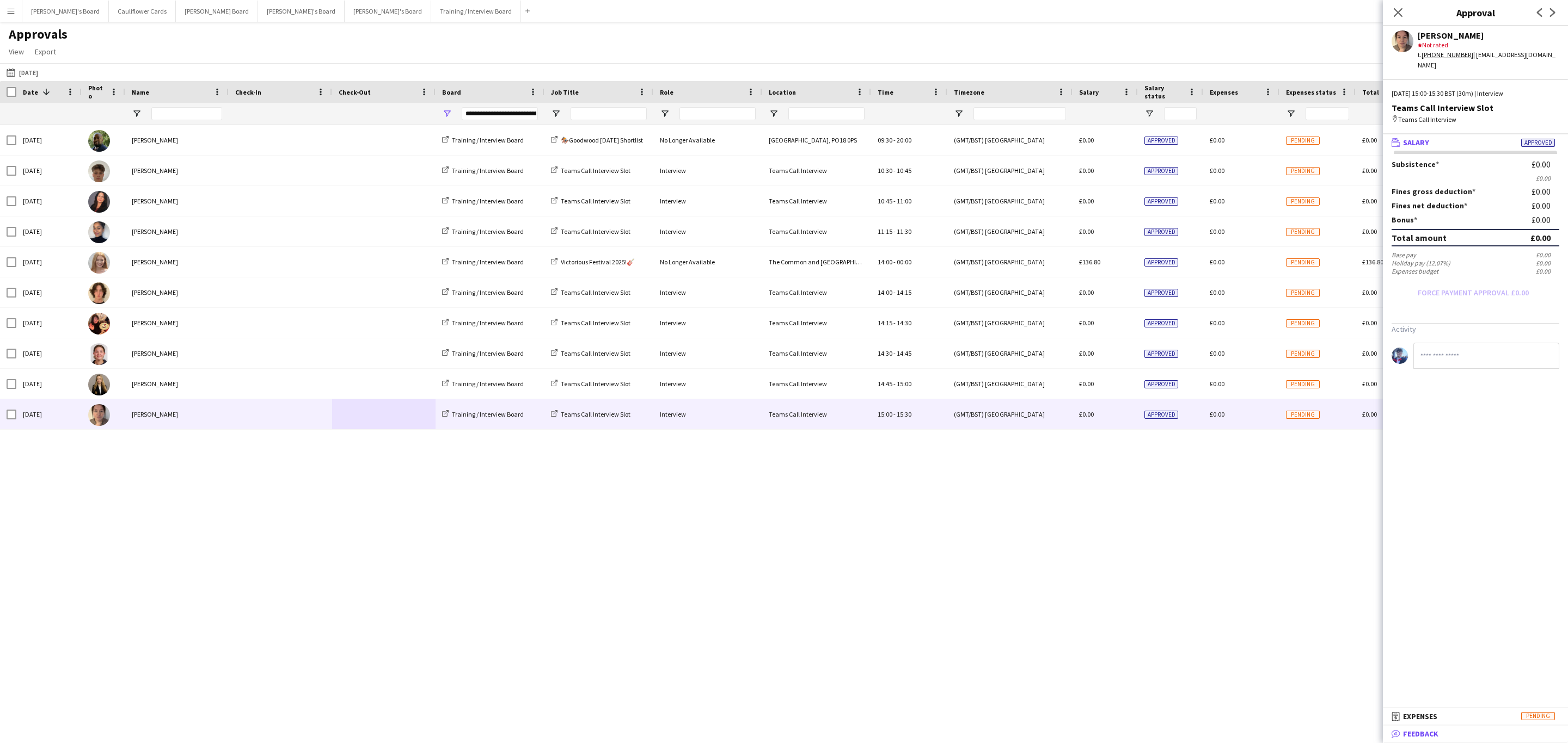
click at [1403, 729] on span "Feedback" at bounding box center [1420, 734] width 35 height 10
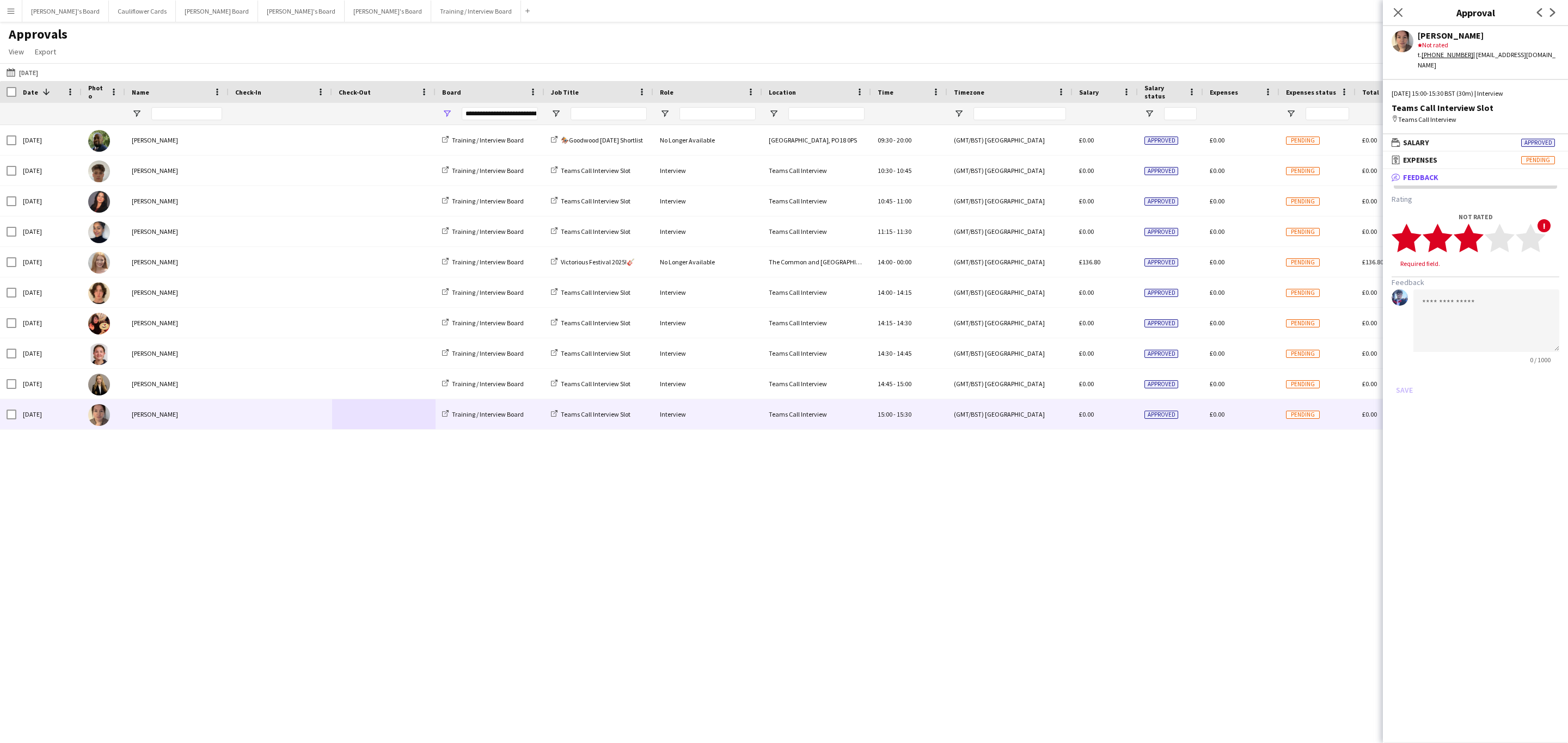
click at [1476, 239] on polygon at bounding box center [1469, 238] width 30 height 29
click at [1462, 281] on textarea at bounding box center [1486, 310] width 146 height 63
paste textarea "**********"
type textarea "**********"
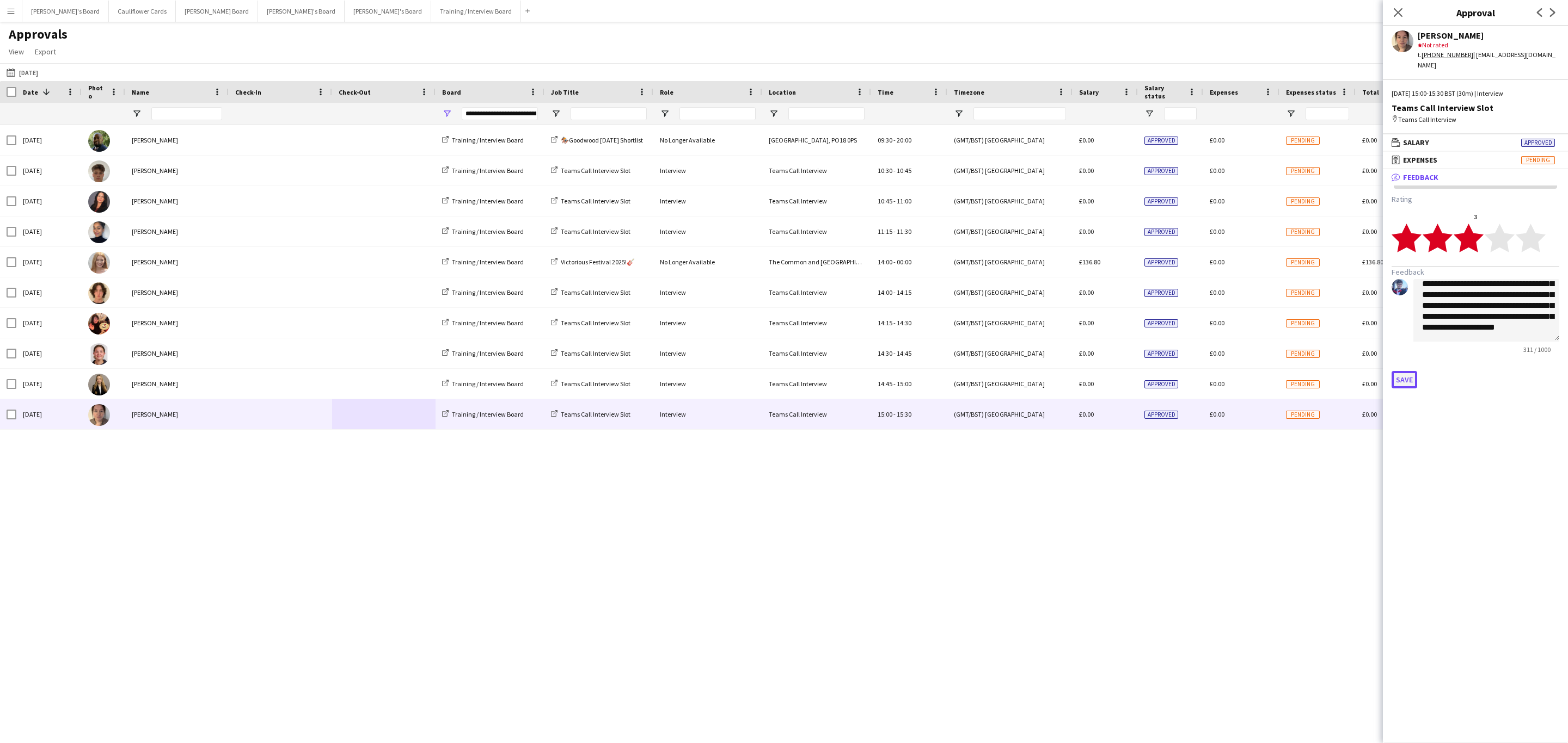
click at [1403, 372] on button "Save" at bounding box center [1404, 380] width 25 height 17
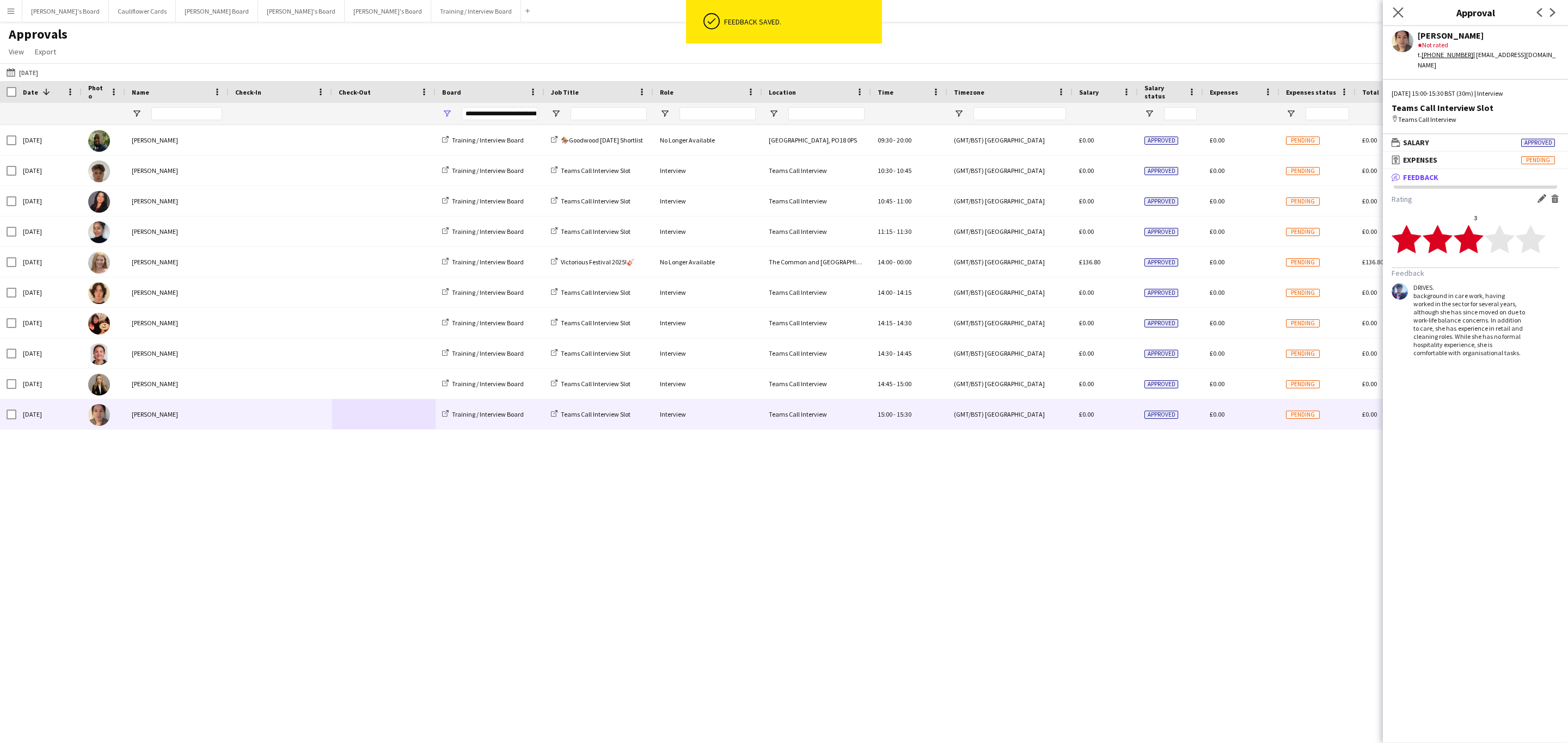
click at [1395, 7] on app-icon "Close pop-in" at bounding box center [1398, 12] width 16 height 16
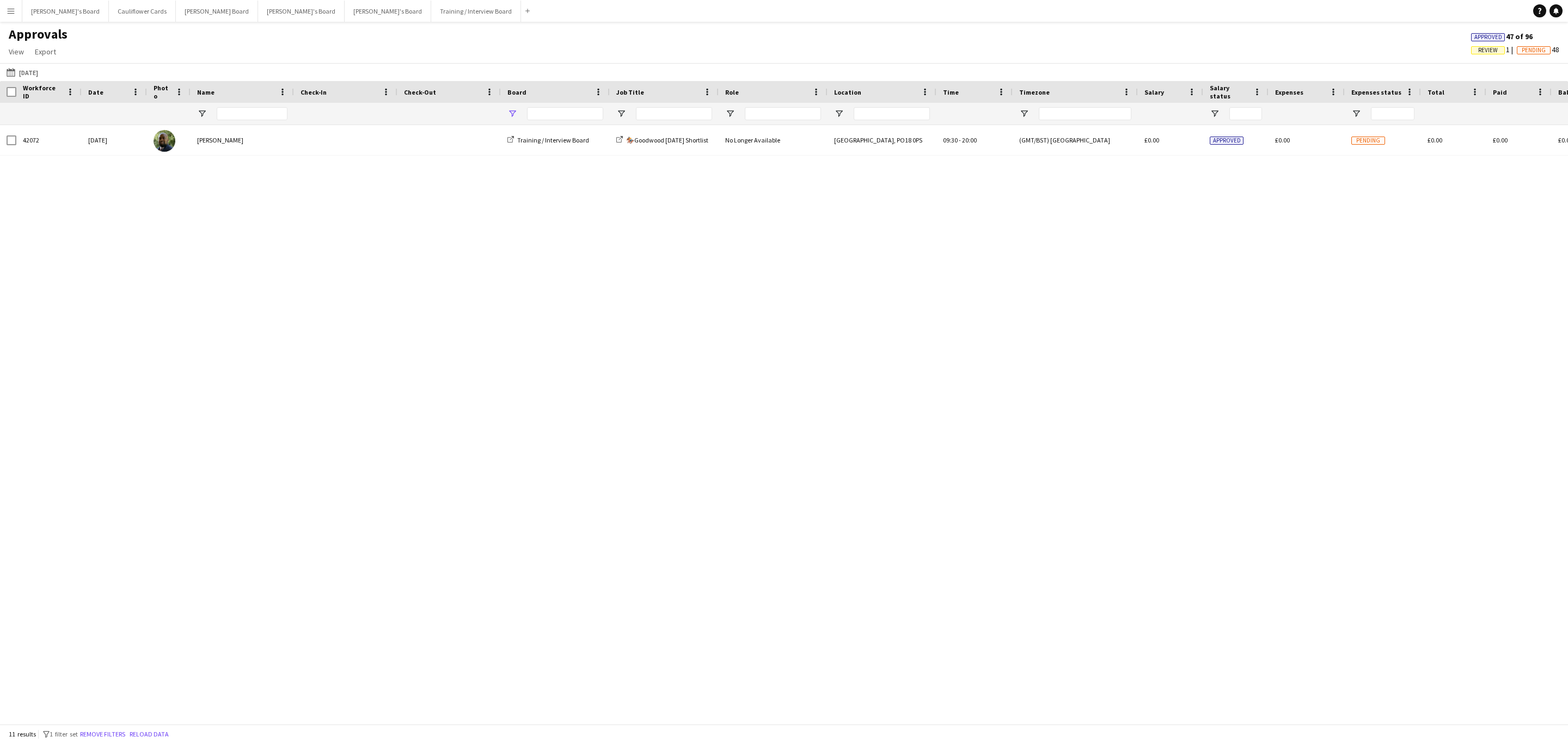
type input "**********"
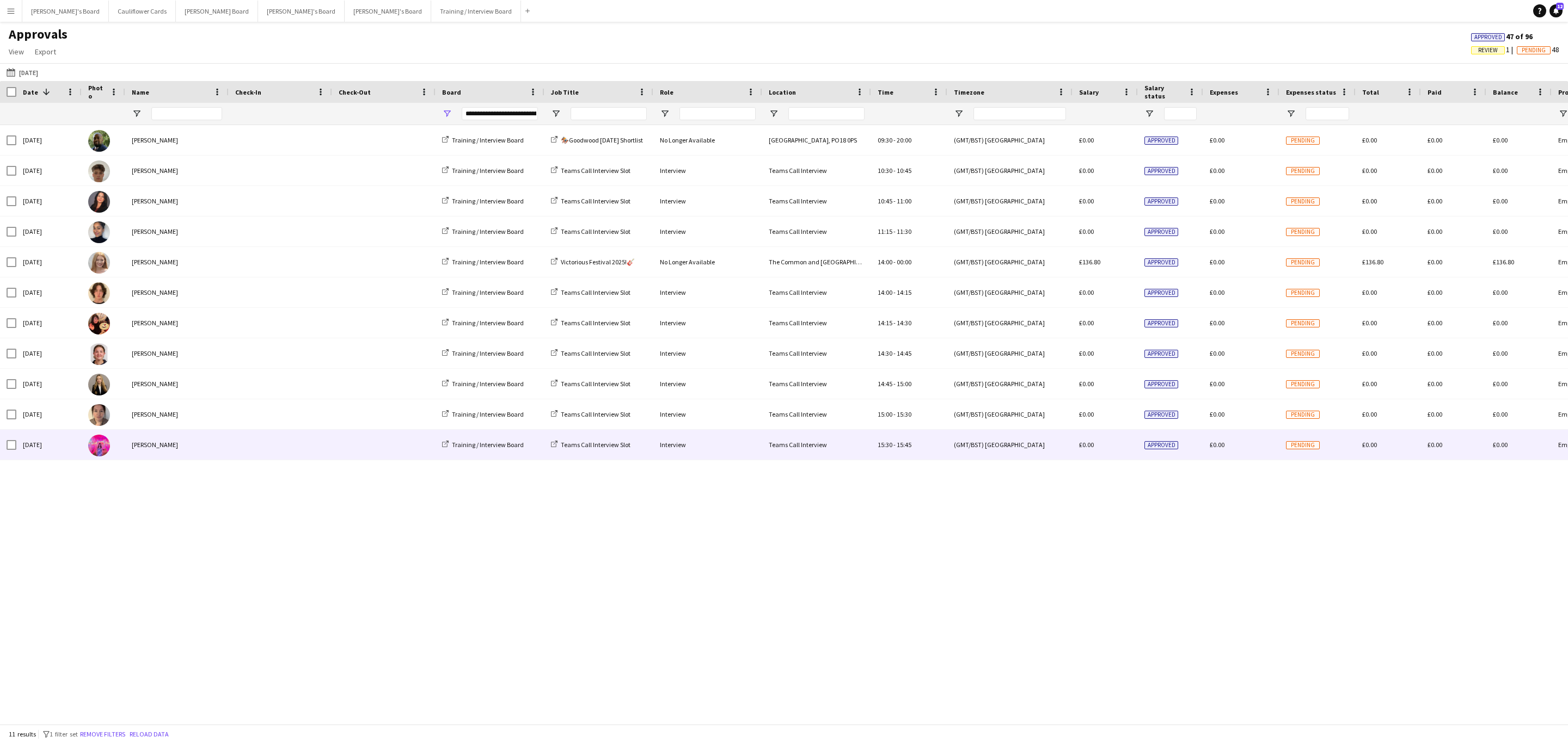
click at [171, 449] on div "[PERSON_NAME]" at bounding box center [177, 445] width 104 height 30
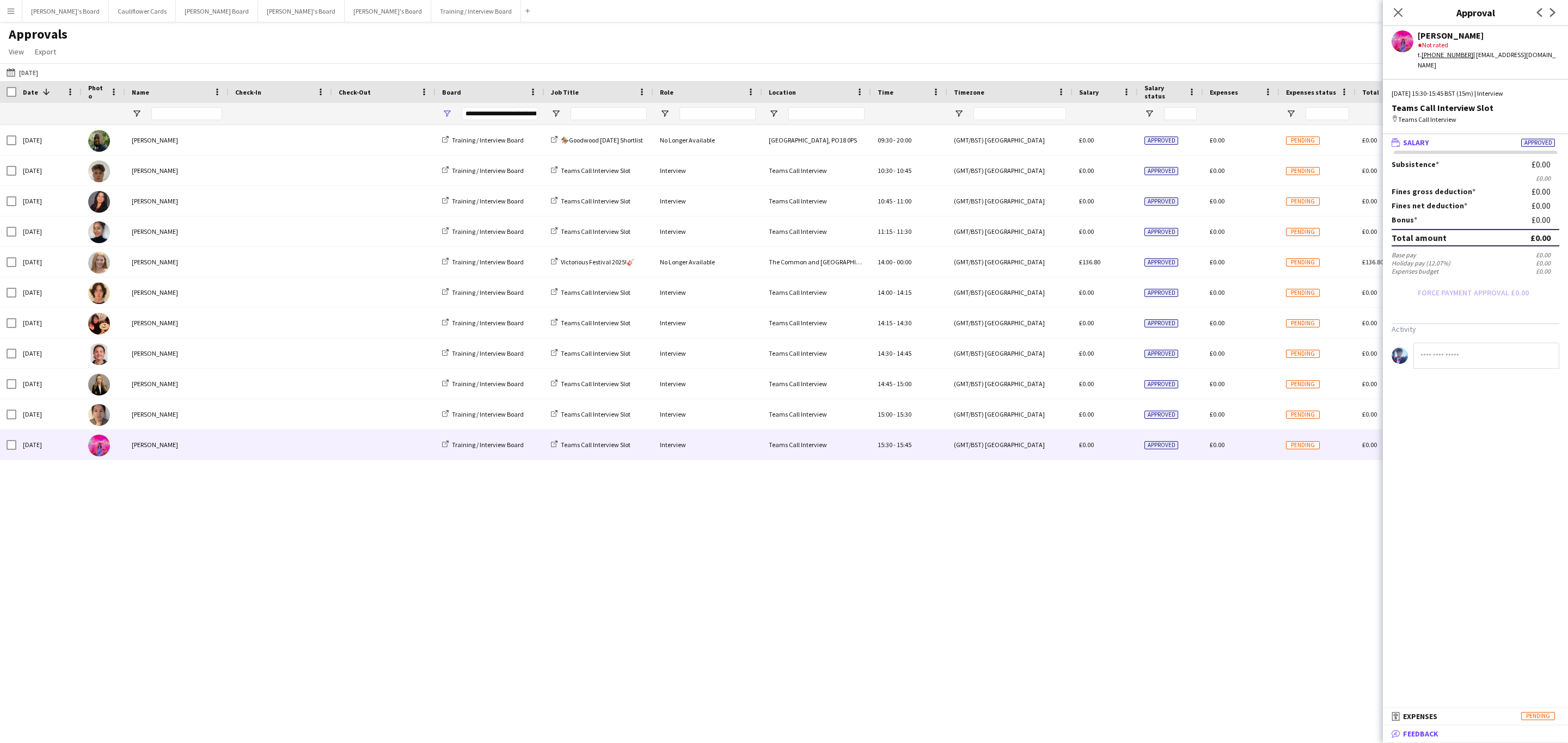
click at [1439, 733] on mat-panel-title "bubble-pencil Feedback" at bounding box center [1473, 734] width 181 height 10
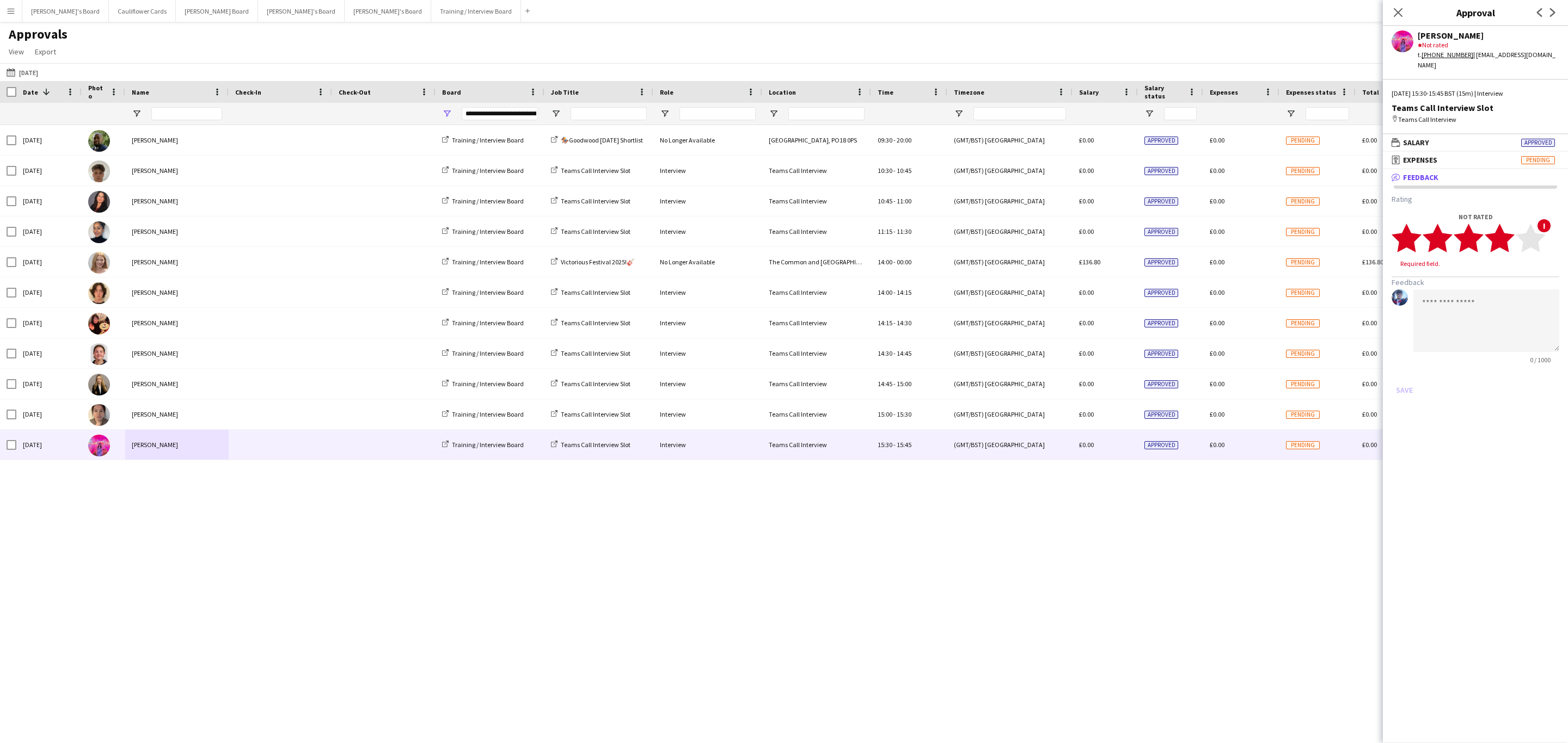
click at [1502, 237] on polygon at bounding box center [1500, 238] width 30 height 29
click at [1471, 279] on textarea at bounding box center [1486, 310] width 146 height 63
paste textarea "**********"
type textarea "**********"
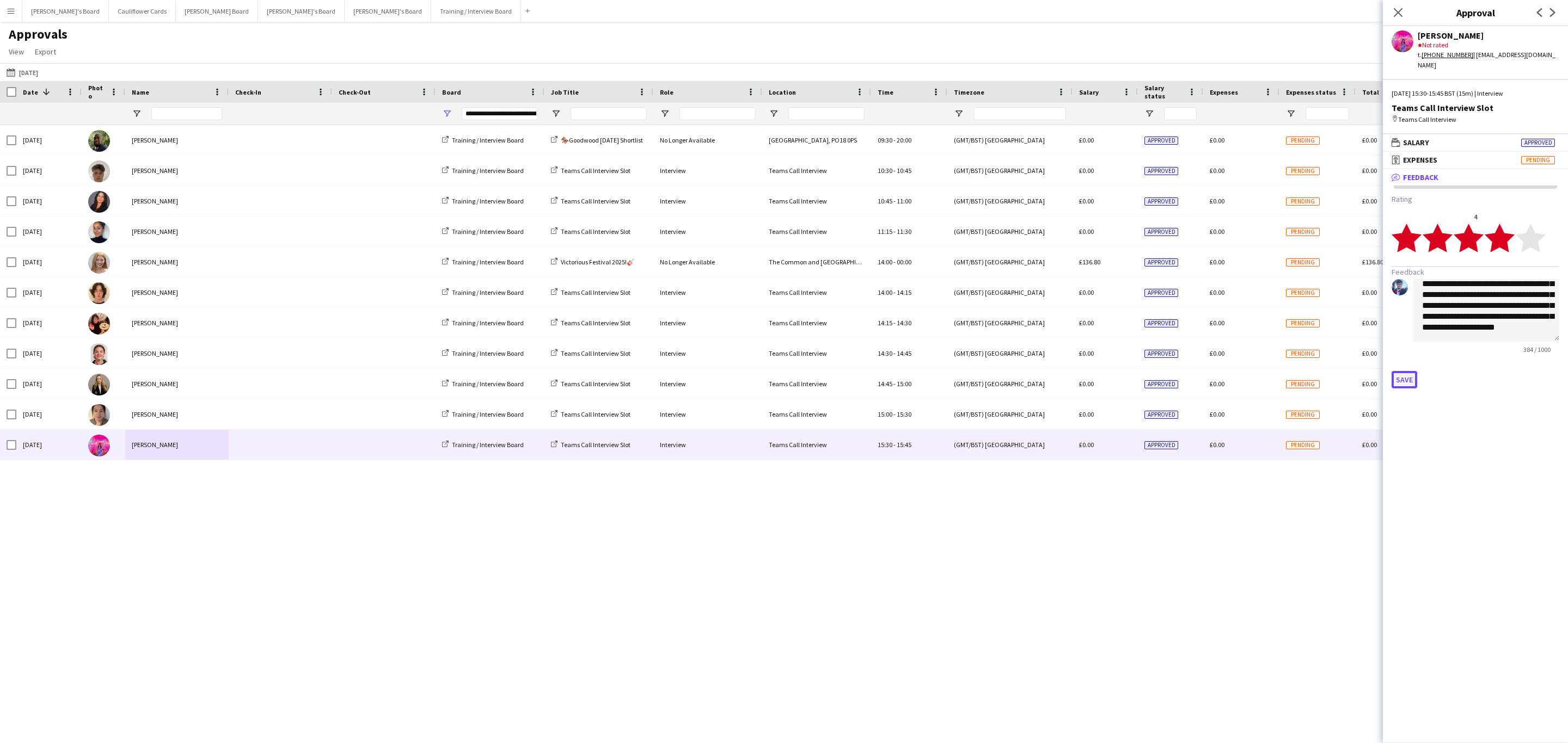
click at [1394, 371] on button "Save" at bounding box center [1404, 380] width 25 height 17
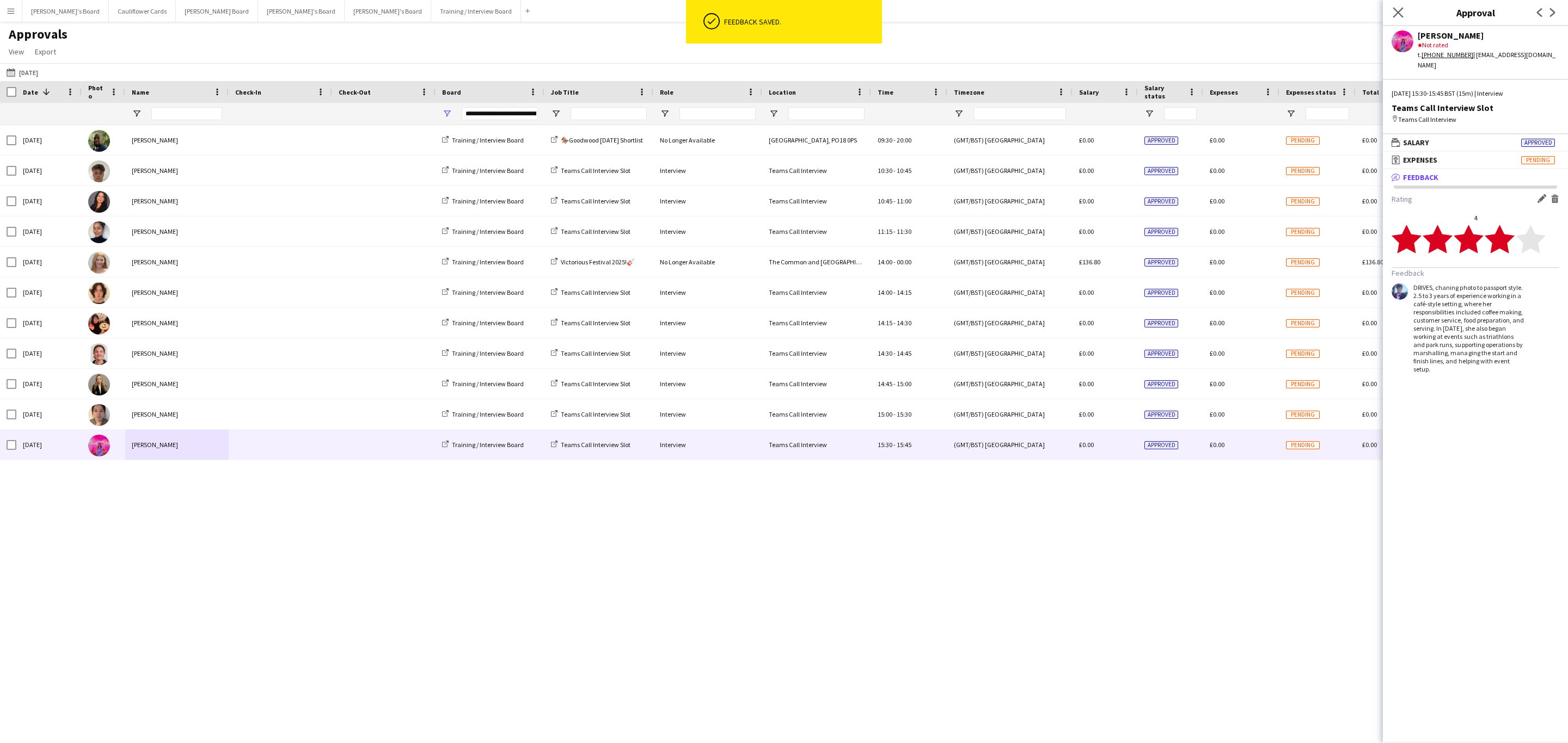
click at [1400, 7] on app-icon "Close pop-in" at bounding box center [1398, 12] width 16 height 16
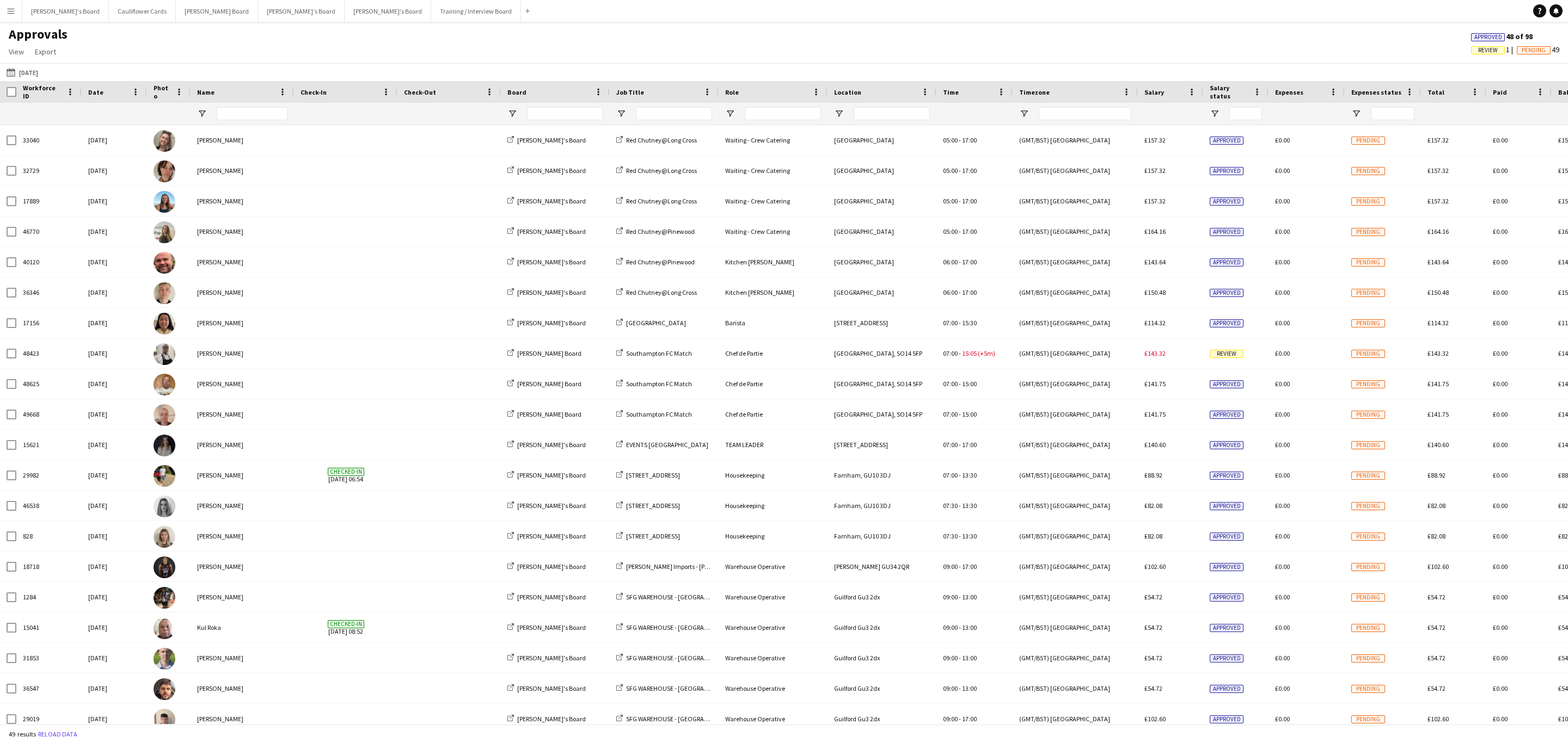
type input "**********"
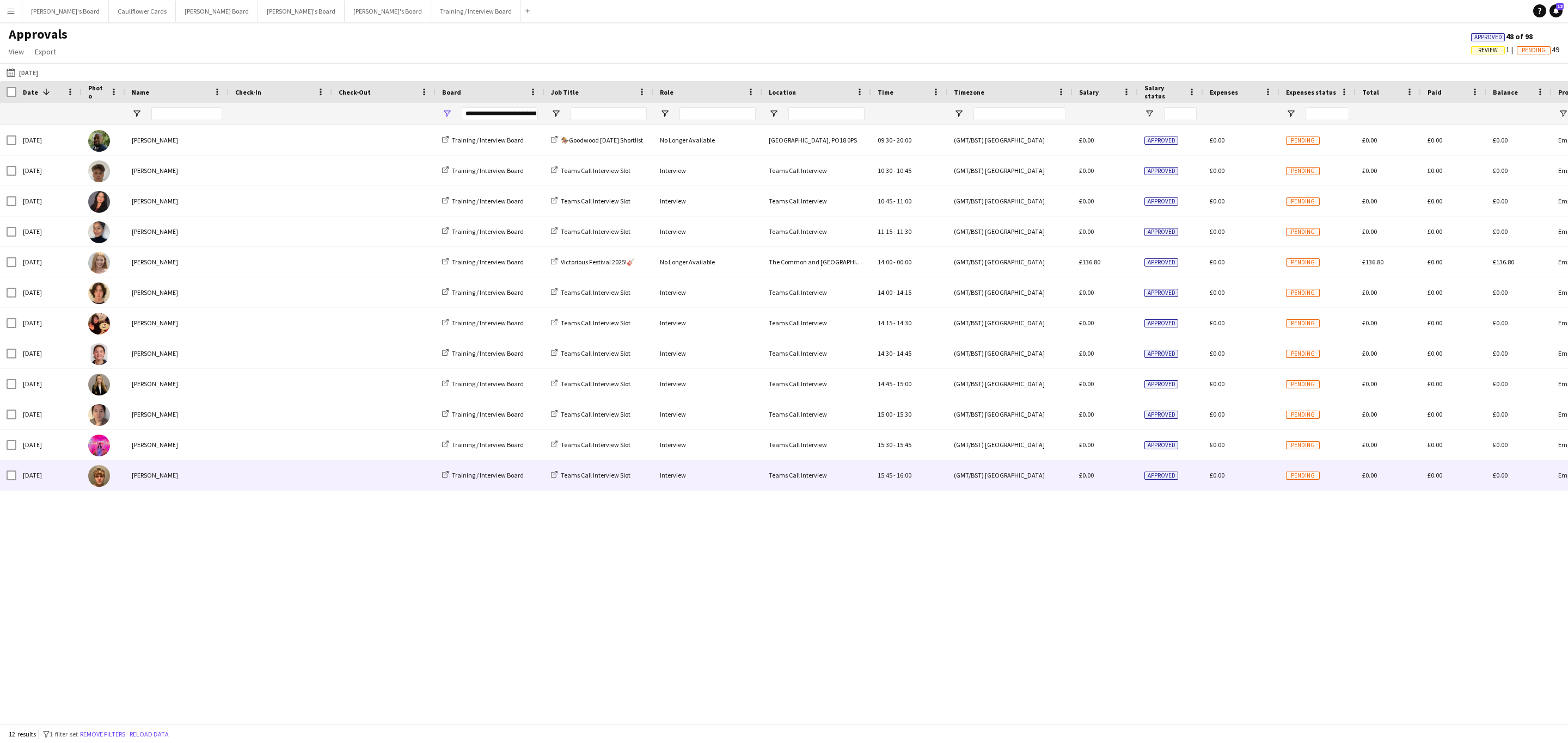
click at [243, 480] on span at bounding box center [281, 475] width 91 height 30
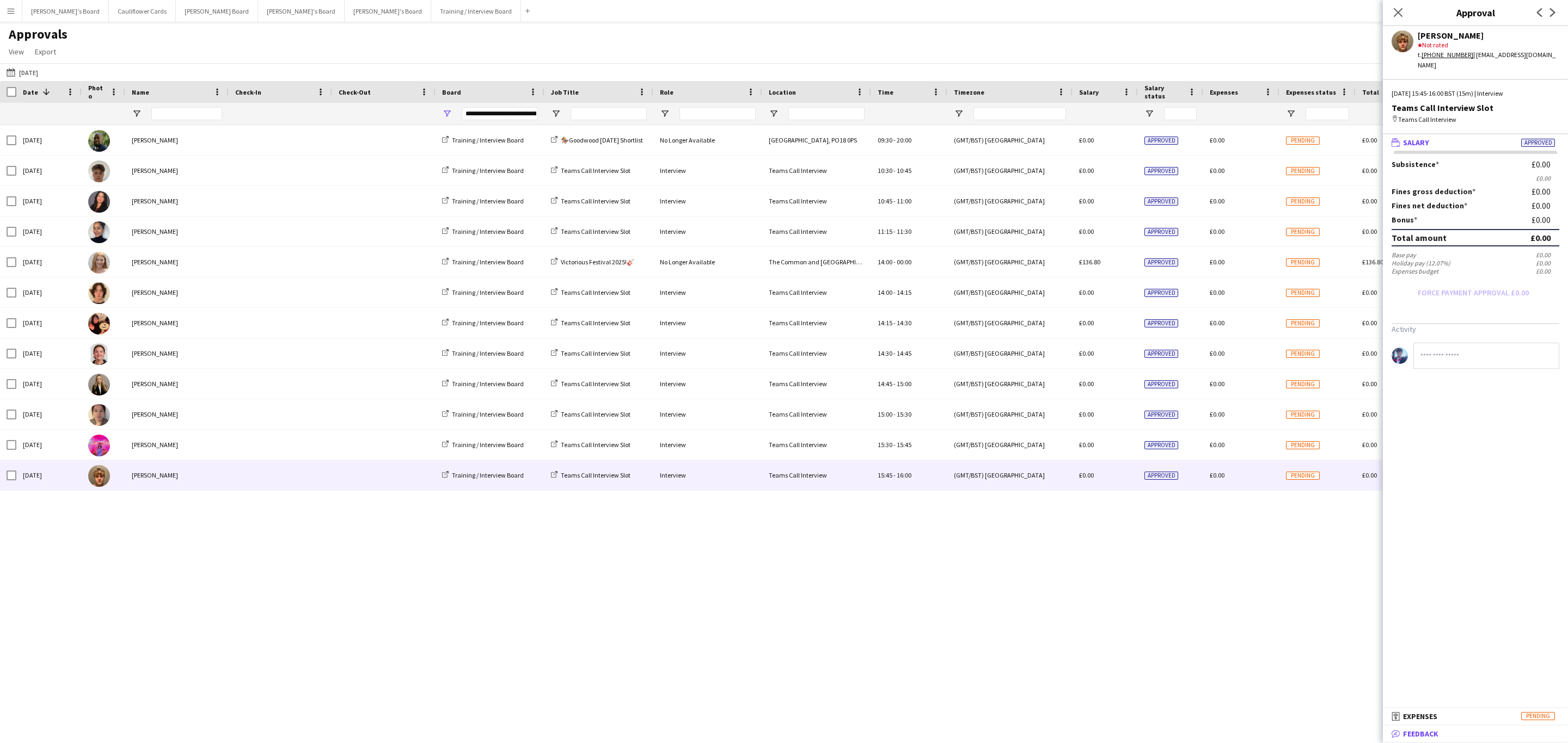
click at [1423, 726] on mat-expansion-panel-header "bubble-pencil Feedback" at bounding box center [1475, 734] width 185 height 16
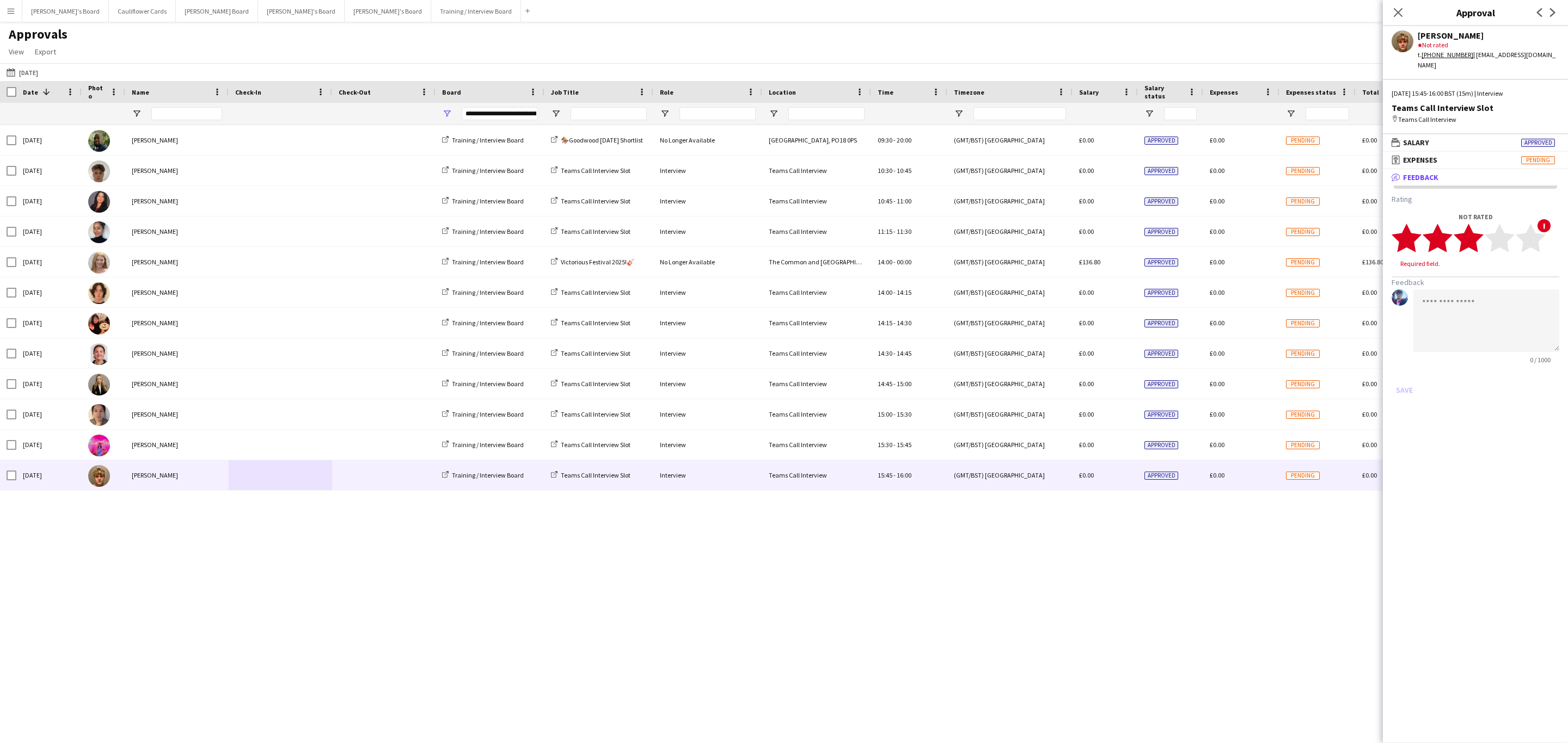
click at [1474, 229] on polygon at bounding box center [1469, 238] width 30 height 29
click at [1474, 267] on h3 "Feedback" at bounding box center [1475, 272] width 168 height 10
click at [1469, 279] on textarea at bounding box center [1486, 310] width 146 height 63
click at [1470, 301] on textarea "**********" at bounding box center [1486, 310] width 146 height 63
paste textarea "**********"
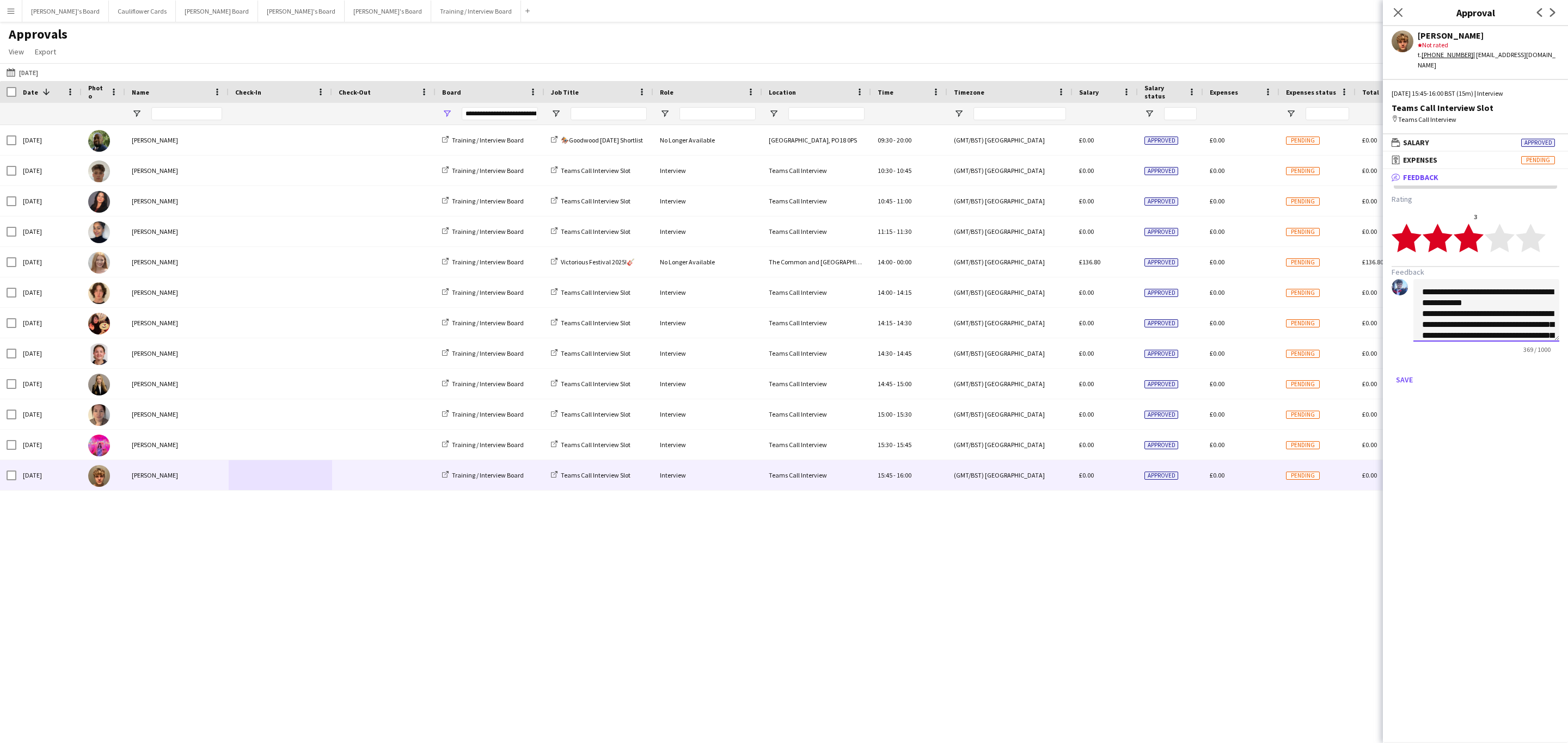
scroll to position [98, 0]
type textarea "**********"
click at [1407, 371] on button "Save" at bounding box center [1404, 380] width 25 height 17
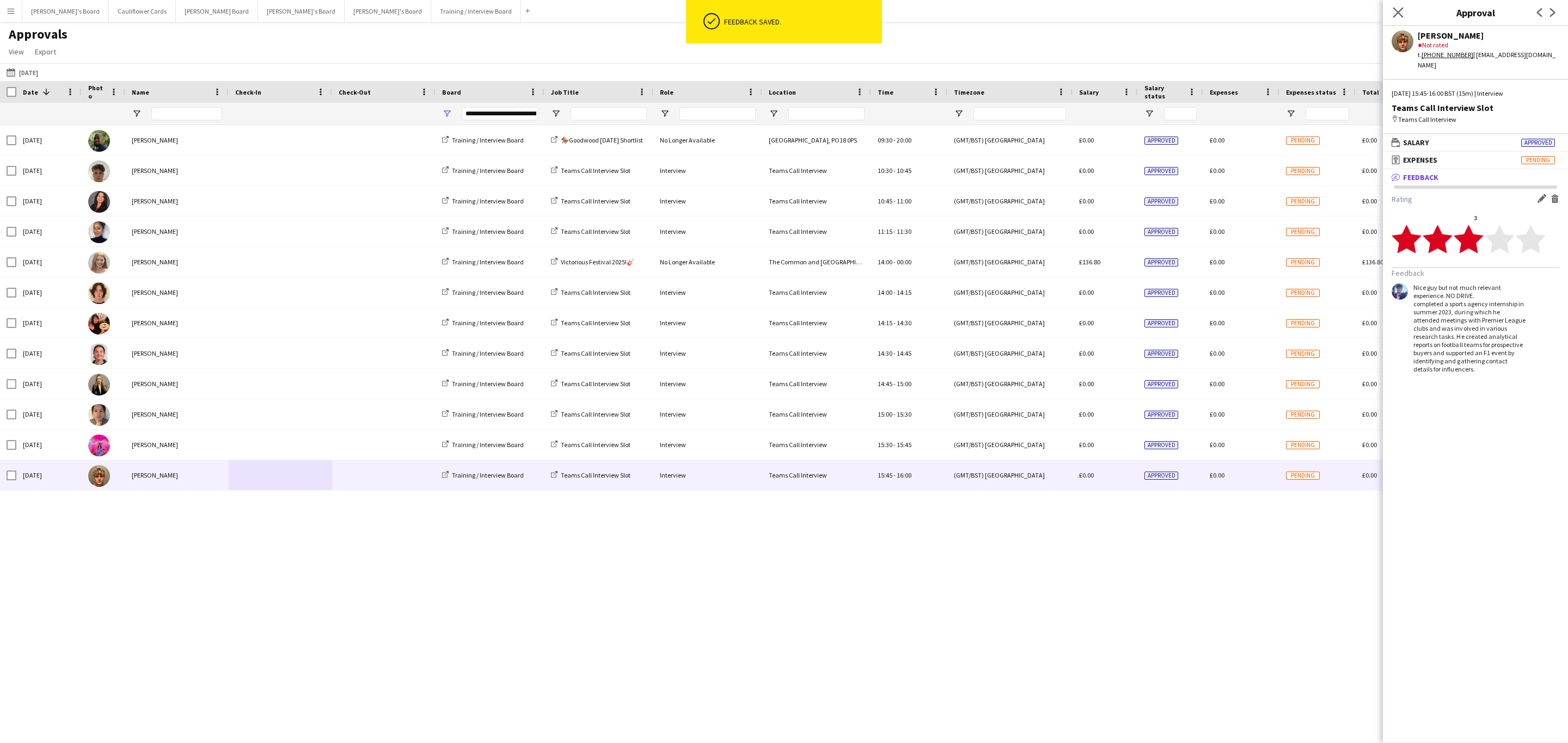
click at [1397, 17] on icon "Close pop-in" at bounding box center [1397, 12] width 11 height 11
